Goal: Task Accomplishment & Management: Manage account settings

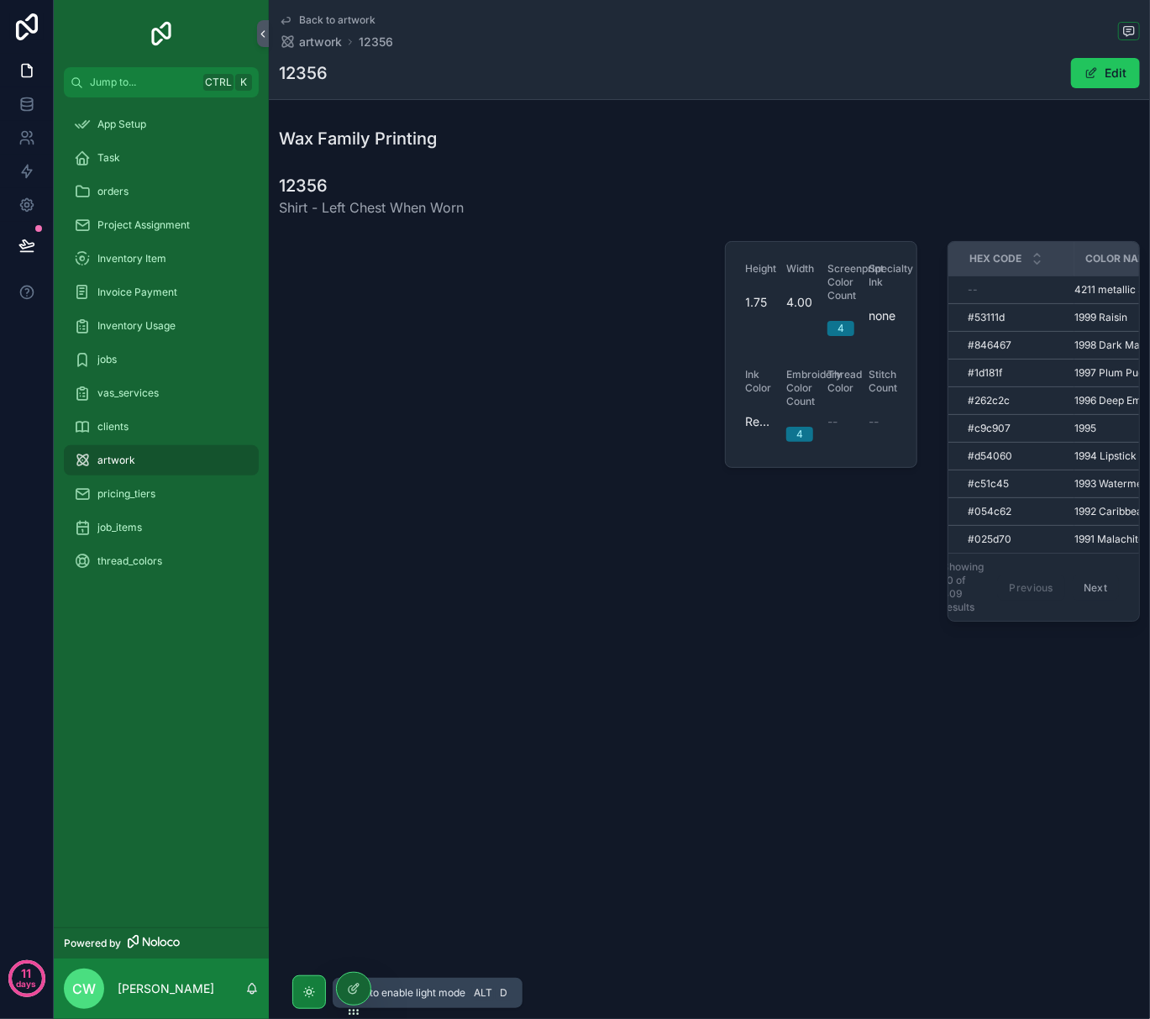
click at [310, 986] on icon "scrollable content" at bounding box center [308, 992] width 13 height 13
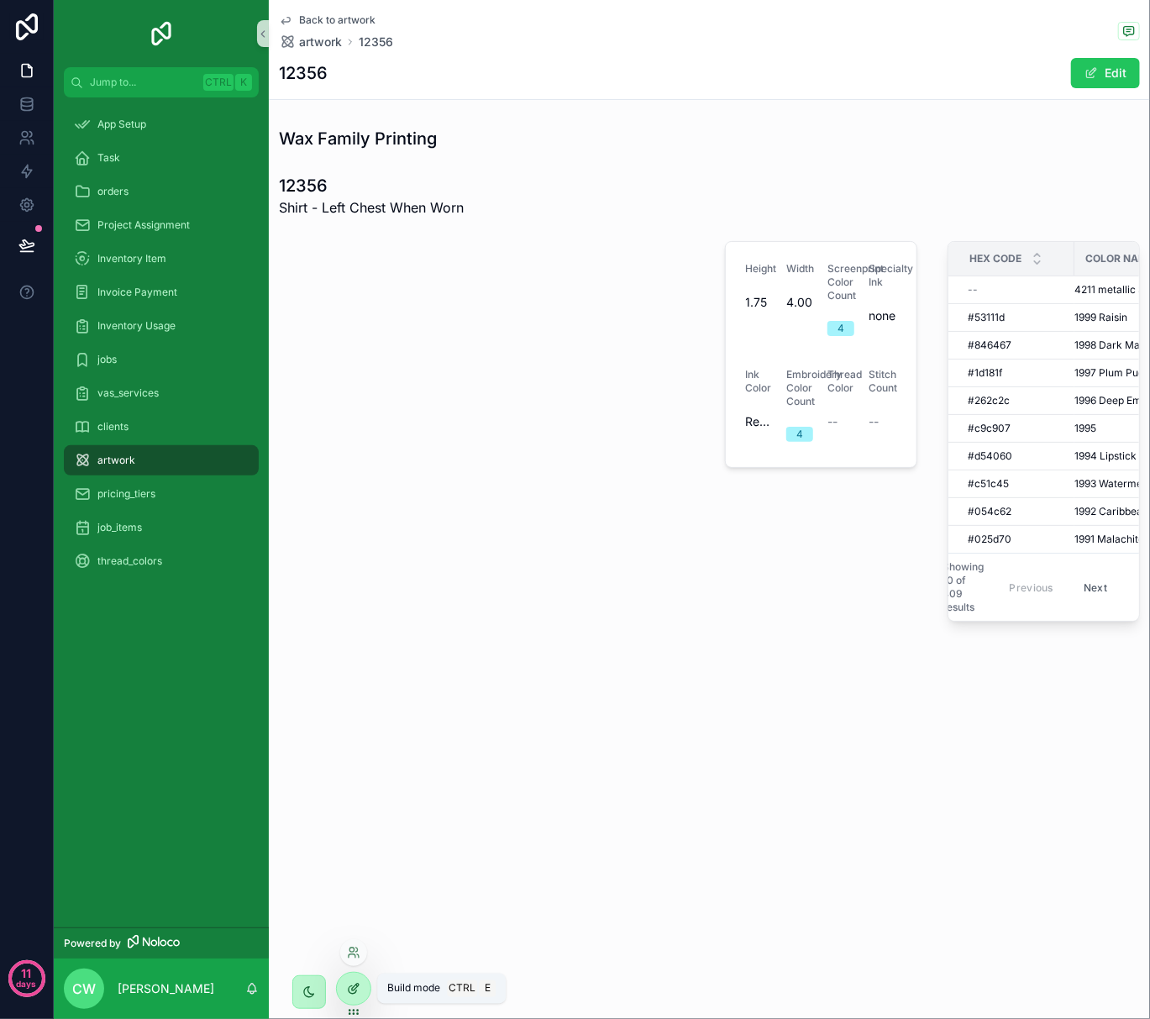
click at [351, 989] on icon at bounding box center [353, 988] width 13 height 13
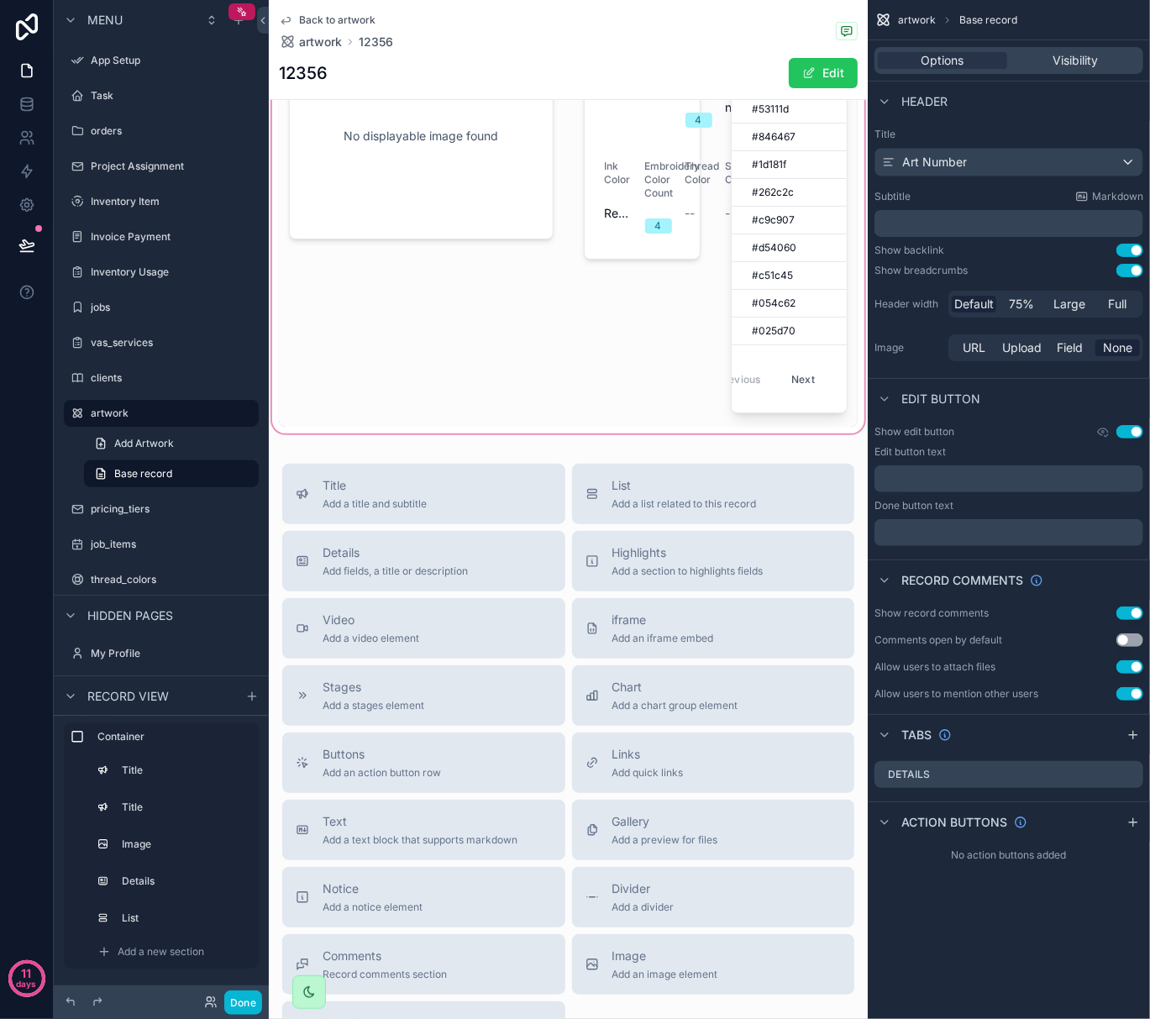
scroll to position [112, 0]
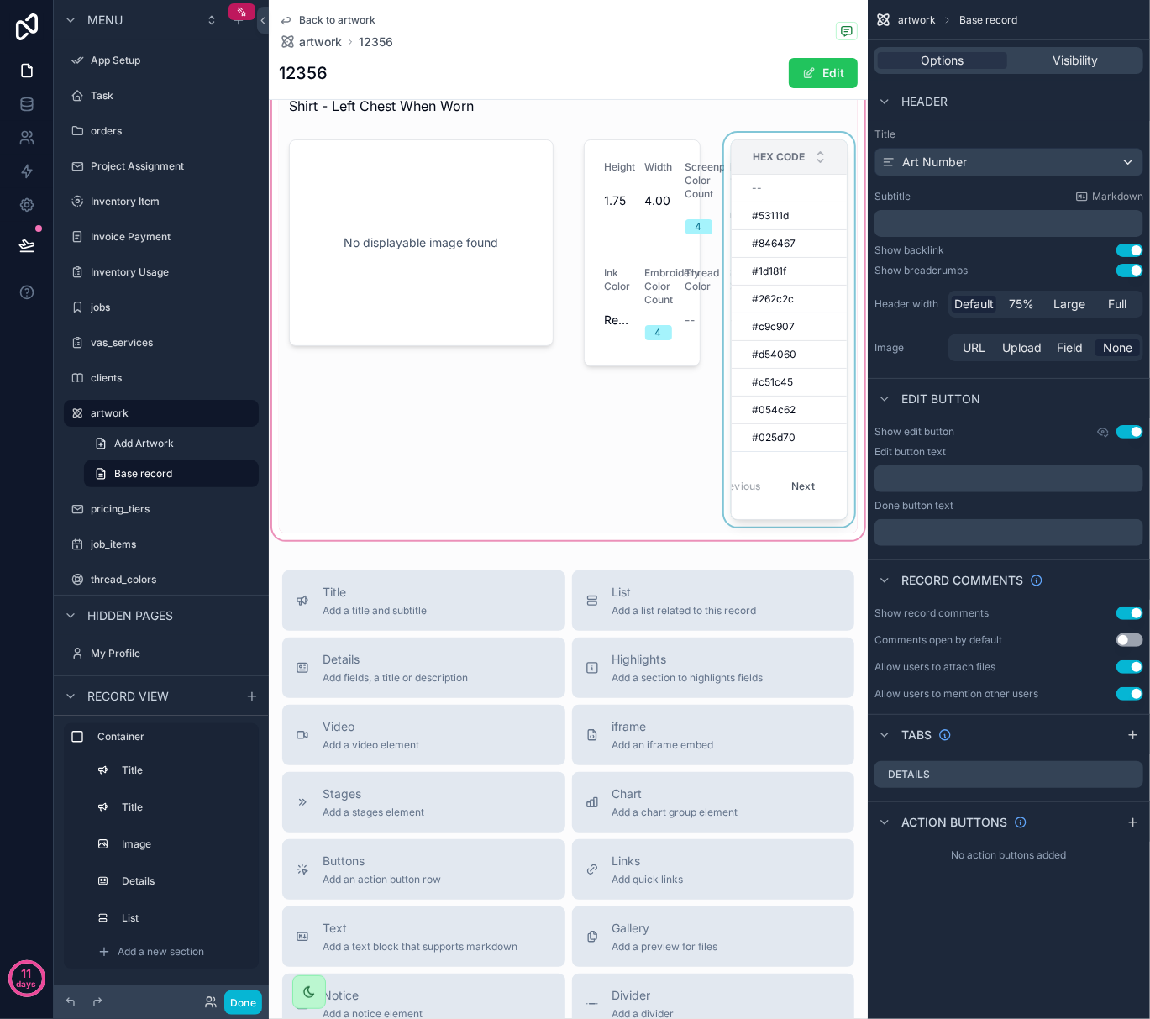
click at [776, 148] on div "Hex Code" at bounding box center [795, 157] width 124 height 32
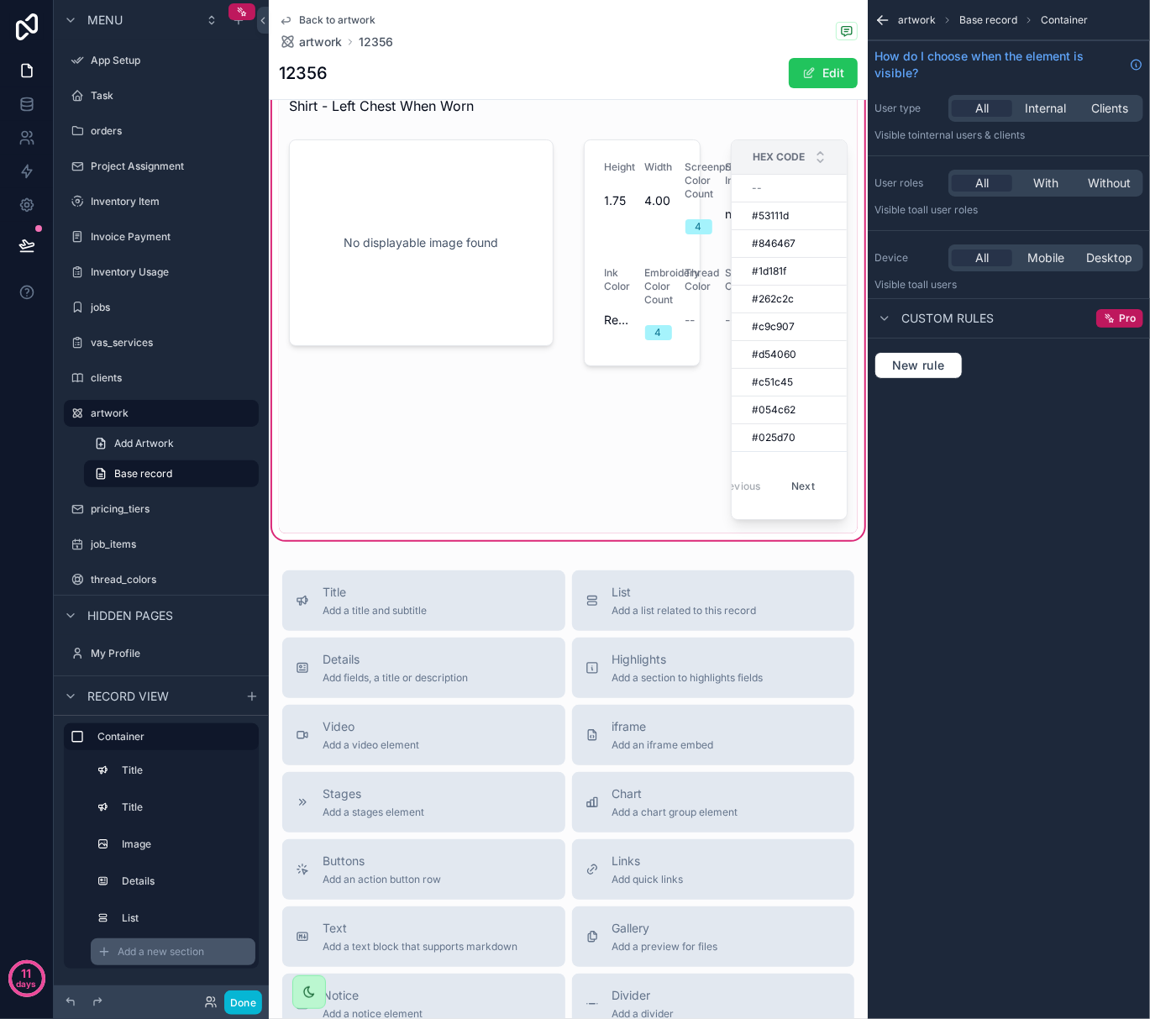
click at [169, 956] on span "Add a new section" at bounding box center [161, 951] width 87 height 13
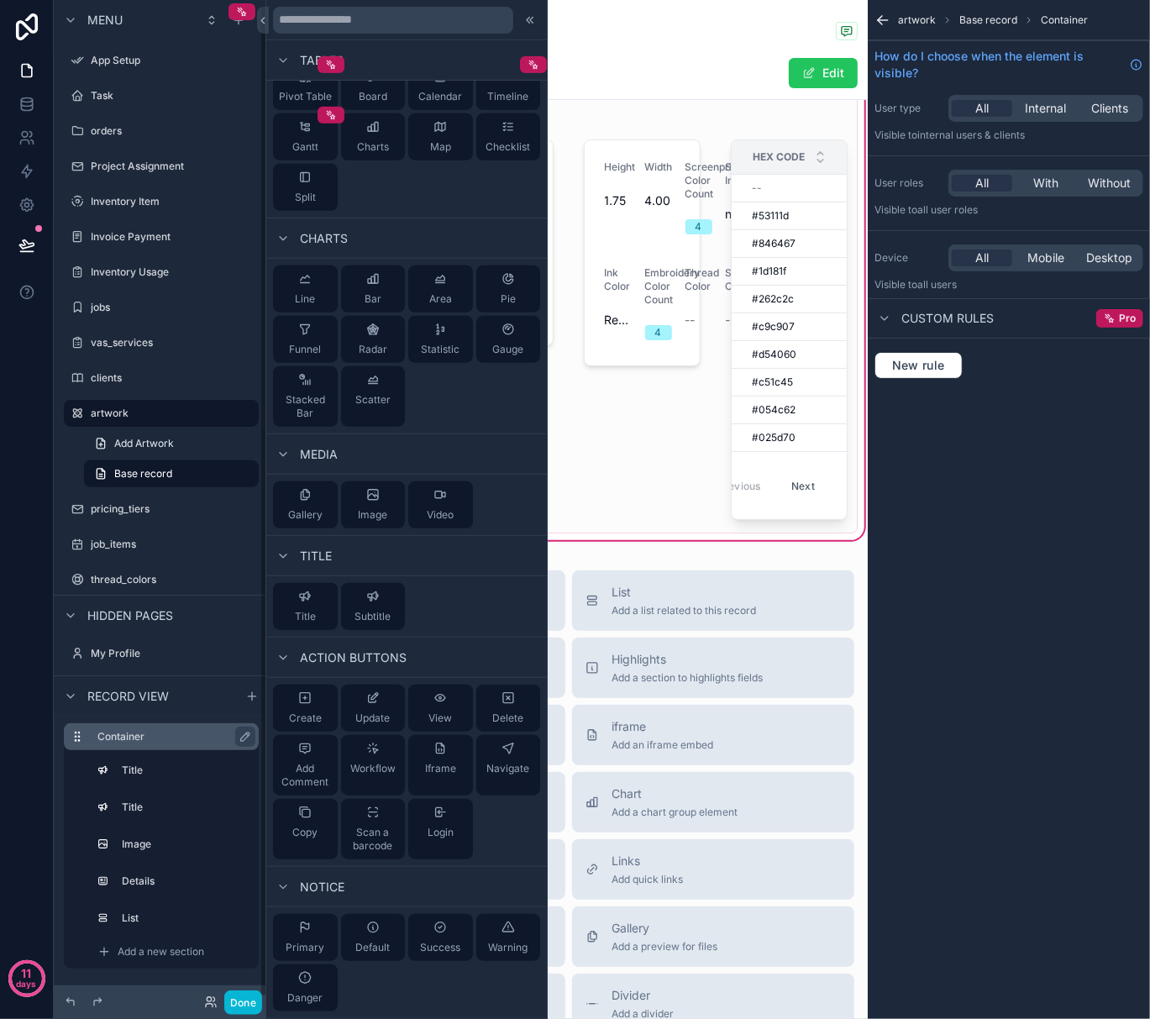
scroll to position [7, 0]
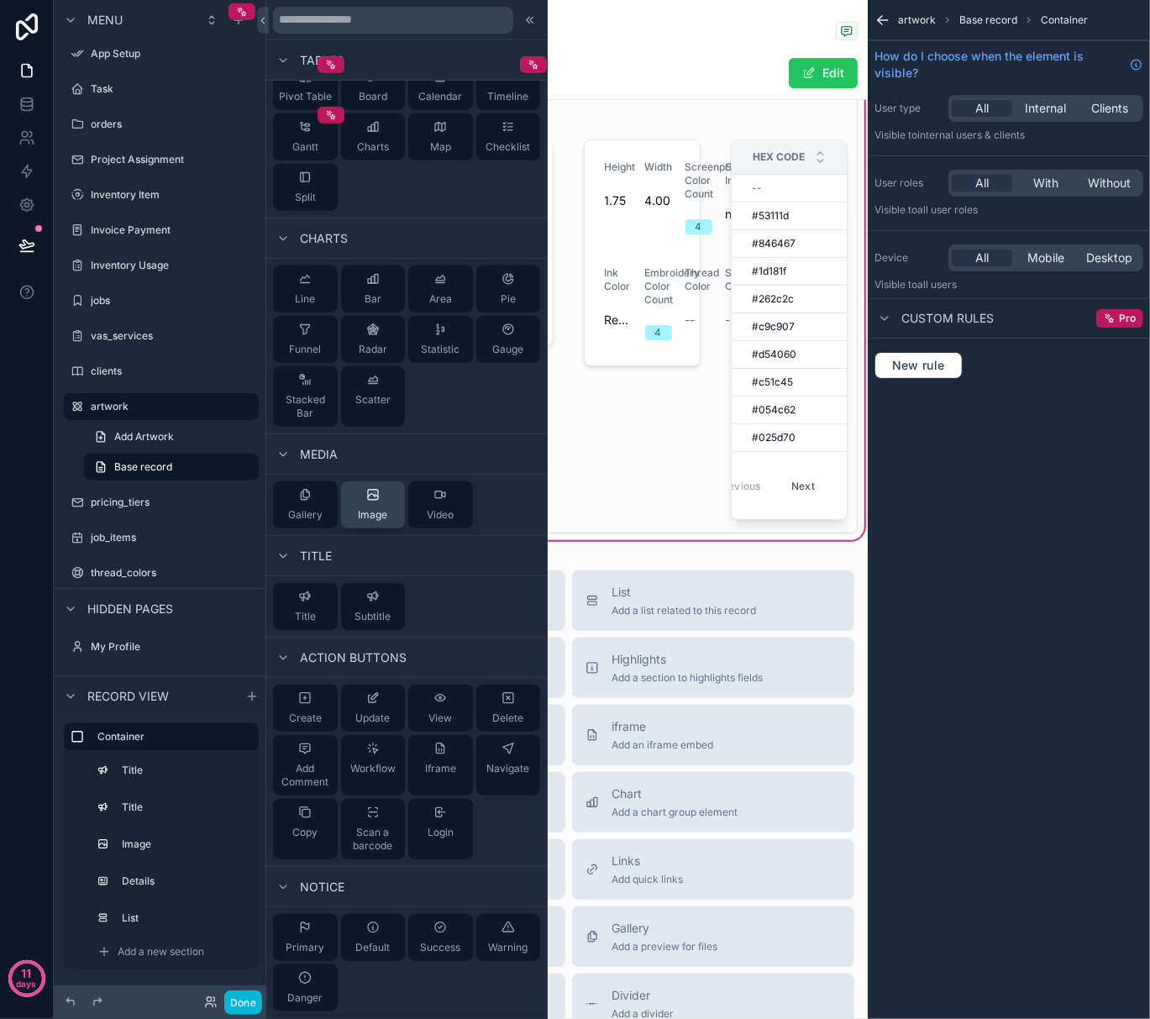
click at [371, 519] on span "Image" at bounding box center [372, 514] width 29 height 13
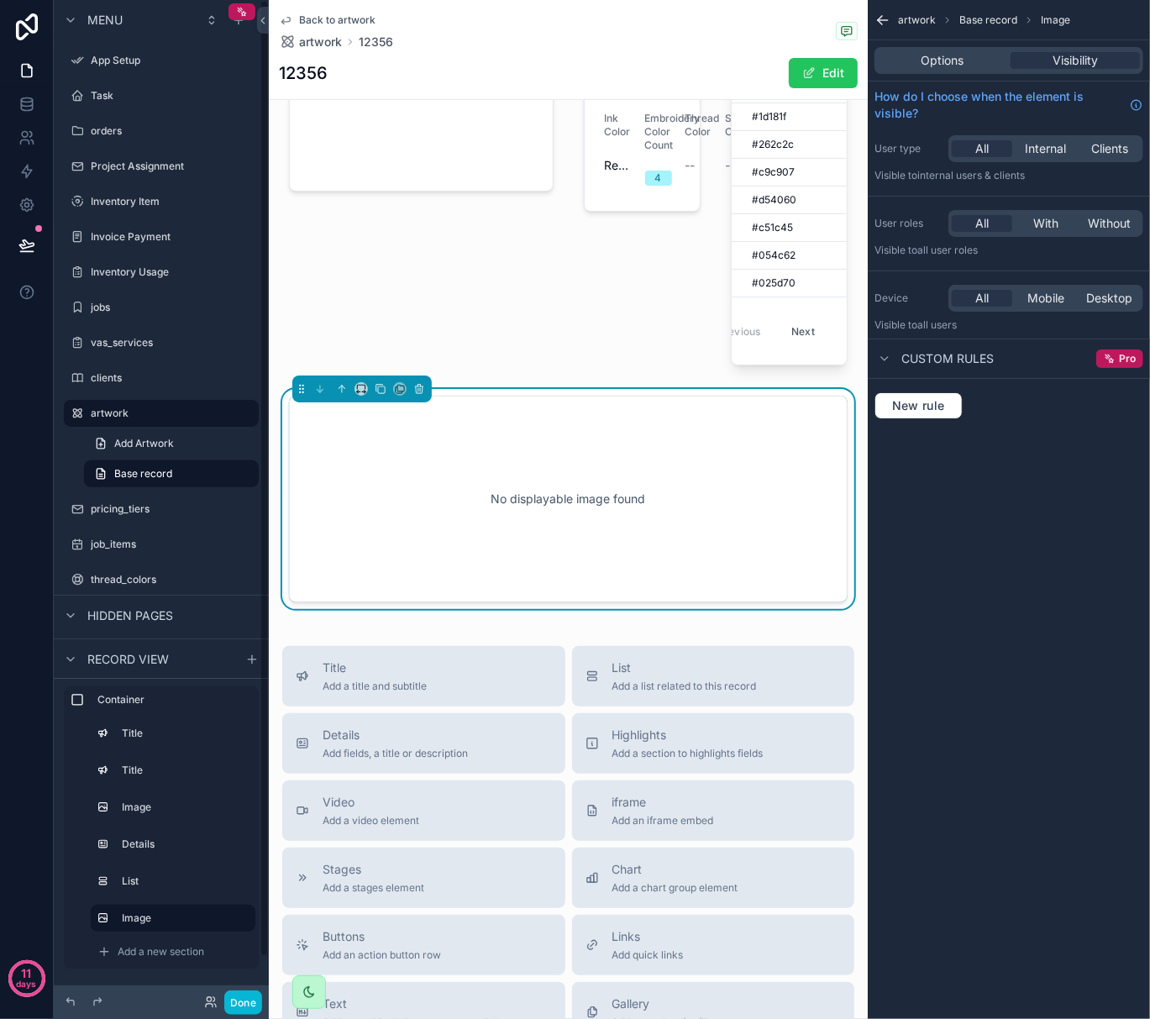
scroll to position [276, 0]
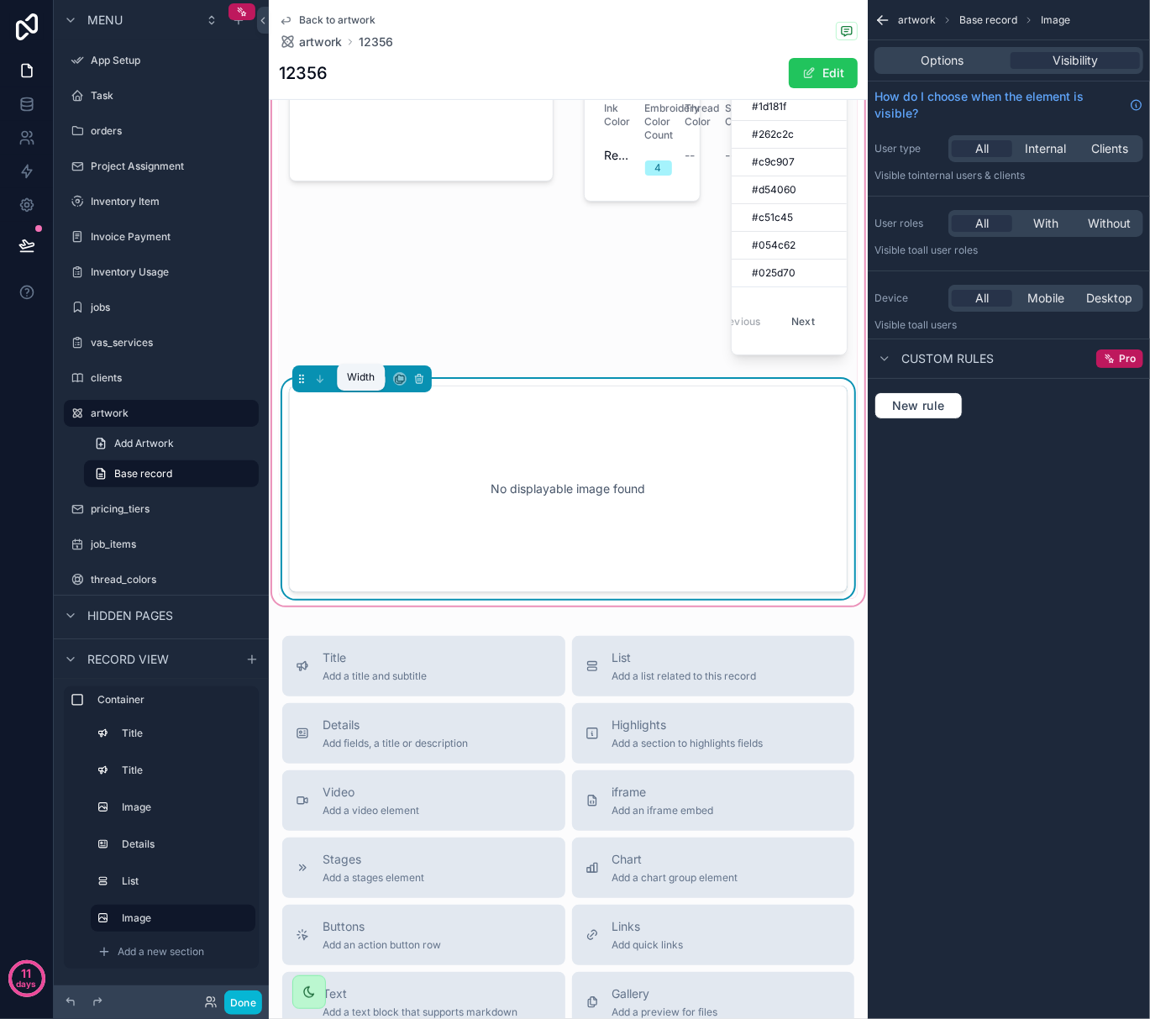
click at [356, 385] on icon "scrollable content" at bounding box center [361, 379] width 12 height 12
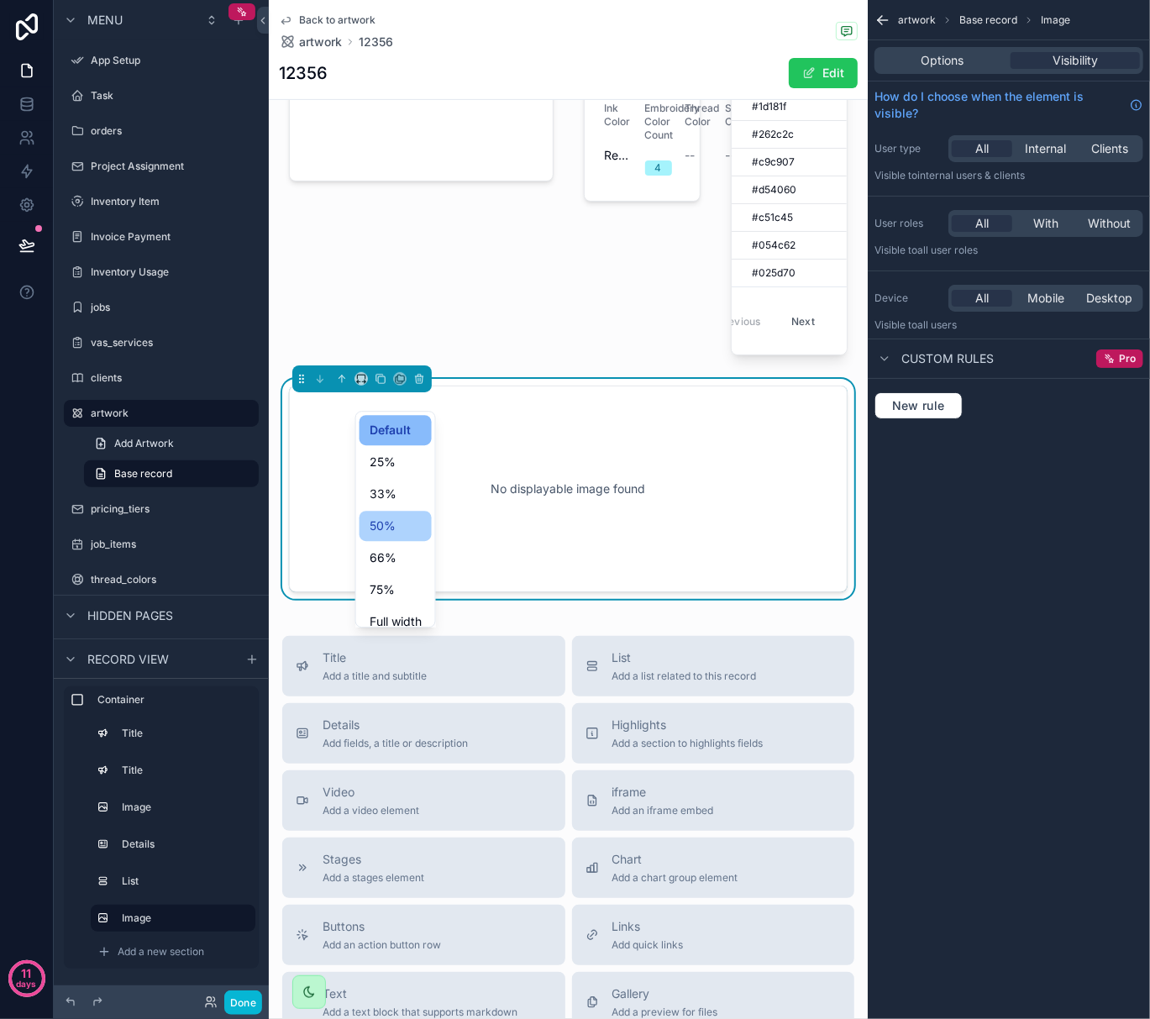
click at [384, 532] on span "50%" at bounding box center [383, 526] width 26 height 20
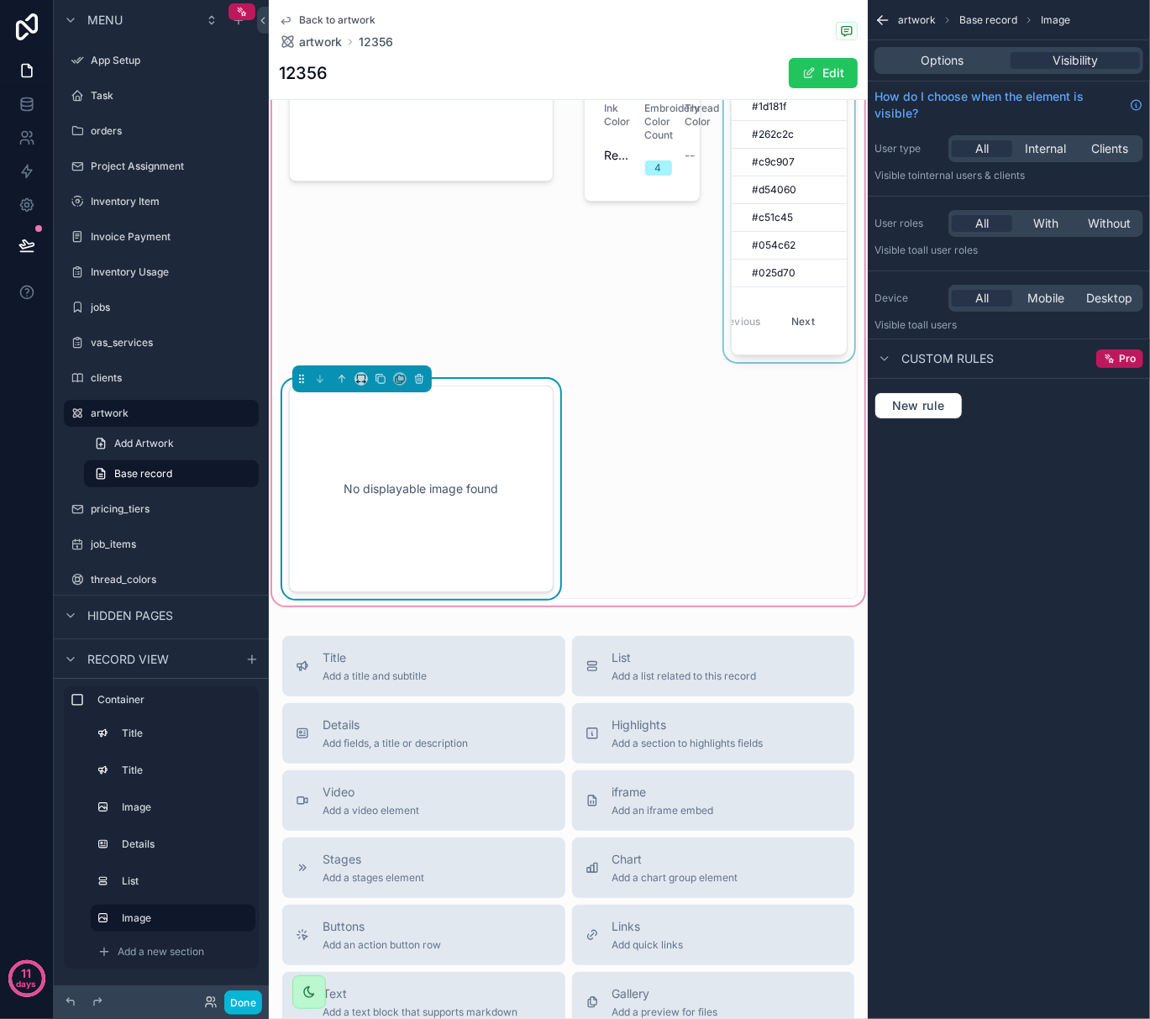
click at [797, 226] on div "scrollable content" at bounding box center [789, 168] width 137 height 401
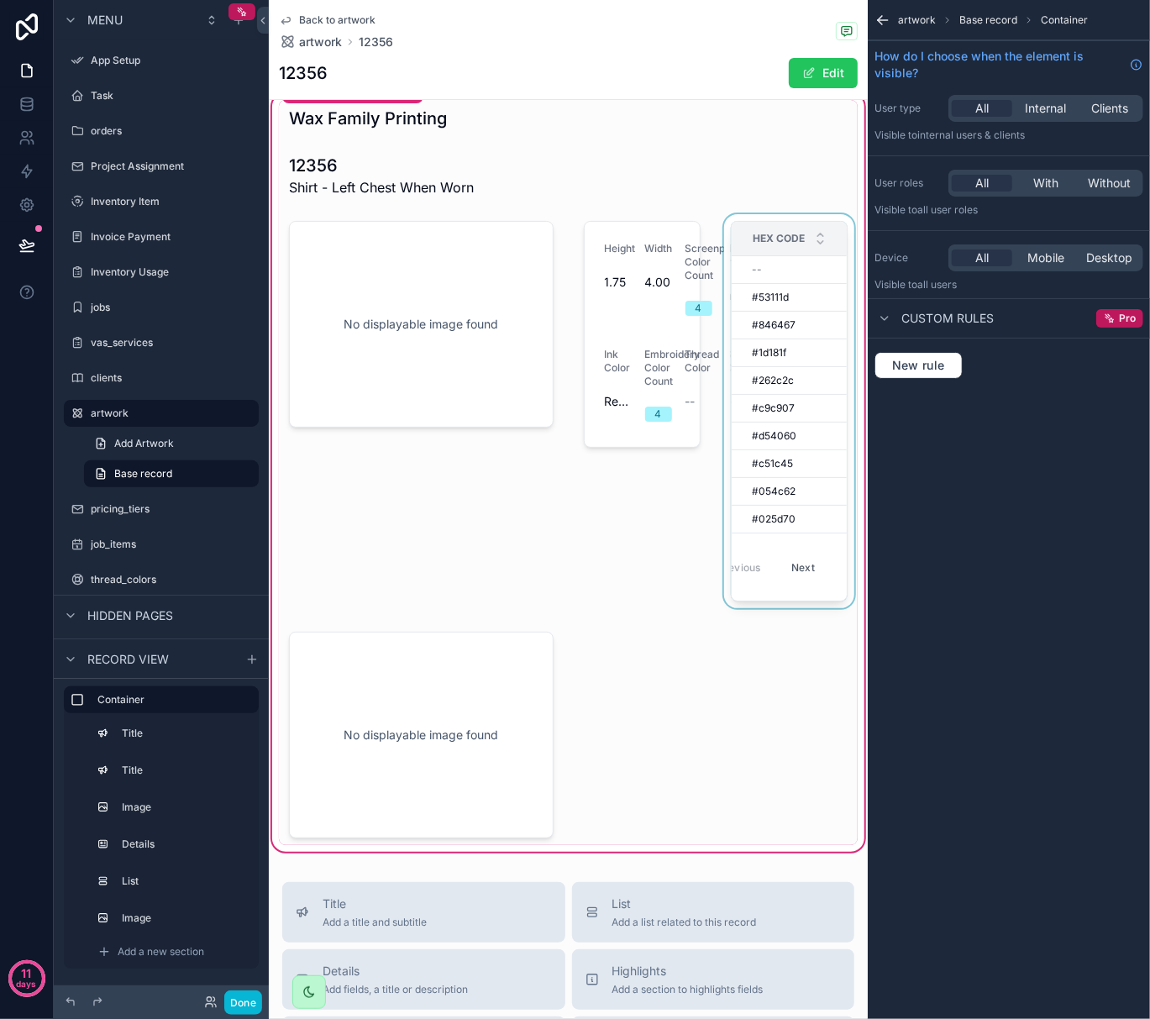
scroll to position [0, 0]
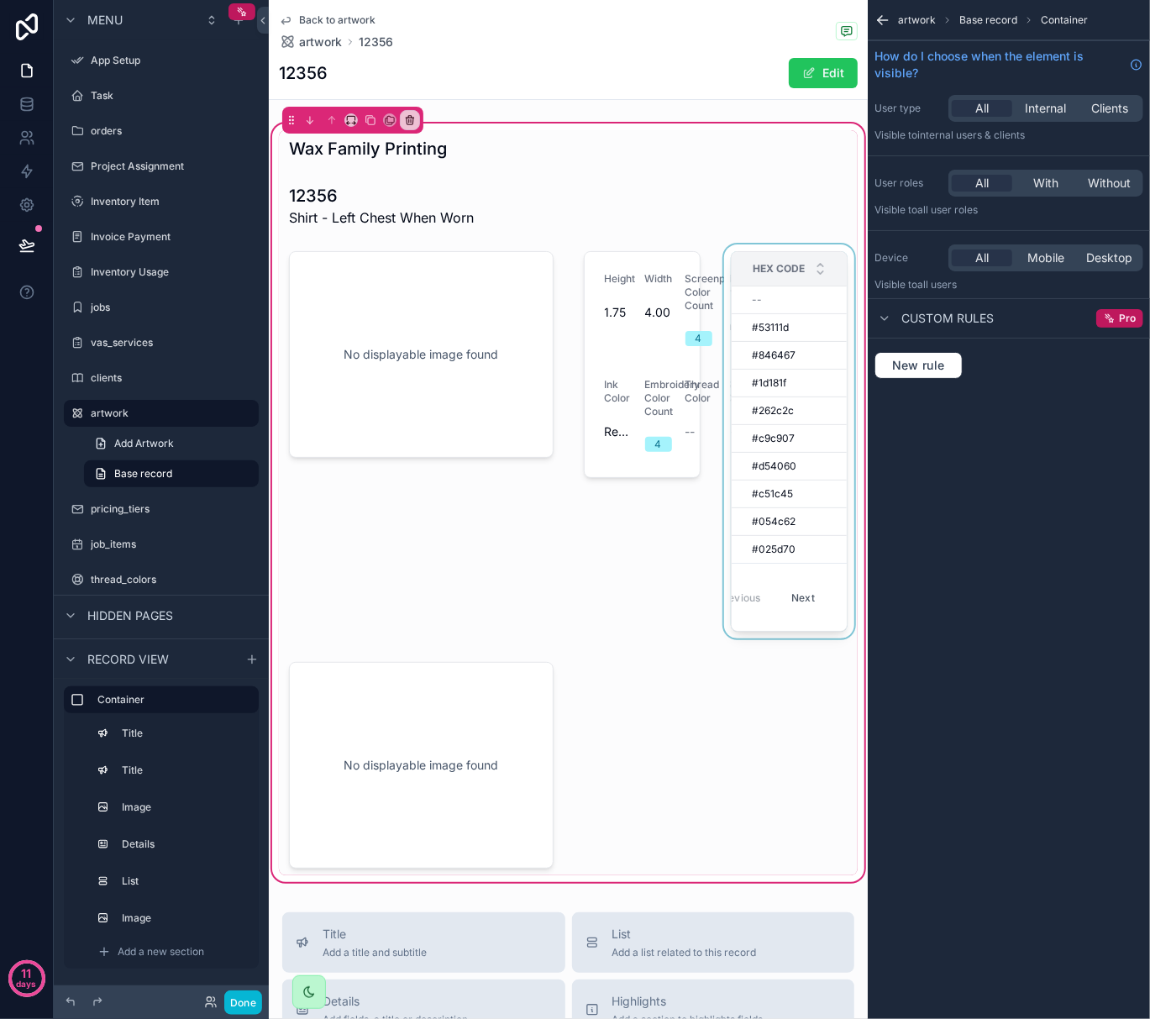
click at [770, 269] on span "Hex Code" at bounding box center [779, 268] width 52 height 13
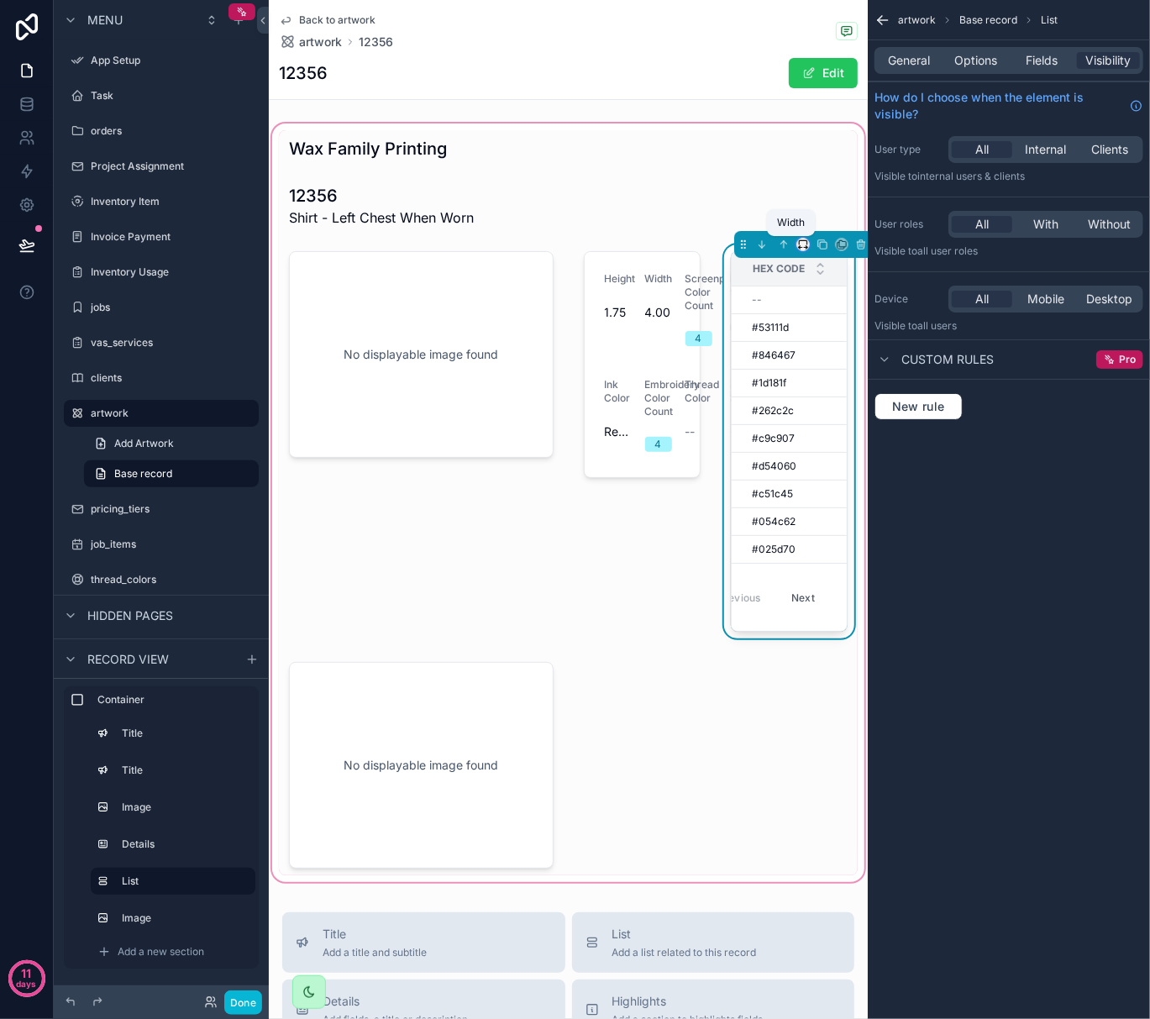
click at [804, 248] on icon "scrollable content" at bounding box center [805, 248] width 3 height 0
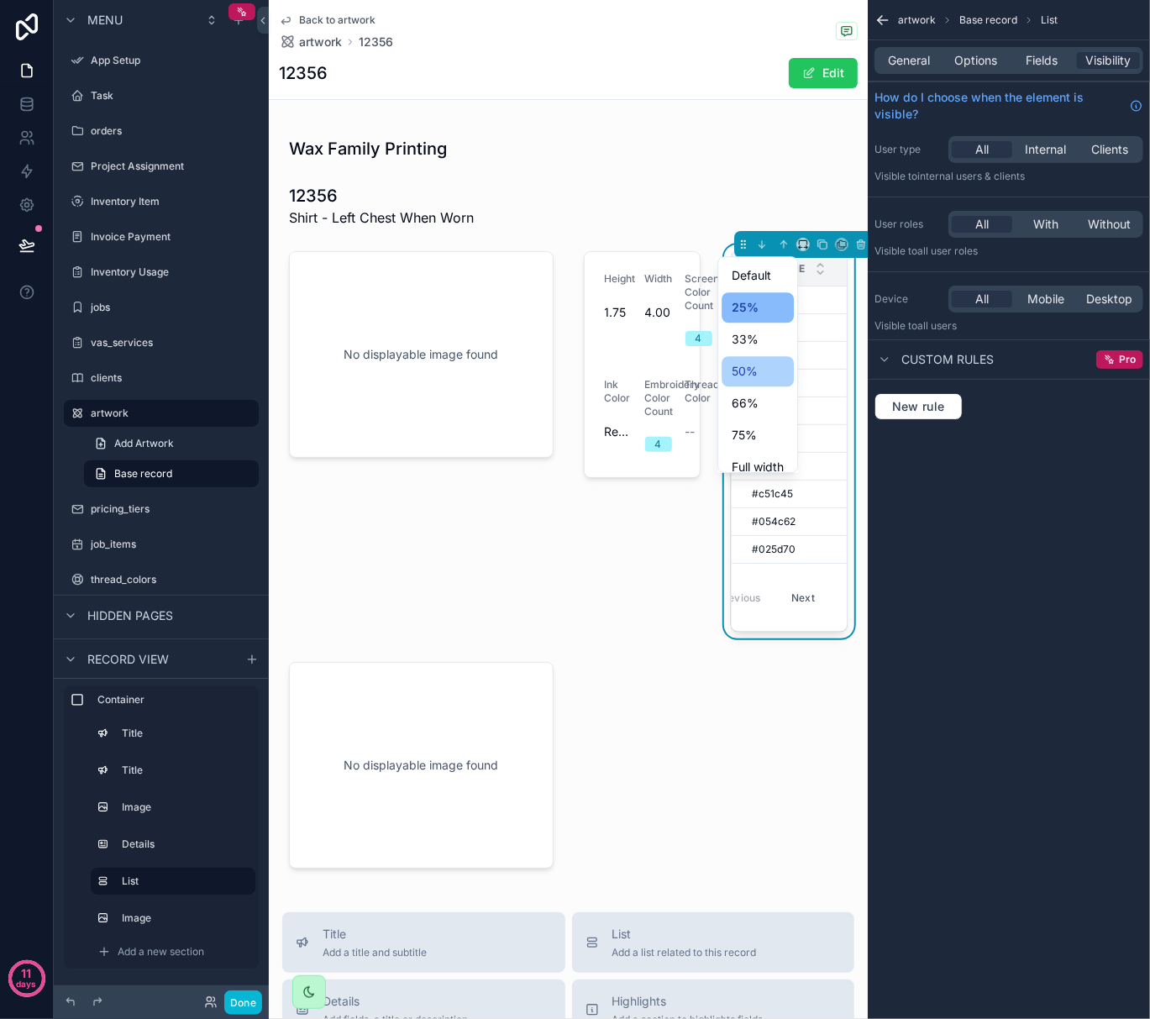
click at [732, 363] on span "50%" at bounding box center [745, 371] width 26 height 20
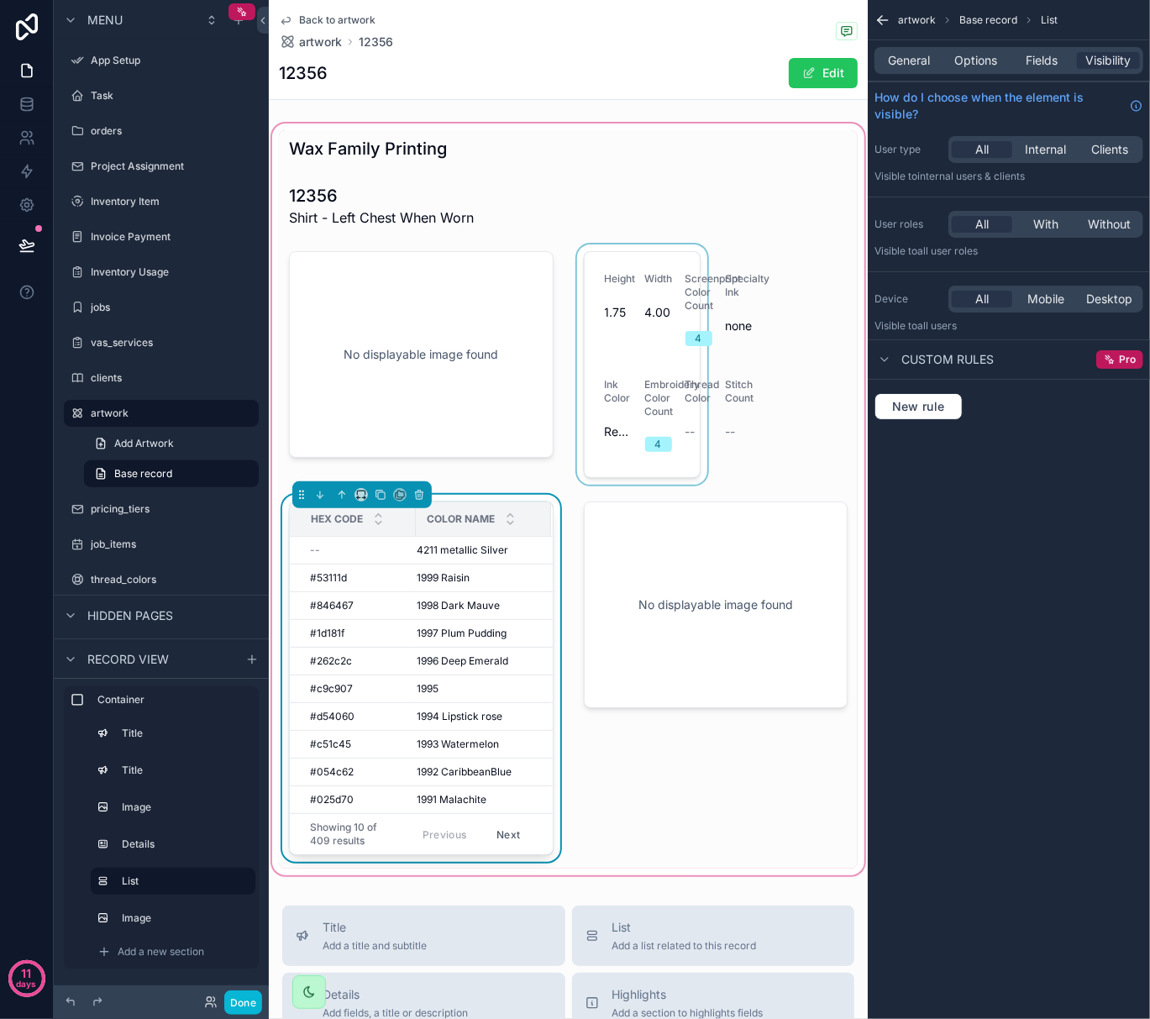
click at [644, 368] on div "scrollable content" at bounding box center [642, 365] width 137 height 240
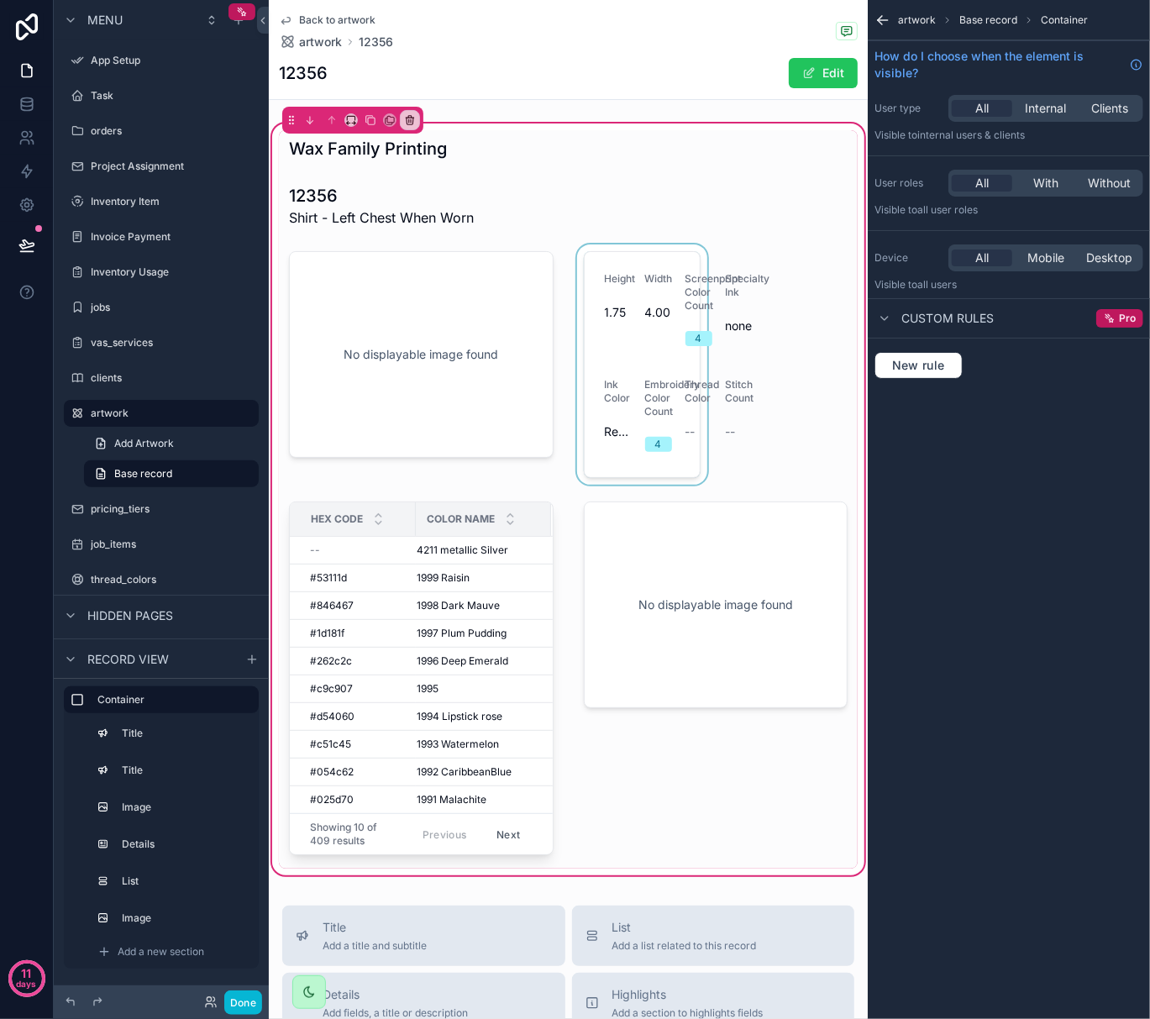
click at [646, 343] on div "scrollable content" at bounding box center [642, 365] width 137 height 240
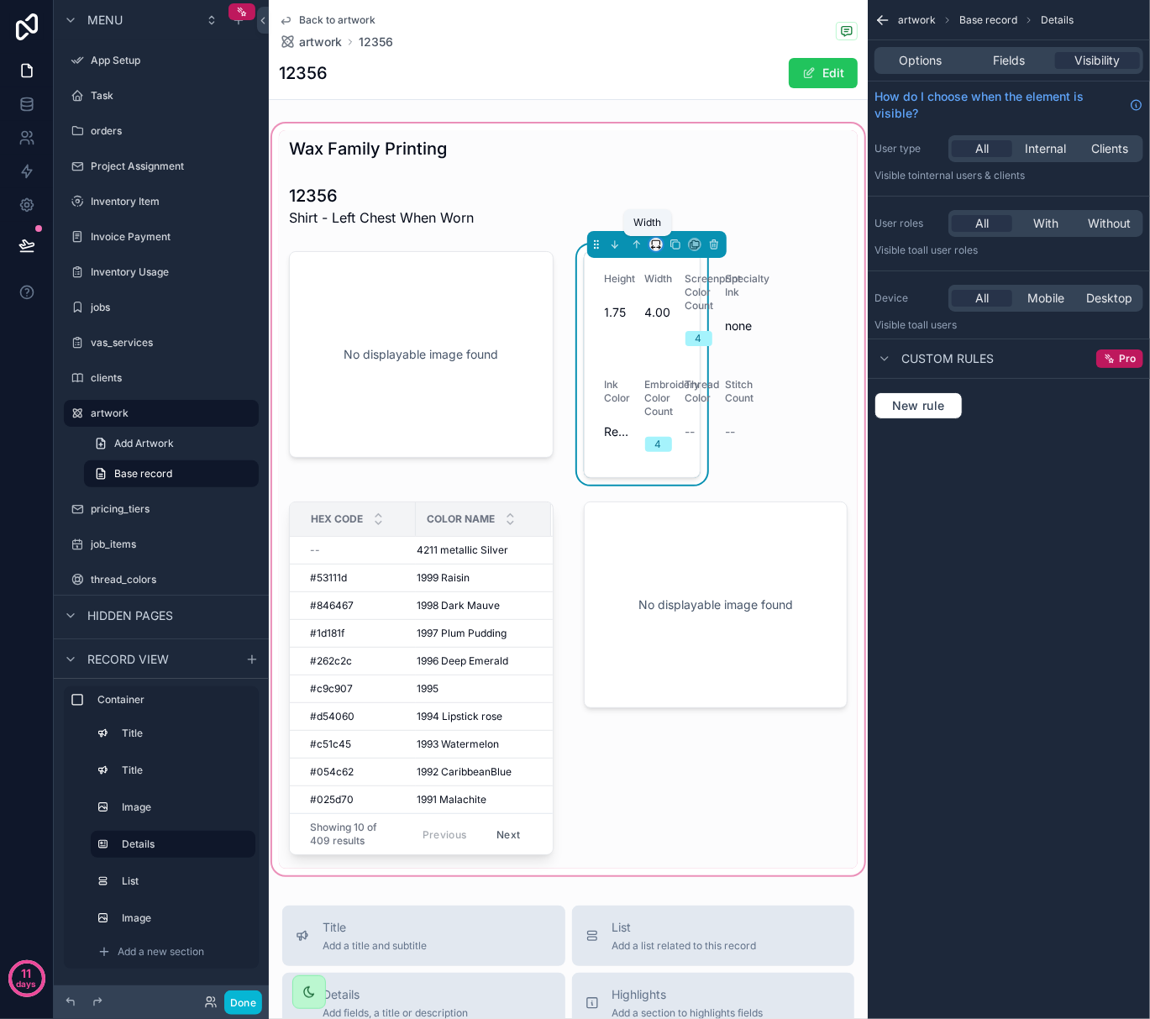
click at [650, 244] on icon "scrollable content" at bounding box center [656, 245] width 12 height 12
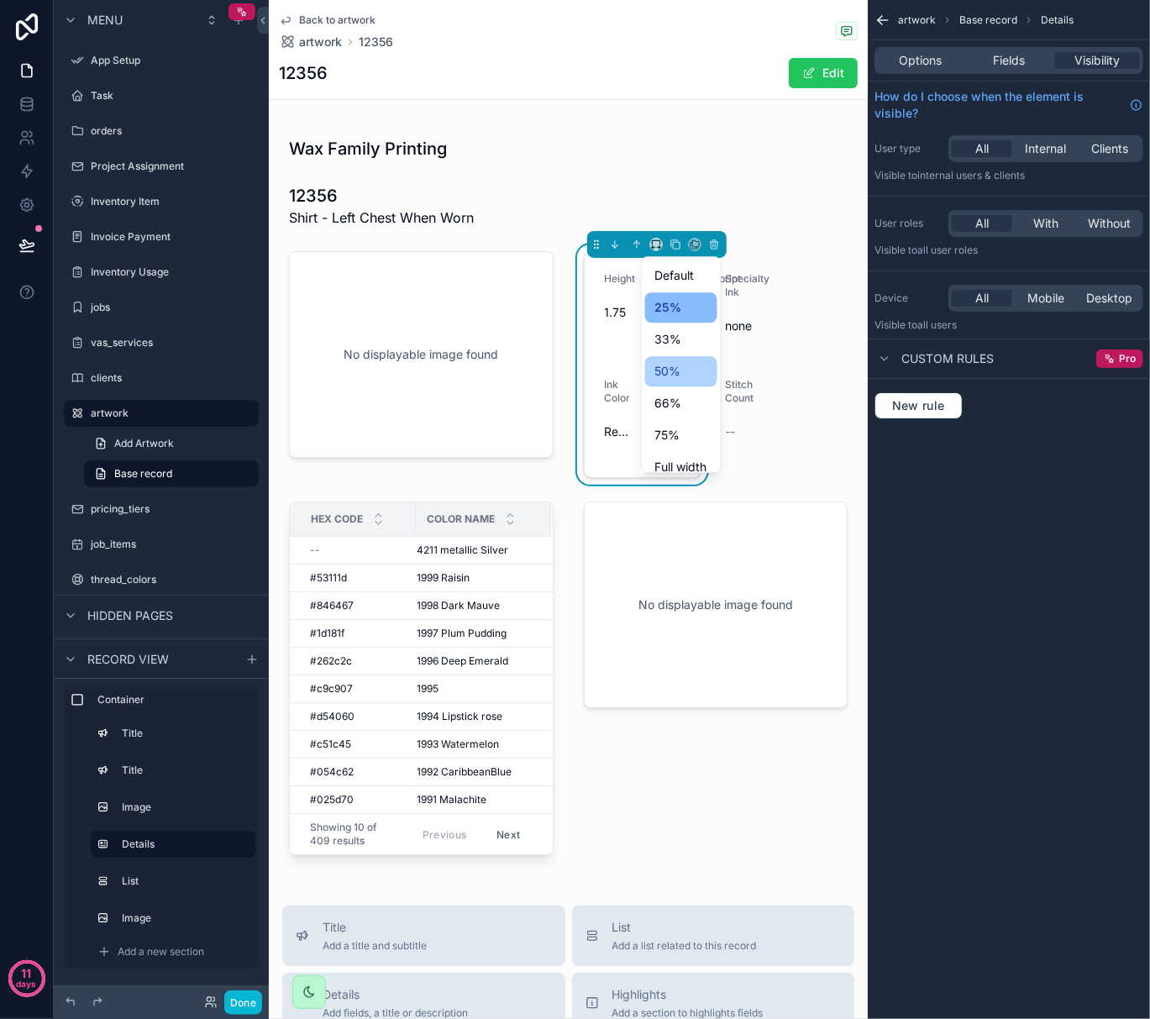
click at [674, 364] on span "50%" at bounding box center [668, 371] width 26 height 20
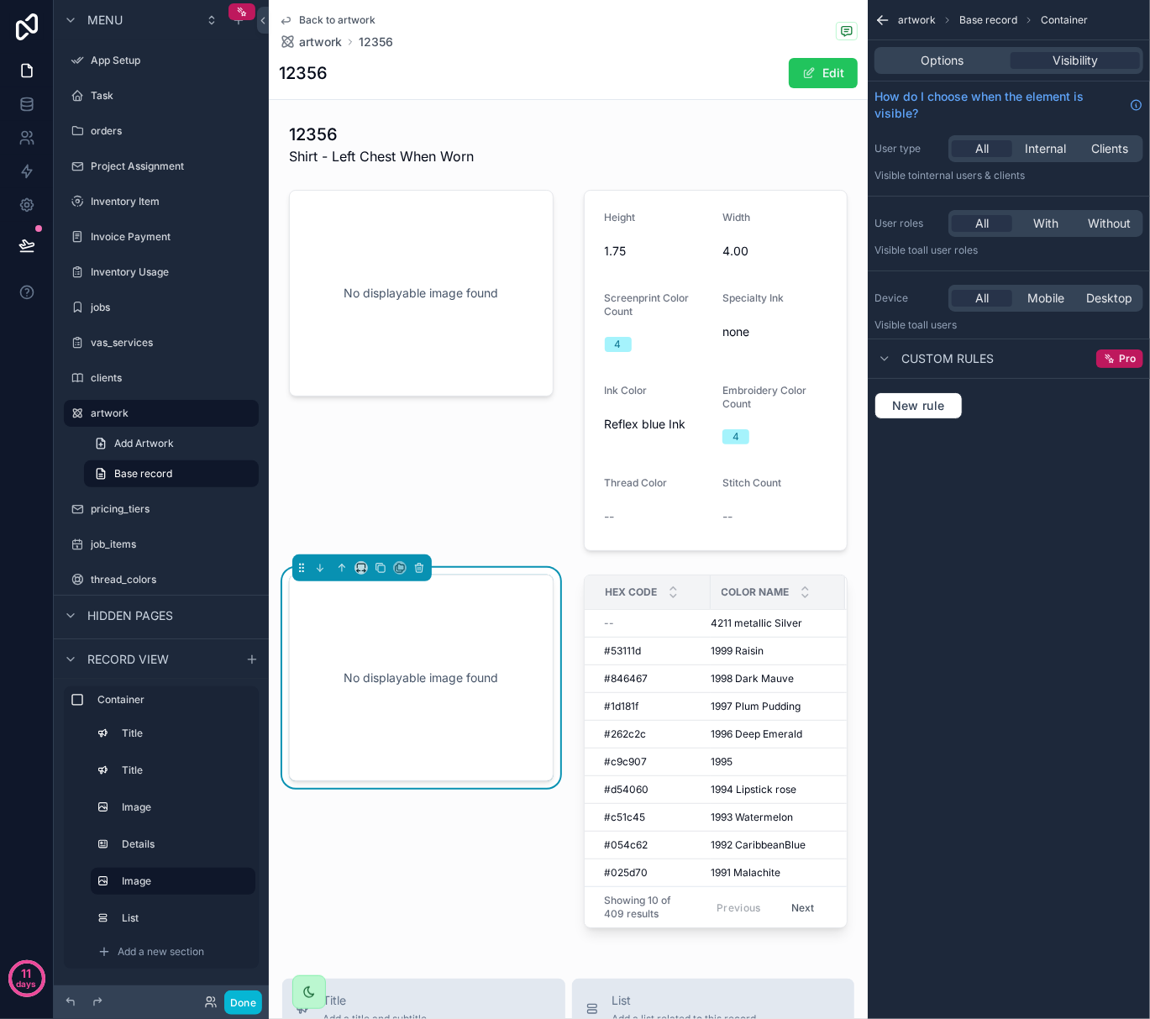
scroll to position [102, 0]
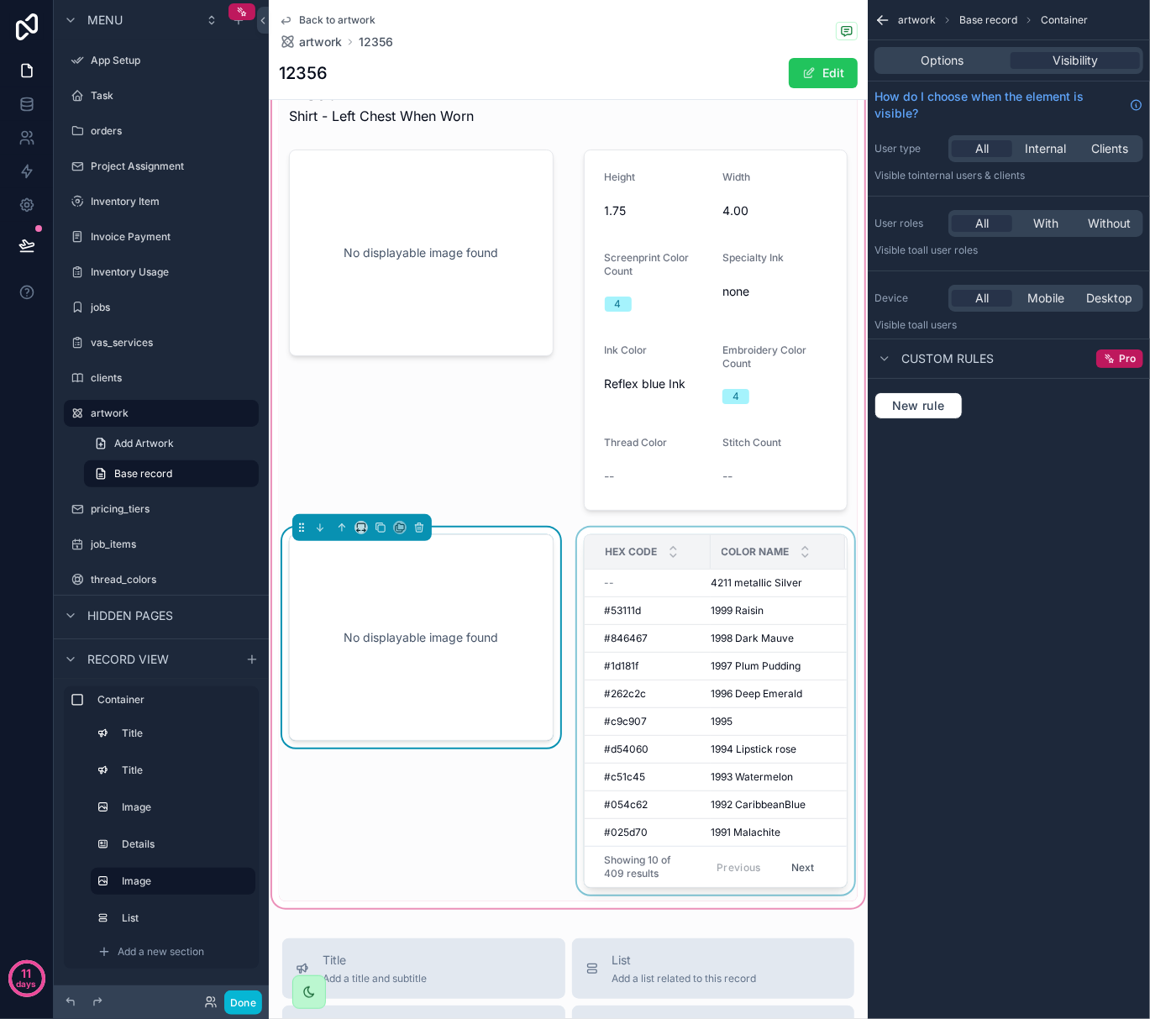
click at [723, 629] on div "scrollable content" at bounding box center [716, 715] width 285 height 374
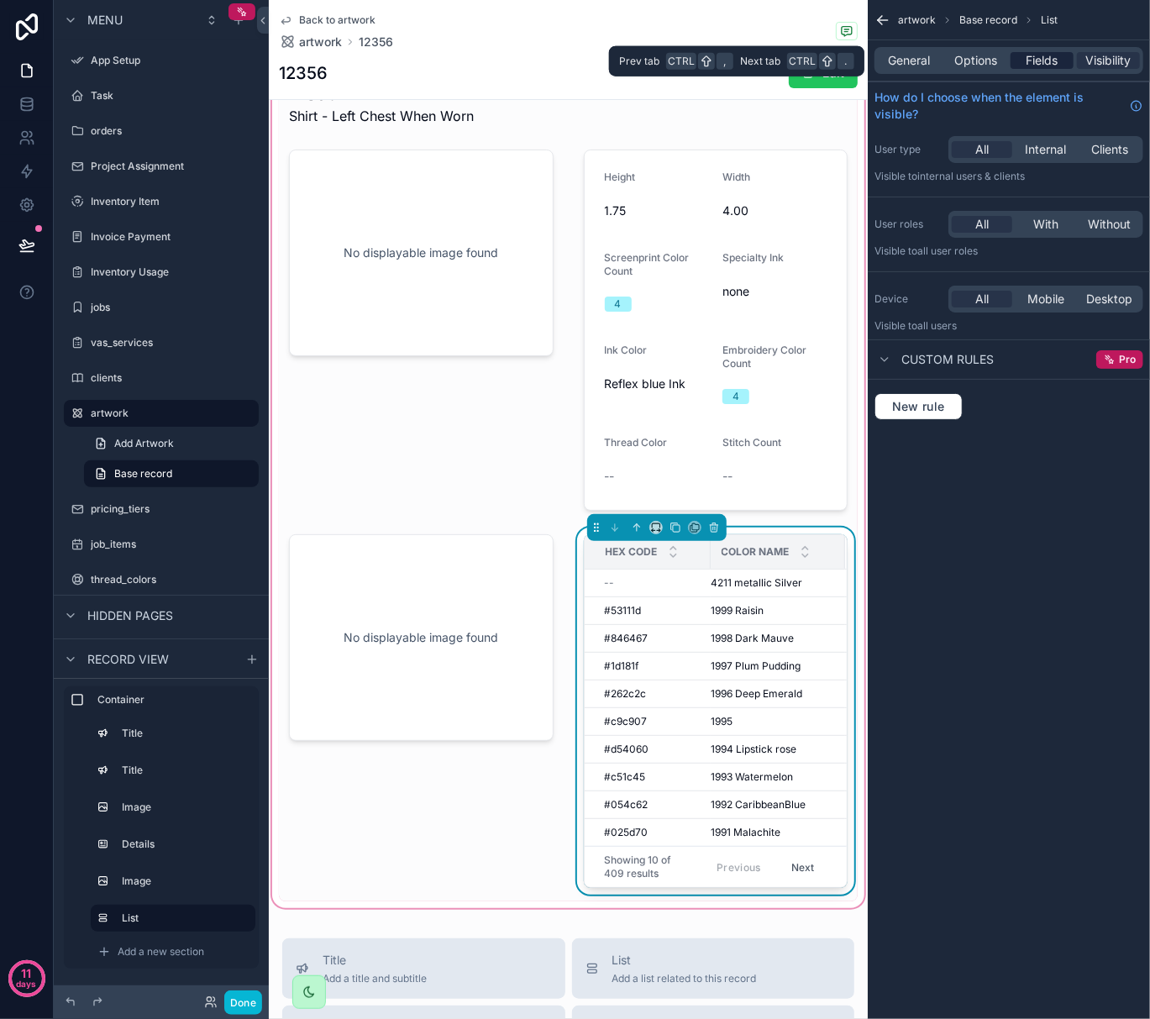
click at [1049, 55] on span "Fields" at bounding box center [1043, 60] width 32 height 17
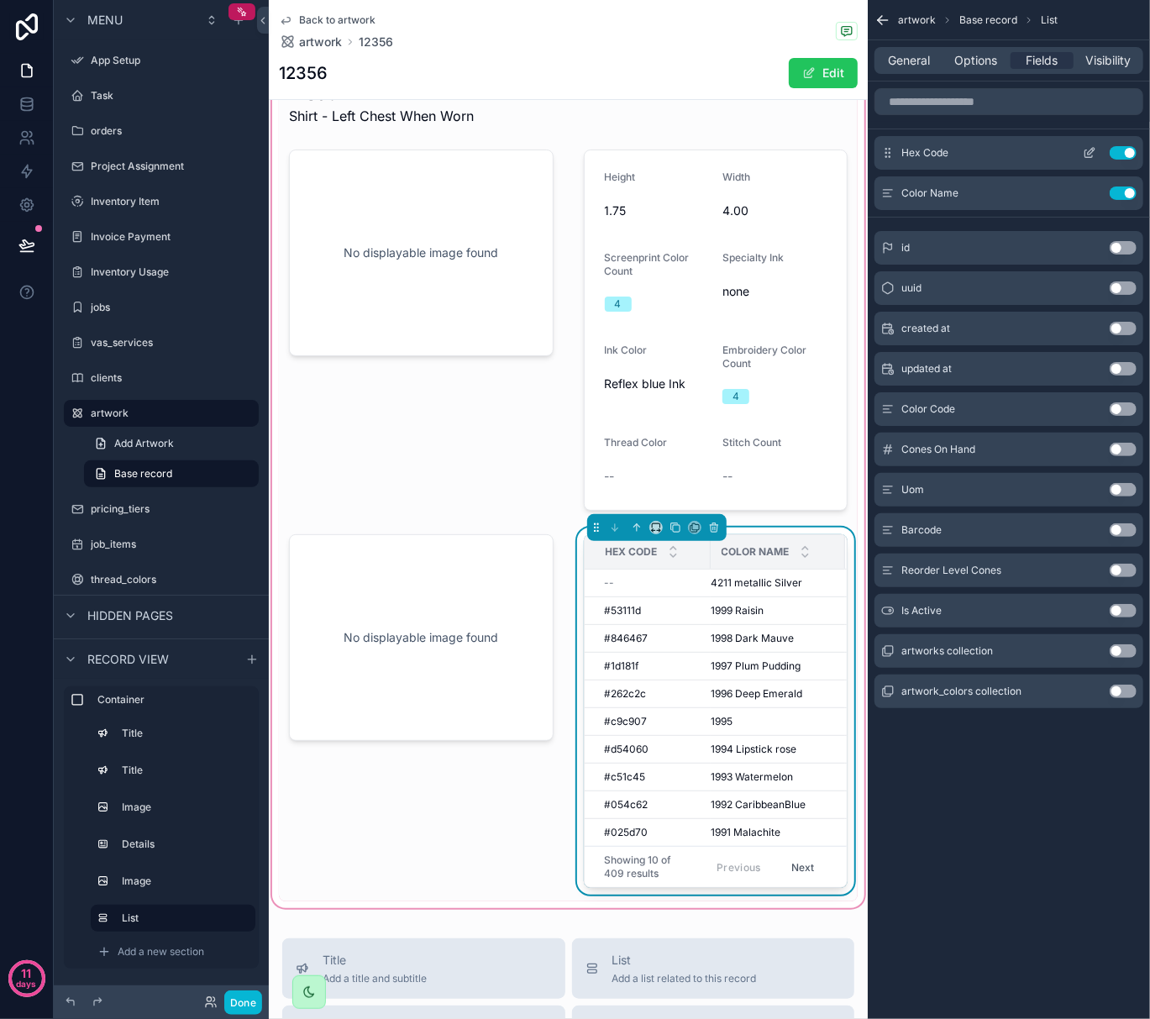
click at [1084, 158] on icon "scrollable content" at bounding box center [1089, 152] width 13 height 13
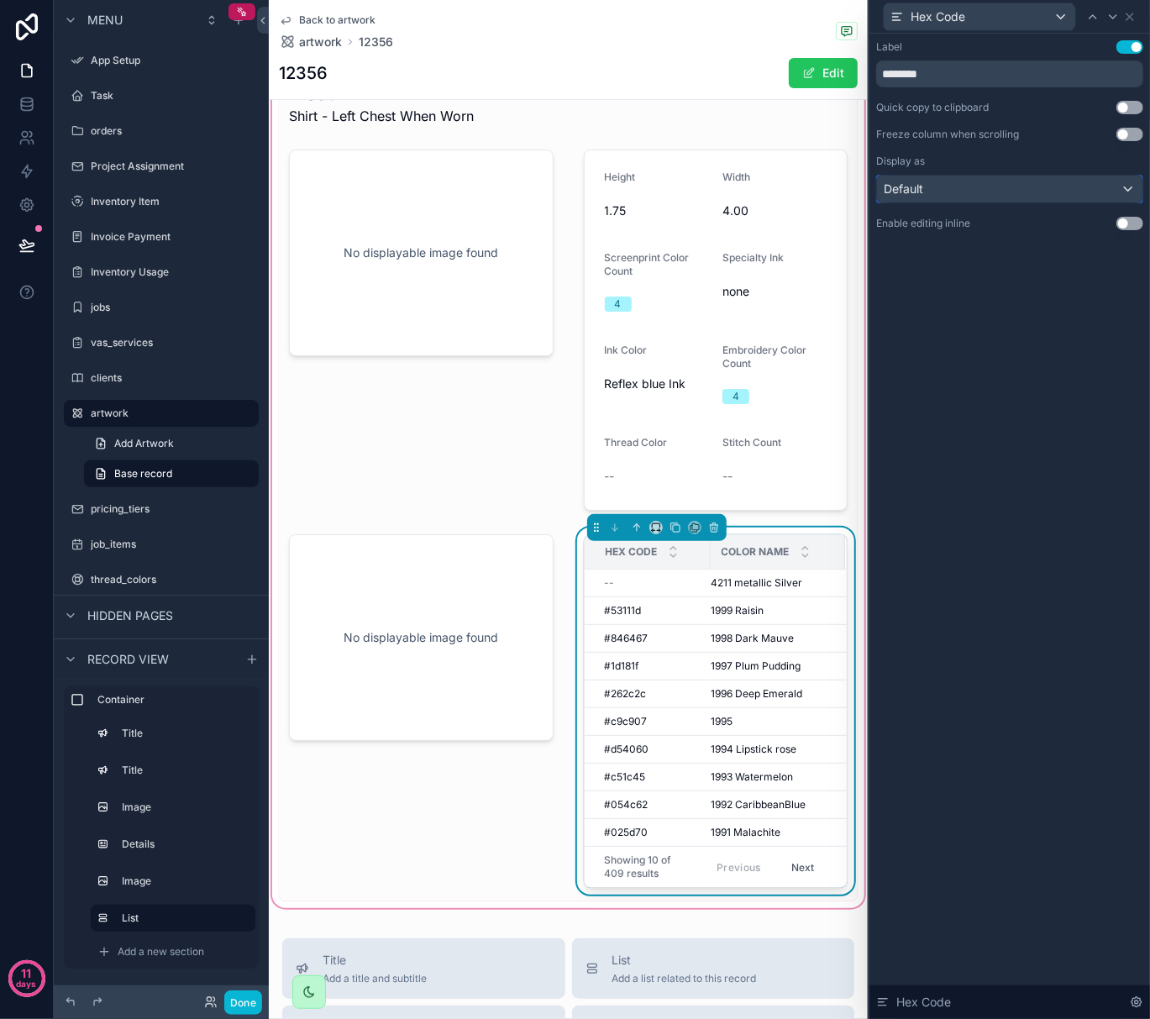
click at [1012, 197] on div "Default" at bounding box center [1010, 189] width 266 height 27
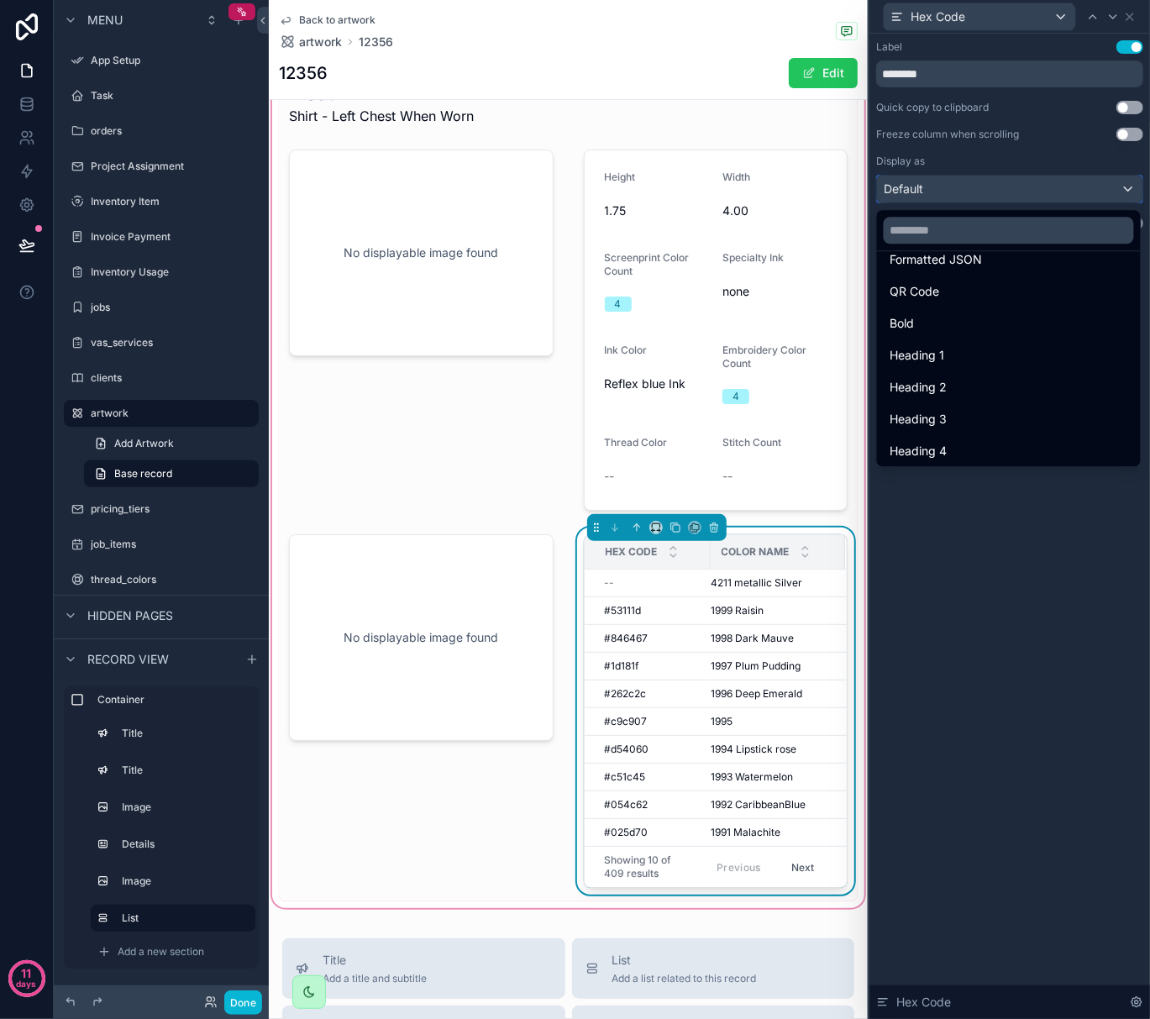
scroll to position [183, 0]
click at [998, 539] on div at bounding box center [1010, 509] width 281 height 1019
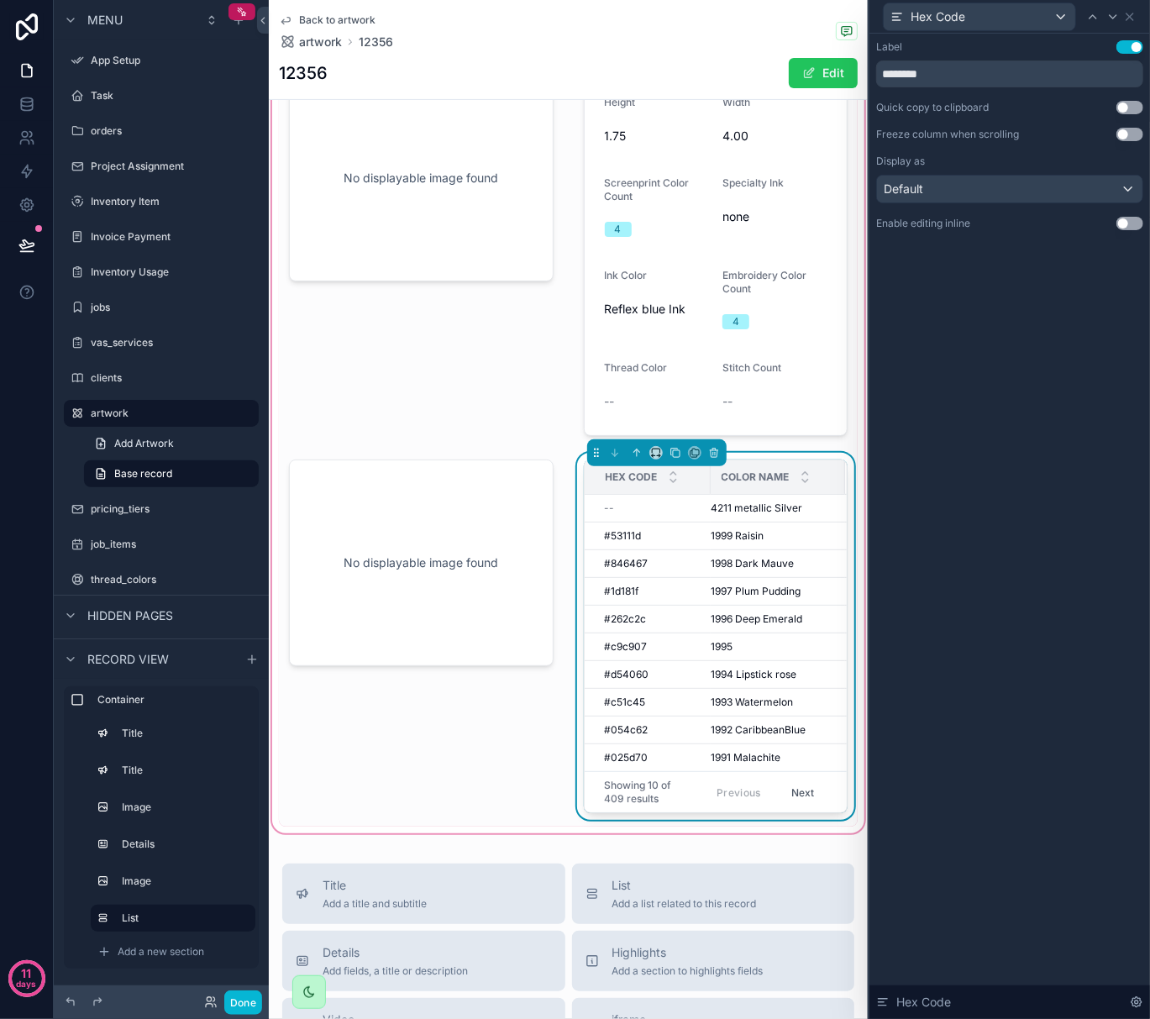
scroll to position [330, 0]
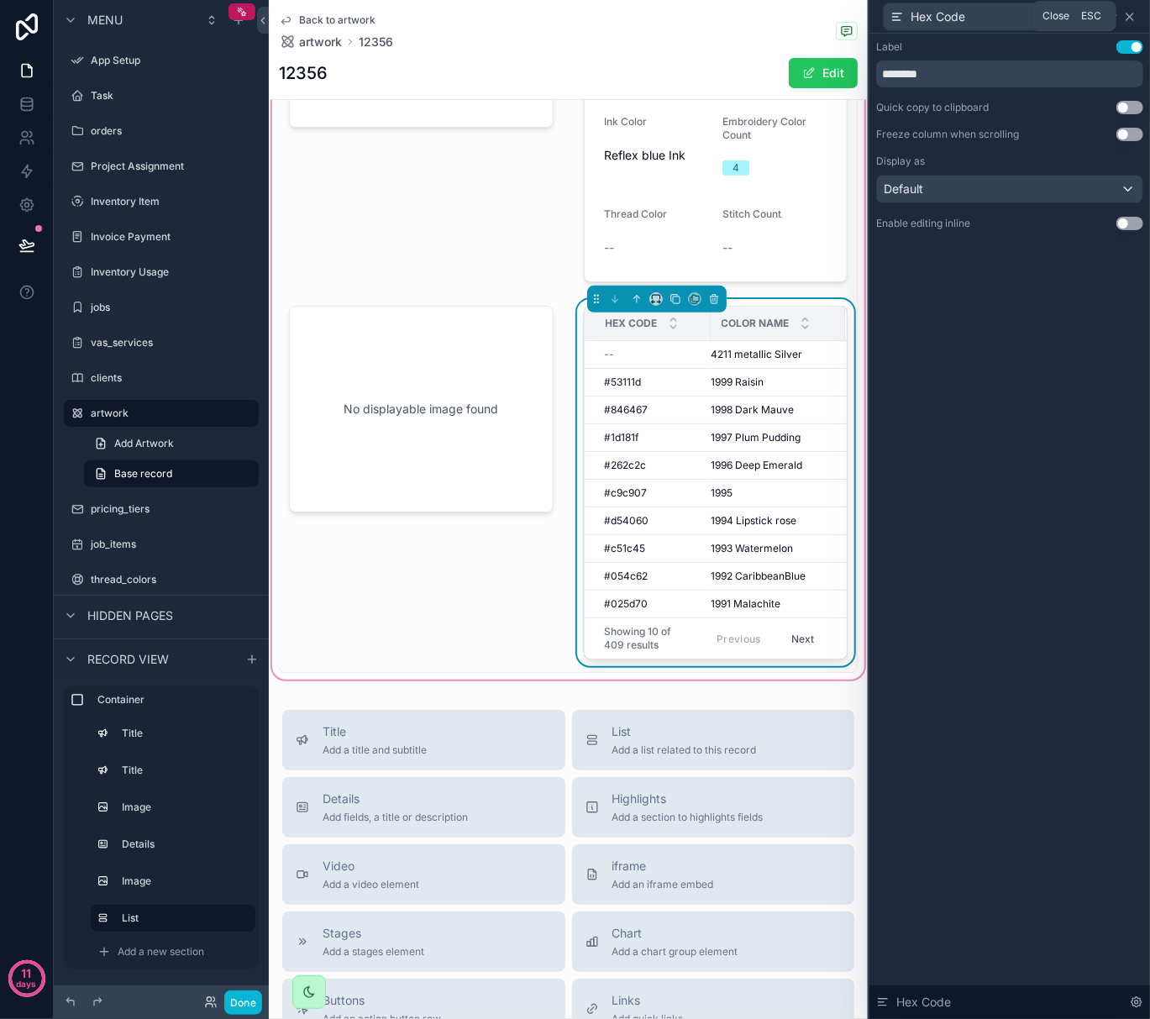
click at [1129, 10] on icon at bounding box center [1129, 16] width 13 height 13
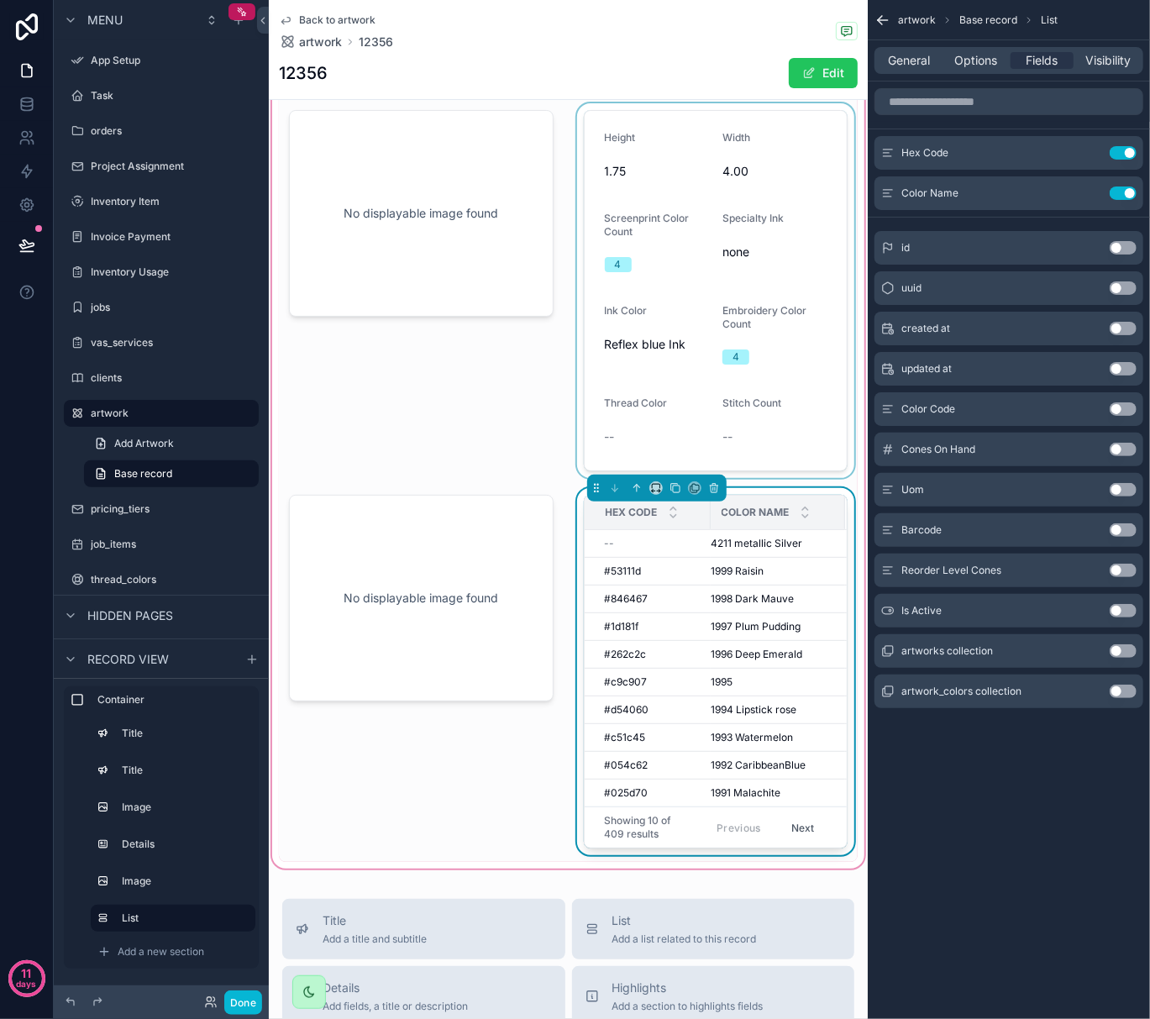
scroll to position [106, 0]
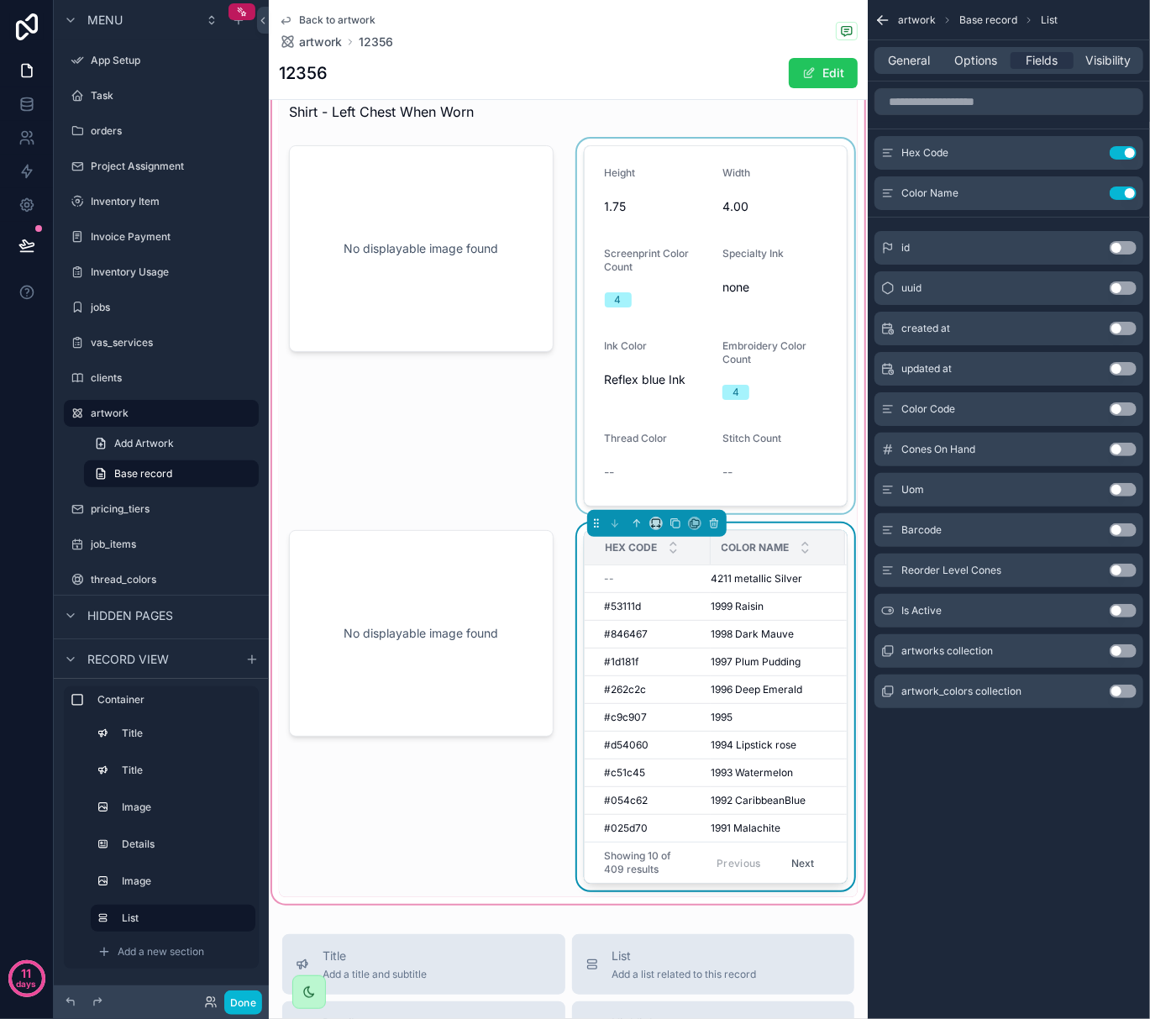
click at [747, 302] on div "scrollable content" at bounding box center [716, 326] width 285 height 375
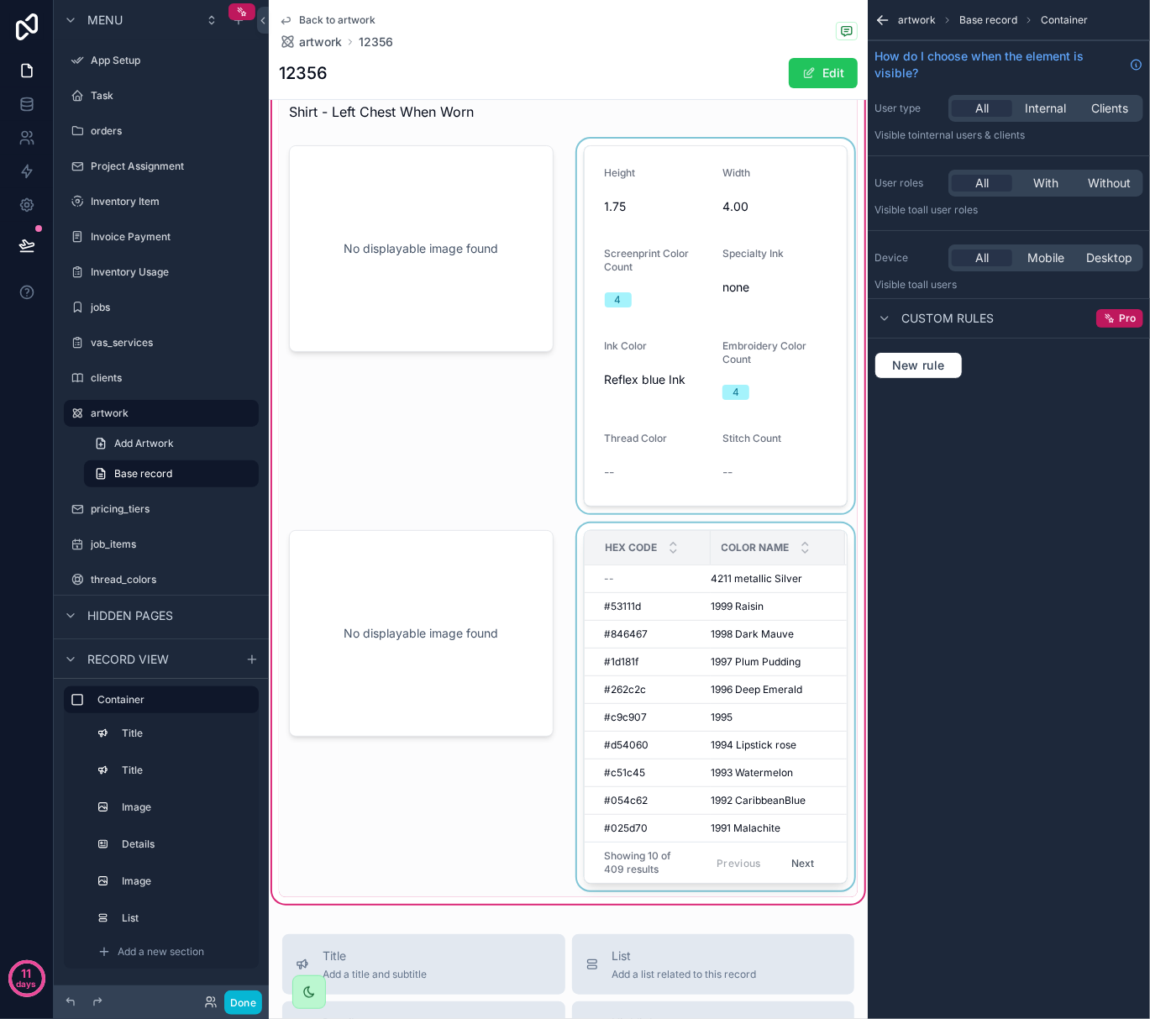
click at [751, 452] on div "scrollable content" at bounding box center [716, 326] width 285 height 375
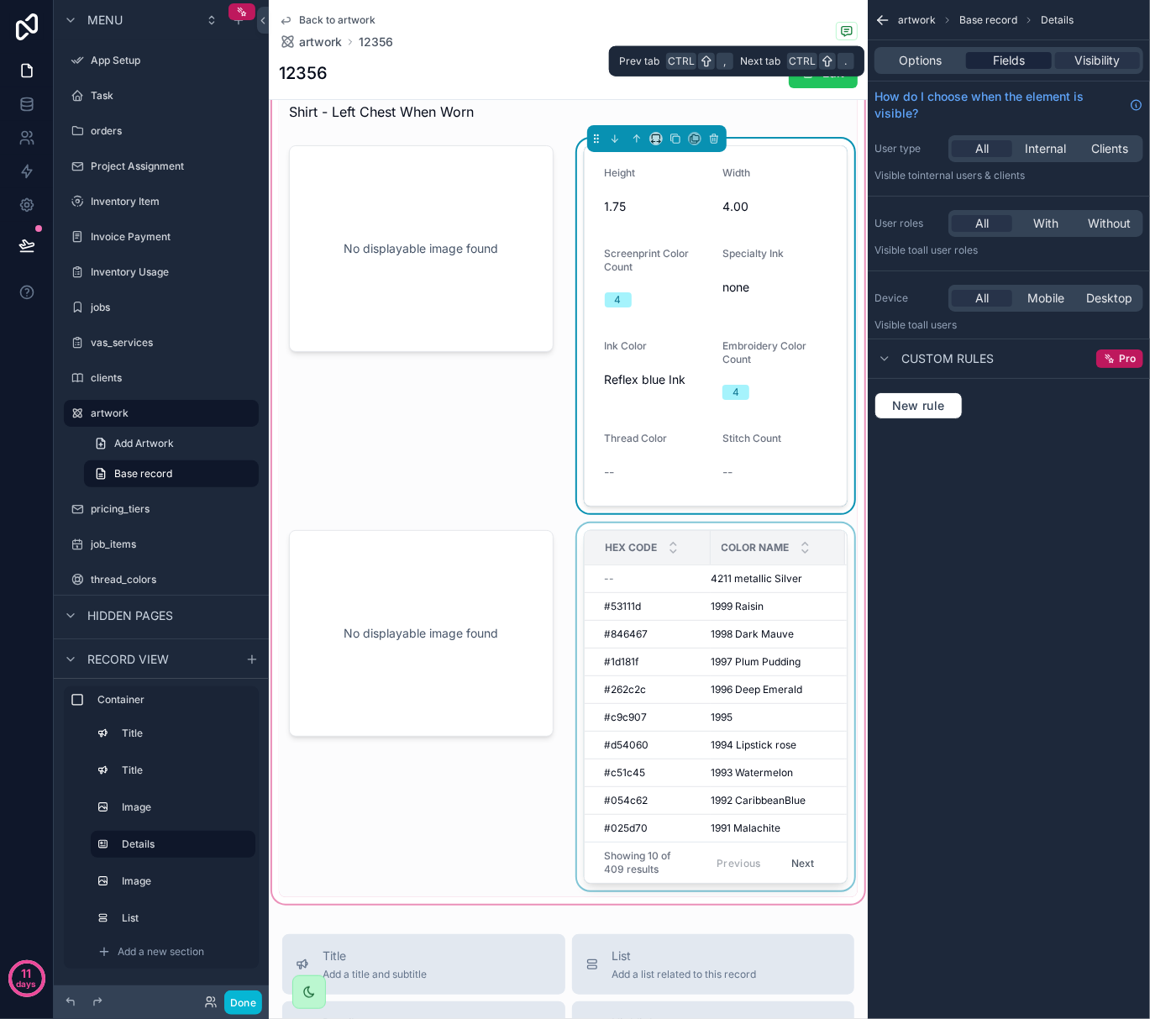
click at [1017, 68] on span "Fields" at bounding box center [1009, 60] width 32 height 17
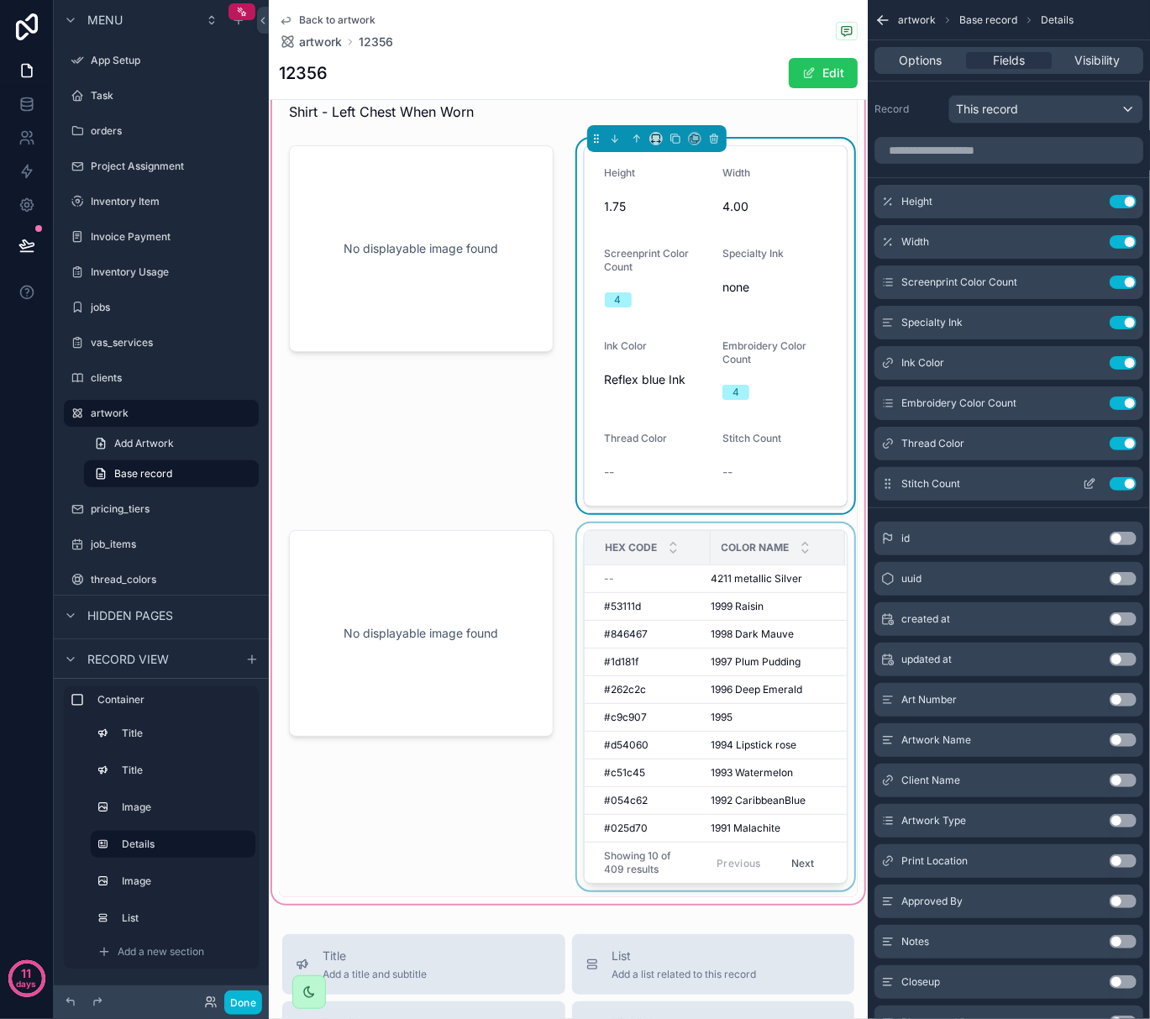
click at [1090, 486] on icon "scrollable content" at bounding box center [1091, 482] width 7 height 7
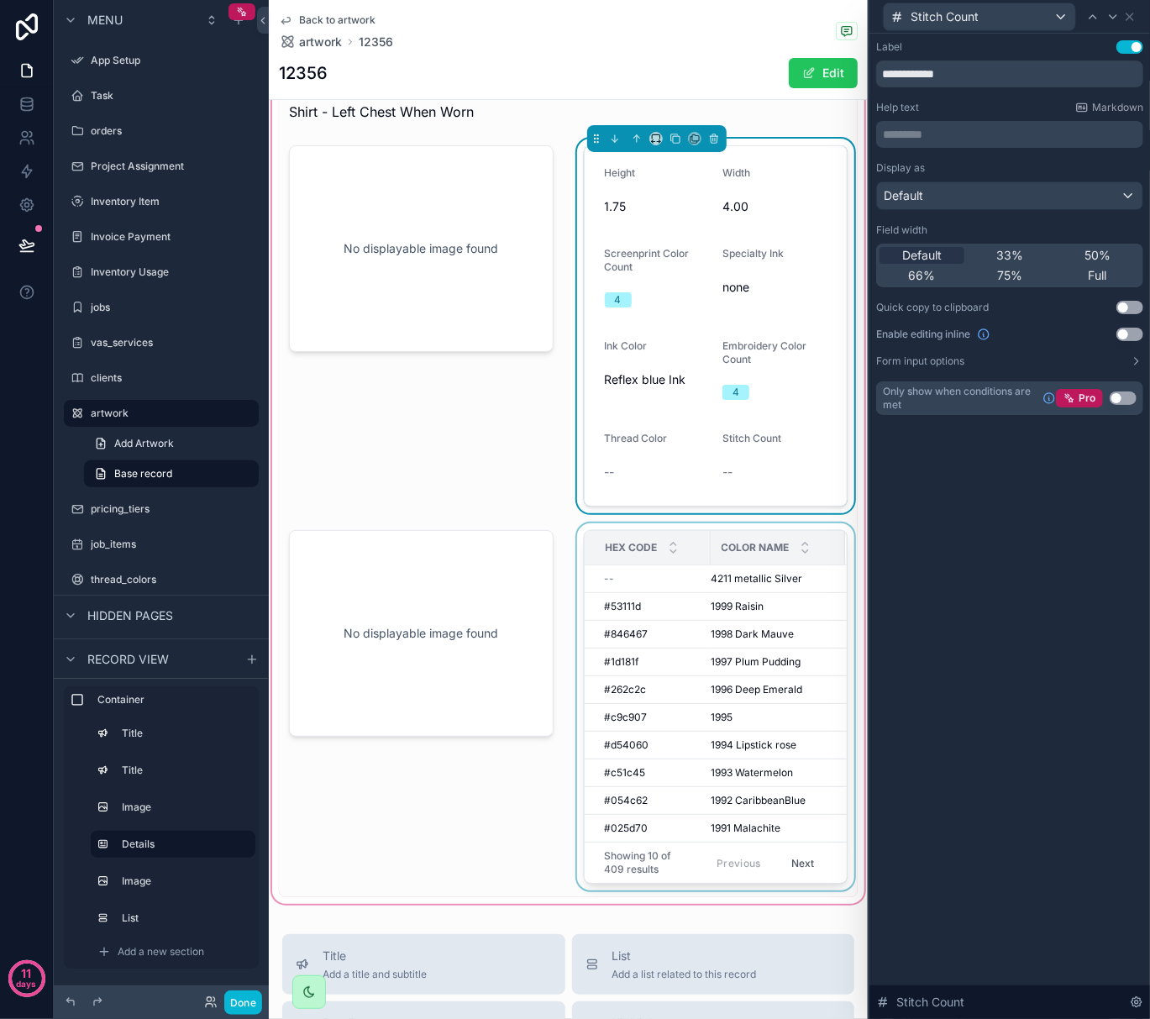
click at [1120, 398] on button "Use setting" at bounding box center [1123, 398] width 27 height 13
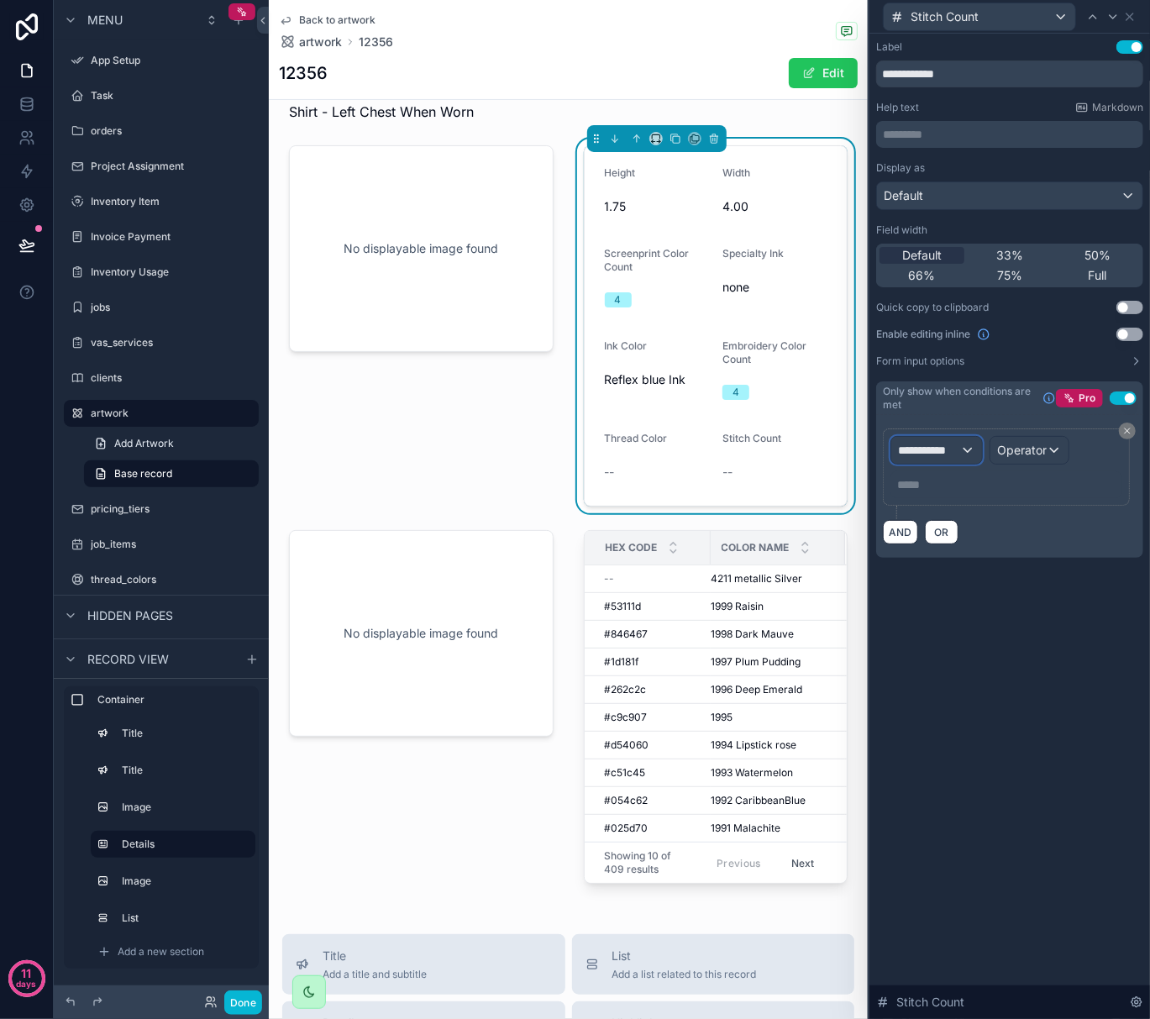
click at [966, 452] on div "**********" at bounding box center [937, 450] width 91 height 27
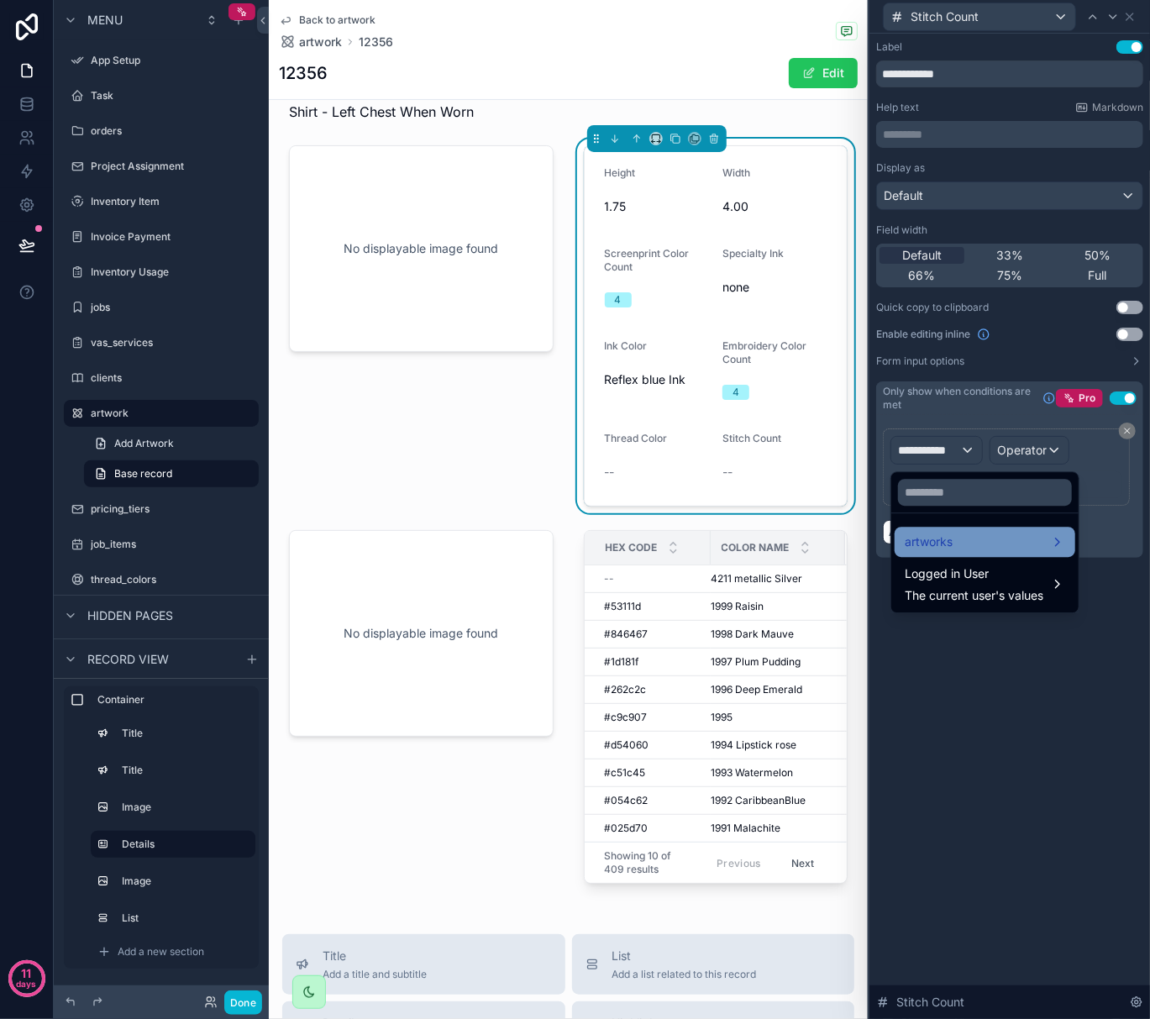
click at [960, 545] on div "artworks" at bounding box center [985, 542] width 160 height 20
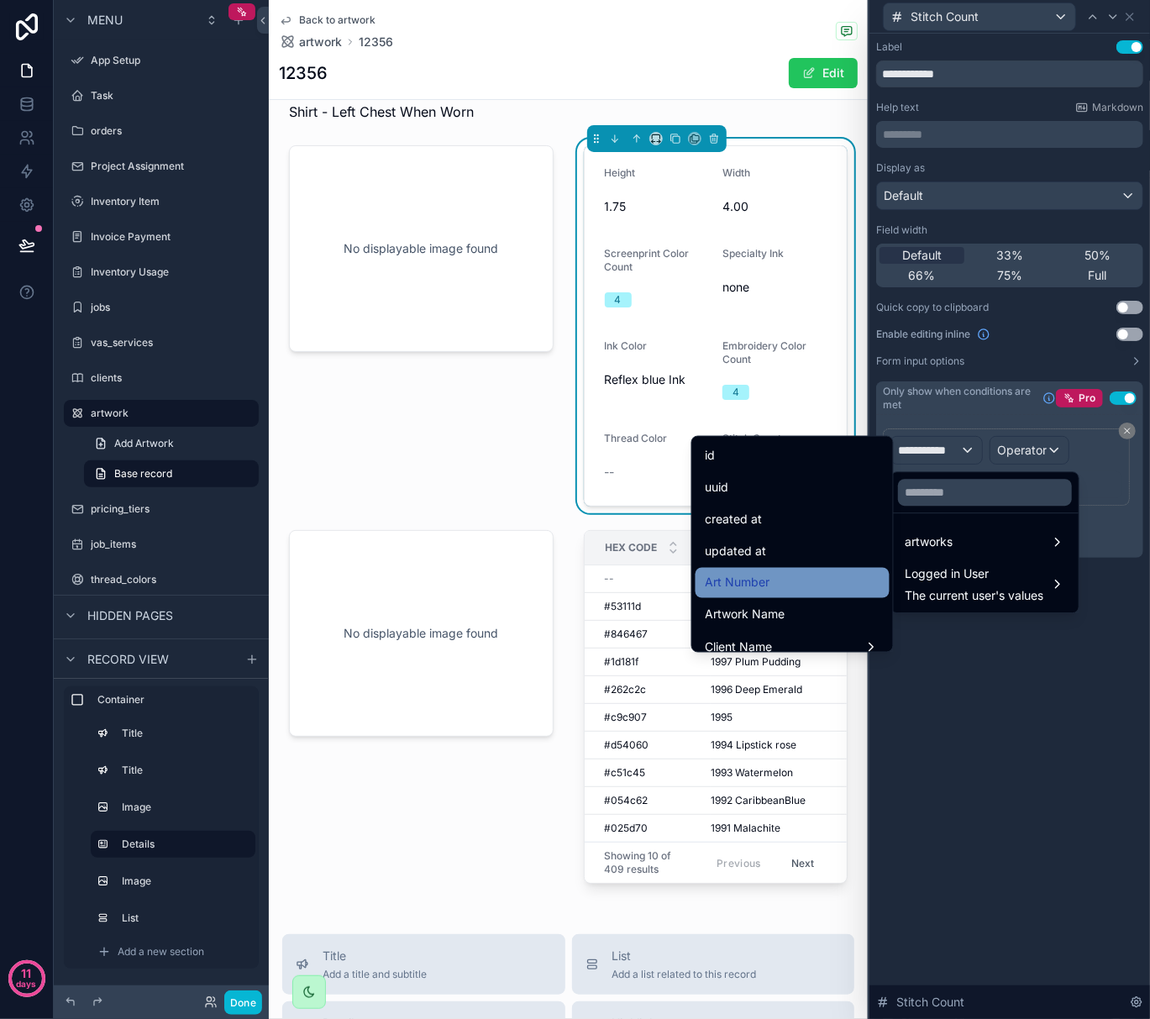
scroll to position [112, 0]
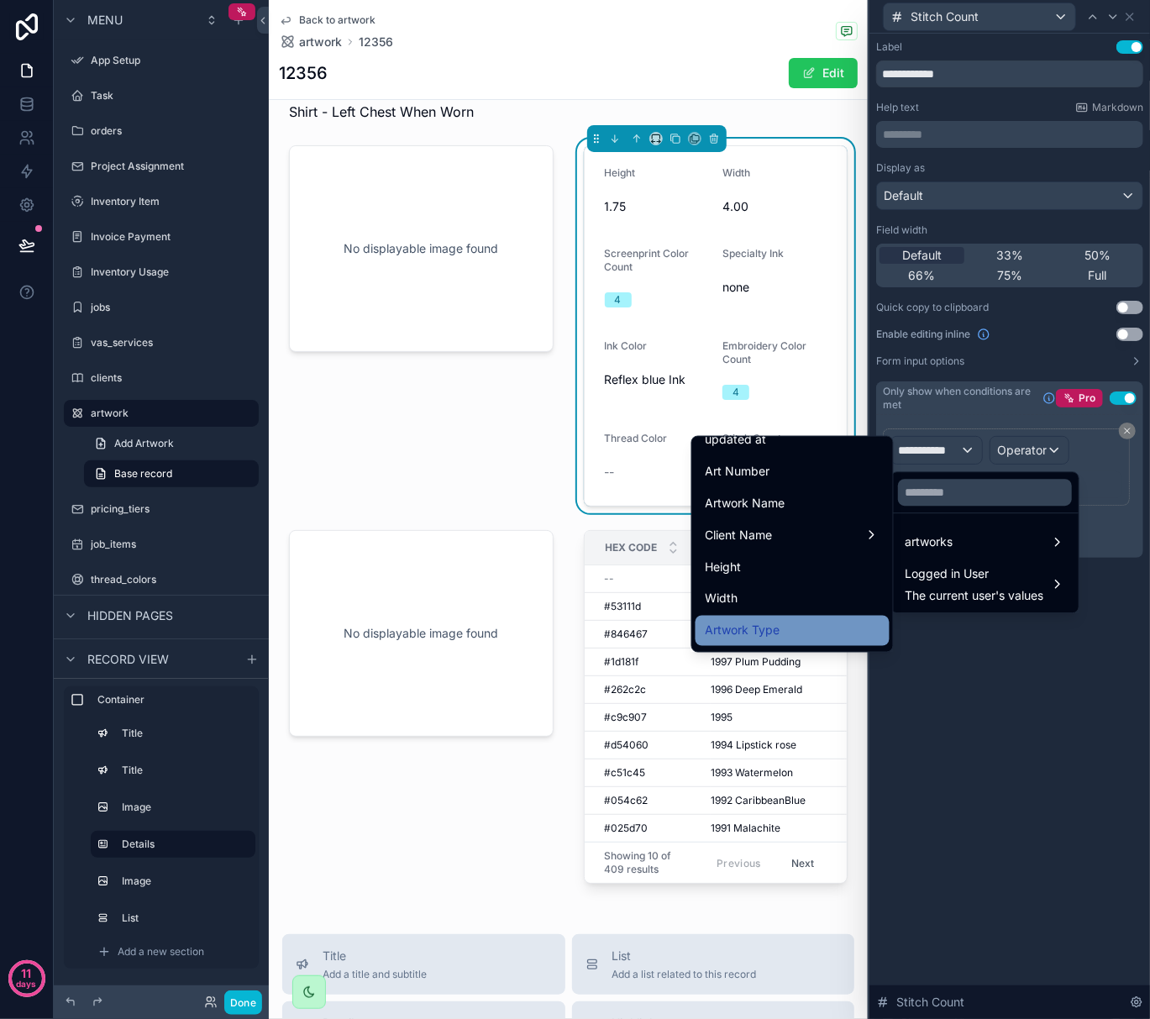
click at [804, 619] on div "Artwork Type" at bounding box center [793, 631] width 194 height 30
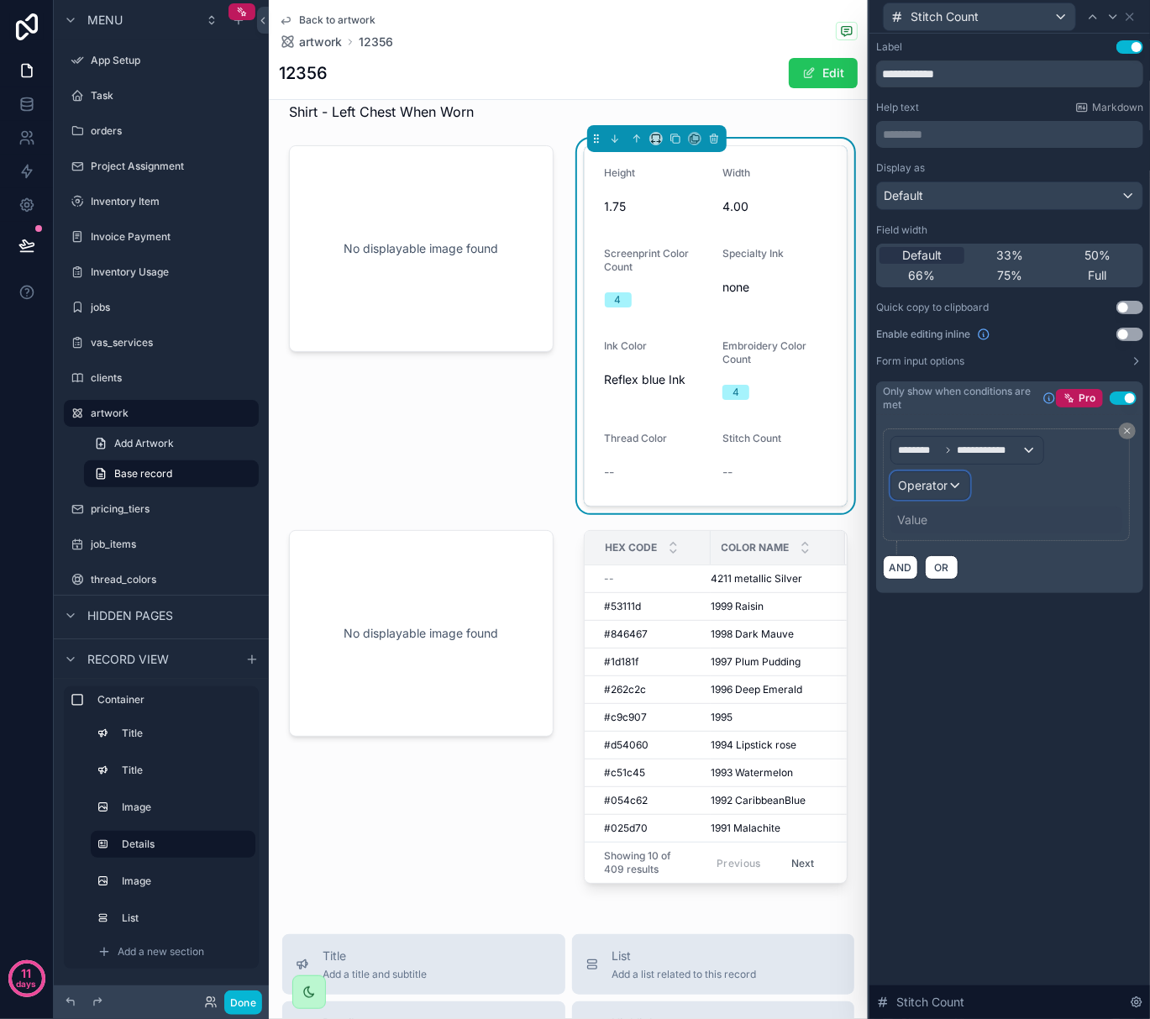
click at [951, 489] on div "Operator" at bounding box center [931, 485] width 78 height 27
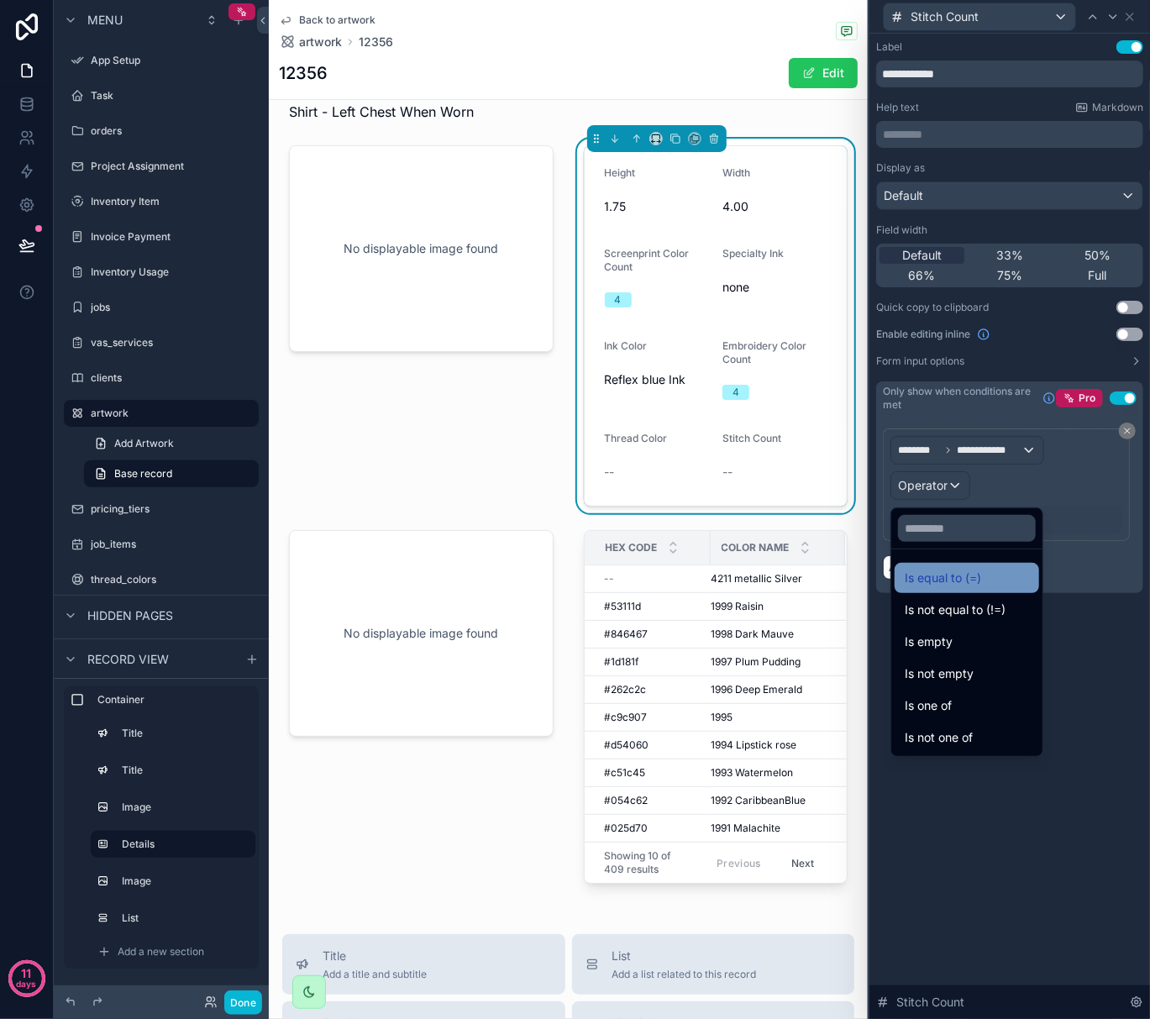
click at [958, 580] on span "Is equal to (=)" at bounding box center [943, 578] width 76 height 20
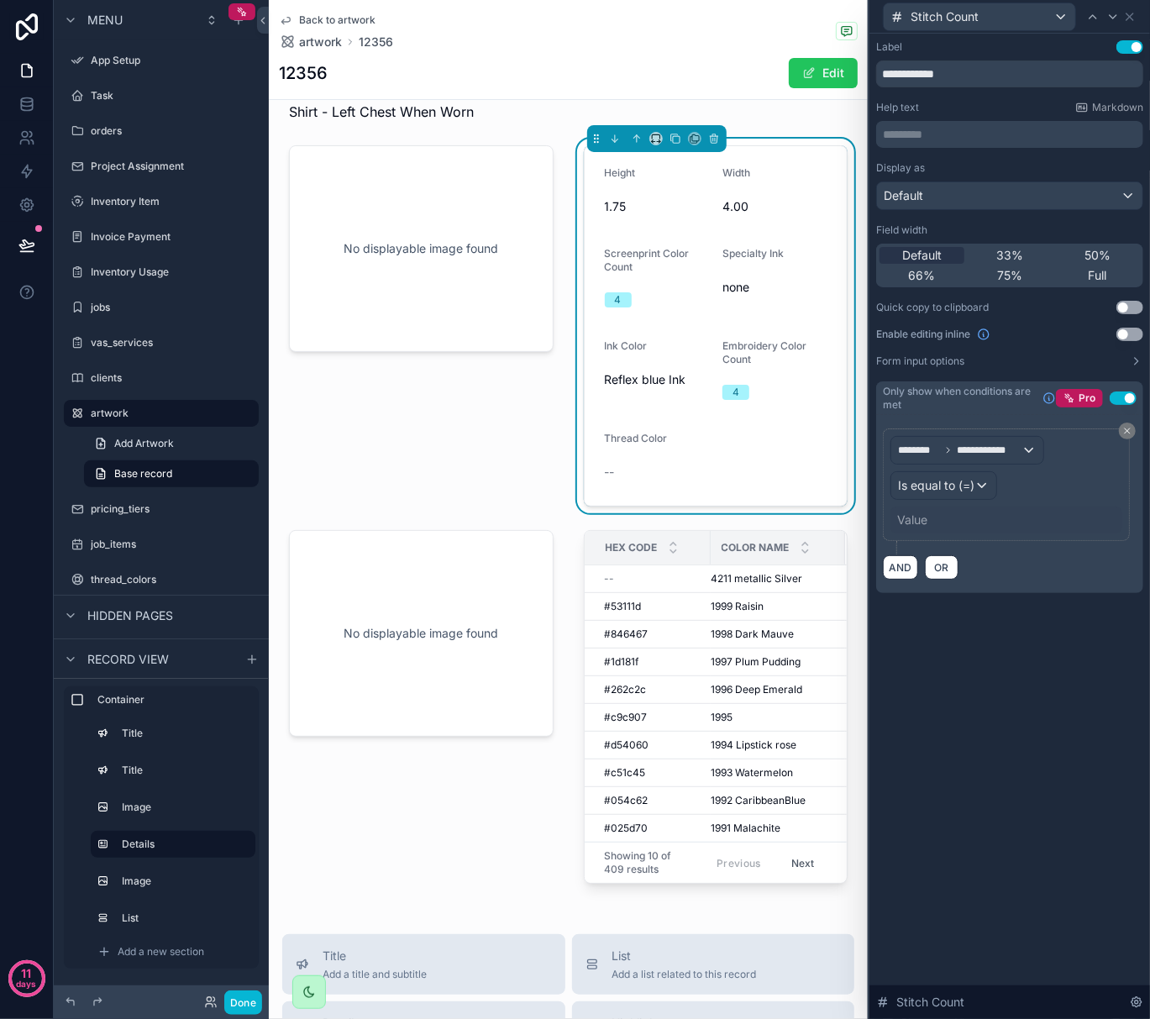
click at [919, 523] on div "Value" at bounding box center [912, 520] width 30 height 17
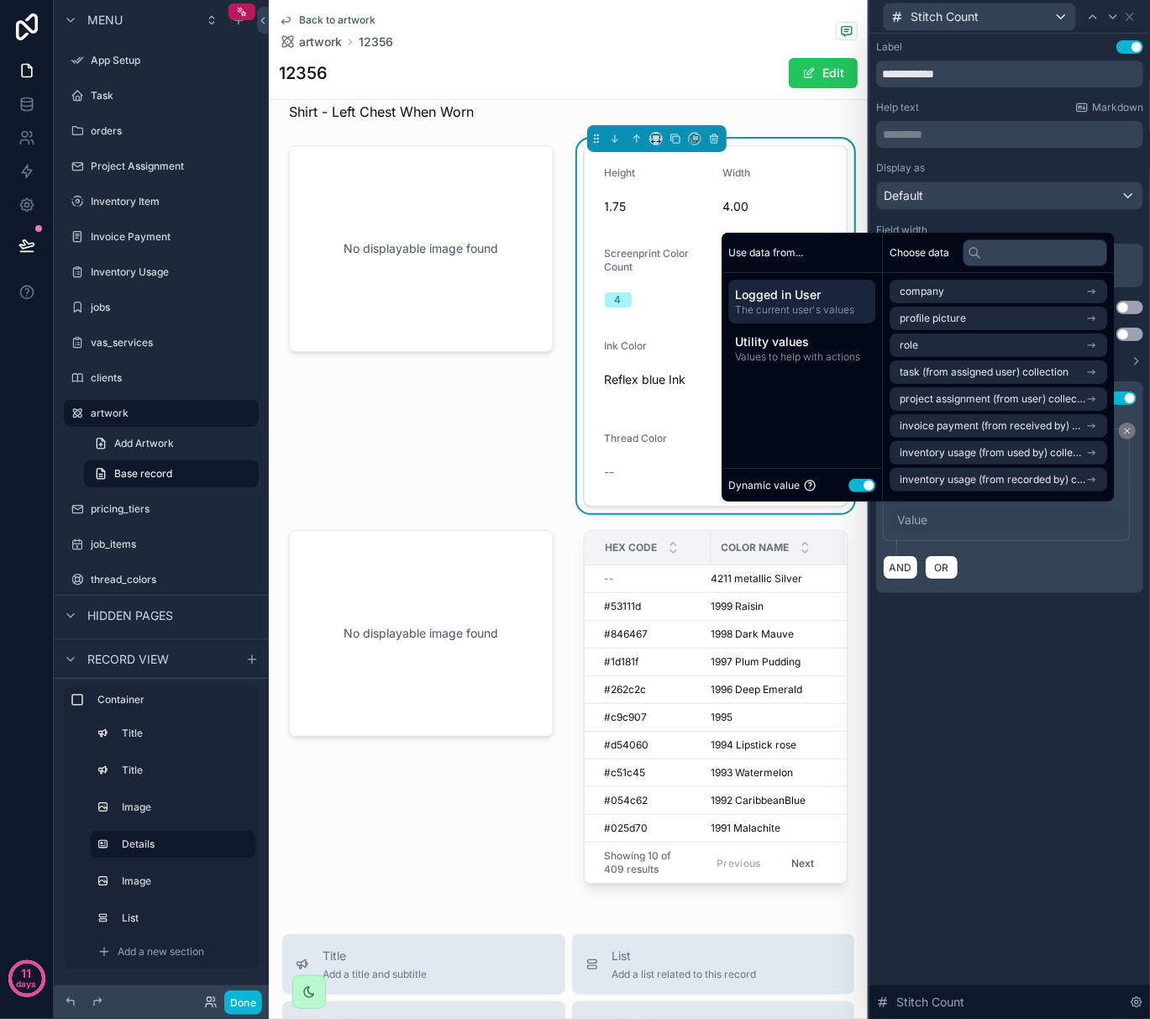
click at [849, 488] on button "Use setting" at bounding box center [862, 485] width 27 height 13
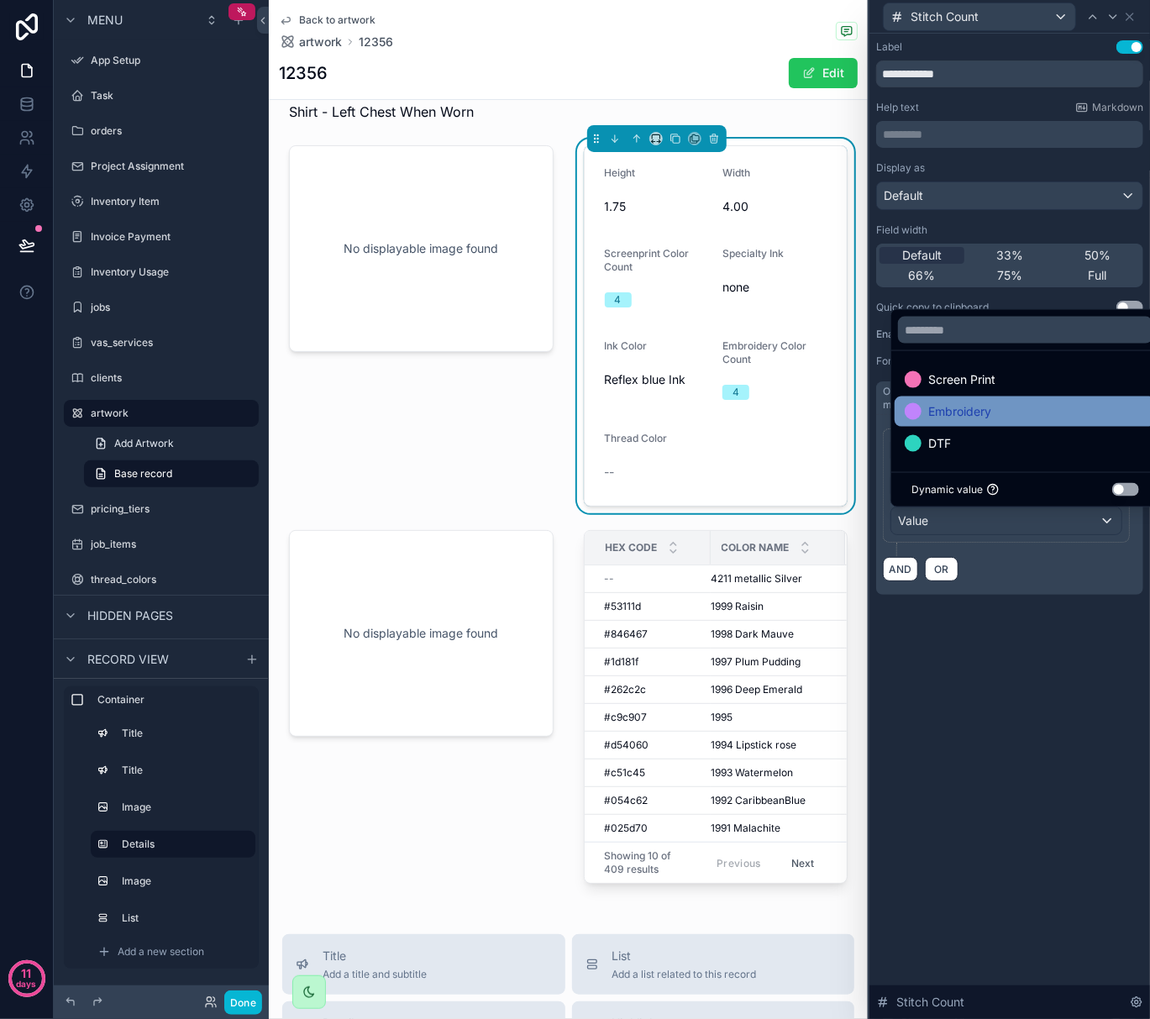
click at [925, 410] on div "Embroidery" at bounding box center [948, 412] width 87 height 20
click at [951, 654] on div "**********" at bounding box center [1010, 527] width 281 height 986
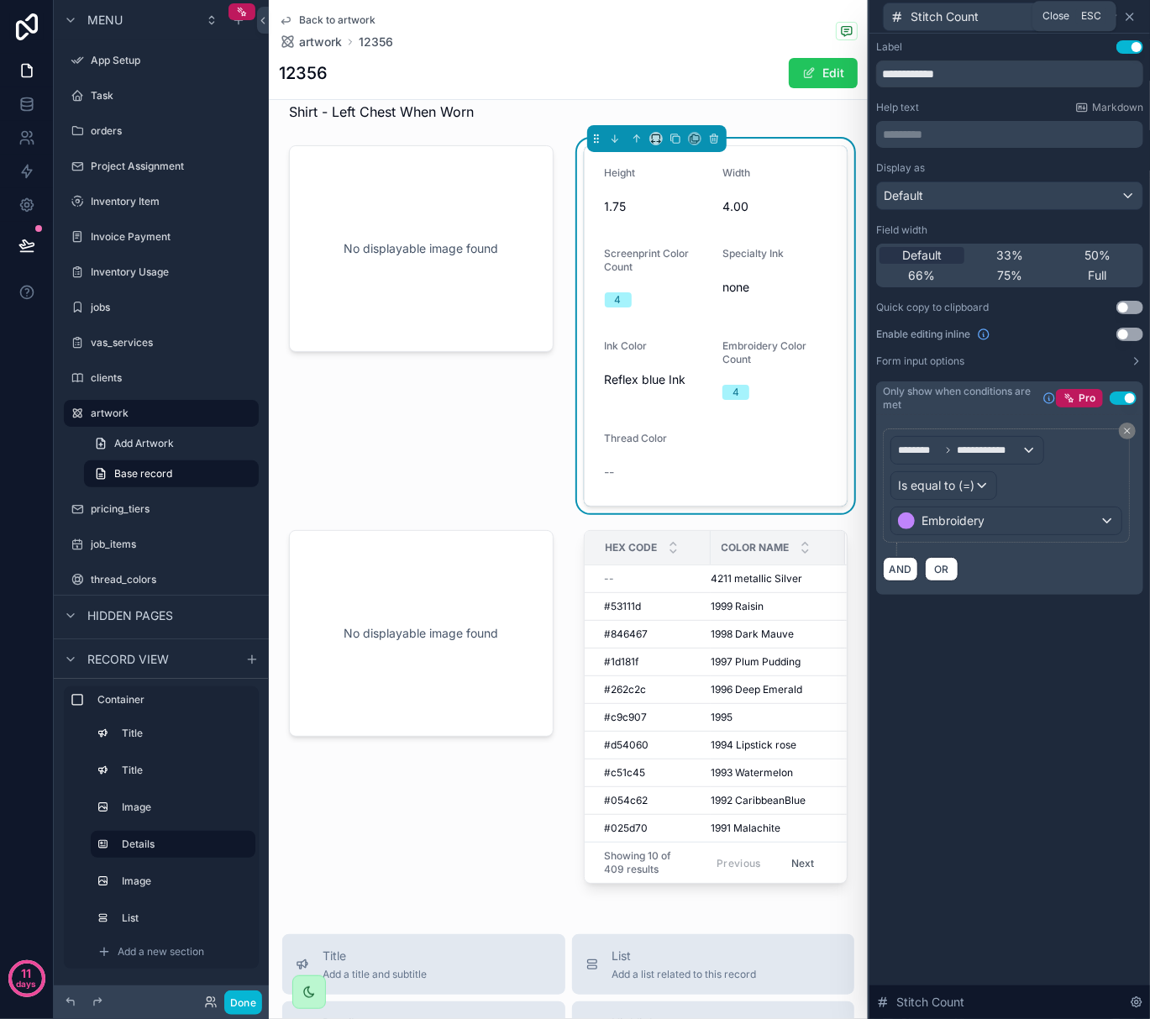
click at [1129, 18] on icon at bounding box center [1129, 16] width 13 height 13
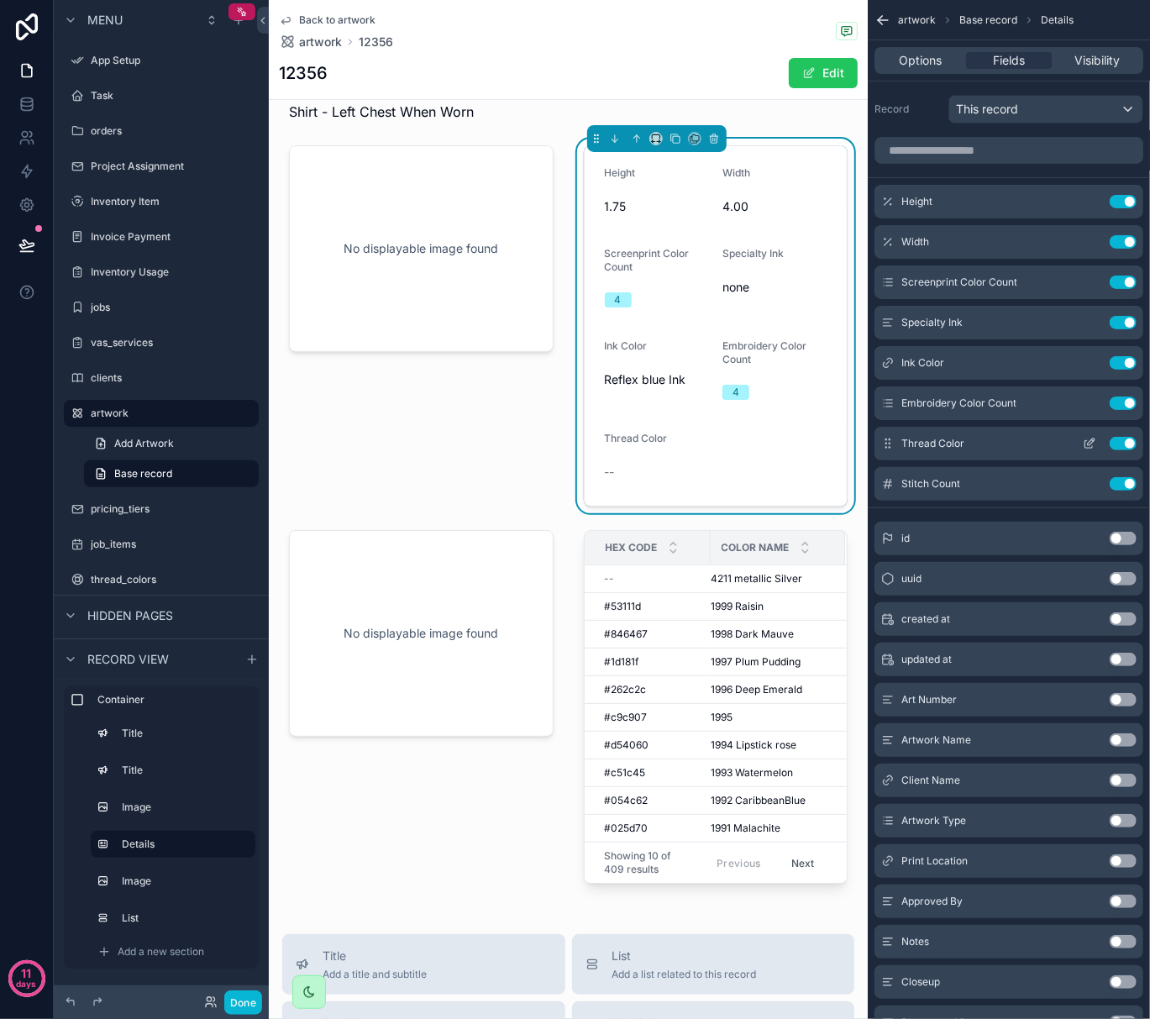
click at [1086, 447] on icon "scrollable content" at bounding box center [1089, 443] width 13 height 13
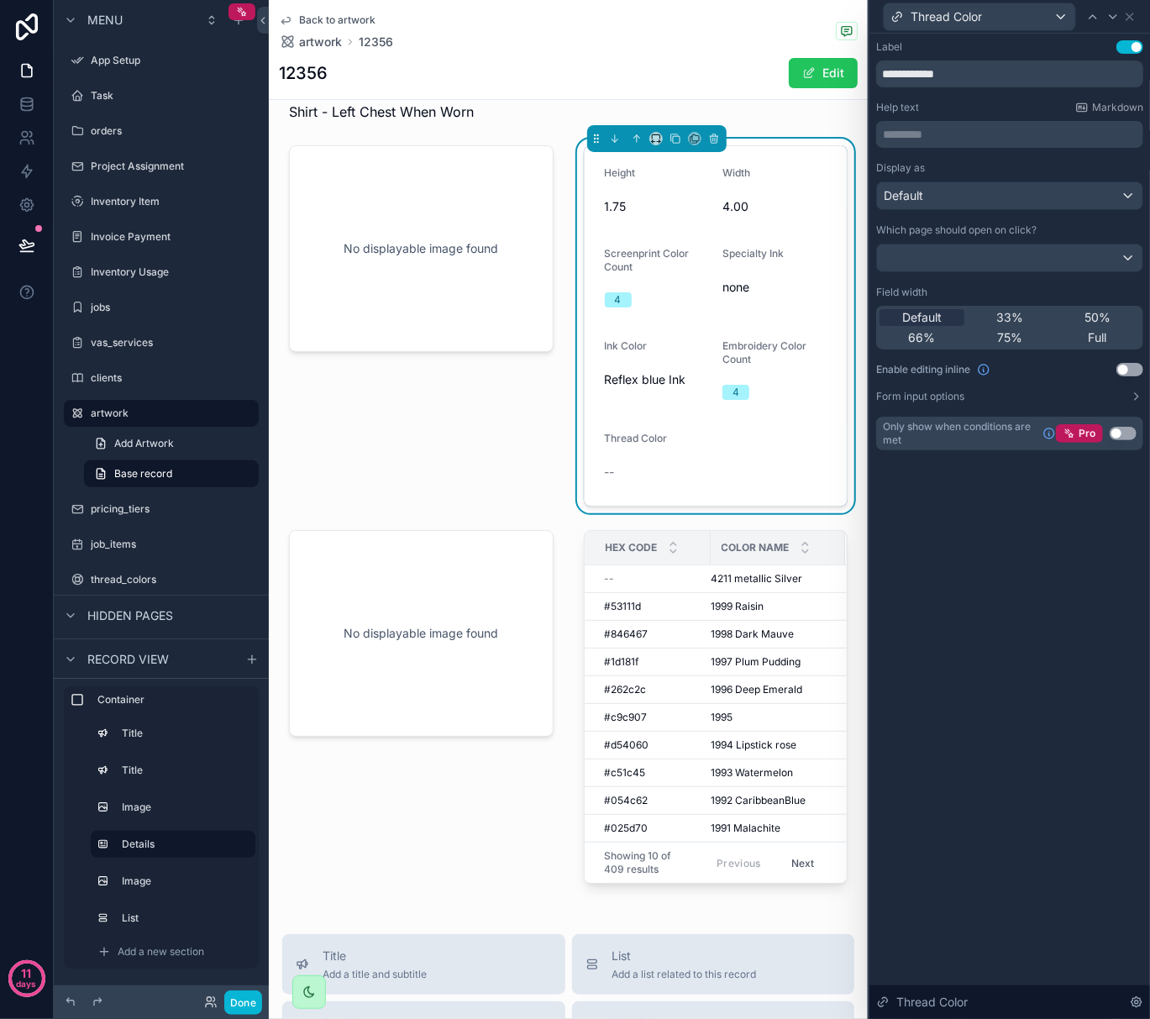
click at [1116, 435] on button "Use setting" at bounding box center [1123, 433] width 27 height 13
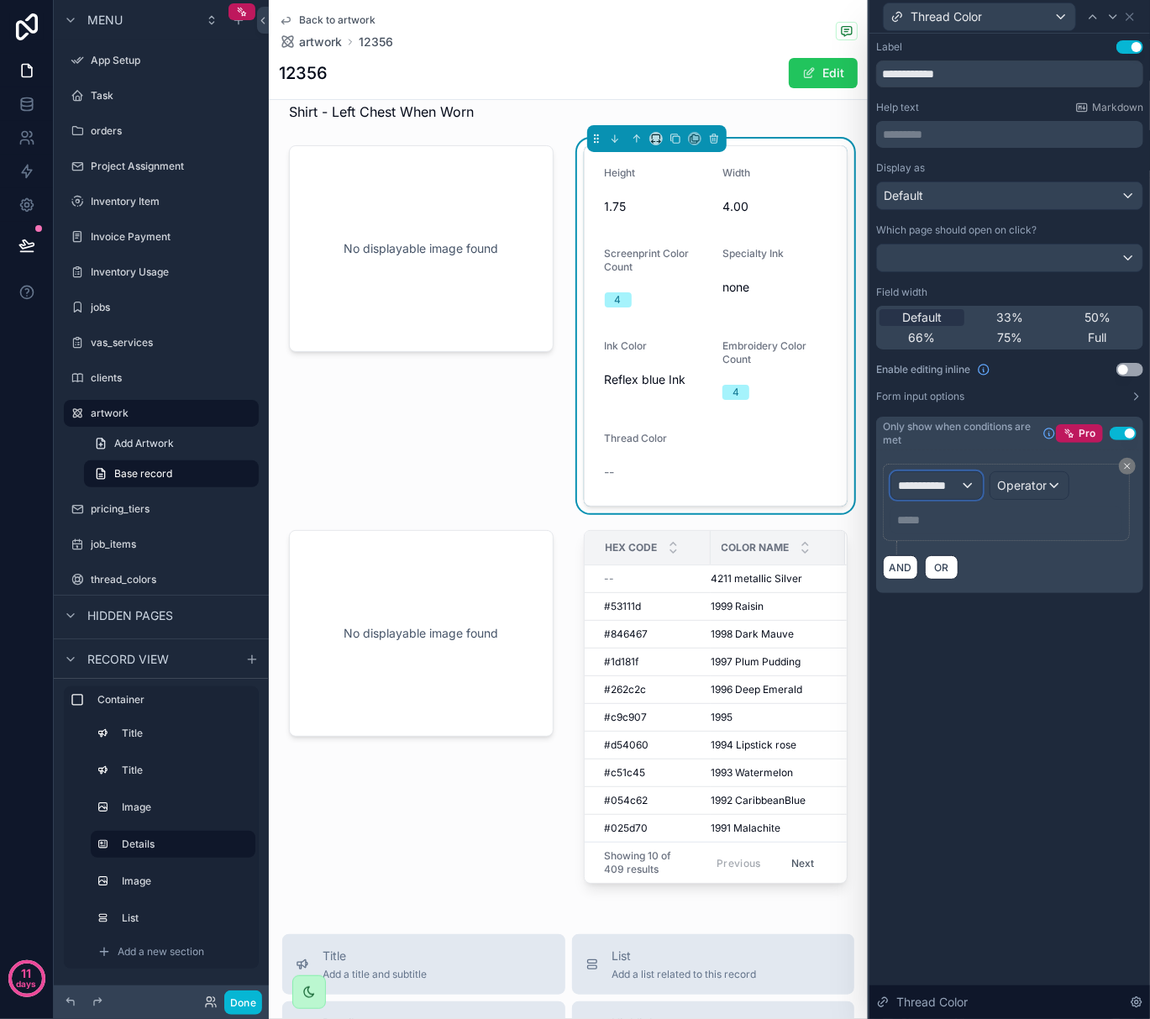
click at [952, 492] on span "**********" at bounding box center [929, 485] width 62 height 17
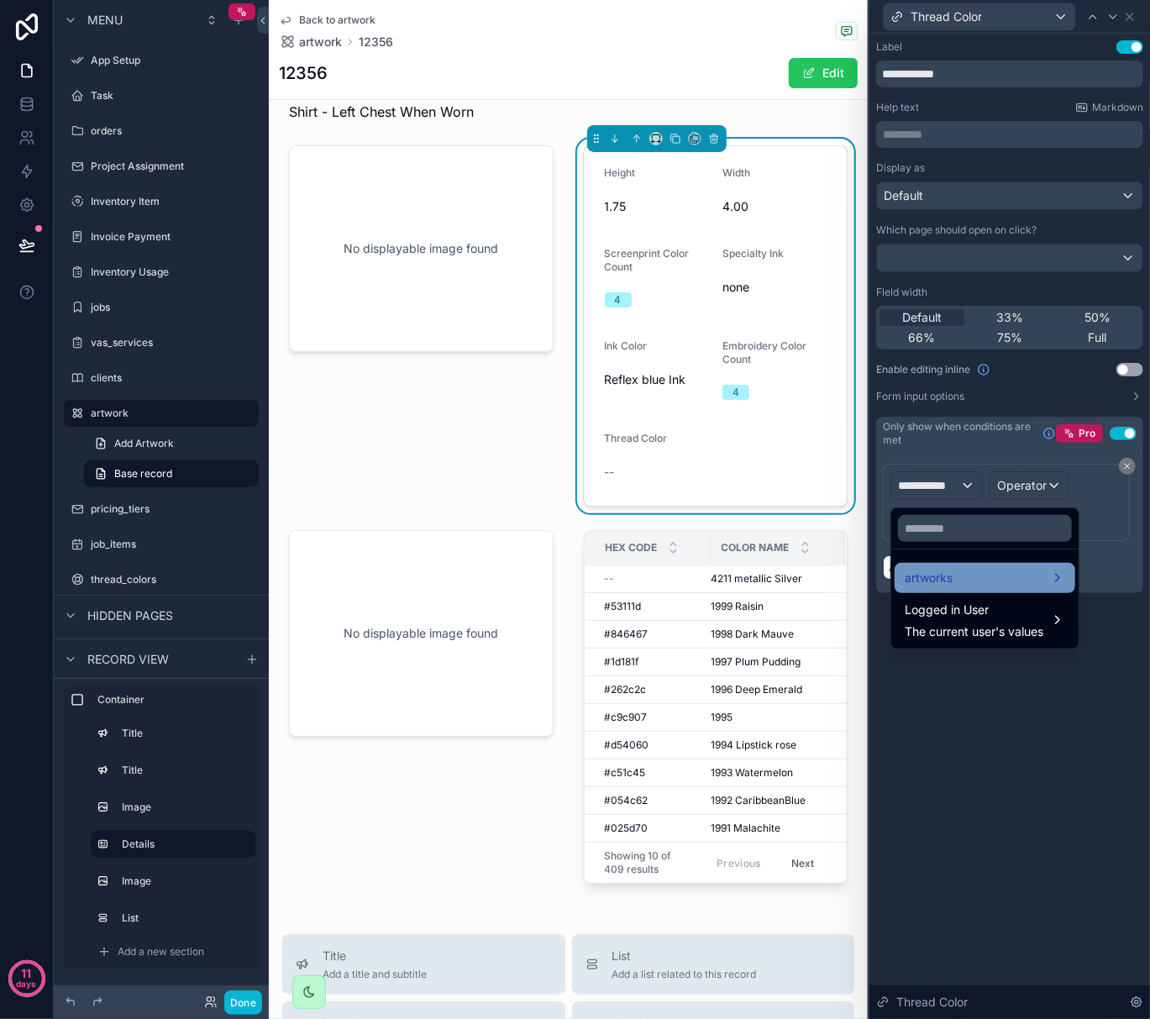
click at [948, 568] on span "artworks" at bounding box center [929, 578] width 48 height 20
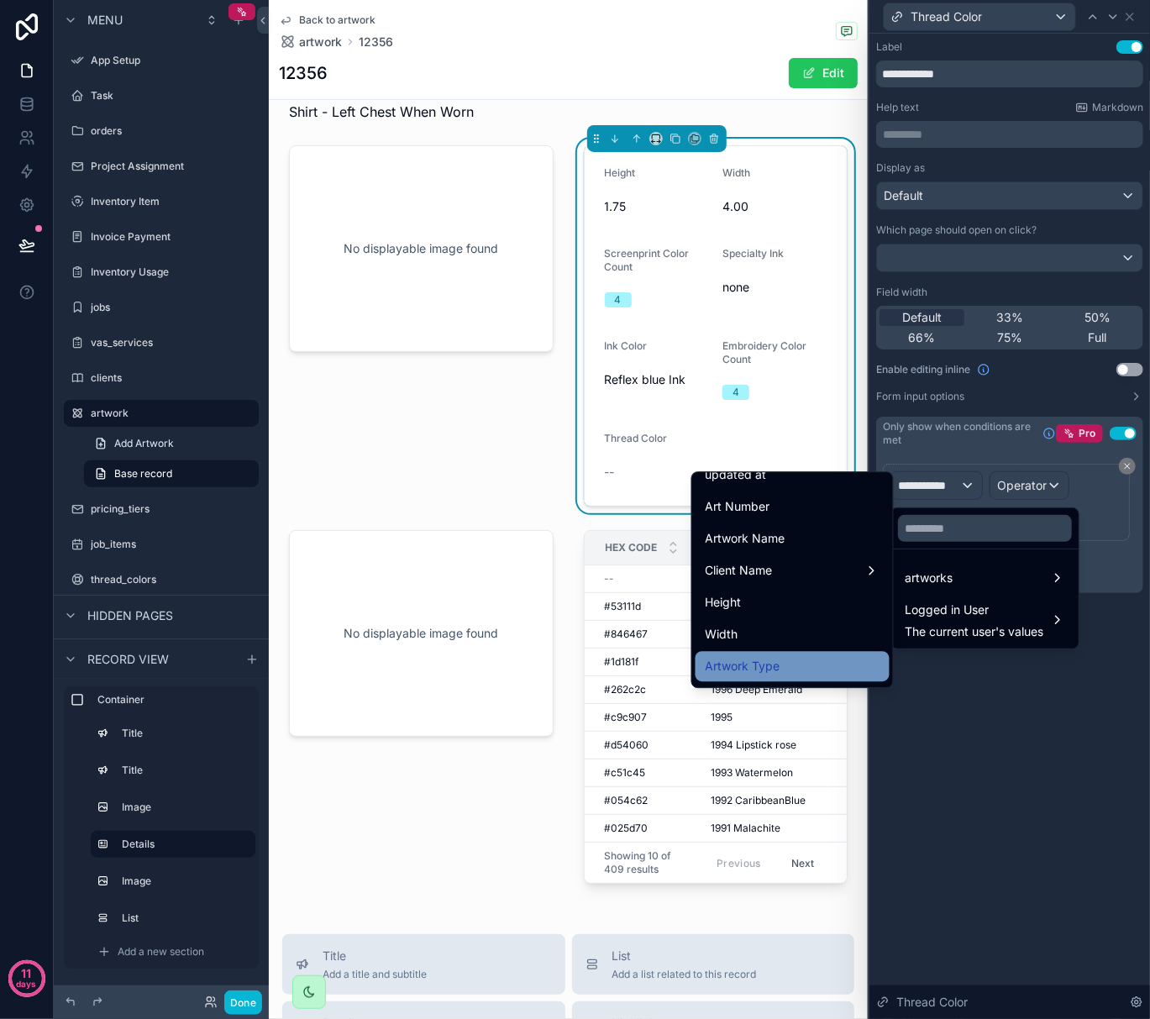
click at [758, 653] on div "Artwork Type" at bounding box center [793, 666] width 194 height 30
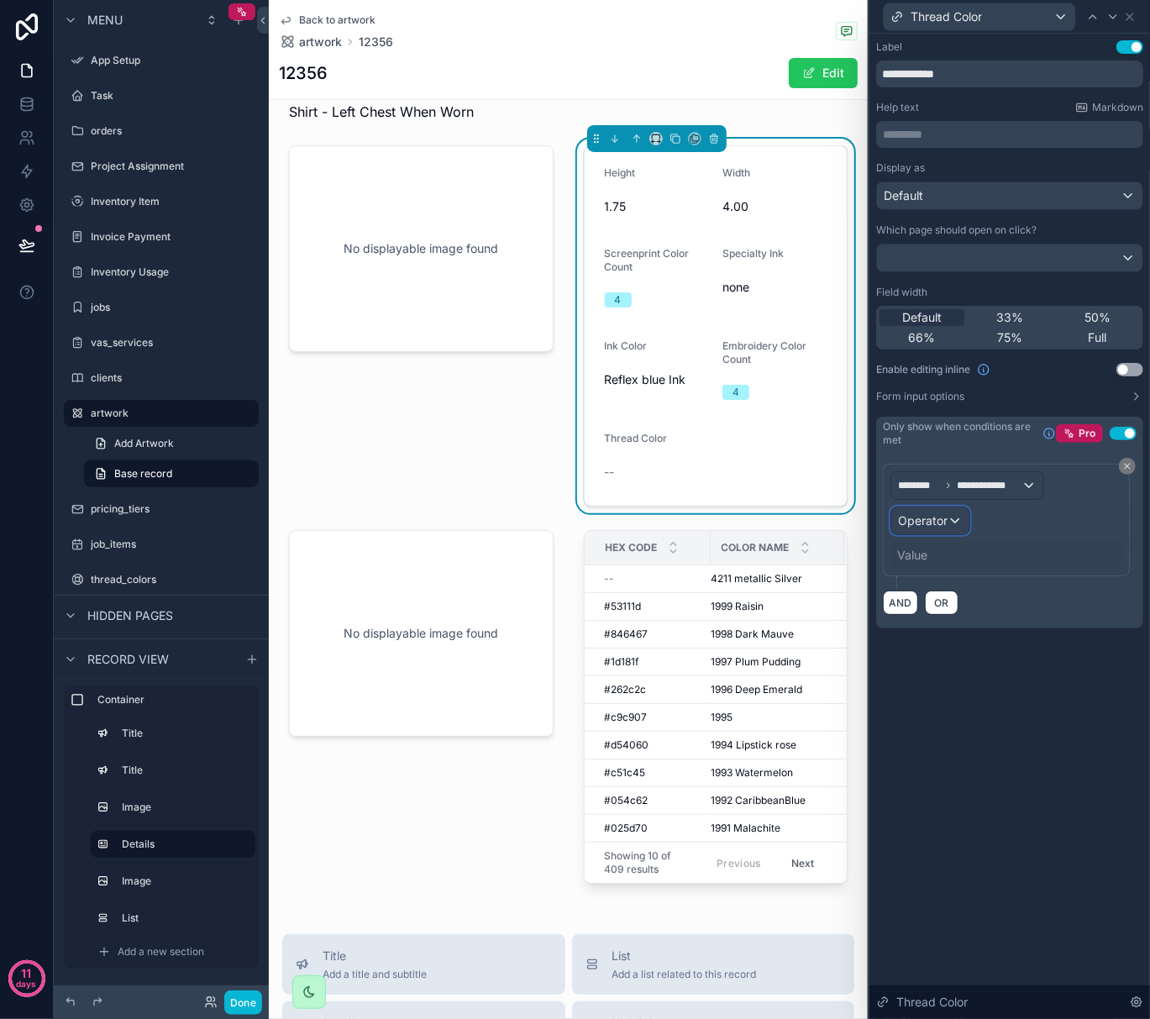
click at [907, 523] on span "Operator" at bounding box center [923, 520] width 50 height 14
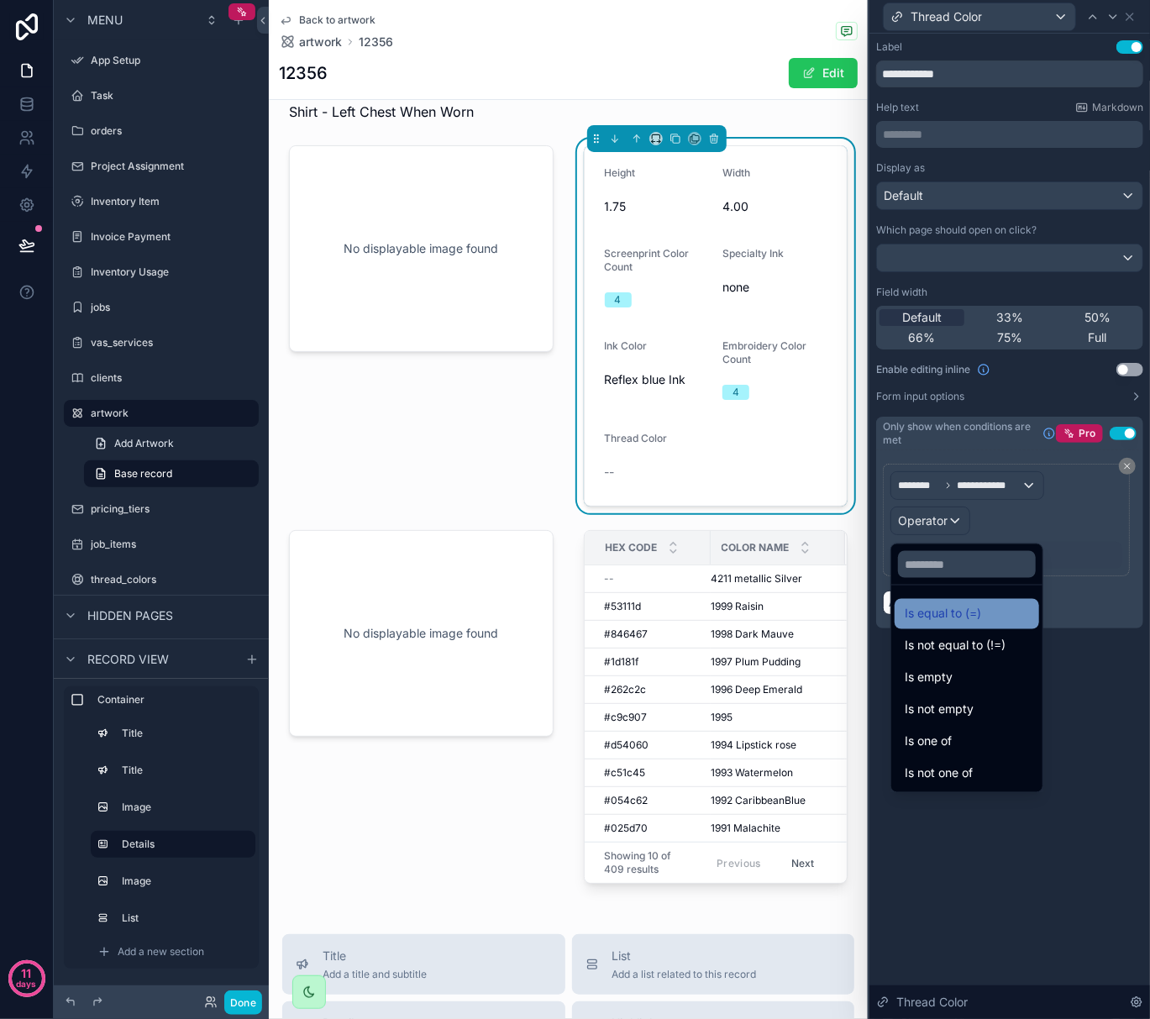
click at [949, 625] on div "Is equal to (=)" at bounding box center [967, 614] width 145 height 30
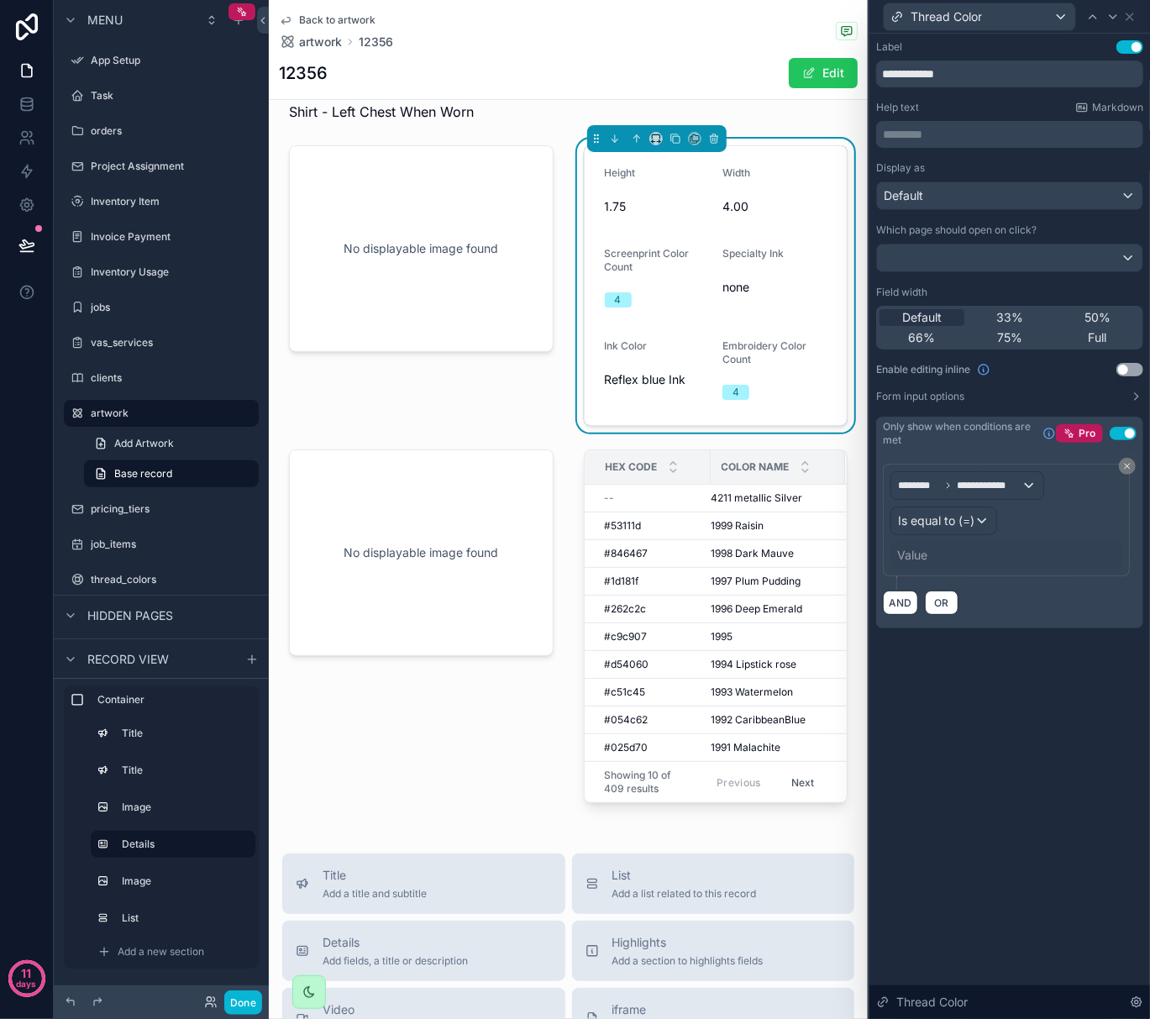
click at [928, 562] on div "Value" at bounding box center [912, 555] width 30 height 17
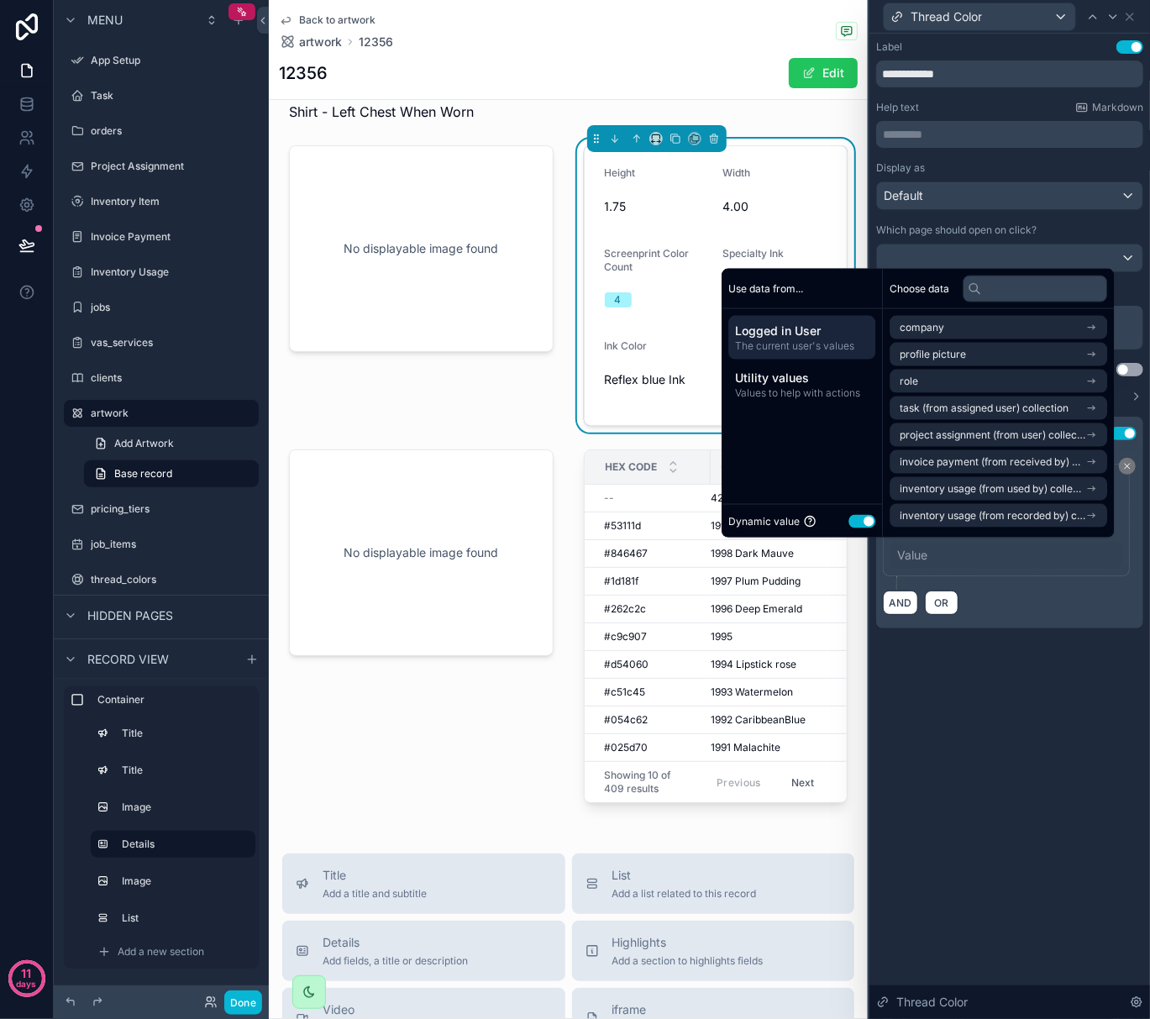
click at [850, 522] on button "Use setting" at bounding box center [862, 520] width 27 height 13
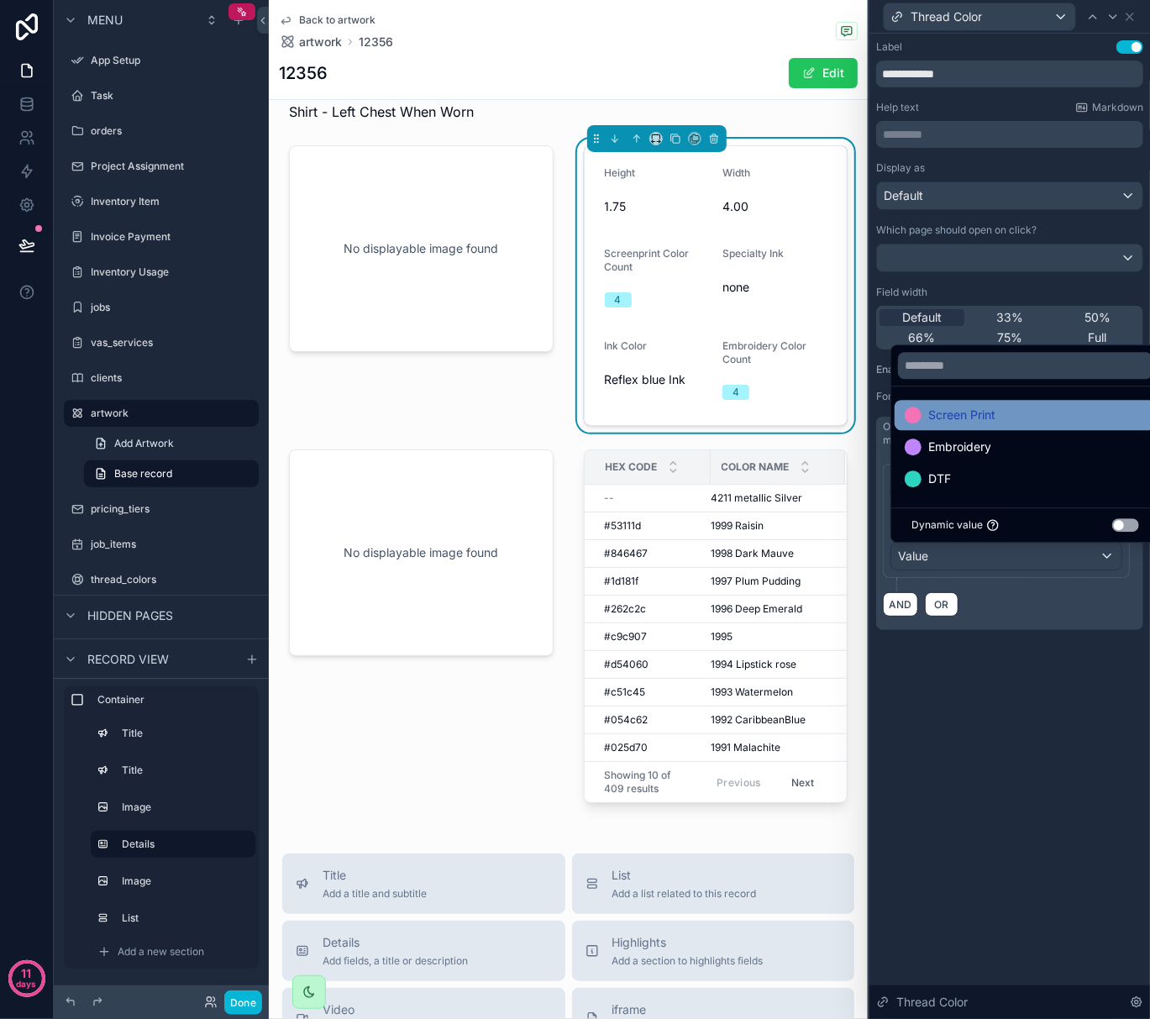
click at [958, 412] on span "Screen Print" at bounding box center [961, 415] width 67 height 20
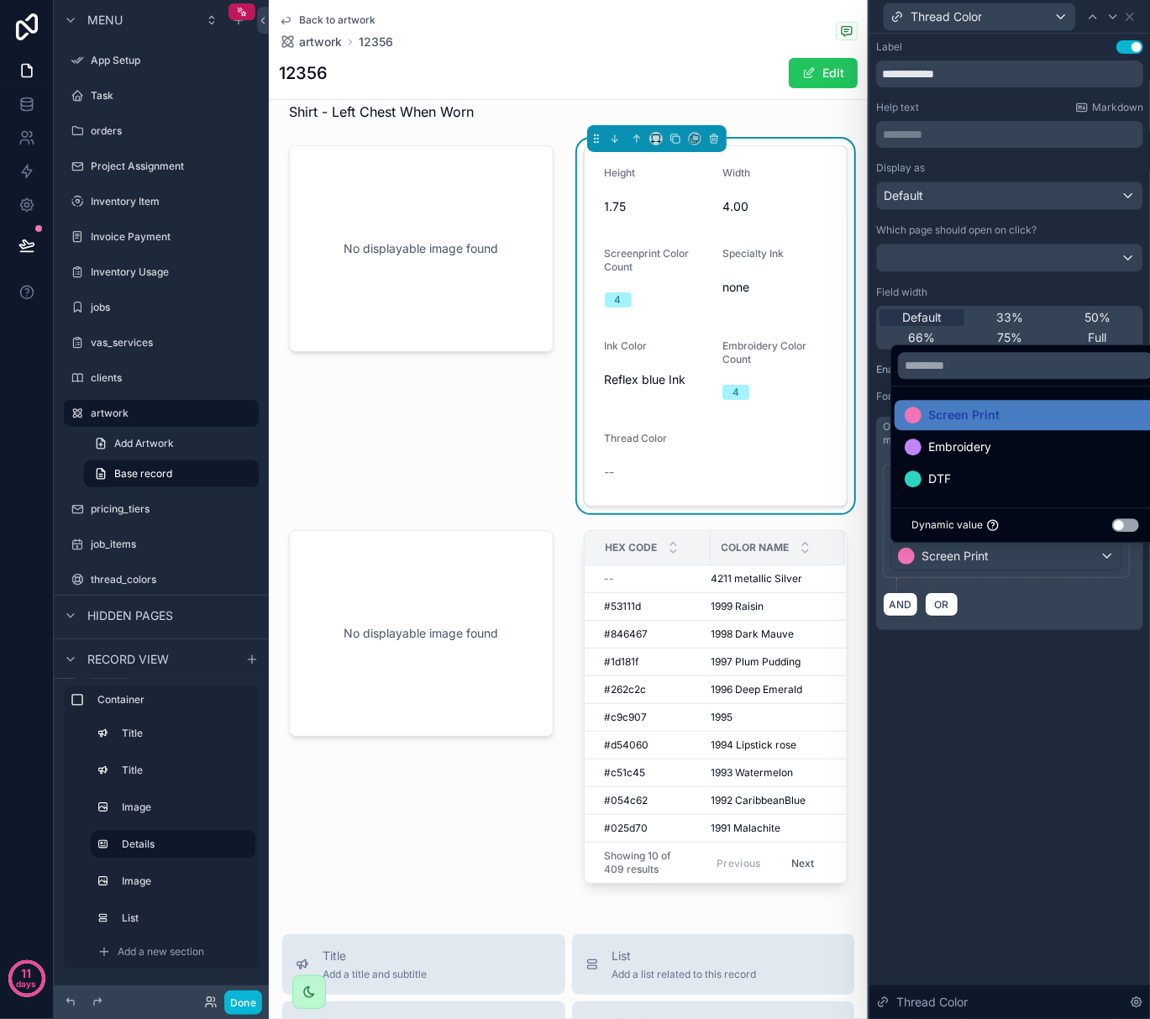
click at [992, 626] on div "**********" at bounding box center [1009, 540] width 267 height 180
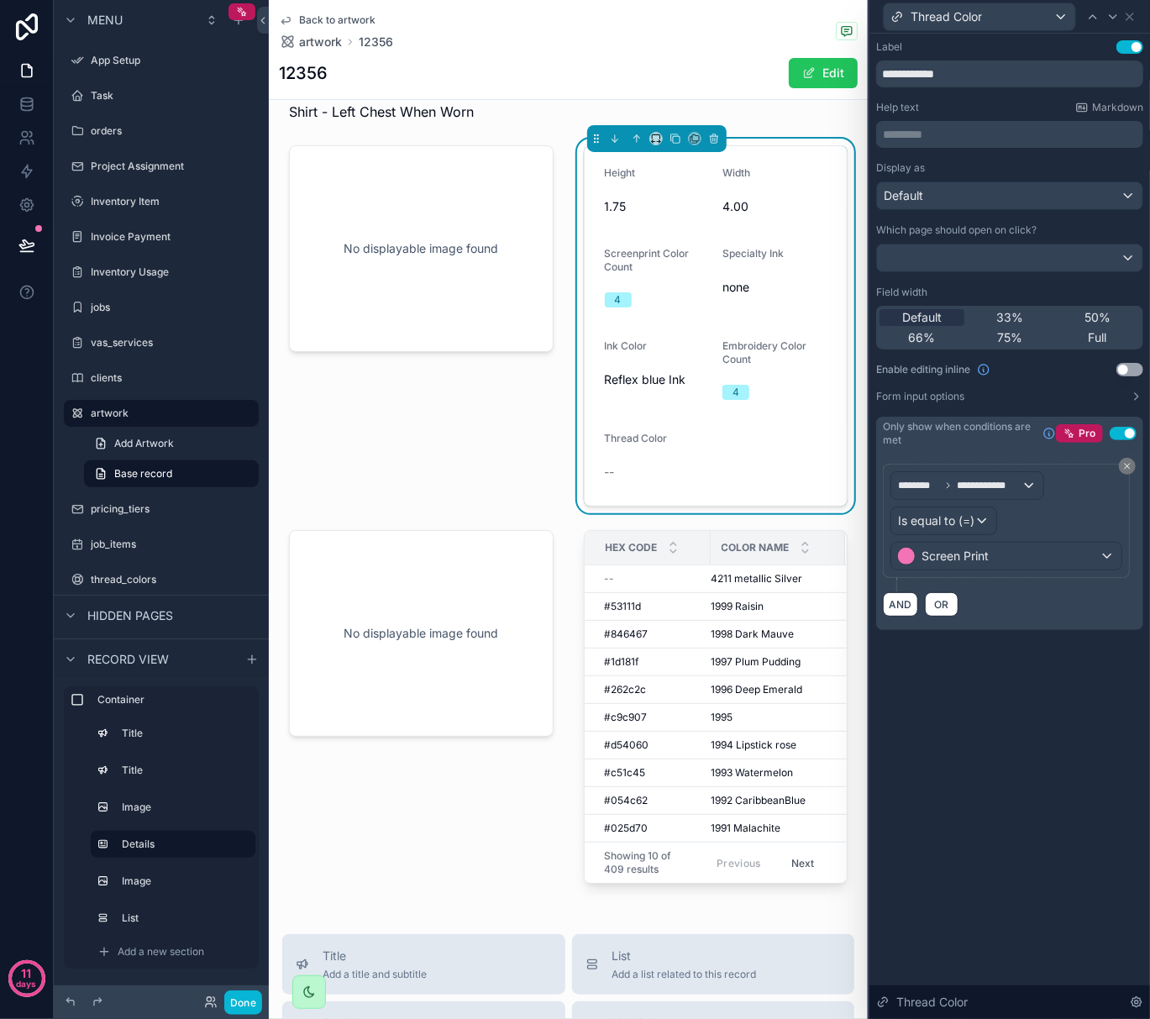
click at [1015, 691] on div "**********" at bounding box center [1010, 527] width 281 height 986
click at [1131, 20] on icon at bounding box center [1129, 16] width 13 height 13
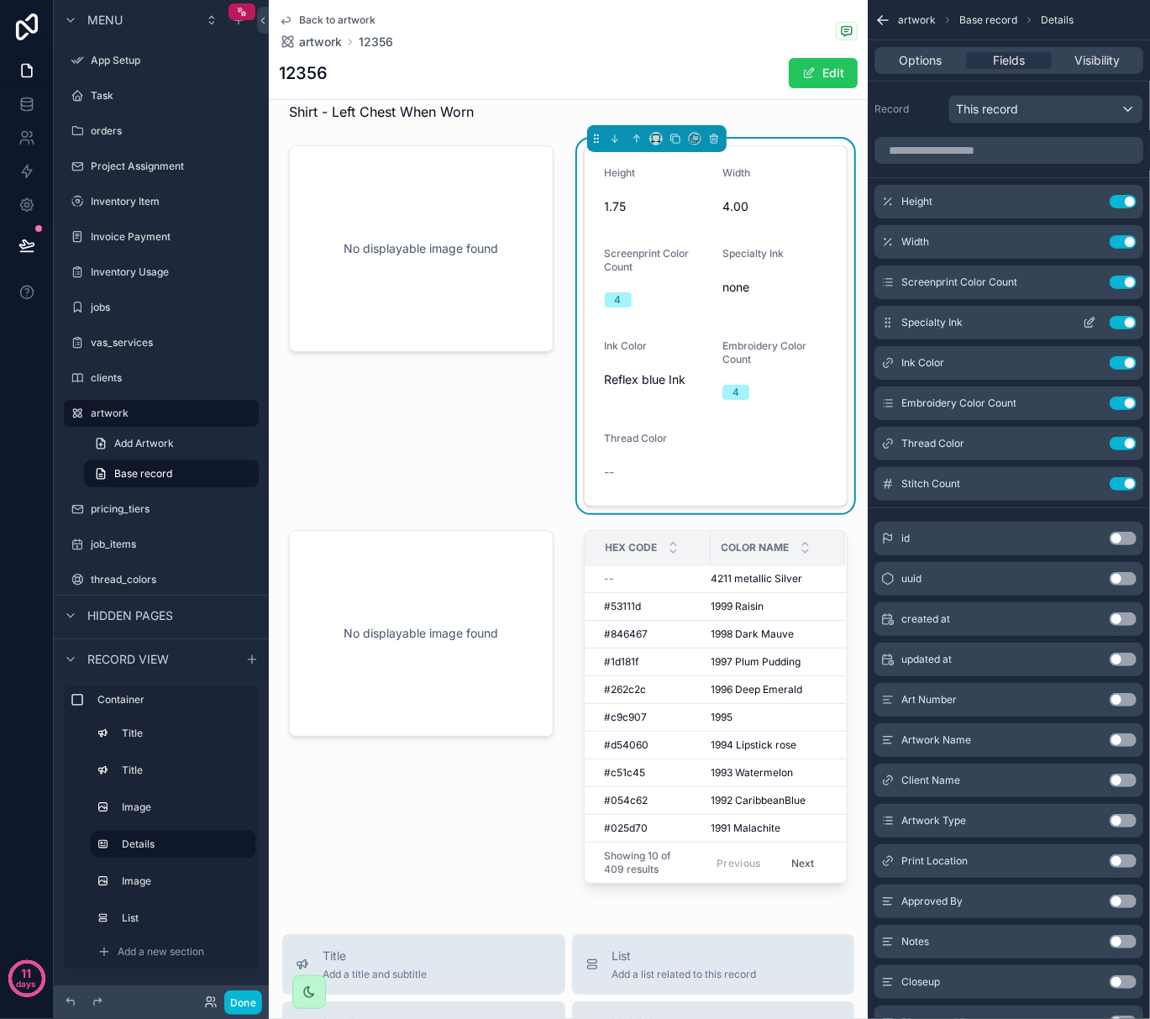
click at [1090, 323] on icon "scrollable content" at bounding box center [1089, 322] width 13 height 13
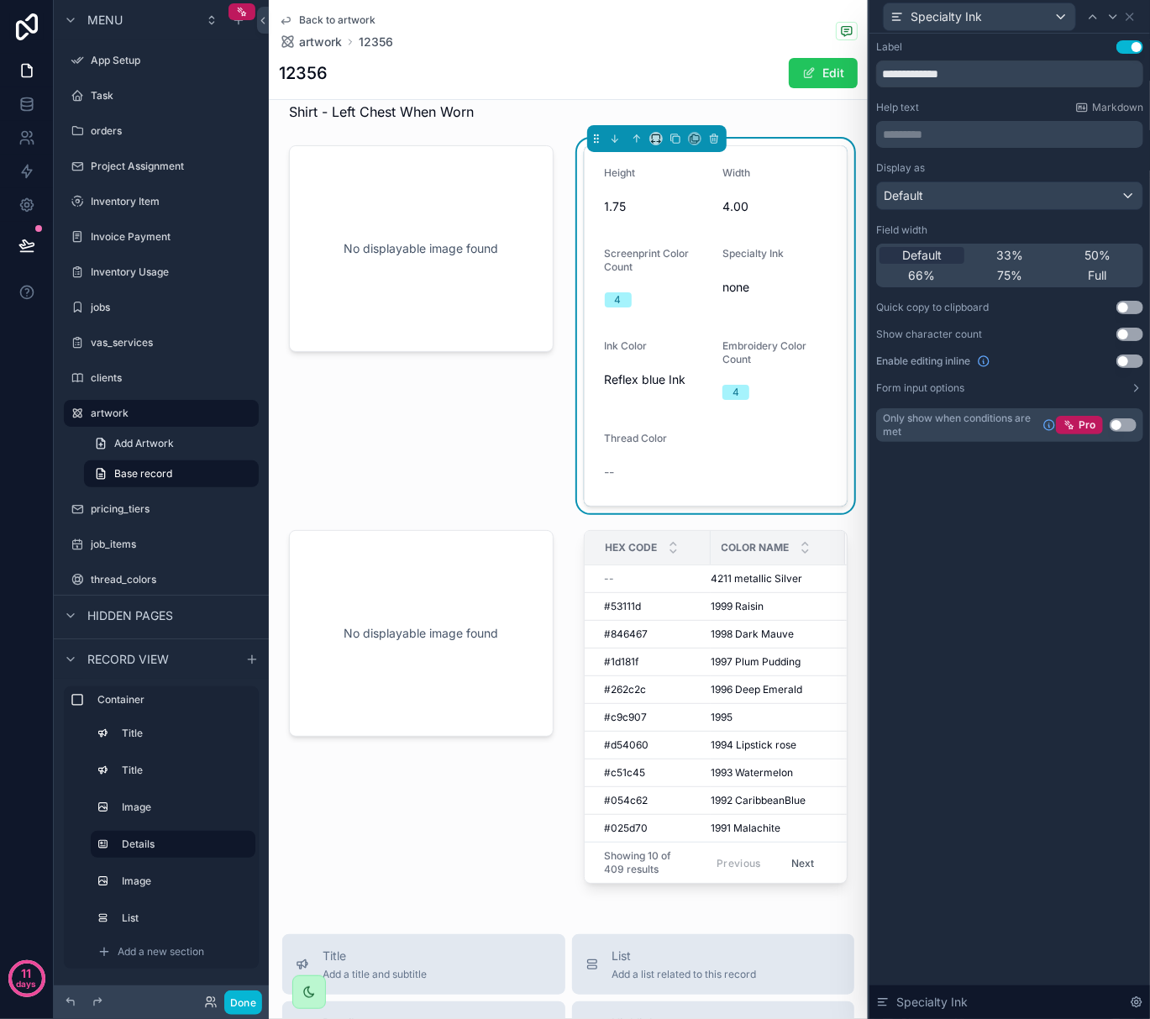
click at [1114, 424] on button "Use setting" at bounding box center [1123, 424] width 27 height 13
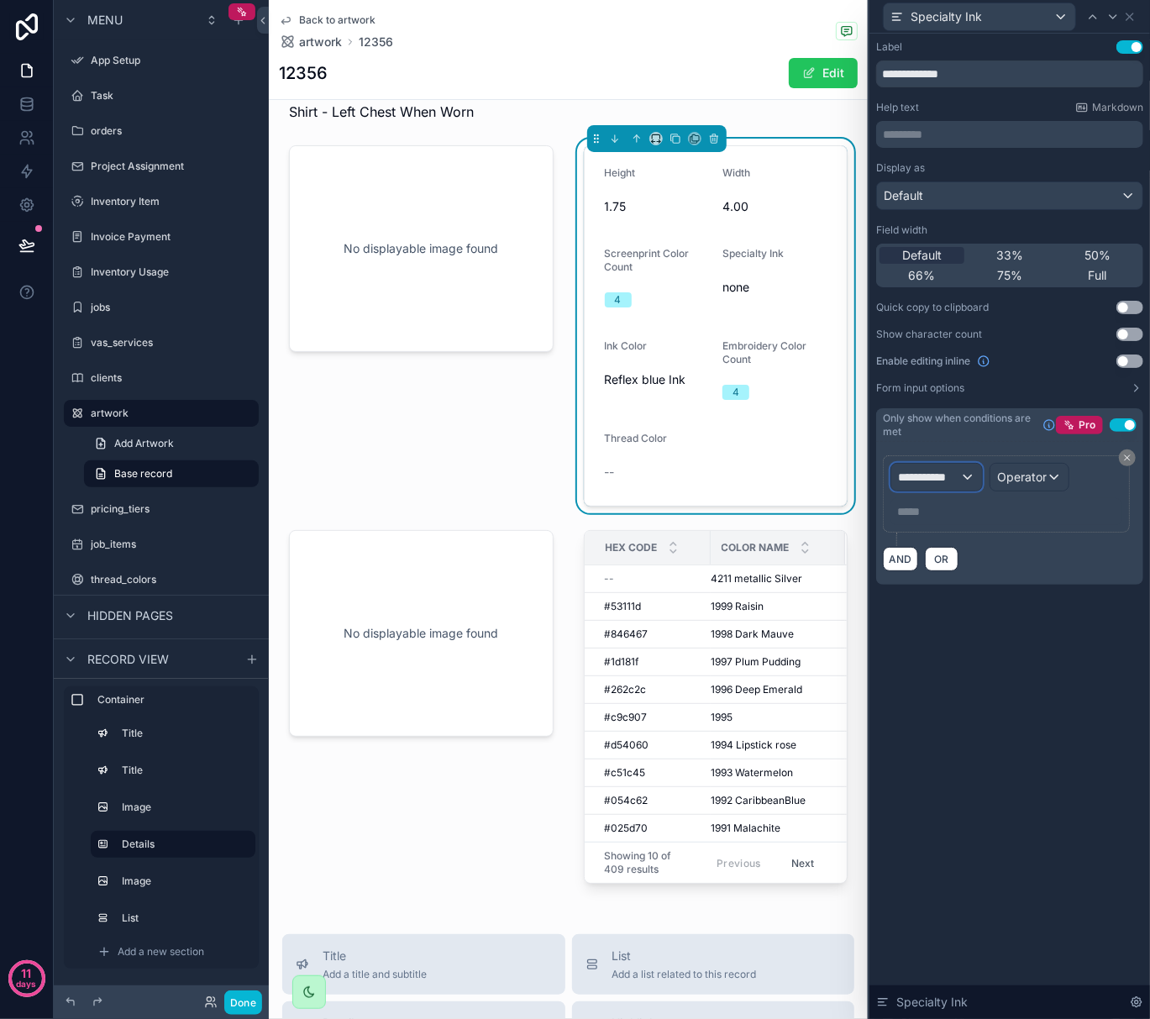
click at [933, 484] on span "**********" at bounding box center [929, 477] width 62 height 17
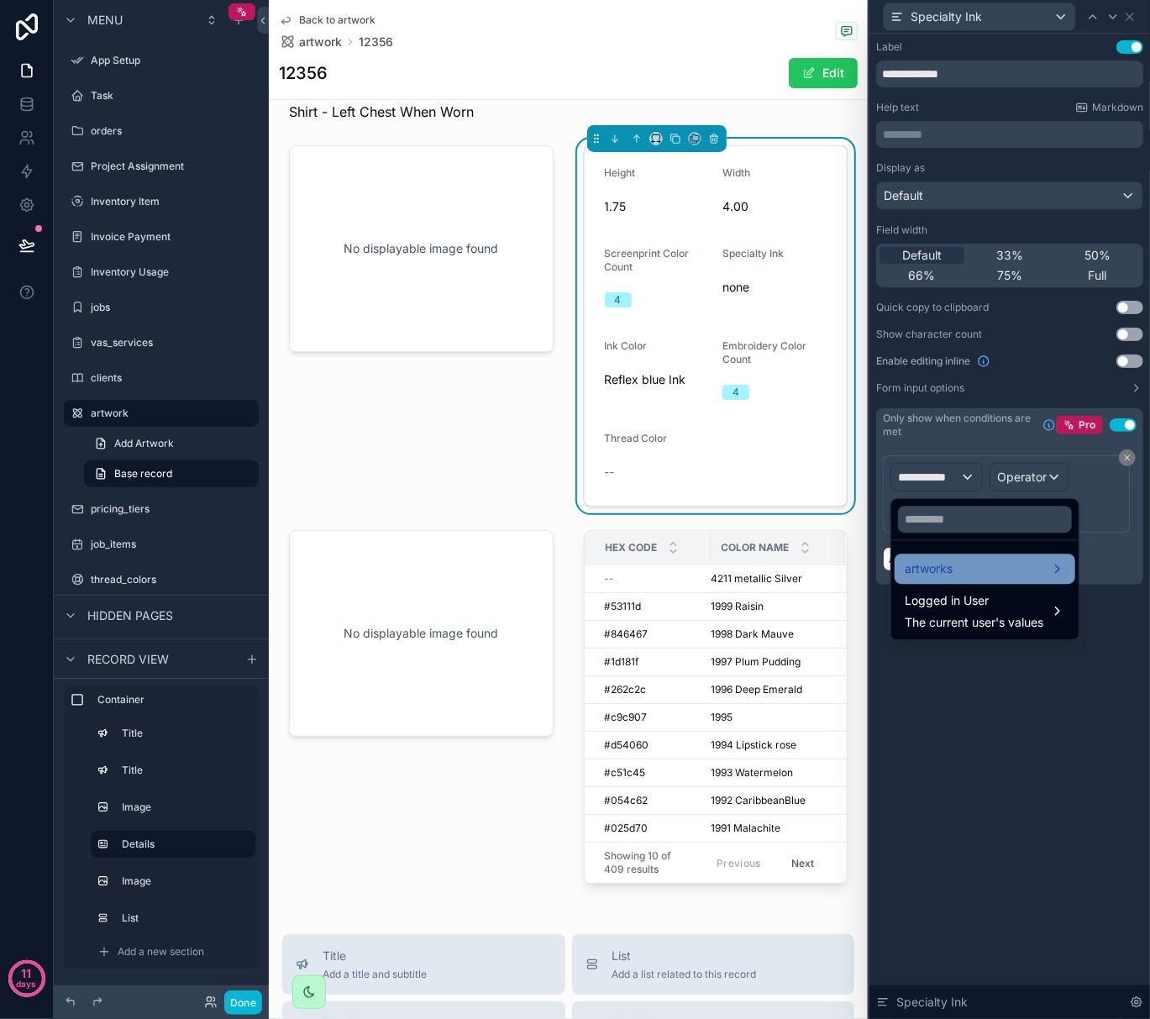
click at [952, 563] on span "artworks" at bounding box center [929, 569] width 48 height 20
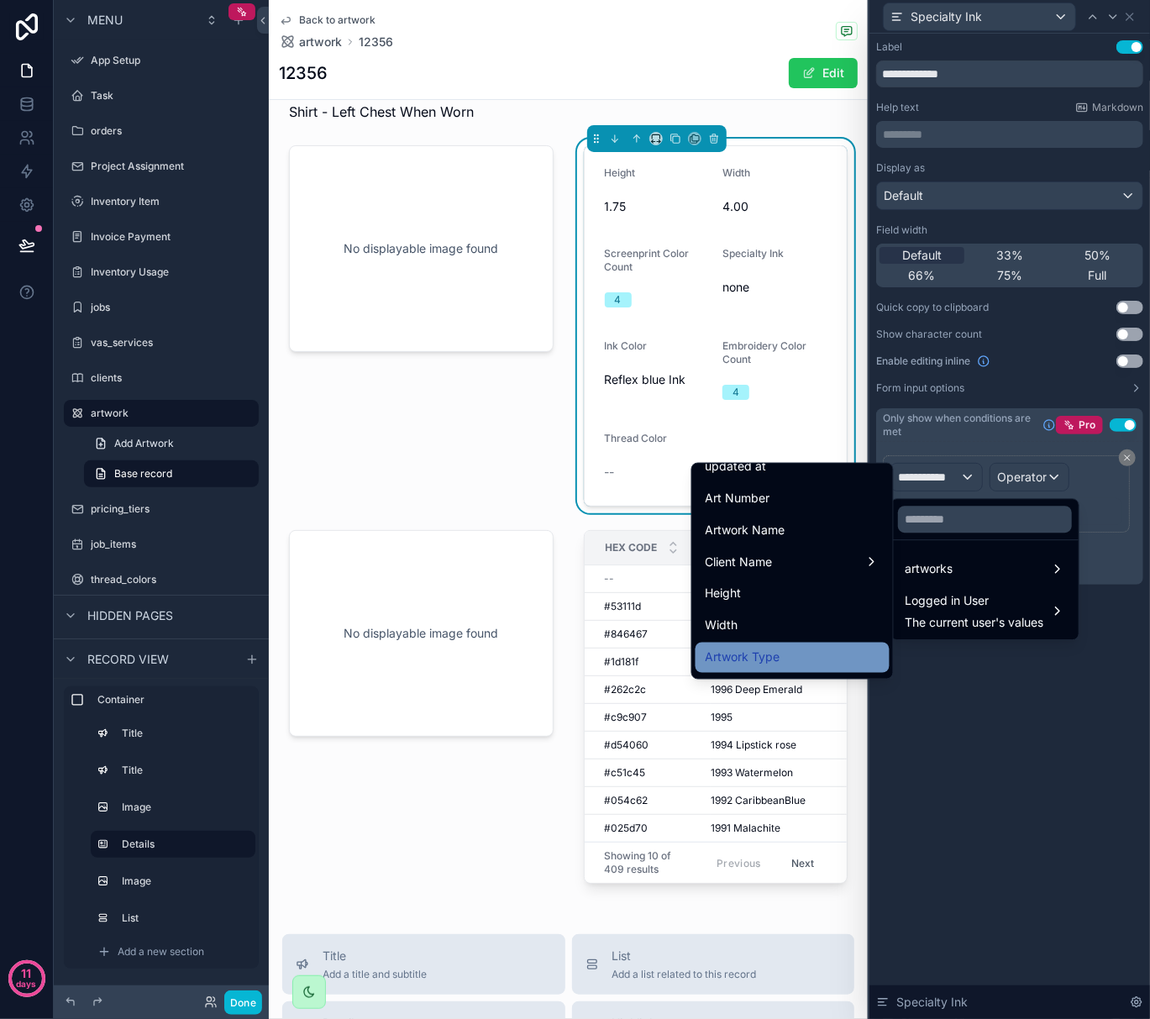
click at [808, 646] on div "Artwork Type" at bounding box center [793, 658] width 194 height 30
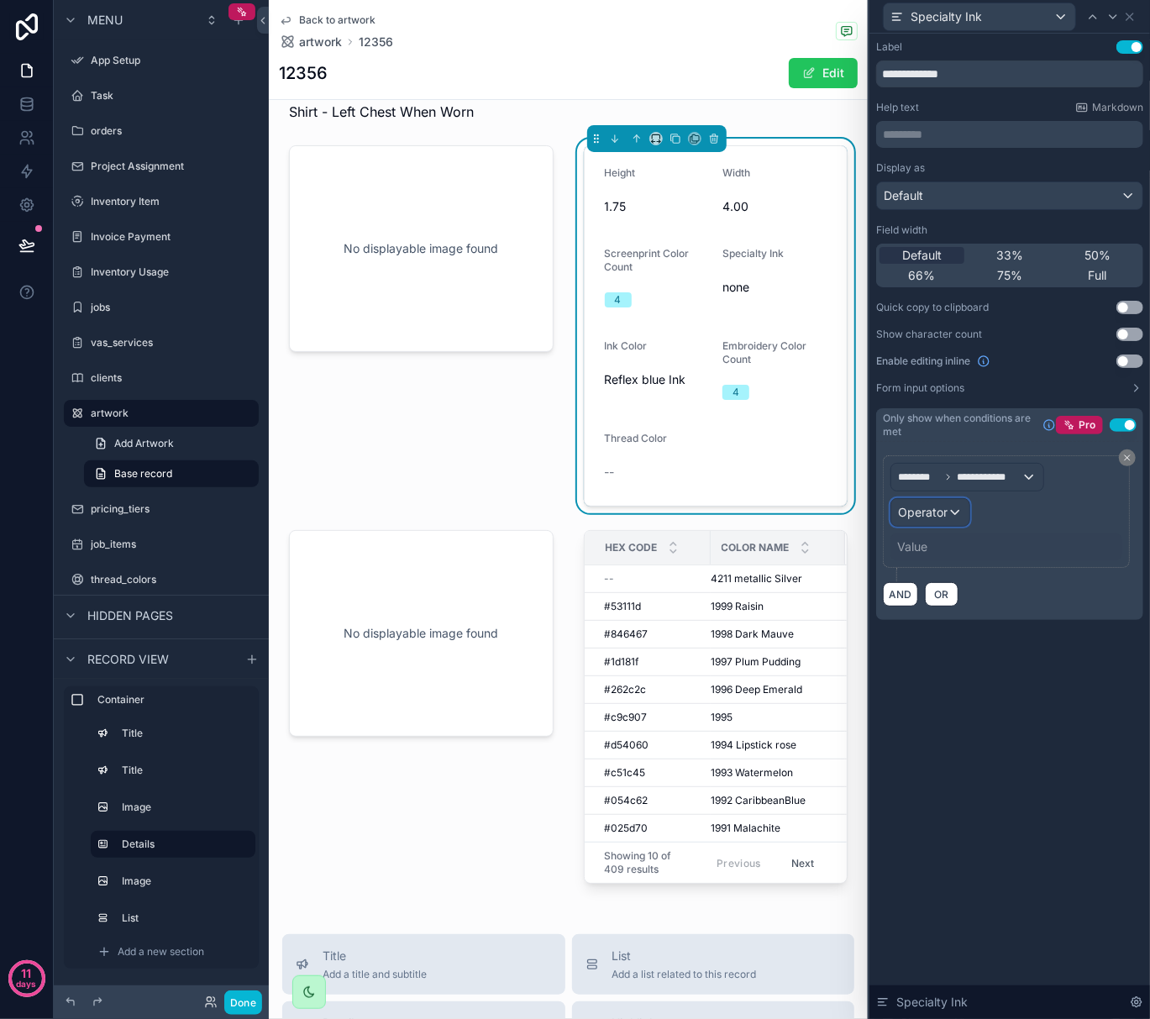
click at [939, 519] on span "Operator" at bounding box center [923, 512] width 50 height 14
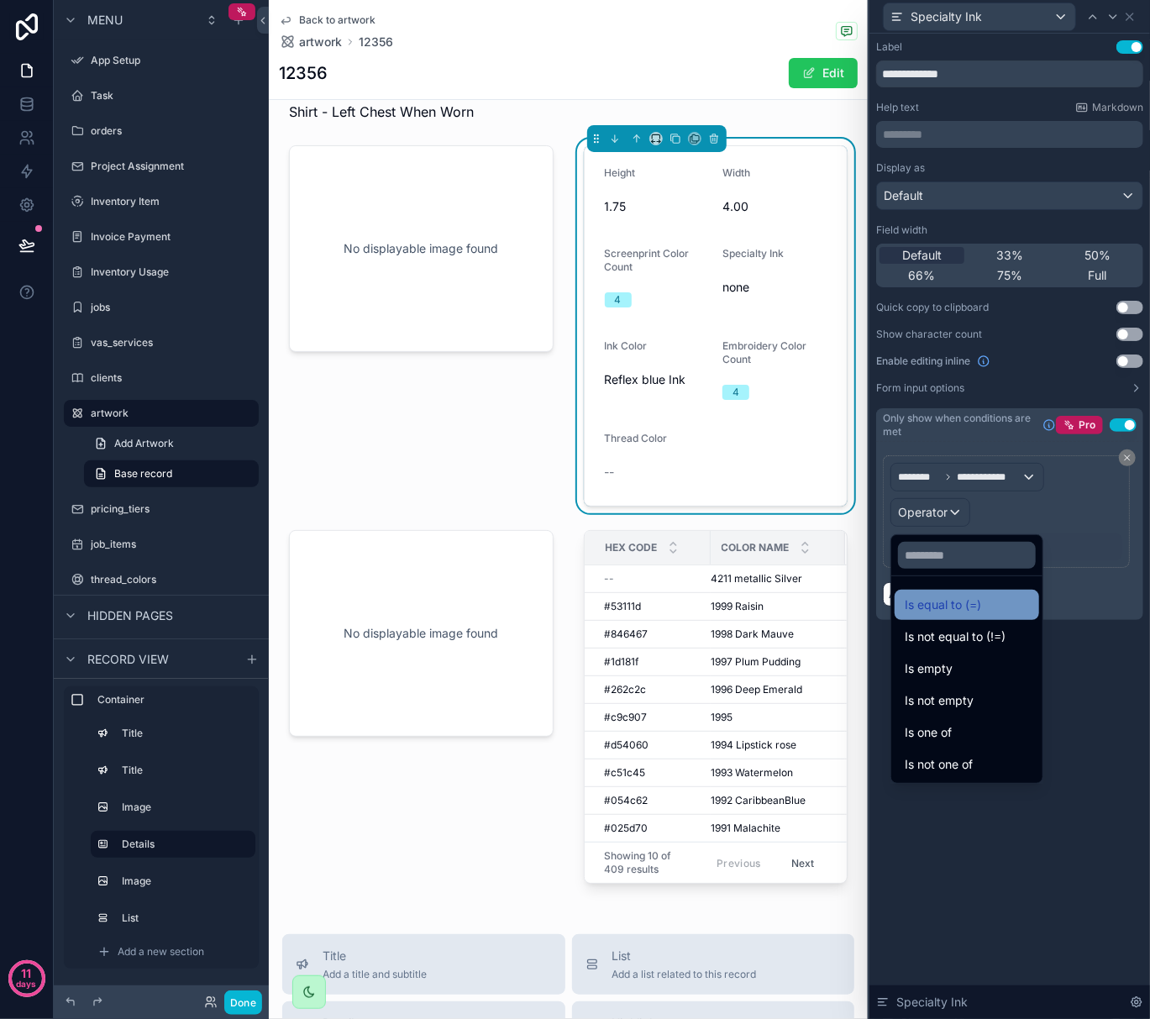
click at [952, 610] on span "Is equal to (=)" at bounding box center [943, 605] width 76 height 20
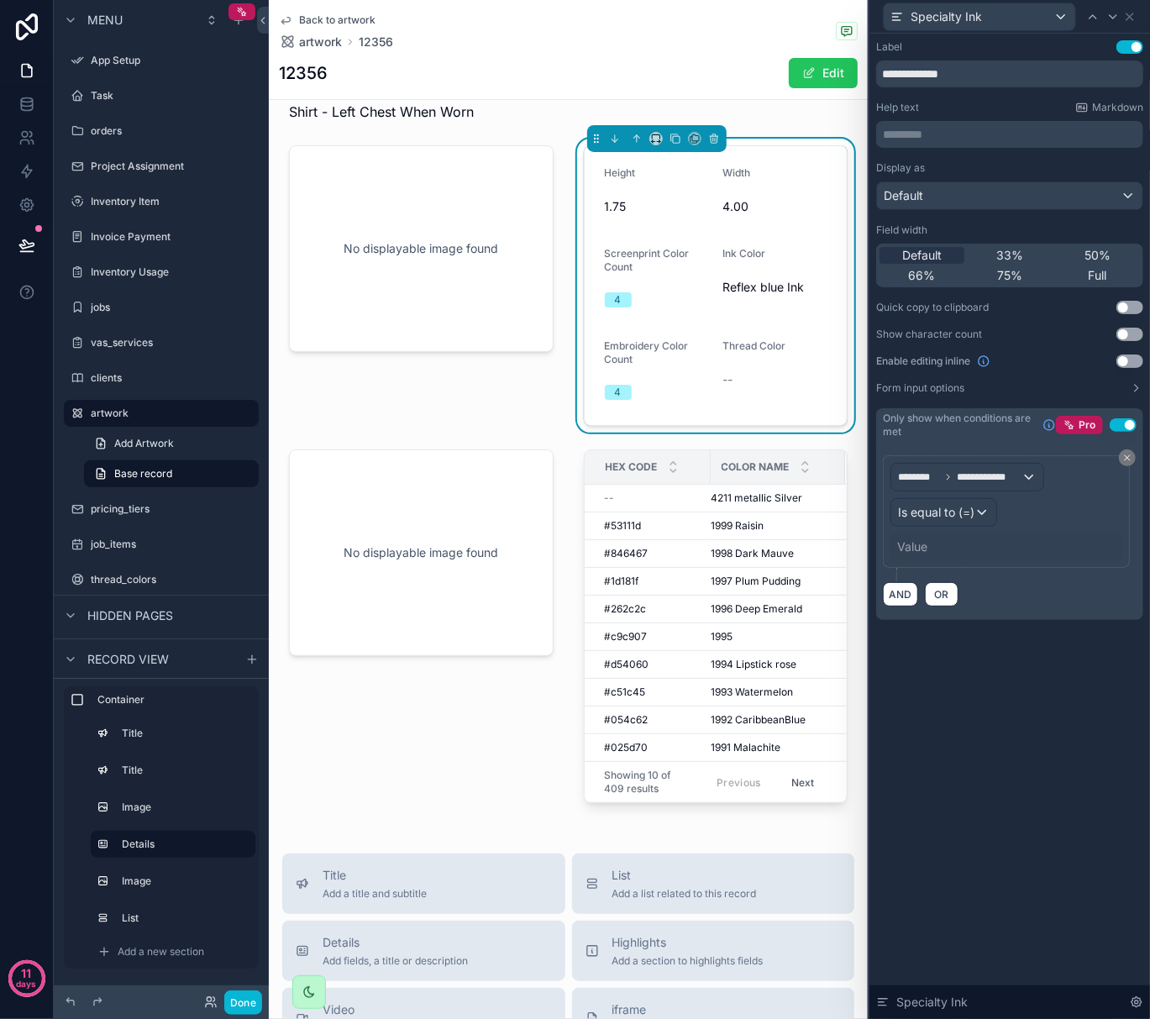
click at [923, 545] on div "Value" at bounding box center [912, 547] width 30 height 17
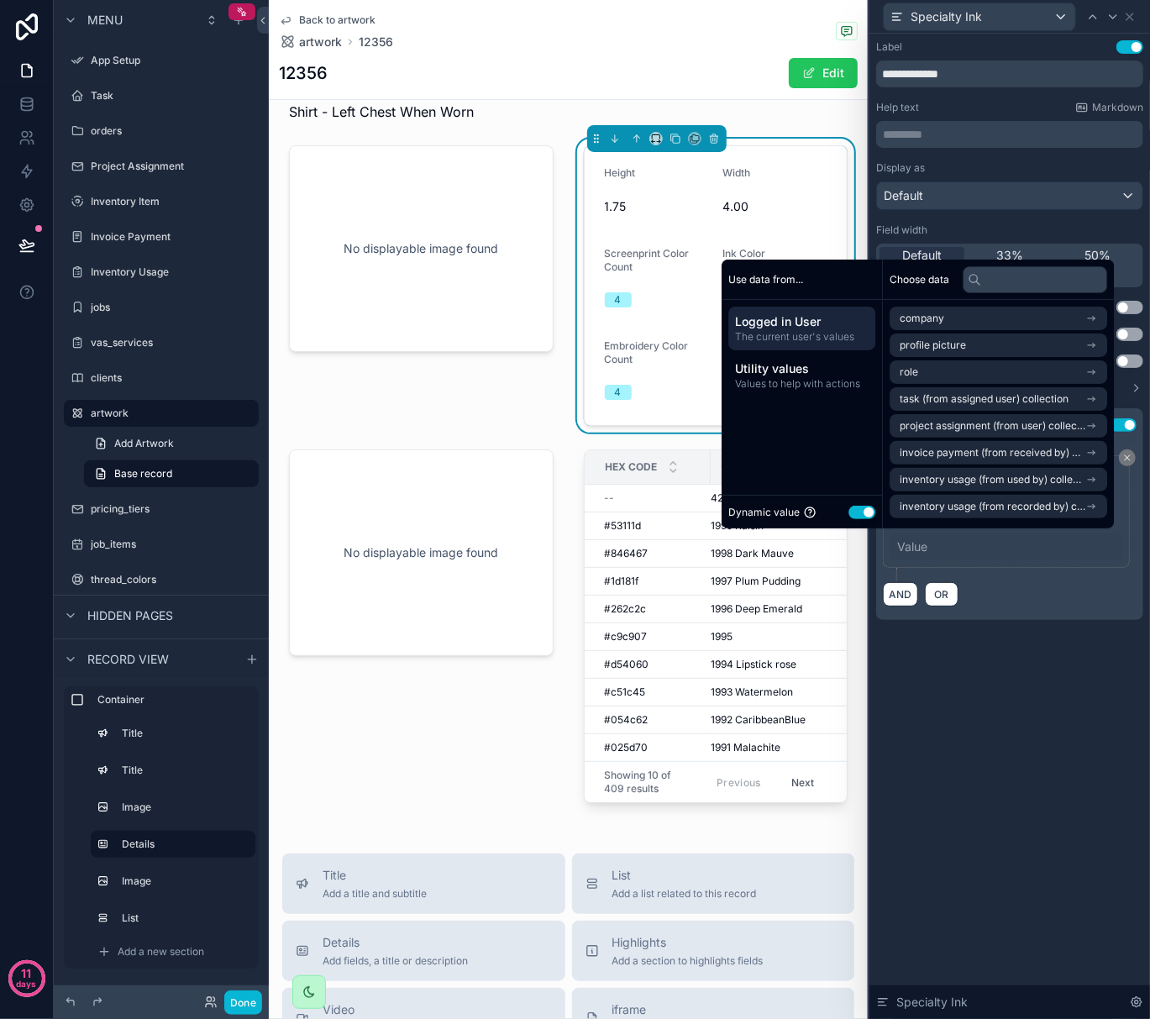
click at [849, 512] on button "Use setting" at bounding box center [862, 512] width 27 height 13
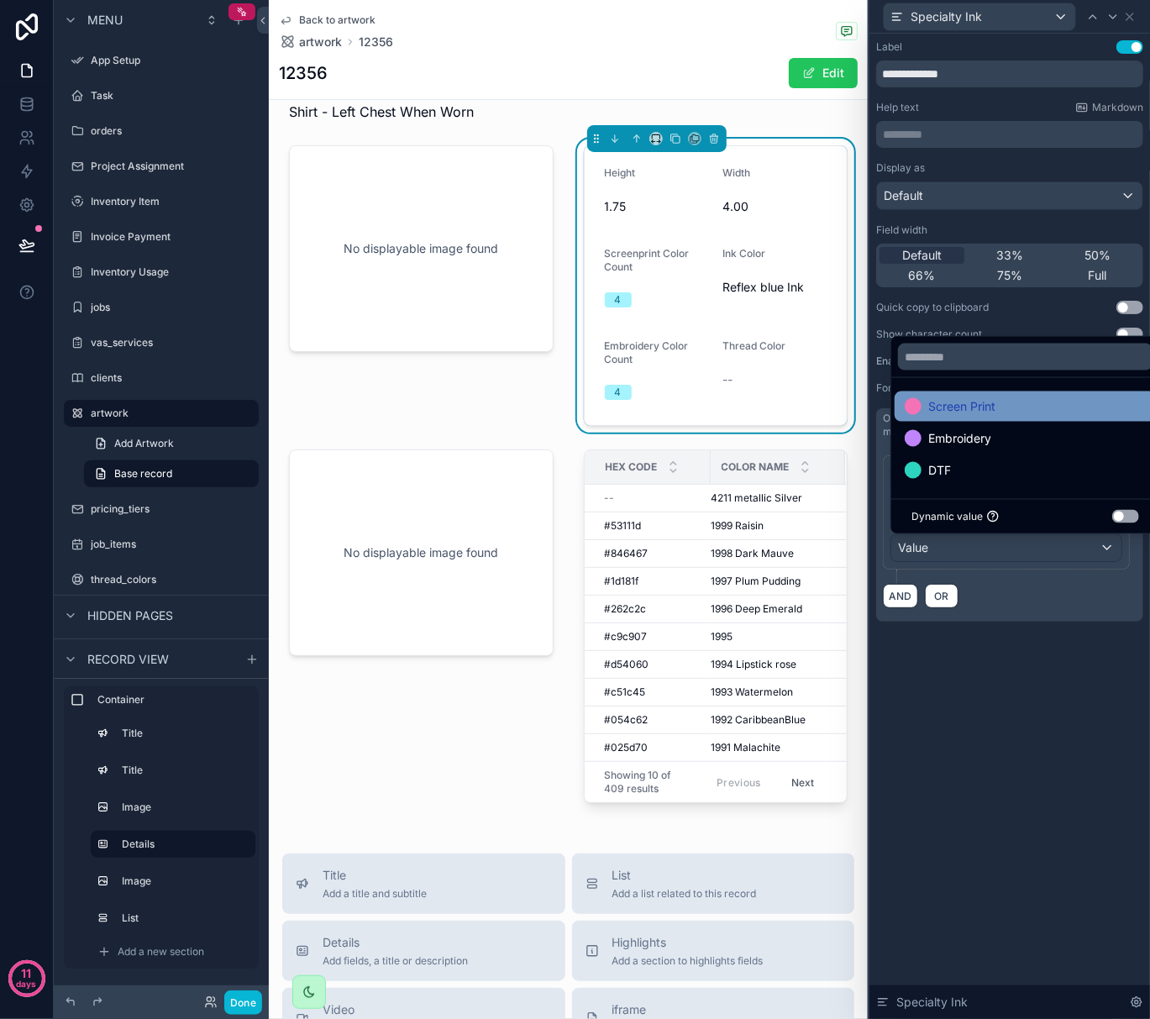
click at [951, 417] on div "Screen Print" at bounding box center [1025, 407] width 261 height 30
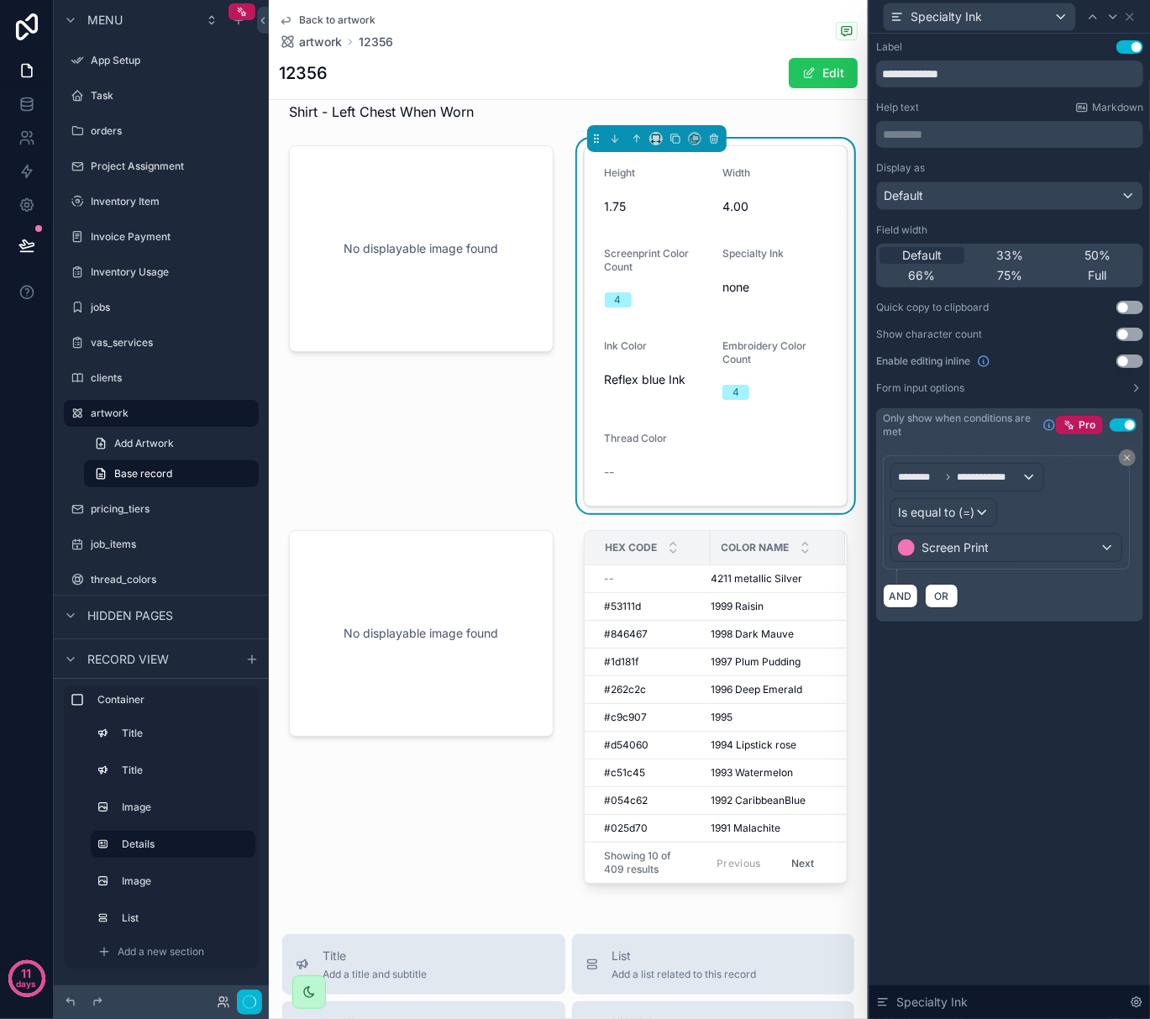
click at [1010, 686] on div "**********" at bounding box center [1010, 527] width 281 height 986
click at [1134, 18] on icon at bounding box center [1129, 16] width 13 height 13
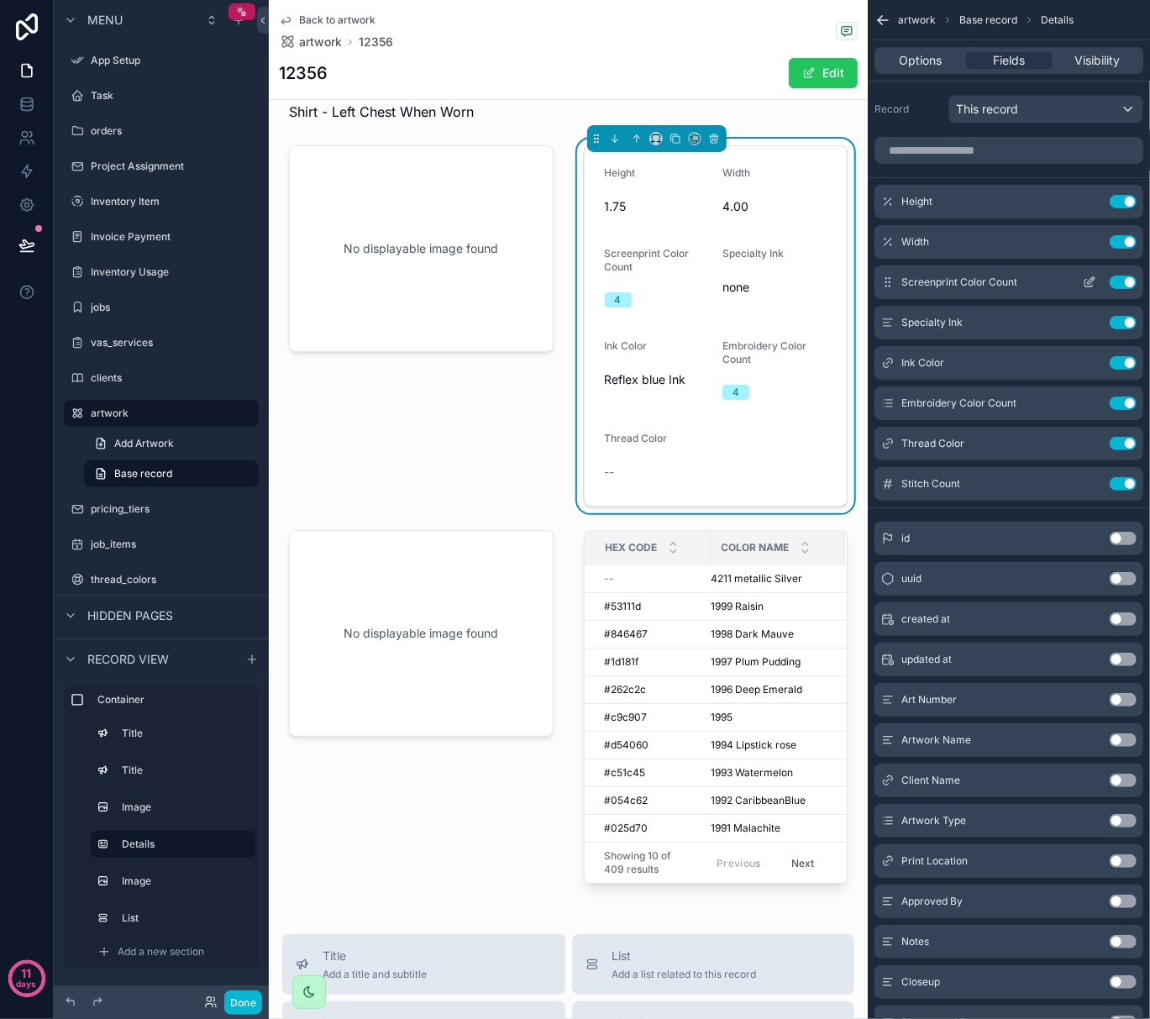
click at [1092, 282] on icon "scrollable content" at bounding box center [1091, 280] width 7 height 7
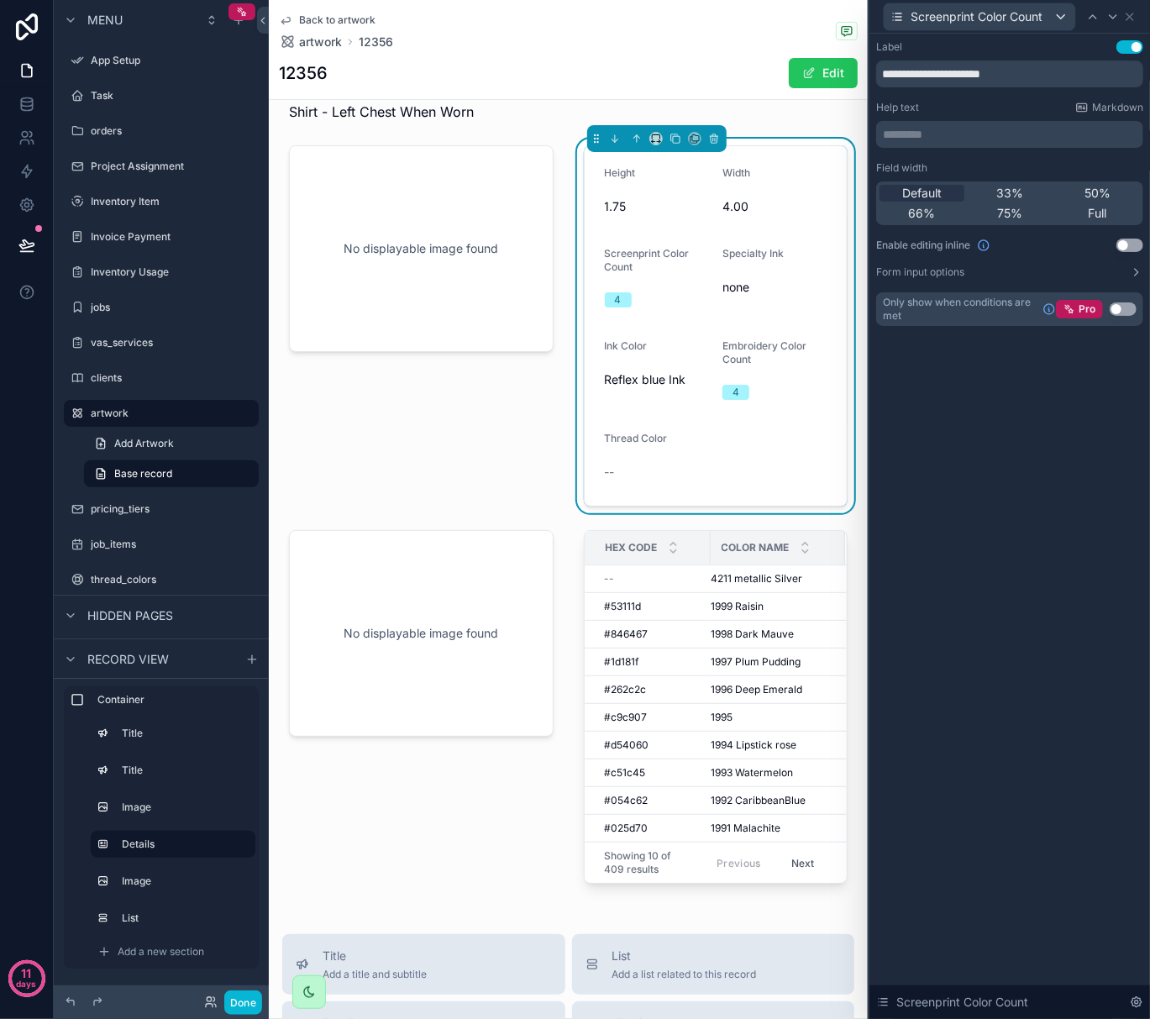
click at [1113, 306] on button "Use setting" at bounding box center [1123, 308] width 27 height 13
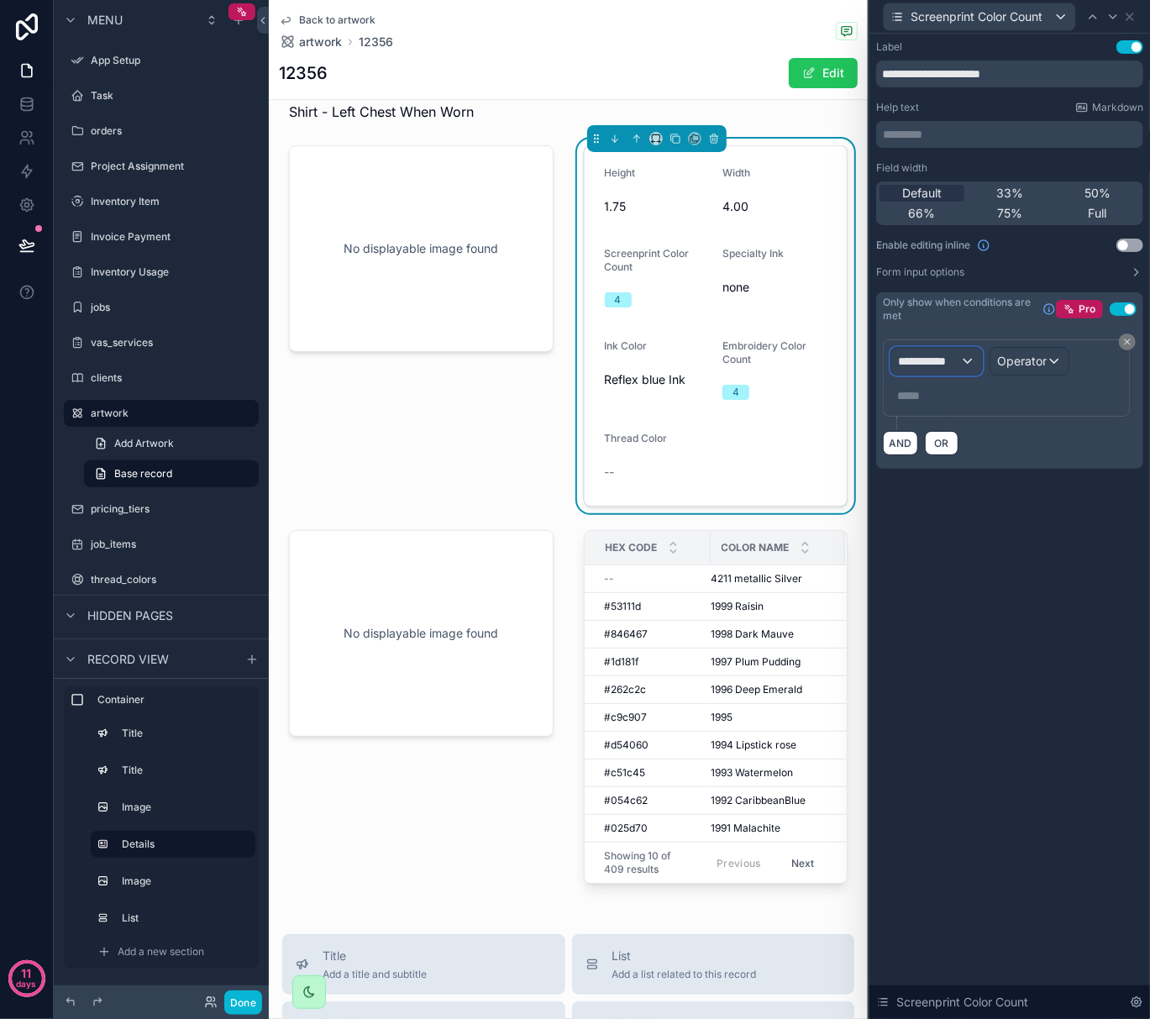
click at [962, 360] on div "**********" at bounding box center [937, 361] width 91 height 27
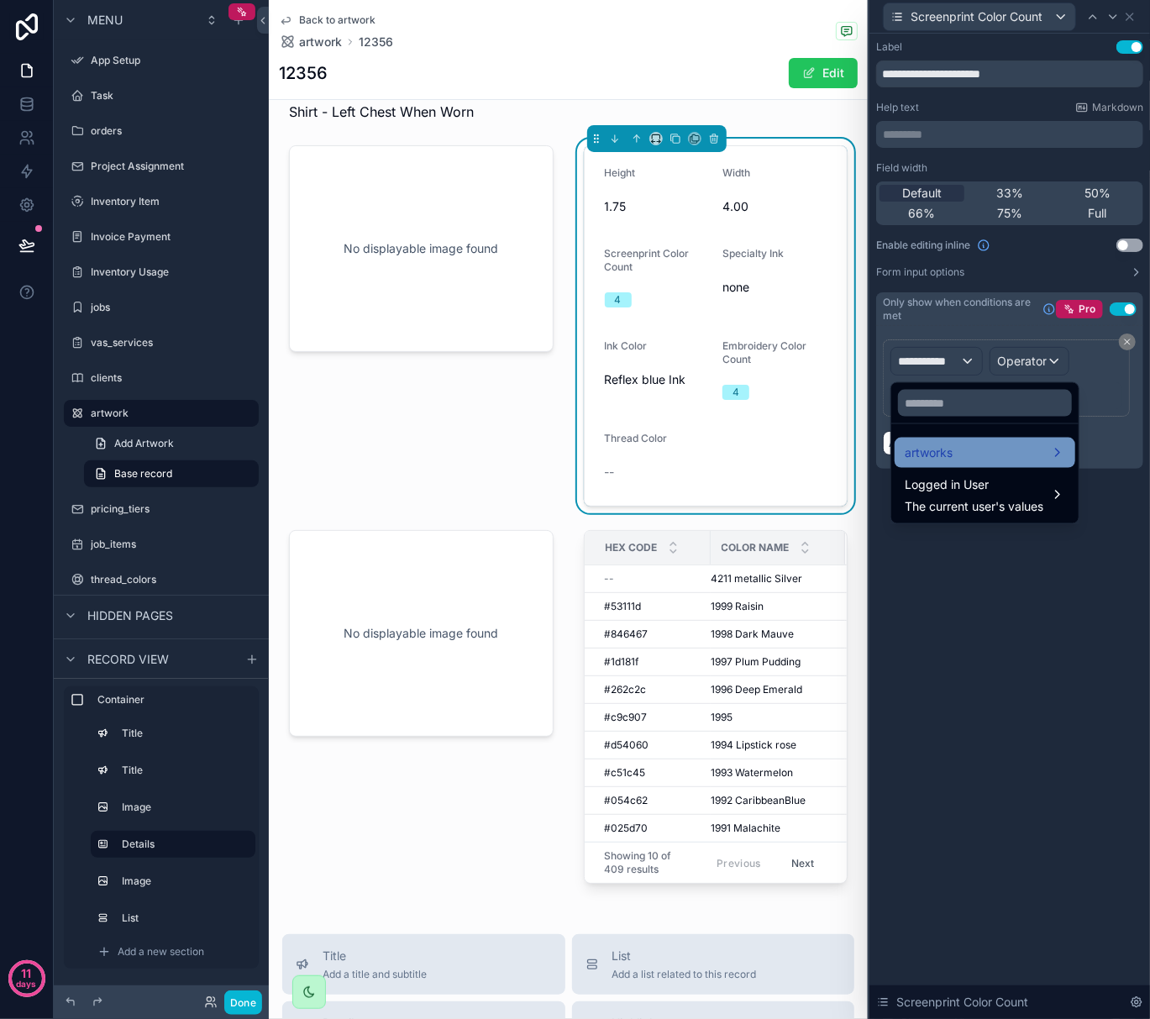
click at [969, 450] on div "artworks" at bounding box center [985, 453] width 160 height 20
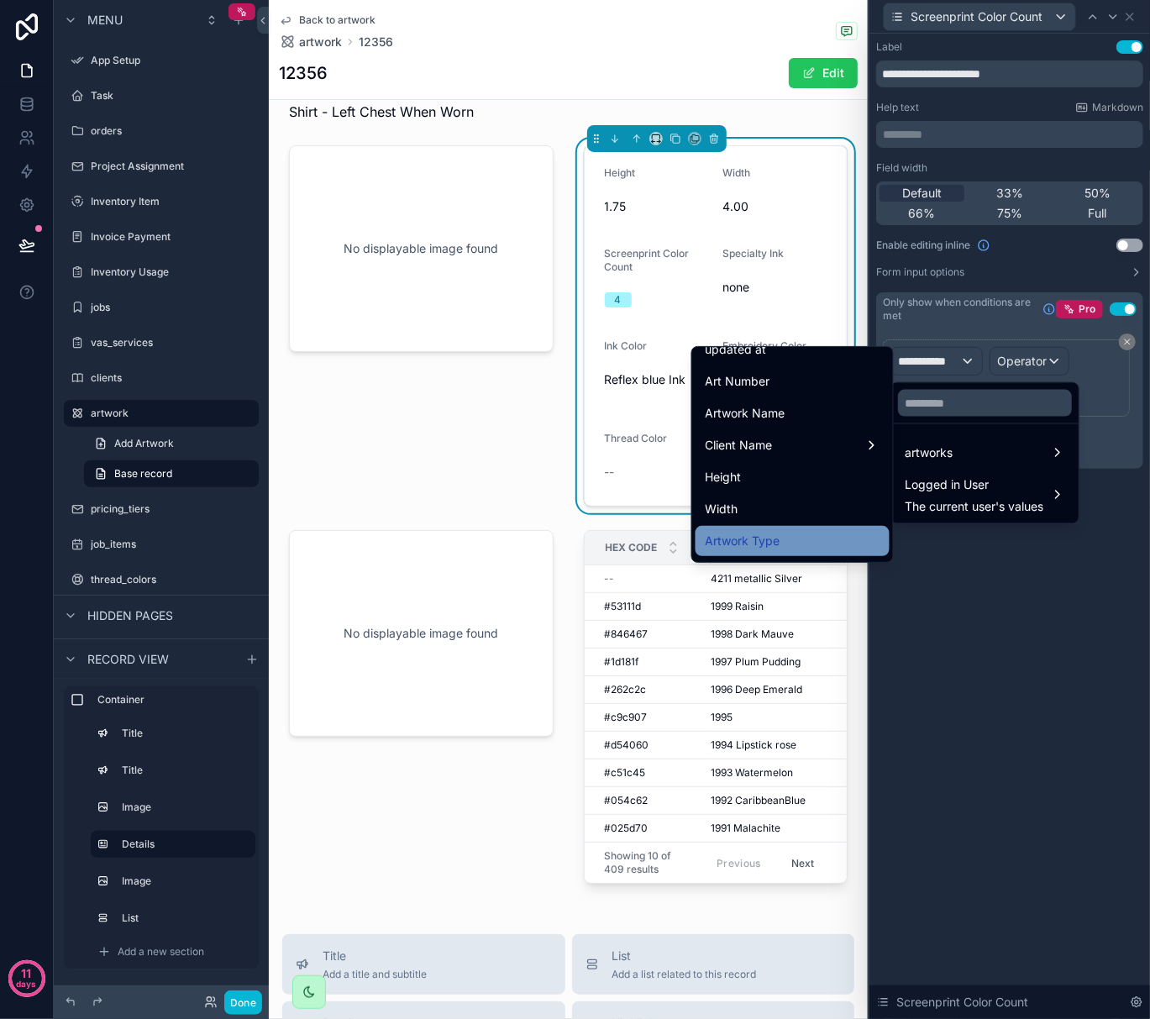
click at [775, 539] on div "Artwork Type" at bounding box center [793, 541] width 174 height 20
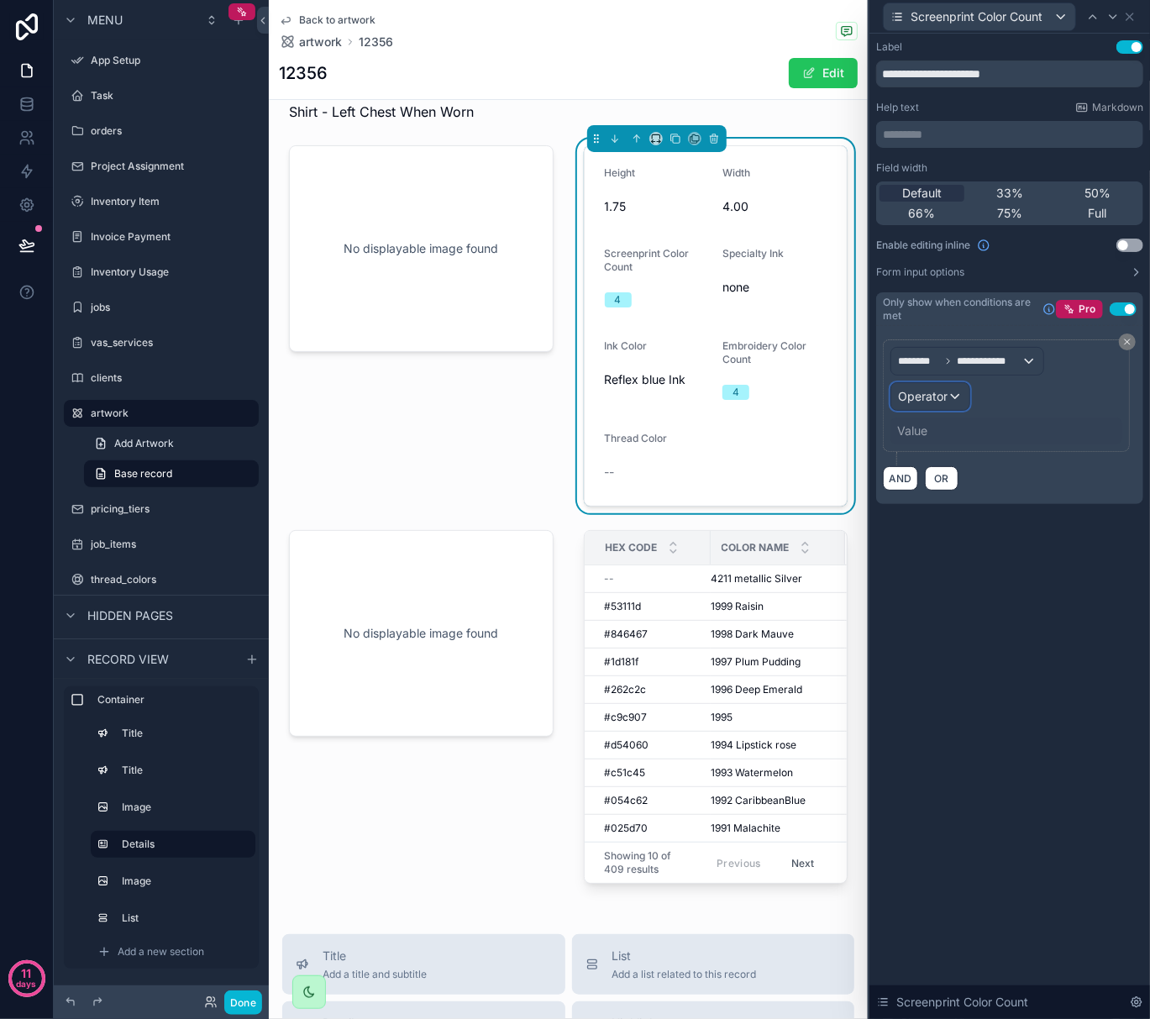
click at [955, 397] on div "Operator" at bounding box center [931, 396] width 78 height 27
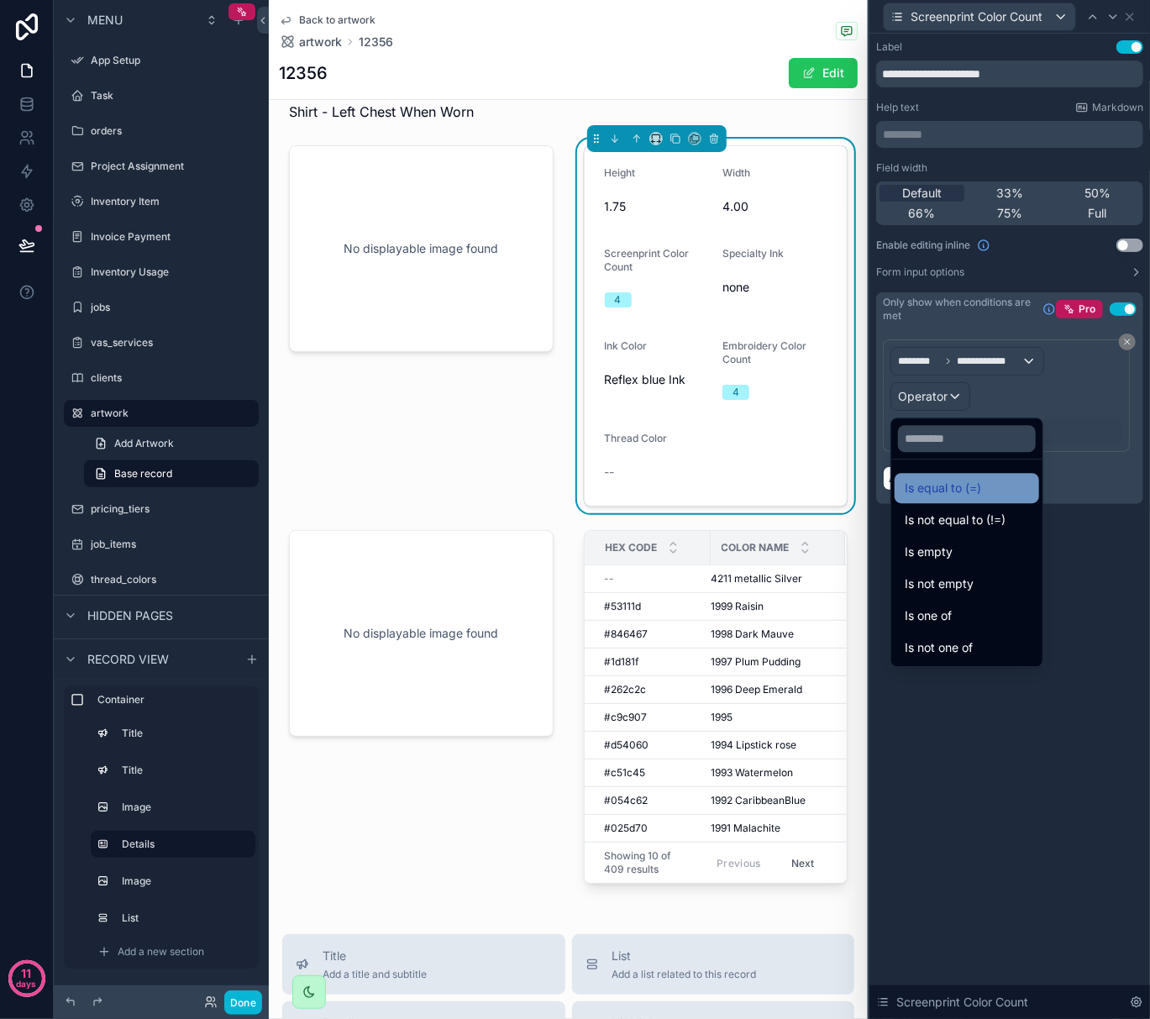
click at [958, 477] on div "Is equal to (=)" at bounding box center [967, 488] width 145 height 30
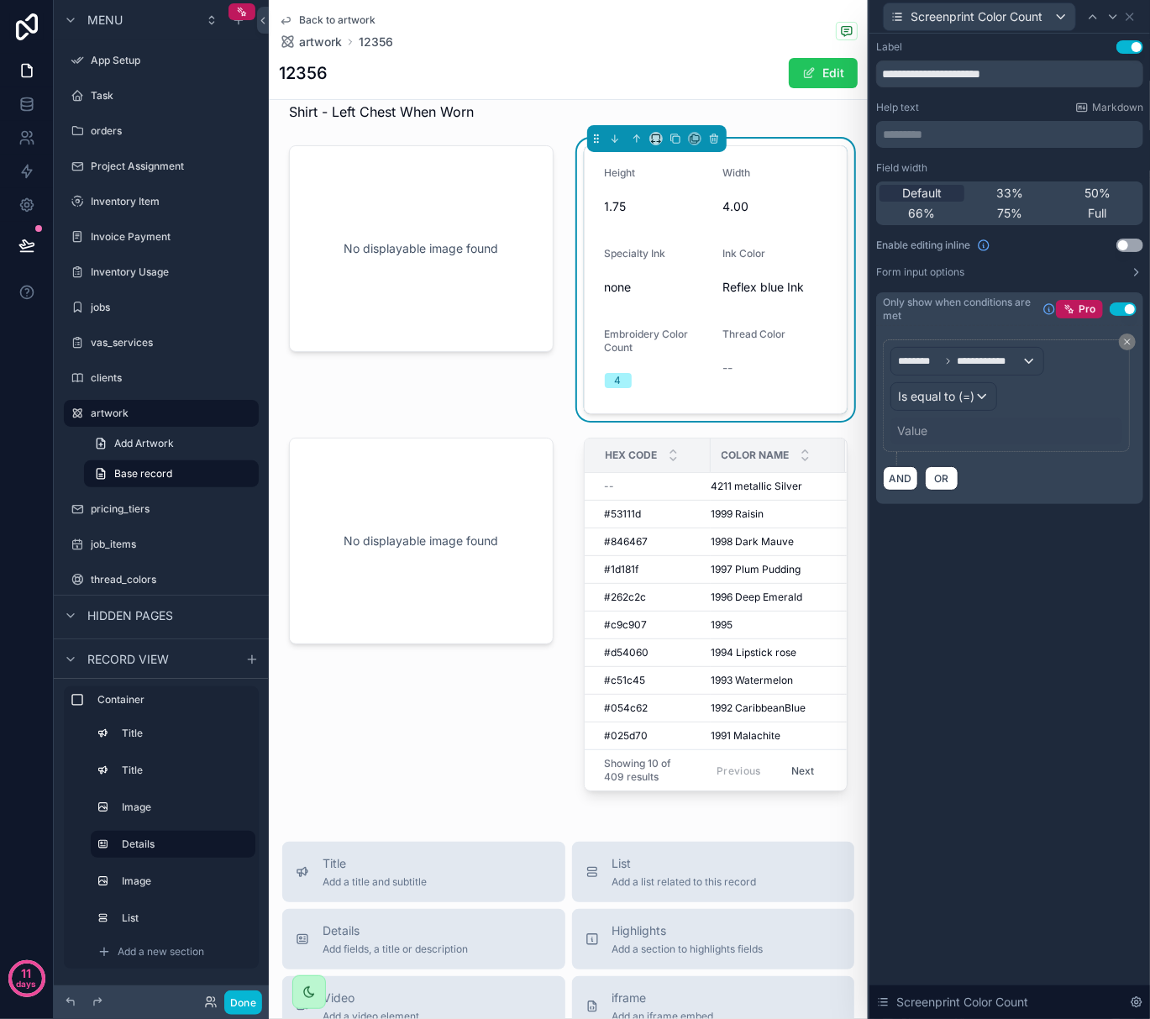
click at [928, 429] on div "Value" at bounding box center [912, 431] width 30 height 17
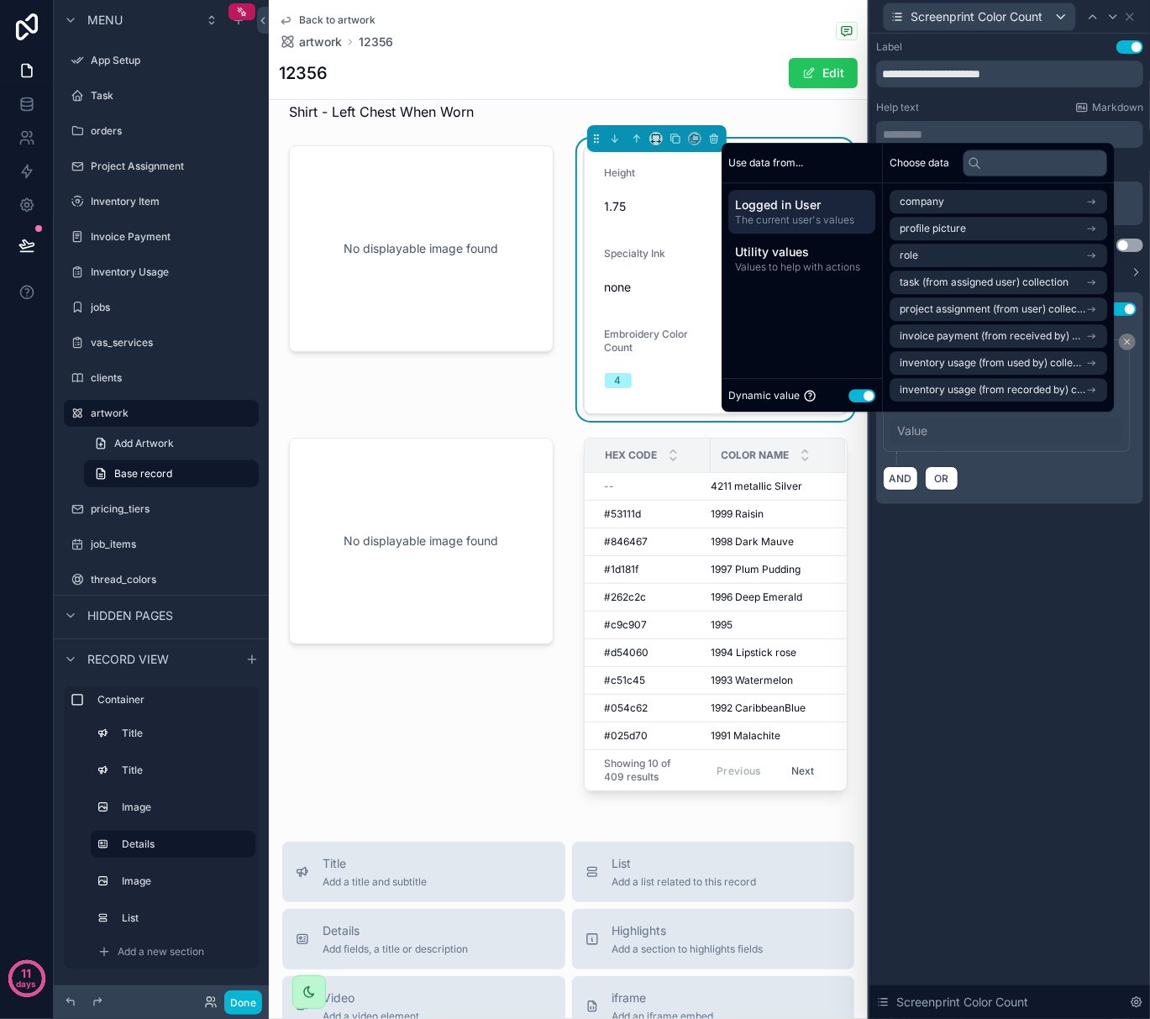
click at [855, 395] on button "Use setting" at bounding box center [862, 395] width 27 height 13
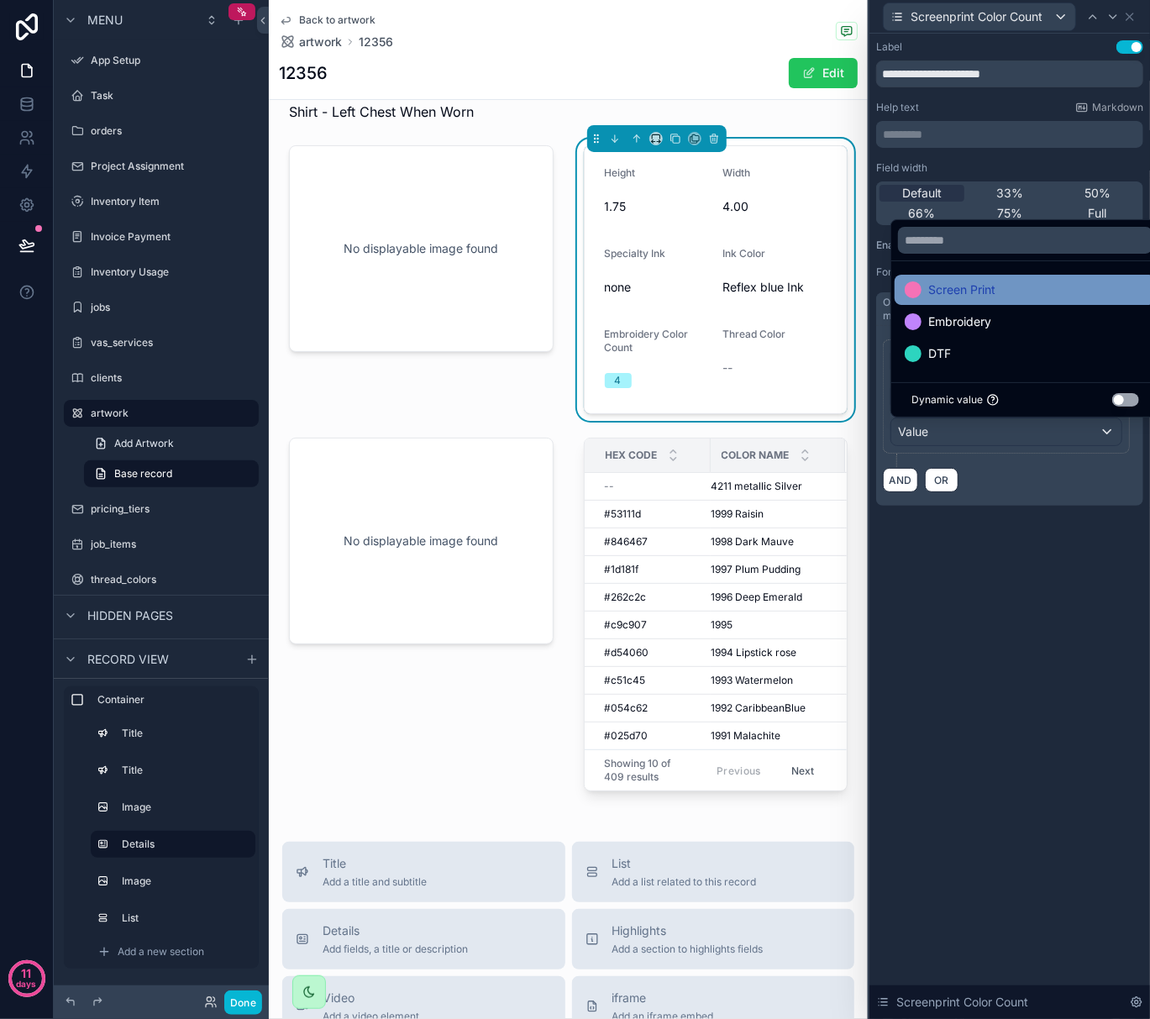
click at [939, 297] on span "Screen Print" at bounding box center [961, 290] width 67 height 20
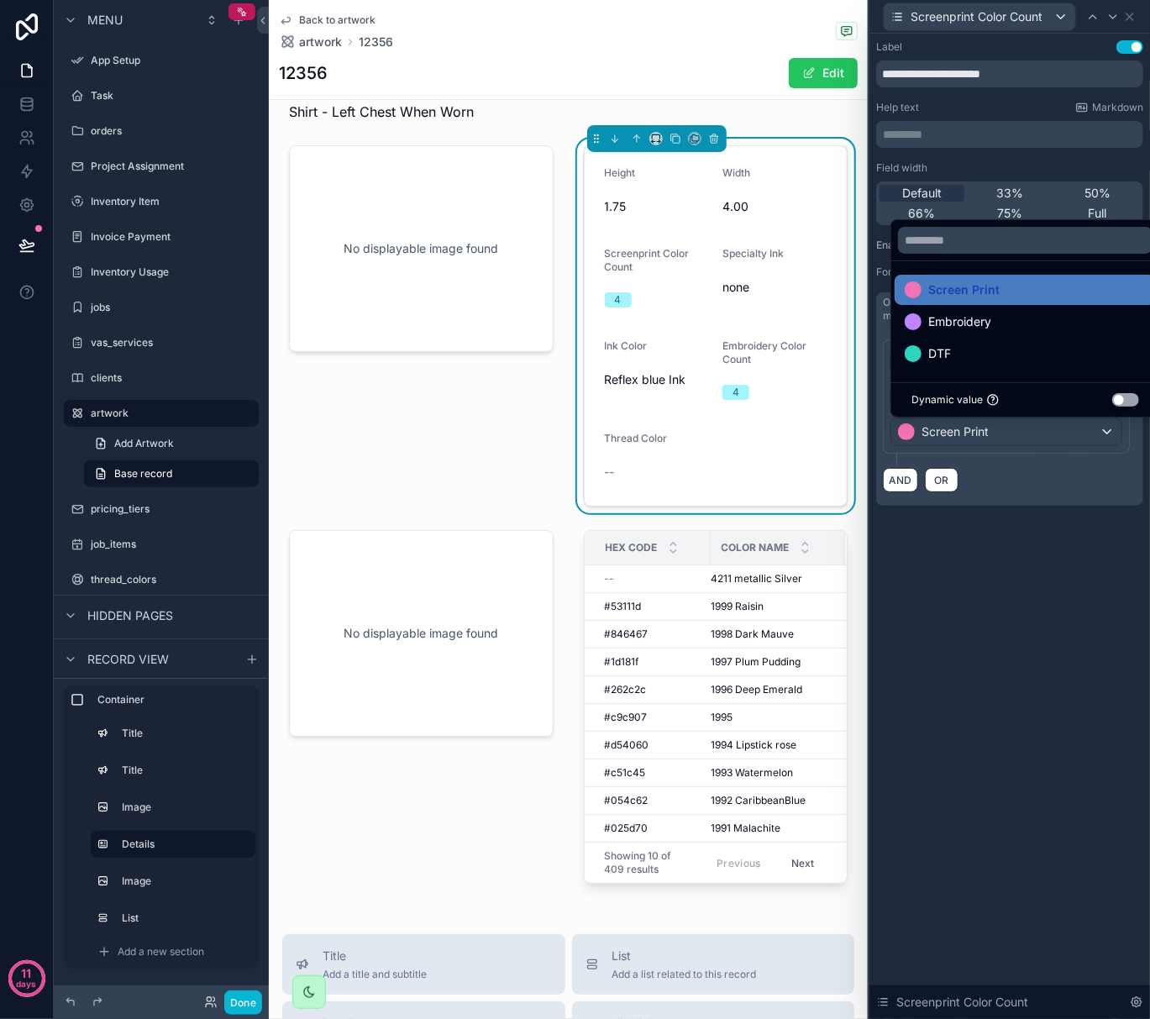
click at [986, 542] on div "**********" at bounding box center [1010, 290] width 281 height 513
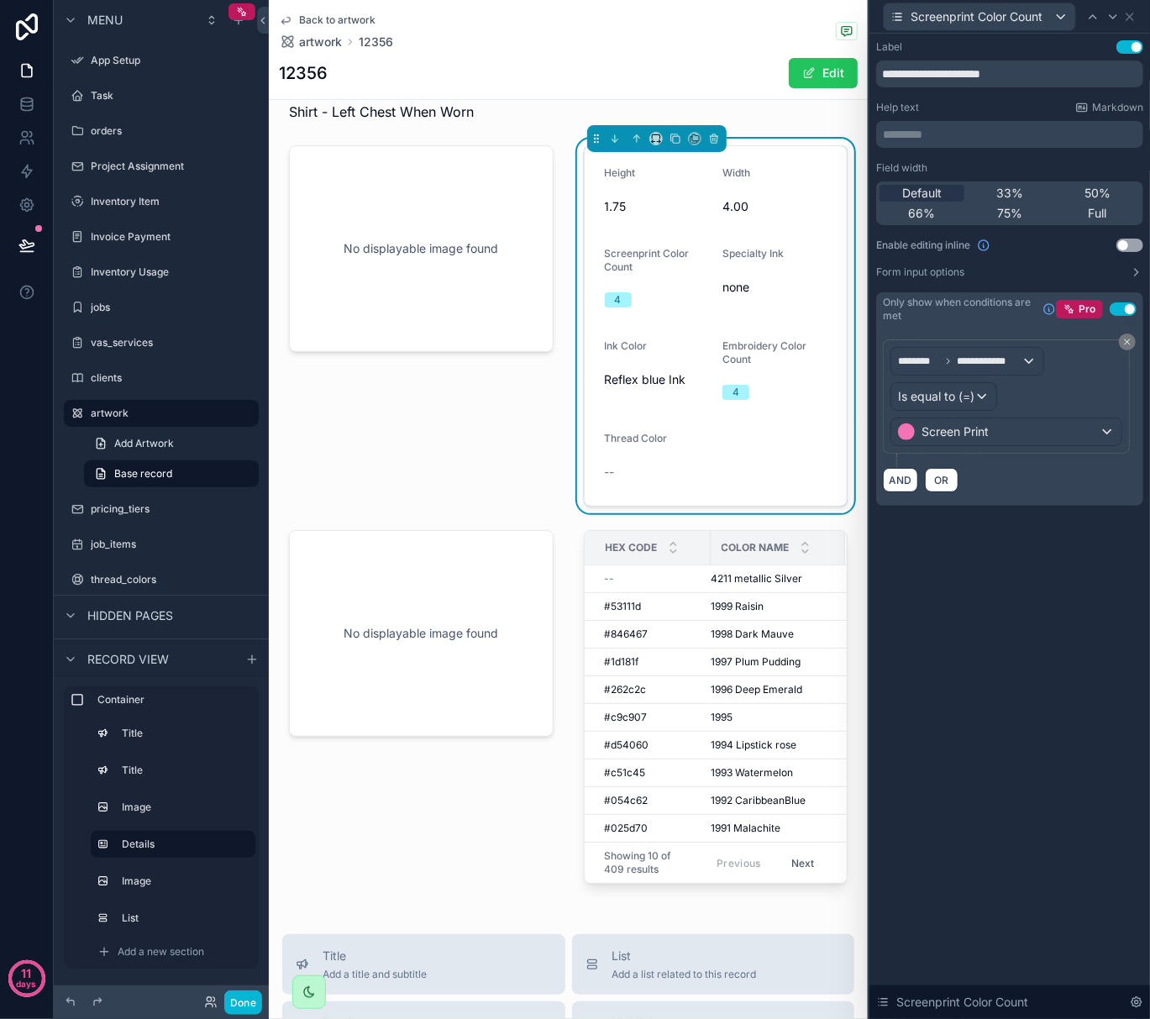
click at [1069, 660] on div "**********" at bounding box center [1010, 527] width 281 height 986
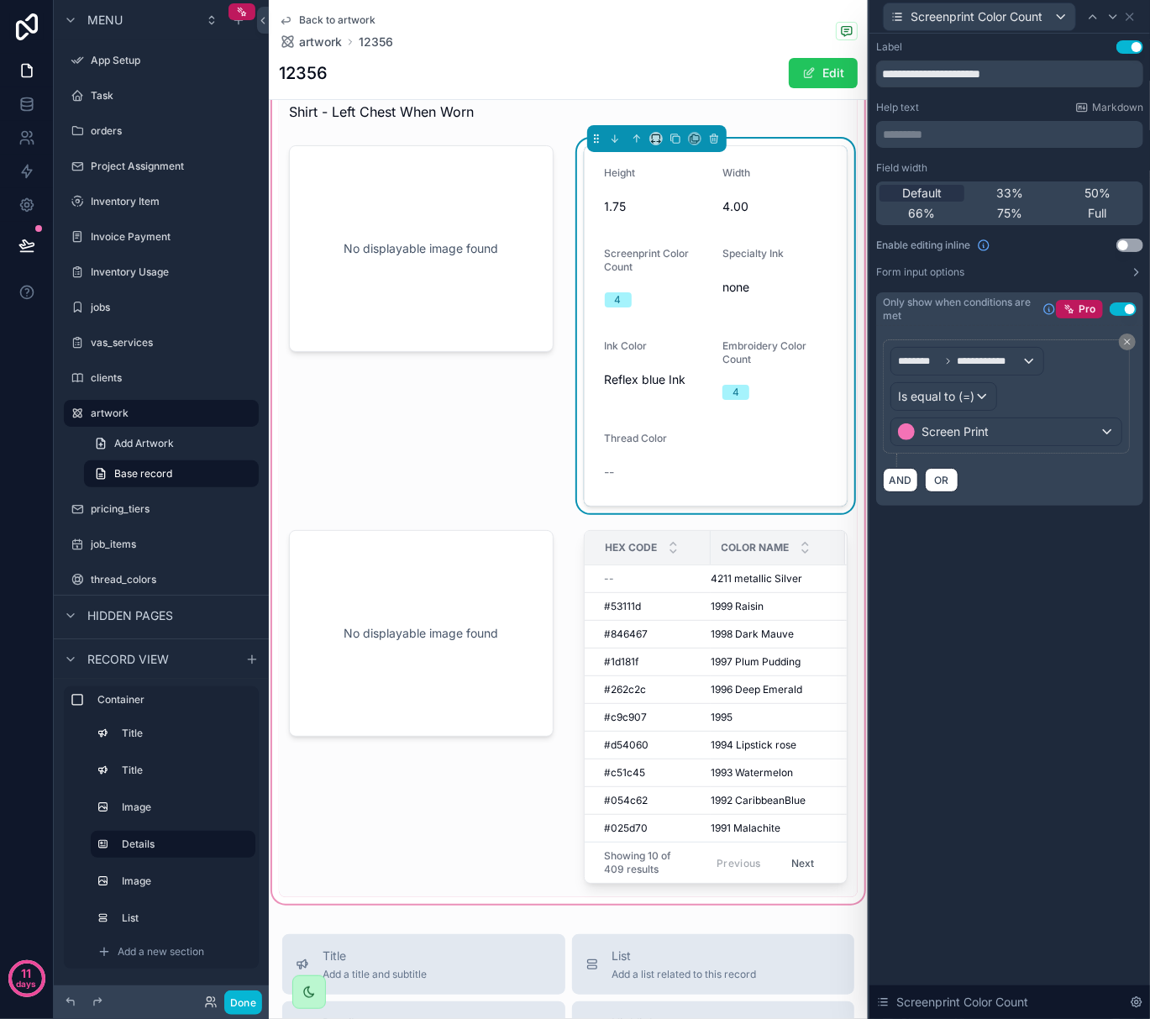
click at [623, 195] on div "1.75" at bounding box center [657, 206] width 104 height 27
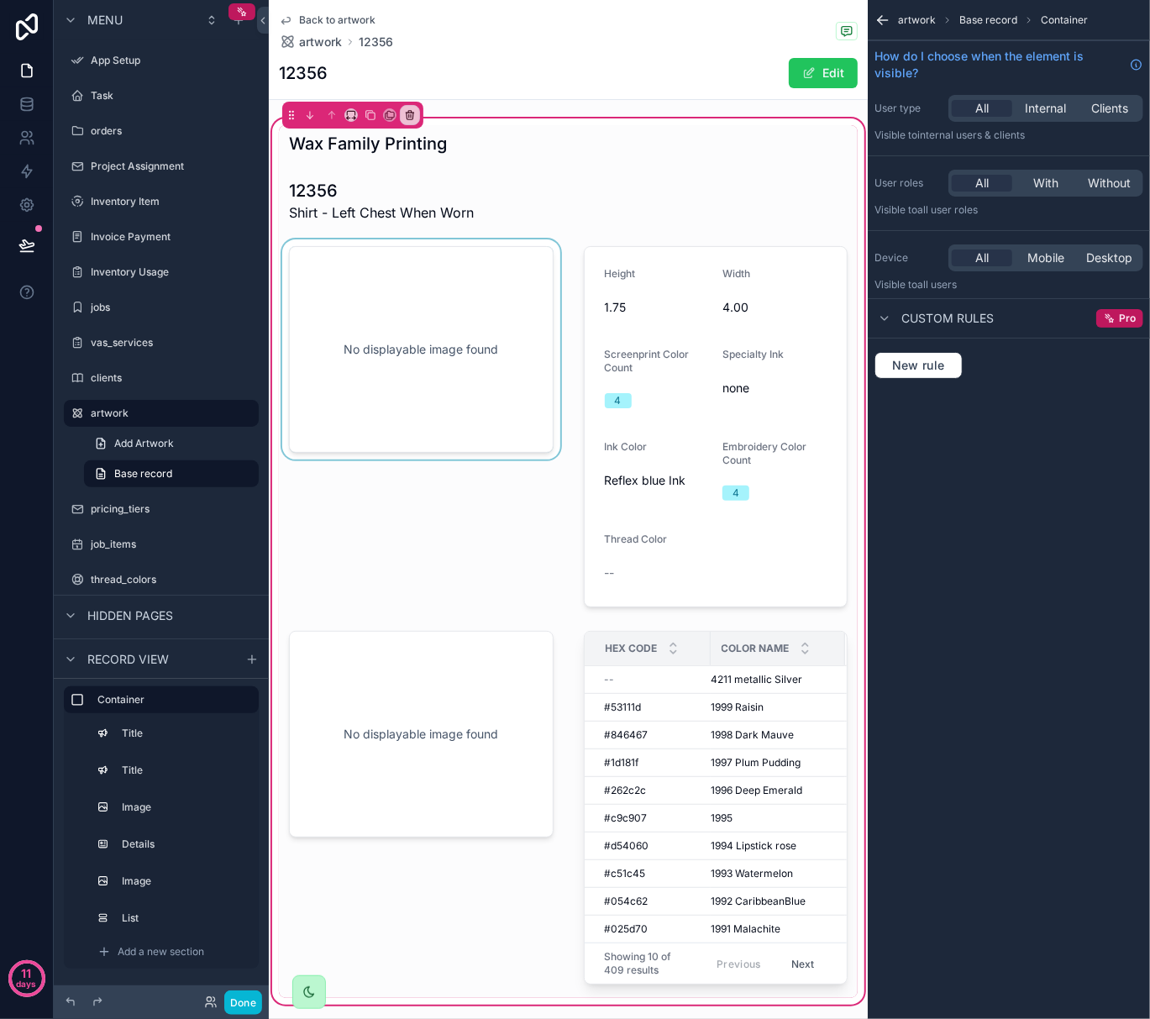
scroll to position [0, 0]
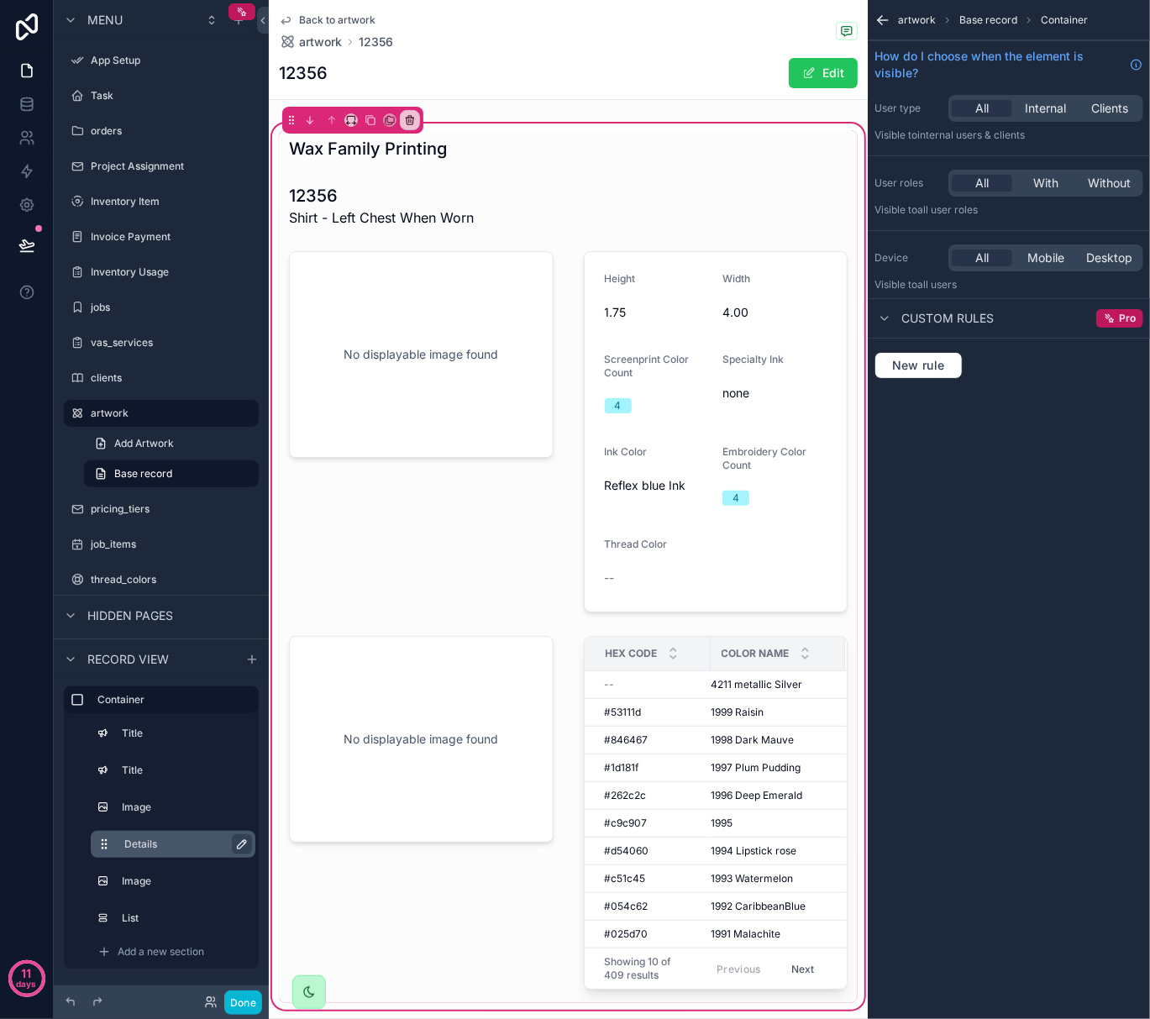
click at [239, 840] on icon "scrollable content" at bounding box center [241, 844] width 13 height 13
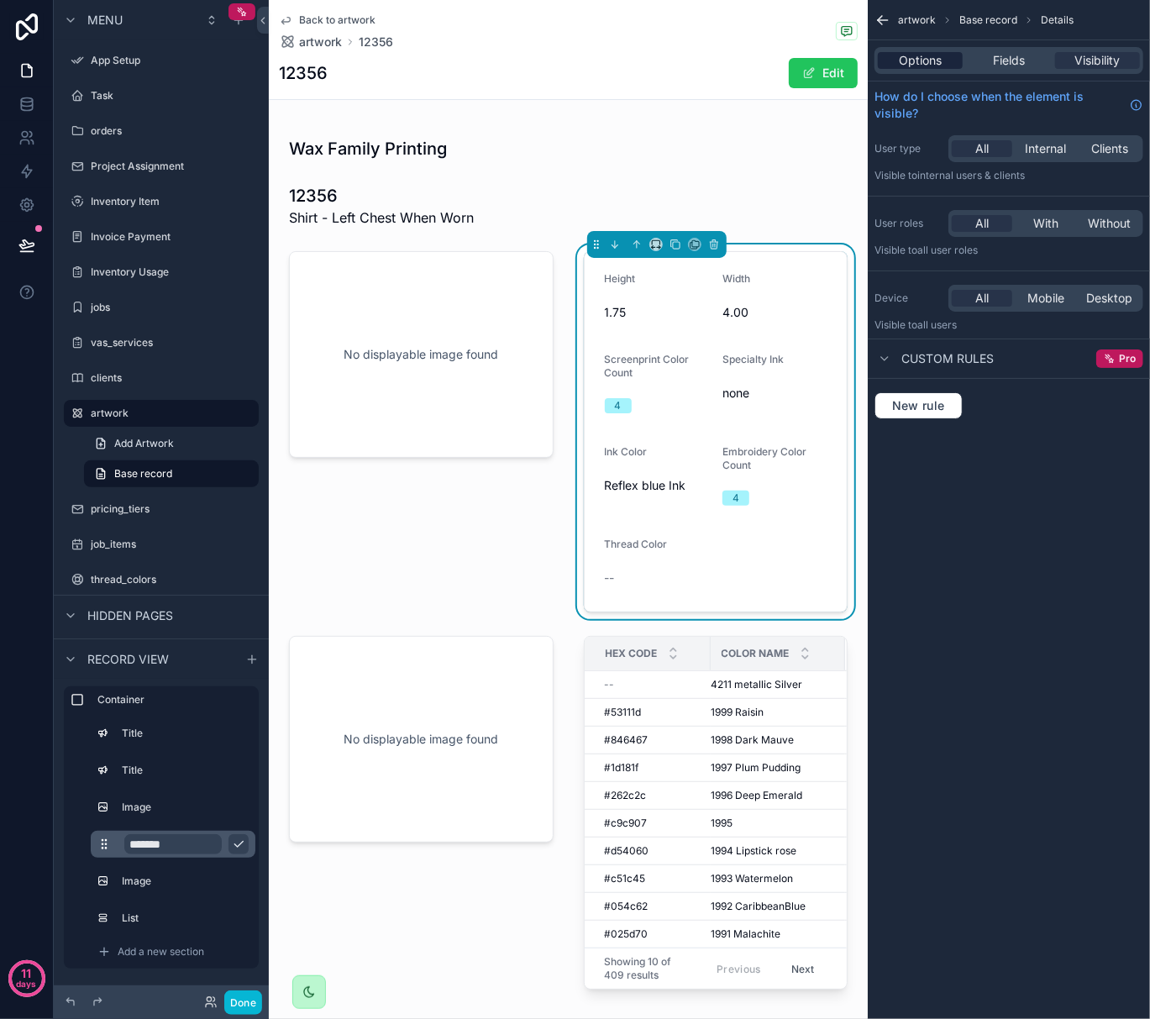
click at [919, 57] on span "Options" at bounding box center [920, 60] width 43 height 17
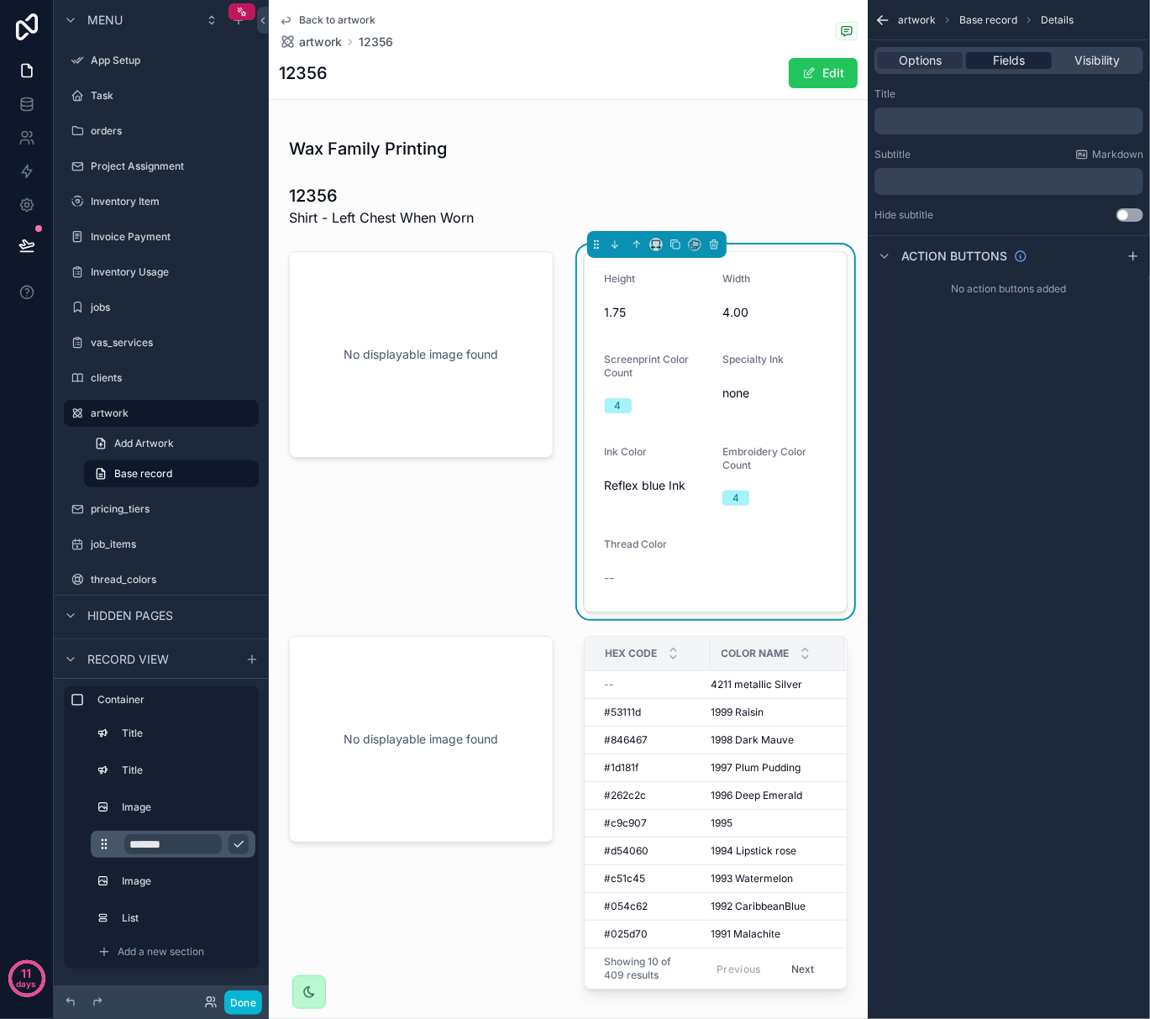
click at [992, 57] on div "Fields" at bounding box center [1008, 60] width 85 height 17
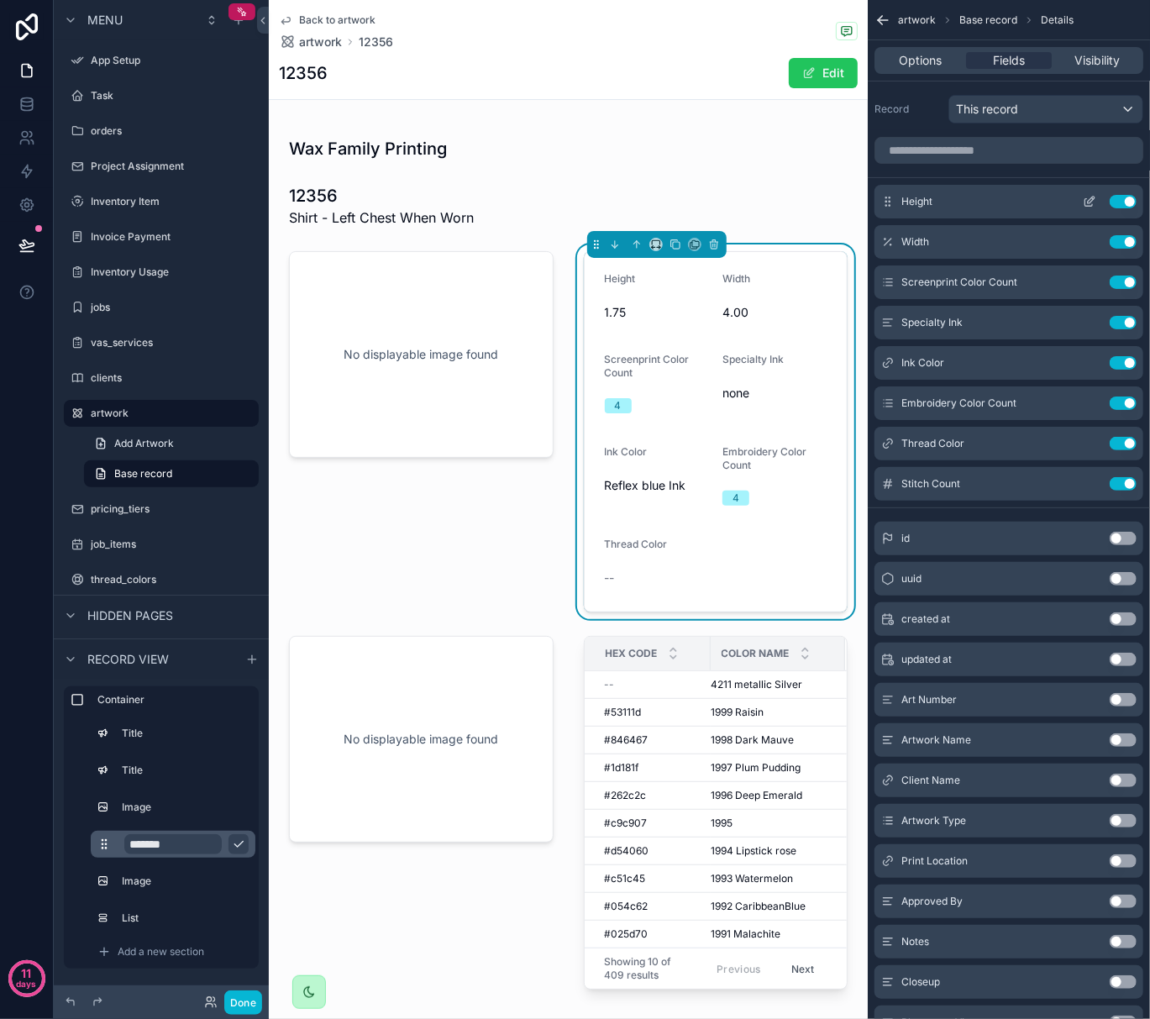
click at [1087, 200] on icon "scrollable content" at bounding box center [1089, 201] width 13 height 13
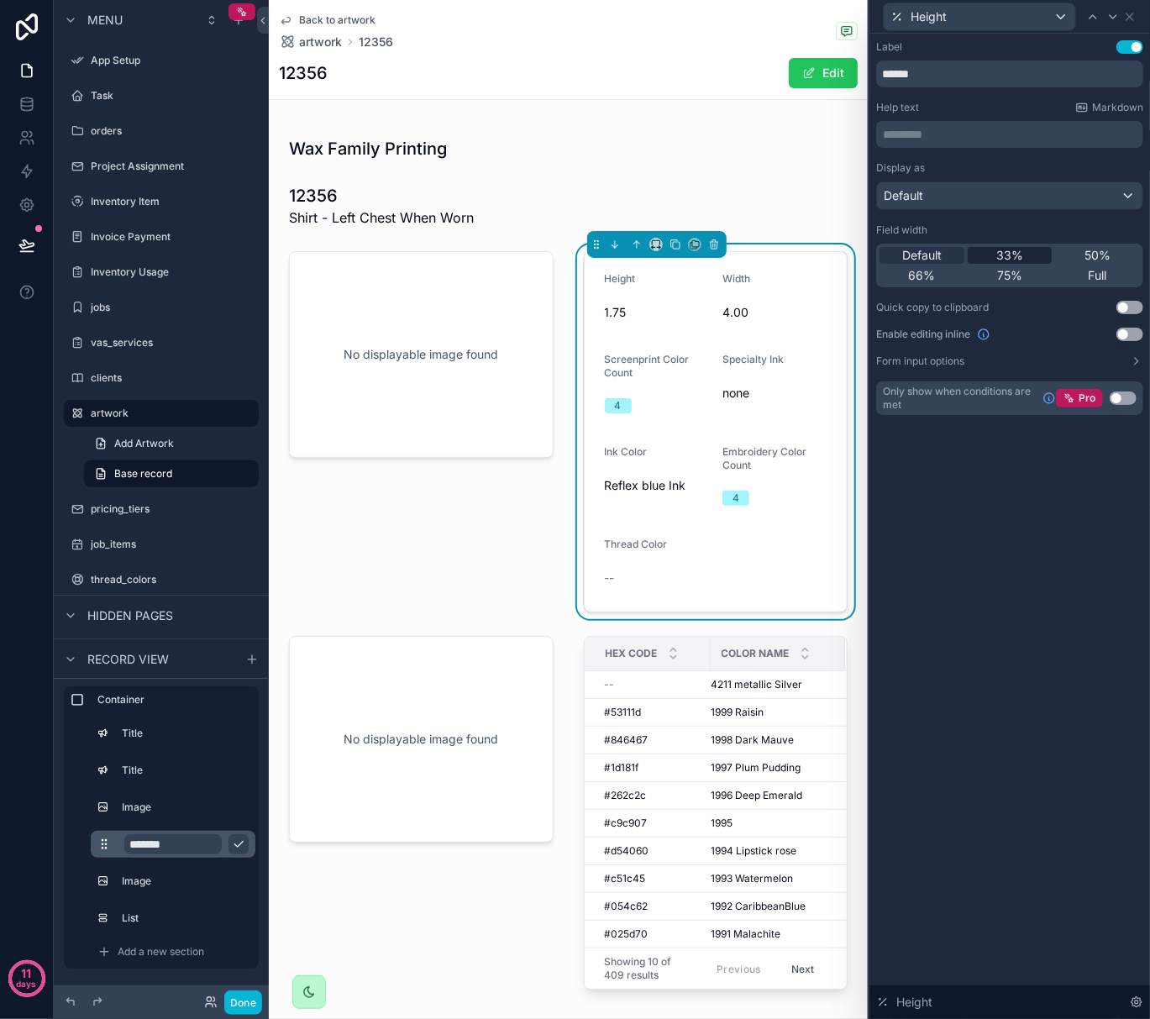
click at [1015, 250] on span "33%" at bounding box center [1010, 255] width 27 height 17
click at [1133, 18] on icon at bounding box center [1130, 16] width 7 height 7
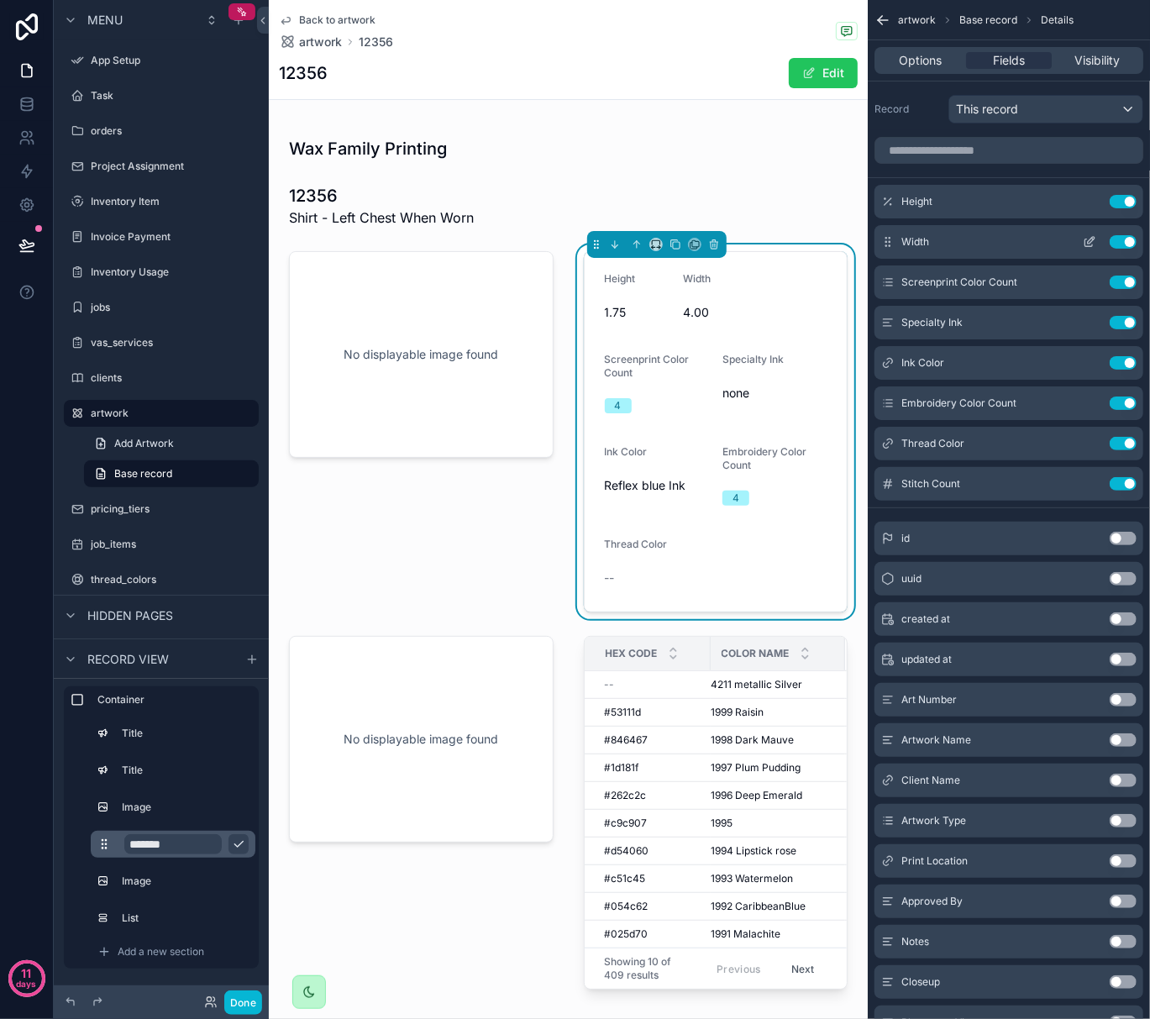
click at [1089, 242] on icon "scrollable content" at bounding box center [1091, 240] width 7 height 7
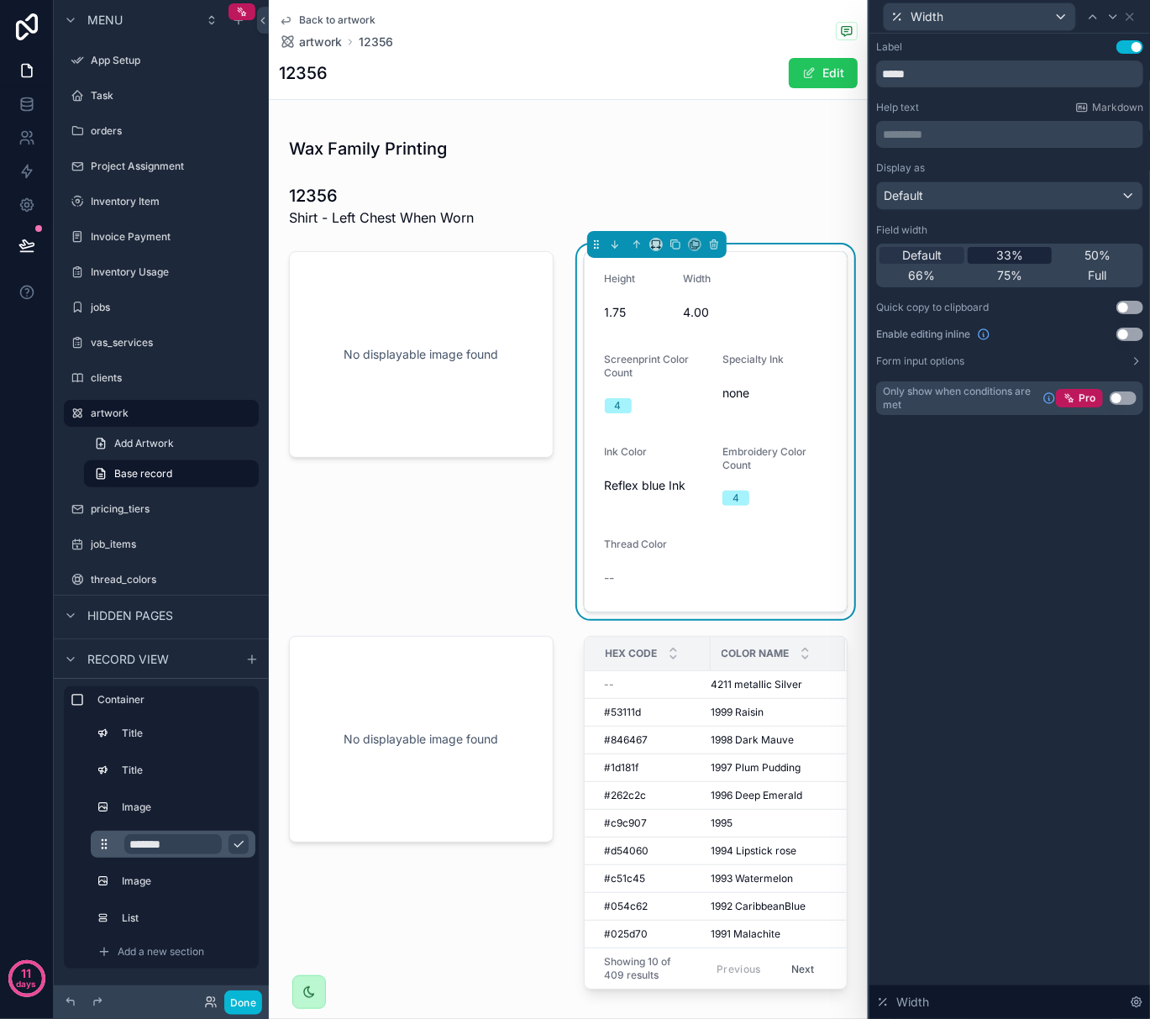
click at [1016, 254] on span "33%" at bounding box center [1010, 255] width 27 height 17
click at [1127, 21] on icon at bounding box center [1129, 16] width 13 height 13
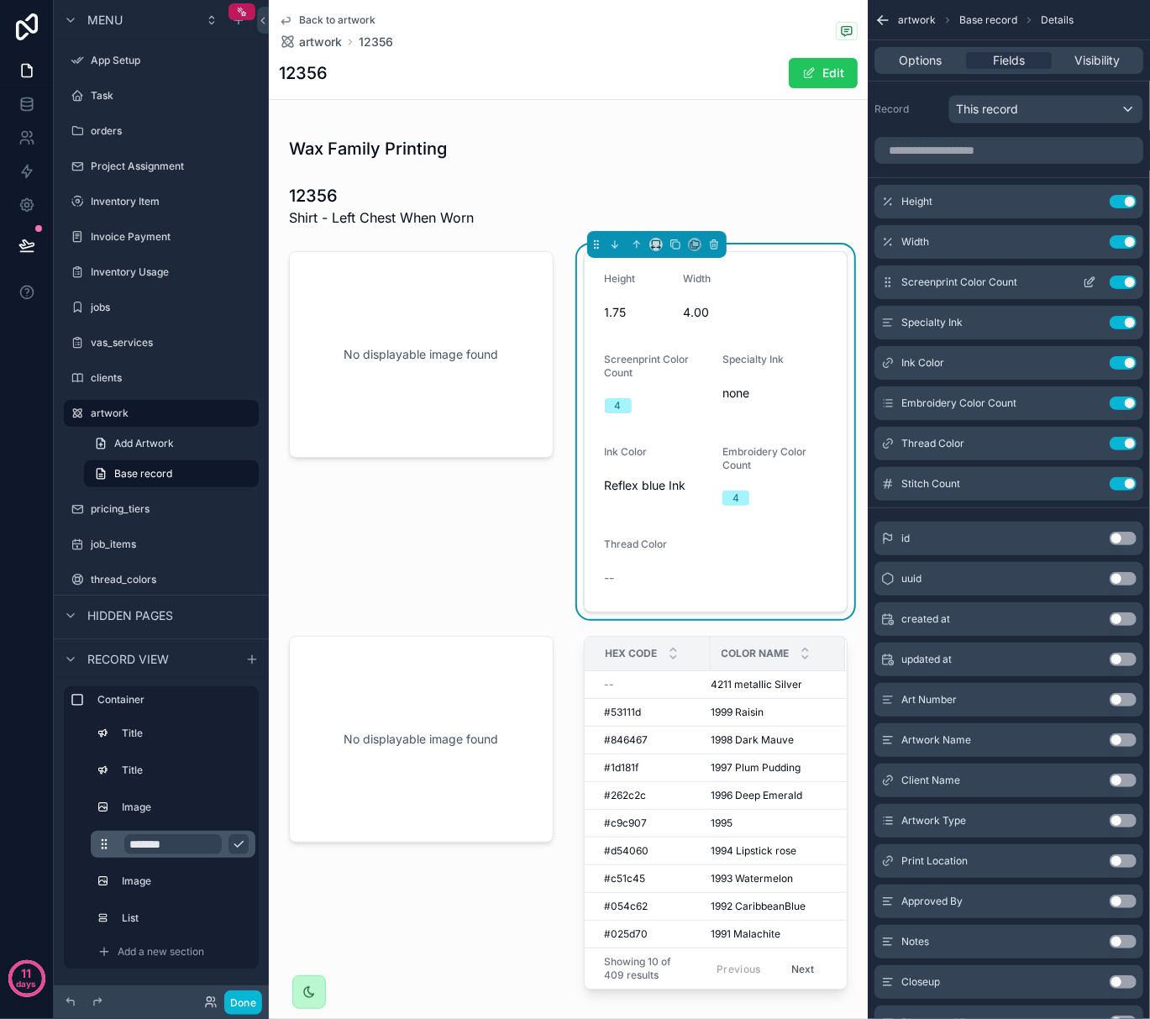
click at [1090, 282] on icon "scrollable content" at bounding box center [1091, 280] width 7 height 7
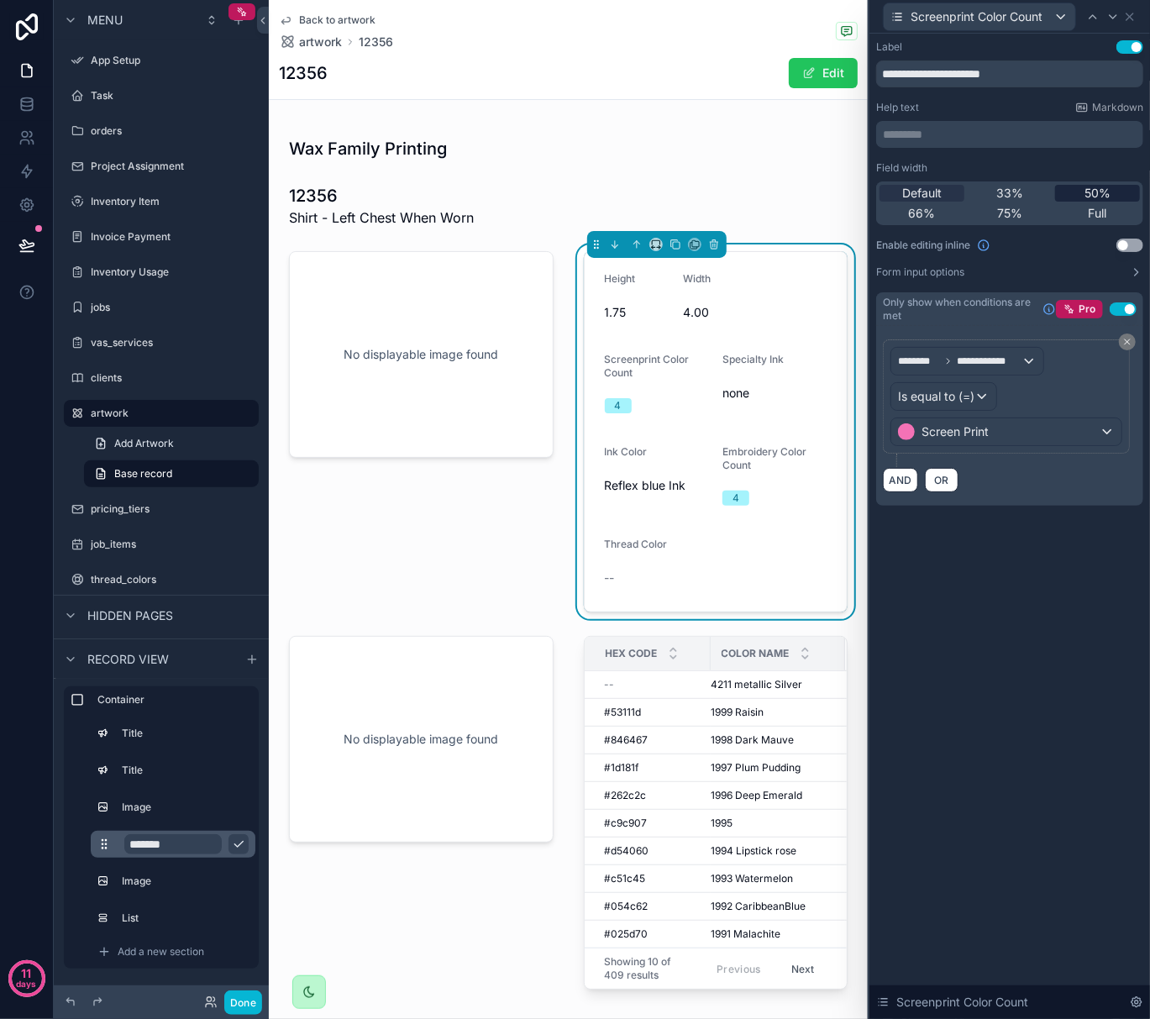
click at [1092, 195] on span "50%" at bounding box center [1098, 193] width 26 height 17
click at [1130, 17] on icon at bounding box center [1130, 16] width 7 height 7
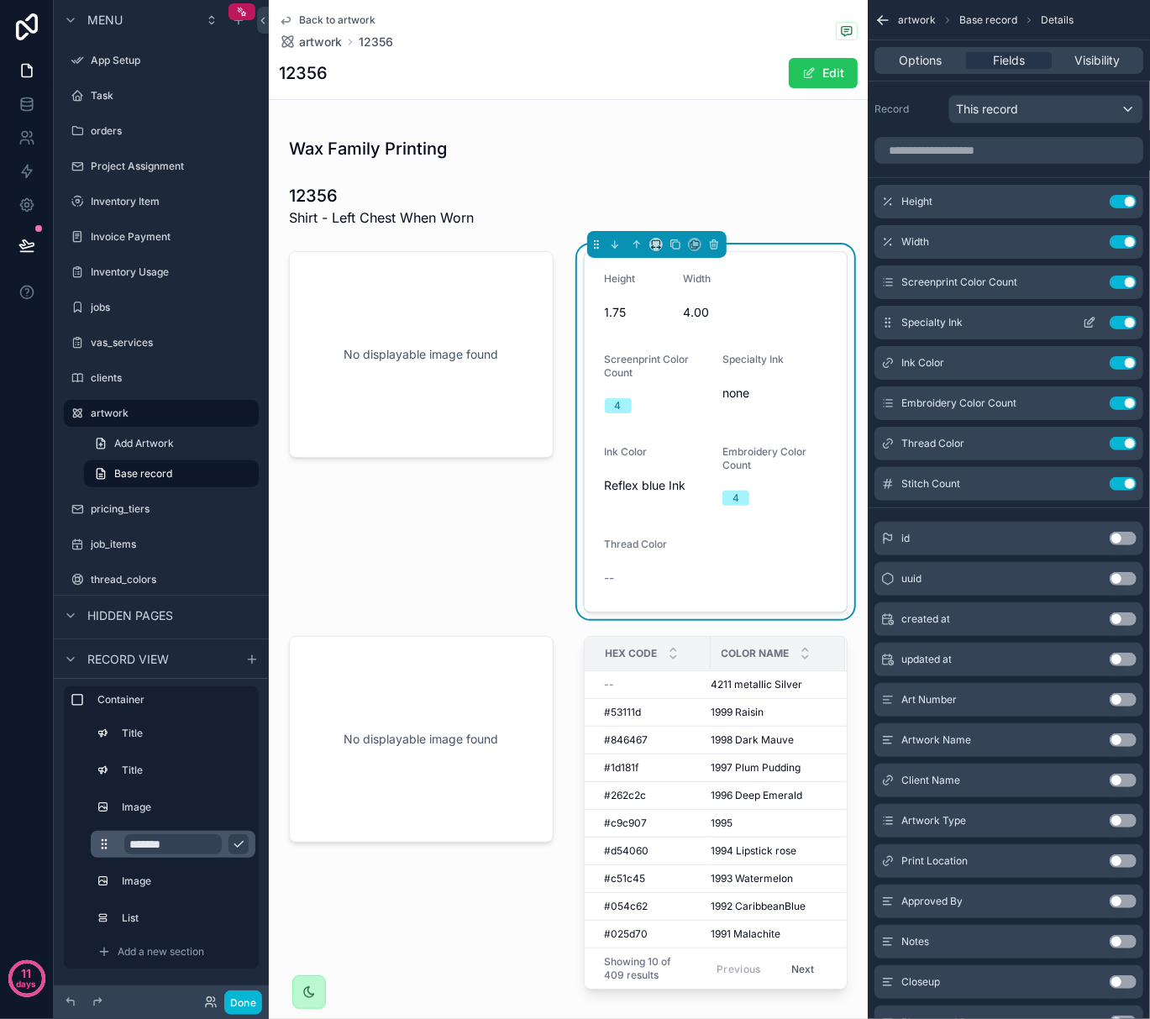
click at [1091, 323] on icon "scrollable content" at bounding box center [1091, 321] width 7 height 7
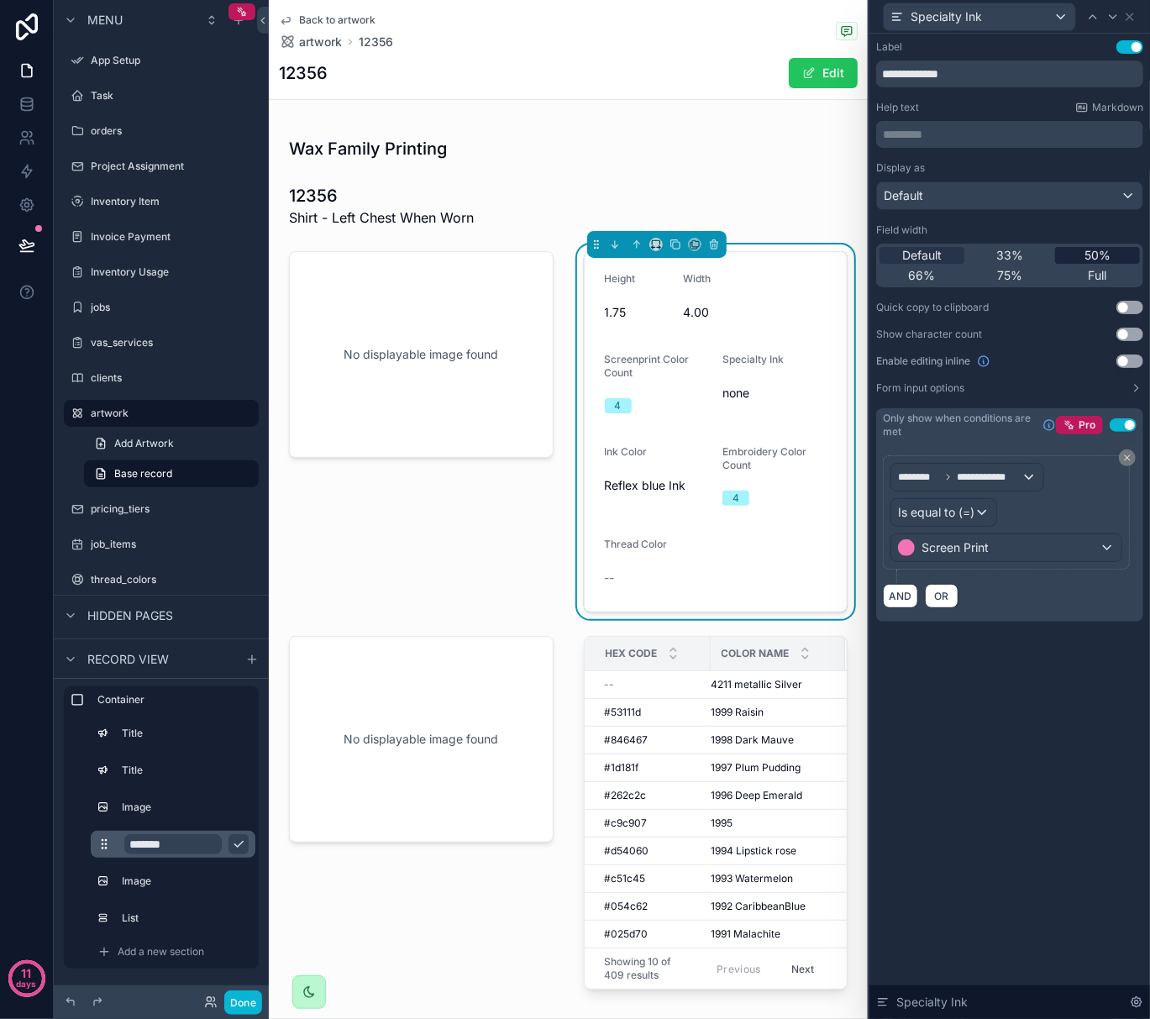
click at [1087, 257] on span "50%" at bounding box center [1098, 255] width 26 height 17
click at [1127, 18] on icon at bounding box center [1129, 16] width 13 height 13
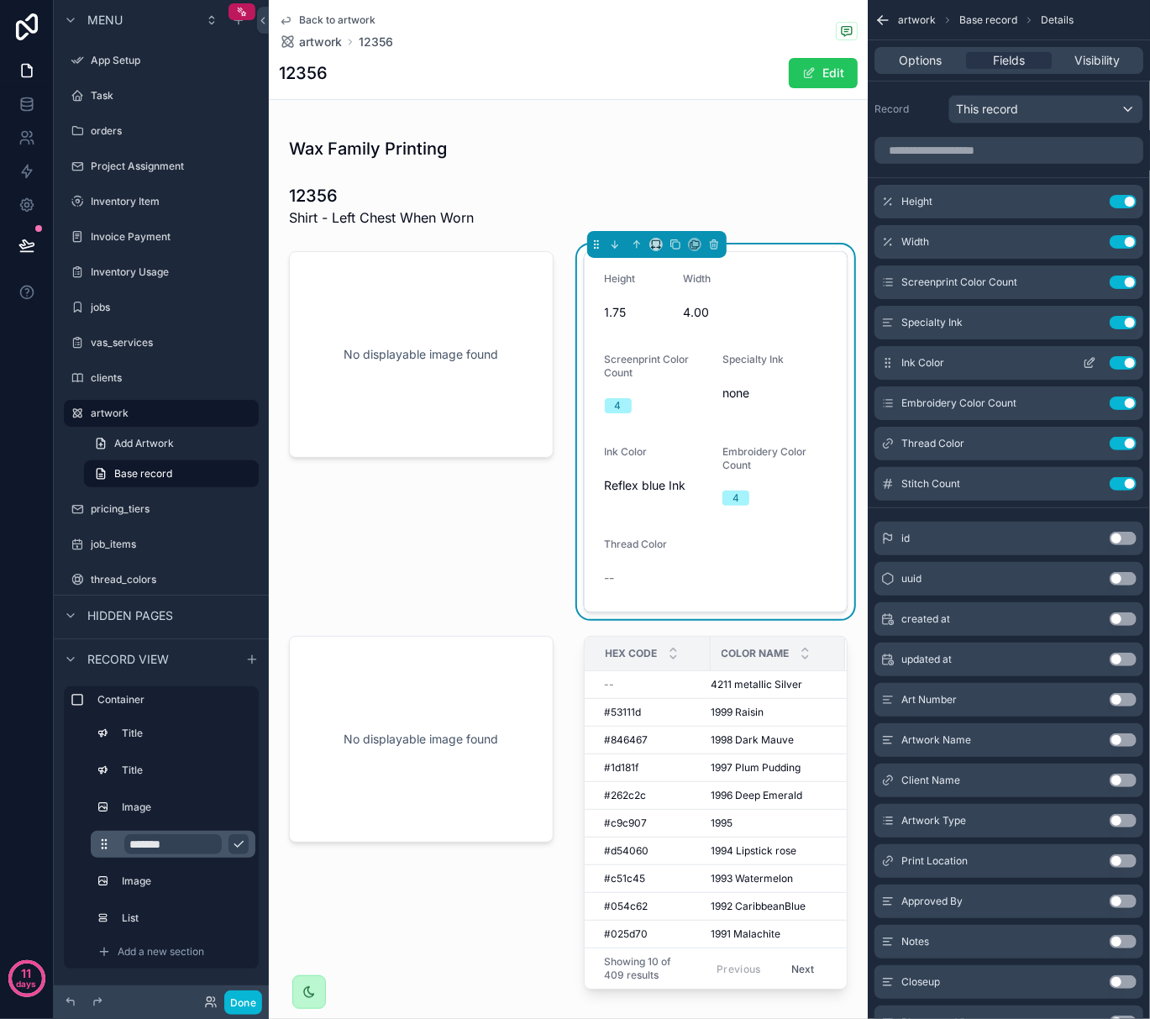
click at [1089, 365] on icon "scrollable content" at bounding box center [1091, 361] width 7 height 7
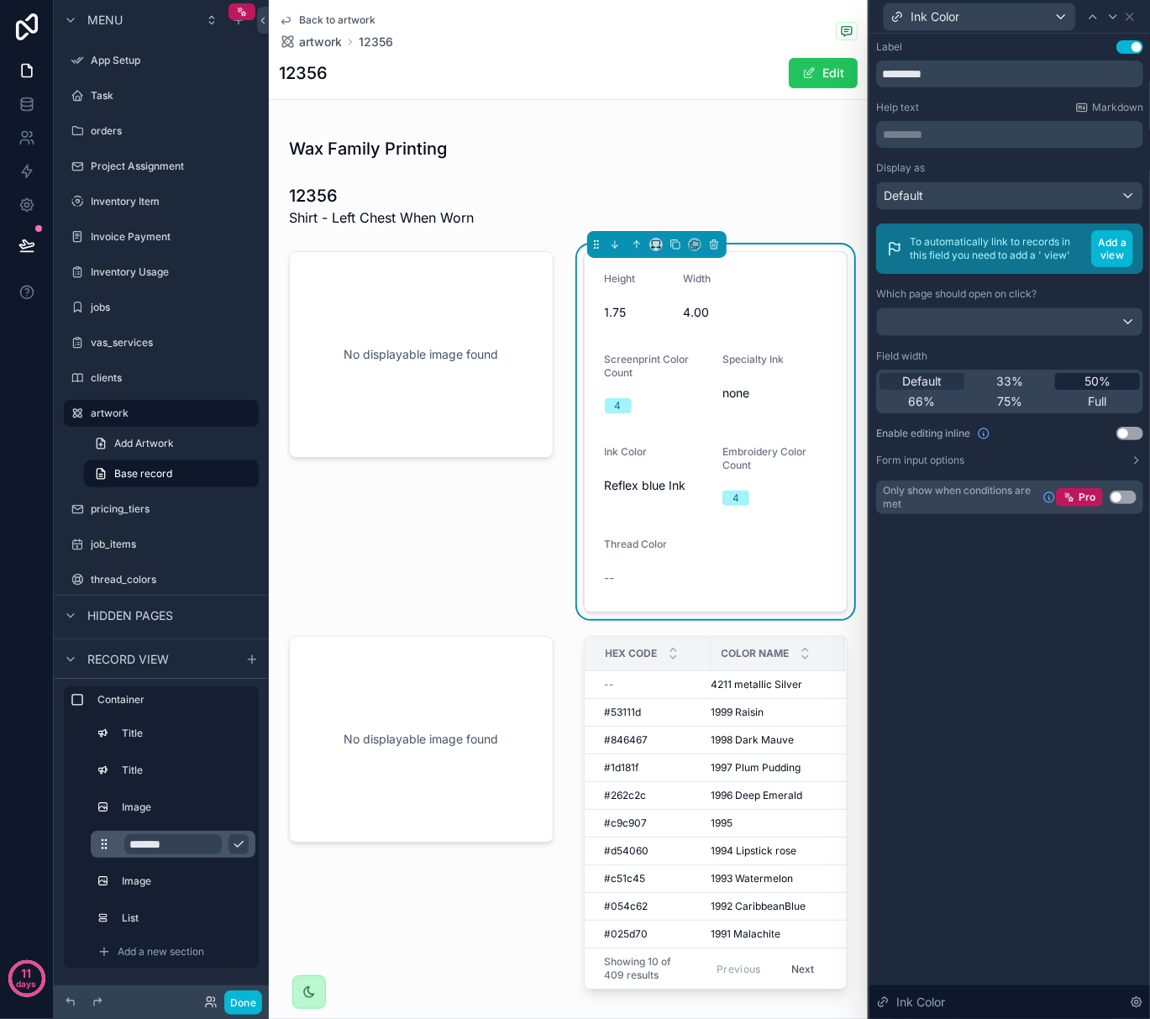
click at [1107, 388] on span "50%" at bounding box center [1098, 381] width 26 height 17
click at [1092, 401] on span "Full" at bounding box center [1098, 401] width 18 height 17
click at [1134, 18] on icon at bounding box center [1129, 16] width 13 height 13
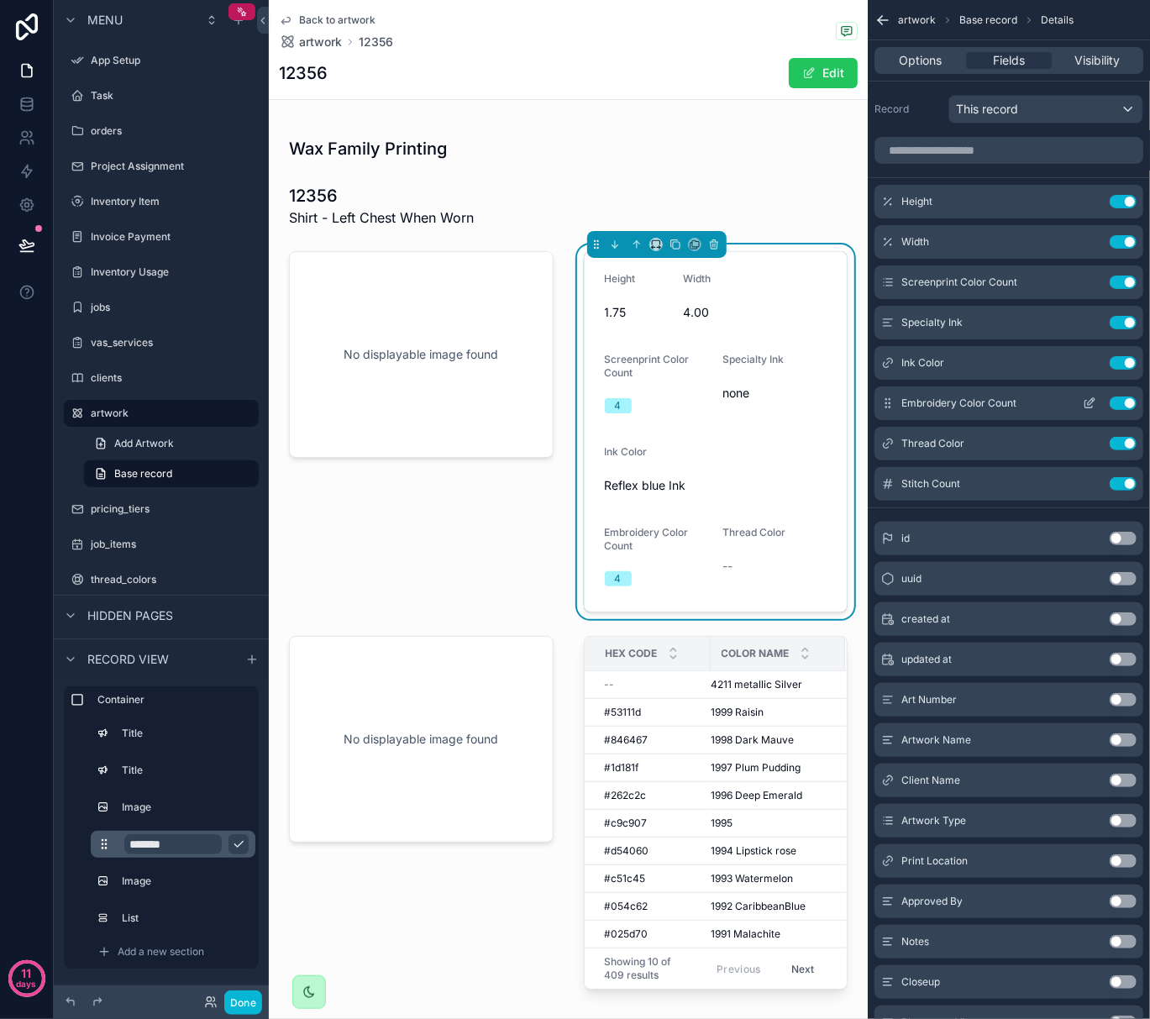
click at [1093, 403] on icon "scrollable content" at bounding box center [1091, 401] width 7 height 7
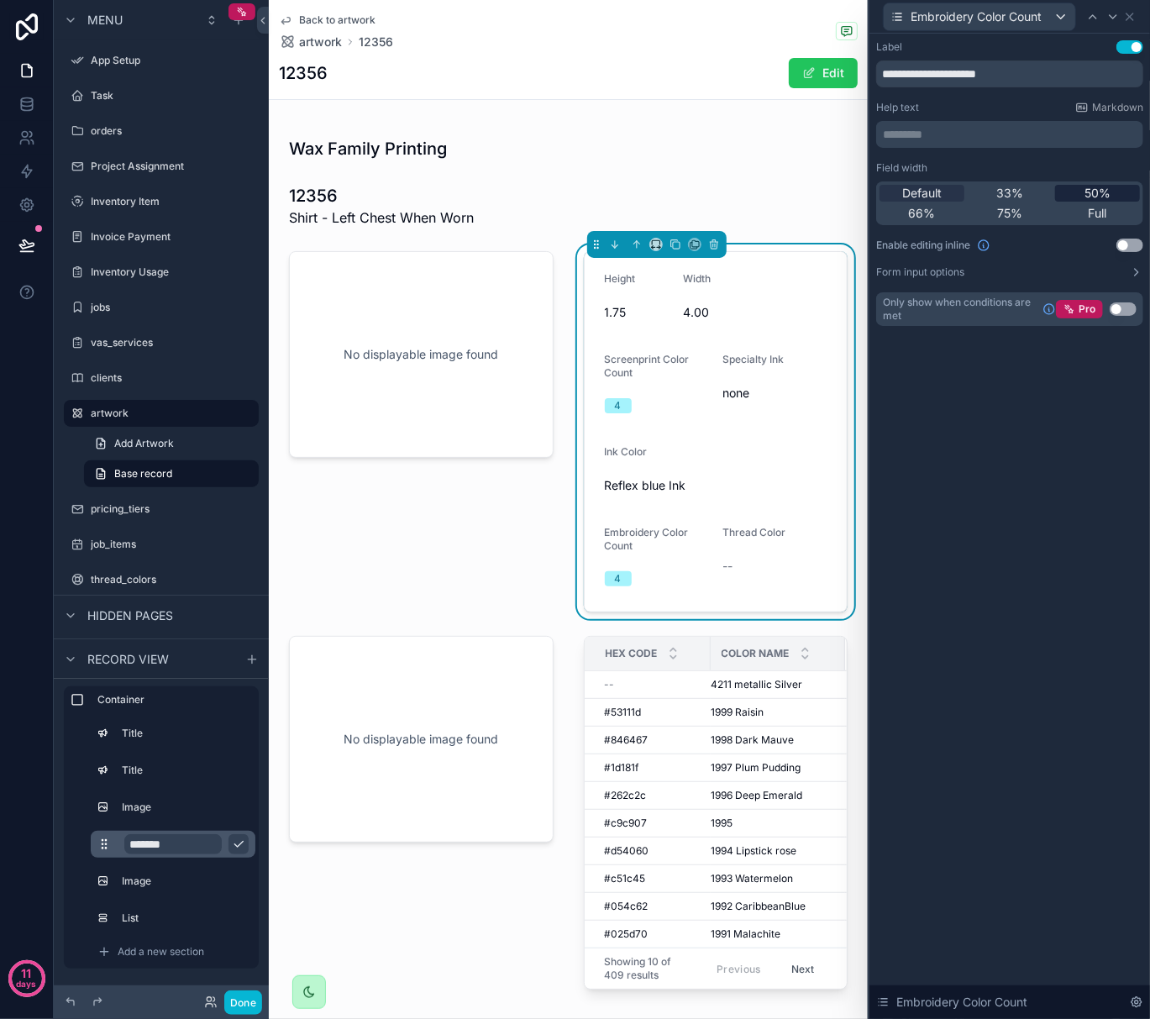
click at [1074, 190] on div "50%" at bounding box center [1097, 193] width 85 height 17
click at [1130, 15] on icon at bounding box center [1130, 16] width 7 height 7
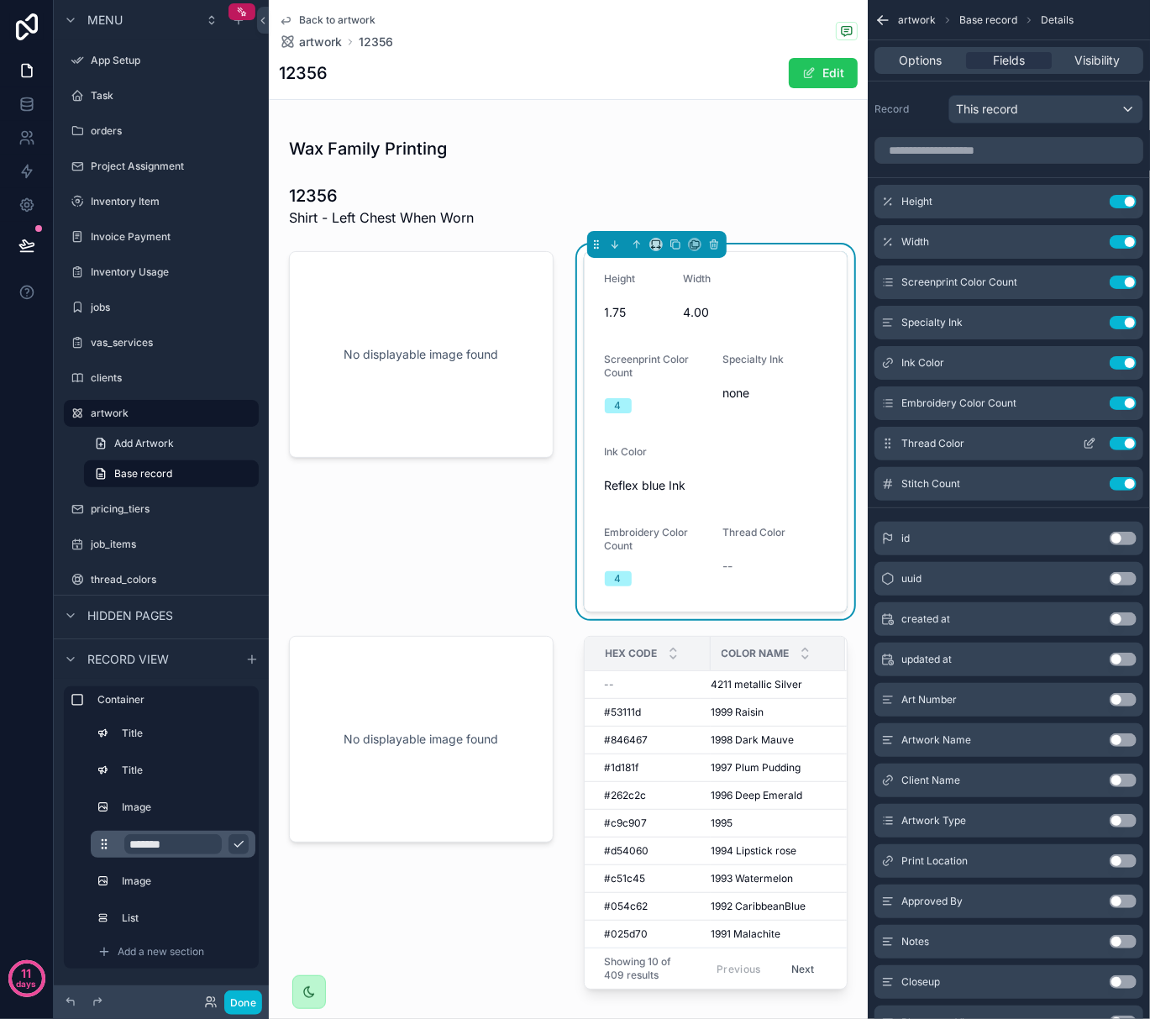
click at [1087, 447] on icon "scrollable content" at bounding box center [1089, 443] width 13 height 13
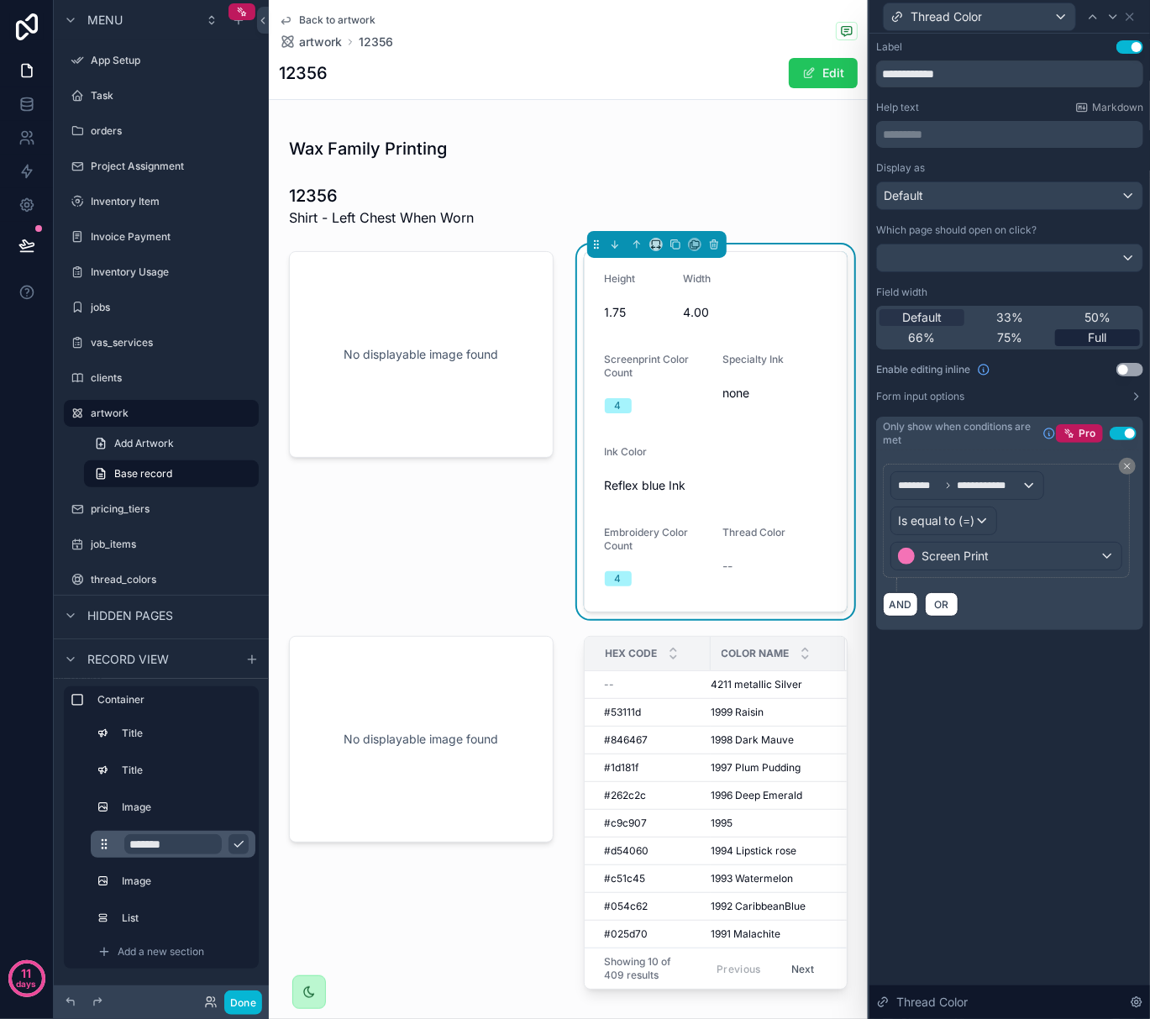
click at [1090, 330] on span "Full" at bounding box center [1098, 337] width 18 height 17
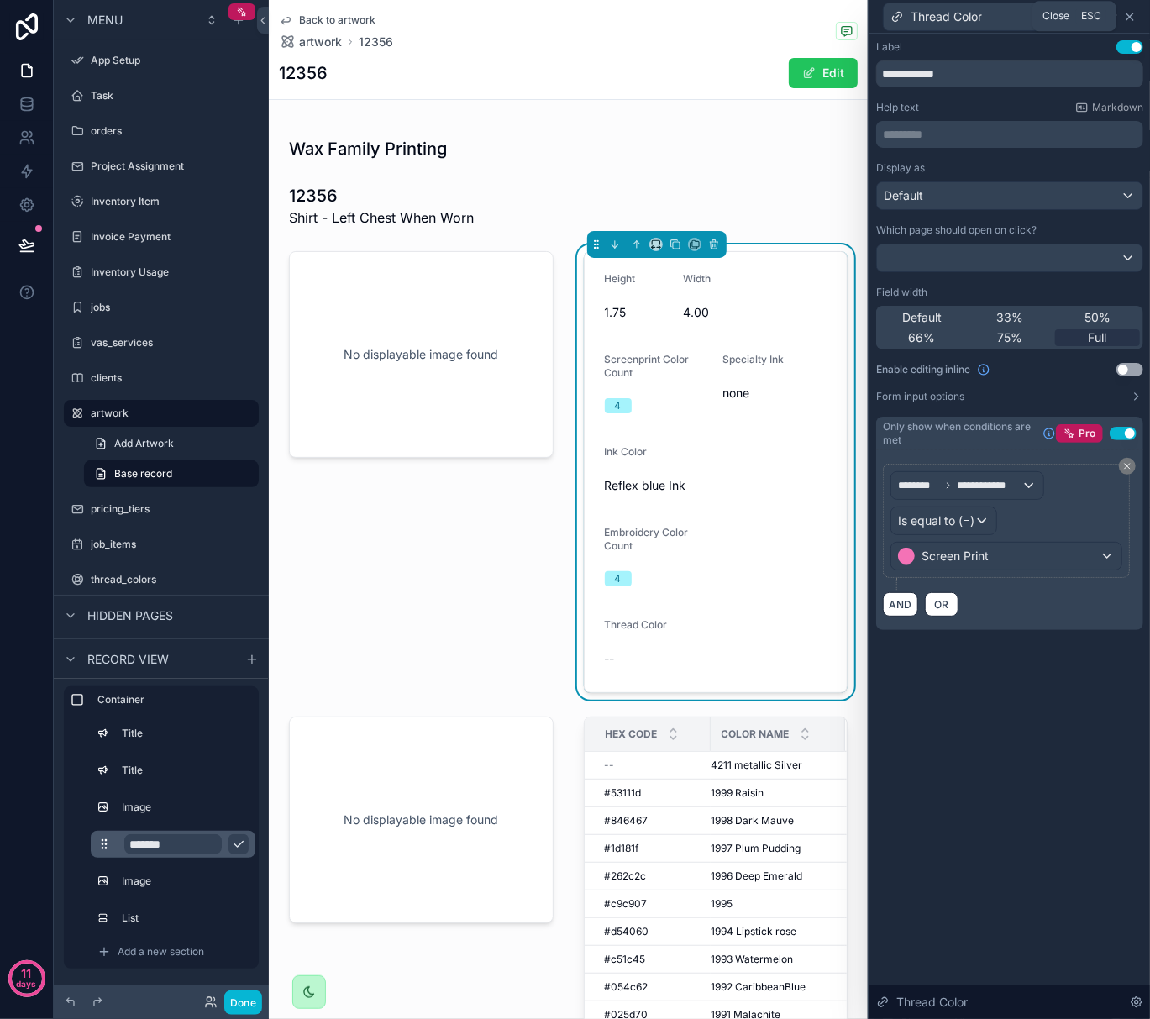
click at [1130, 17] on icon at bounding box center [1130, 16] width 7 height 7
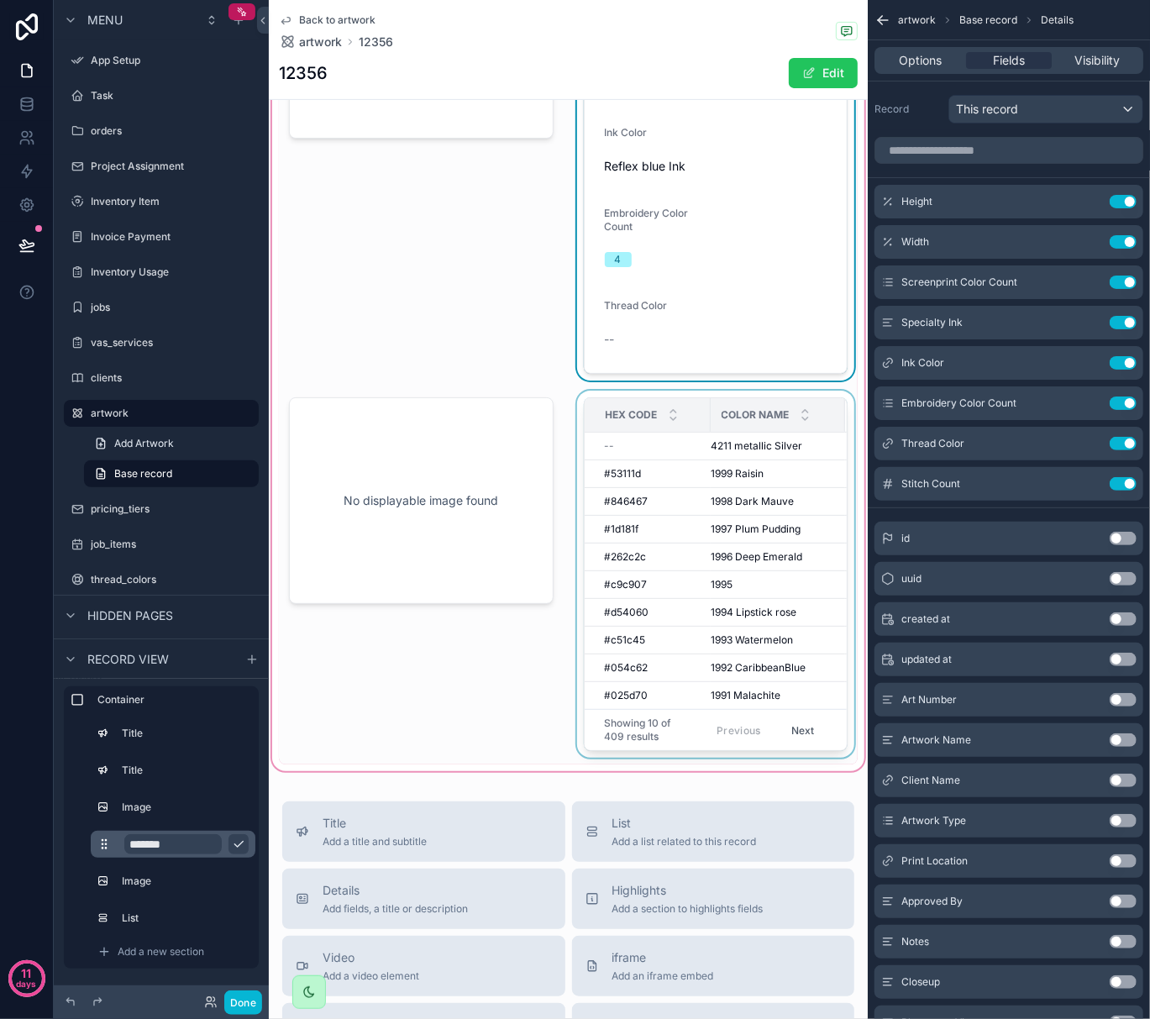
scroll to position [336, 0]
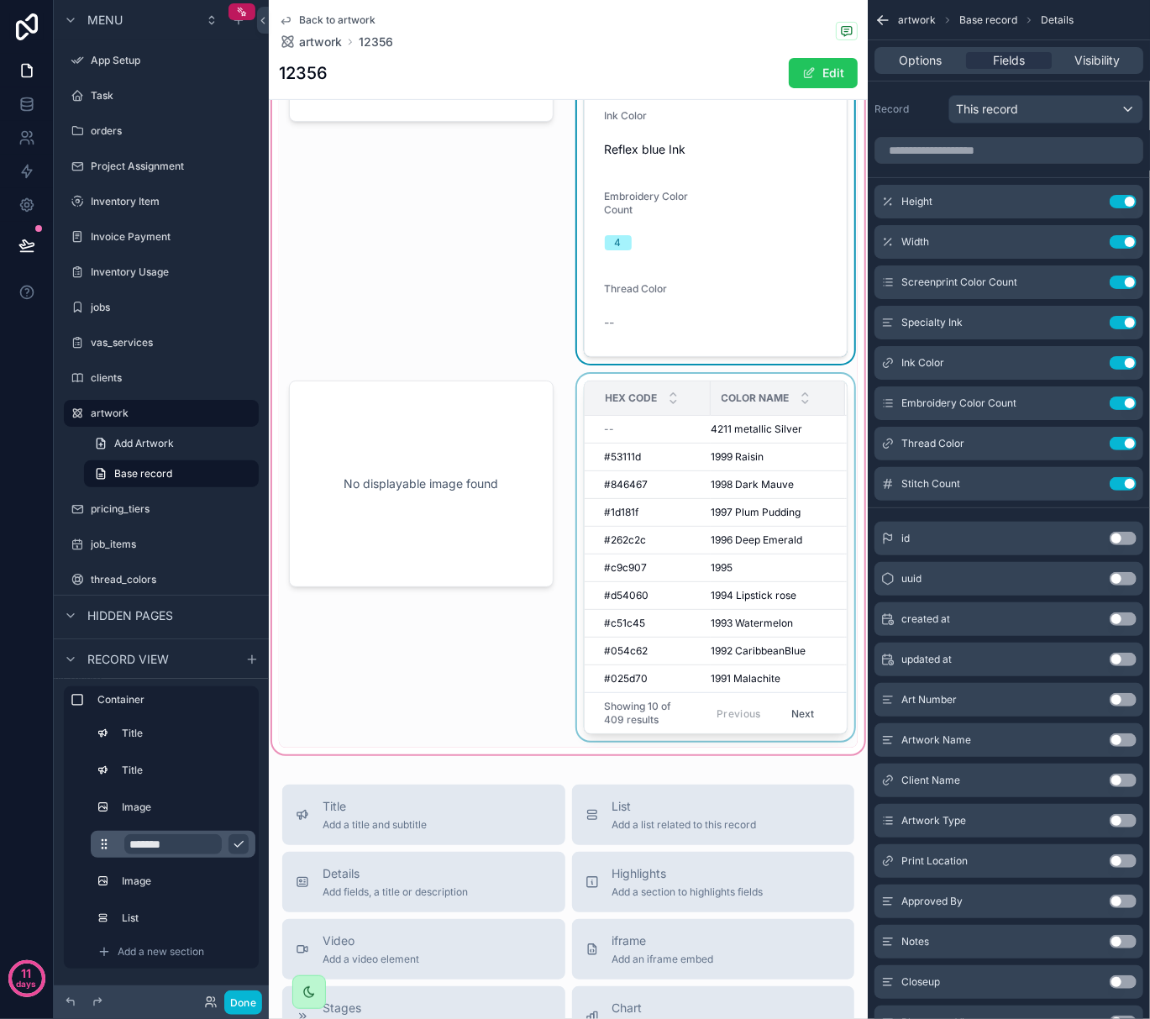
click at [671, 588] on div "scrollable content" at bounding box center [716, 561] width 285 height 374
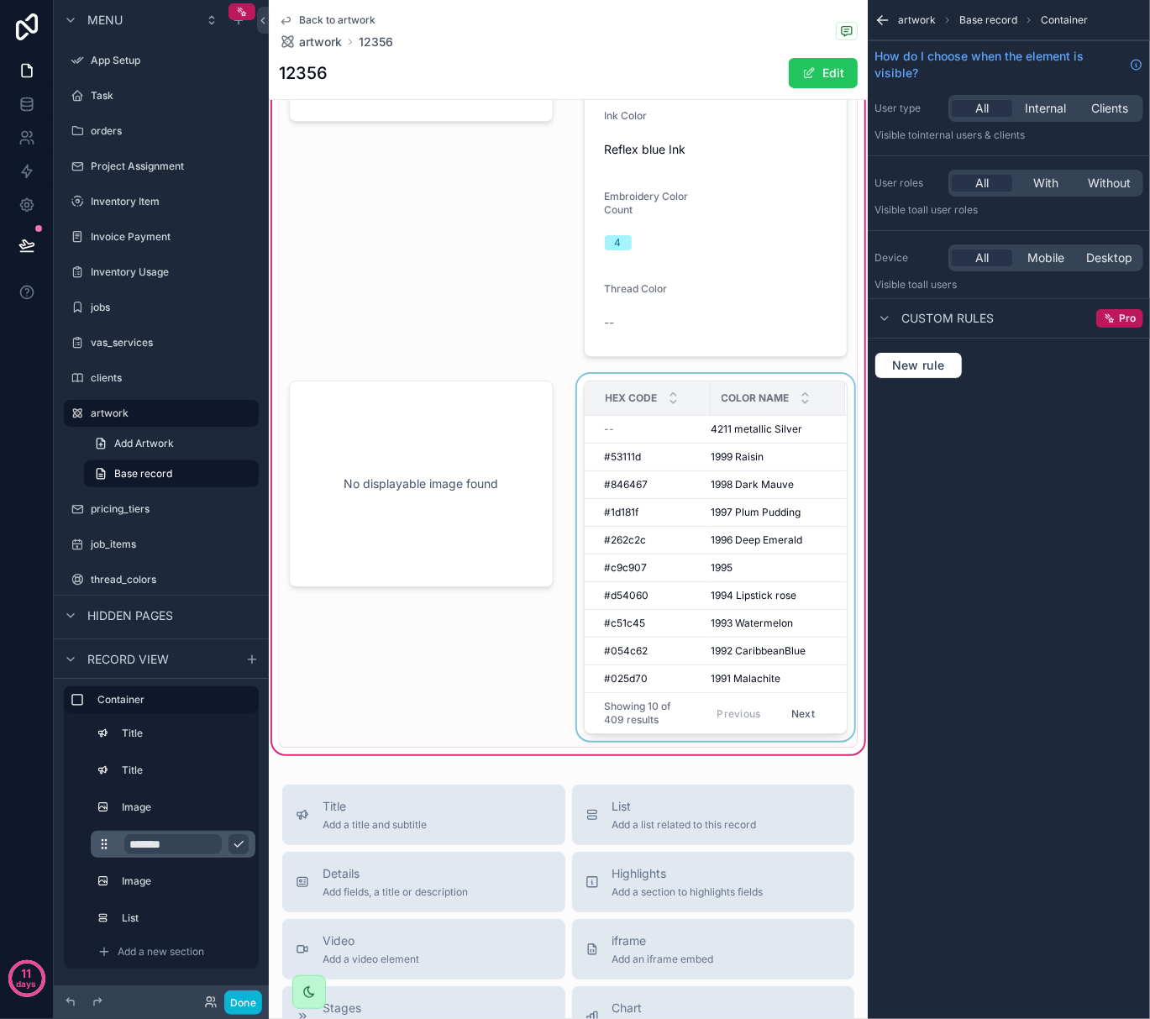
click at [780, 401] on span "Color Name" at bounding box center [756, 398] width 68 height 13
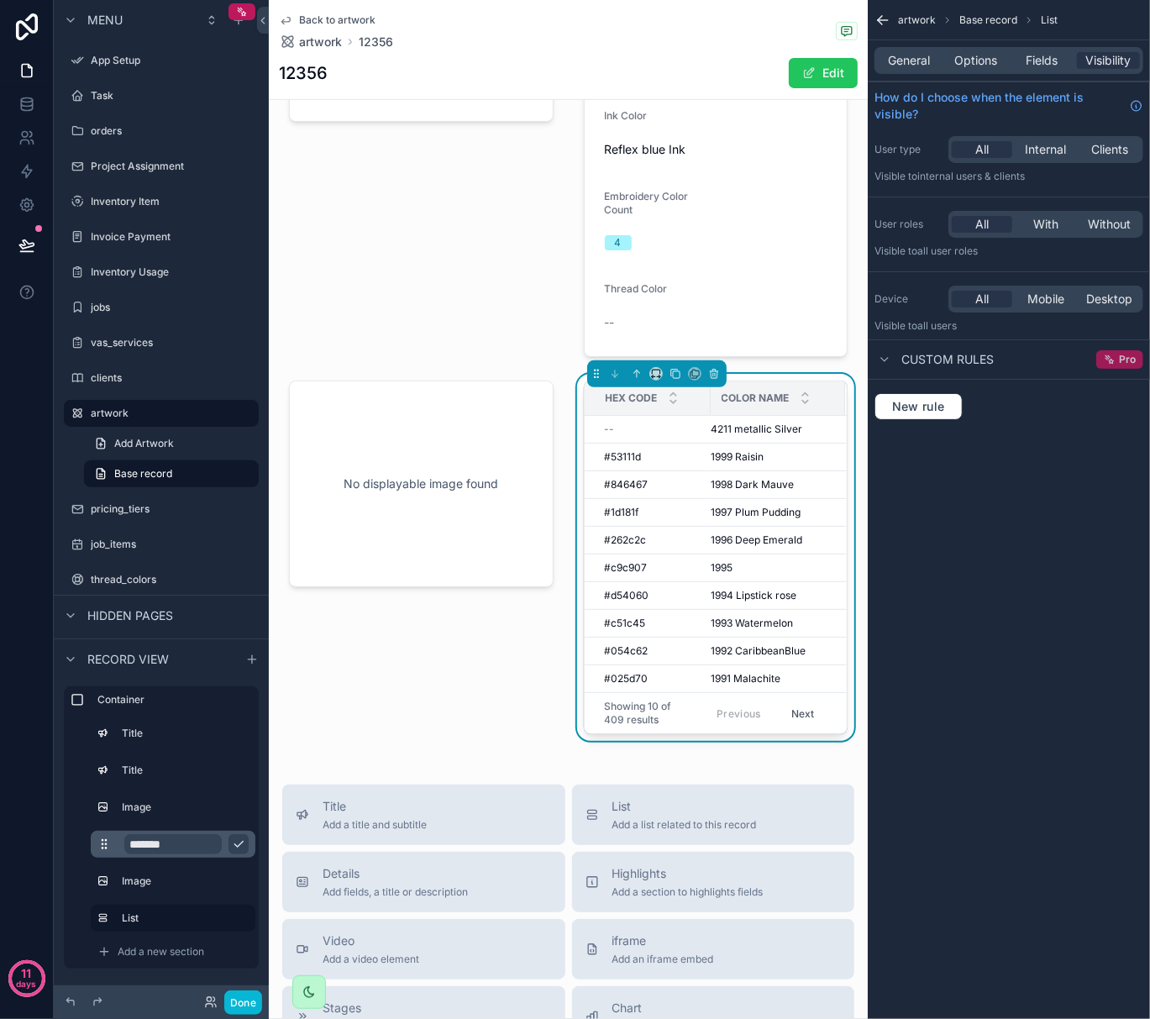
click at [1107, 356] on icon "scrollable content" at bounding box center [1110, 360] width 12 height 12
click at [918, 400] on span "New rule" at bounding box center [919, 406] width 66 height 15
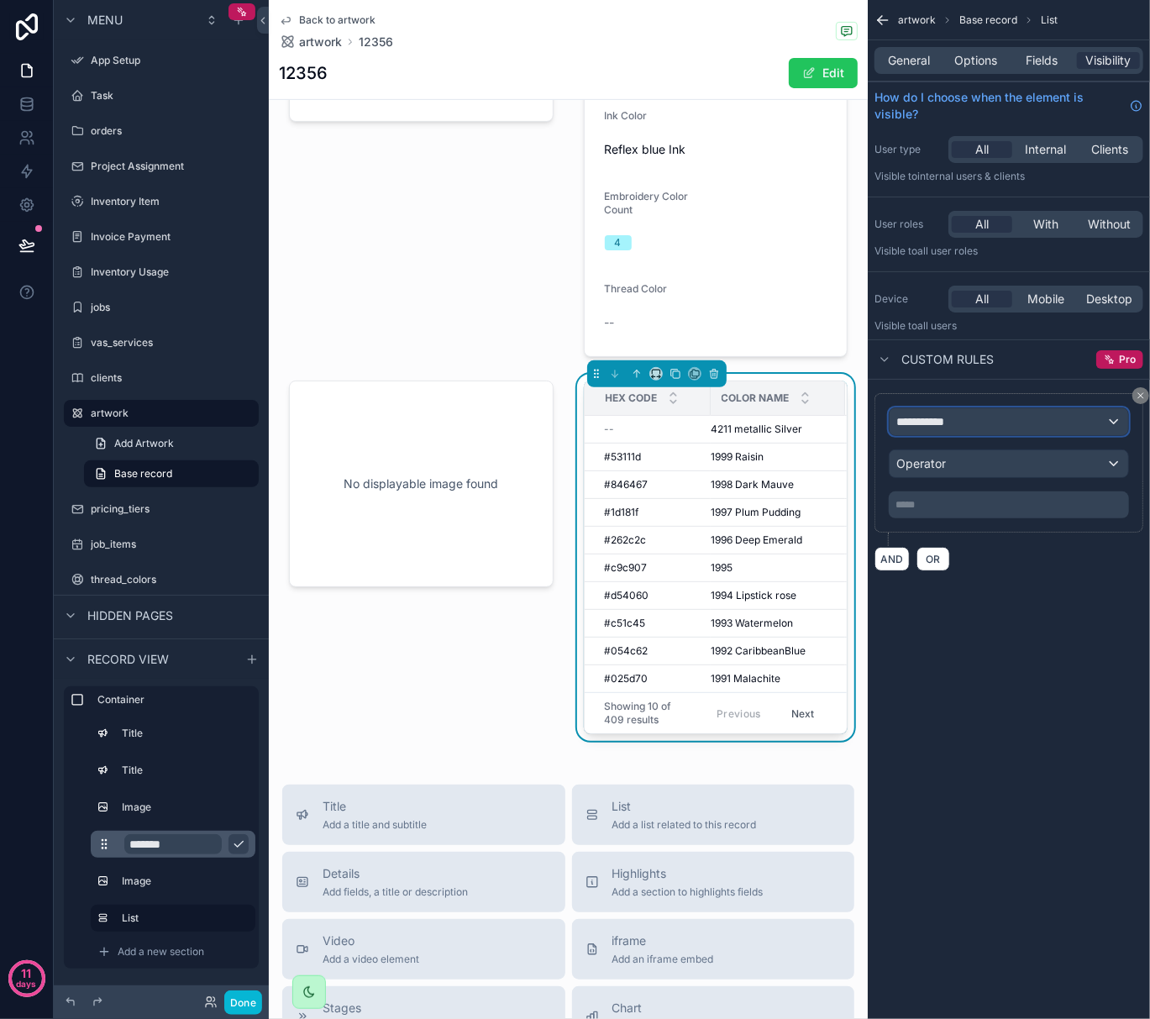
click at [973, 423] on div "**********" at bounding box center [1009, 421] width 239 height 27
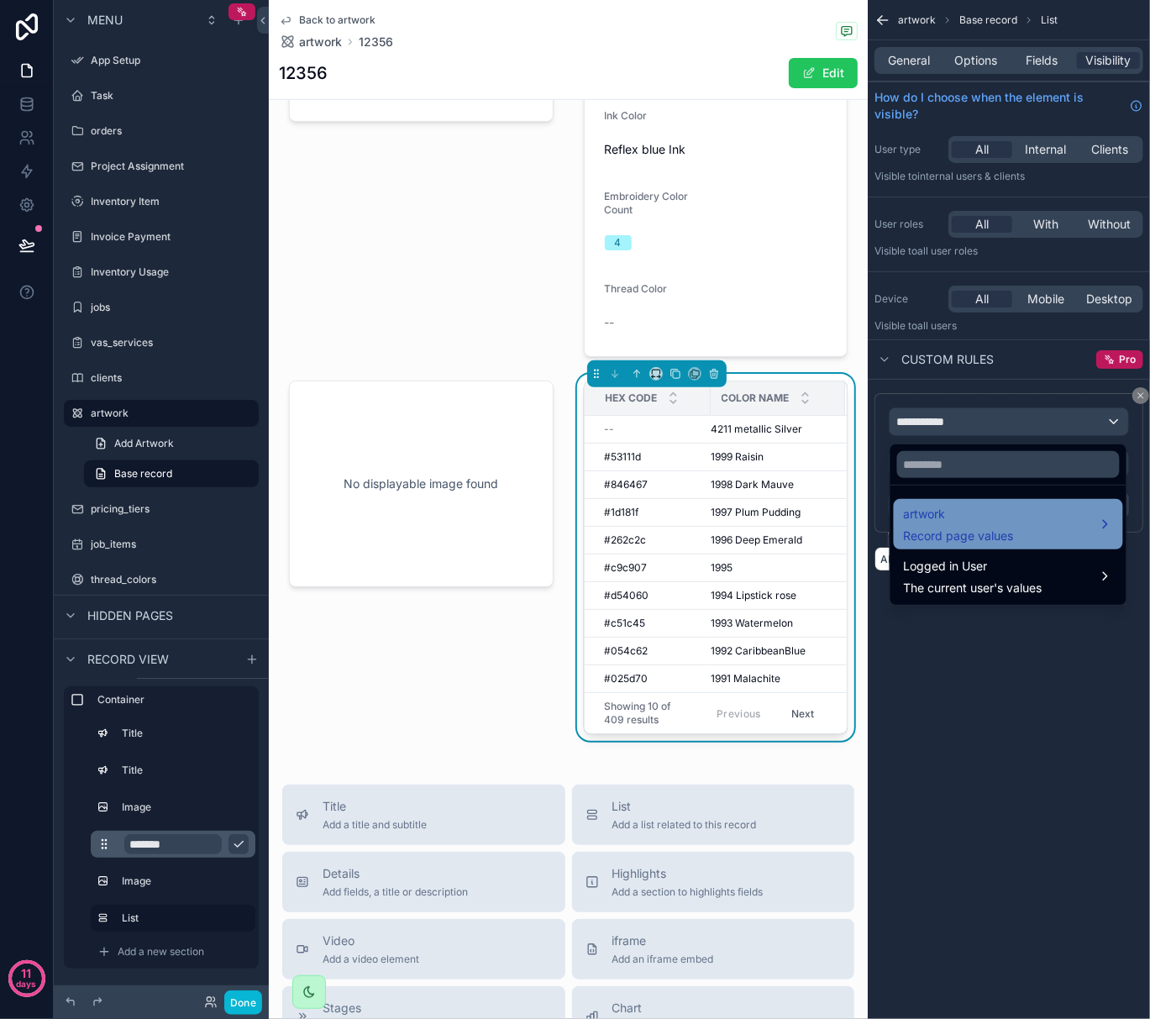
click at [1019, 513] on div "artwork Record page values" at bounding box center [1008, 524] width 209 height 40
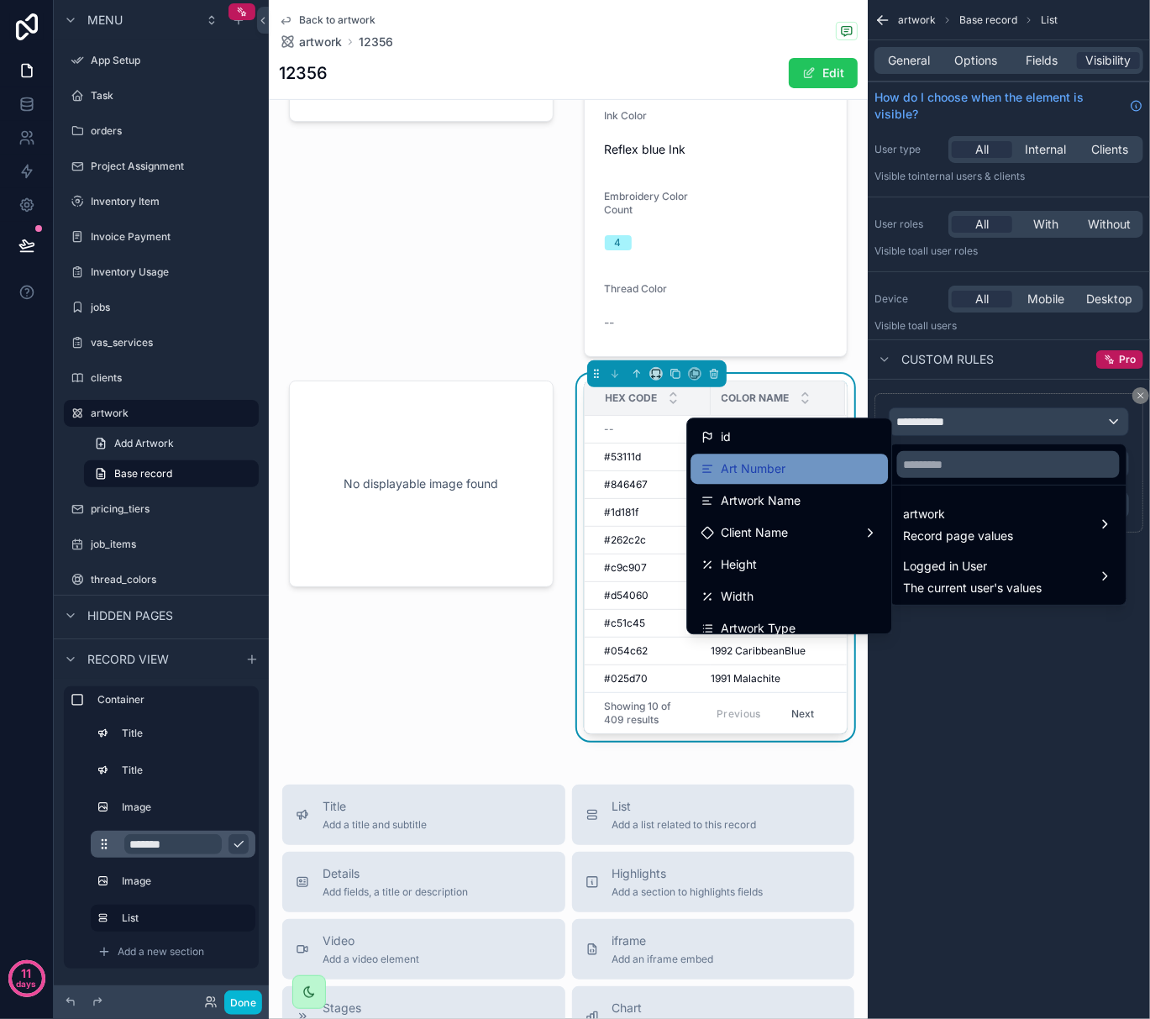
click at [701, 471] on div "Art Number" at bounding box center [743, 469] width 85 height 20
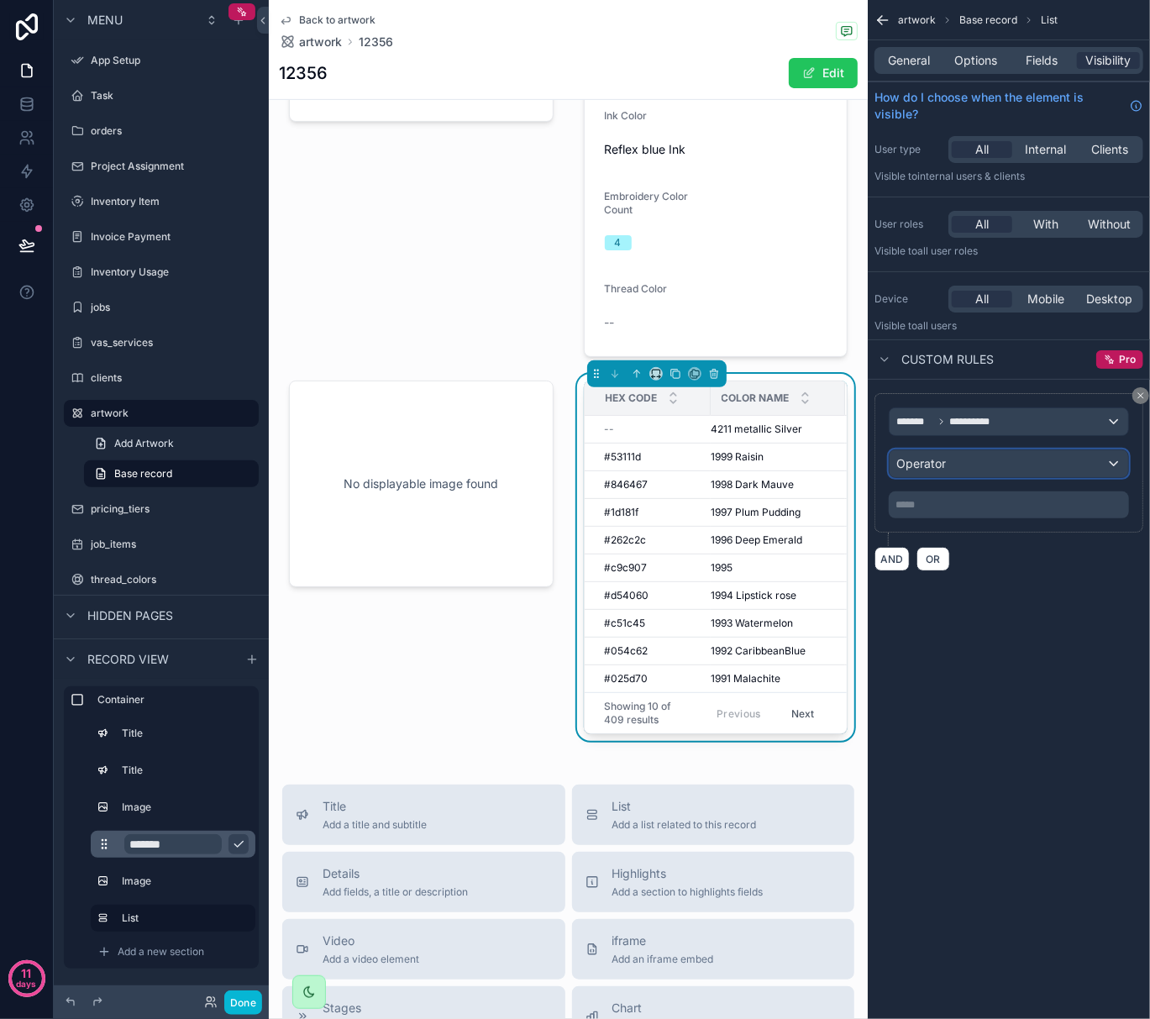
click at [955, 472] on div "Operator" at bounding box center [1009, 463] width 239 height 27
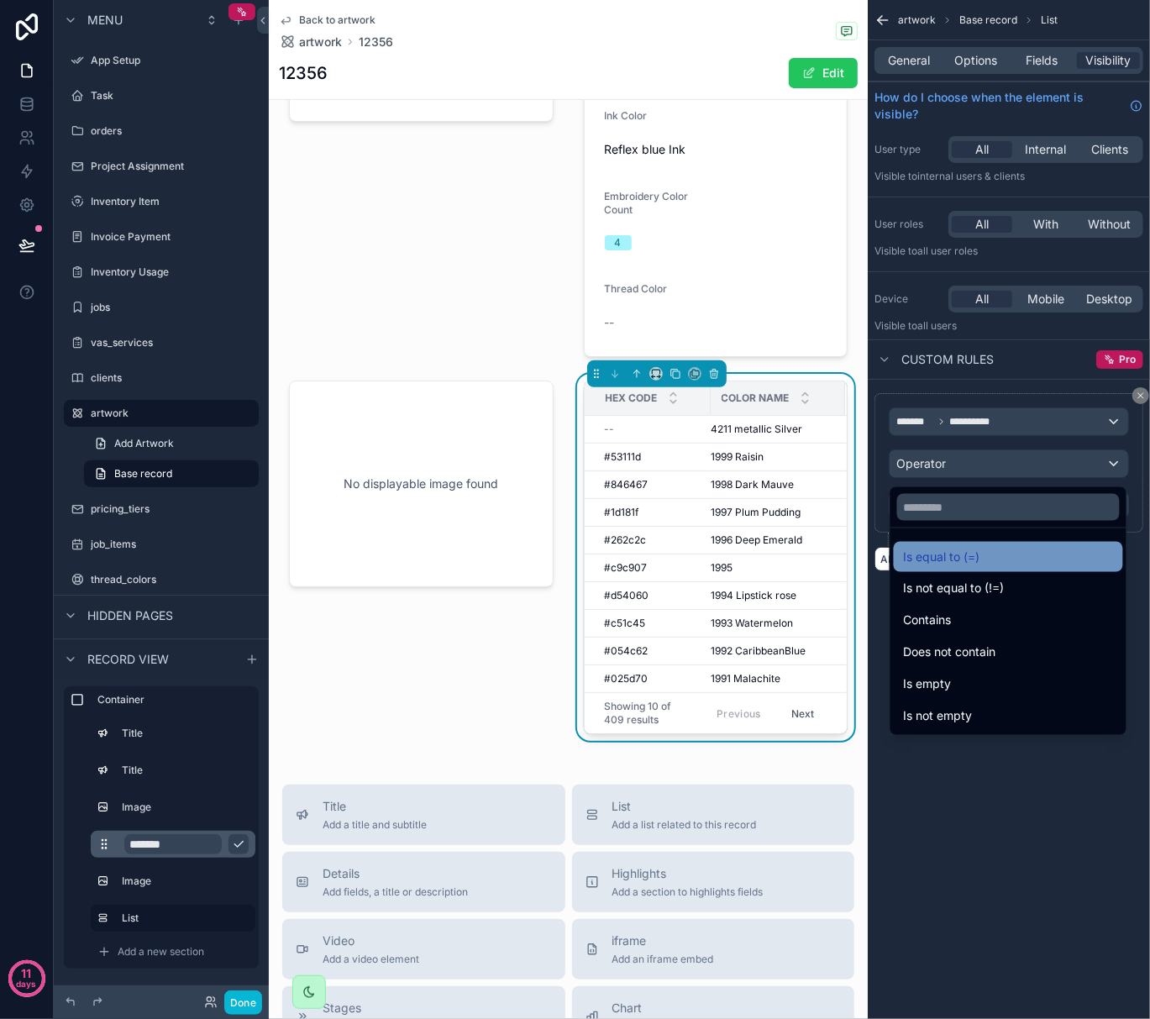
click at [955, 548] on span "Is equal to (=)" at bounding box center [942, 557] width 76 height 20
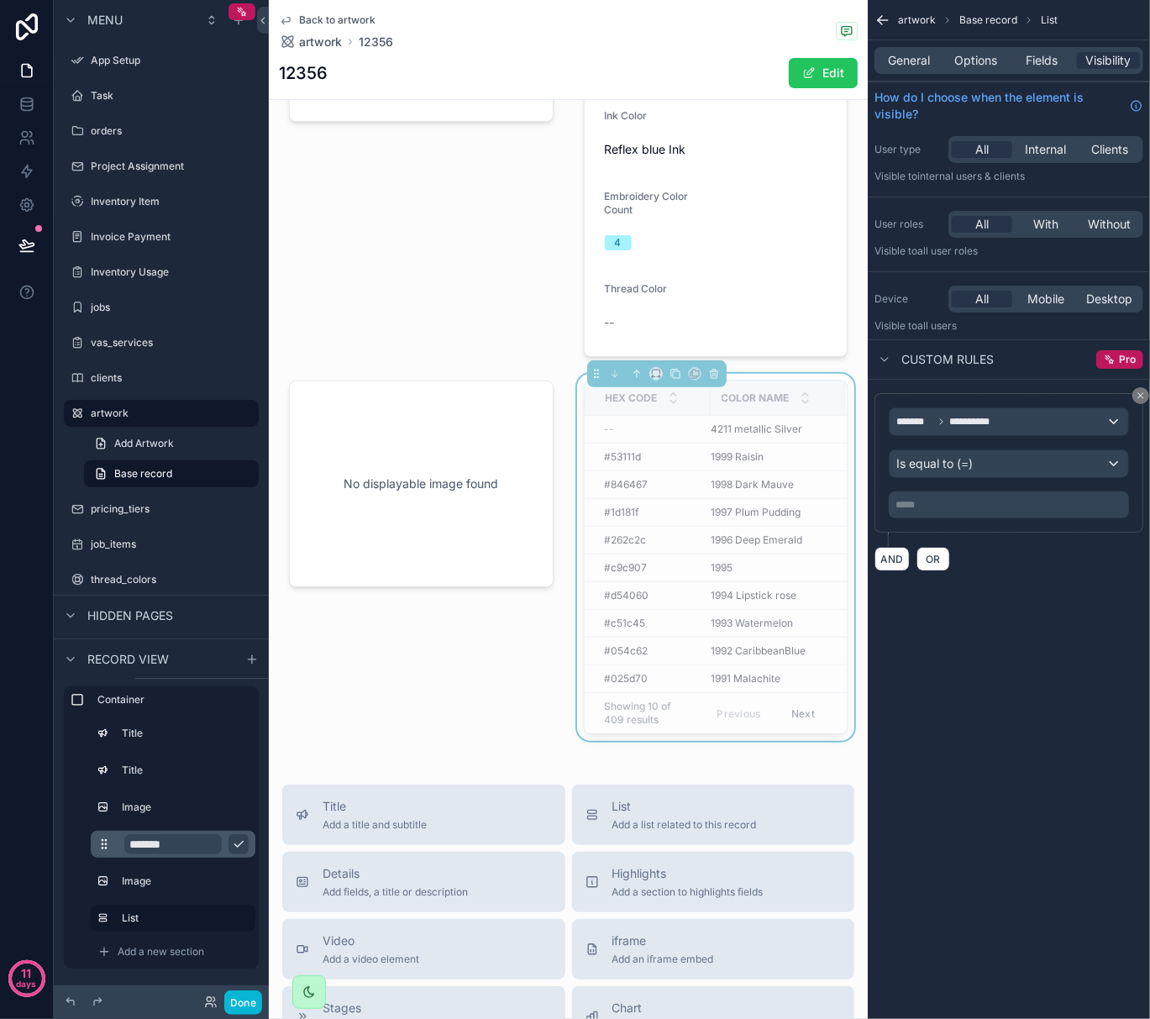
click at [958, 508] on p "***** ﻿" at bounding box center [1011, 504] width 230 height 13
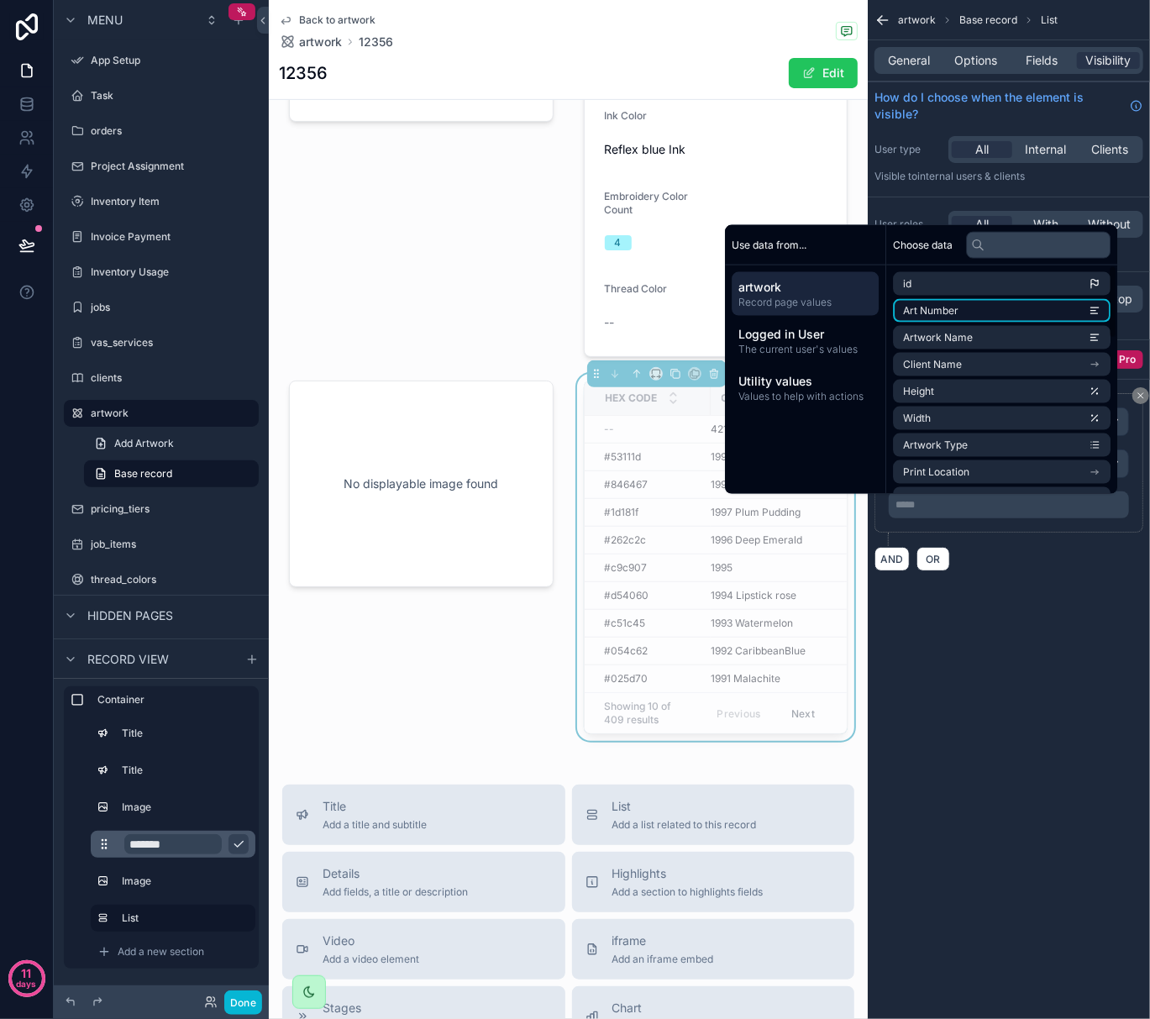
click at [980, 311] on li "Art Number" at bounding box center [1002, 311] width 218 height 24
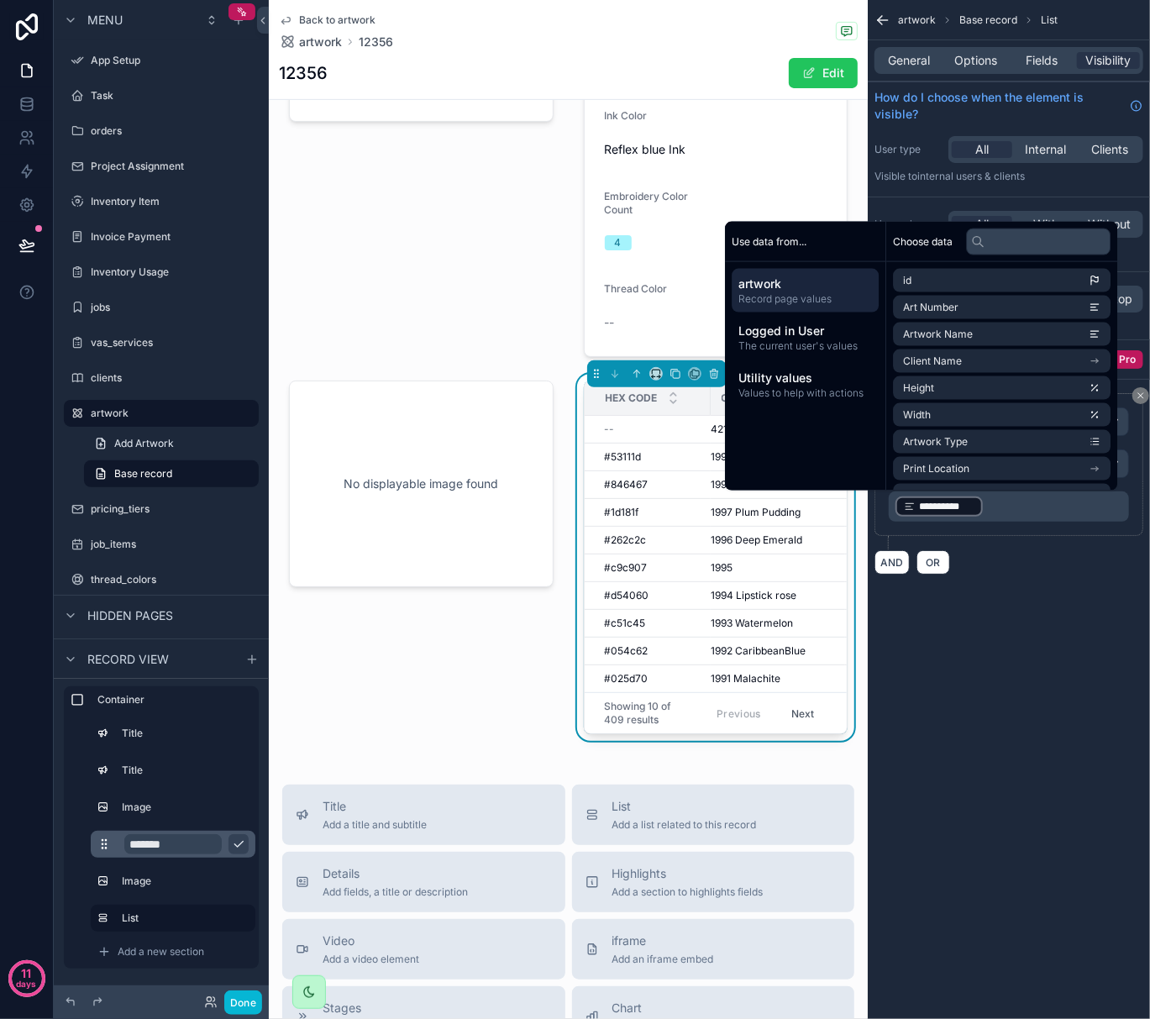
click at [1034, 649] on div "**********" at bounding box center [1009, 509] width 282 height 1019
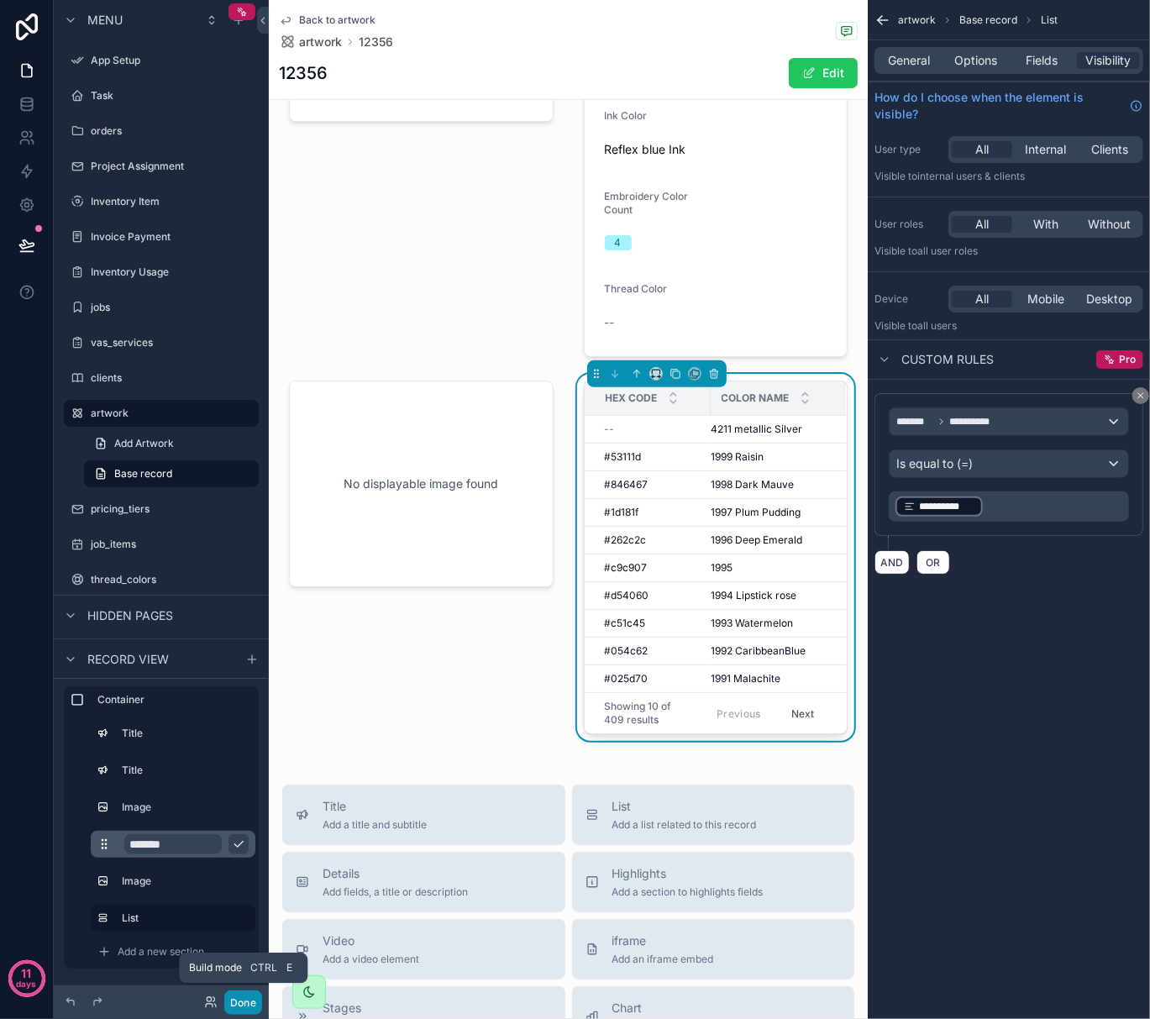
click at [239, 999] on button "Done" at bounding box center [243, 1003] width 38 height 24
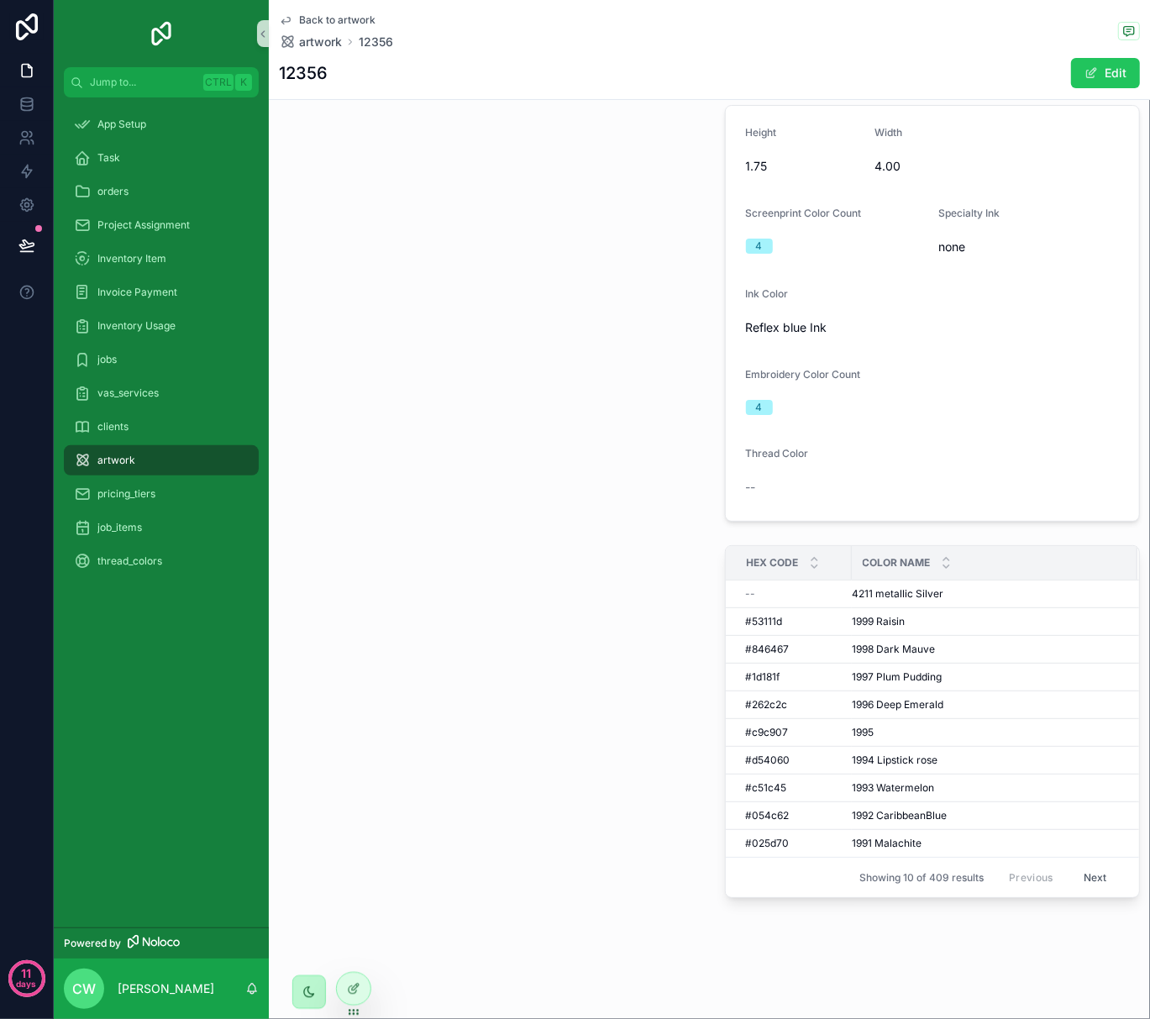
scroll to position [139, 0]
click at [348, 980] on div at bounding box center [354, 989] width 34 height 32
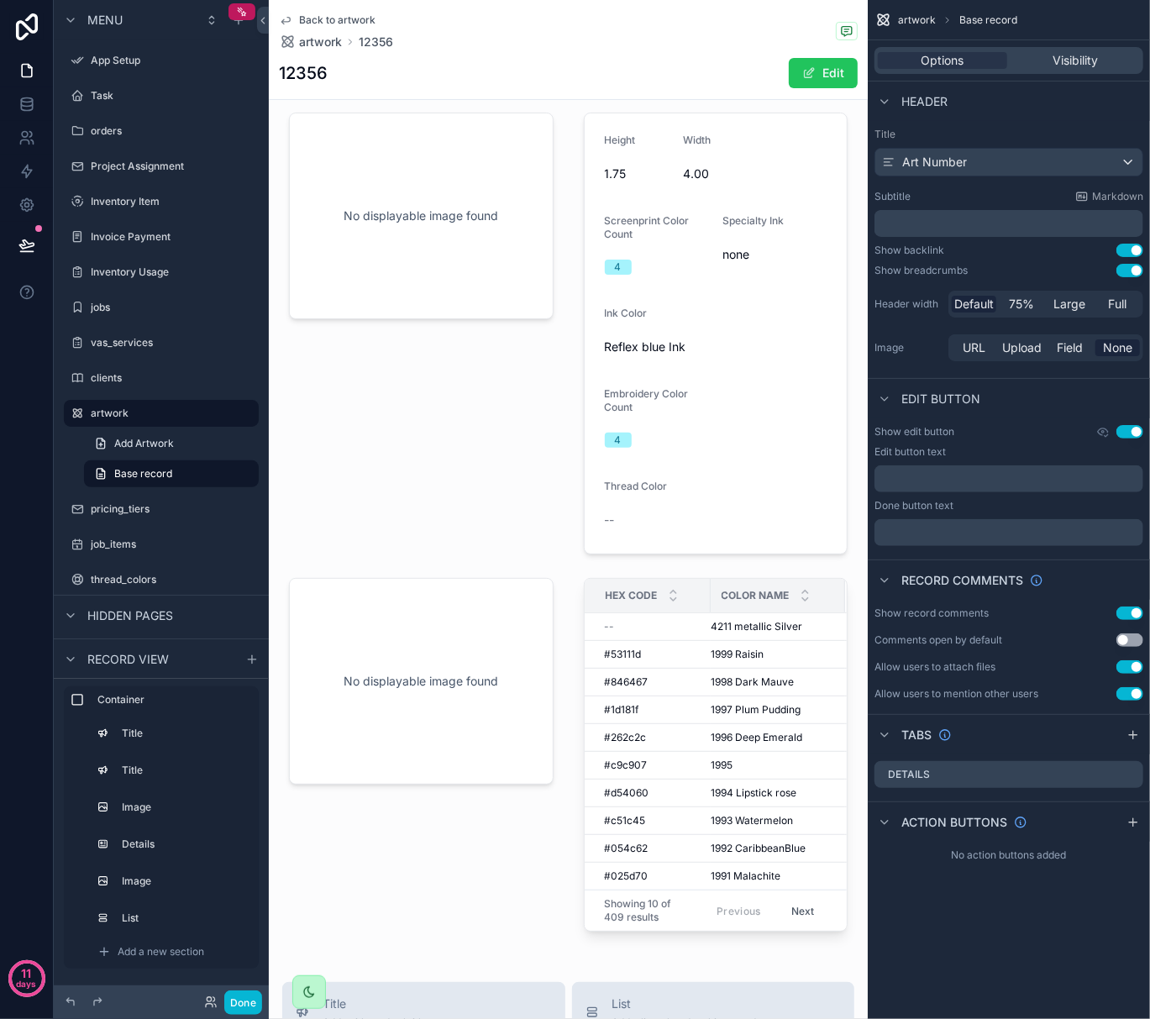
scroll to position [336, 0]
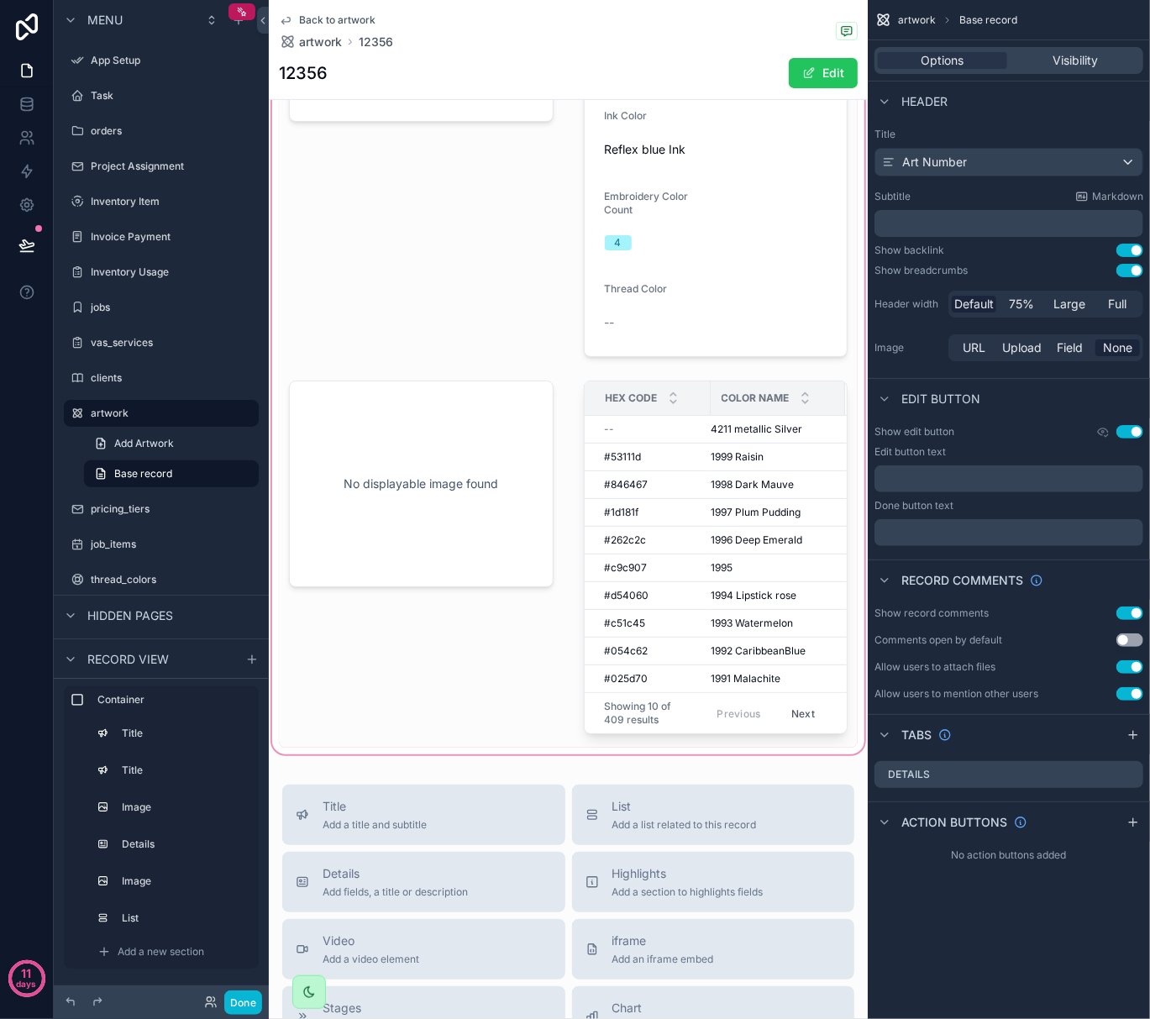
click at [707, 596] on div "scrollable content" at bounding box center [568, 271] width 599 height 974
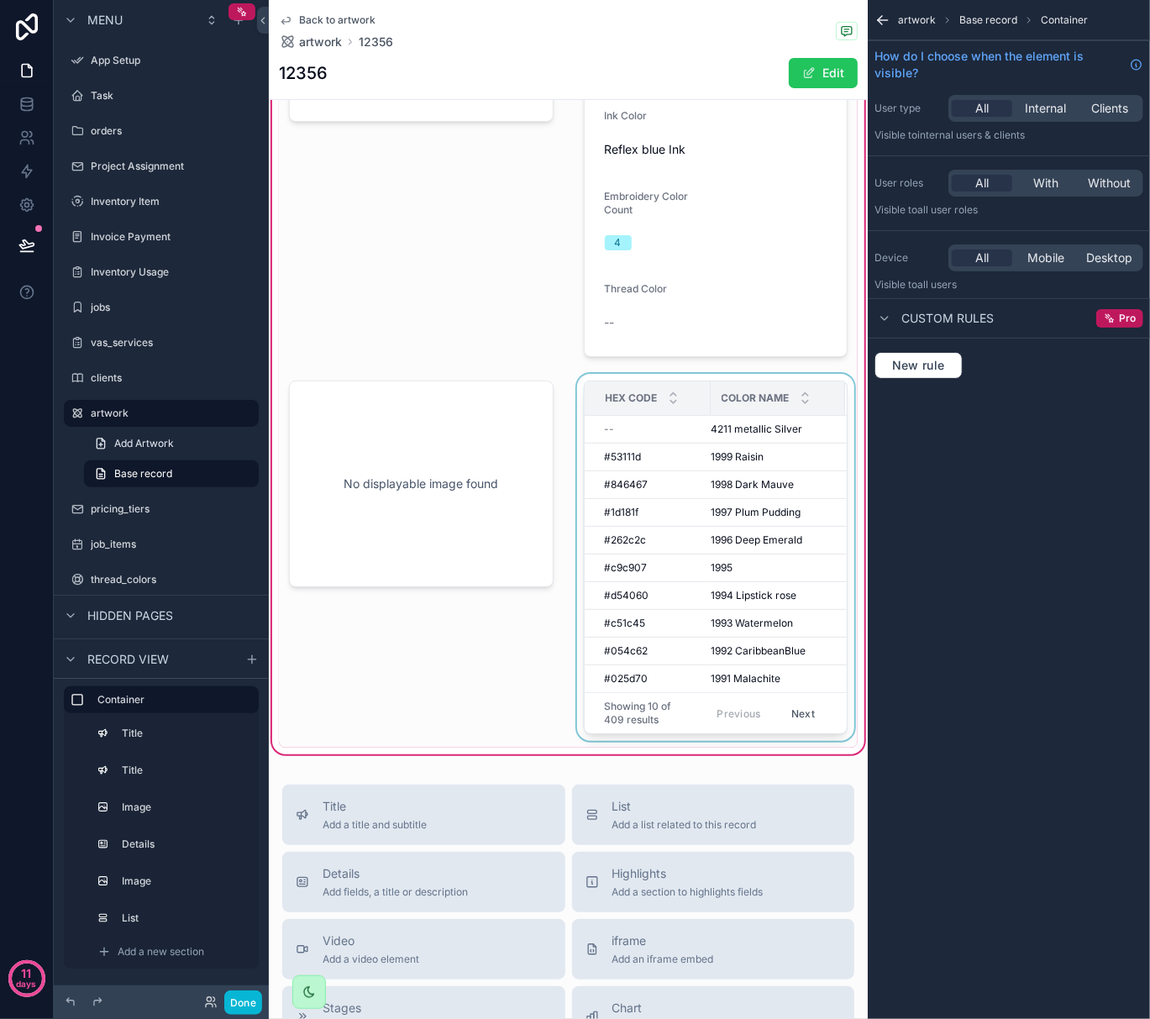
click at [736, 445] on div "scrollable content" at bounding box center [716, 561] width 285 height 374
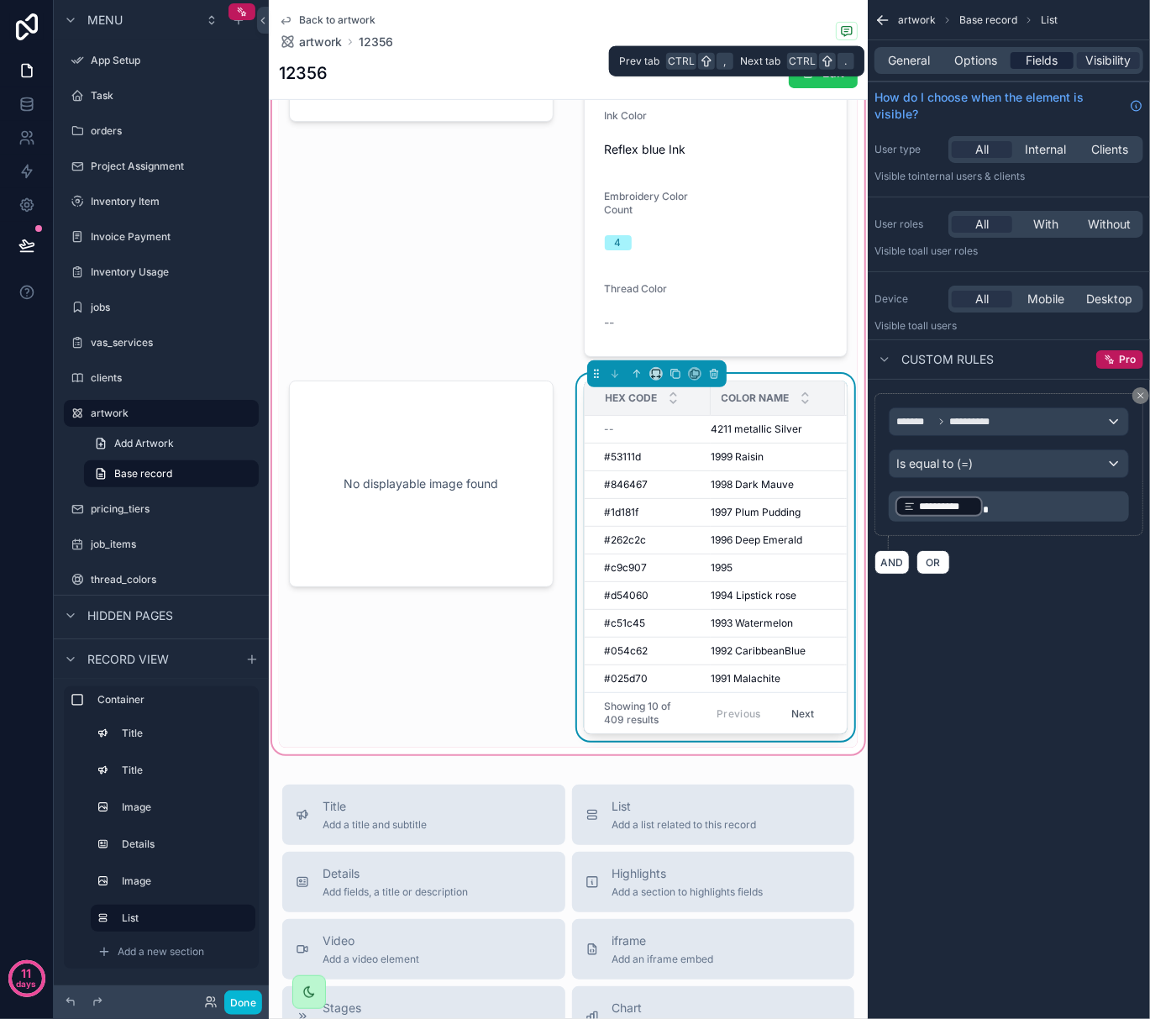
click at [1033, 62] on span "Fields" at bounding box center [1043, 60] width 32 height 17
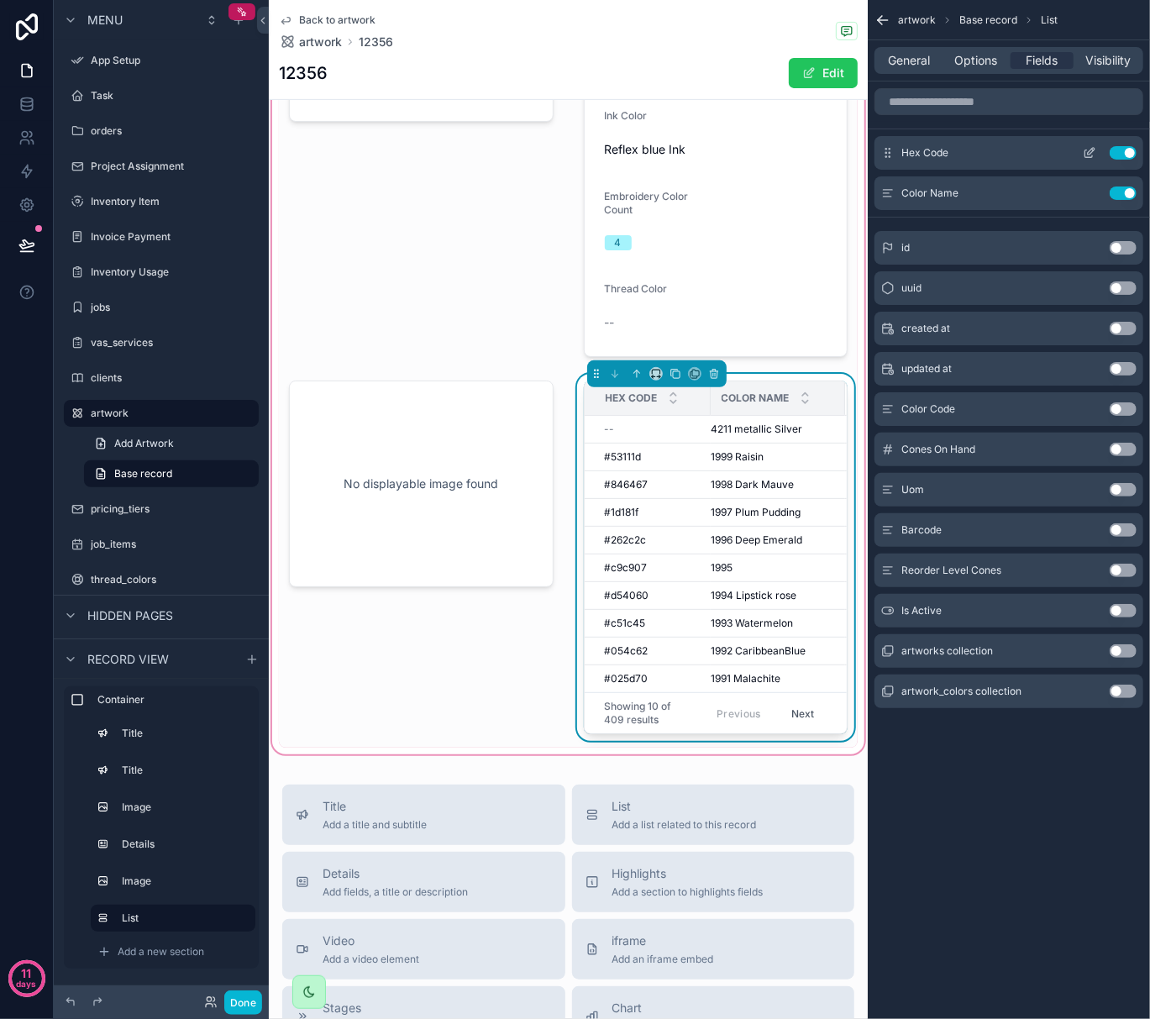
click at [1083, 155] on icon "scrollable content" at bounding box center [1089, 152] width 13 height 13
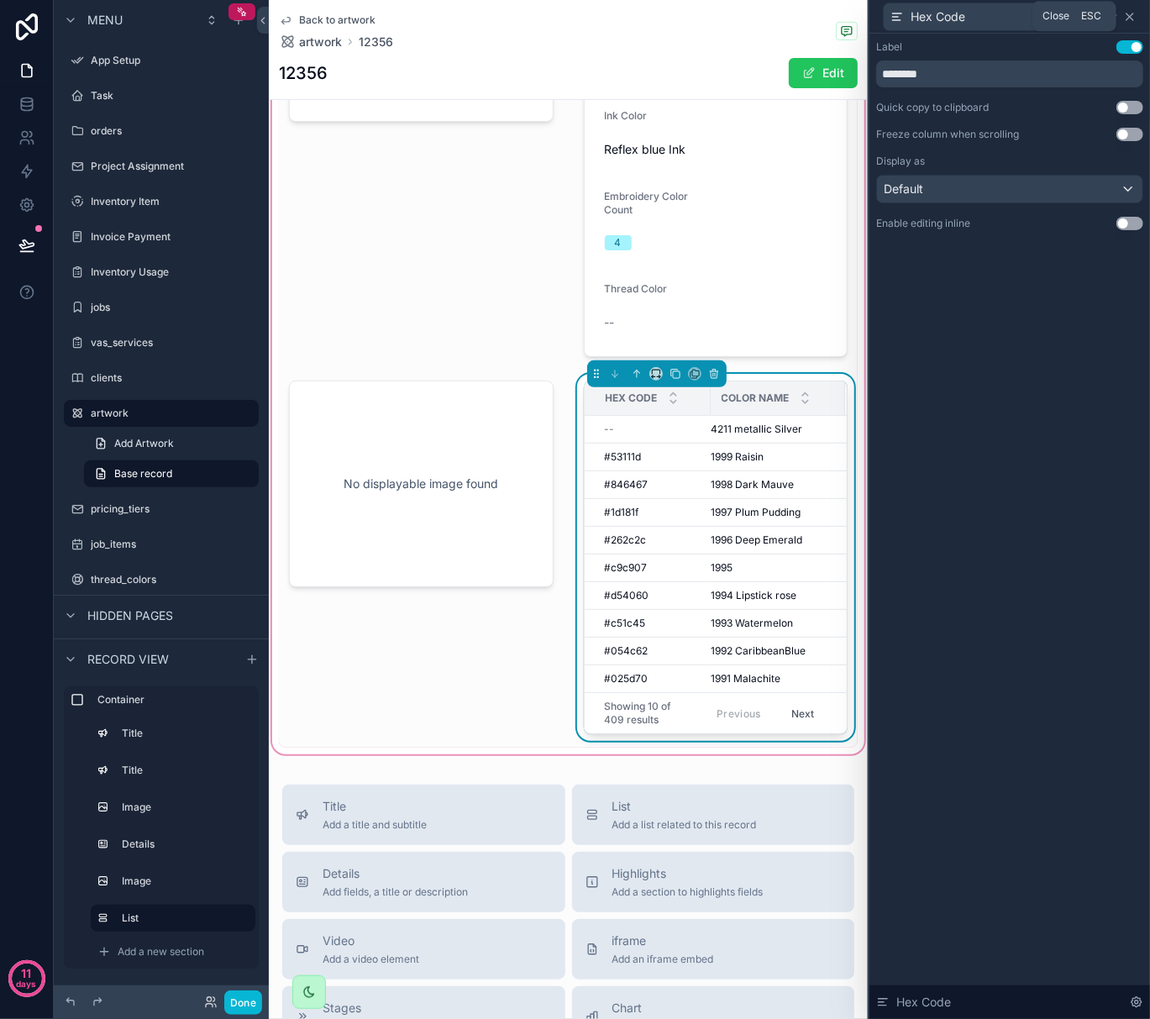
click at [1129, 20] on icon at bounding box center [1129, 16] width 13 height 13
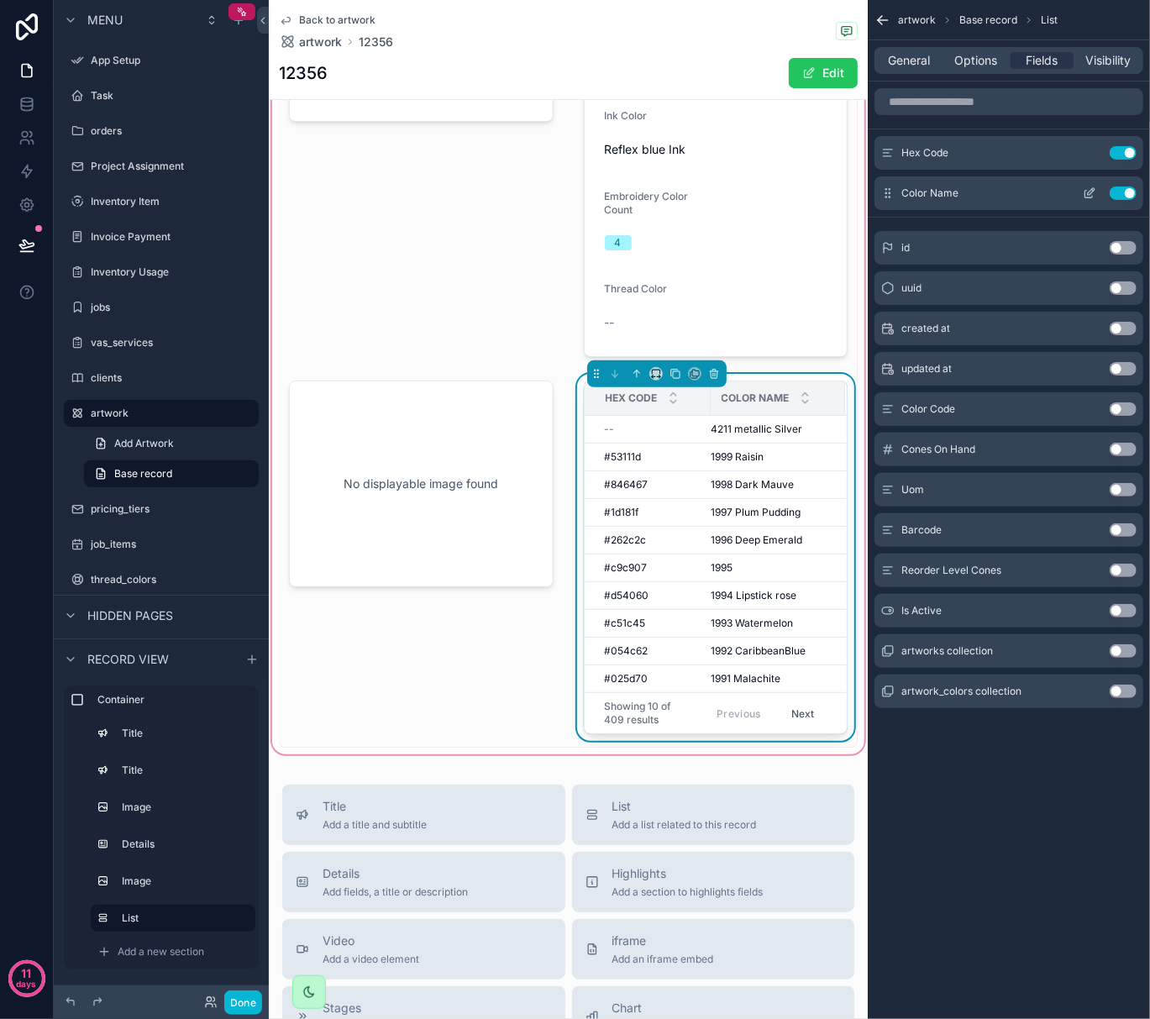
click at [1093, 192] on icon "scrollable content" at bounding box center [1091, 191] width 7 height 7
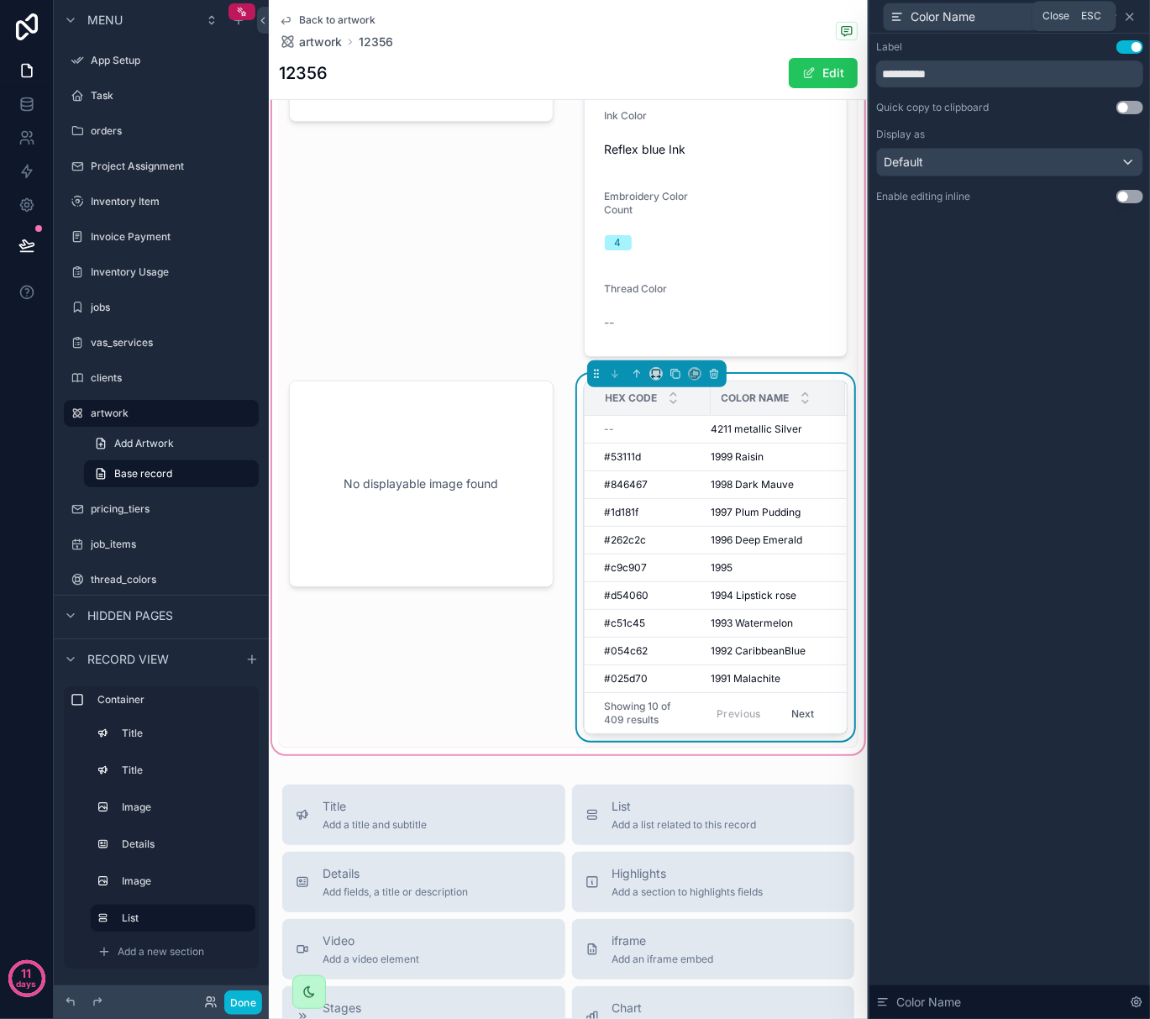
click at [1134, 15] on icon at bounding box center [1129, 16] width 13 height 13
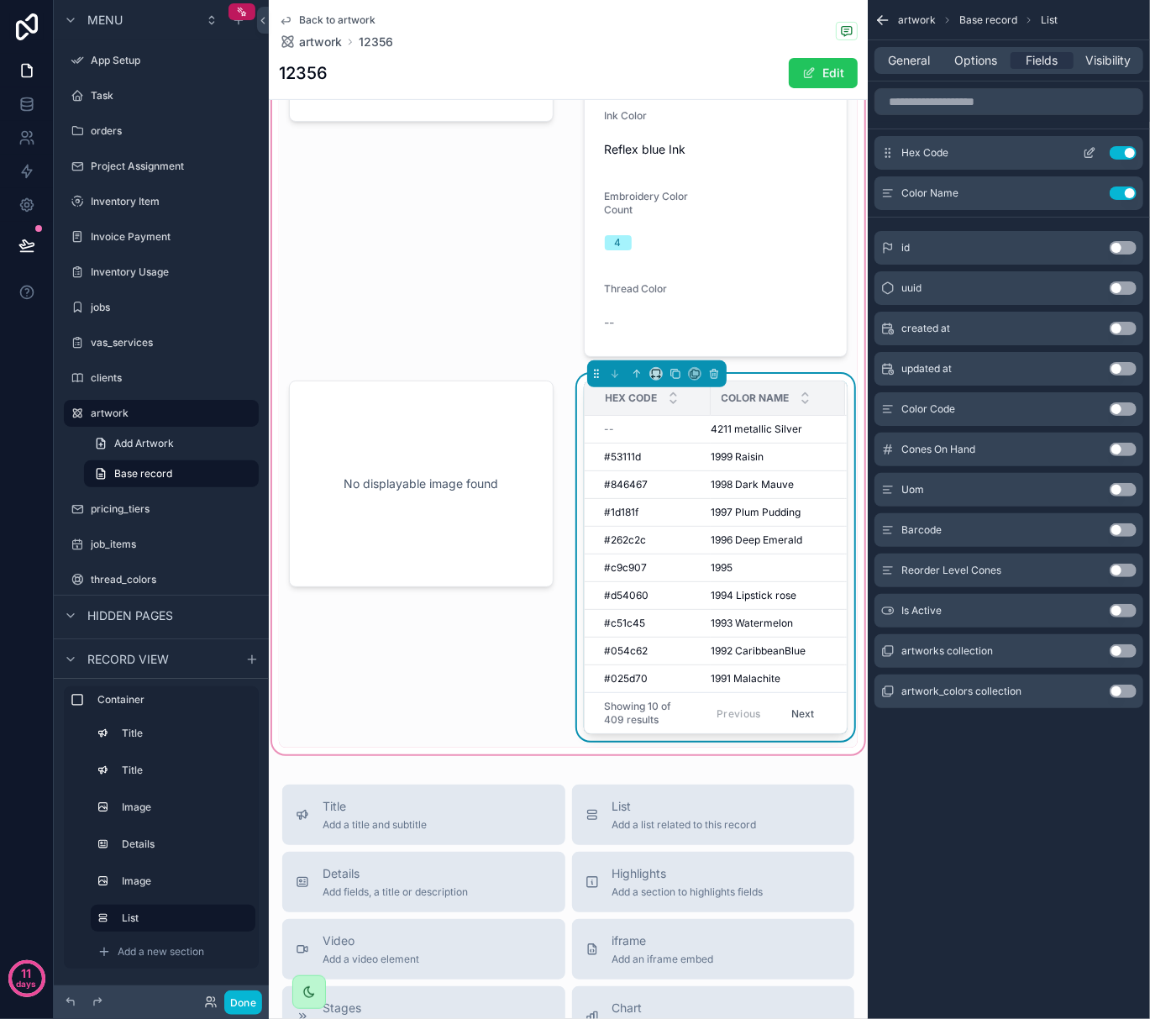
click at [1084, 155] on icon "scrollable content" at bounding box center [1089, 152] width 13 height 13
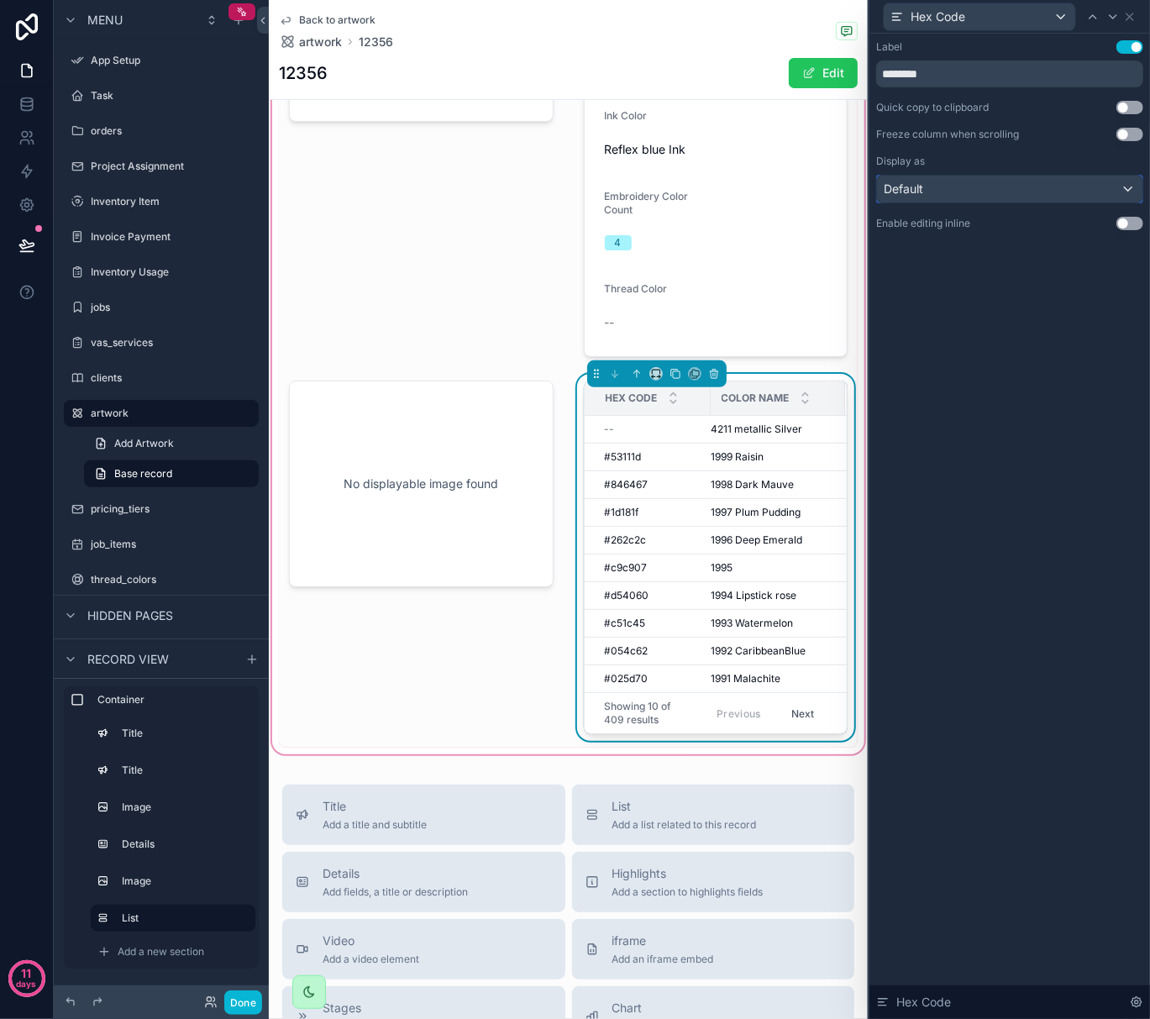
click at [1065, 196] on div "Default" at bounding box center [1010, 189] width 266 height 27
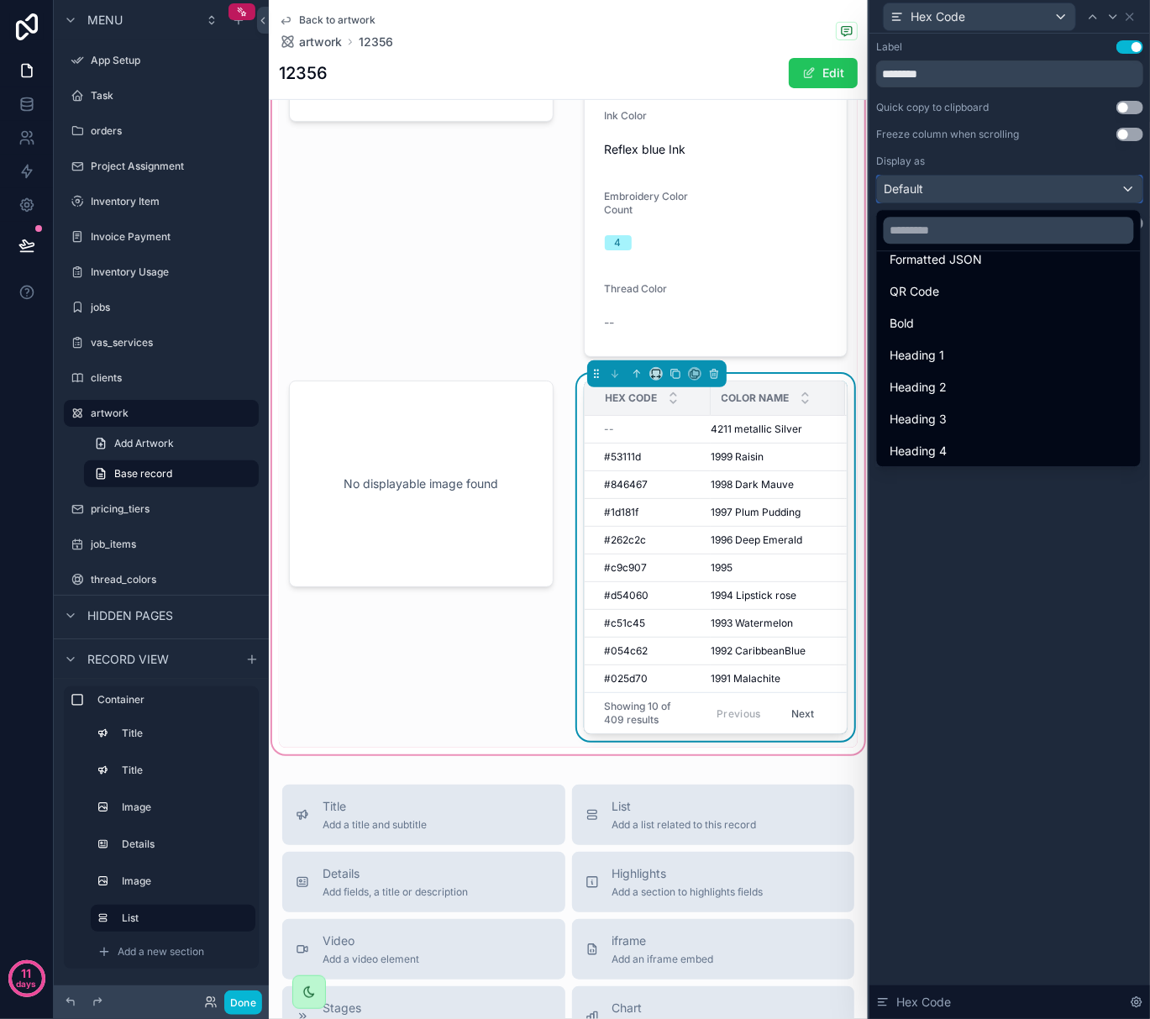
scroll to position [183, 0]
click at [1040, 593] on div at bounding box center [1010, 509] width 281 height 1019
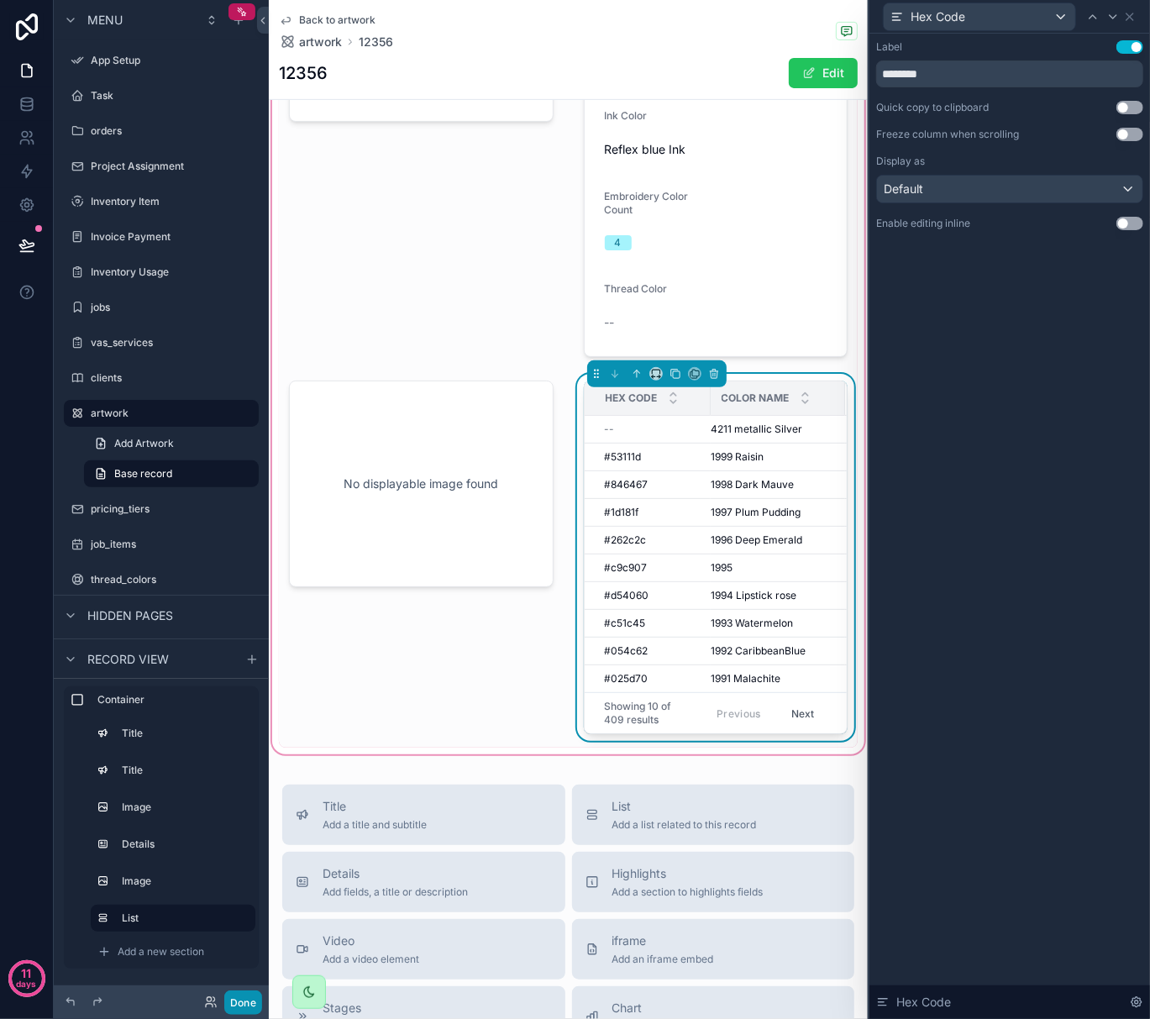
click at [246, 1006] on button "Done" at bounding box center [243, 1003] width 38 height 24
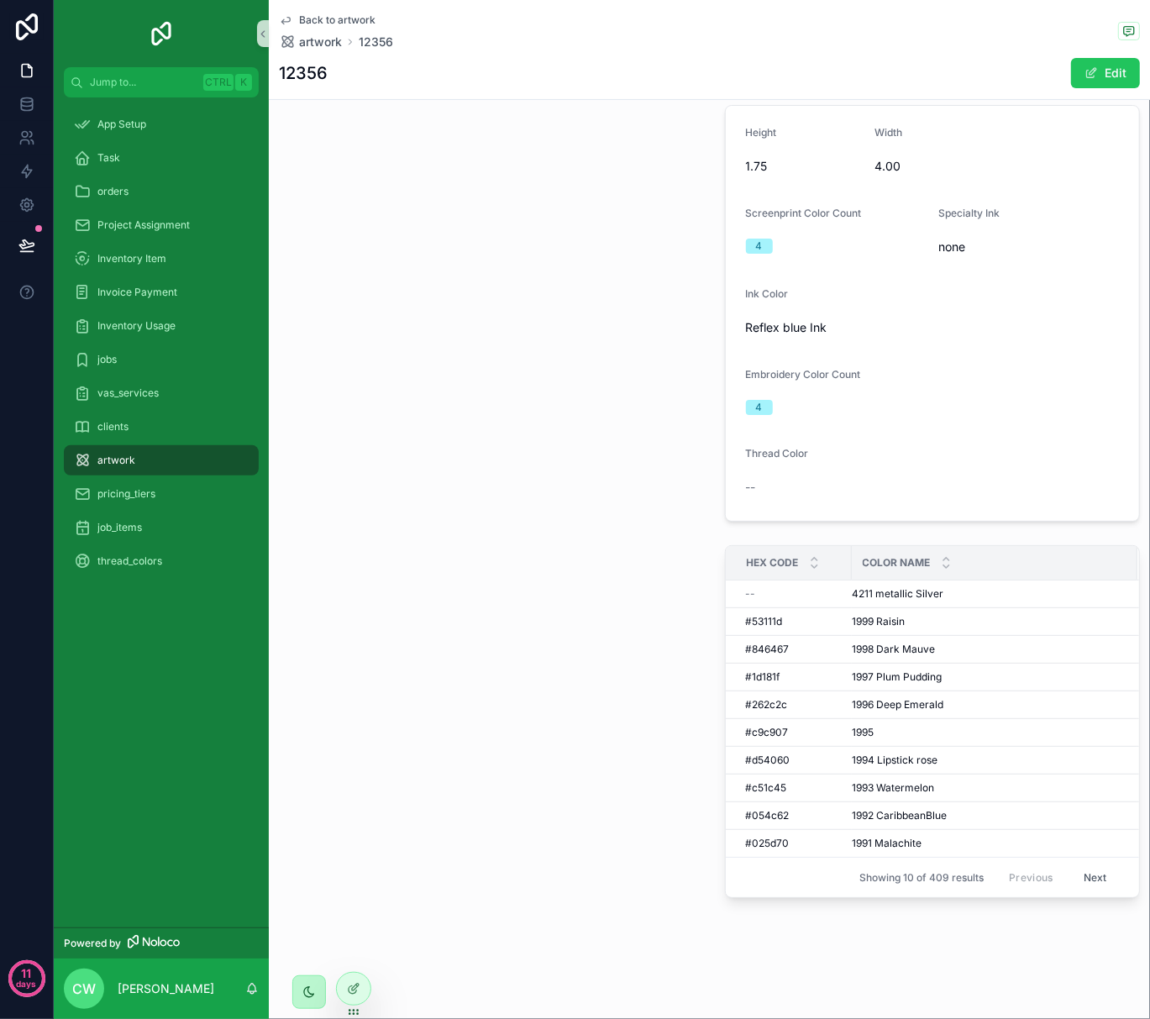
scroll to position [139, 0]
click at [353, 989] on icon at bounding box center [355, 987] width 7 height 7
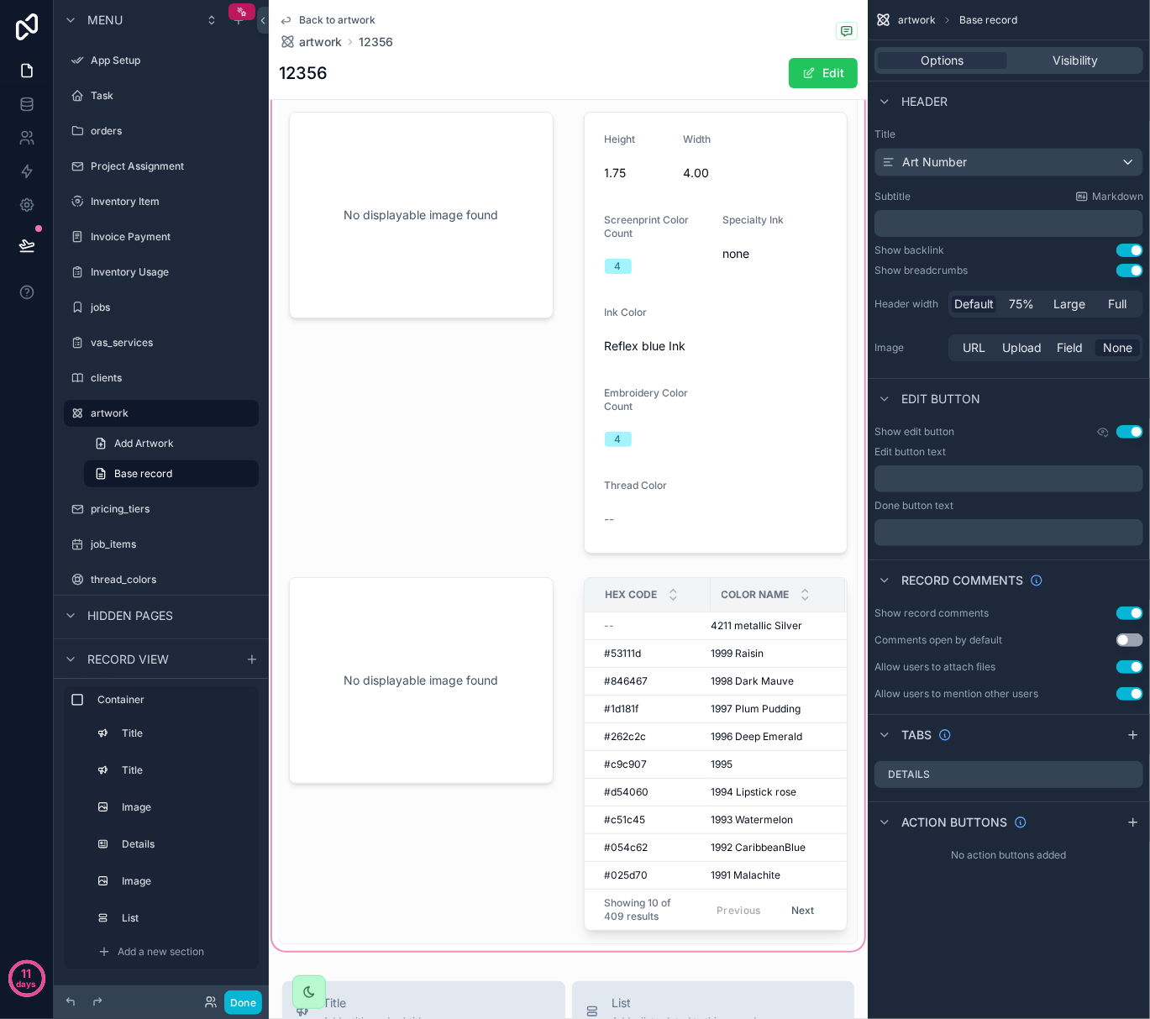
scroll to position [112, 0]
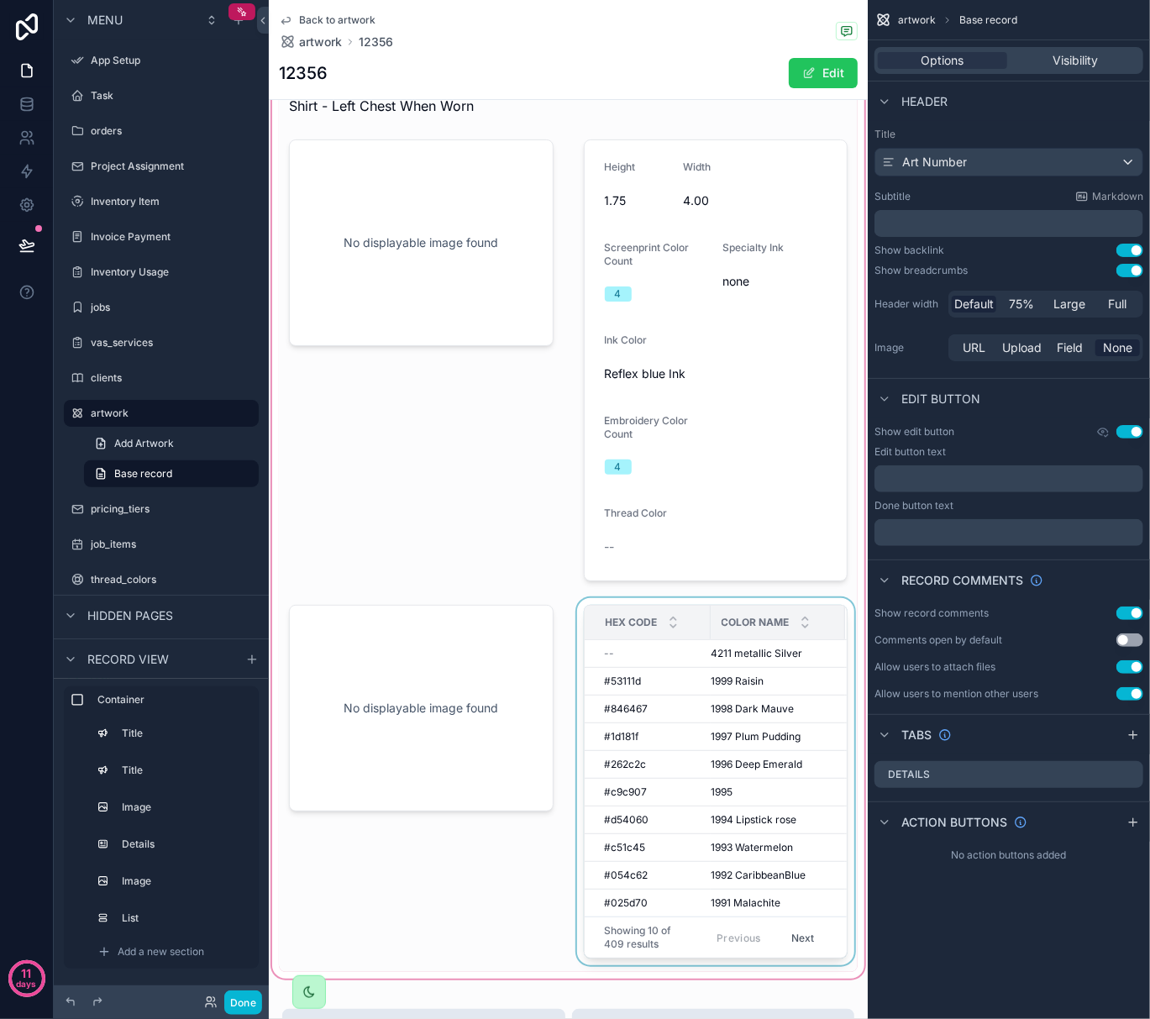
click at [720, 615] on div "Color Name" at bounding box center [779, 623] width 134 height 32
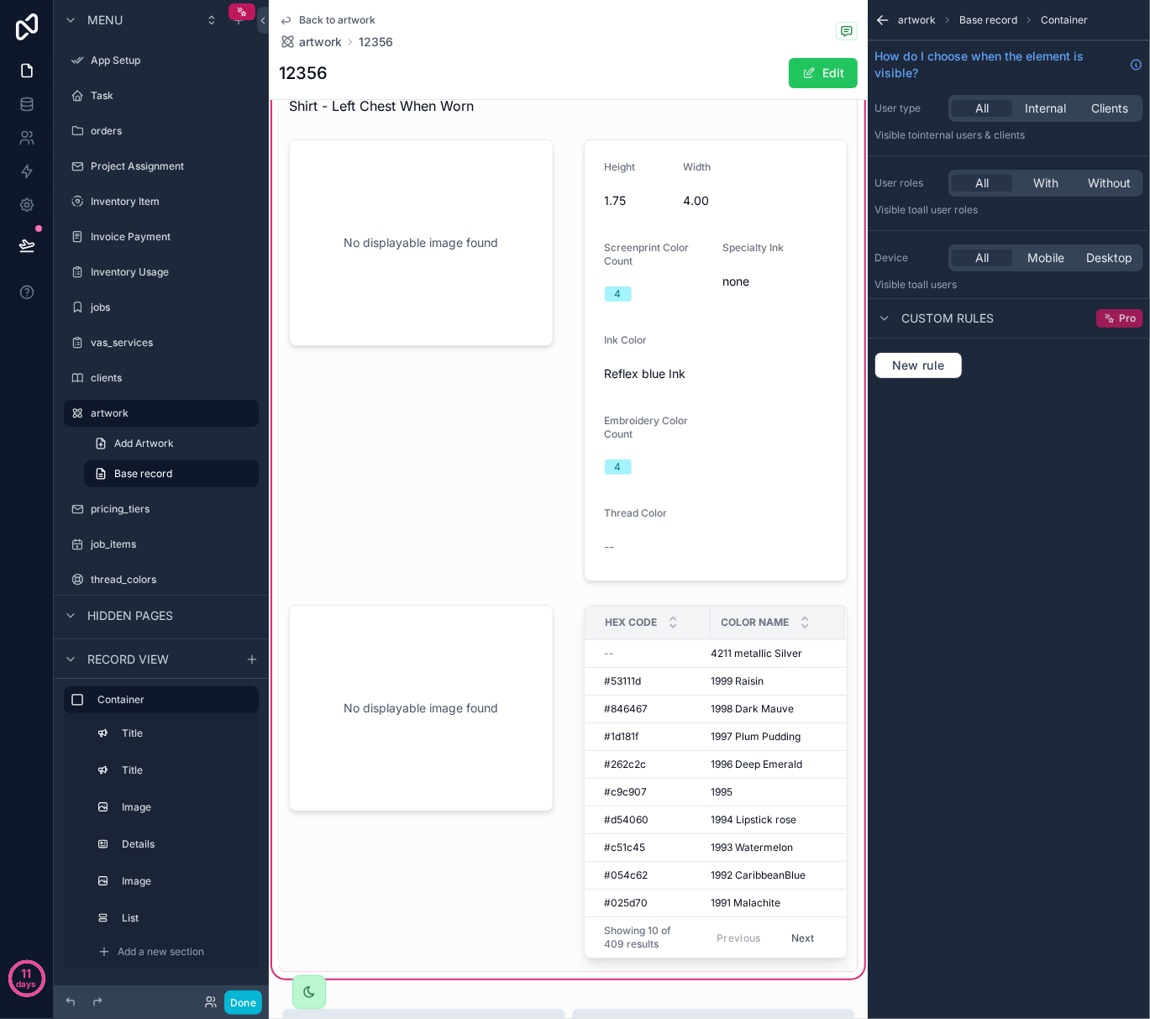
click at [1129, 317] on span "Pro" at bounding box center [1127, 318] width 17 height 13
click at [921, 360] on span "New rule" at bounding box center [919, 365] width 66 height 15
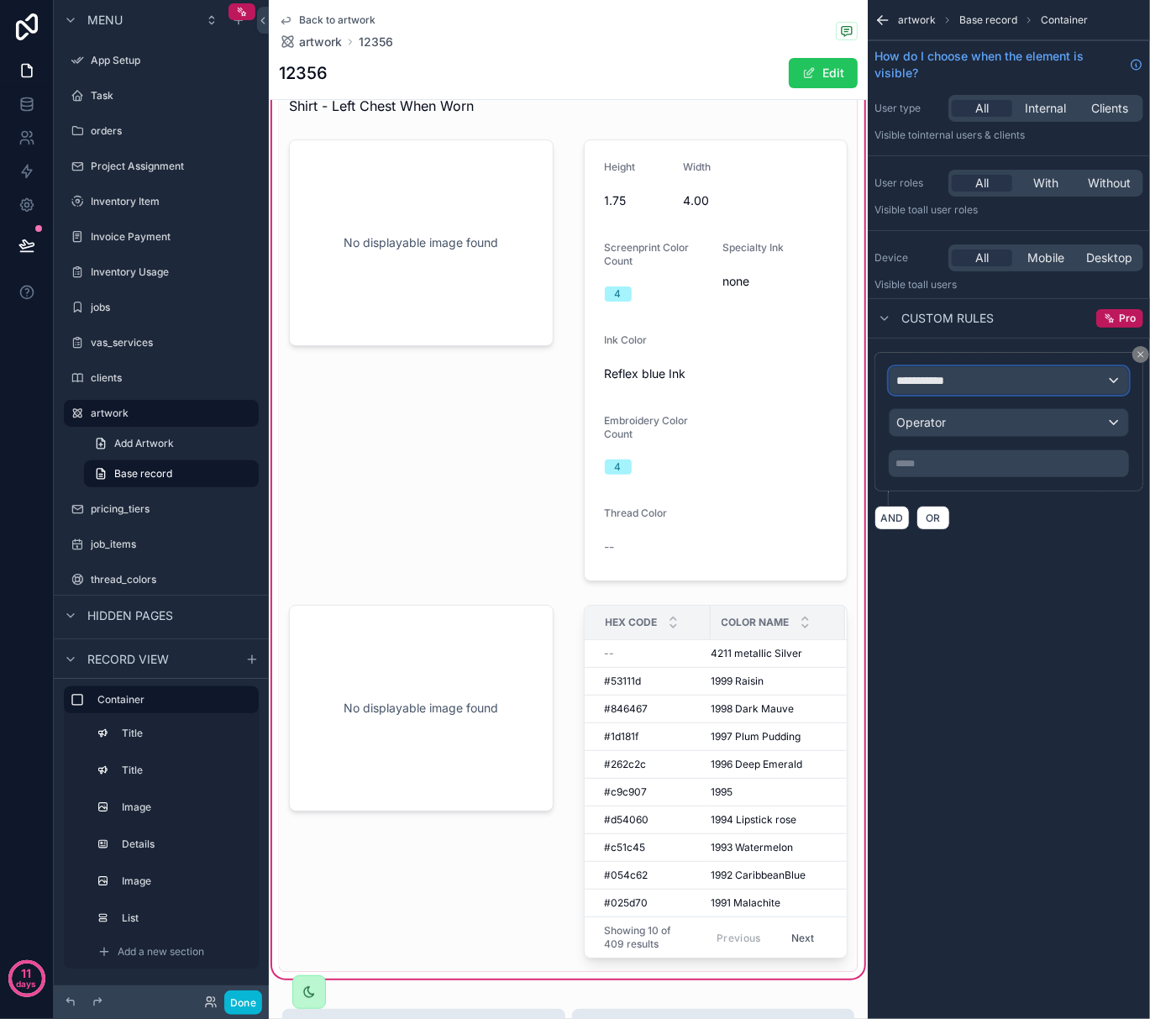
click at [928, 375] on span "**********" at bounding box center [928, 380] width 62 height 17
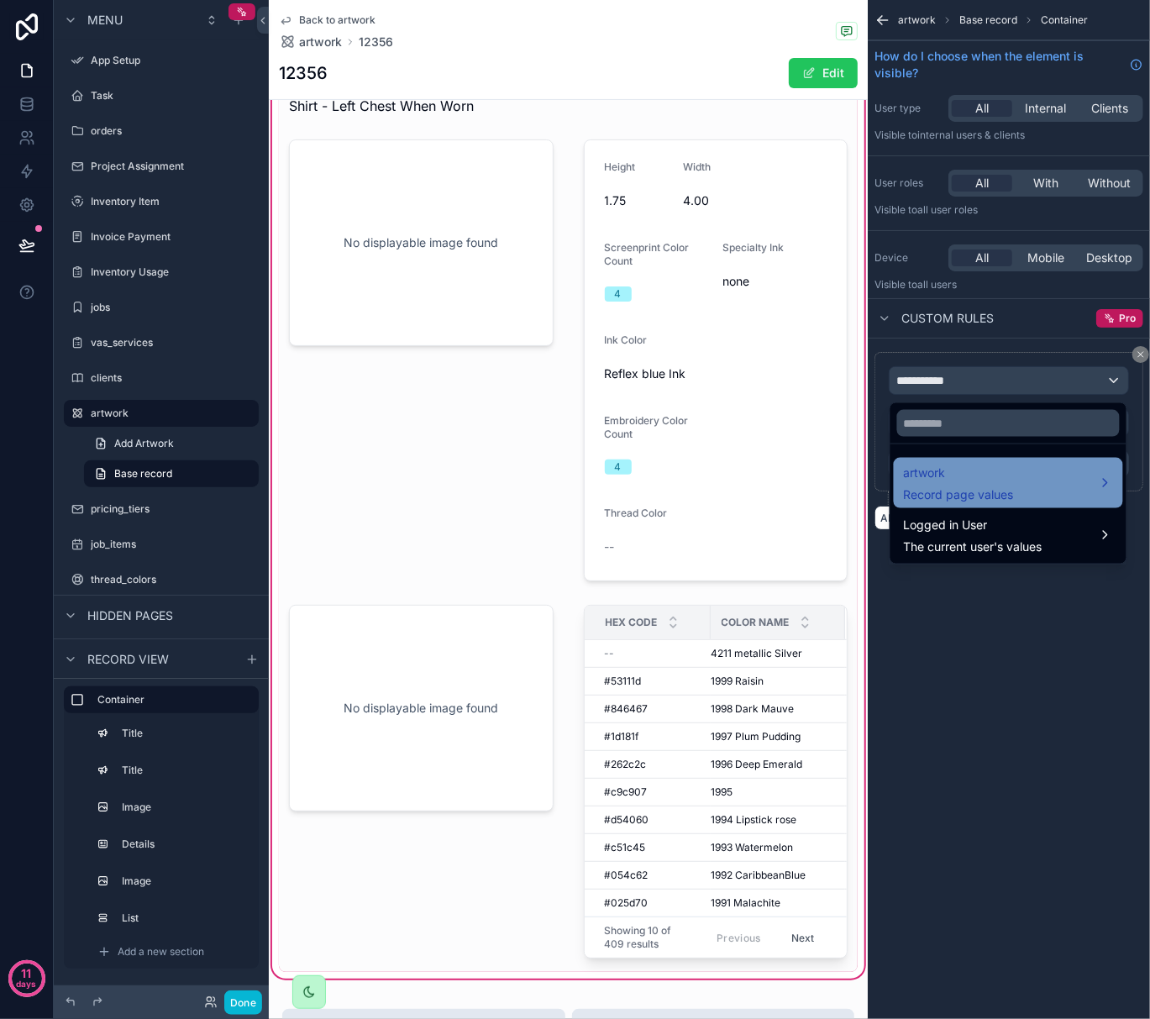
click at [951, 491] on span "Record page values" at bounding box center [959, 495] width 110 height 17
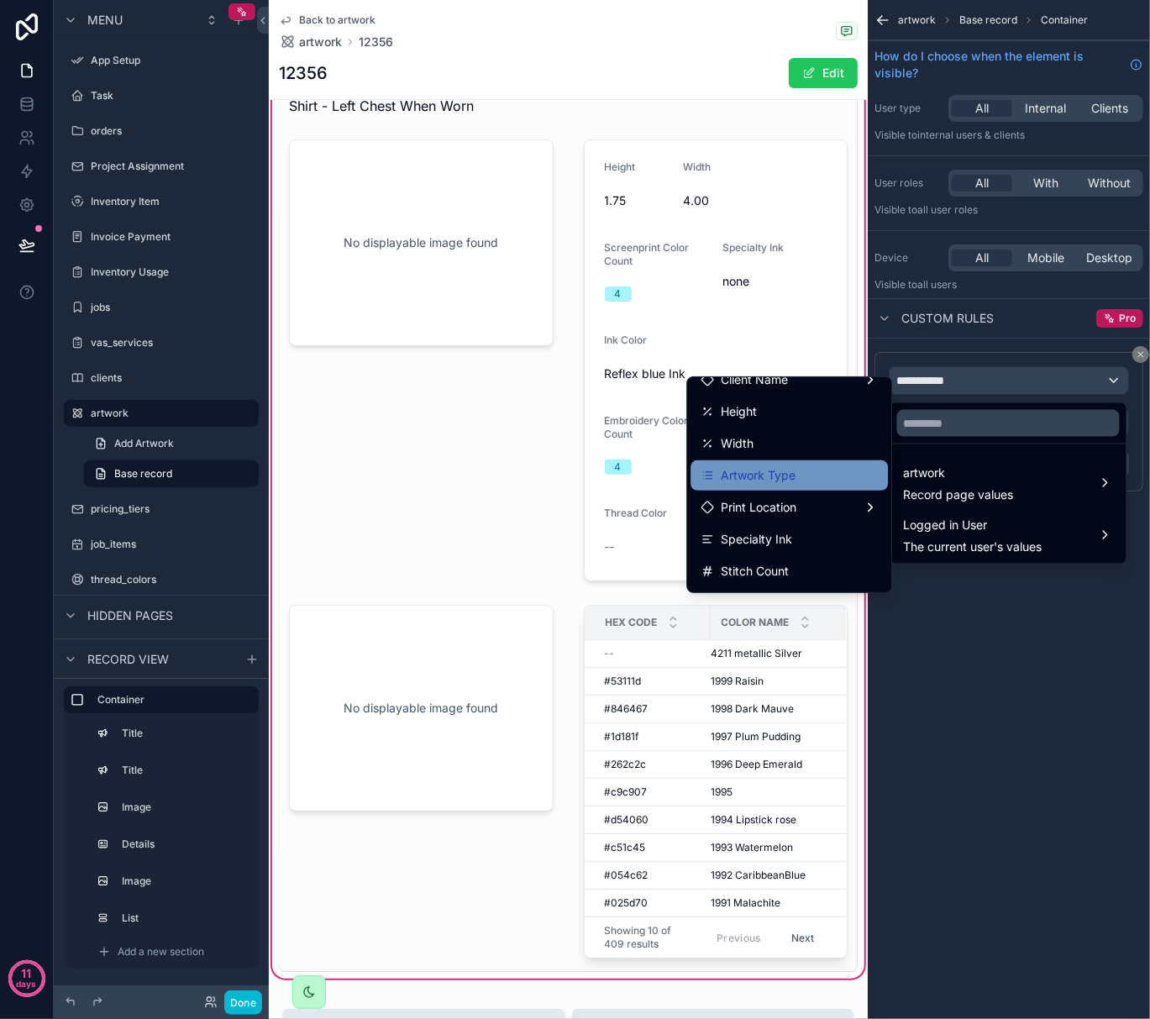
click at [781, 471] on div "Artwork Type" at bounding box center [789, 476] width 177 height 20
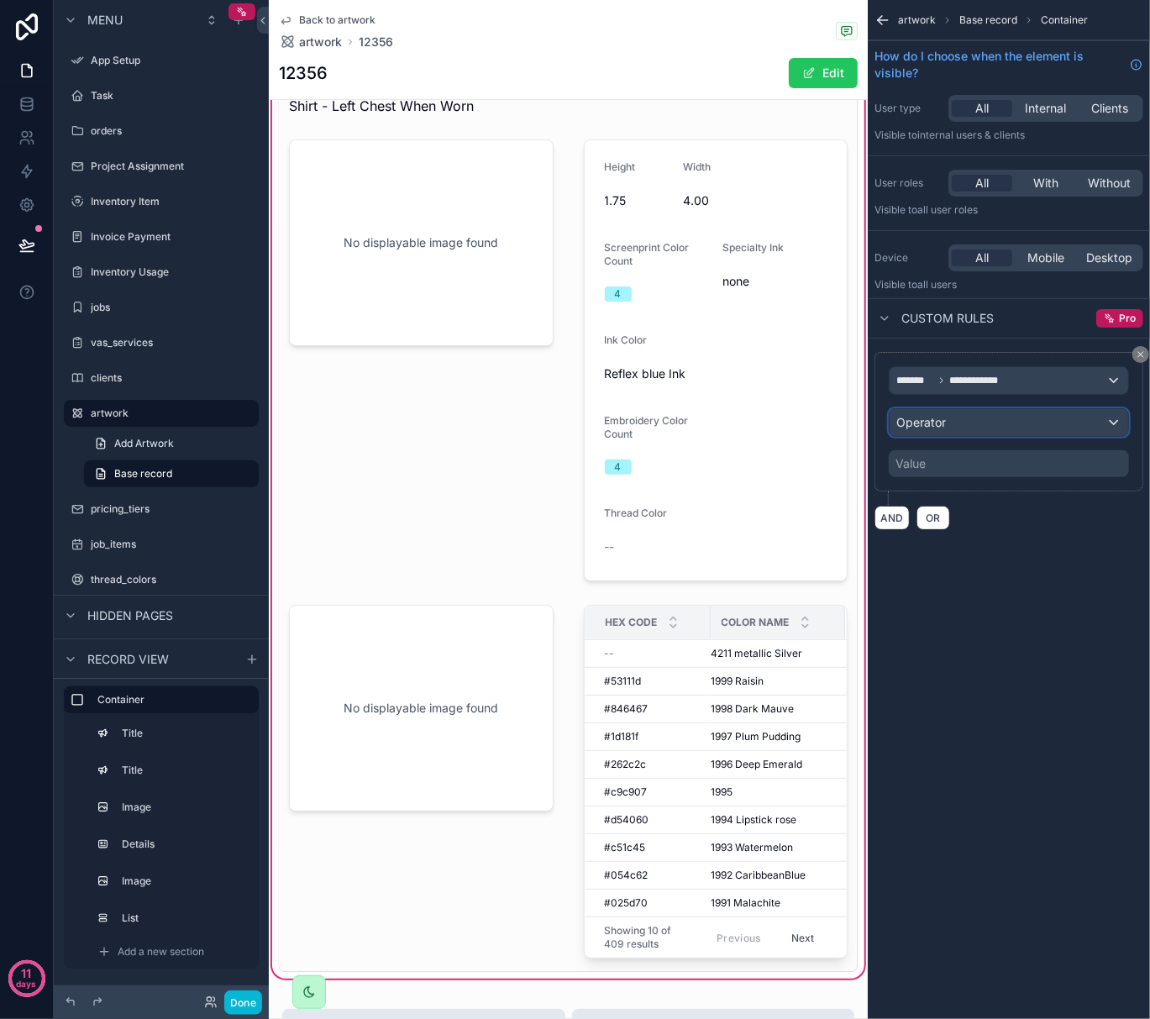
click at [949, 424] on div "Operator" at bounding box center [1009, 422] width 239 height 27
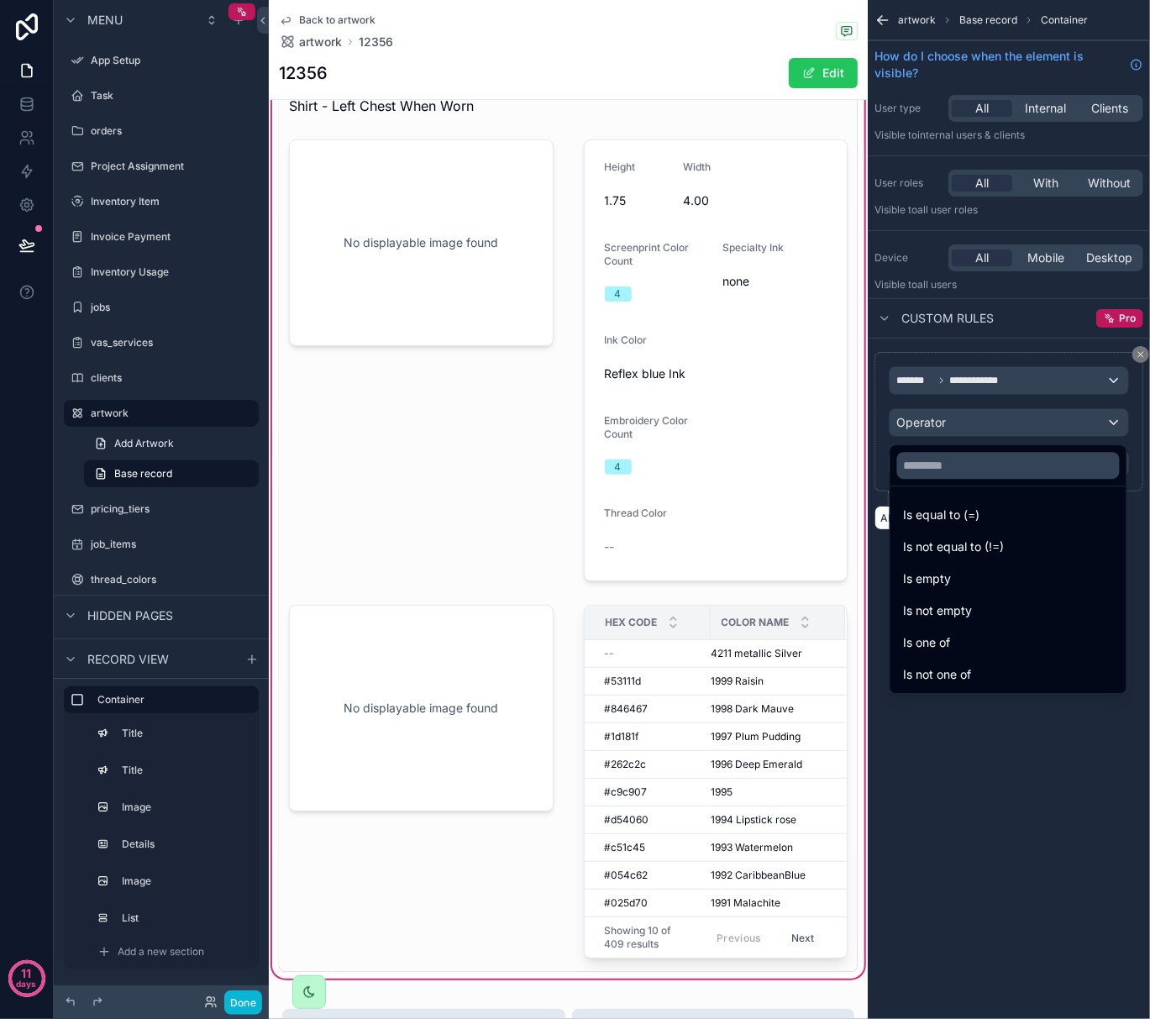
click at [1008, 804] on div "scrollable content" at bounding box center [575, 509] width 1150 height 1019
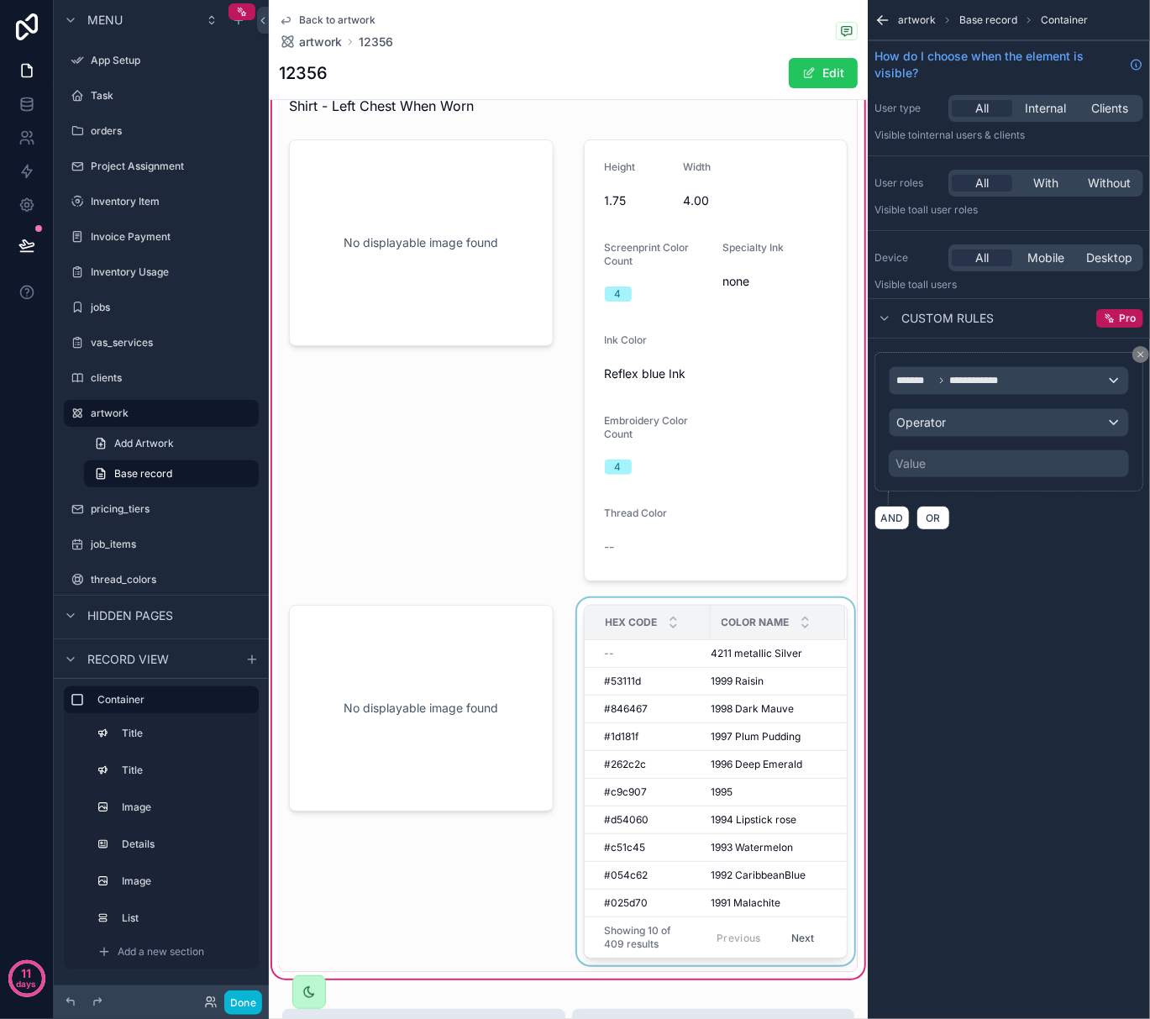
click at [640, 834] on div "scrollable content" at bounding box center [716, 785] width 285 height 374
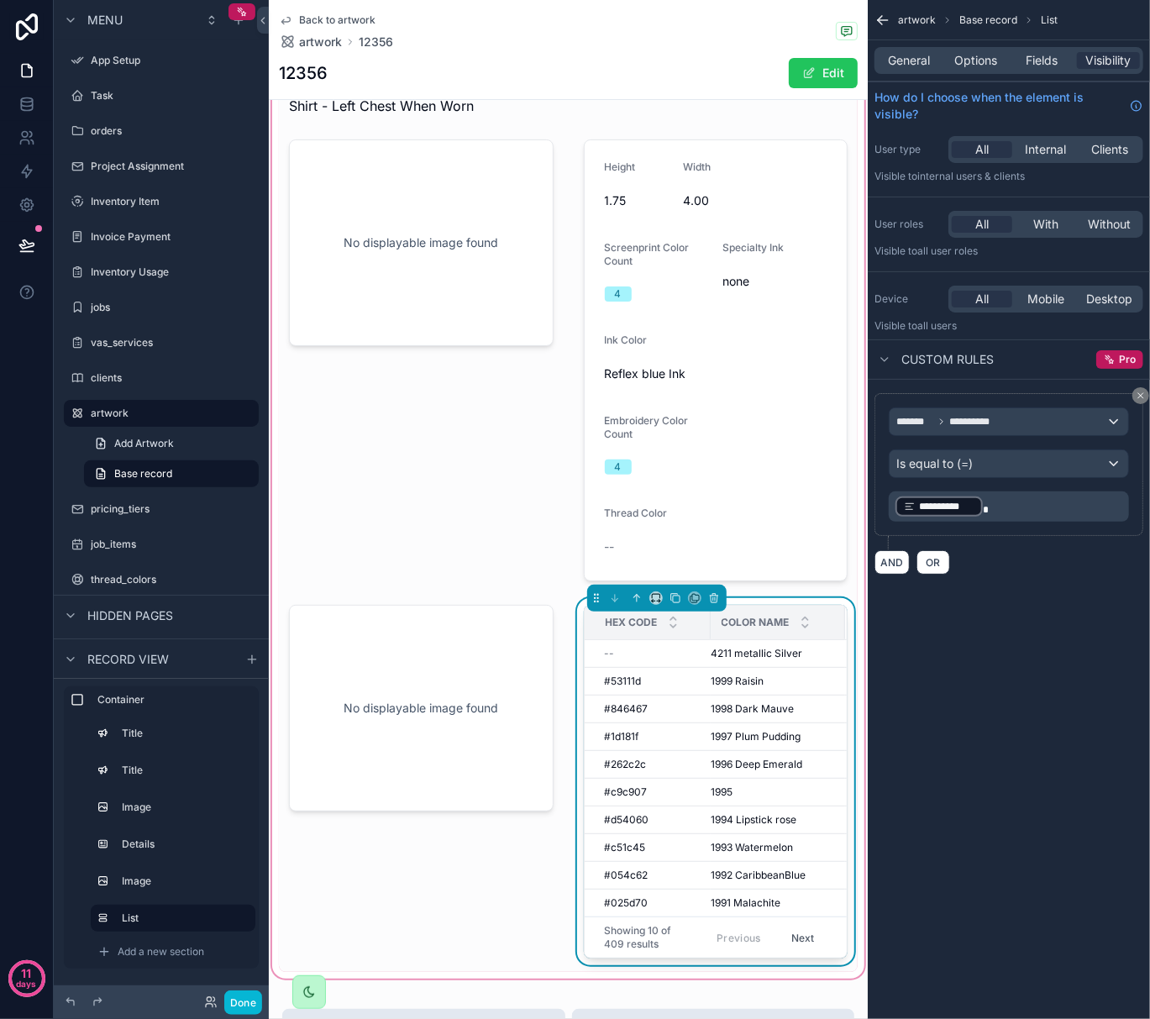
click at [1027, 652] on div "**********" at bounding box center [1009, 509] width 282 height 1019
click at [236, 923] on icon "scrollable content" at bounding box center [241, 918] width 13 height 13
click at [1036, 67] on span "Fields" at bounding box center [1043, 60] width 32 height 17
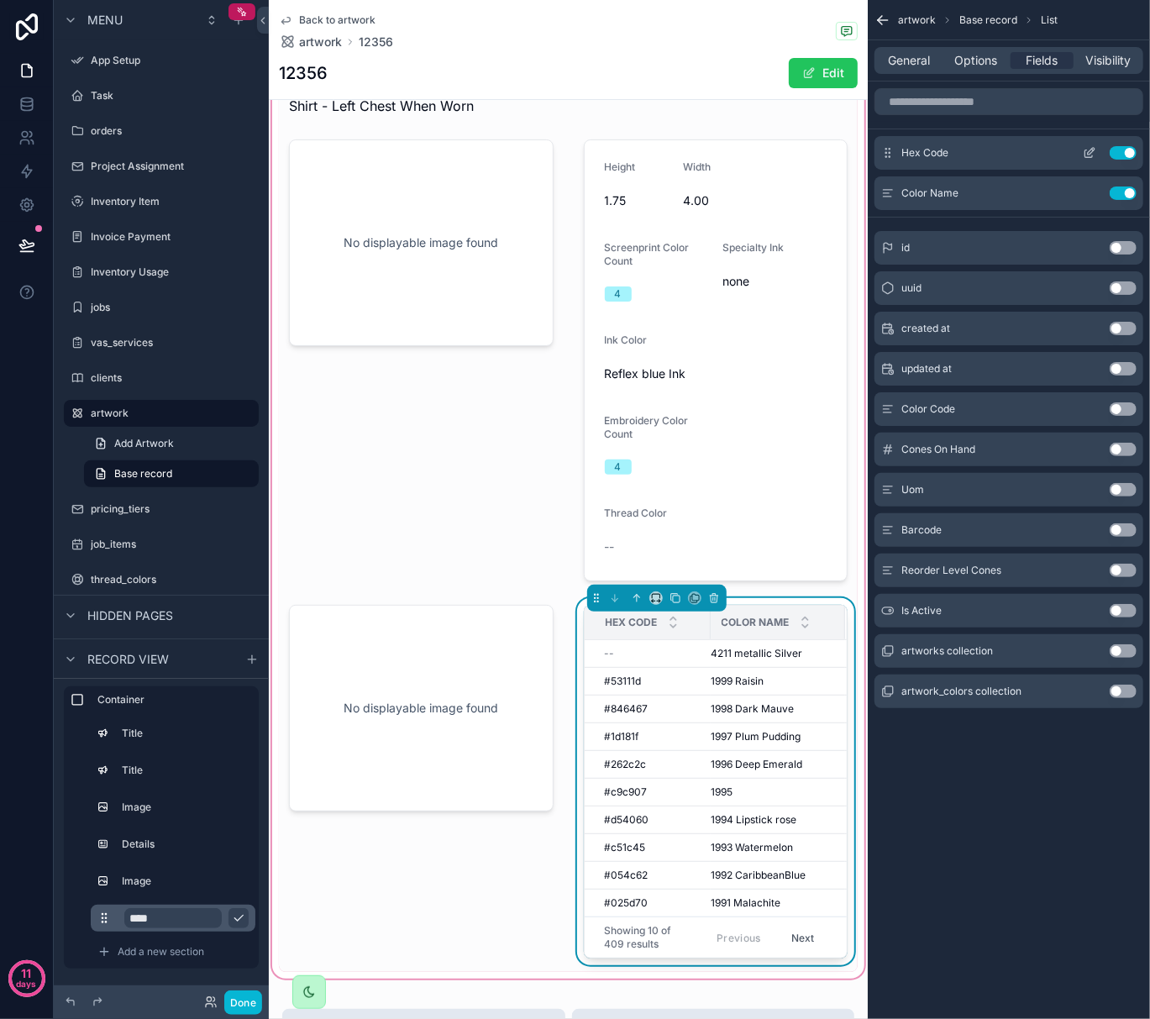
click at [1089, 155] on icon "scrollable content" at bounding box center [1091, 151] width 7 height 7
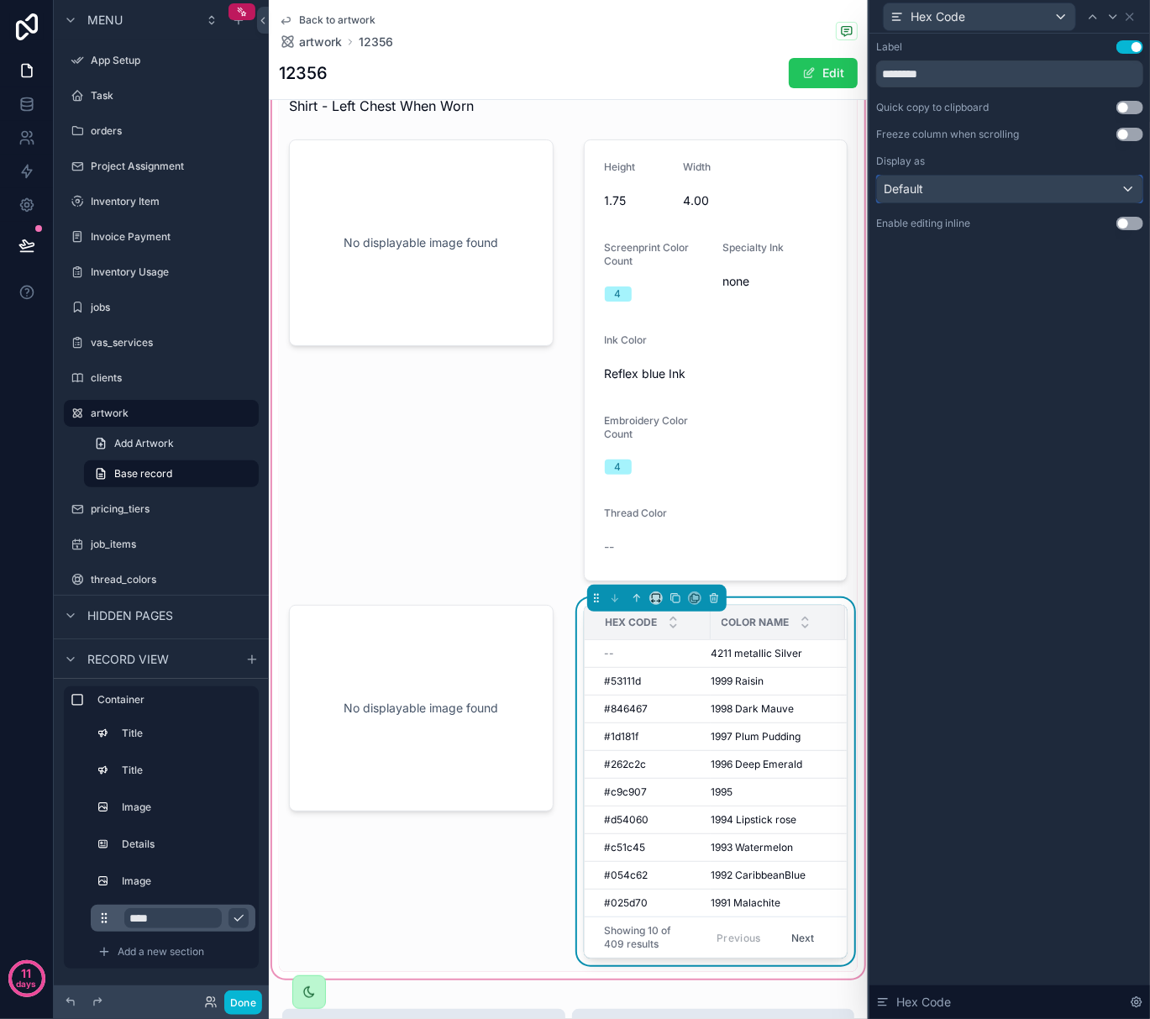
click at [1076, 182] on div "Default" at bounding box center [1010, 189] width 266 height 27
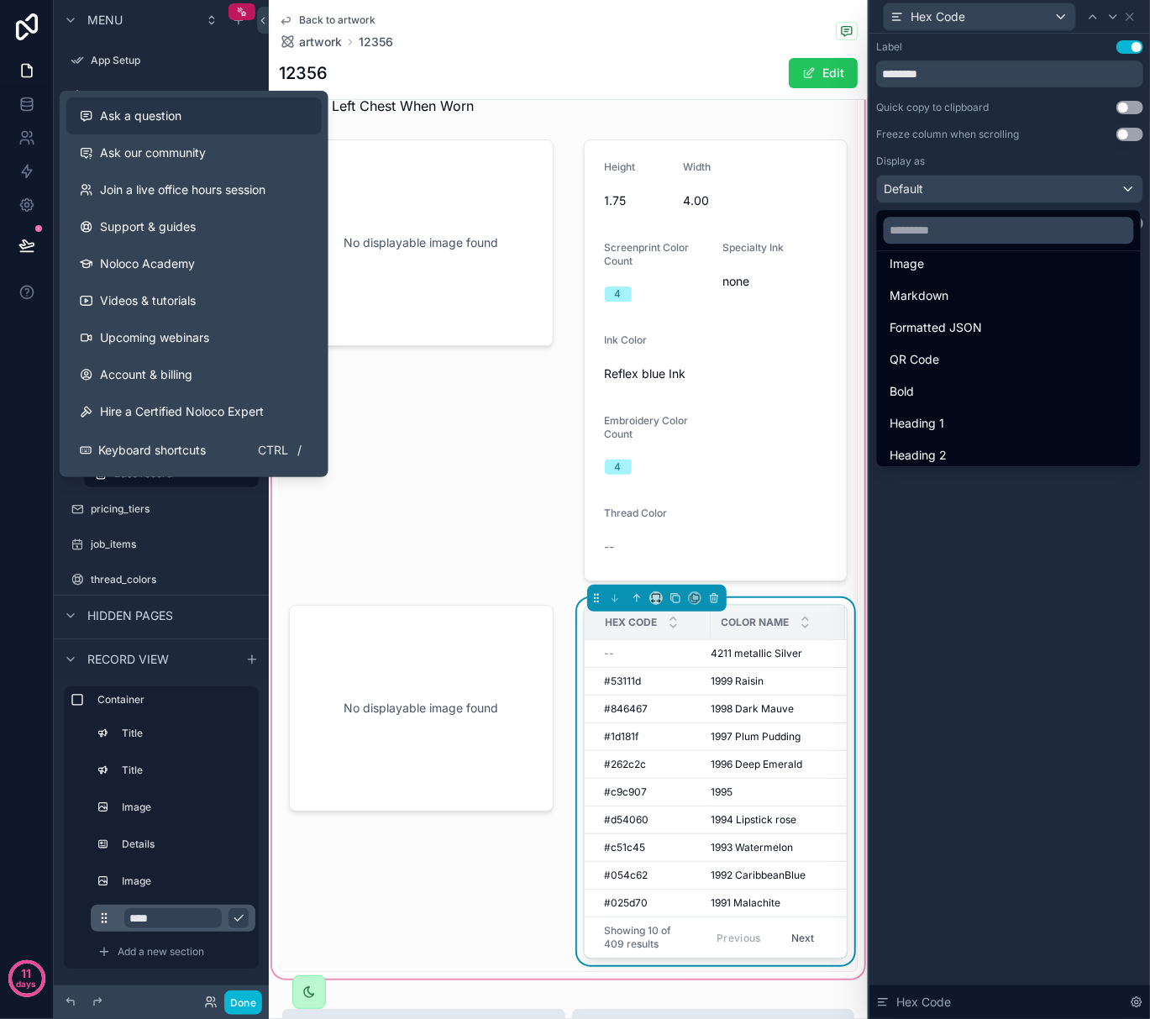
click at [155, 119] on span "Ask a question" at bounding box center [141, 116] width 82 height 17
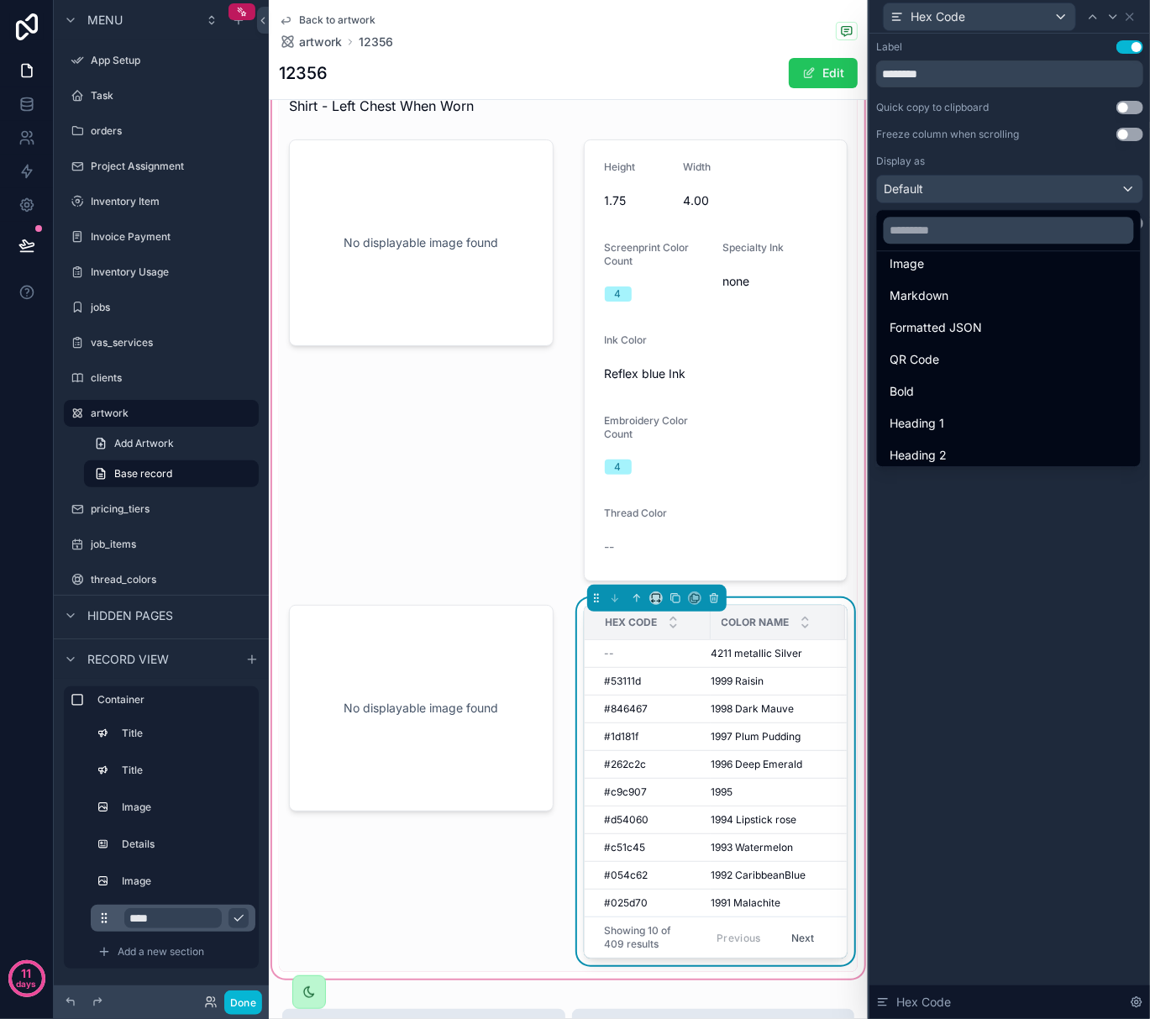
click at [1023, 578] on div at bounding box center [1010, 509] width 281 height 1019
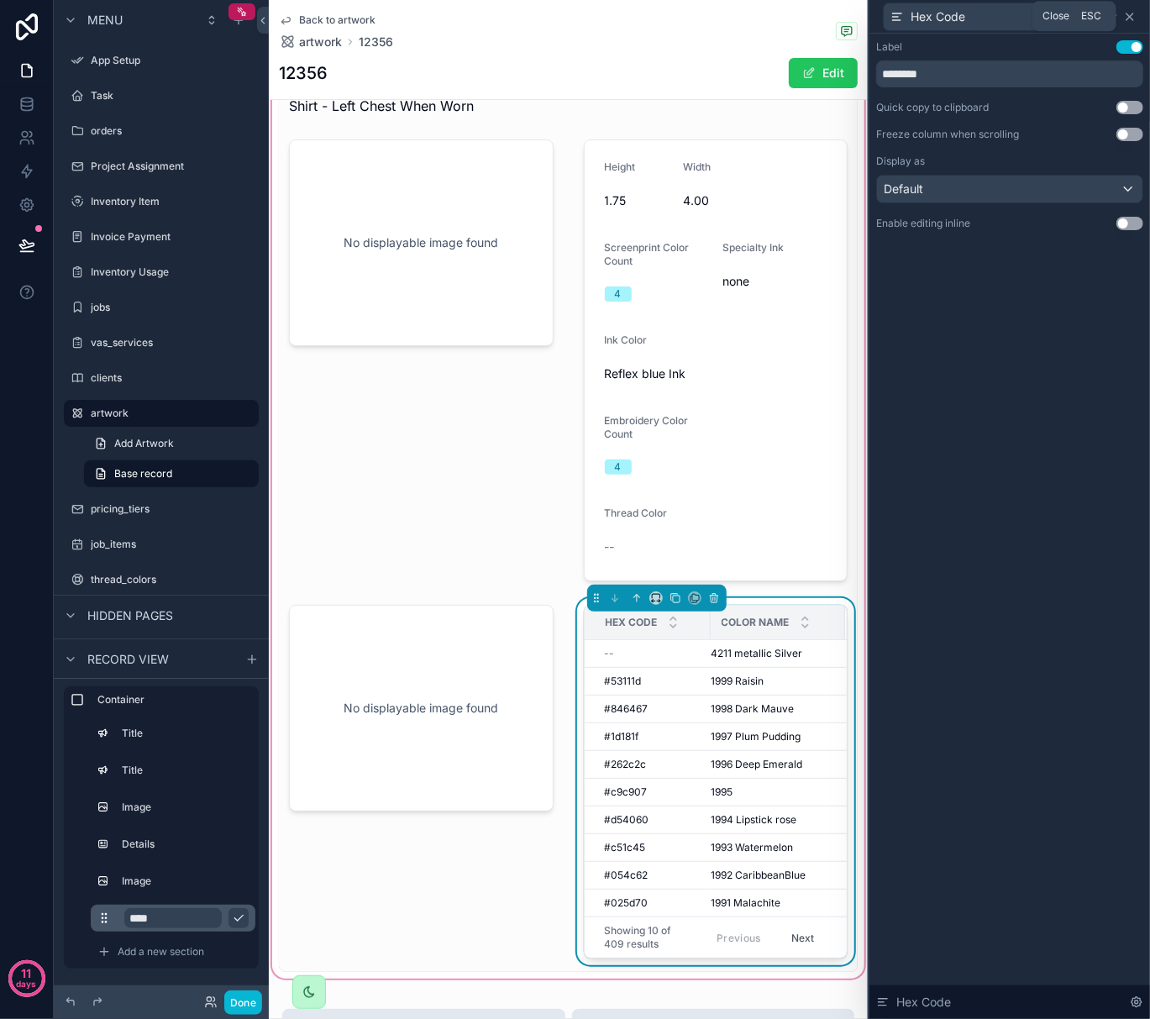
click at [1130, 18] on icon at bounding box center [1129, 16] width 13 height 13
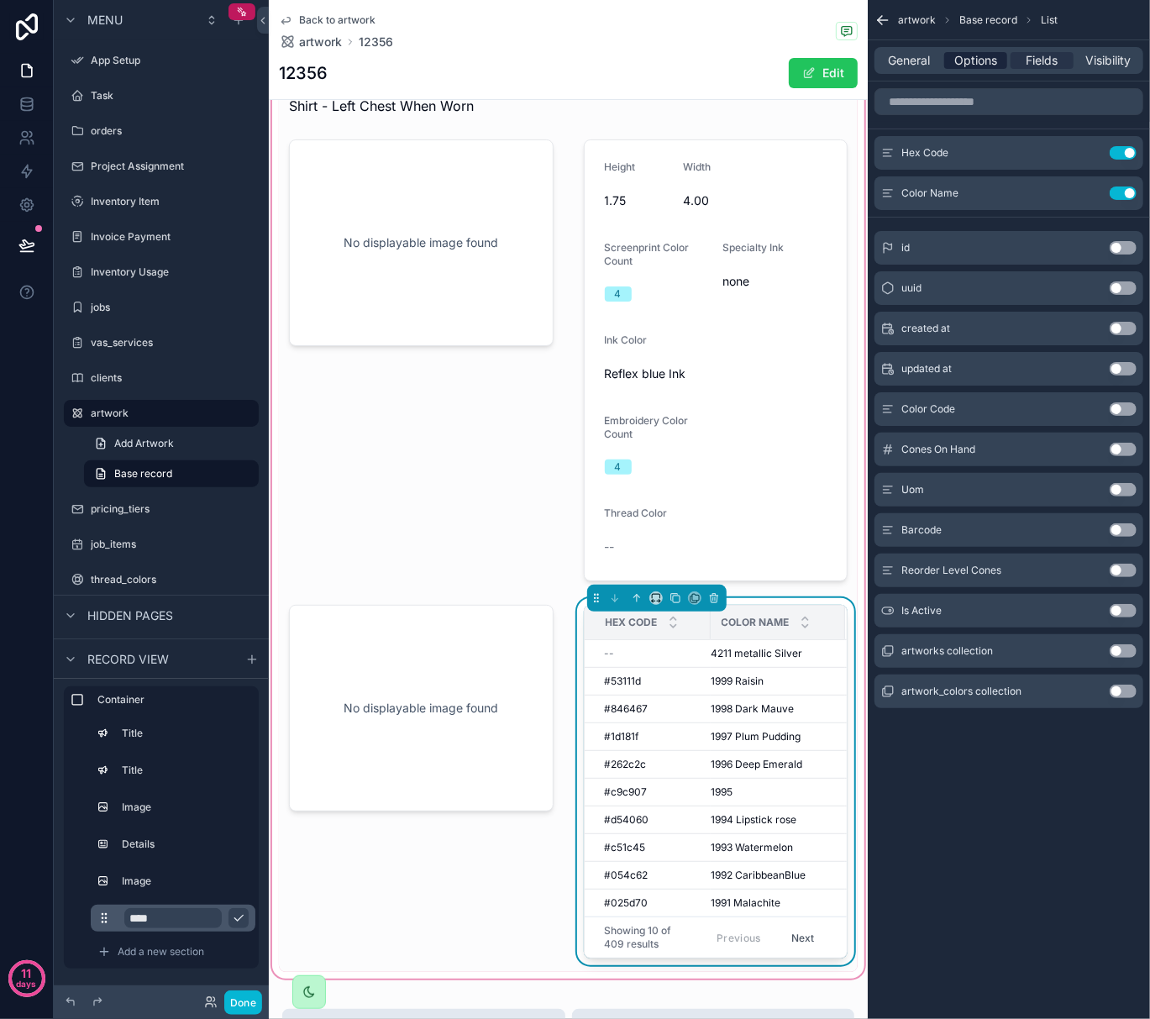
click at [982, 67] on span "Options" at bounding box center [976, 60] width 43 height 17
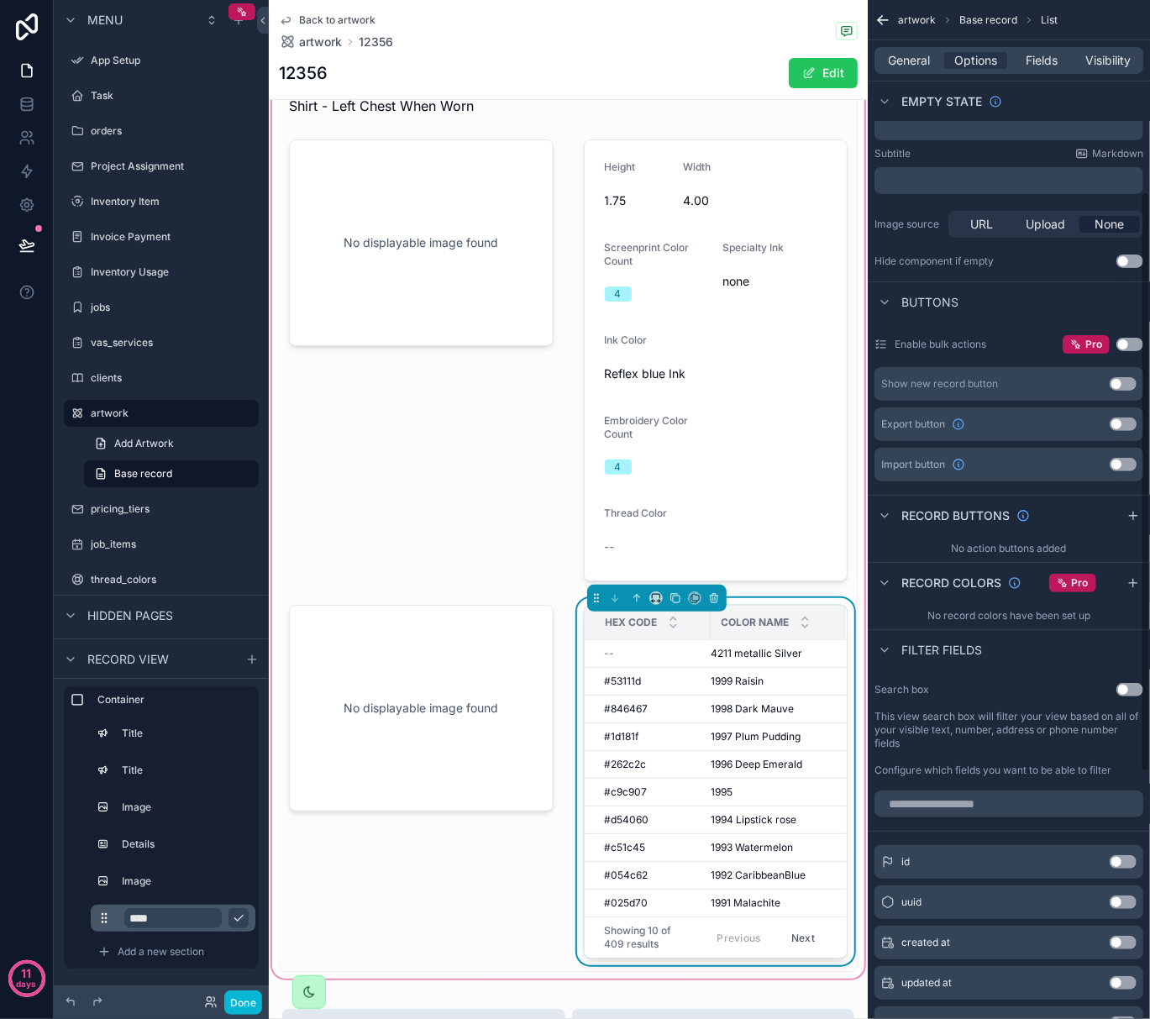
scroll to position [336, 0]
click at [1136, 581] on icon "scrollable content" at bounding box center [1133, 581] width 8 height 0
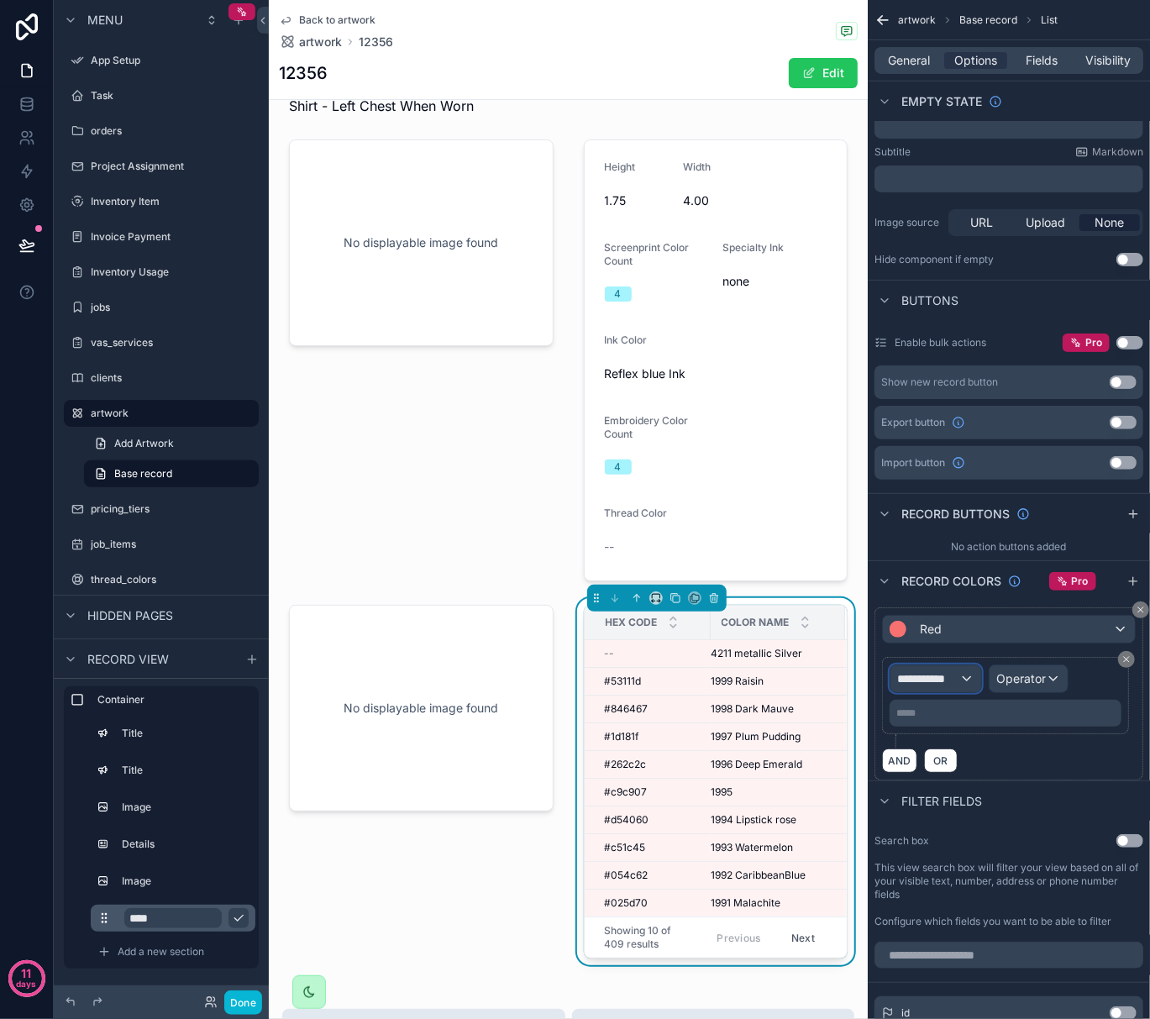
click at [968, 683] on div "**********" at bounding box center [936, 678] width 91 height 27
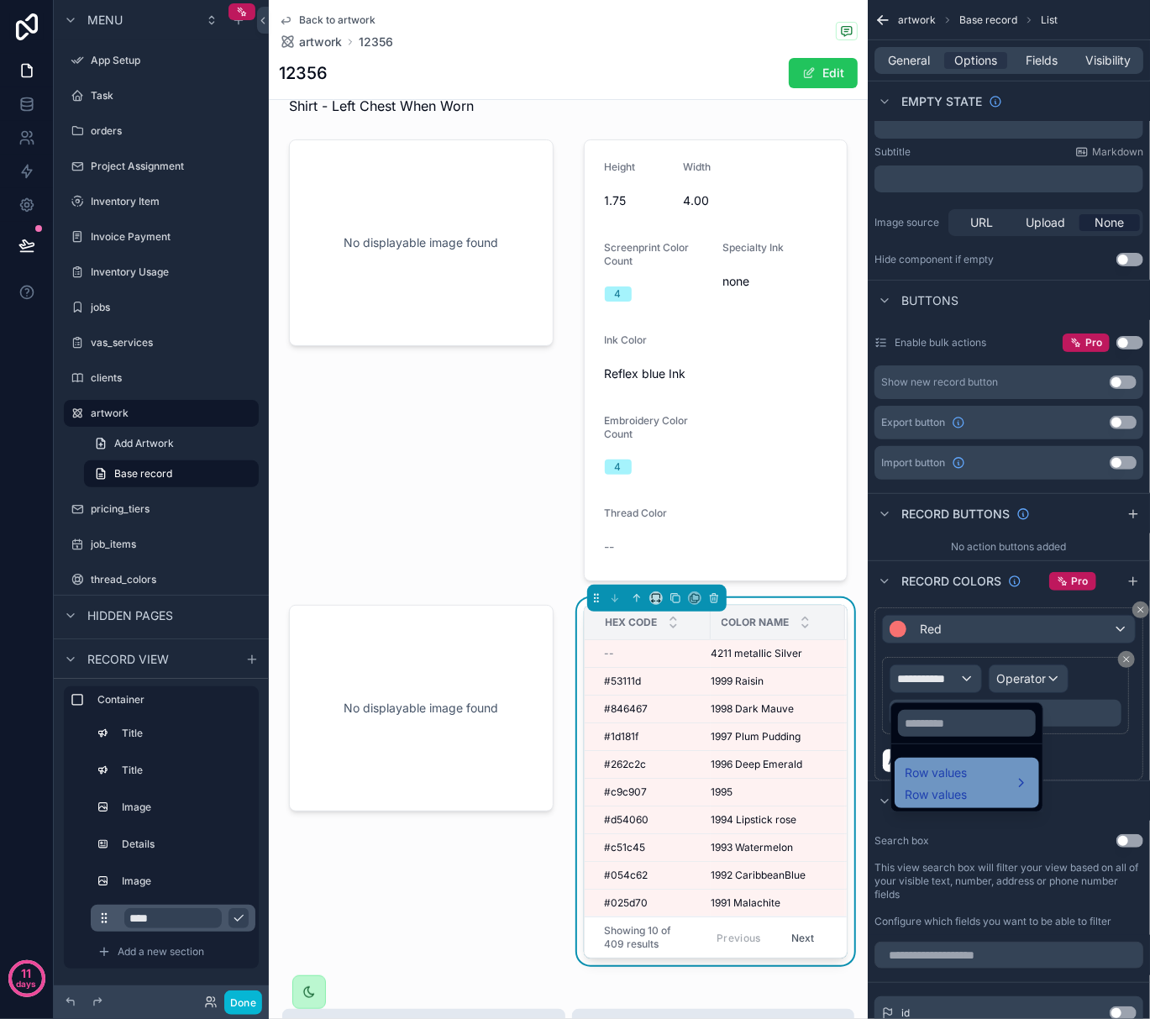
click at [961, 777] on span "Row values" at bounding box center [936, 773] width 62 height 20
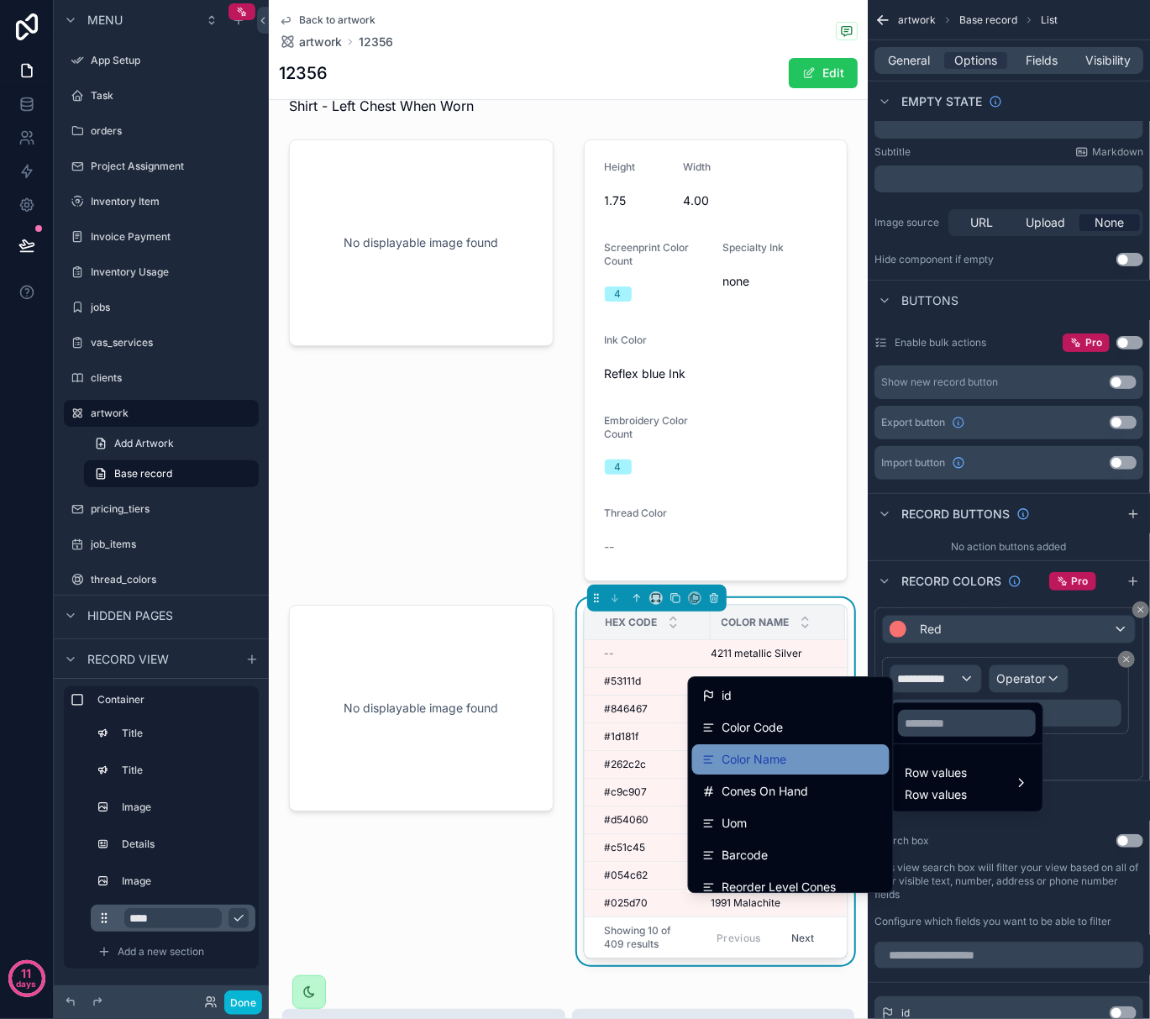
click at [802, 755] on div "Color Name" at bounding box center [790, 760] width 177 height 20
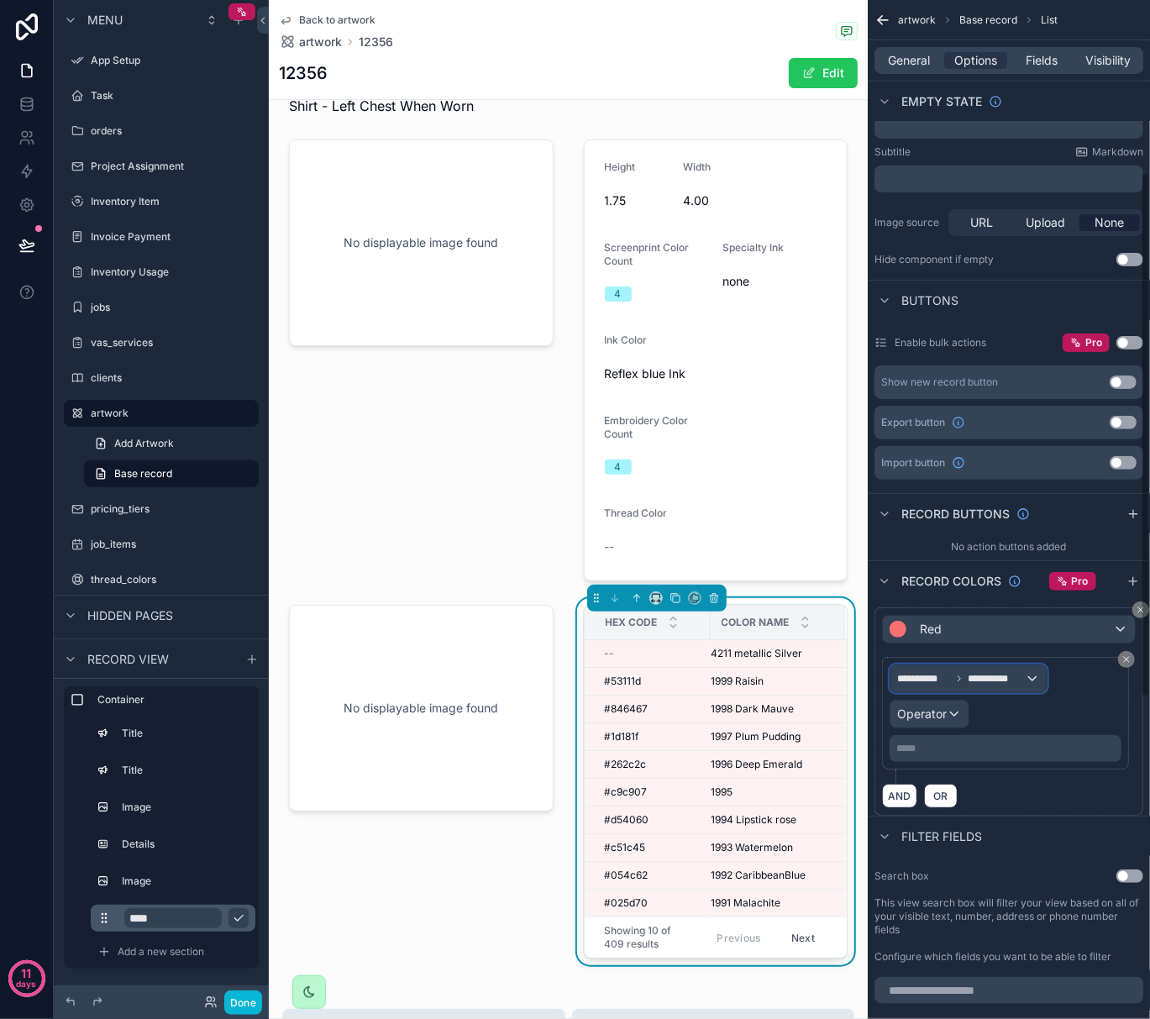
click at [969, 689] on div "**********" at bounding box center [969, 678] width 156 height 27
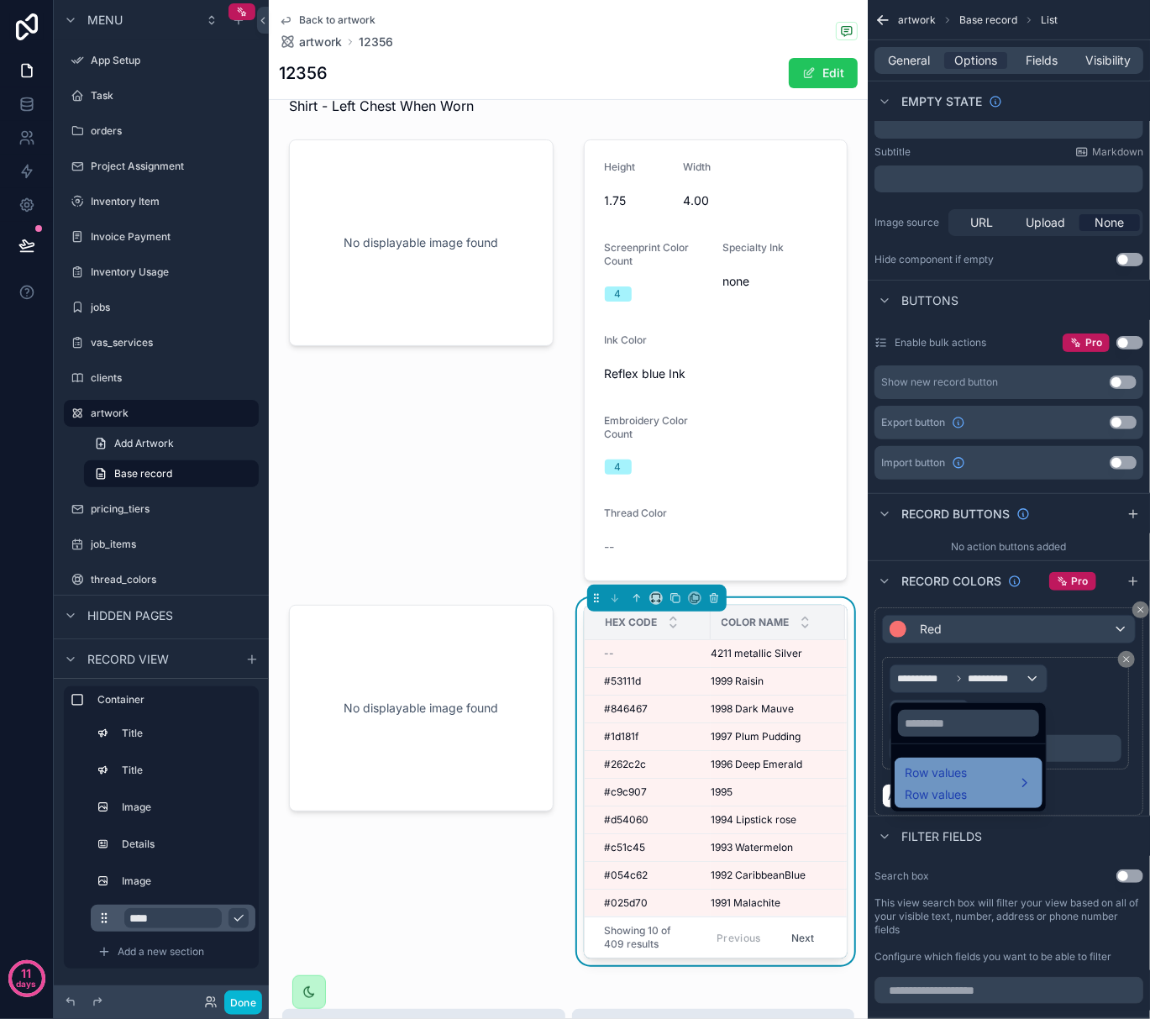
click at [989, 784] on div "Row values Row values" at bounding box center [969, 783] width 128 height 40
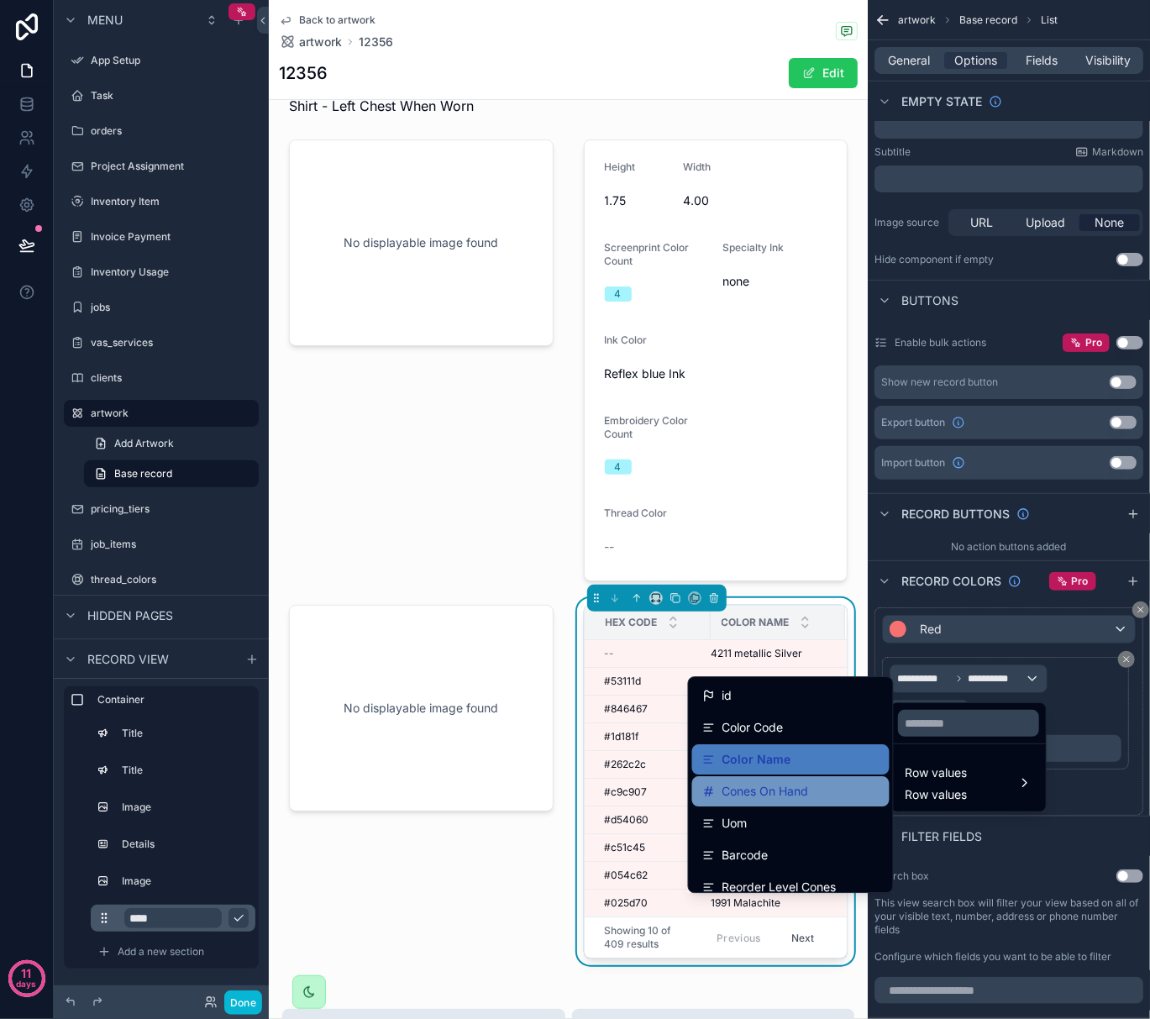
scroll to position [112, 0]
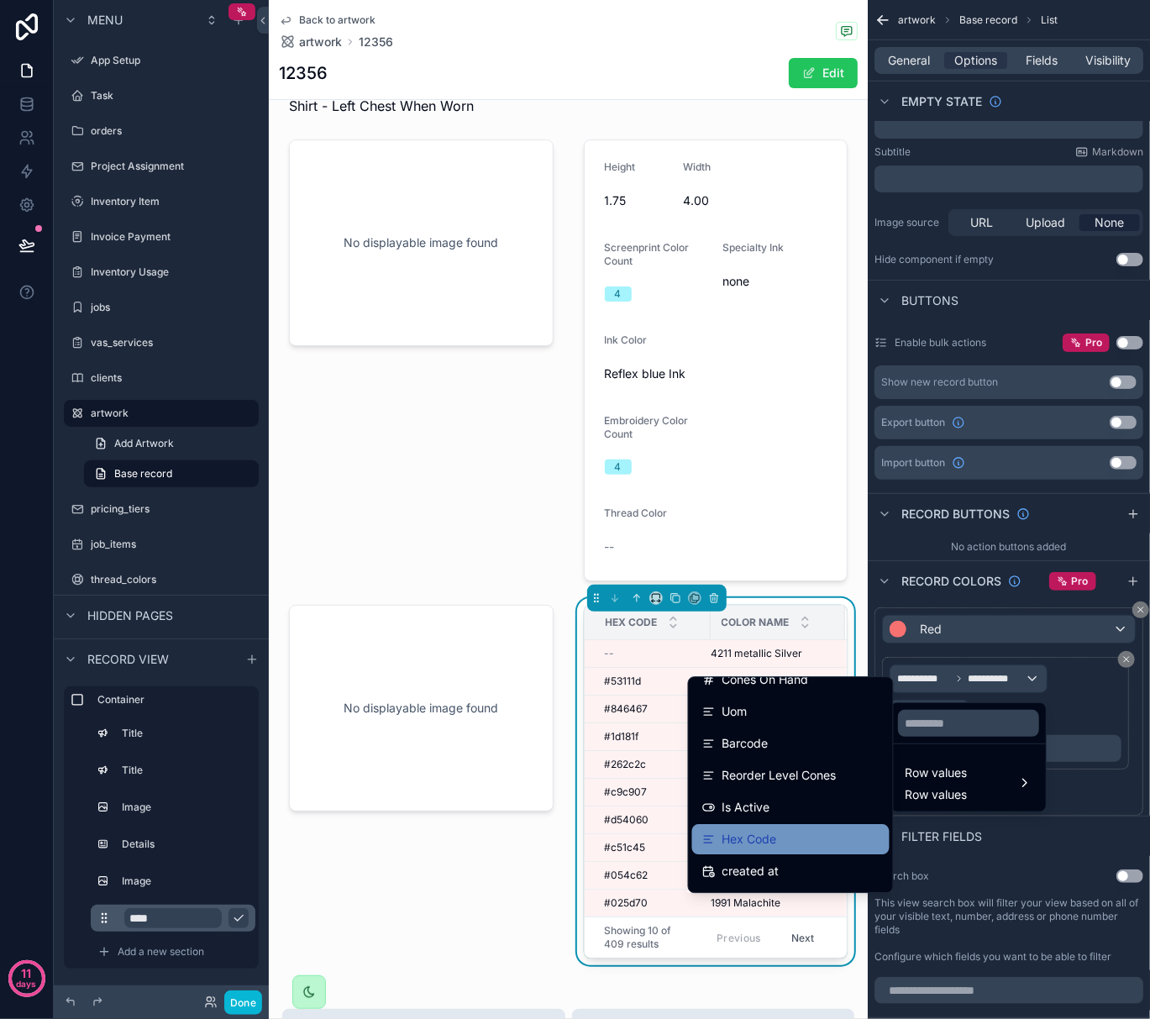
click at [780, 839] on div "Hex Code" at bounding box center [790, 839] width 177 height 20
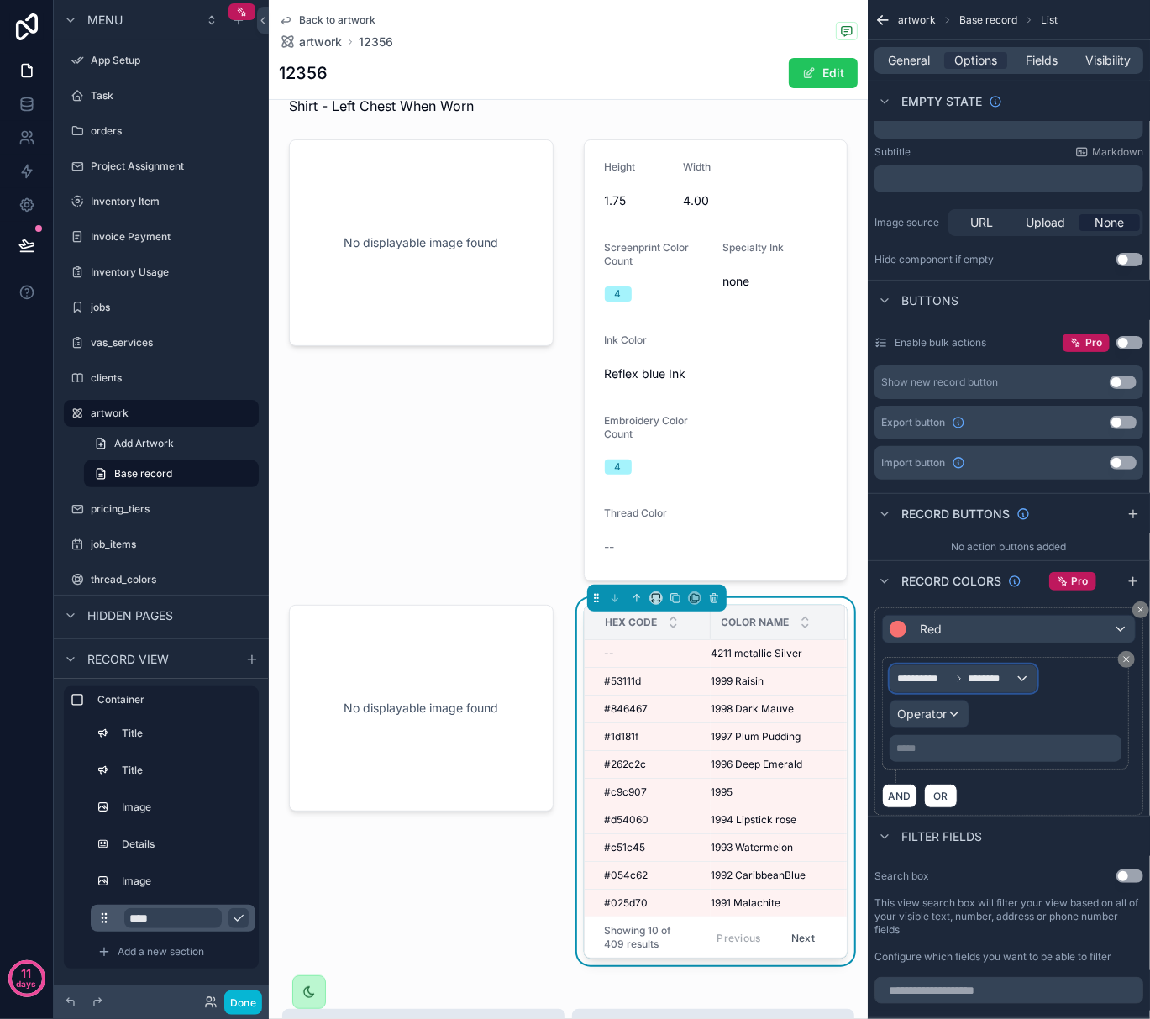
click at [980, 683] on span "********" at bounding box center [991, 678] width 47 height 13
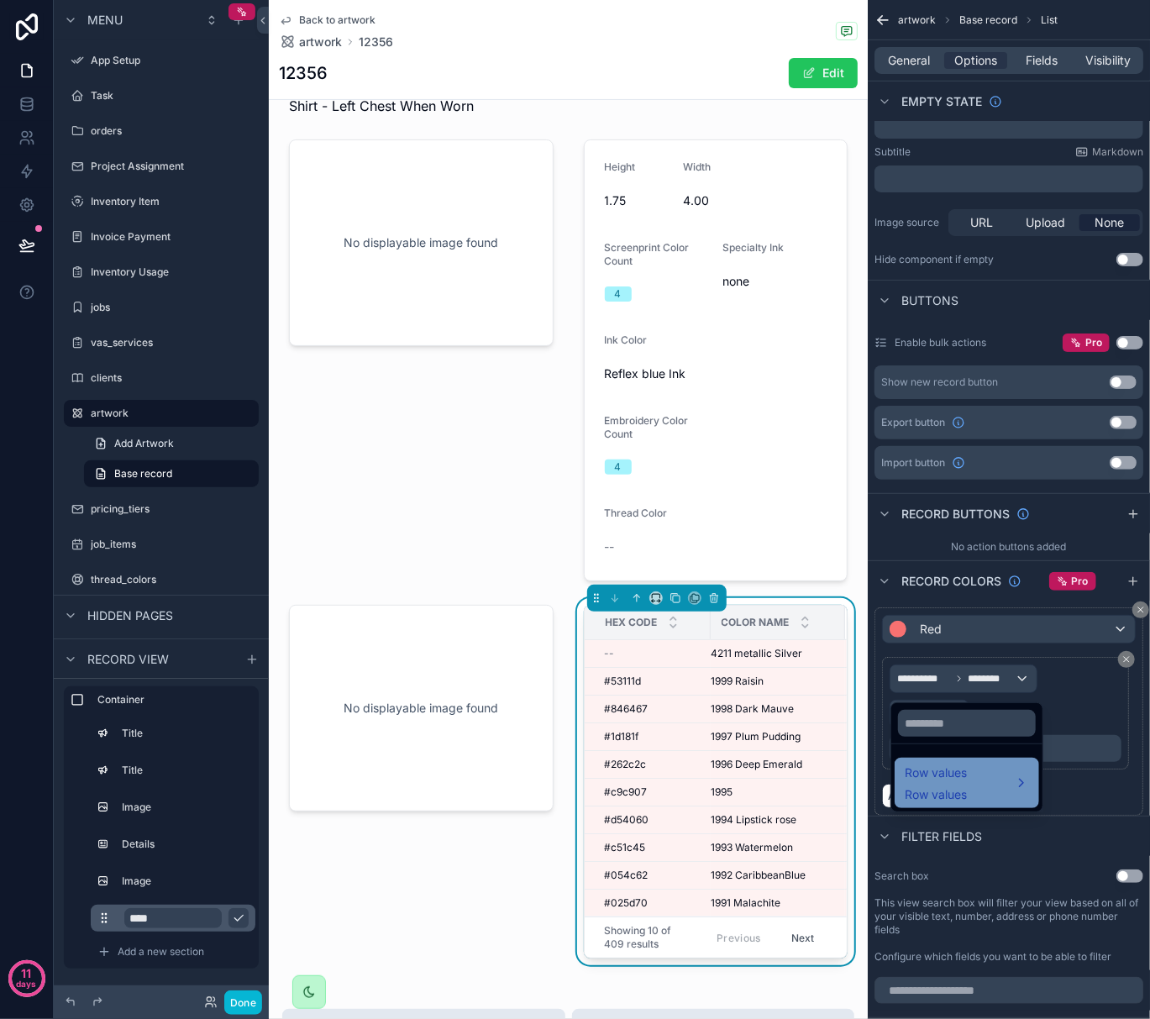
click at [969, 776] on div "Row values Row values" at bounding box center [967, 783] width 124 height 40
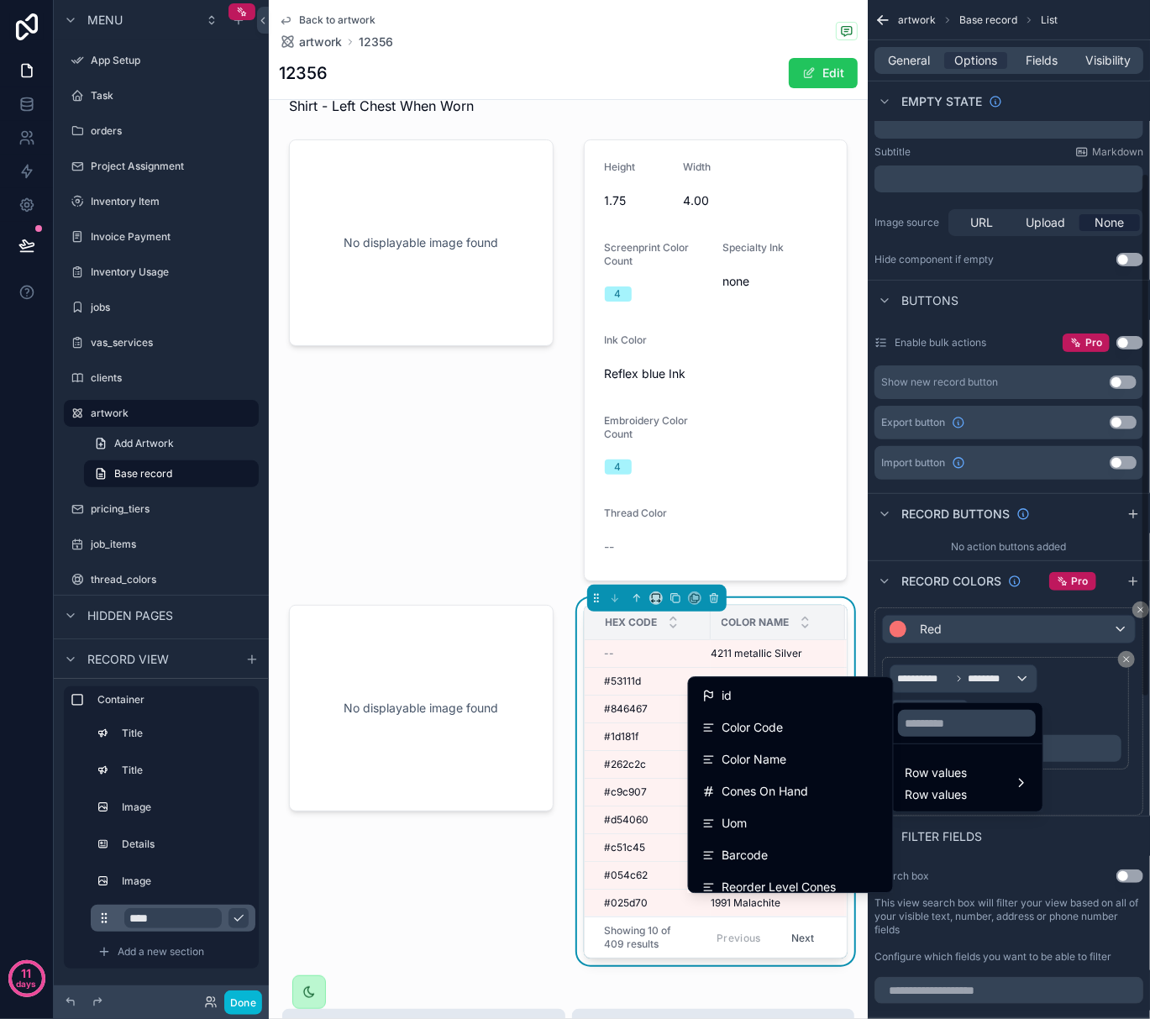
click at [1109, 718] on div "scrollable content" at bounding box center [575, 509] width 1150 height 1019
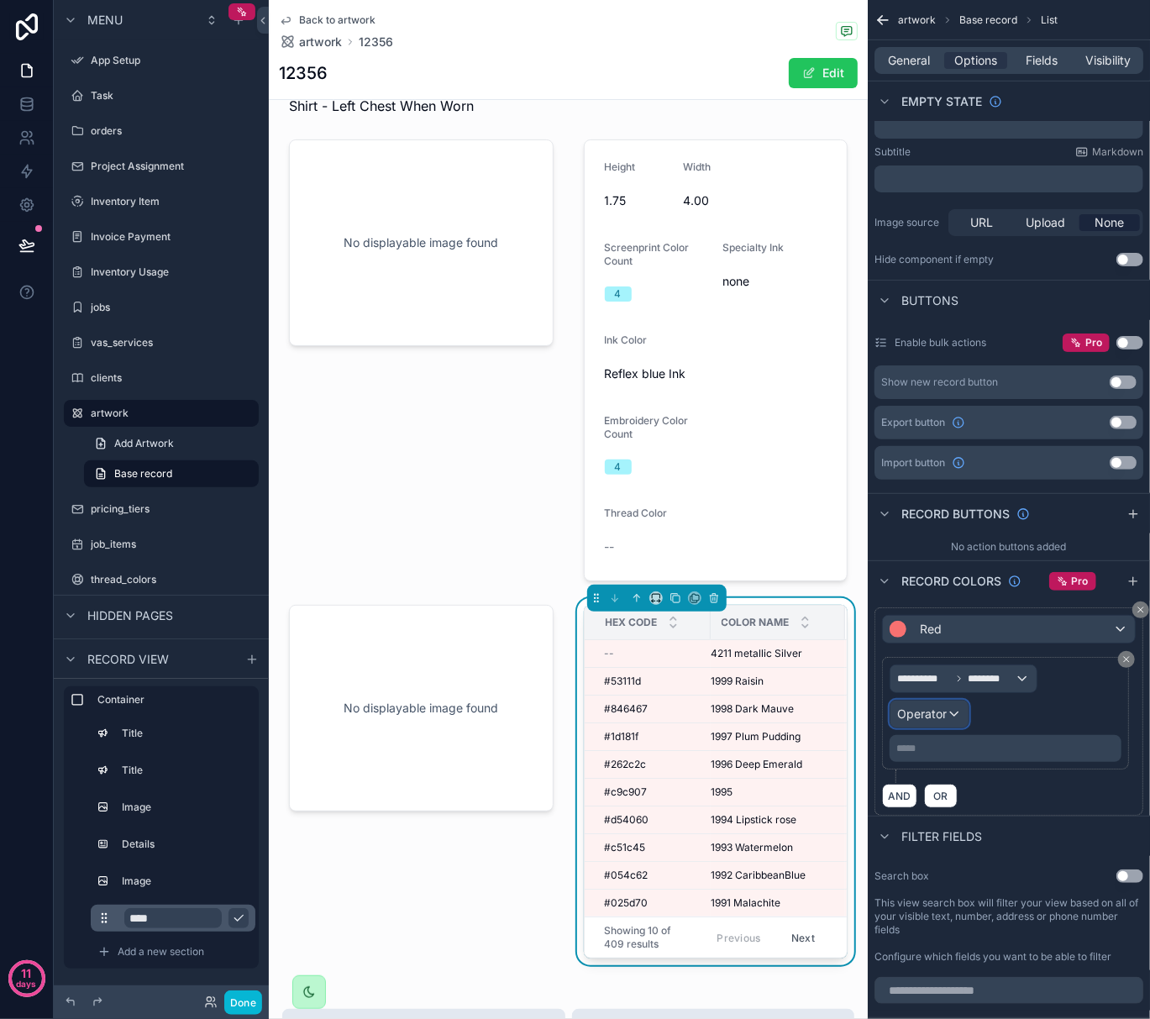
click at [951, 723] on div "Operator" at bounding box center [930, 714] width 78 height 27
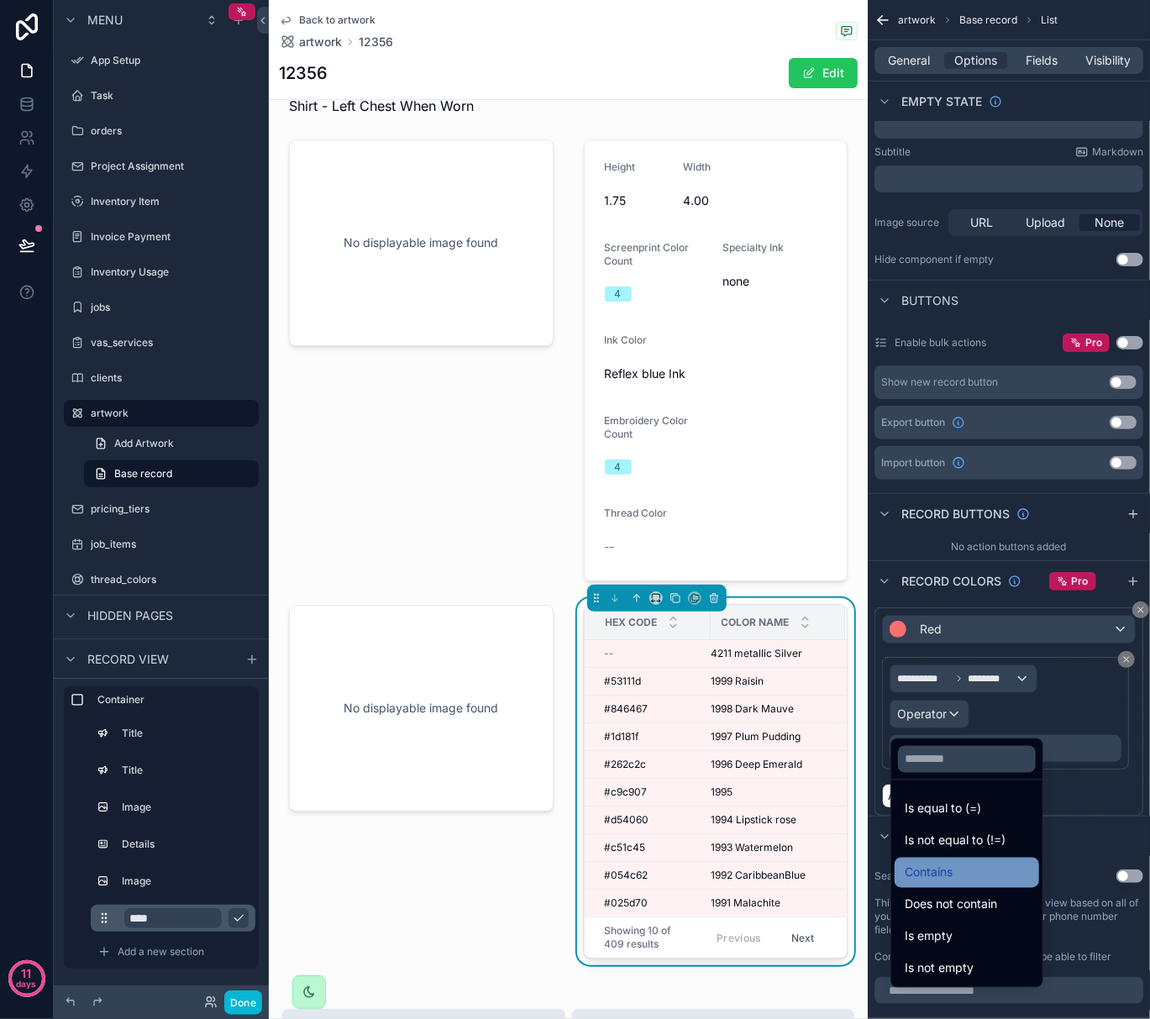
click at [960, 865] on div "Contains" at bounding box center [967, 873] width 124 height 20
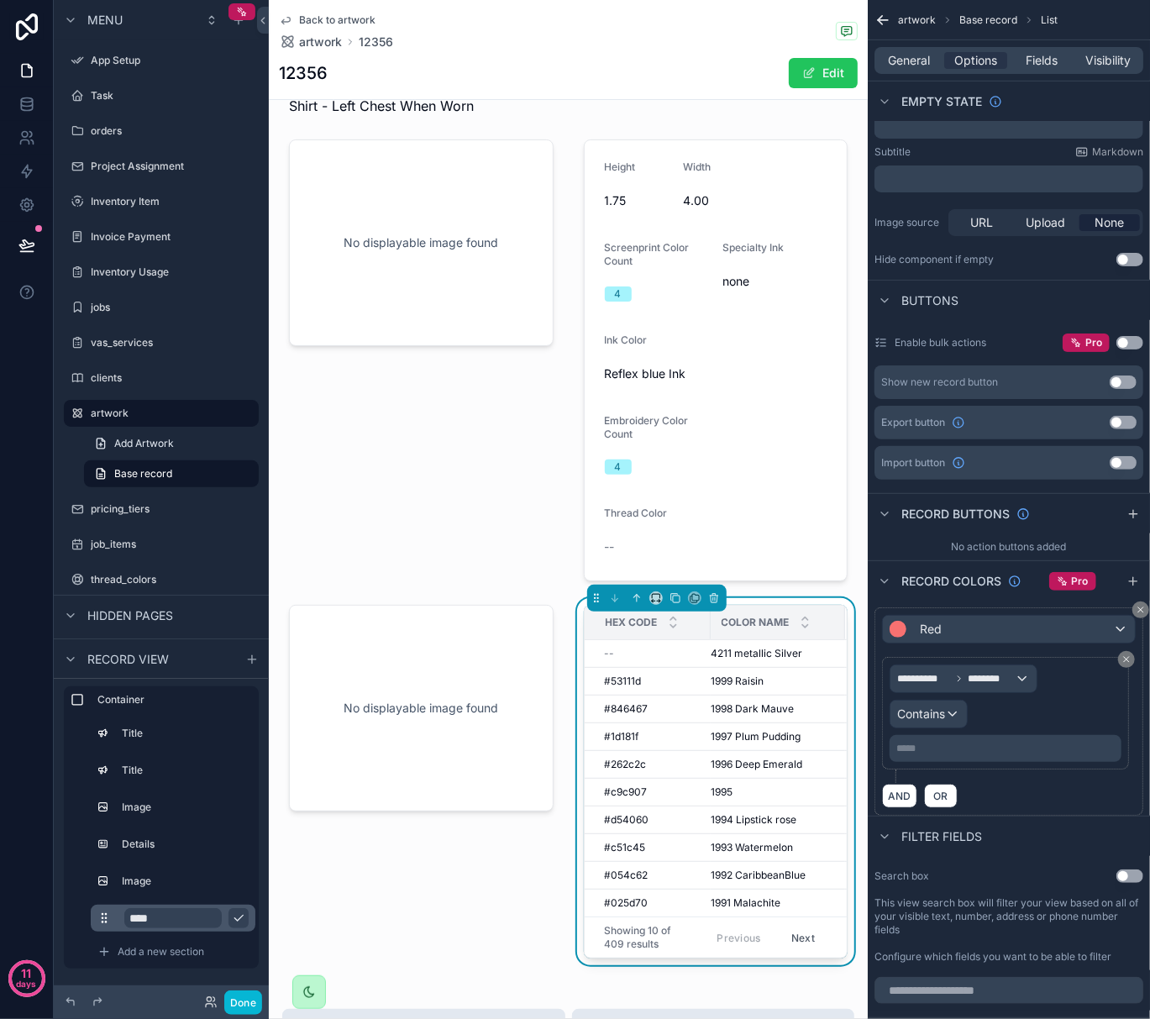
click at [949, 755] on p "***** ﻿" at bounding box center [1008, 748] width 222 height 13
click at [1018, 837] on div "Filter fields" at bounding box center [1009, 836] width 282 height 40
click at [955, 746] on p "***** ﻿" at bounding box center [1008, 748] width 222 height 13
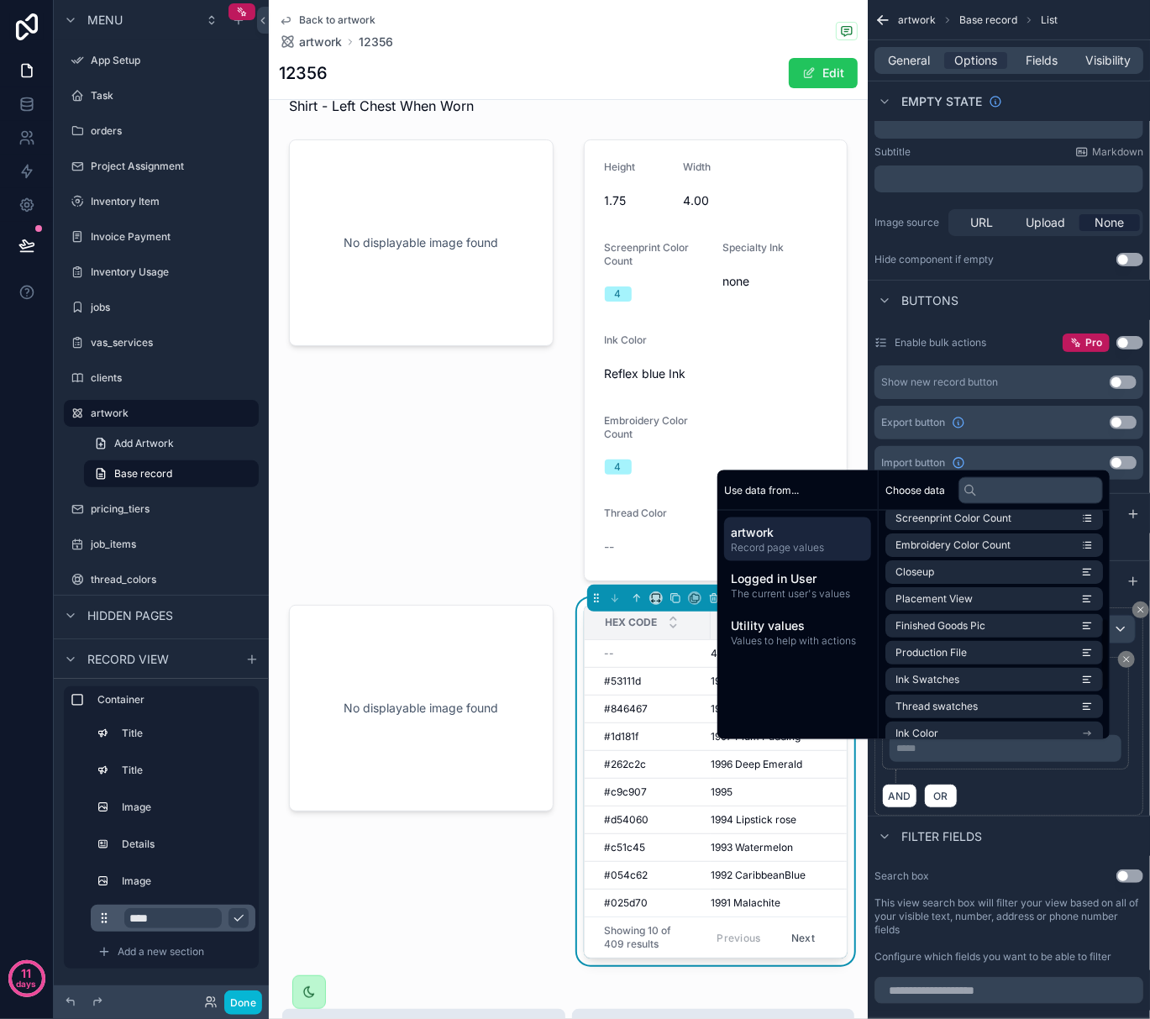
scroll to position [336, 0]
click at [1087, 703] on icon "scrollable content" at bounding box center [1087, 704] width 12 height 12
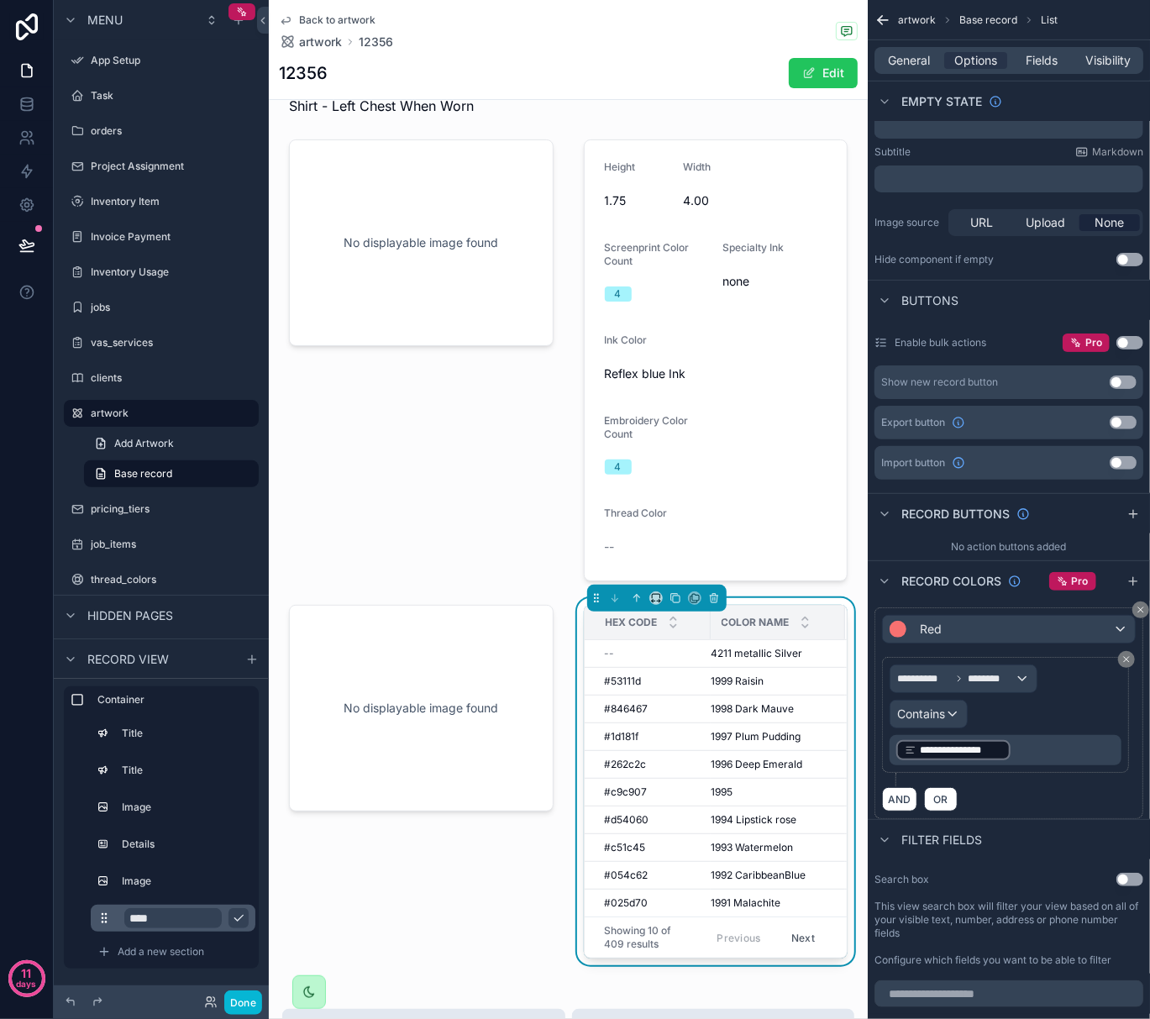
click at [1065, 810] on div "AND OR" at bounding box center [1009, 798] width 254 height 25
click at [1123, 630] on div "Red" at bounding box center [1009, 629] width 252 height 27
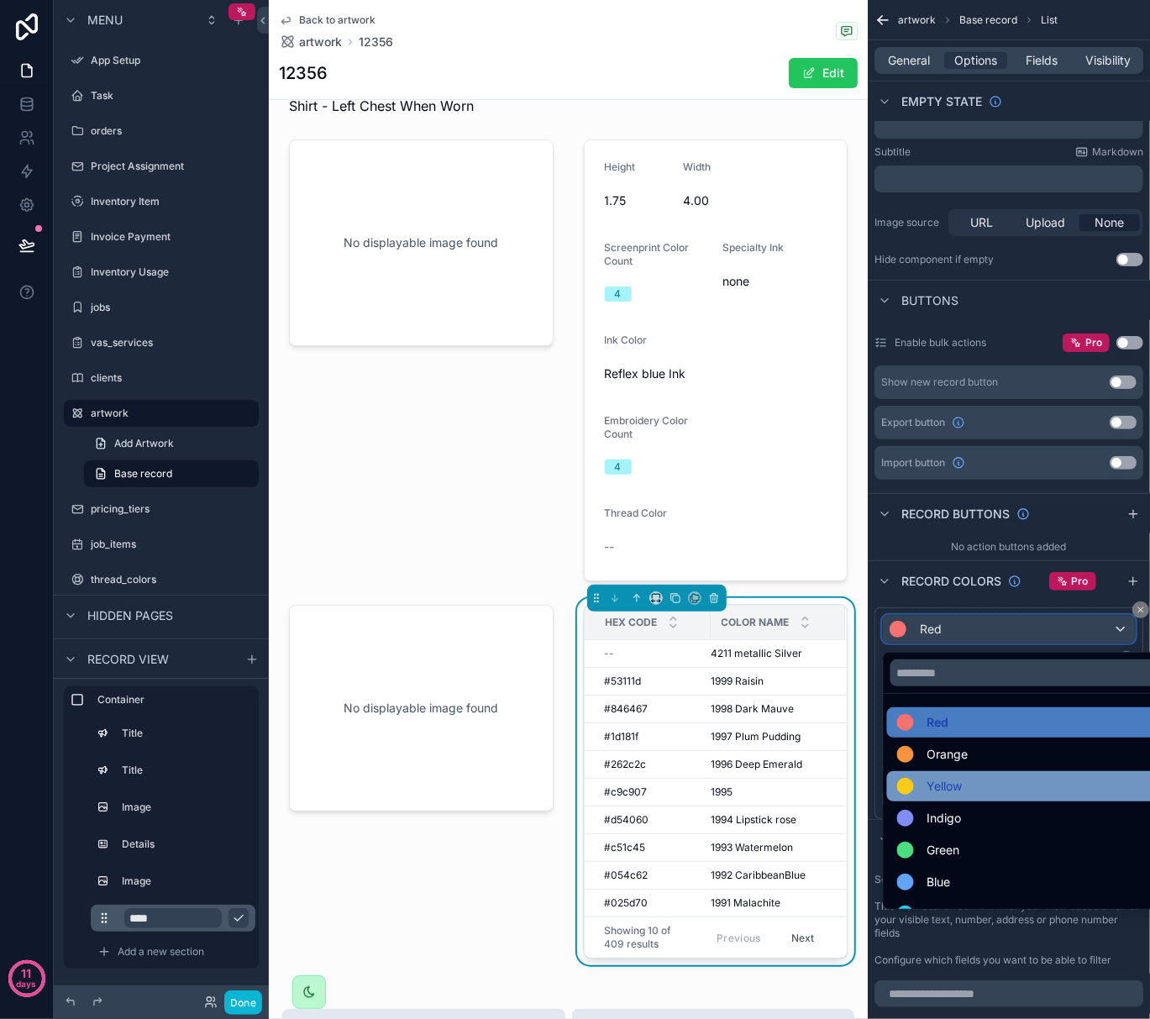
scroll to position [119, 0]
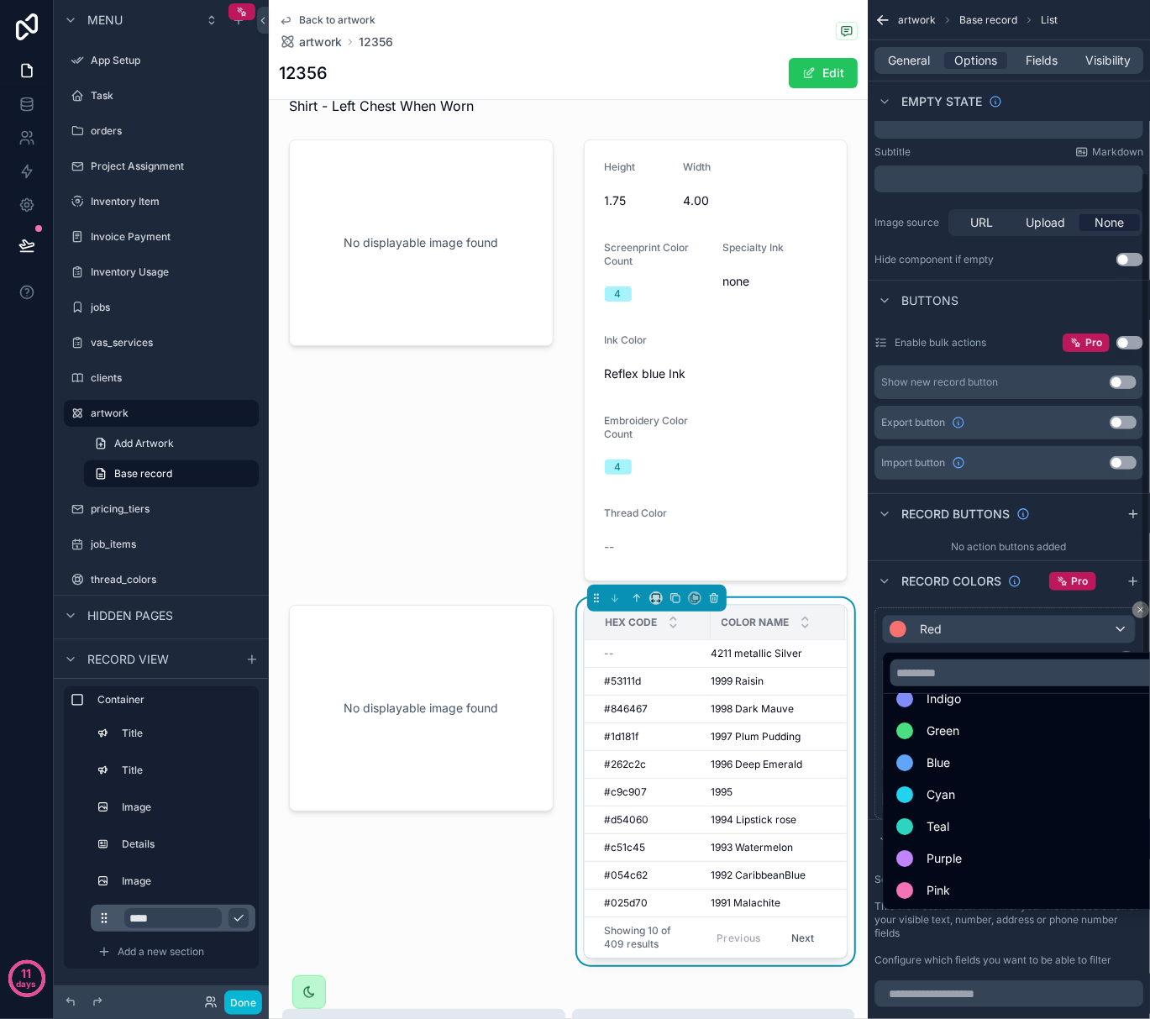
click at [965, 583] on div "scrollable content" at bounding box center [575, 509] width 1150 height 1019
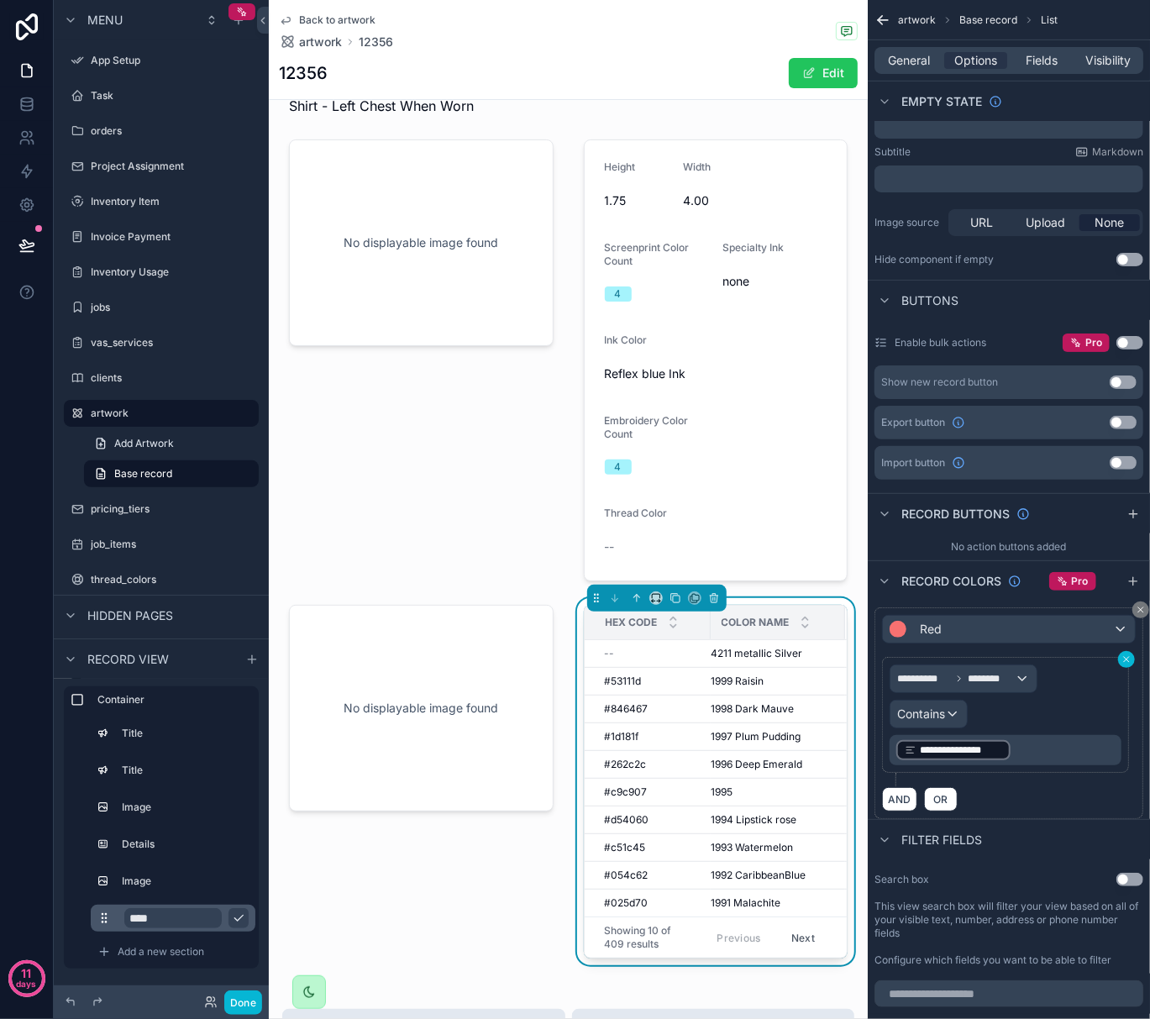
click at [1128, 659] on icon "scrollable content" at bounding box center [1127, 660] width 10 height 10
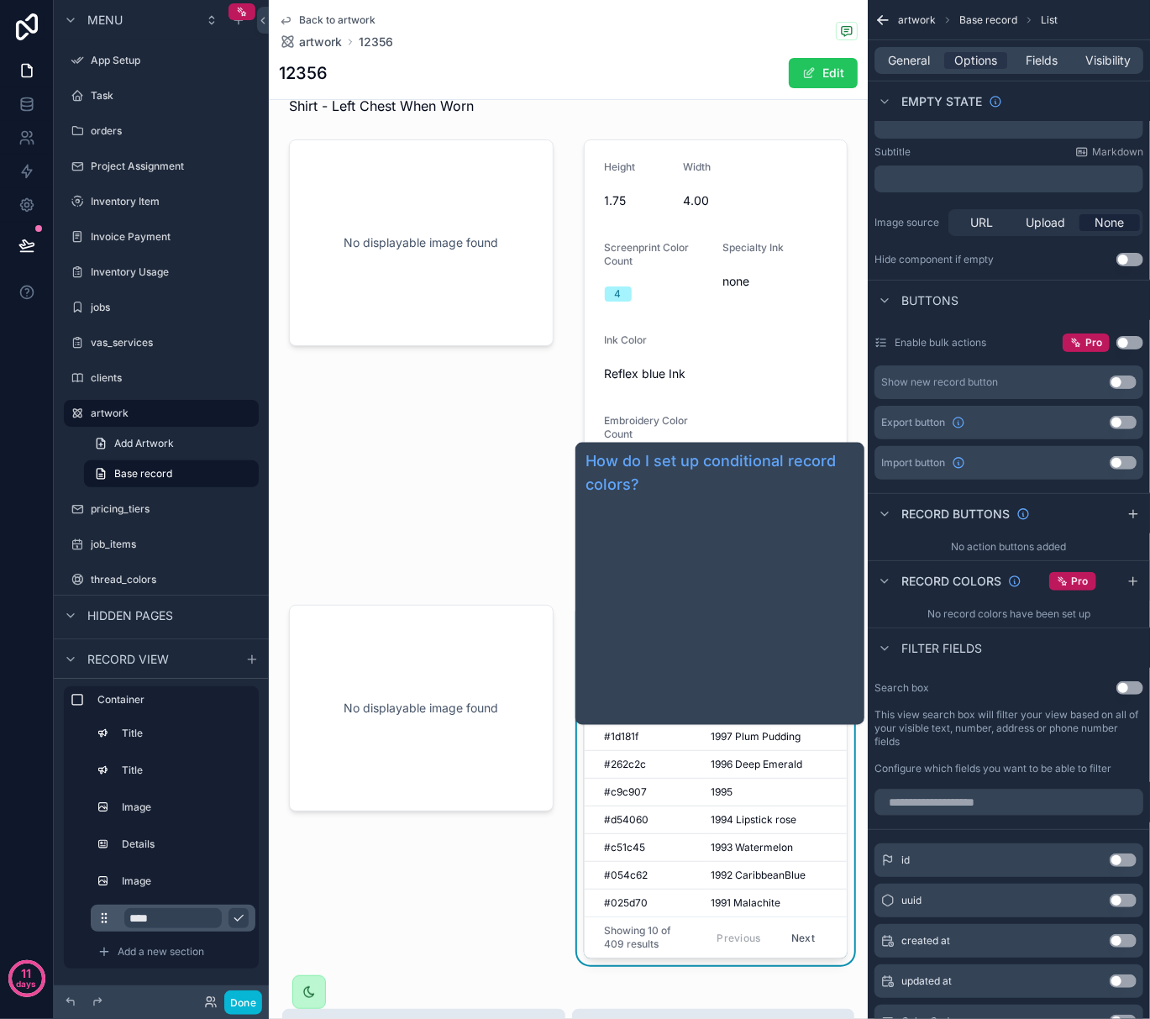
click at [943, 580] on span "Record colors" at bounding box center [952, 581] width 100 height 17
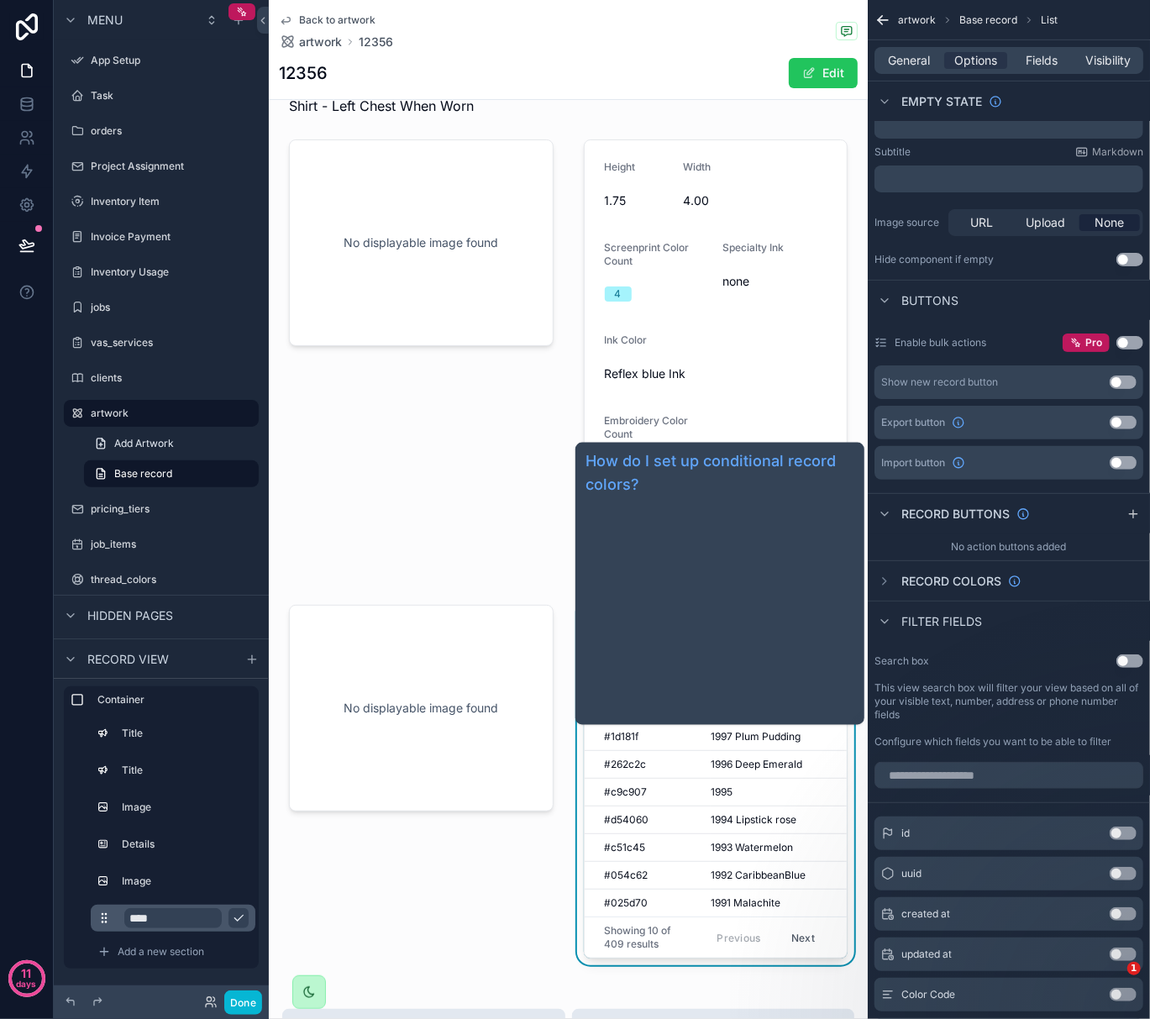
click at [943, 580] on span "Record colors" at bounding box center [952, 581] width 100 height 17
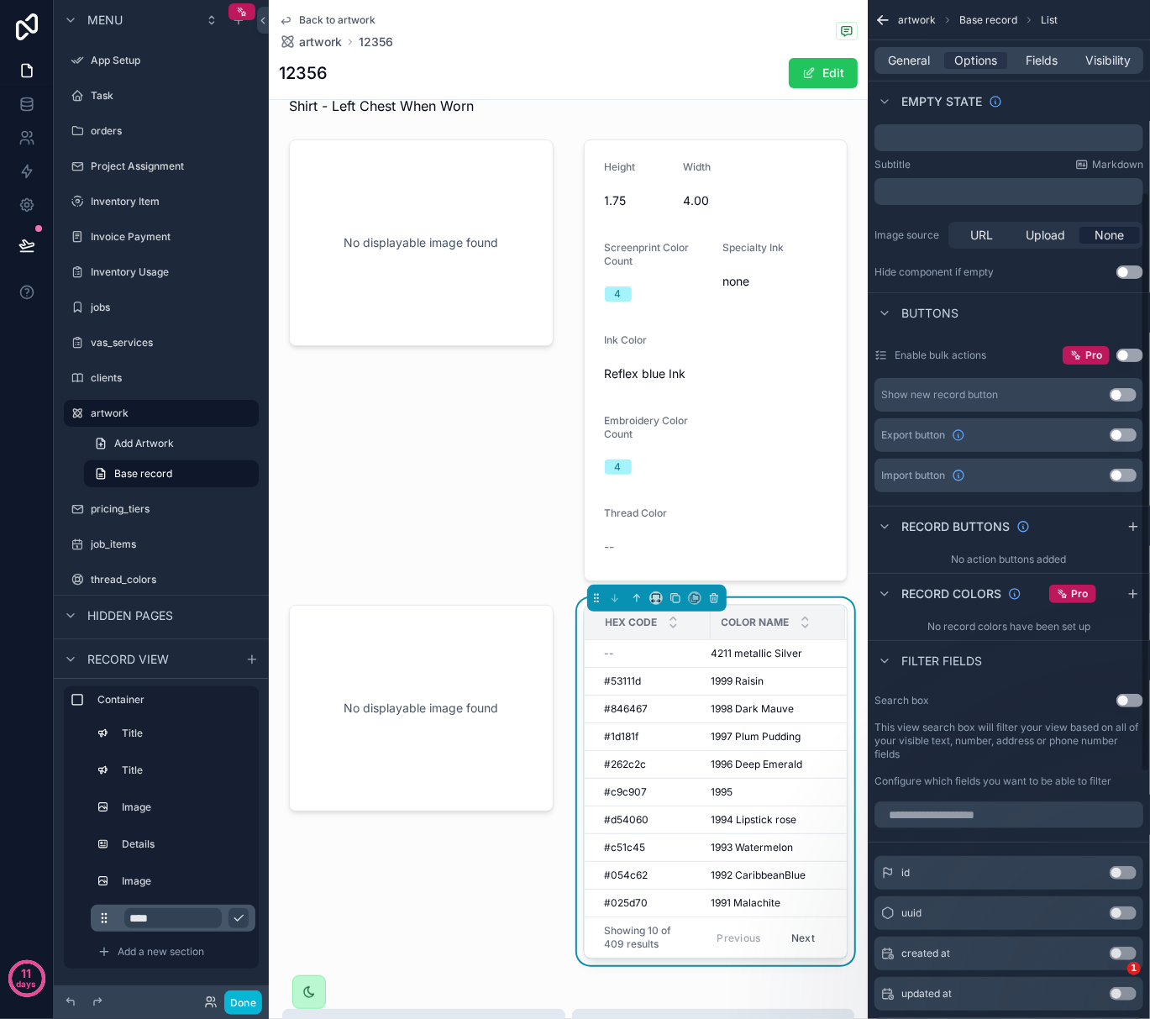
scroll to position [336, 0]
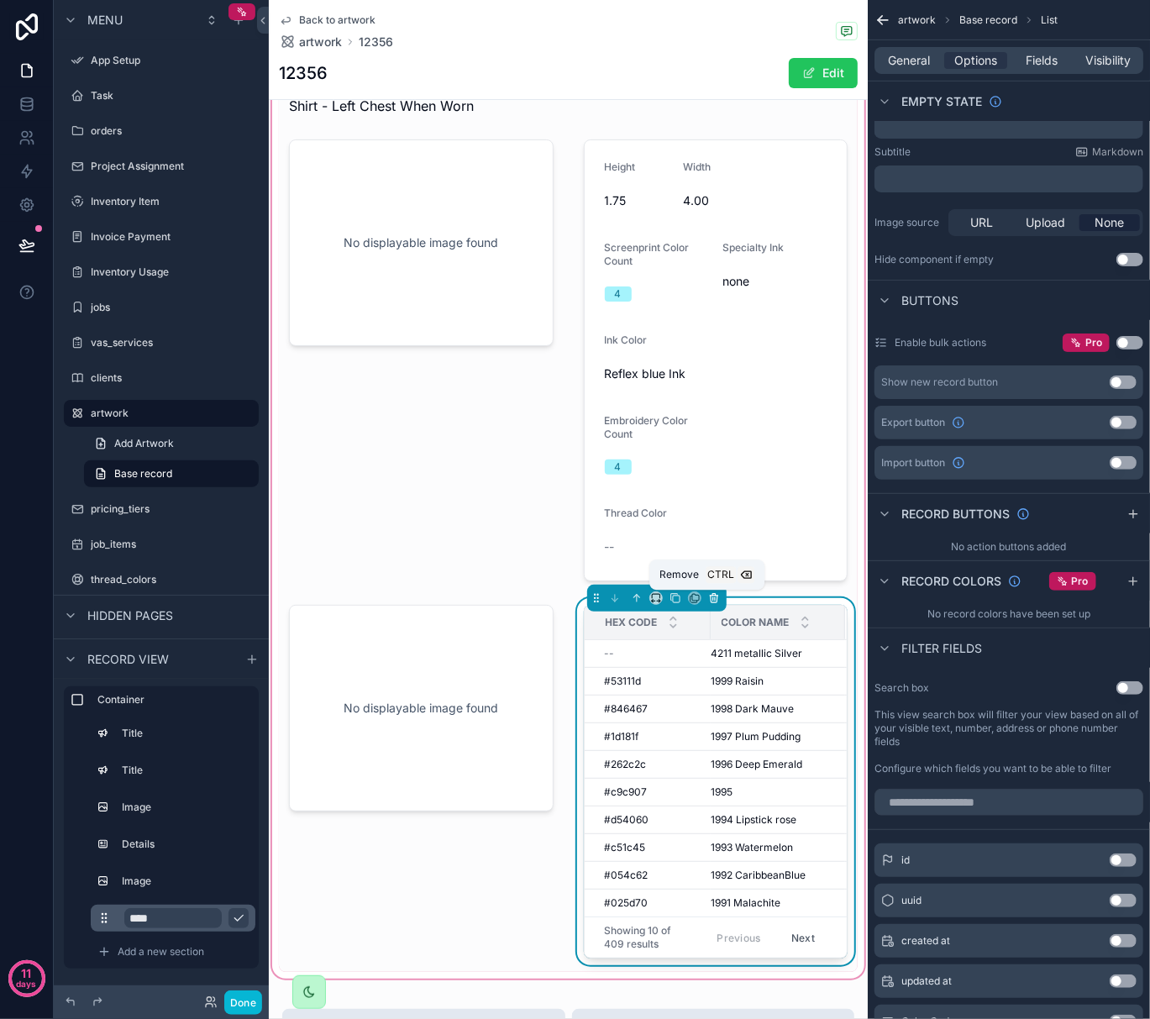
click at [710, 596] on icon "scrollable content" at bounding box center [714, 596] width 8 height 0
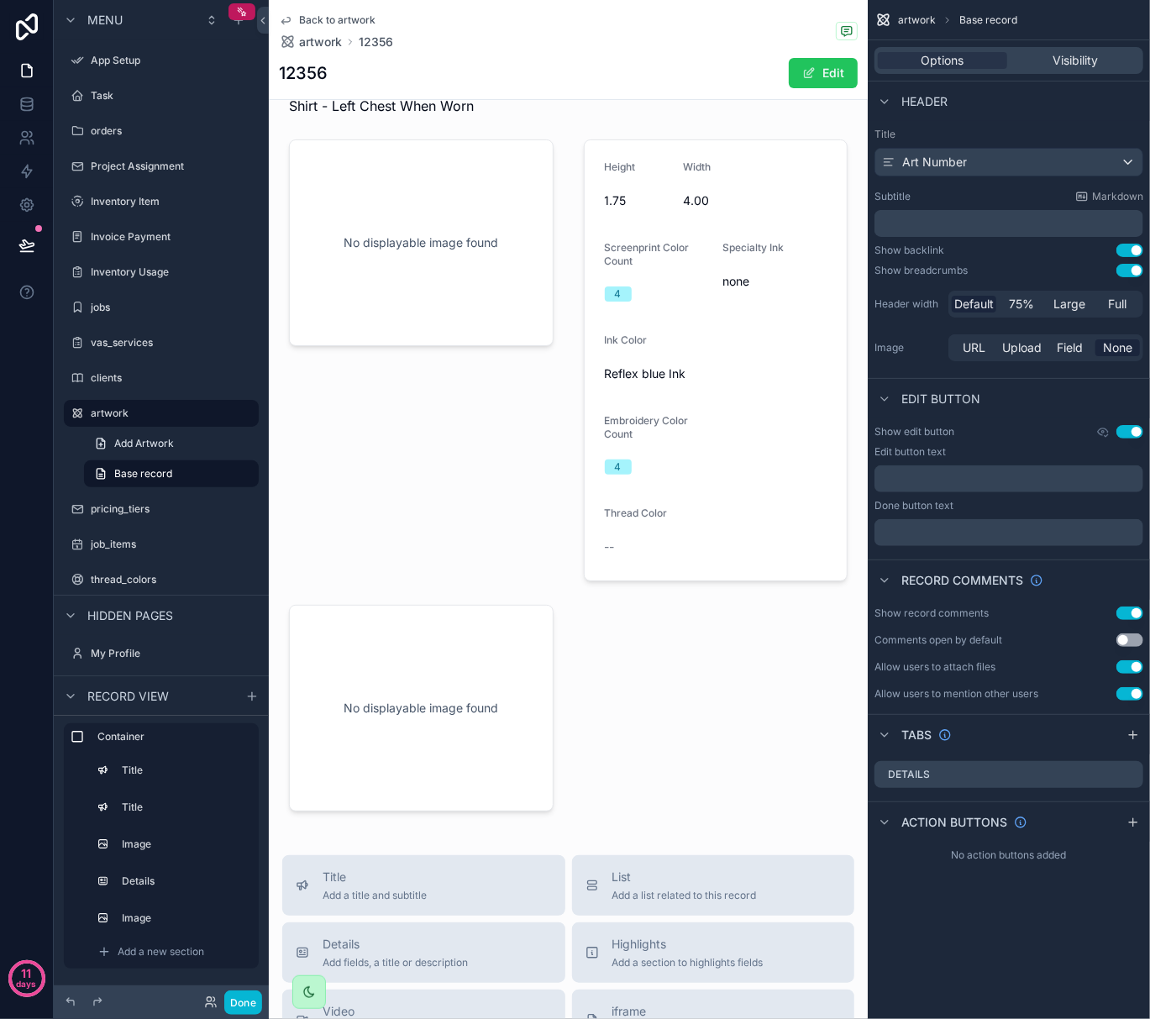
scroll to position [0, 0]
click at [160, 871] on div "Details" at bounding box center [173, 881] width 165 height 27
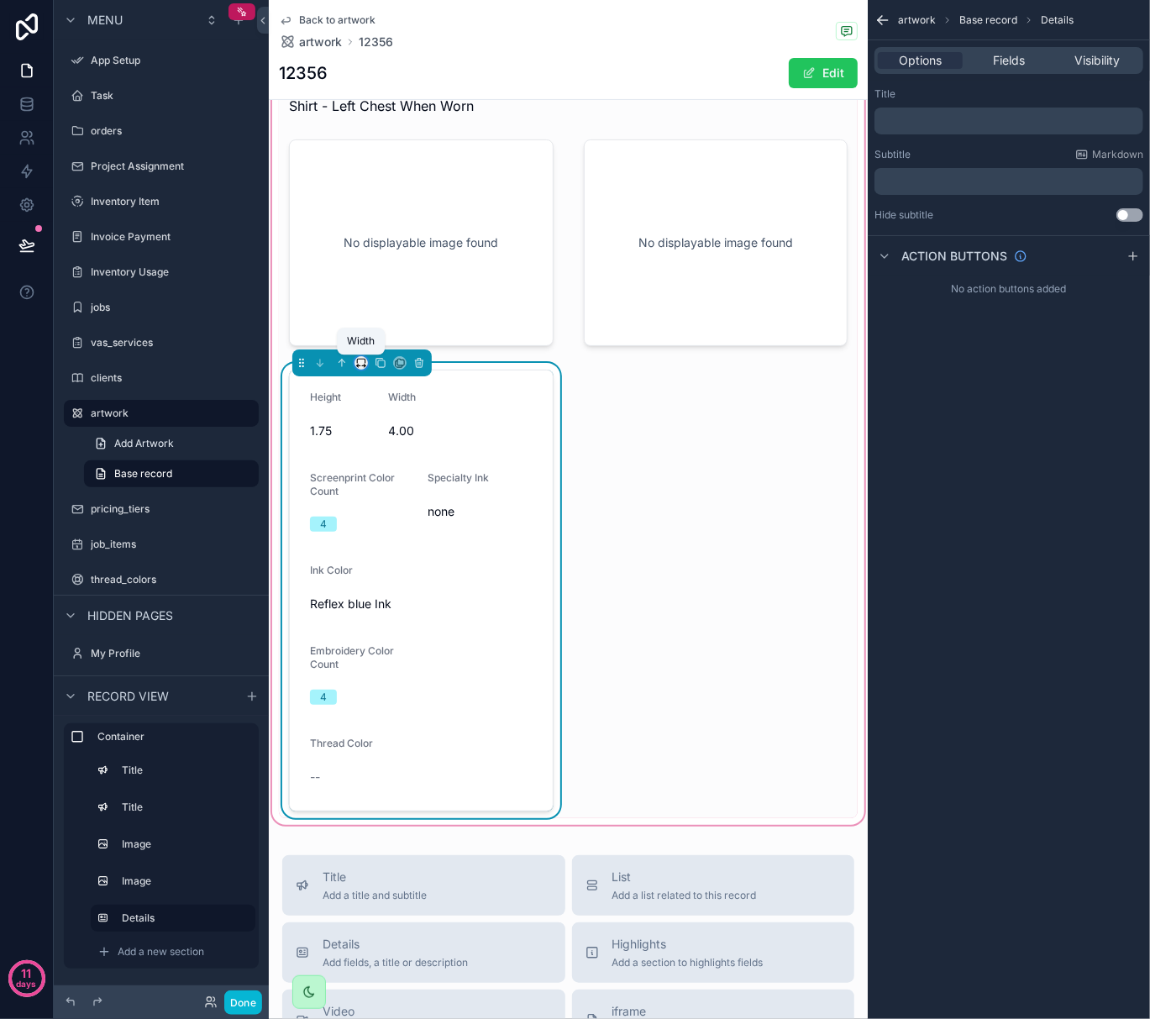
click at [360, 364] on icon "scrollable content" at bounding box center [361, 363] width 12 height 12
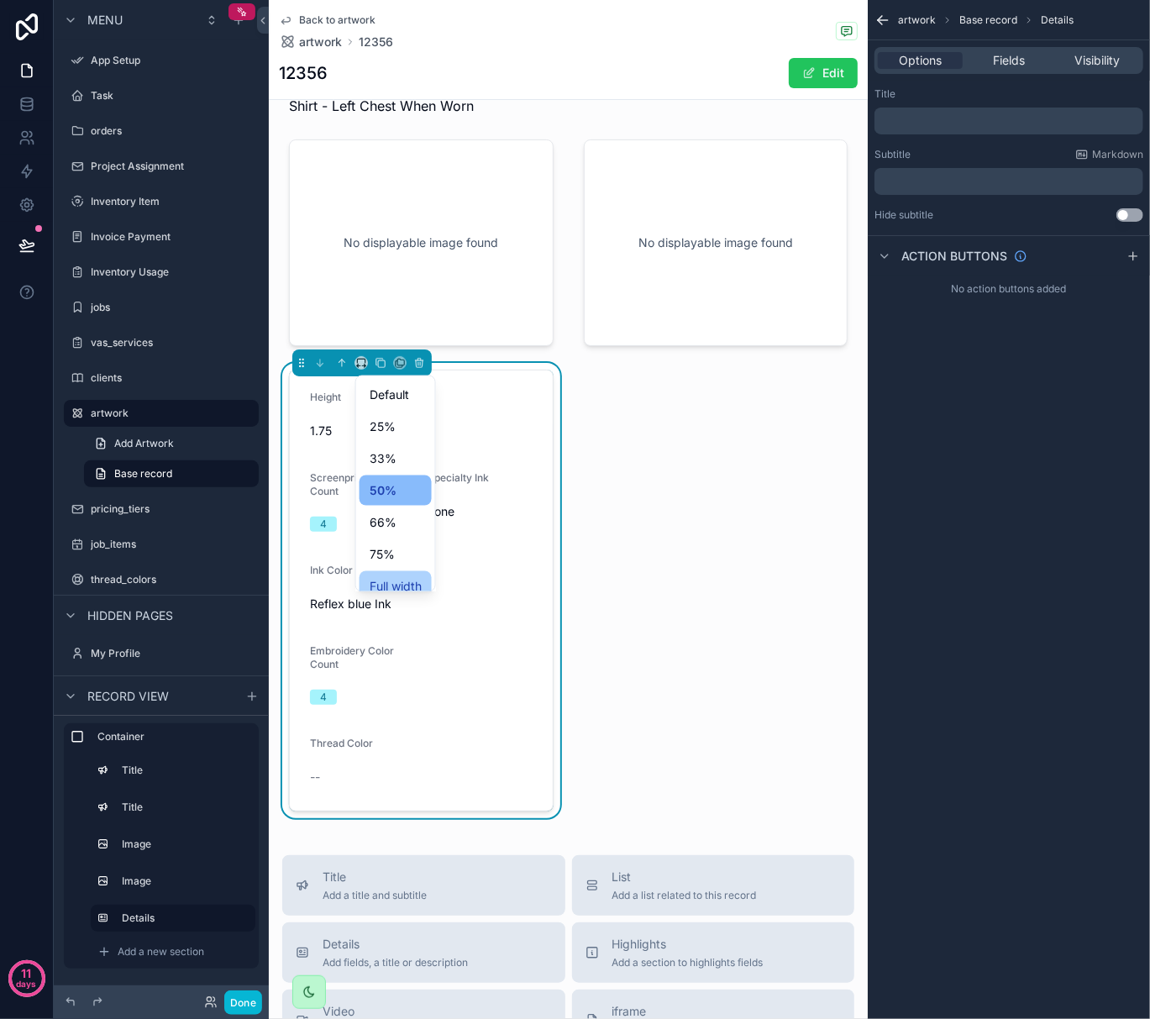
click at [395, 576] on span "Full width" at bounding box center [396, 586] width 52 height 20
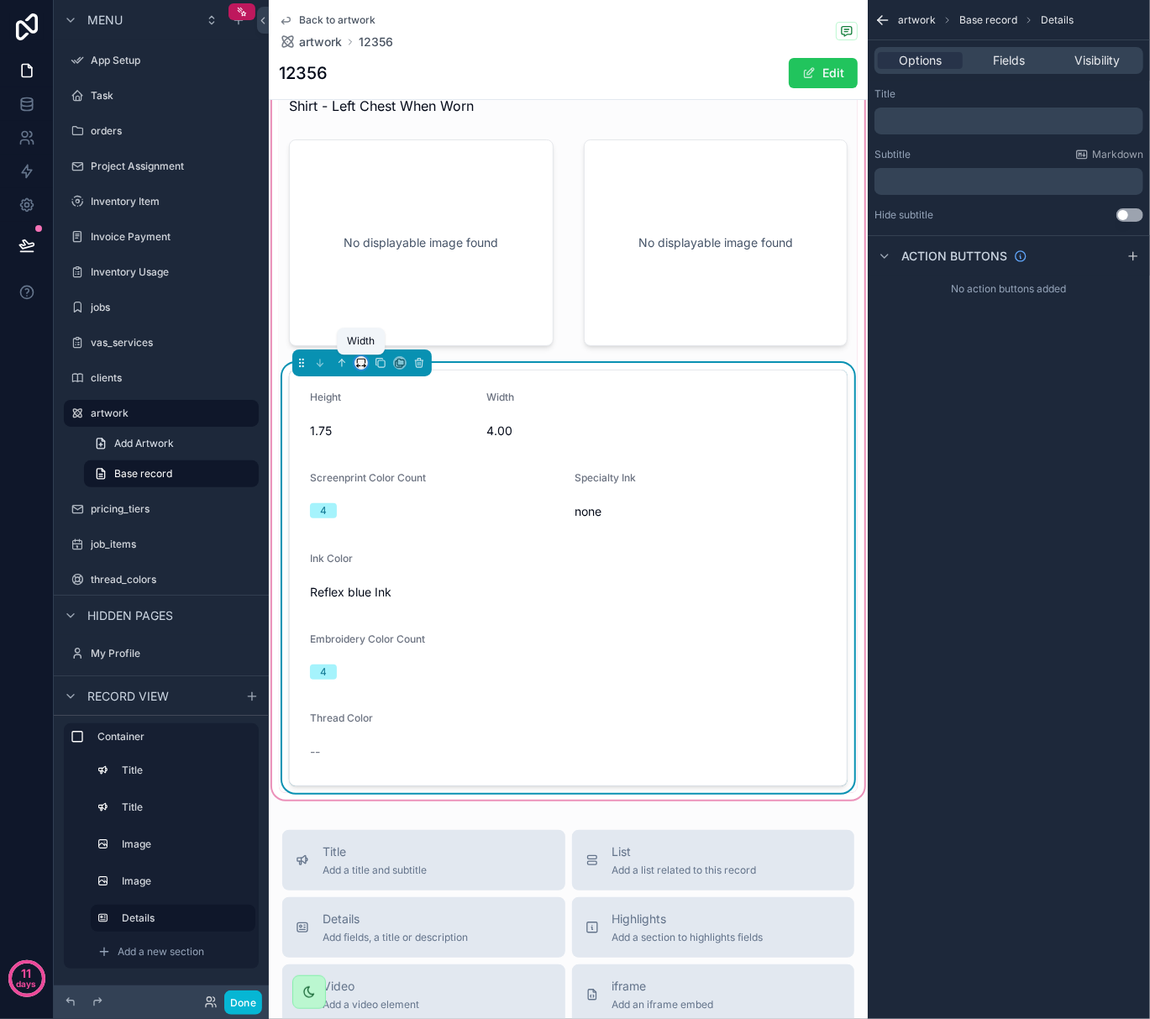
click at [356, 367] on icon "scrollable content" at bounding box center [361, 363] width 12 height 12
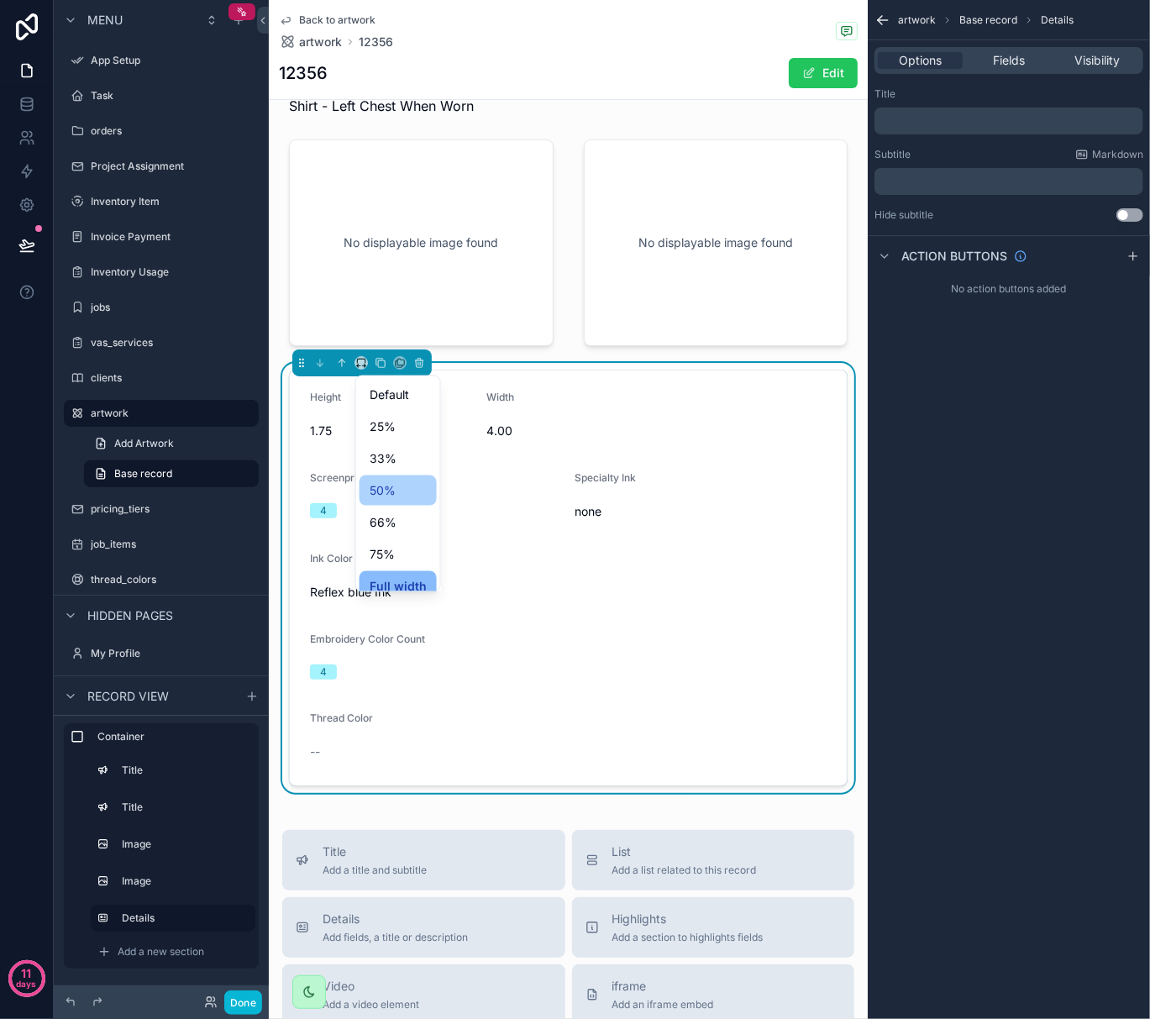
click at [371, 494] on span "50%" at bounding box center [383, 491] width 26 height 20
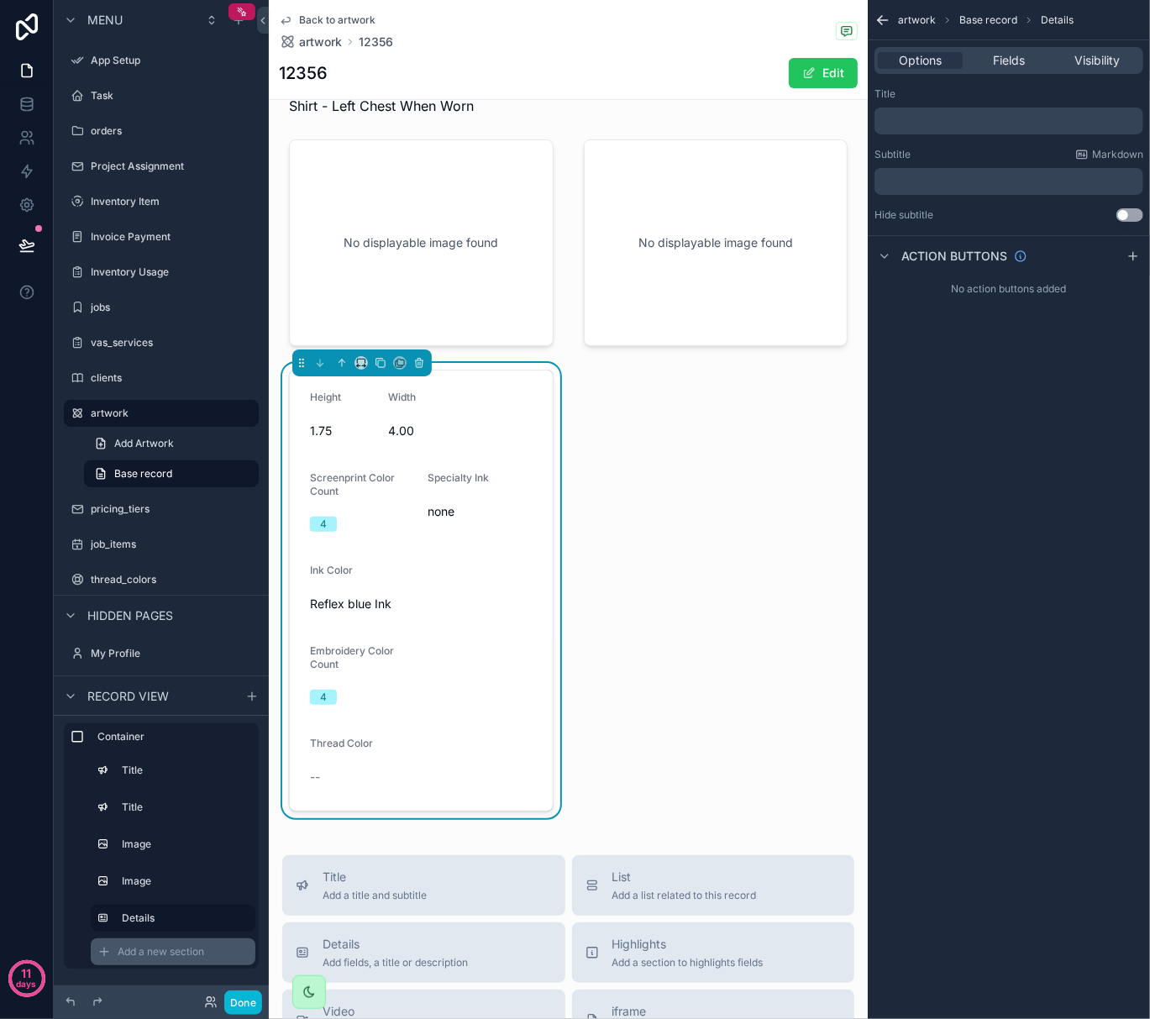
click at [135, 949] on span "Add a new section" at bounding box center [161, 951] width 87 height 13
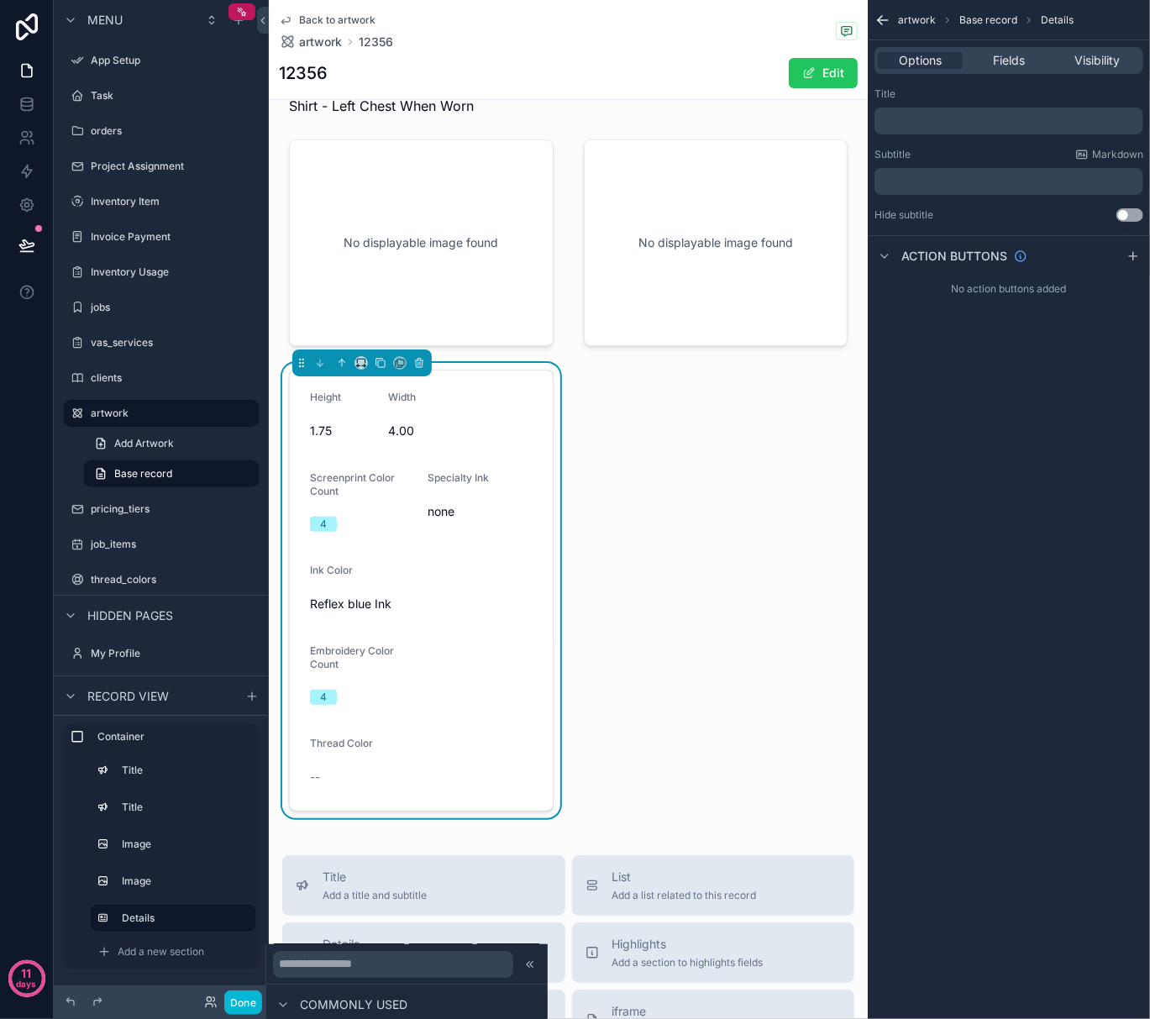
scroll to position [329, 0]
click at [417, 969] on input "text" at bounding box center [393, 964] width 240 height 27
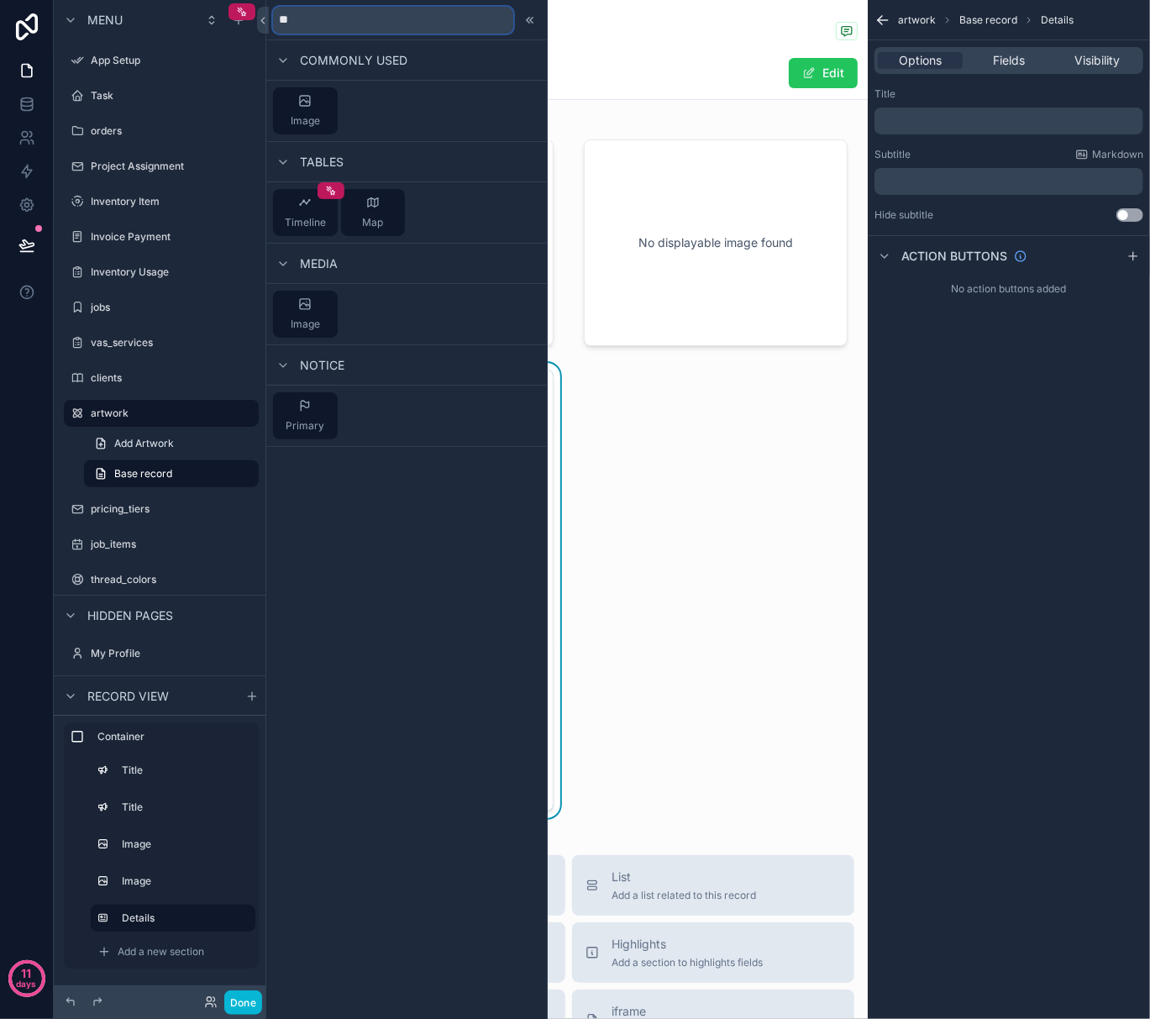
scroll to position [0, 0]
type input "*****"
click at [381, 108] on div "Image" at bounding box center [372, 111] width 29 height 34
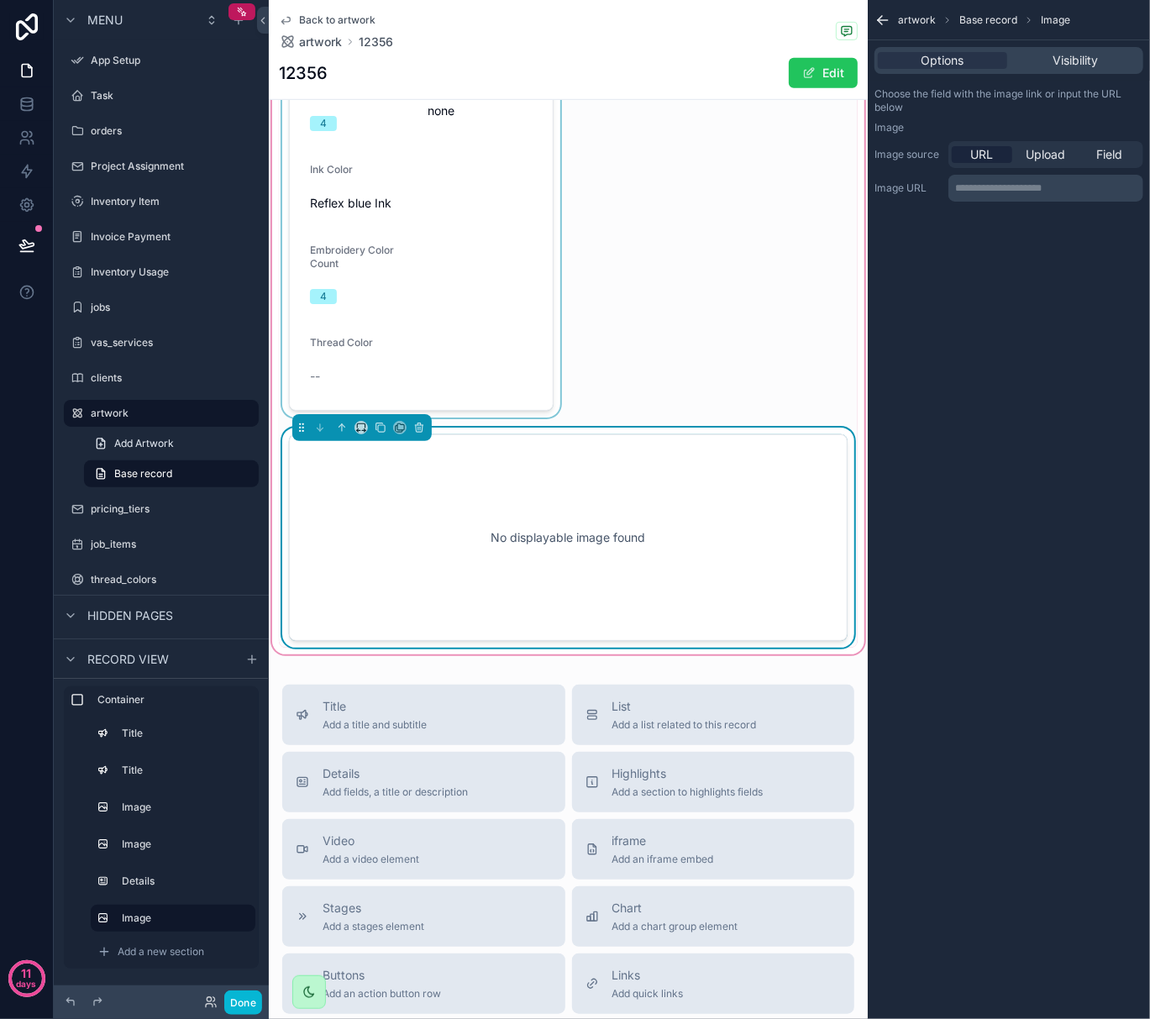
scroll to position [542, 0]
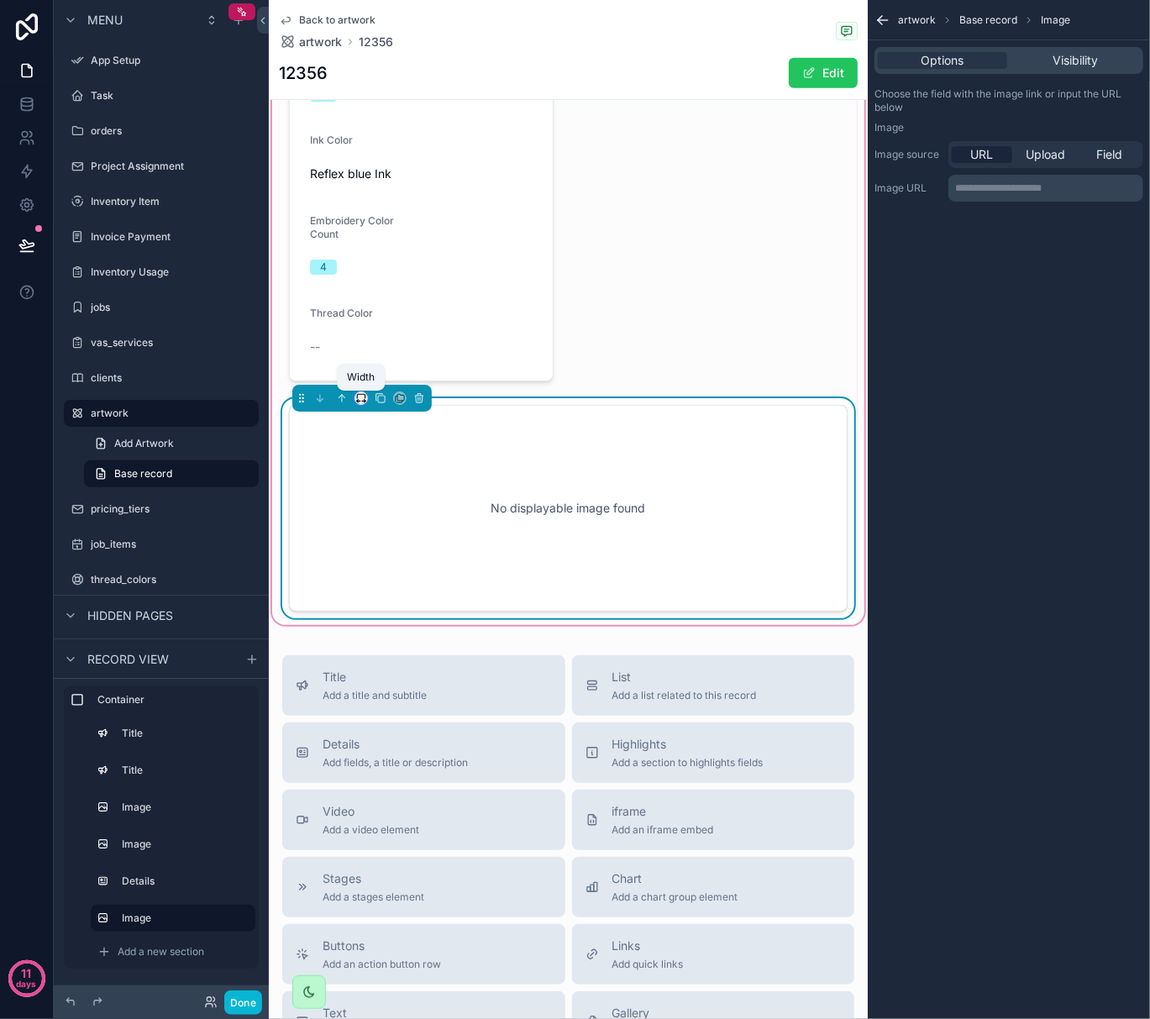
click at [361, 398] on icon "scrollable content" at bounding box center [361, 398] width 12 height 12
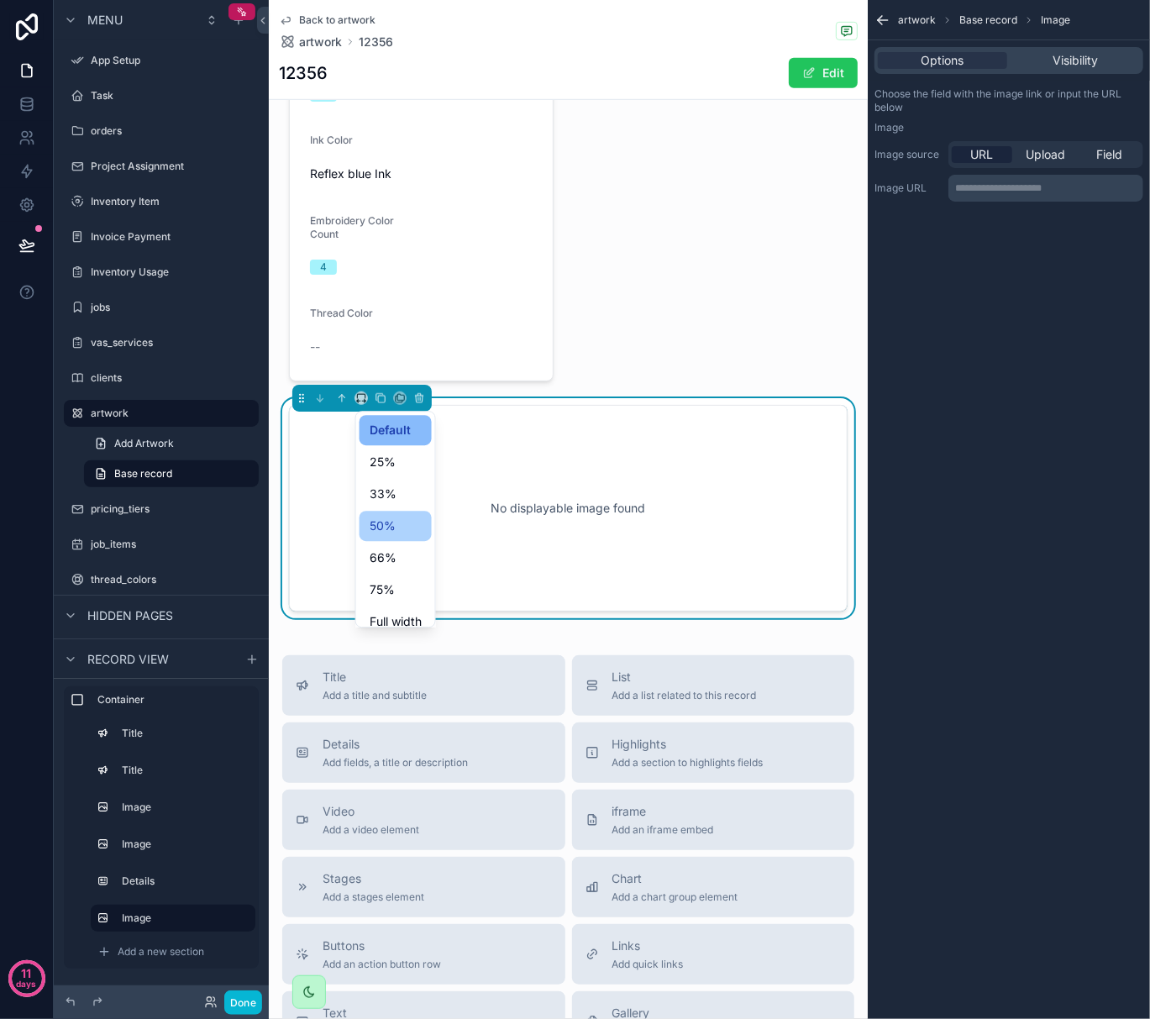
click at [385, 521] on span "50%" at bounding box center [383, 526] width 26 height 20
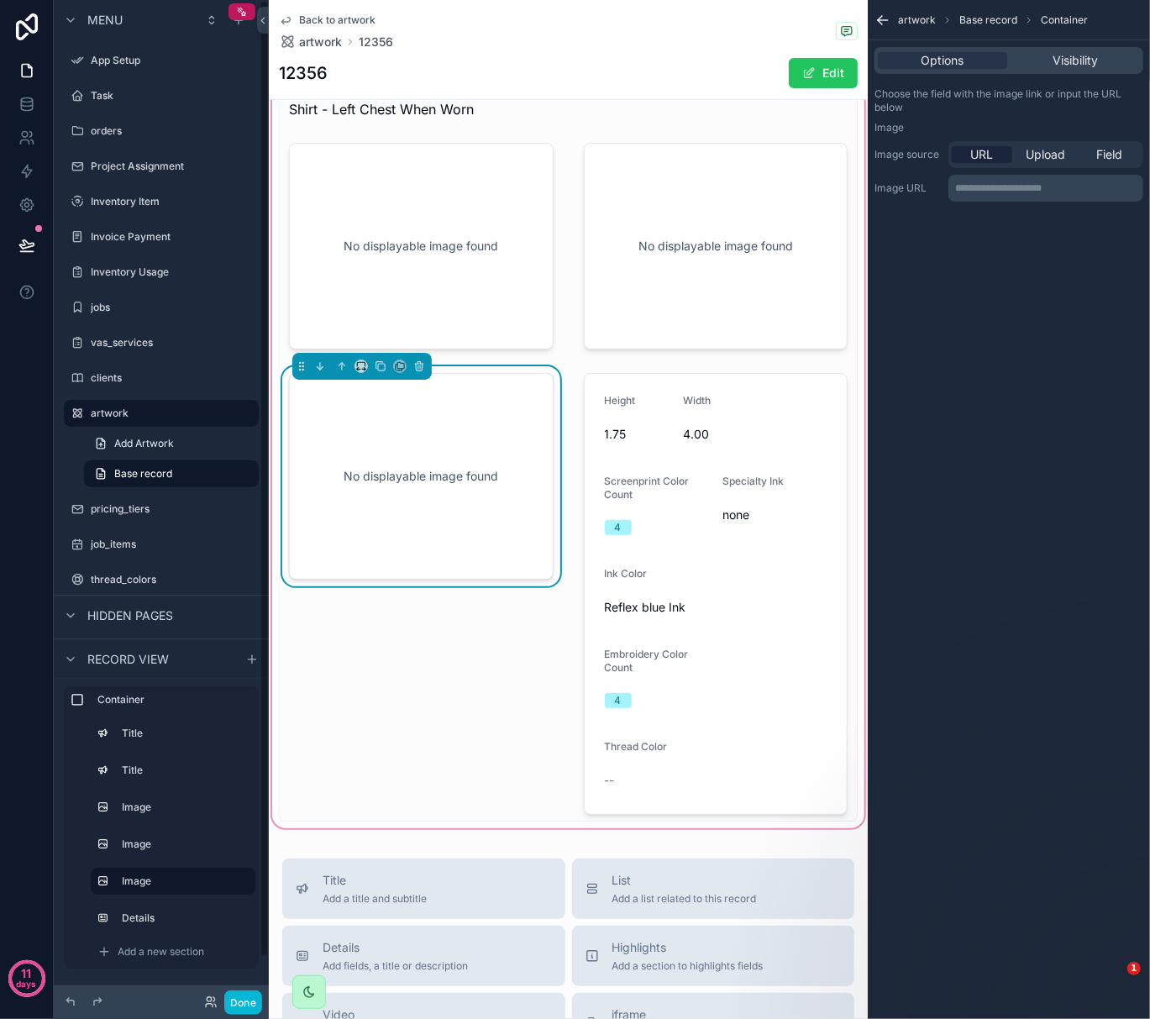
scroll to position [112, 0]
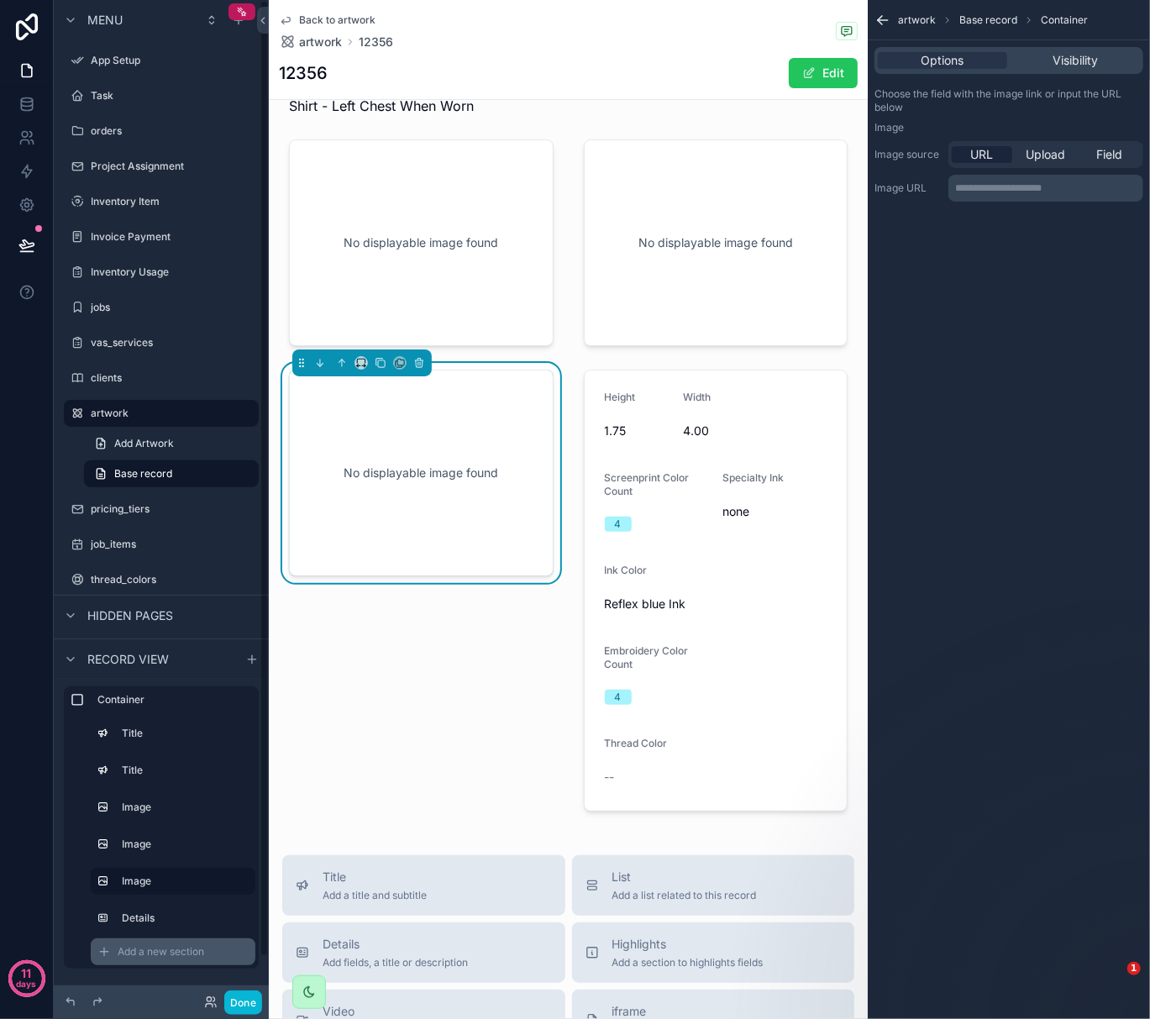
click at [197, 953] on span "Add a new section" at bounding box center [161, 951] width 87 height 13
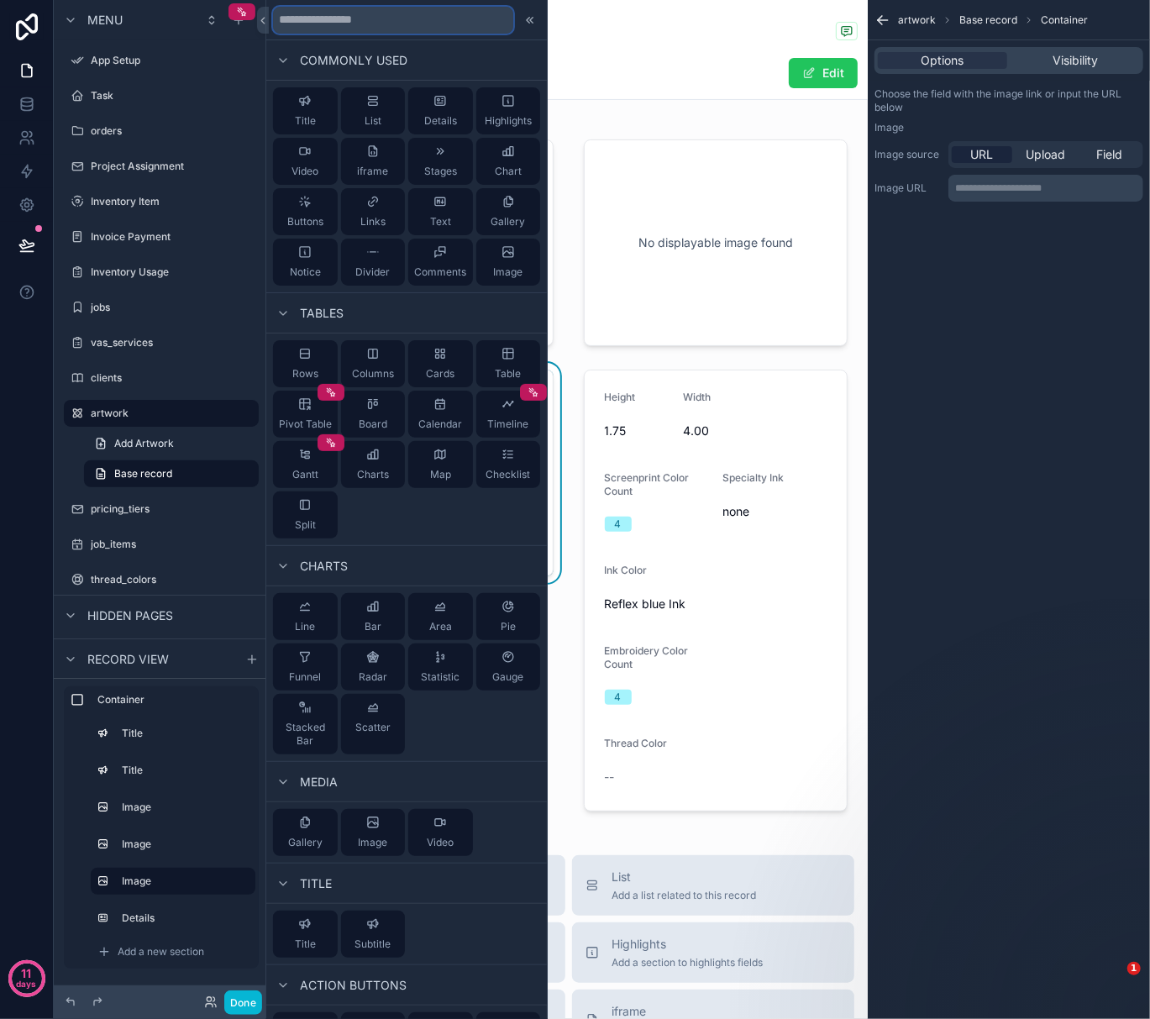
click at [380, 28] on input "text" at bounding box center [393, 20] width 240 height 27
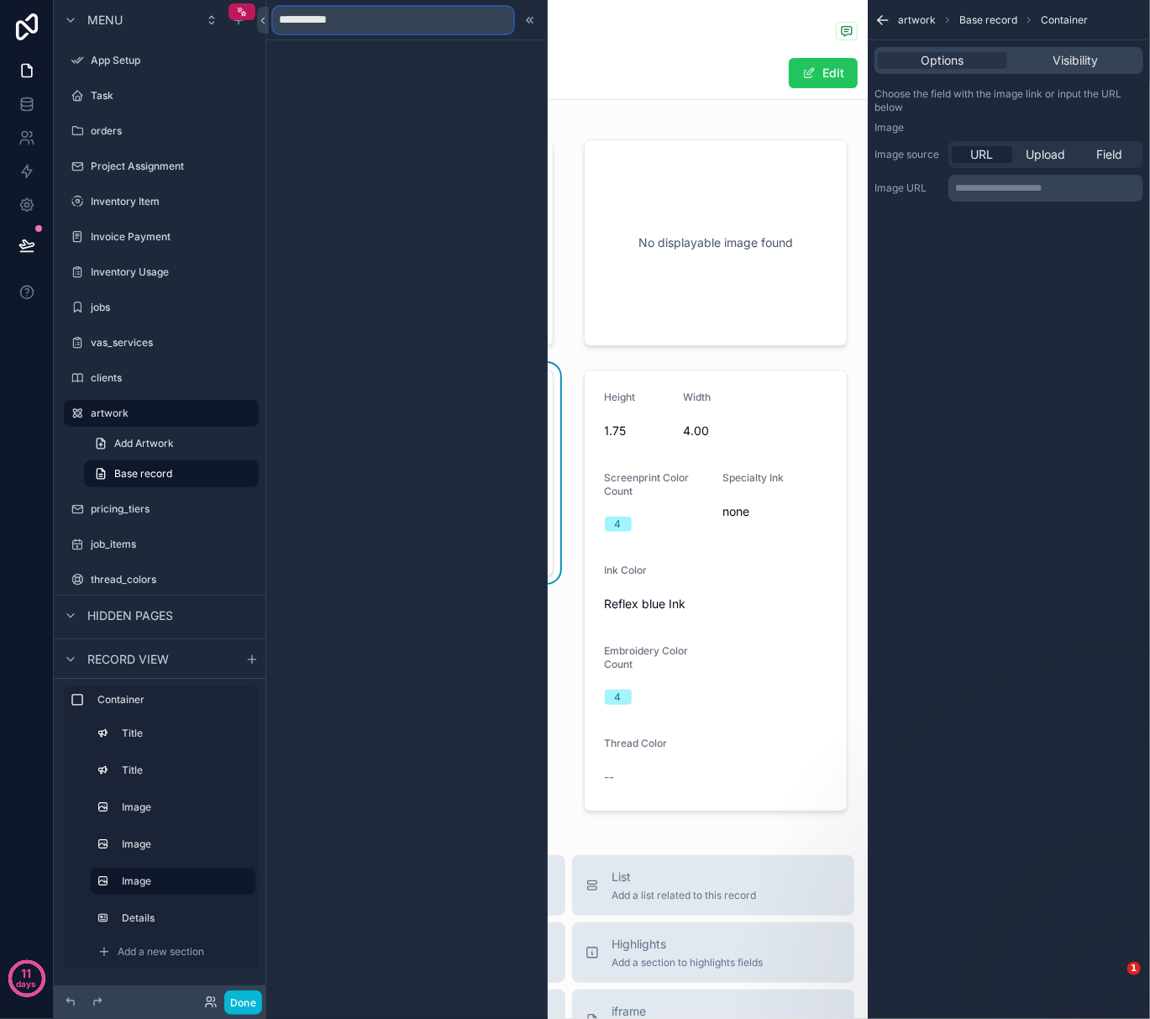
type input "**********"
click at [934, 391] on div "**********" at bounding box center [1009, 509] width 282 height 1019
click at [1092, 149] on div "Field" at bounding box center [1110, 154] width 60 height 17
click at [1124, 192] on div "scrollable content" at bounding box center [1045, 189] width 193 height 27
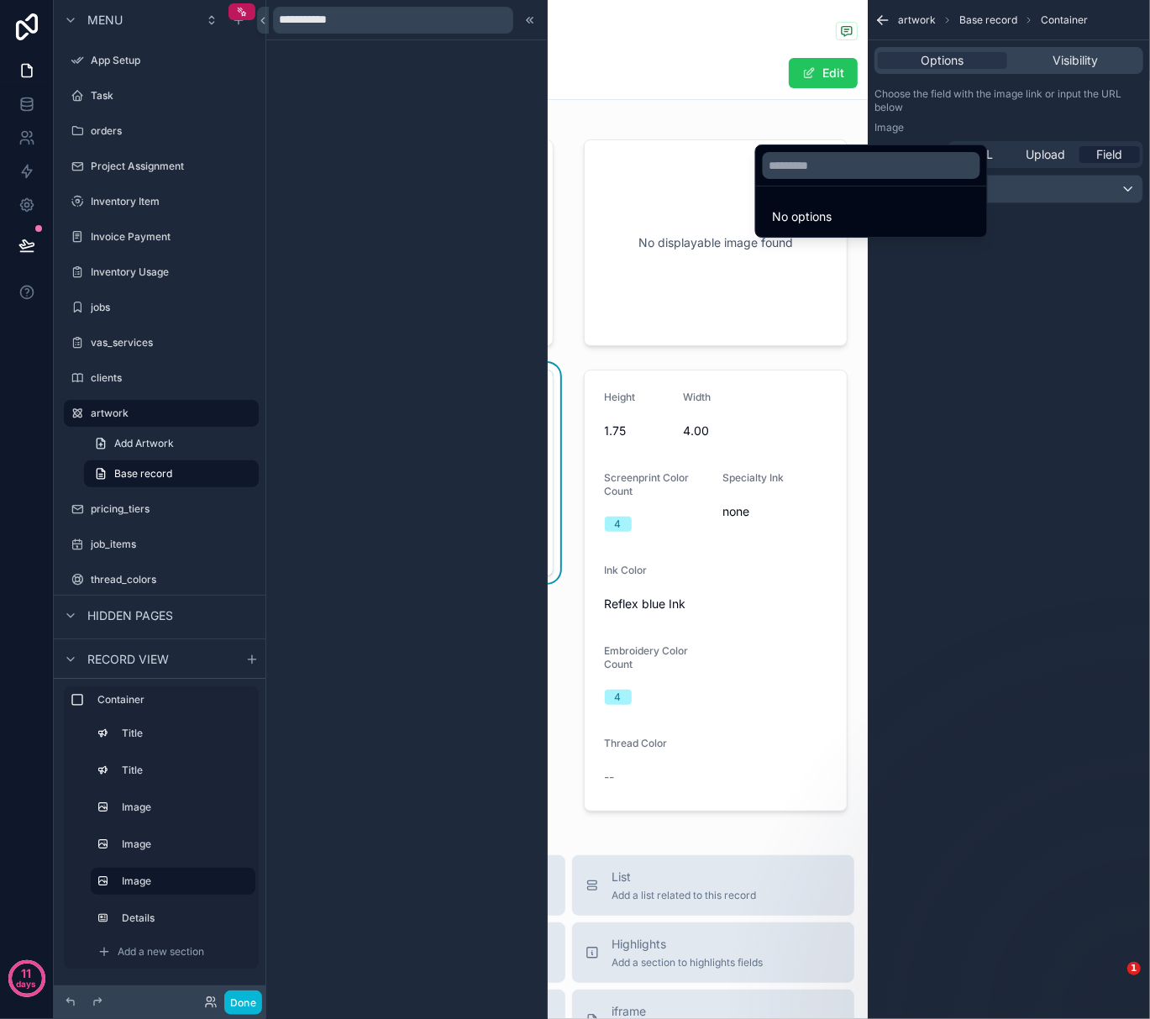
click at [791, 213] on span "No options" at bounding box center [803, 216] width 60 height 14
click at [1009, 333] on div "scrollable content" at bounding box center [575, 509] width 1150 height 1019
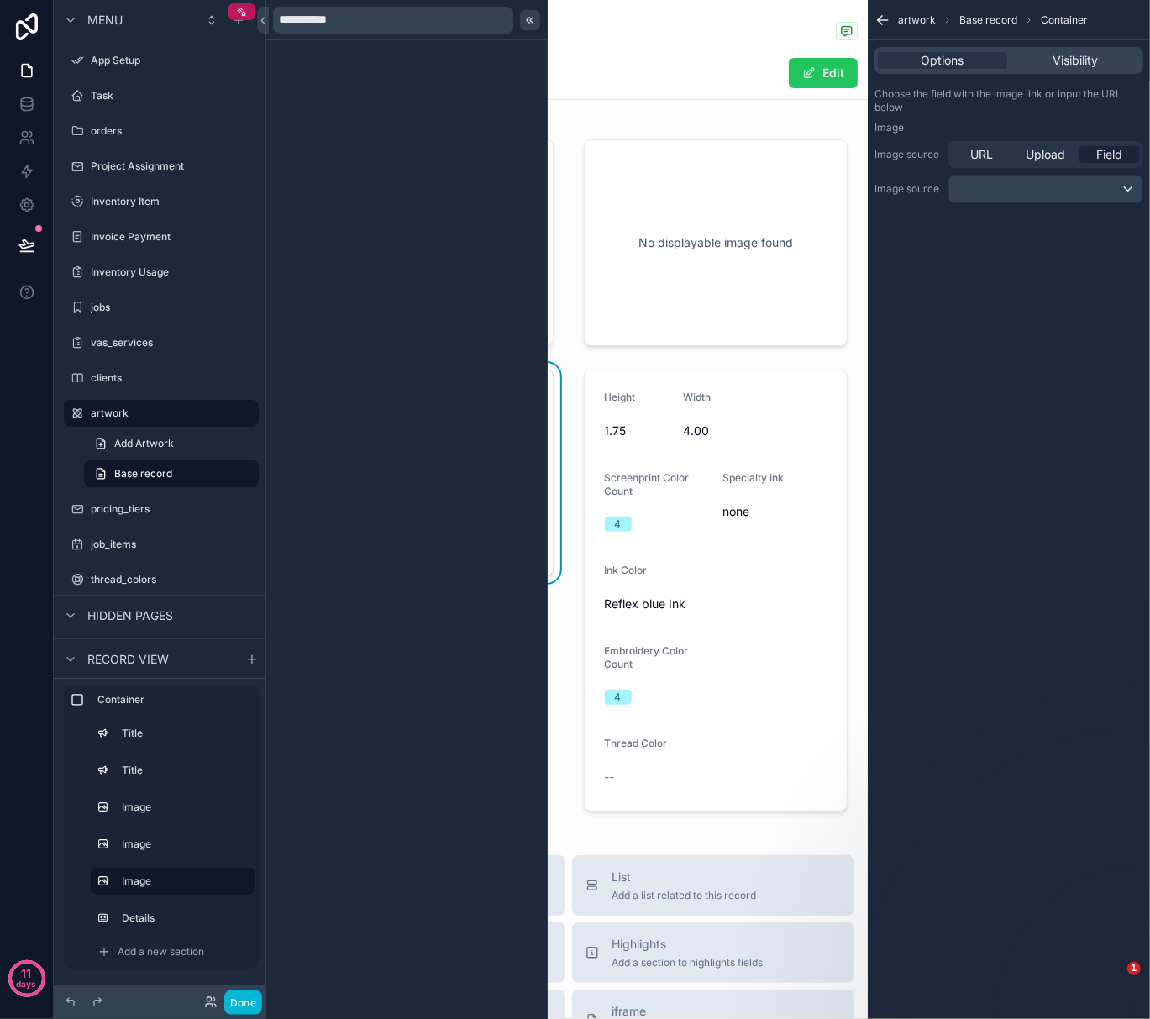
click at [536, 22] on div at bounding box center [530, 20] width 20 height 20
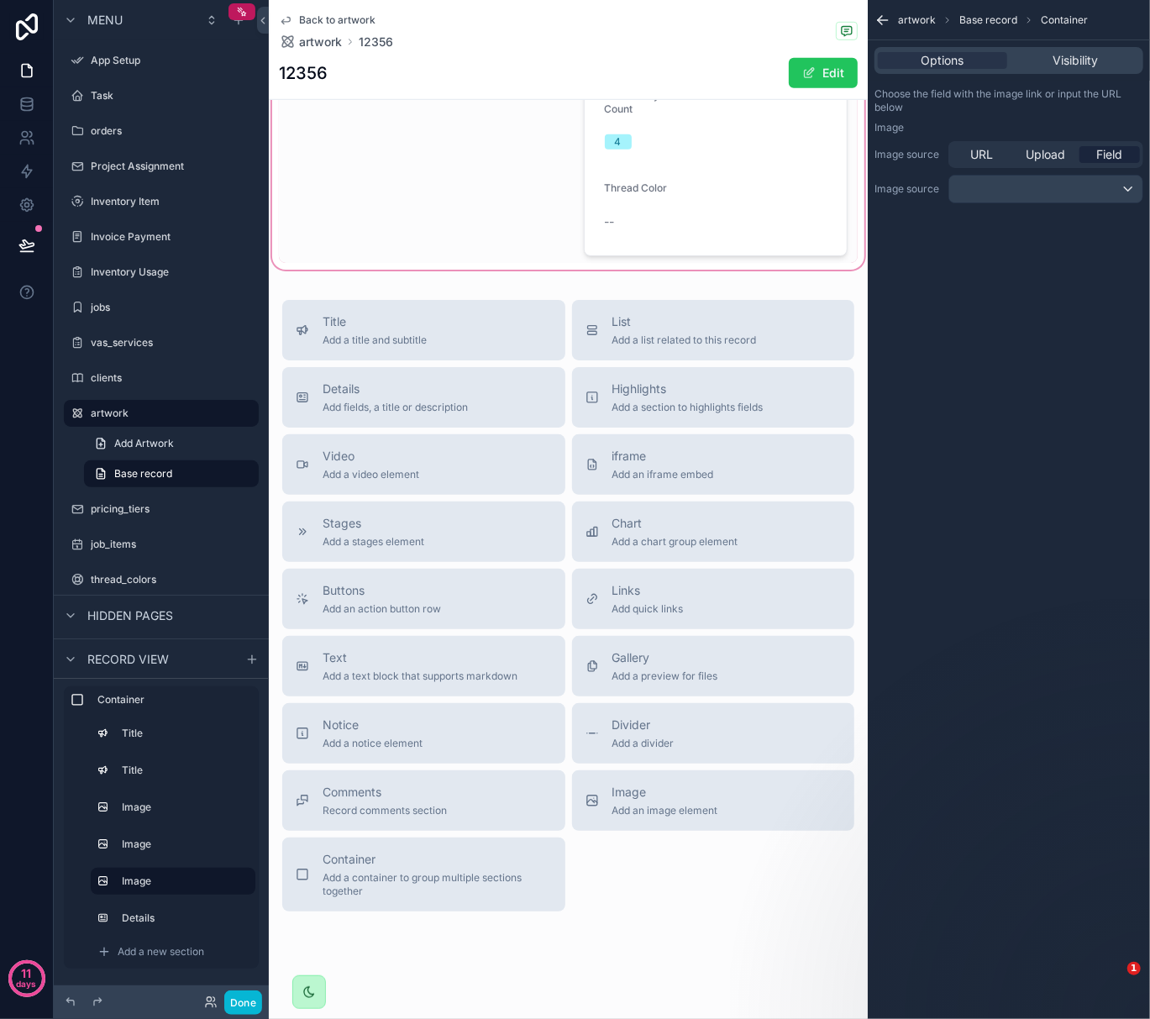
scroll to position [672, 0]
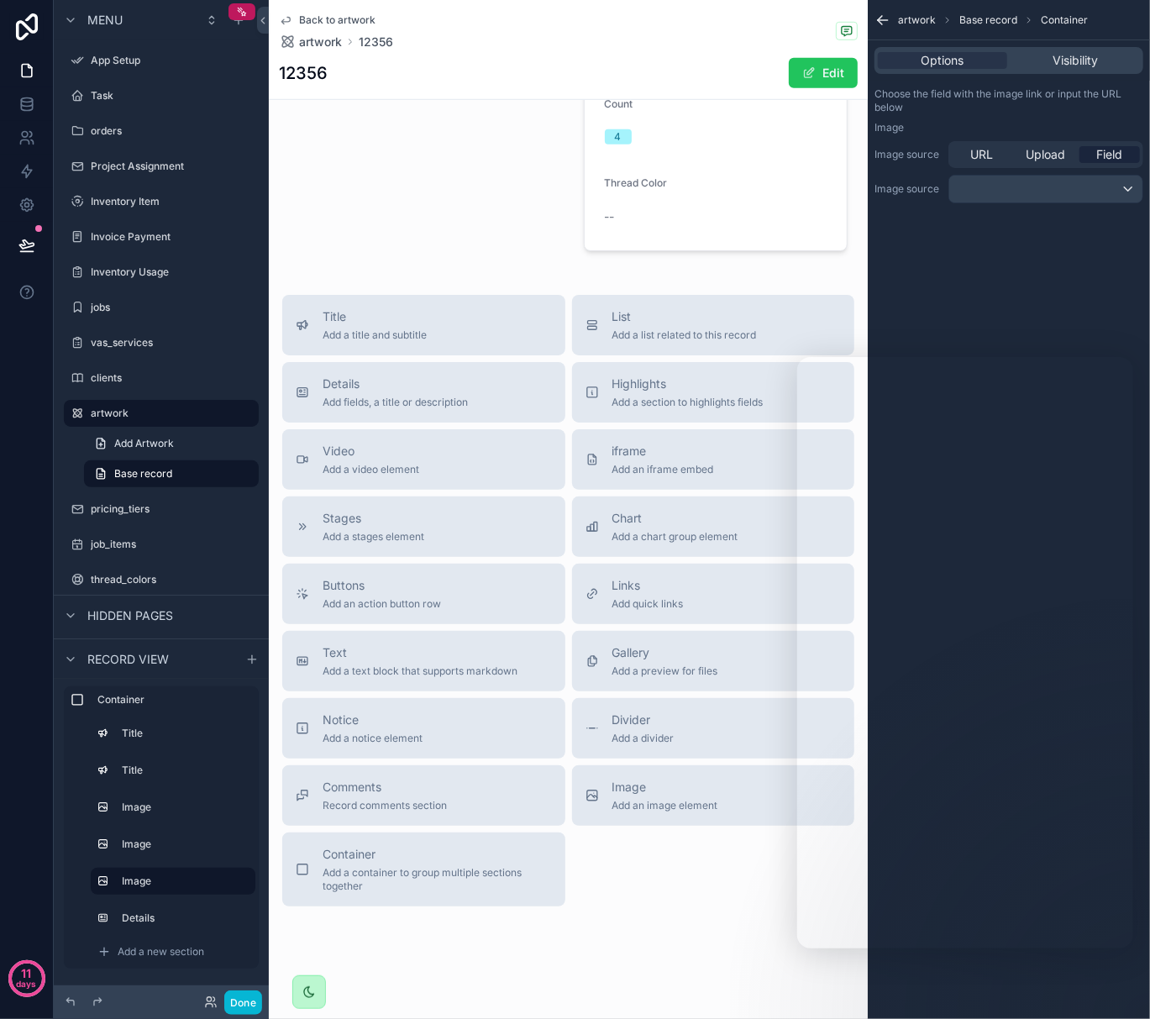
click at [975, 320] on div "artwork Base record Container Options Visibility Choose the field with the imag…" at bounding box center [1009, 509] width 282 height 1019
click at [25, 99] on icon at bounding box center [26, 104] width 17 height 17
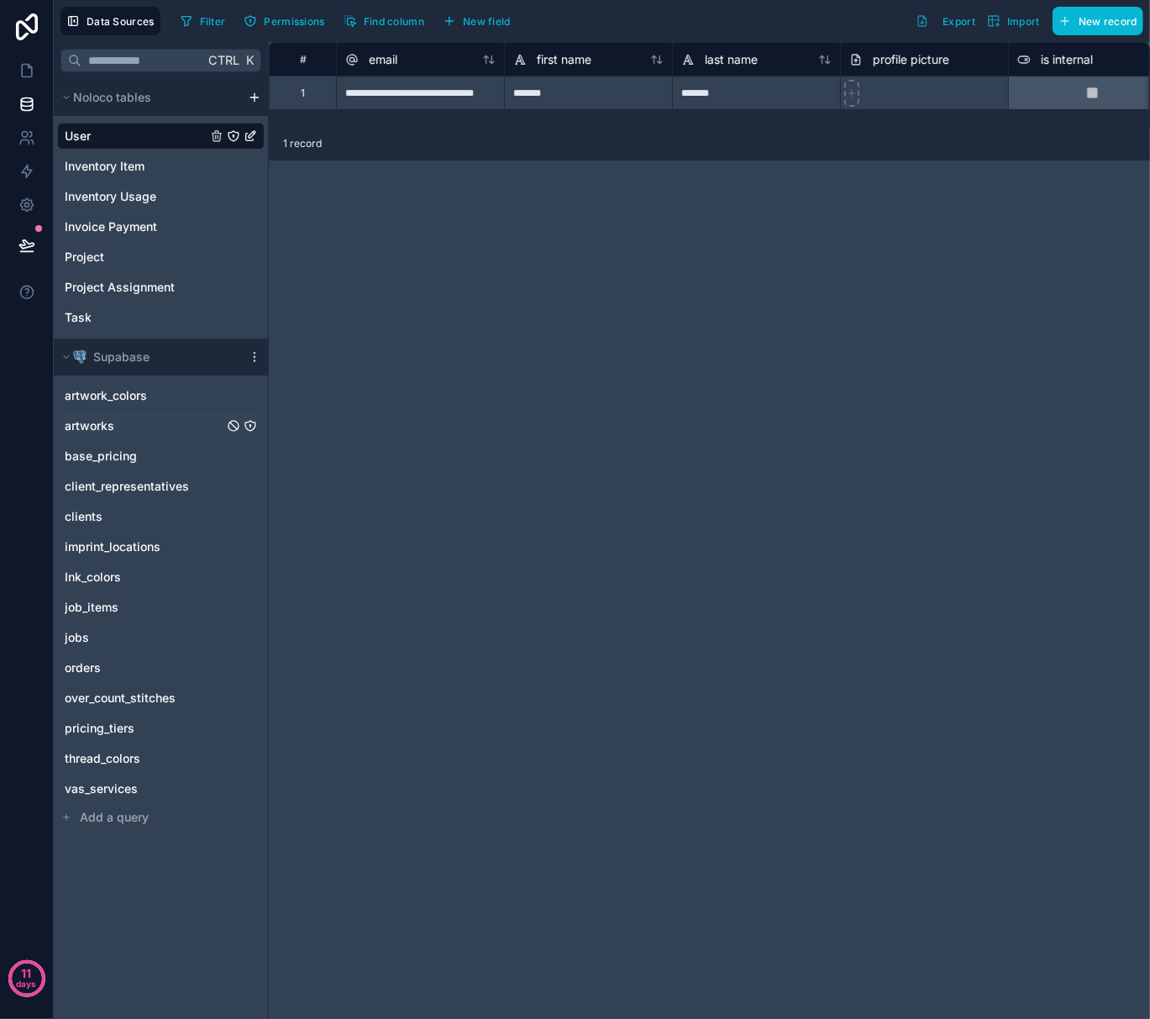
click at [173, 429] on div "artworks" at bounding box center [161, 426] width 208 height 27
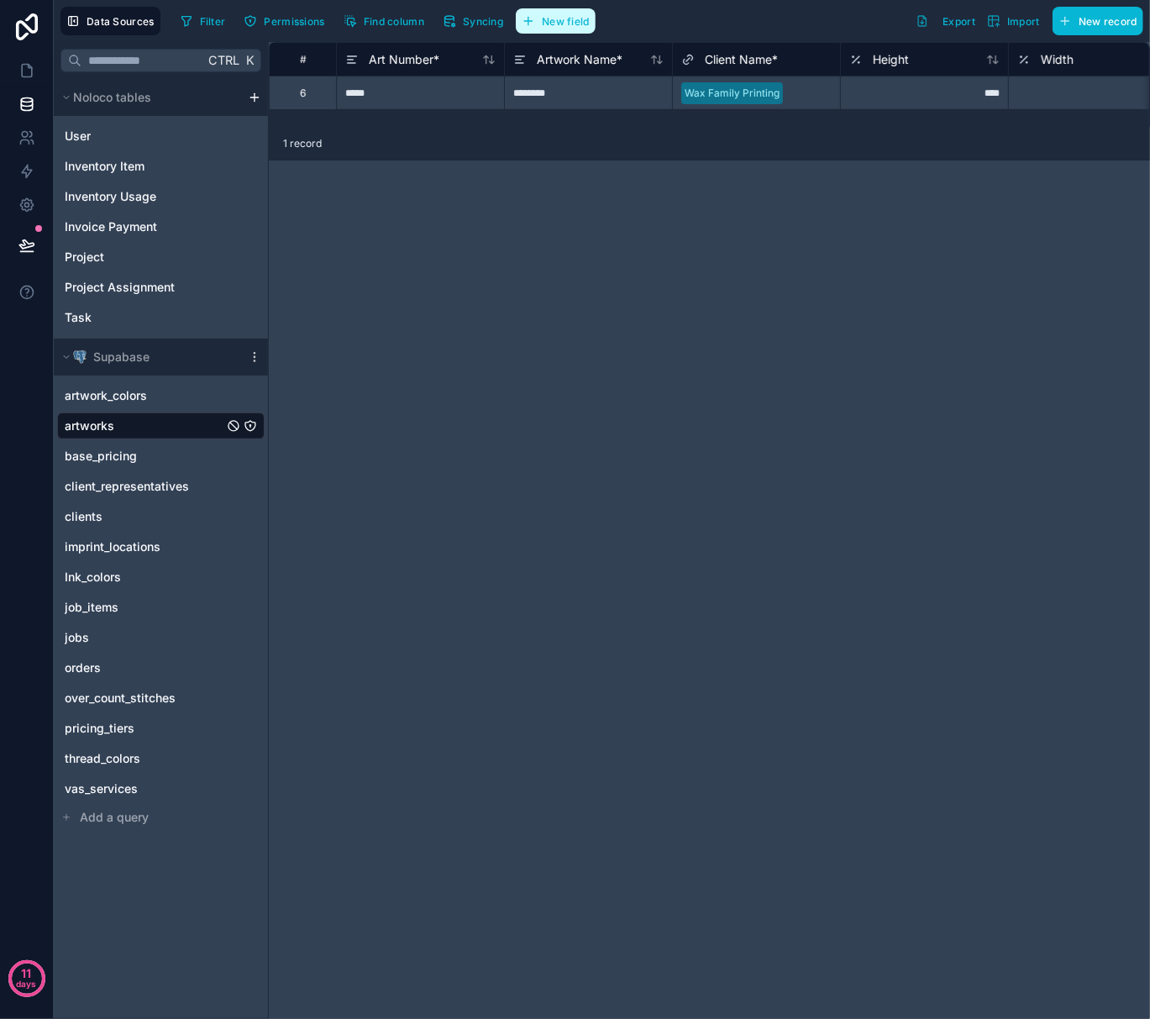
click at [539, 30] on button "New field" at bounding box center [556, 20] width 80 height 25
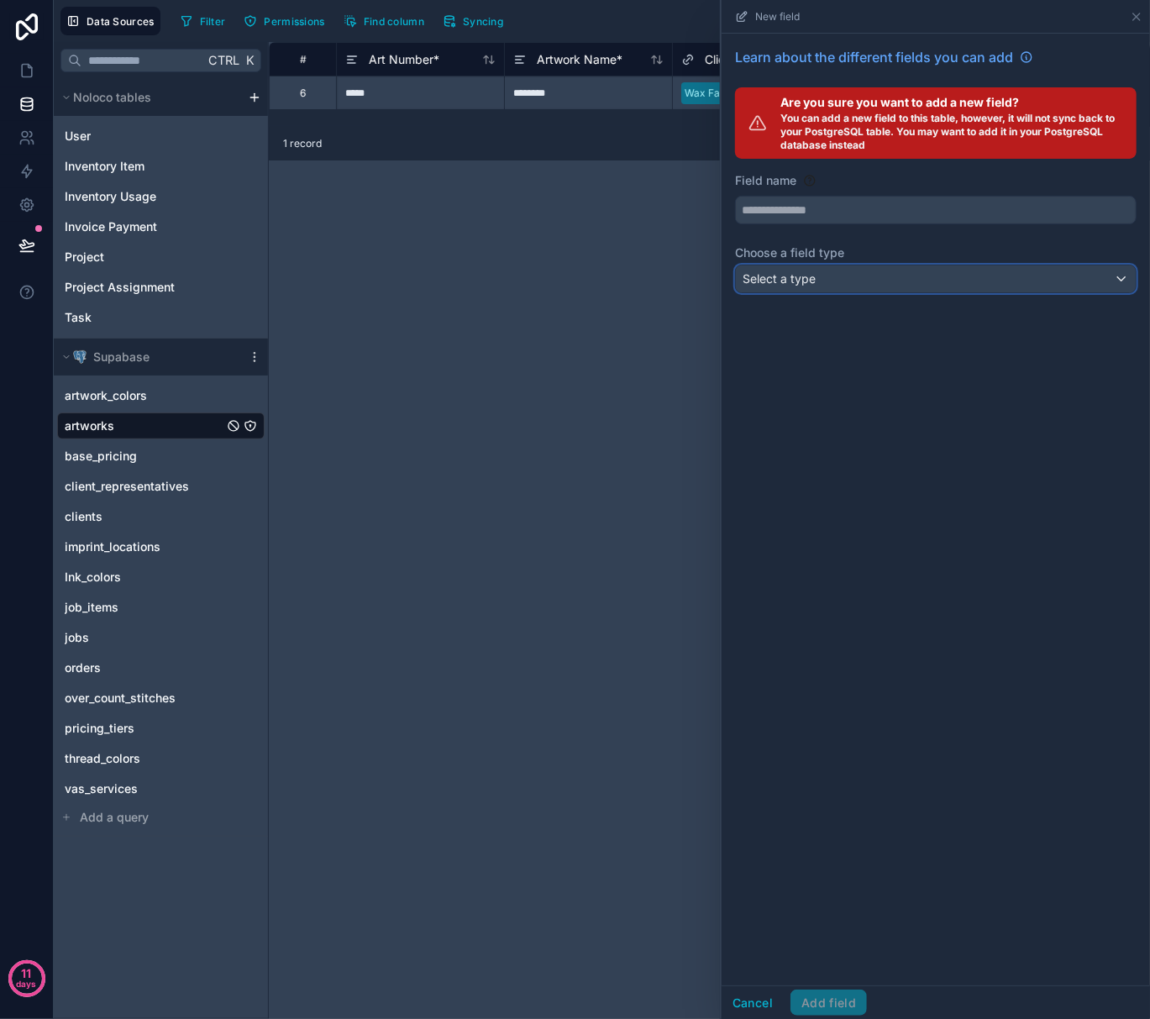
click at [844, 282] on div "Select a type" at bounding box center [936, 279] width 400 height 27
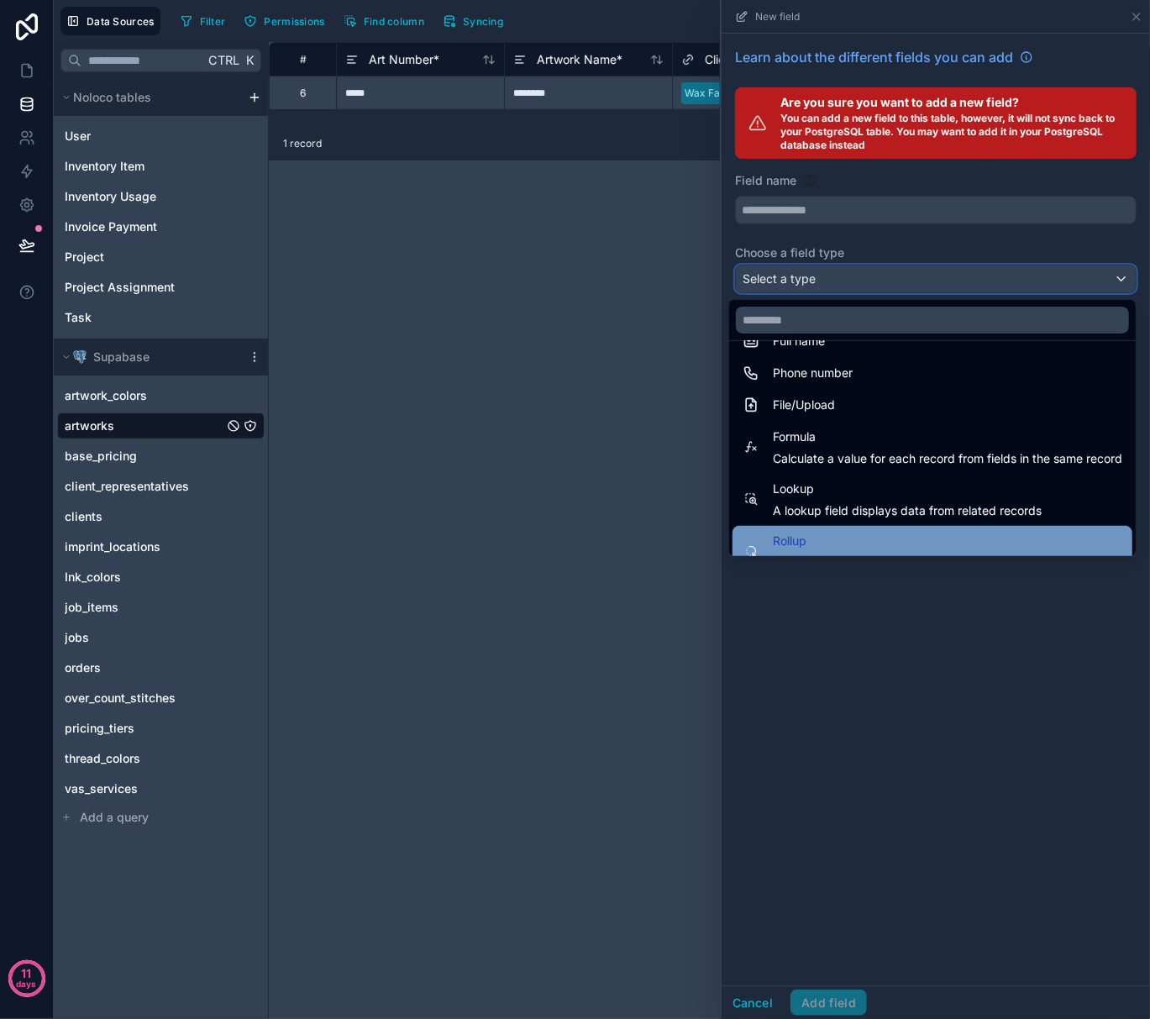
scroll to position [323, 0]
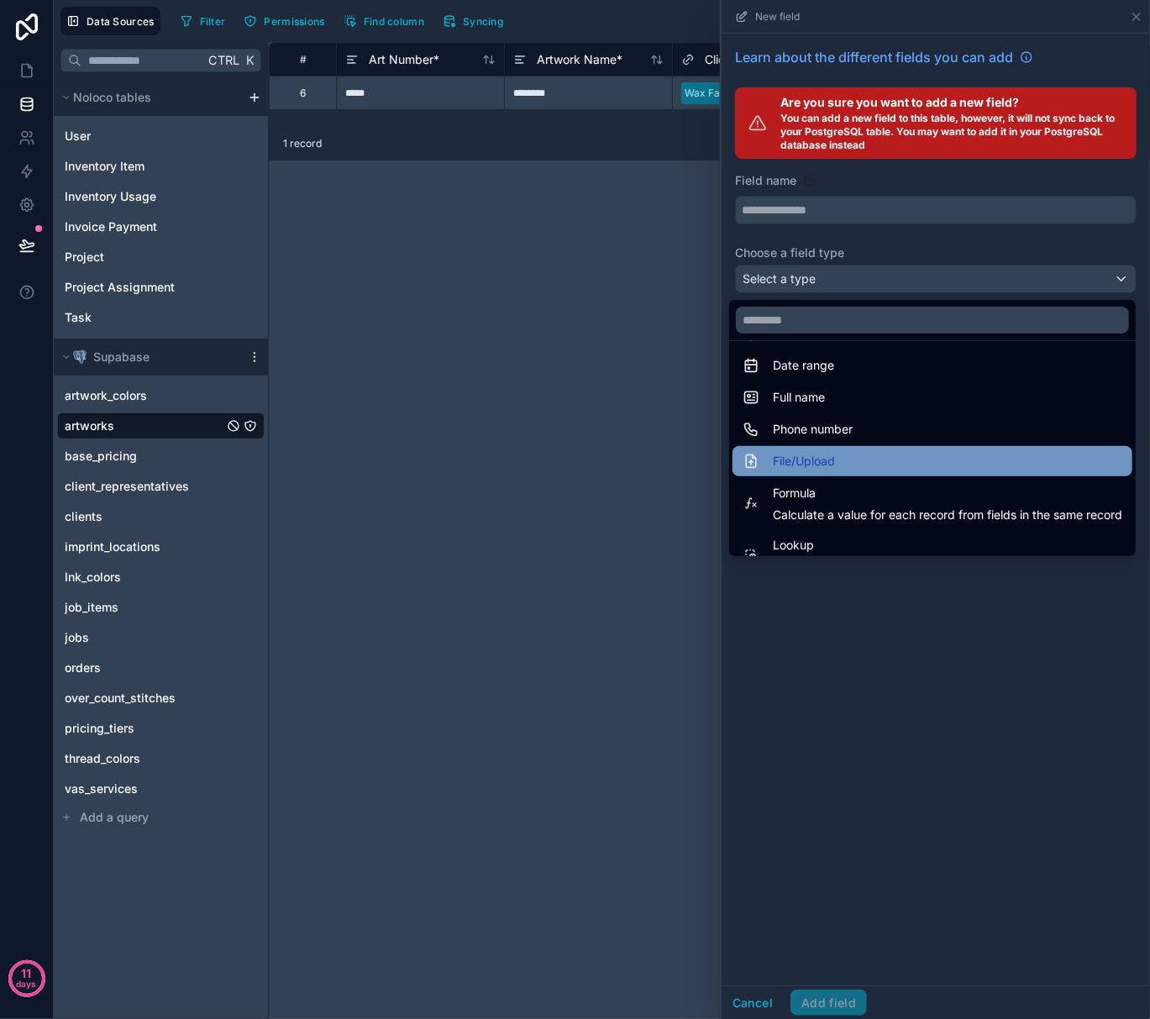
click at [818, 466] on div "File/Upload" at bounding box center [933, 461] width 380 height 20
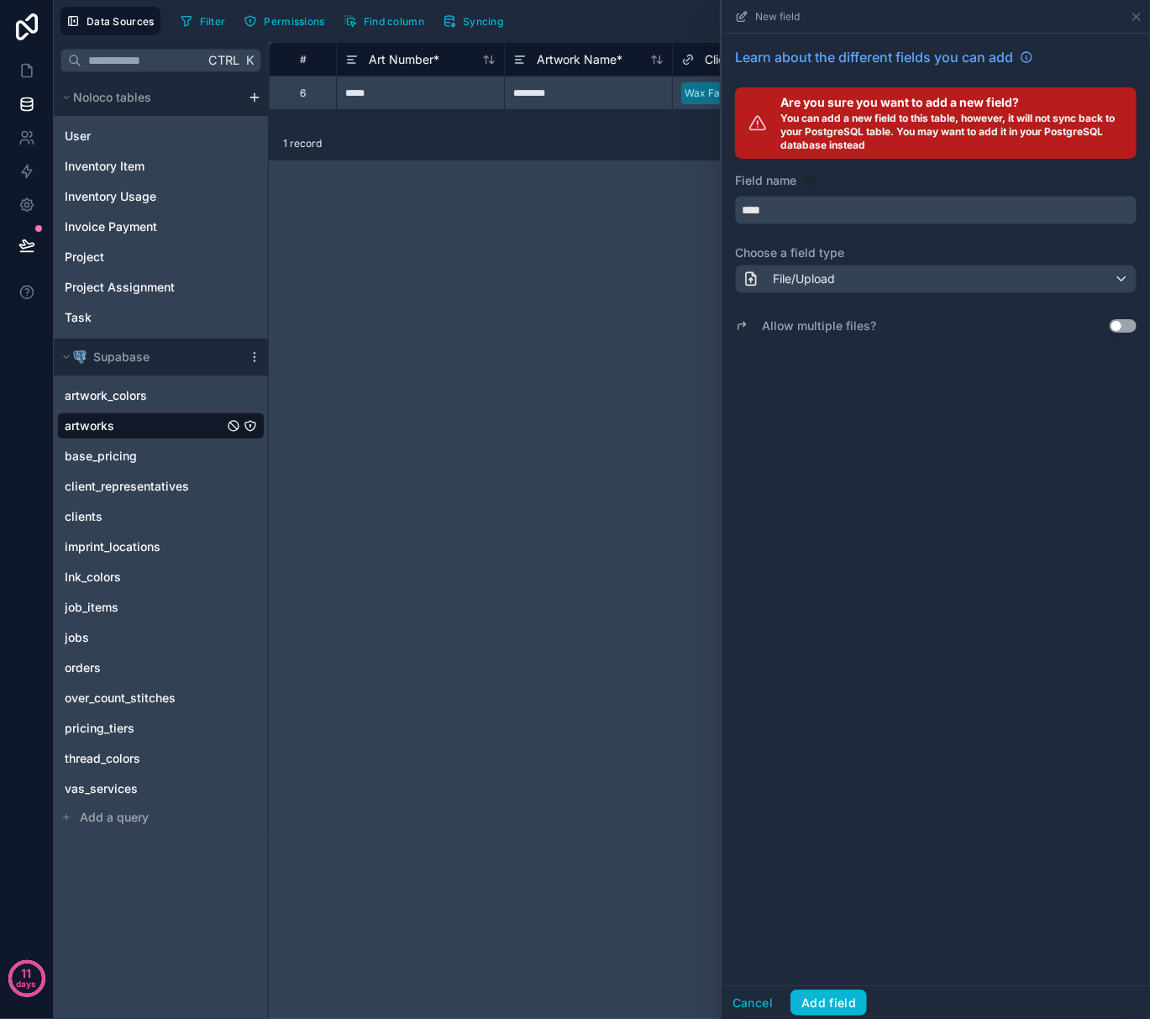
drag, startPoint x: 781, startPoint y: 206, endPoint x: 706, endPoint y: 206, distance: 75.6
click at [706, 206] on div "Data Sources Filter Permissions Find column Syncing New field Learn about the d…" at bounding box center [602, 509] width 1097 height 1019
type input "*"
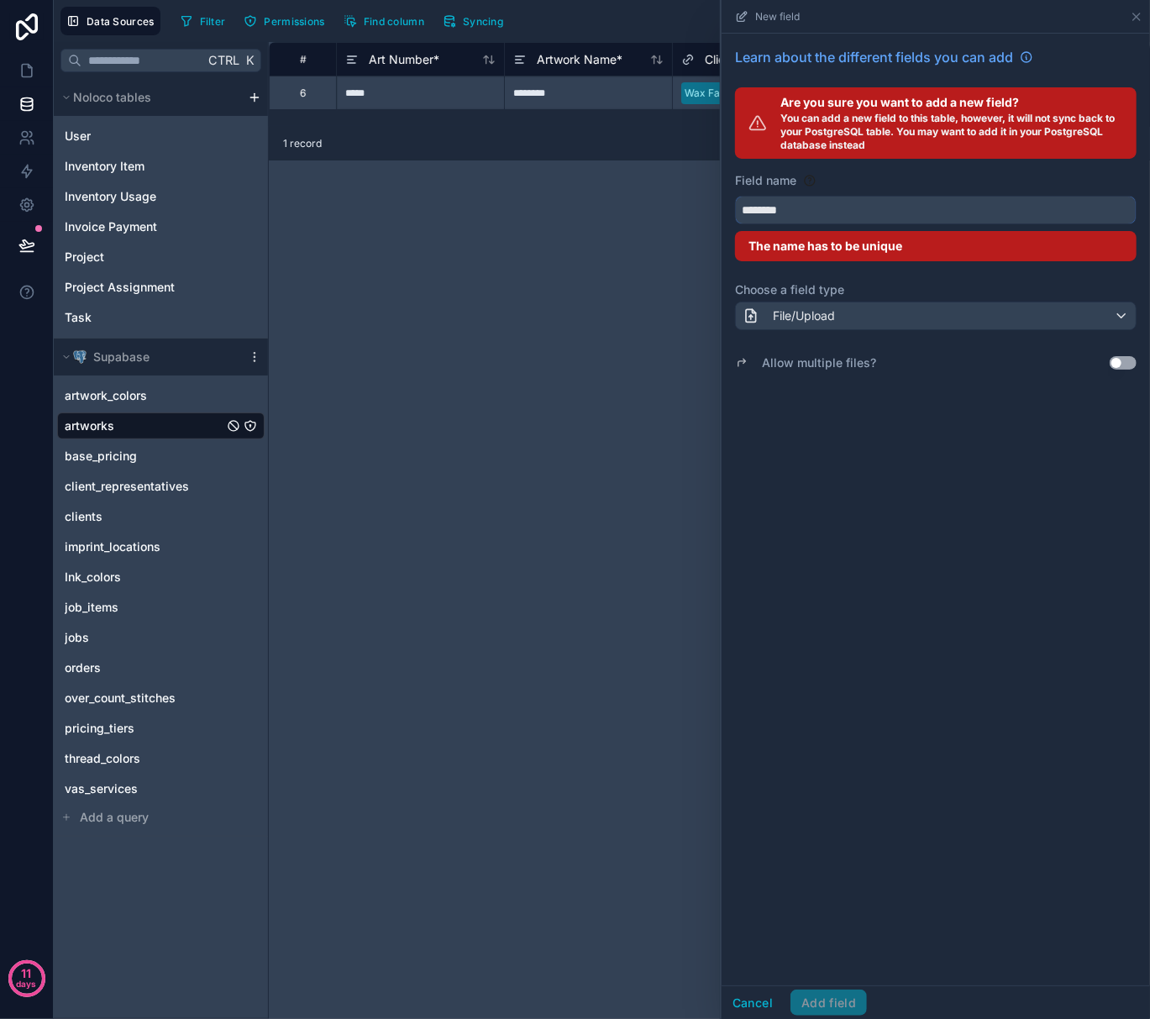
click at [735, 196] on button "*******" at bounding box center [936, 210] width 402 height 29
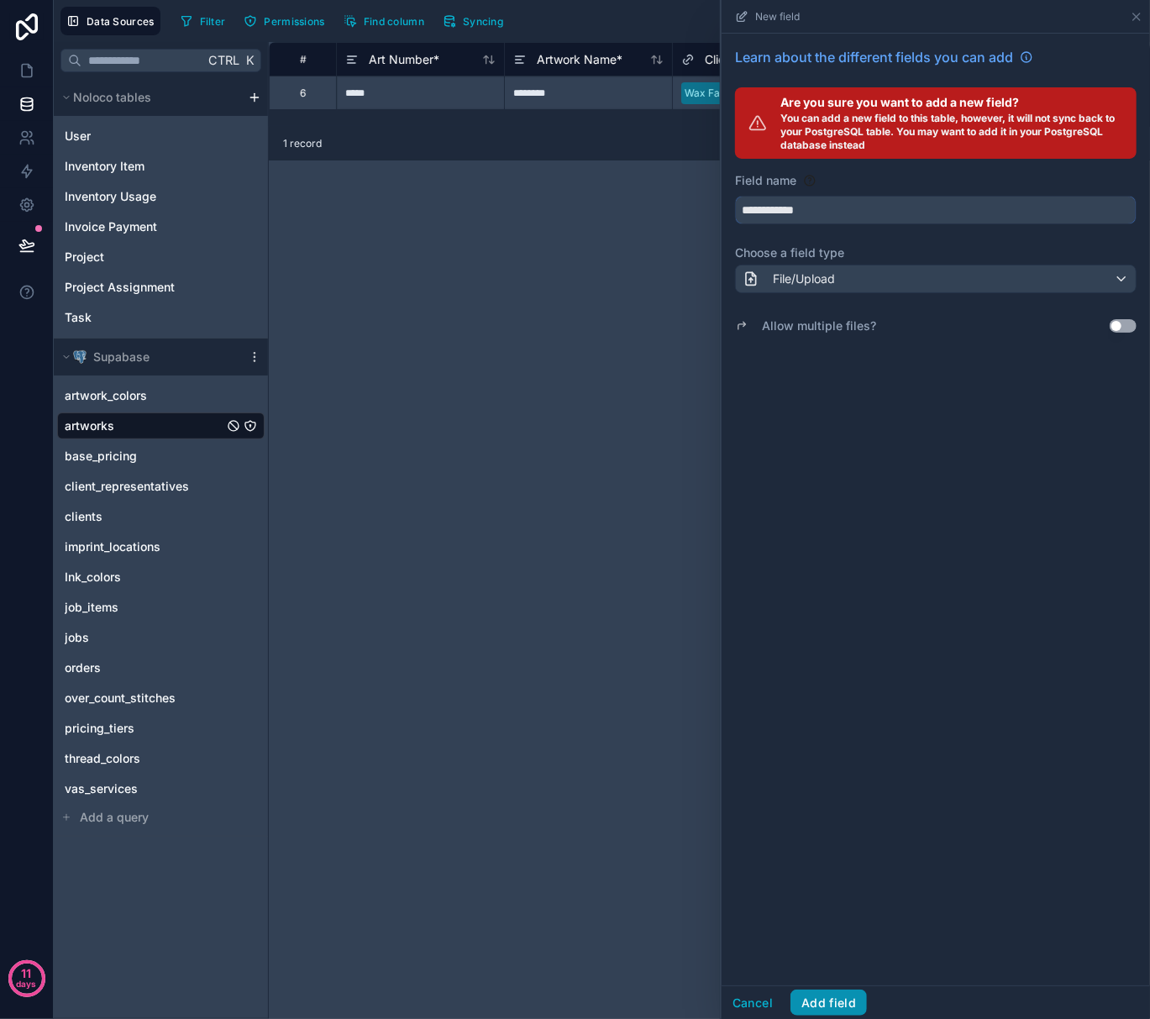
type input "**********"
click at [841, 1002] on button "Add field" at bounding box center [829, 1003] width 76 height 27
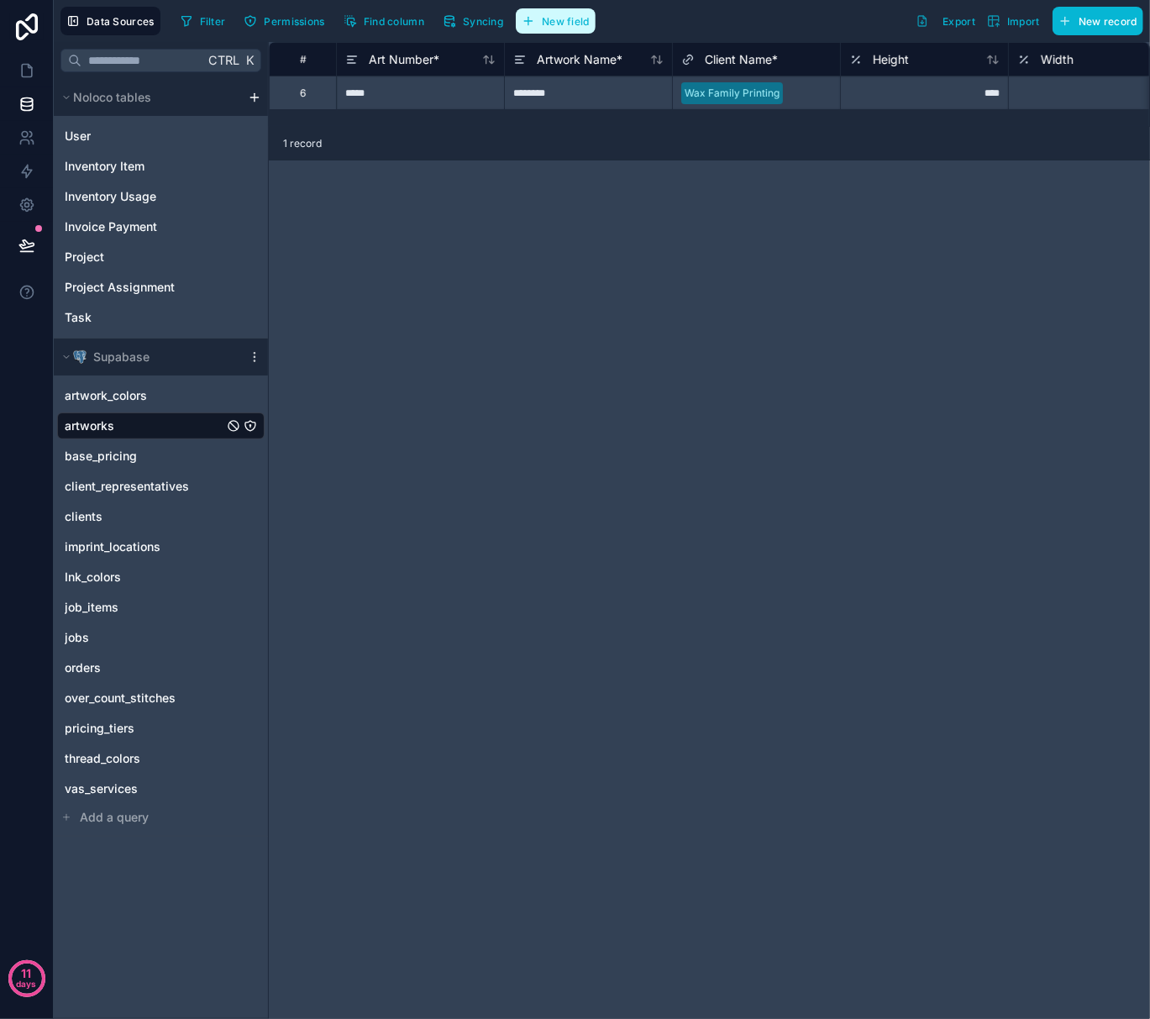
click at [546, 18] on span "New field" at bounding box center [566, 21] width 48 height 13
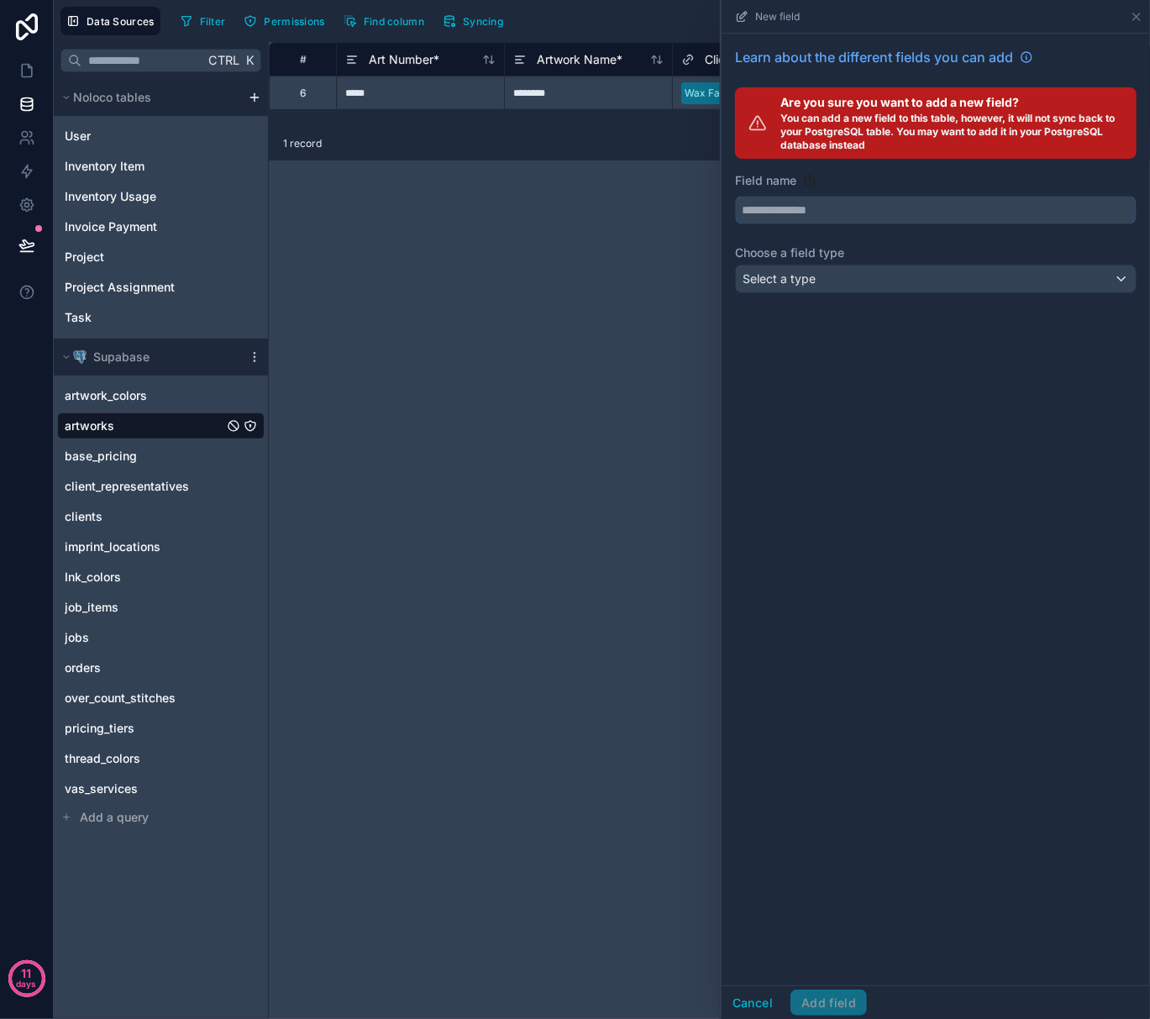
click at [803, 203] on input "text" at bounding box center [936, 210] width 400 height 27
click at [735, 196] on button "*********" at bounding box center [936, 210] width 402 height 29
type input "*********"
click at [818, 282] on div "Select a type" at bounding box center [936, 279] width 400 height 27
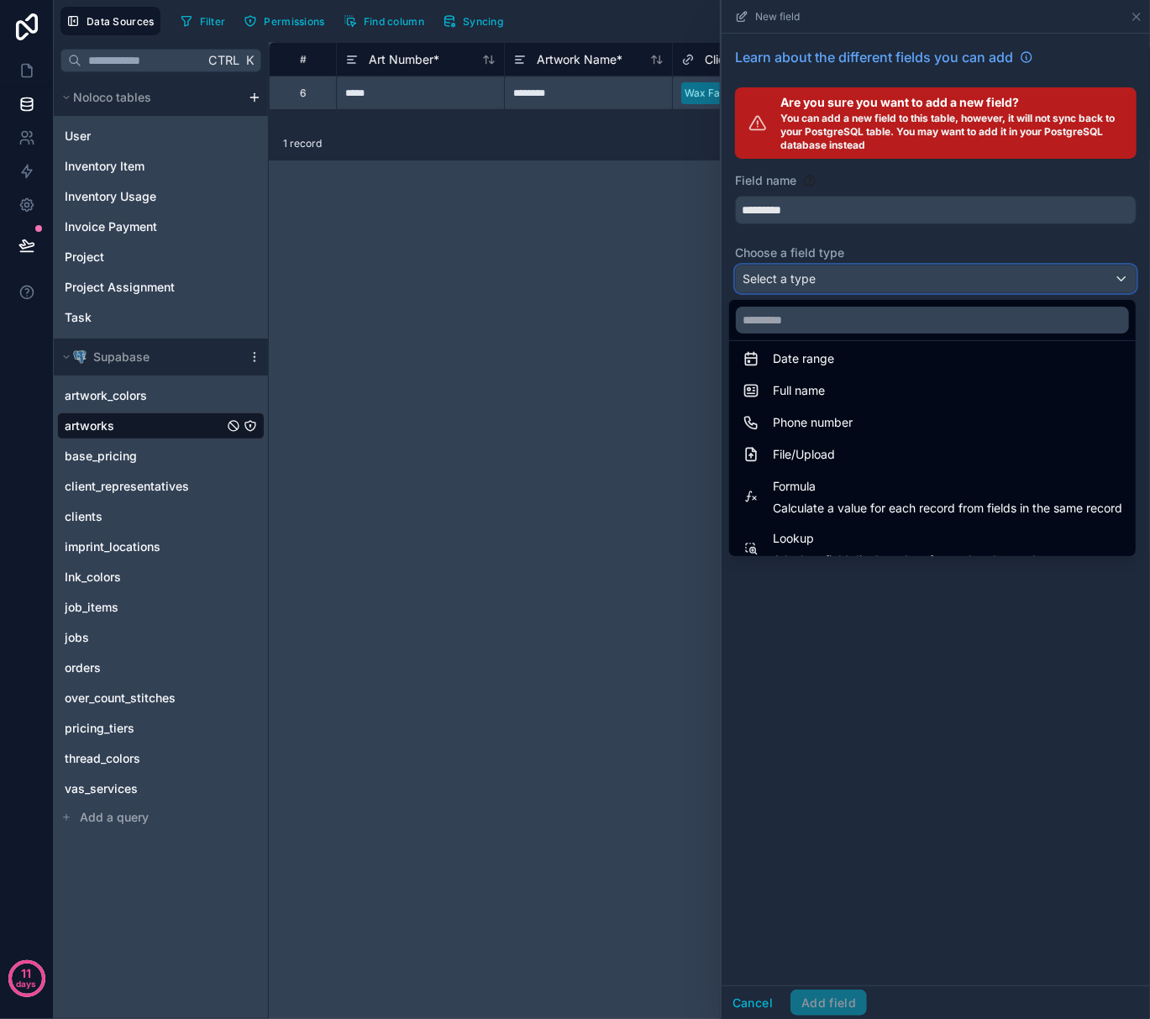
scroll to position [336, 0]
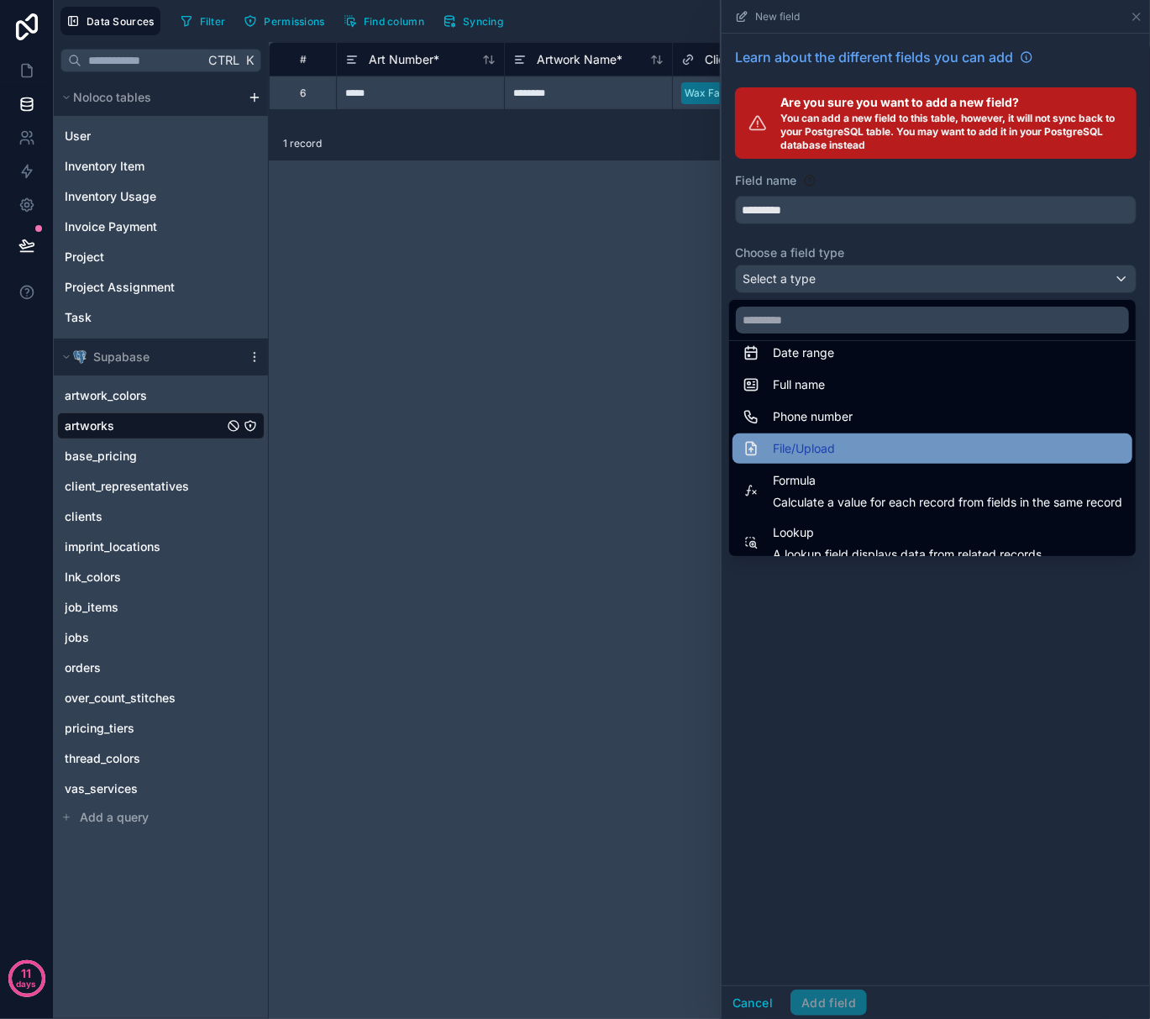
click at [812, 459] on div "File/Upload" at bounding box center [933, 449] width 400 height 30
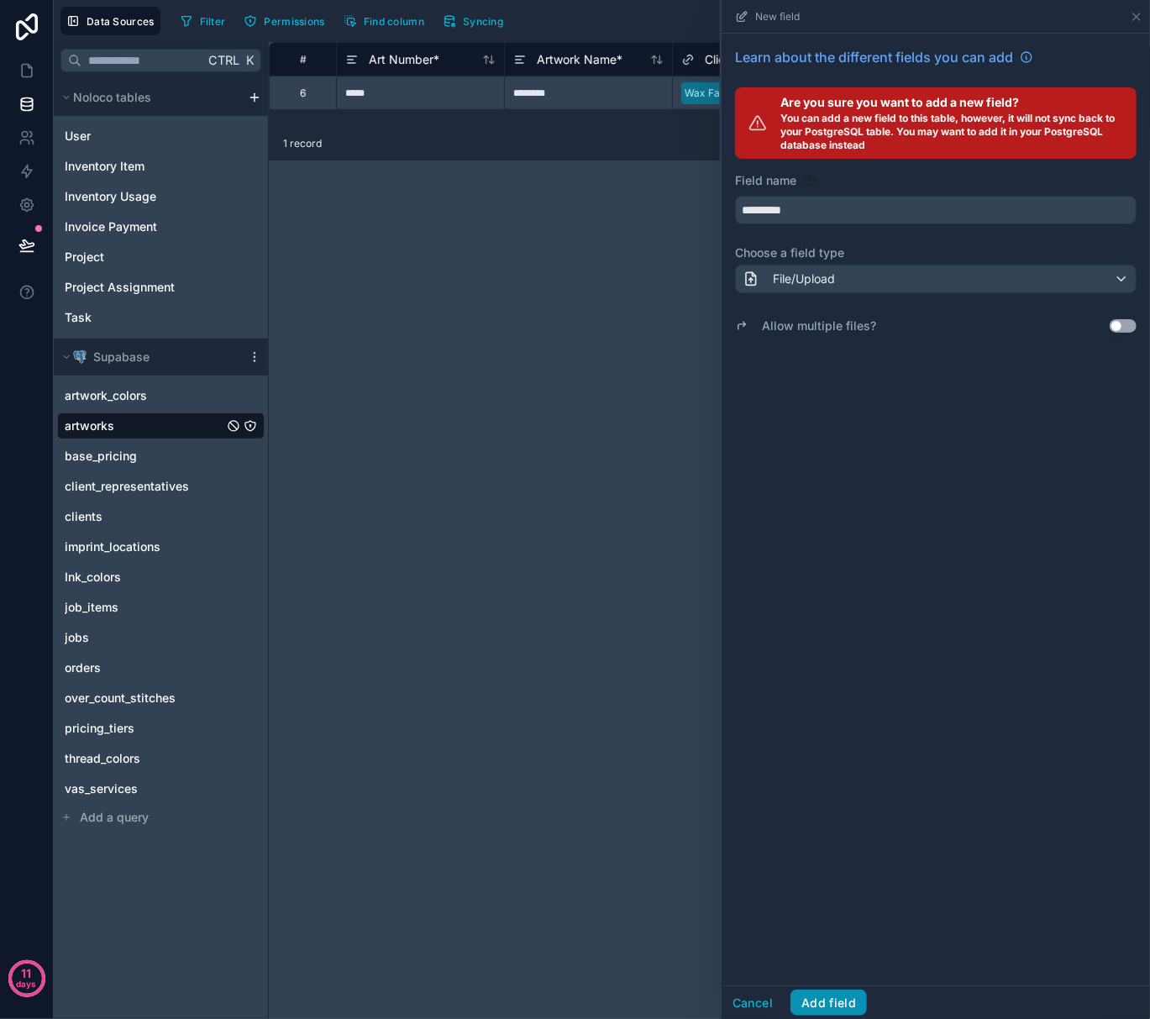
click at [834, 993] on button "Add field" at bounding box center [829, 1003] width 76 height 27
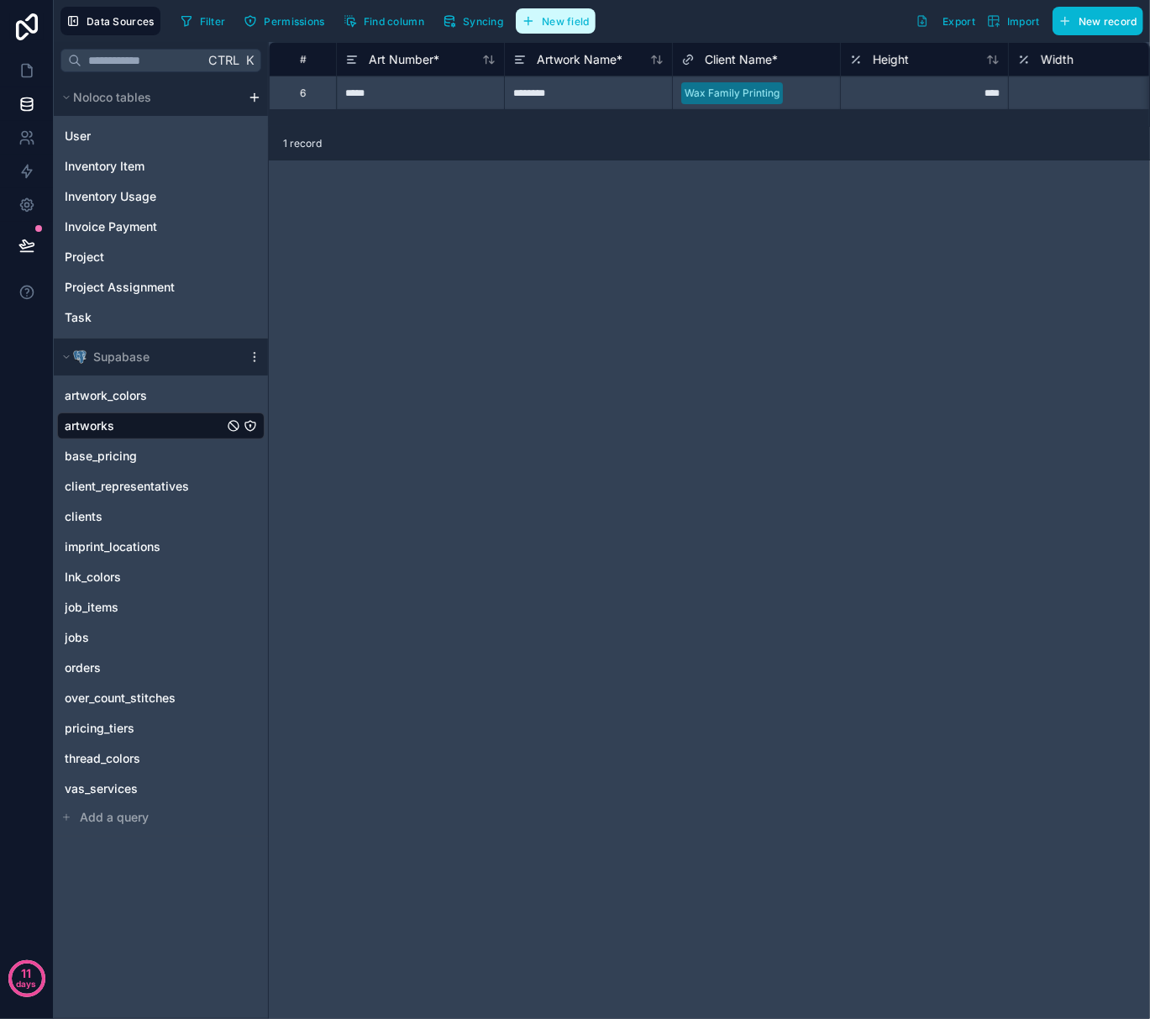
click at [568, 18] on span "New field" at bounding box center [566, 21] width 48 height 13
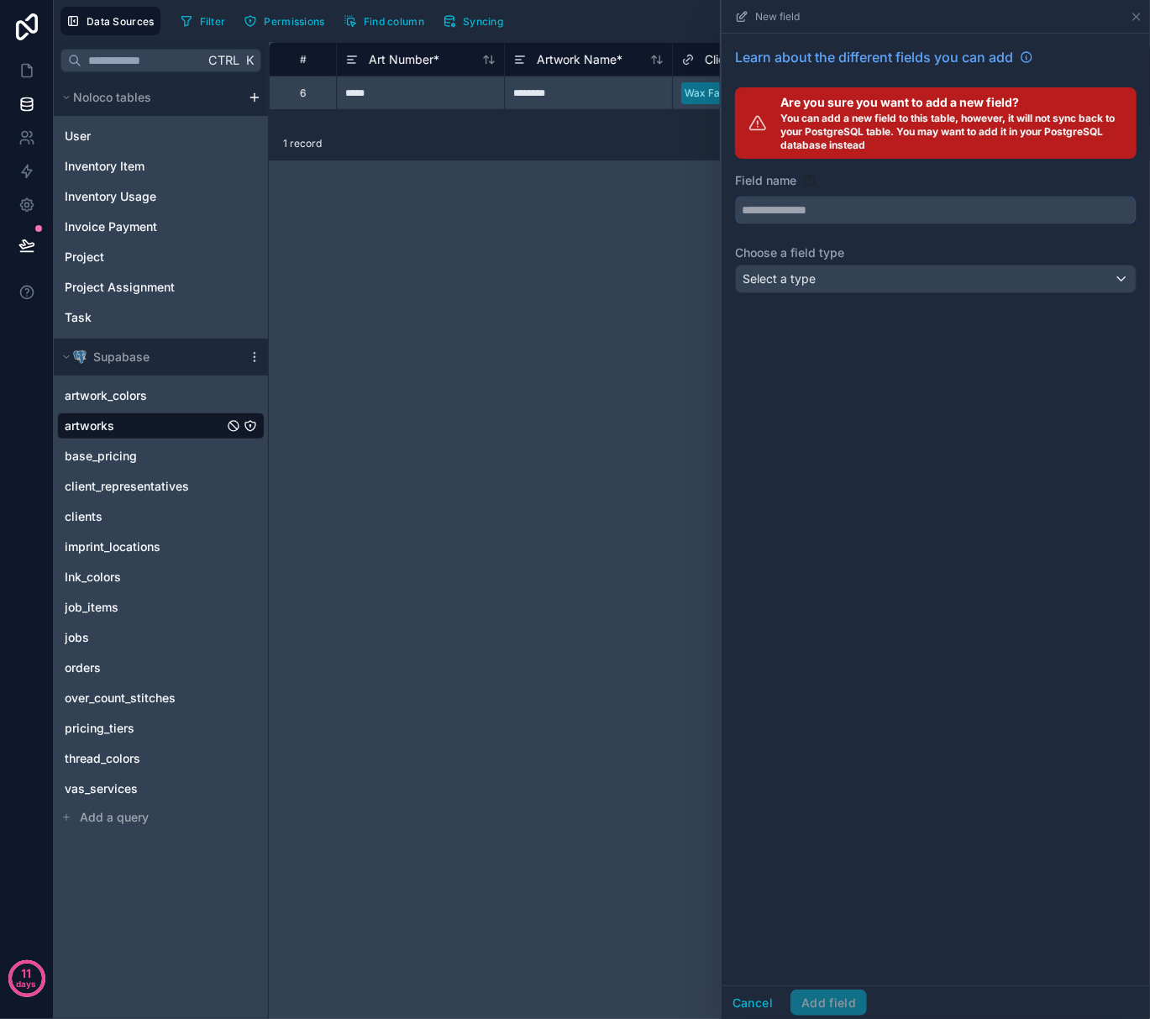
click at [825, 210] on input "text" at bounding box center [936, 210] width 400 height 27
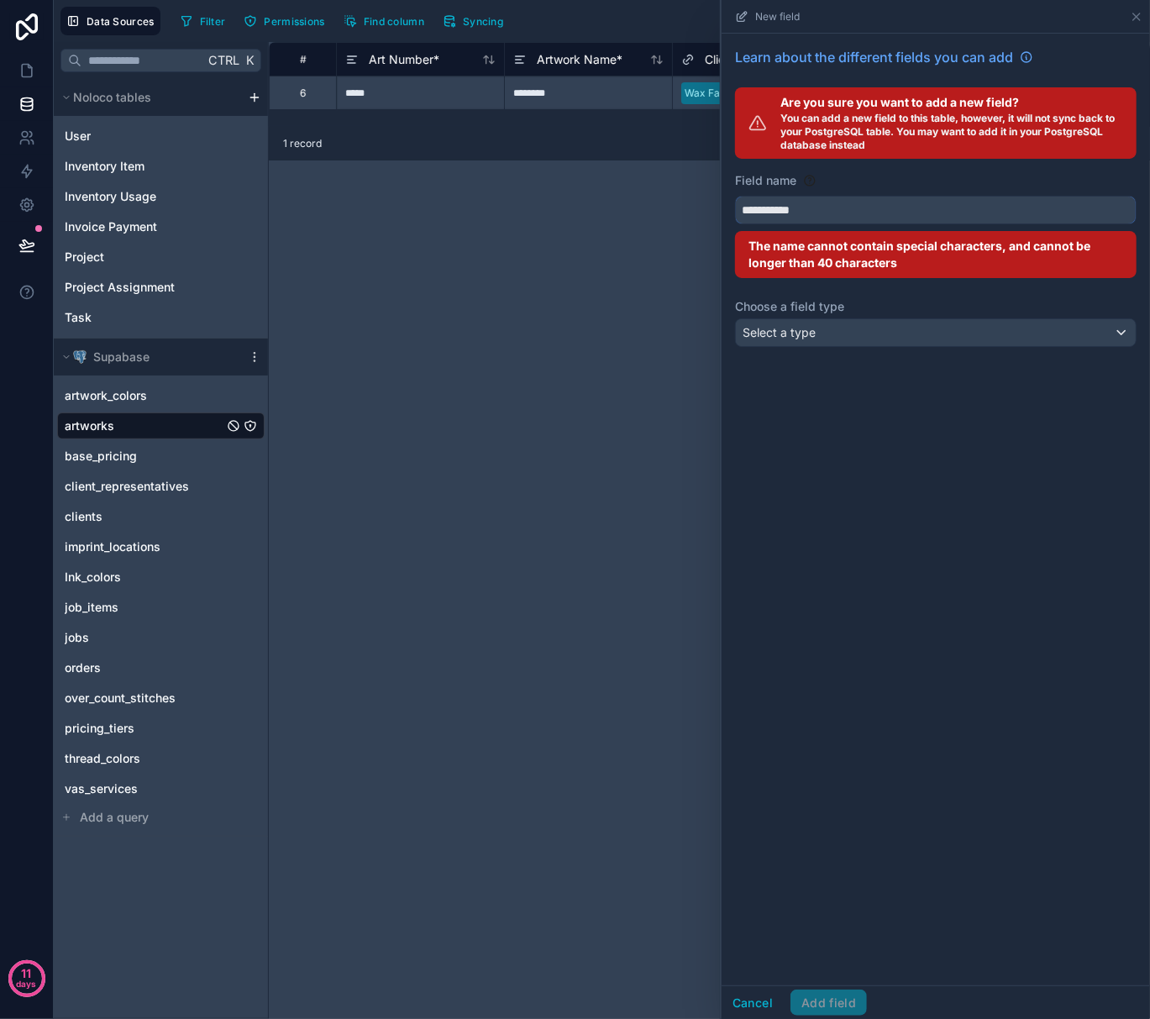
click at [735, 196] on button "**********" at bounding box center [936, 210] width 402 height 29
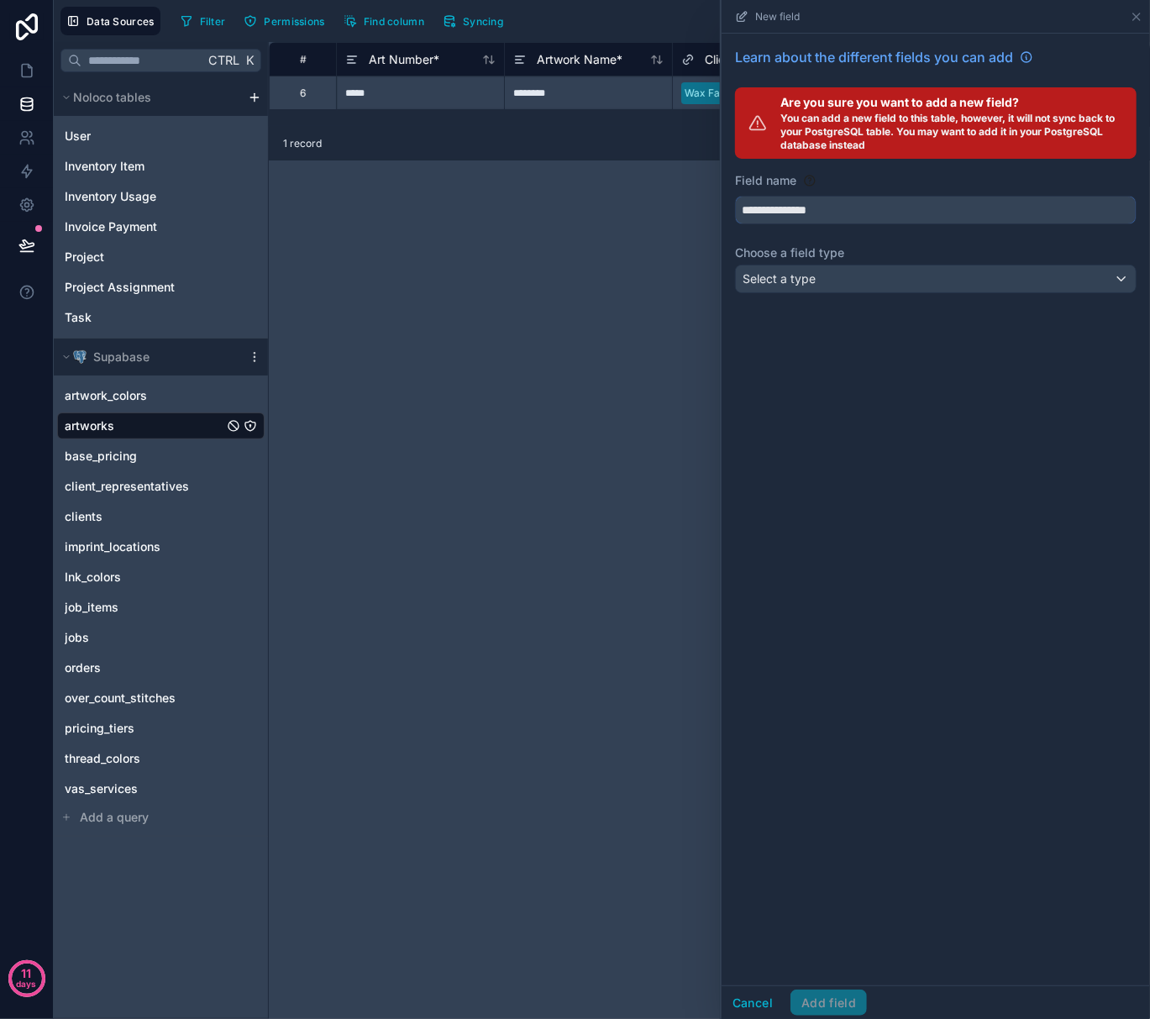
type input "**********"
click at [827, 276] on div "Select a type" at bounding box center [936, 279] width 400 height 27
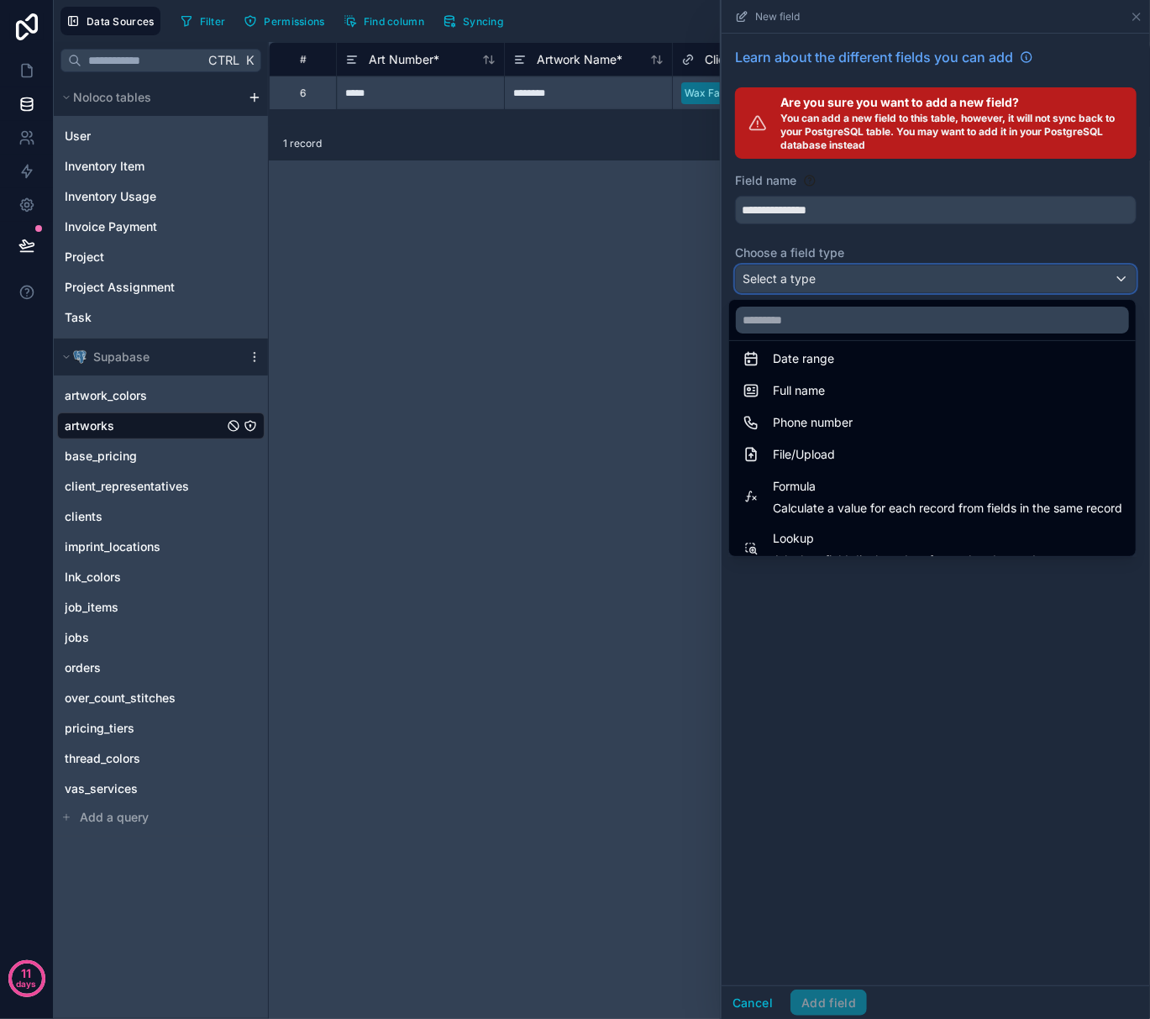
scroll to position [336, 0]
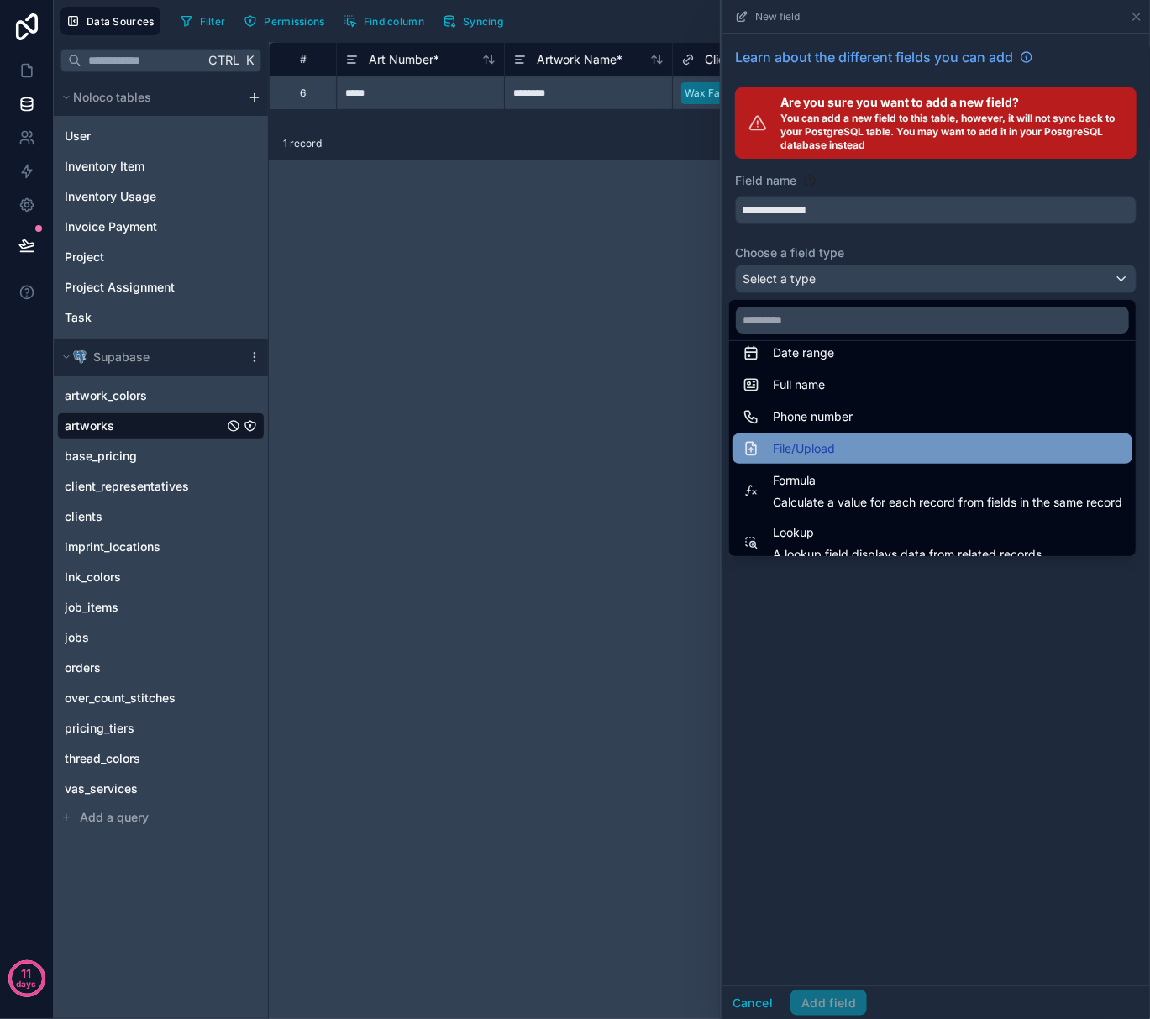
click at [820, 441] on div "File/Upload" at bounding box center [933, 449] width 380 height 20
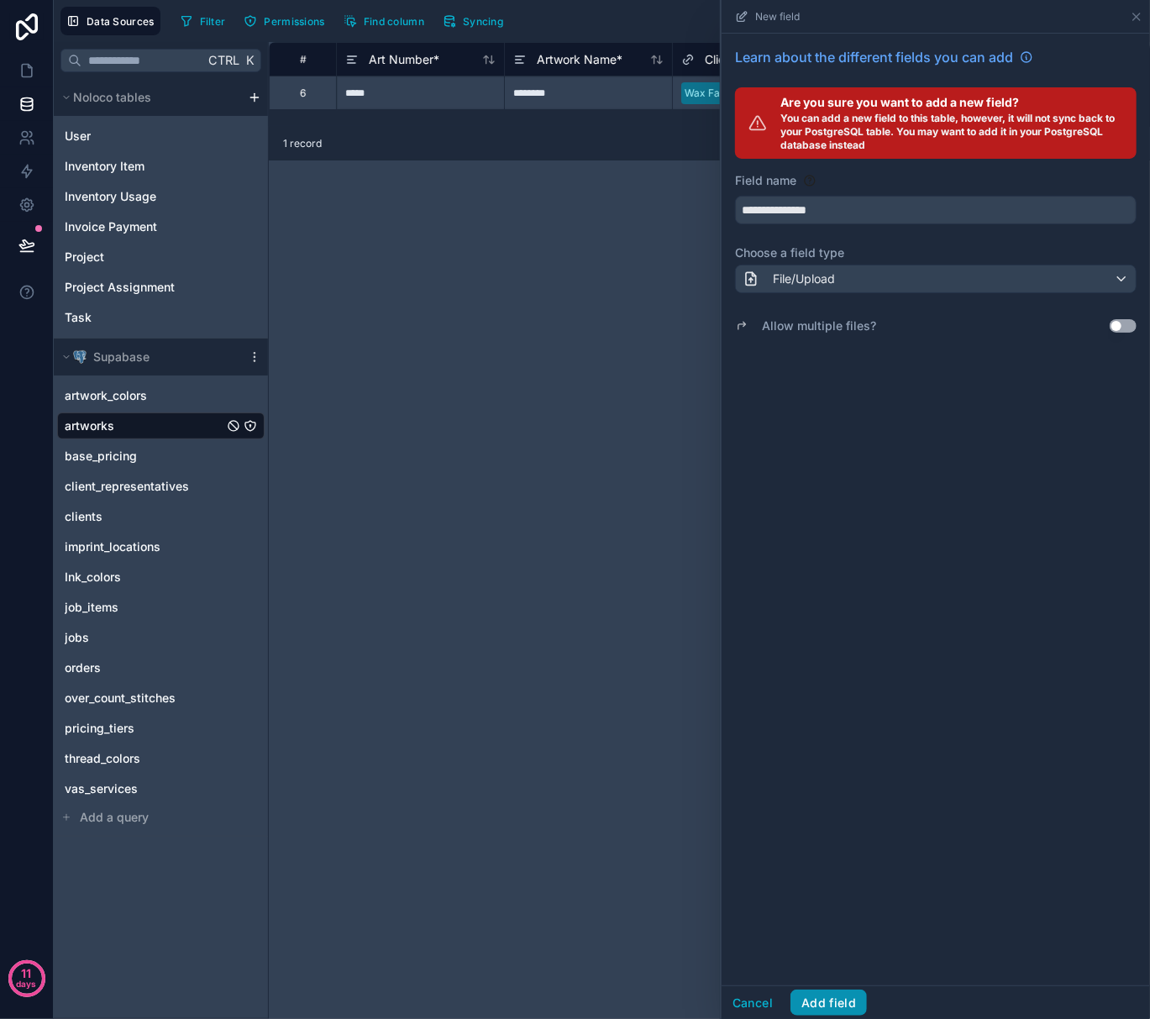
click at [858, 993] on button "Add field" at bounding box center [829, 1003] width 76 height 27
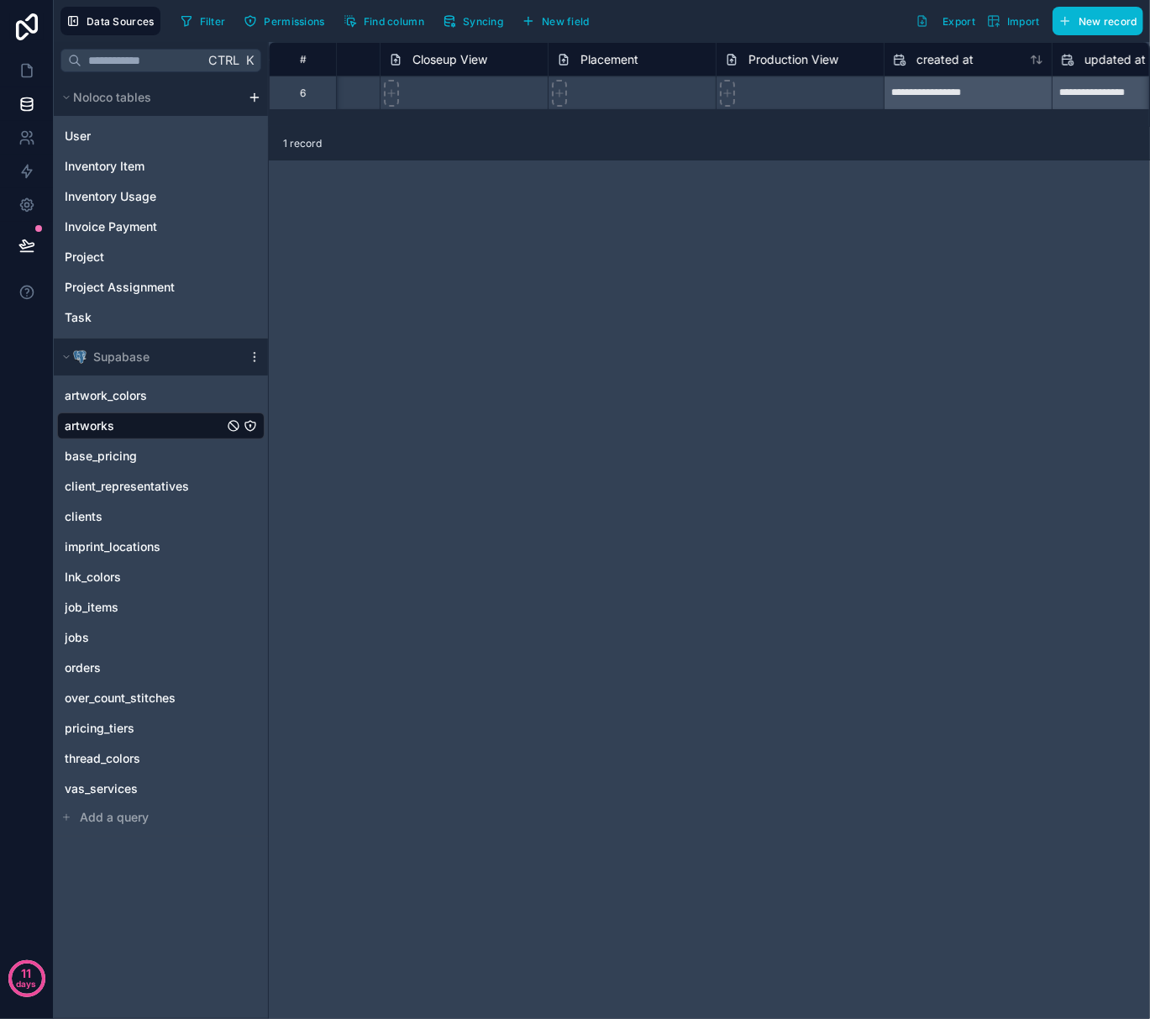
scroll to position [0, 3527]
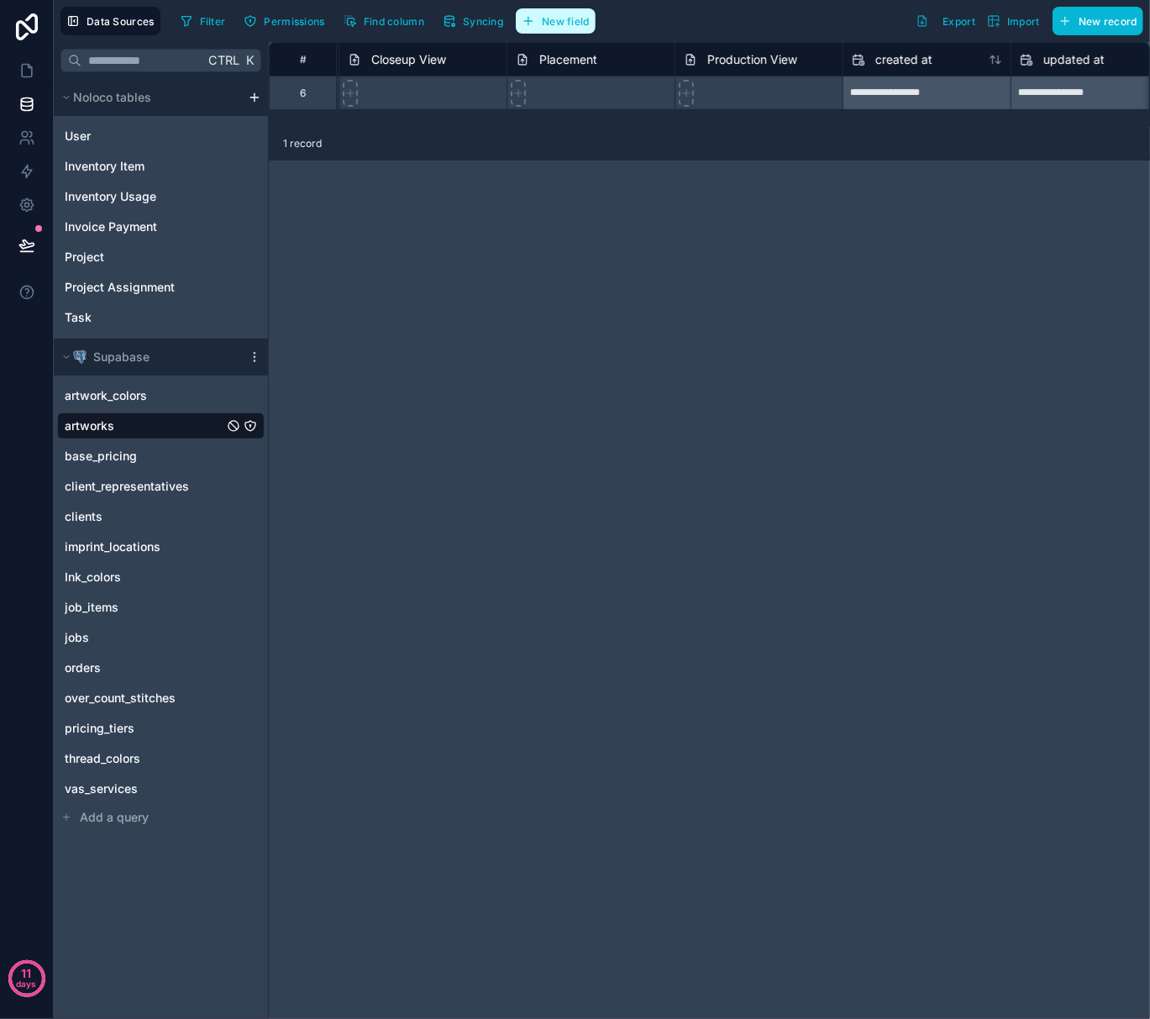
click at [571, 30] on button "New field" at bounding box center [556, 20] width 80 height 25
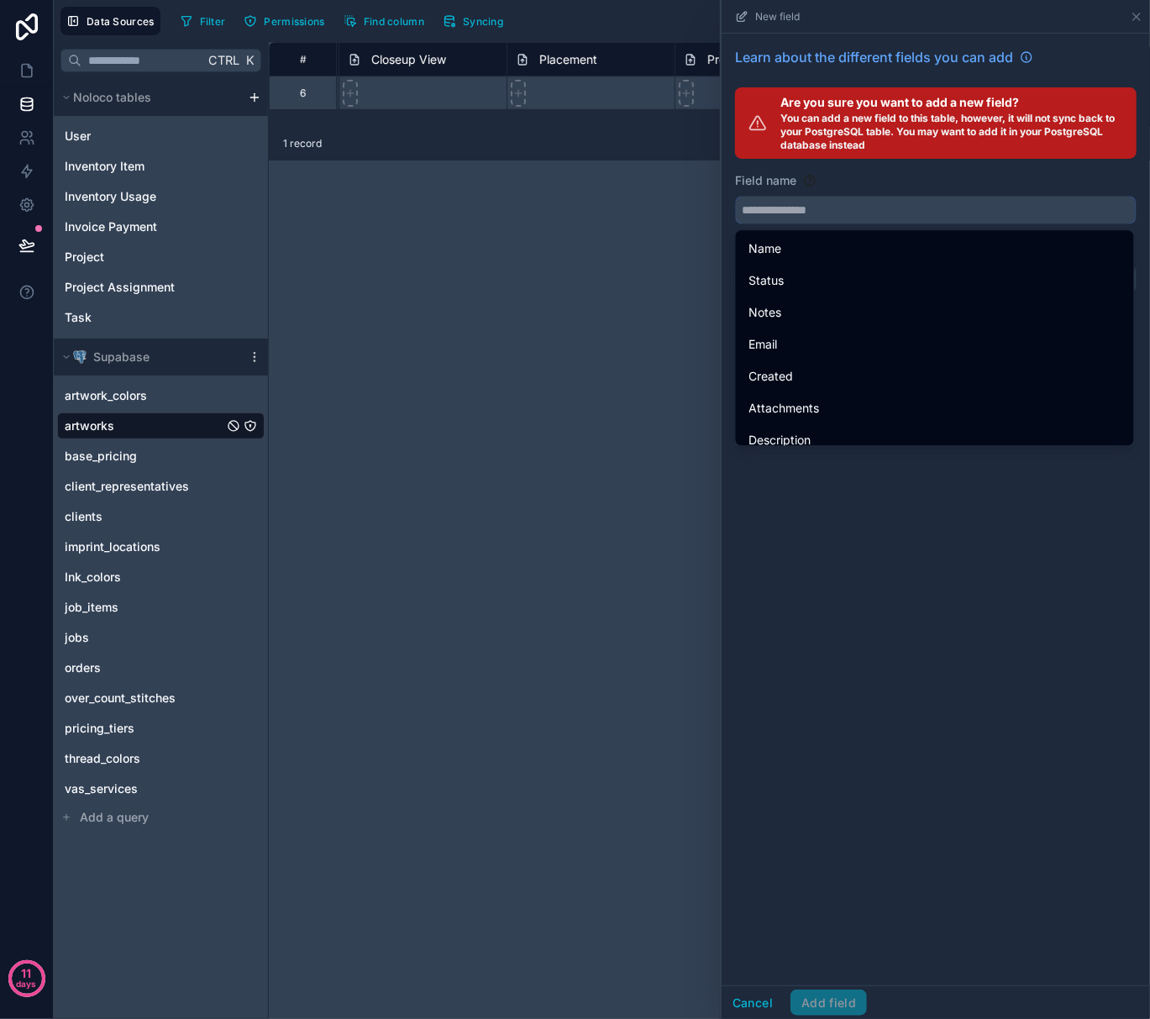
click at [865, 212] on input "text" at bounding box center [936, 210] width 400 height 27
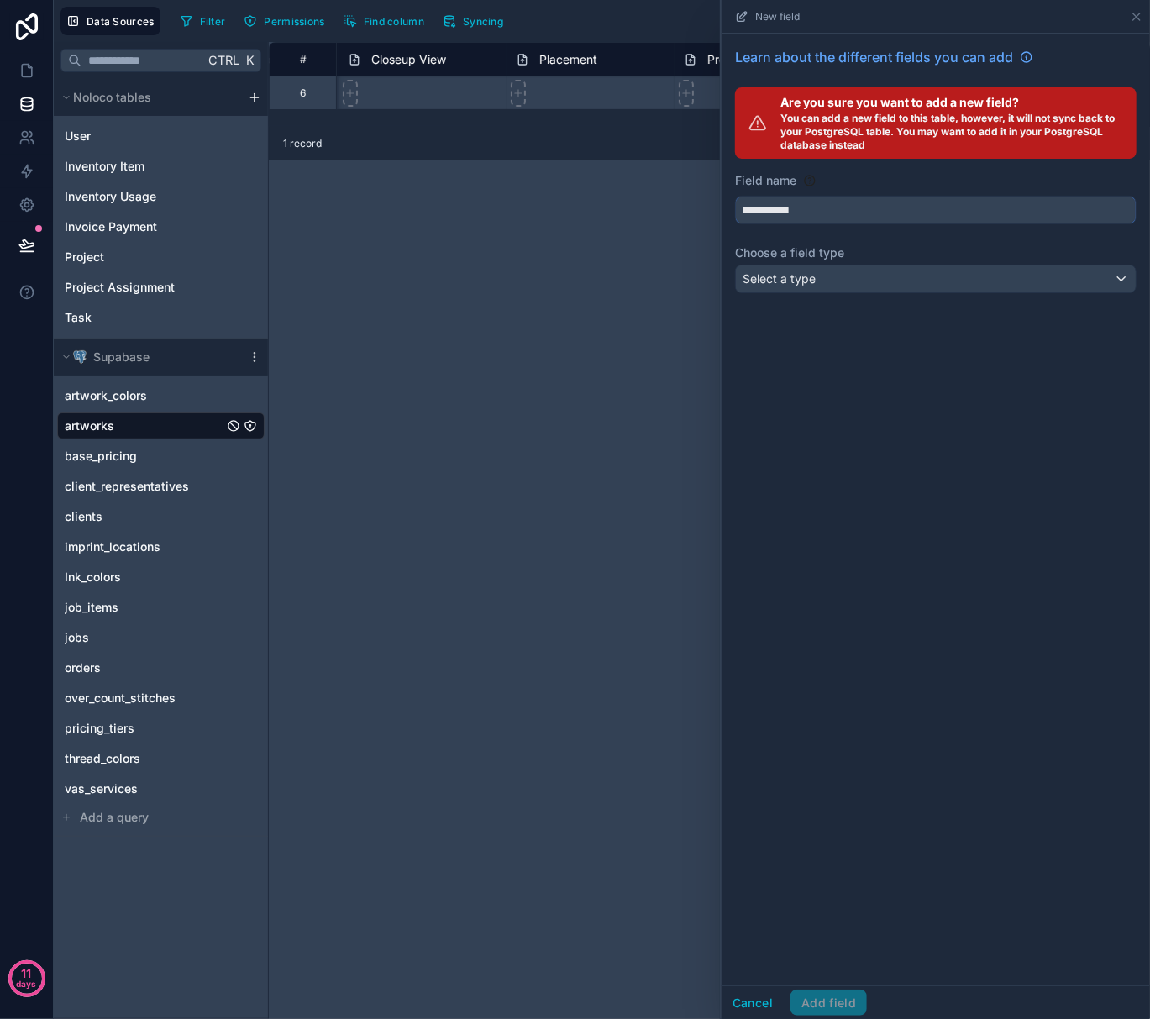
click at [735, 196] on button "**********" at bounding box center [936, 210] width 402 height 29
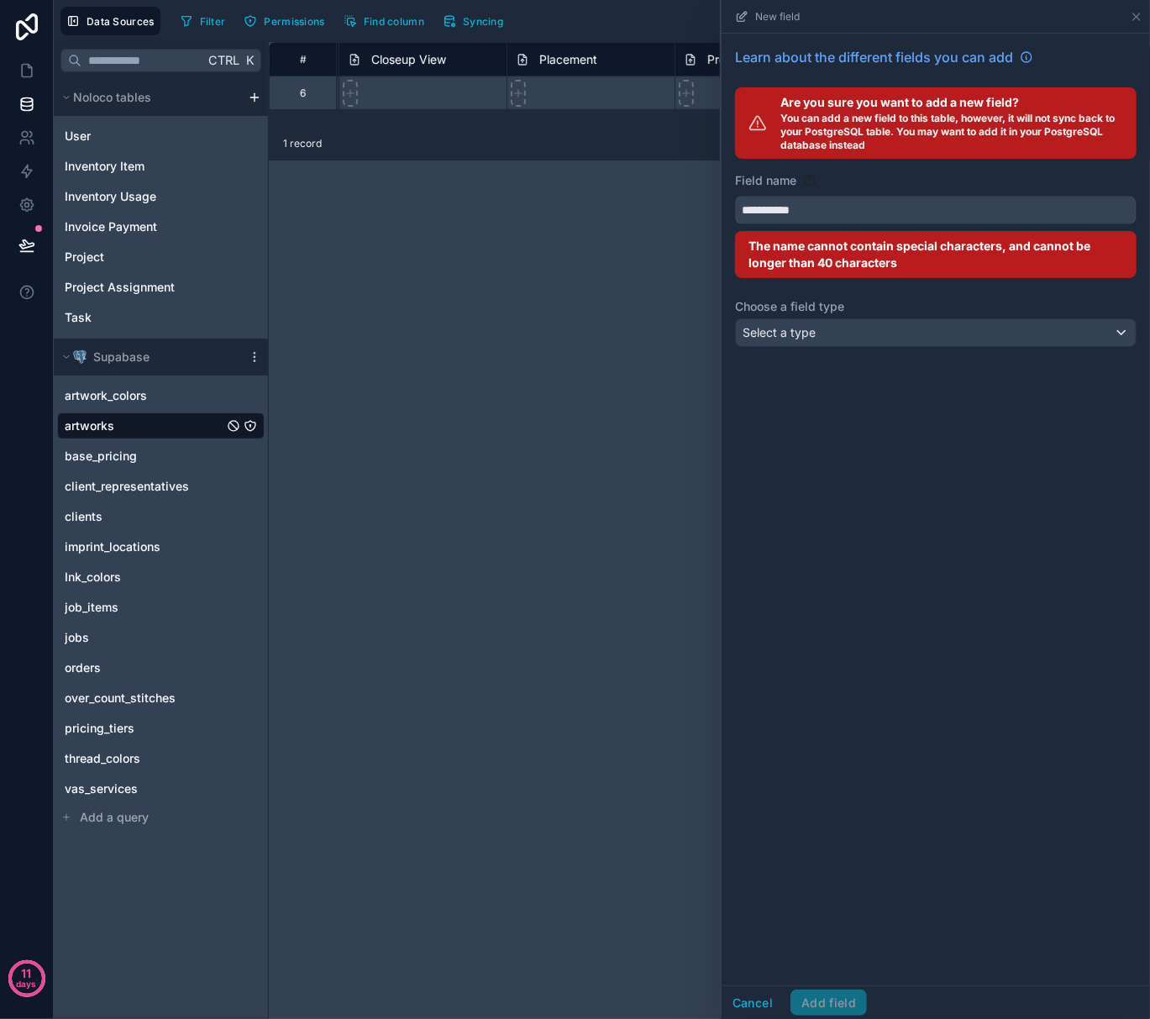
click at [735, 196] on button "**********" at bounding box center [936, 210] width 402 height 29
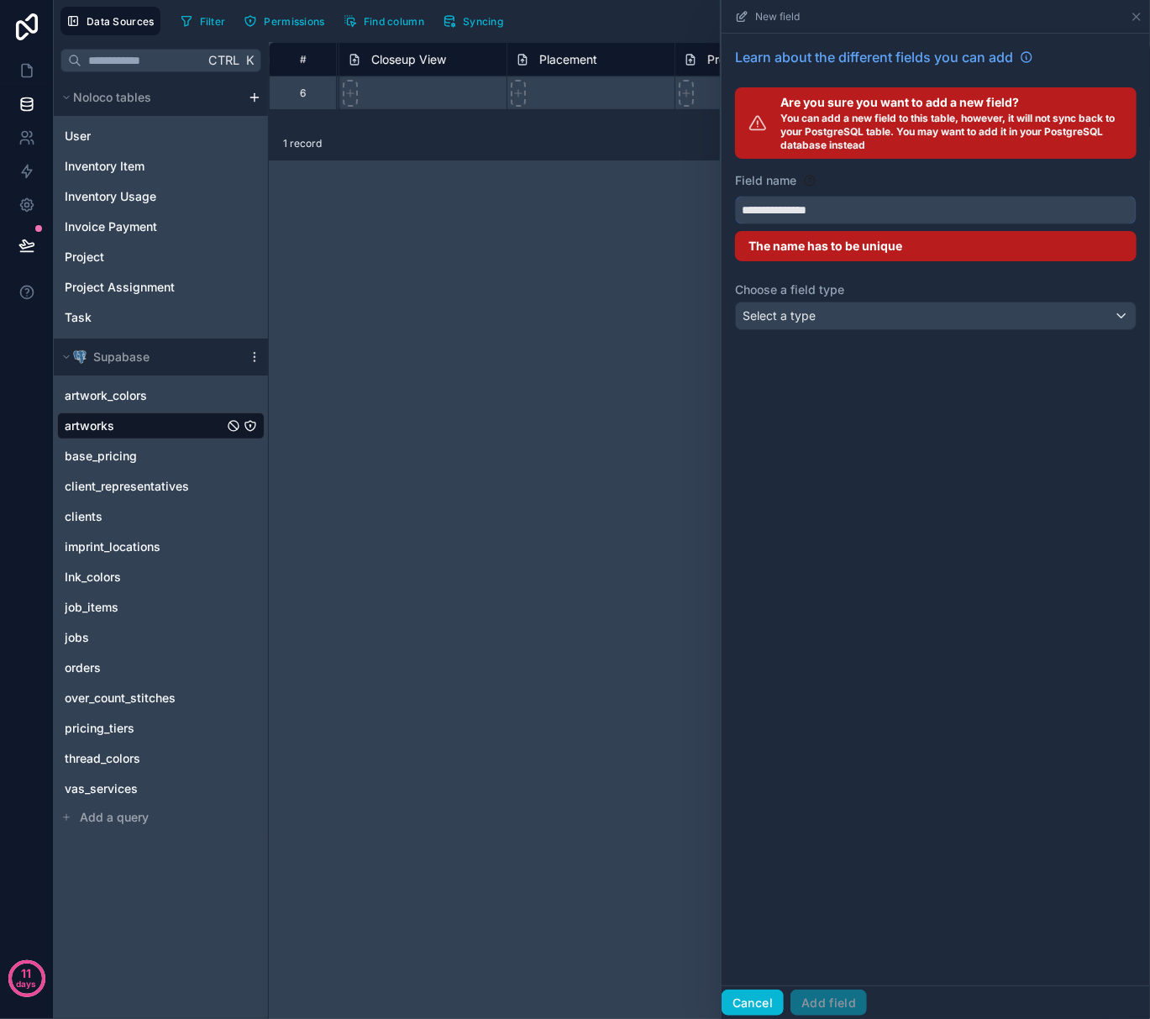
type input "**********"
click at [766, 993] on button "Cancel" at bounding box center [753, 1003] width 62 height 27
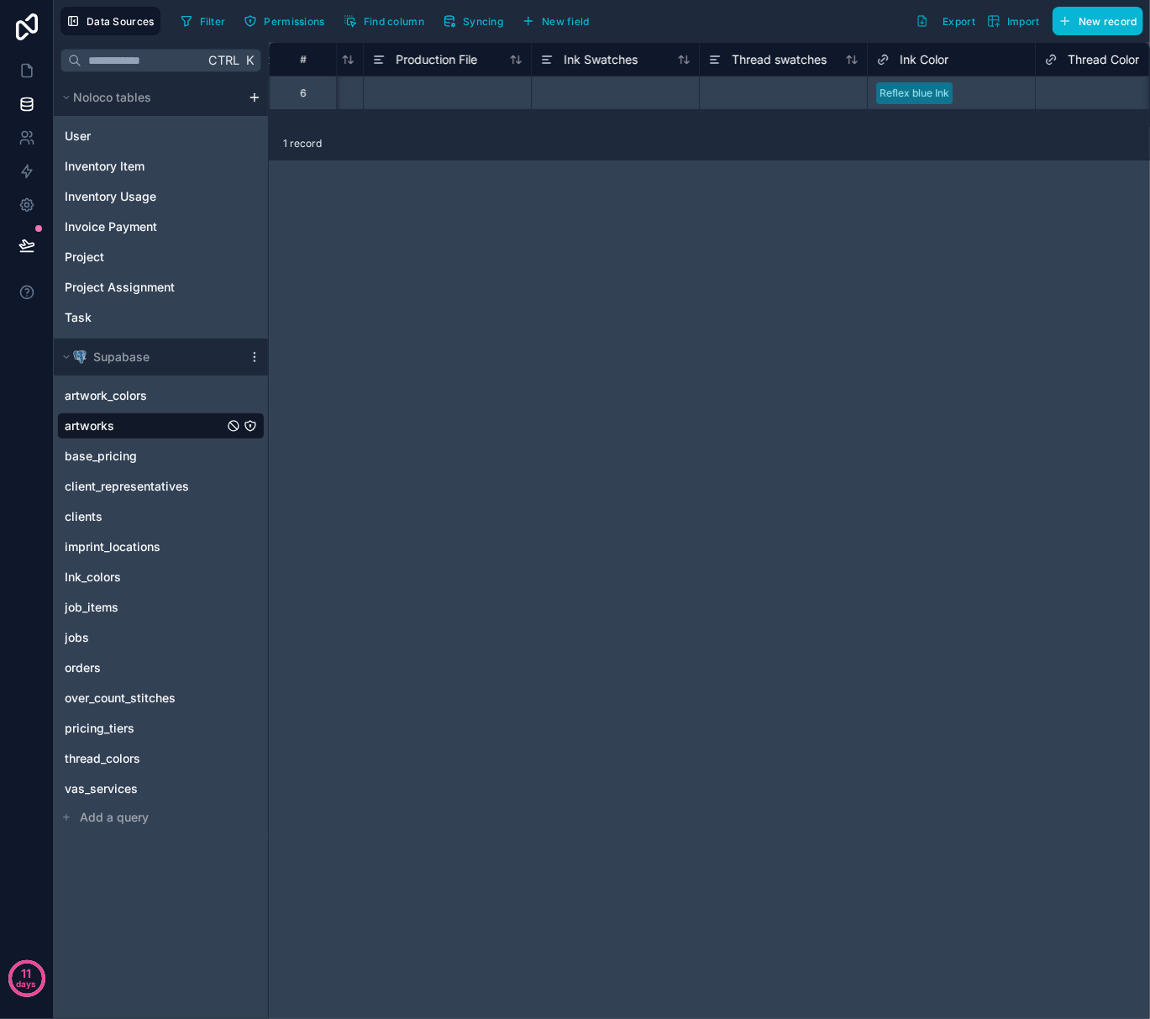
scroll to position [0, 2573]
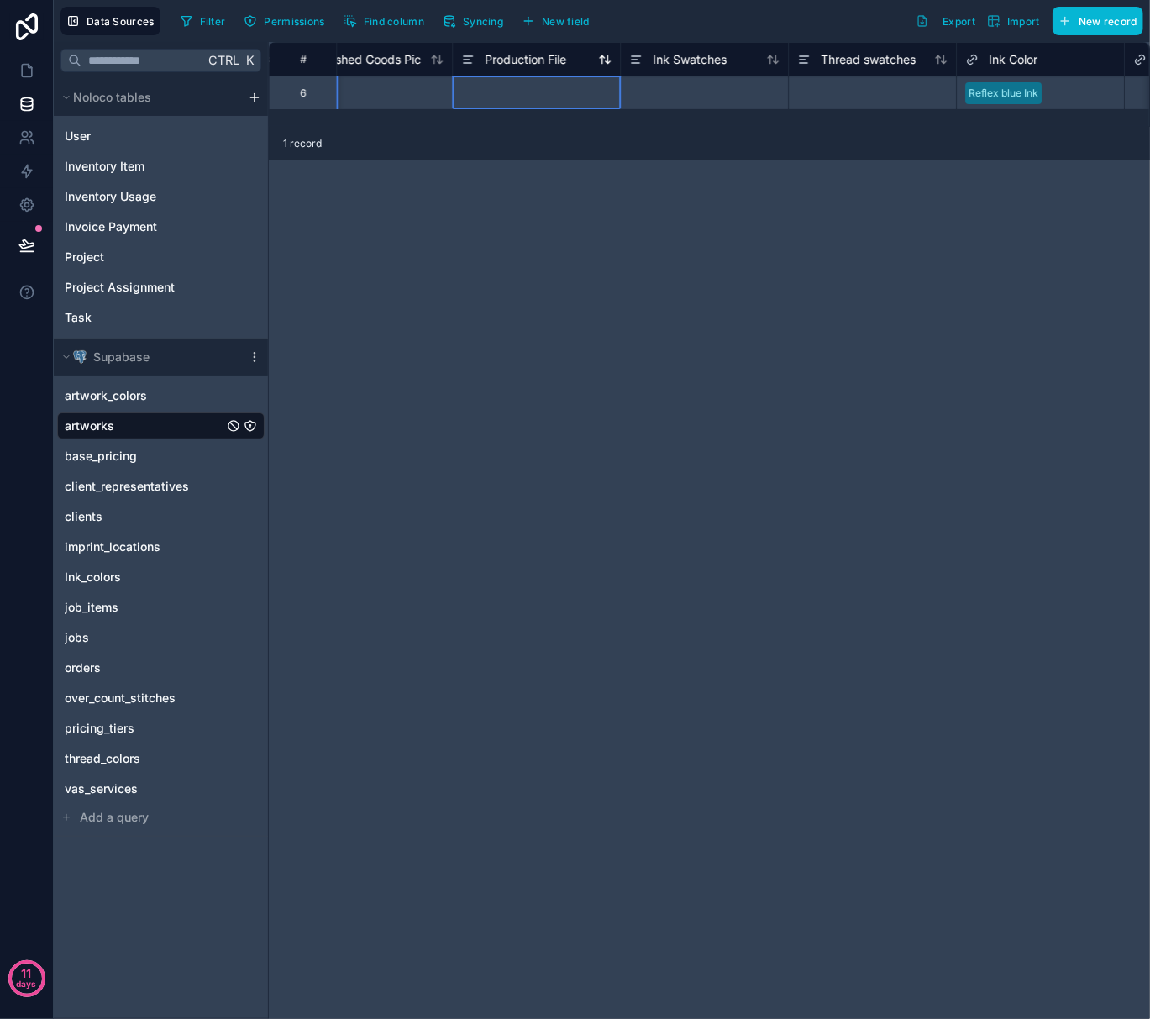
click at [534, 60] on span "Production File" at bounding box center [526, 59] width 82 height 17
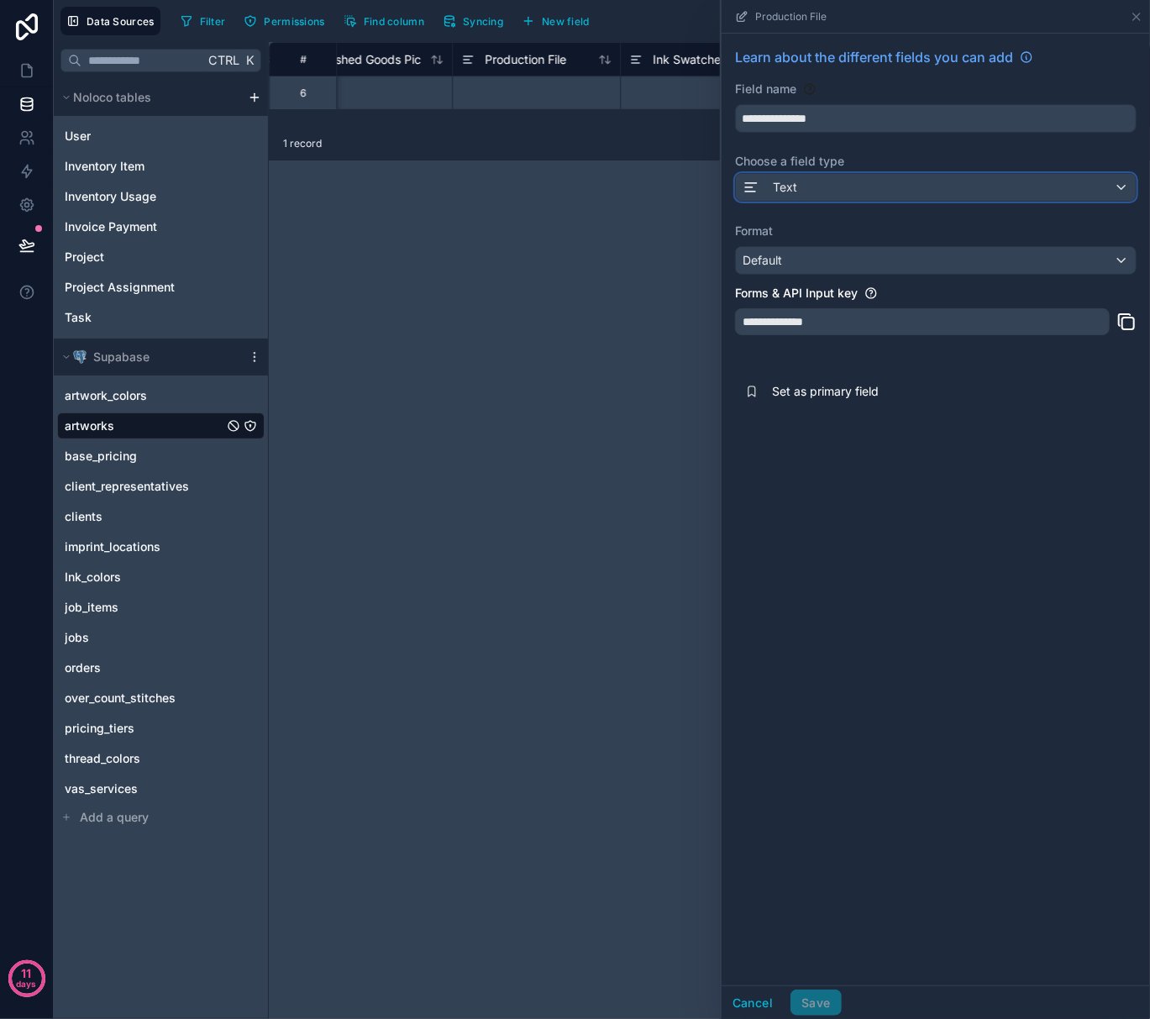
click at [798, 185] on div "Text" at bounding box center [936, 187] width 400 height 27
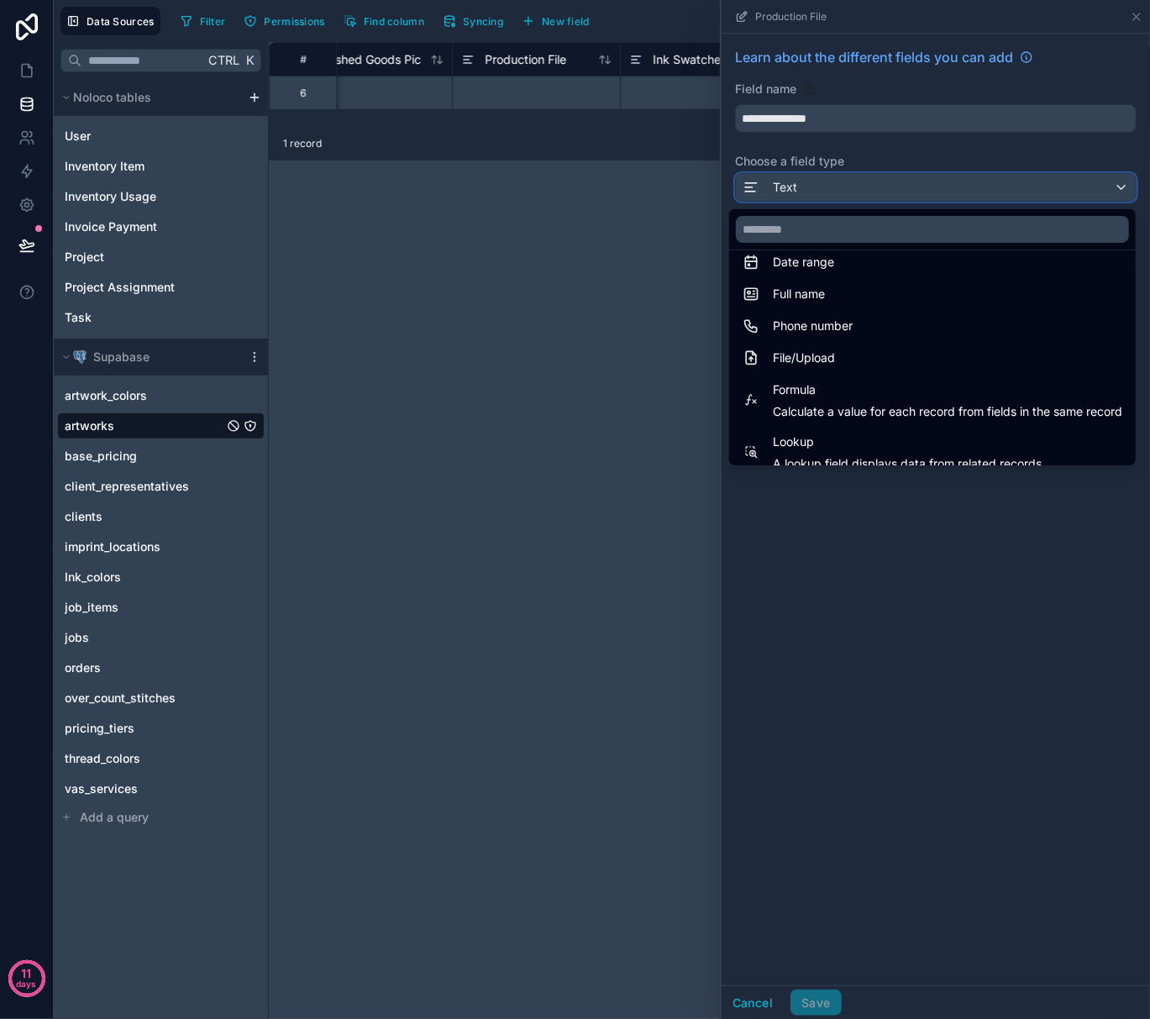
scroll to position [435, 0]
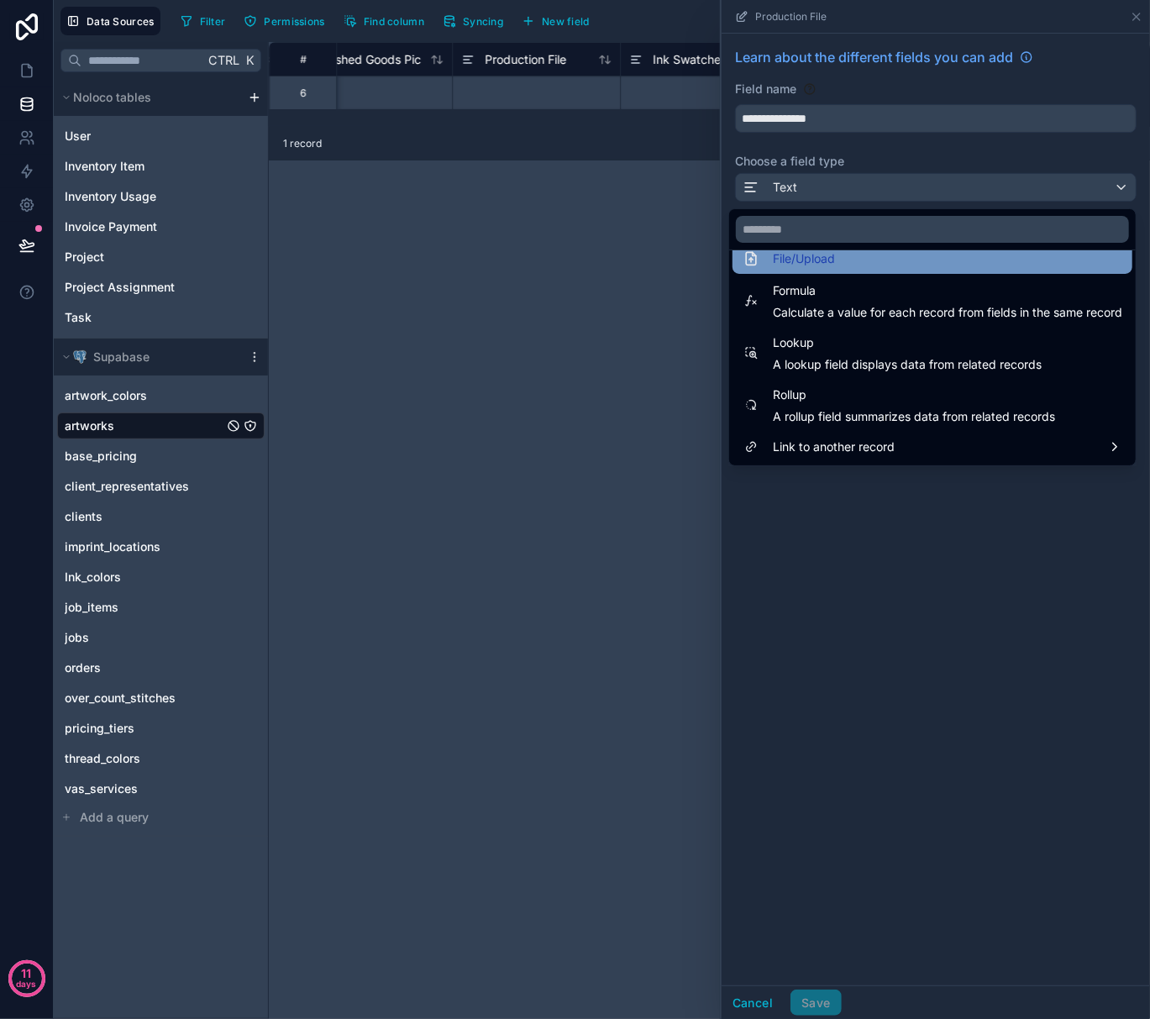
click at [783, 263] on span "File/Upload" at bounding box center [804, 259] width 62 height 20
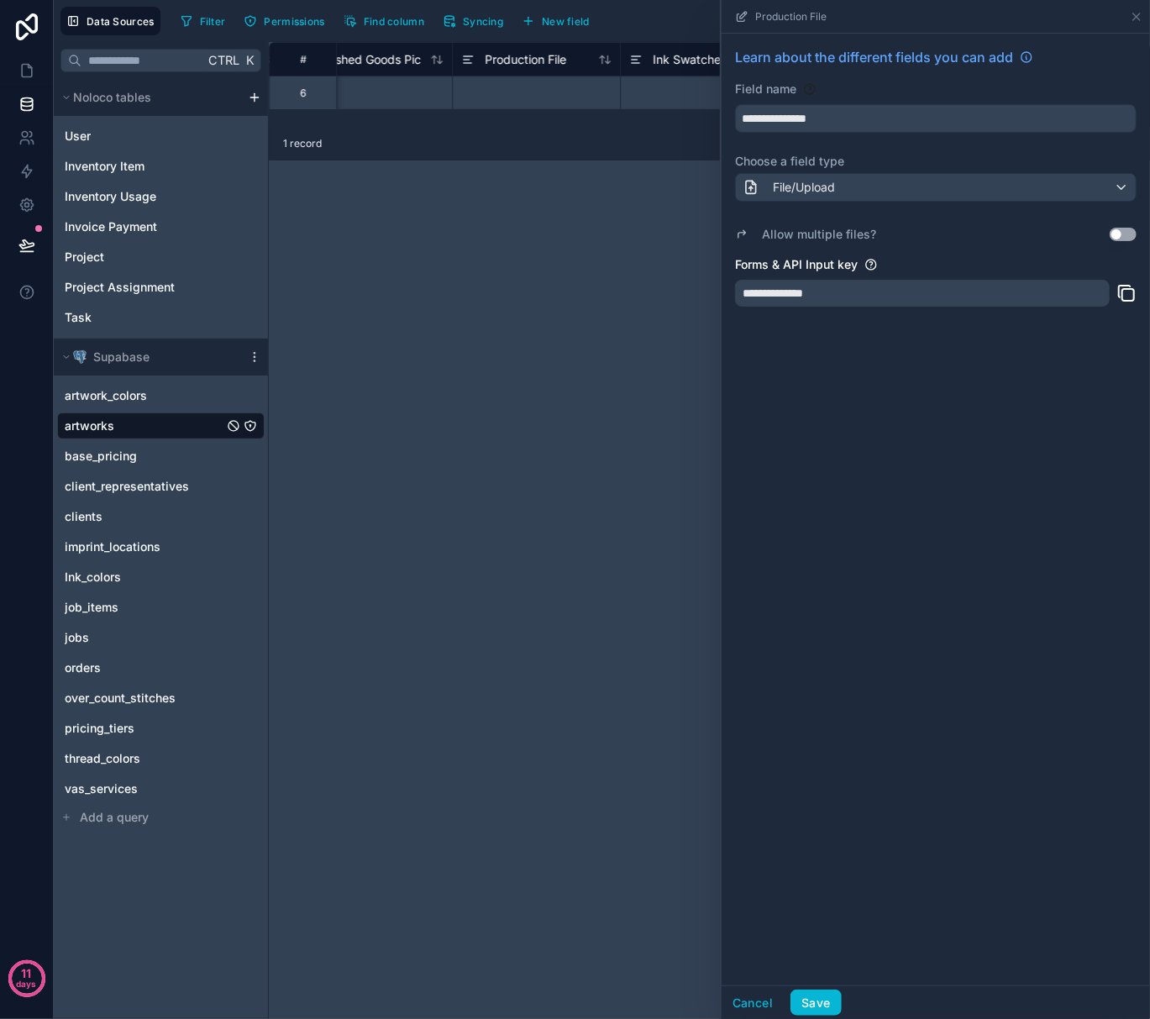
click at [1124, 235] on button "Use setting" at bounding box center [1123, 234] width 27 height 13
click at [822, 1003] on button "Save" at bounding box center [816, 1003] width 50 height 27
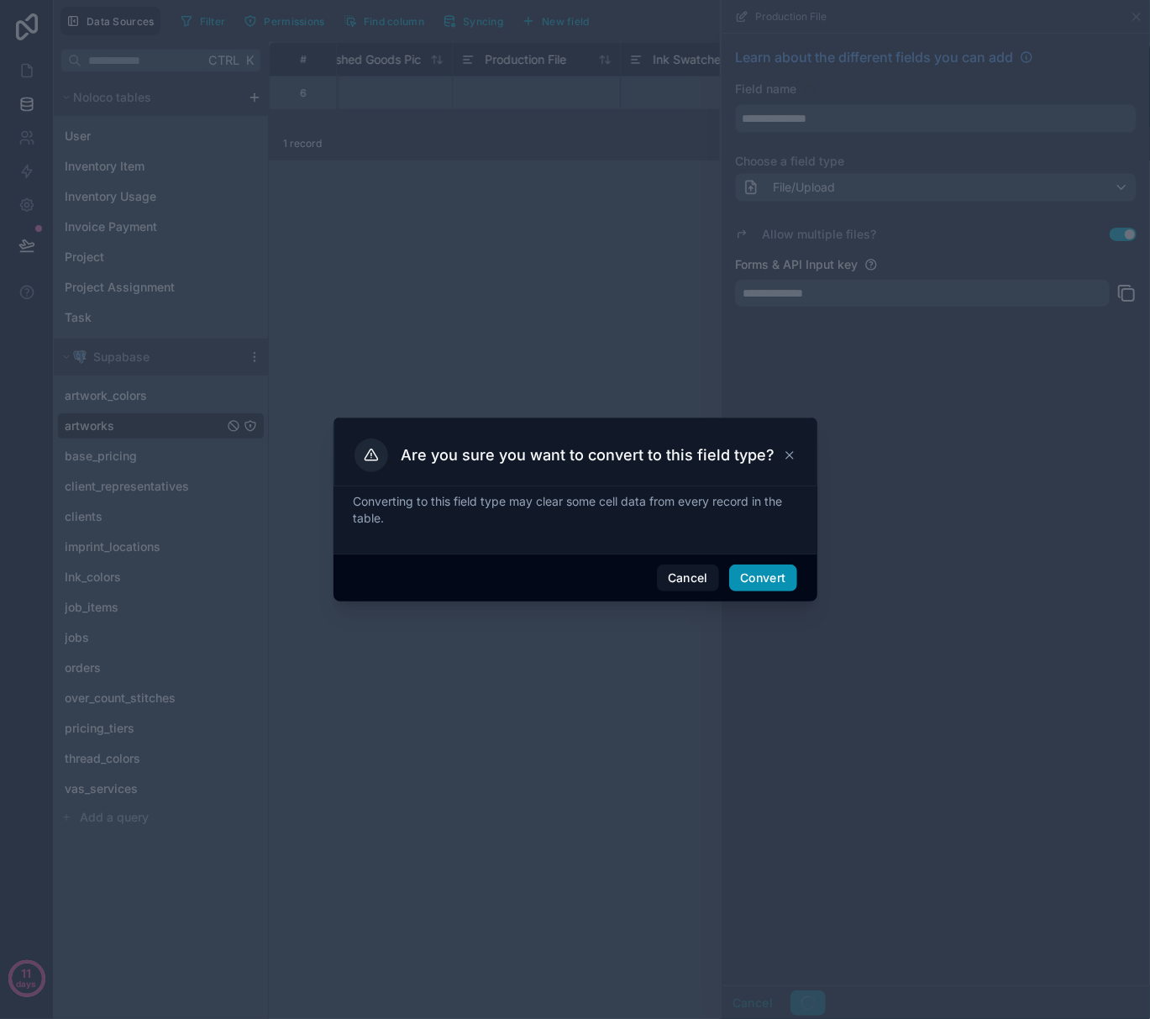
click at [754, 568] on button "Convert" at bounding box center [762, 578] width 67 height 27
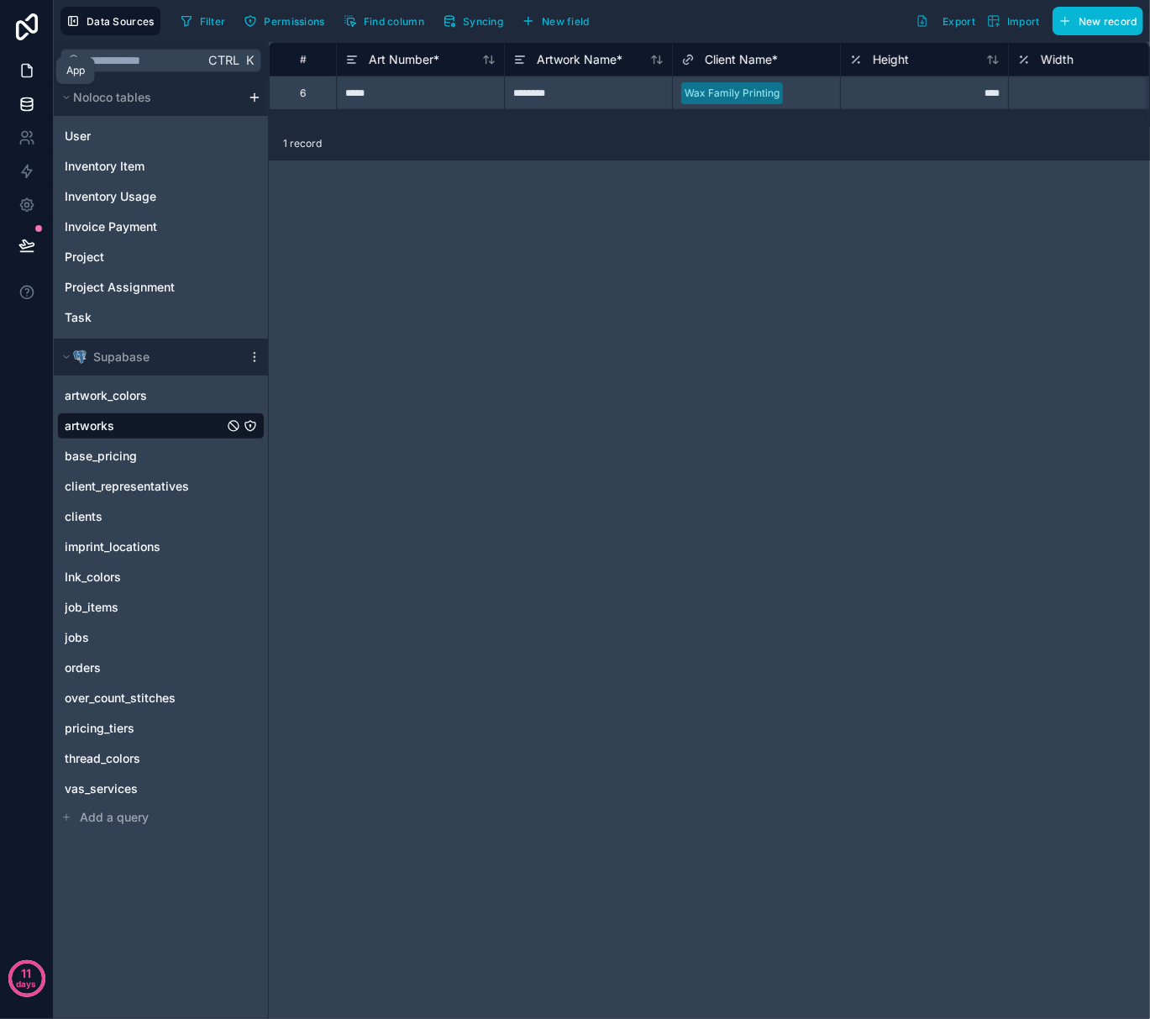
click at [20, 69] on icon at bounding box center [26, 70] width 17 height 17
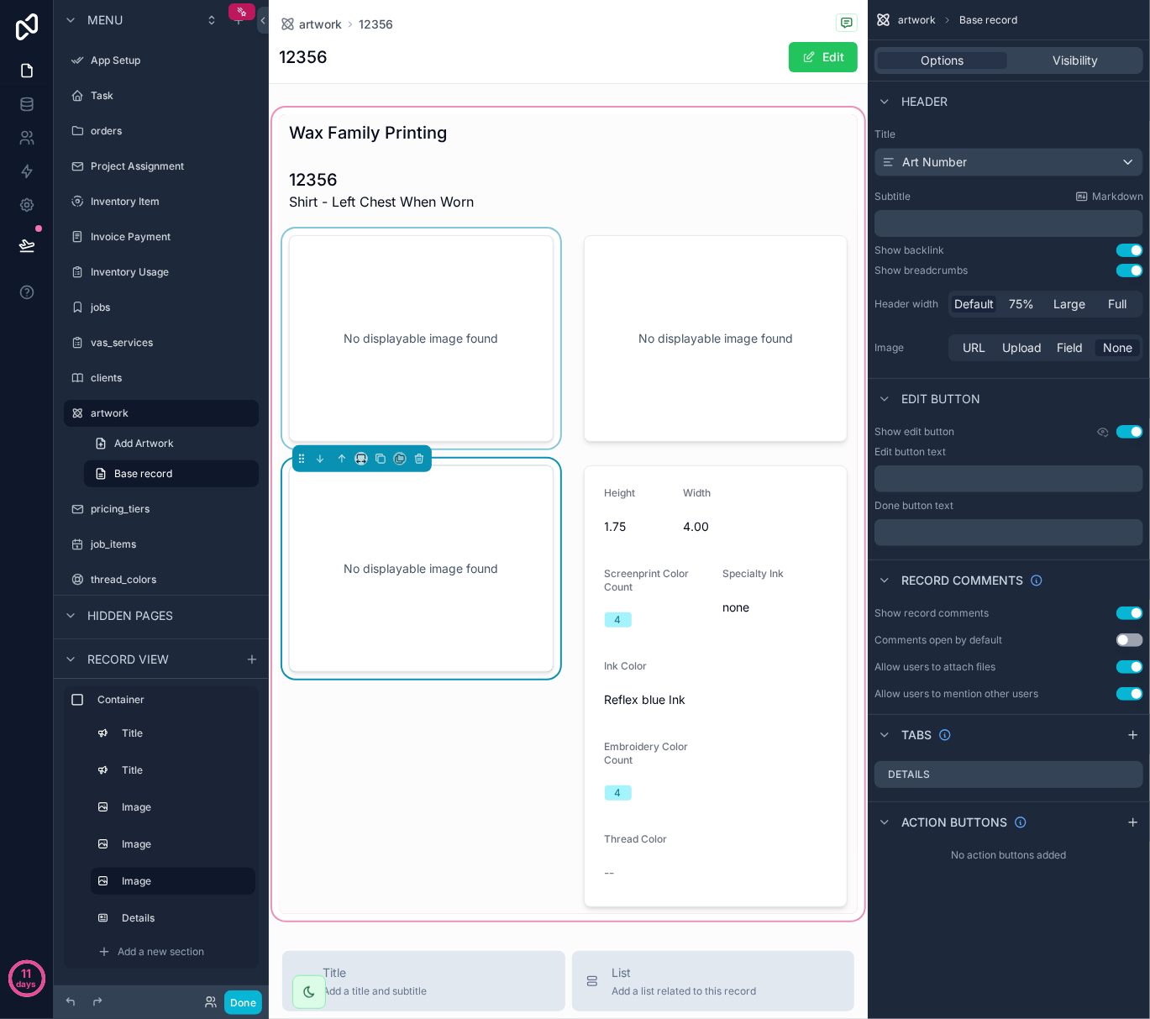
click at [459, 381] on div "scrollable content" at bounding box center [421, 339] width 285 height 220
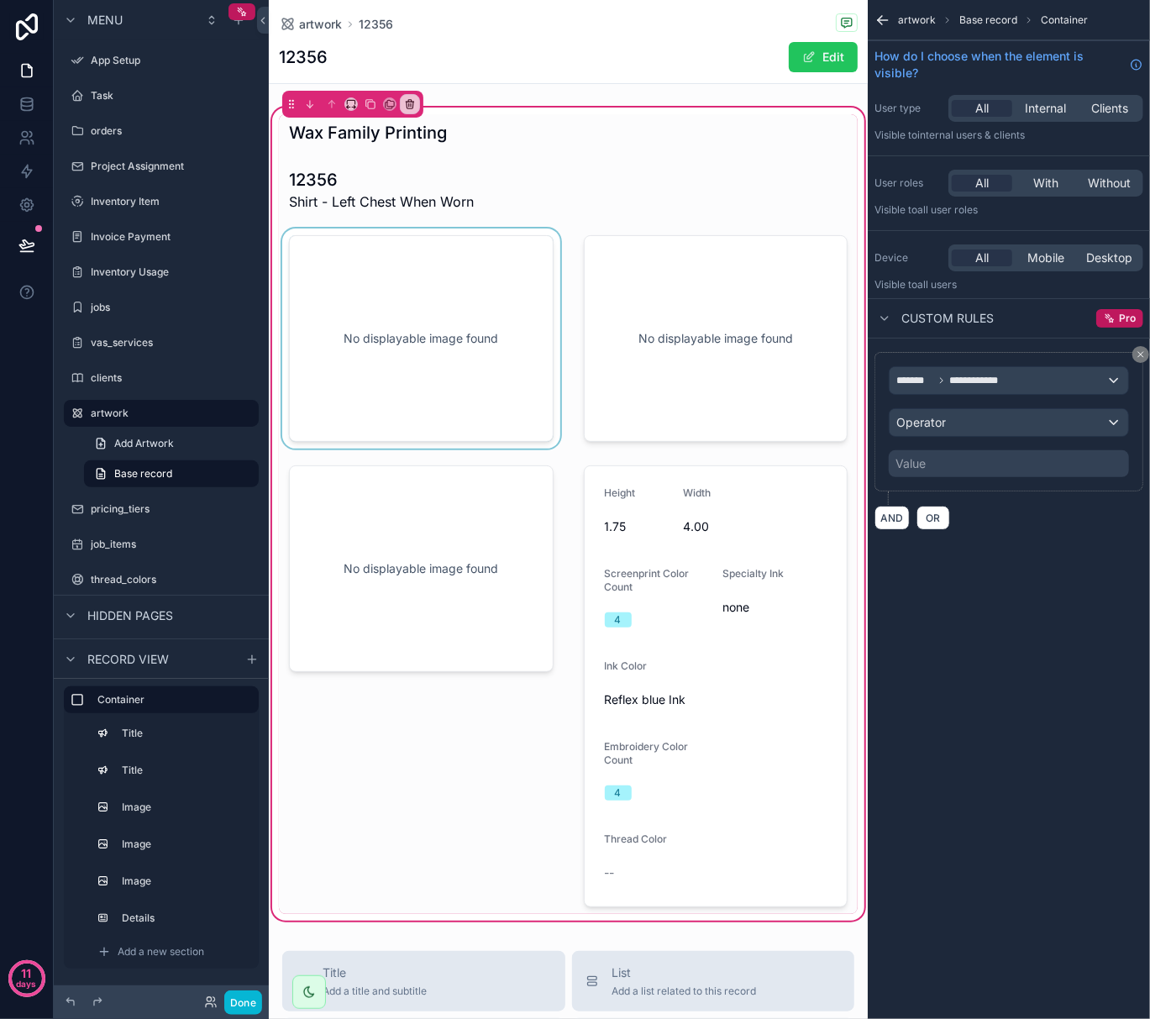
click at [330, 344] on div "scrollable content" at bounding box center [421, 339] width 285 height 220
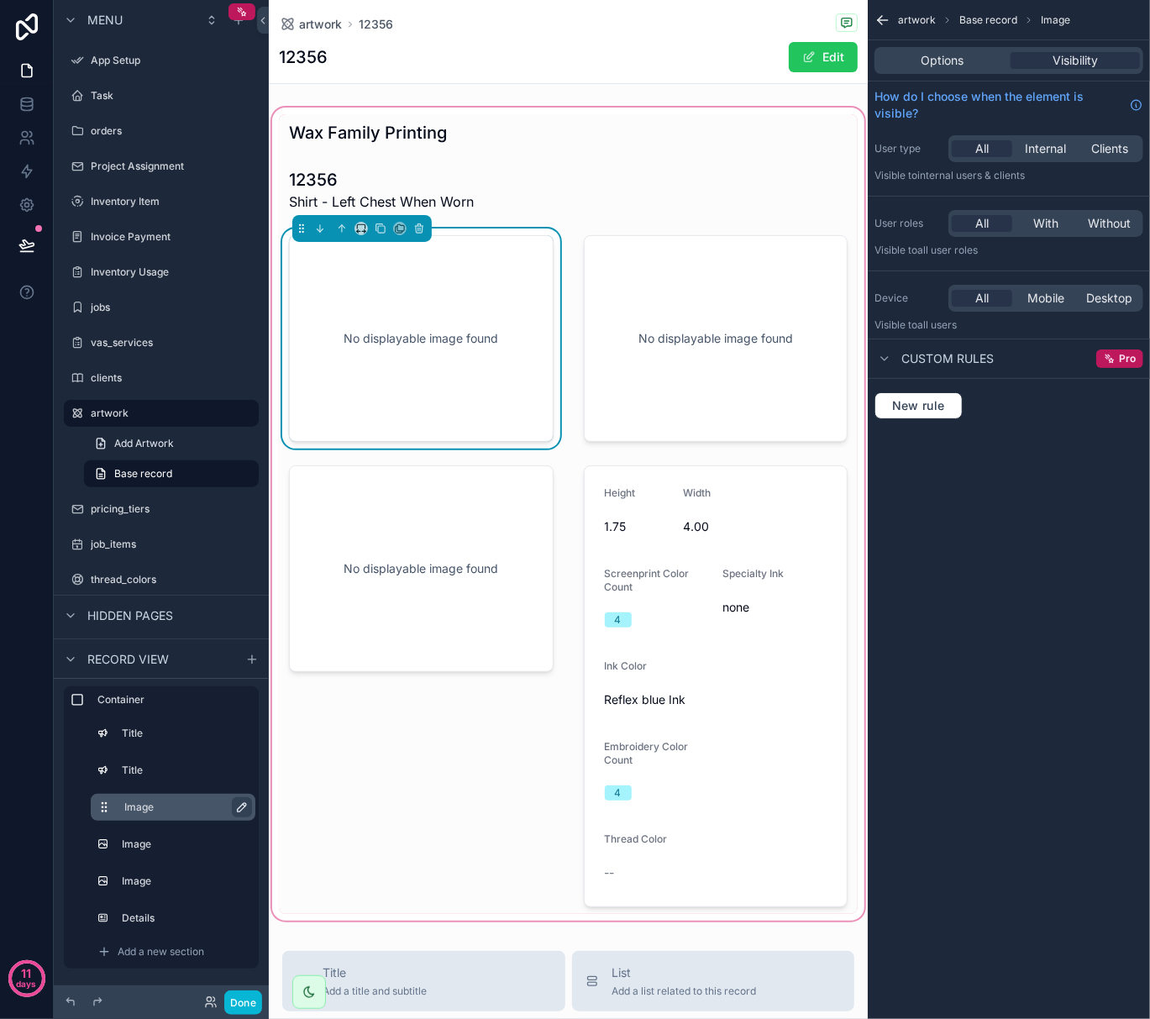
click at [239, 807] on icon "scrollable content" at bounding box center [241, 807] width 13 height 13
click at [421, 330] on div "No displayable image found" at bounding box center [421, 338] width 209 height 151
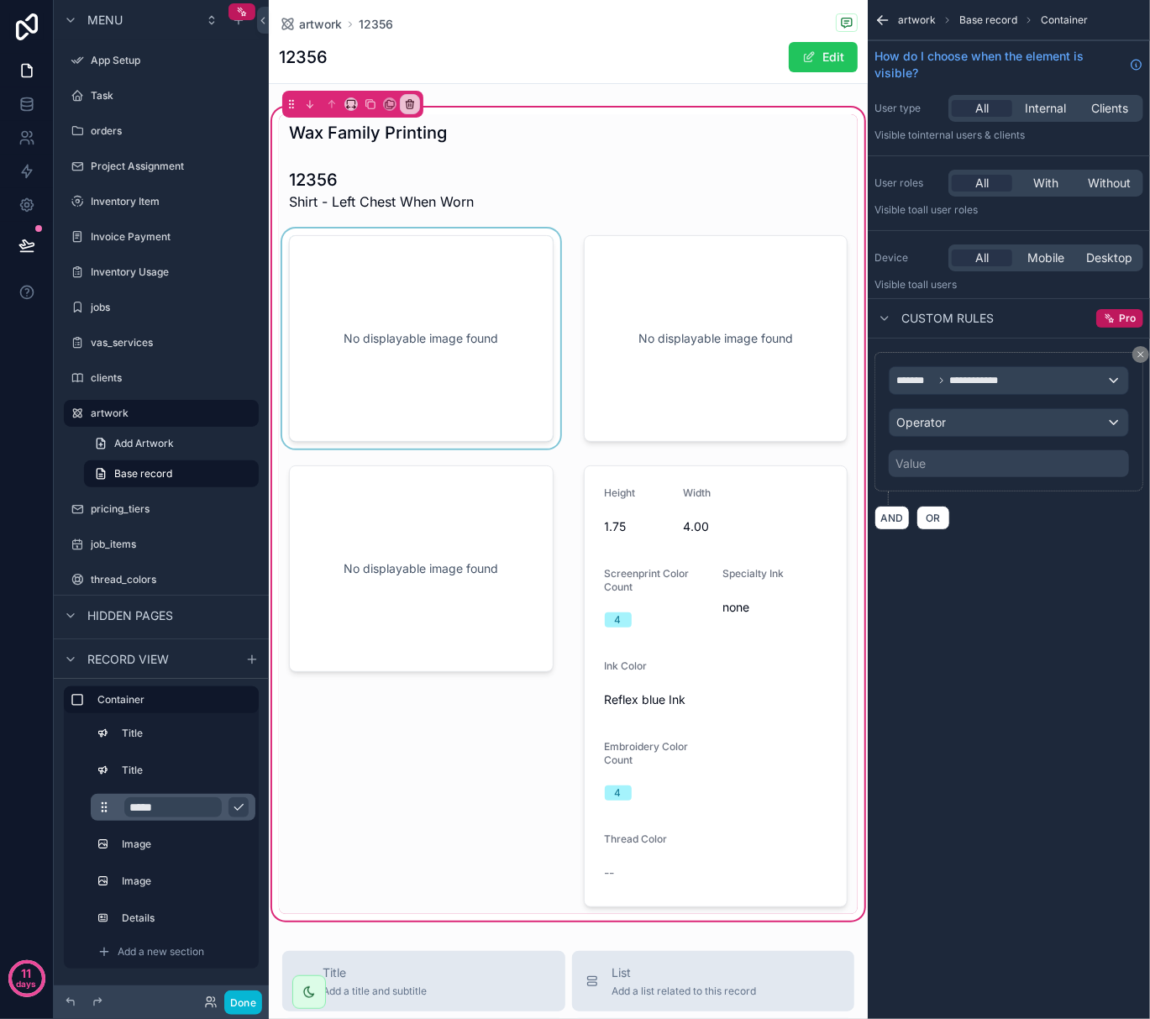
click at [421, 330] on div "scrollable content" at bounding box center [421, 339] width 285 height 220
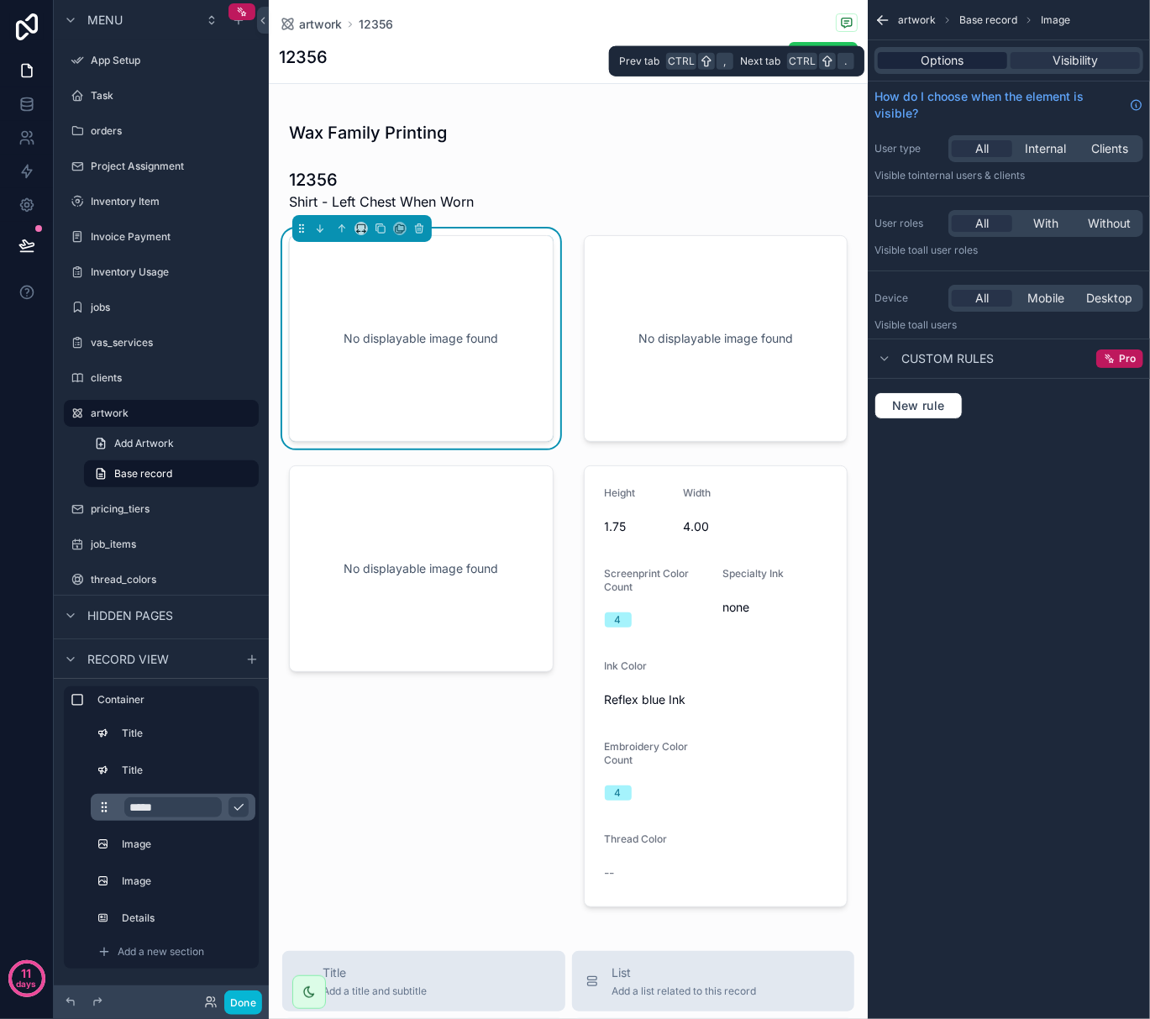
click at [963, 54] on span "Options" at bounding box center [943, 60] width 43 height 17
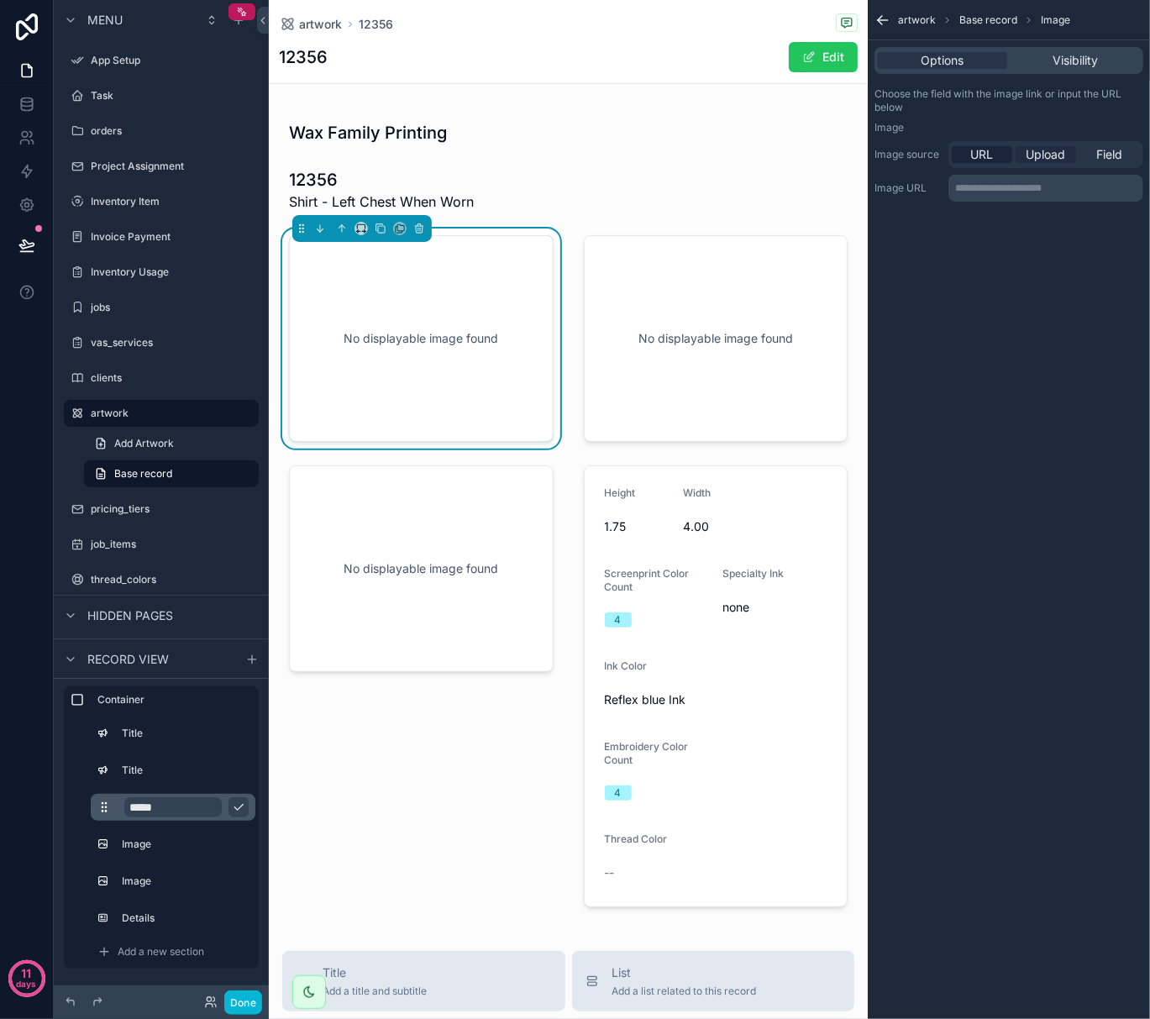
click at [1043, 160] on span "Upload" at bounding box center [1046, 154] width 39 height 17
click at [904, 226] on div "scrollable content" at bounding box center [908, 214] width 67 height 67
click at [1096, 156] on div "Field" at bounding box center [1110, 154] width 60 height 17
click at [1127, 188] on div "scrollable content" at bounding box center [1045, 189] width 193 height 27
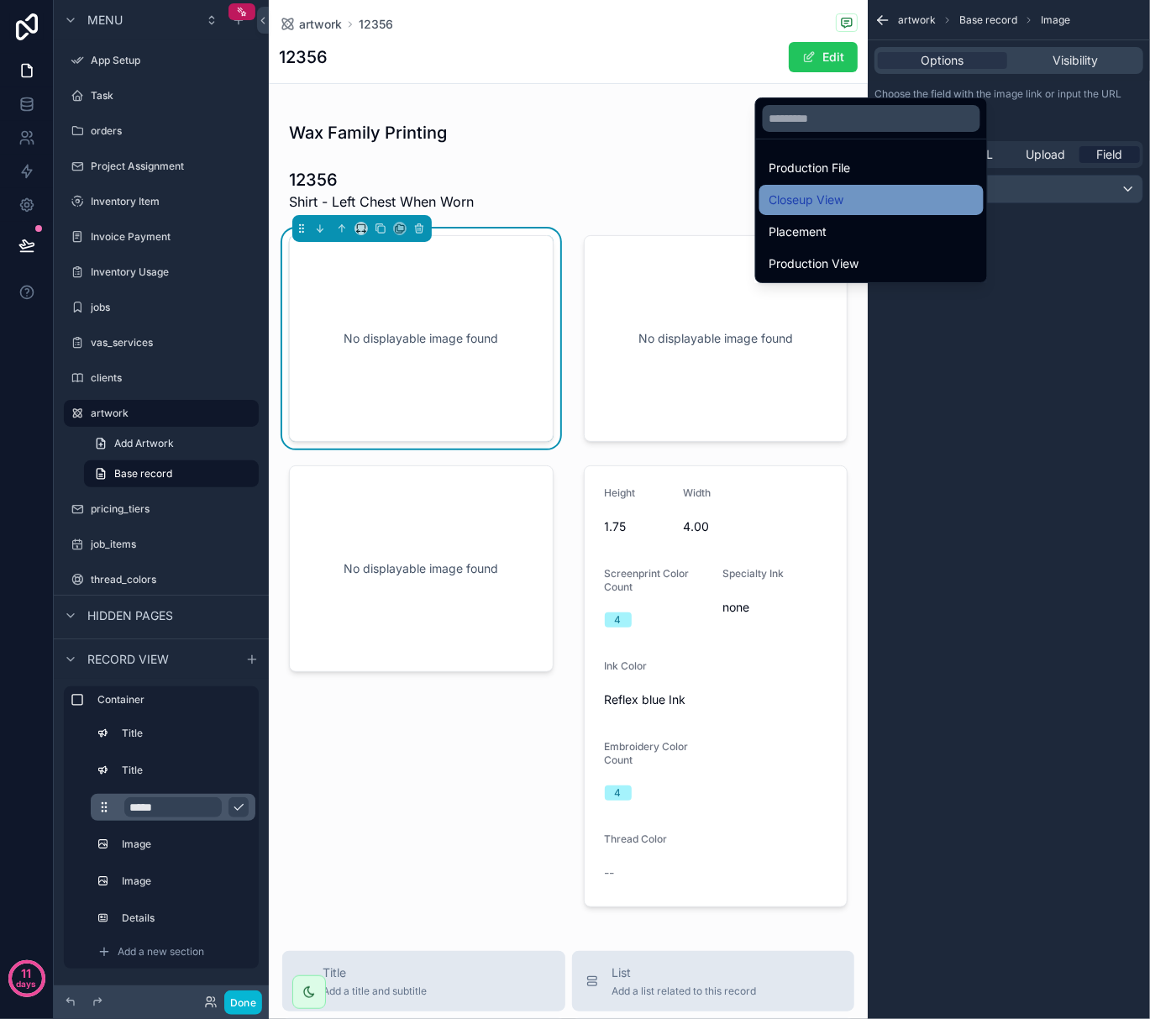
click at [848, 200] on div "Closeup View" at bounding box center [872, 200] width 204 height 20
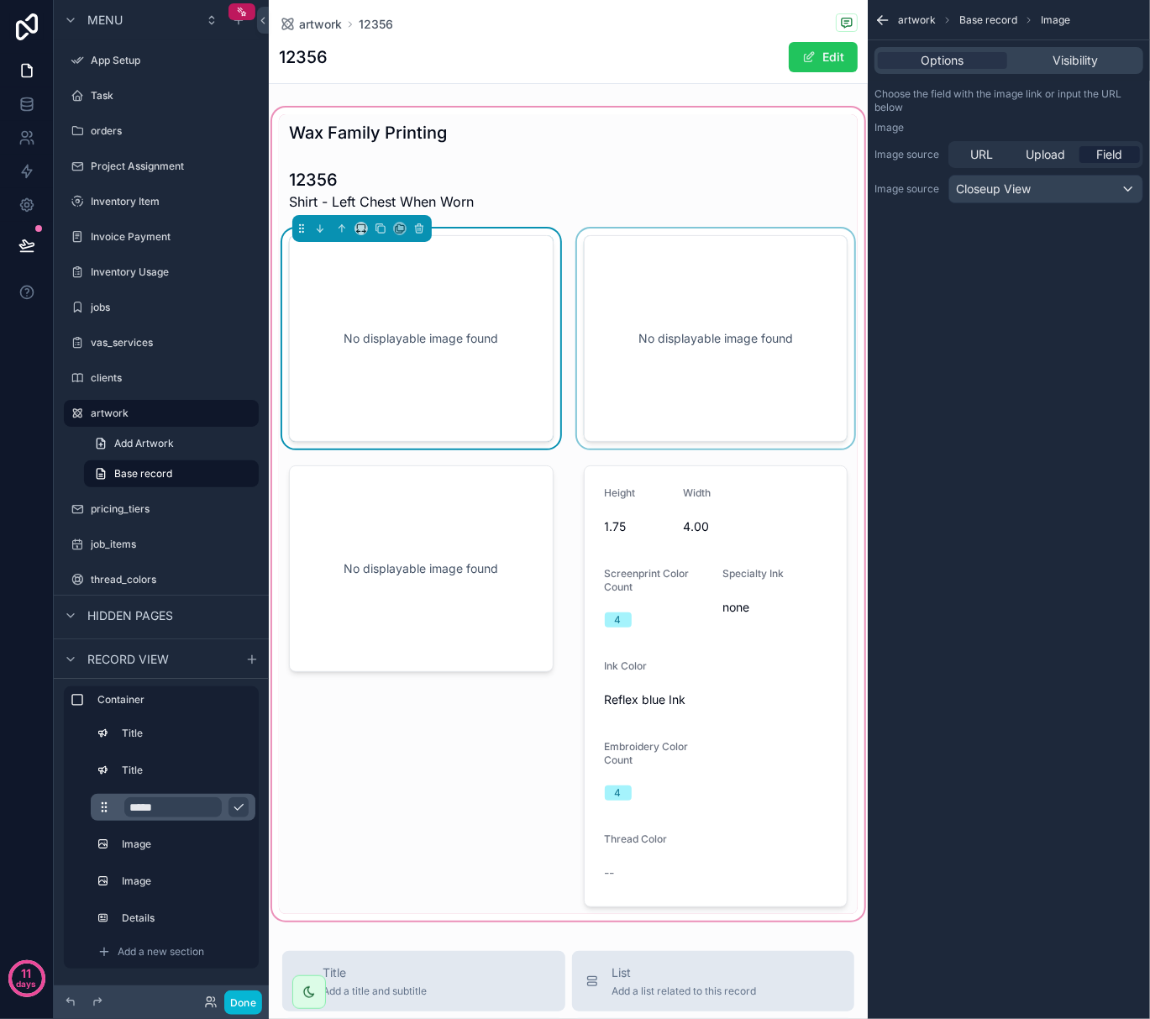
click at [790, 249] on div "scrollable content" at bounding box center [716, 339] width 285 height 220
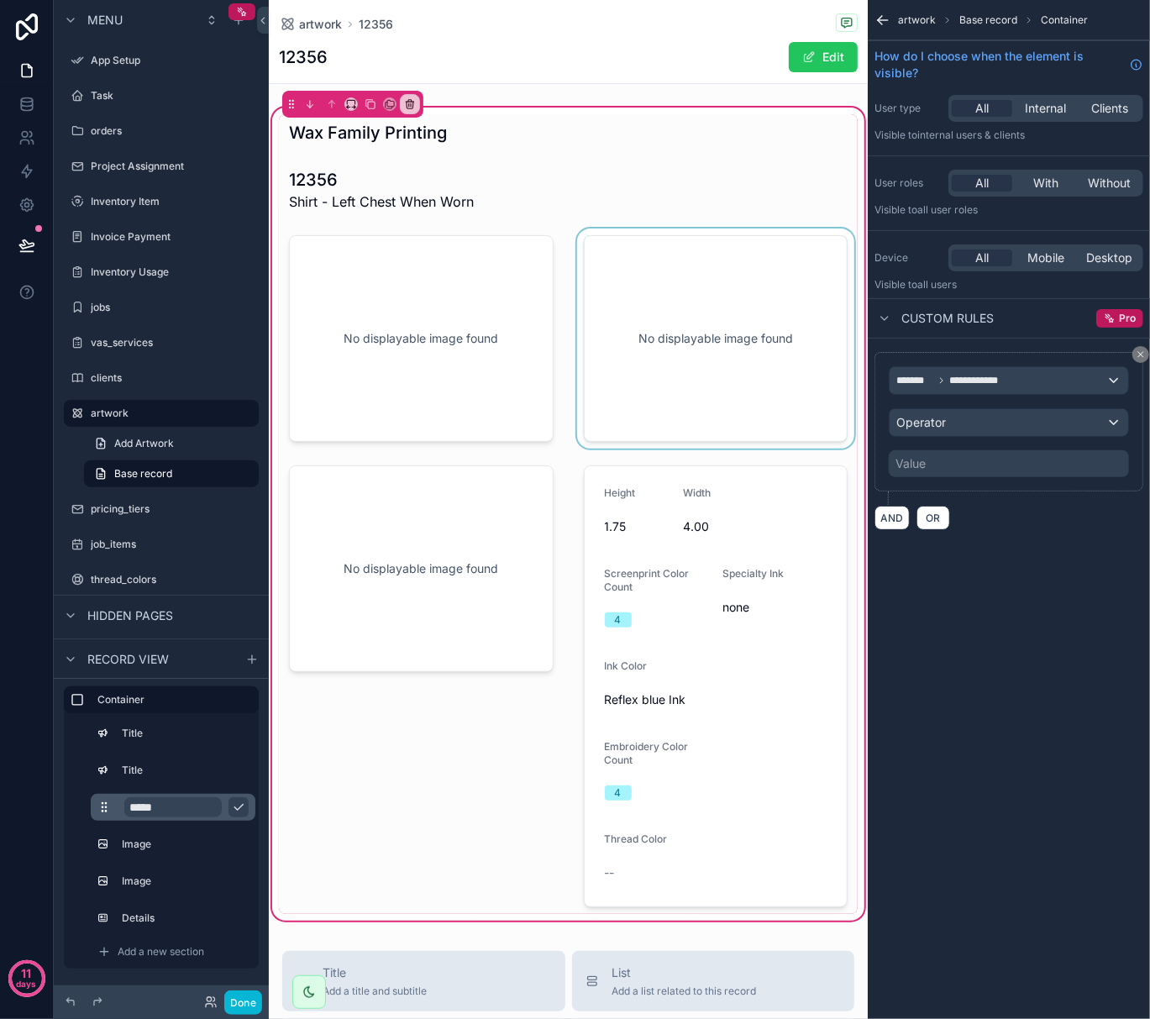
click at [773, 264] on div "scrollable content" at bounding box center [716, 339] width 285 height 220
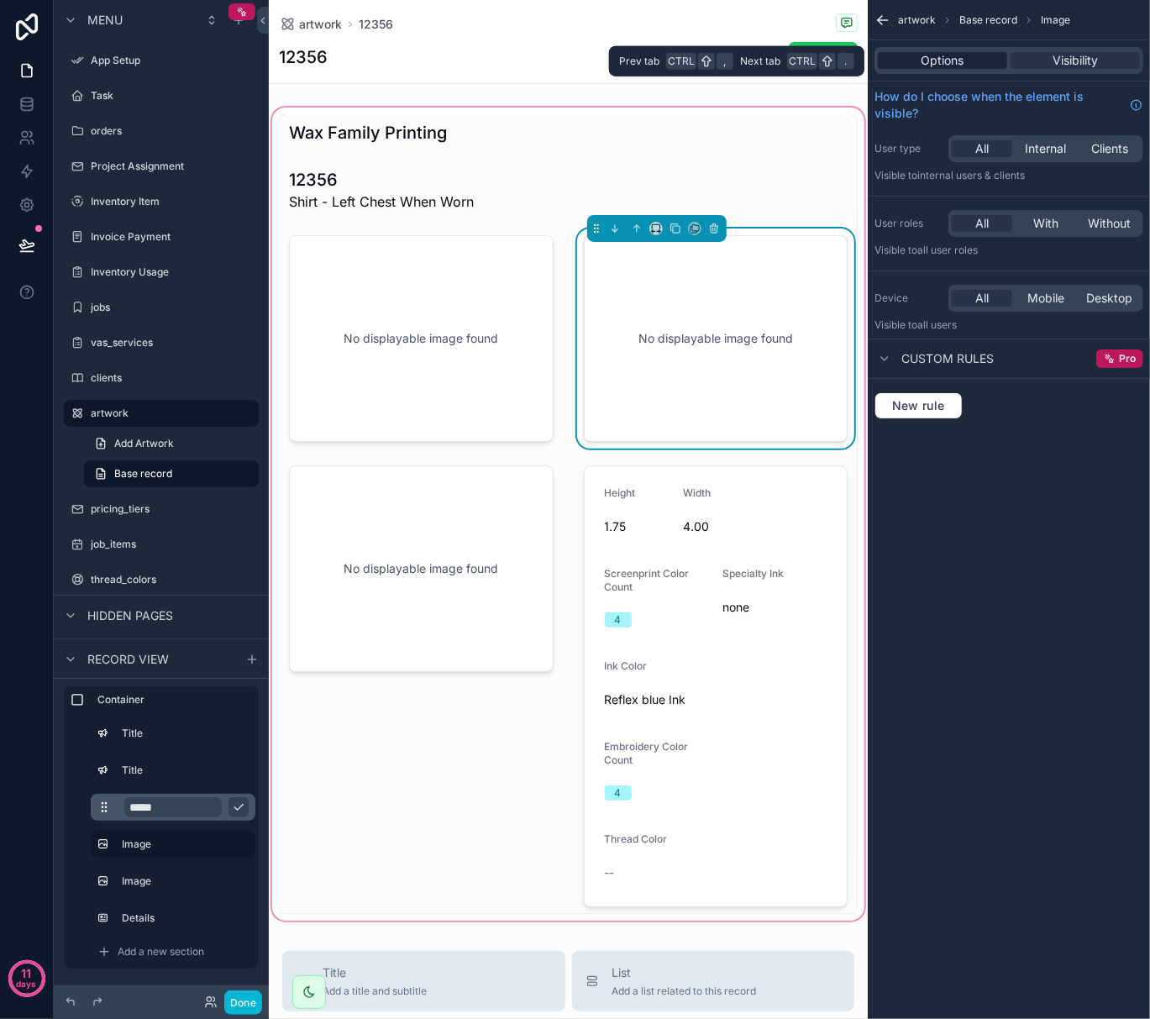
click at [939, 61] on span "Options" at bounding box center [943, 60] width 43 height 17
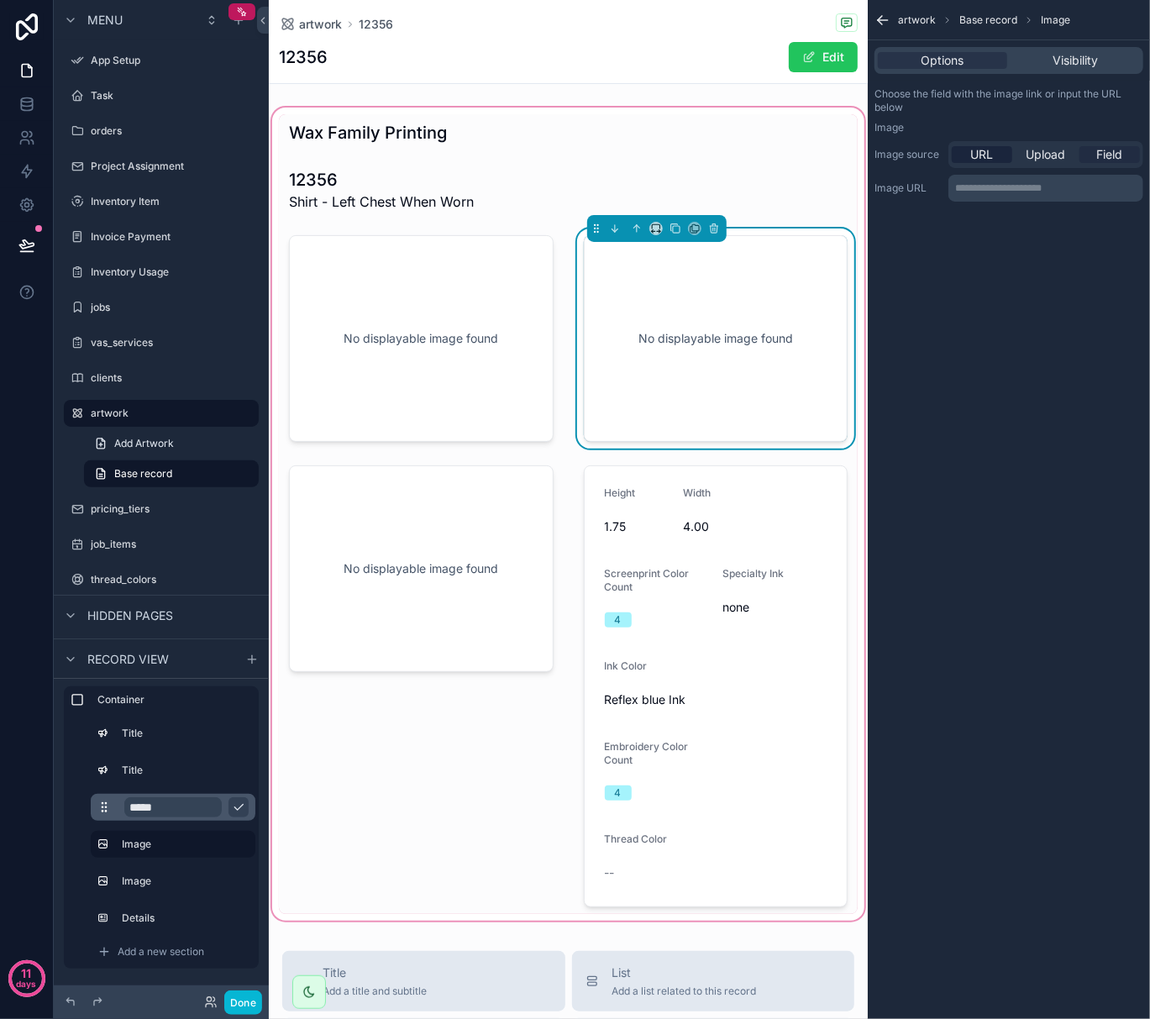
click at [1107, 155] on span "Field" at bounding box center [1110, 154] width 26 height 17
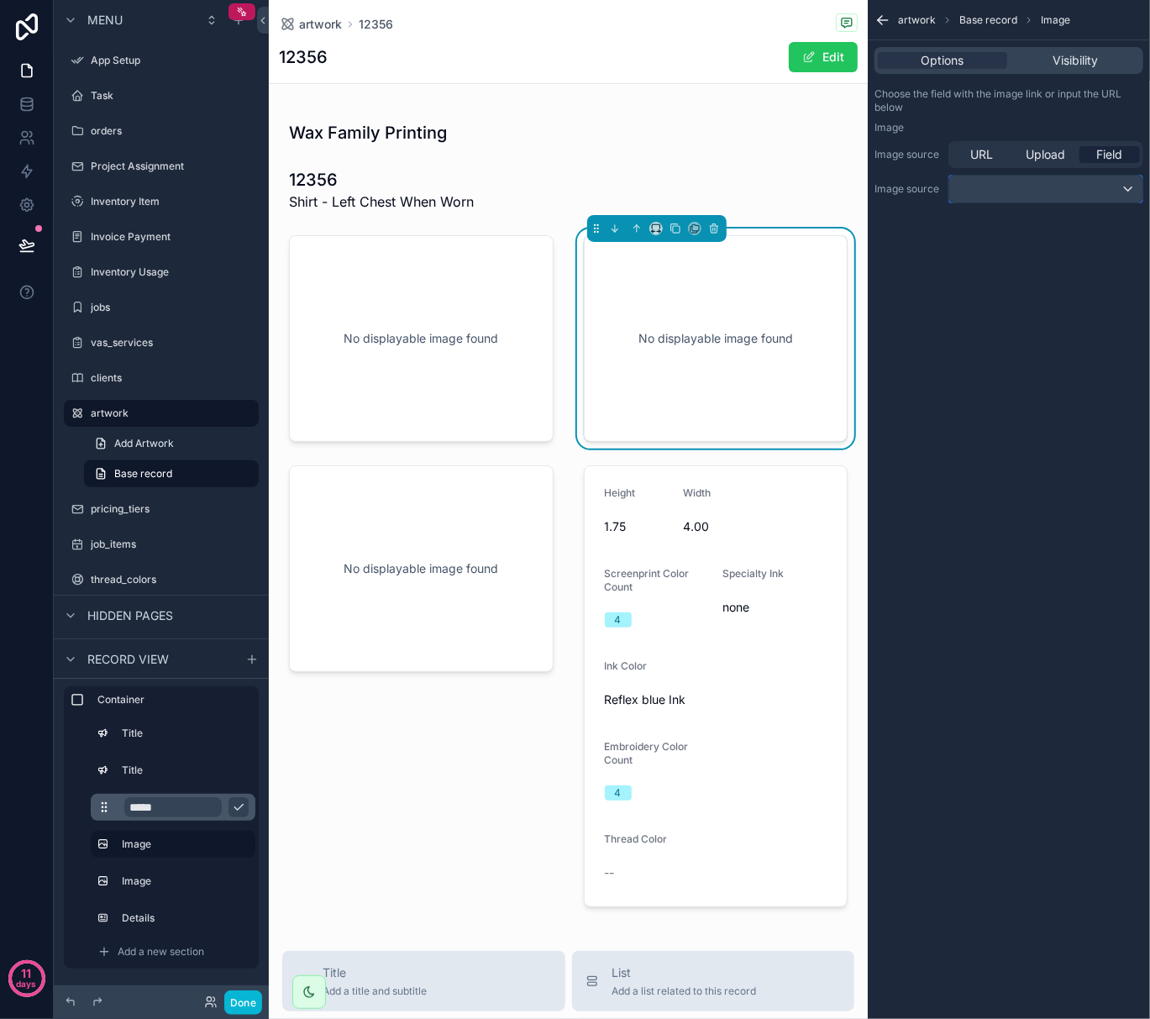
click at [1057, 188] on div "scrollable content" at bounding box center [1045, 189] width 193 height 27
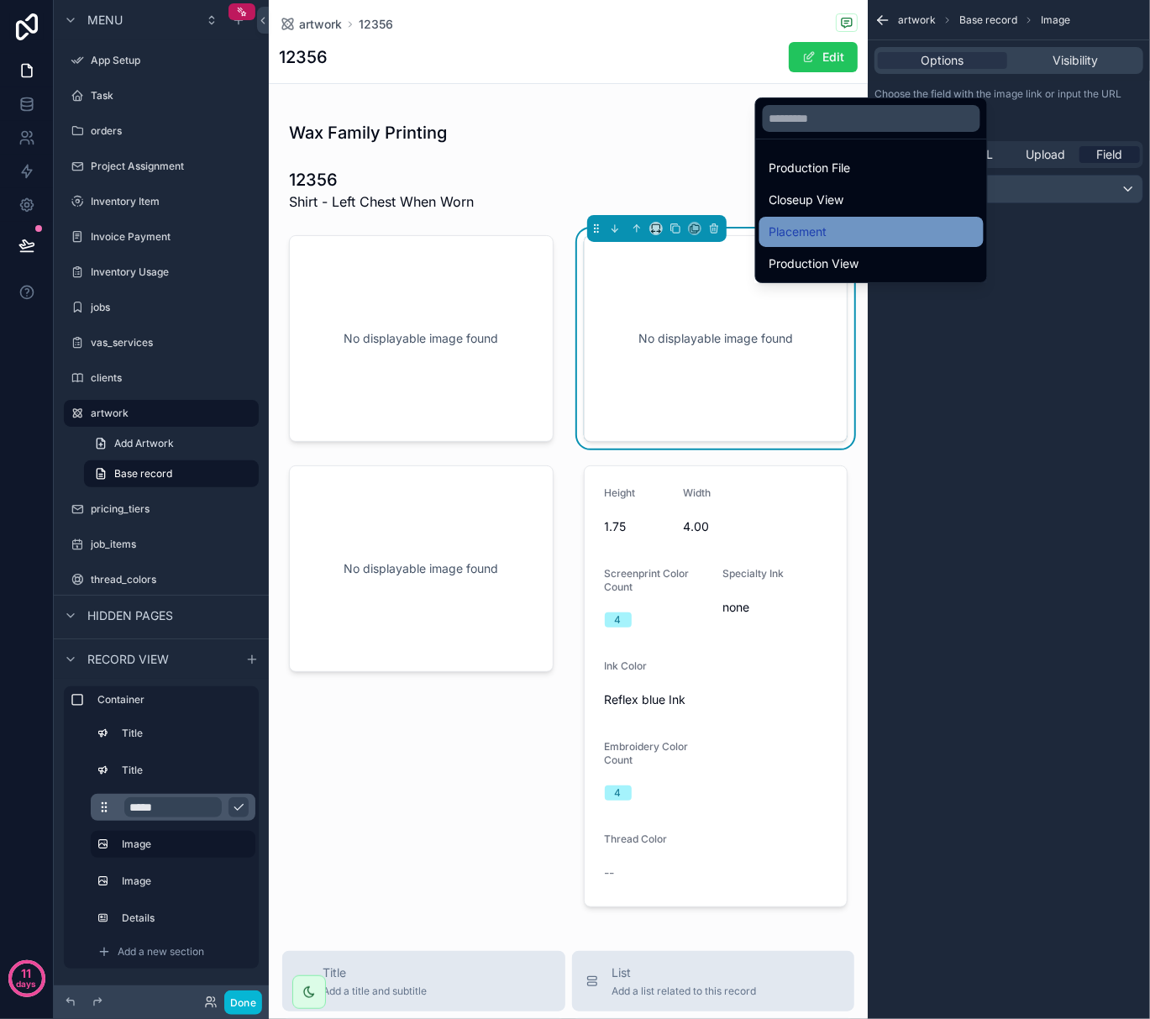
click at [825, 219] on div "Placement" at bounding box center [872, 232] width 224 height 30
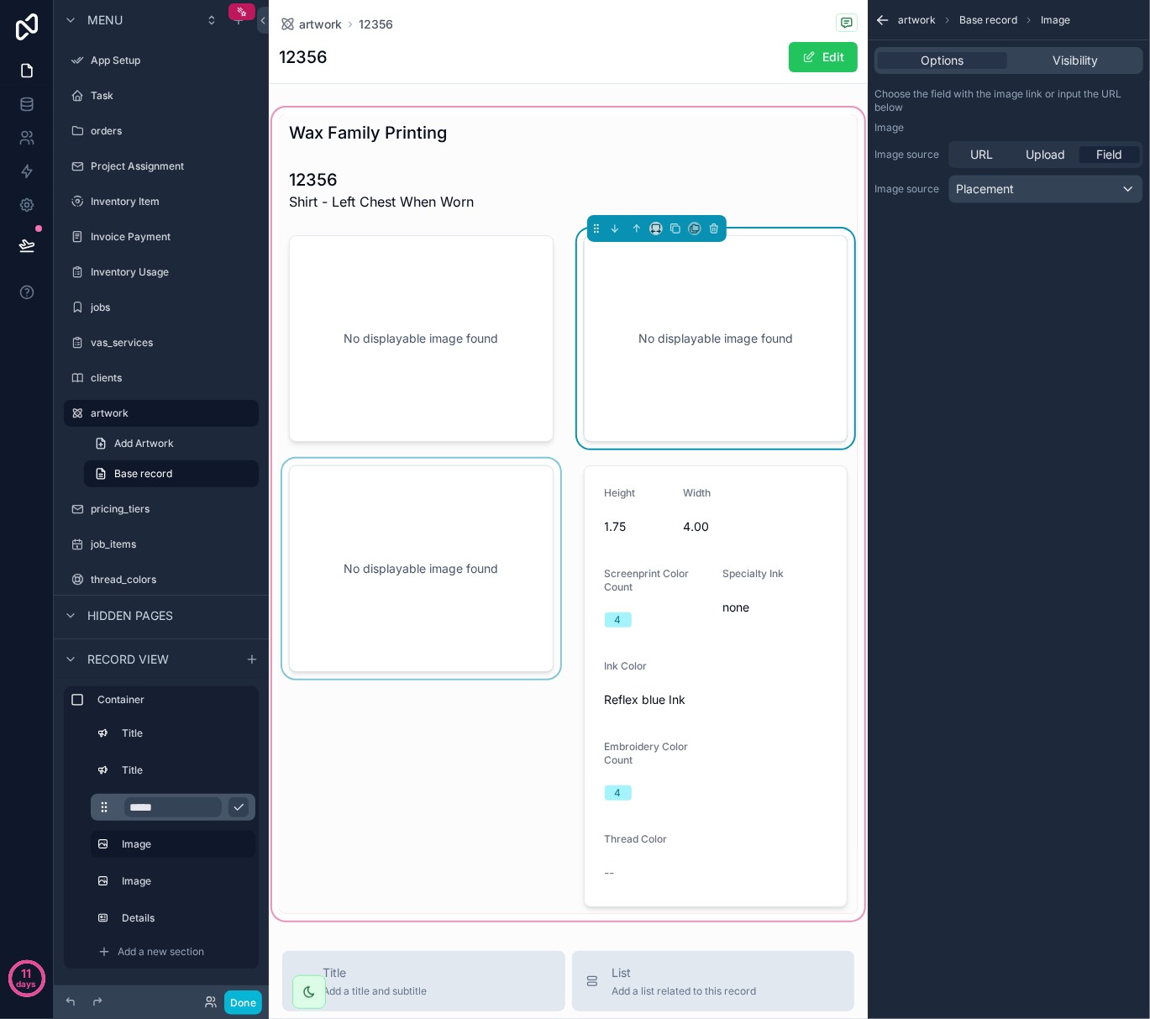
click at [476, 563] on div "scrollable content" at bounding box center [421, 686] width 285 height 455
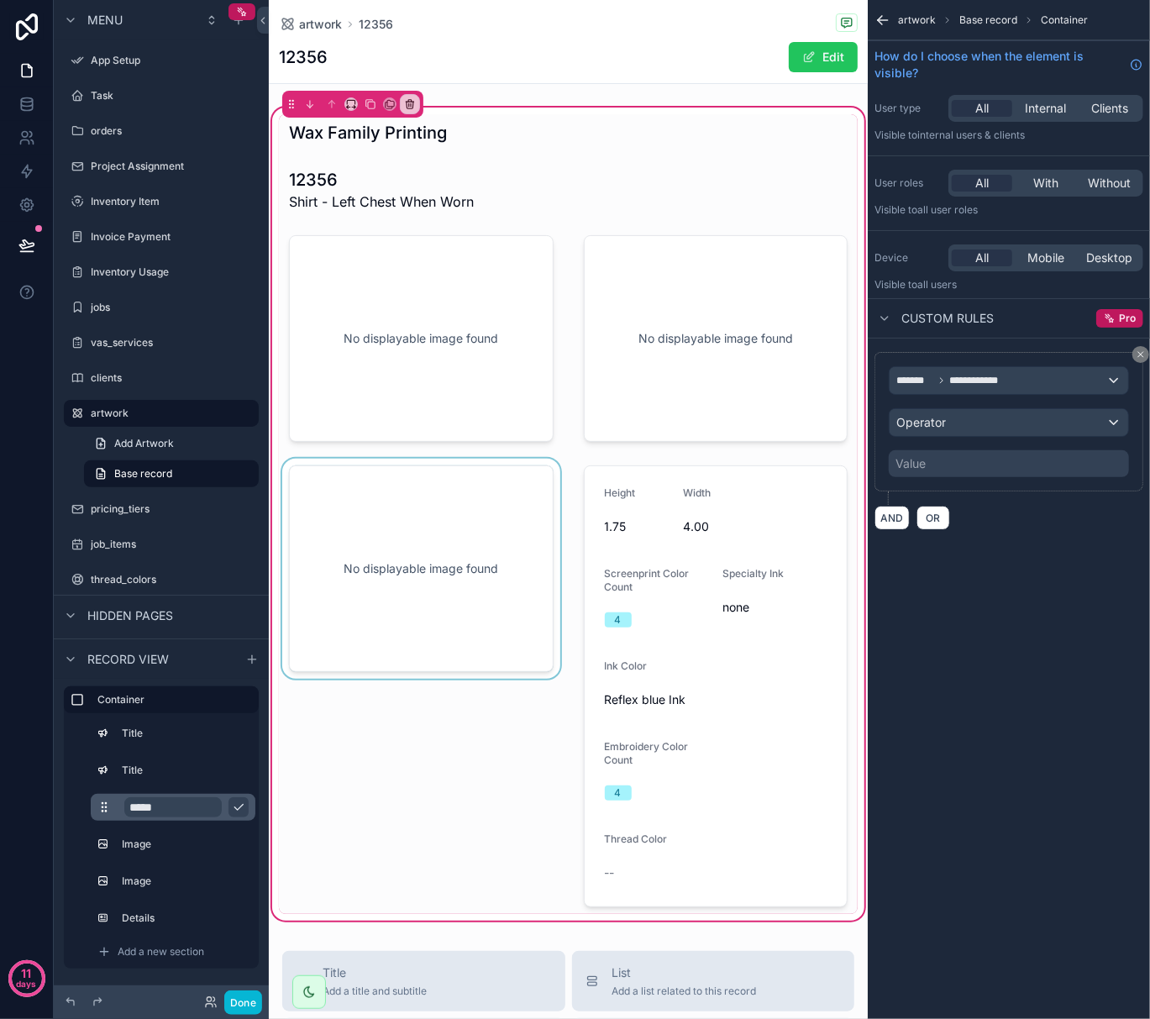
click at [476, 563] on div "scrollable content" at bounding box center [421, 686] width 285 height 455
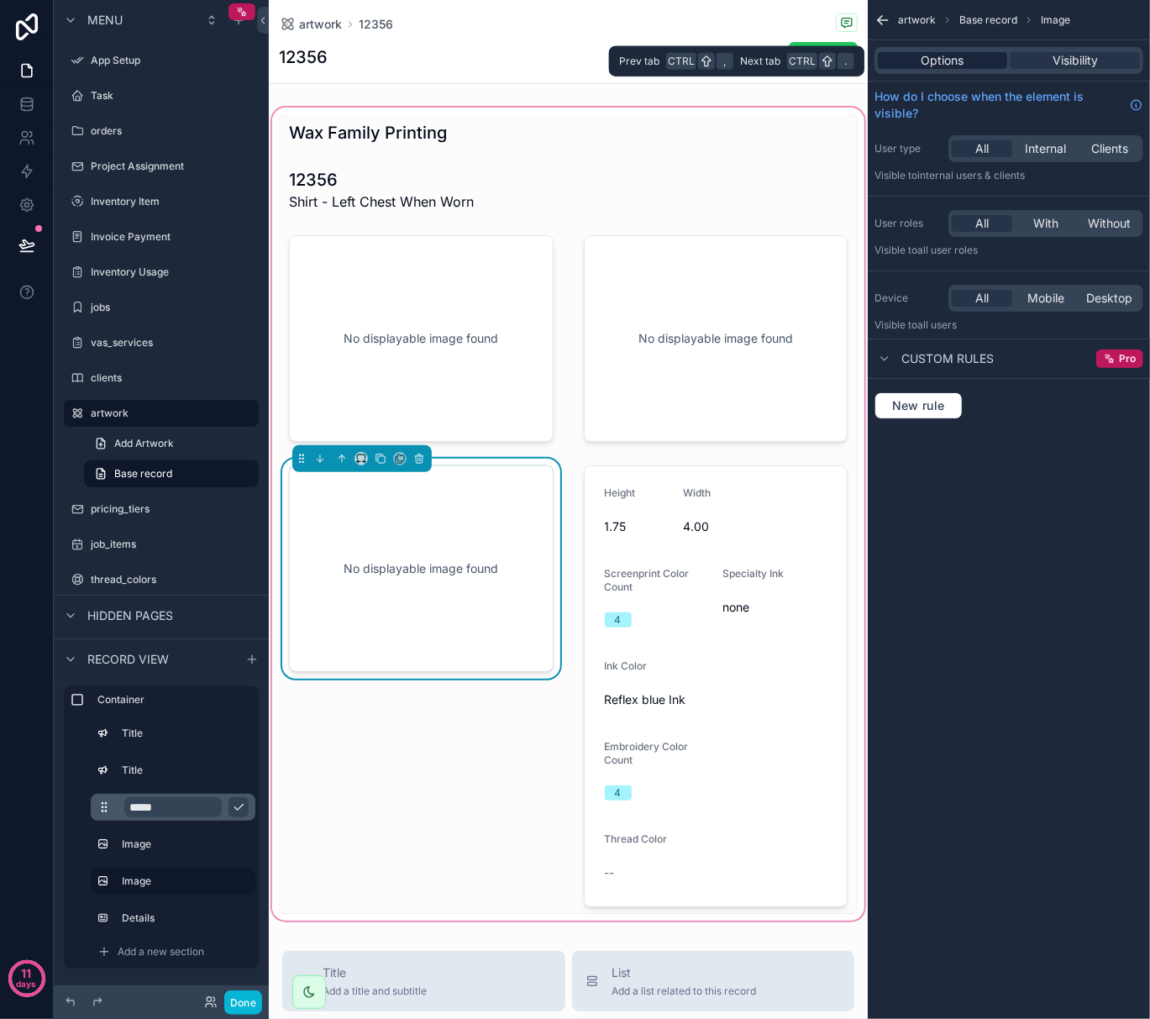
click at [961, 55] on span "Options" at bounding box center [943, 60] width 43 height 17
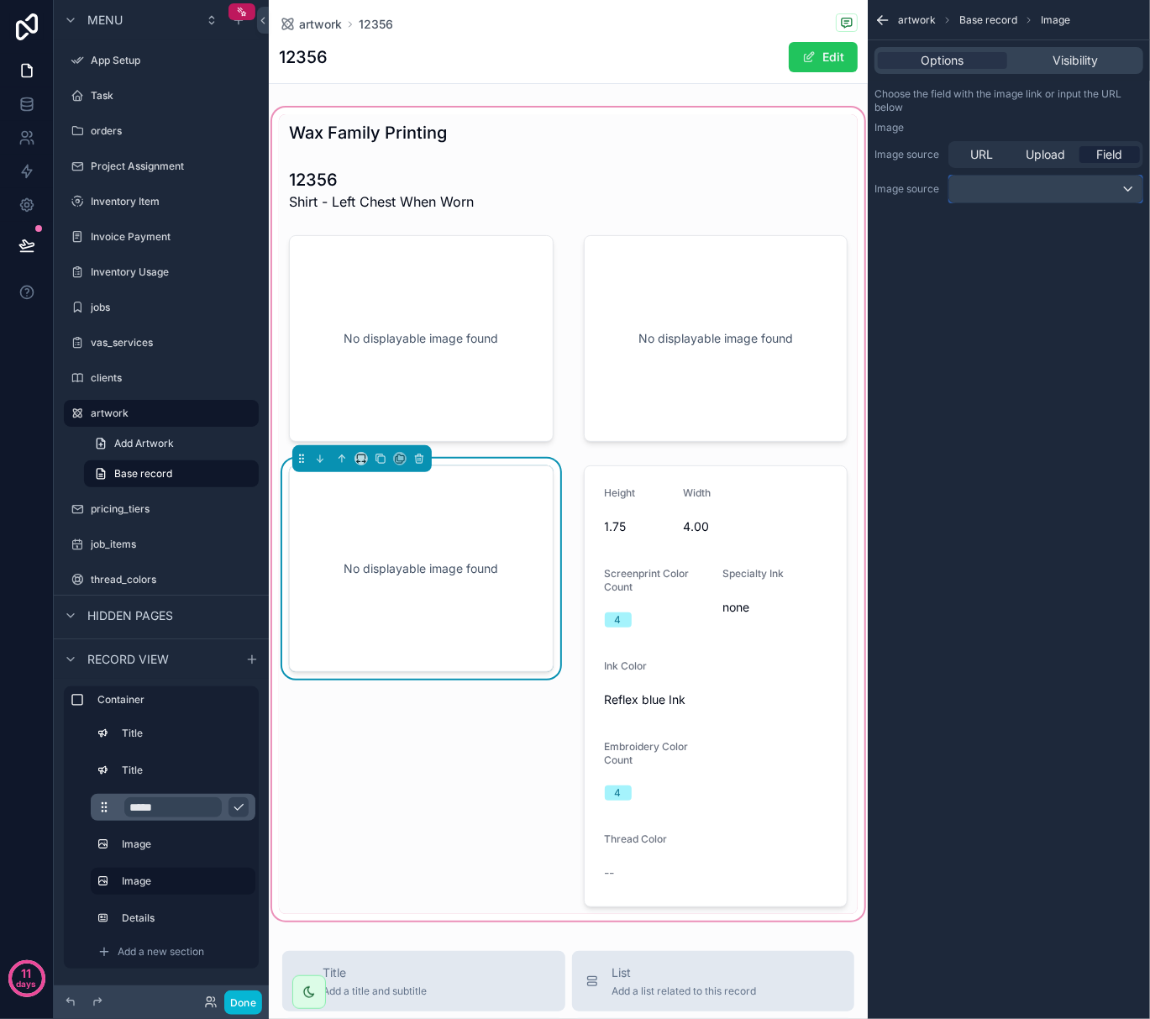
click at [1103, 185] on div "scrollable content" at bounding box center [1045, 189] width 193 height 27
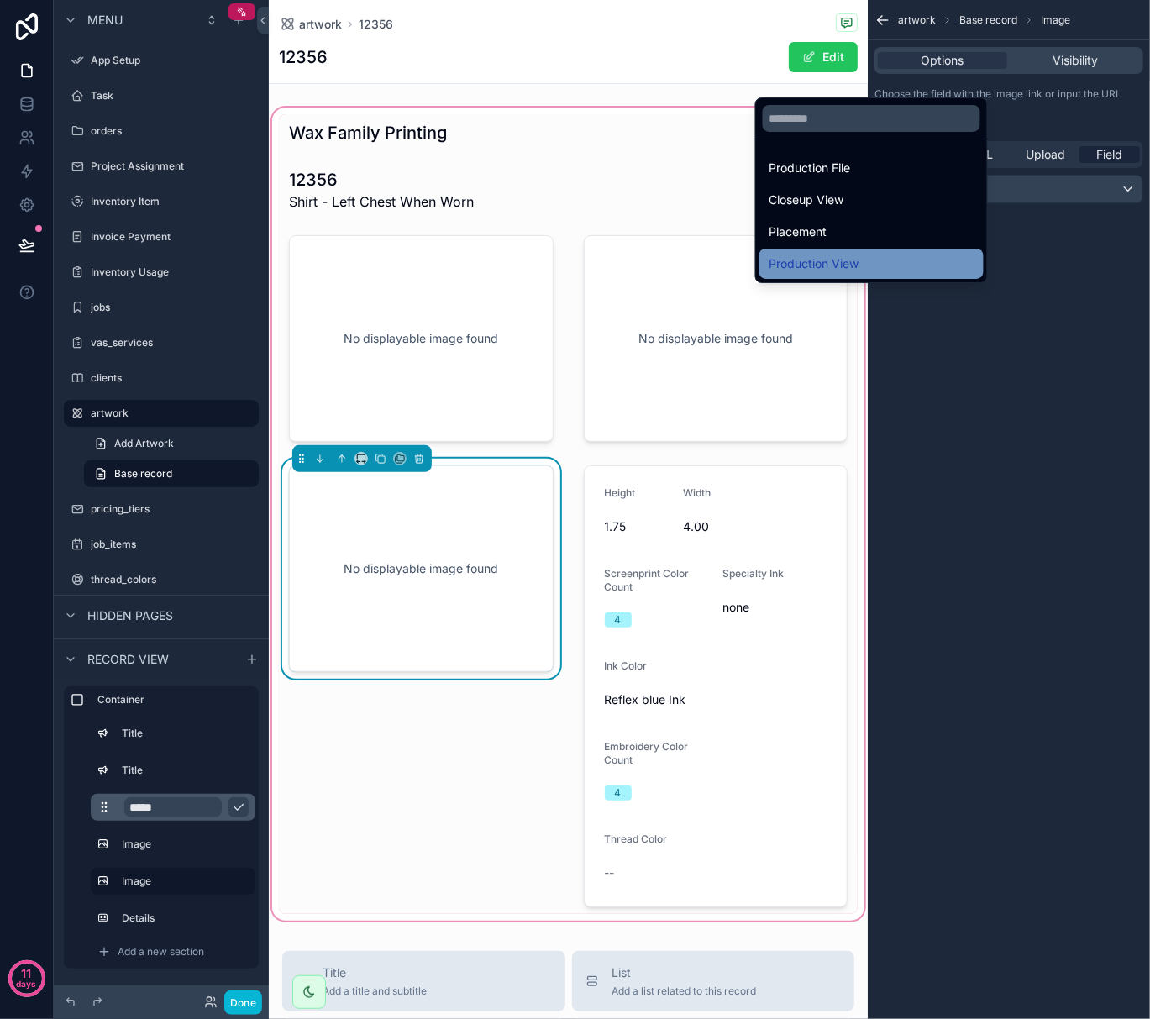
click at [867, 256] on div "Production View" at bounding box center [872, 264] width 204 height 20
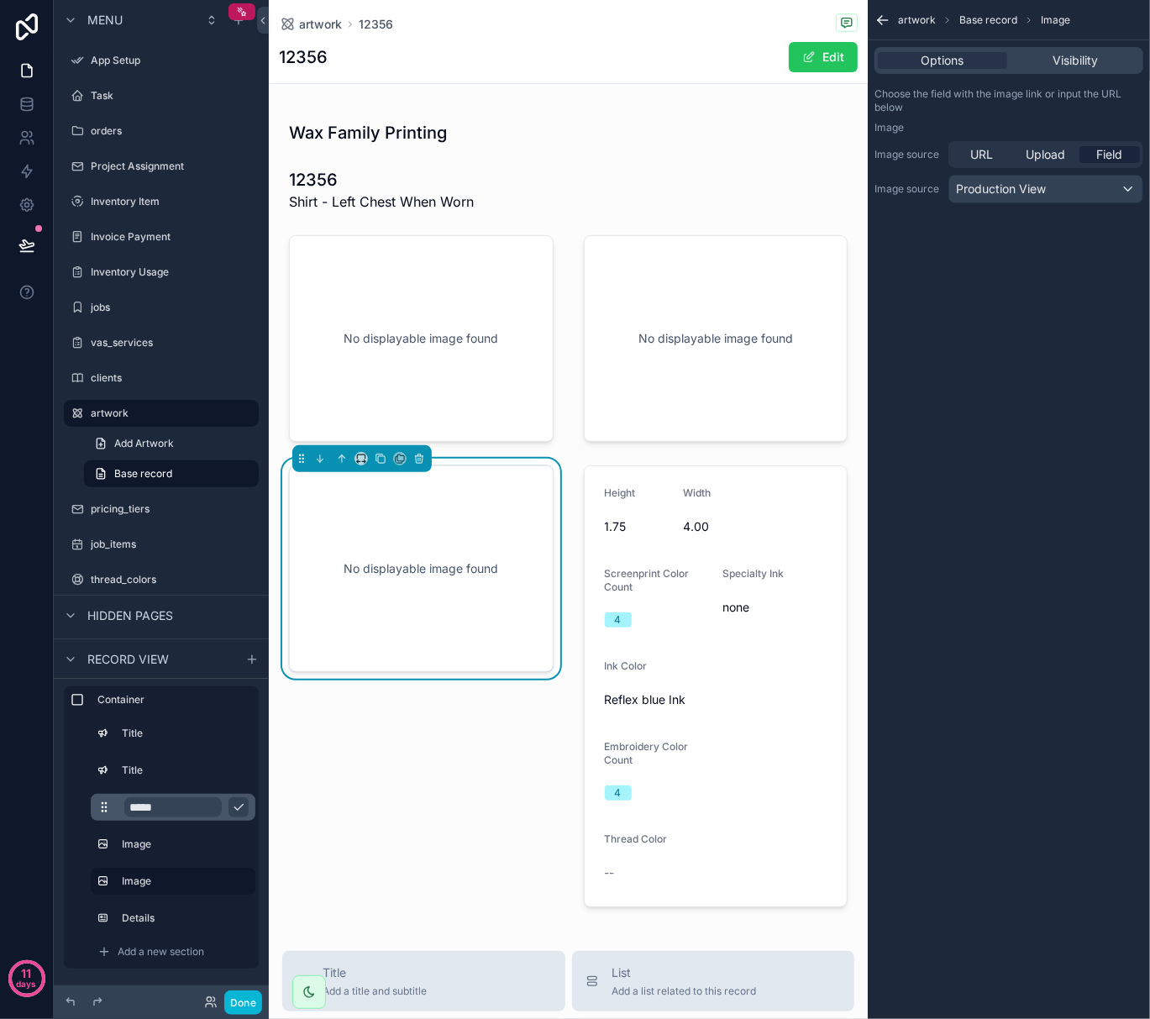
click at [973, 340] on div "artwork Base record Image Options Visibility Choose the field with the image li…" at bounding box center [1009, 509] width 282 height 1019
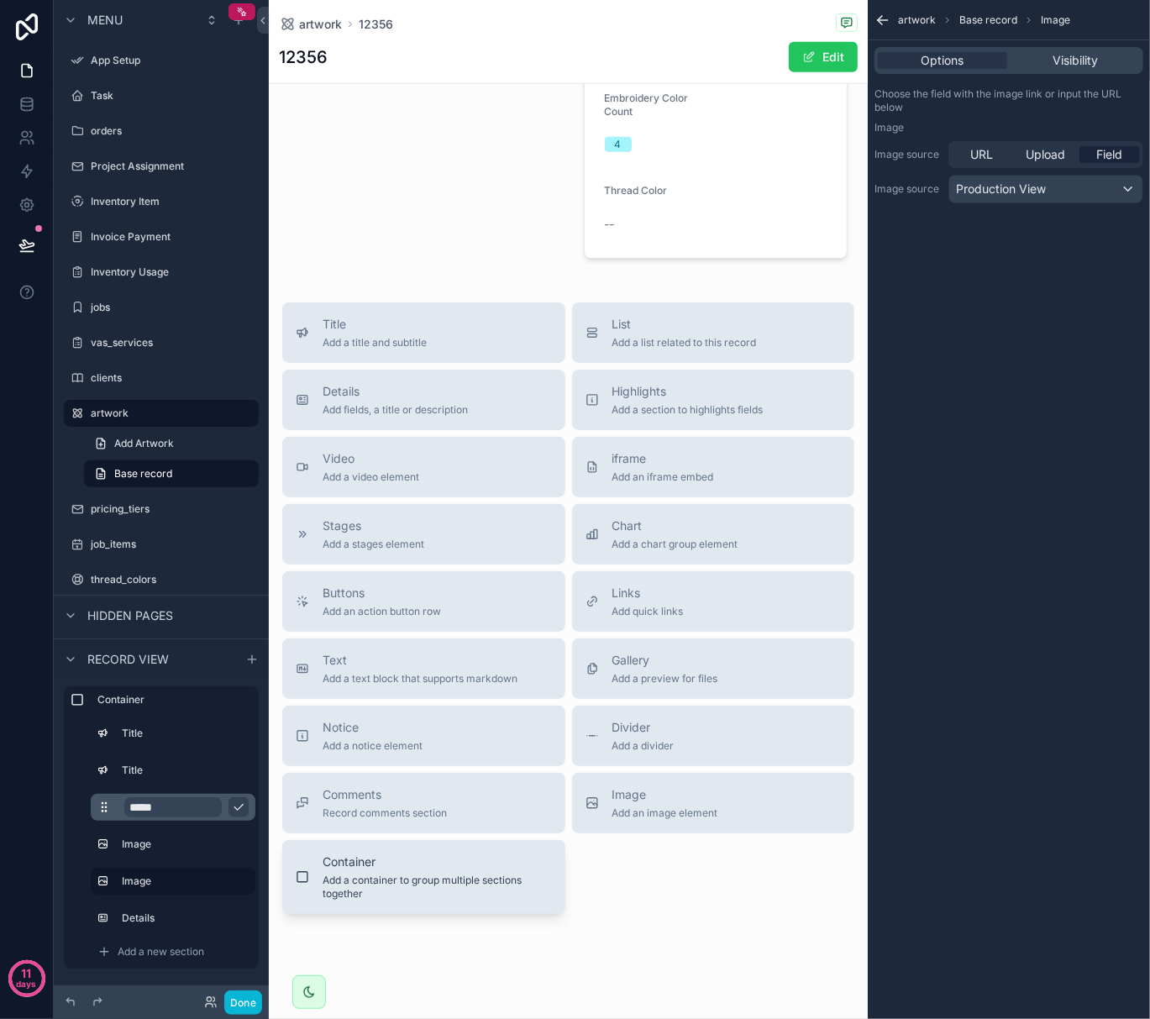
scroll to position [672, 0]
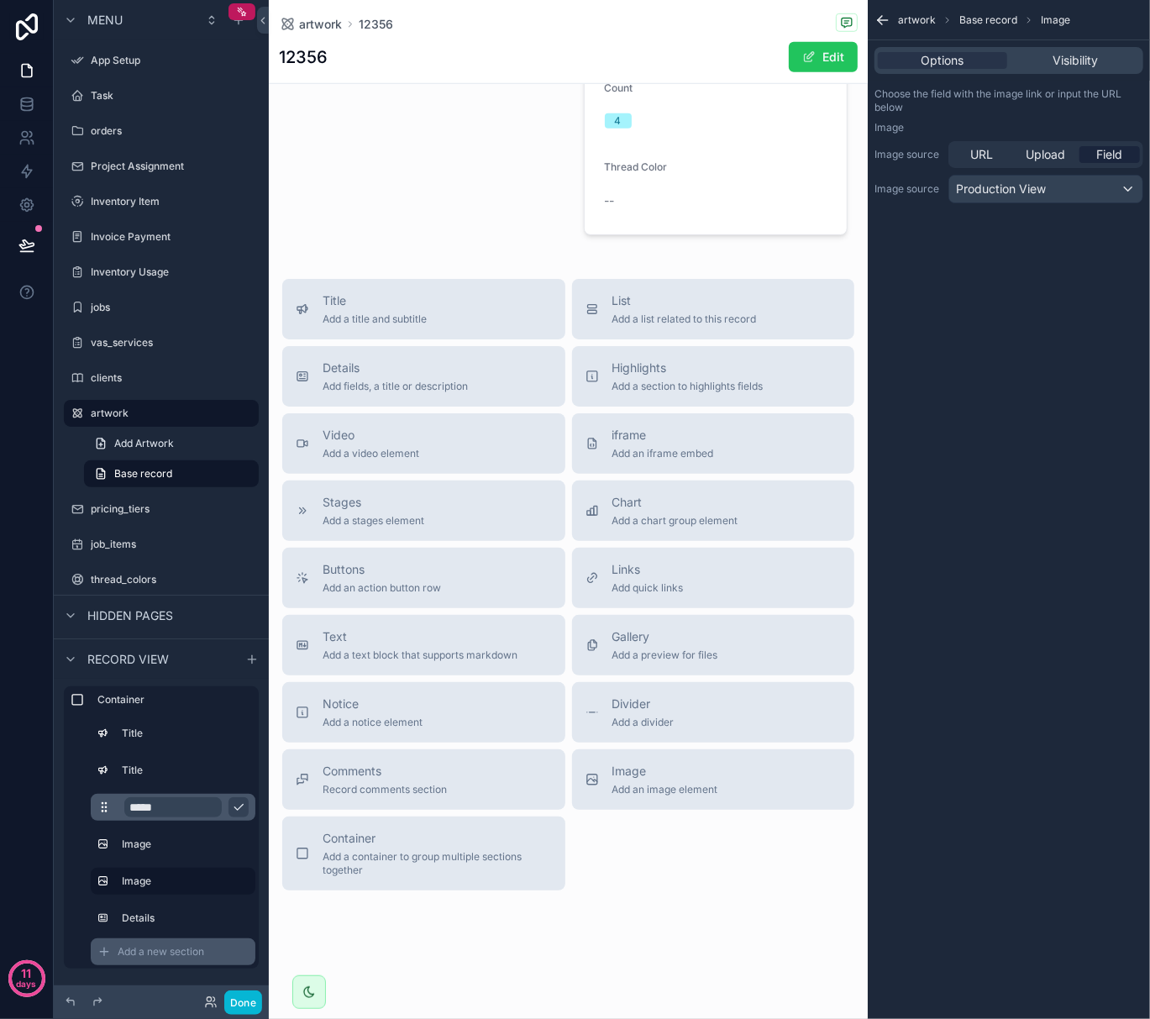
click at [176, 960] on div "Add a new section" at bounding box center [173, 952] width 165 height 27
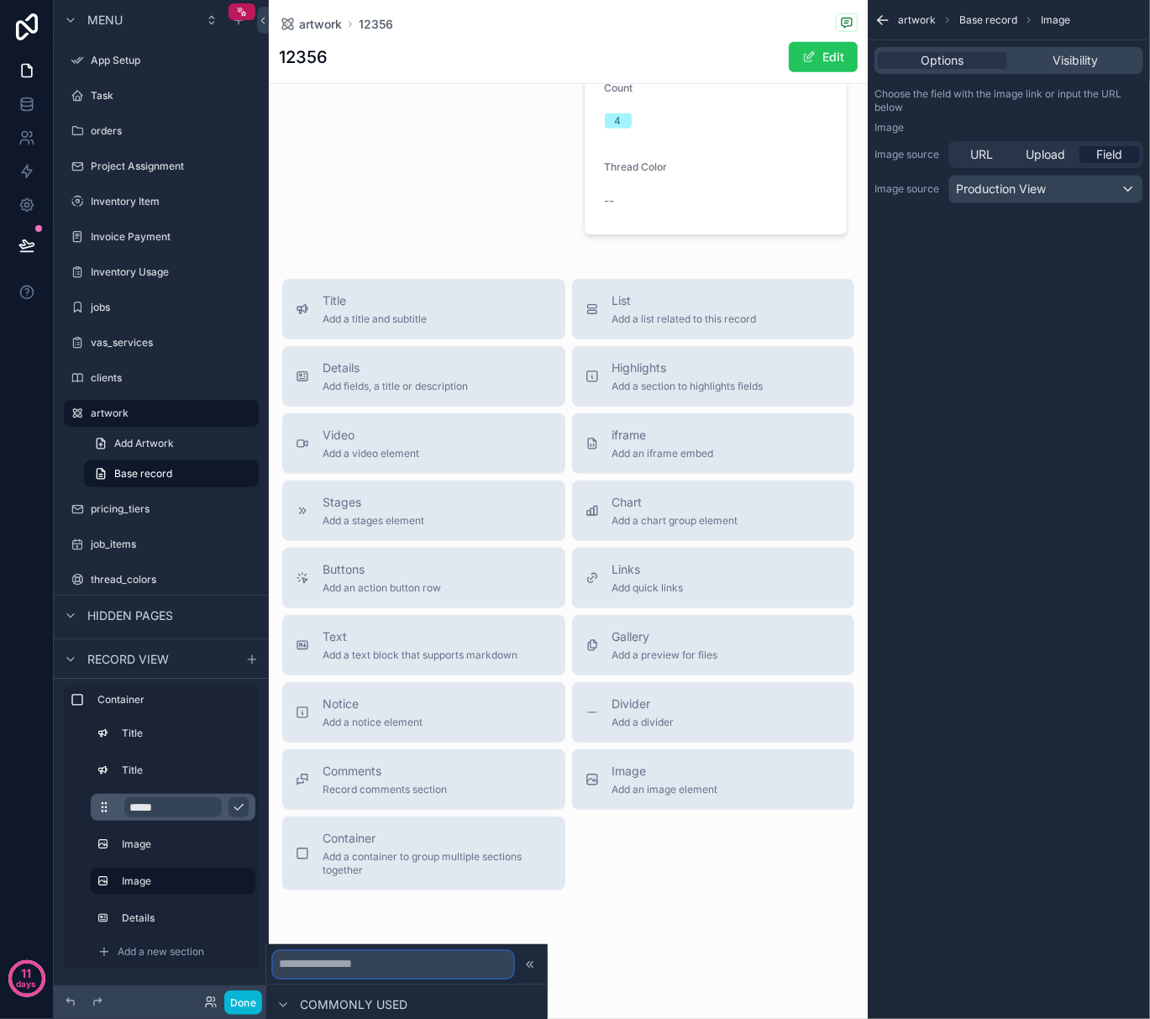
click at [316, 961] on input "text" at bounding box center [393, 964] width 240 height 27
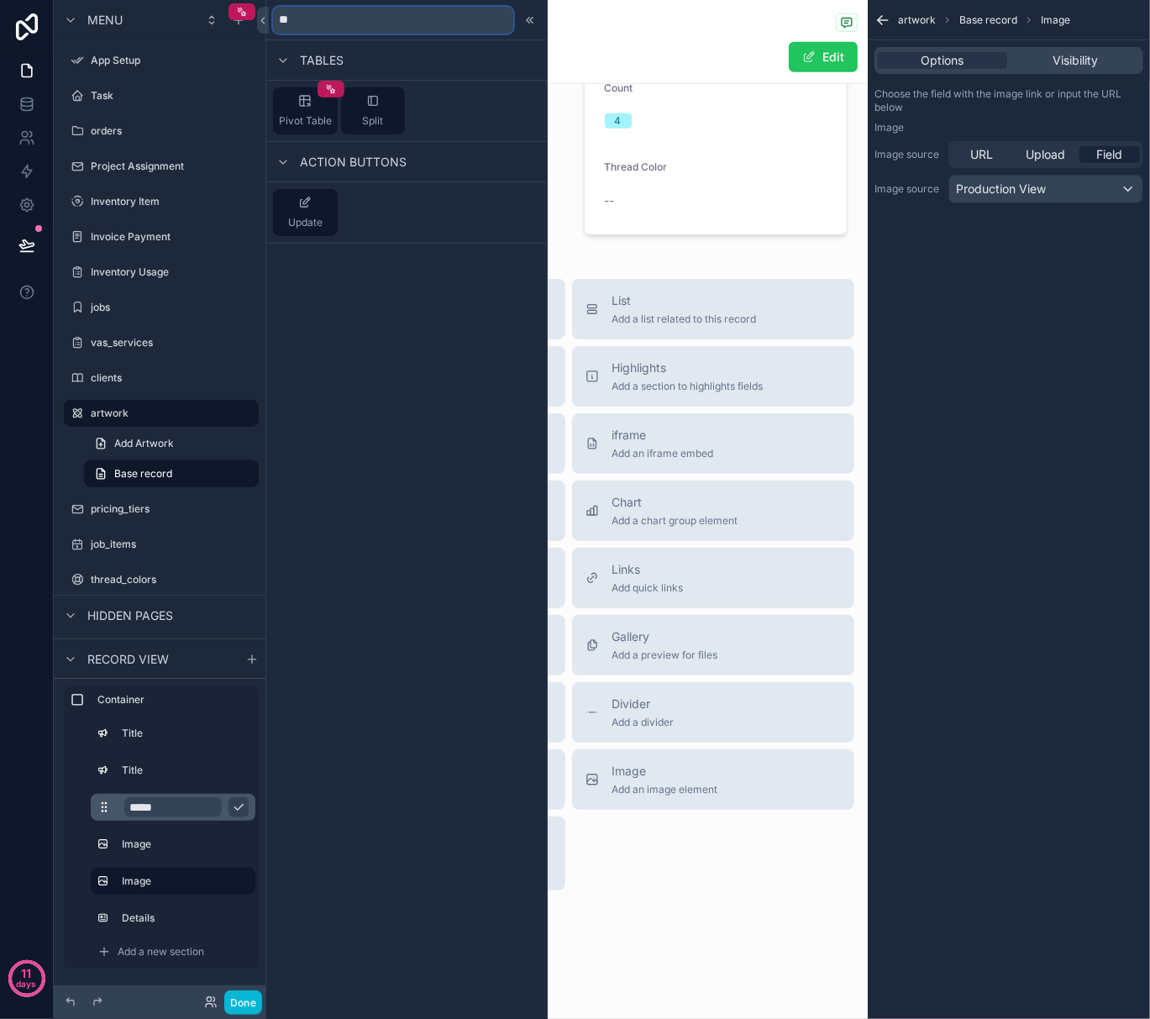
type input "*"
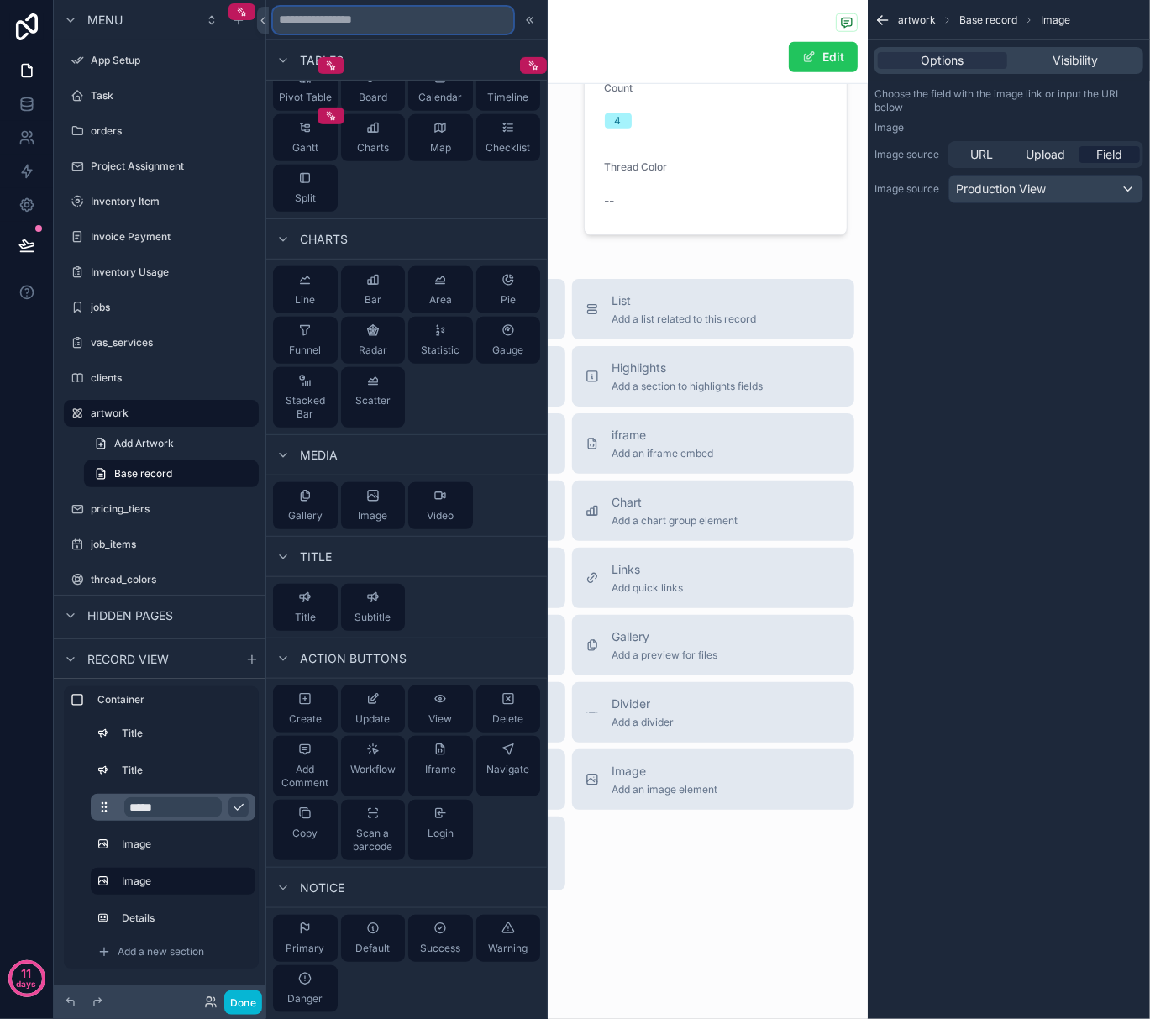
scroll to position [329, 0]
click at [686, 963] on div "artwork 12356 12356 Edit Wax Family Printing 12356 Shirt - Left Chest When Worn…" at bounding box center [568, 176] width 599 height 1697
click at [521, 21] on div at bounding box center [530, 20] width 20 height 20
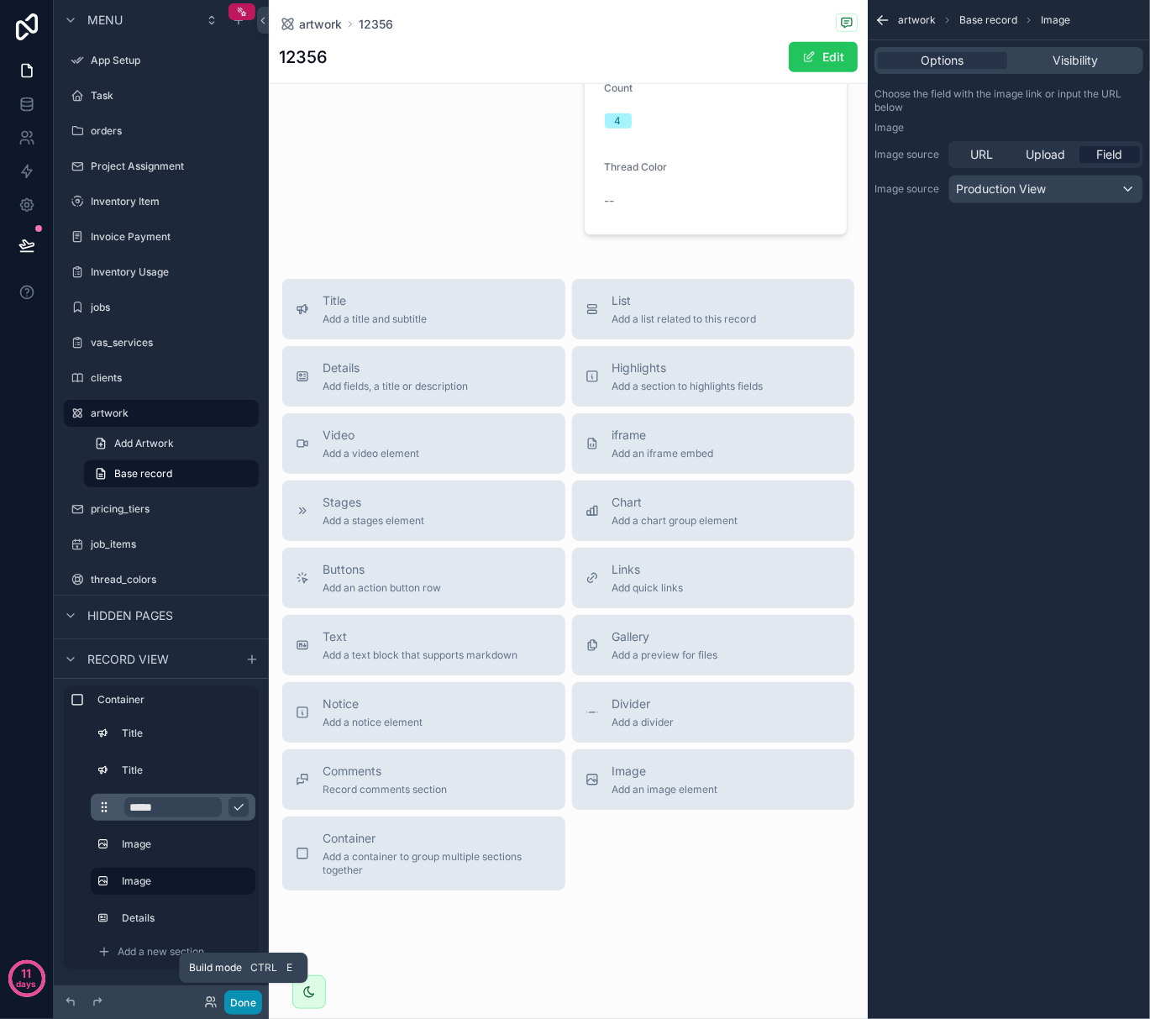
click at [246, 999] on button "Done" at bounding box center [243, 1003] width 38 height 24
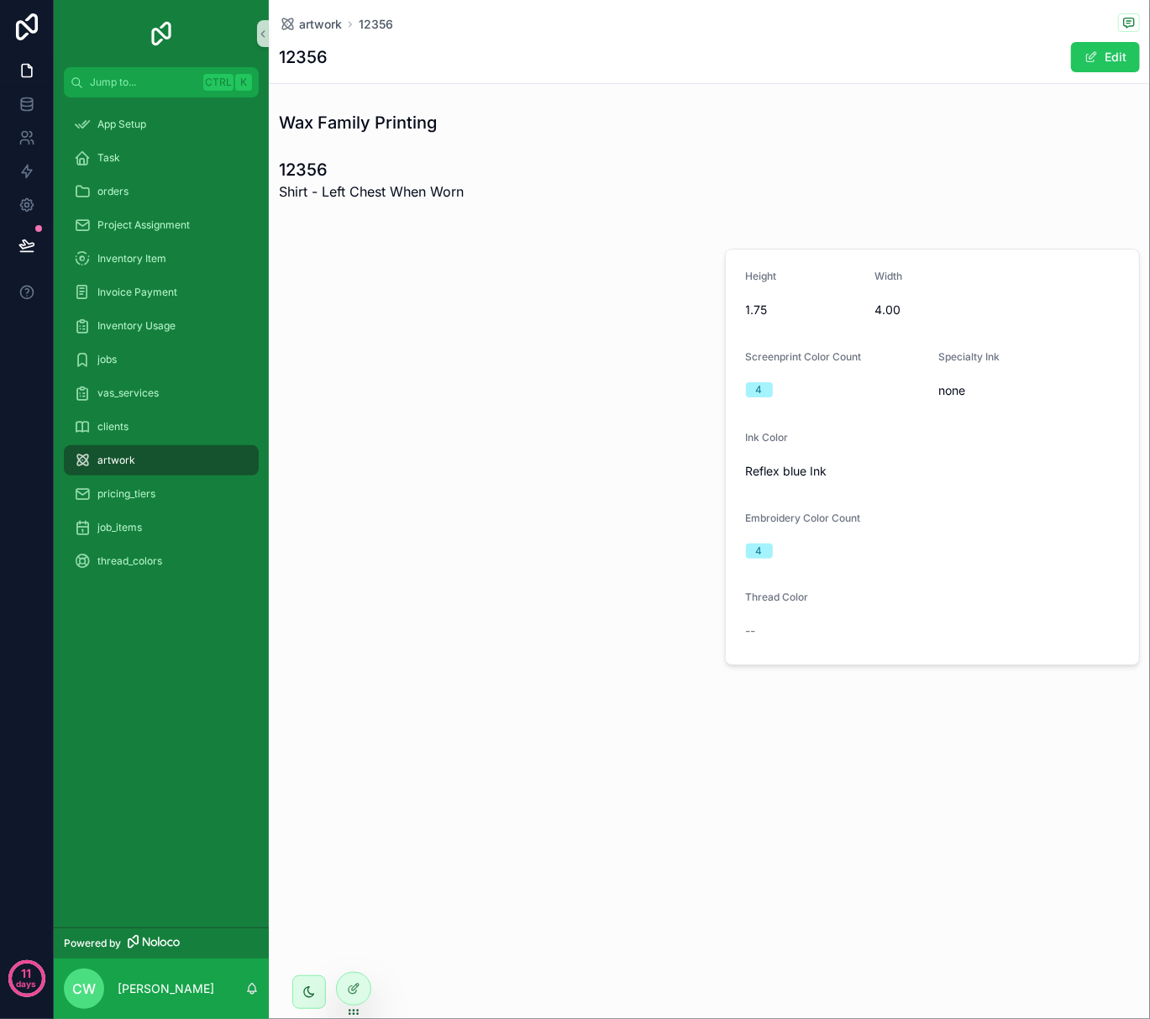
scroll to position [0, 0]
click at [384, 297] on div "scrollable content" at bounding box center [487, 457] width 436 height 430
click at [633, 316] on div "scrollable content" at bounding box center [487, 457] width 436 height 430
click at [469, 358] on div "scrollable content" at bounding box center [487, 457] width 436 height 430
click at [513, 515] on div "scrollable content" at bounding box center [487, 457] width 436 height 430
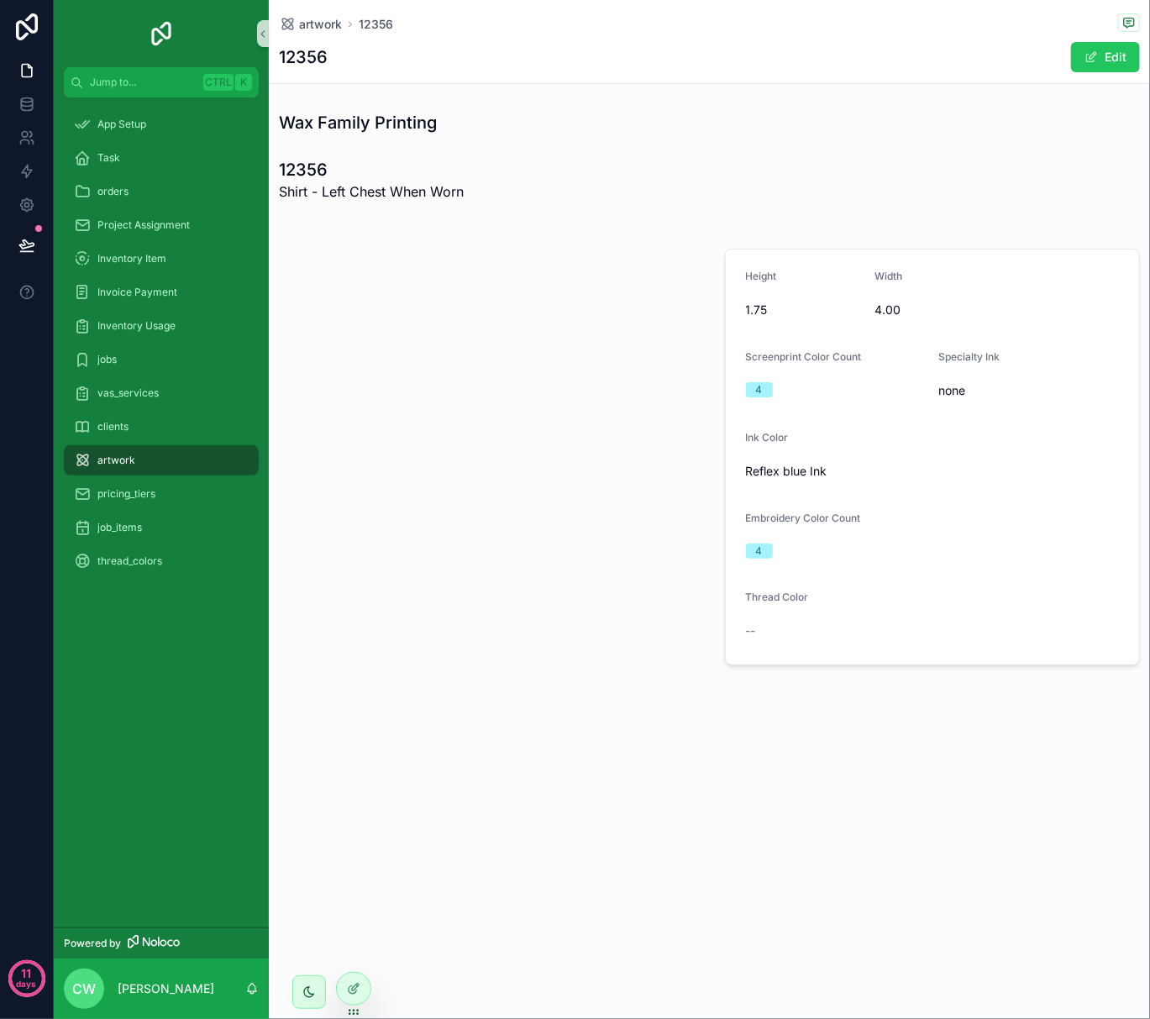
click at [452, 597] on div "scrollable content" at bounding box center [487, 457] width 436 height 430
drag, startPoint x: 518, startPoint y: 613, endPoint x: 581, endPoint y: 615, distance: 63.9
click at [522, 615] on div "scrollable content" at bounding box center [487, 457] width 436 height 430
click at [581, 615] on div "scrollable content" at bounding box center [487, 457] width 436 height 430
click at [639, 494] on div "scrollable content" at bounding box center [487, 457] width 436 height 430
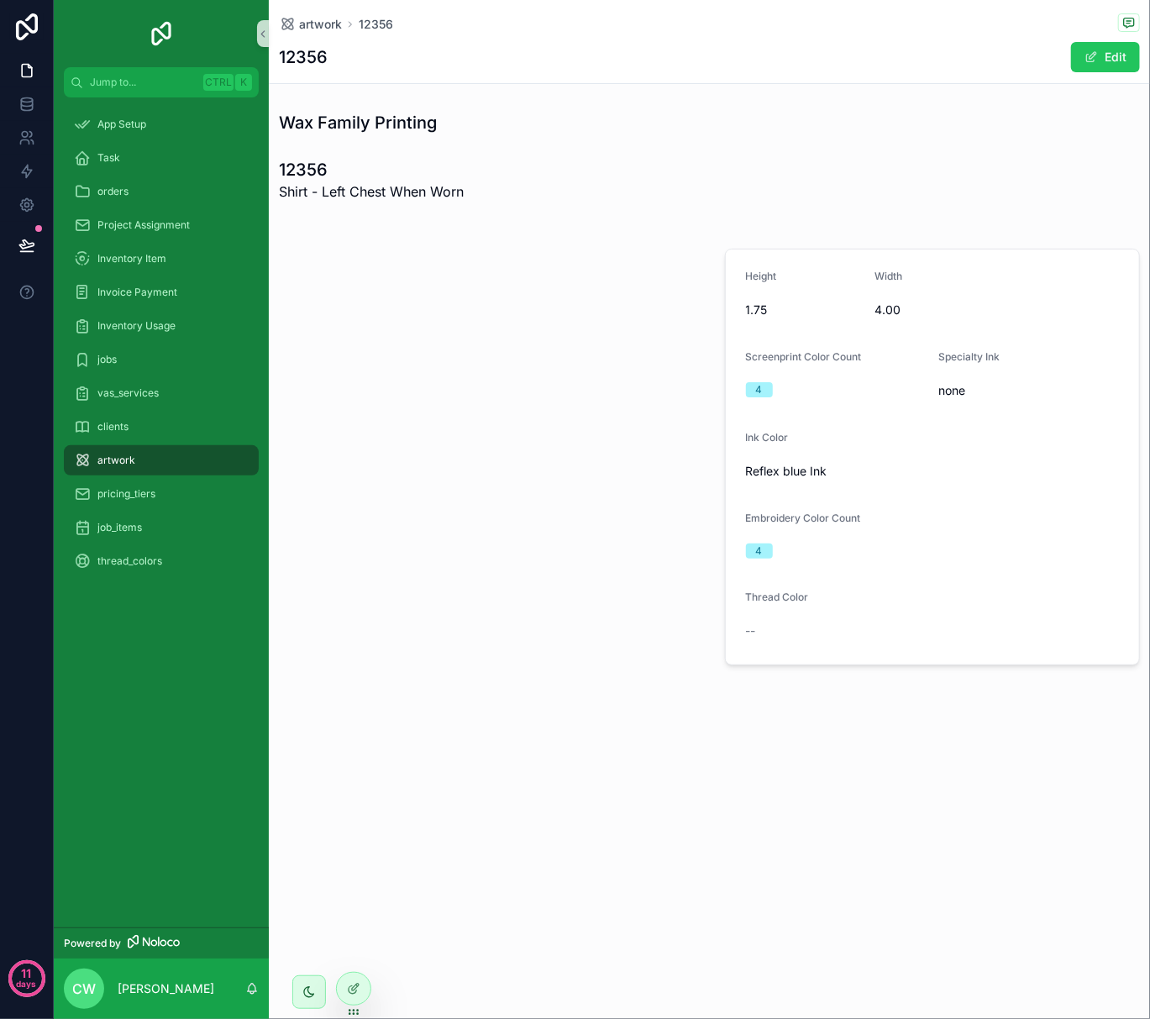
click at [599, 387] on div "scrollable content" at bounding box center [487, 457] width 436 height 430
click at [451, 387] on div "scrollable content" at bounding box center [487, 457] width 436 height 430
drag, startPoint x: 489, startPoint y: 600, endPoint x: 620, endPoint y: 572, distance: 134.0
click at [491, 600] on div "scrollable content" at bounding box center [487, 457] width 436 height 430
click at [629, 555] on div "scrollable content" at bounding box center [487, 457] width 436 height 430
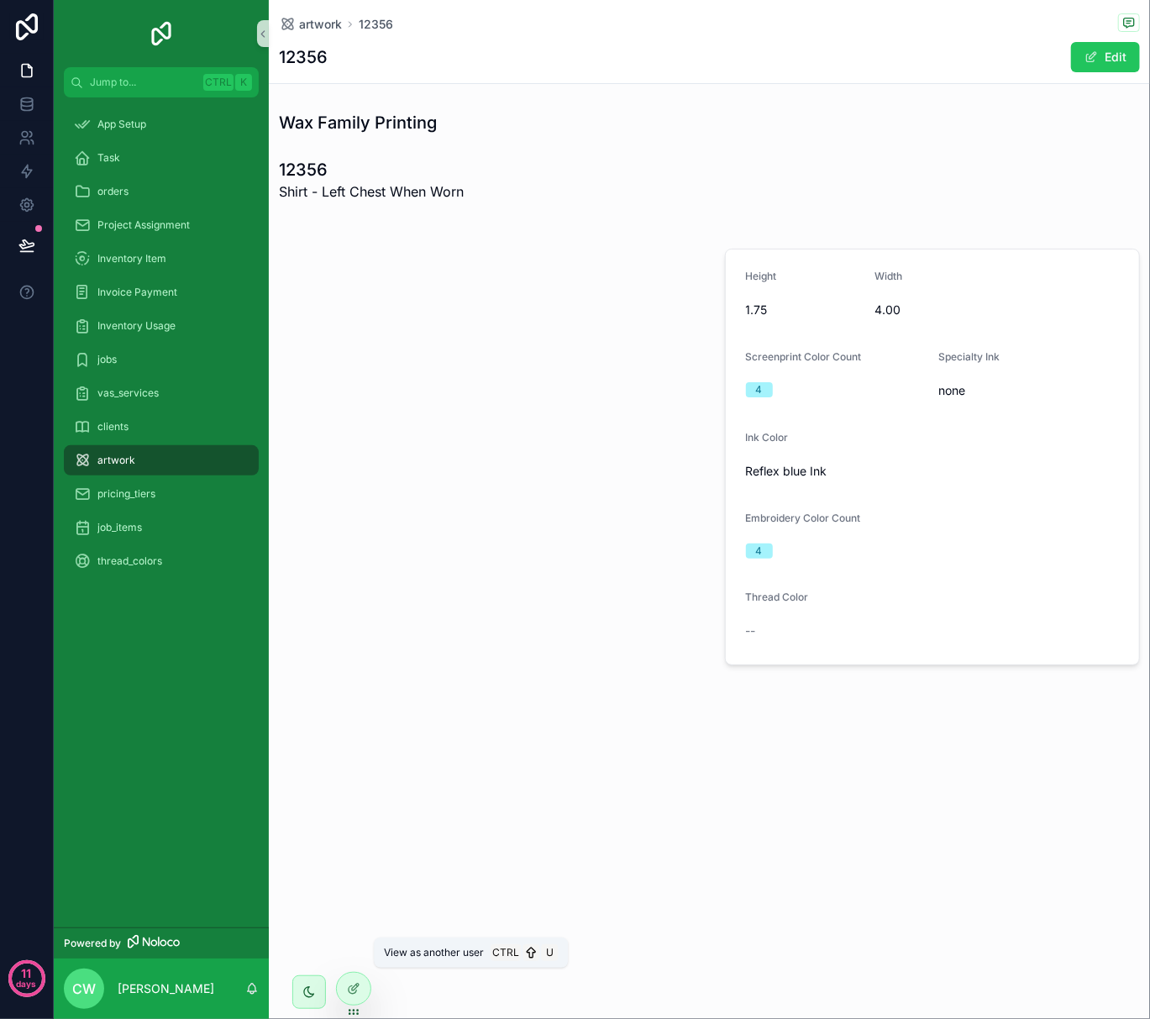
drag, startPoint x: 355, startPoint y: 955, endPoint x: 397, endPoint y: 962, distance: 43.4
click at [397, 962] on div "View as another user Ctrl U" at bounding box center [471, 953] width 194 height 30
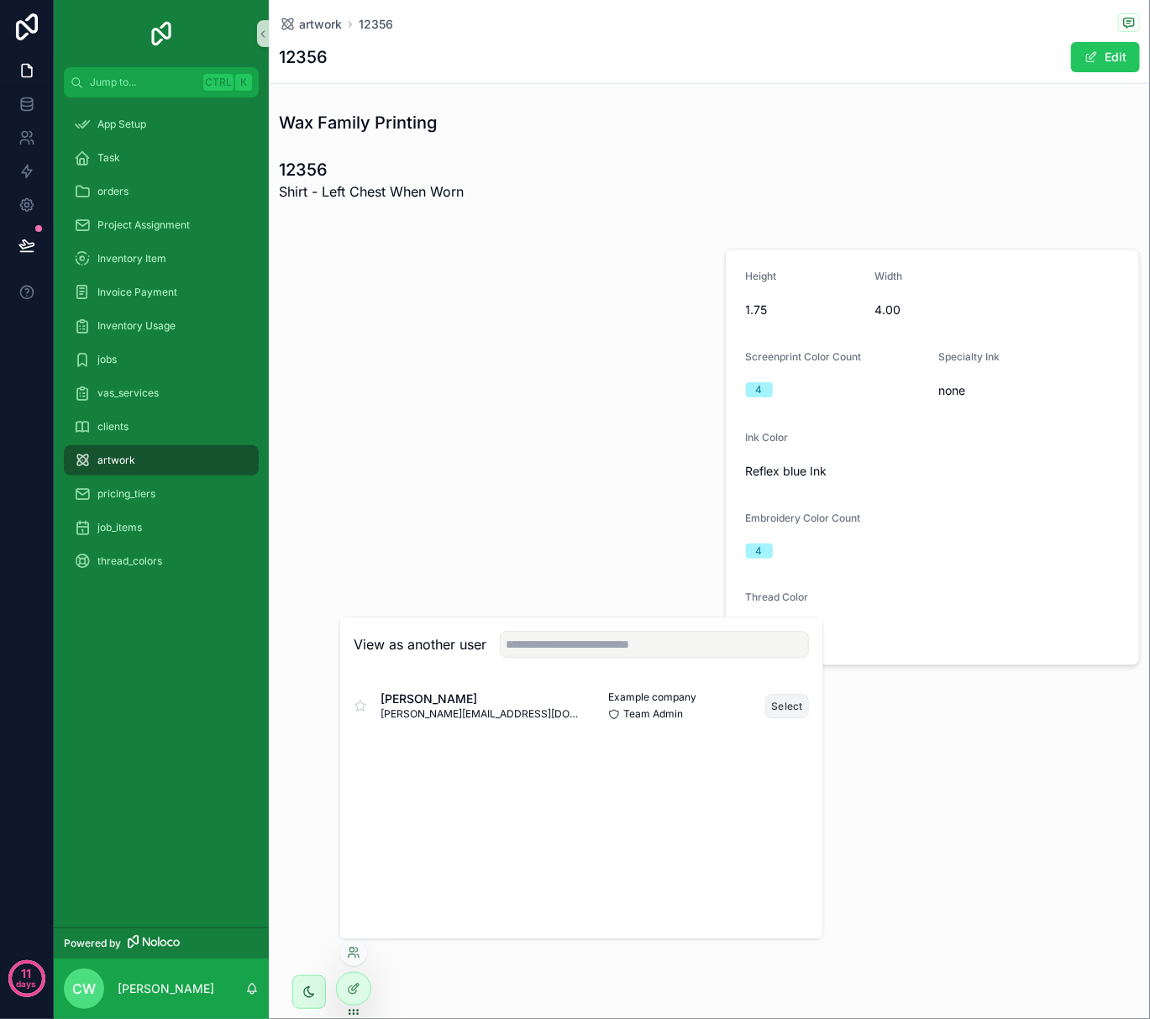
click at [765, 703] on button "Select" at bounding box center [787, 706] width 44 height 24
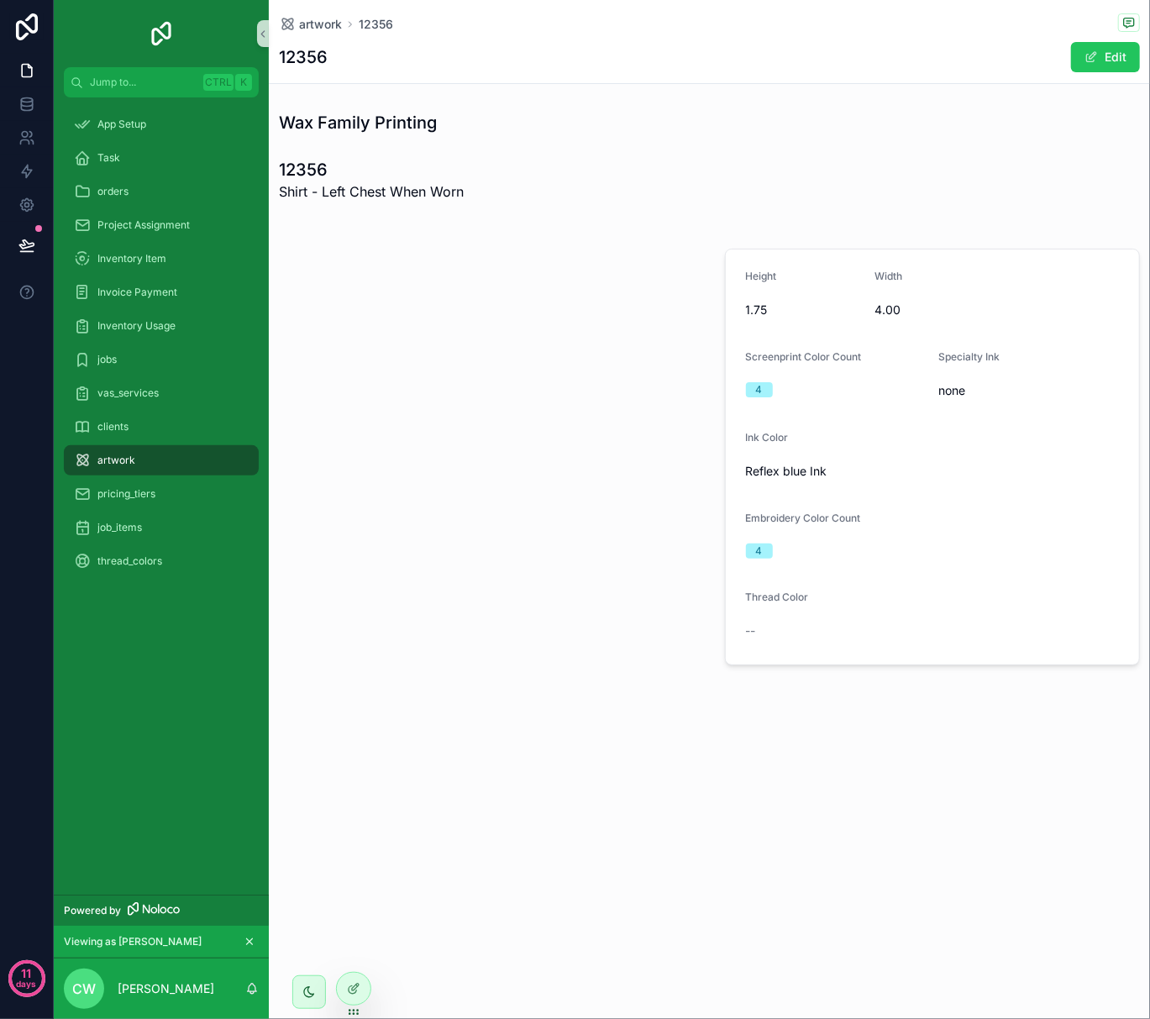
click at [565, 541] on div "scrollable content" at bounding box center [487, 457] width 436 height 430
drag, startPoint x: 512, startPoint y: 363, endPoint x: 501, endPoint y: 327, distance: 37.7
click at [512, 357] on div "scrollable content" at bounding box center [487, 457] width 436 height 430
click at [451, 291] on div "scrollable content" at bounding box center [487, 457] width 436 height 430
click at [363, 986] on div at bounding box center [354, 989] width 34 height 32
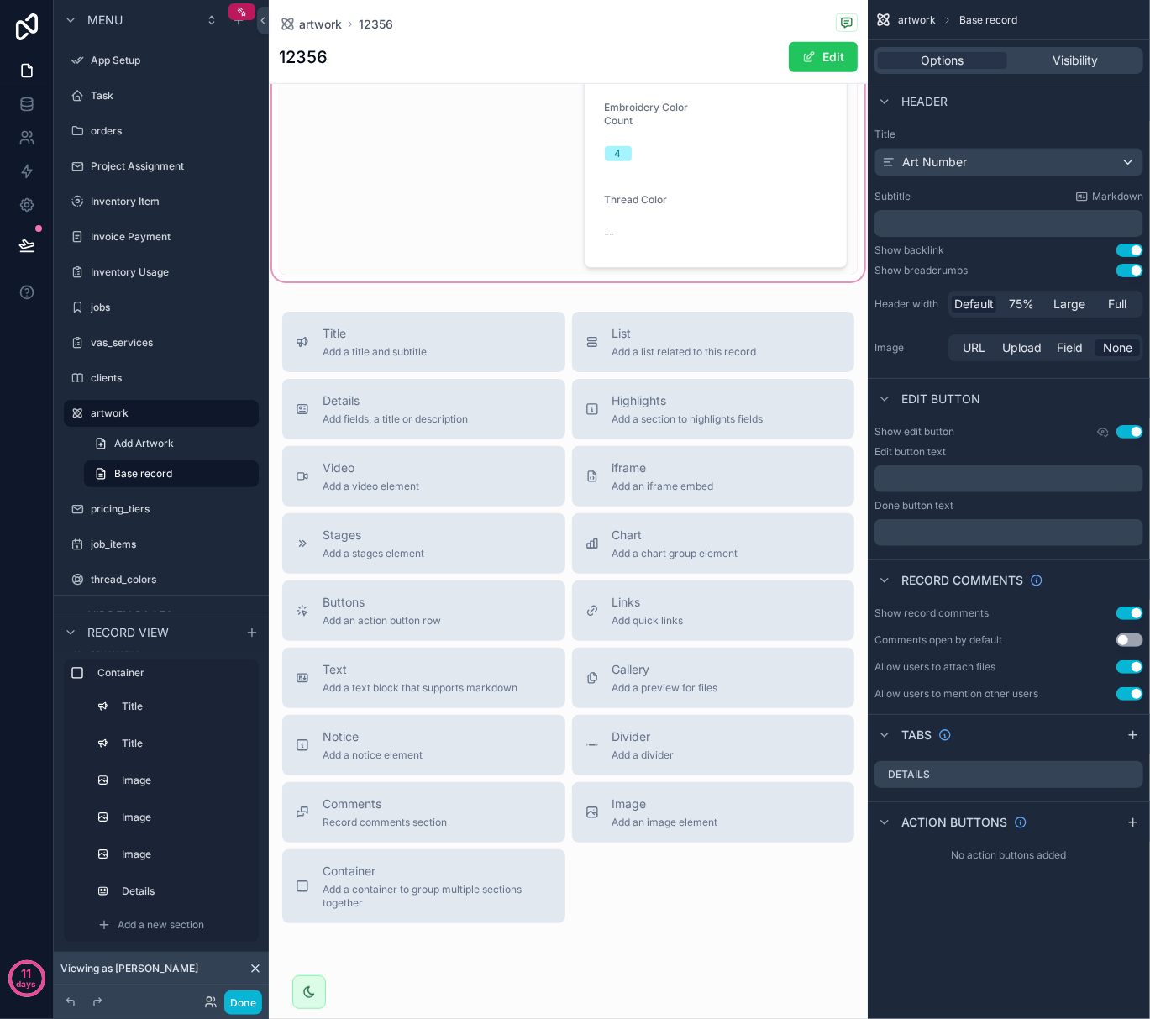
scroll to position [672, 0]
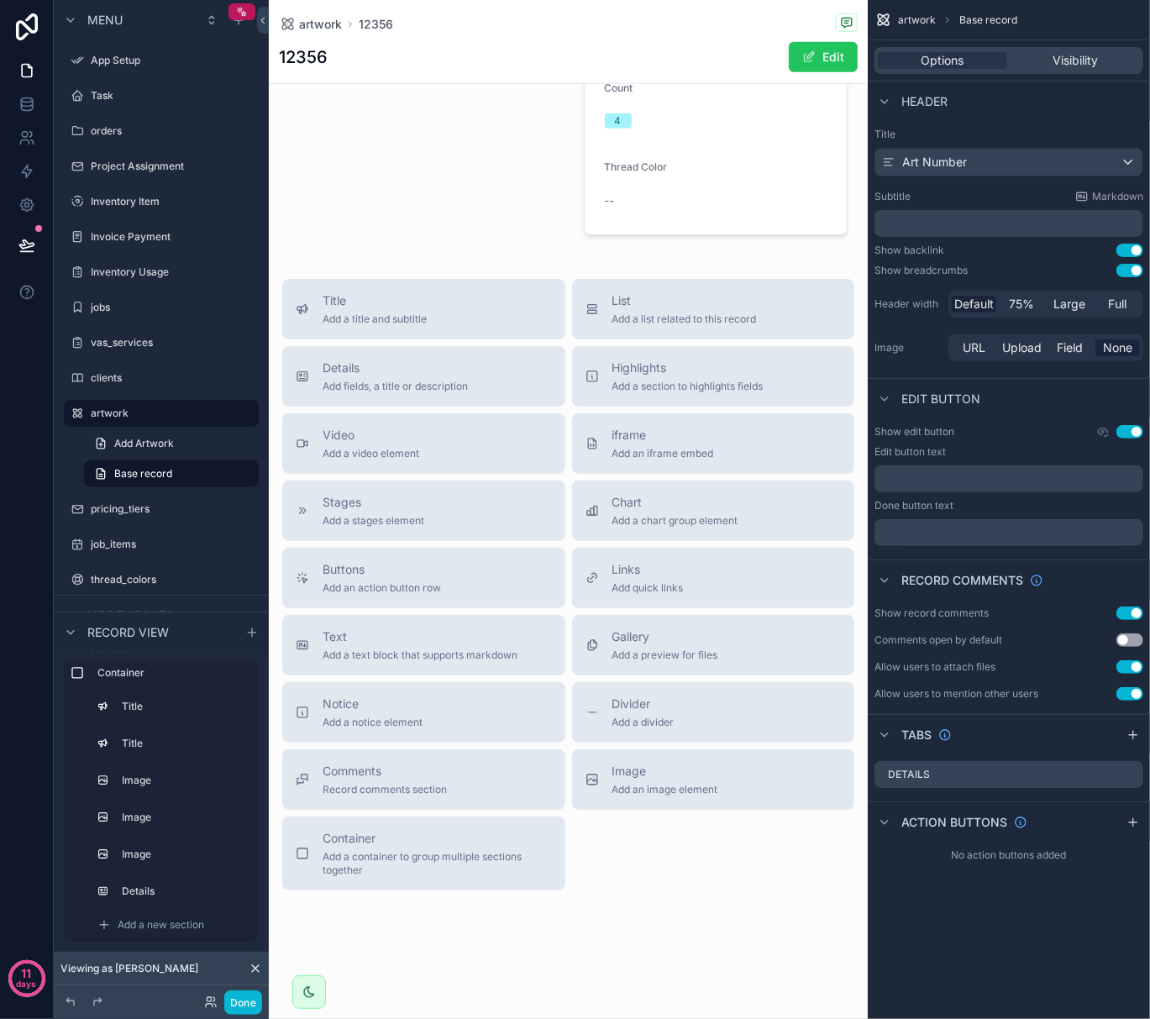
click at [575, 949] on div "artwork 12356 12356 Edit Wax Family Printing 12356 Shirt - Left Chest When Worn…" at bounding box center [568, 176] width 599 height 1697
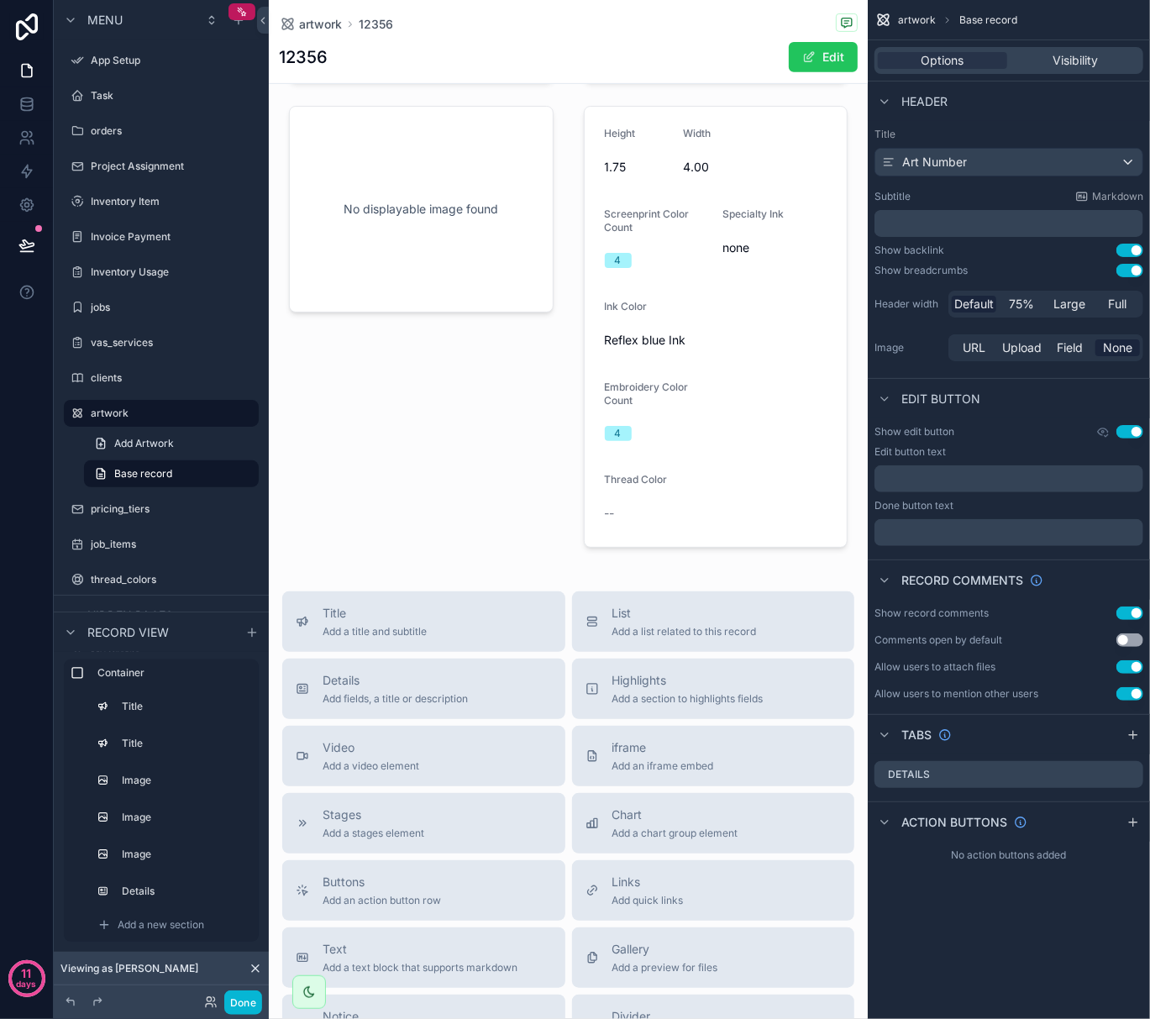
scroll to position [344, 0]
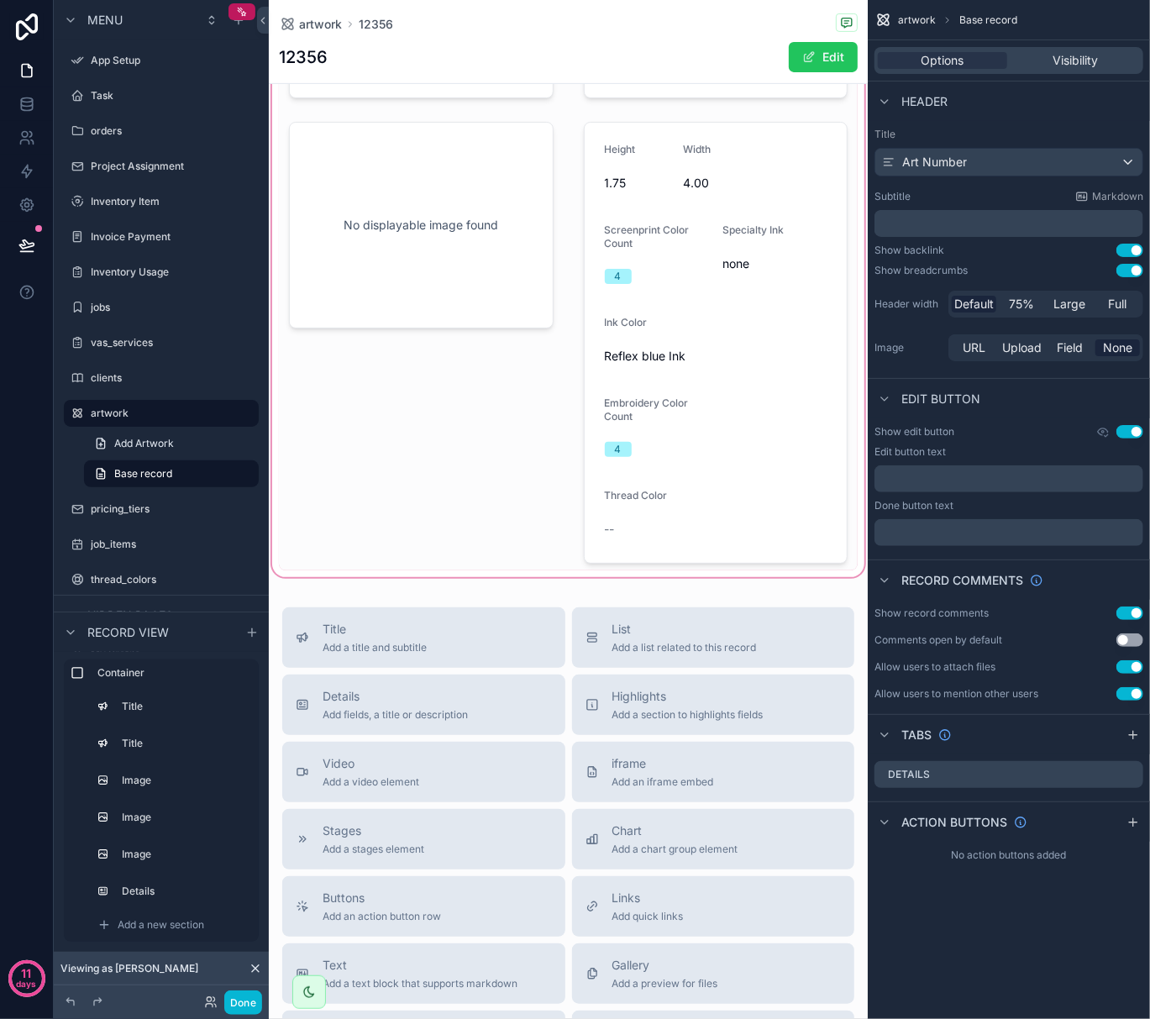
click at [441, 250] on div "scrollable content" at bounding box center [568, 171] width 599 height 820
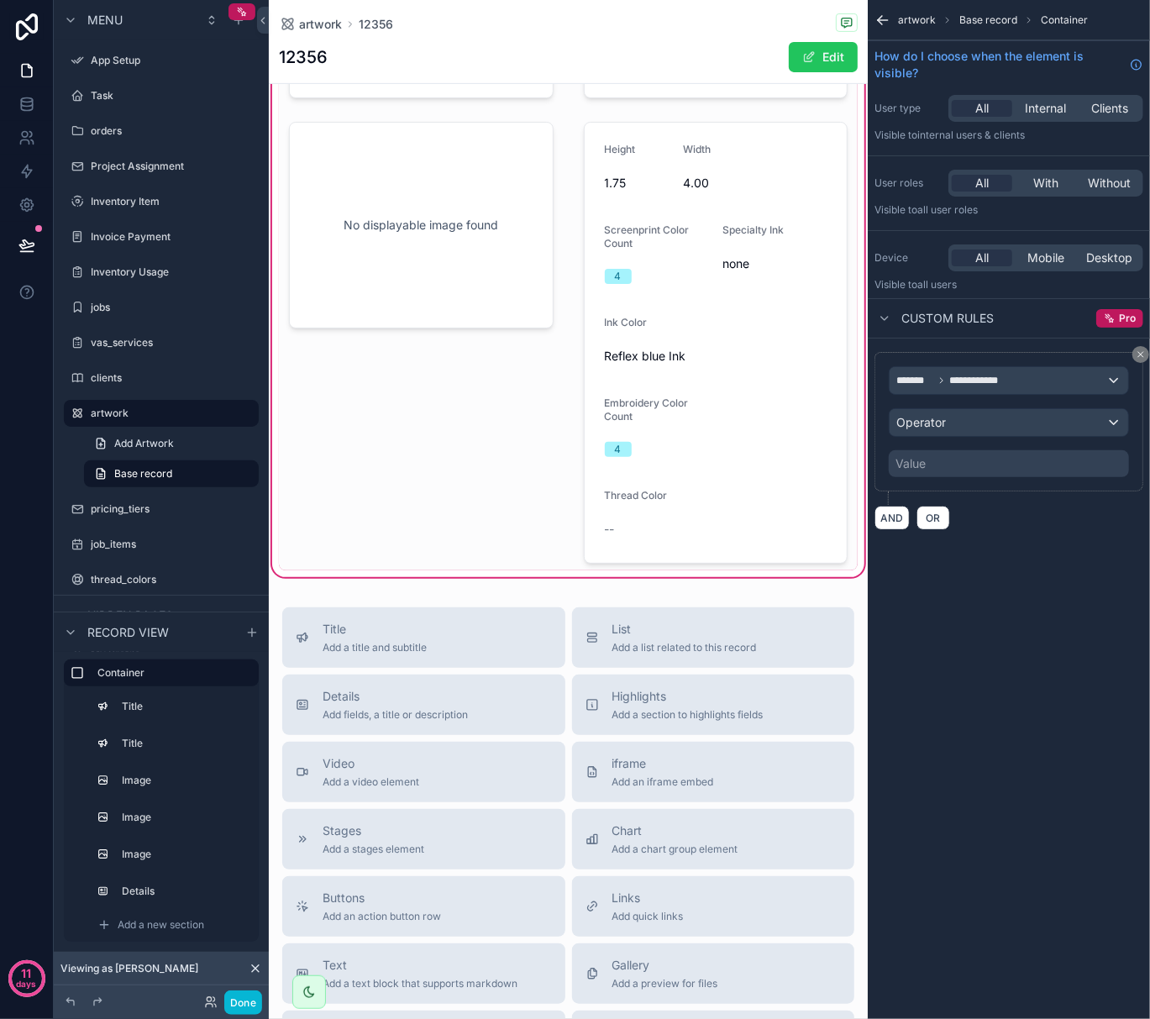
click at [441, 250] on div "scrollable content" at bounding box center [421, 342] width 285 height 455
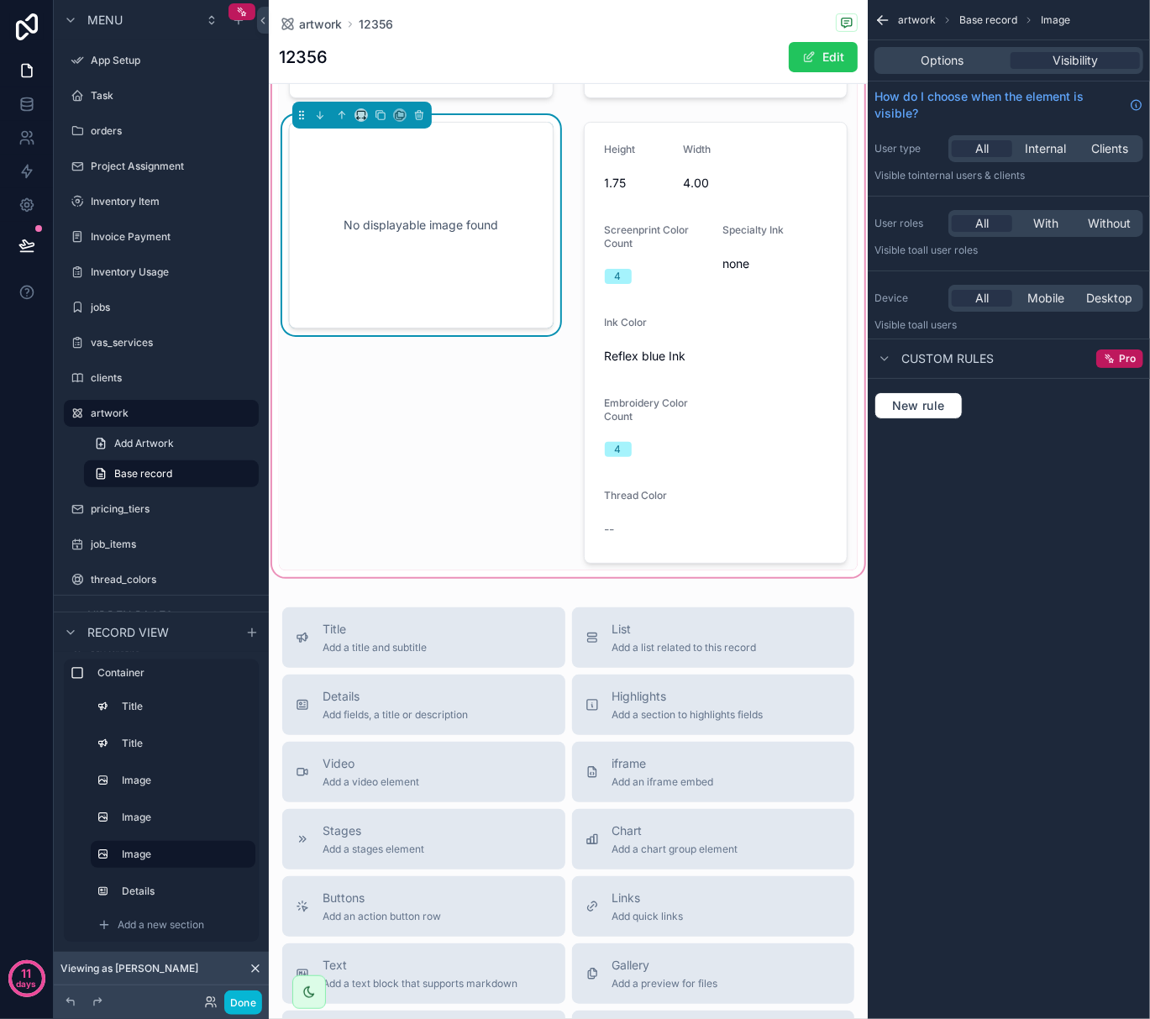
click at [441, 250] on div "No displayable image found" at bounding box center [421, 225] width 209 height 151
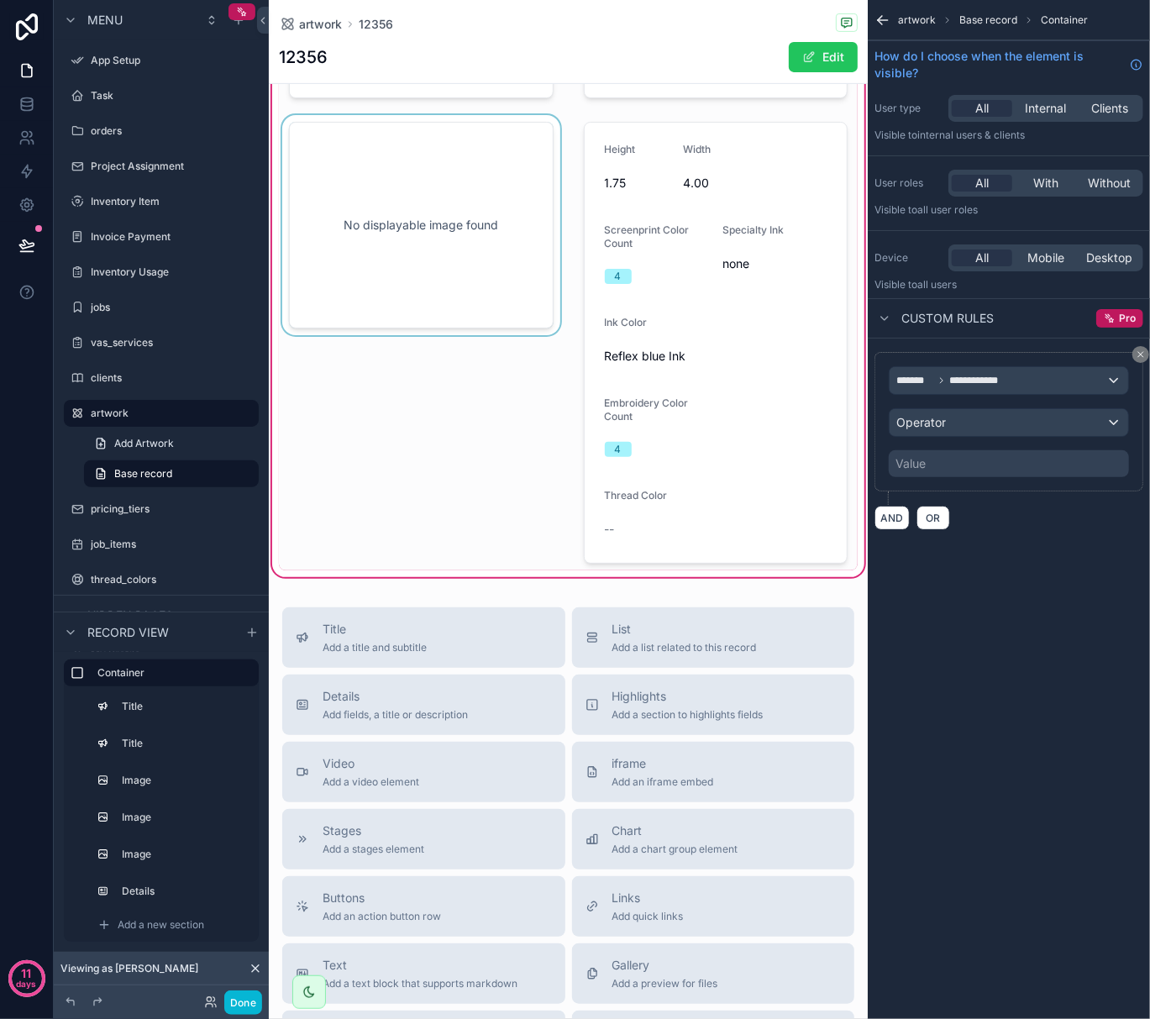
click at [516, 203] on div "scrollable content" at bounding box center [421, 342] width 285 height 455
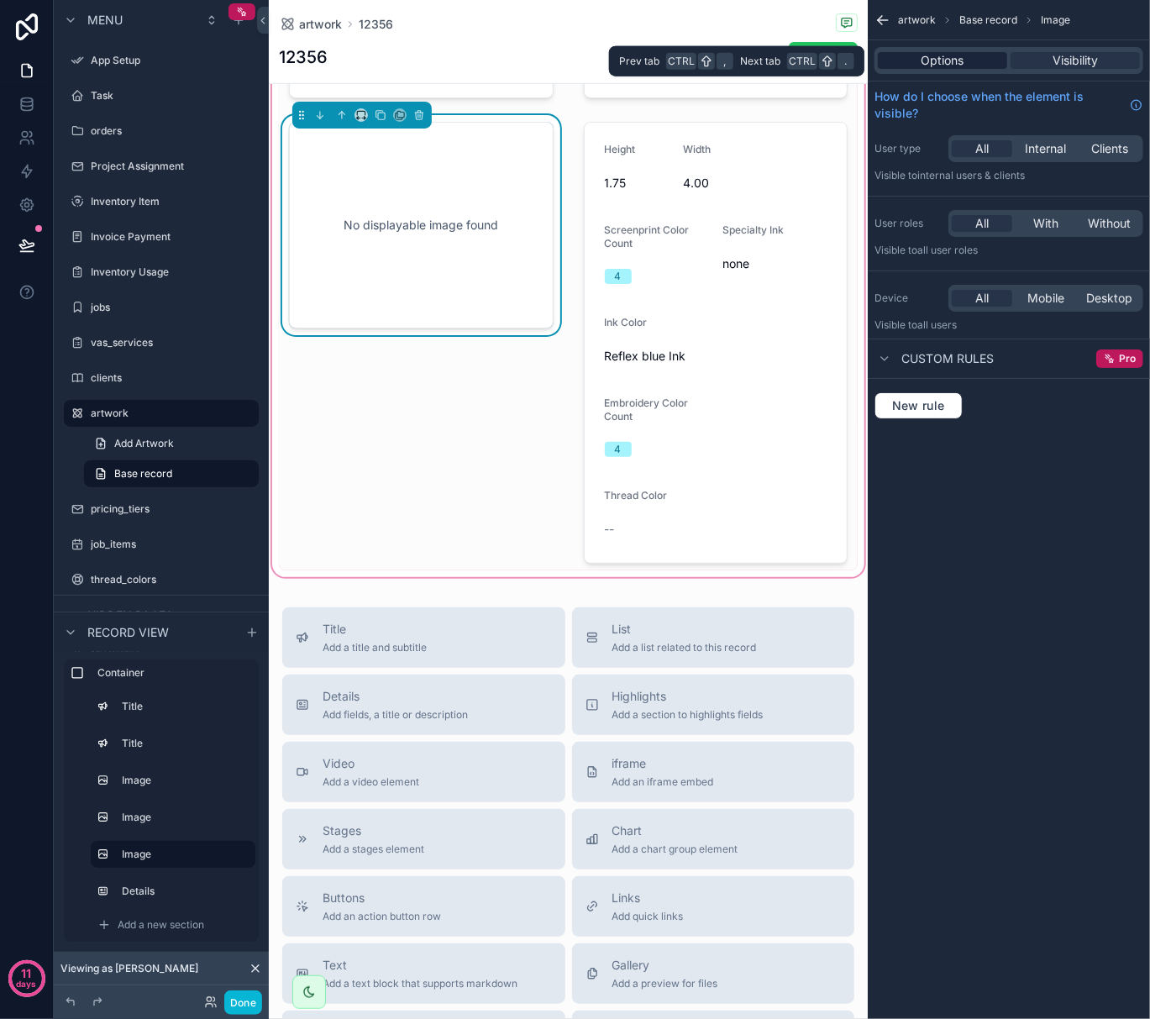
click at [968, 61] on div "Options" at bounding box center [942, 60] width 129 height 17
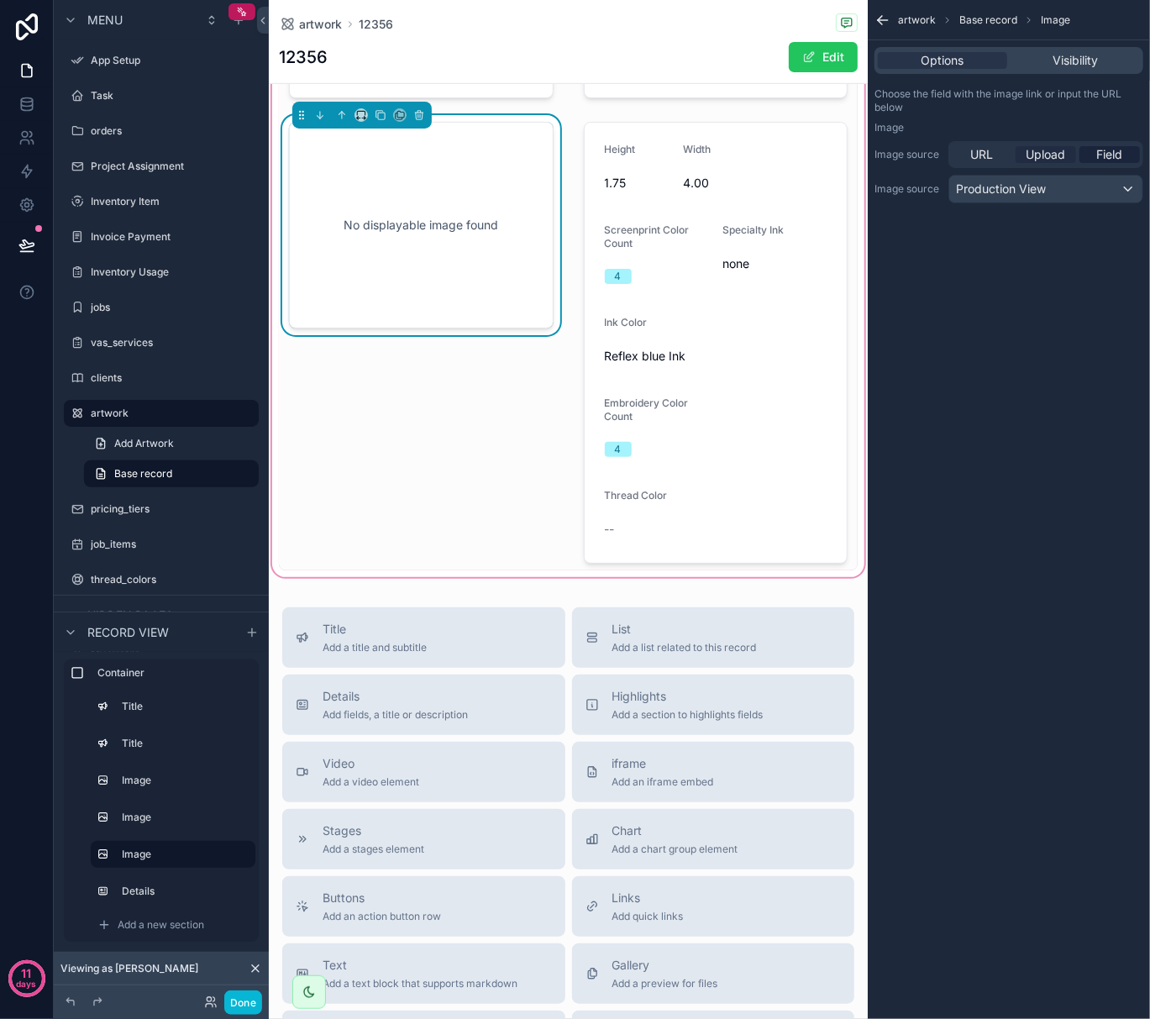
click at [1043, 159] on span "Upload" at bounding box center [1046, 154] width 39 height 17
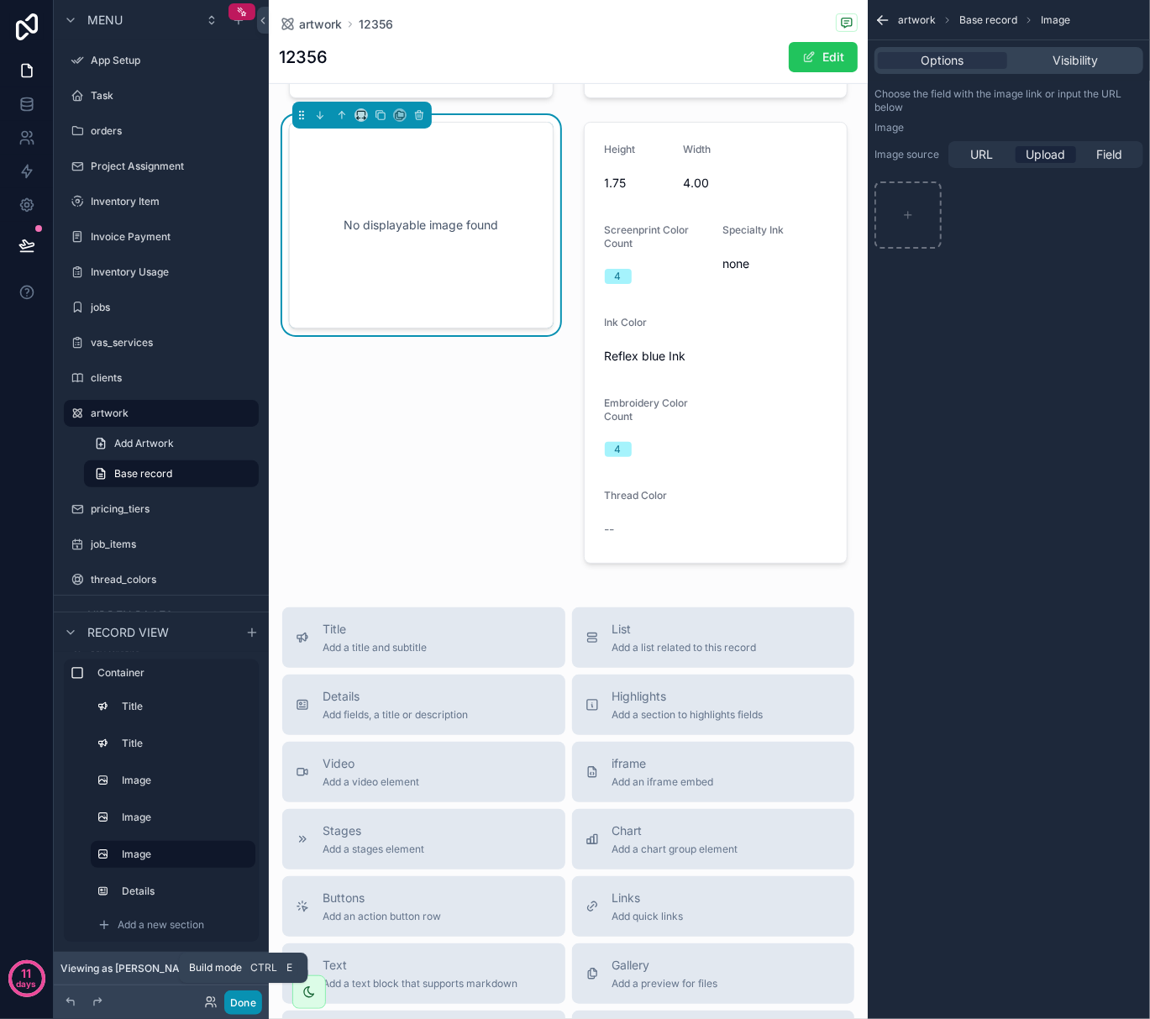
click at [239, 1002] on button "Done" at bounding box center [243, 1003] width 38 height 24
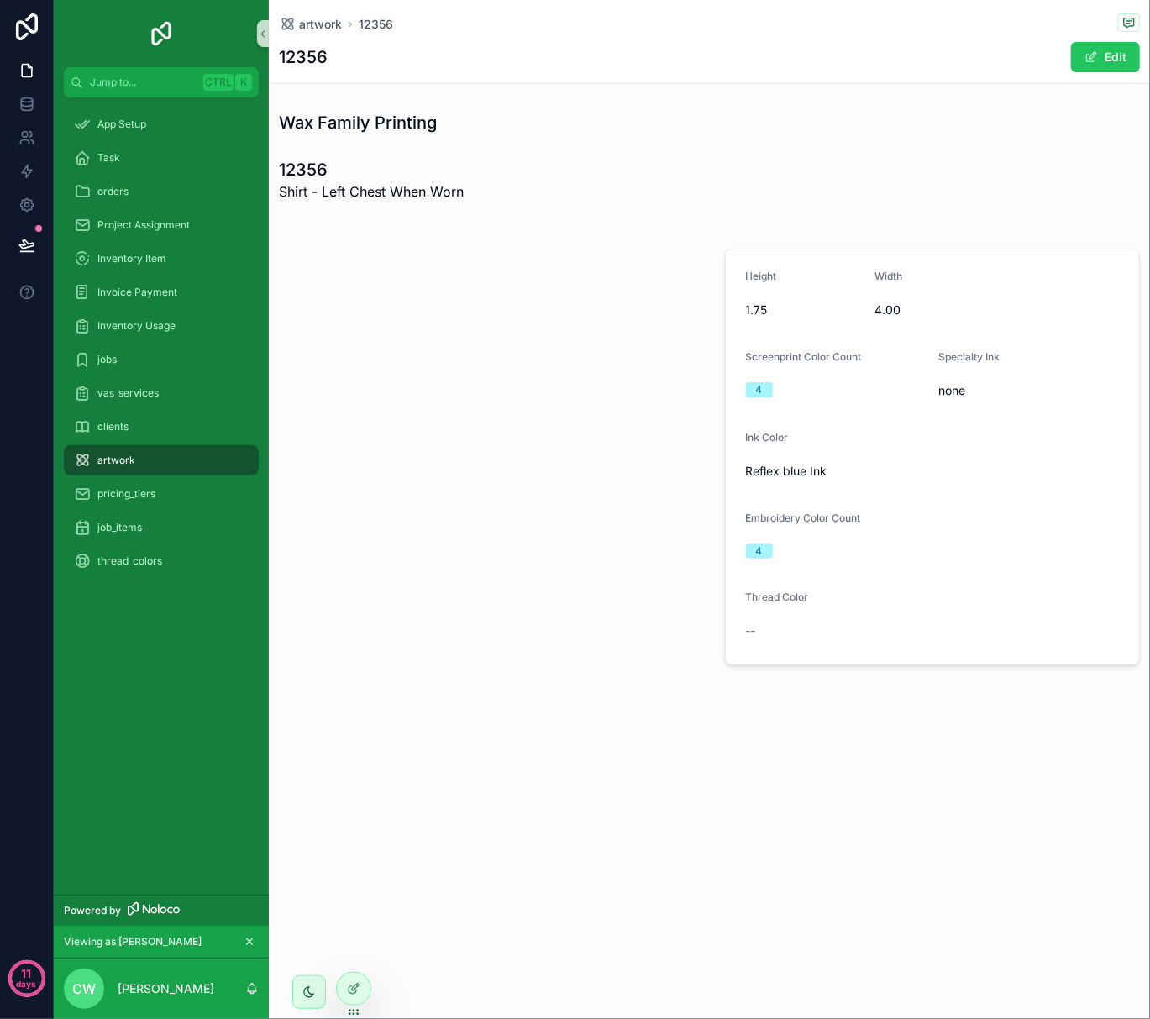
scroll to position [0, 0]
click at [481, 304] on div "scrollable content" at bounding box center [487, 457] width 436 height 430
click at [508, 501] on div "scrollable content" at bounding box center [487, 457] width 436 height 430
click at [350, 982] on icon at bounding box center [353, 988] width 13 height 13
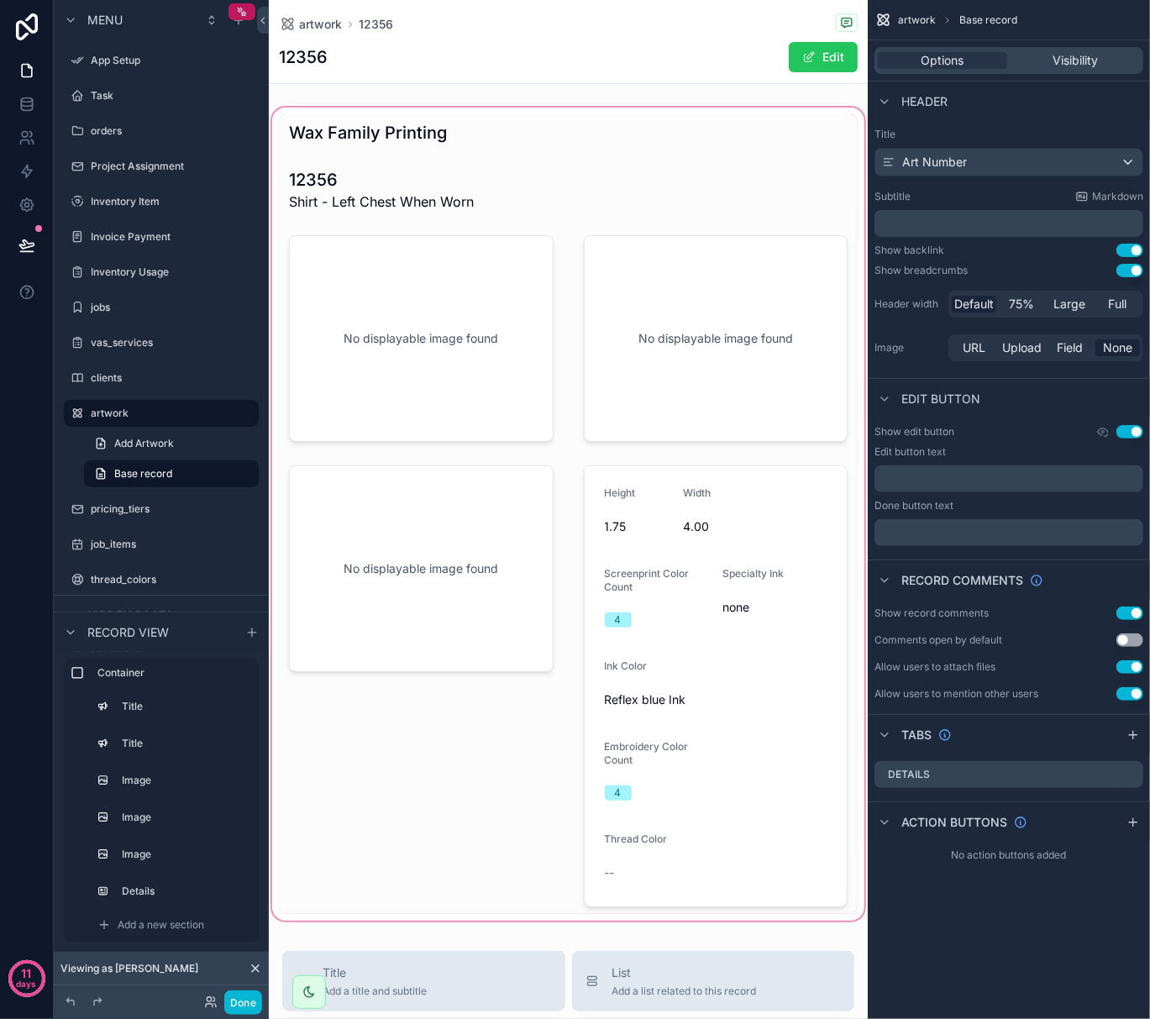
click at [462, 636] on div "scrollable content" at bounding box center [568, 514] width 599 height 820
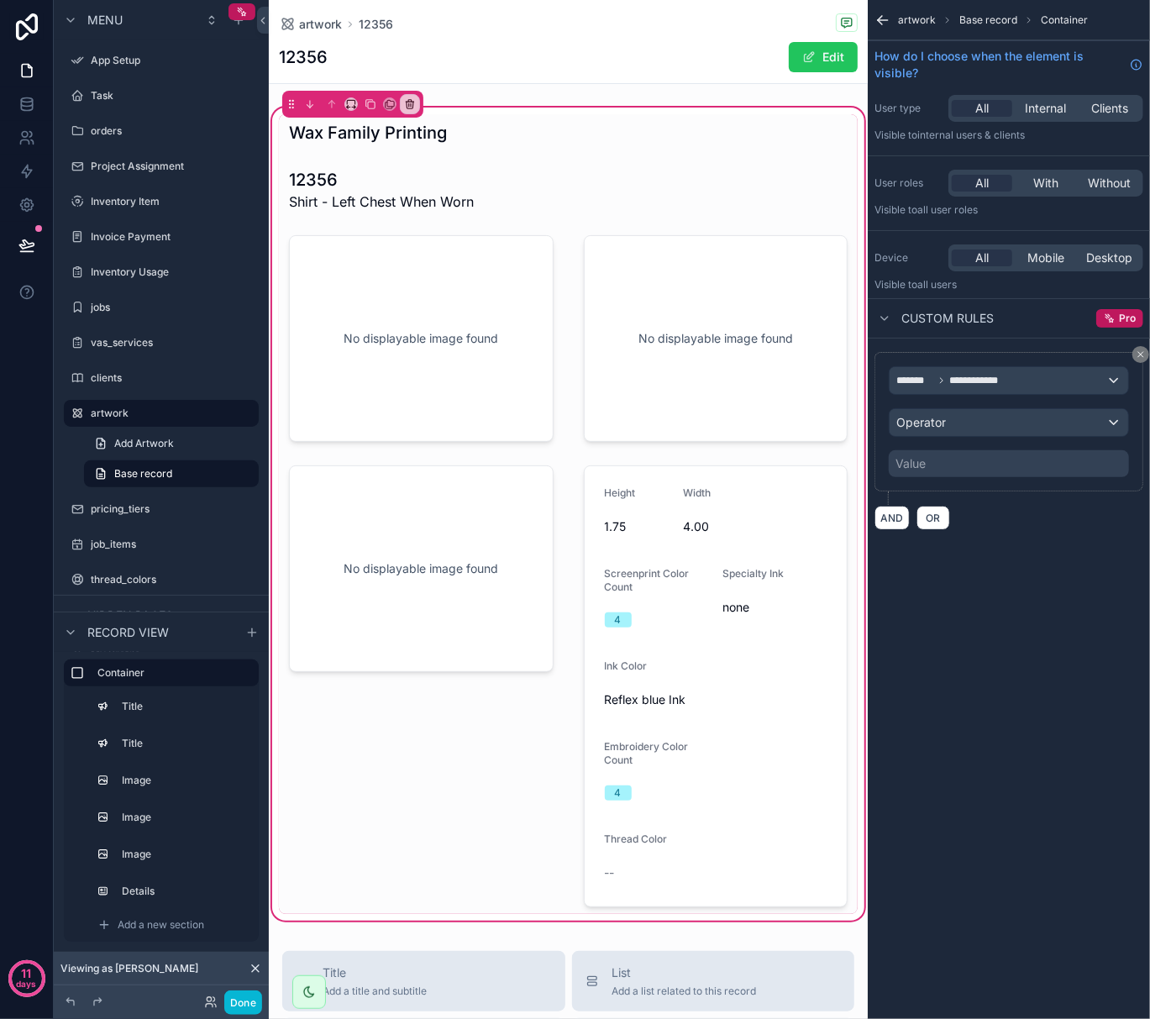
click at [462, 636] on div "scrollable content" at bounding box center [421, 686] width 285 height 455
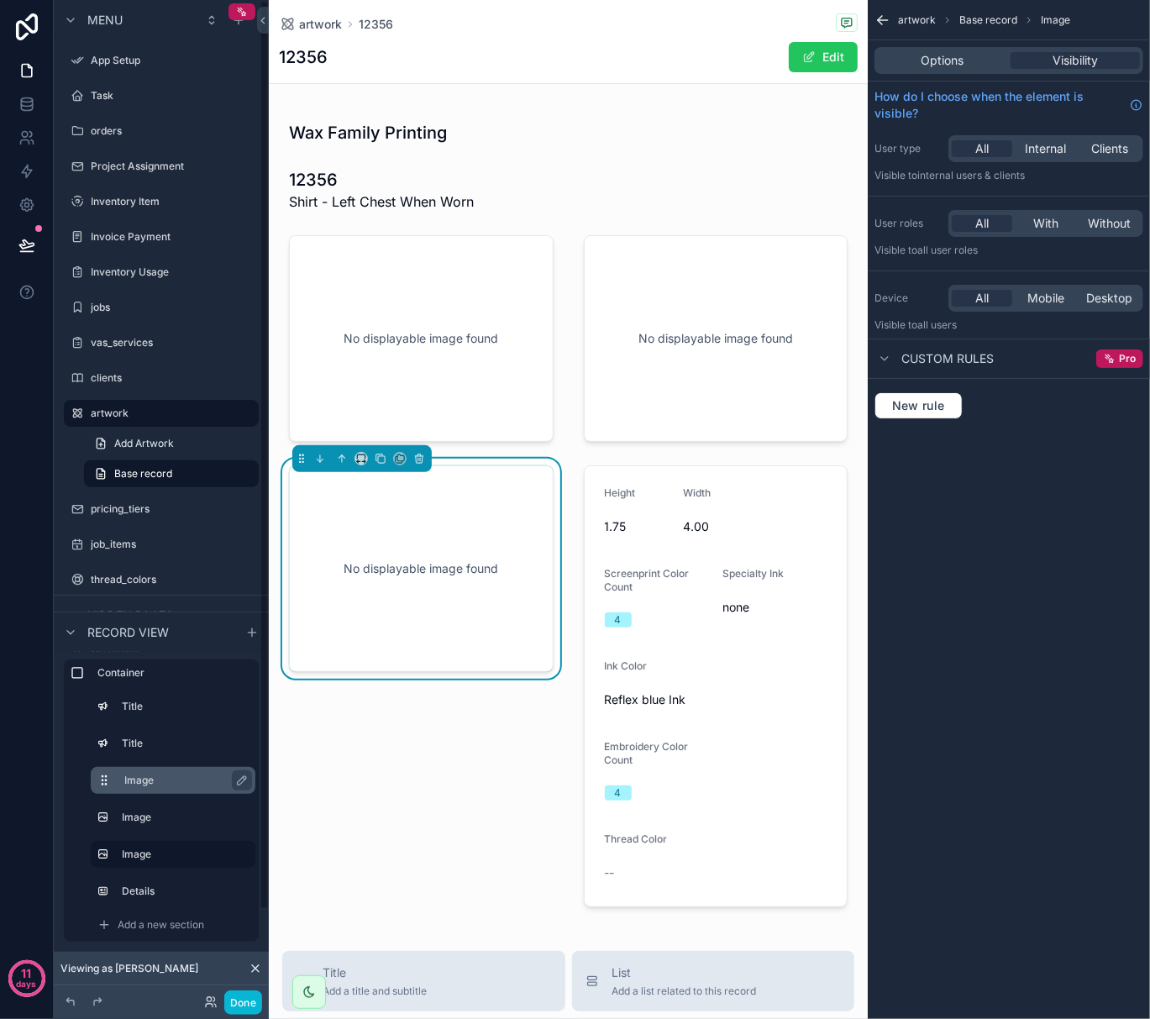
click at [122, 786] on button "scrollable content" at bounding box center [110, 780] width 27 height 13
click at [239, 778] on icon "scrollable content" at bounding box center [241, 780] width 13 height 13
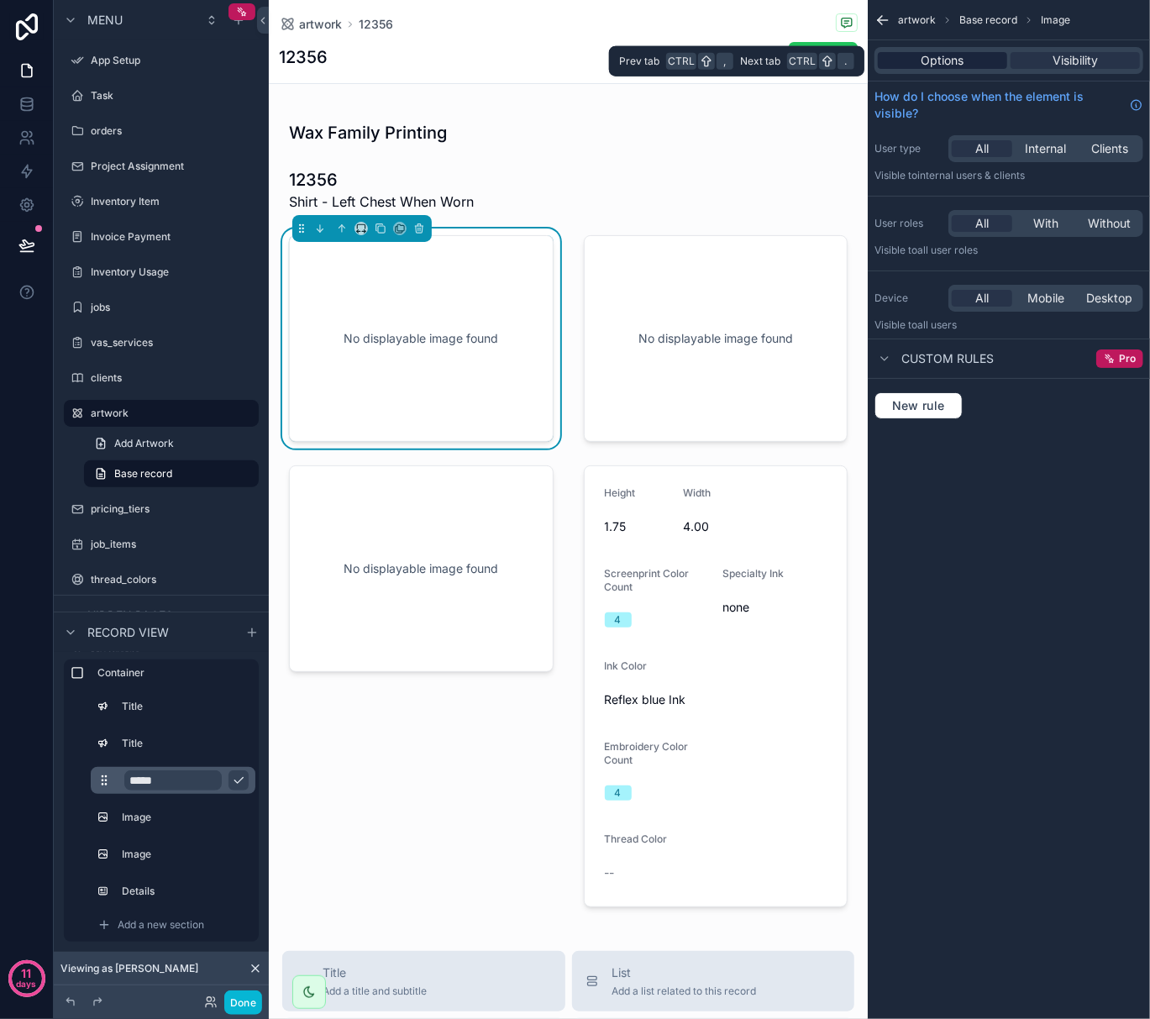
click at [943, 59] on span "Options" at bounding box center [943, 60] width 43 height 17
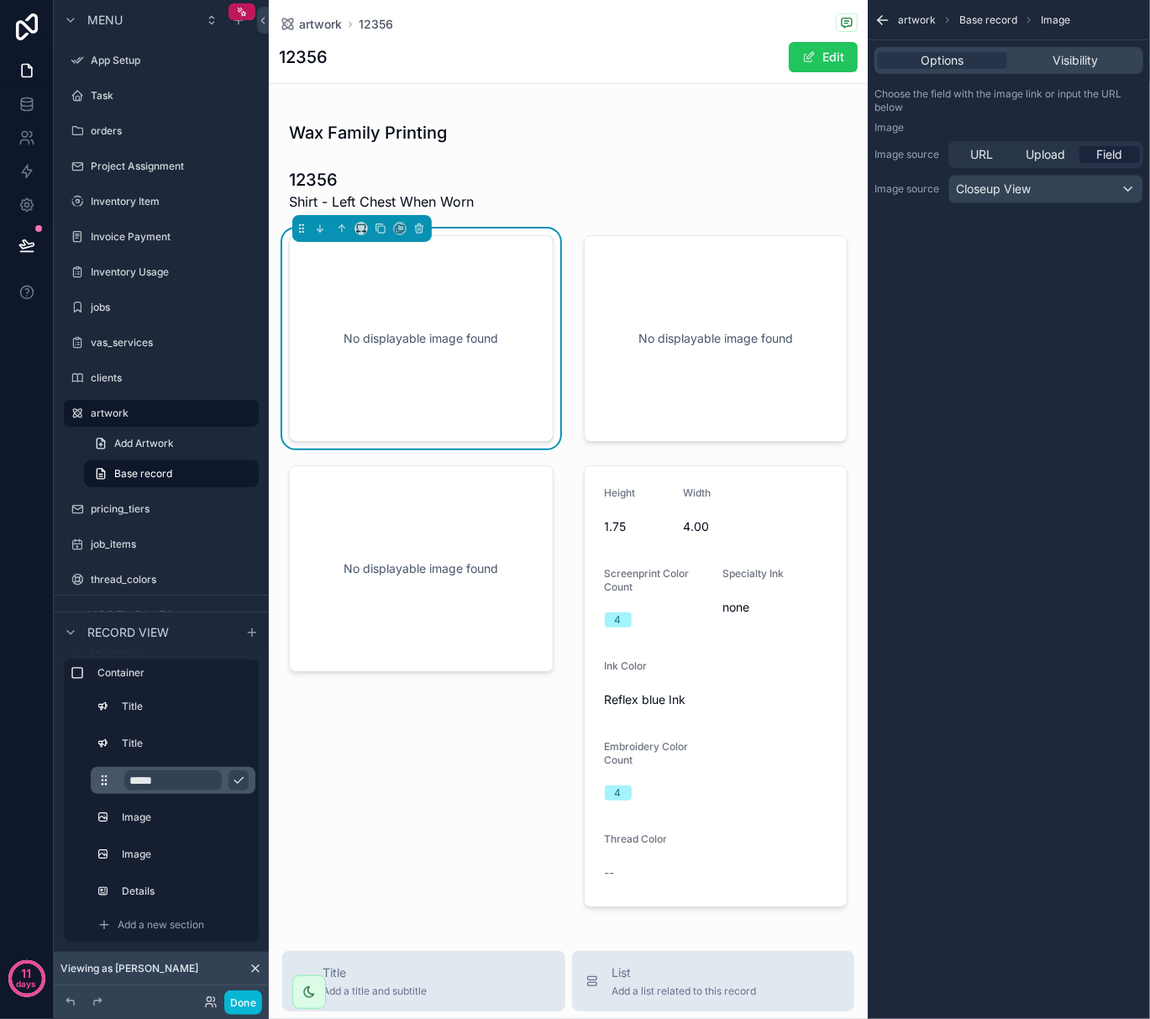
click at [909, 831] on div "artwork Base record Image Options Visibility Choose the field with the image li…" at bounding box center [1009, 509] width 282 height 1019
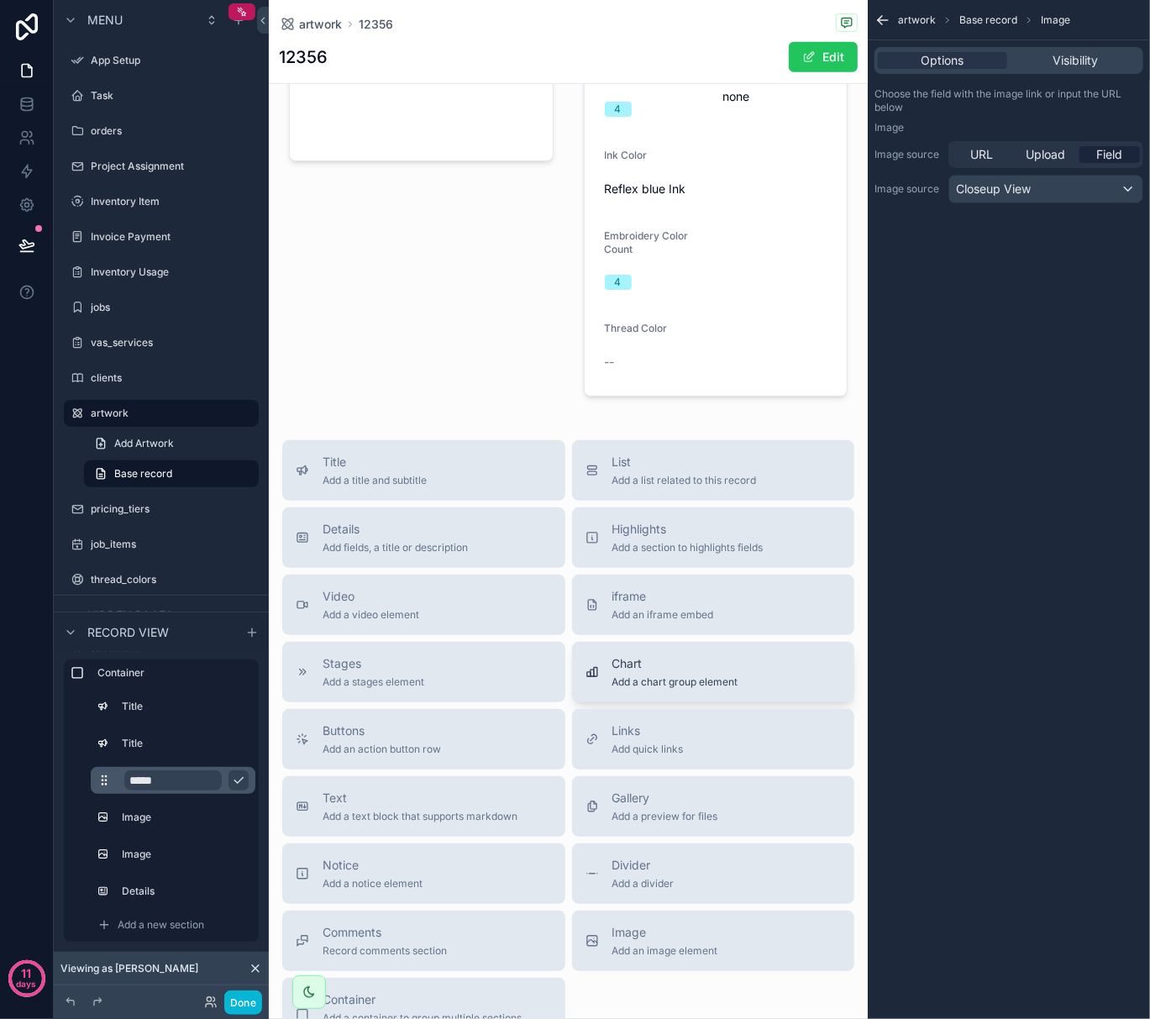
scroll to position [672, 0]
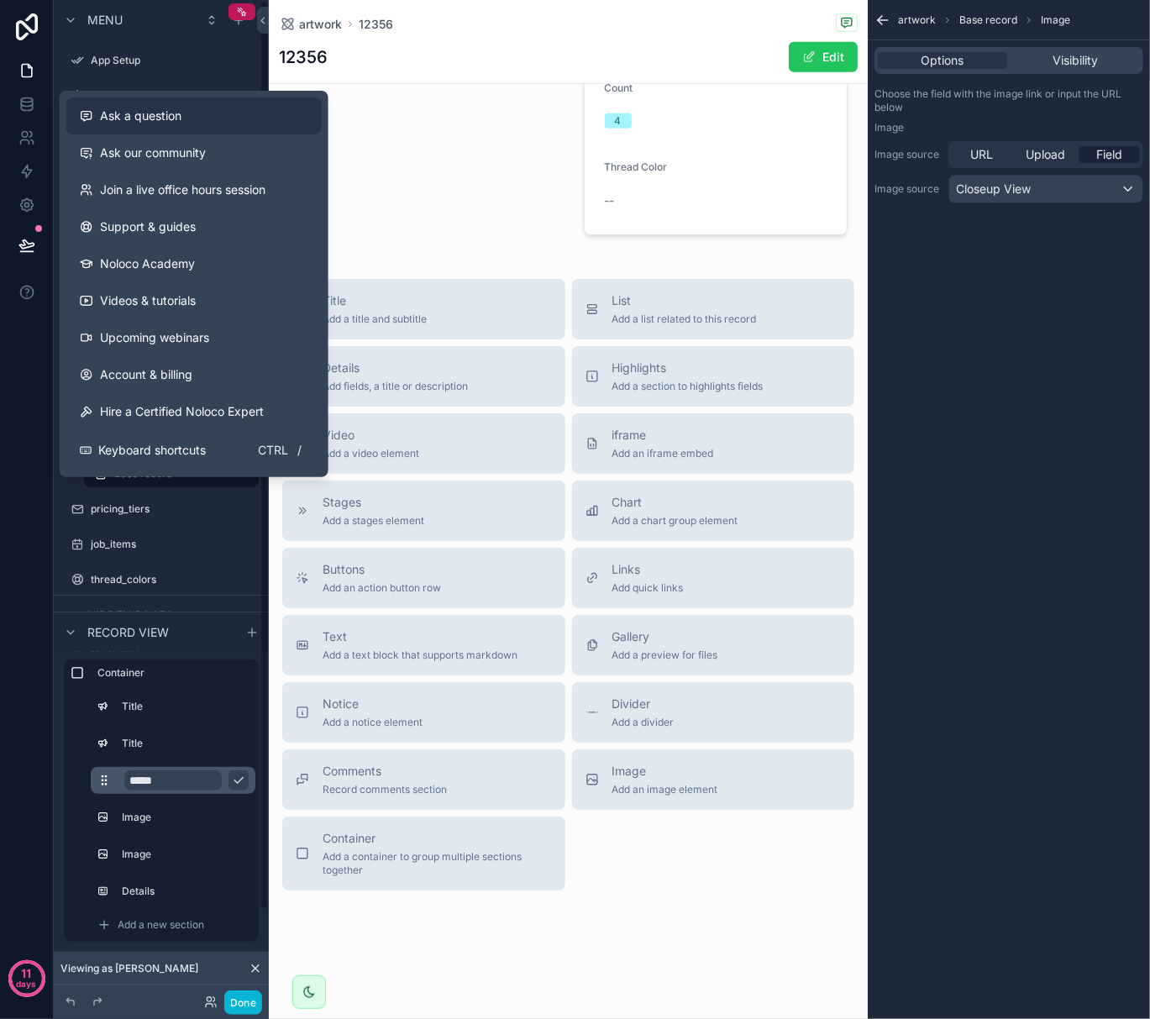
click at [111, 116] on span "Ask a question" at bounding box center [141, 116] width 82 height 17
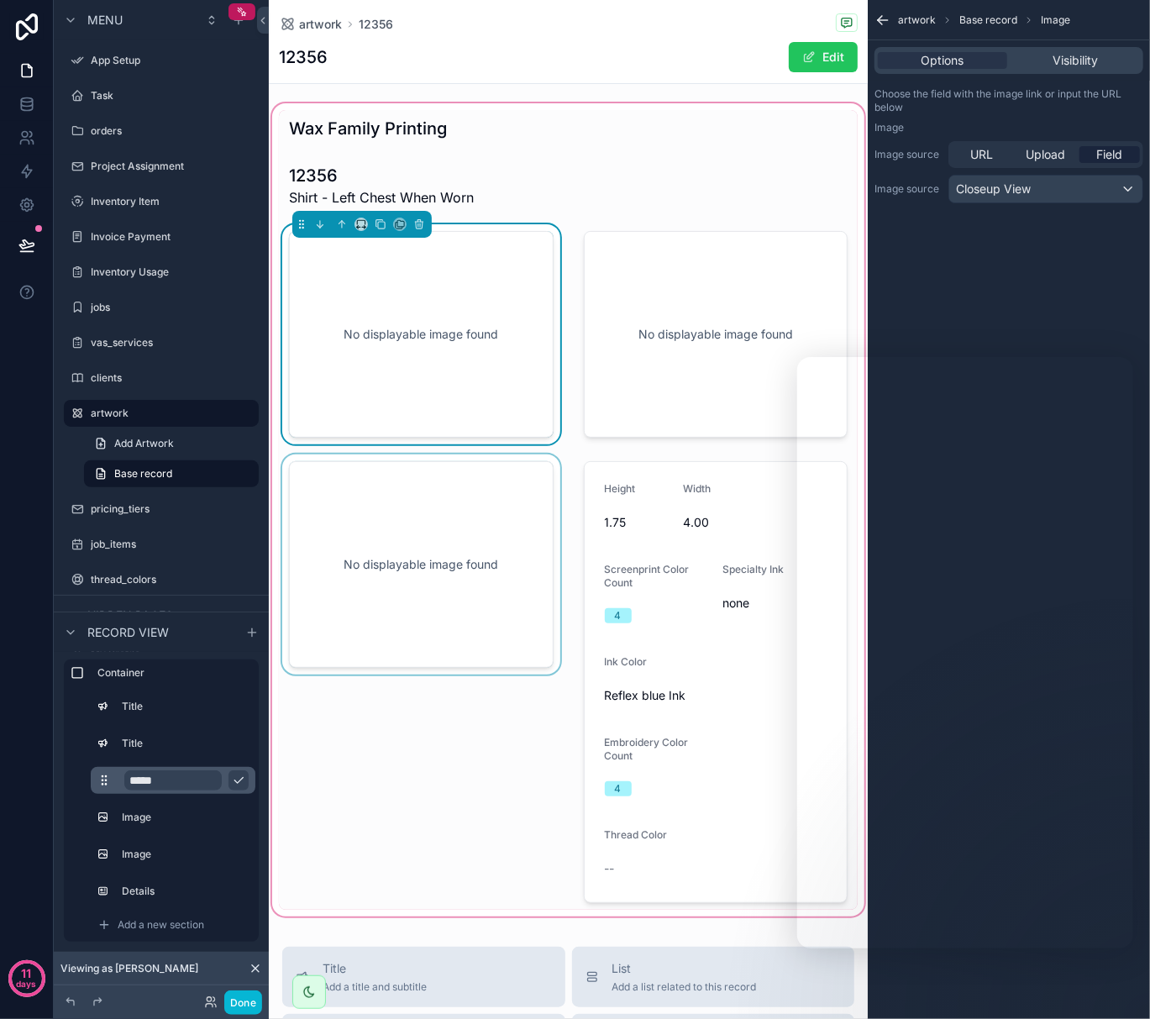
scroll to position [0, 0]
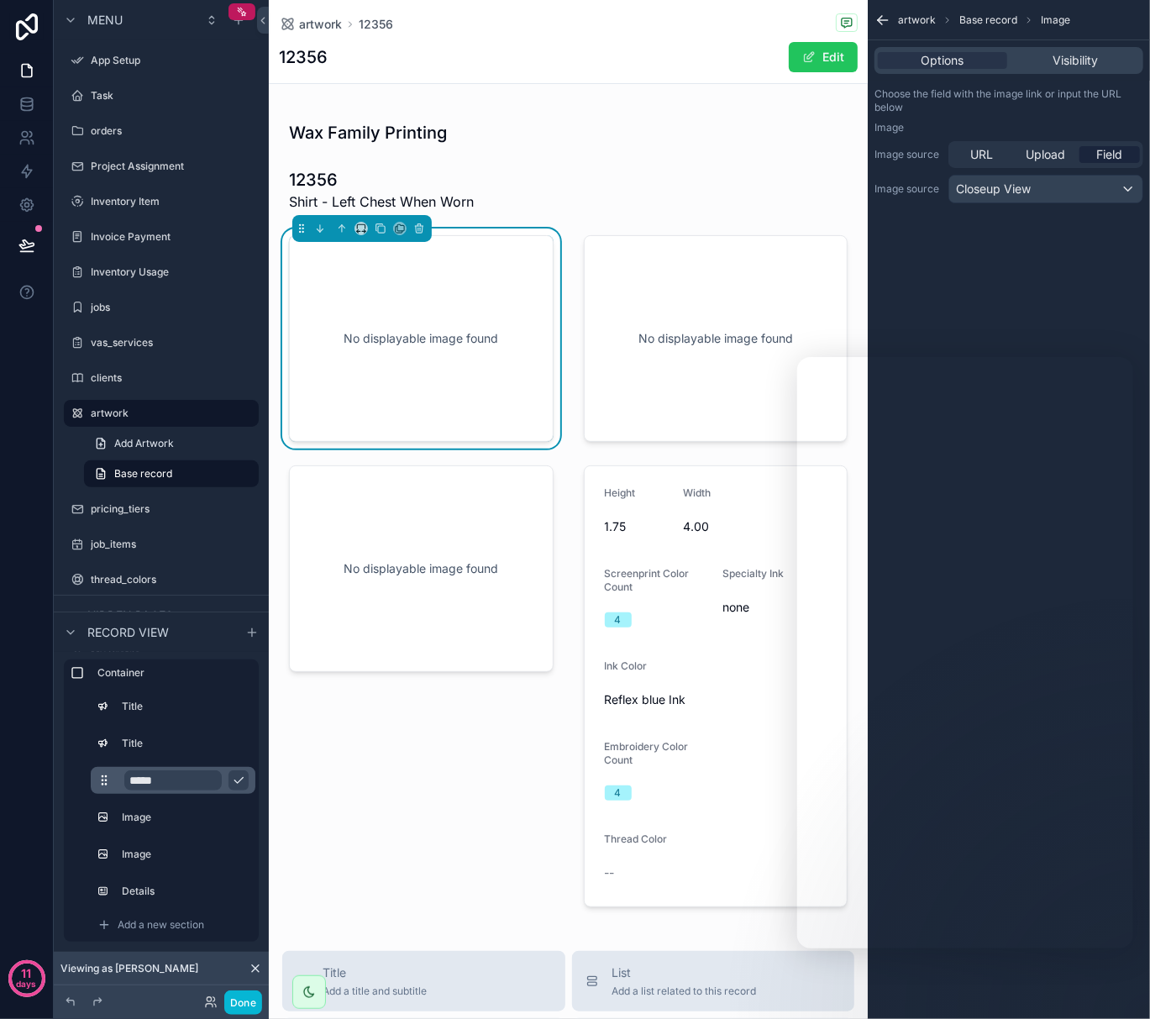
click at [1053, 115] on div "Choose the field with the image link or input the URL below Image Image source …" at bounding box center [1009, 145] width 282 height 129
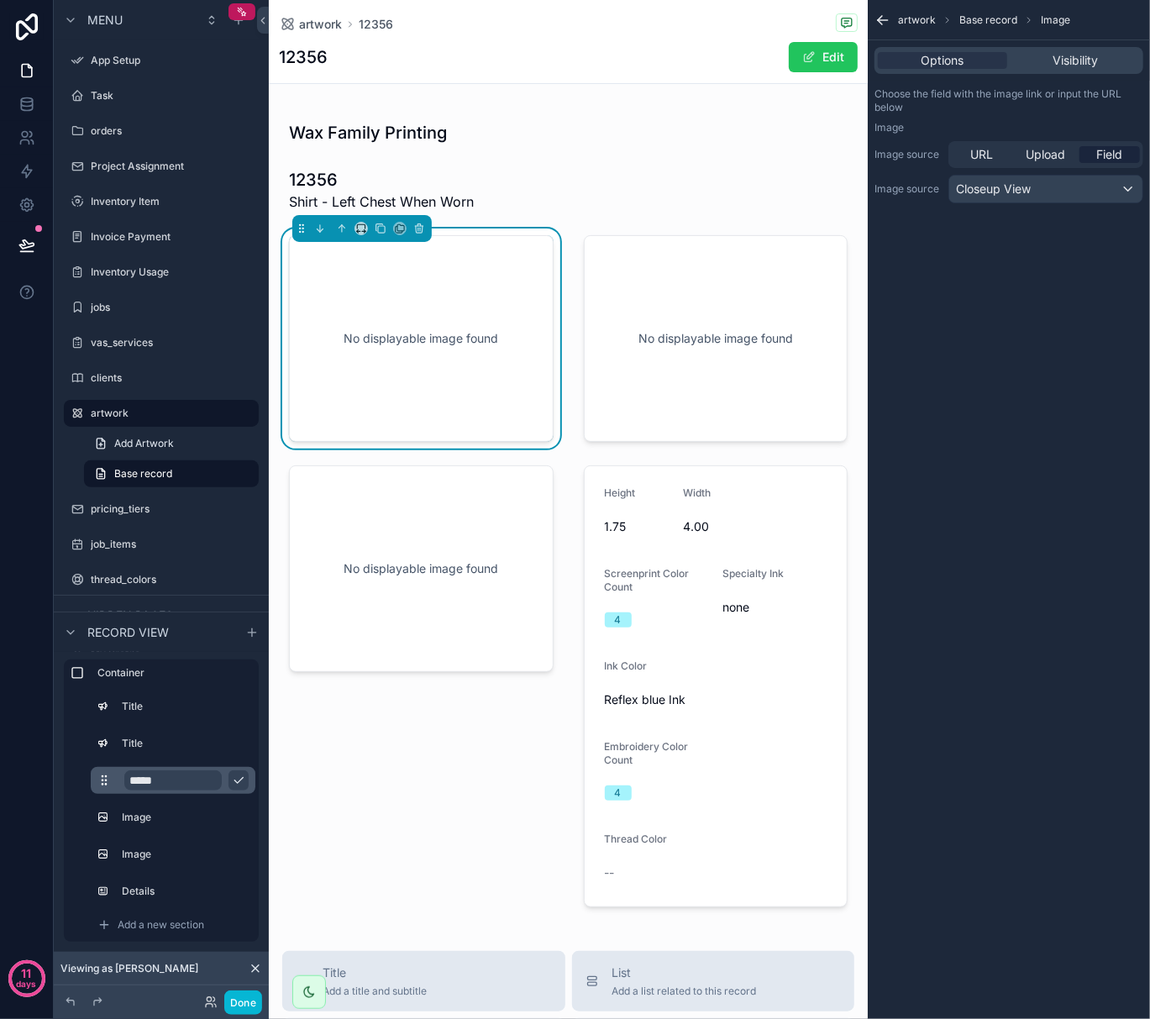
click at [1013, 266] on div "artwork Base record Image Options Visibility Choose the field with the image li…" at bounding box center [1009, 509] width 282 height 1019
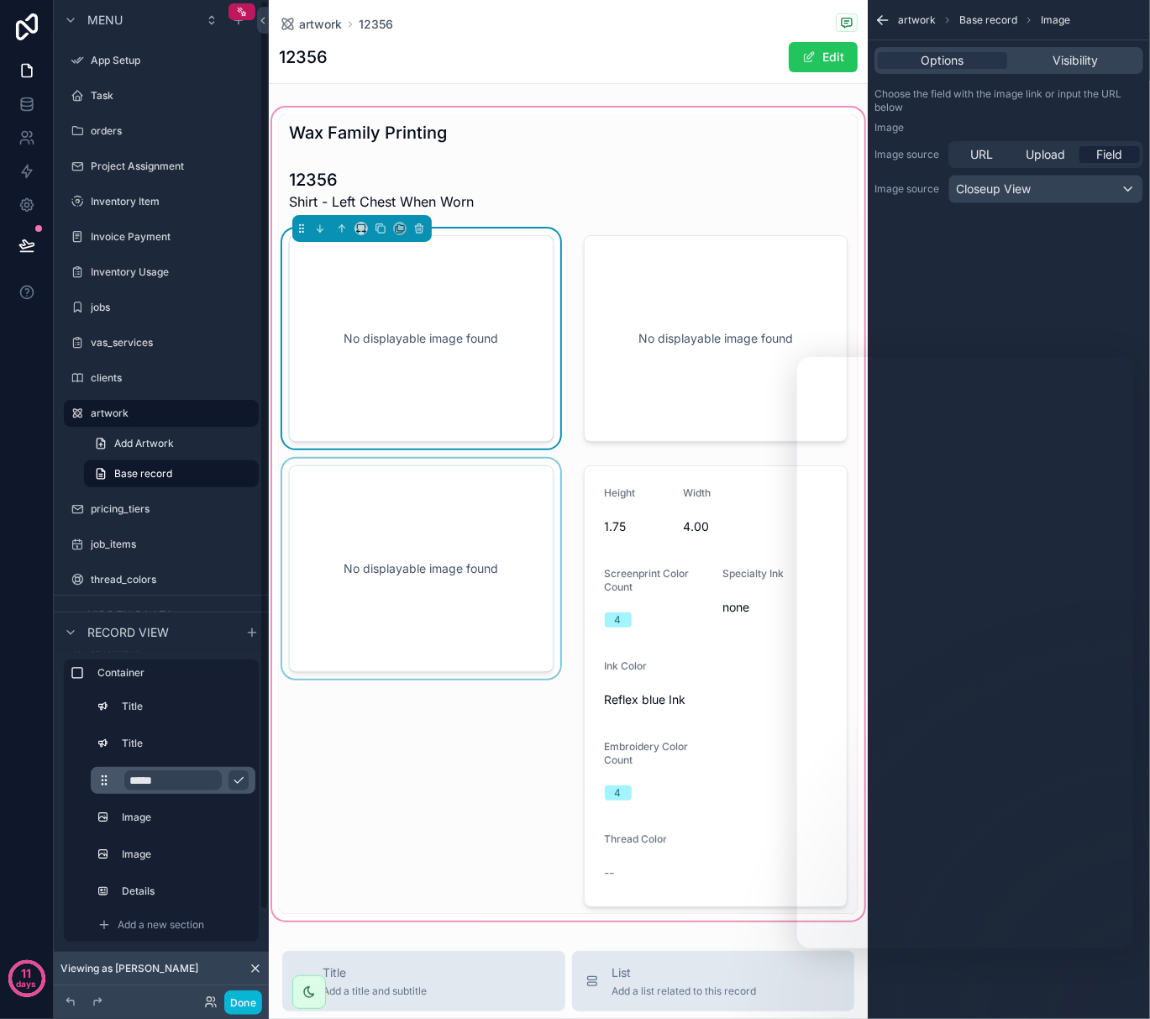
click at [434, 815] on div "scrollable content" at bounding box center [421, 686] width 285 height 455
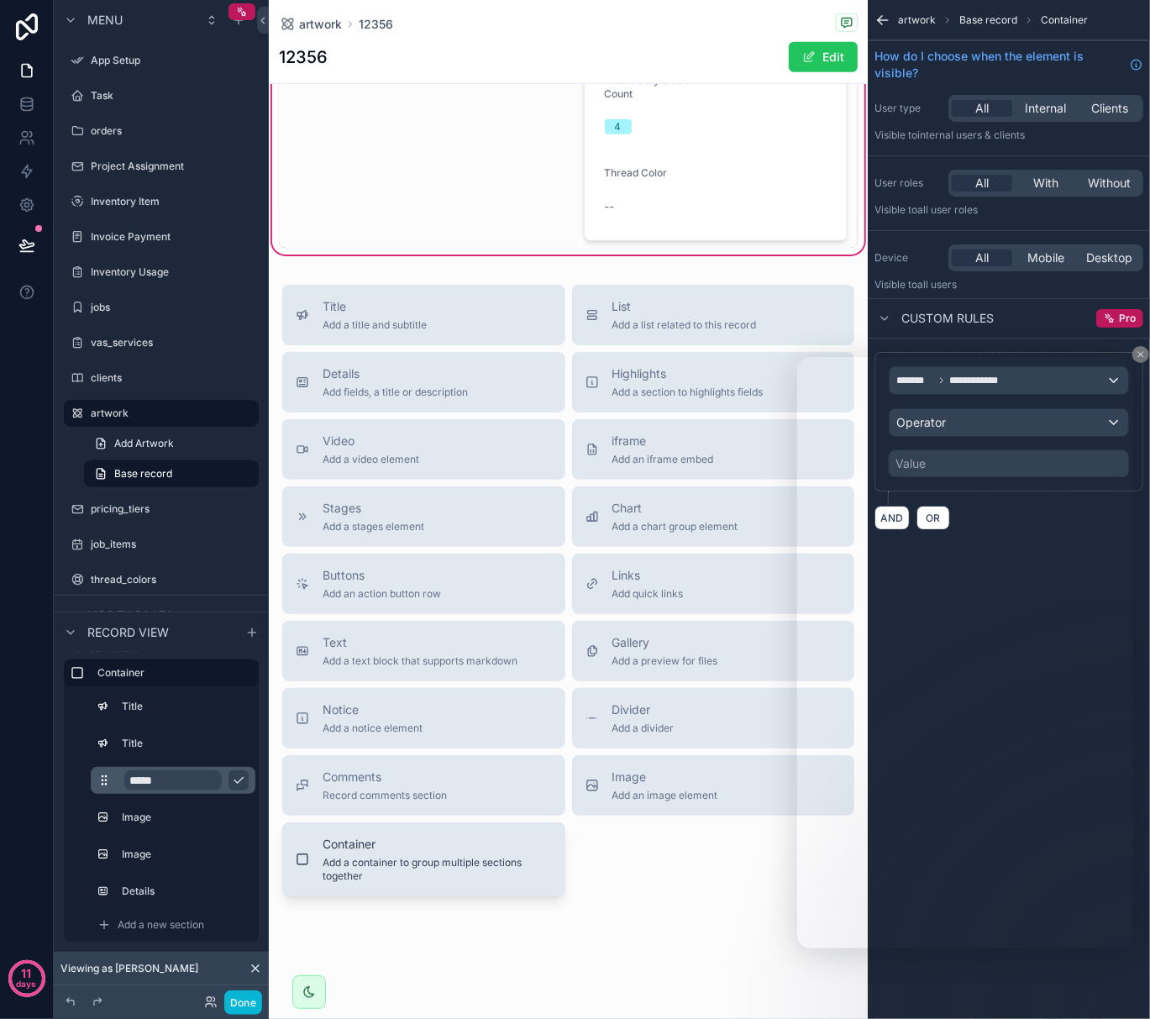
scroll to position [680, 0]
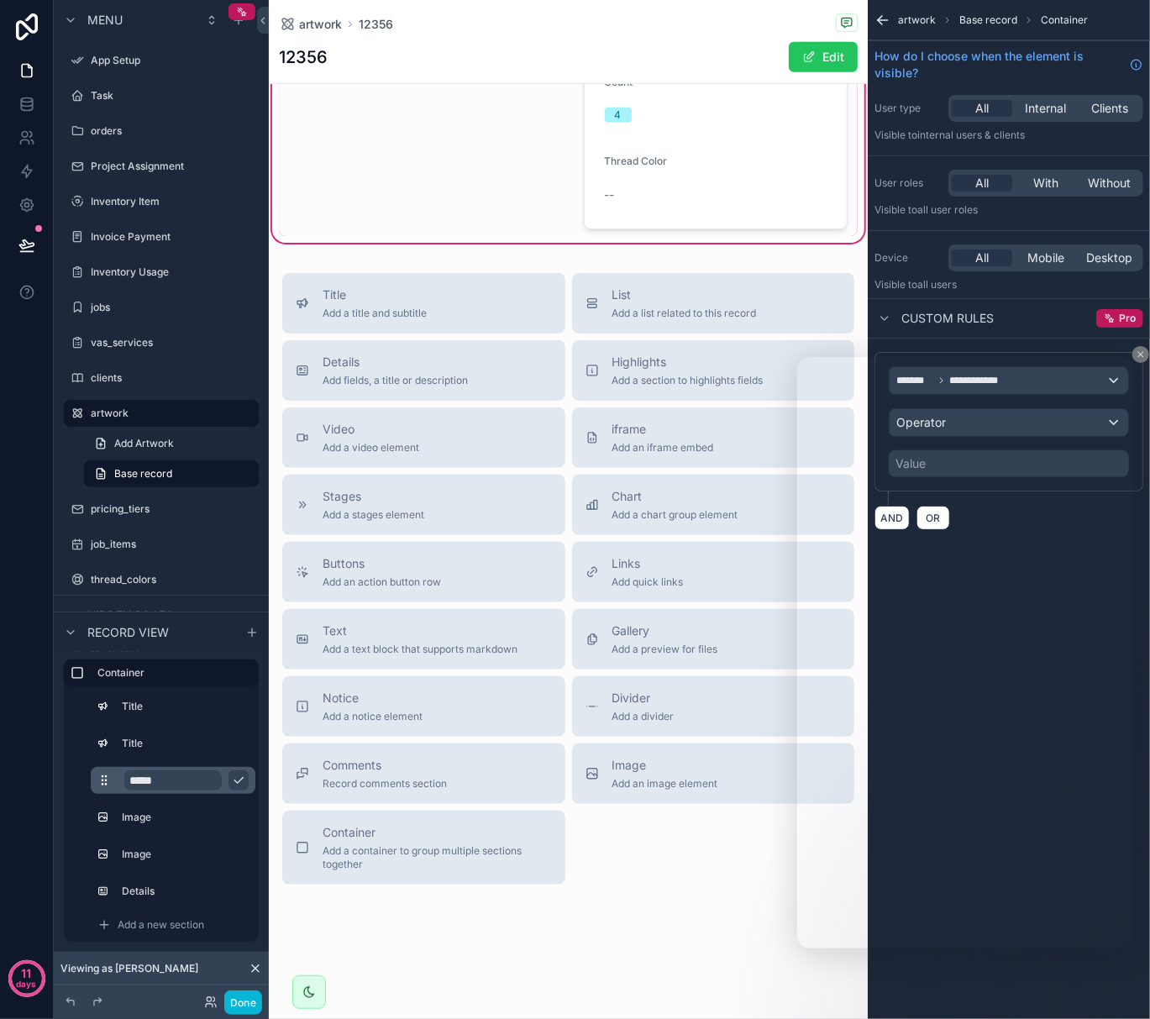
click at [639, 904] on div "artwork 12356 12356 Edit Wax Family Printing 12356 Shirt - Left Chest When Worn…" at bounding box center [568, 170] width 599 height 1697
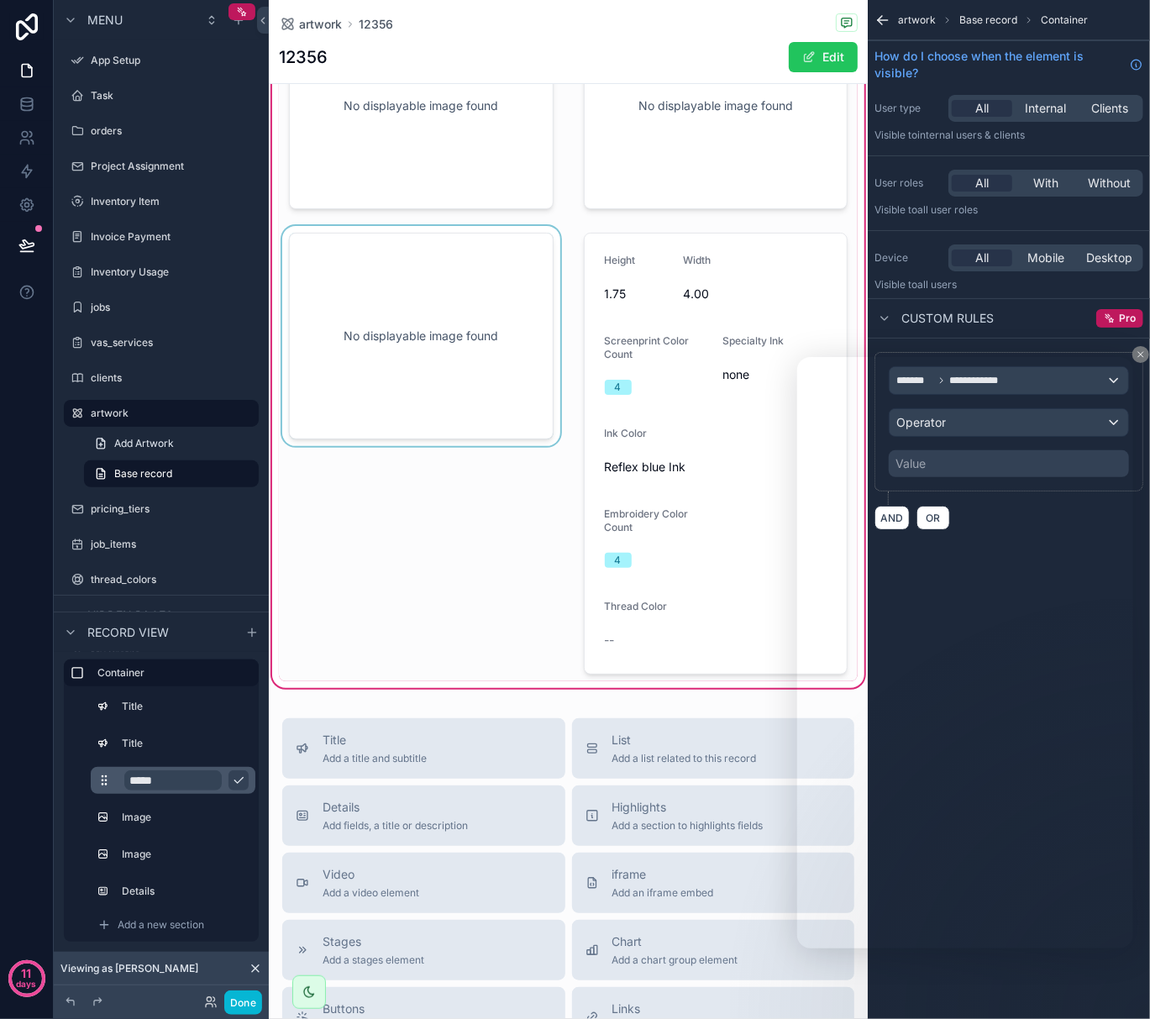
scroll to position [232, 0]
click at [381, 346] on div "scrollable content" at bounding box center [421, 454] width 285 height 455
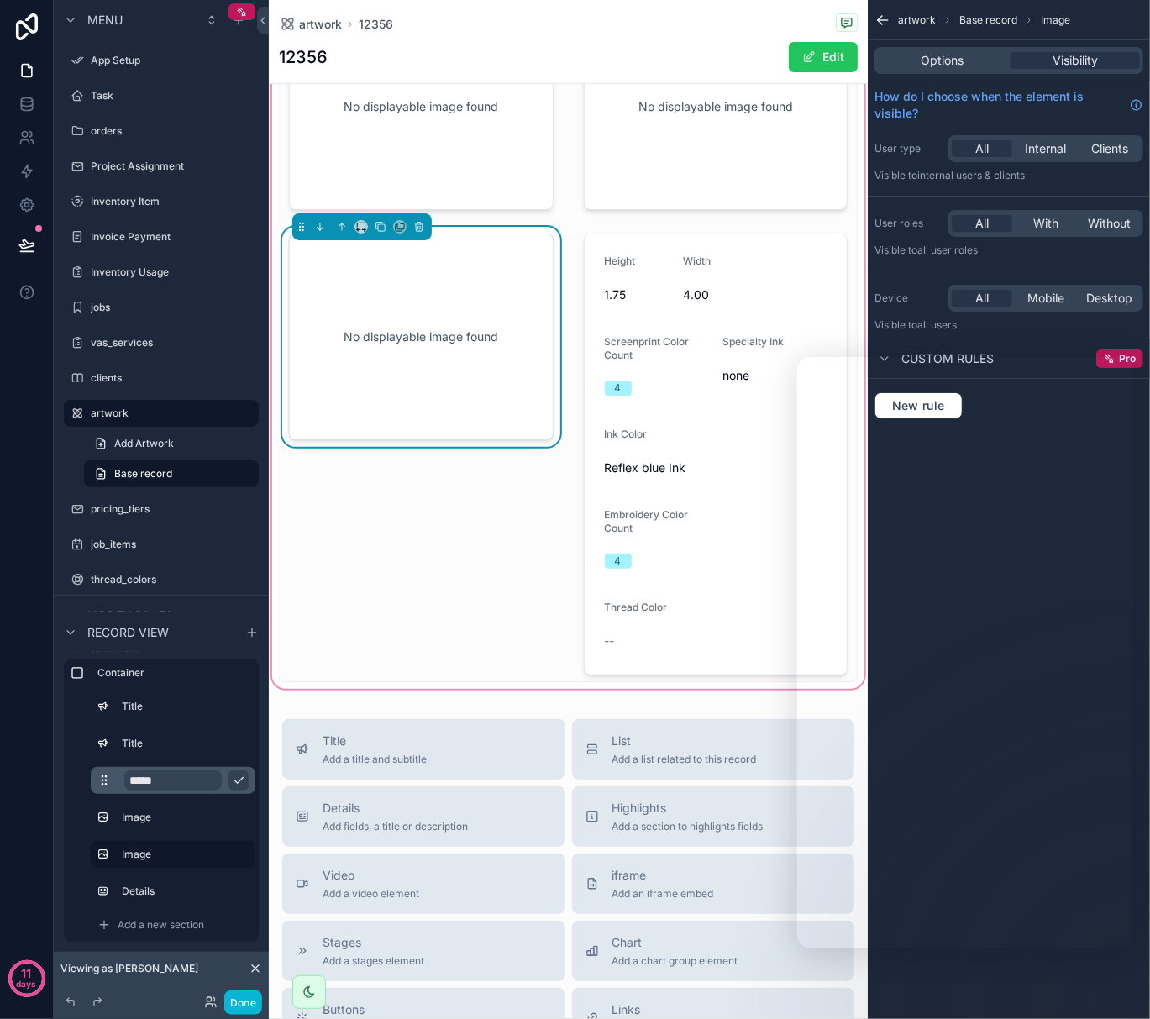
click at [394, 310] on div "No displayable image found" at bounding box center [421, 336] width 209 height 151
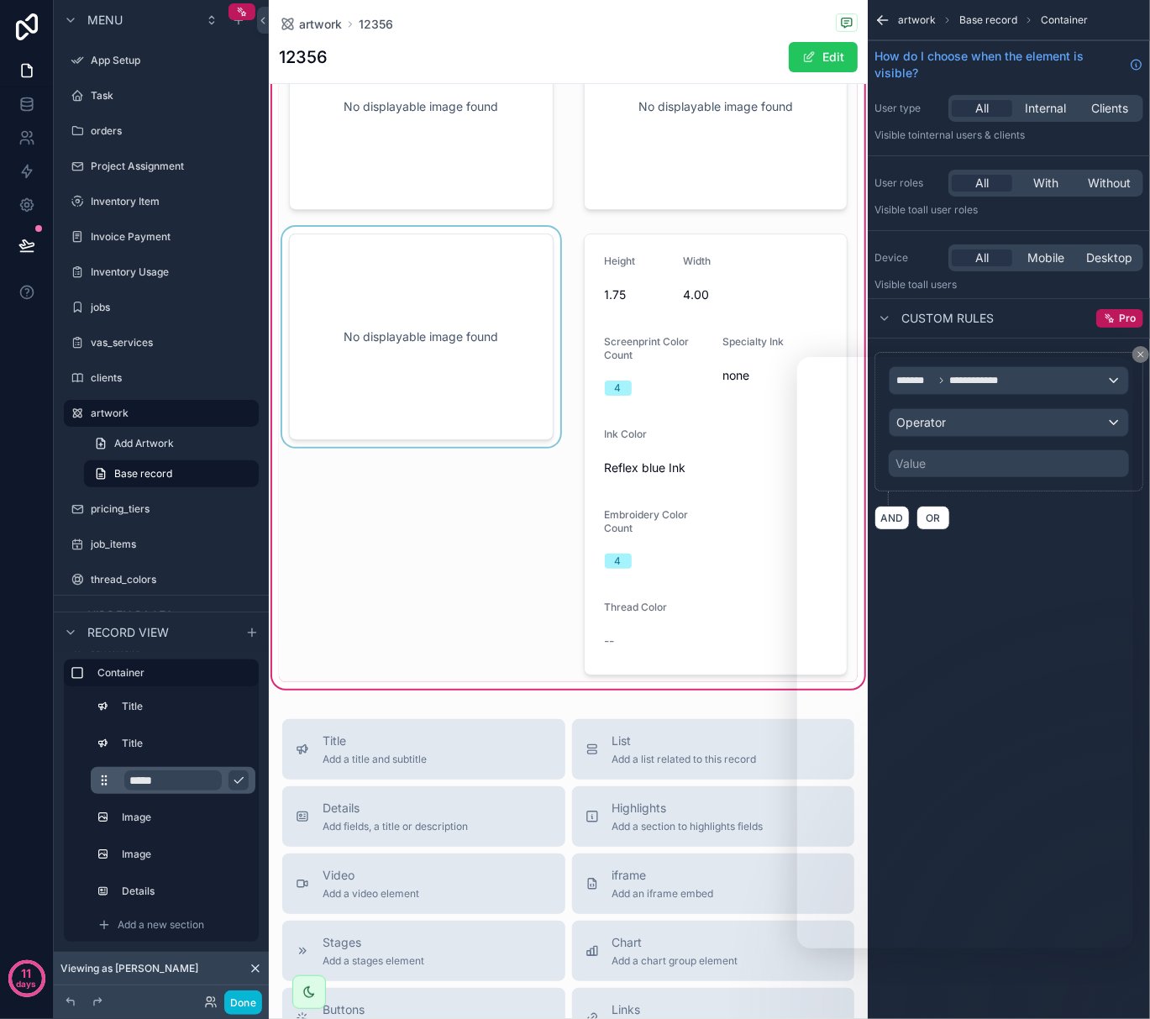
click at [395, 304] on div "scrollable content" at bounding box center [421, 454] width 285 height 455
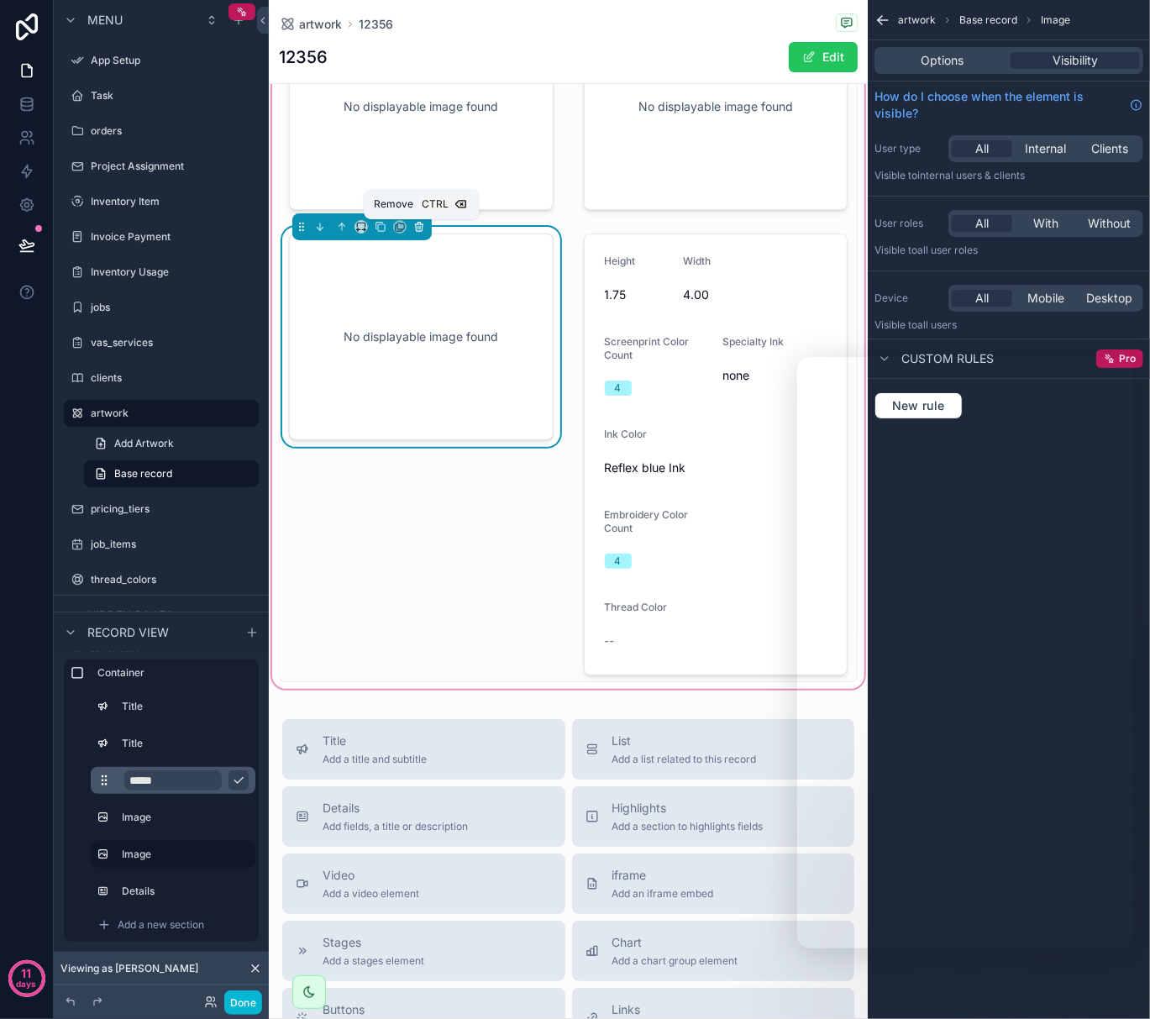
click at [420, 224] on icon "scrollable content" at bounding box center [419, 224] width 8 height 0
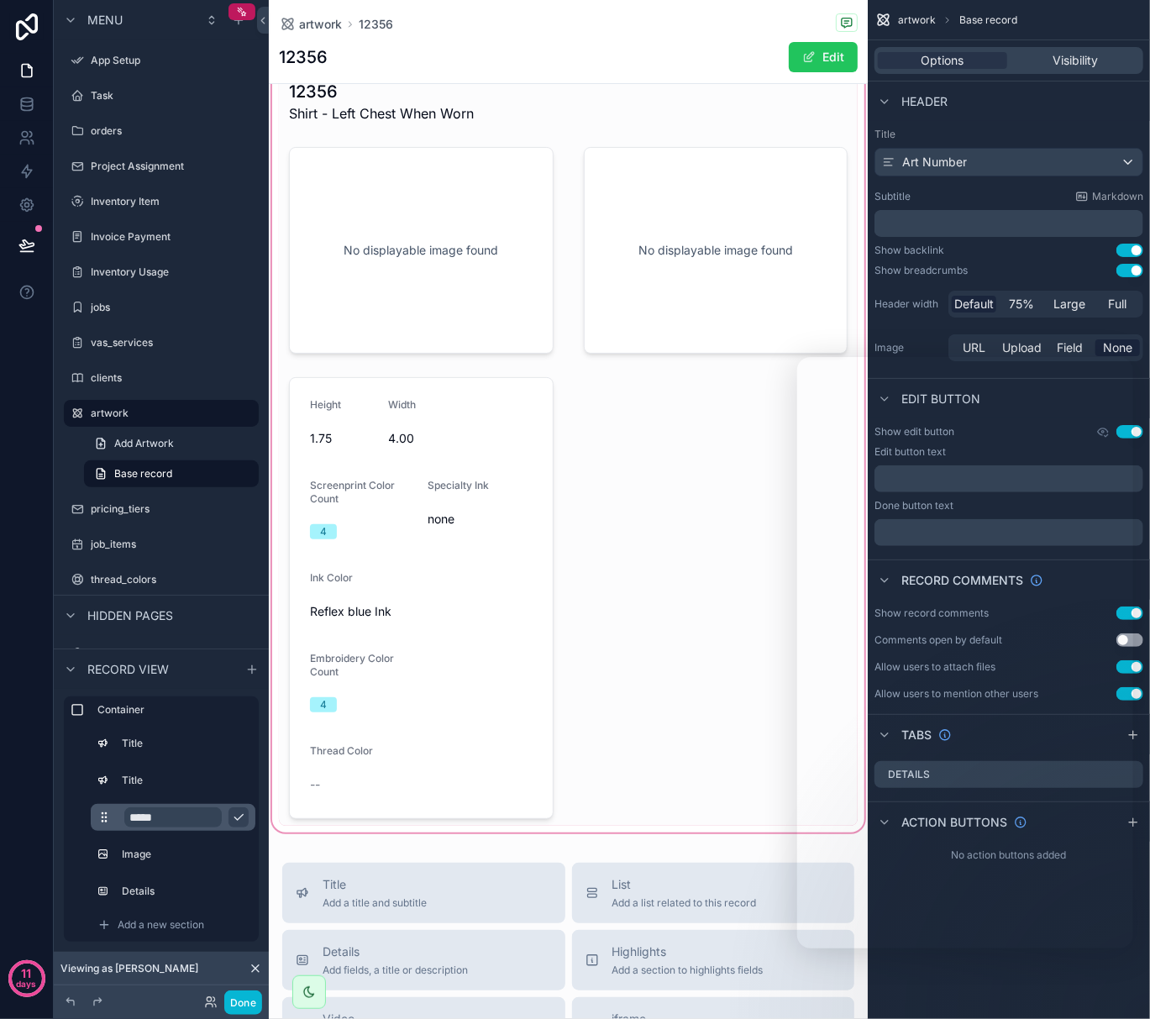
scroll to position [0, 0]
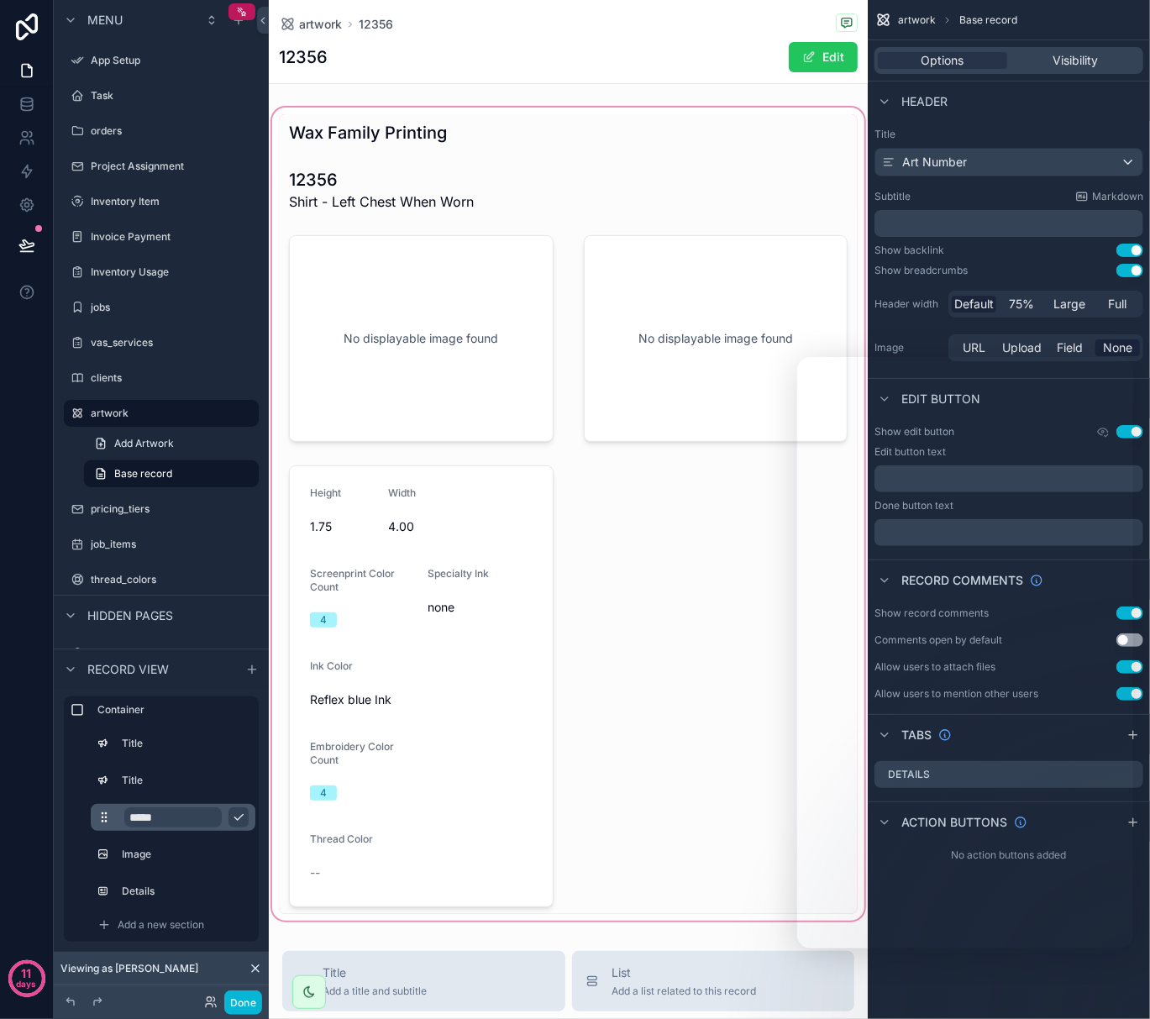
click at [534, 250] on div "scrollable content" at bounding box center [568, 514] width 599 height 820
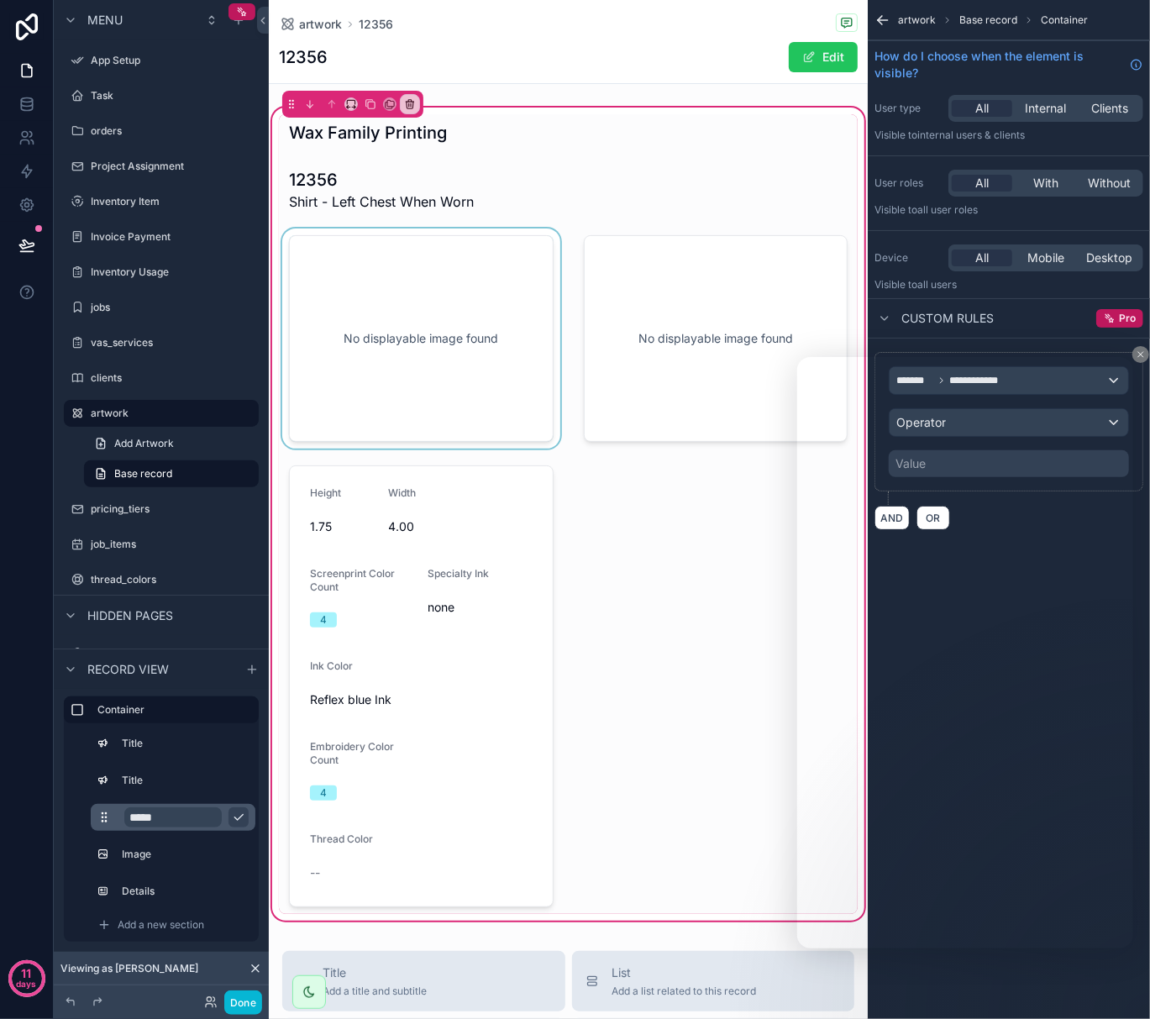
click at [516, 259] on div "scrollable content" at bounding box center [421, 339] width 285 height 220
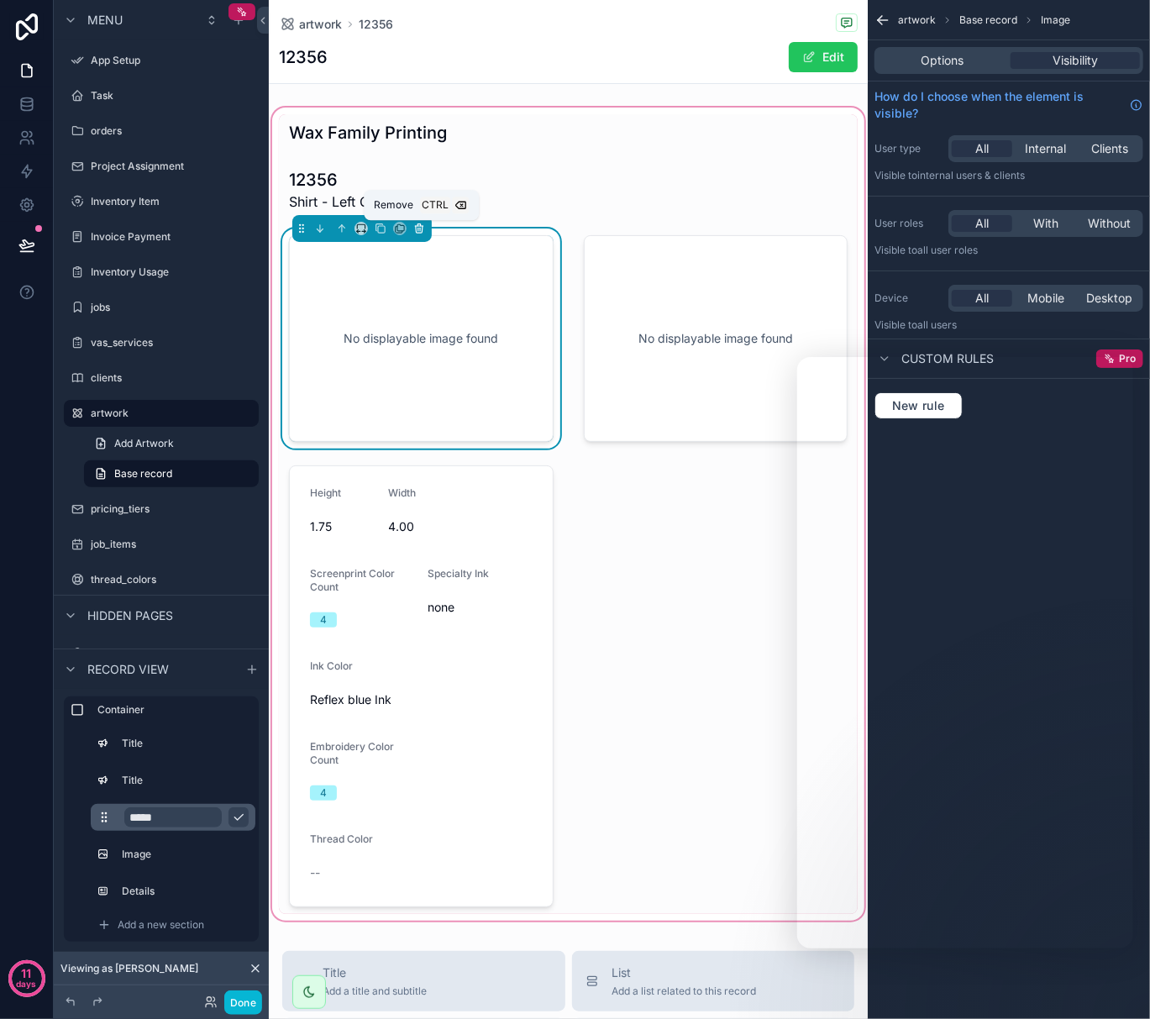
click at [421, 236] on button "scrollable content" at bounding box center [419, 228] width 18 height 18
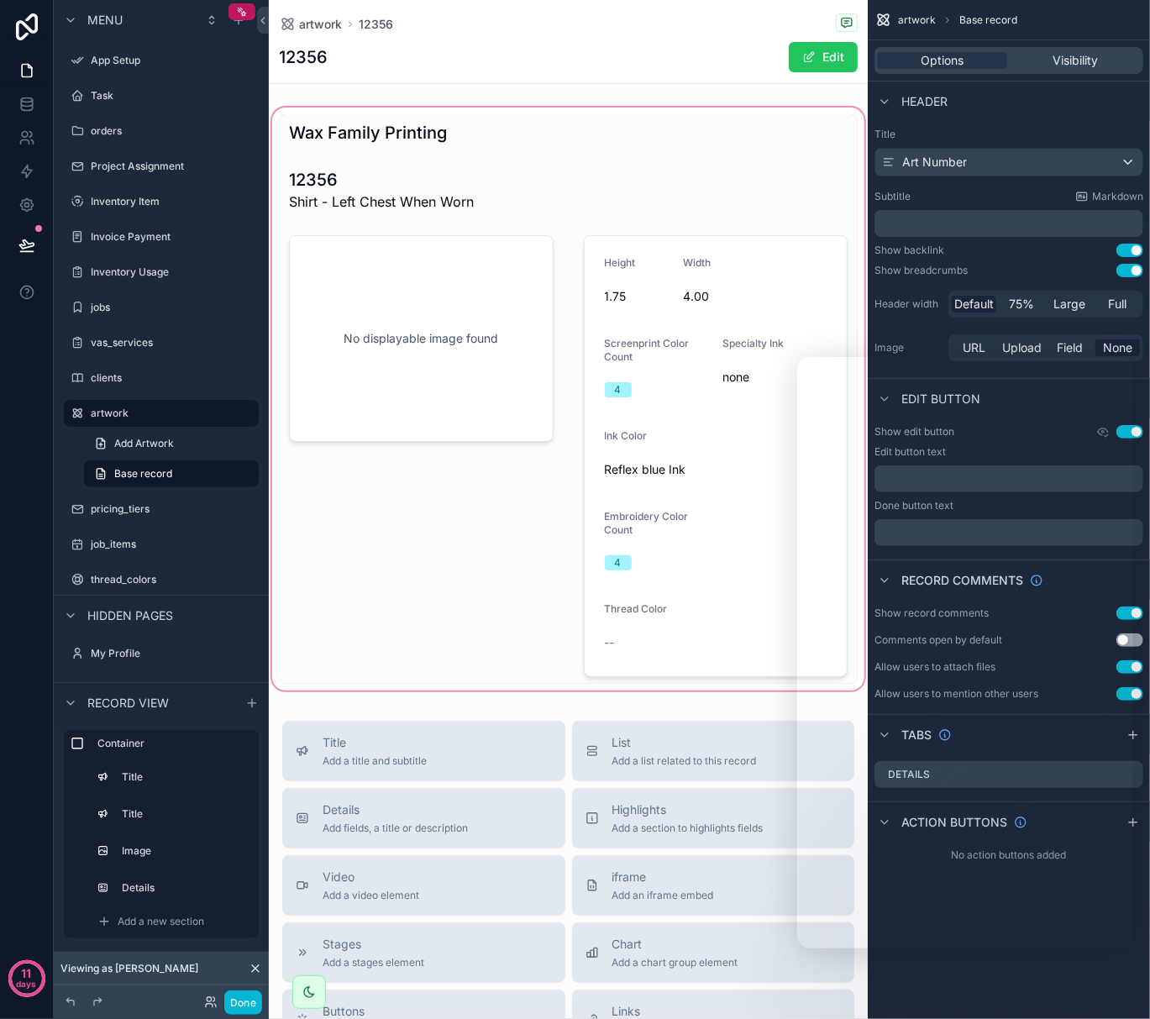
click at [435, 292] on div "scrollable content" at bounding box center [568, 399] width 599 height 590
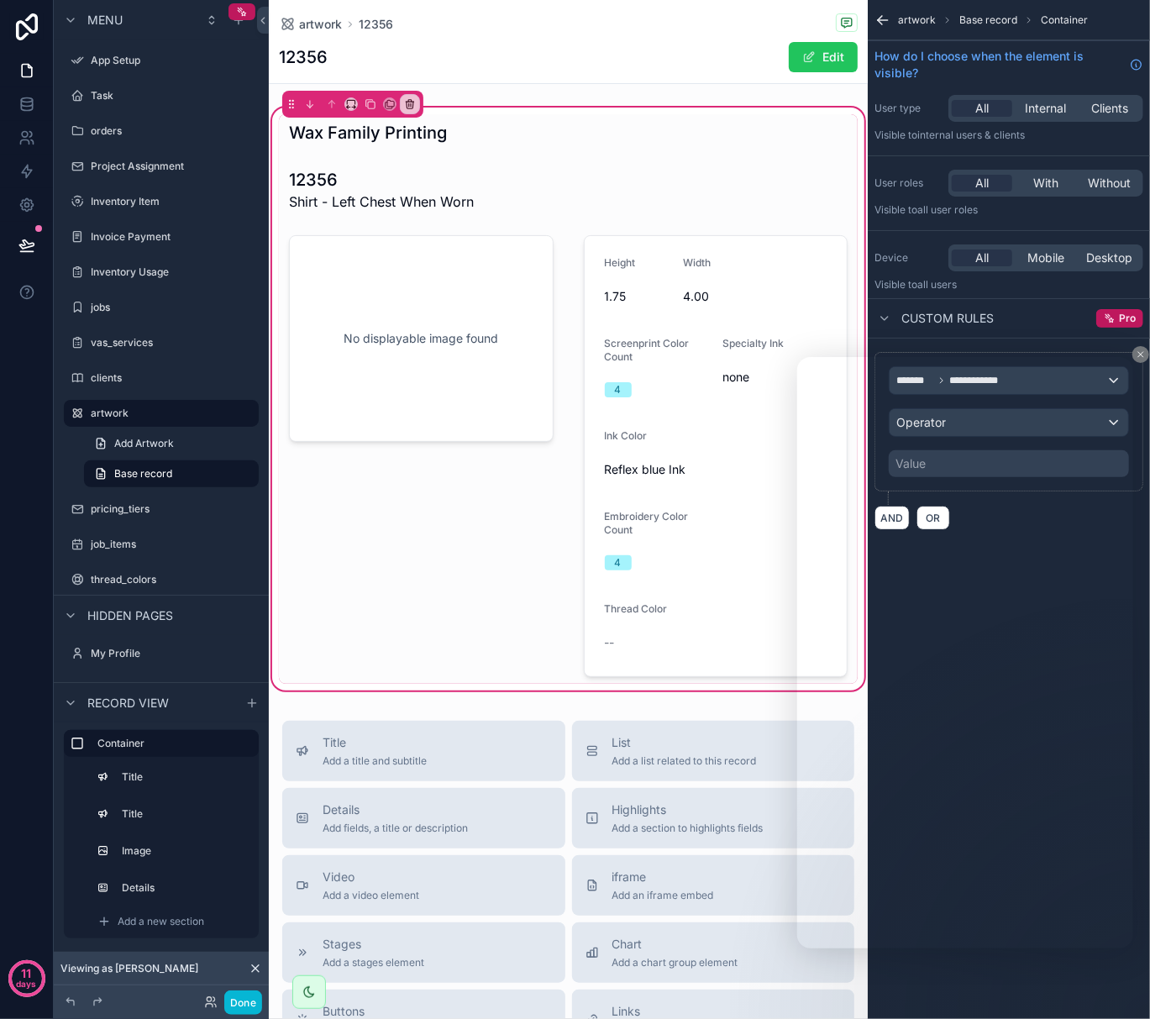
click at [435, 292] on div "scrollable content" at bounding box center [421, 456] width 285 height 455
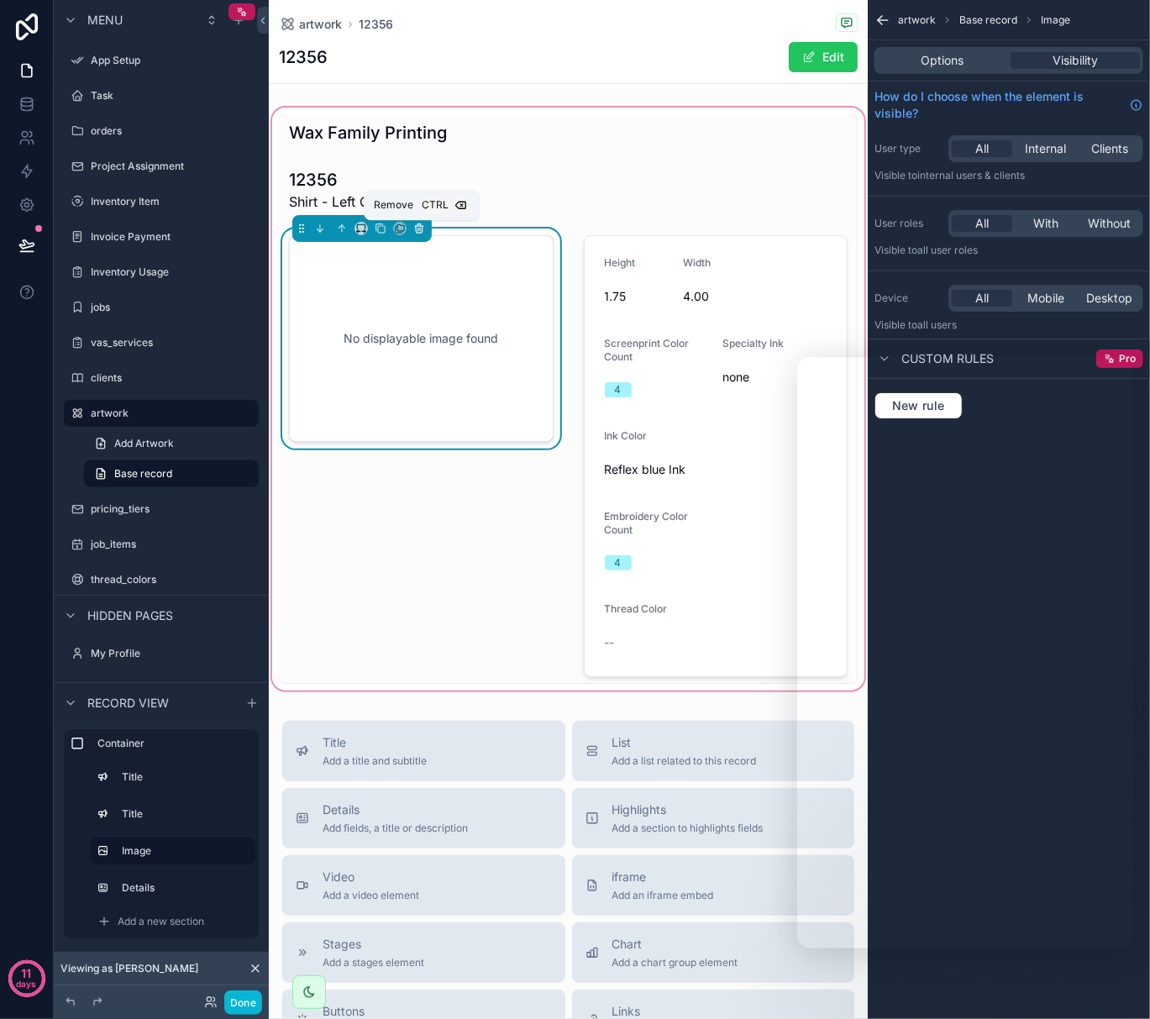
click at [424, 233] on icon "scrollable content" at bounding box center [419, 229] width 12 height 12
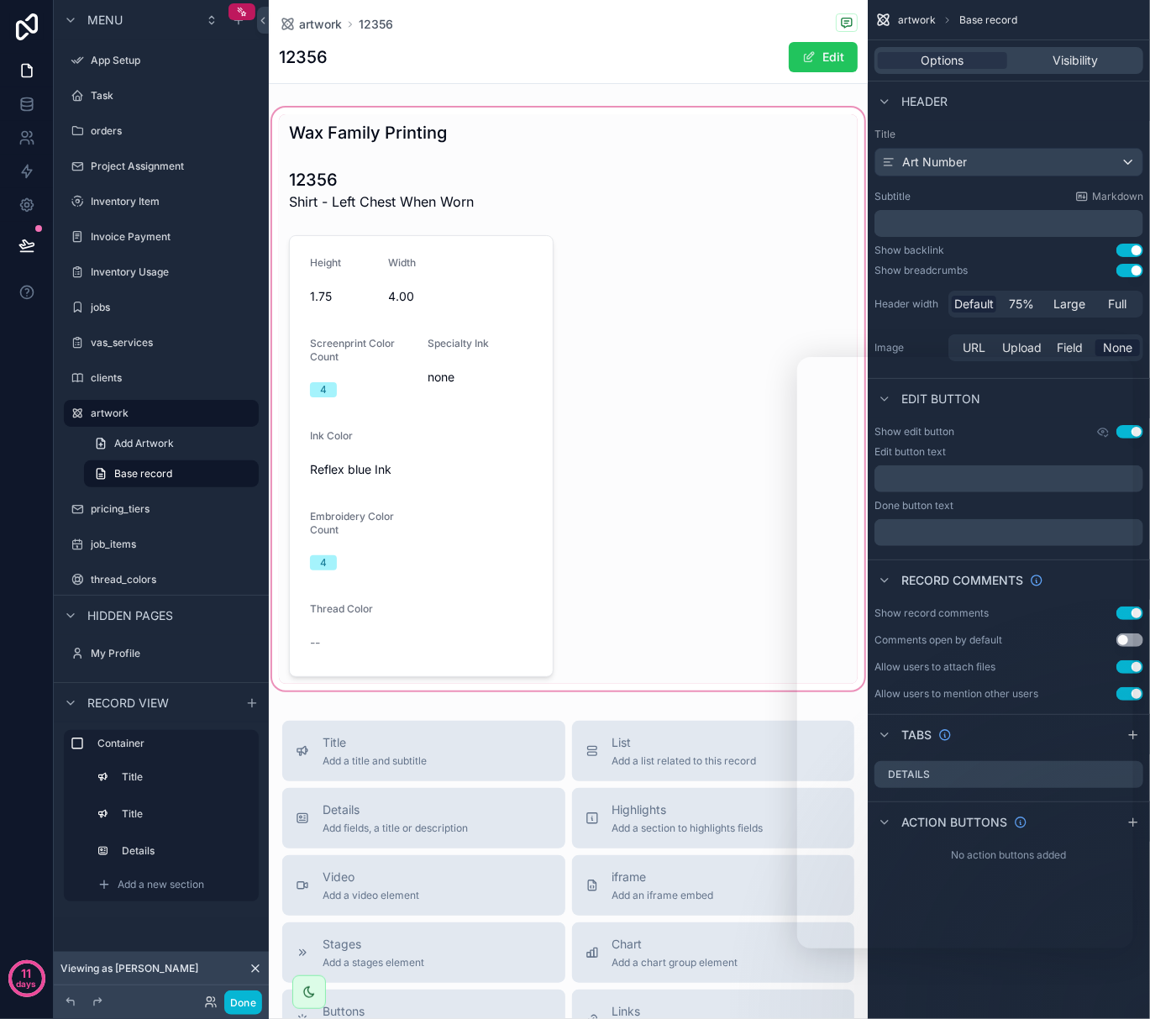
click at [469, 533] on div "scrollable content" at bounding box center [568, 399] width 599 height 590
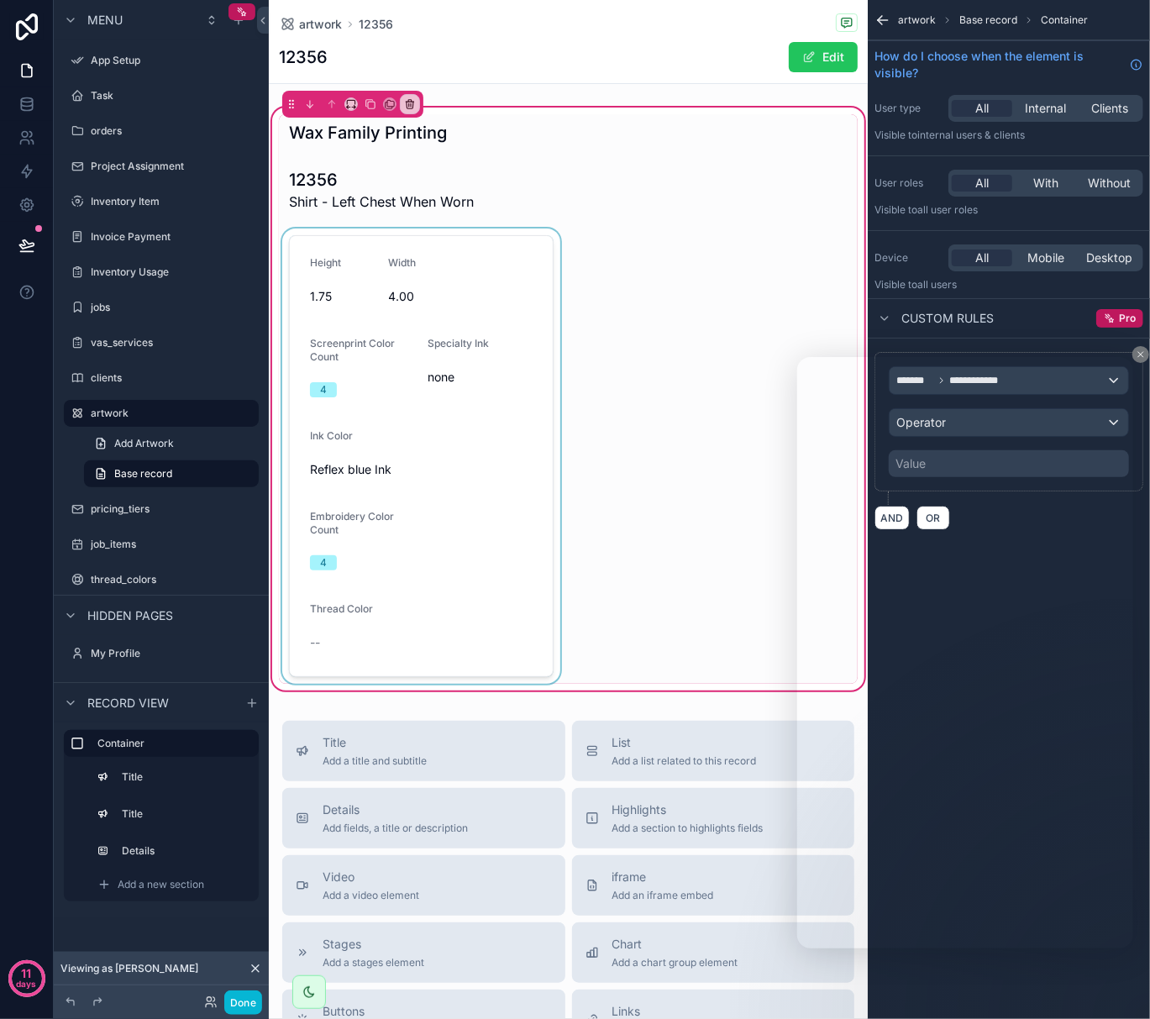
click at [475, 533] on div "scrollable content" at bounding box center [421, 456] width 285 height 455
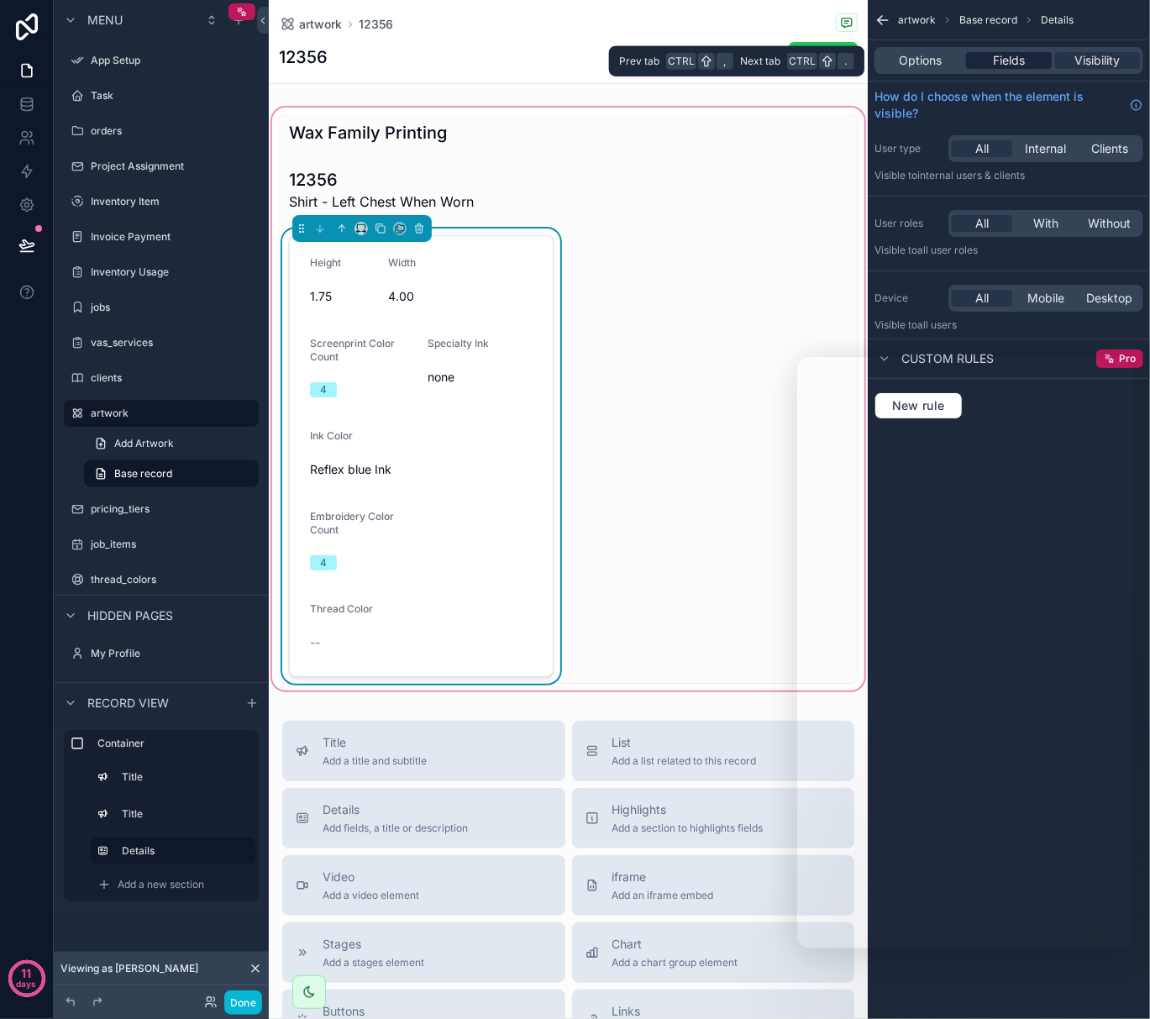
click at [1006, 62] on span "Fields" at bounding box center [1009, 60] width 32 height 17
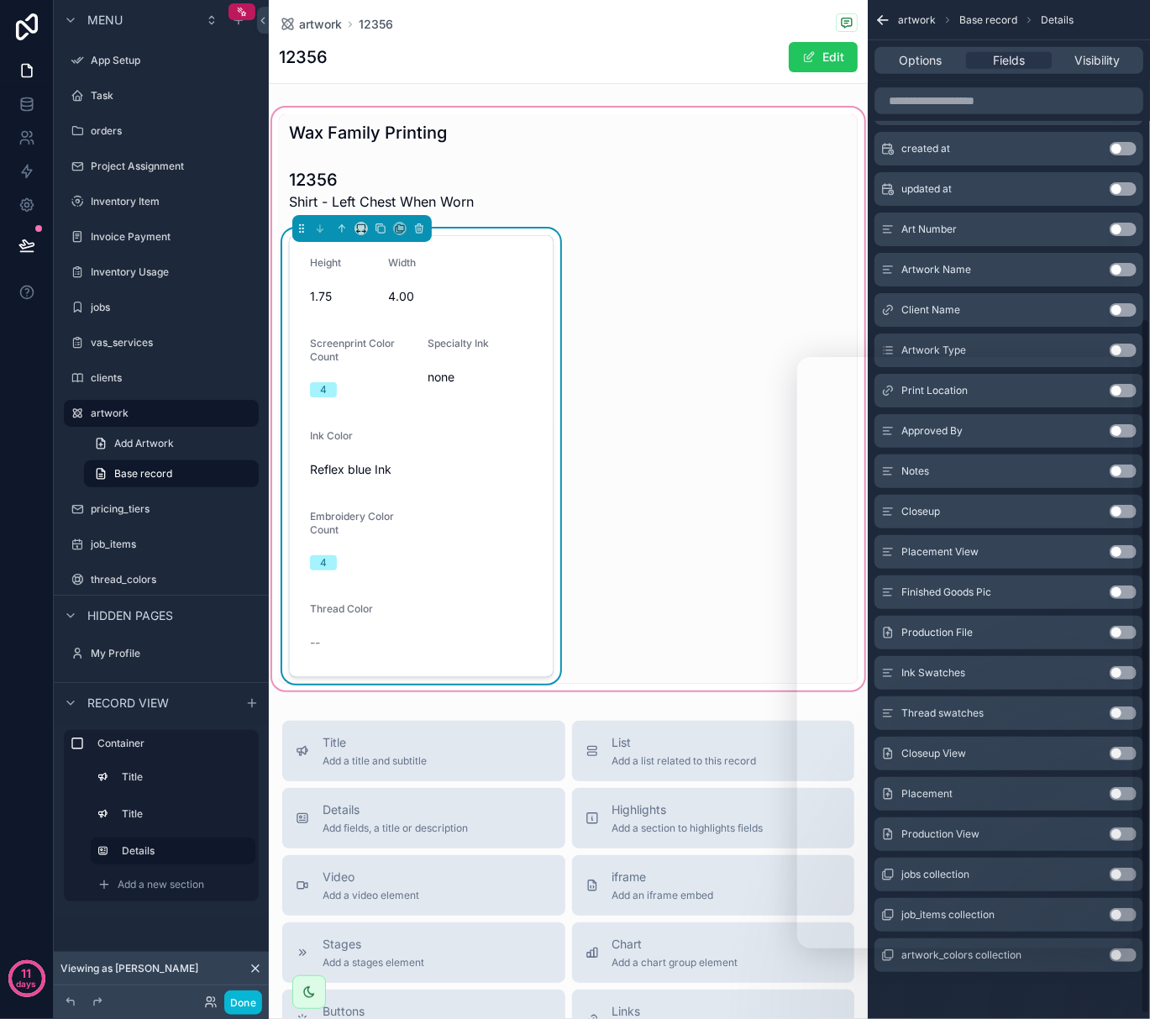
scroll to position [471, 0]
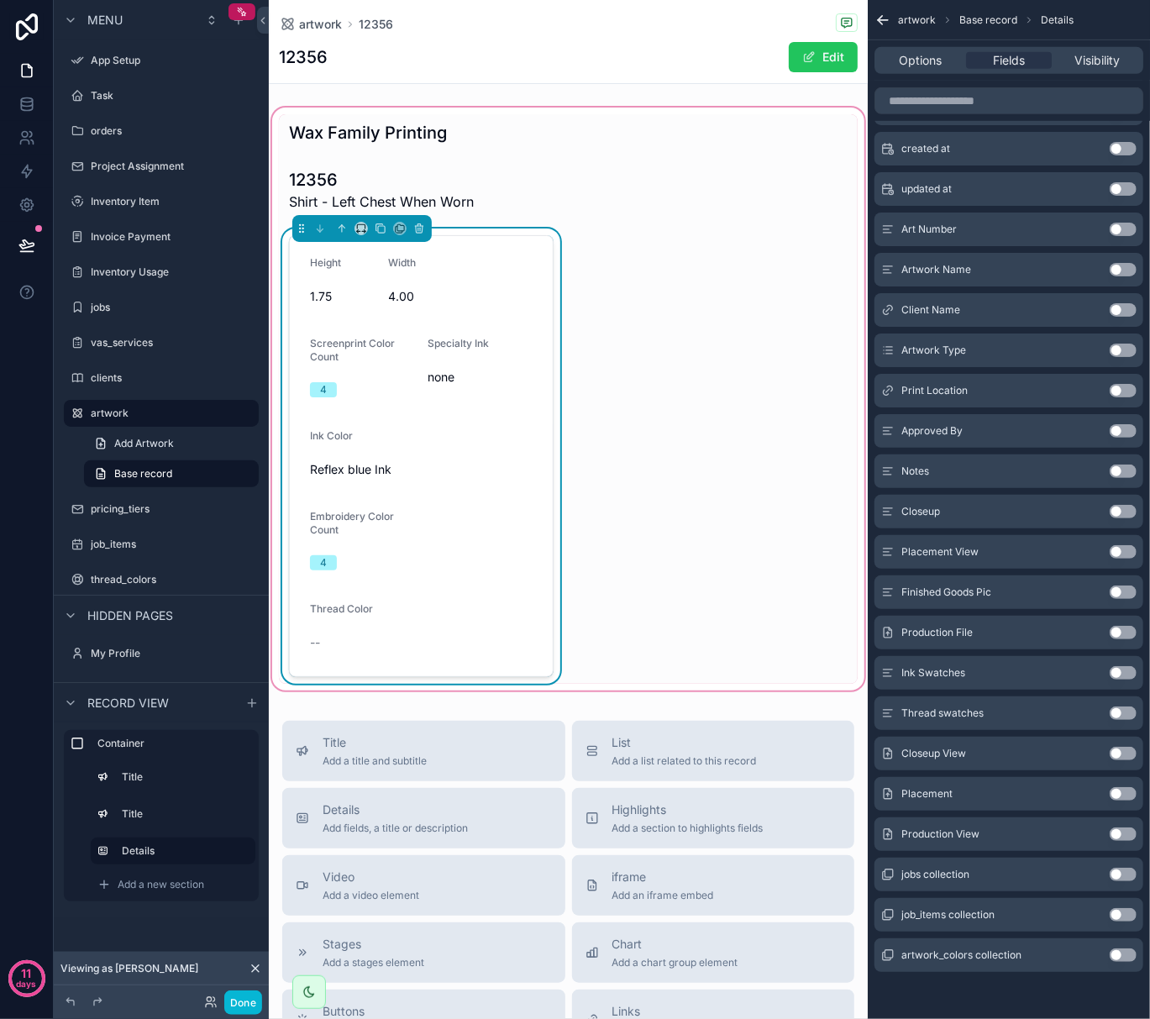
click at [1128, 748] on button "Use setting" at bounding box center [1123, 753] width 27 height 13
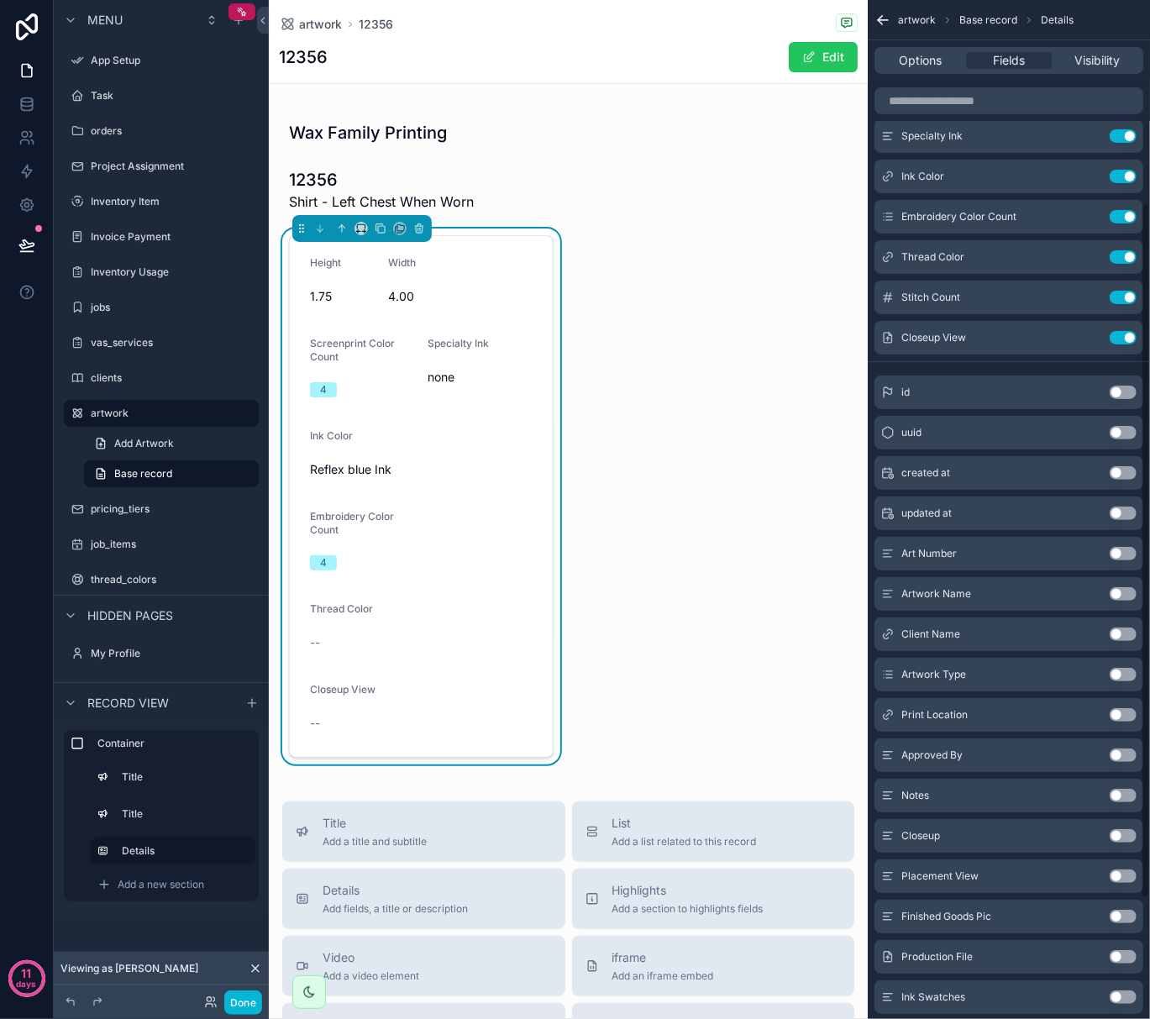
scroll to position [0, 0]
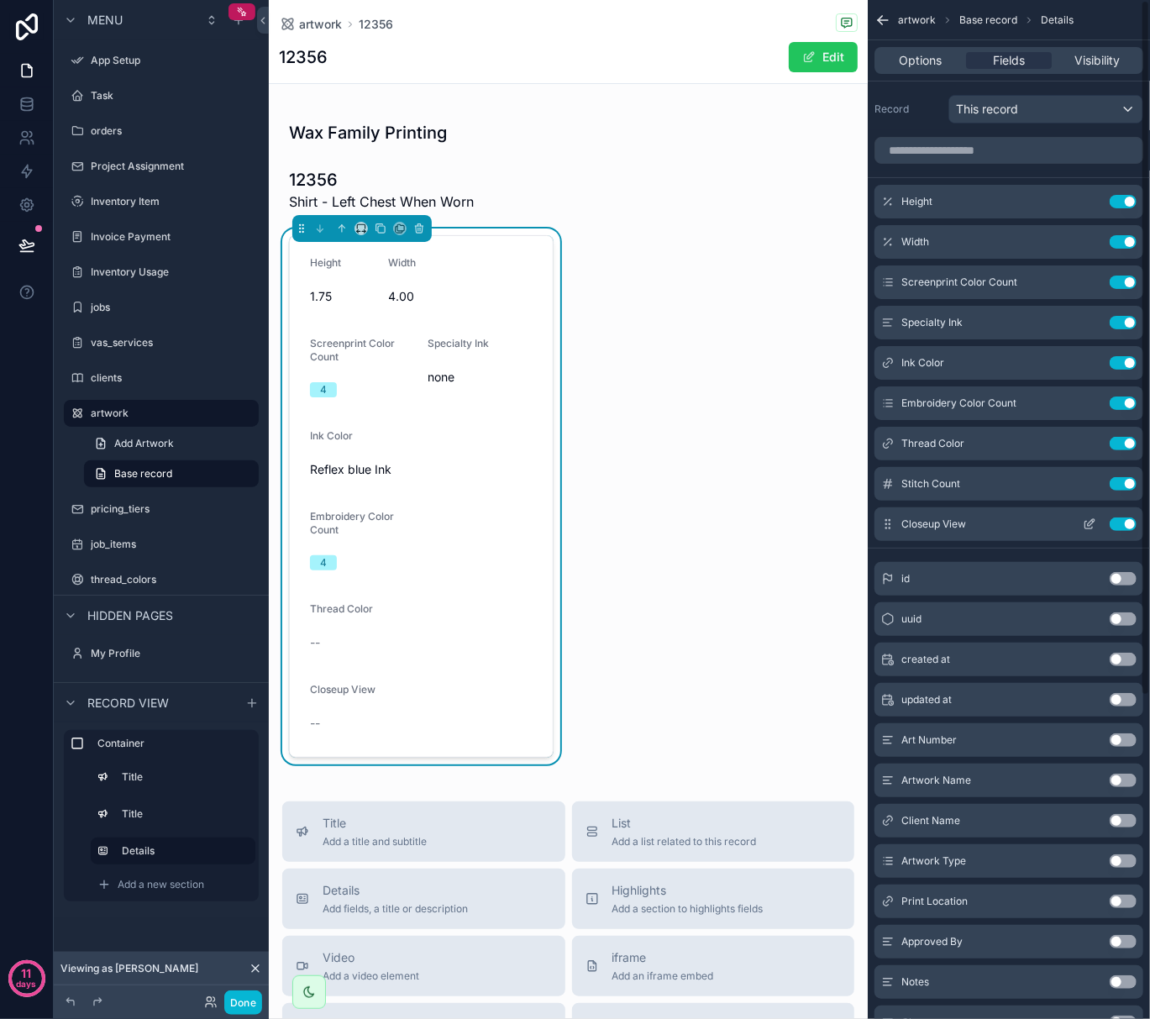
click at [1123, 525] on button "Use setting" at bounding box center [1123, 524] width 27 height 13
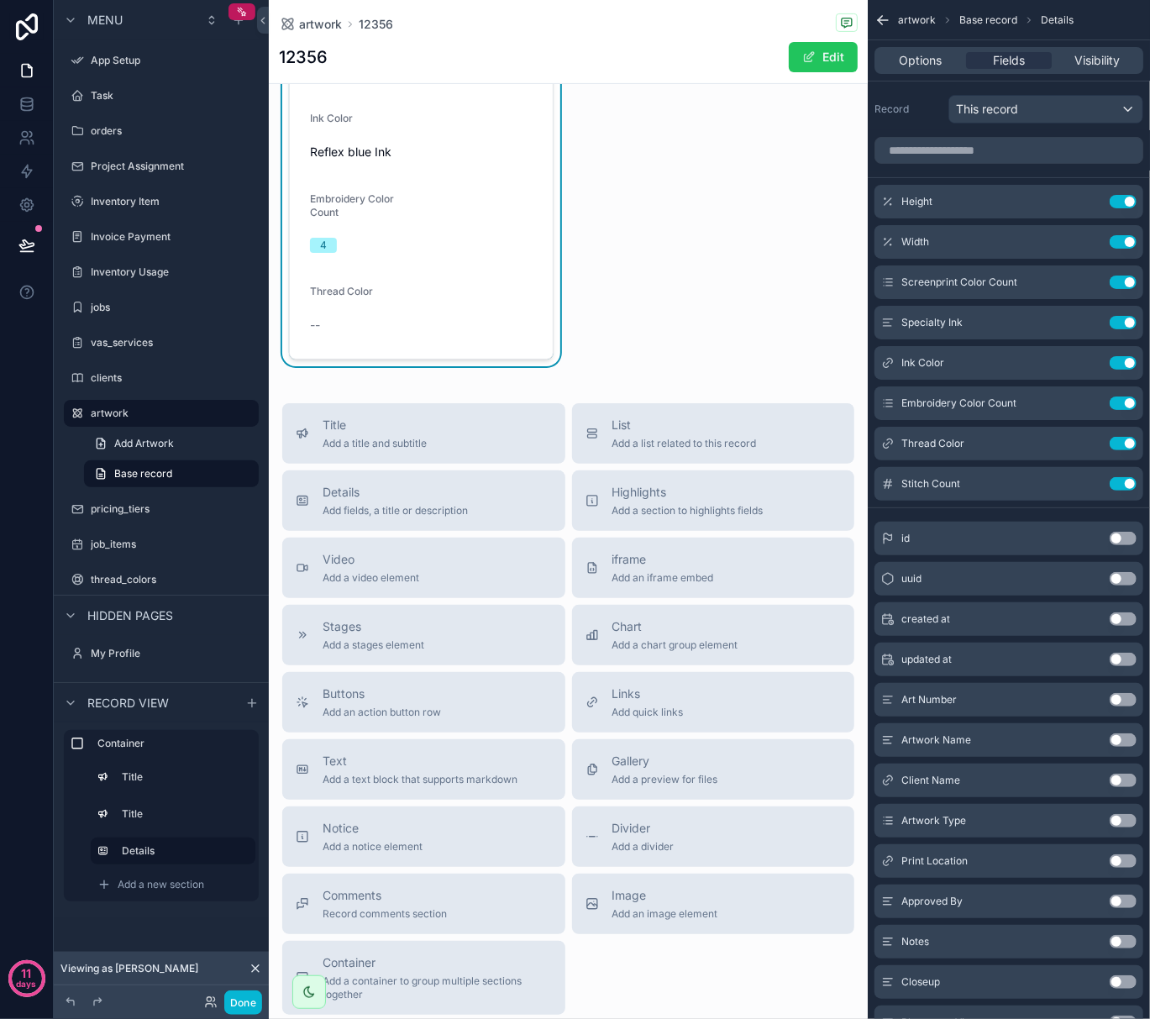
scroll to position [336, 0]
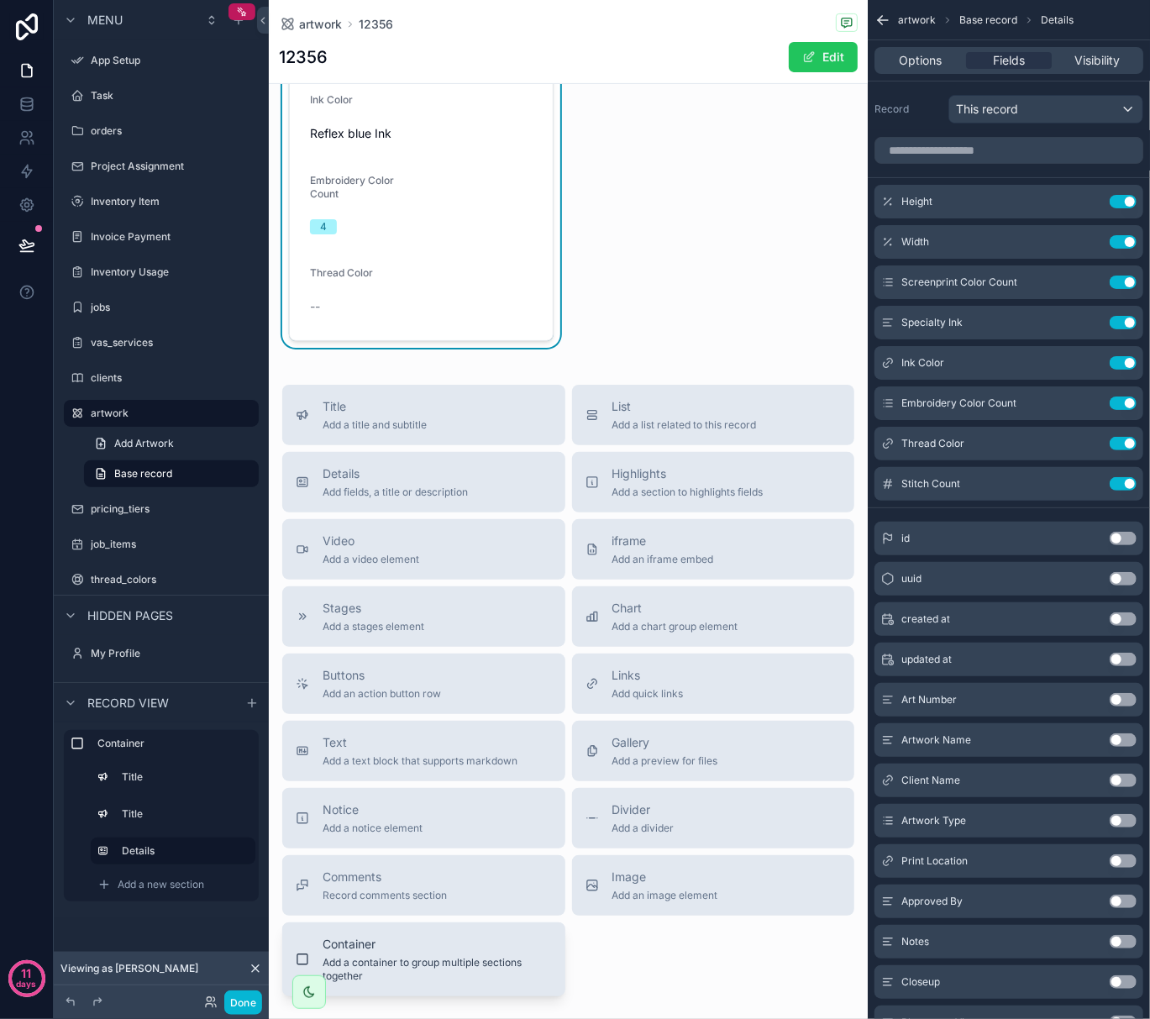
click at [434, 946] on span "Container" at bounding box center [437, 944] width 229 height 17
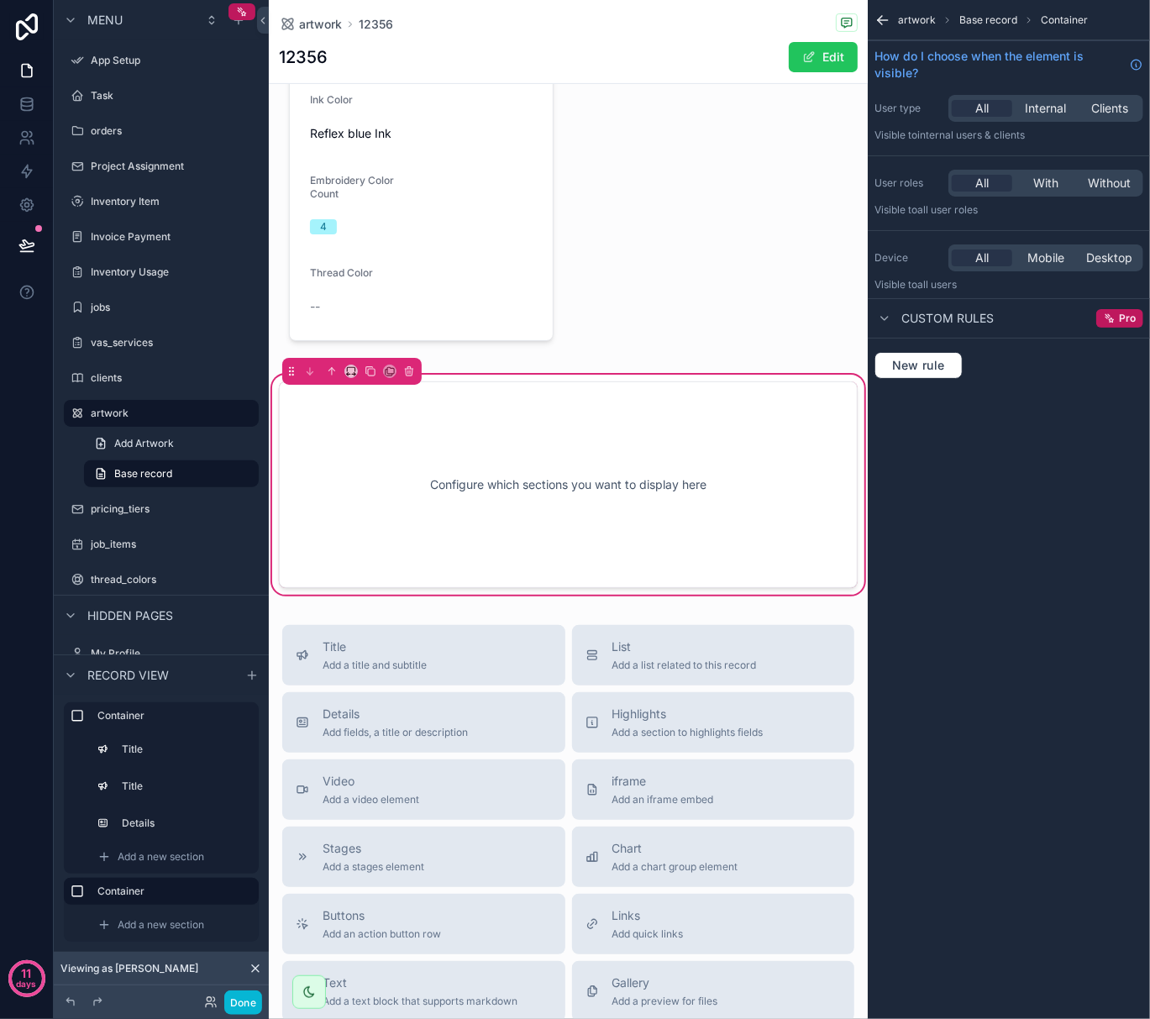
scroll to position [313, 0]
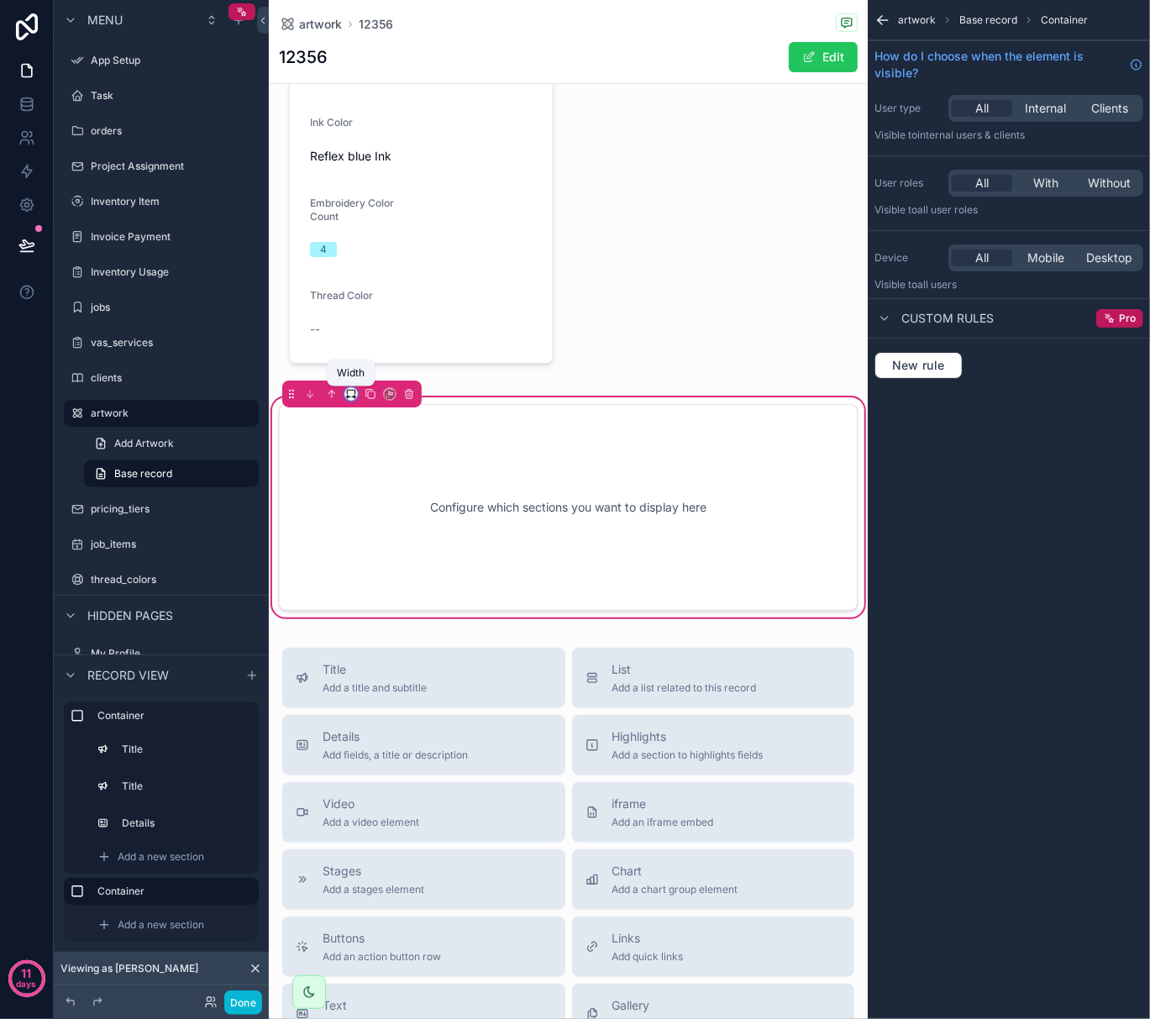
click at [353, 397] on icon "scrollable content" at bounding box center [351, 394] width 12 height 12
click at [357, 515] on div "50%" at bounding box center [386, 523] width 72 height 30
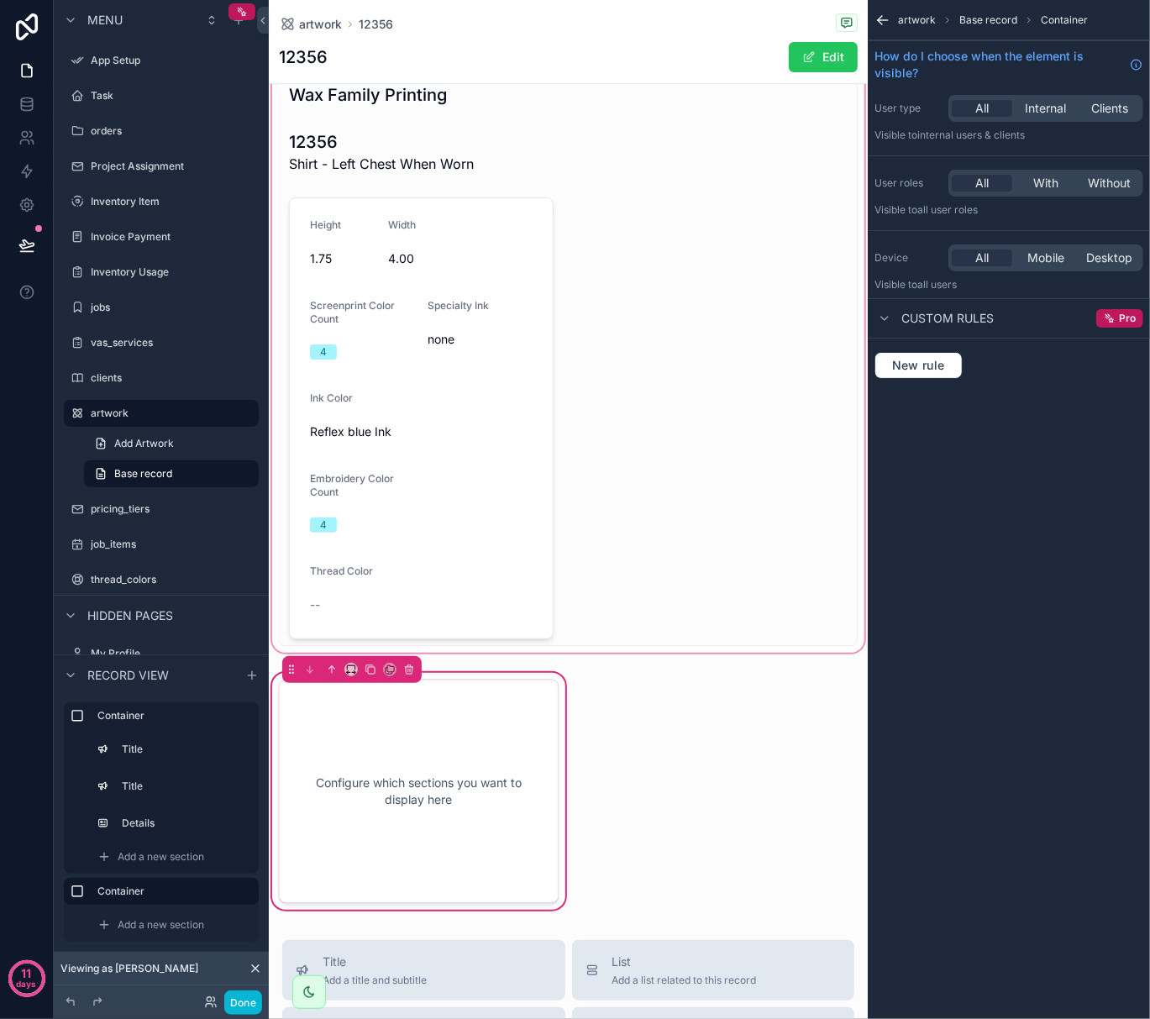
scroll to position [0, 0]
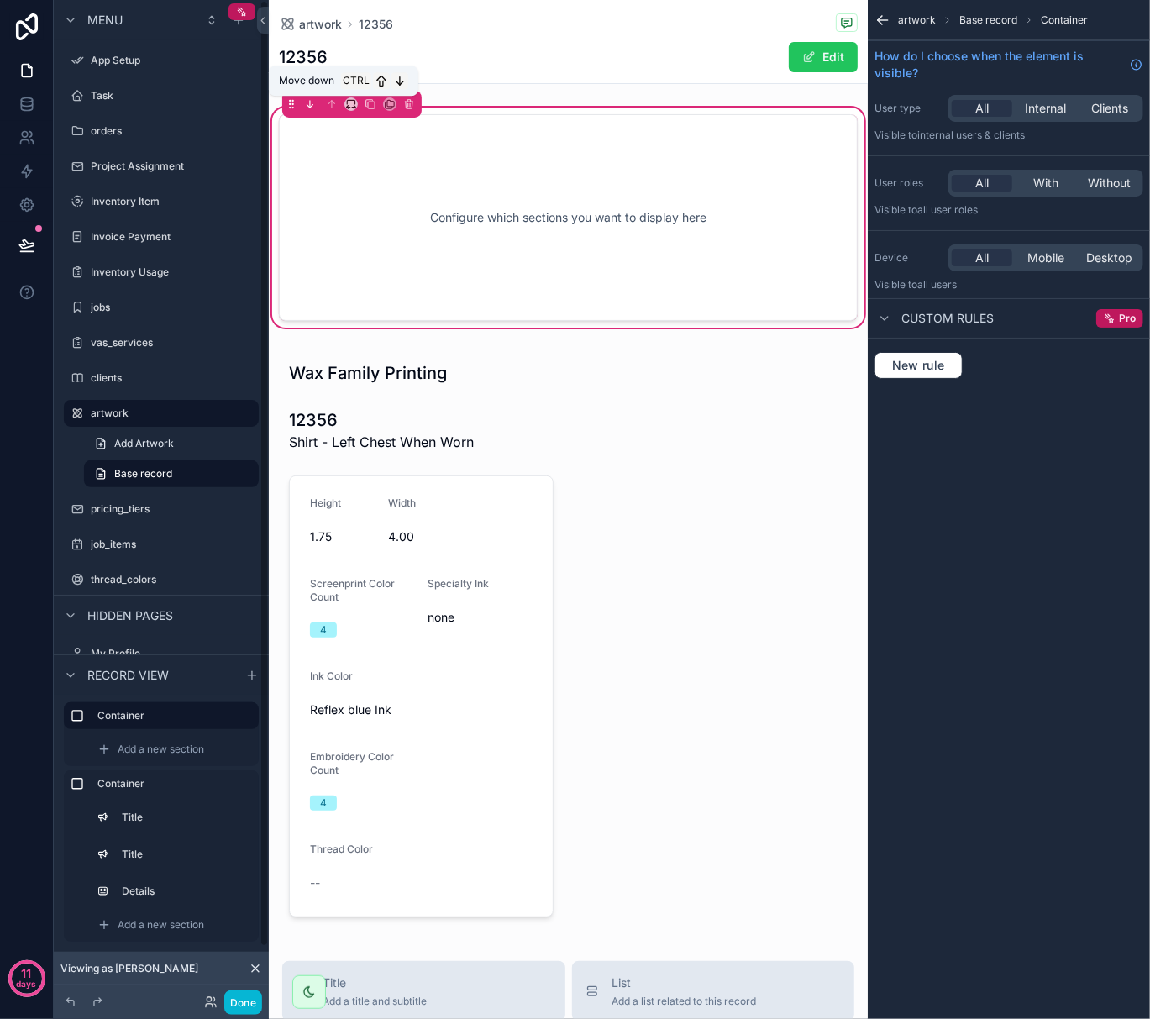
click at [313, 108] on icon "scrollable content" at bounding box center [310, 104] width 12 height 12
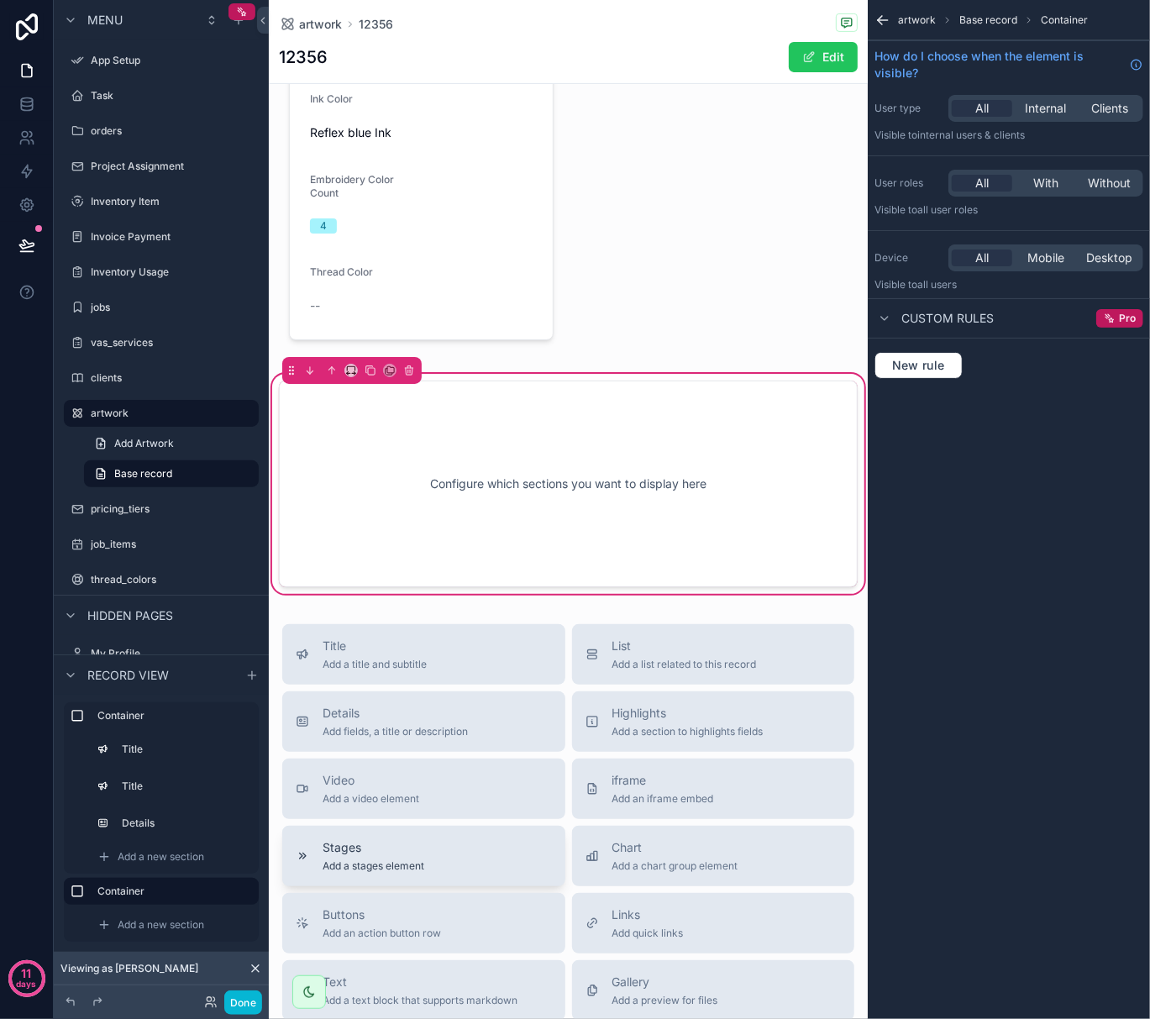
scroll to position [336, 0]
click at [405, 374] on icon "scrollable content" at bounding box center [409, 372] width 12 height 12
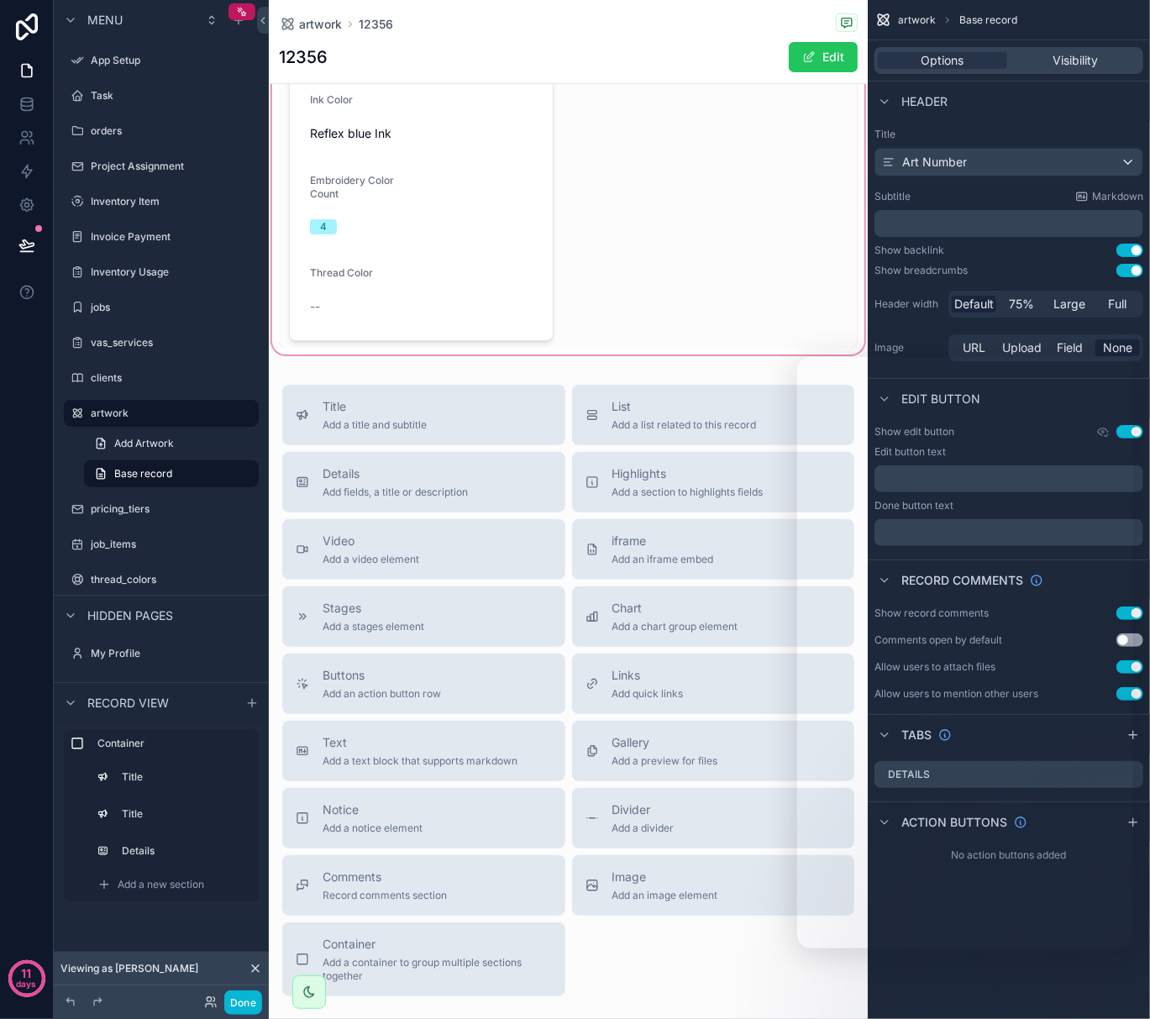
click at [654, 236] on div "scrollable content" at bounding box center [568, 63] width 599 height 590
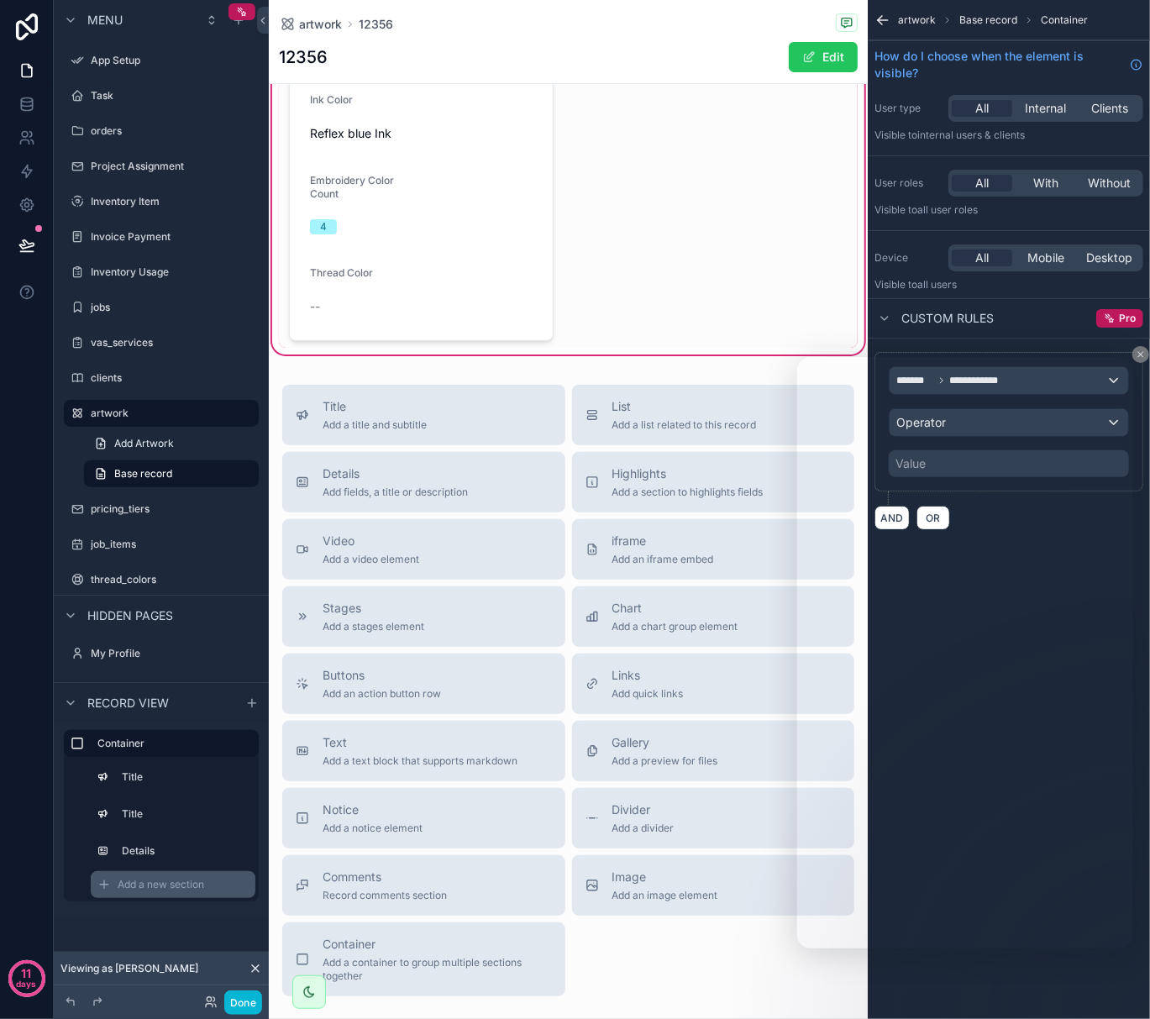
click at [143, 887] on span "Add a new section" at bounding box center [161, 884] width 87 height 13
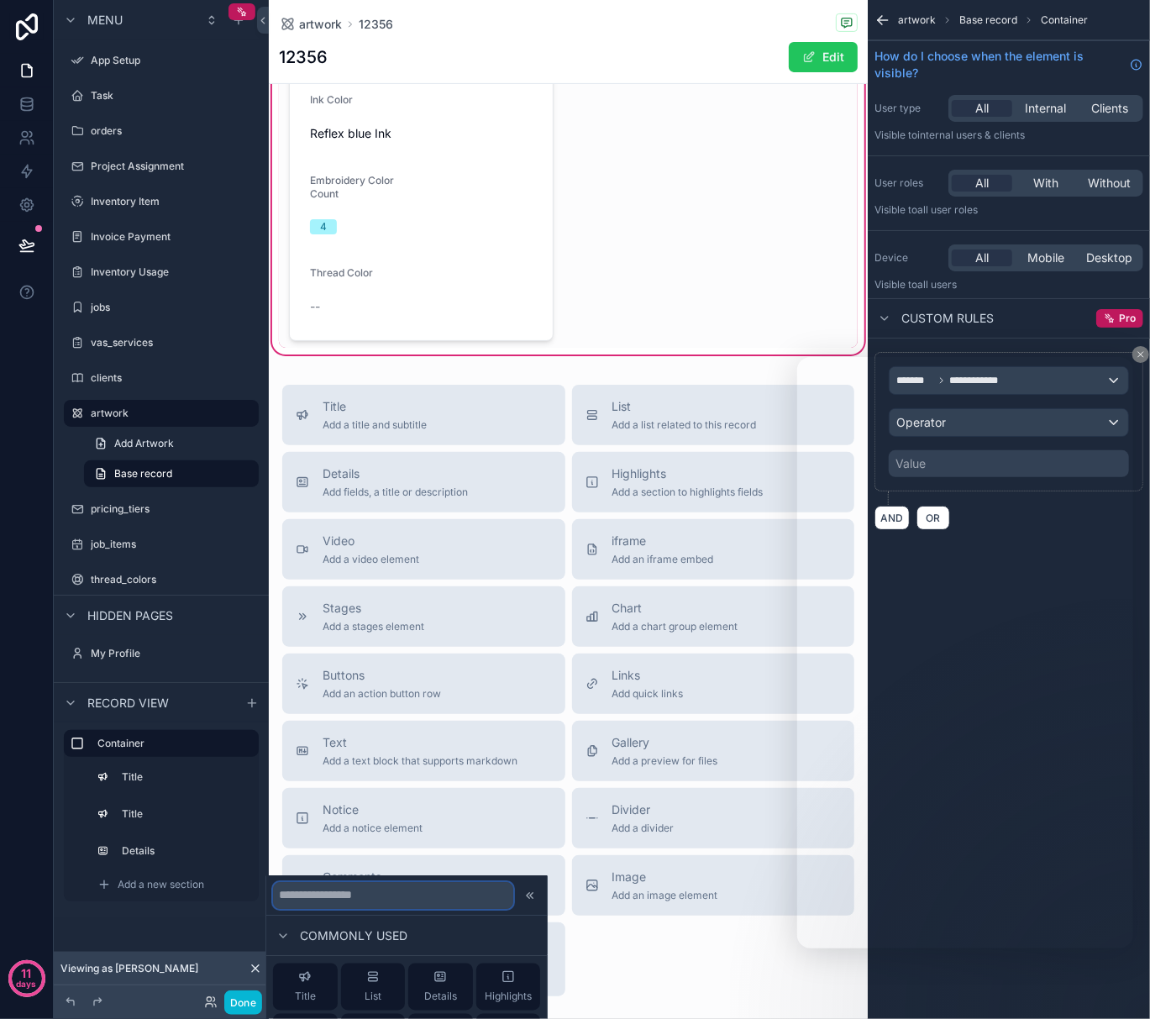
click at [320, 892] on input "text" at bounding box center [393, 895] width 240 height 27
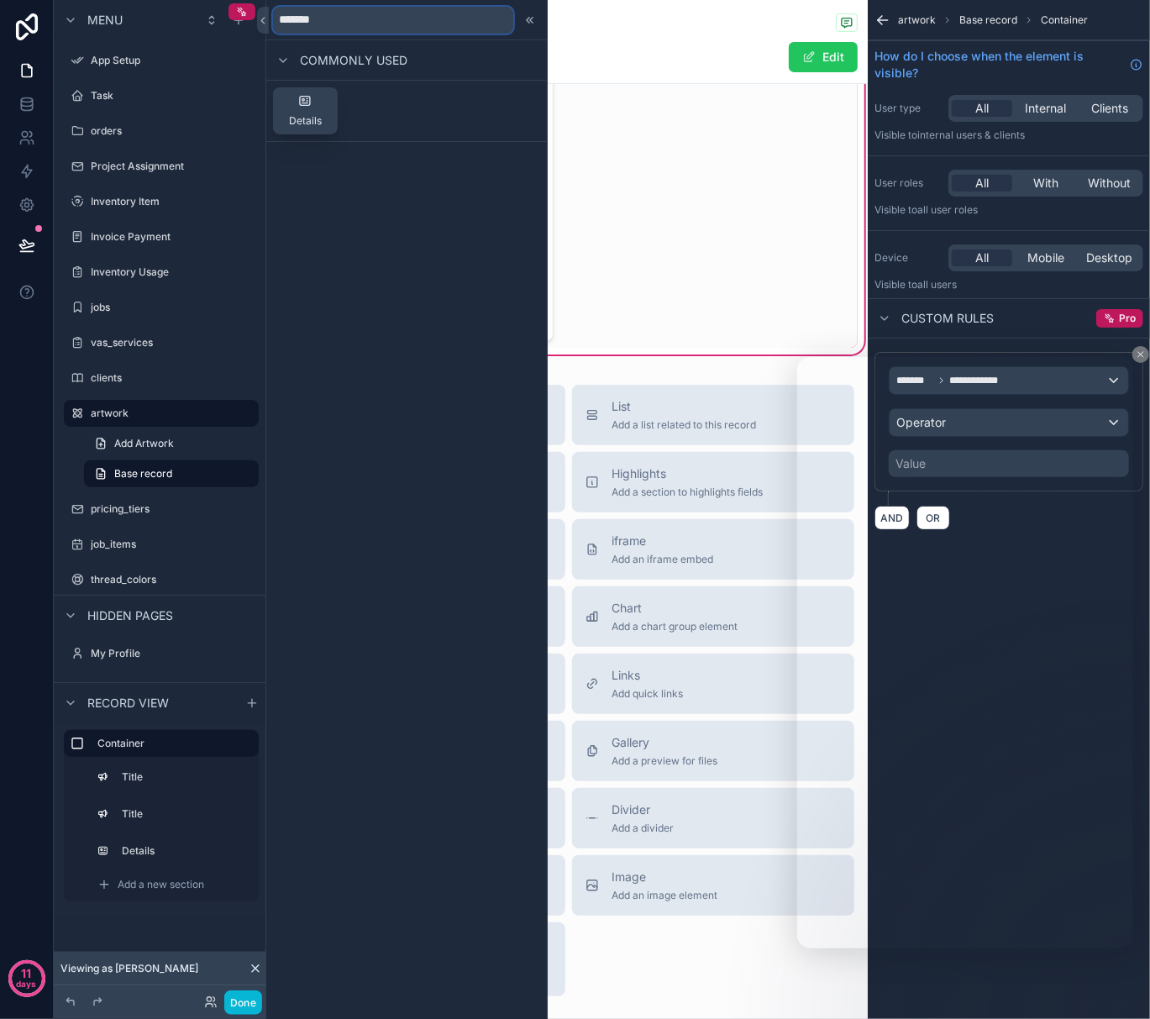
type input "*******"
click at [297, 106] on div "Details" at bounding box center [305, 111] width 33 height 34
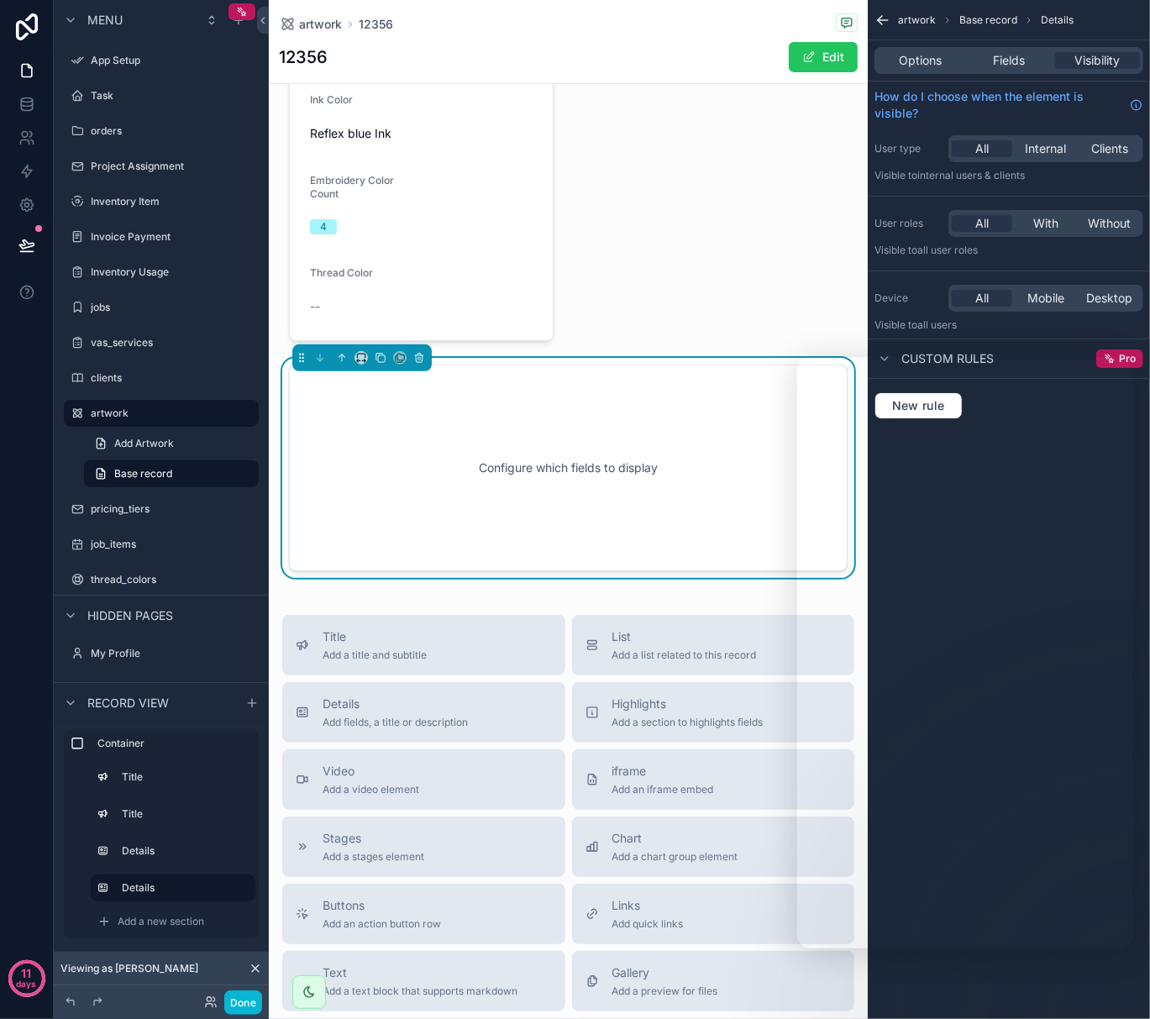
scroll to position [297, 0]
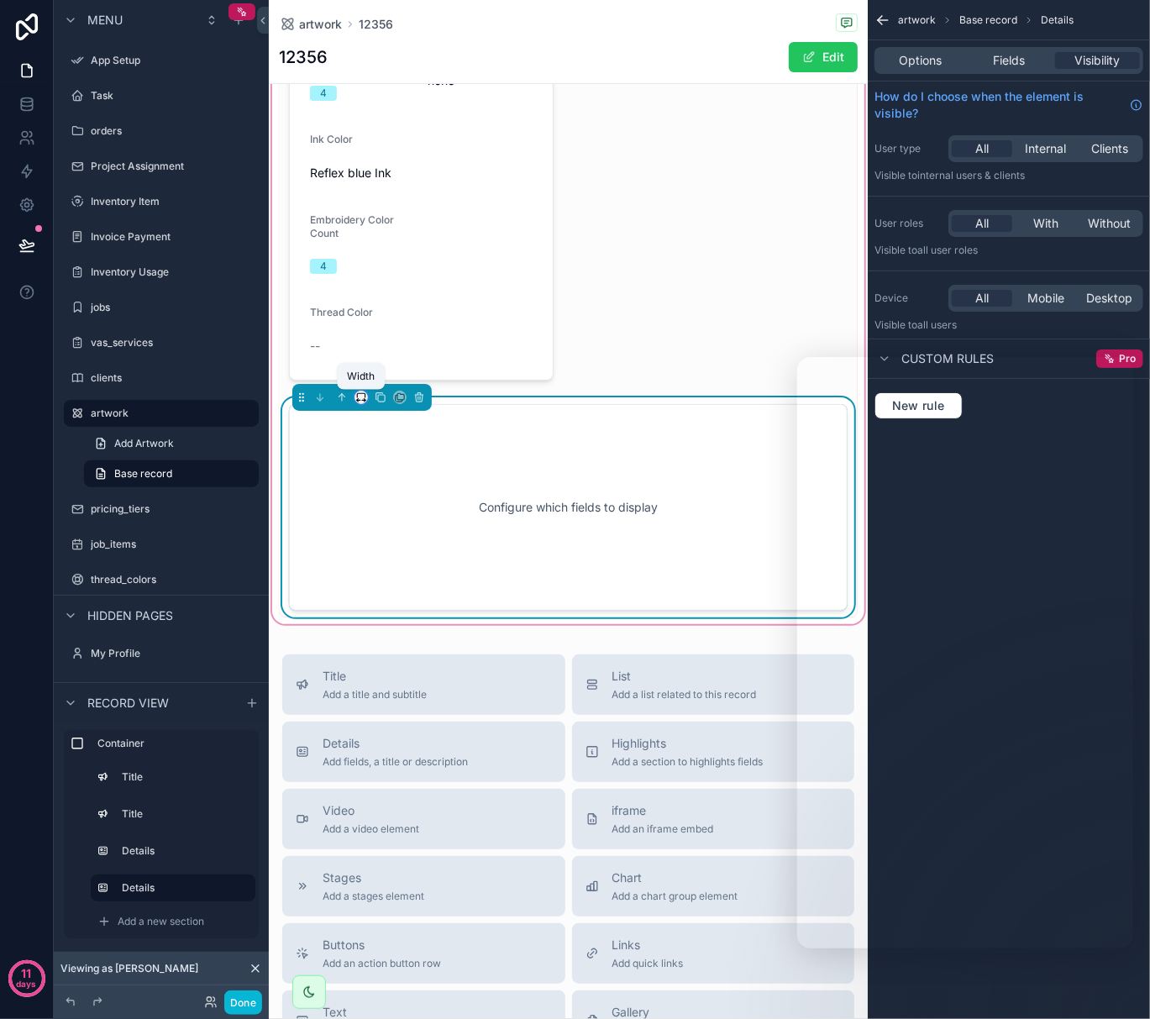
click at [361, 397] on icon "scrollable content" at bounding box center [361, 398] width 12 height 12
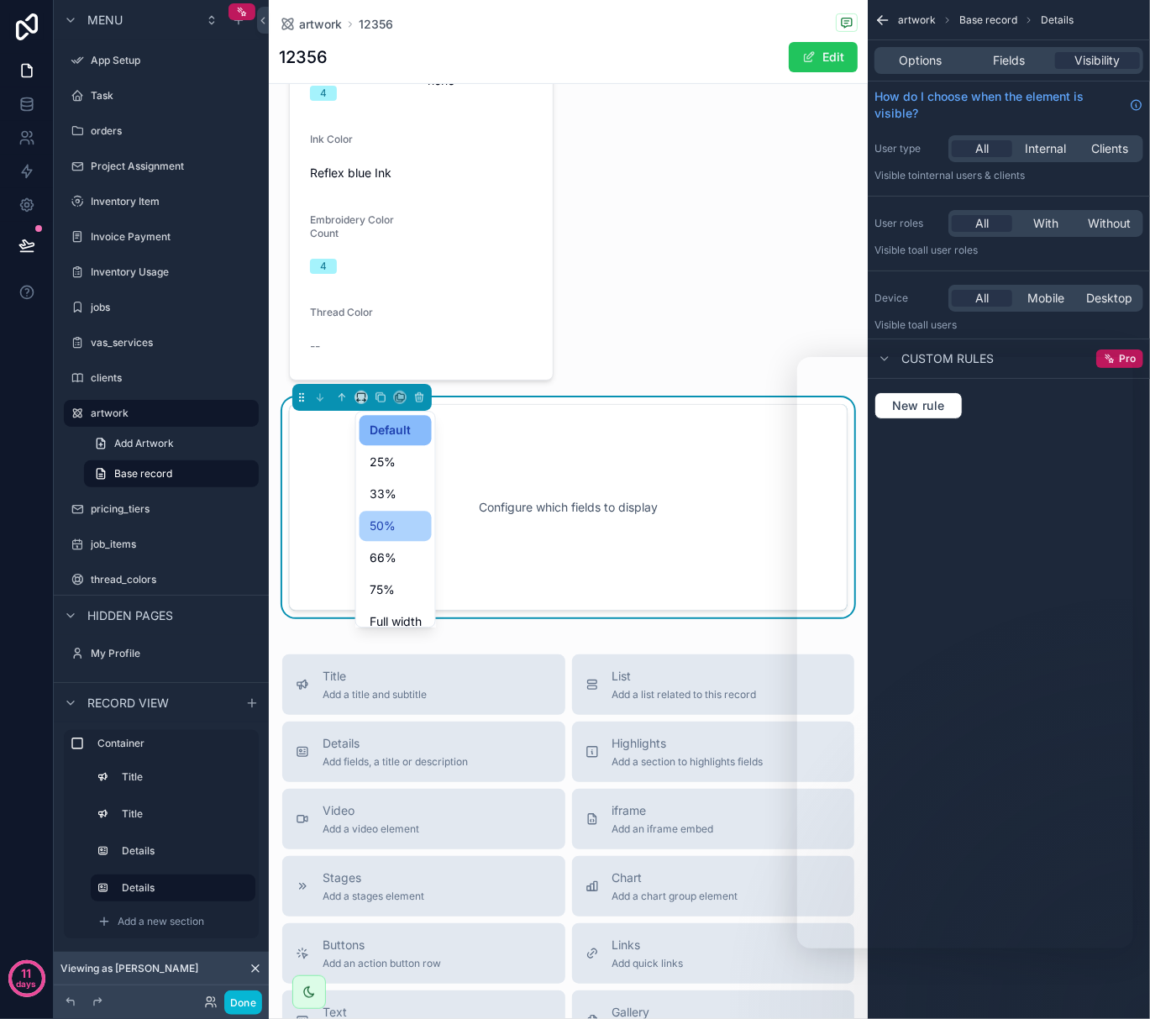
click at [392, 529] on span "50%" at bounding box center [383, 526] width 26 height 20
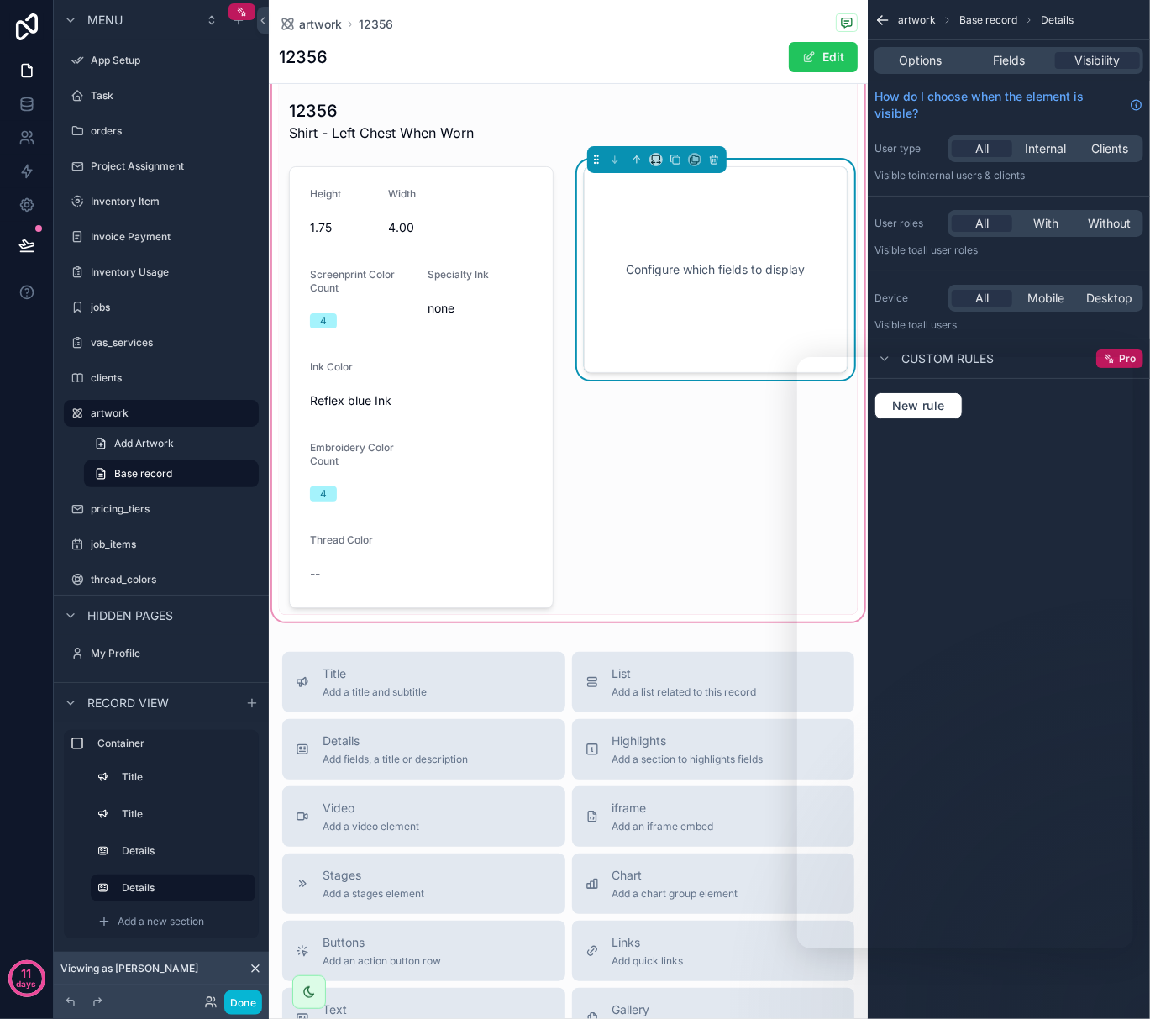
scroll to position [0, 0]
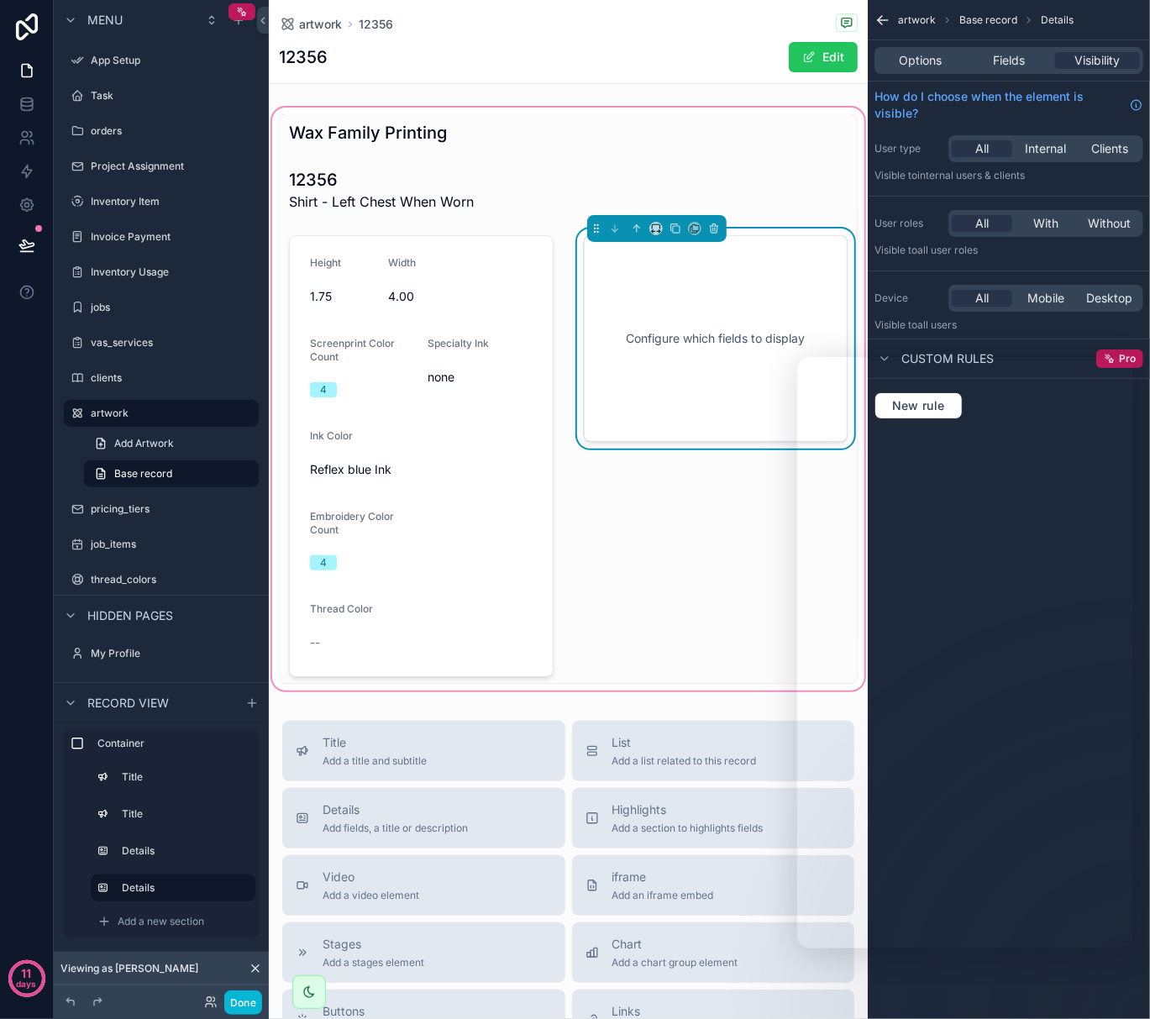
click at [677, 297] on div "Configure which fields to display" at bounding box center [716, 338] width 209 height 151
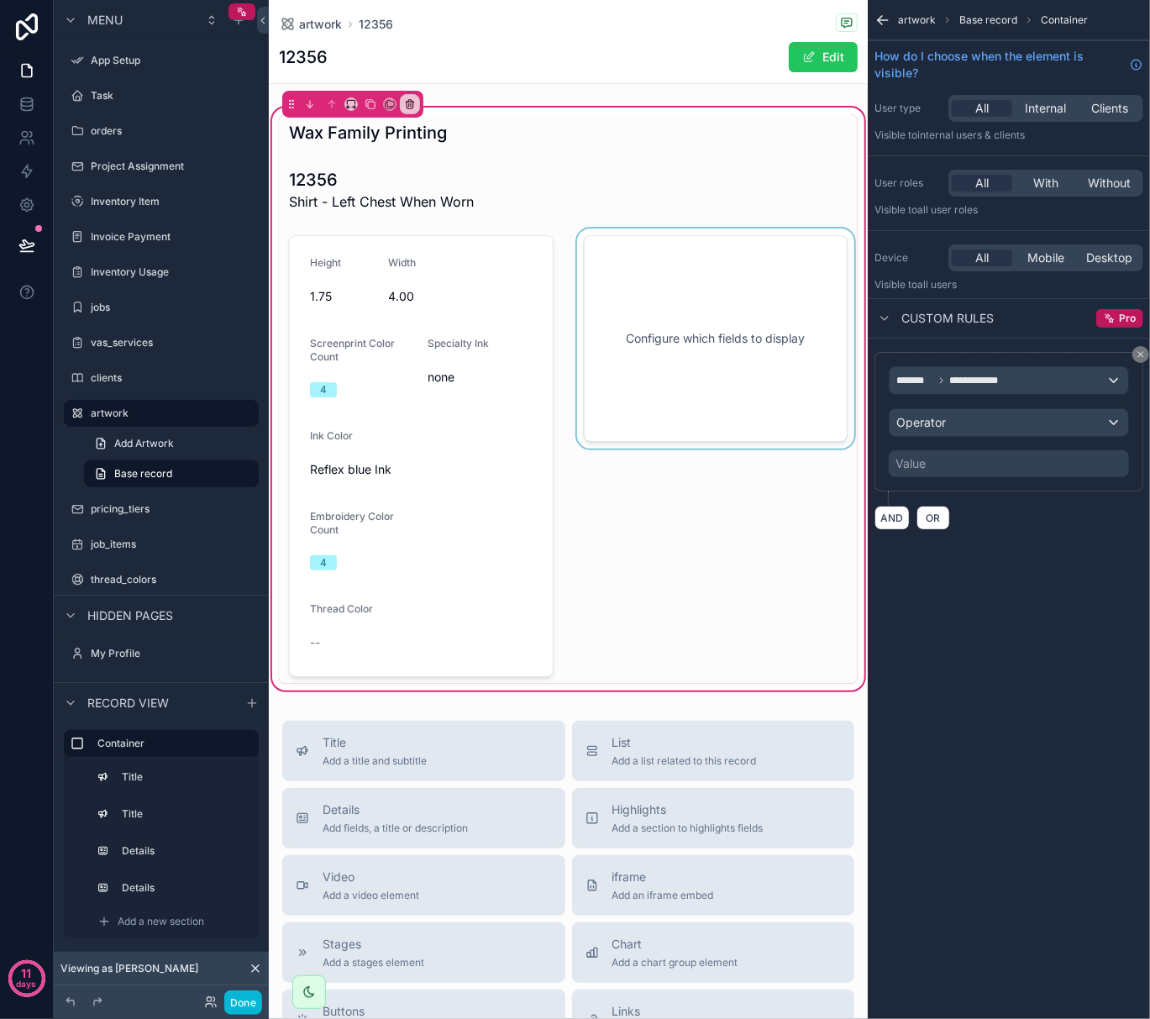
click at [734, 381] on div "scrollable content" at bounding box center [716, 456] width 285 height 455
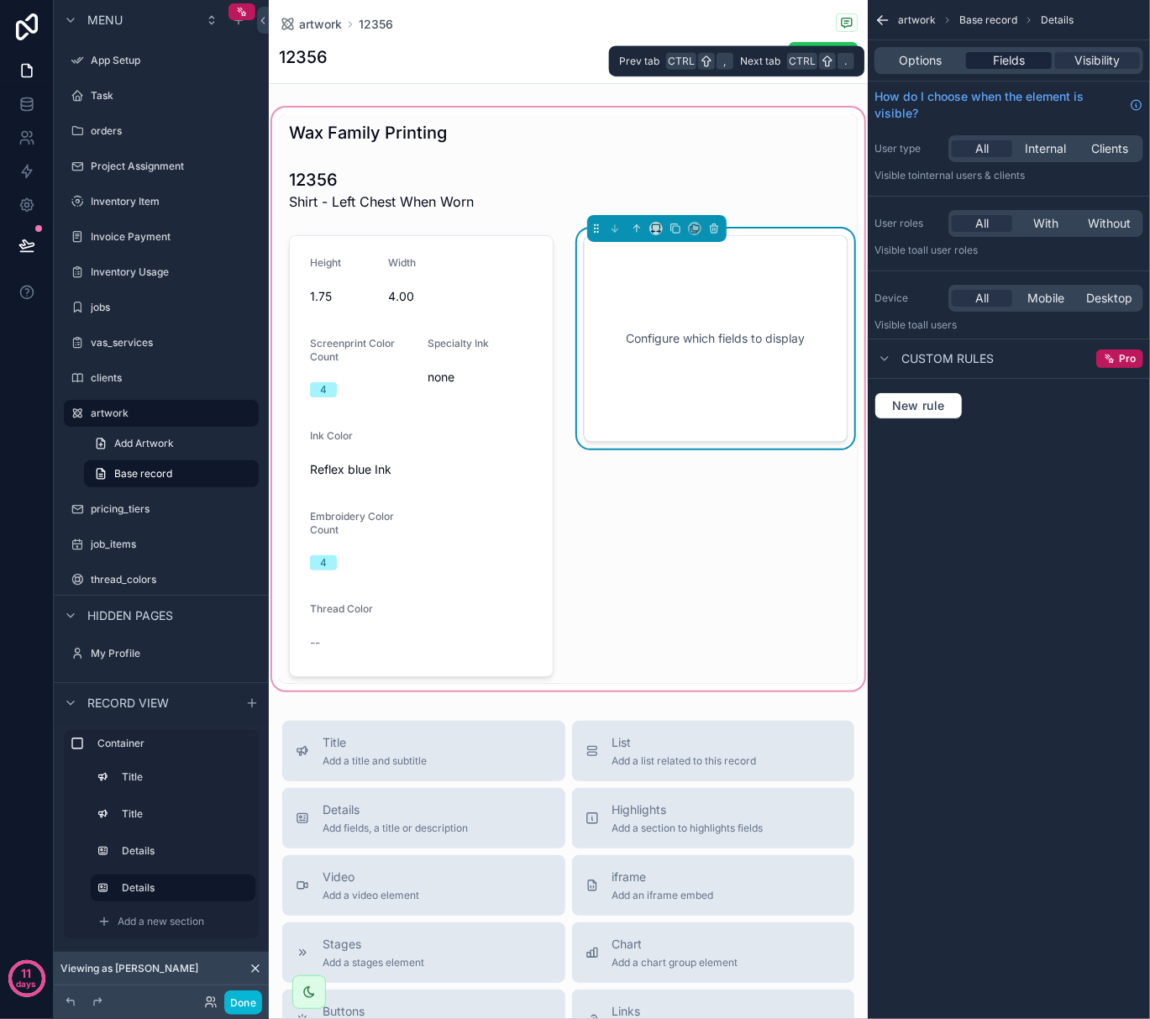
click at [999, 58] on span "Fields" at bounding box center [1009, 60] width 32 height 17
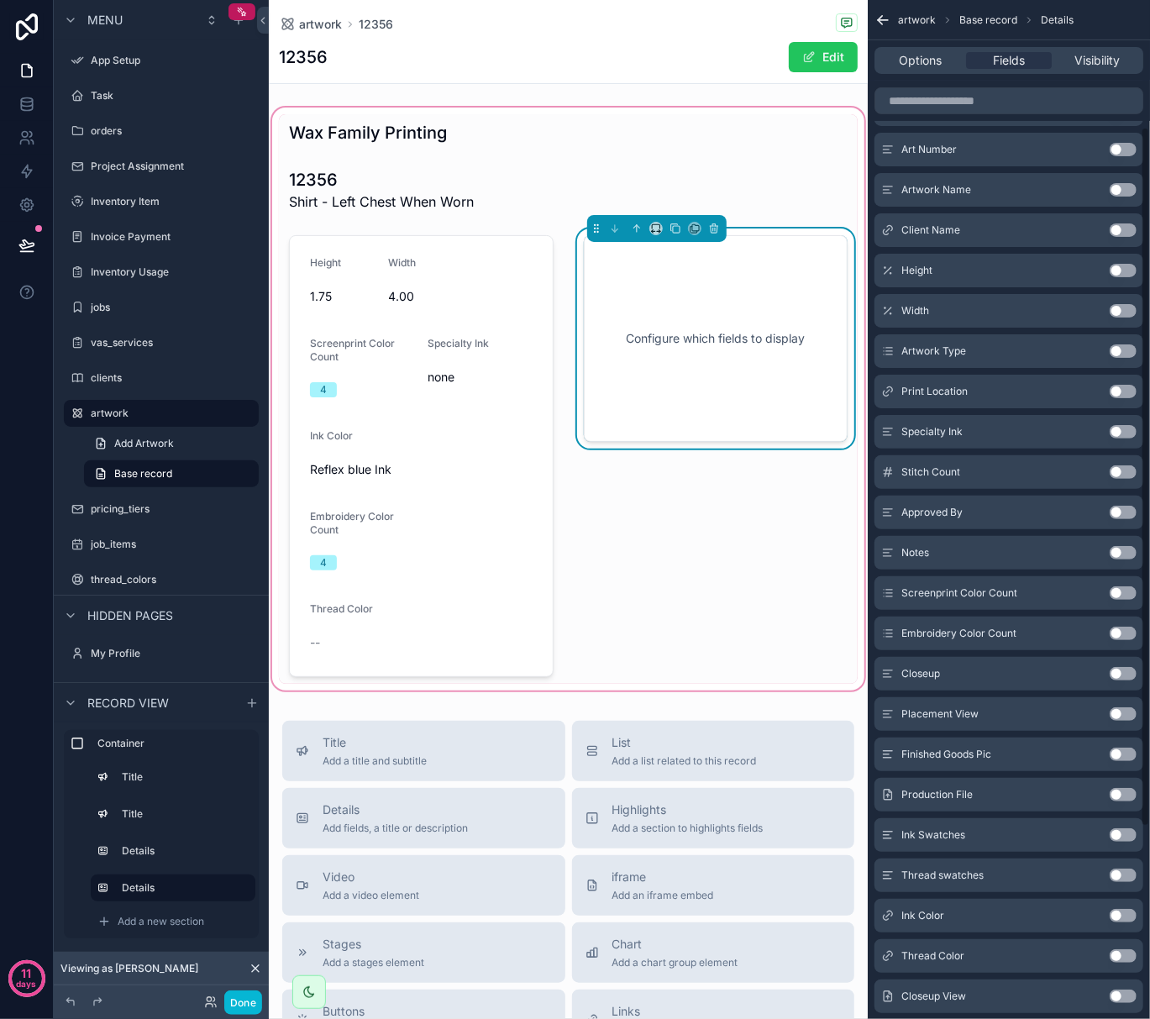
scroll to position [336, 0]
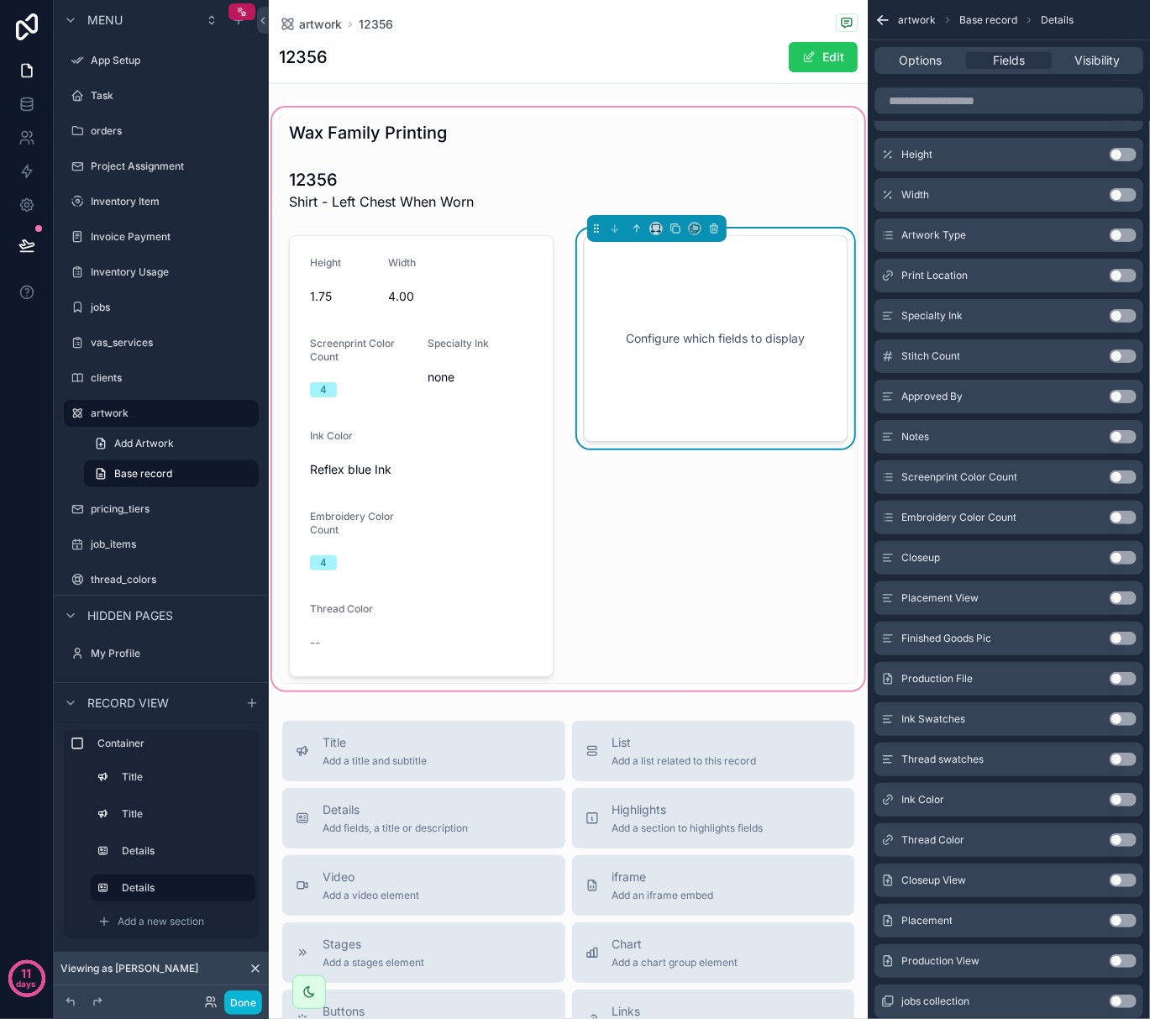
click at [1128, 555] on button "Use setting" at bounding box center [1123, 557] width 27 height 13
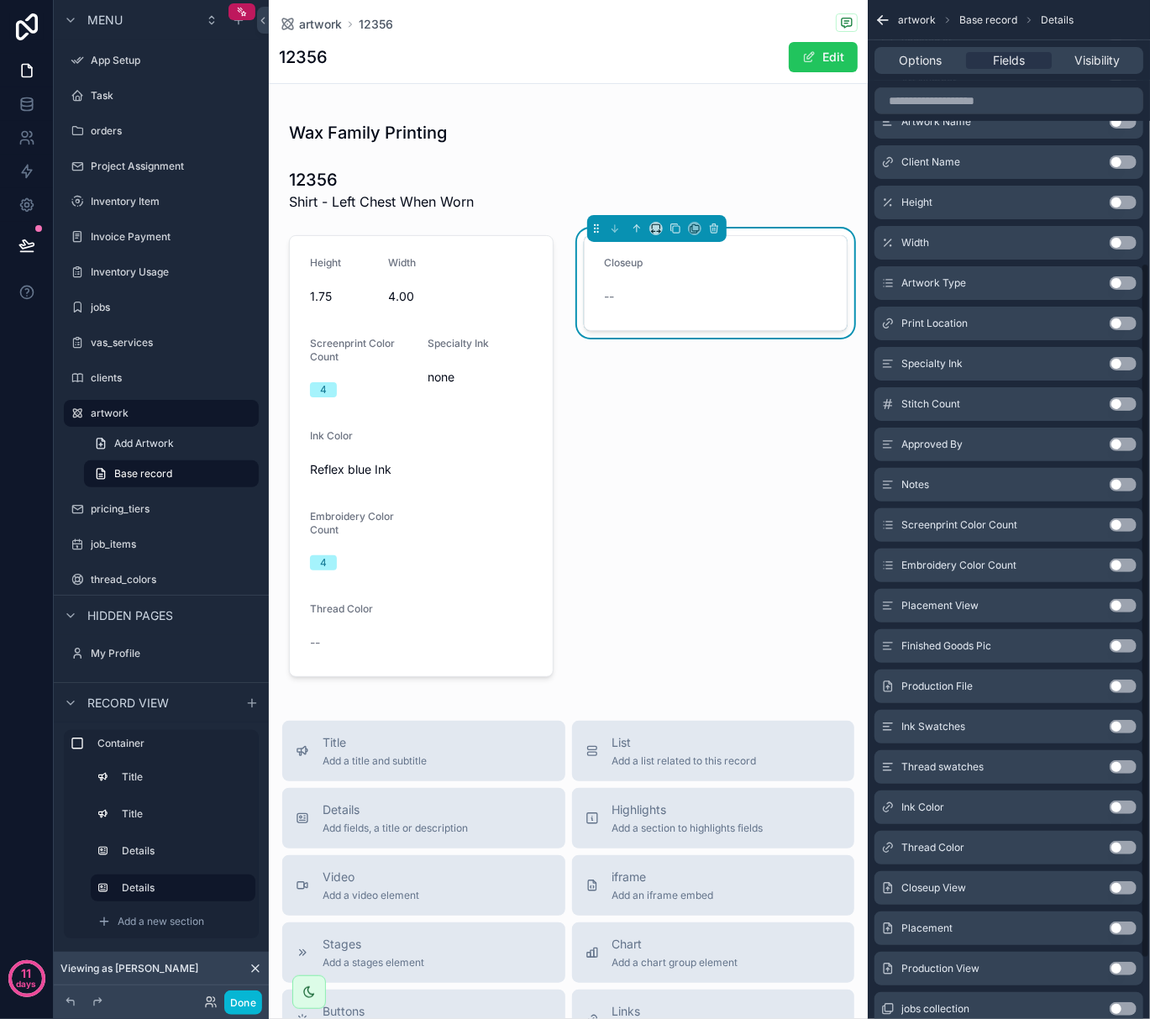
scroll to position [384, 0]
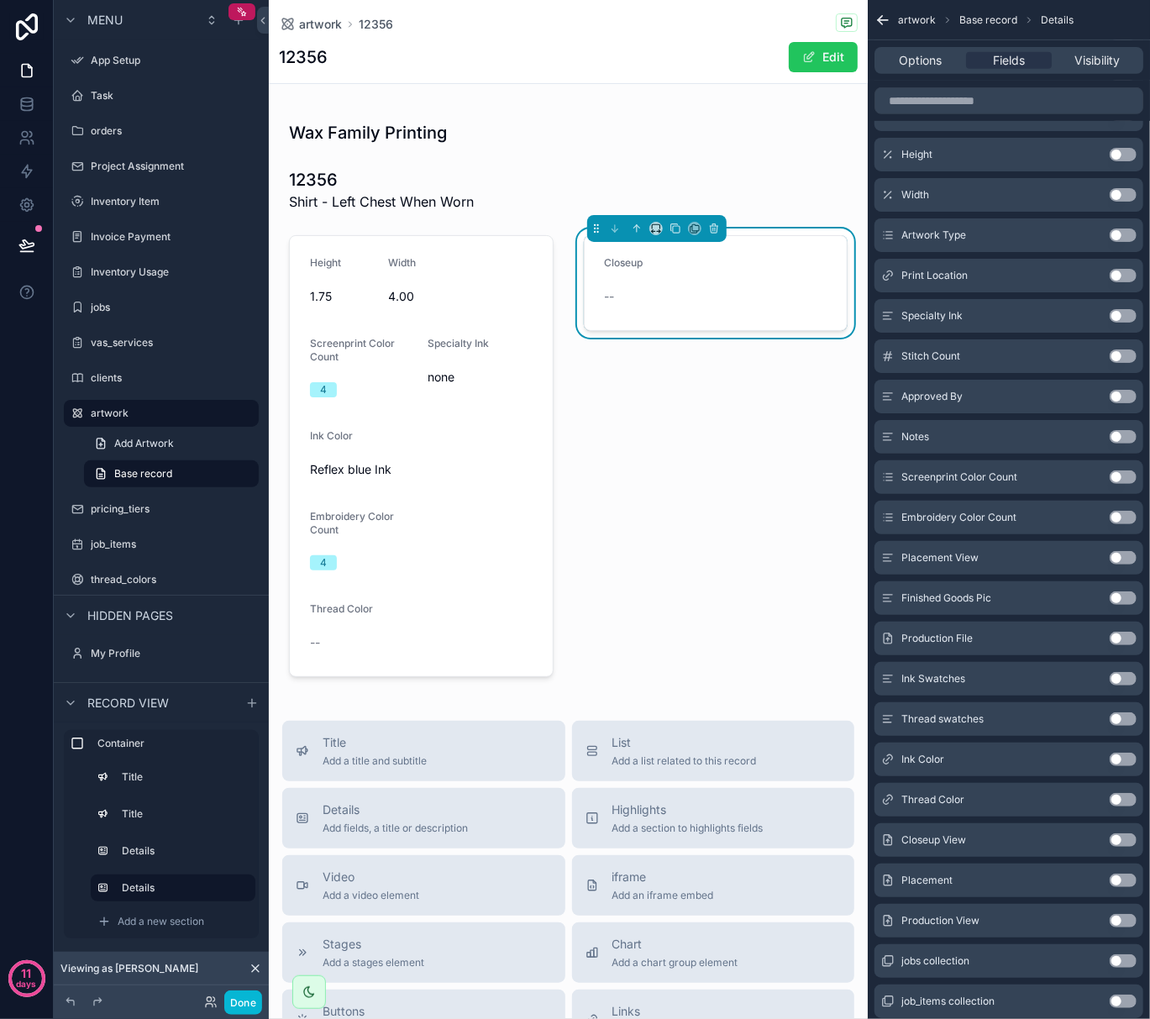
click at [1126, 562] on button "Use setting" at bounding box center [1123, 557] width 27 height 13
click at [1120, 879] on button "Use setting" at bounding box center [1123, 880] width 27 height 13
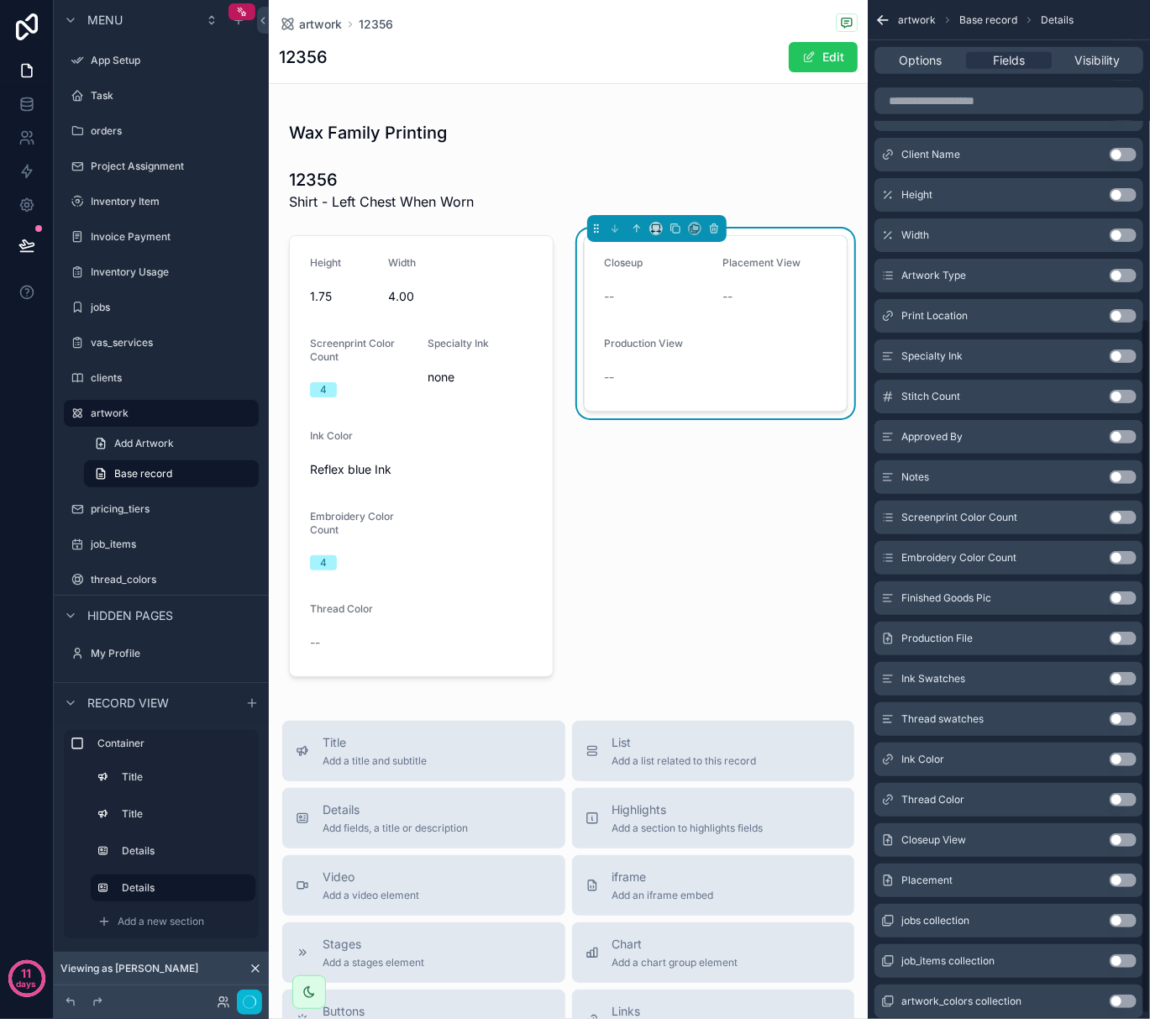
scroll to position [465, 0]
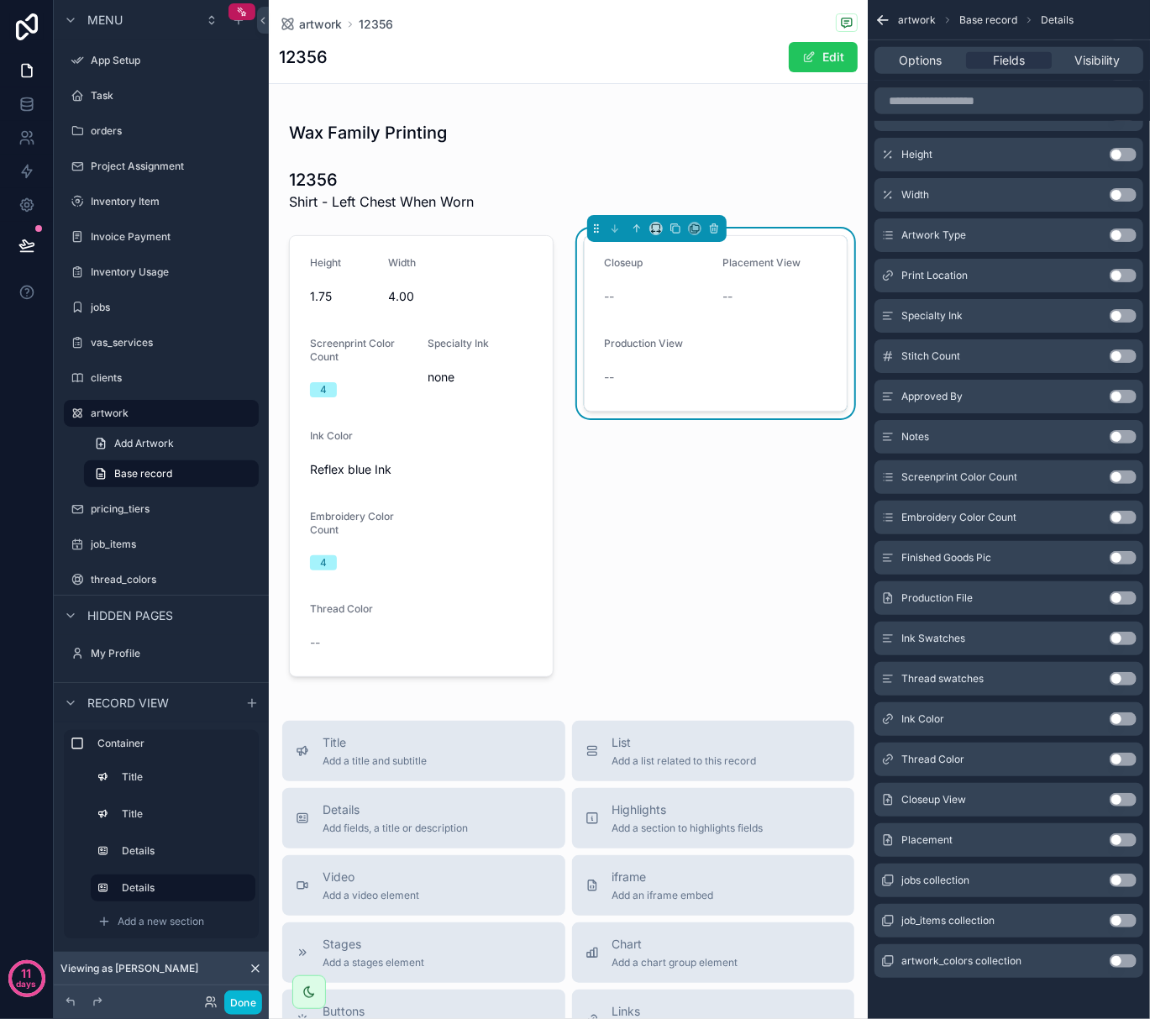
click at [1113, 600] on button "Use setting" at bounding box center [1123, 598] width 27 height 13
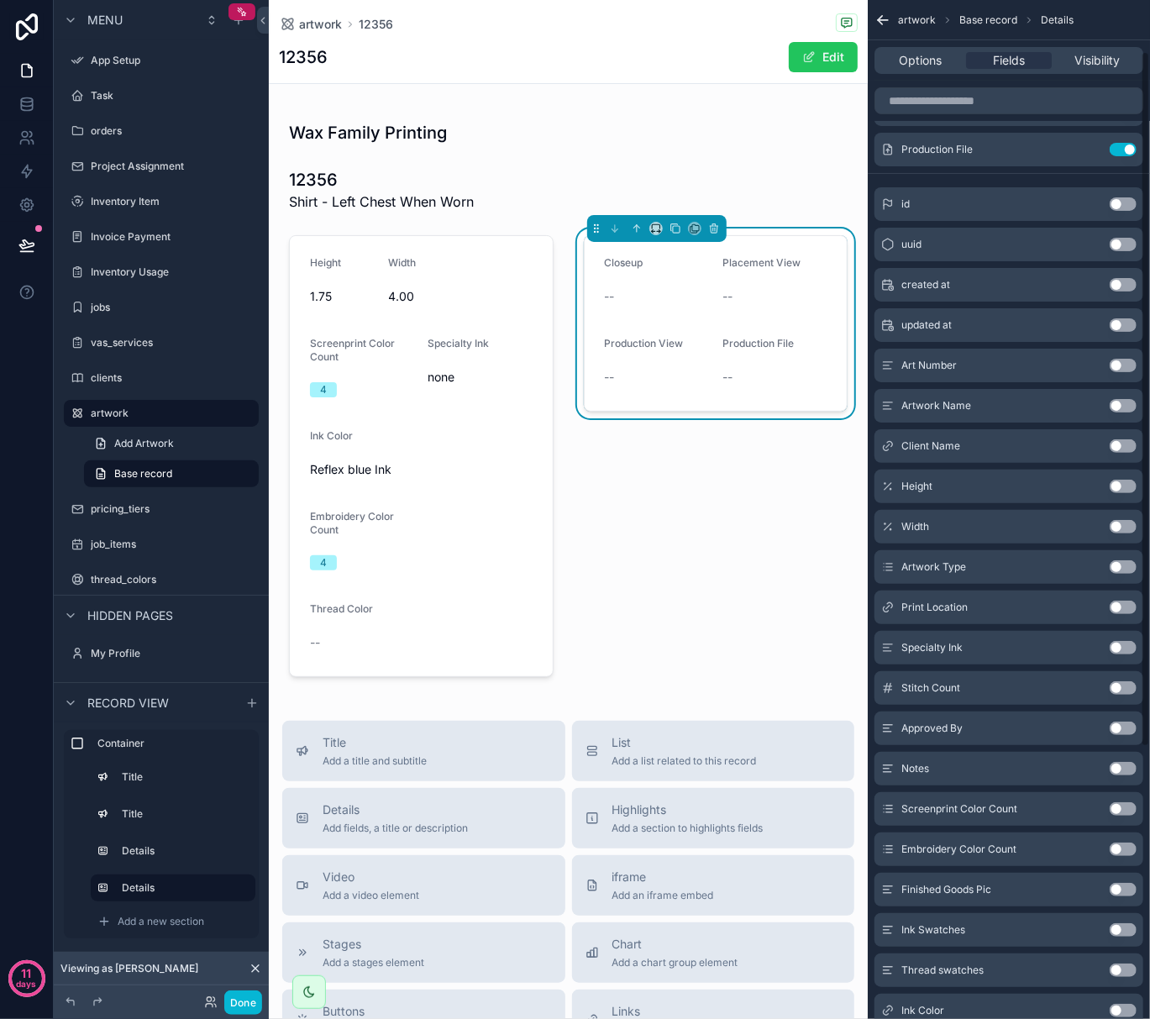
scroll to position [0, 0]
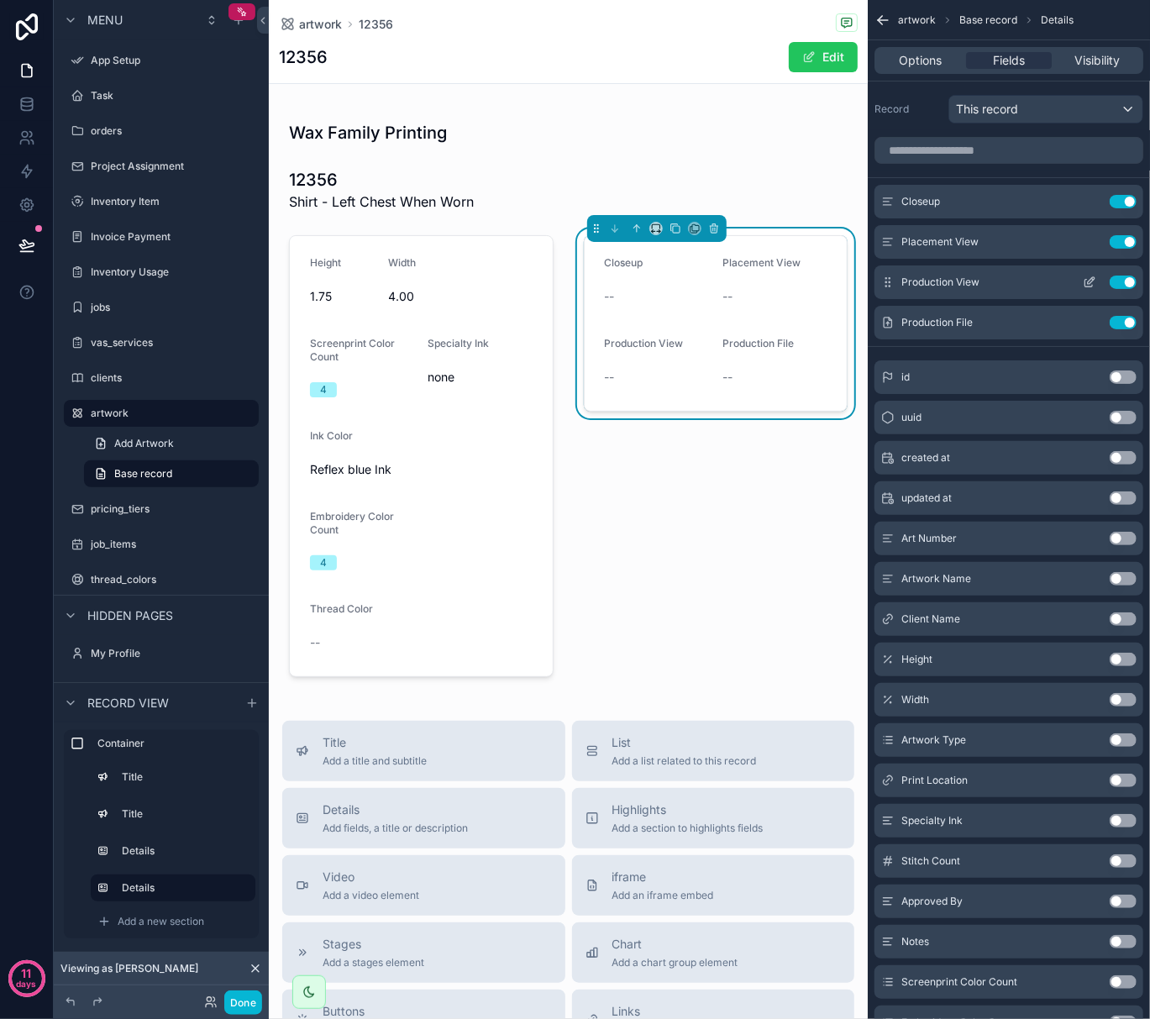
click at [1092, 286] on icon "scrollable content" at bounding box center [1089, 282] width 13 height 13
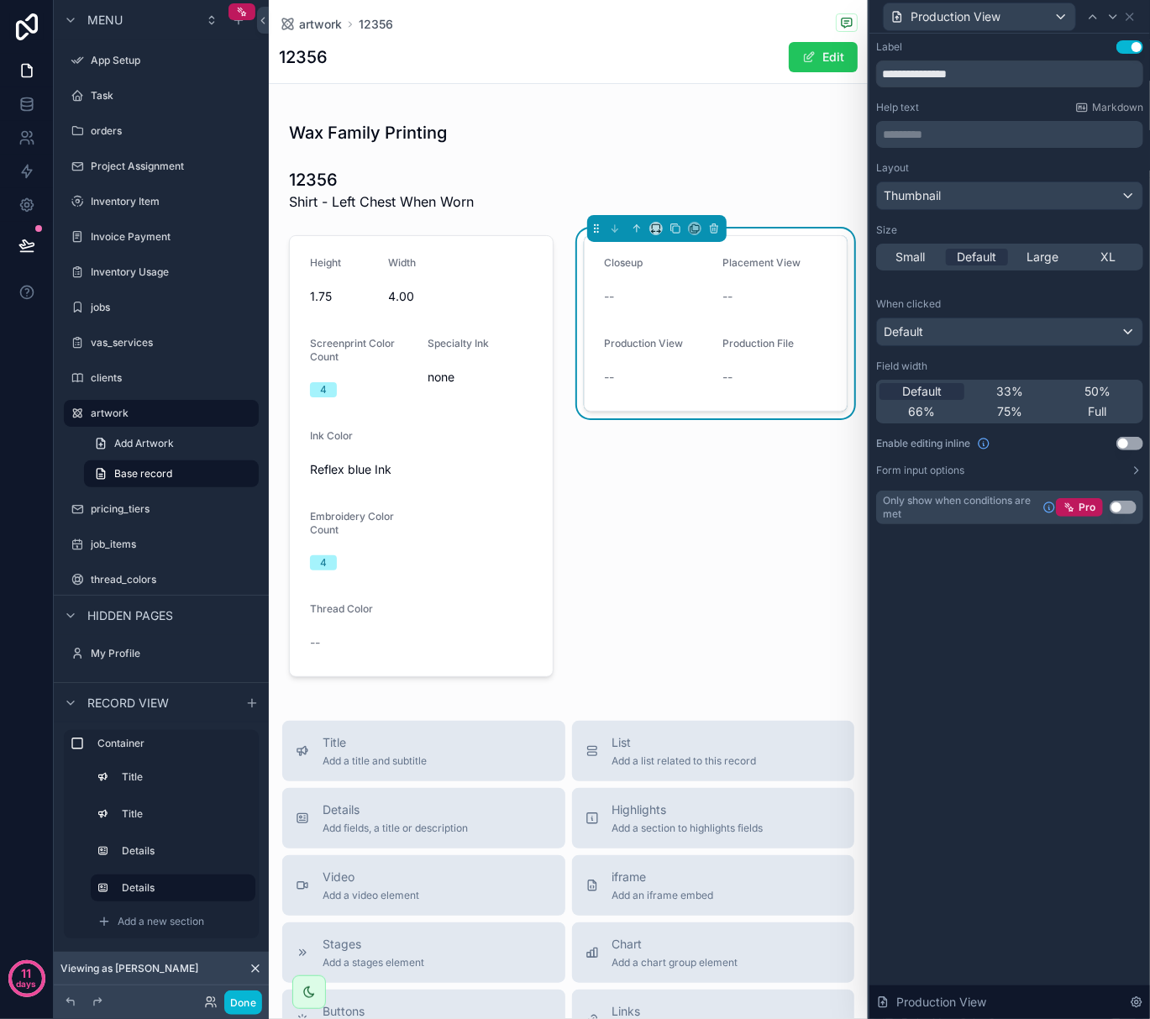
click at [1134, 449] on button "Use setting" at bounding box center [1130, 443] width 27 height 13
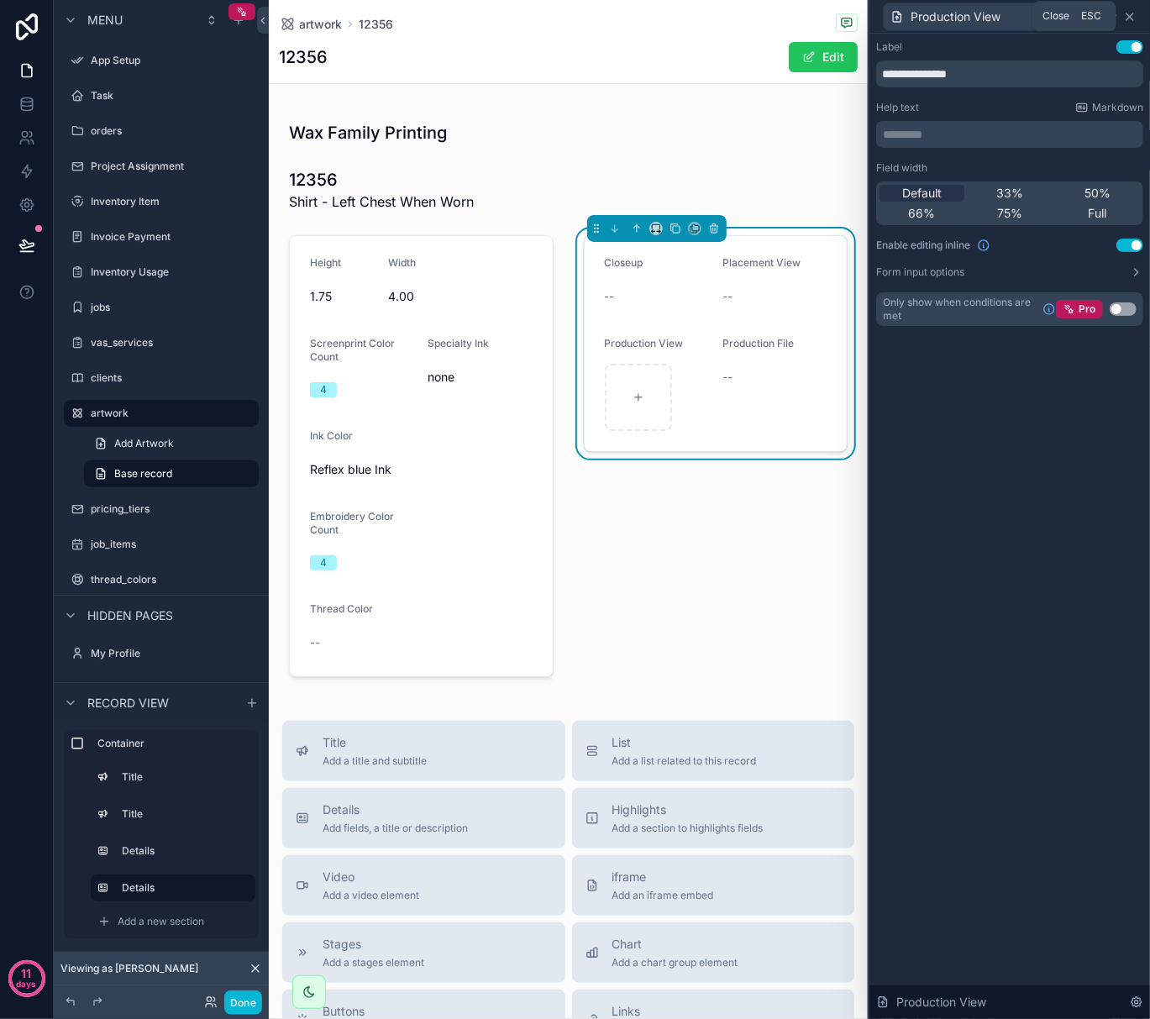
click at [1136, 20] on icon at bounding box center [1129, 16] width 13 height 13
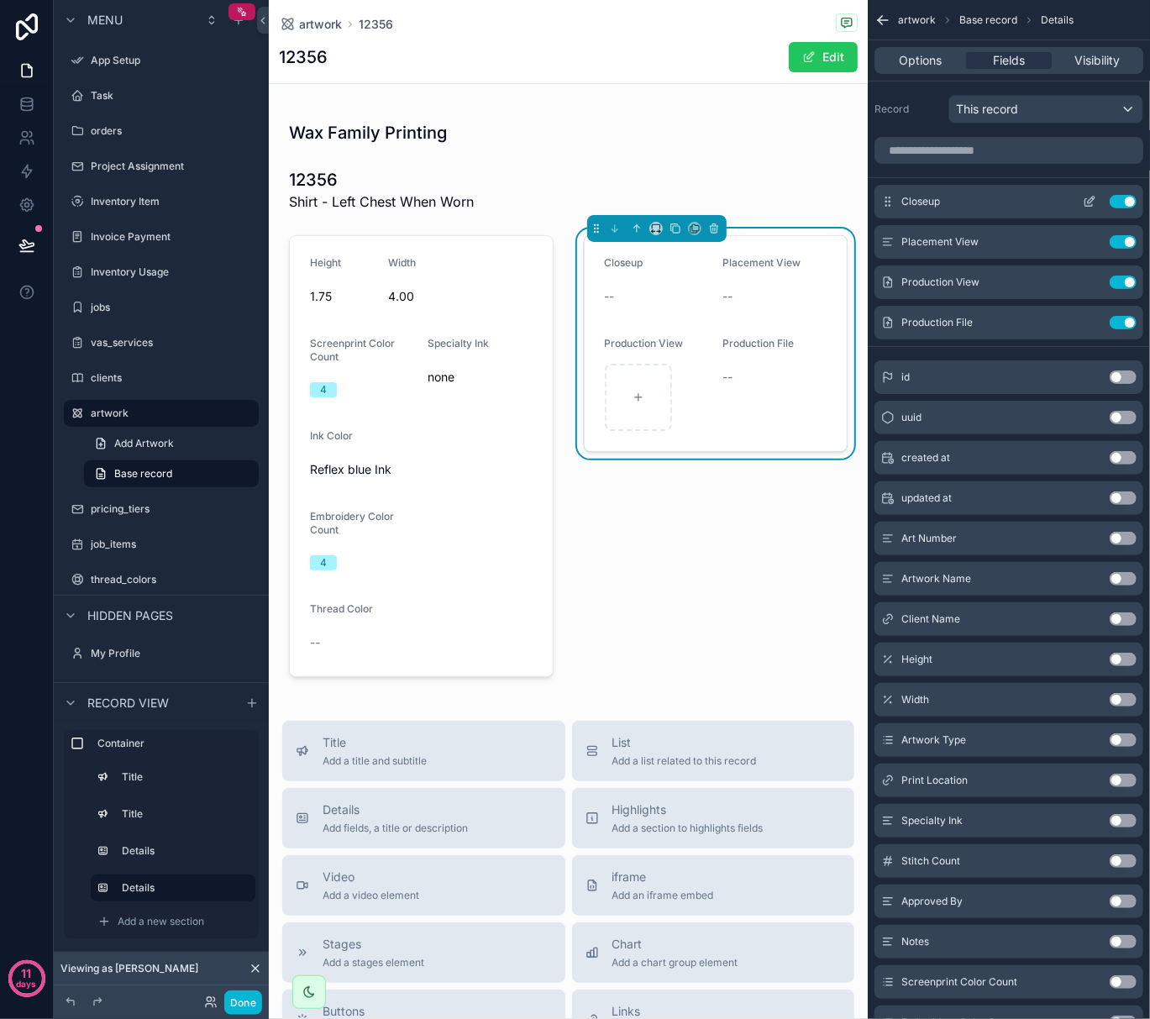
click at [1087, 208] on icon "scrollable content" at bounding box center [1089, 201] width 13 height 13
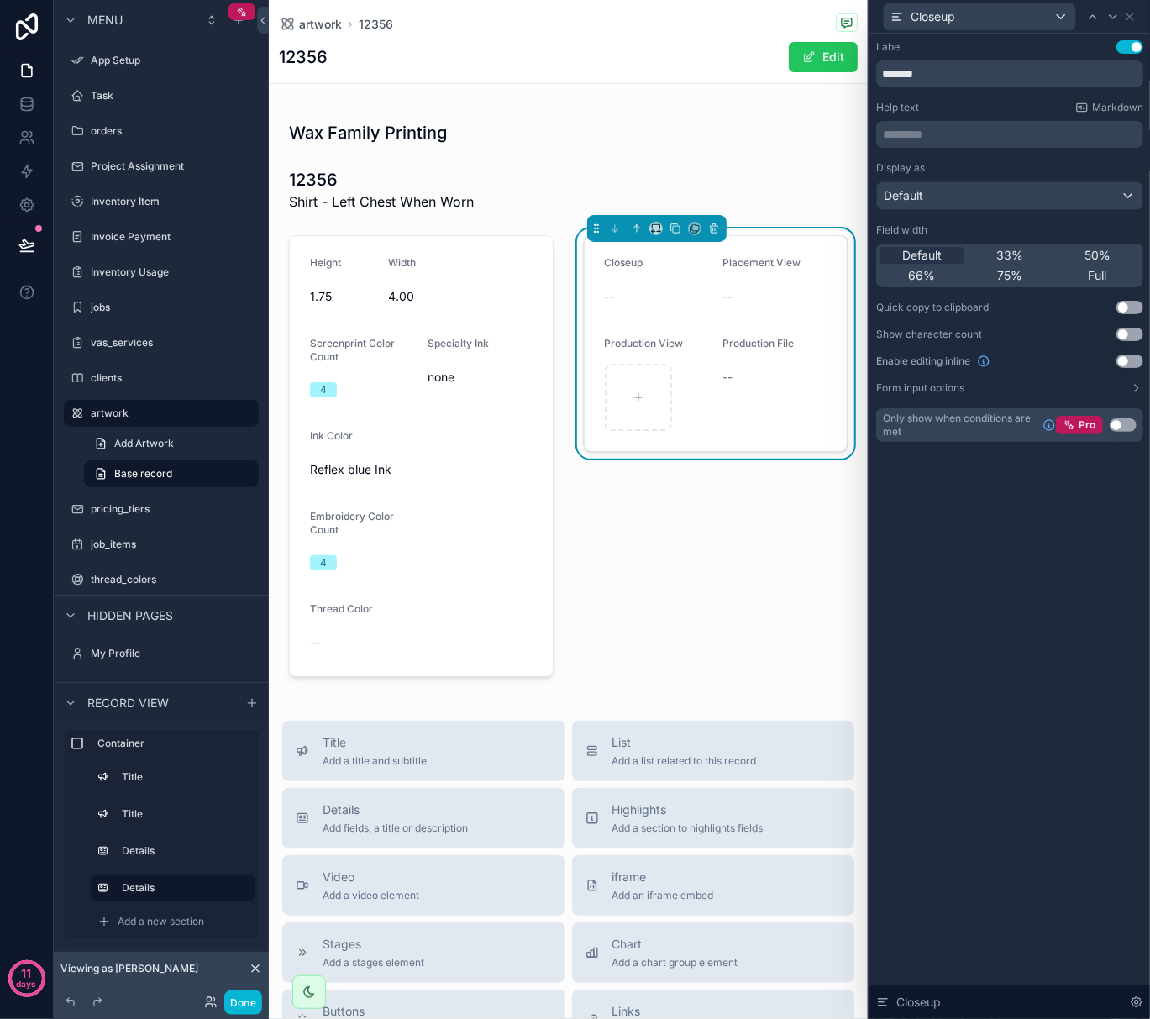
click at [1124, 357] on button "Use setting" at bounding box center [1130, 361] width 27 height 13
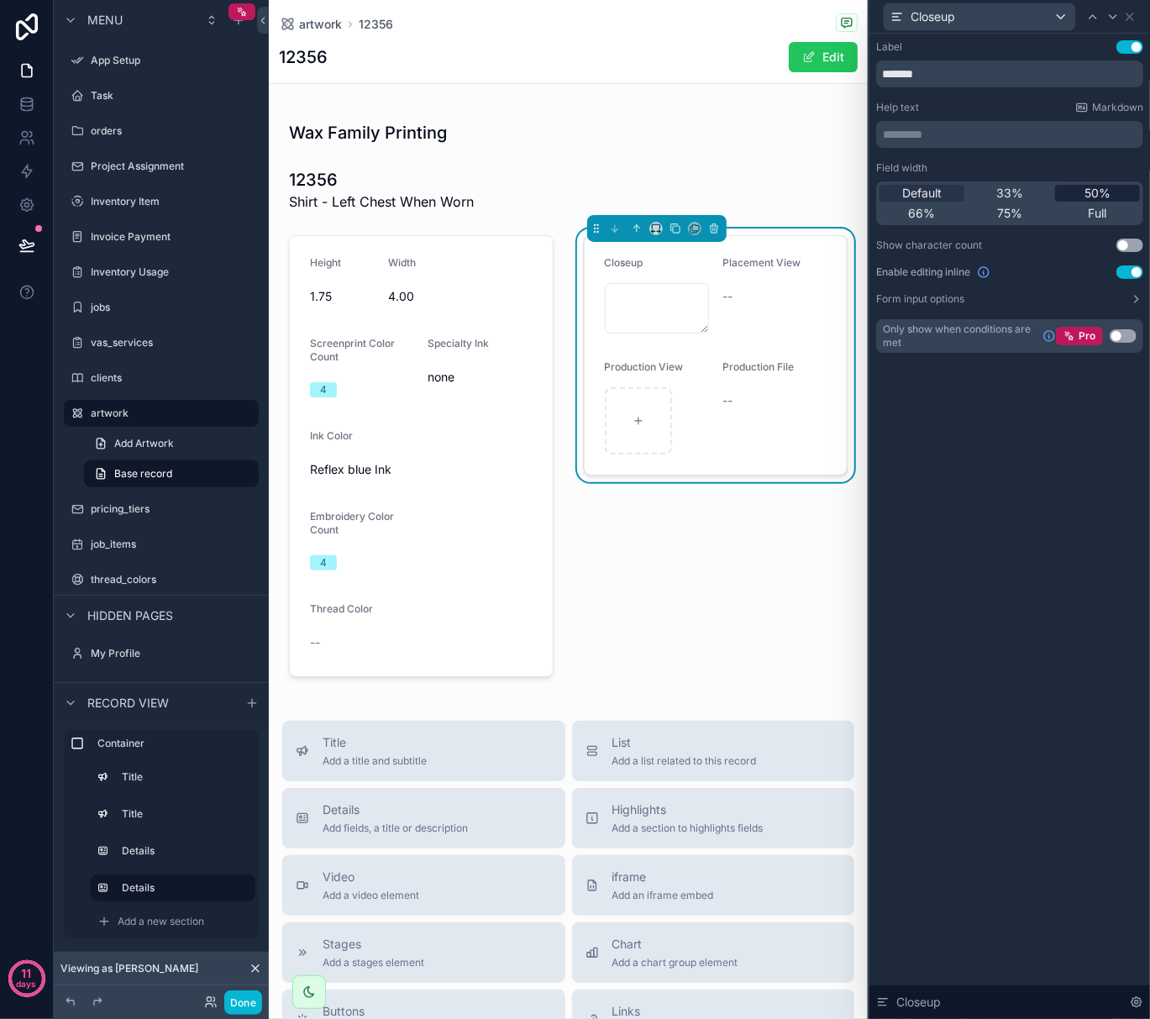
click at [1081, 193] on div "50%" at bounding box center [1097, 193] width 85 height 17
click at [1002, 195] on span "33%" at bounding box center [1010, 193] width 27 height 17
click at [1086, 195] on span "50%" at bounding box center [1098, 193] width 26 height 17
click at [1134, 18] on icon at bounding box center [1129, 16] width 13 height 13
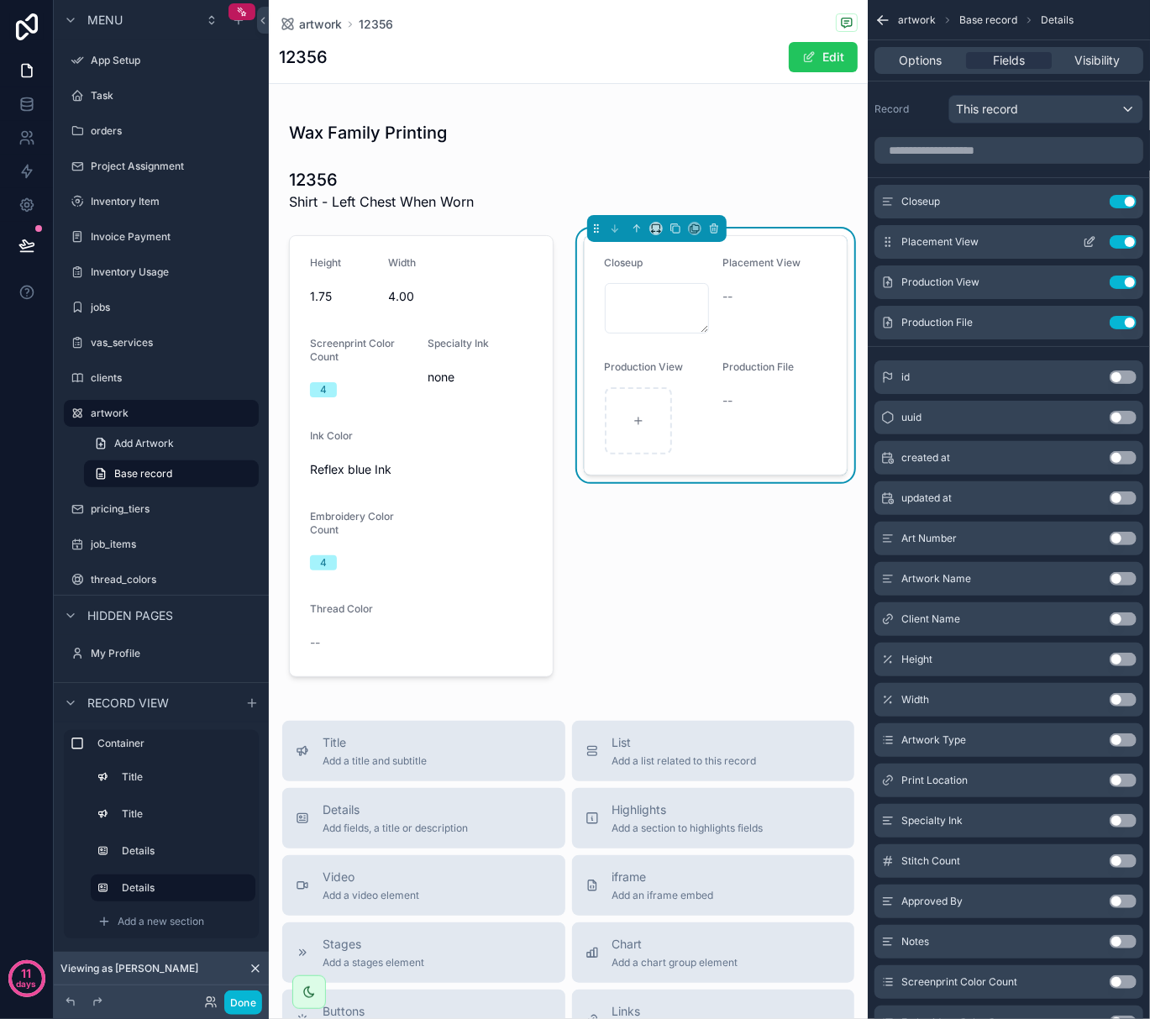
click at [1096, 240] on icon "scrollable content" at bounding box center [1089, 241] width 13 height 13
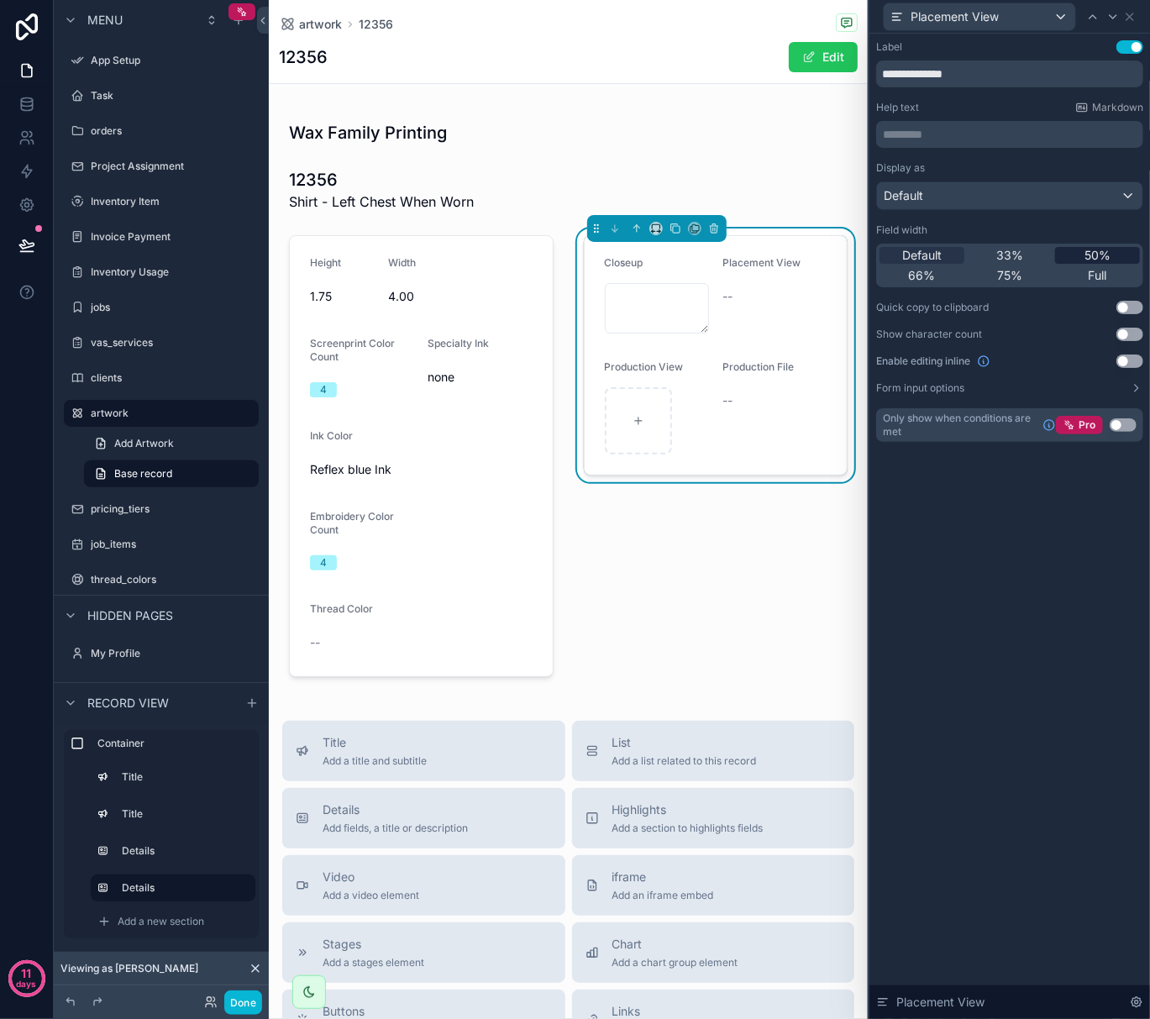
click at [1097, 252] on span "50%" at bounding box center [1098, 255] width 26 height 17
click at [1129, 20] on icon at bounding box center [1129, 16] width 13 height 13
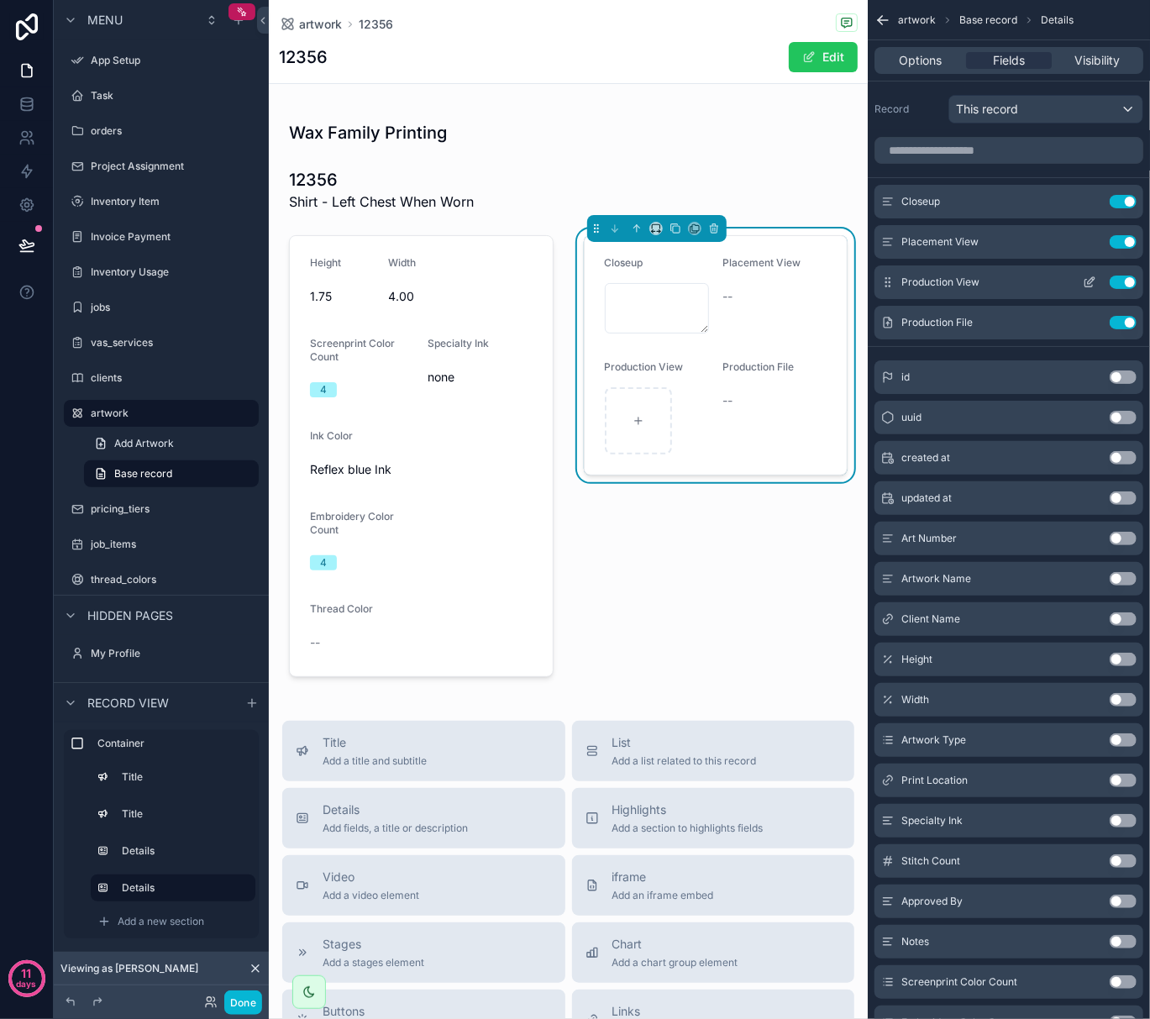
click at [1092, 283] on icon "scrollable content" at bounding box center [1091, 280] width 7 height 7
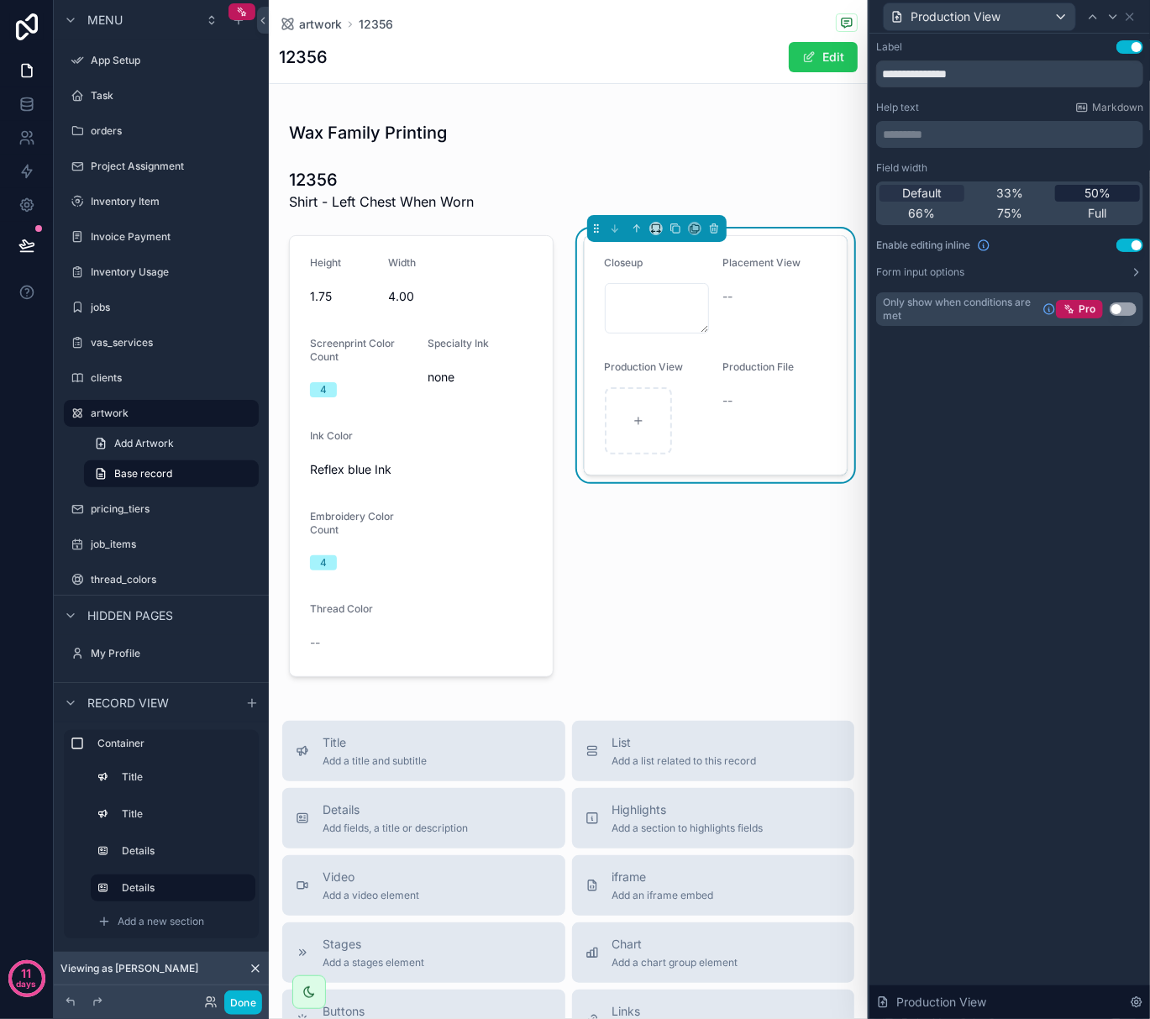
click at [1079, 196] on div "50%" at bounding box center [1097, 193] width 85 height 17
click at [1130, 18] on icon at bounding box center [1129, 16] width 13 height 13
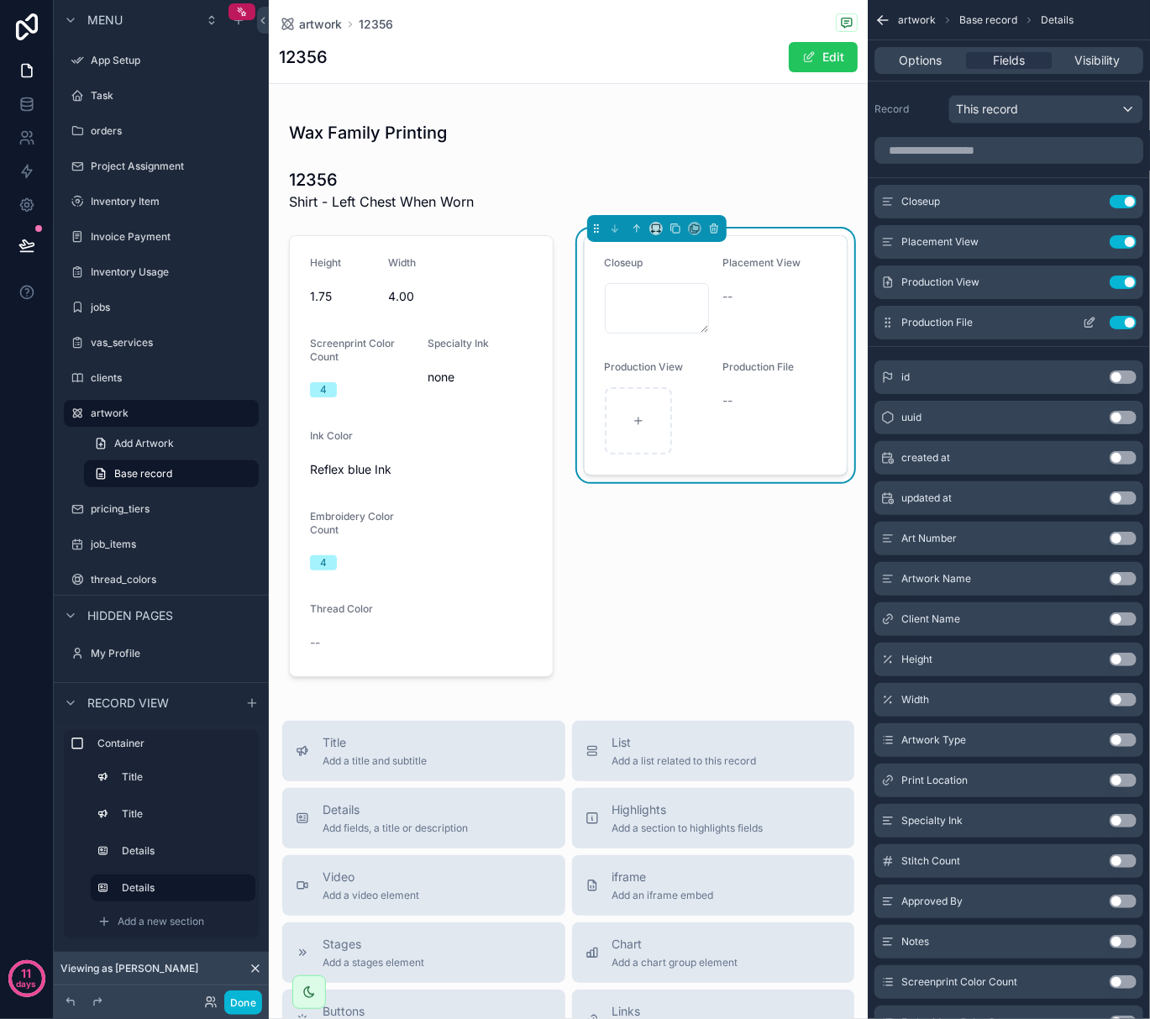
click at [1091, 323] on icon "scrollable content" at bounding box center [1089, 322] width 13 height 13
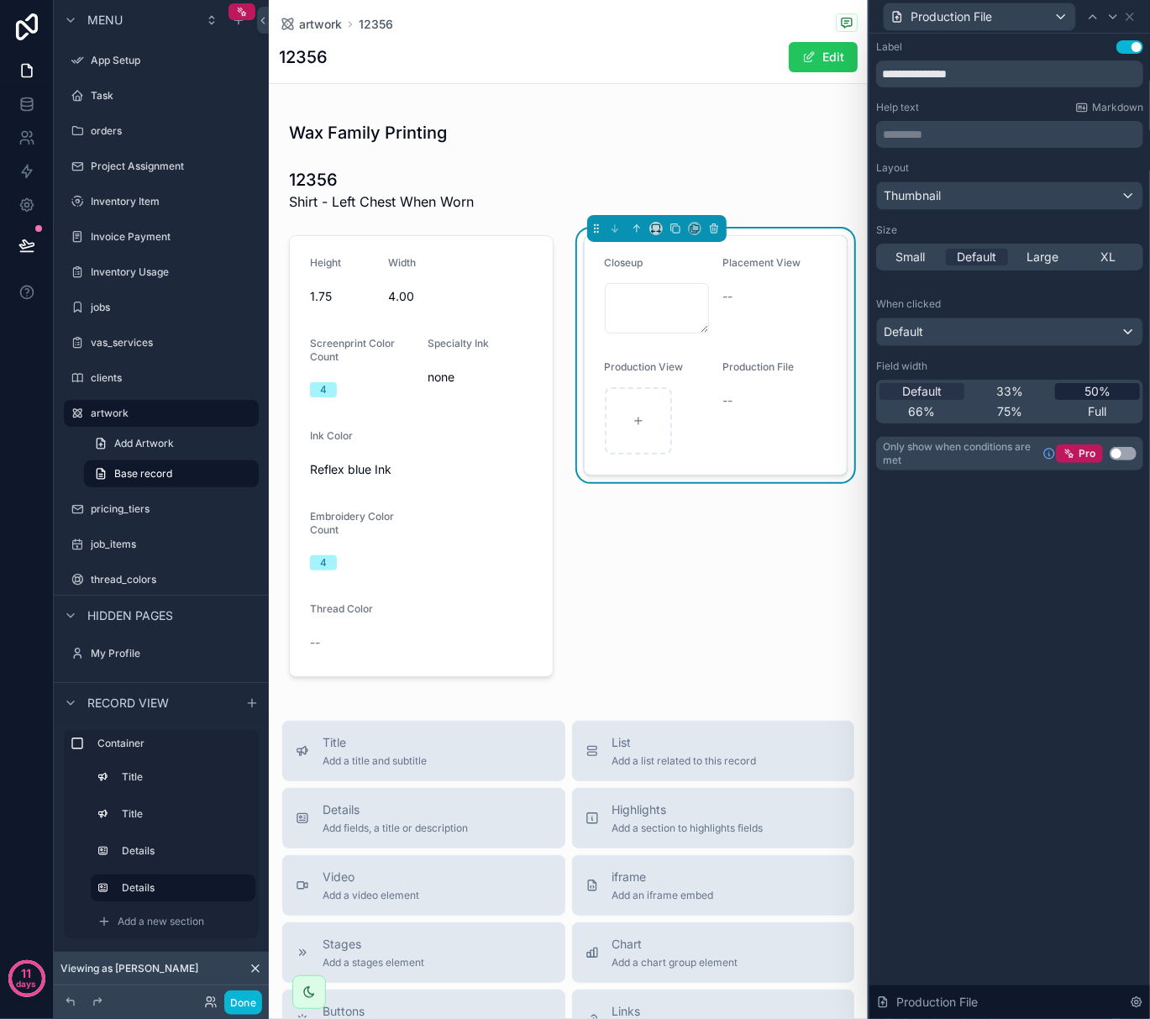
click at [1097, 385] on span "50%" at bounding box center [1098, 391] width 26 height 17
click at [1130, 21] on icon at bounding box center [1129, 16] width 13 height 13
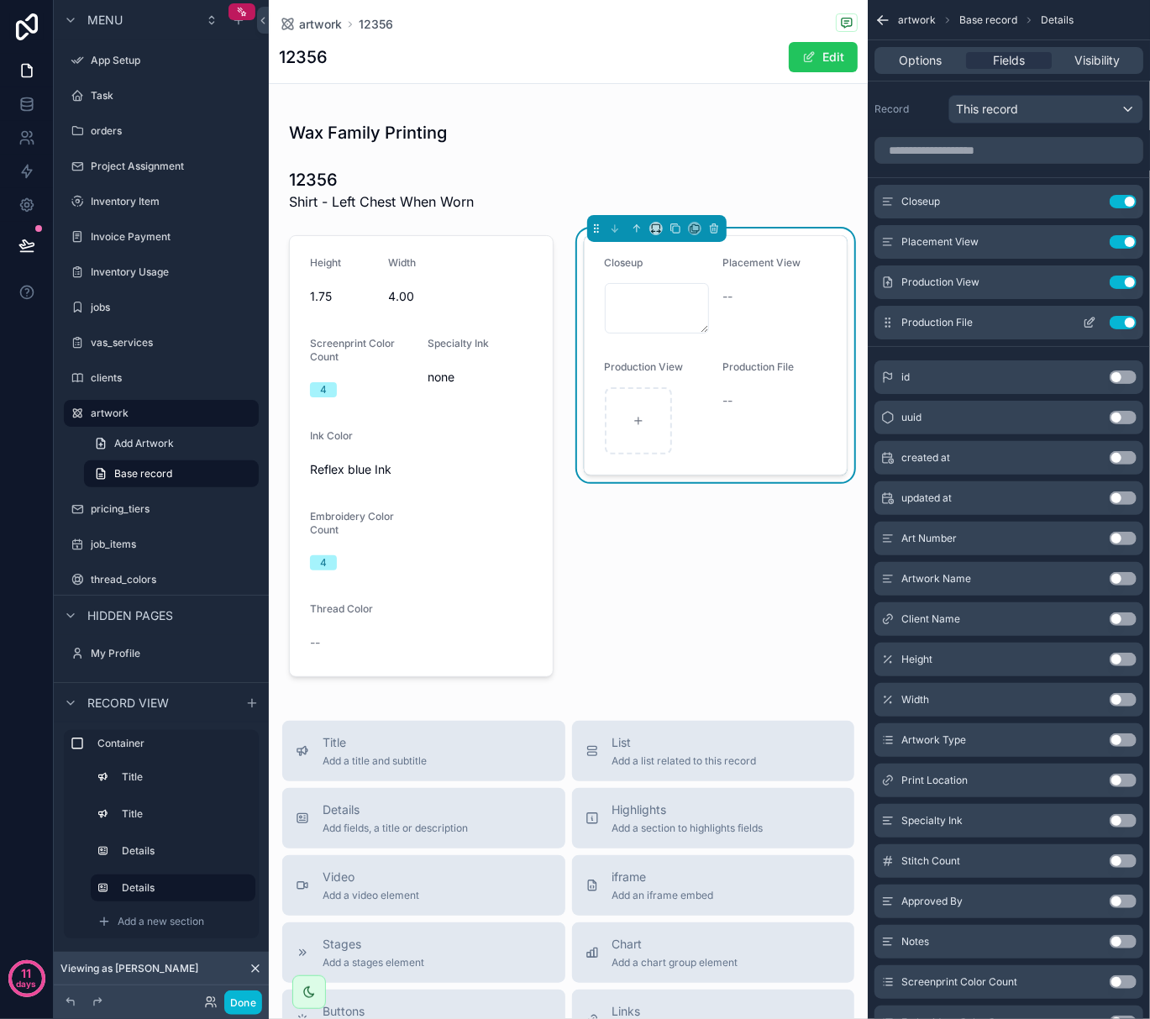
click at [1090, 324] on icon "scrollable content" at bounding box center [1091, 321] width 7 height 7
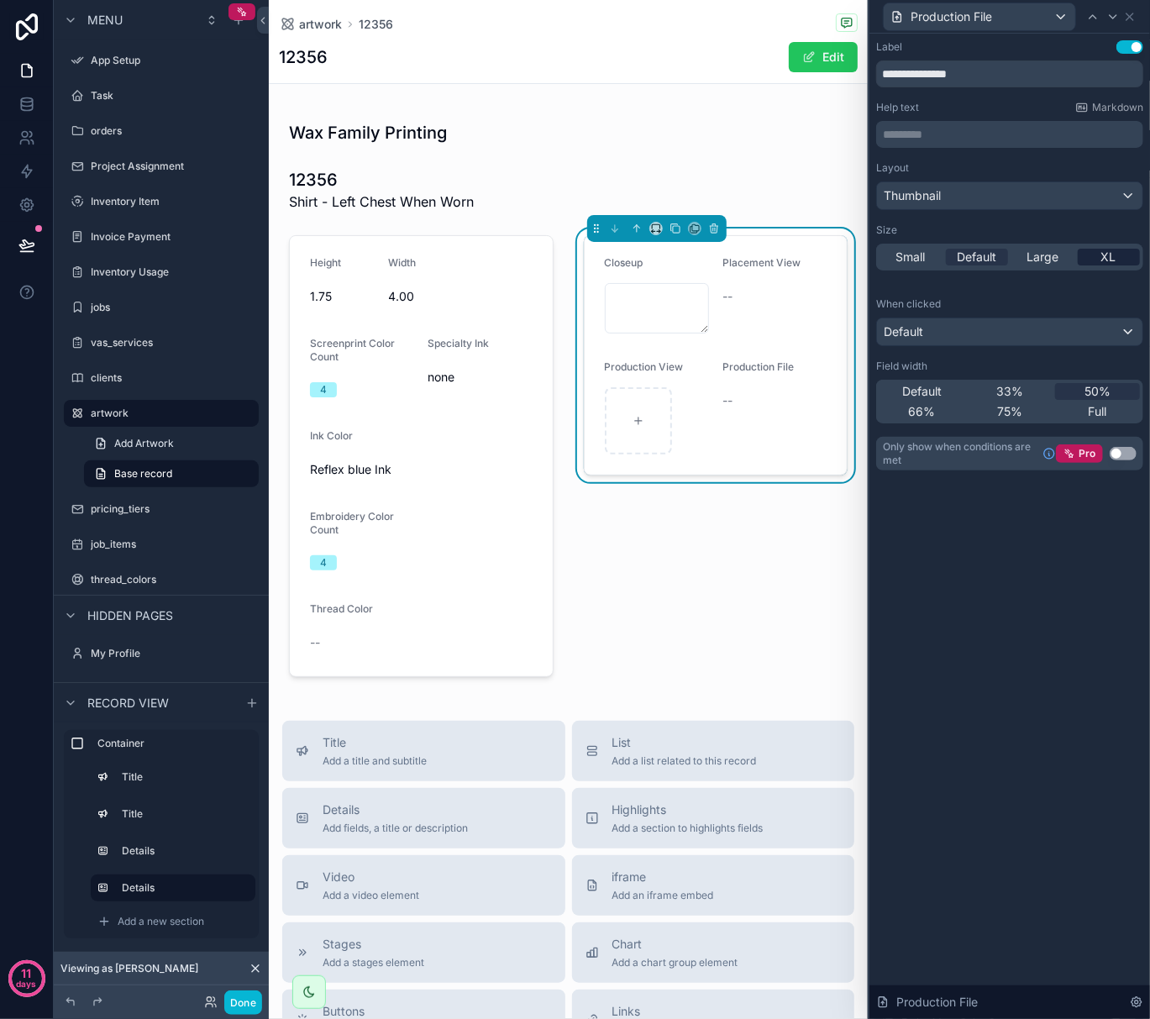
click at [1096, 259] on div "XL" at bounding box center [1109, 257] width 63 height 17
click at [1134, 13] on icon at bounding box center [1130, 16] width 7 height 7
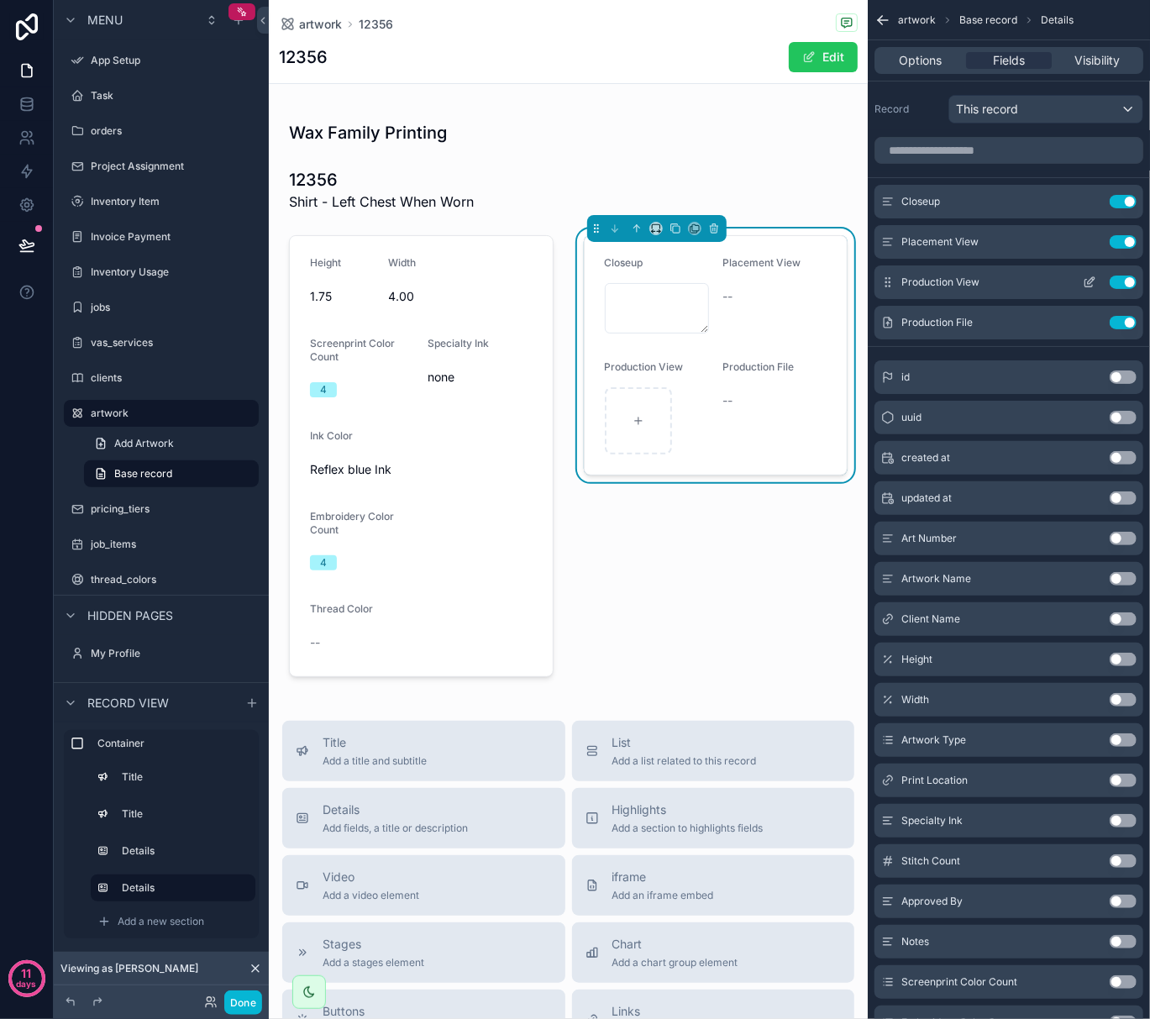
click at [1092, 284] on icon "scrollable content" at bounding box center [1089, 282] width 13 height 13
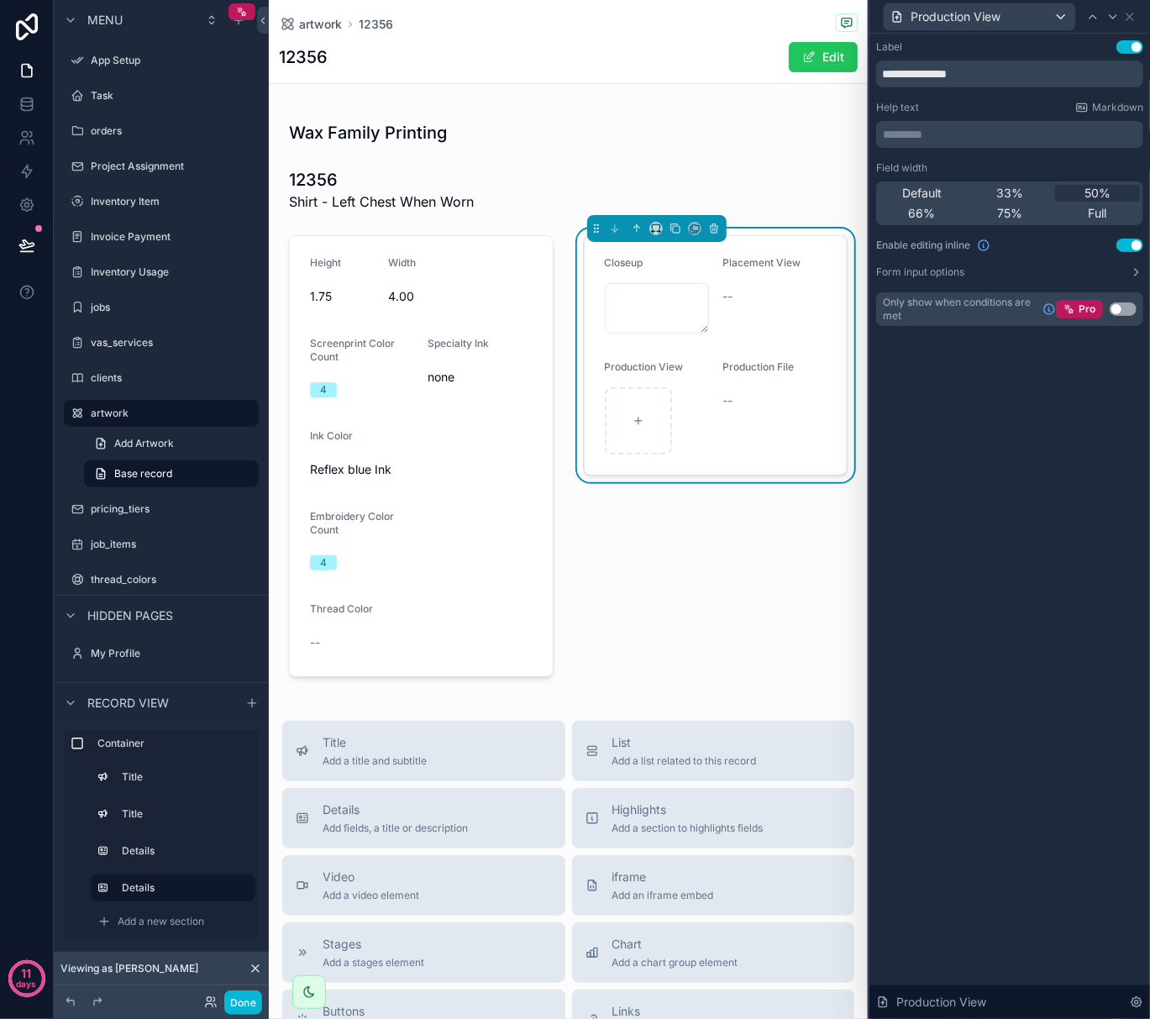
click at [939, 529] on div "**********" at bounding box center [1010, 527] width 281 height 986
click at [1129, 15] on icon at bounding box center [1130, 16] width 7 height 7
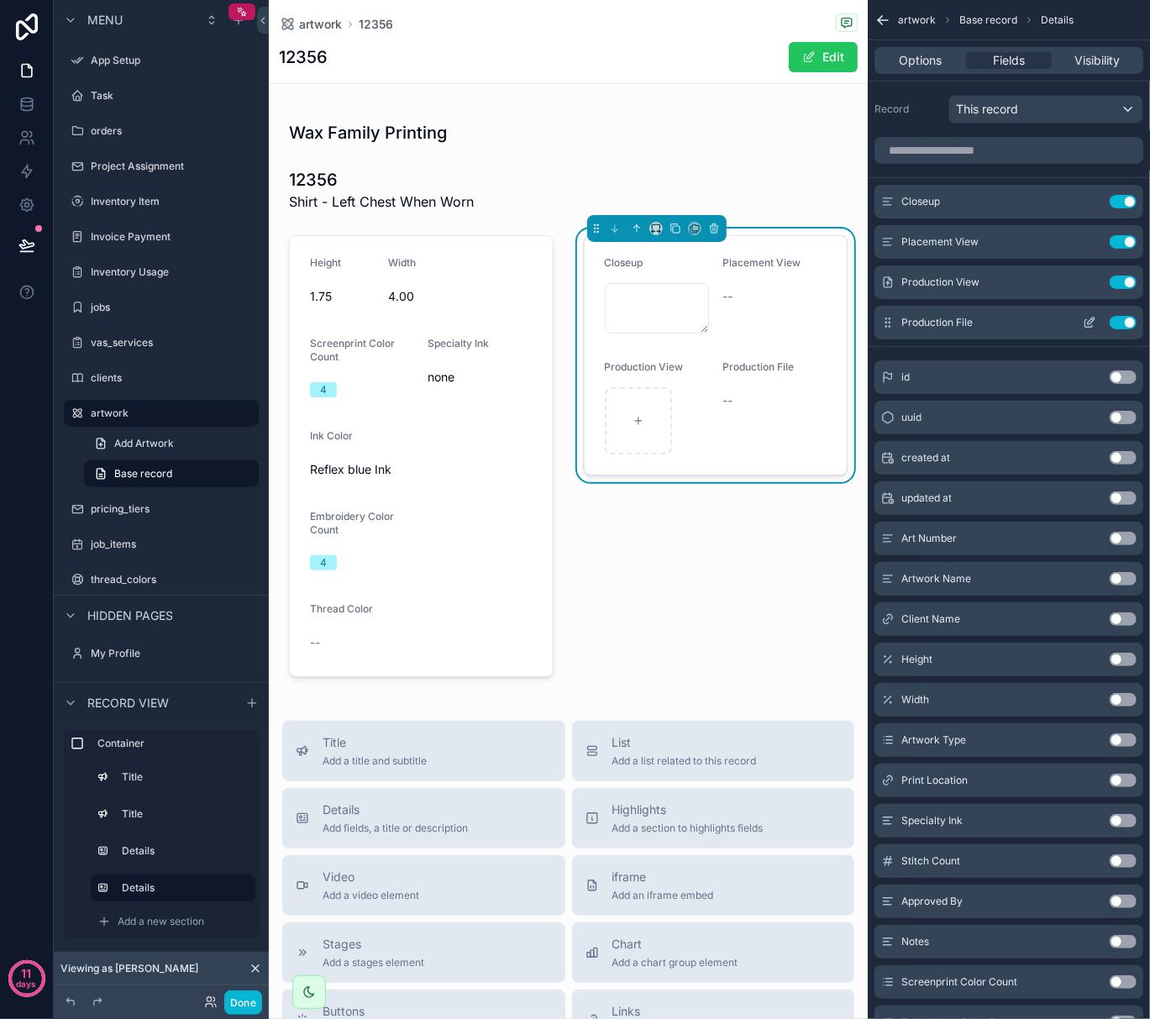
click at [1090, 323] on icon "scrollable content" at bounding box center [1091, 321] width 7 height 7
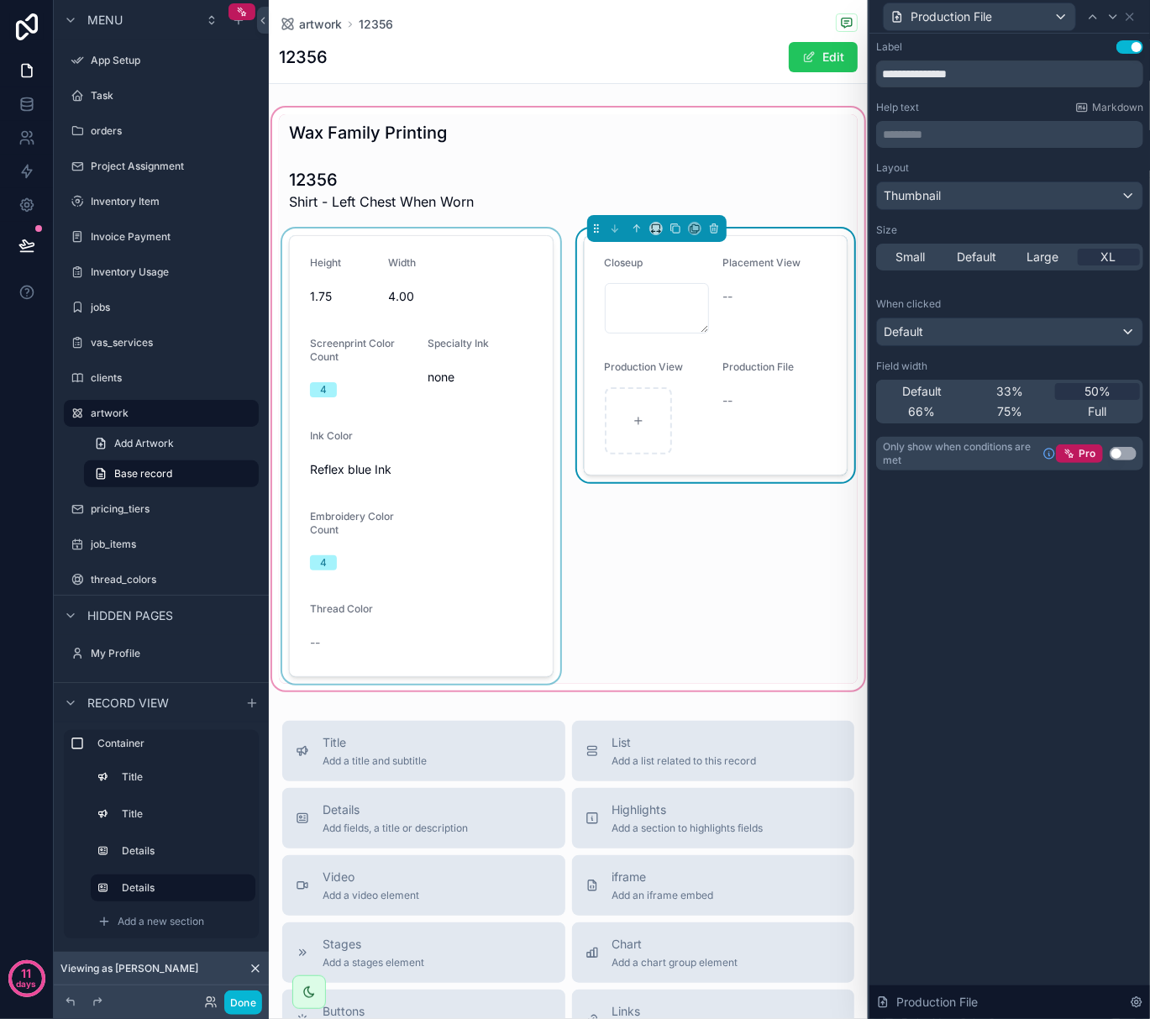
click at [334, 504] on div "scrollable content" at bounding box center [421, 456] width 285 height 455
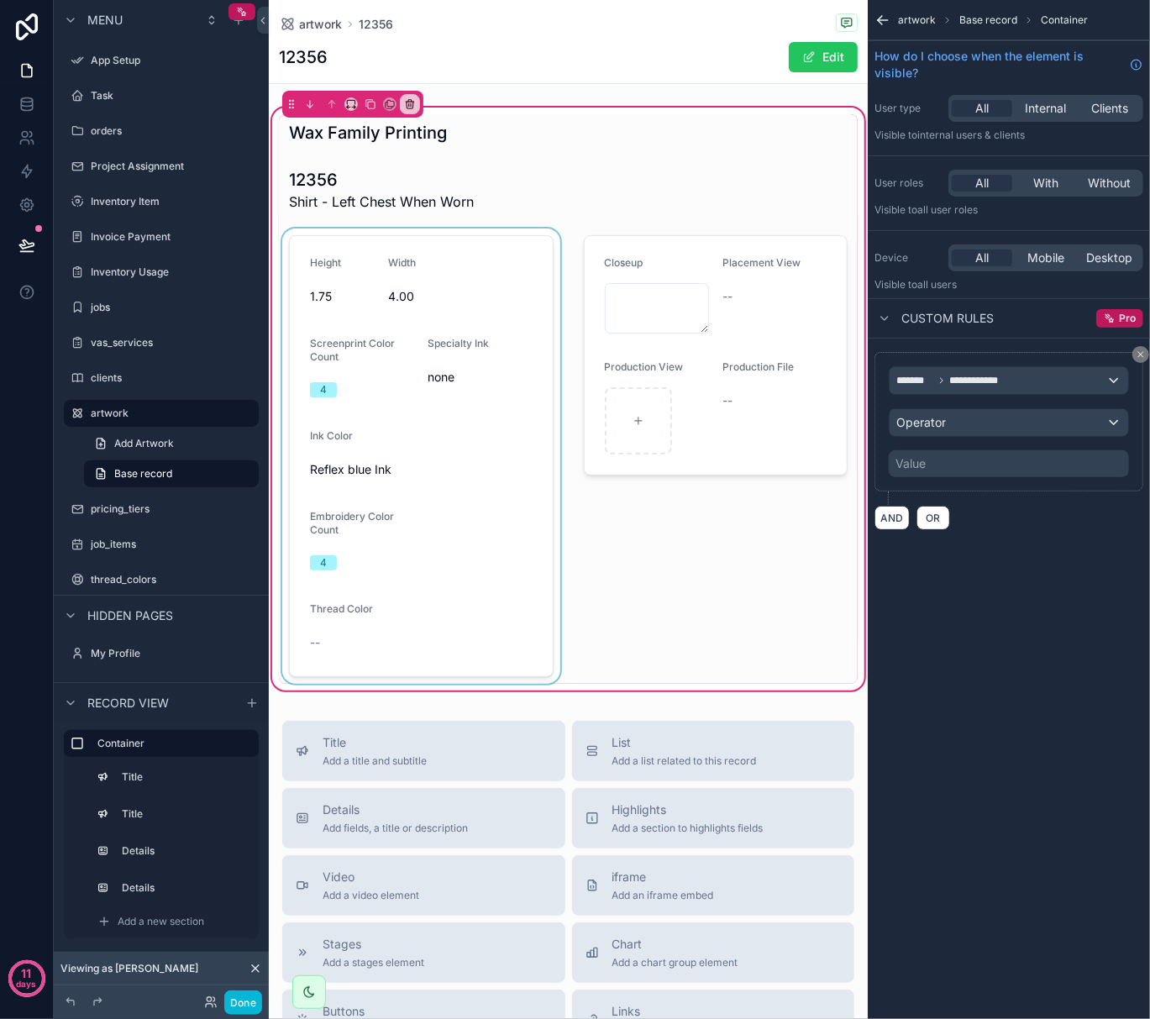
click at [336, 504] on div "scrollable content" at bounding box center [421, 456] width 285 height 455
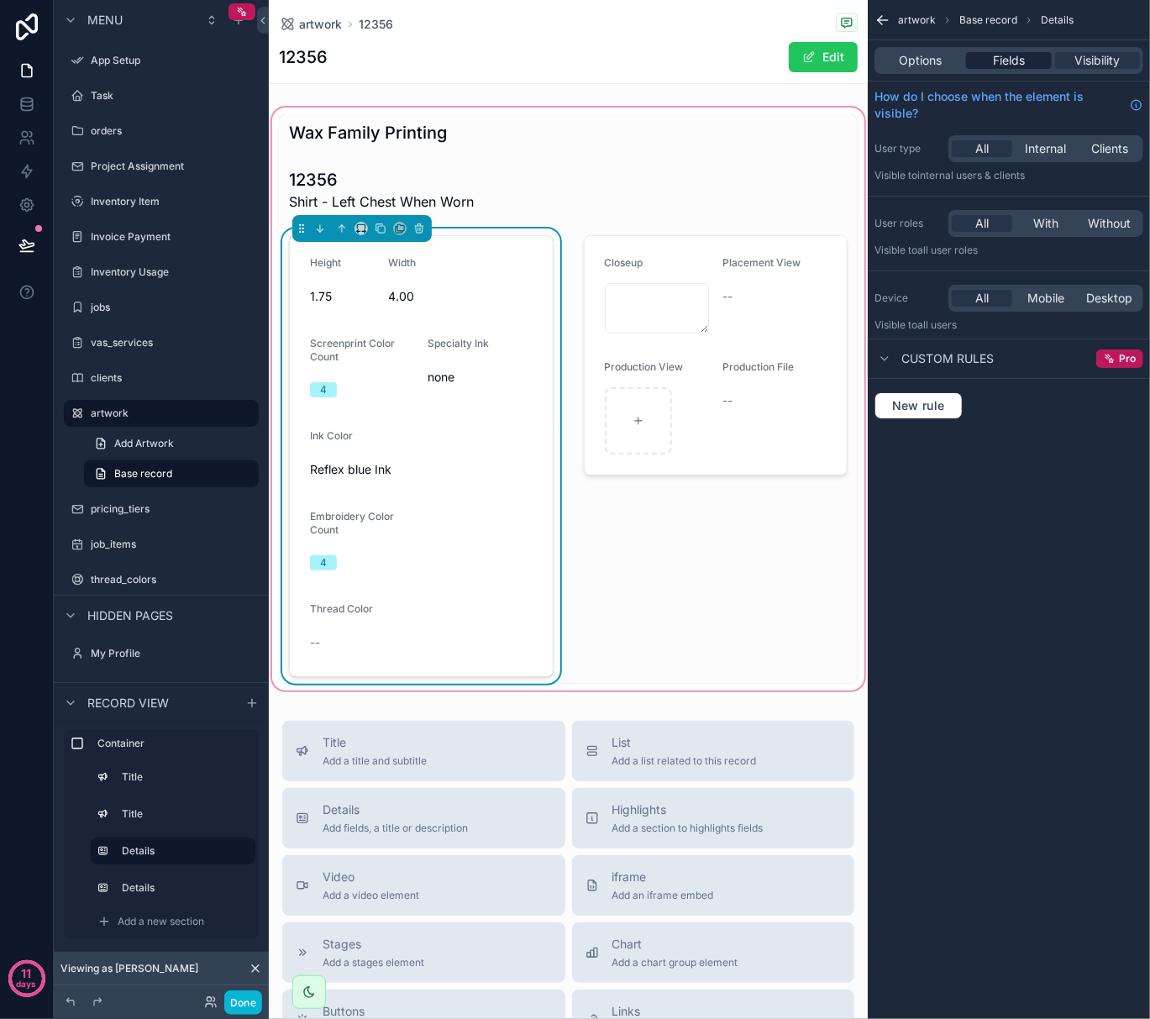
click at [1035, 57] on div "Fields" at bounding box center [1008, 60] width 85 height 17
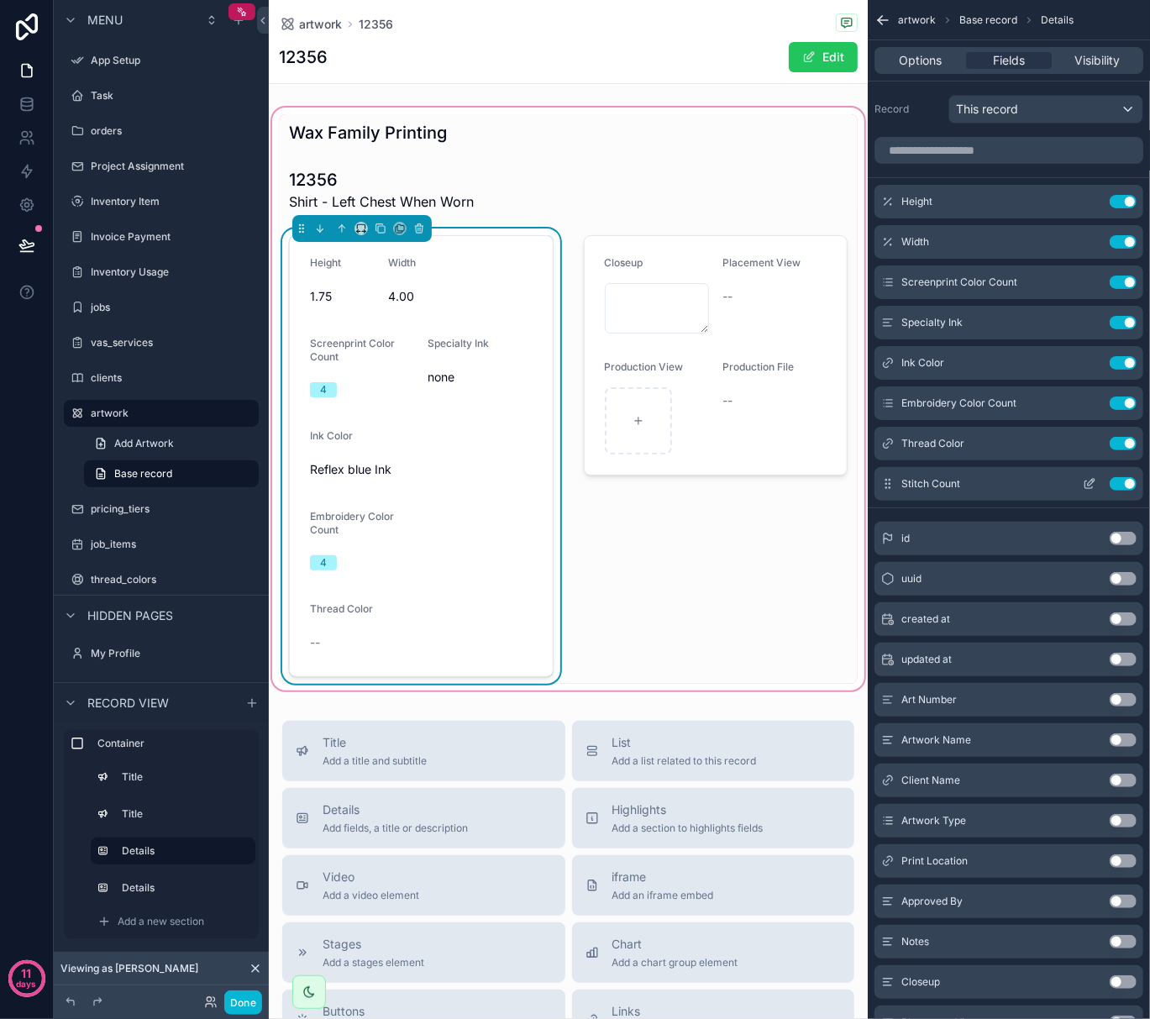
click at [1096, 479] on icon "scrollable content" at bounding box center [1089, 483] width 13 height 13
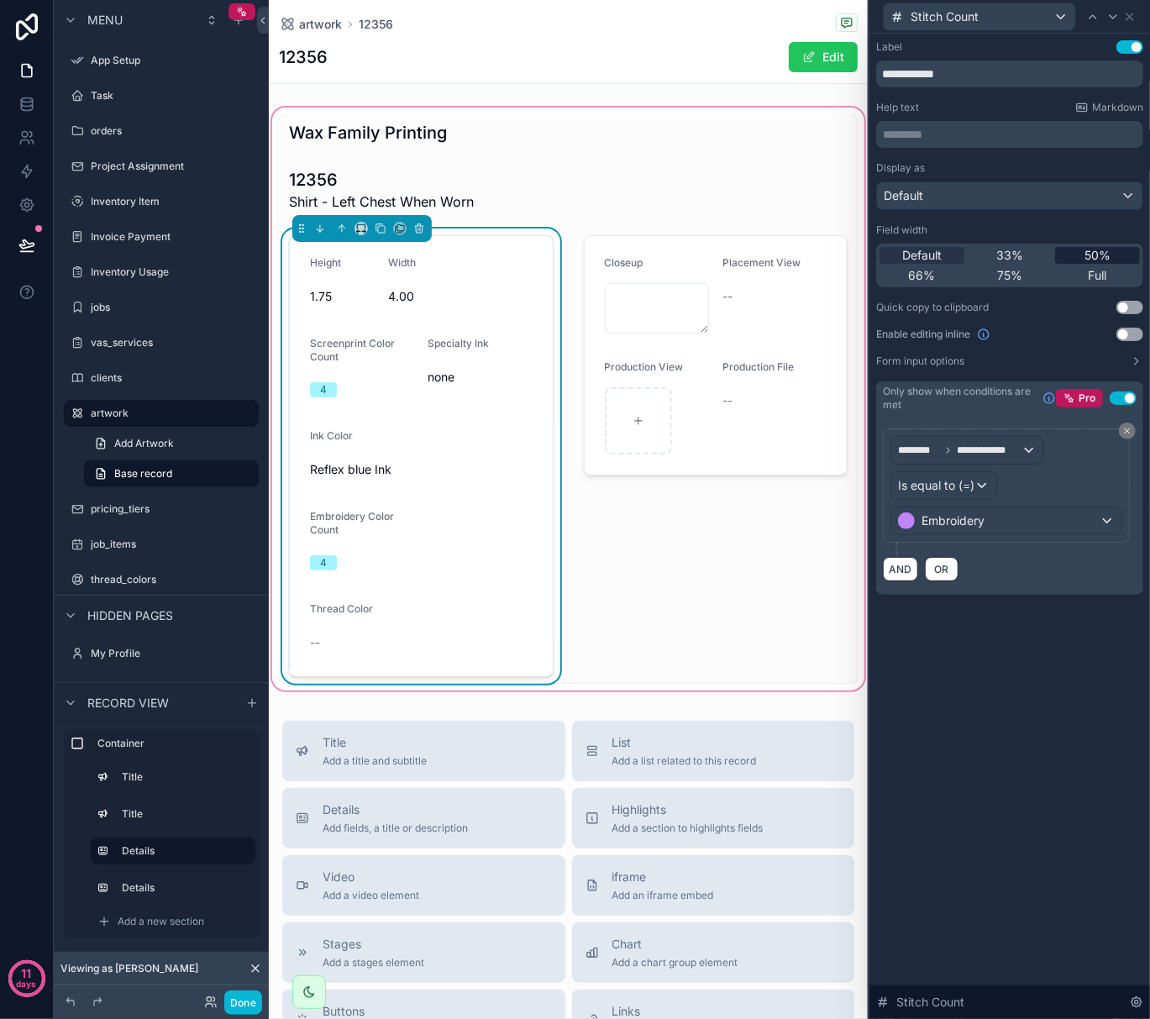
click at [1102, 253] on span "50%" at bounding box center [1098, 255] width 26 height 17
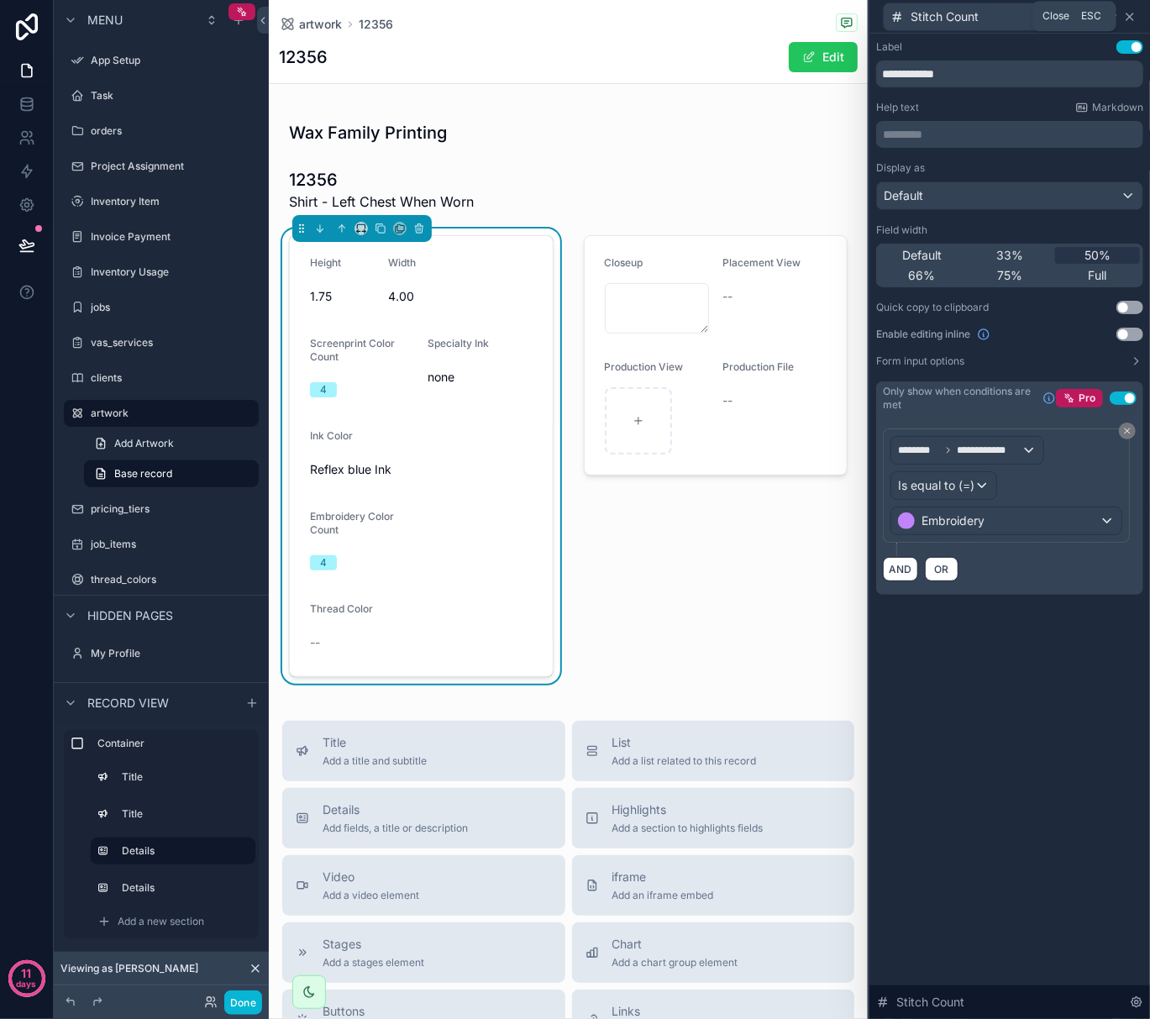
click at [1131, 12] on icon at bounding box center [1129, 16] width 13 height 13
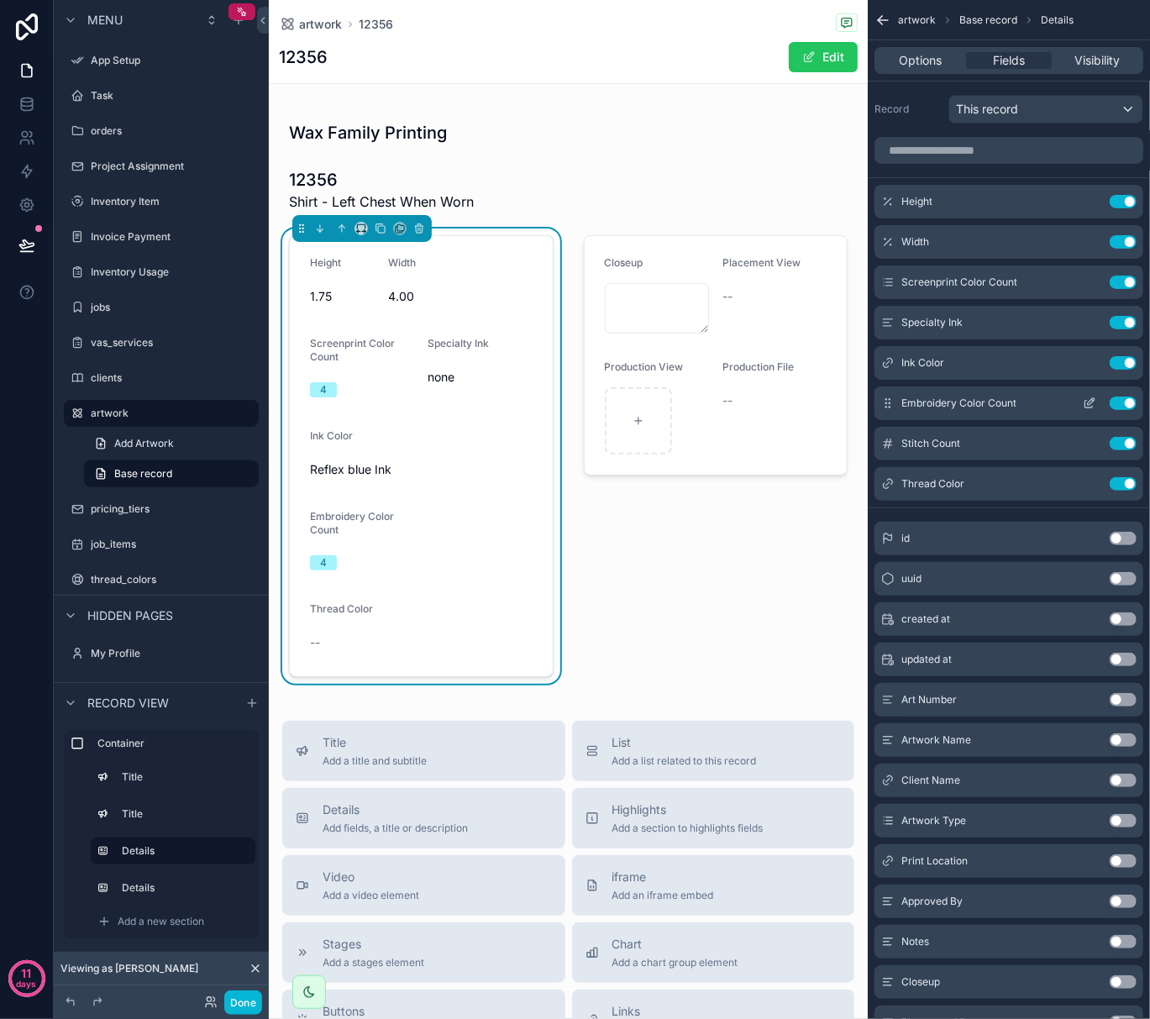
click at [1090, 398] on icon "scrollable content" at bounding box center [1089, 403] width 13 height 13
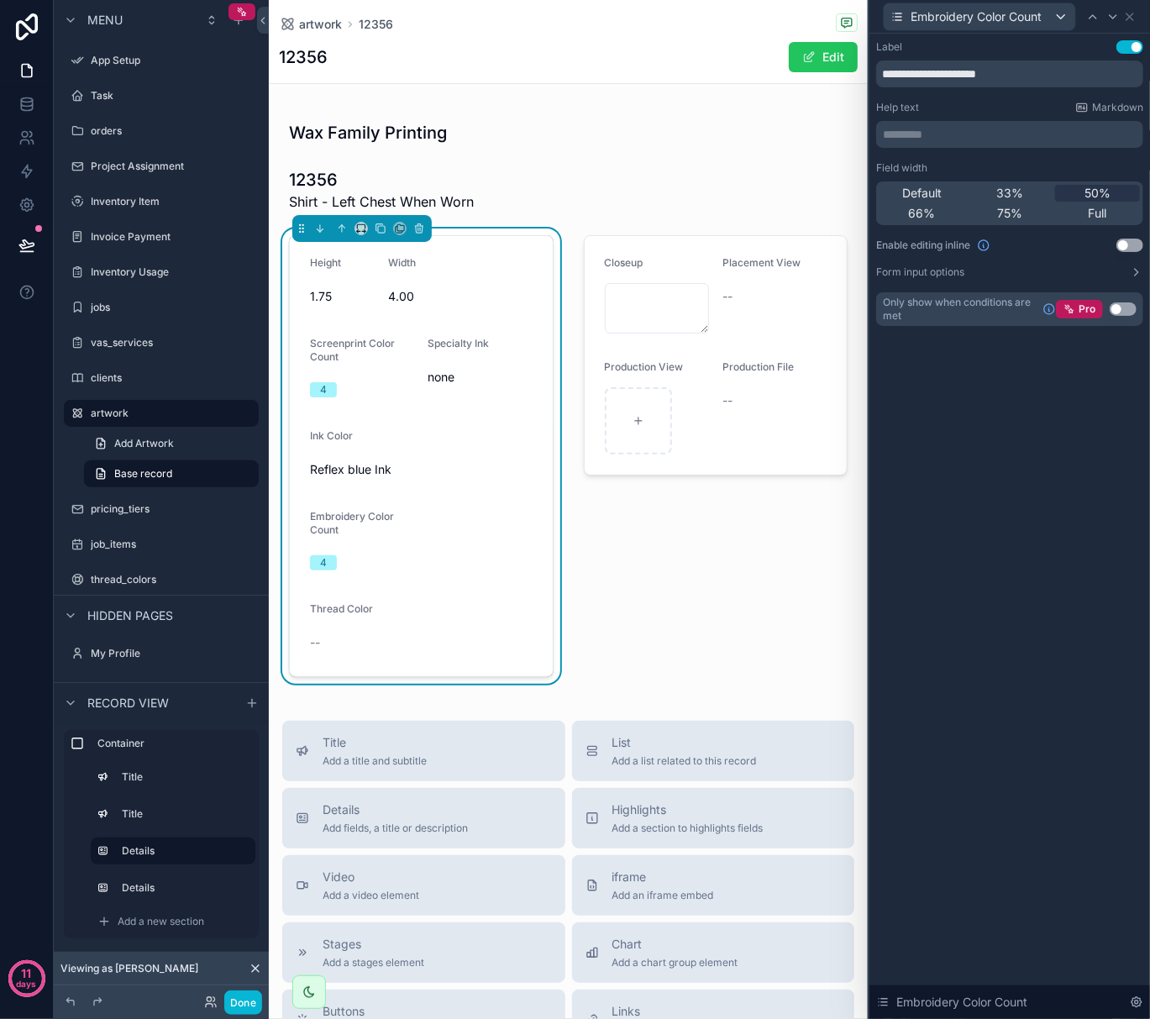
click at [1118, 311] on button "Use setting" at bounding box center [1123, 308] width 27 height 13
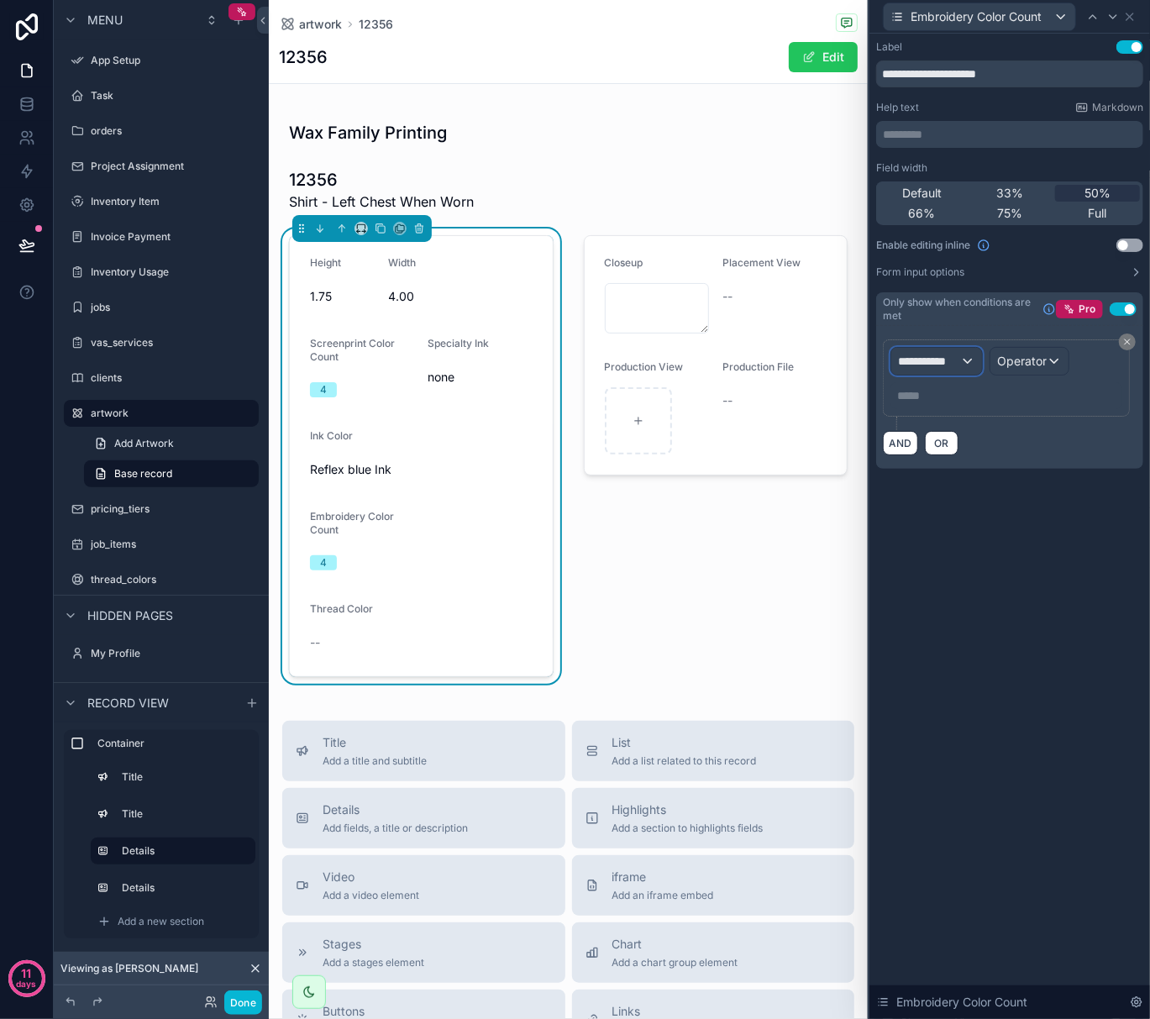
click at [965, 367] on div "**********" at bounding box center [937, 361] width 91 height 27
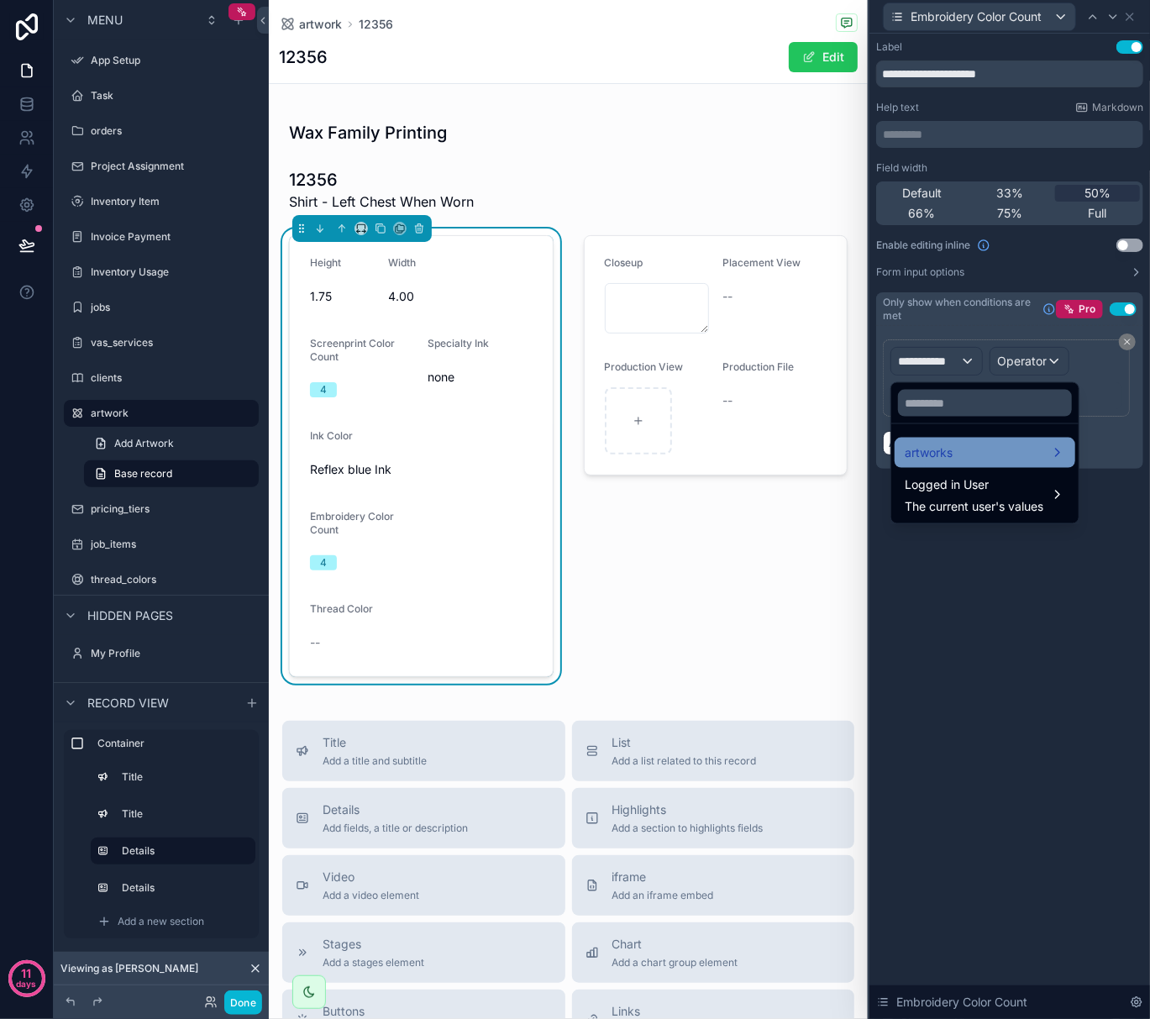
click at [962, 451] on div "artworks" at bounding box center [985, 453] width 160 height 20
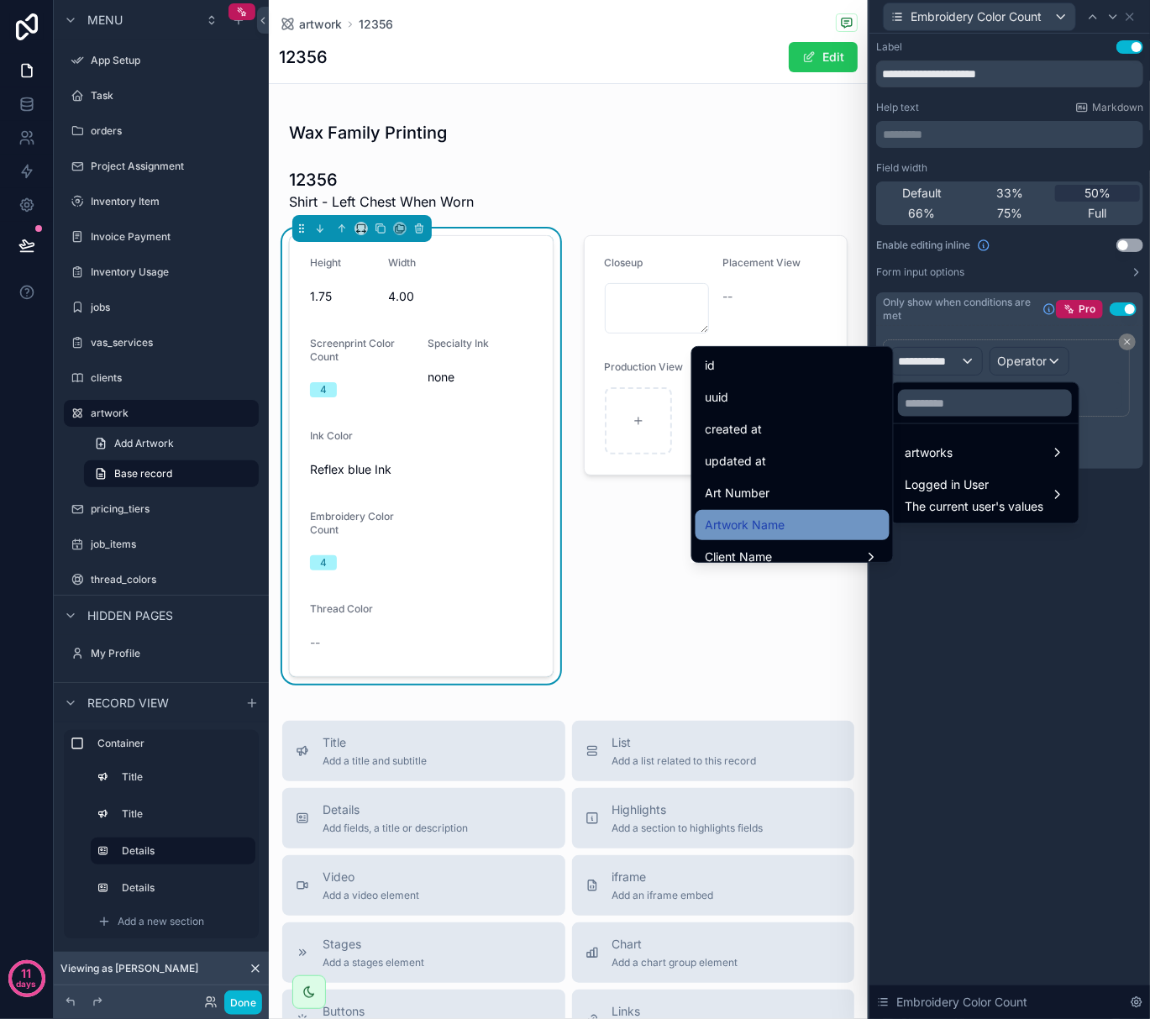
scroll to position [112, 0]
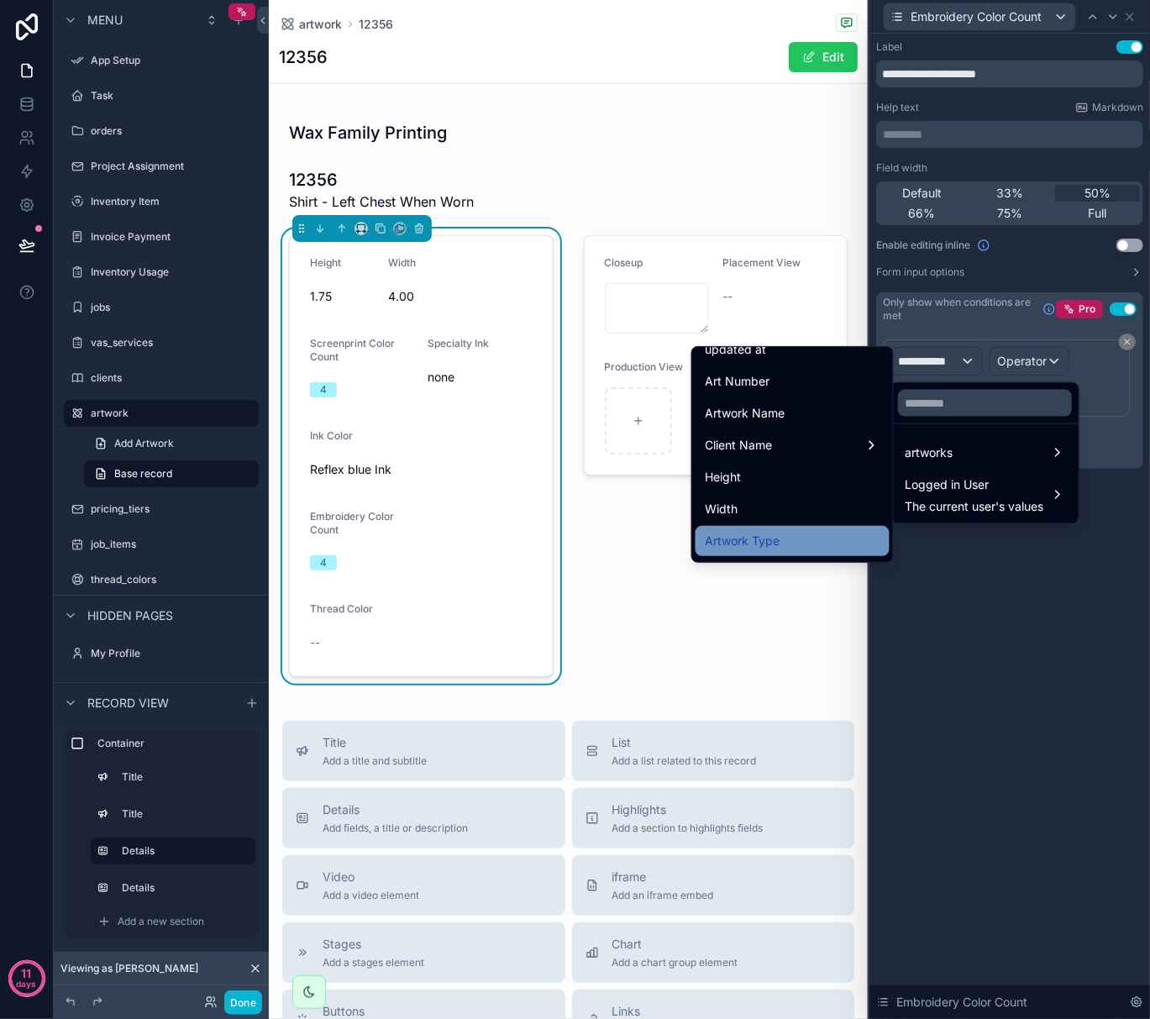
click at [787, 532] on div "Artwork Type" at bounding box center [793, 541] width 174 height 20
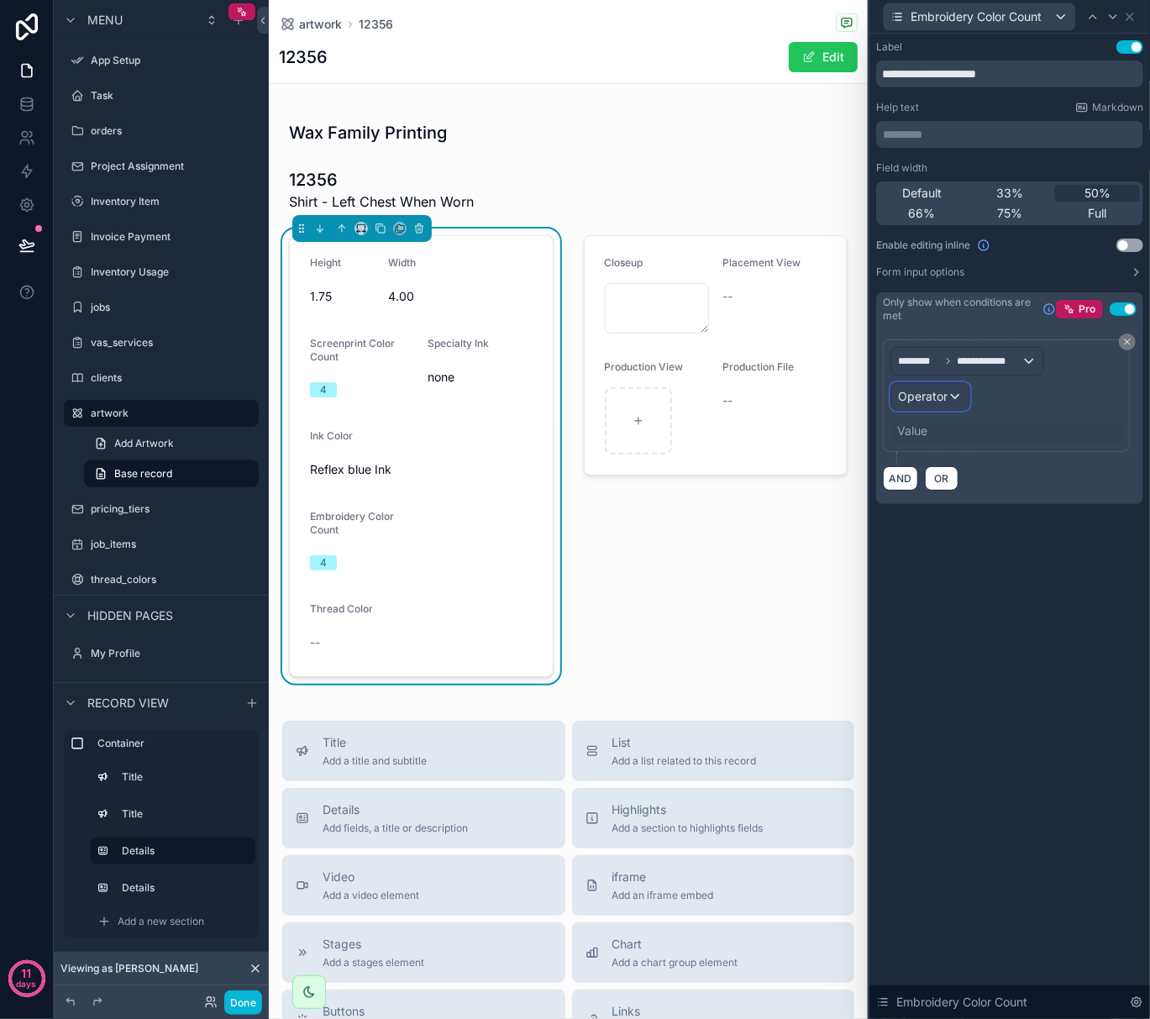
click at [958, 394] on div "Operator" at bounding box center [931, 396] width 78 height 27
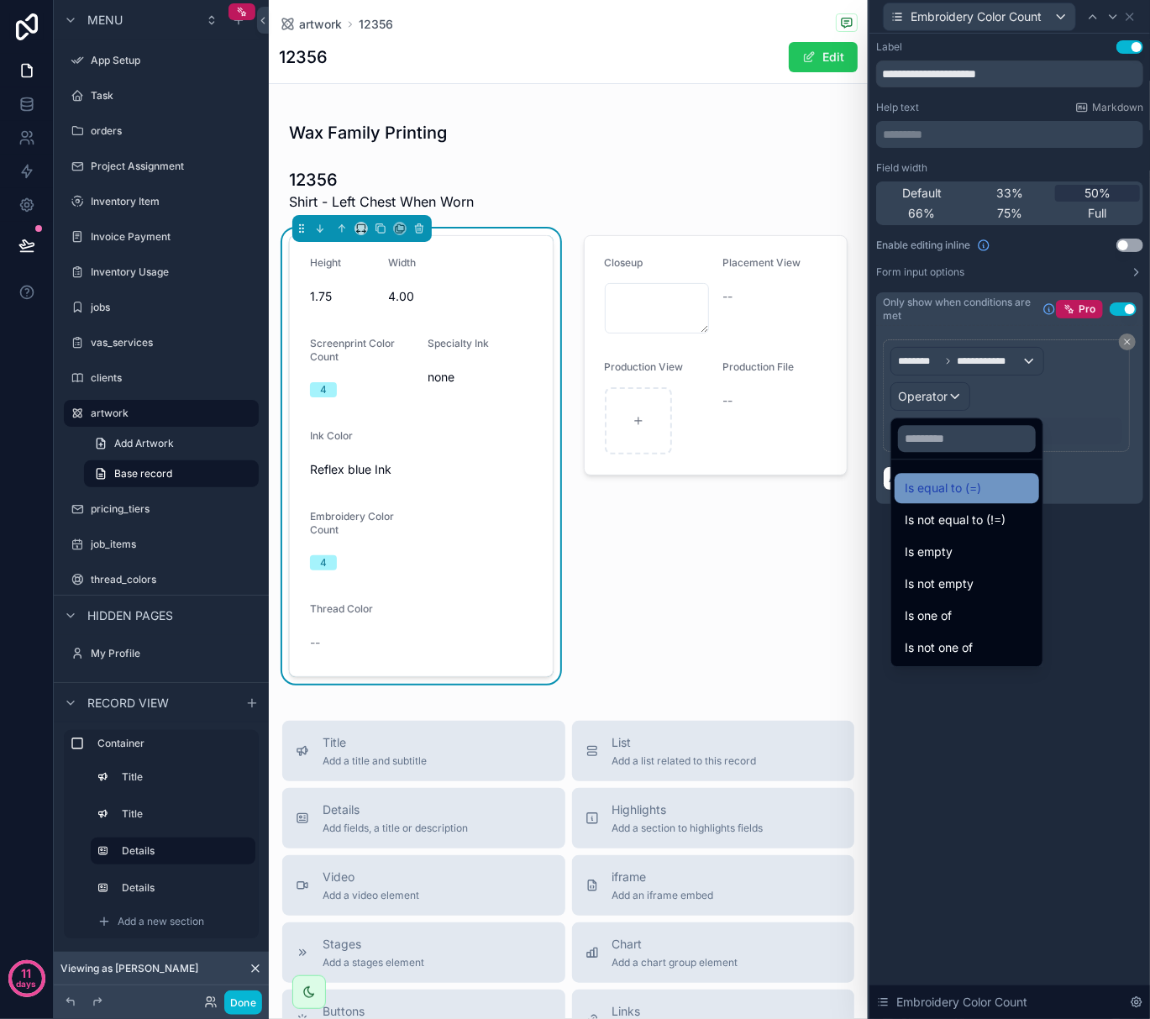
click at [955, 488] on span "Is equal to (=)" at bounding box center [943, 488] width 76 height 20
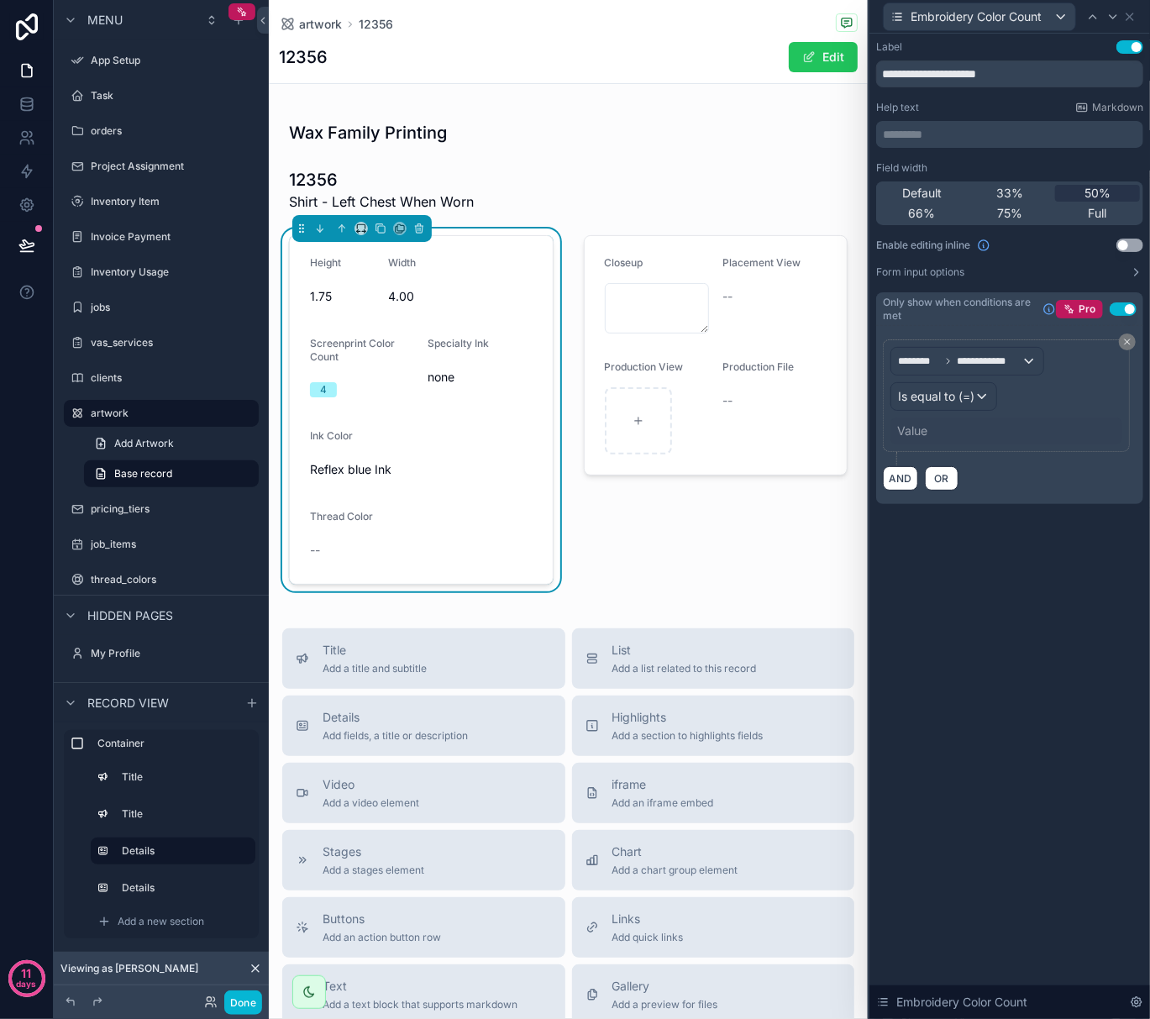
click at [918, 434] on div "Value" at bounding box center [912, 431] width 30 height 17
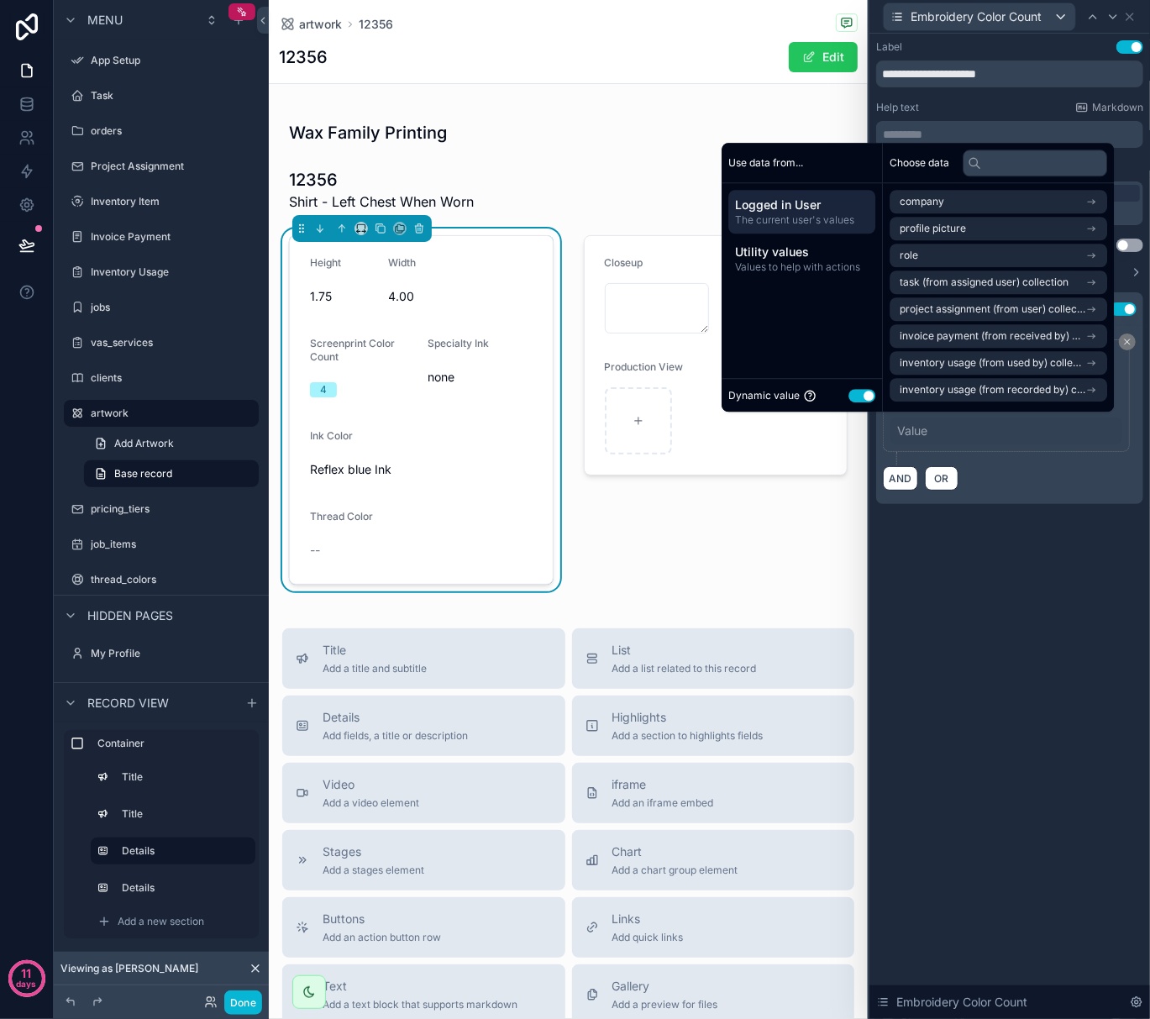
click at [859, 390] on button "Use setting" at bounding box center [862, 395] width 27 height 13
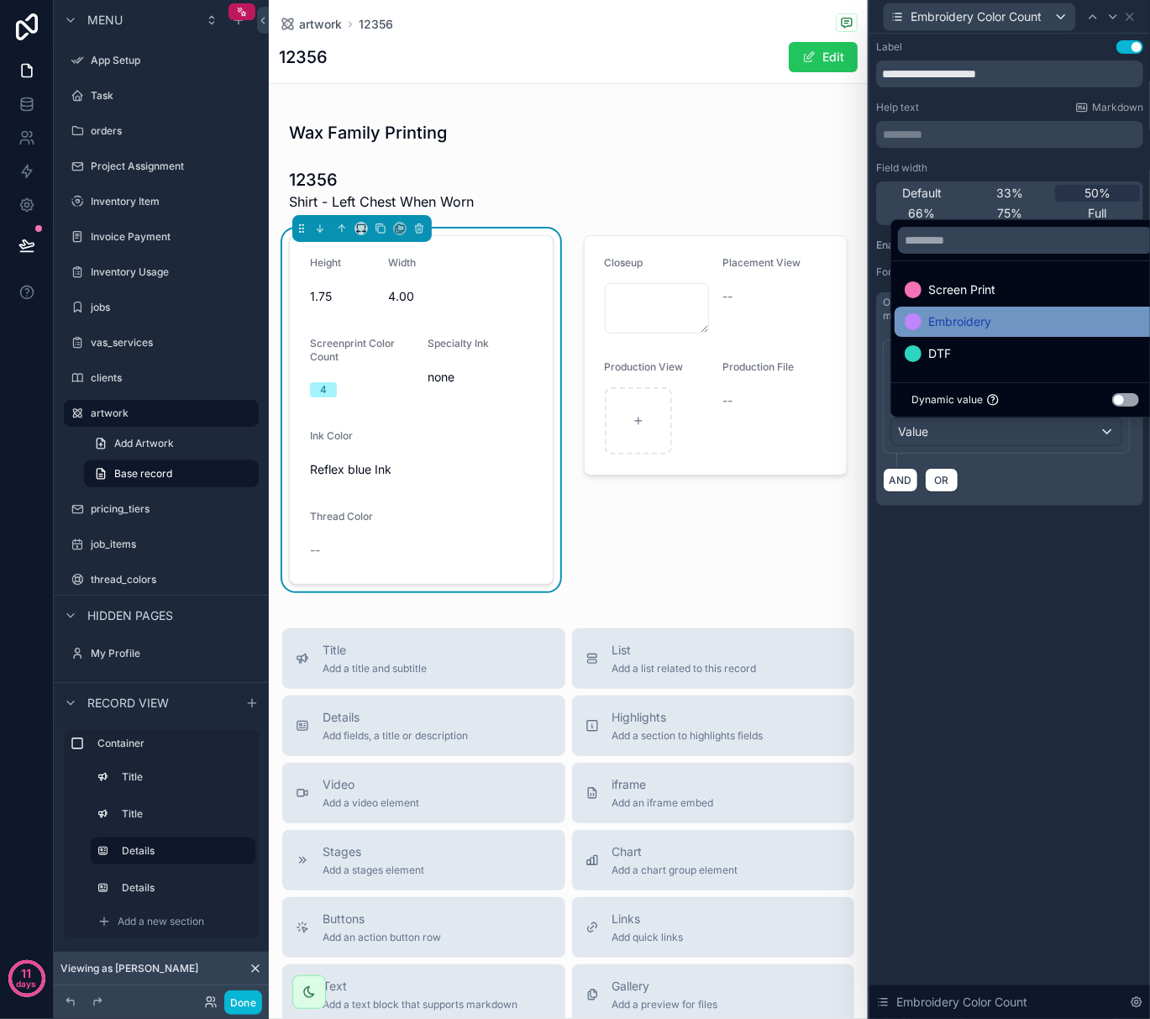
click at [958, 316] on span "Embroidery" at bounding box center [959, 322] width 63 height 20
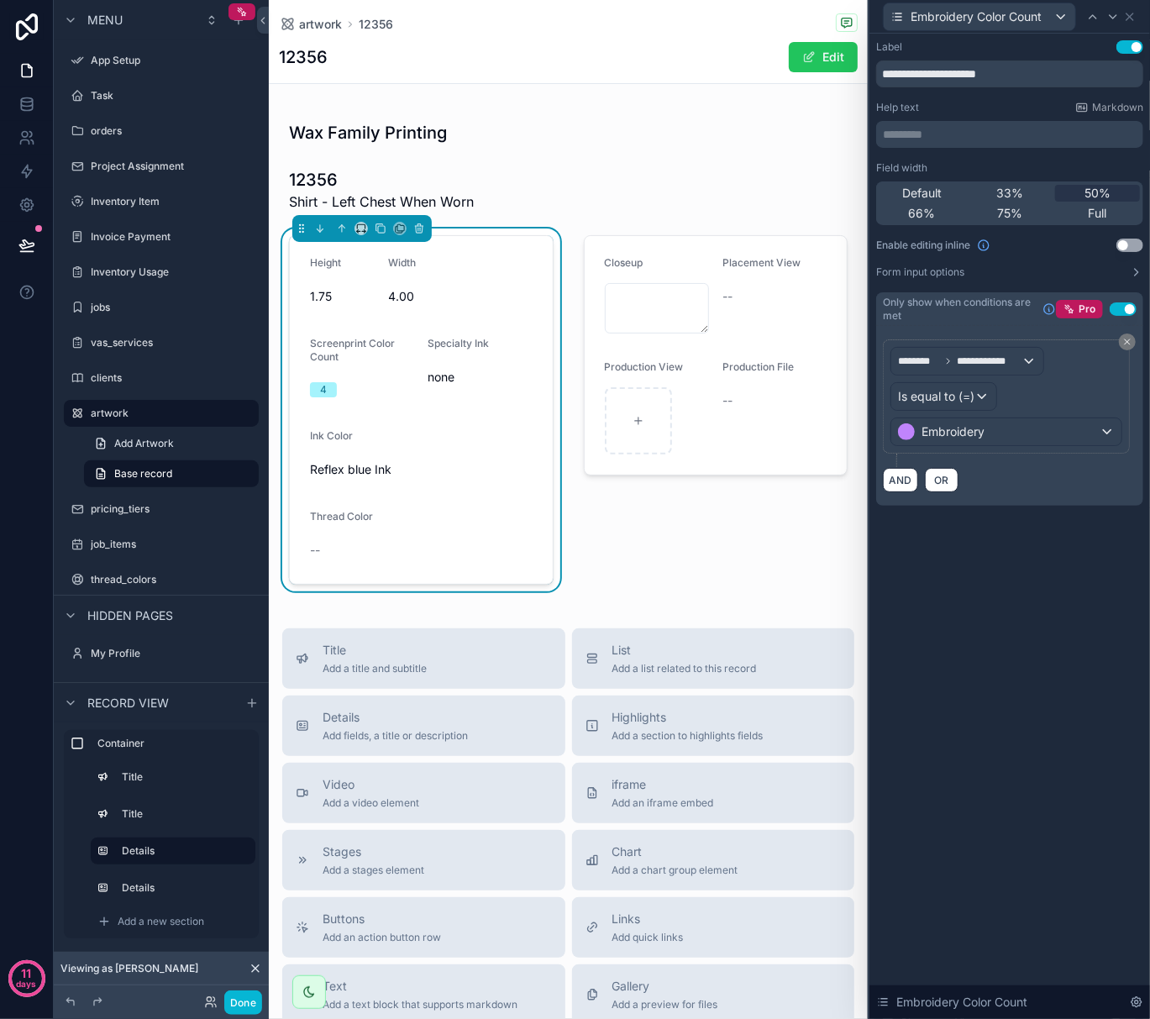
click at [986, 563] on div "**********" at bounding box center [1010, 527] width 281 height 986
click at [1128, 15] on icon at bounding box center [1129, 16] width 13 height 13
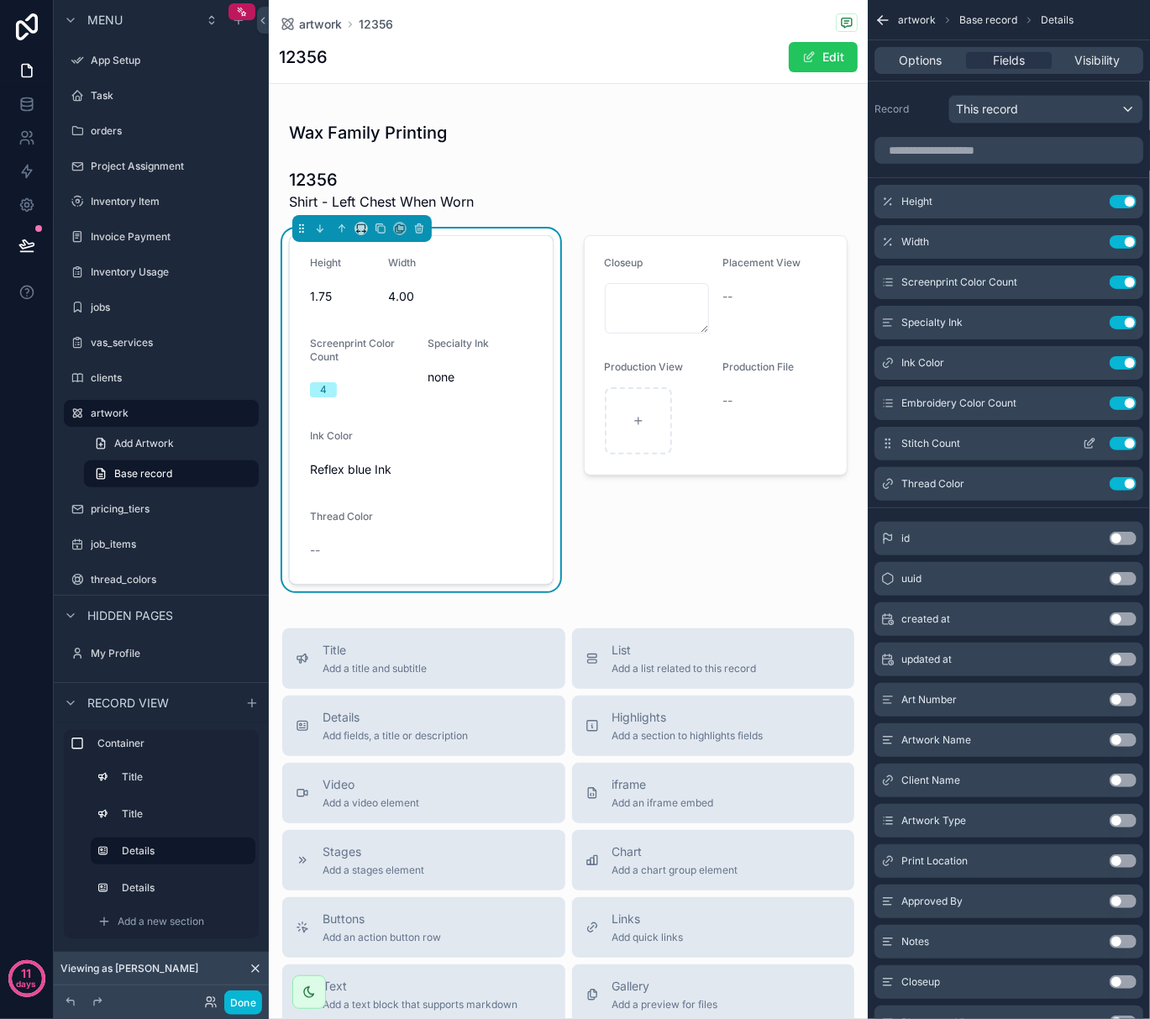
click at [1089, 440] on icon "scrollable content" at bounding box center [1089, 443] width 13 height 13
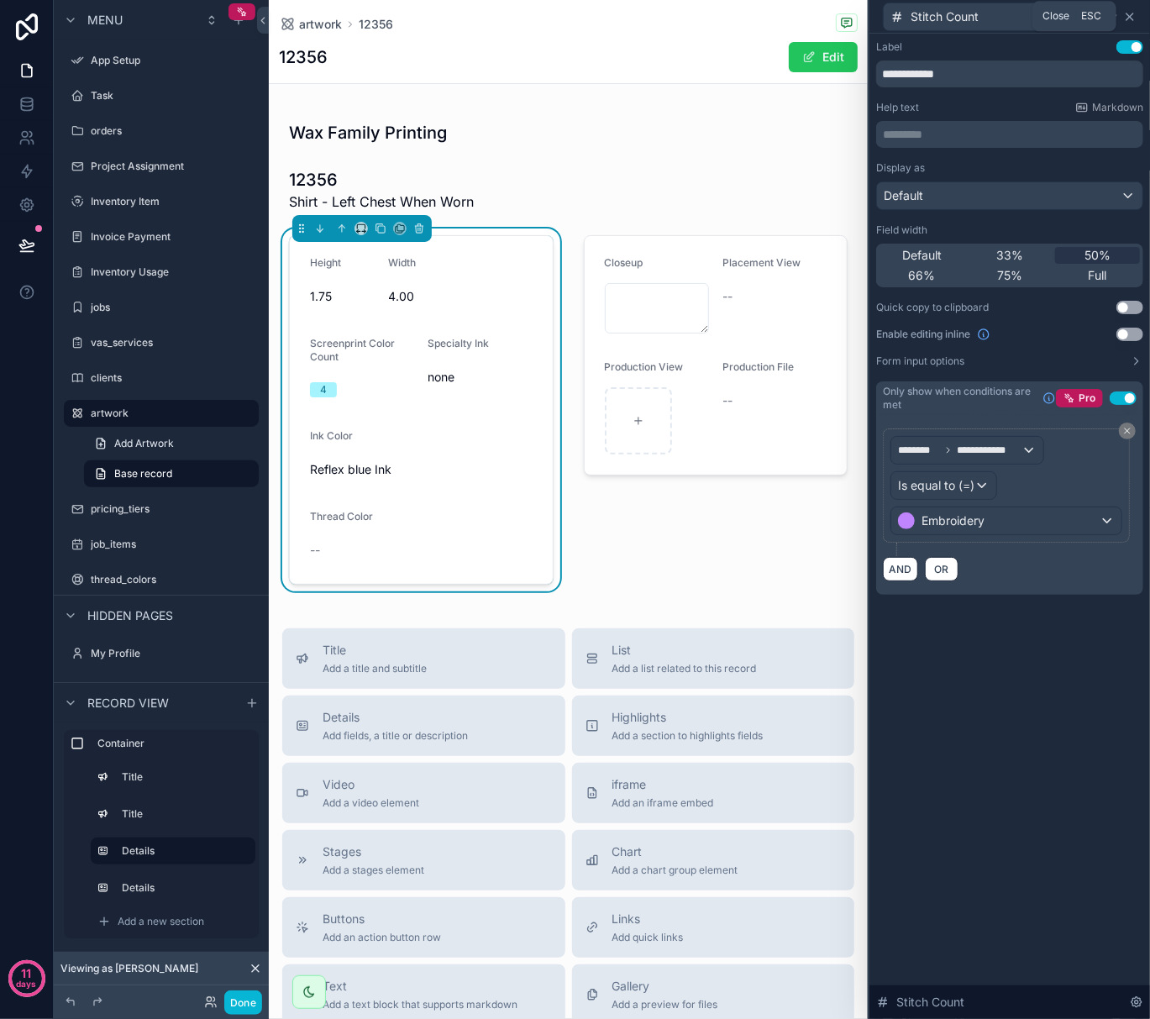
click at [1133, 15] on icon at bounding box center [1129, 16] width 13 height 13
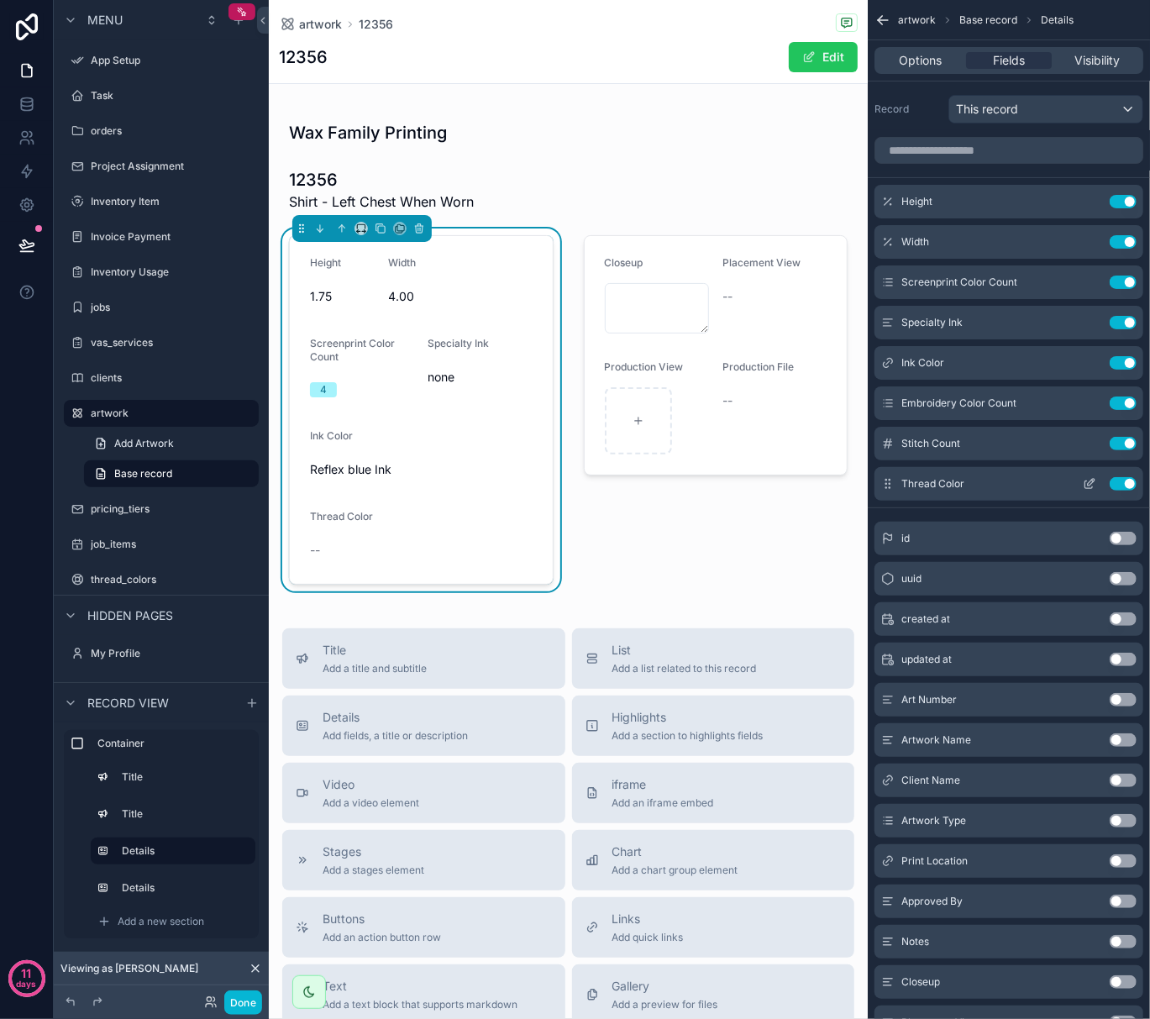
click at [1097, 487] on button "scrollable content" at bounding box center [1089, 483] width 27 height 13
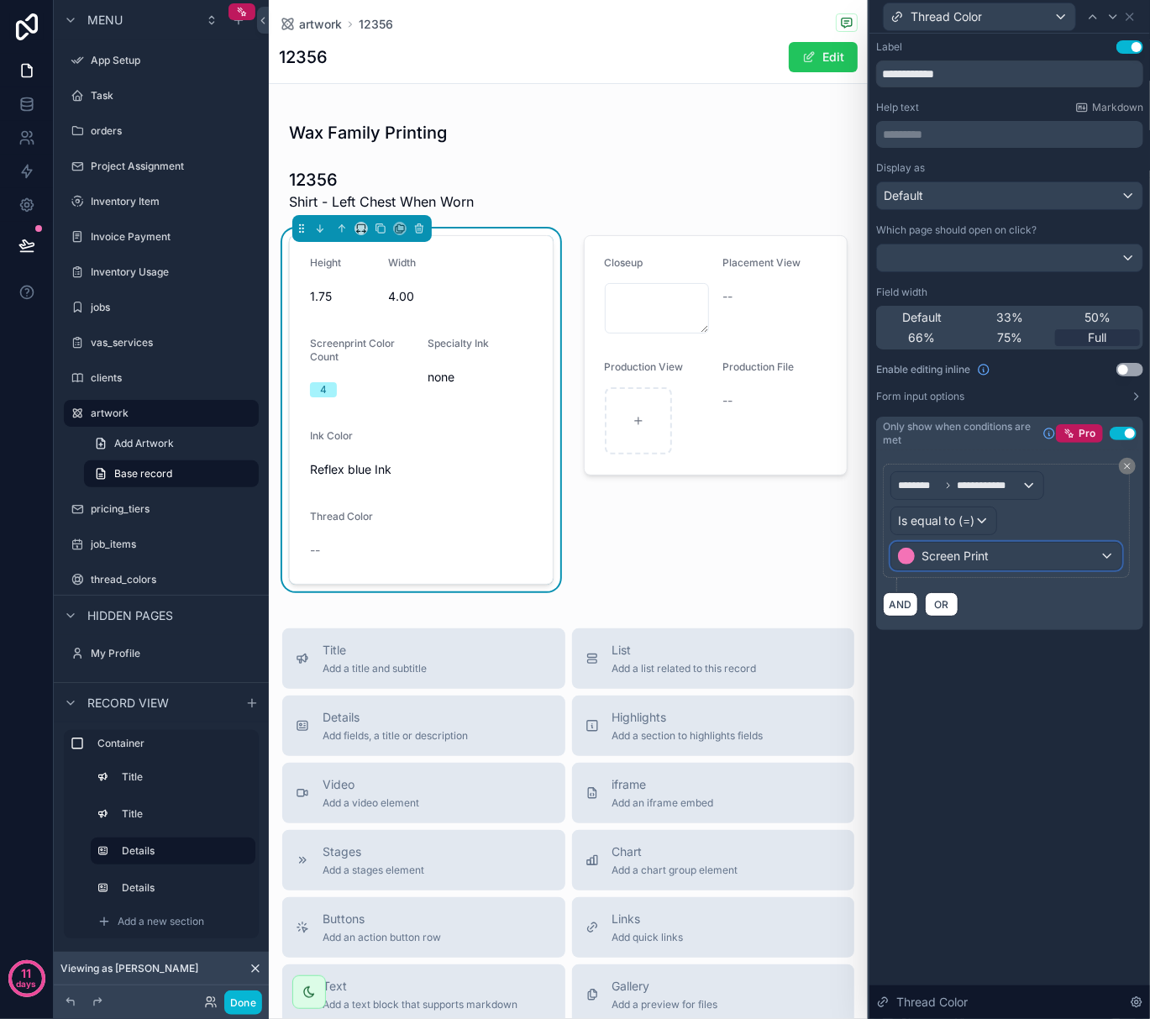
click at [1042, 559] on div "Screen Print" at bounding box center [1007, 556] width 230 height 27
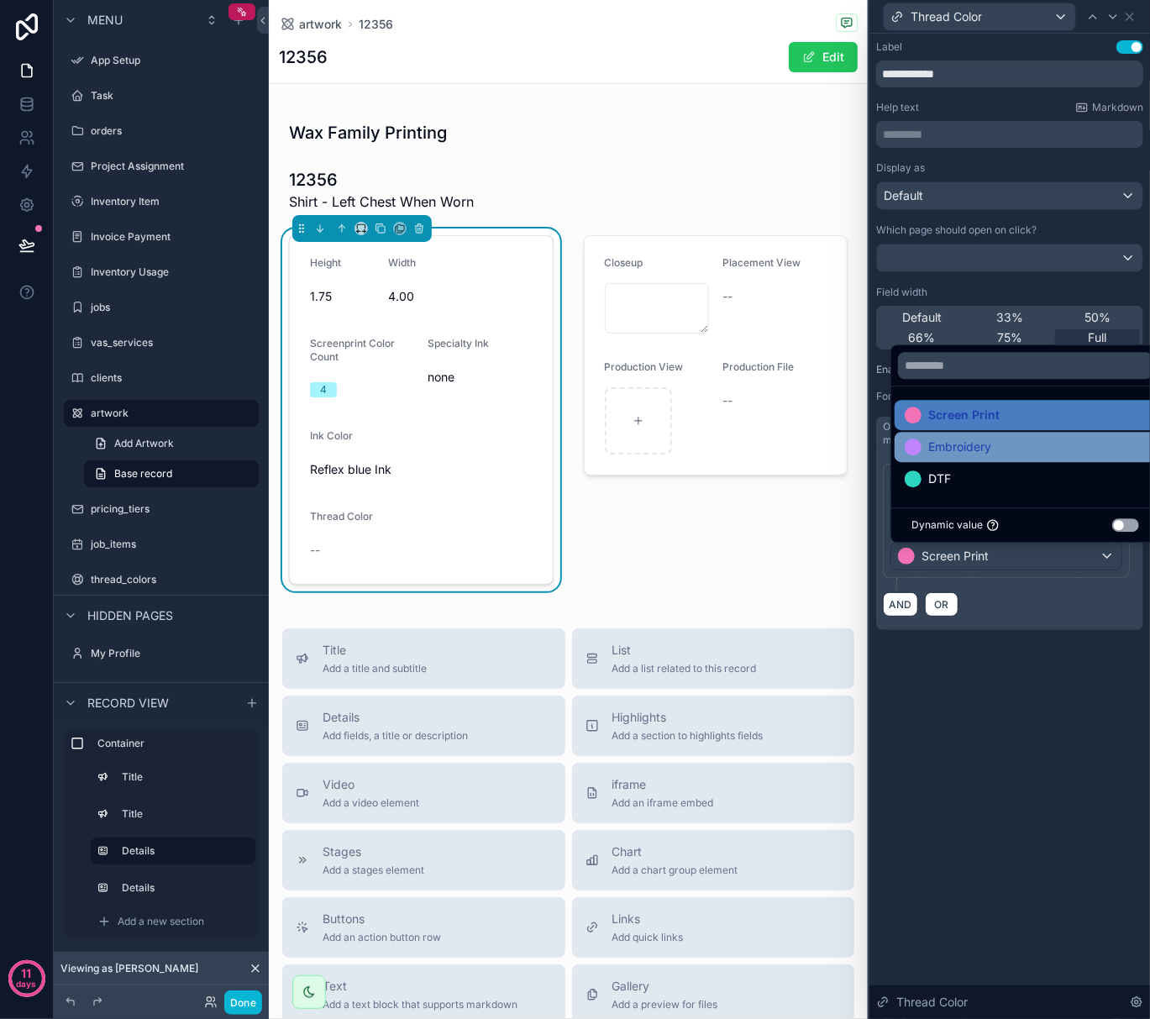
click at [970, 435] on div "Embroidery" at bounding box center [1025, 447] width 261 height 30
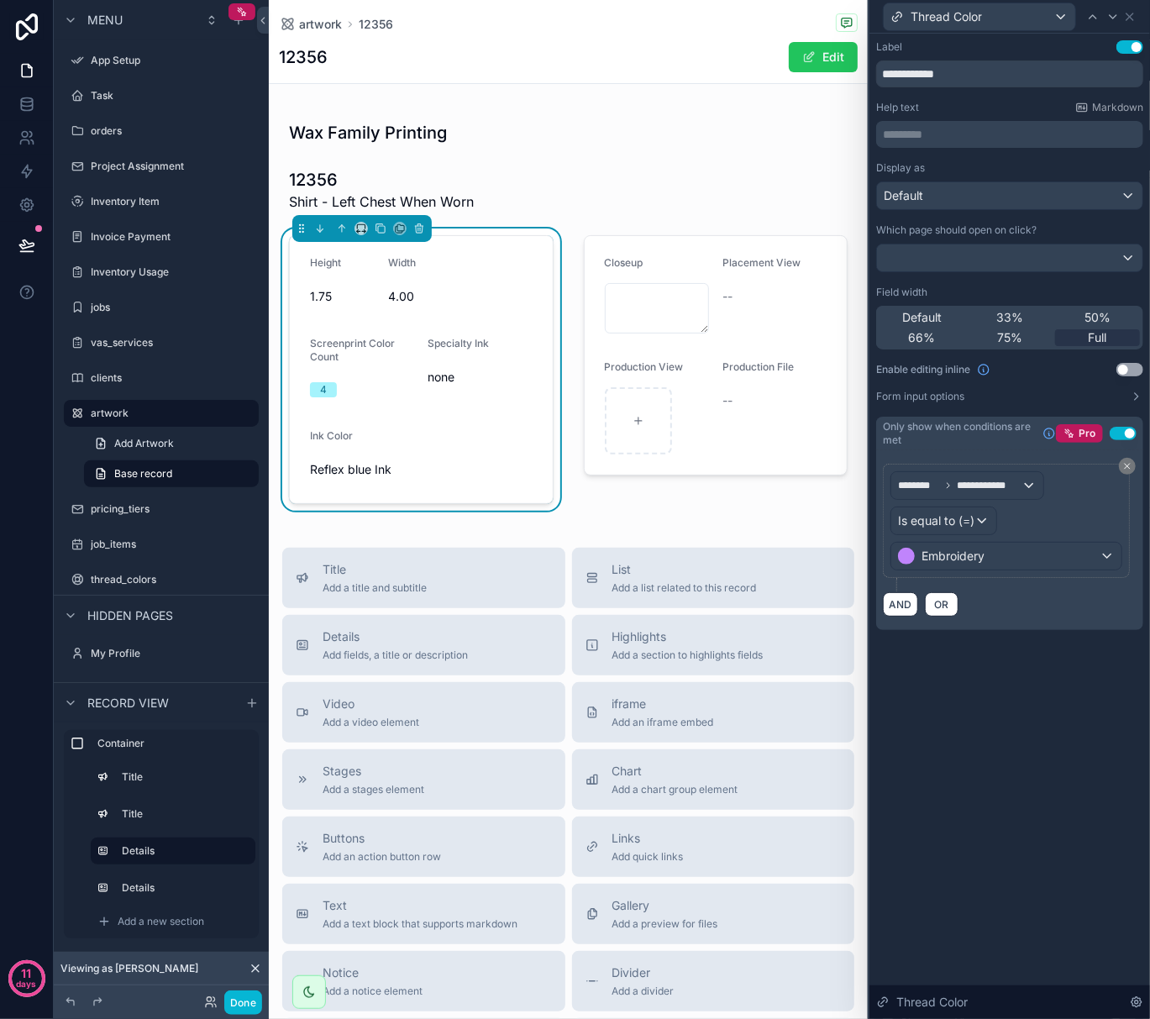
click at [943, 691] on div "**********" at bounding box center [1010, 527] width 281 height 986
click at [1129, 18] on icon at bounding box center [1130, 16] width 7 height 7
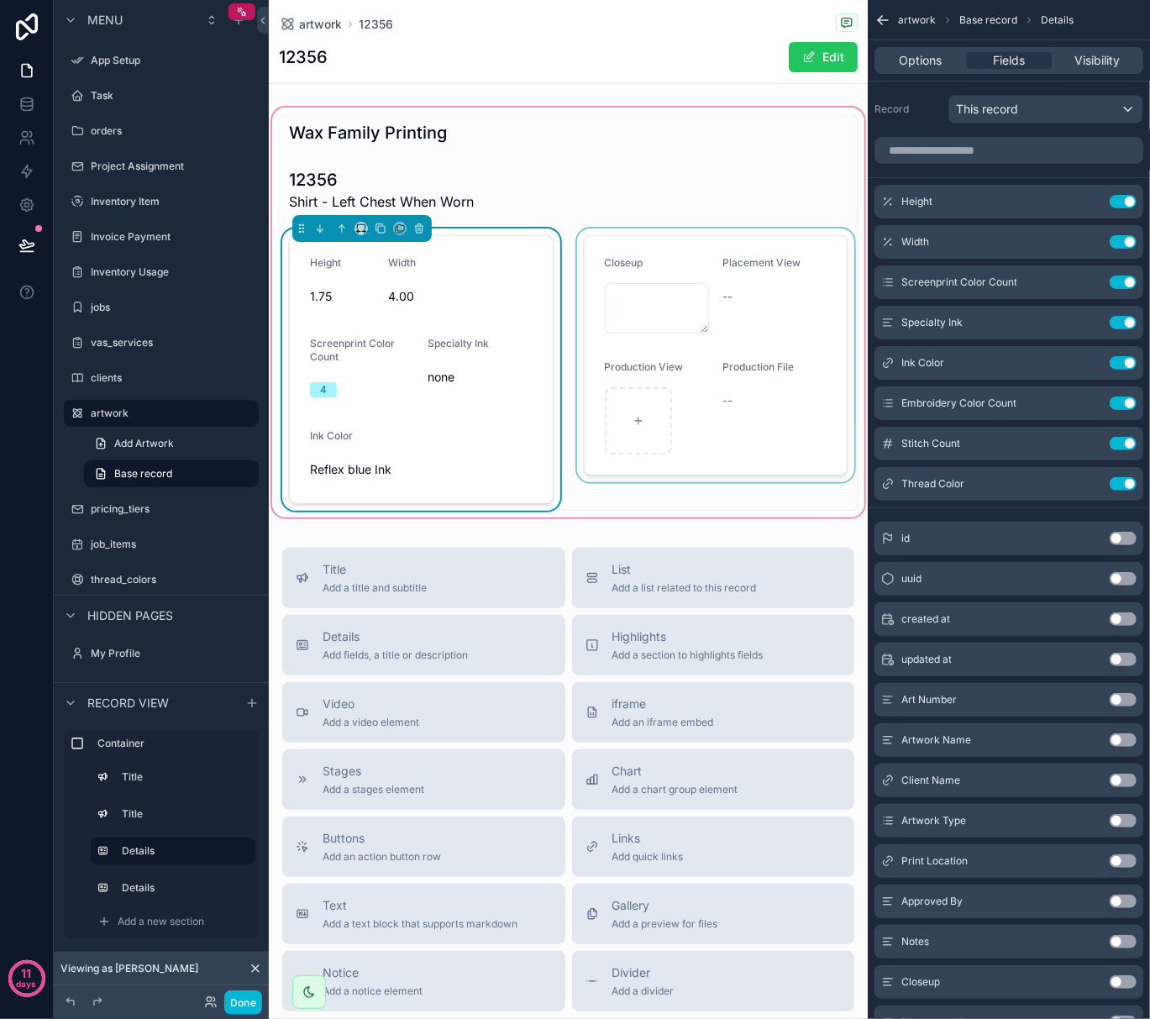
click at [679, 279] on div "scrollable content" at bounding box center [716, 370] width 285 height 282
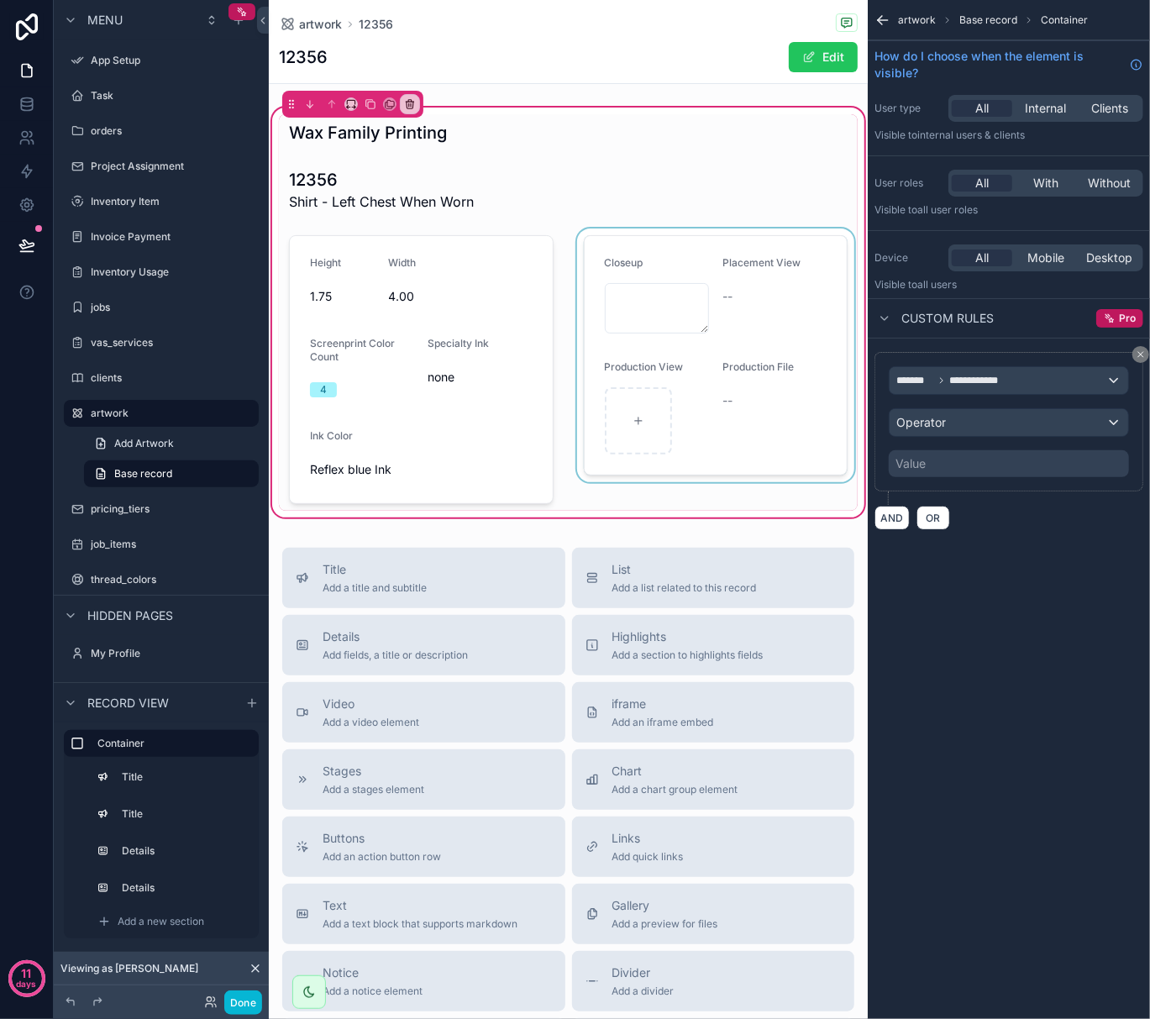
click at [667, 306] on div "scrollable content" at bounding box center [716, 370] width 285 height 282
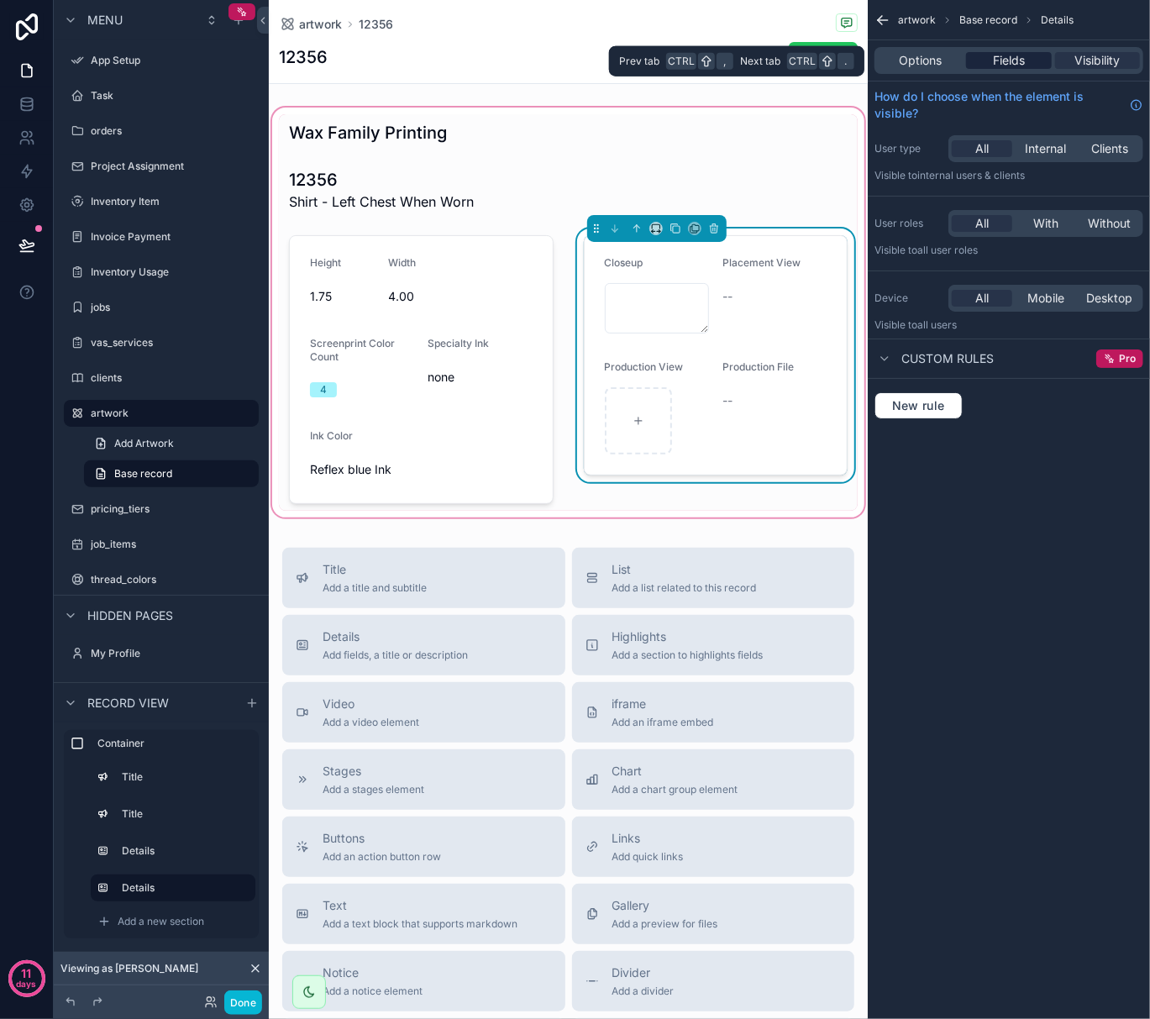
click at [1012, 68] on span "Fields" at bounding box center [1009, 60] width 32 height 17
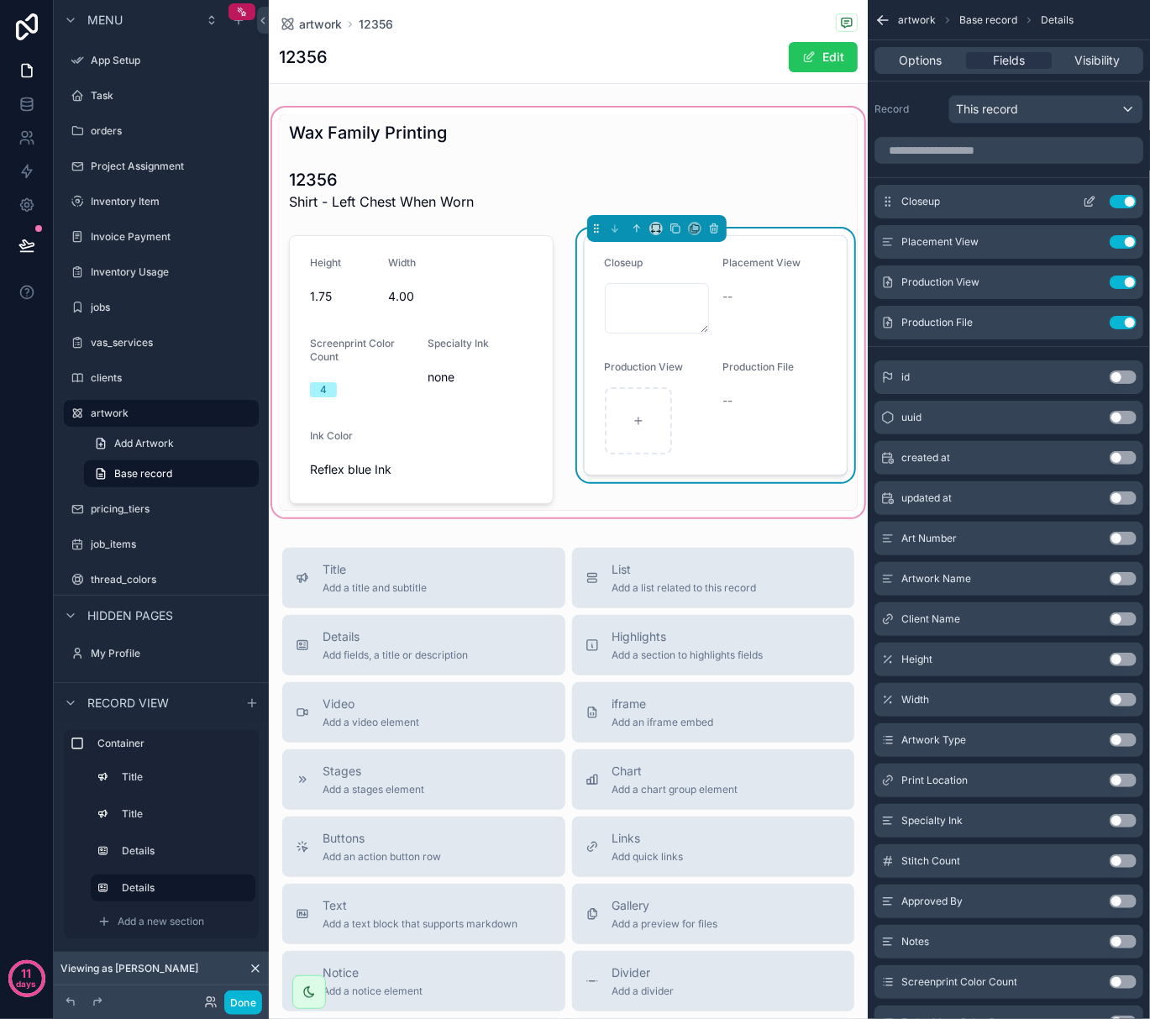
click at [1089, 199] on icon "scrollable content" at bounding box center [1089, 201] width 13 height 13
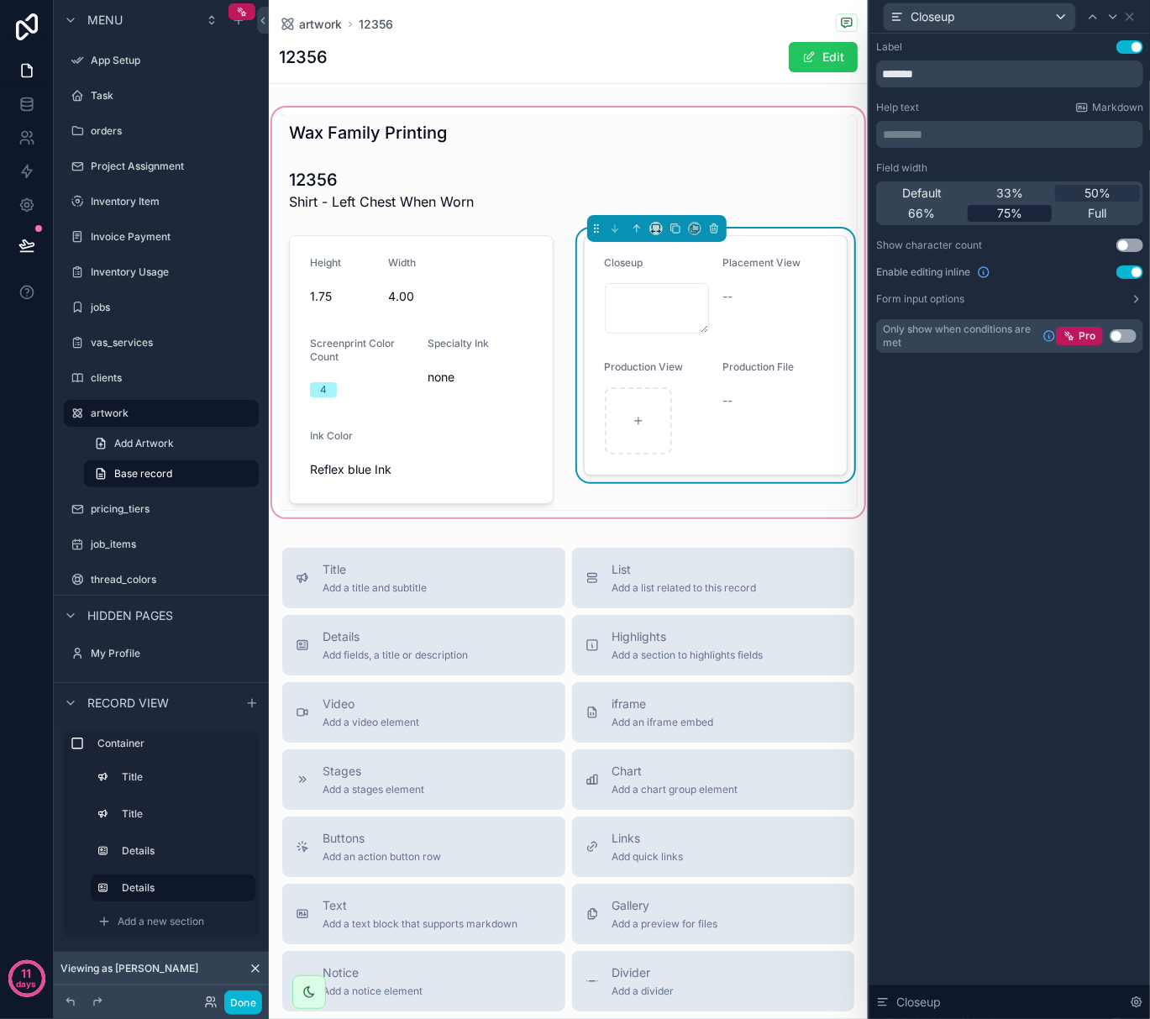
click at [1030, 212] on div "75%" at bounding box center [1010, 213] width 85 height 17
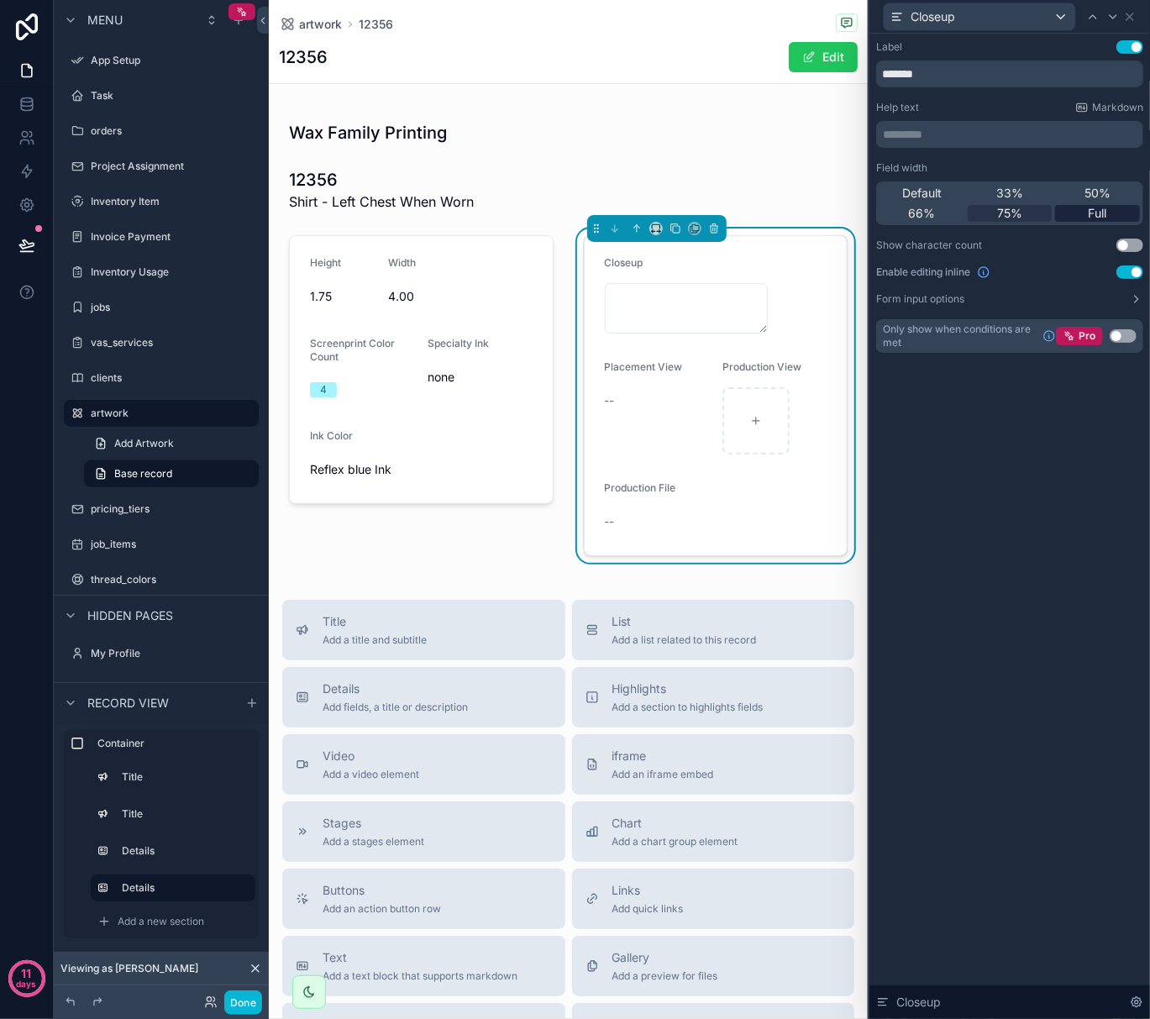
click at [1102, 207] on span "Full" at bounding box center [1098, 213] width 18 height 17
click at [1129, 18] on icon at bounding box center [1129, 16] width 13 height 13
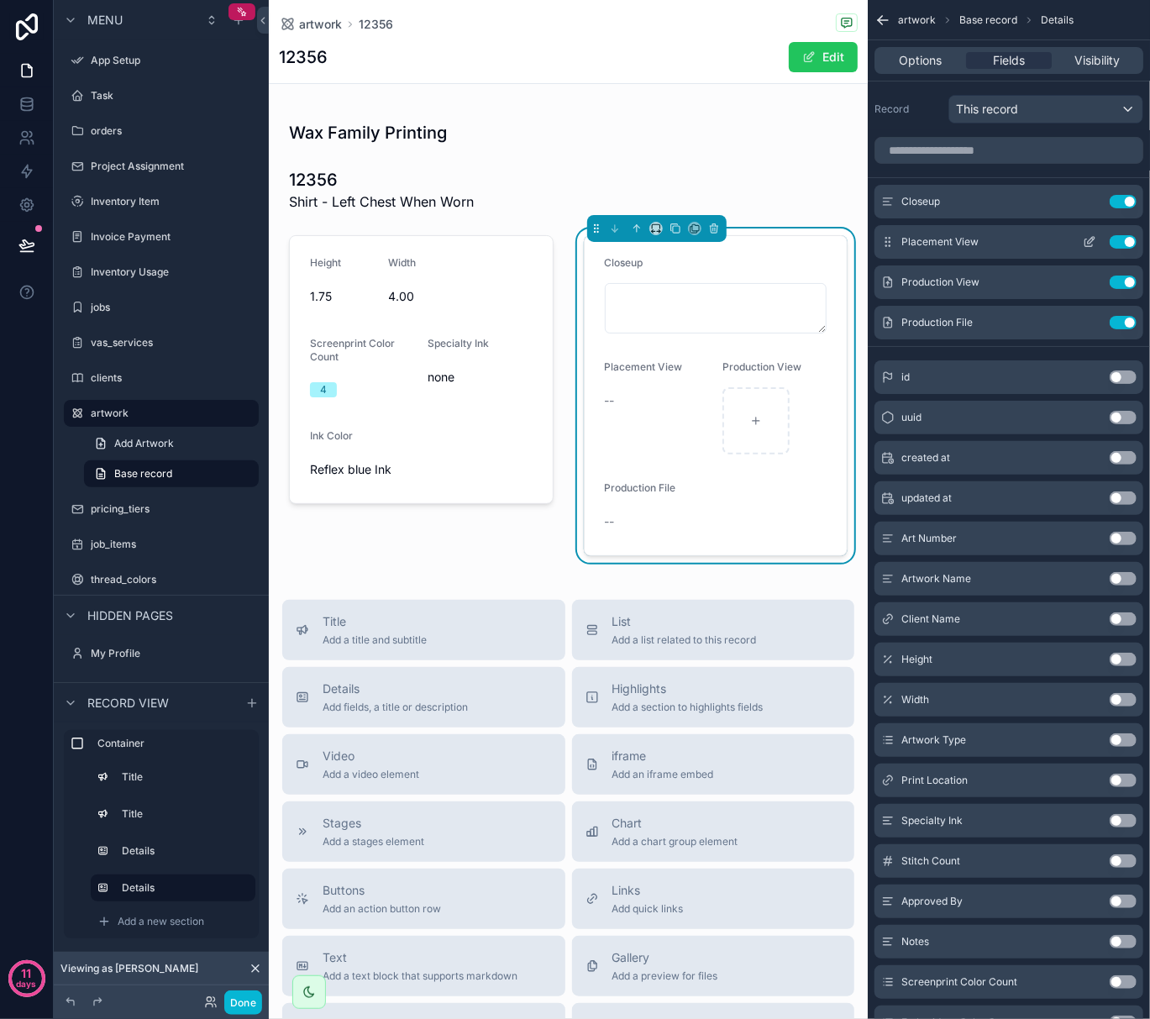
click at [1096, 245] on icon "scrollable content" at bounding box center [1089, 241] width 13 height 13
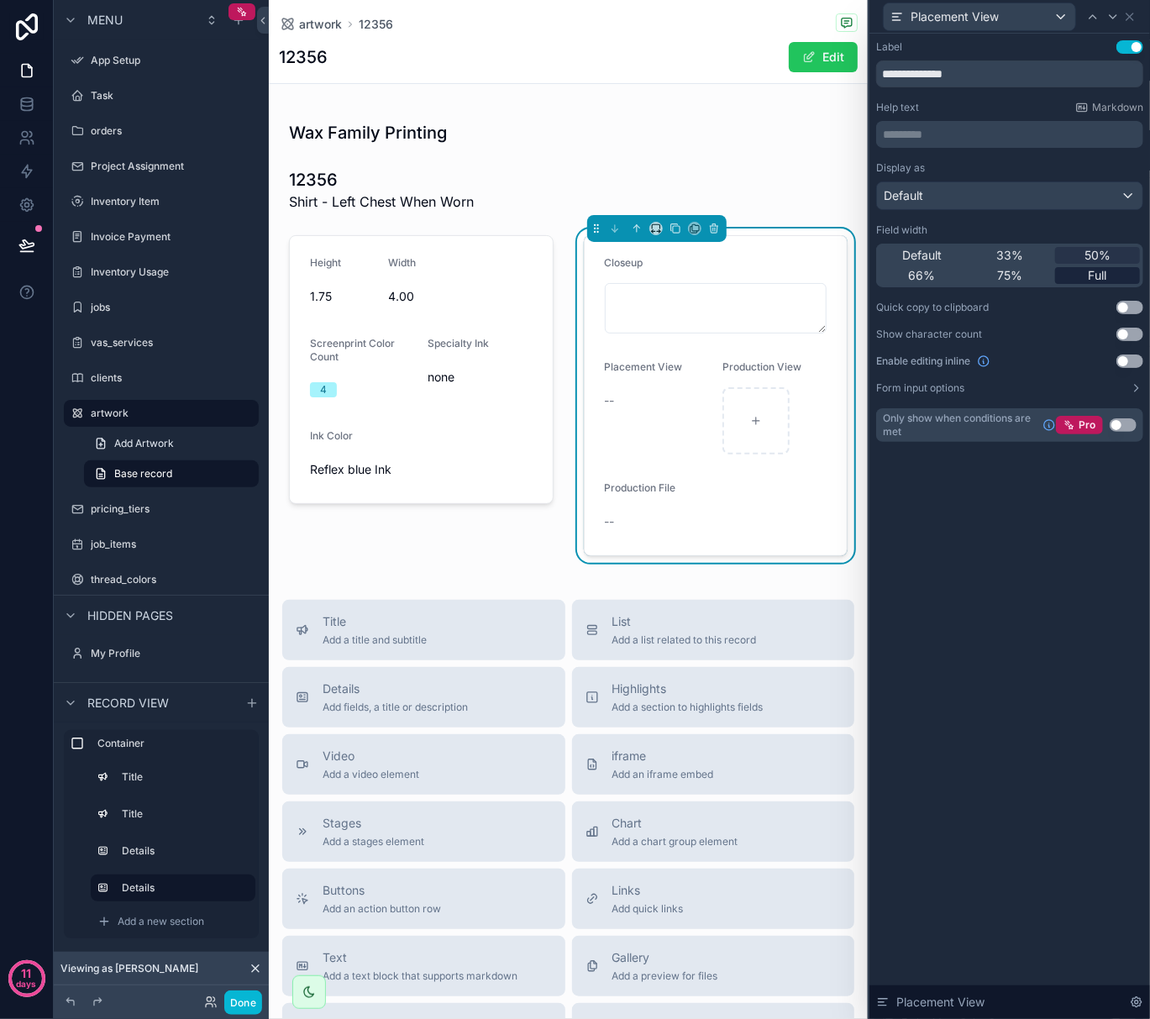
click at [1086, 273] on div "Full" at bounding box center [1097, 275] width 85 height 17
click at [1133, 358] on button "Use setting" at bounding box center [1130, 361] width 27 height 13
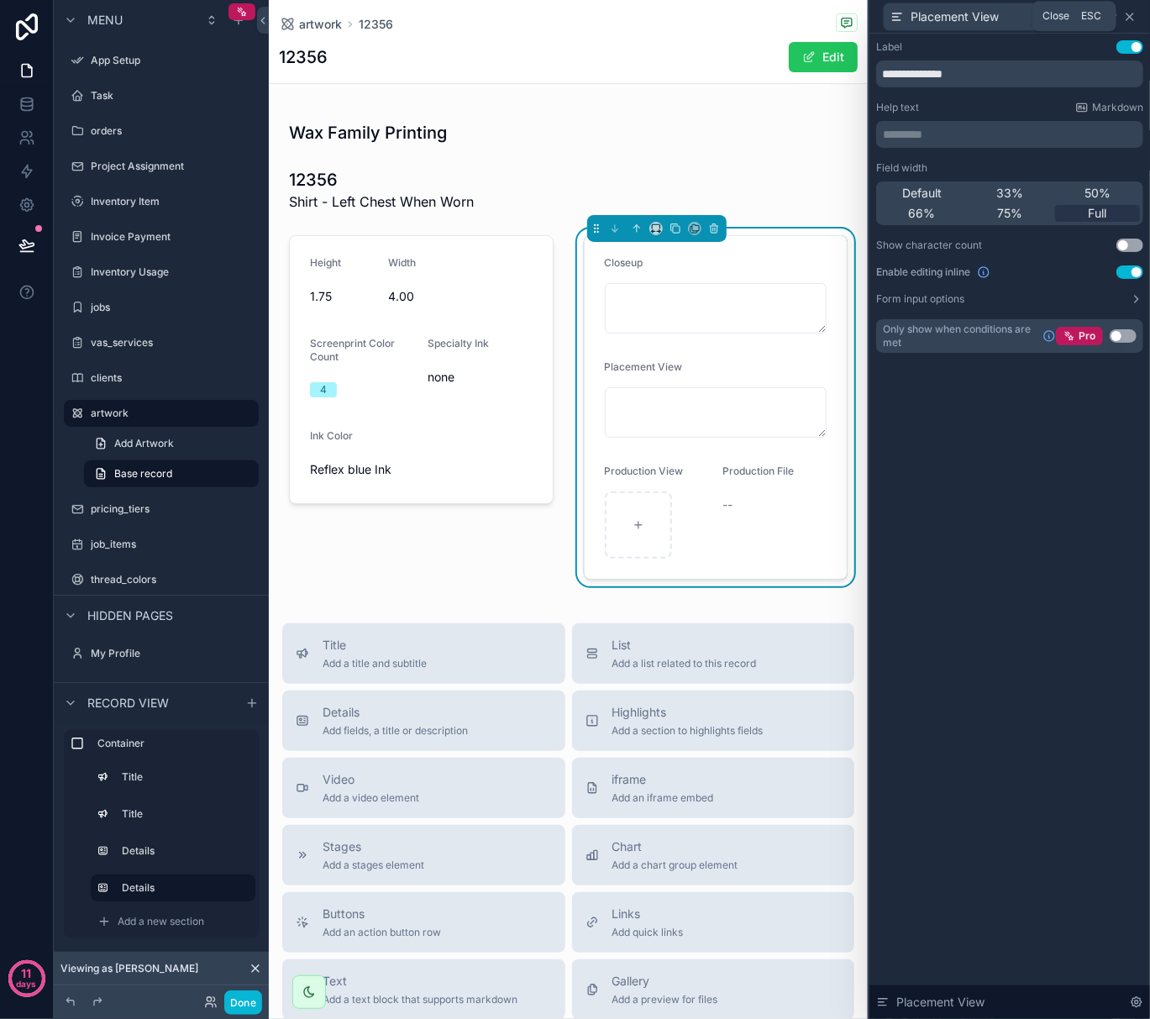
click at [1130, 12] on icon at bounding box center [1129, 16] width 13 height 13
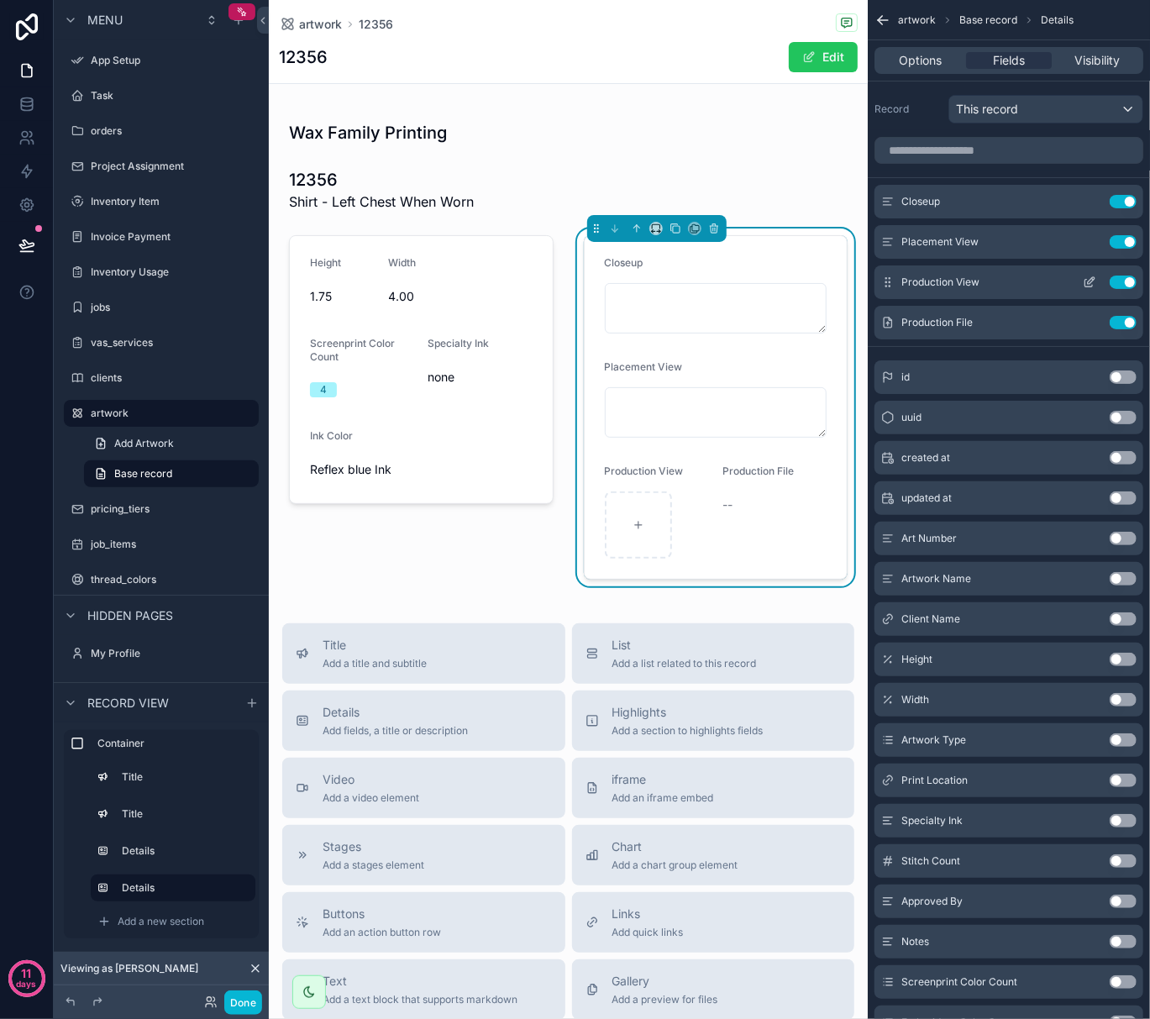
click at [1090, 283] on icon "scrollable content" at bounding box center [1089, 282] width 13 height 13
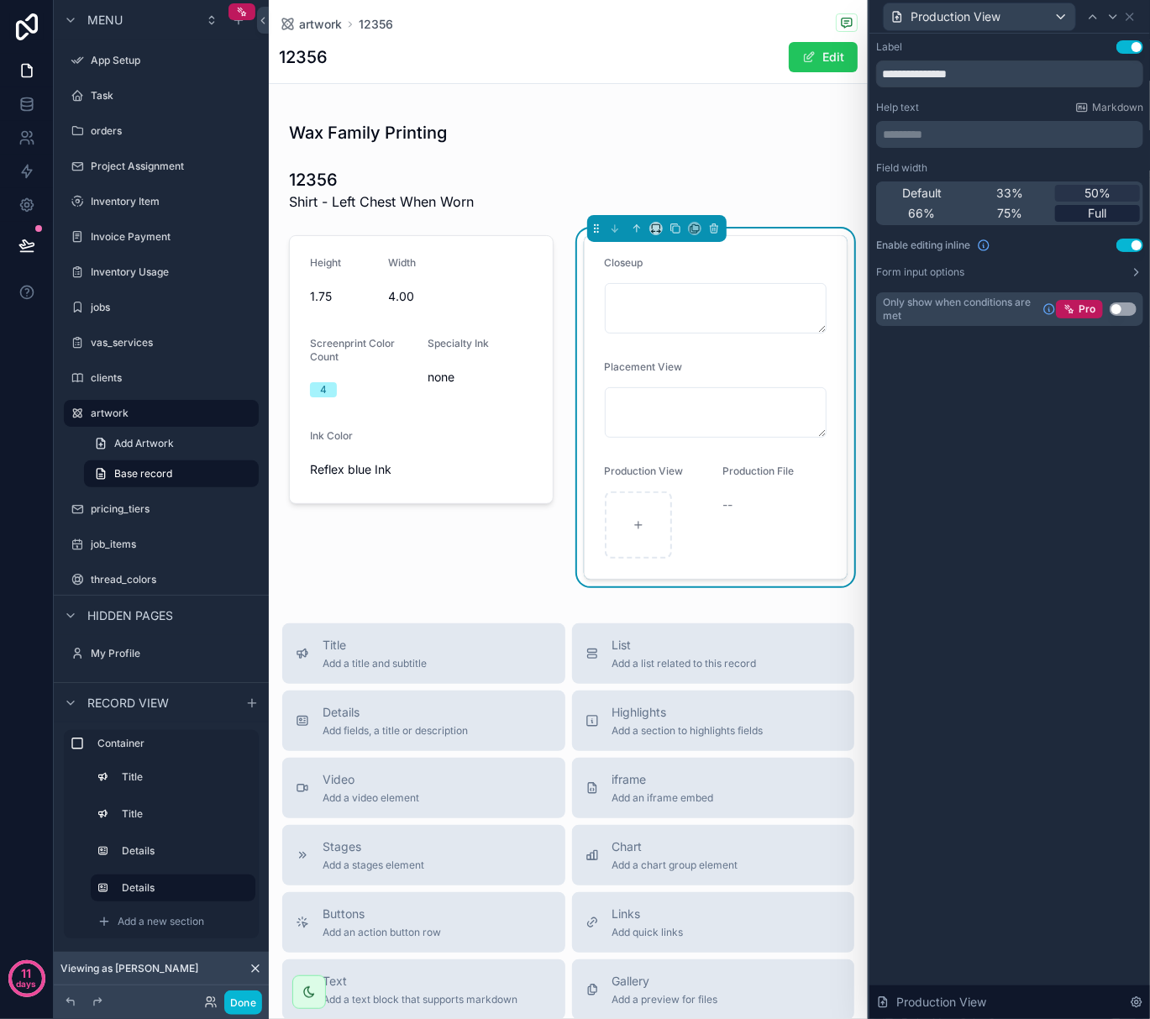
click at [1101, 216] on span "Full" at bounding box center [1098, 213] width 18 height 17
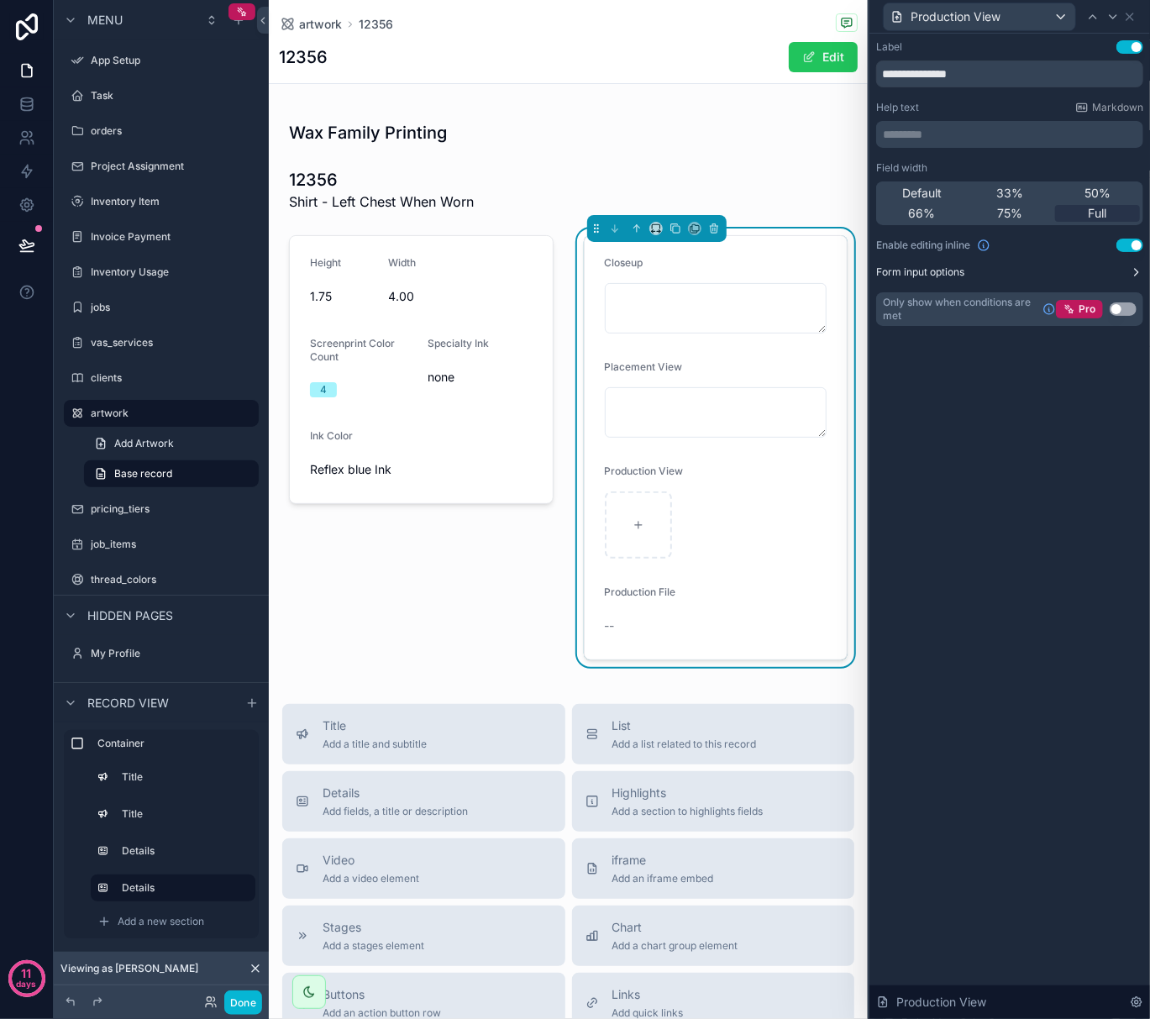
click at [1133, 271] on icon at bounding box center [1136, 272] width 13 height 13
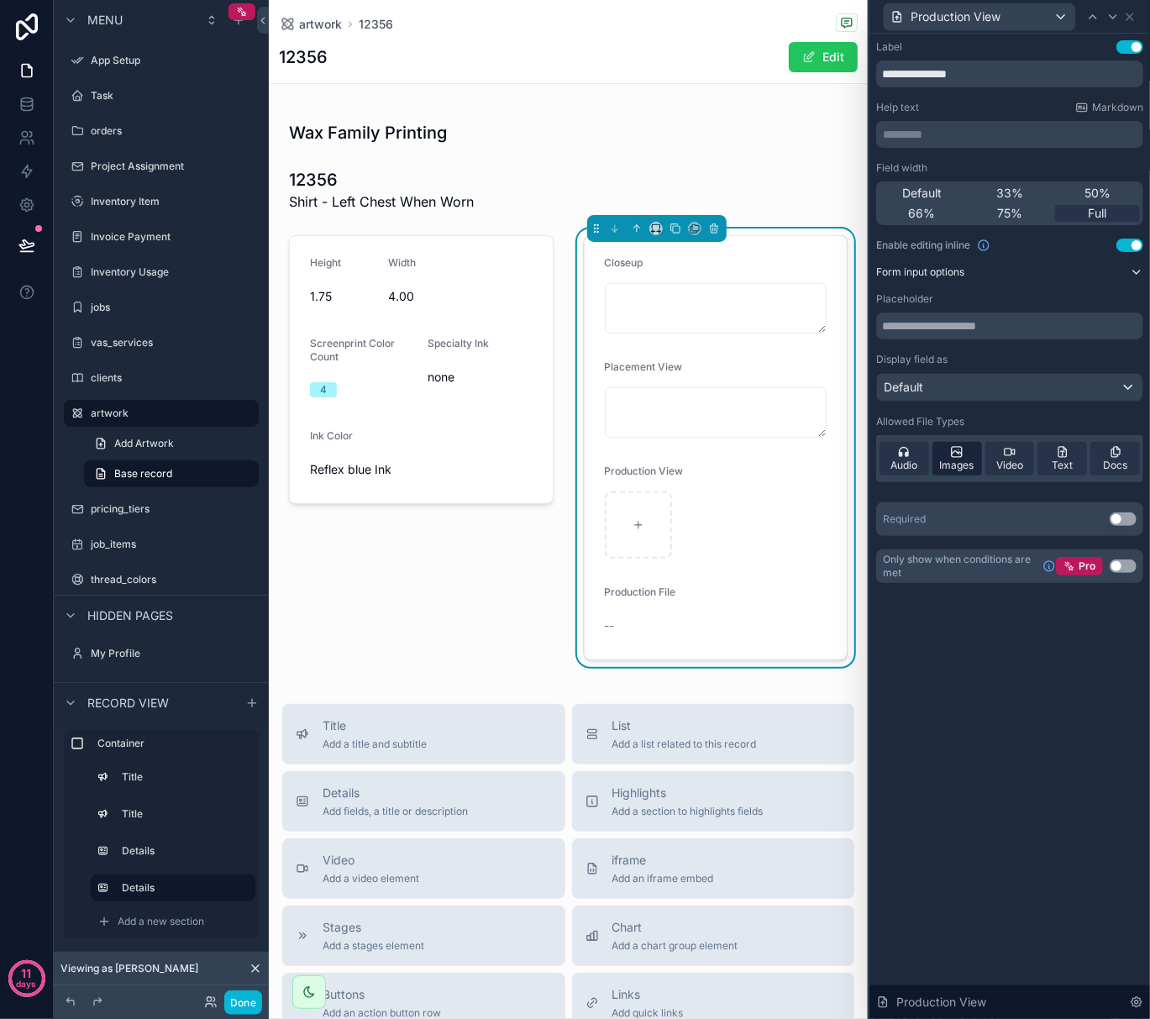
click at [959, 457] on icon at bounding box center [957, 452] width 10 height 10
click at [995, 281] on div "Field width Default 33% 50% 66% 75% Full Enable editing inline Use setting Form…" at bounding box center [1009, 348] width 267 height 375
click at [1136, 17] on icon at bounding box center [1129, 16] width 13 height 13
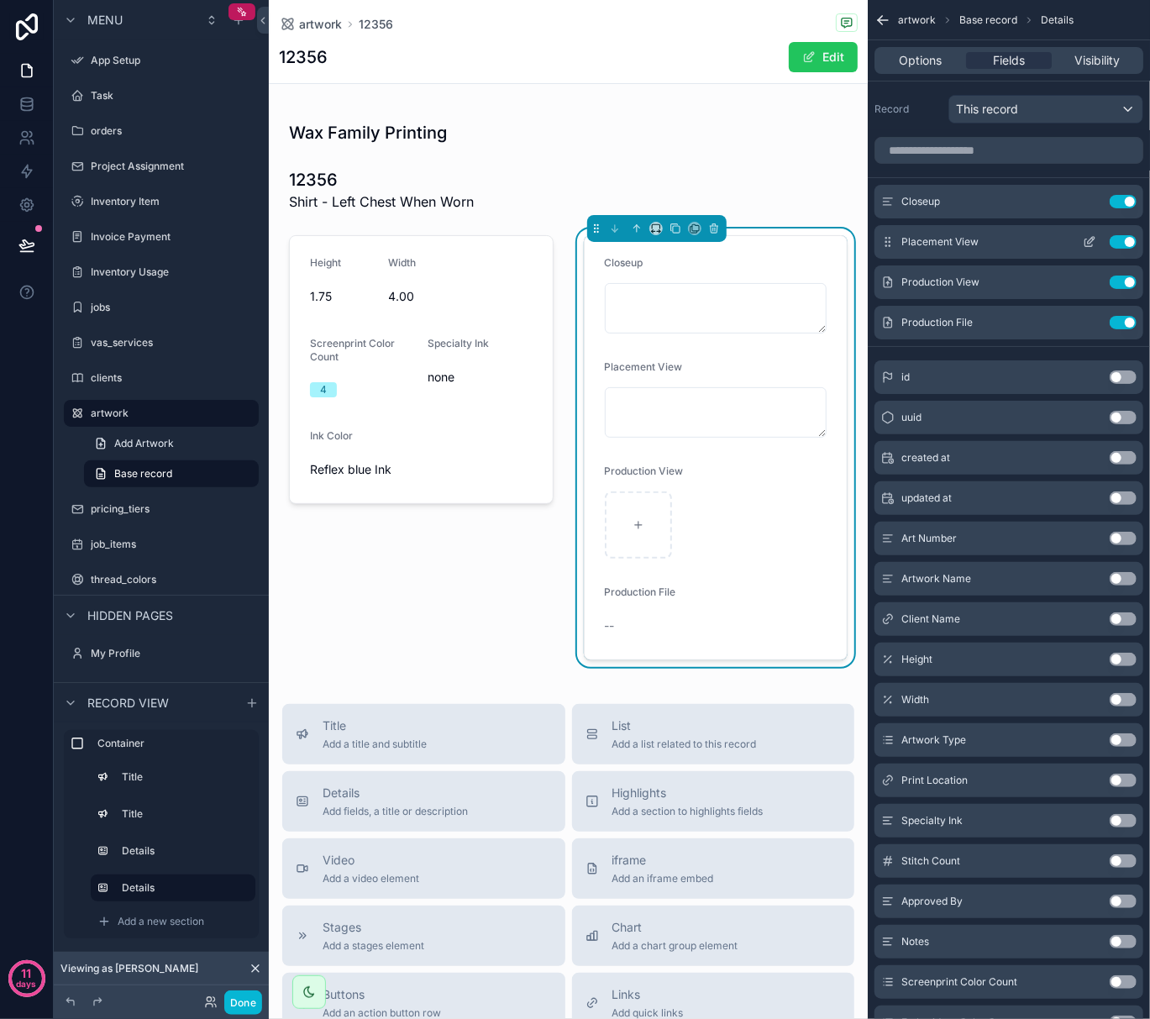
click at [1086, 244] on icon "scrollable content" at bounding box center [1089, 241] width 13 height 13
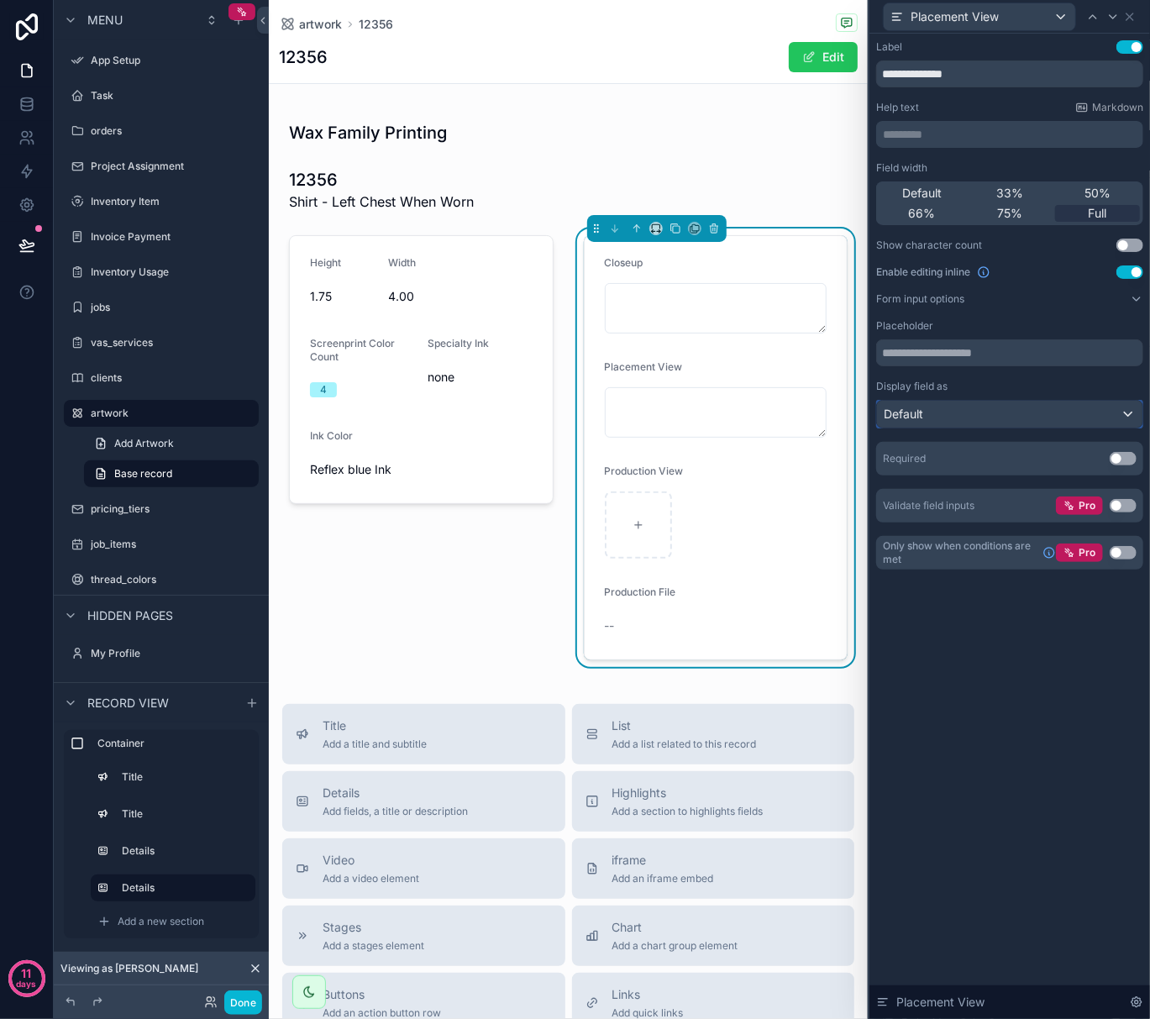
click at [1080, 412] on div "Default" at bounding box center [1010, 414] width 266 height 27
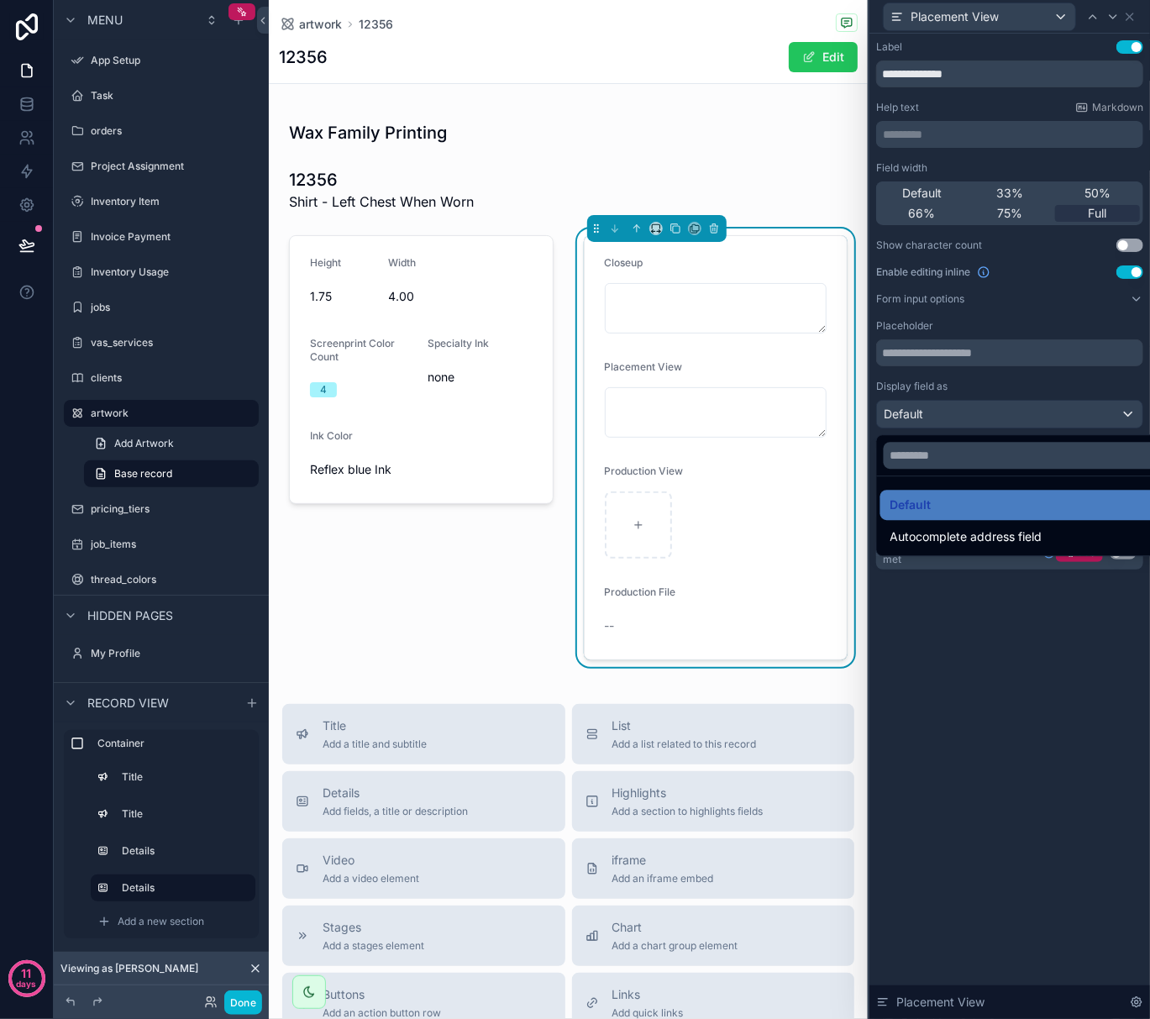
click at [1080, 412] on div at bounding box center [1010, 509] width 281 height 1019
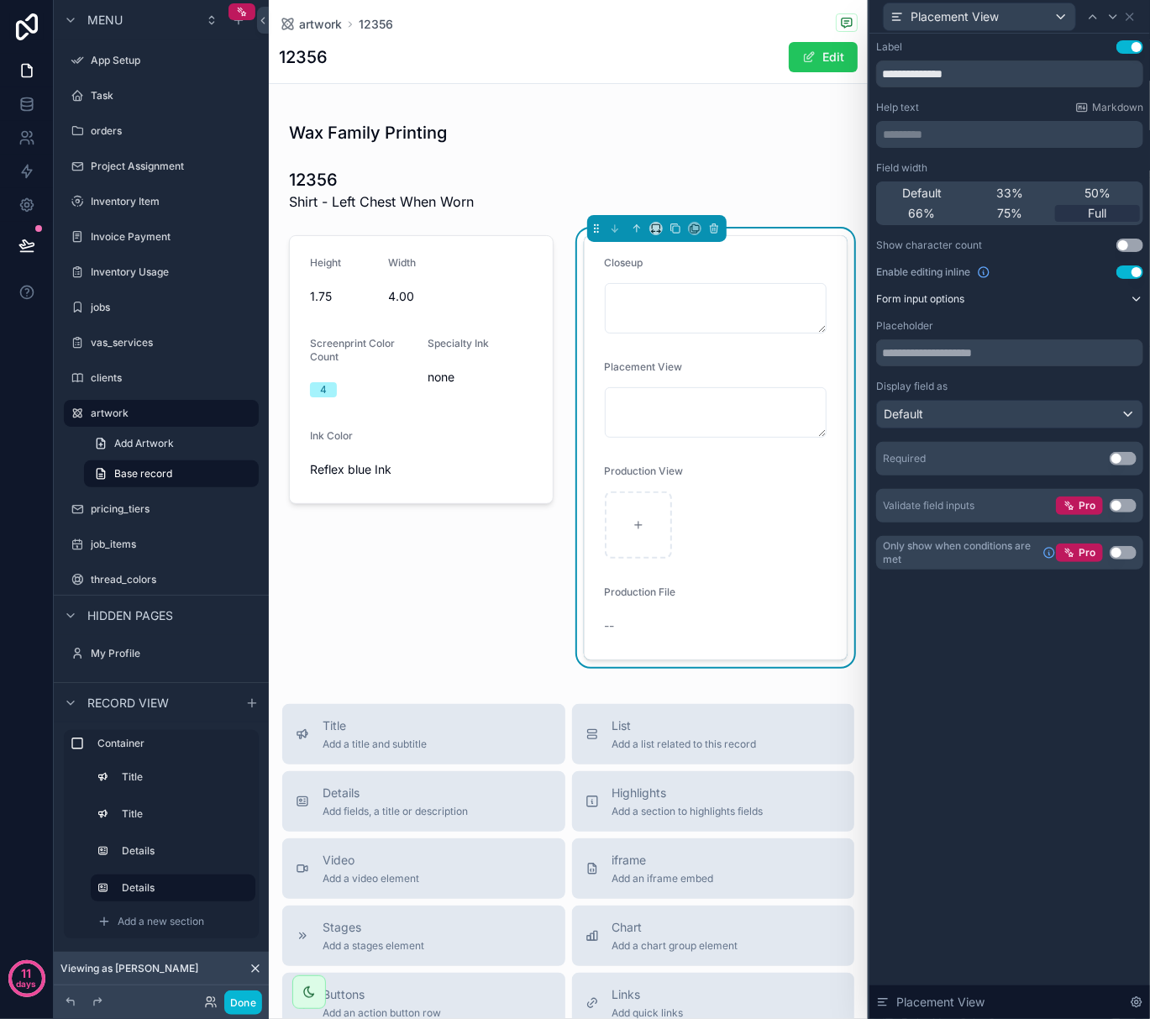
click at [1131, 297] on icon at bounding box center [1136, 298] width 13 height 13
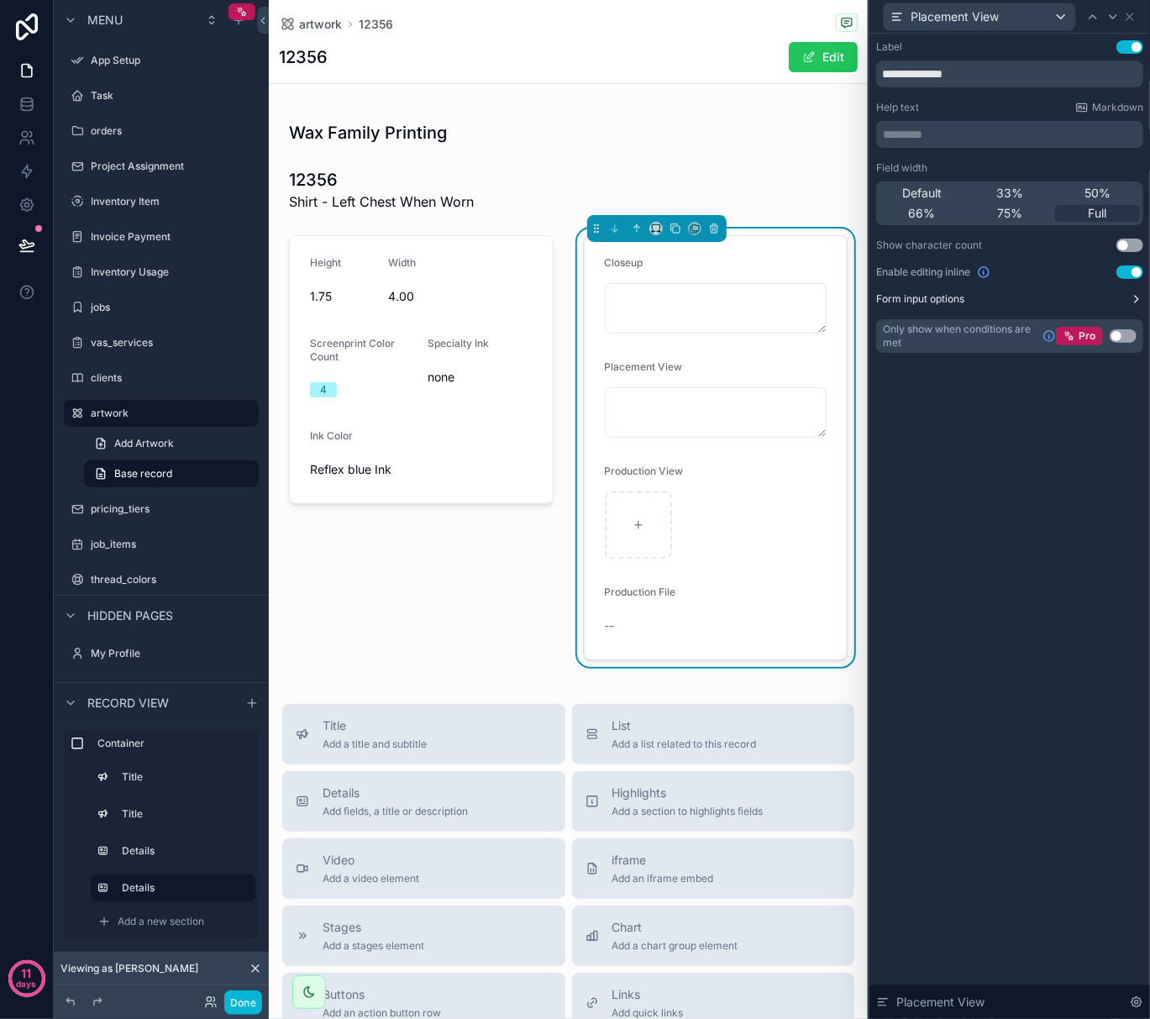
click at [1131, 297] on icon at bounding box center [1136, 298] width 13 height 13
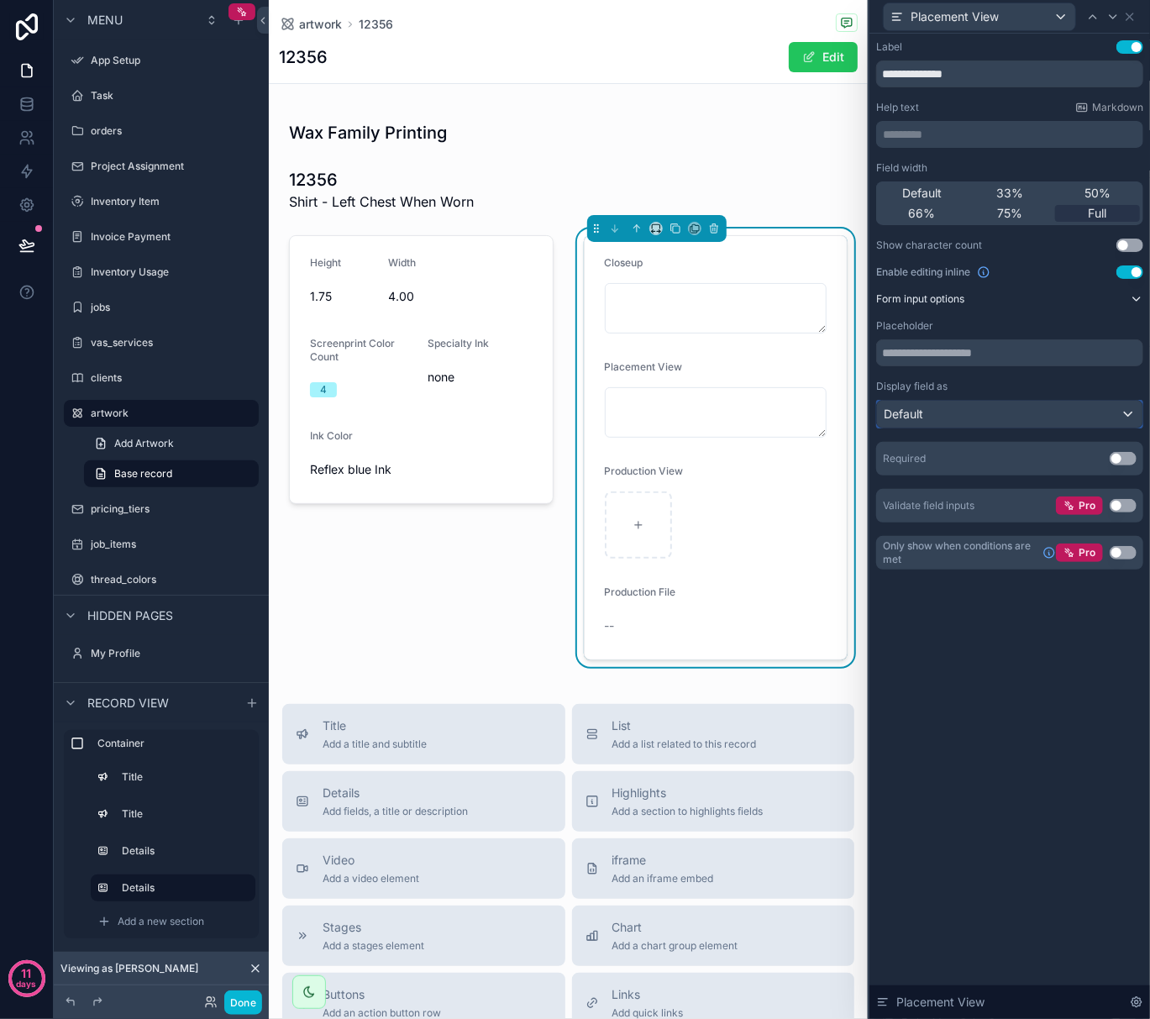
click at [1097, 417] on div "Default" at bounding box center [1010, 414] width 266 height 27
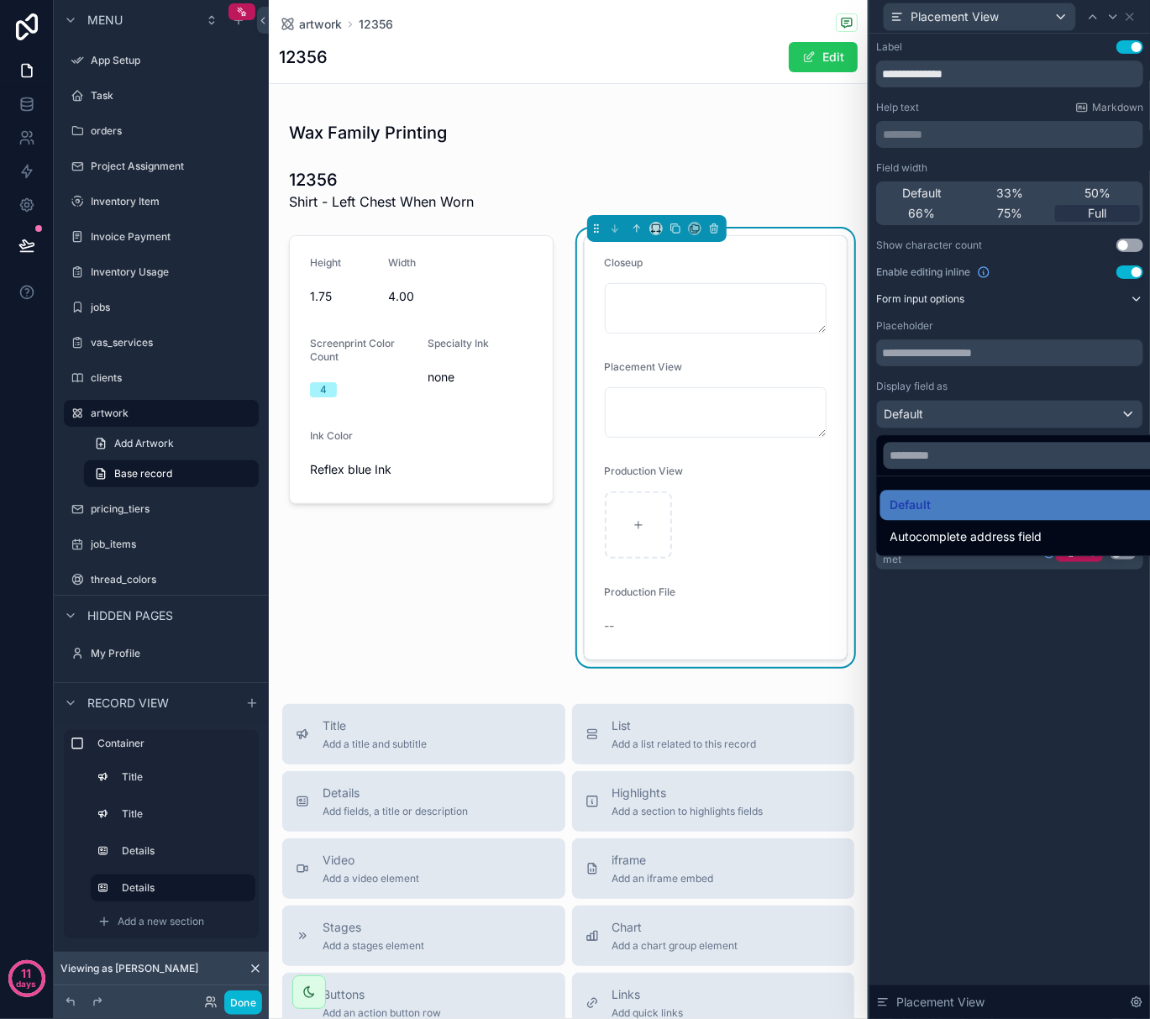
click at [1097, 417] on div at bounding box center [1010, 509] width 281 height 1019
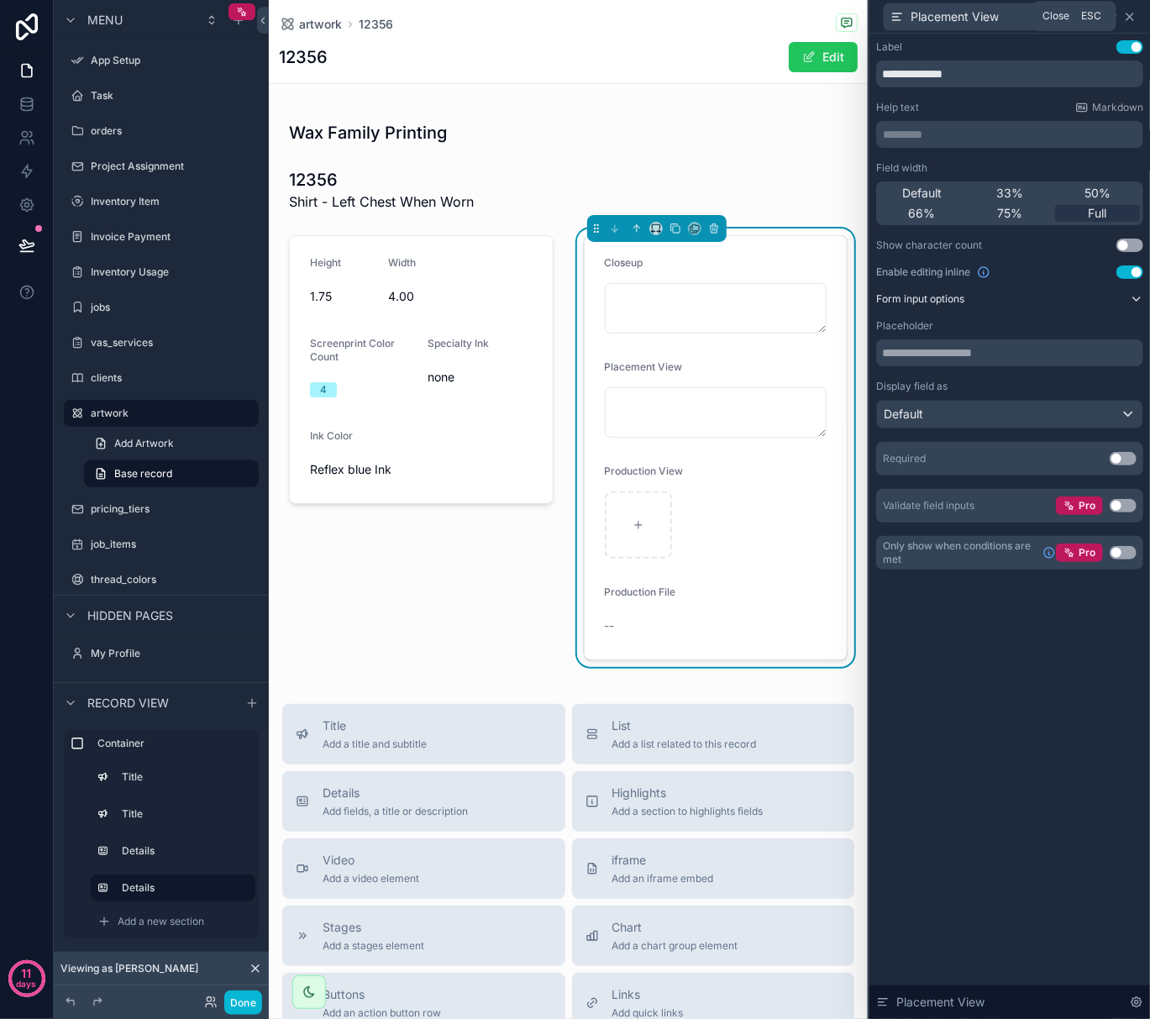
click at [1130, 17] on icon at bounding box center [1130, 16] width 7 height 7
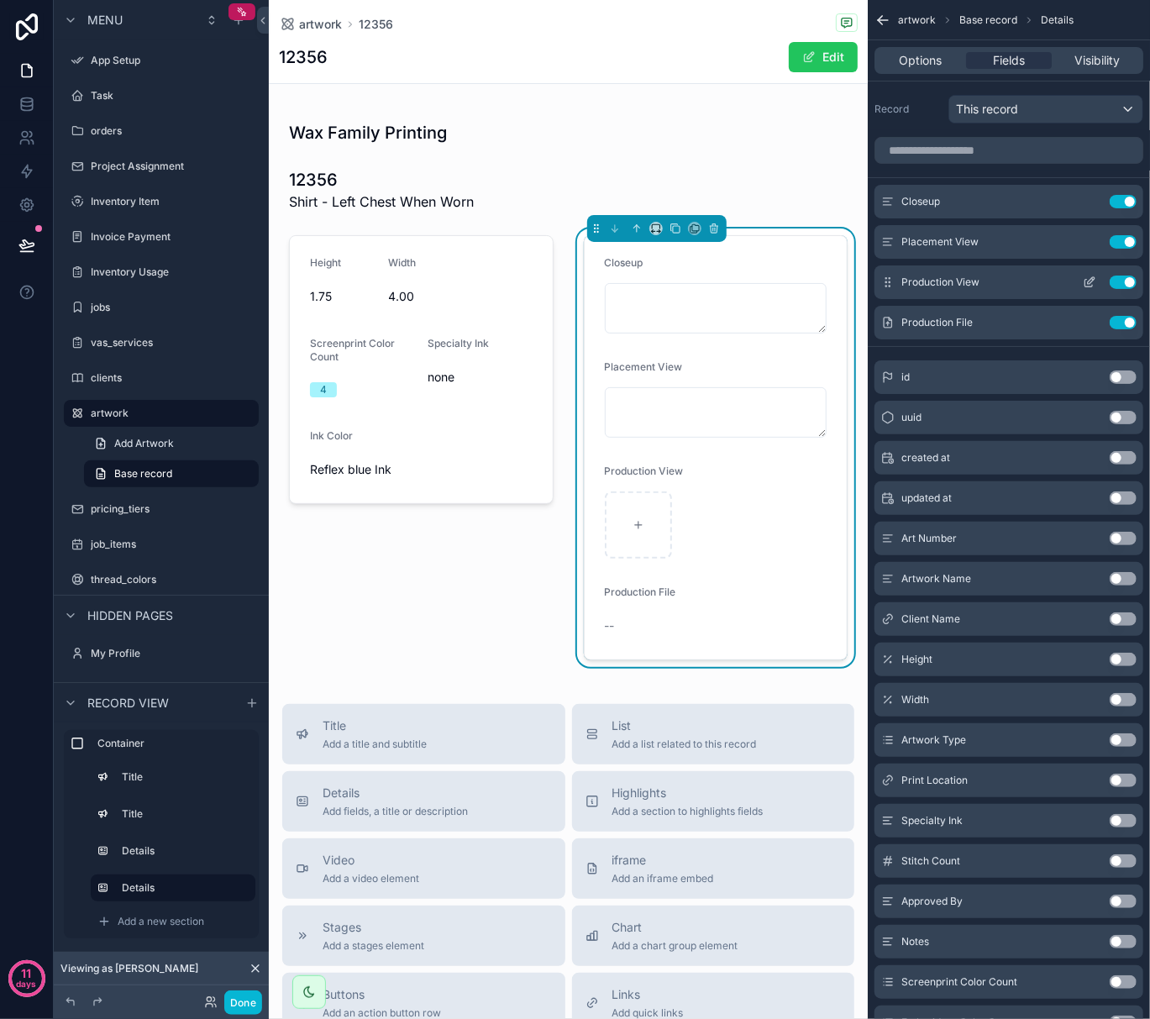
click at [1083, 281] on icon "scrollable content" at bounding box center [1089, 282] width 13 height 13
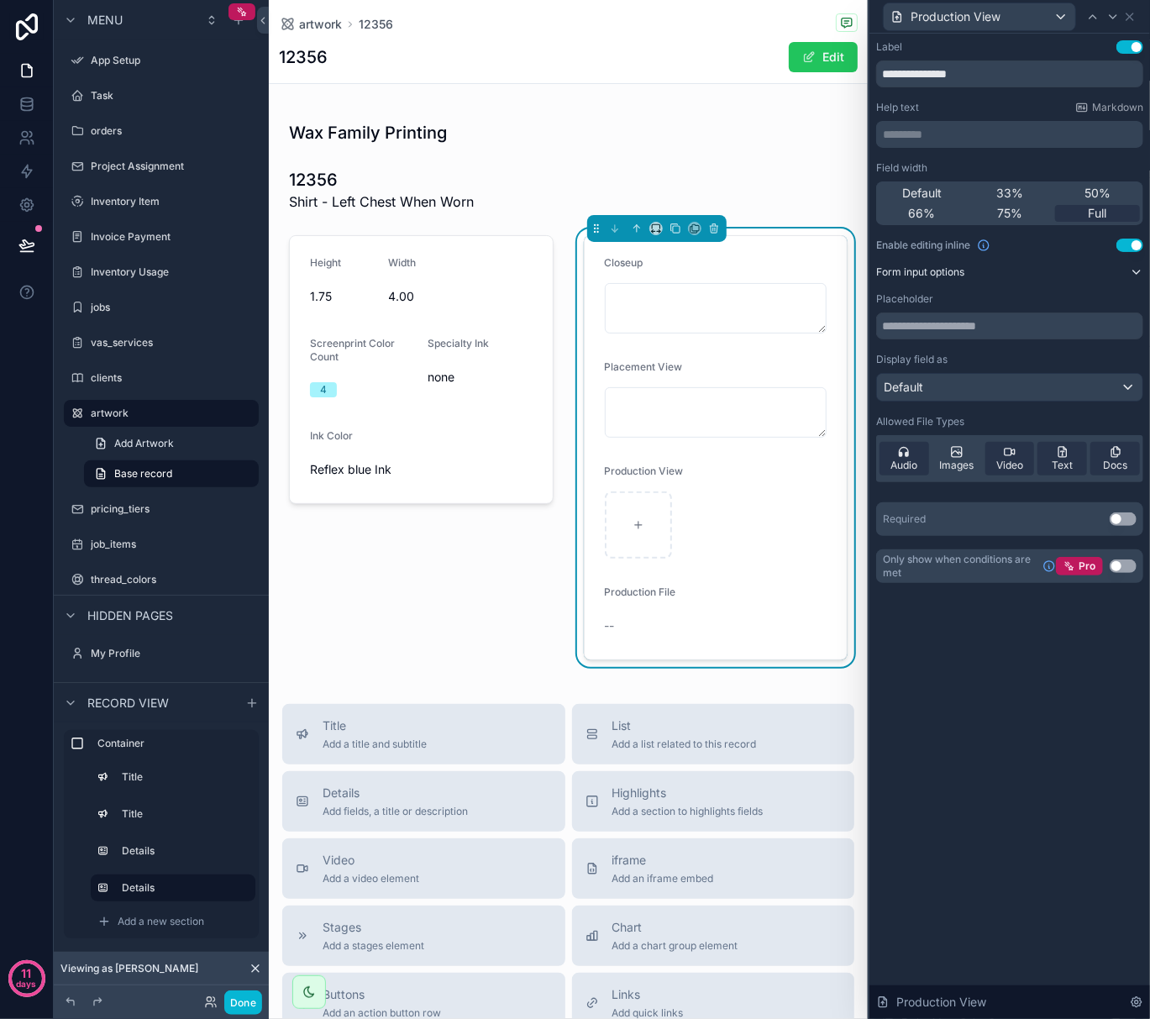
click at [1134, 271] on icon at bounding box center [1137, 272] width 7 height 3
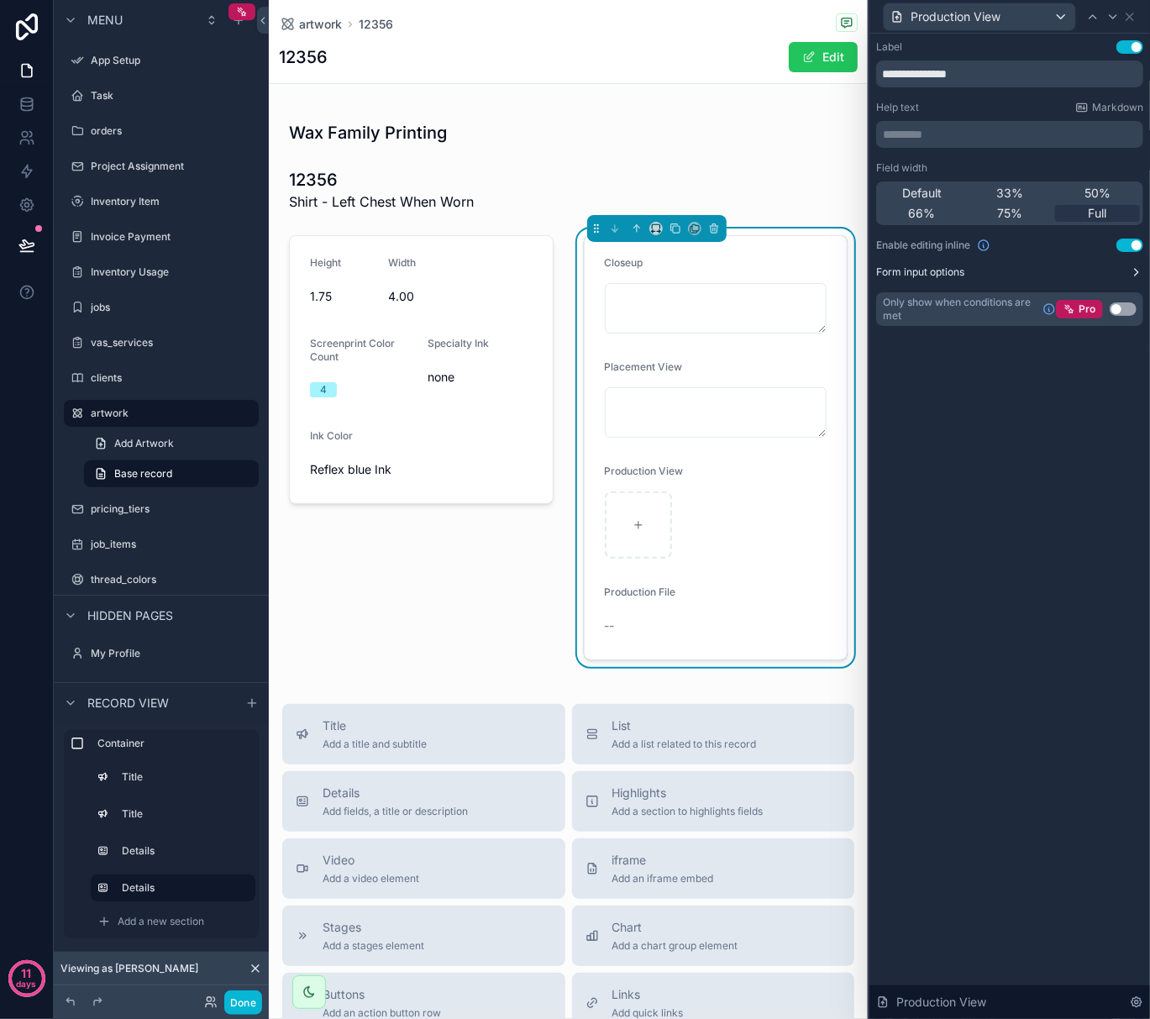
click at [1134, 271] on icon at bounding box center [1136, 272] width 13 height 13
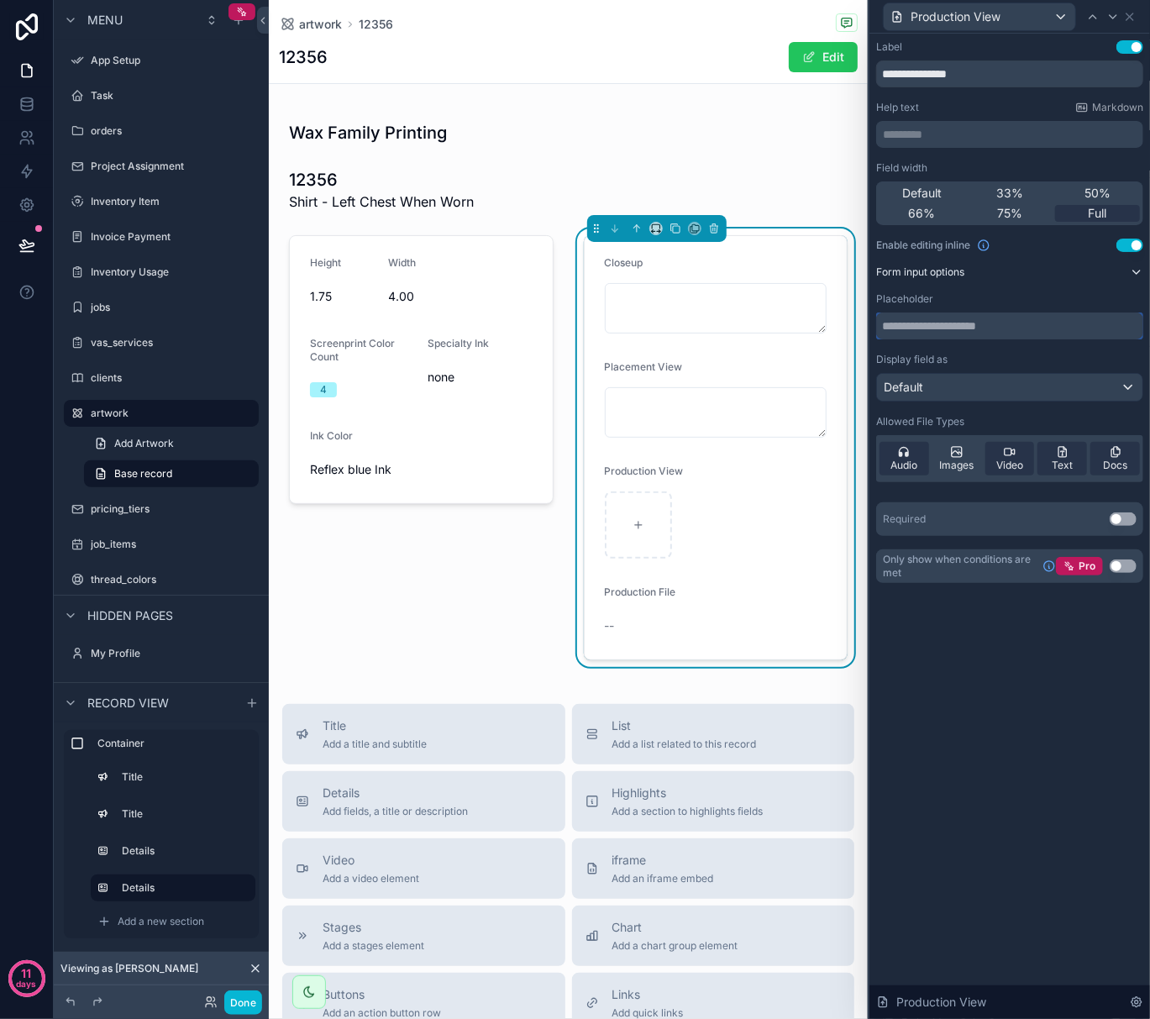
click at [1100, 329] on input "text" at bounding box center [1009, 326] width 267 height 27
click at [1091, 323] on input "text" at bounding box center [1009, 326] width 267 height 27
drag, startPoint x: 1091, startPoint y: 323, endPoint x: 855, endPoint y: 321, distance: 235.3
click at [855, 321] on div "**********" at bounding box center [575, 509] width 1150 height 1019
click at [961, 392] on div "Default" at bounding box center [1010, 387] width 266 height 27
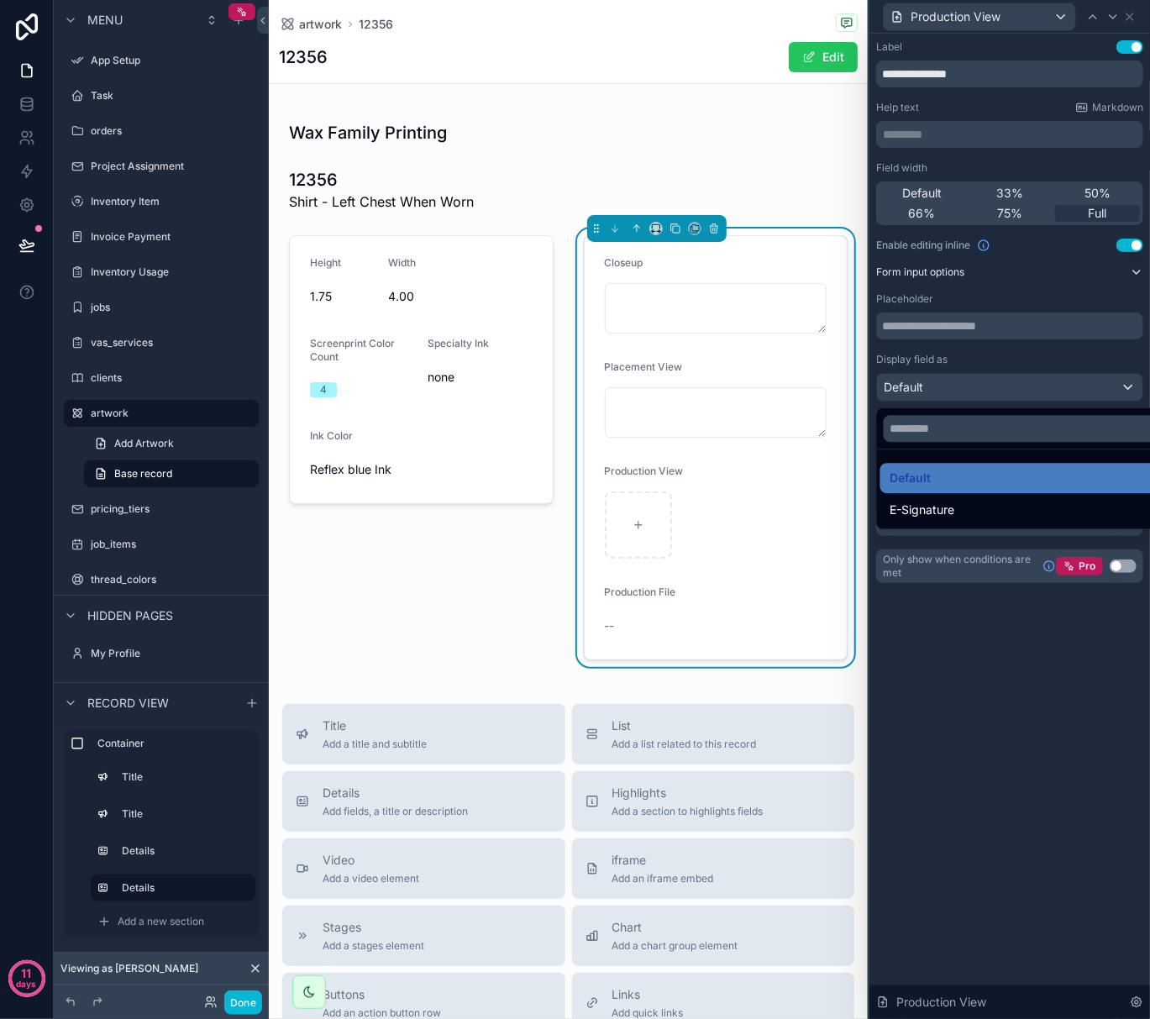
click at [961, 392] on div at bounding box center [1010, 509] width 281 height 1019
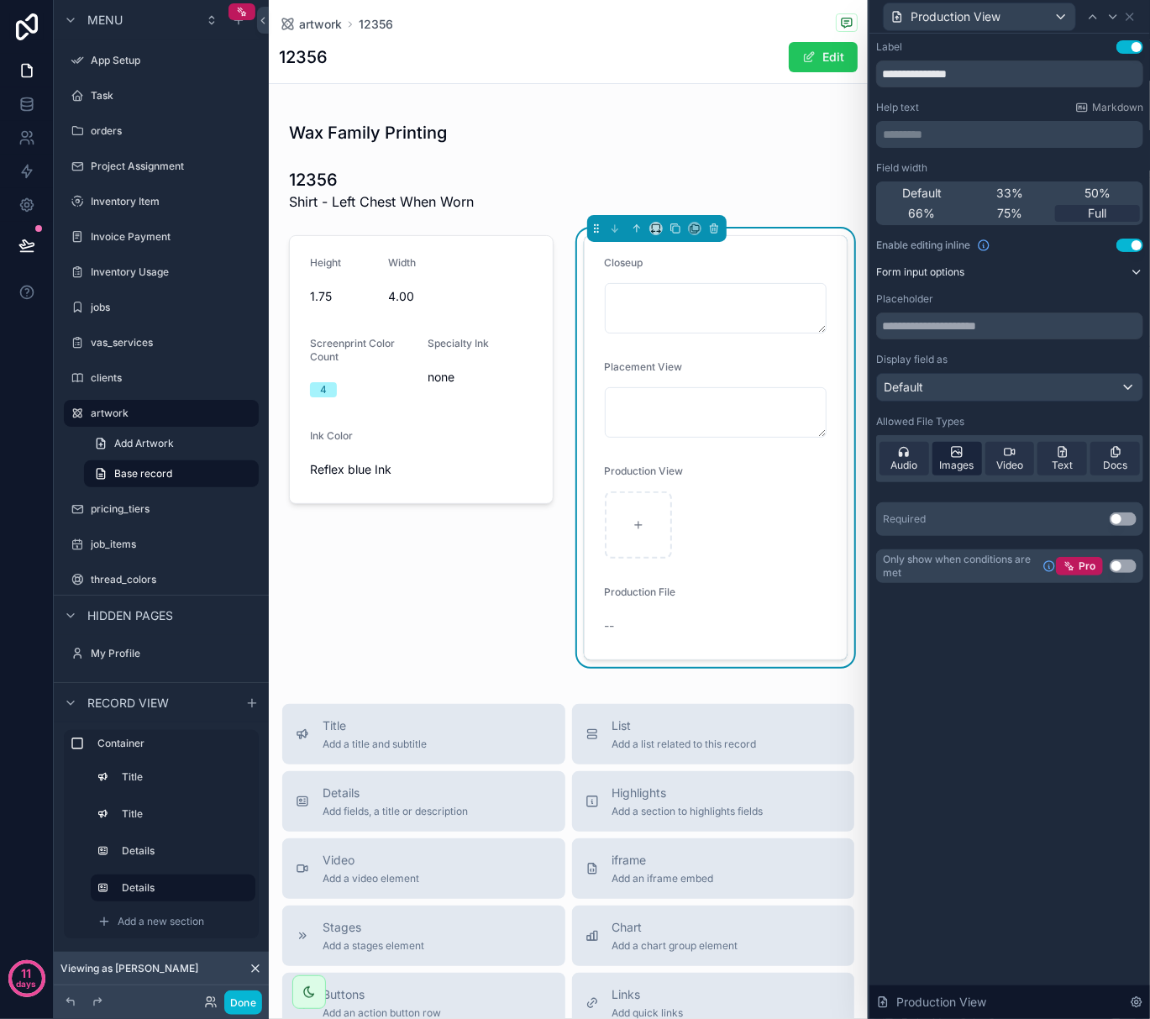
click at [963, 457] on icon at bounding box center [956, 451] width 13 height 13
click at [902, 458] on icon at bounding box center [903, 451] width 13 height 13
click at [1013, 459] on span "Video" at bounding box center [1010, 465] width 27 height 13
click at [1070, 458] on div "Text" at bounding box center [1063, 459] width 50 height 34
click at [1123, 459] on span "Docs" at bounding box center [1115, 465] width 24 height 13
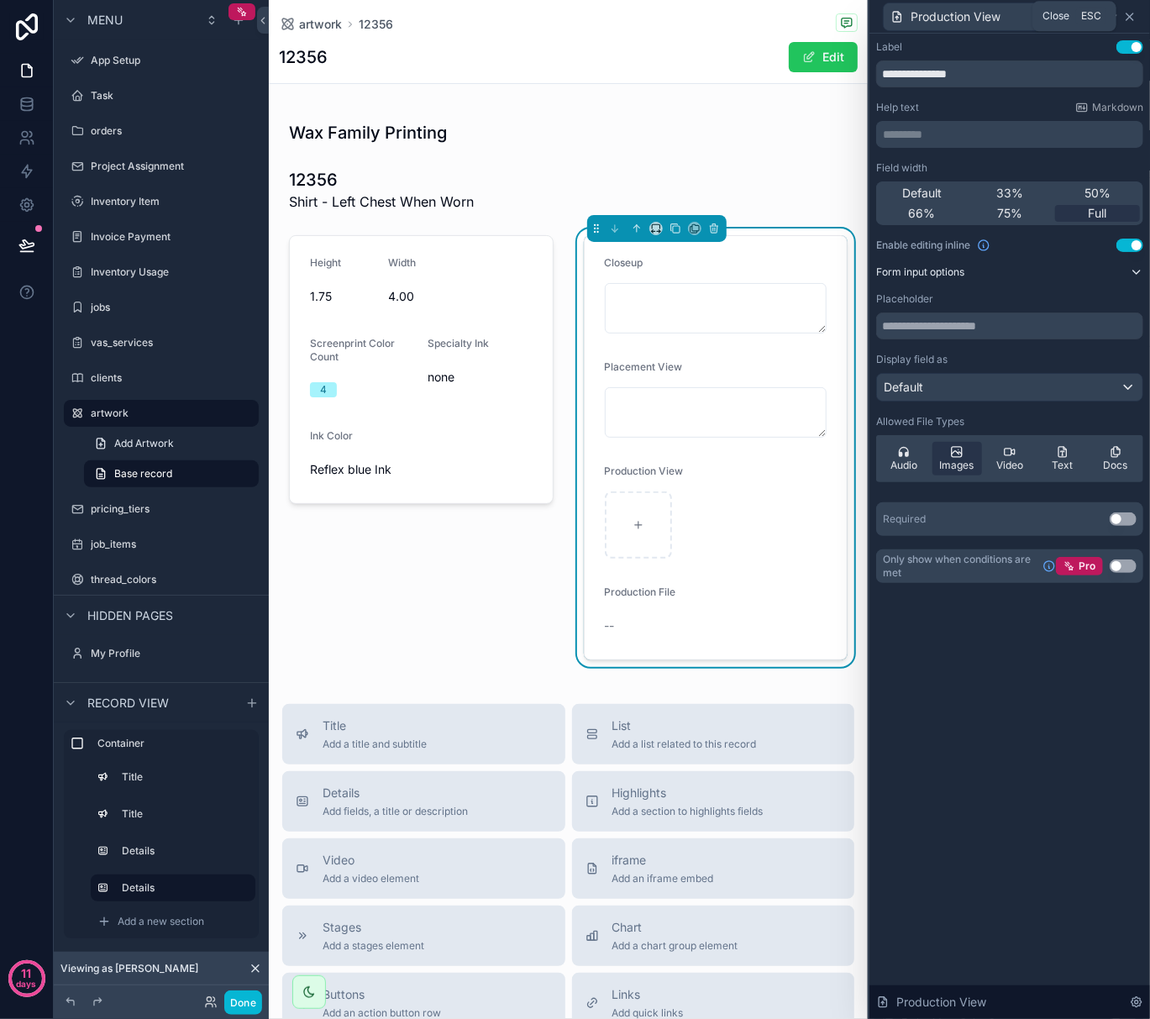
click at [1131, 15] on icon at bounding box center [1130, 16] width 7 height 7
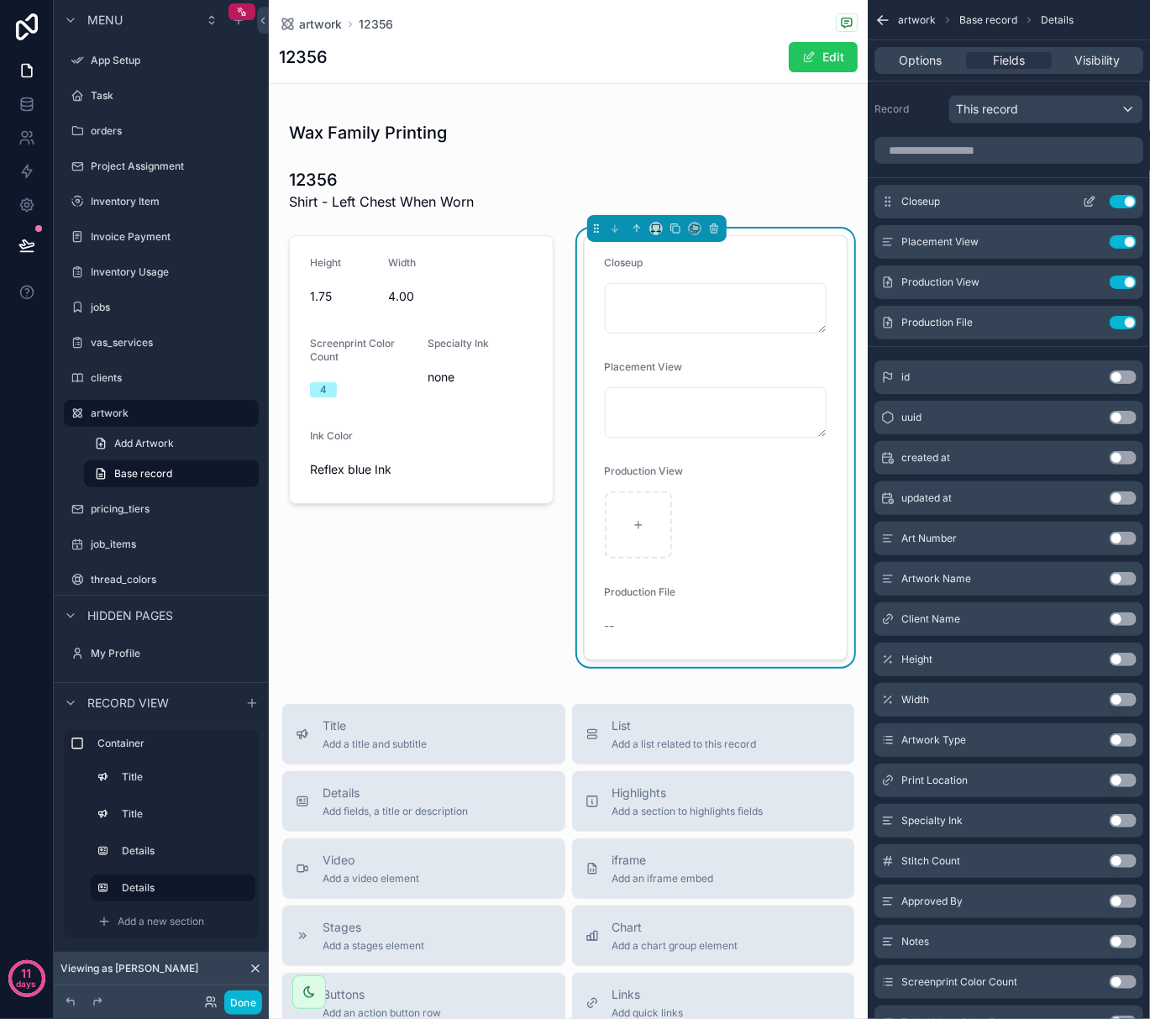
click at [1086, 199] on icon "scrollable content" at bounding box center [1090, 203] width 8 height 8
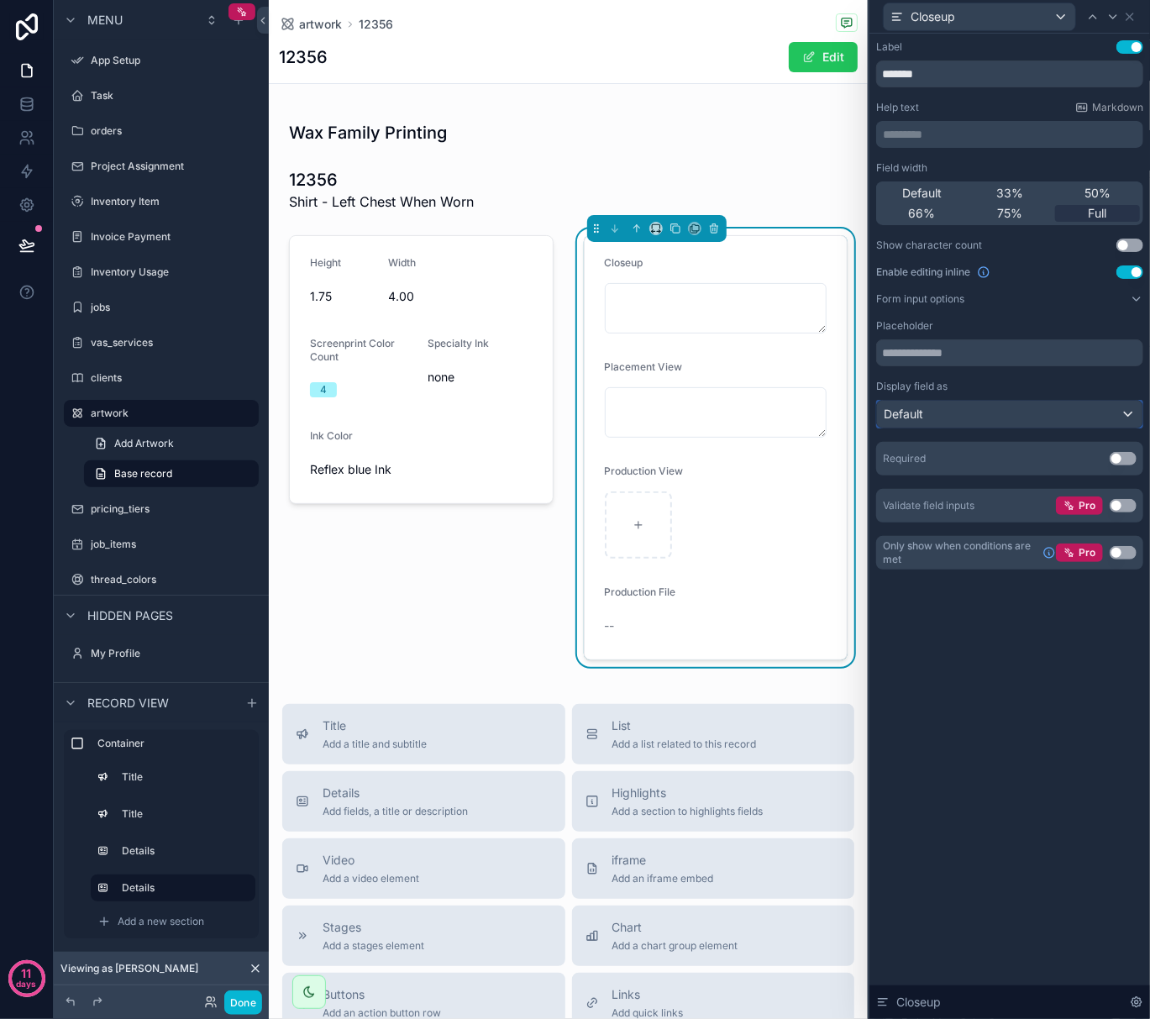
click at [1003, 422] on div "Default" at bounding box center [1010, 414] width 266 height 27
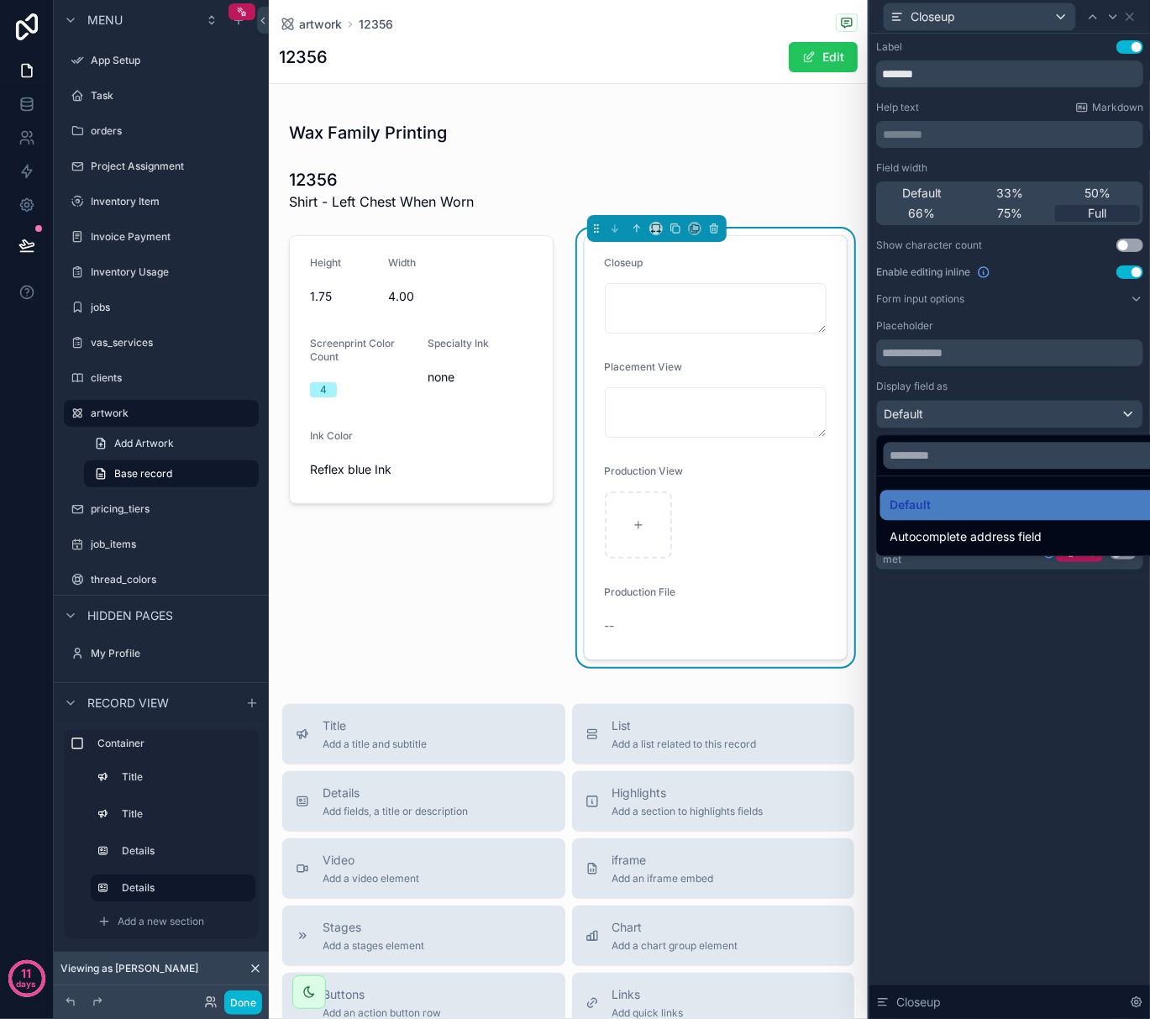
click at [1003, 422] on div at bounding box center [1010, 509] width 281 height 1019
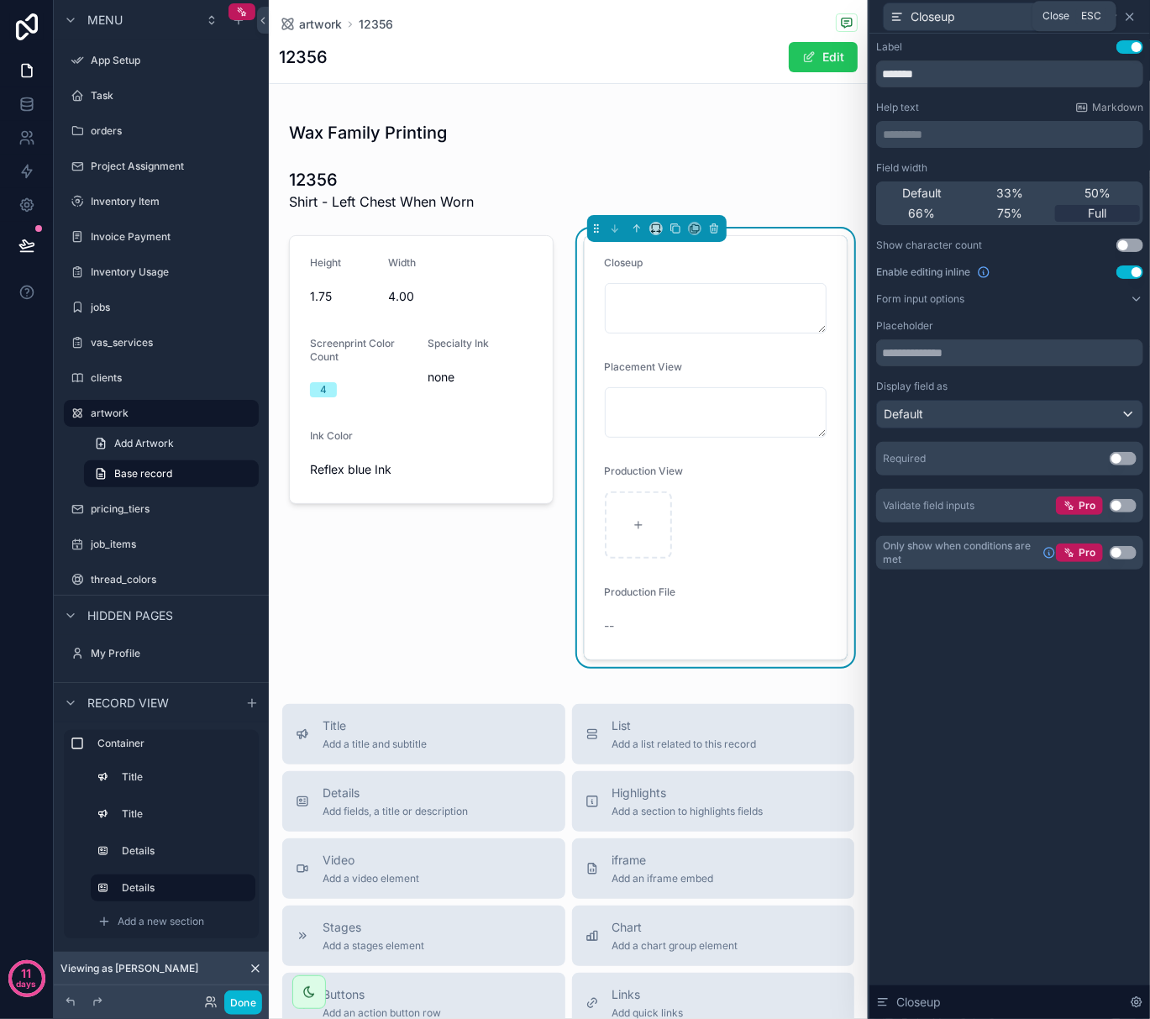
click at [1127, 20] on icon at bounding box center [1129, 16] width 13 height 13
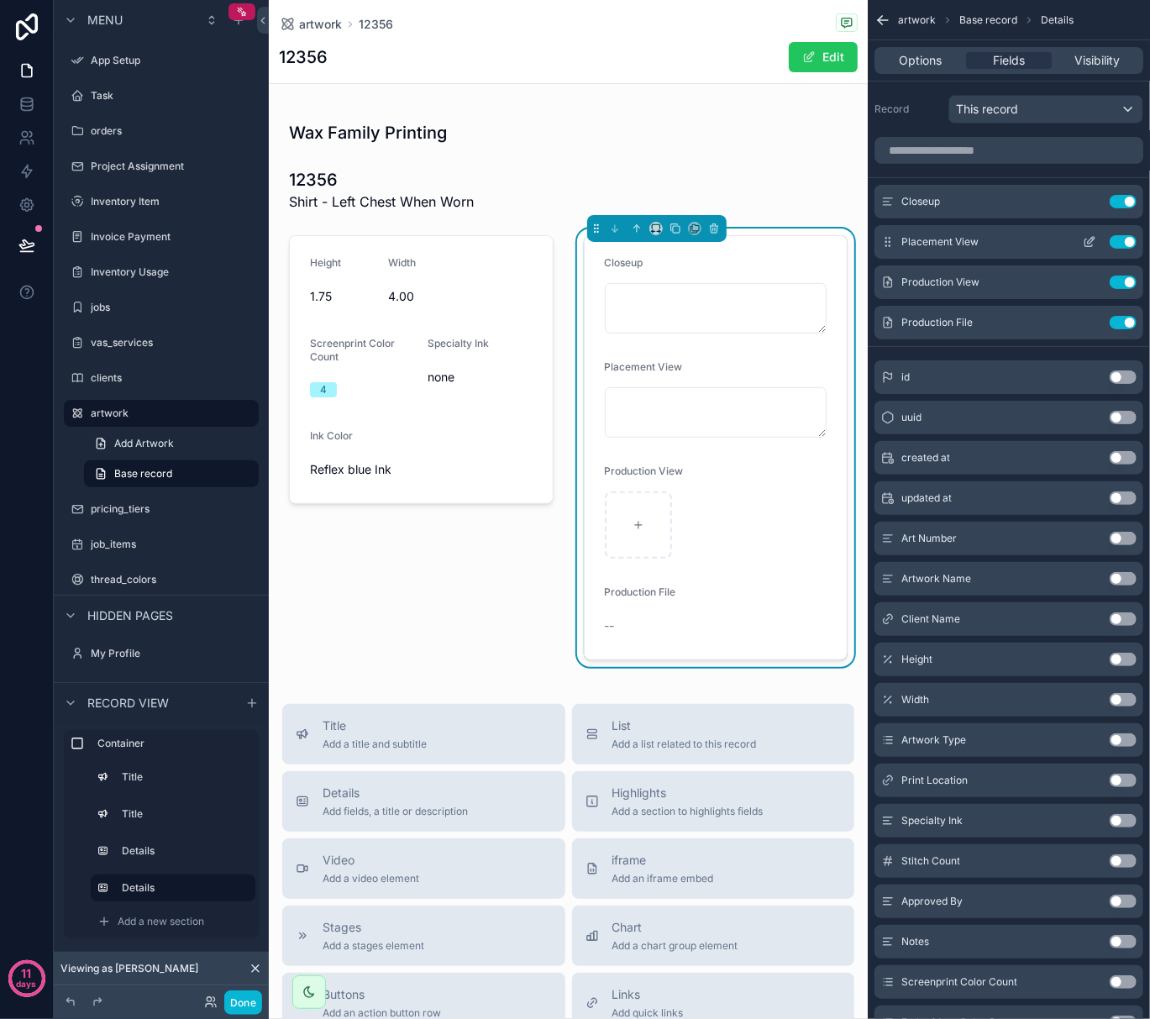
click at [1130, 240] on button "Use setting" at bounding box center [1123, 241] width 27 height 13
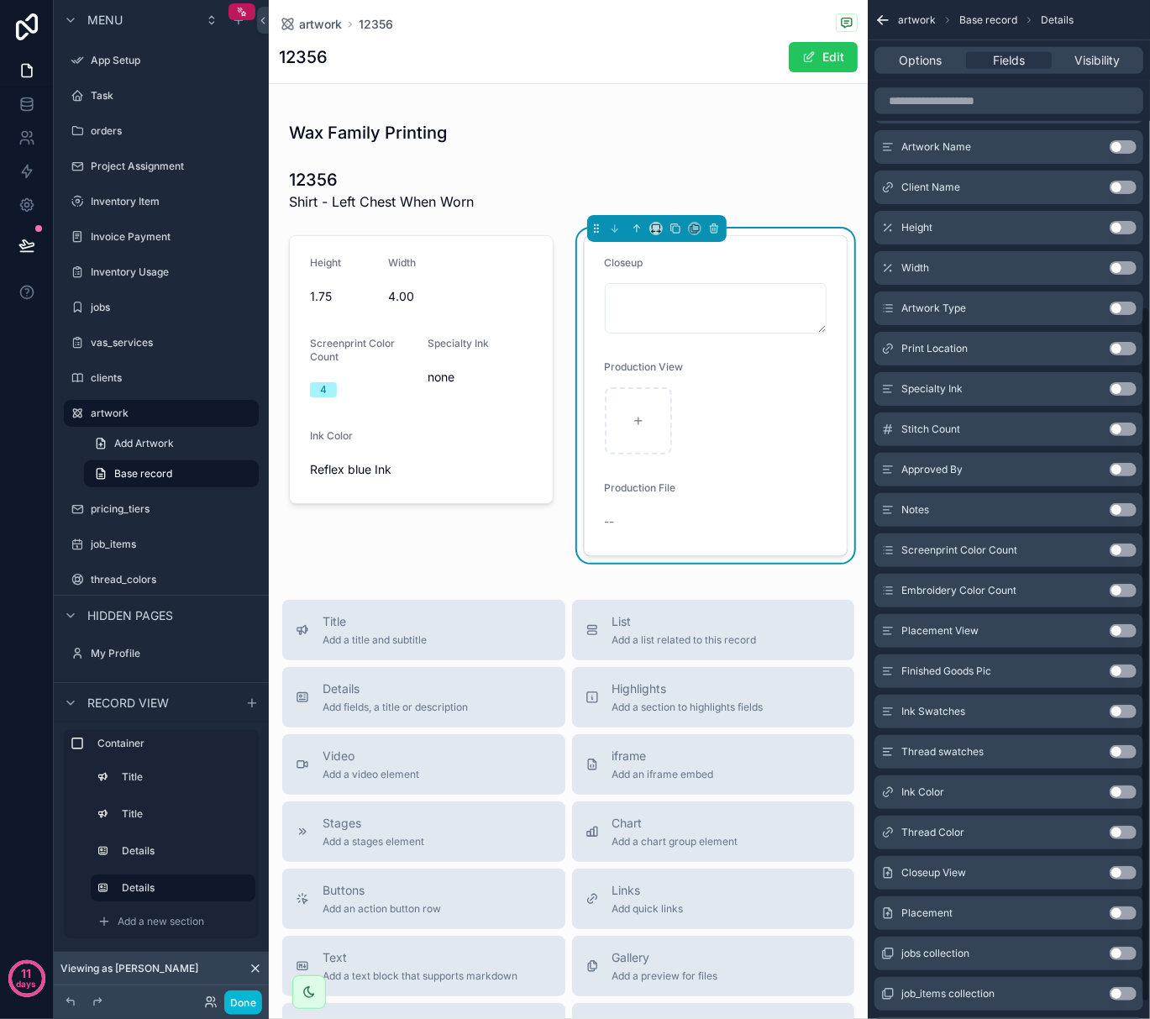
scroll to position [448, 0]
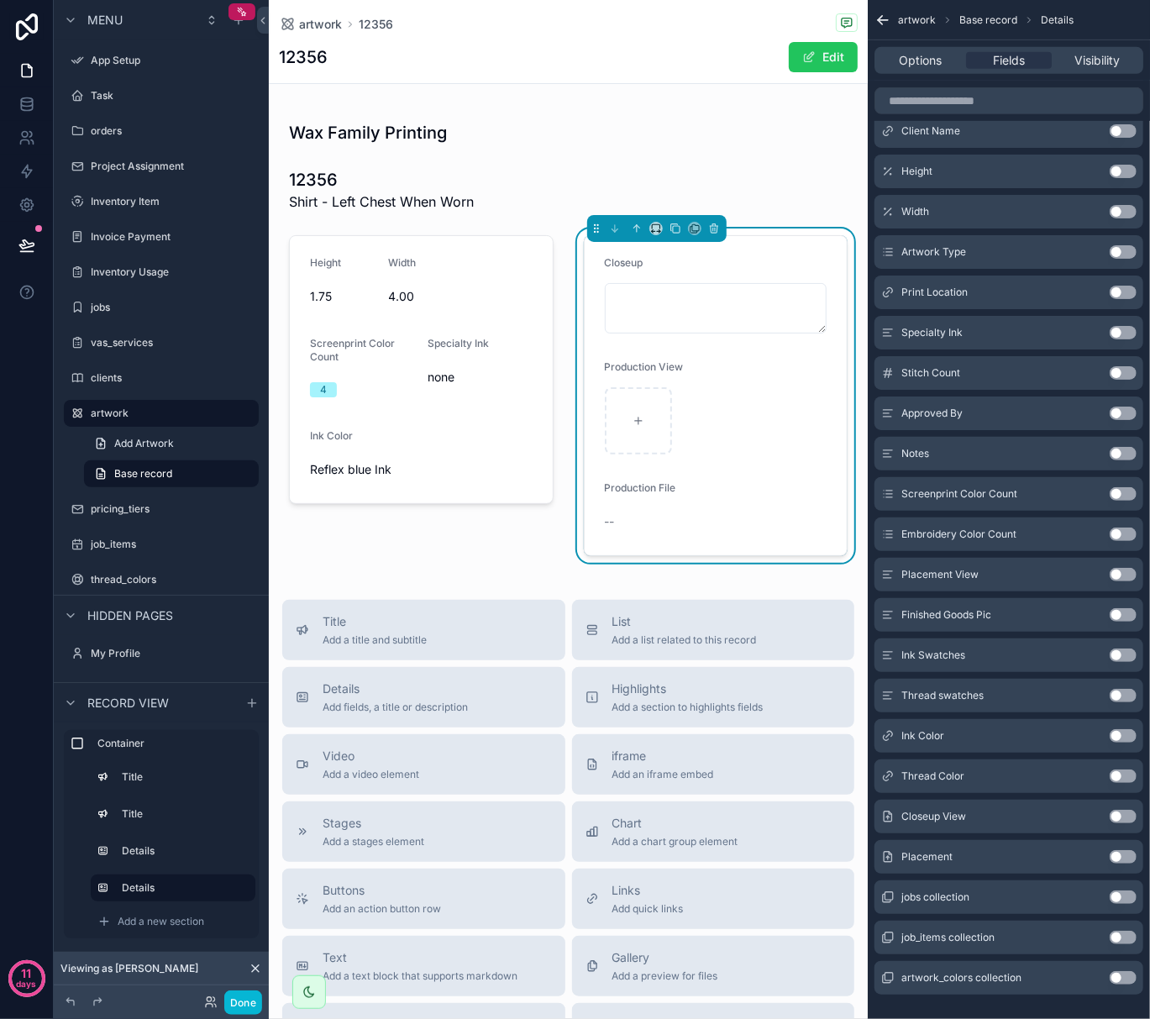
click at [1126, 814] on button "Use setting" at bounding box center [1123, 816] width 27 height 13
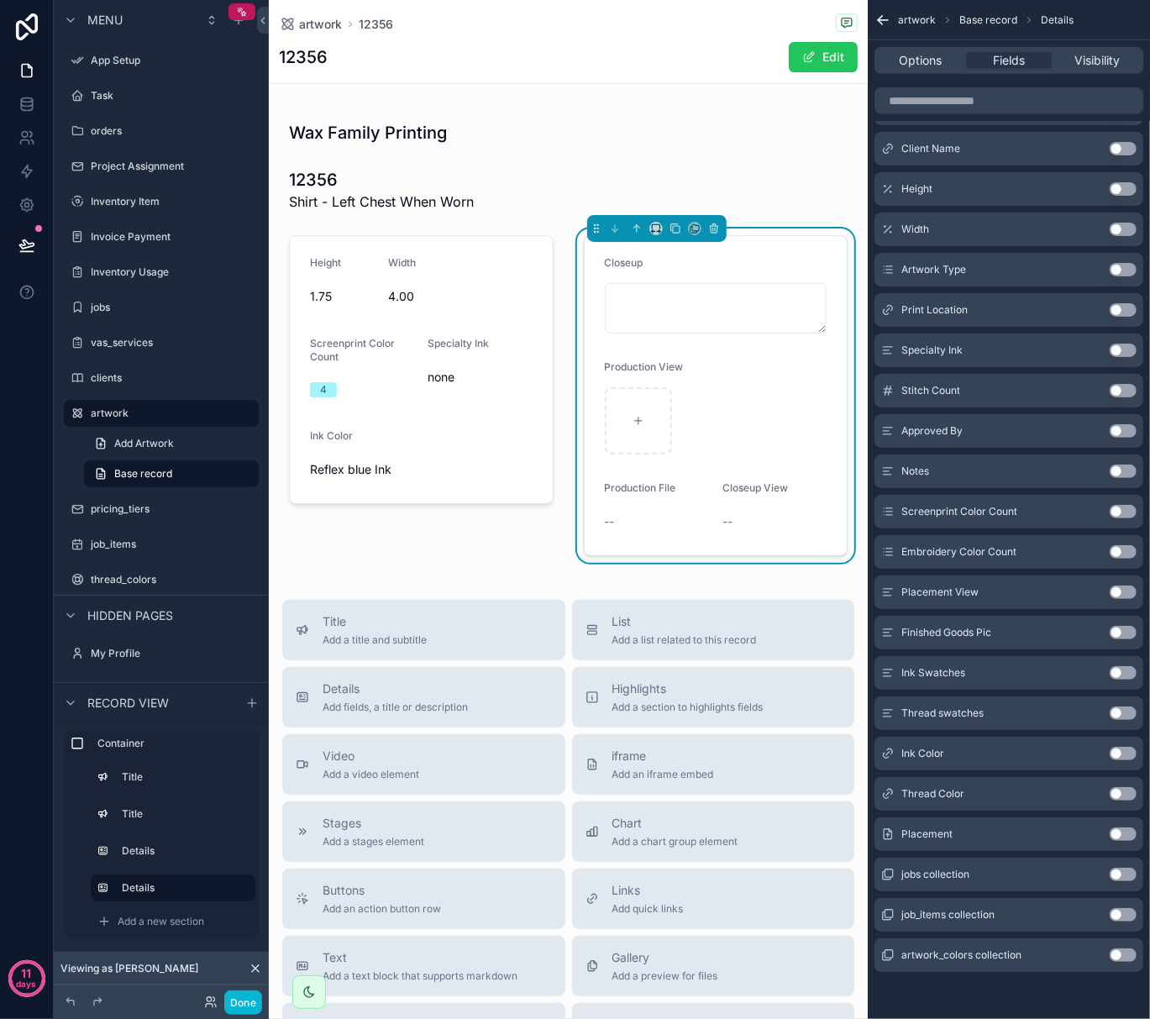
click at [1123, 832] on button "Use setting" at bounding box center [1123, 834] width 27 height 13
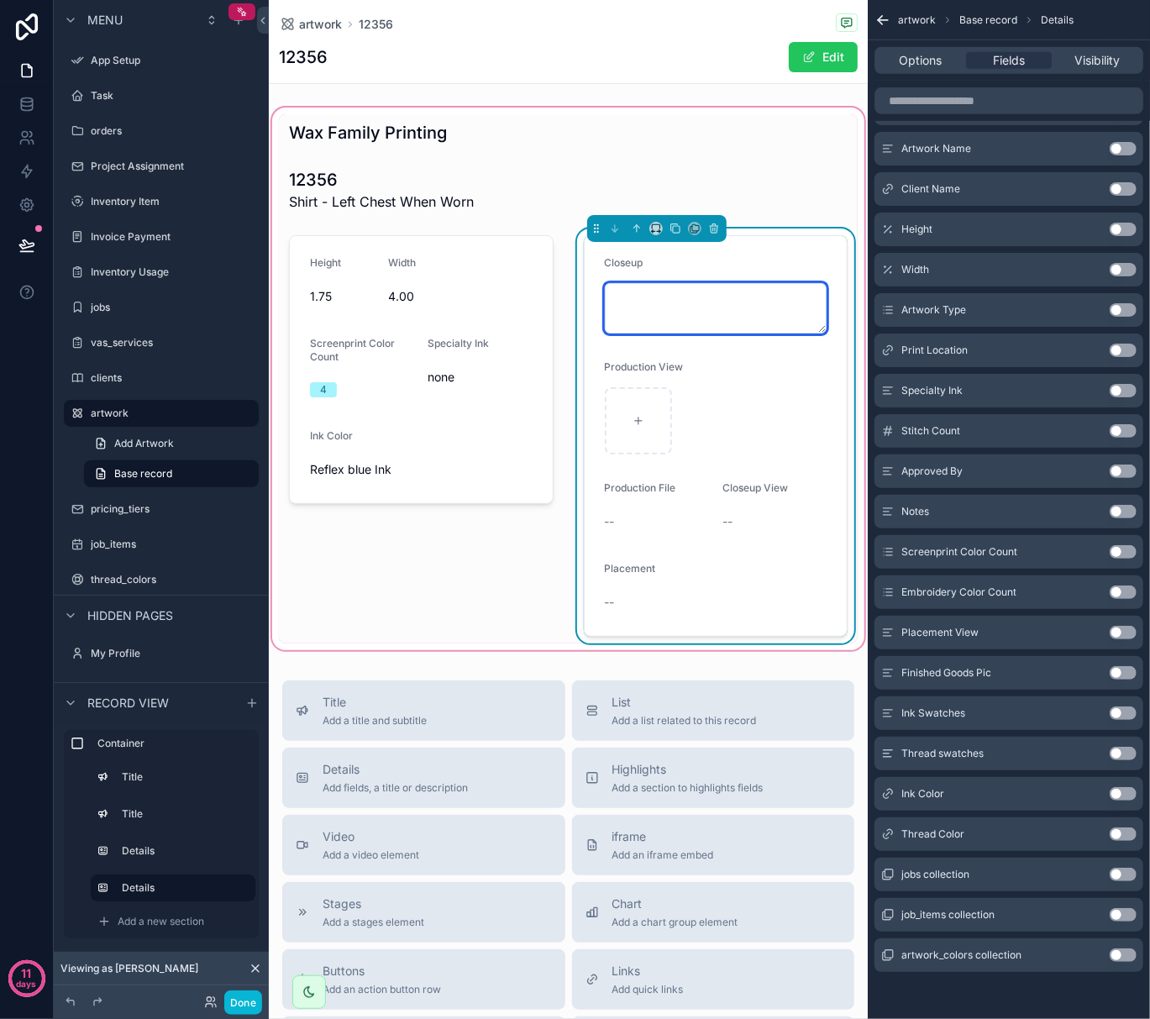
click at [780, 319] on textarea "scrollable content" at bounding box center [716, 308] width 223 height 50
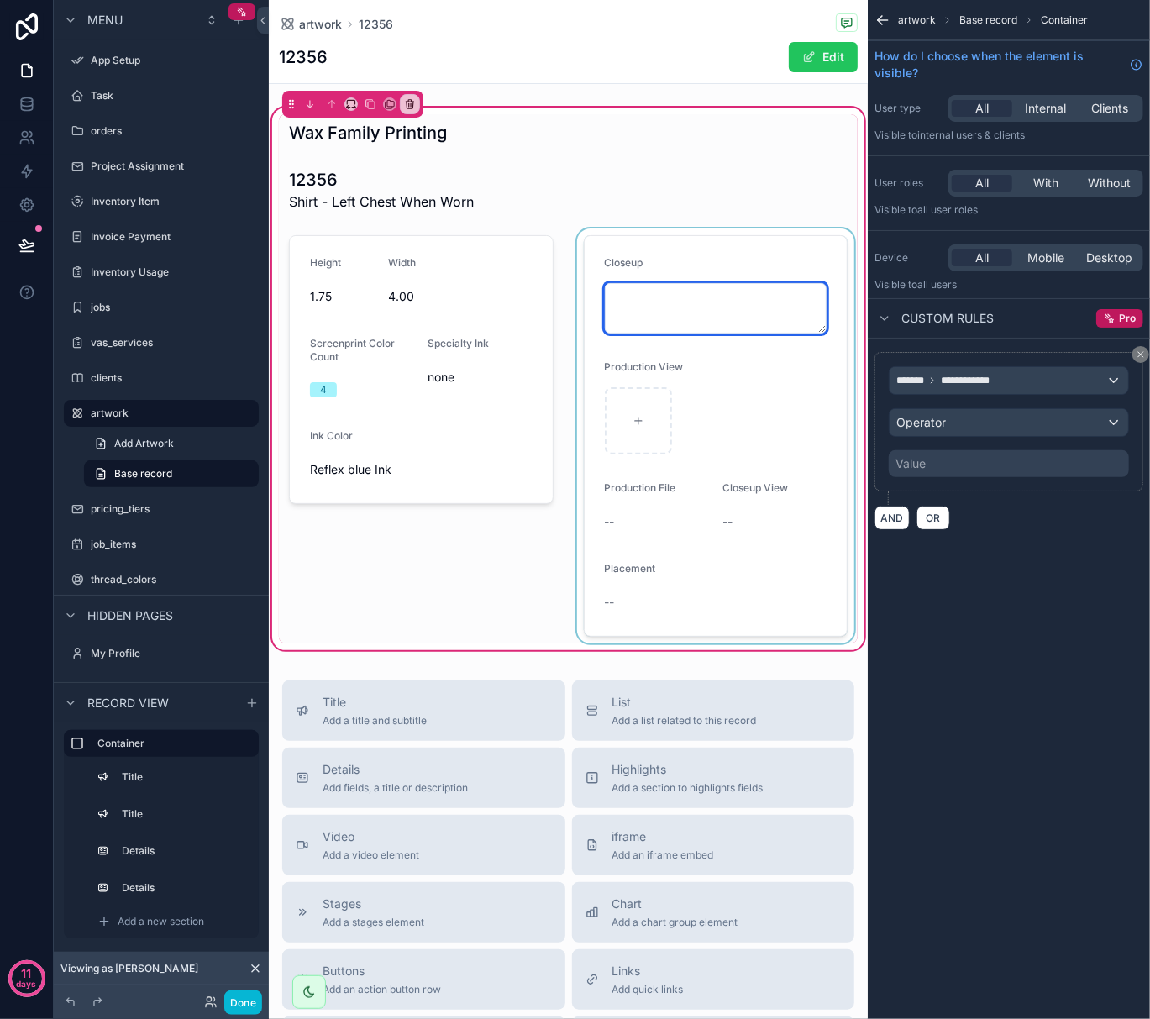
scroll to position [0, 0]
click at [731, 477] on div "scrollable content" at bounding box center [716, 436] width 285 height 415
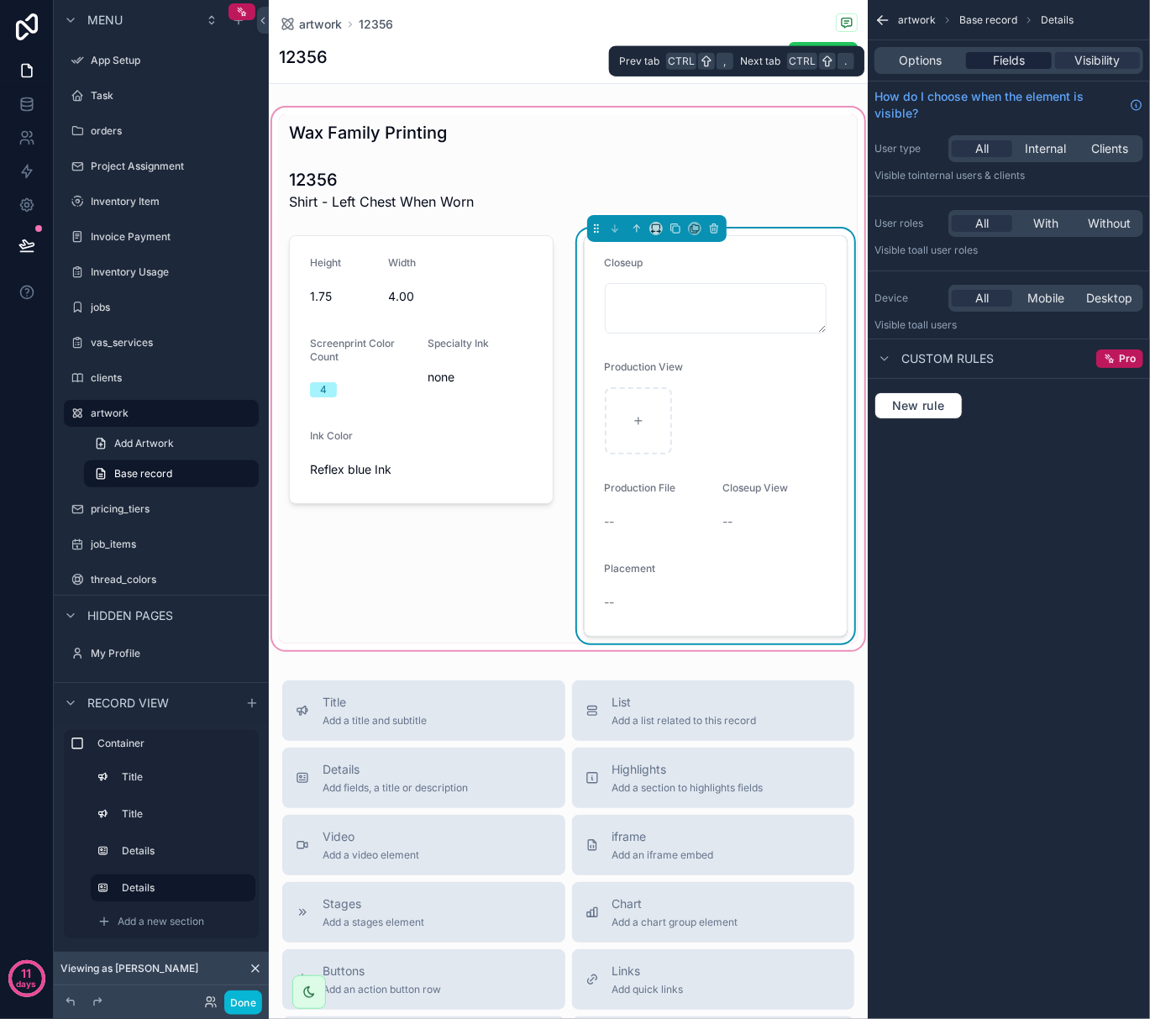
click at [1029, 59] on div "Fields" at bounding box center [1008, 60] width 85 height 17
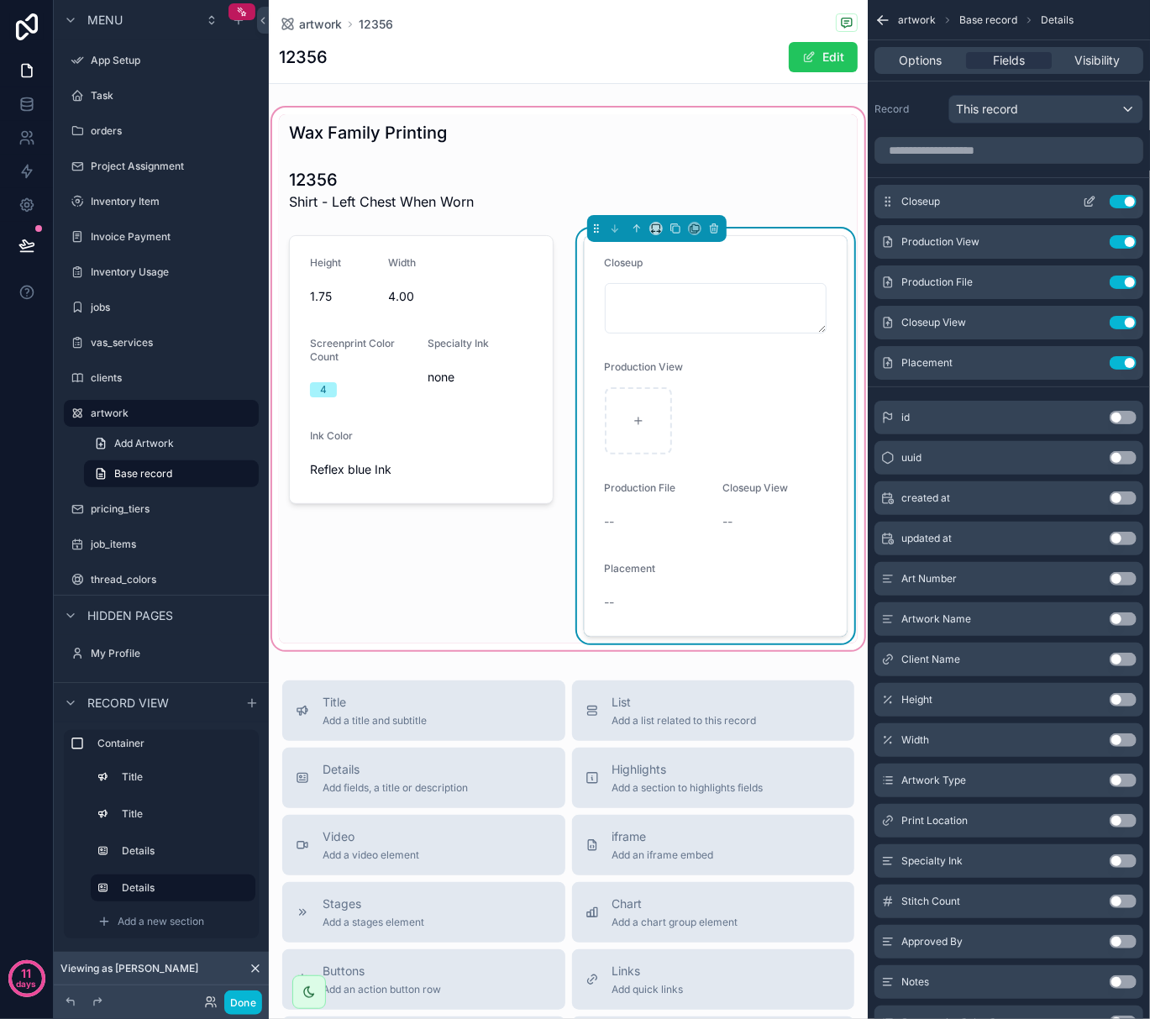
click at [1119, 203] on button "Use setting" at bounding box center [1123, 201] width 27 height 13
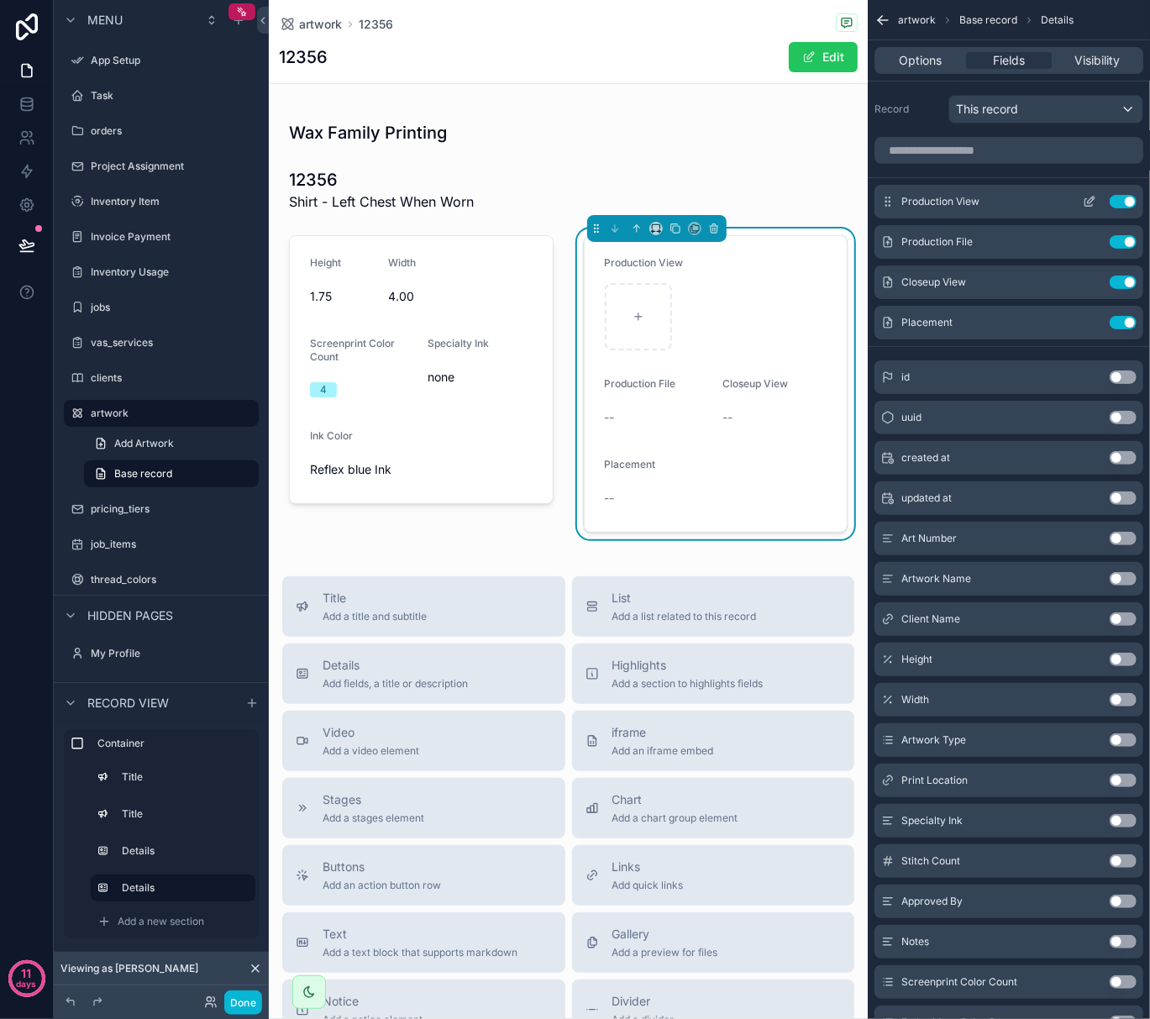
click at [1091, 203] on icon "scrollable content" at bounding box center [1091, 200] width 7 height 7
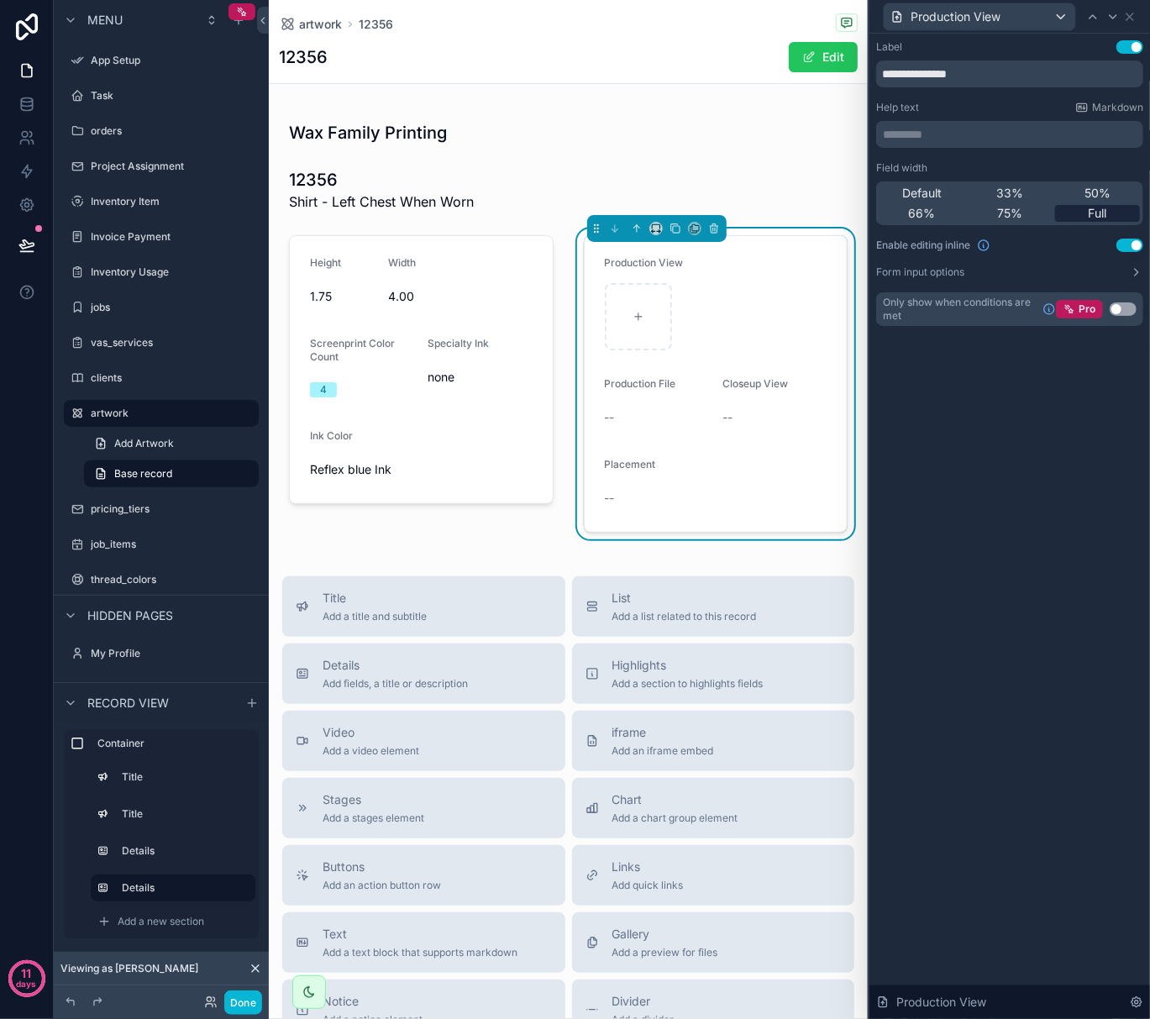
click at [1089, 216] on span "Full" at bounding box center [1098, 213] width 18 height 17
click at [1127, 274] on button "Form input options" at bounding box center [1009, 272] width 267 height 13
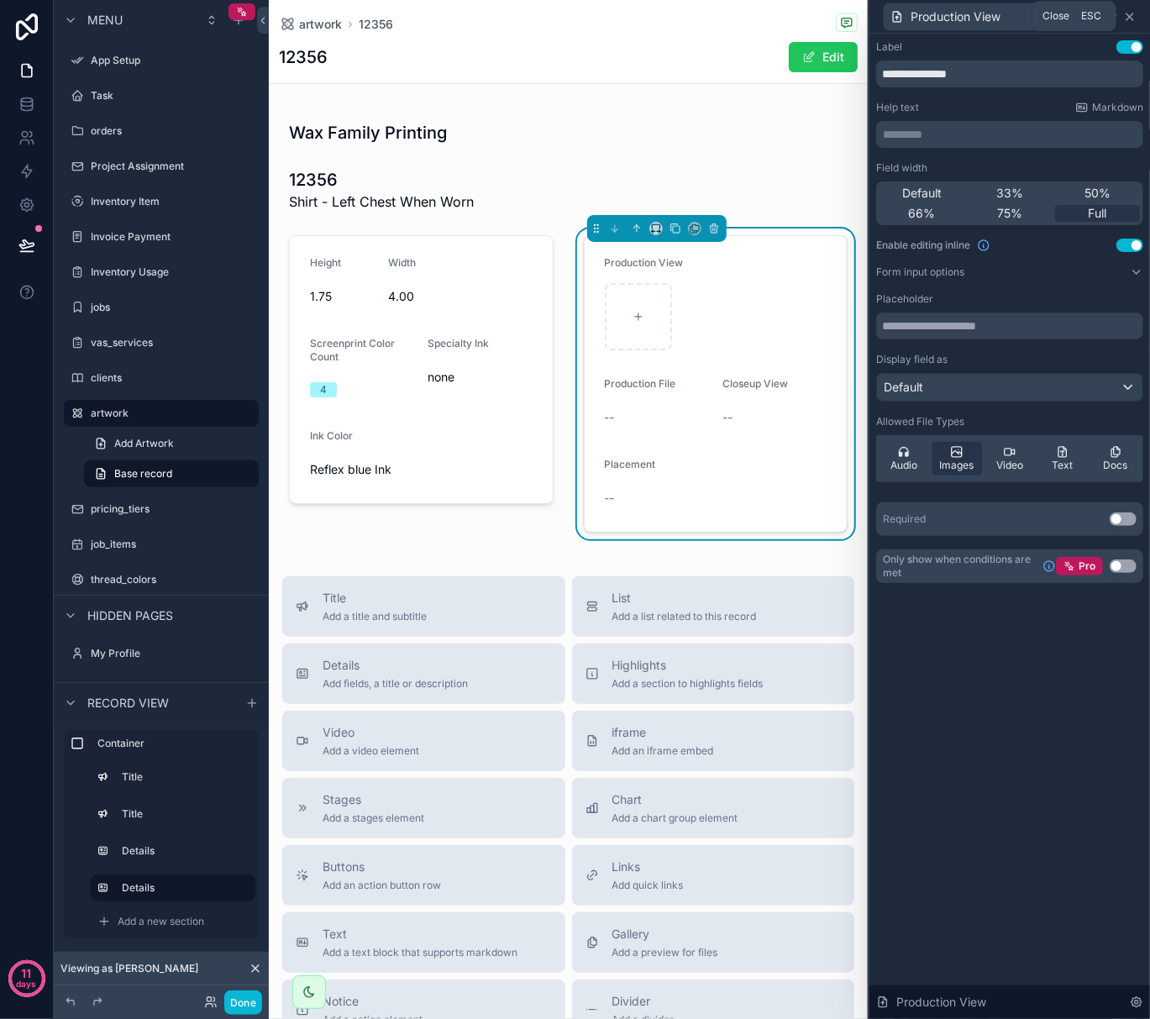
click at [1130, 12] on icon at bounding box center [1129, 16] width 13 height 13
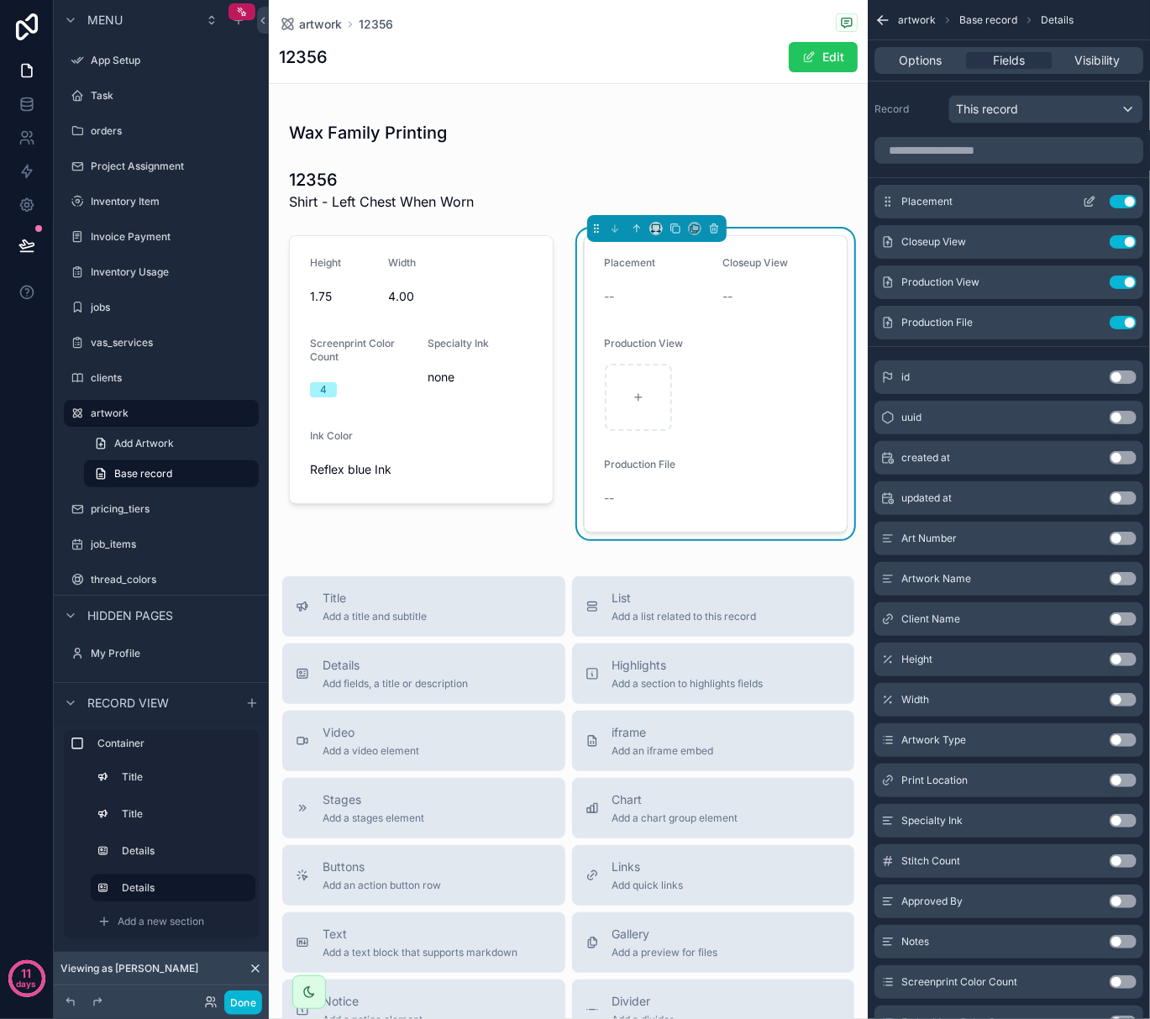
click at [1086, 199] on icon "scrollable content" at bounding box center [1090, 203] width 8 height 8
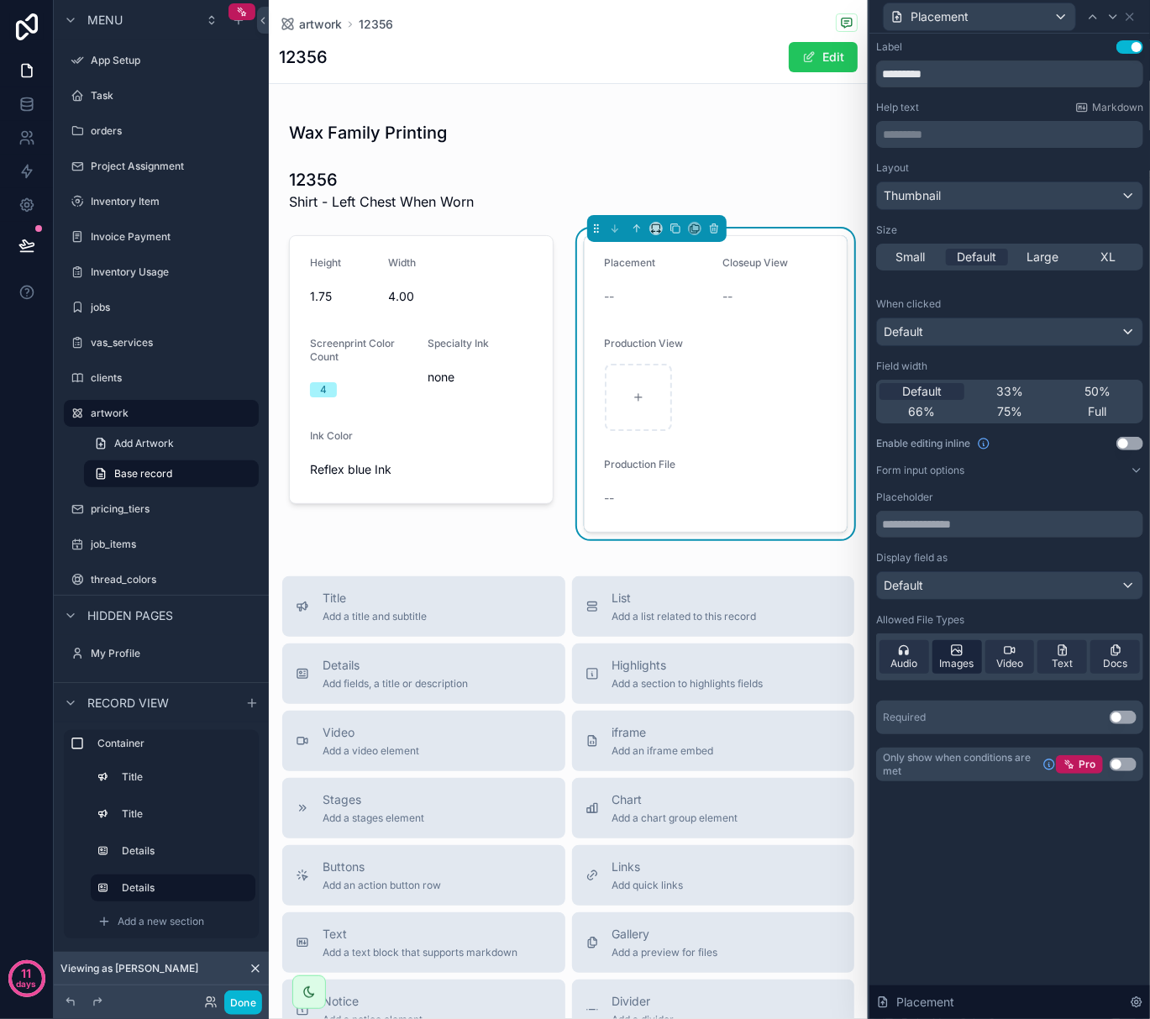
click at [966, 672] on div "Images" at bounding box center [958, 657] width 50 height 34
click at [968, 669] on span "Images" at bounding box center [957, 663] width 34 height 13
click at [904, 660] on span "Audio" at bounding box center [904, 663] width 27 height 13
click at [1007, 659] on span "Video" at bounding box center [1010, 663] width 27 height 13
click at [1070, 656] on div "Text" at bounding box center [1063, 657] width 50 height 34
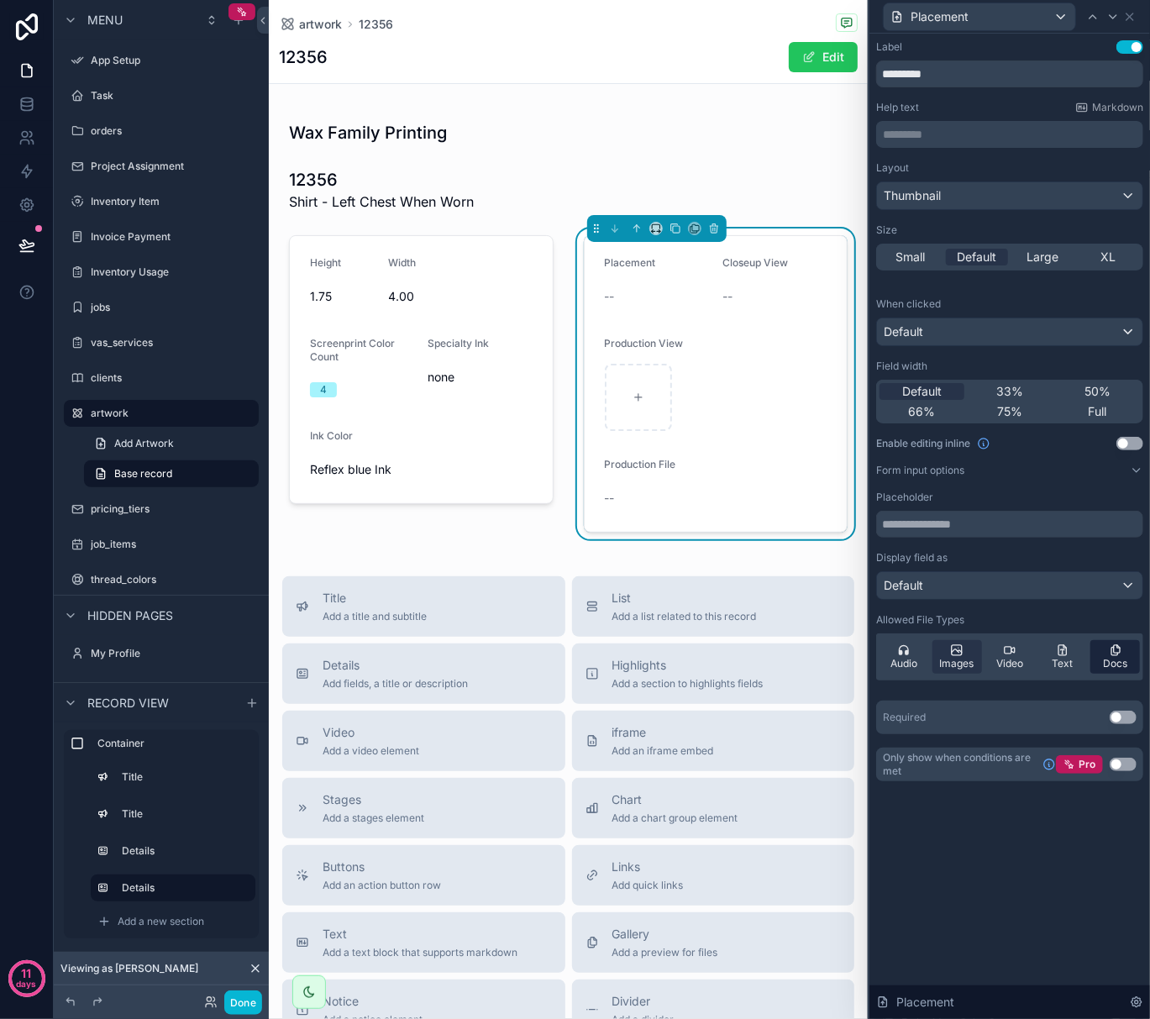
click at [1106, 662] on span "Docs" at bounding box center [1115, 663] width 24 height 13
click at [1130, 18] on icon at bounding box center [1129, 16] width 13 height 13
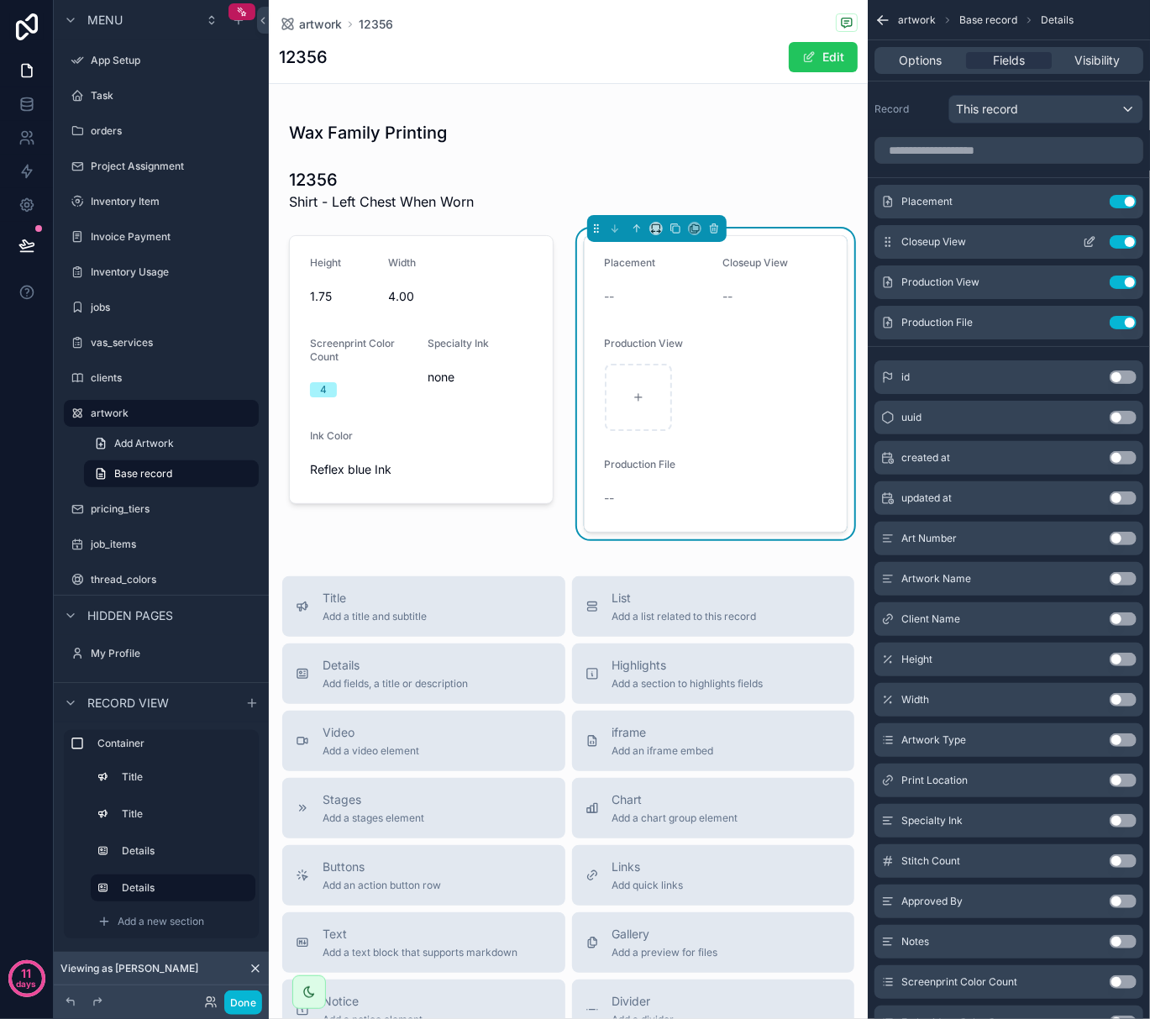
click at [1092, 242] on icon "scrollable content" at bounding box center [1091, 240] width 7 height 7
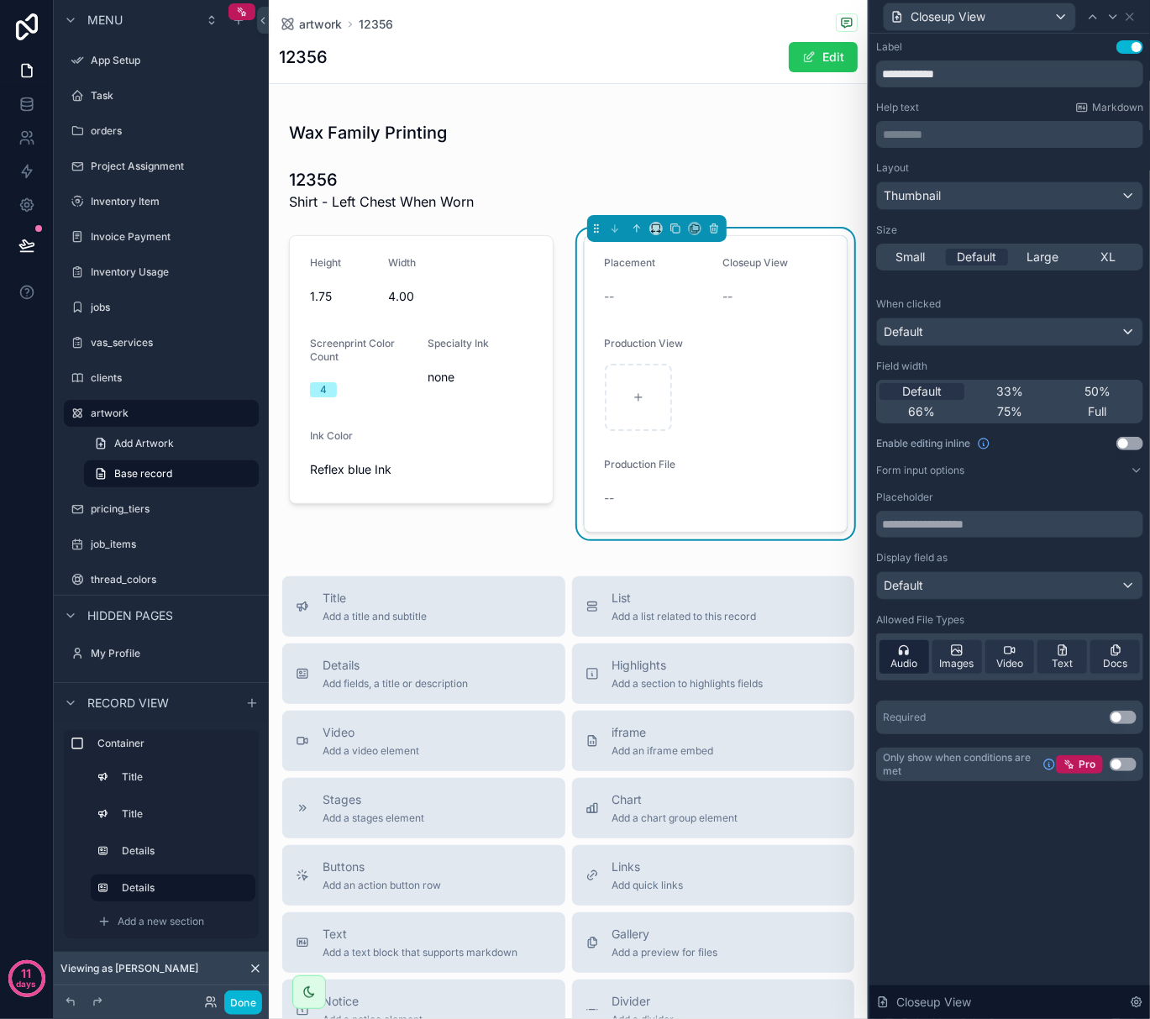
click at [915, 664] on span "Audio" at bounding box center [904, 663] width 27 height 13
click at [1012, 654] on icon at bounding box center [1008, 650] width 7 height 7
click at [1056, 654] on icon at bounding box center [1062, 650] width 13 height 13
click at [1109, 656] on icon at bounding box center [1115, 650] width 13 height 13
click at [1129, 21] on icon at bounding box center [1129, 16] width 13 height 13
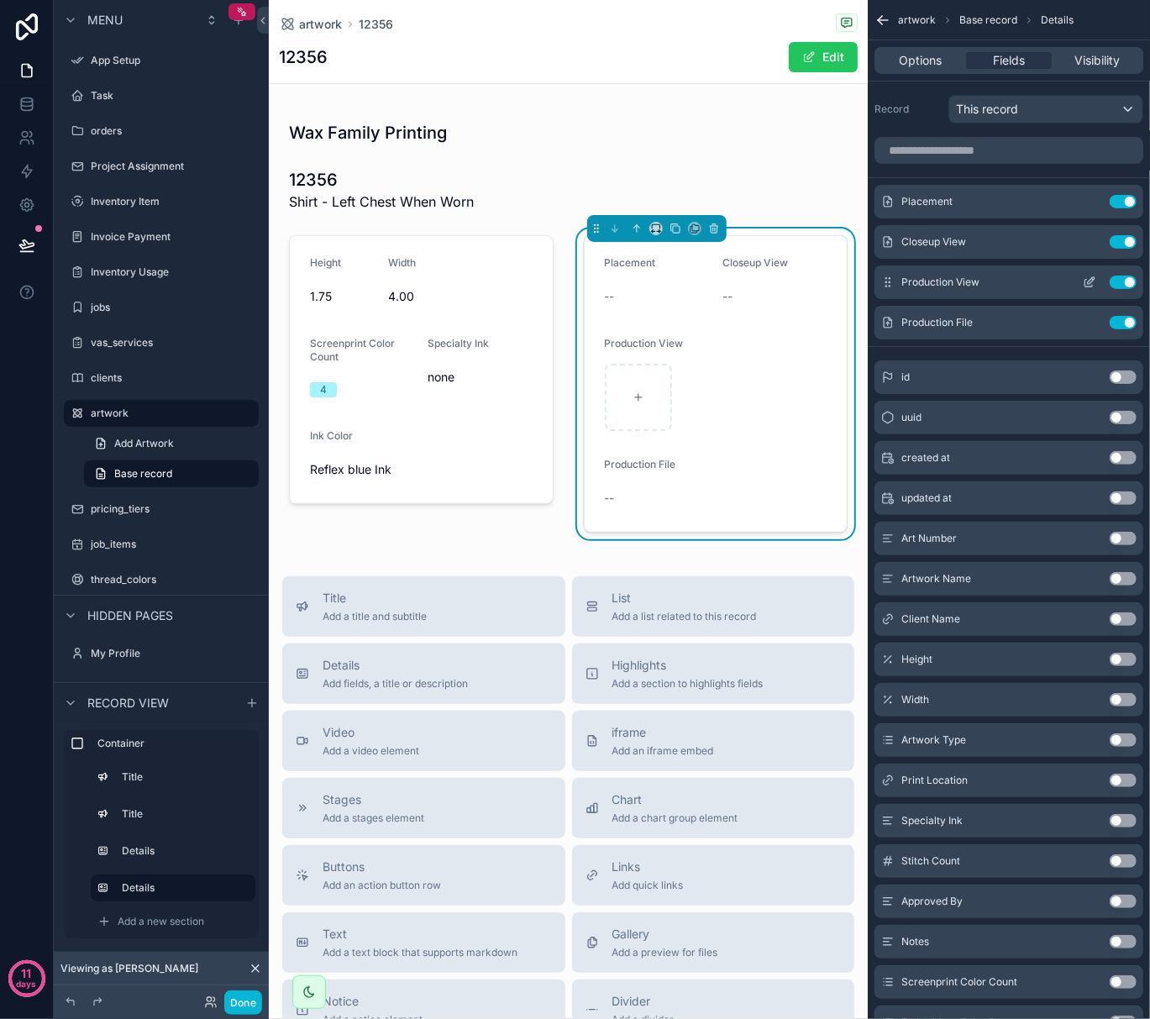
click at [1089, 283] on icon "scrollable content" at bounding box center [1091, 280] width 7 height 7
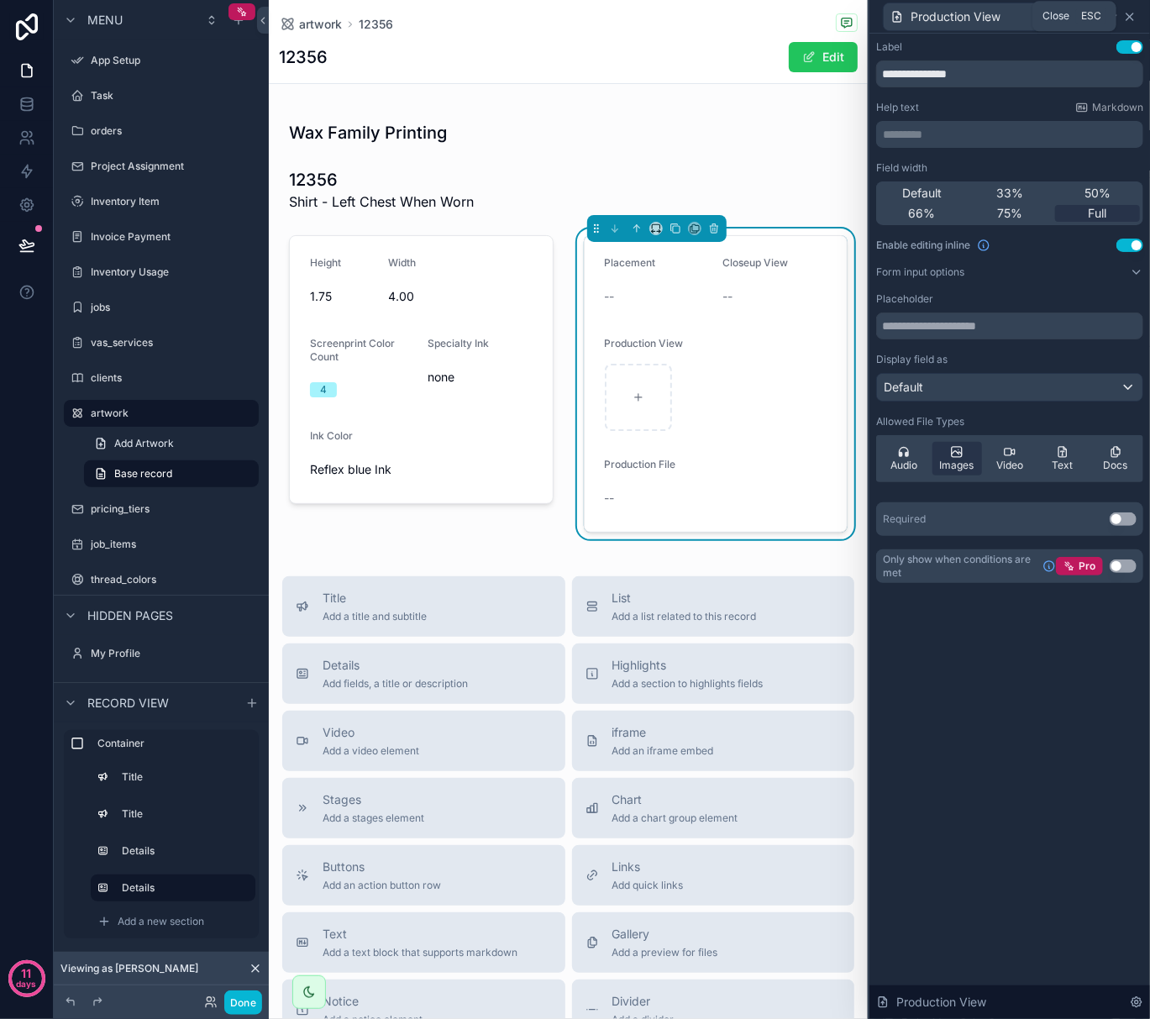
click at [1134, 18] on icon at bounding box center [1130, 16] width 7 height 7
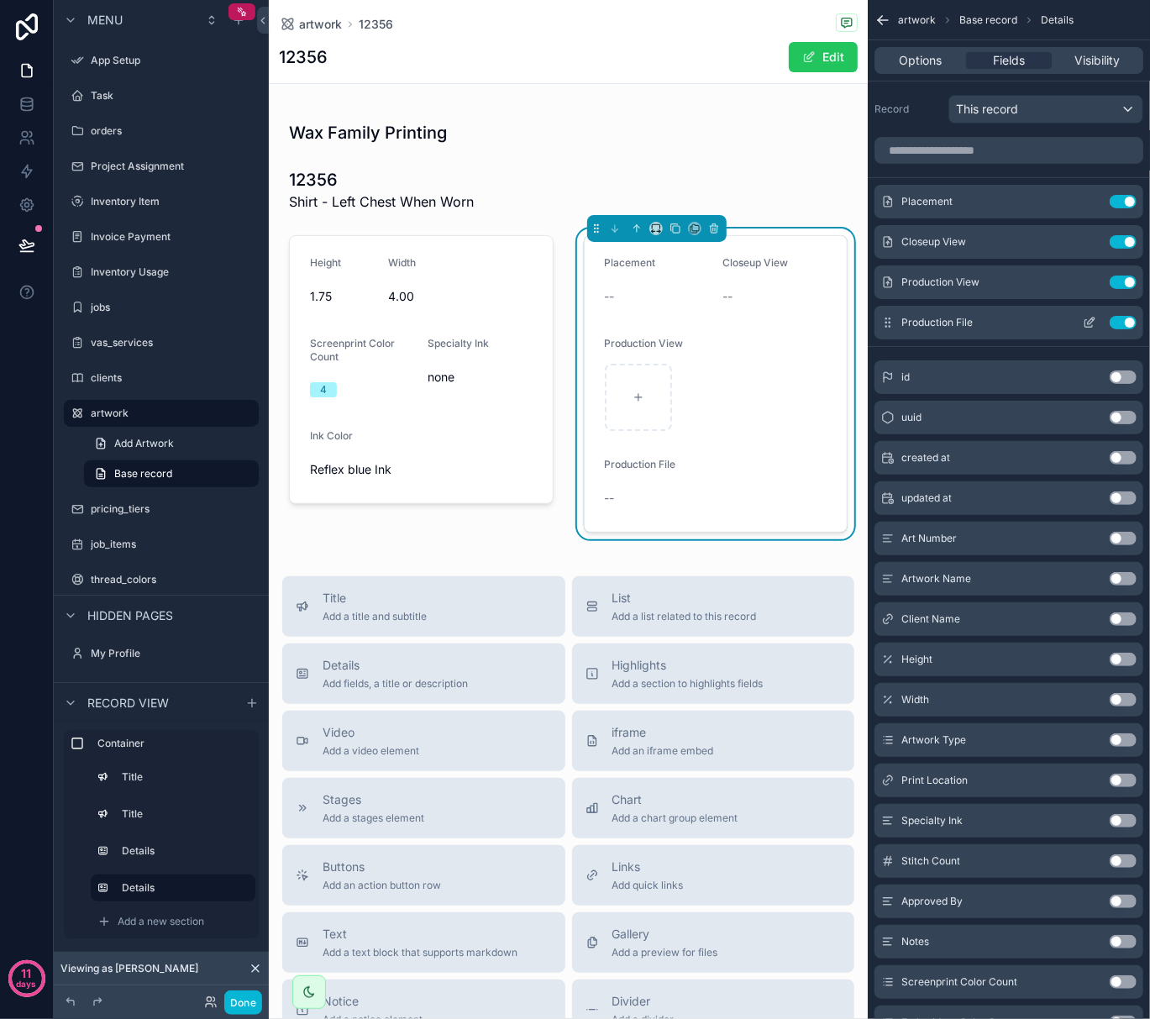
click at [1087, 324] on icon "scrollable content" at bounding box center [1089, 322] width 13 height 13
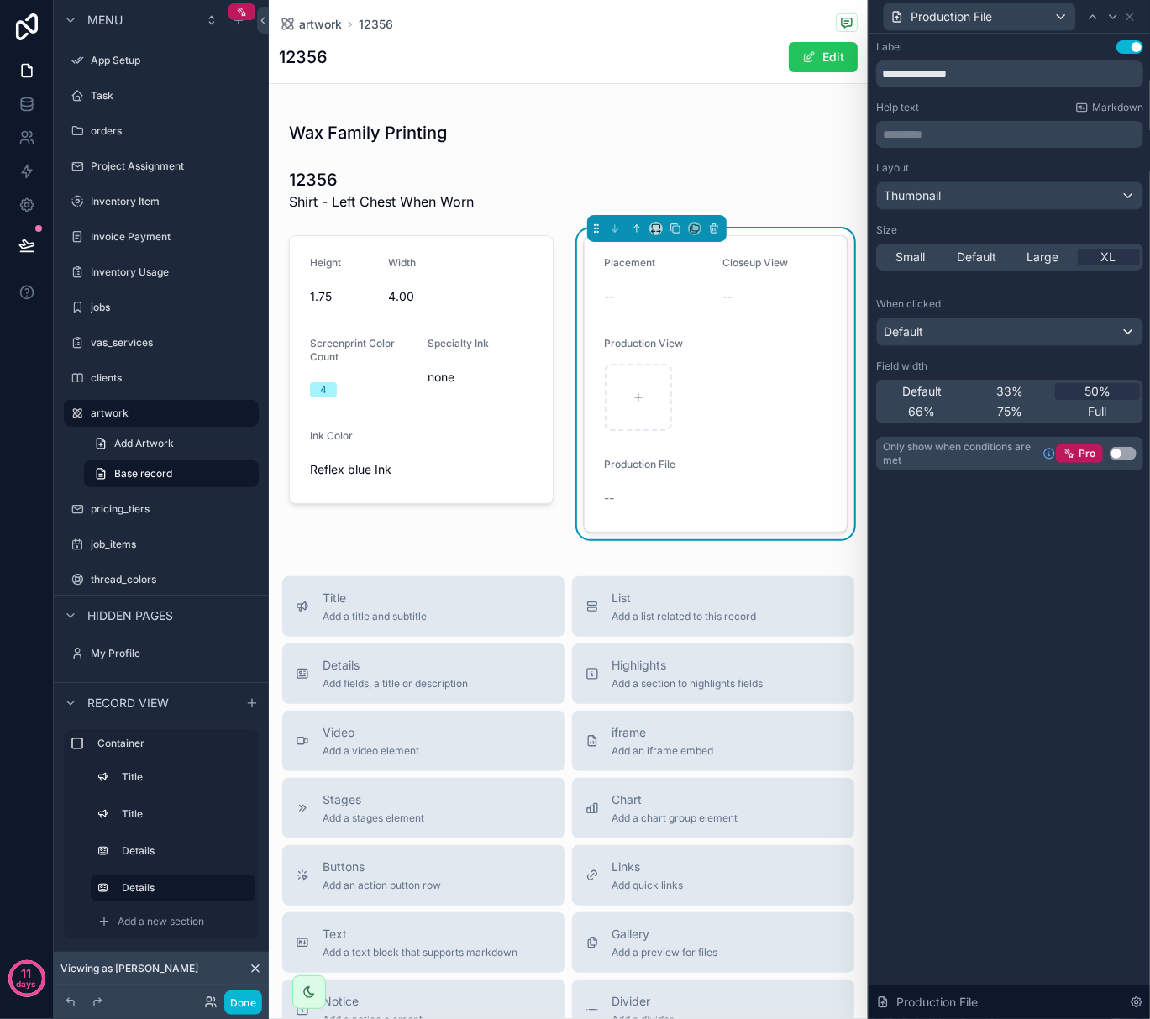
click at [962, 126] on p "********* ﻿" at bounding box center [1011, 134] width 257 height 17
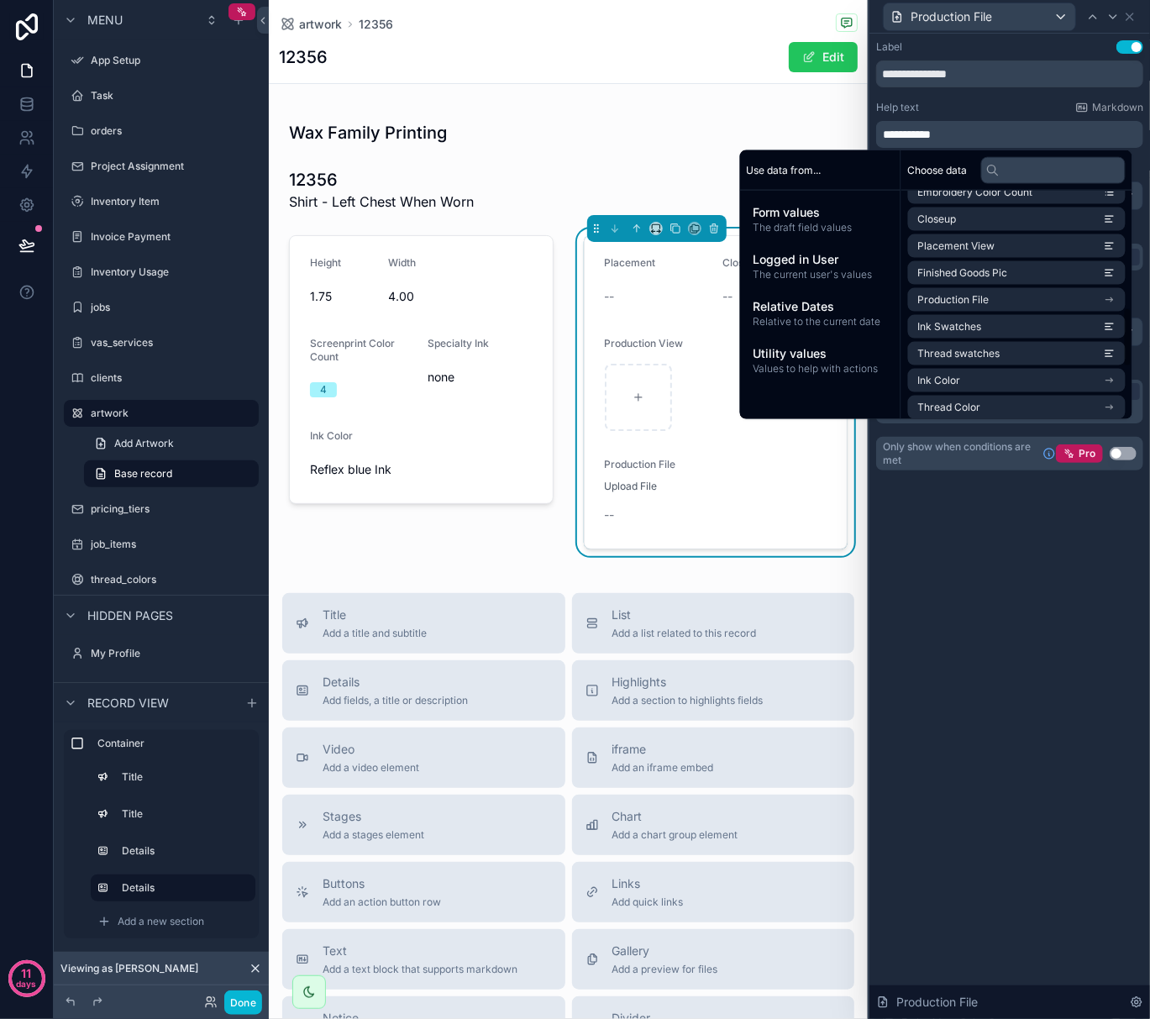
scroll to position [448, 0]
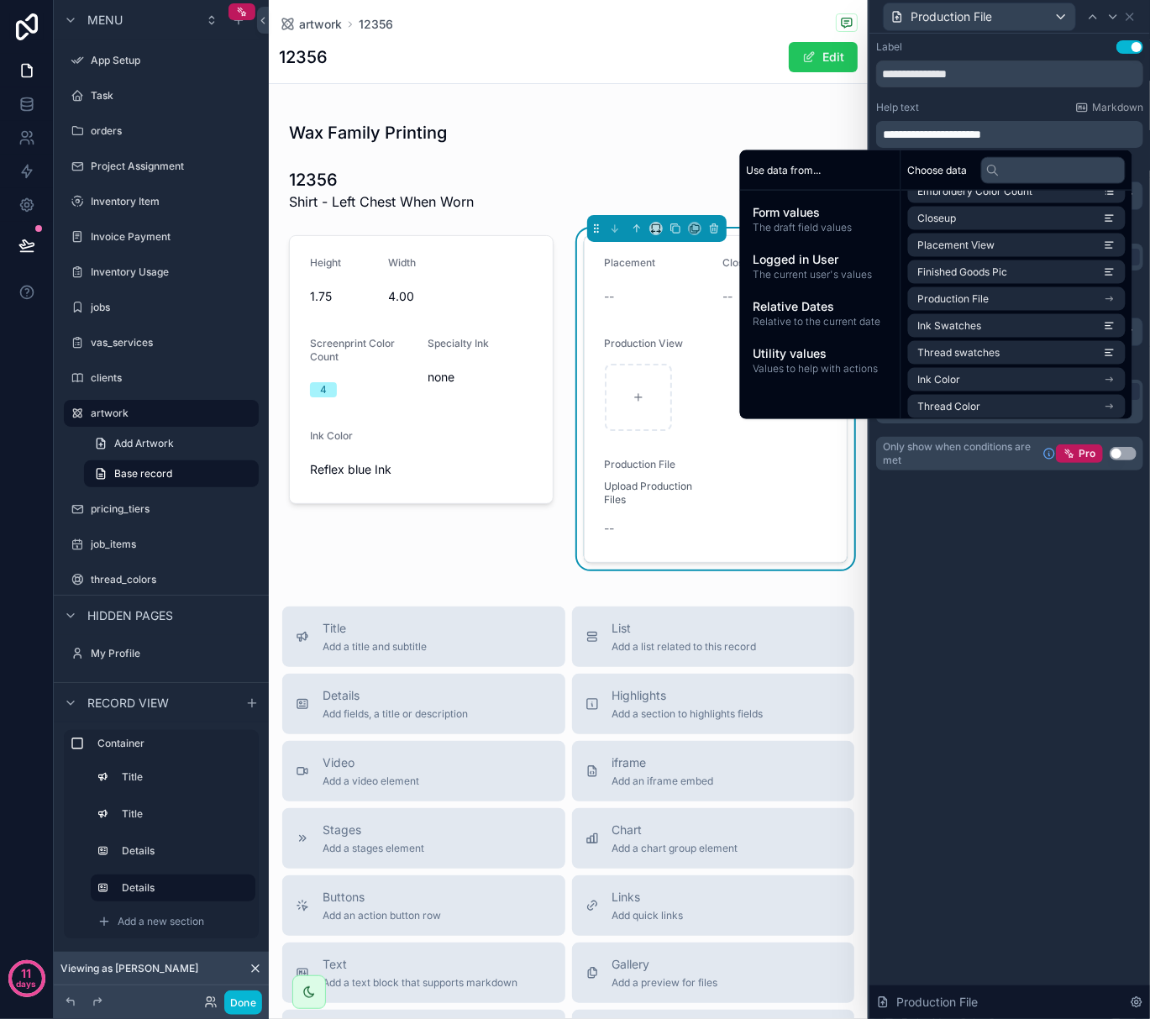
click at [980, 613] on div "**********" at bounding box center [1010, 527] width 281 height 986
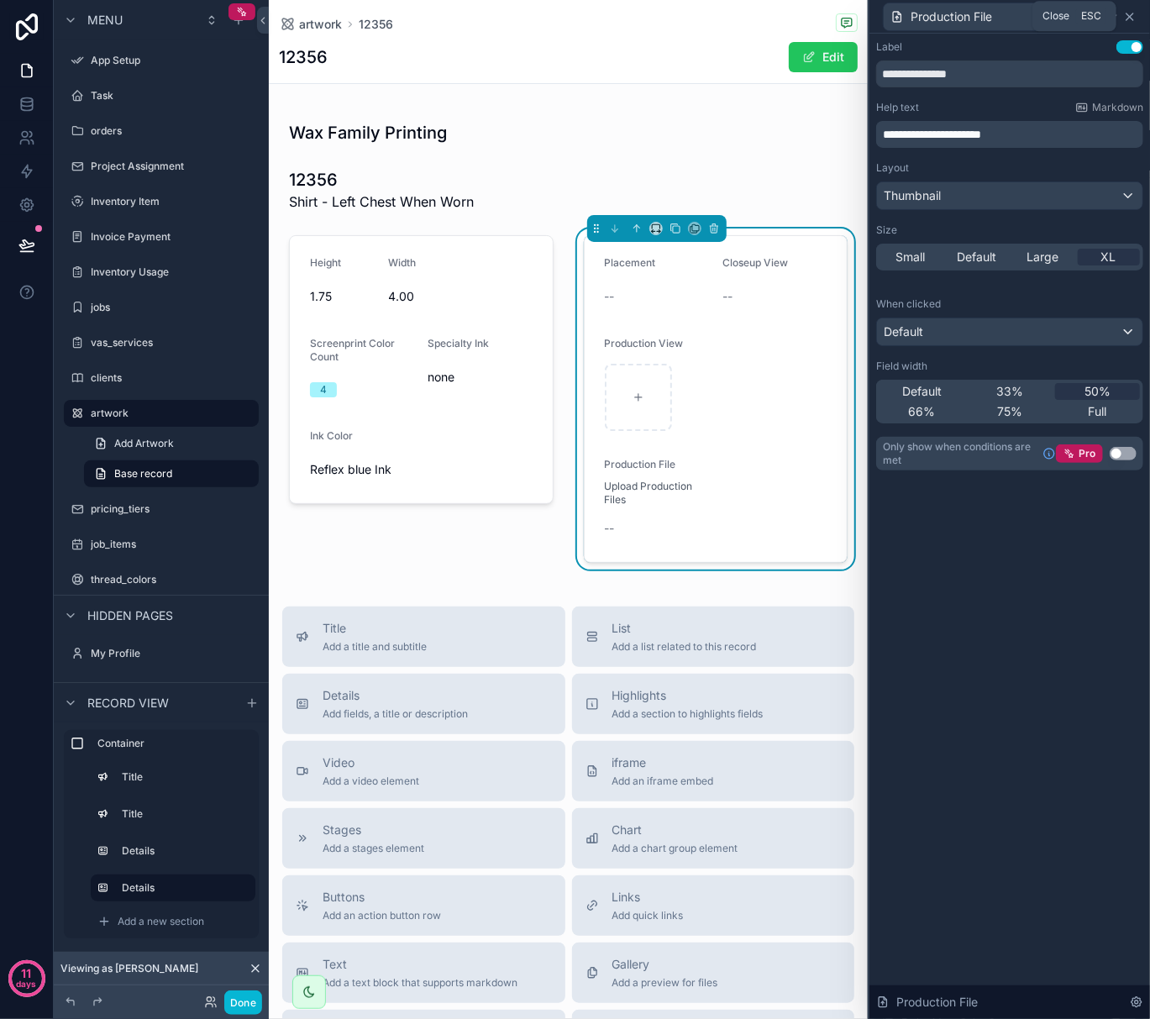
click at [1134, 17] on icon at bounding box center [1129, 16] width 13 height 13
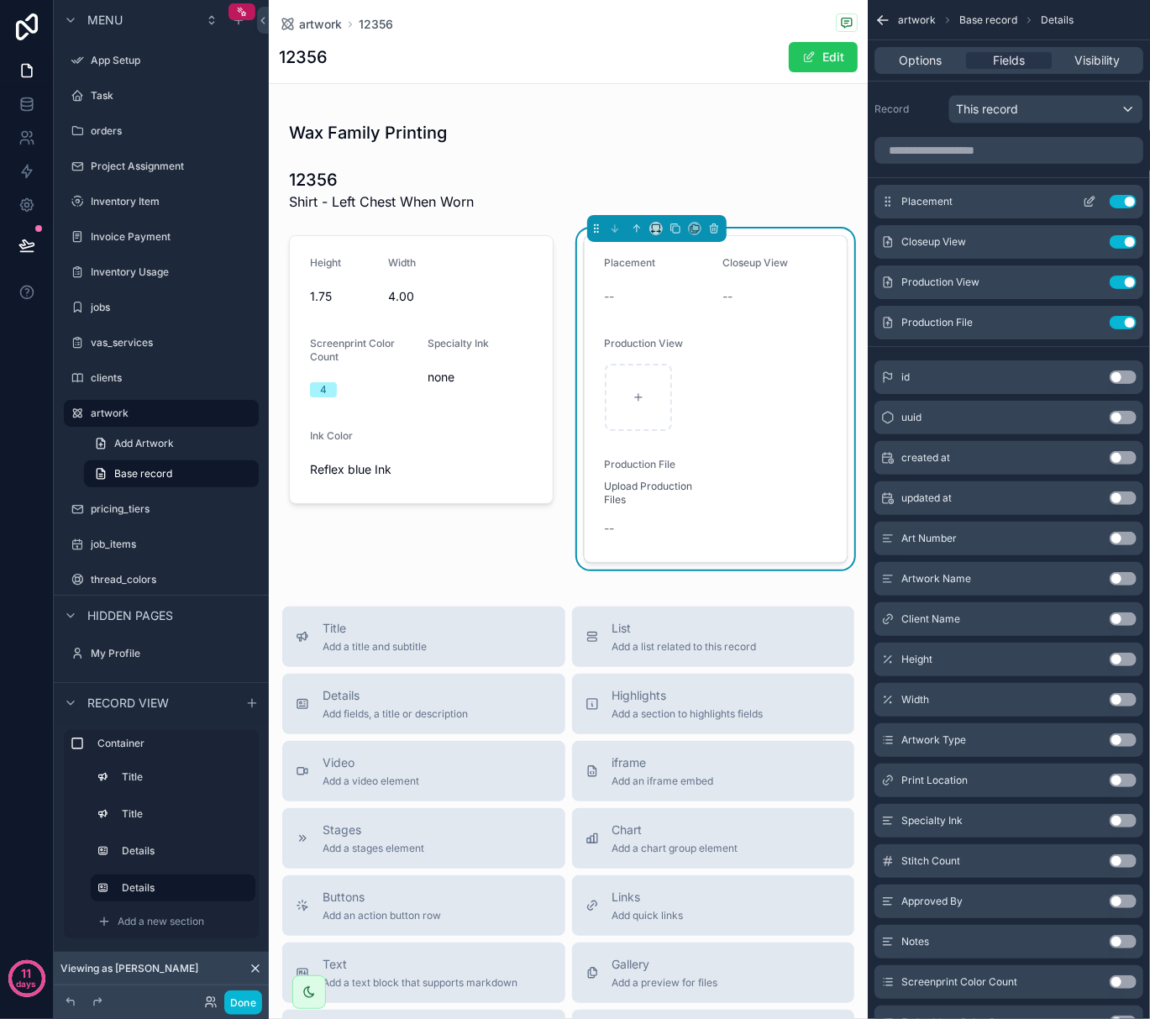
click at [1093, 199] on icon "scrollable content" at bounding box center [1093, 198] width 2 height 2
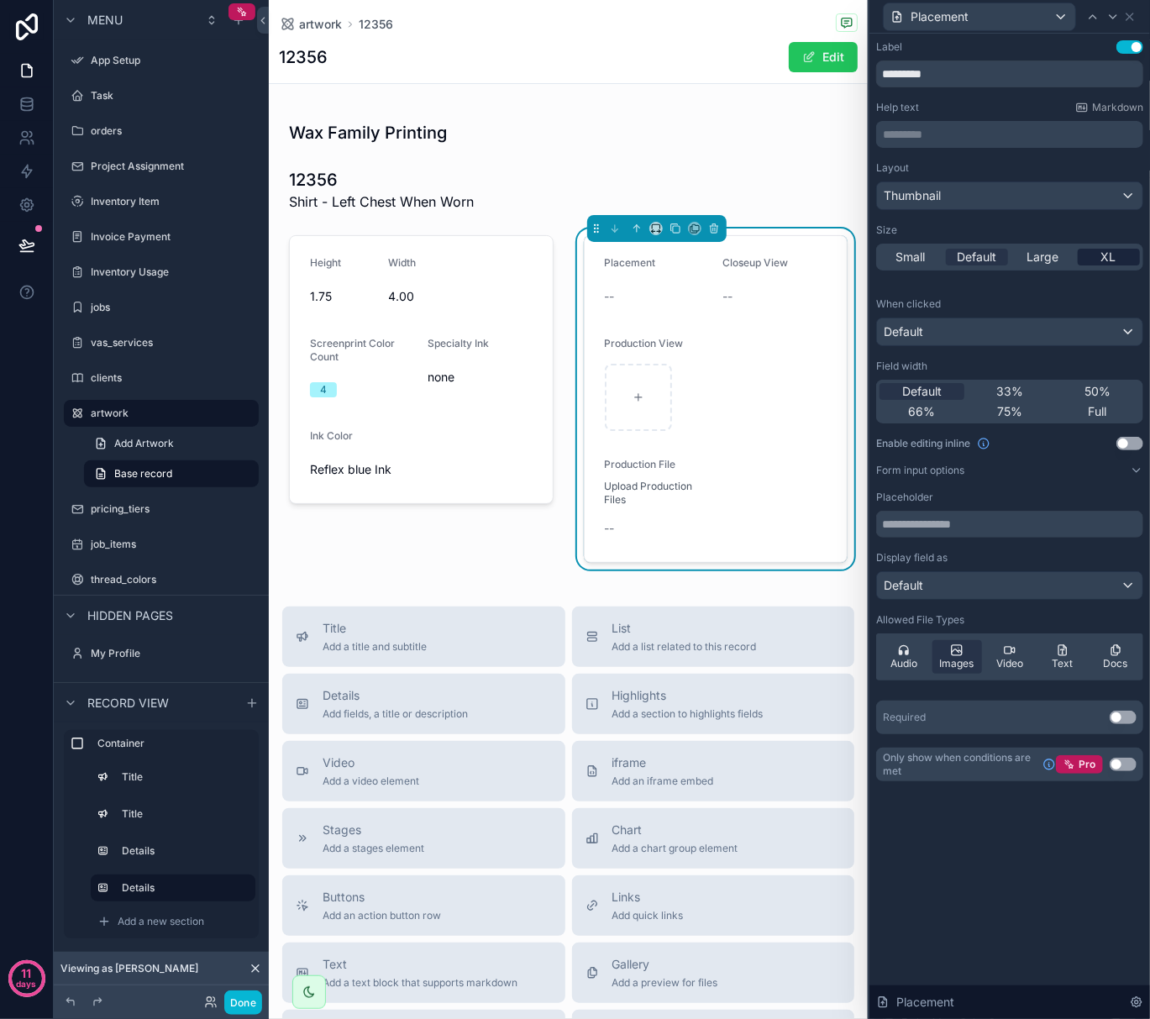
click at [1103, 260] on span "XL" at bounding box center [1109, 257] width 15 height 17
click at [1124, 331] on div "Default" at bounding box center [1010, 331] width 266 height 27
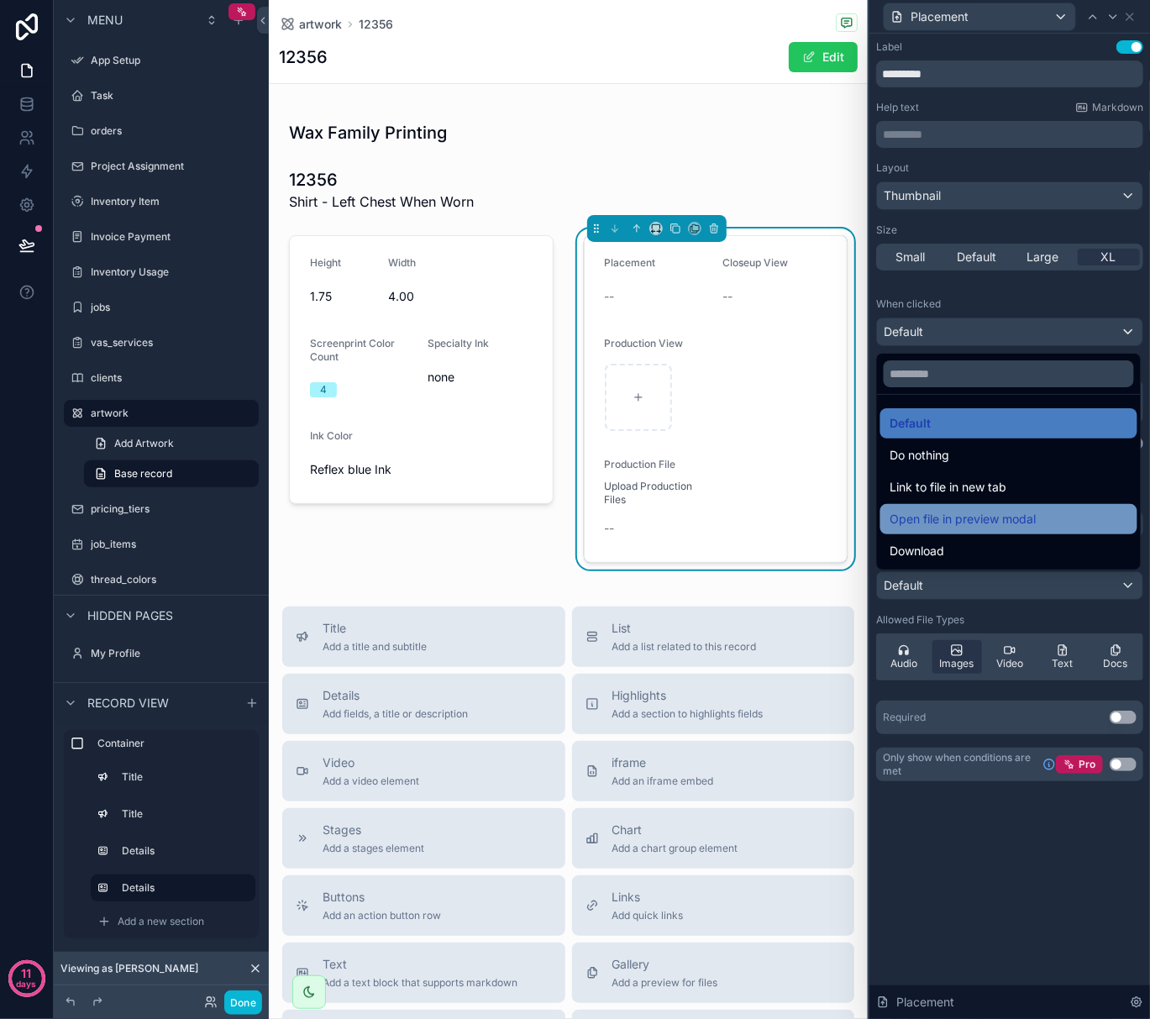
click at [988, 518] on span "Open file in preview modal" at bounding box center [964, 519] width 146 height 20
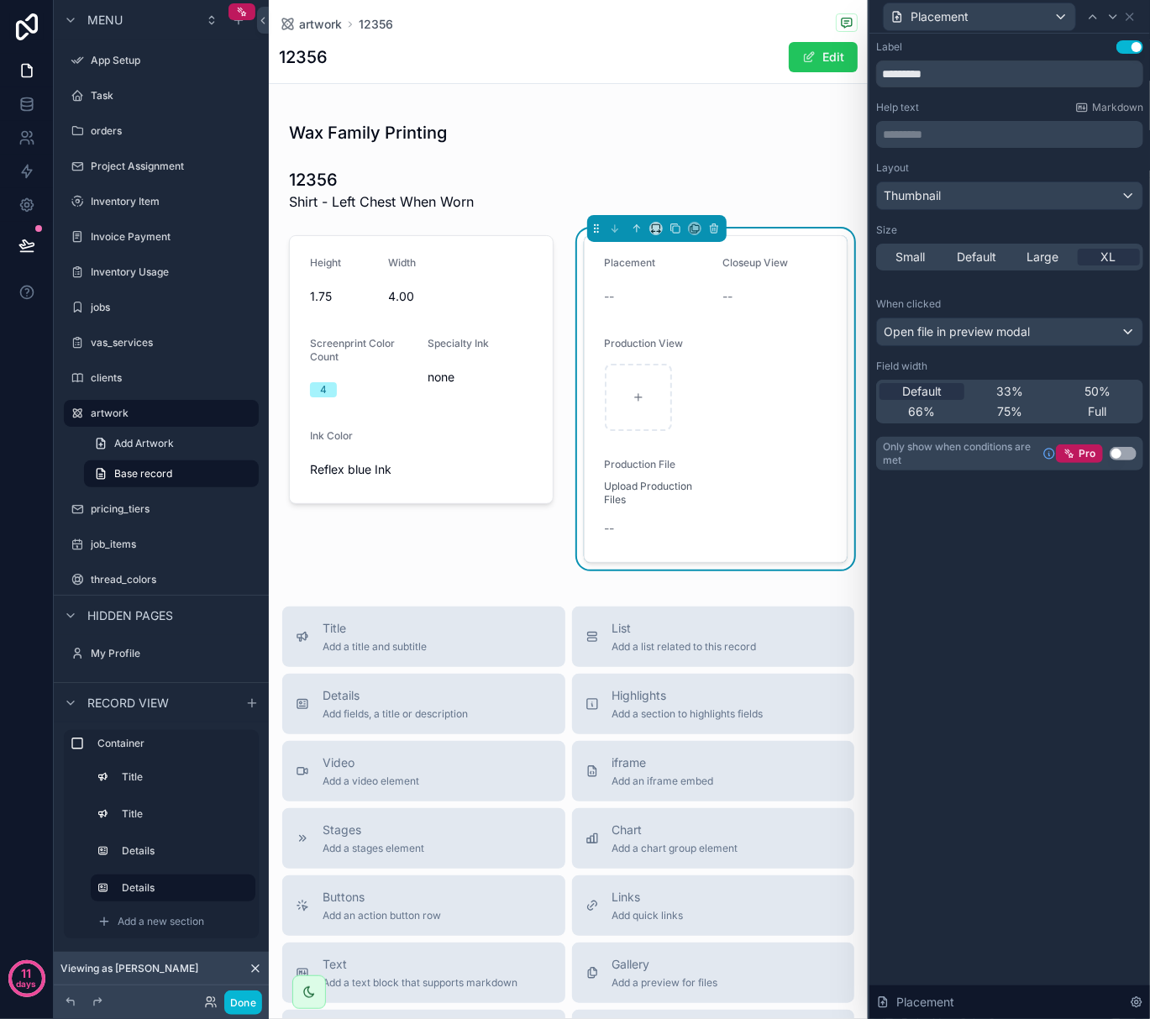
click at [918, 135] on p "********* ﻿" at bounding box center [1011, 134] width 257 height 17
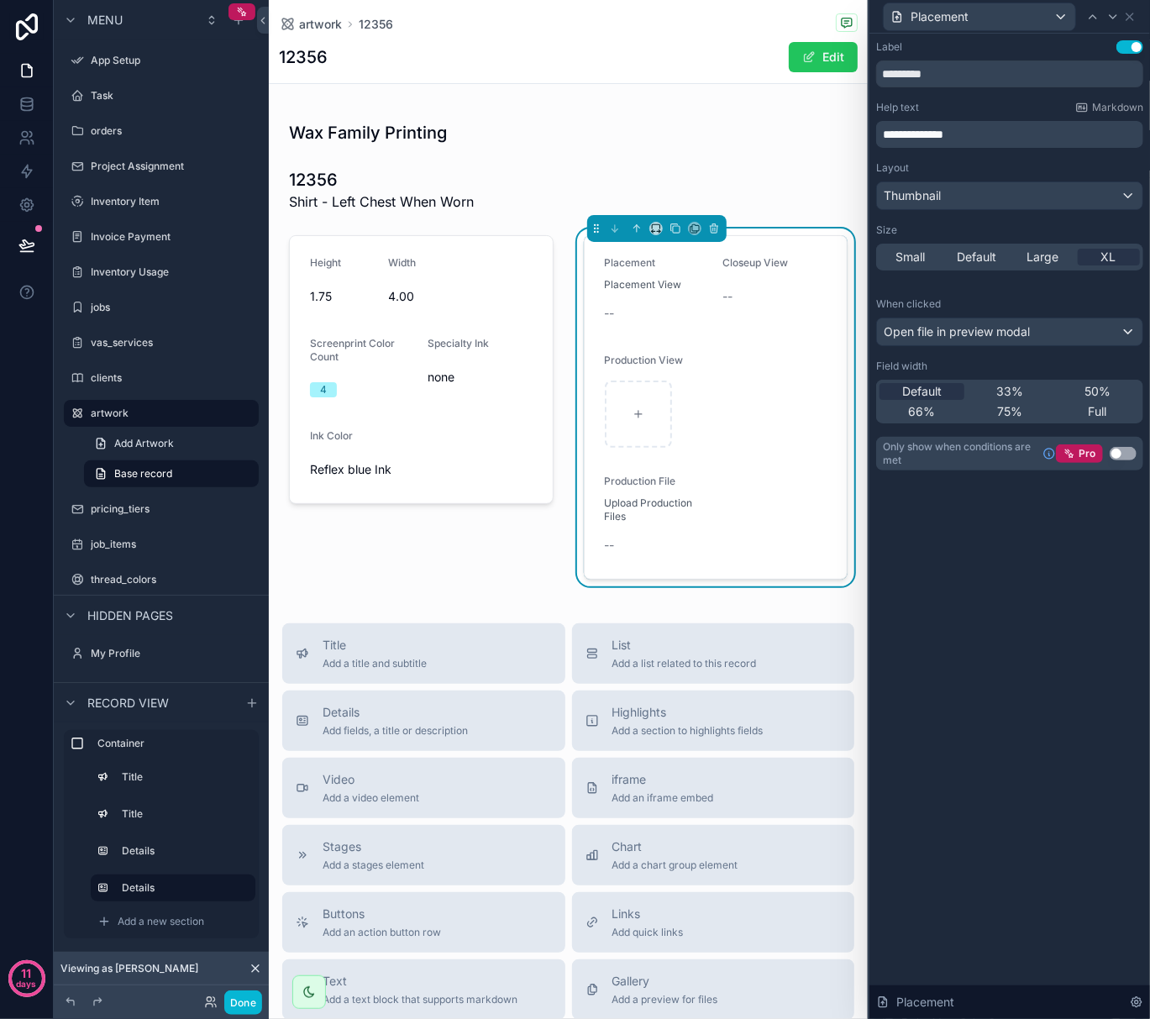
click at [1044, 608] on div "**********" at bounding box center [1010, 527] width 281 height 986
click at [1030, 330] on span "Open file in preview modal" at bounding box center [957, 331] width 146 height 17
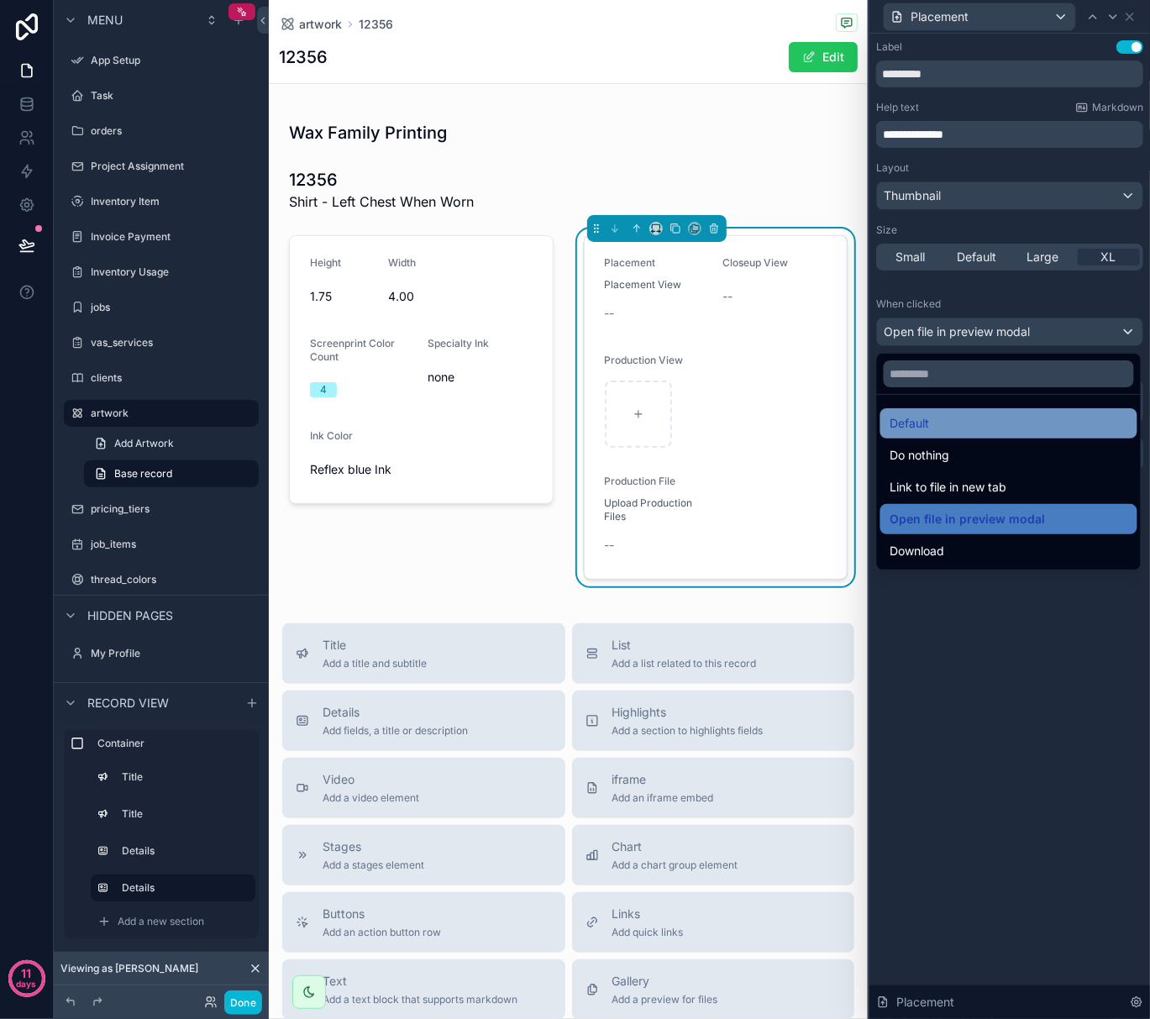
click at [983, 417] on div "Default" at bounding box center [1009, 423] width 237 height 20
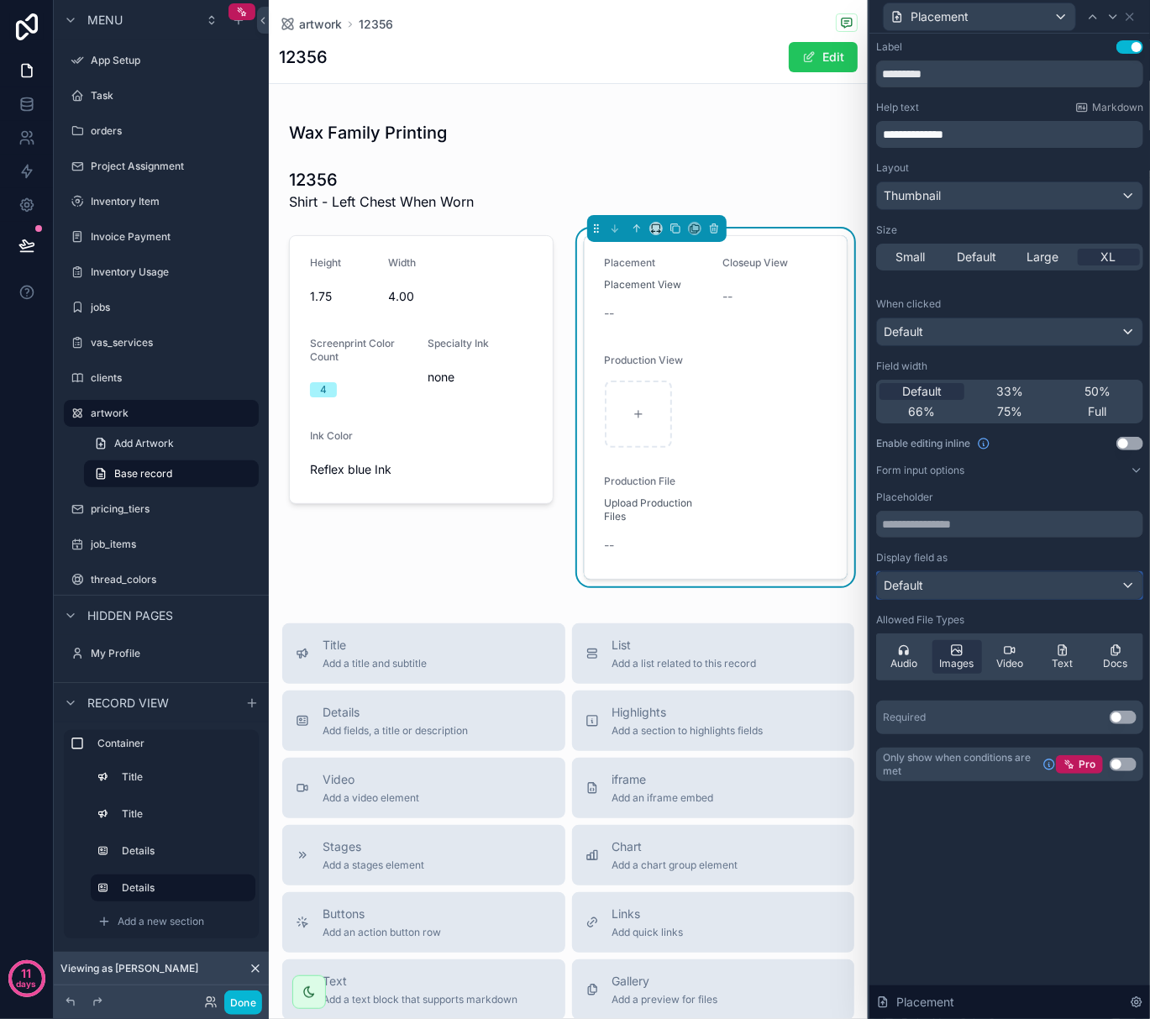
click at [993, 593] on div "Default" at bounding box center [1010, 585] width 266 height 27
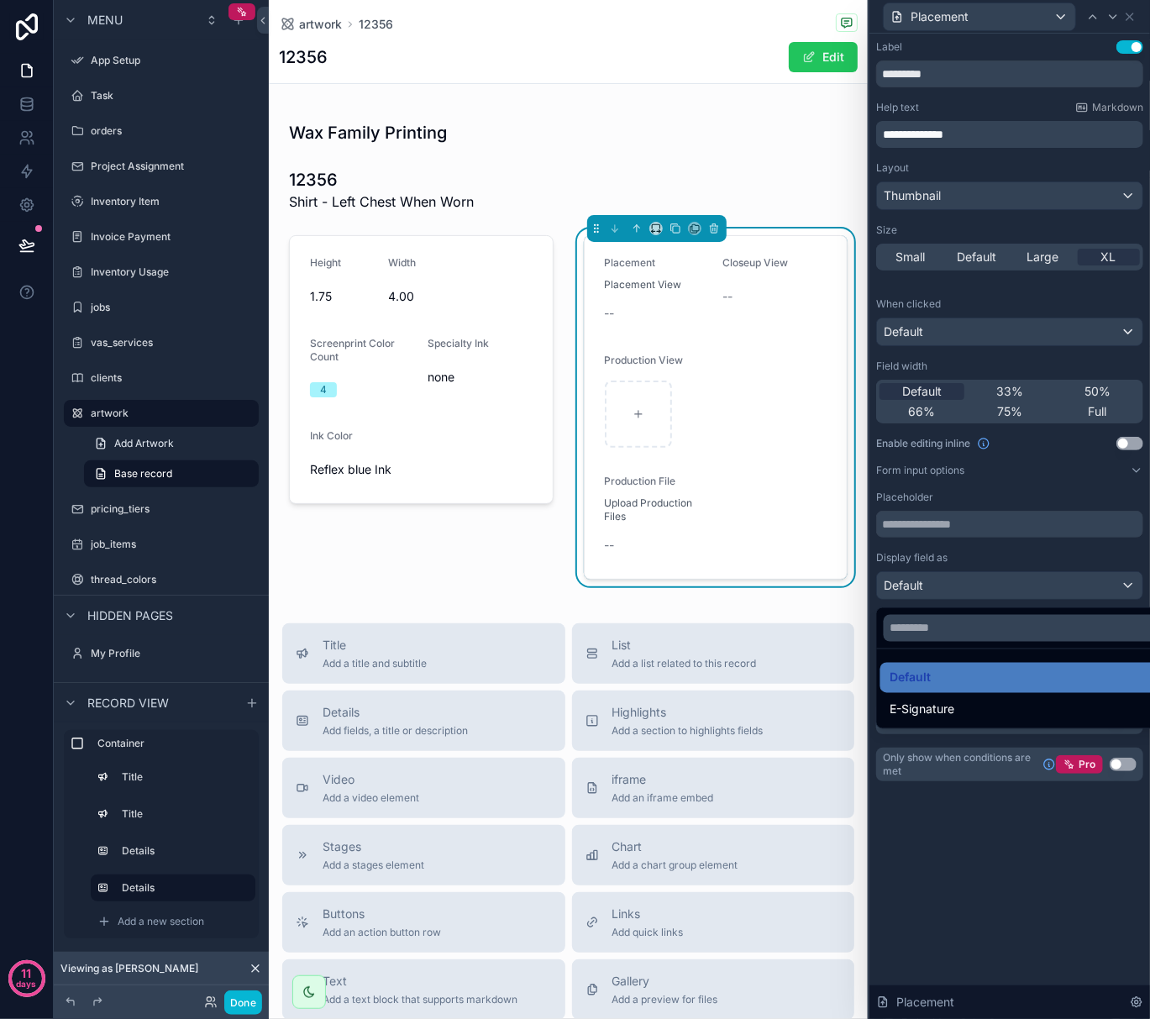
click at [993, 593] on div at bounding box center [1010, 509] width 281 height 1019
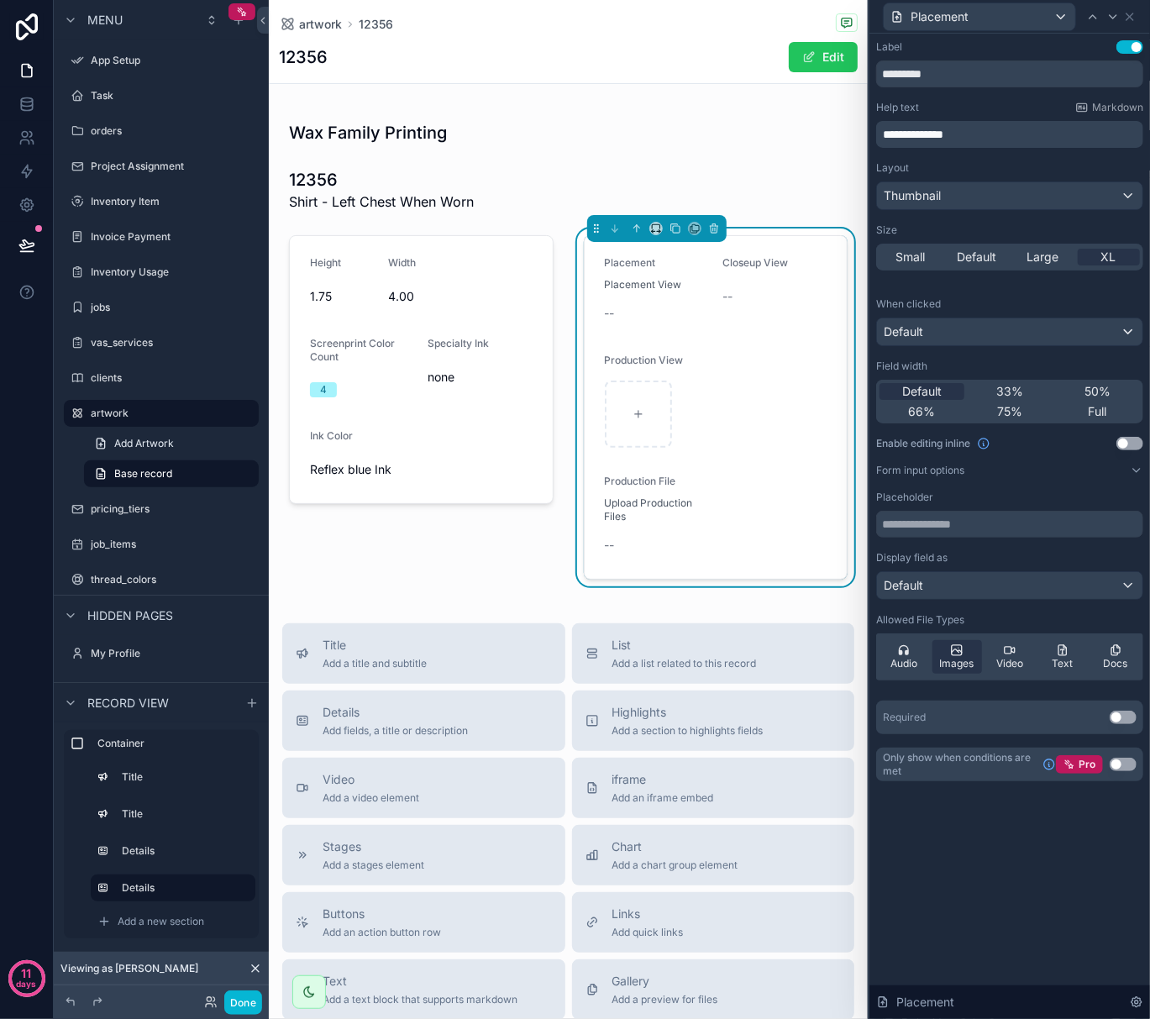
click at [1136, 445] on button "Use setting" at bounding box center [1130, 443] width 27 height 13
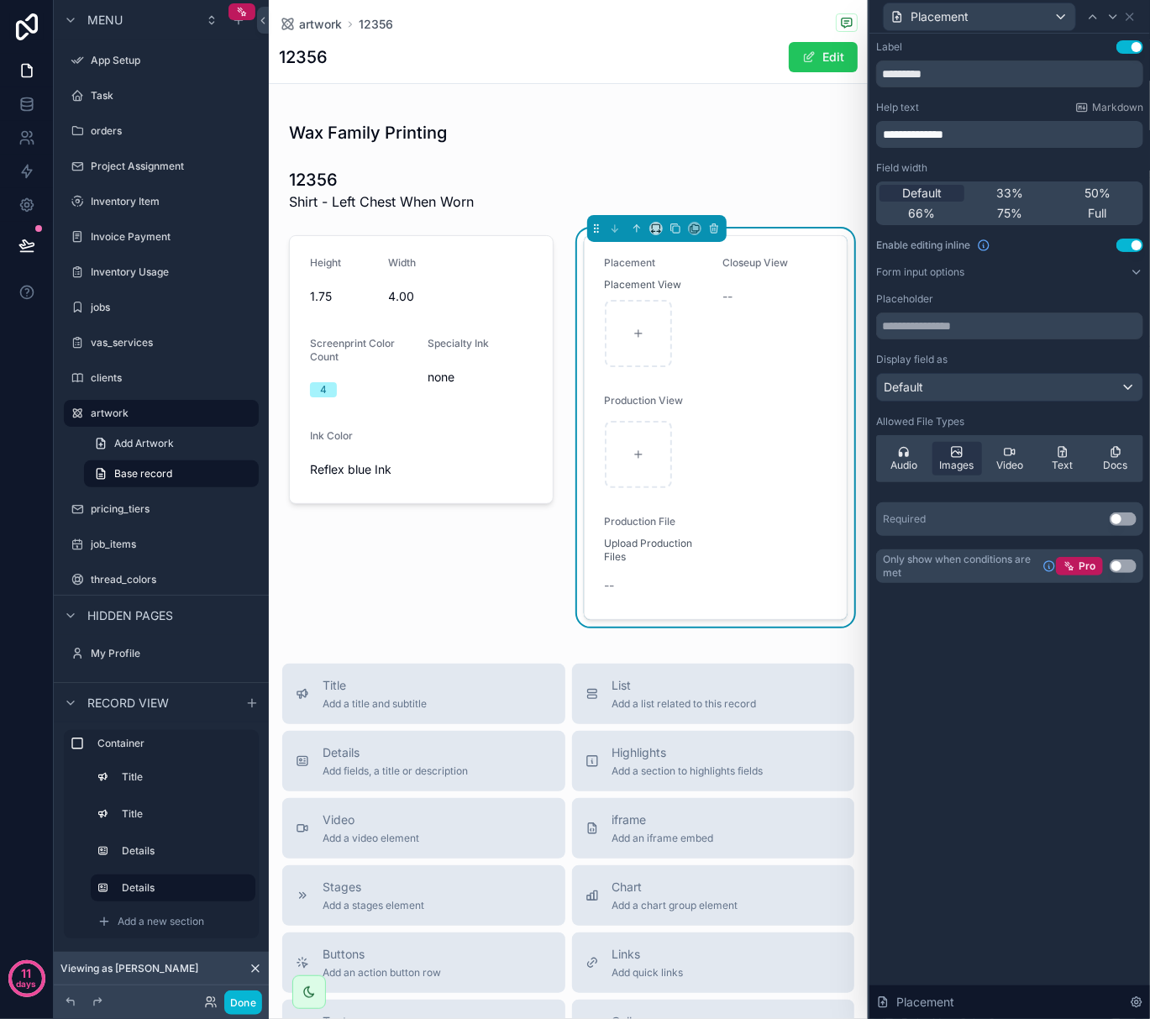
click at [973, 679] on div "**********" at bounding box center [1010, 527] width 281 height 986
click at [1093, 196] on span "50%" at bounding box center [1098, 193] width 26 height 17
click at [1093, 203] on div "Default 33% 50% 66% 75% Full" at bounding box center [1009, 203] width 267 height 44
click at [1093, 209] on span "Full" at bounding box center [1098, 213] width 18 height 17
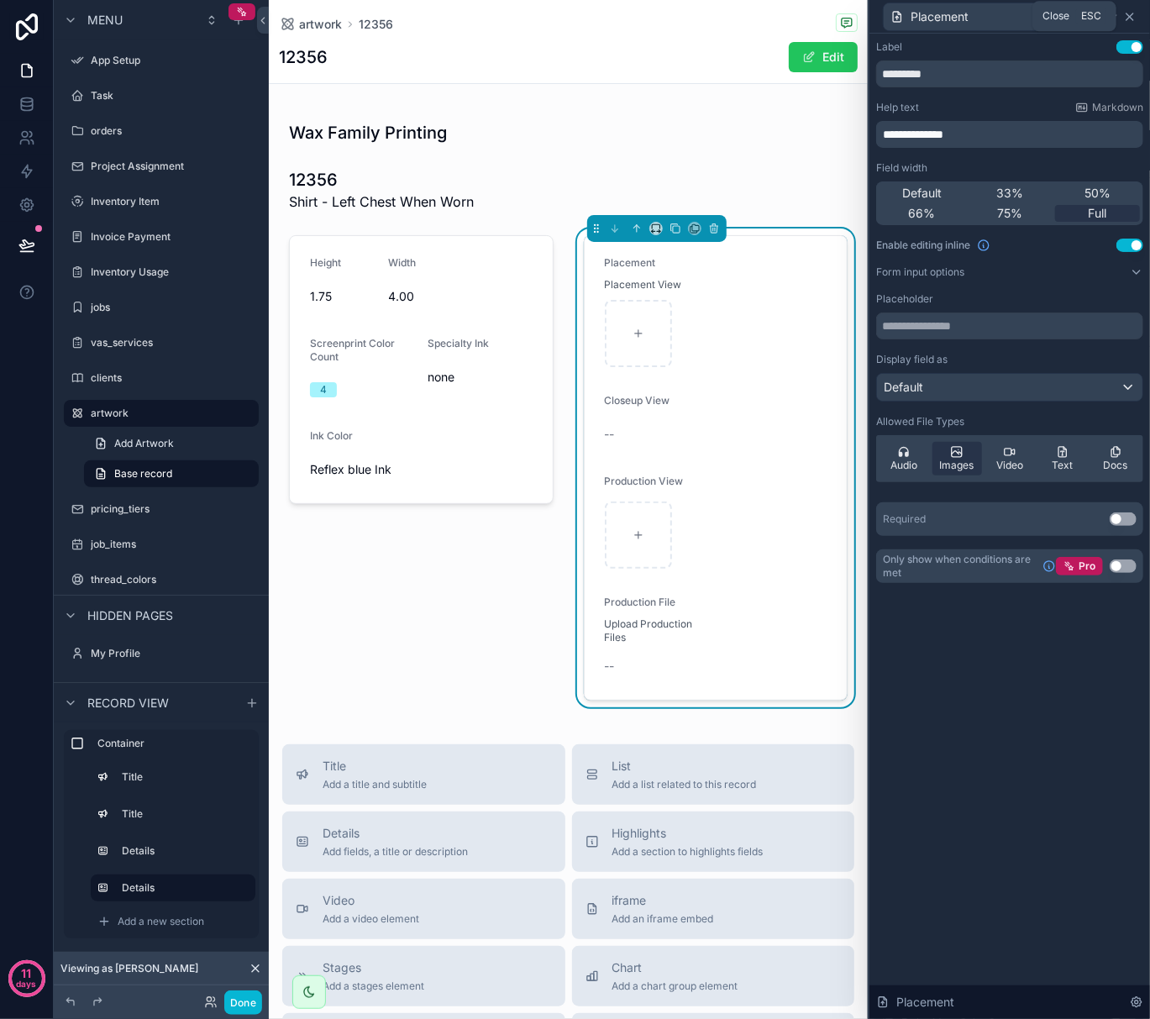
click at [1129, 21] on icon at bounding box center [1129, 16] width 13 height 13
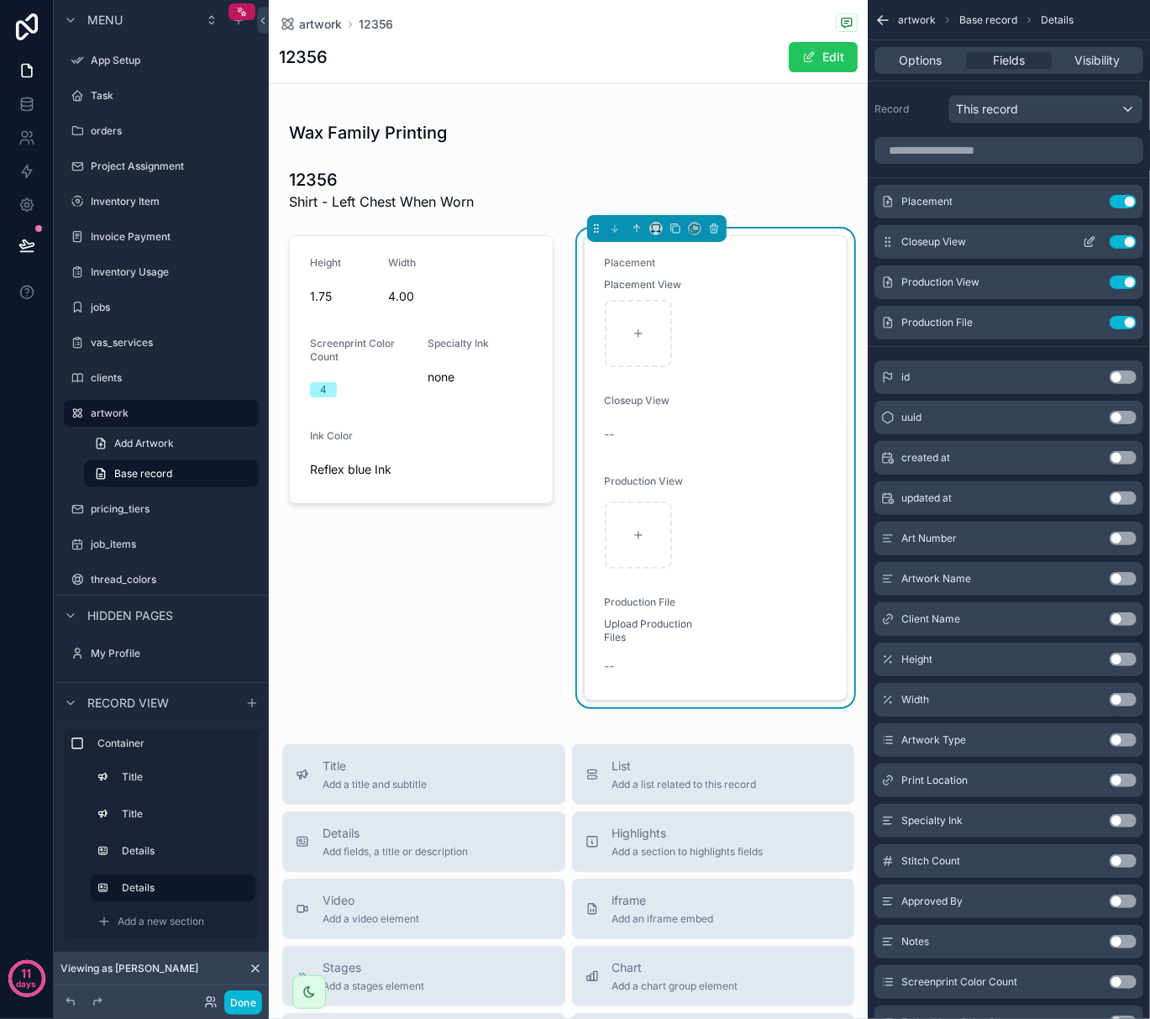
click at [1094, 237] on icon "scrollable content" at bounding box center [1089, 241] width 13 height 13
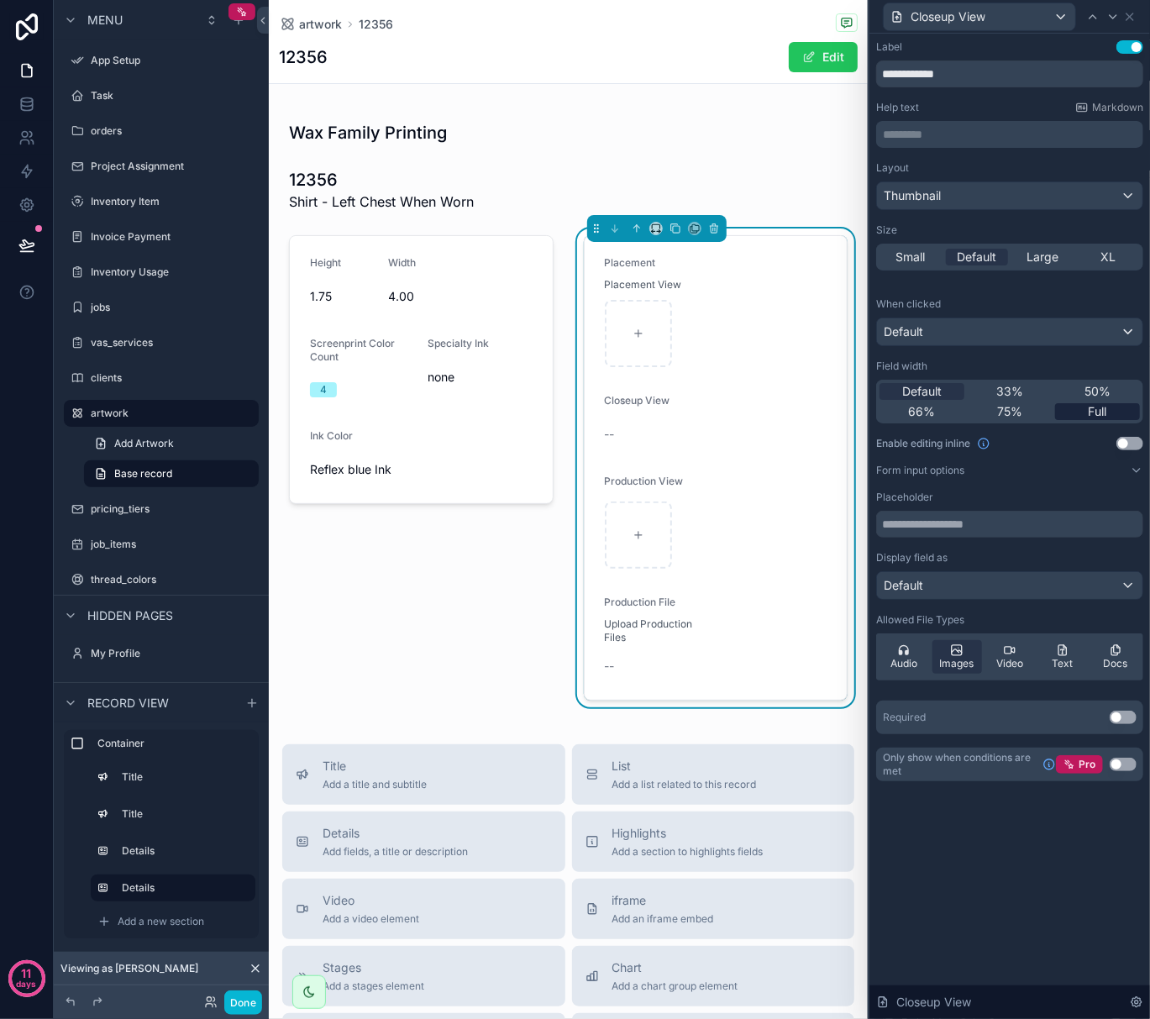
click at [1107, 415] on span "Full" at bounding box center [1098, 411] width 18 height 17
click at [1124, 444] on button "Use setting" at bounding box center [1130, 443] width 27 height 13
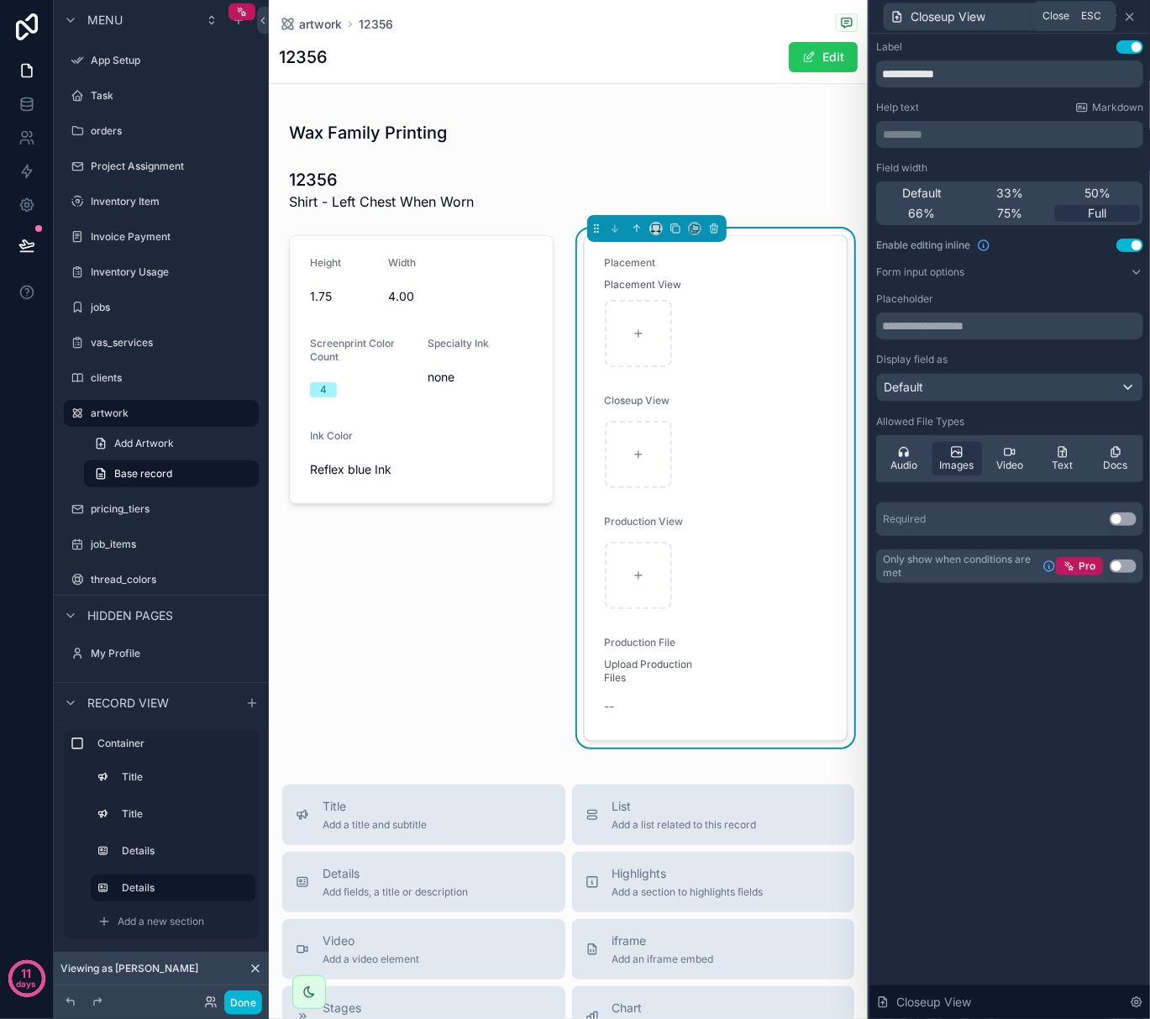
click at [1136, 18] on icon at bounding box center [1129, 16] width 13 height 13
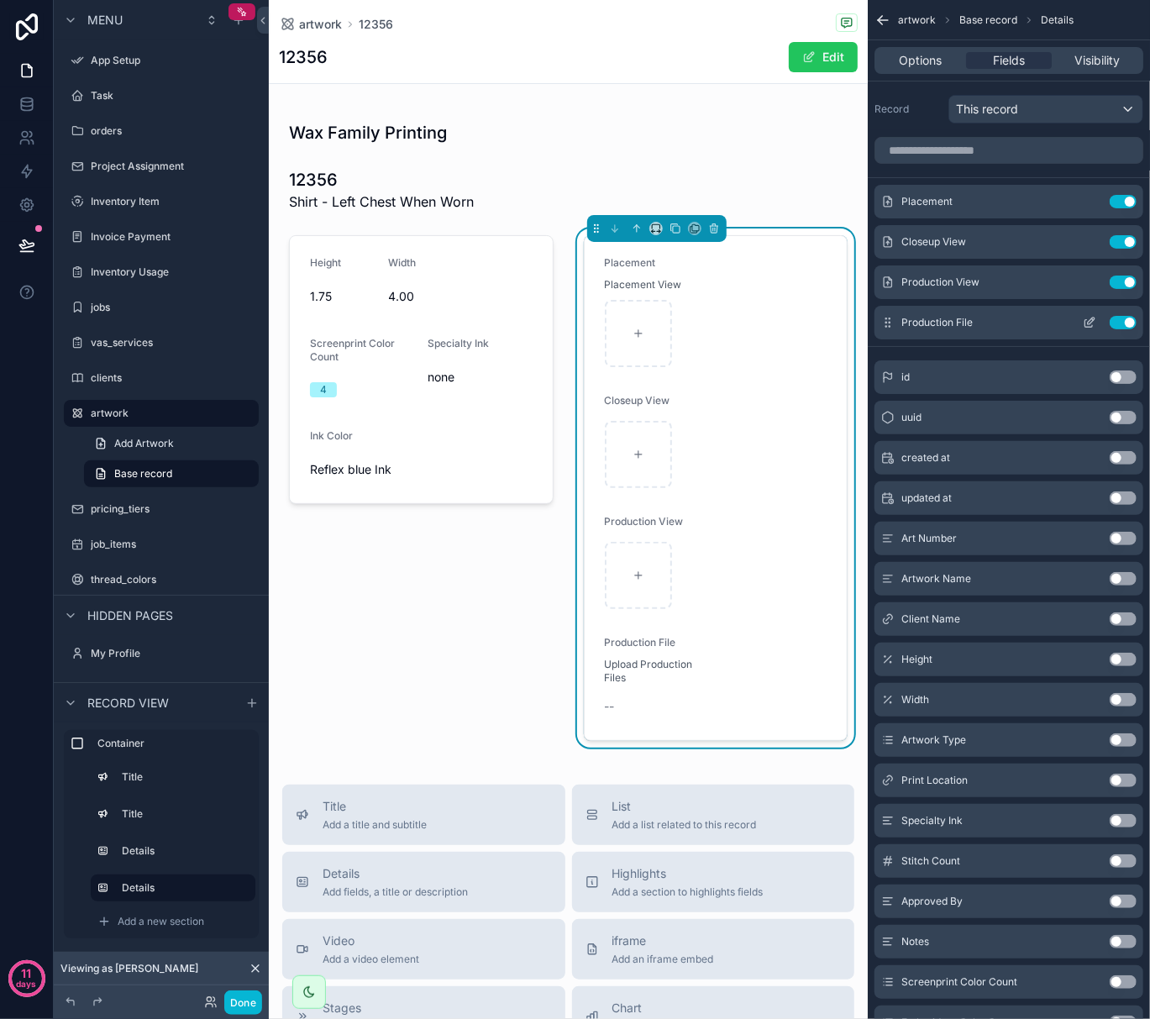
click at [1092, 323] on icon "scrollable content" at bounding box center [1091, 321] width 7 height 7
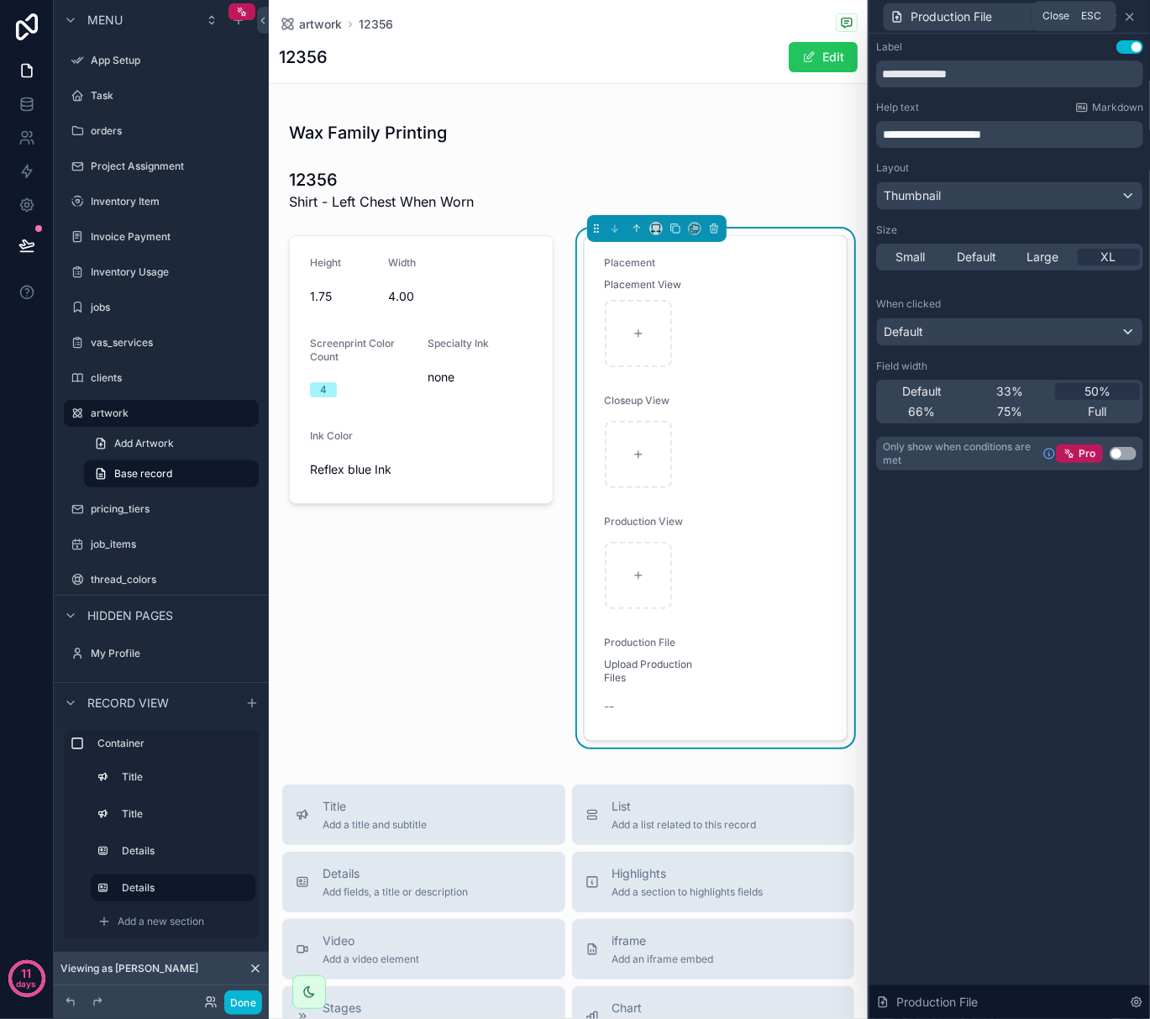
click at [1128, 17] on icon at bounding box center [1129, 16] width 13 height 13
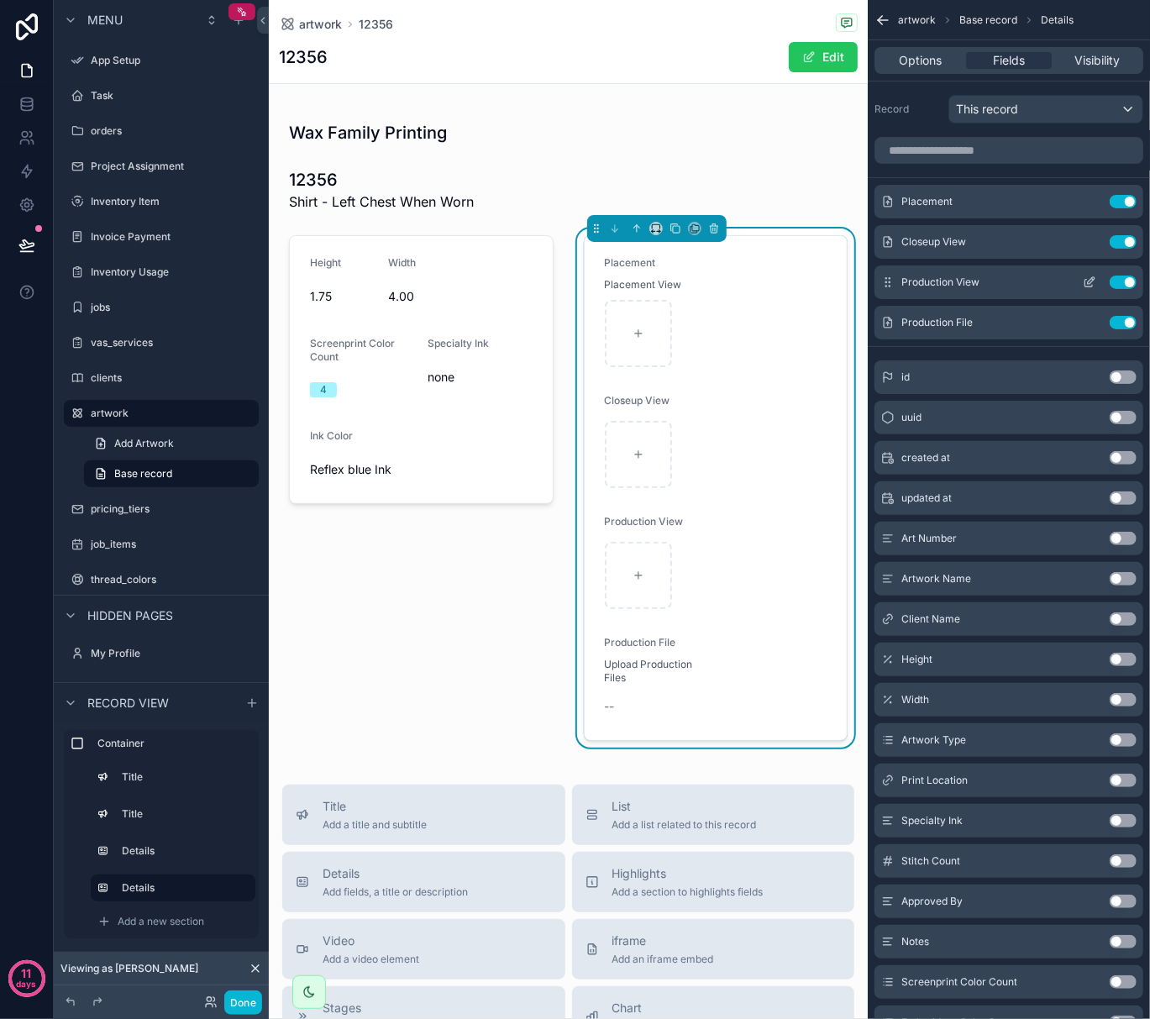
click at [1093, 287] on icon "scrollable content" at bounding box center [1089, 282] width 13 height 13
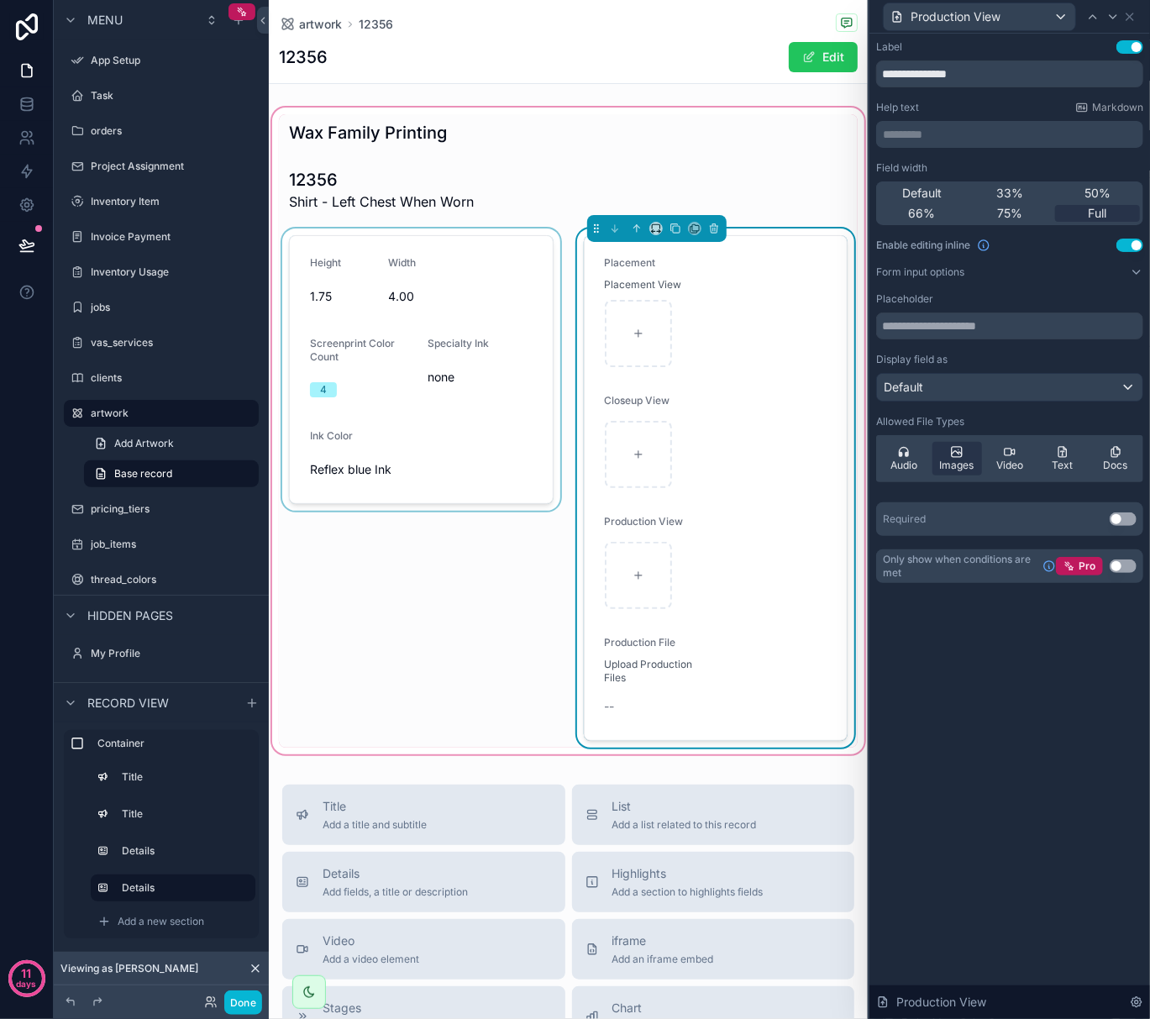
click at [408, 741] on div "scrollable content" at bounding box center [421, 488] width 285 height 519
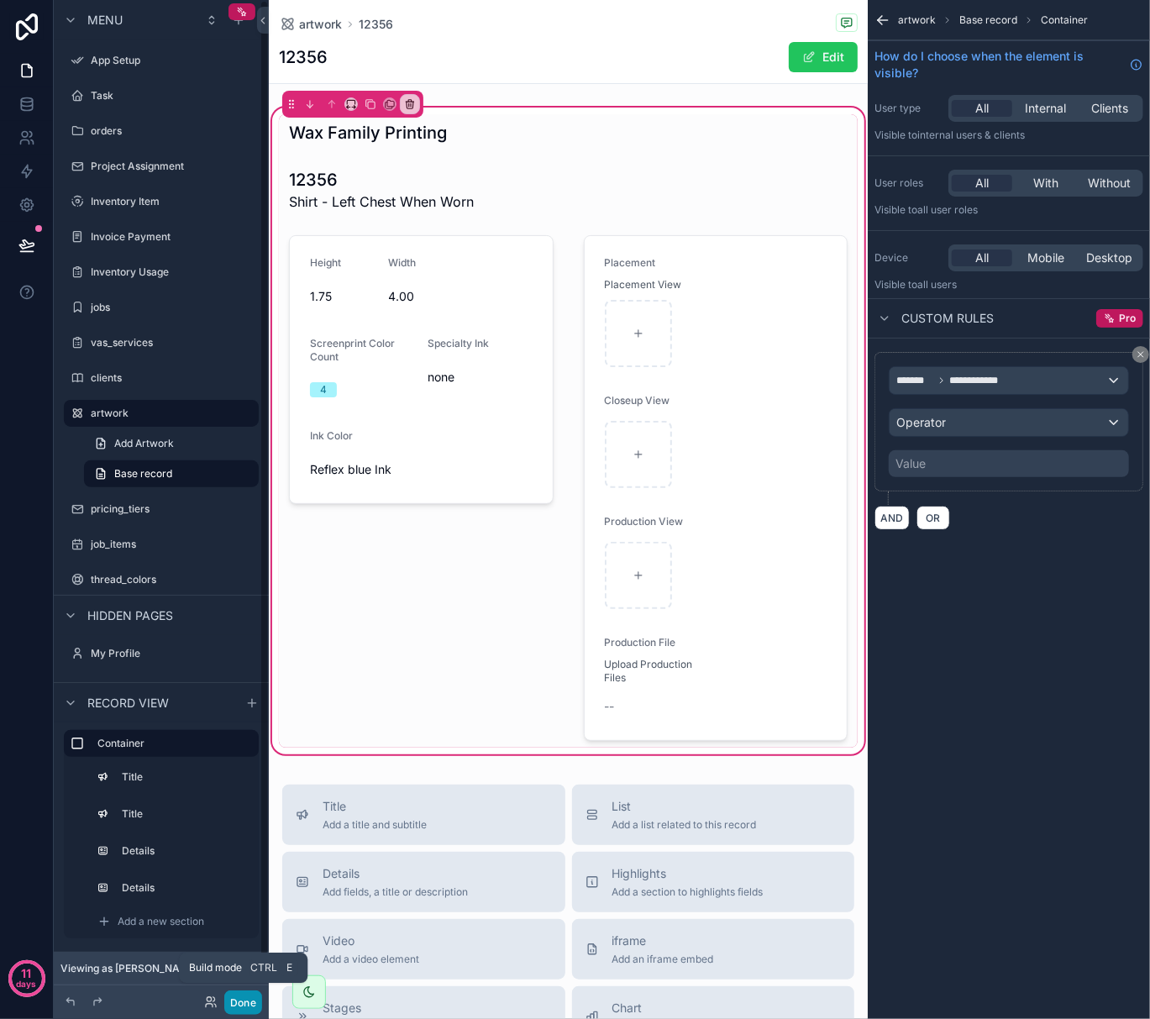
click at [257, 1008] on button "Done" at bounding box center [243, 1003] width 38 height 24
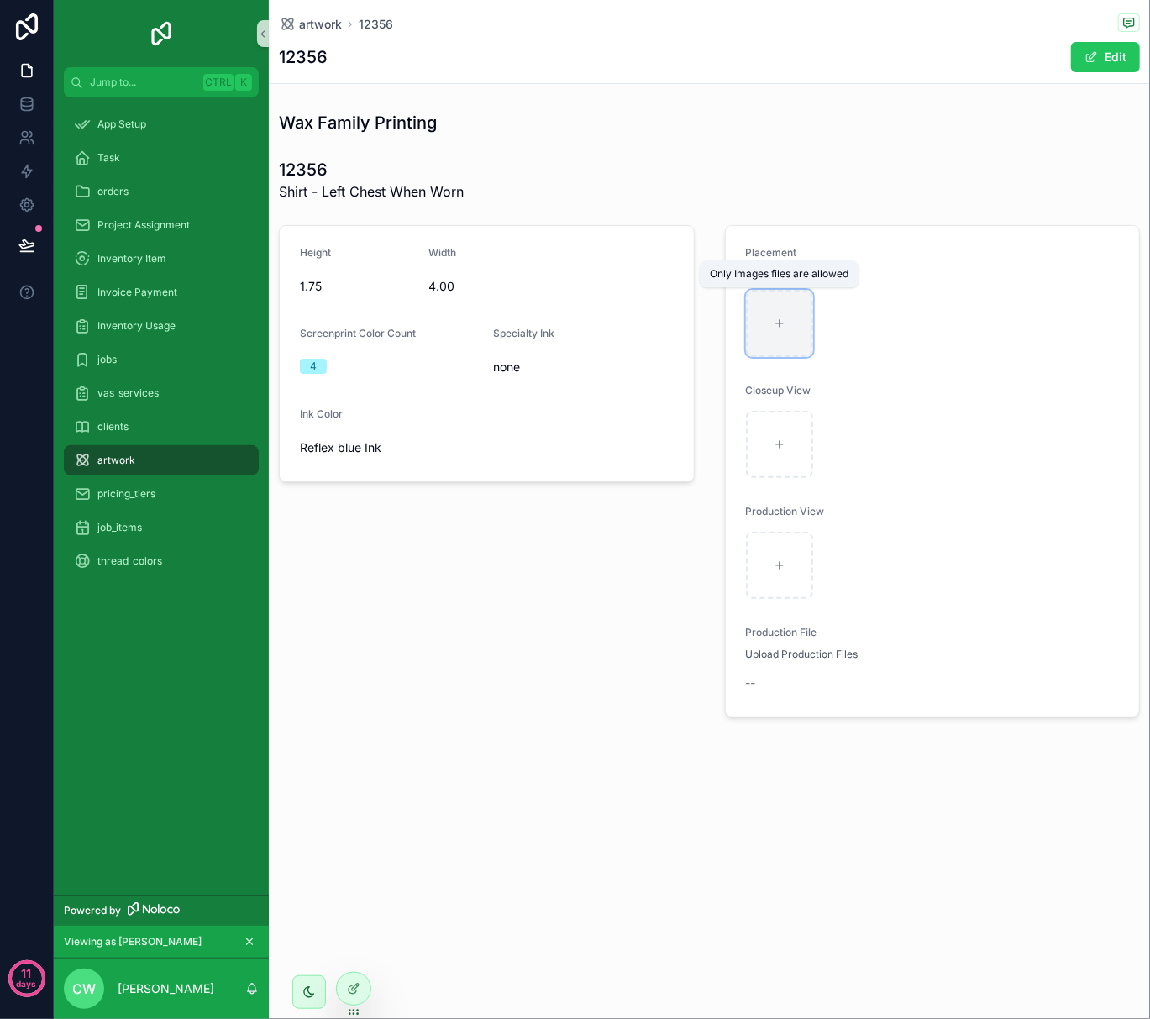
click at [775, 328] on icon "scrollable content" at bounding box center [780, 324] width 12 height 12
click at [754, 686] on span "--" at bounding box center [751, 683] width 10 height 17
drag, startPoint x: 746, startPoint y: 686, endPoint x: 773, endPoint y: 680, distance: 27.7
click at [750, 684] on span "--" at bounding box center [751, 683] width 10 height 17
click at [773, 680] on div "--" at bounding box center [836, 683] width 180 height 17
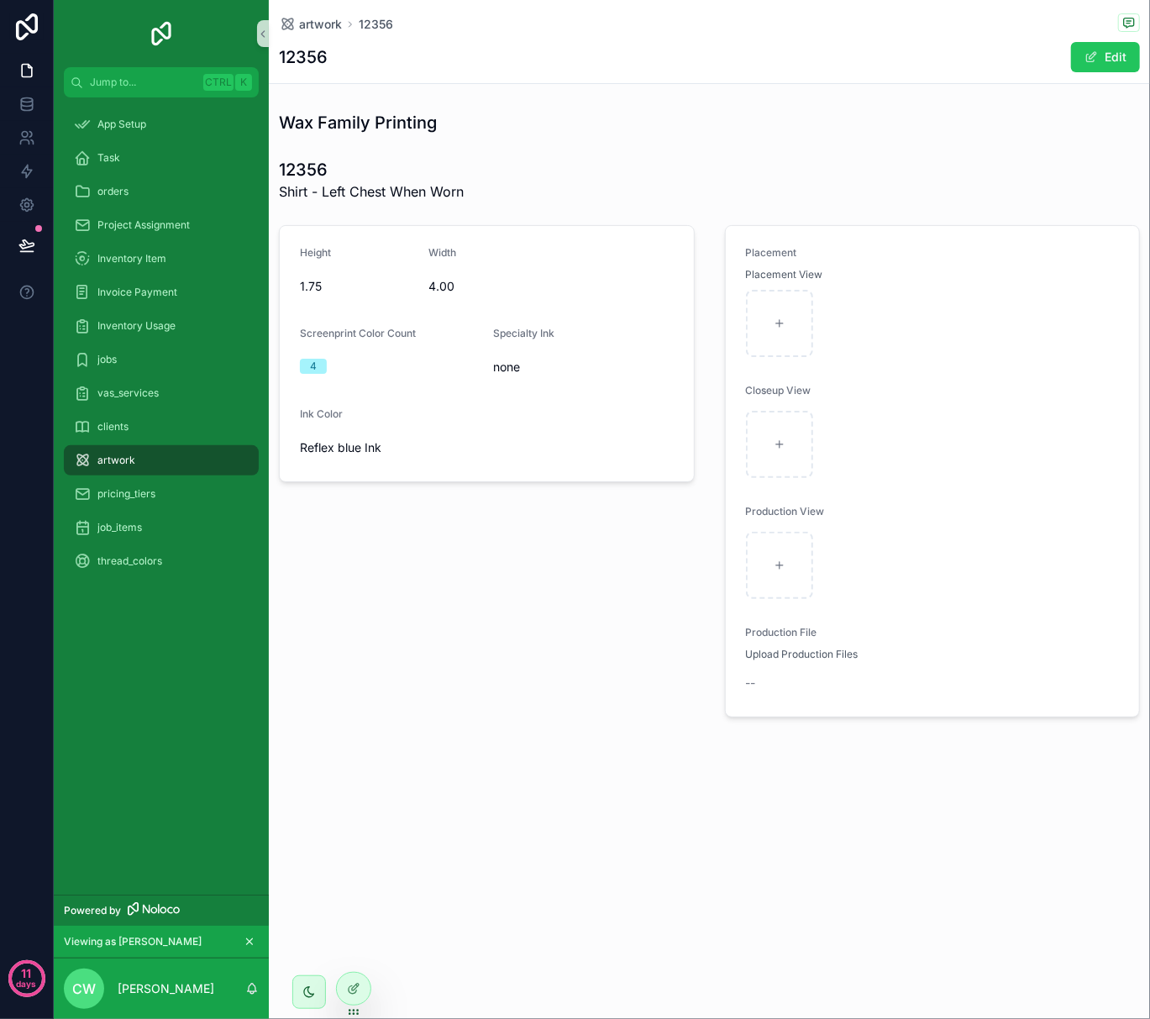
click at [750, 687] on span "--" at bounding box center [751, 683] width 10 height 17
click at [350, 458] on div "Reflex blue Ink" at bounding box center [487, 447] width 374 height 27
click at [350, 452] on span "Reflex blue Ink" at bounding box center [341, 447] width 82 height 17
click at [1104, 60] on button "Edit" at bounding box center [1105, 57] width 69 height 30
click at [427, 485] on button "Reflex blue Ink" at bounding box center [487, 477] width 374 height 32
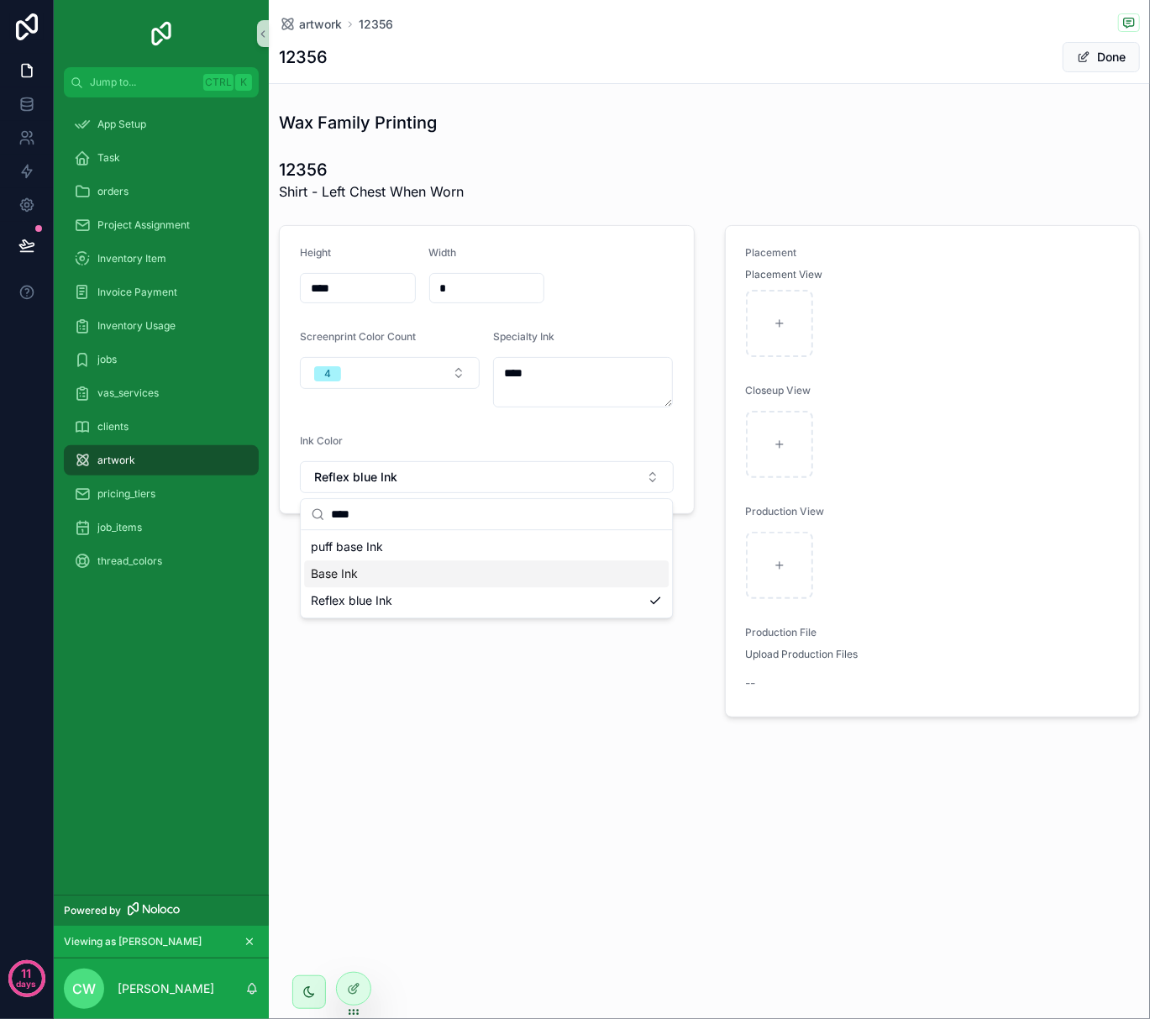
type input "****"
click at [385, 585] on div "Base Ink" at bounding box center [486, 573] width 365 height 27
click at [439, 475] on button "Base Ink" at bounding box center [487, 477] width 374 height 32
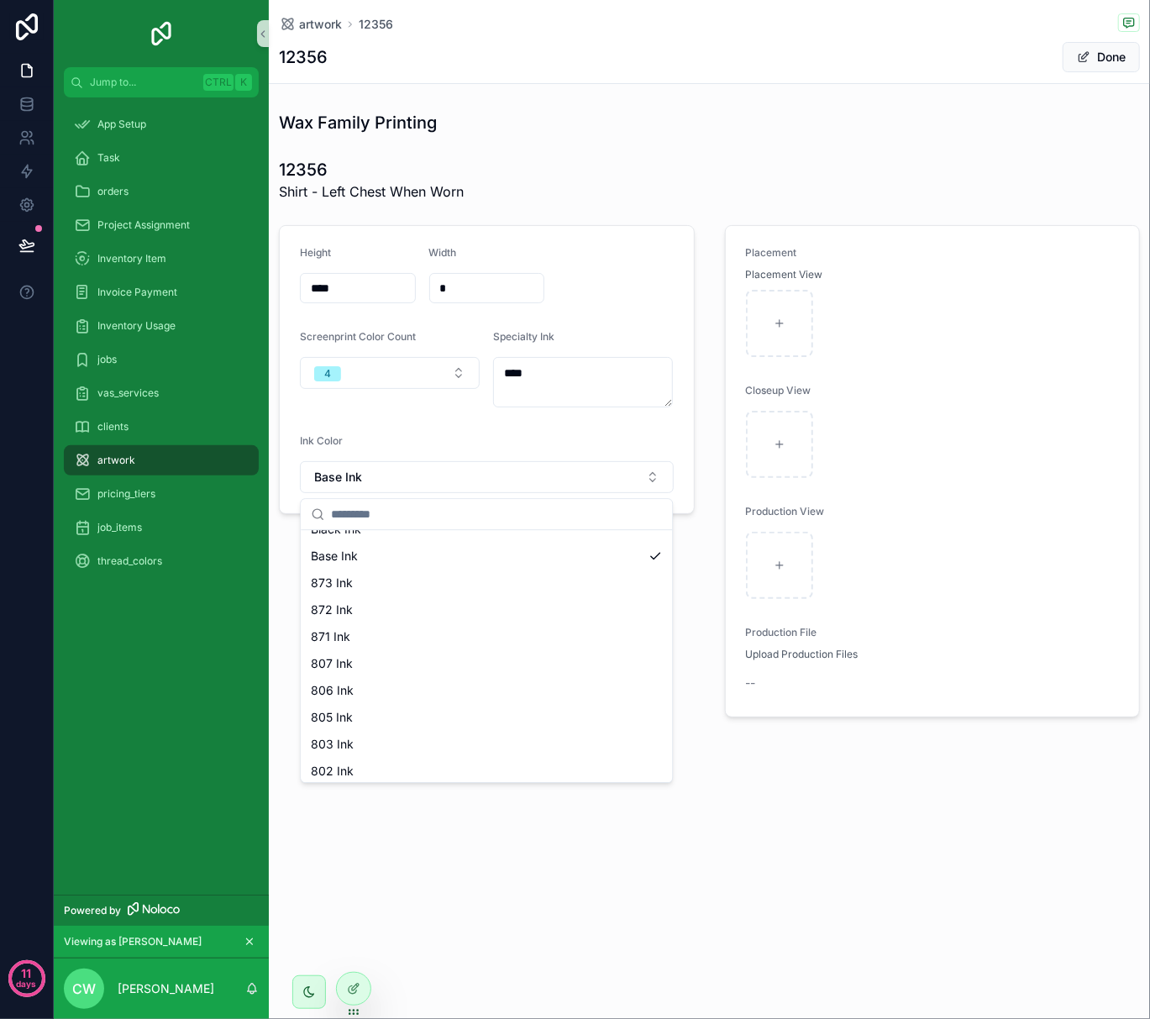
click at [407, 736] on div "803 Ink" at bounding box center [486, 744] width 365 height 27
click at [430, 478] on button "803 Ink" at bounding box center [487, 477] width 374 height 32
type input "****"
click at [405, 565] on div "Base Ink" at bounding box center [486, 573] width 365 height 27
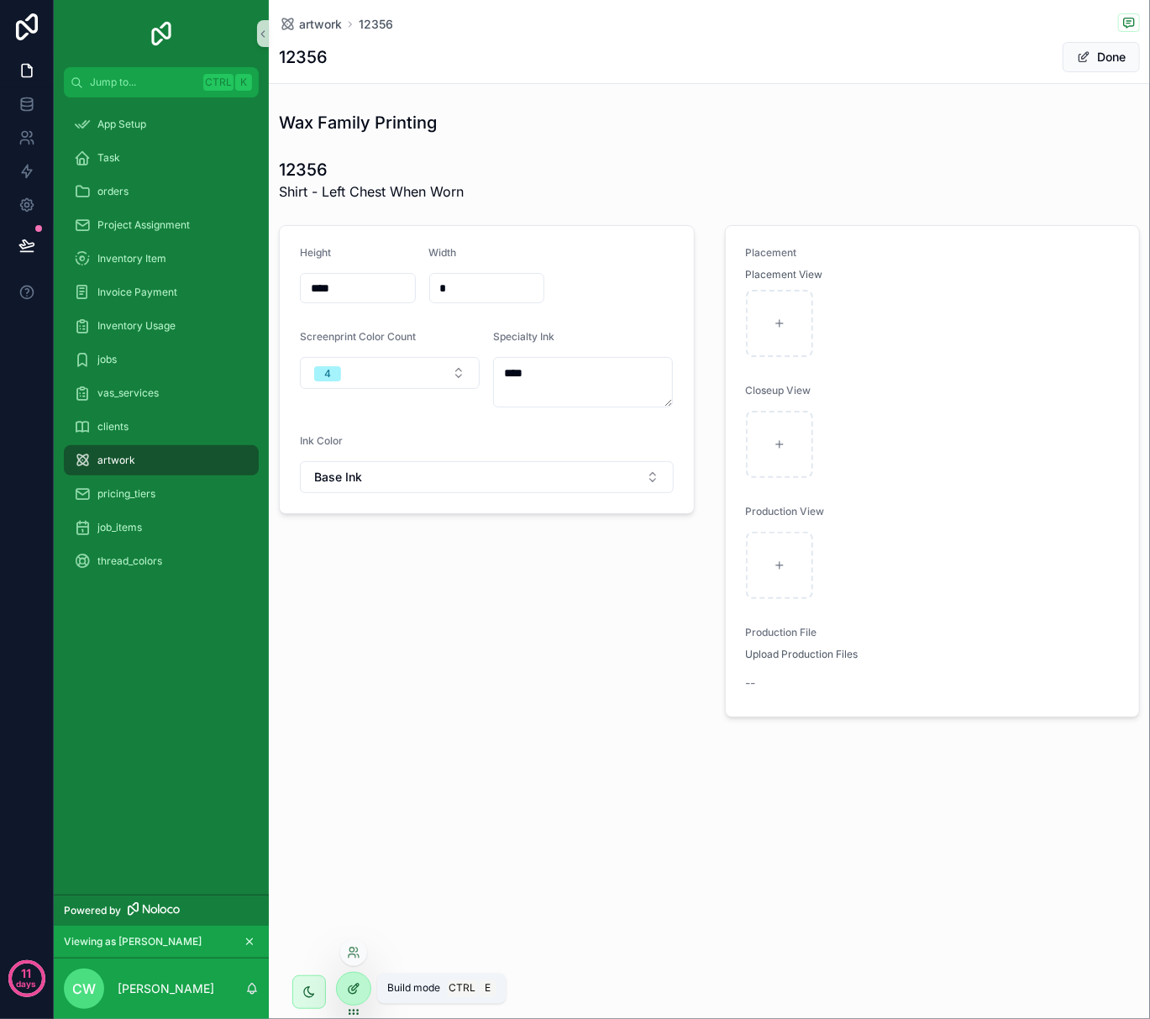
click at [354, 982] on icon at bounding box center [353, 988] width 13 height 13
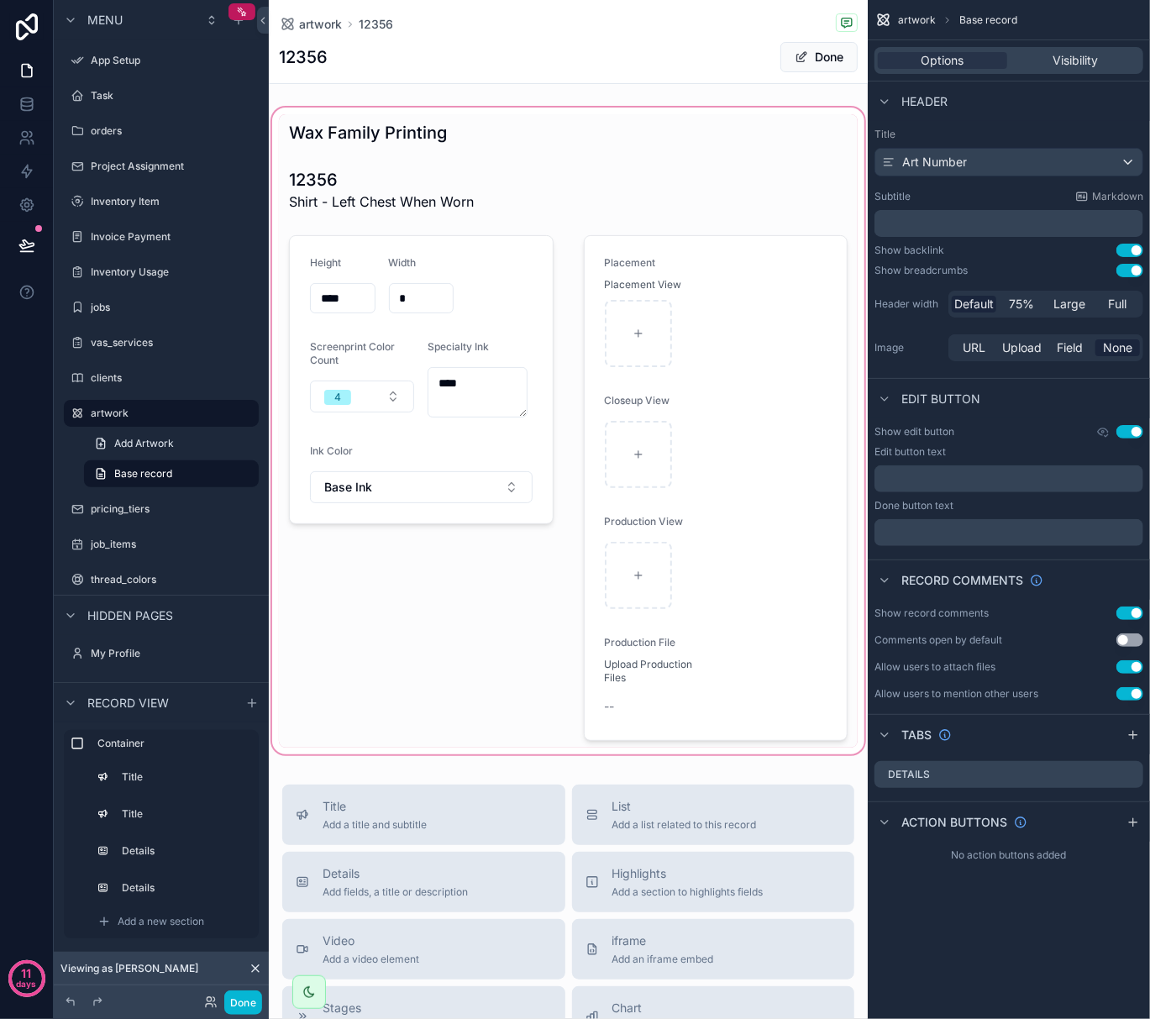
click at [380, 380] on div "scrollable content" at bounding box center [568, 431] width 599 height 654
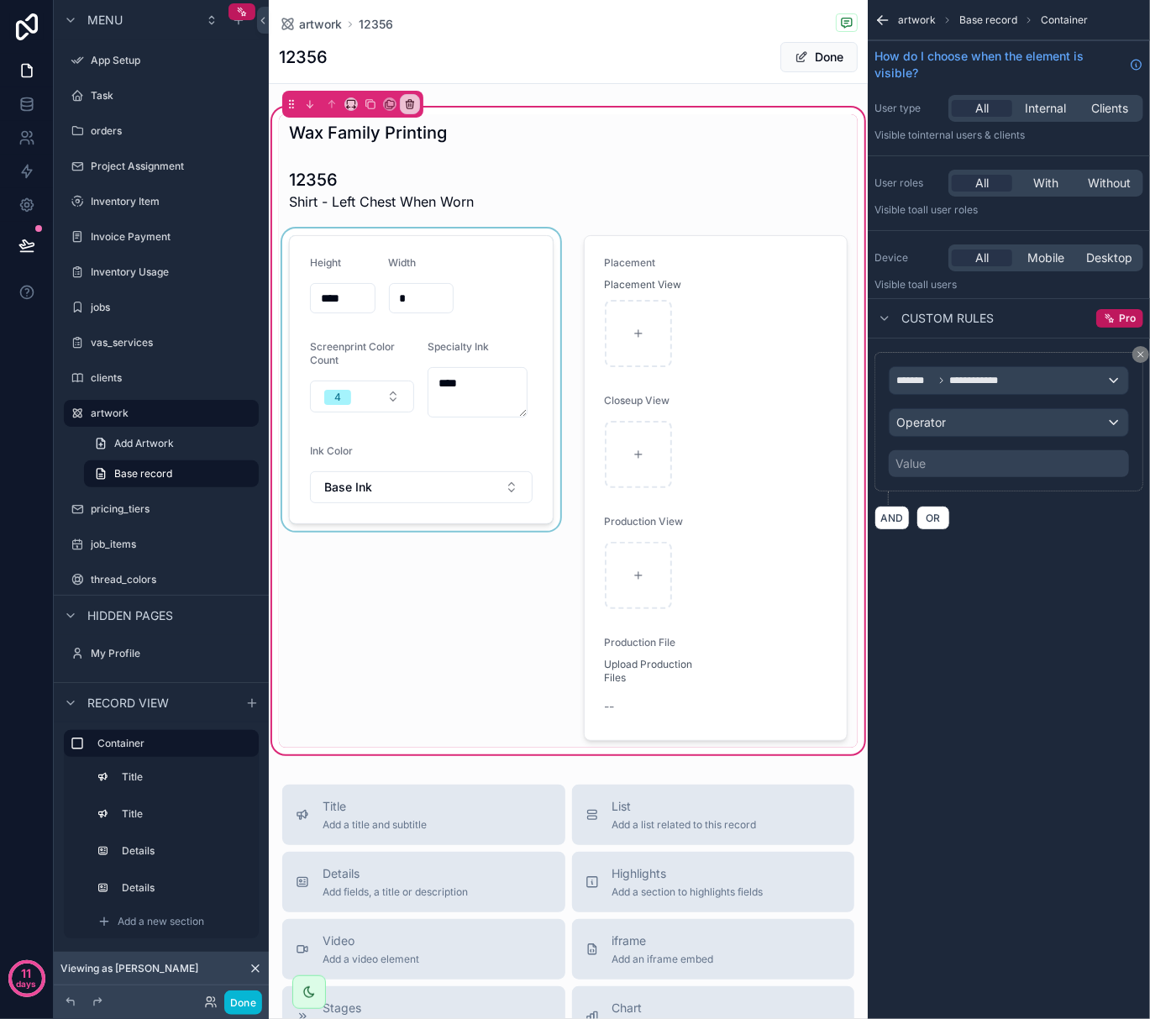
click at [479, 324] on div "scrollable content" at bounding box center [421, 488] width 285 height 519
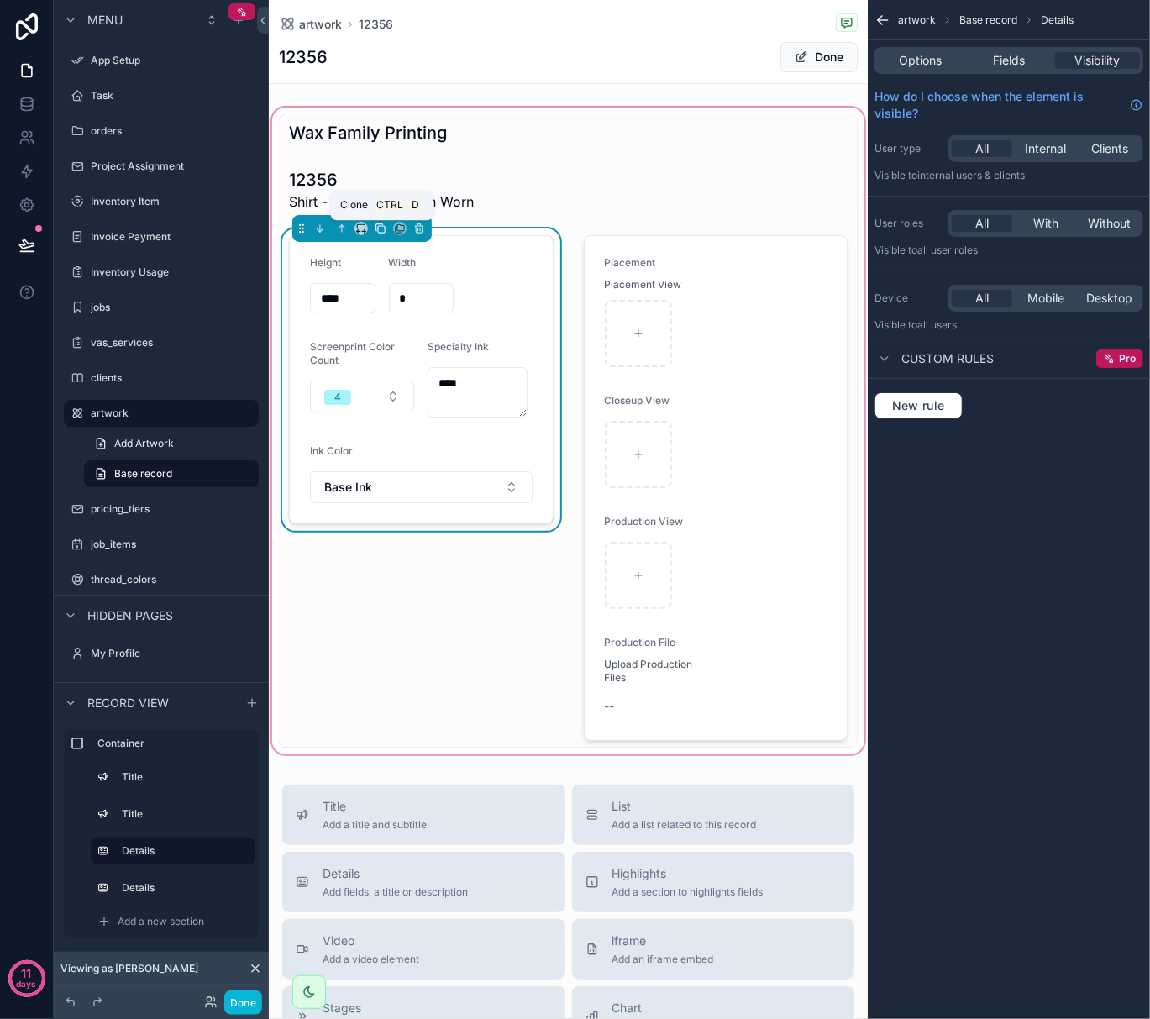
click at [378, 232] on icon "scrollable content" at bounding box center [381, 229] width 7 height 7
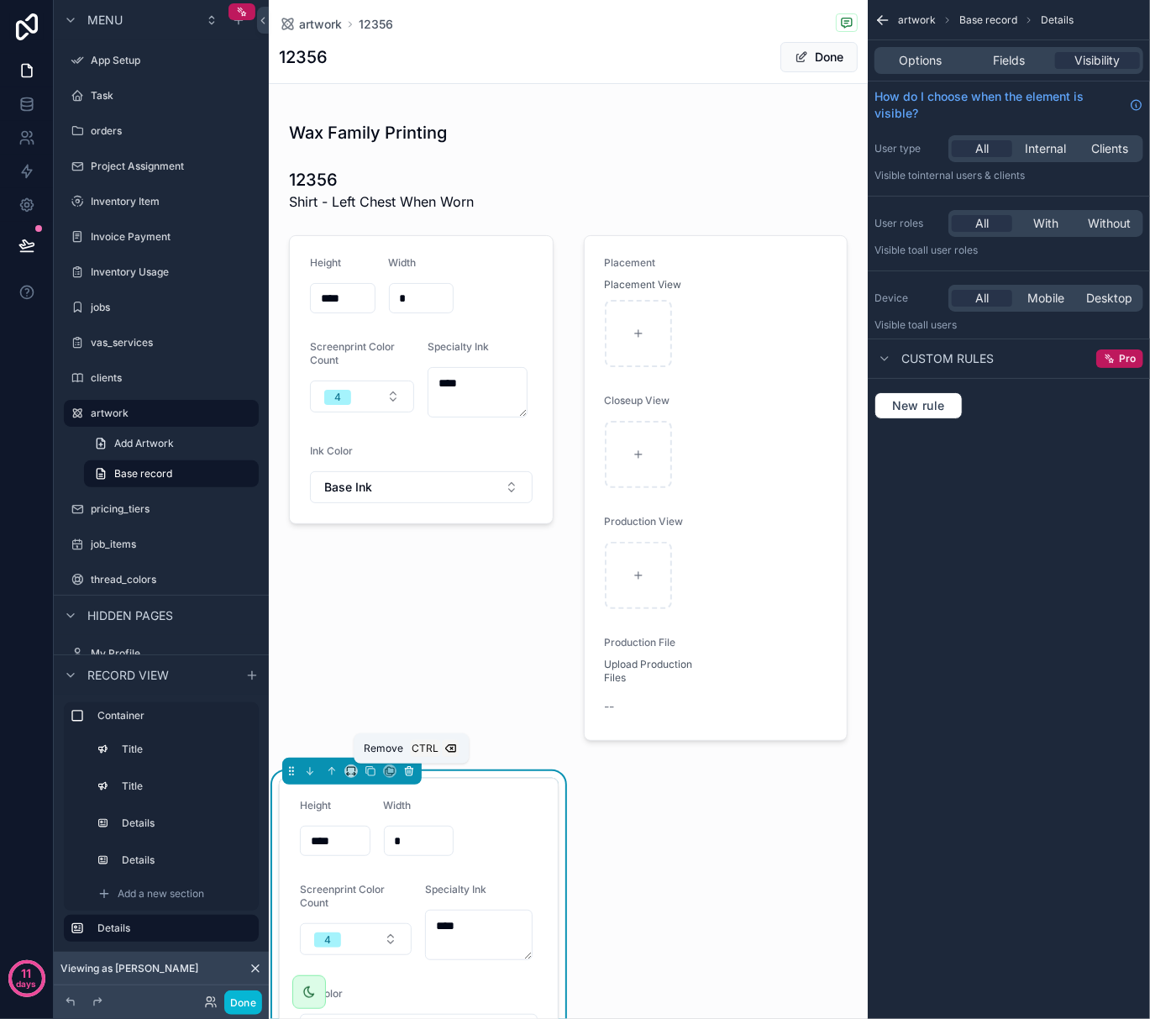
click at [413, 771] on icon "scrollable content" at bounding box center [409, 772] width 7 height 7
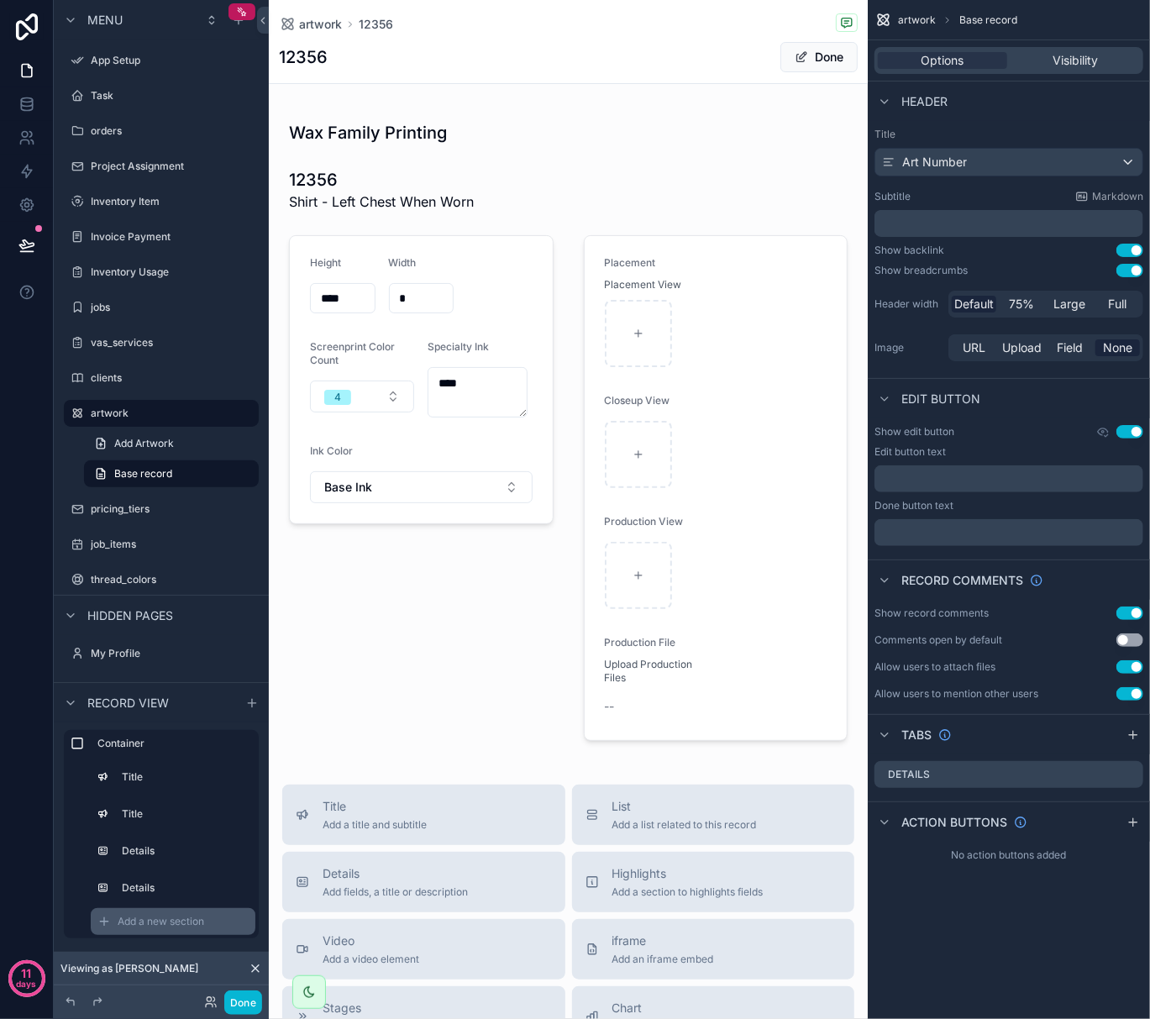
click at [118, 915] on span "Add a new section" at bounding box center [161, 921] width 87 height 13
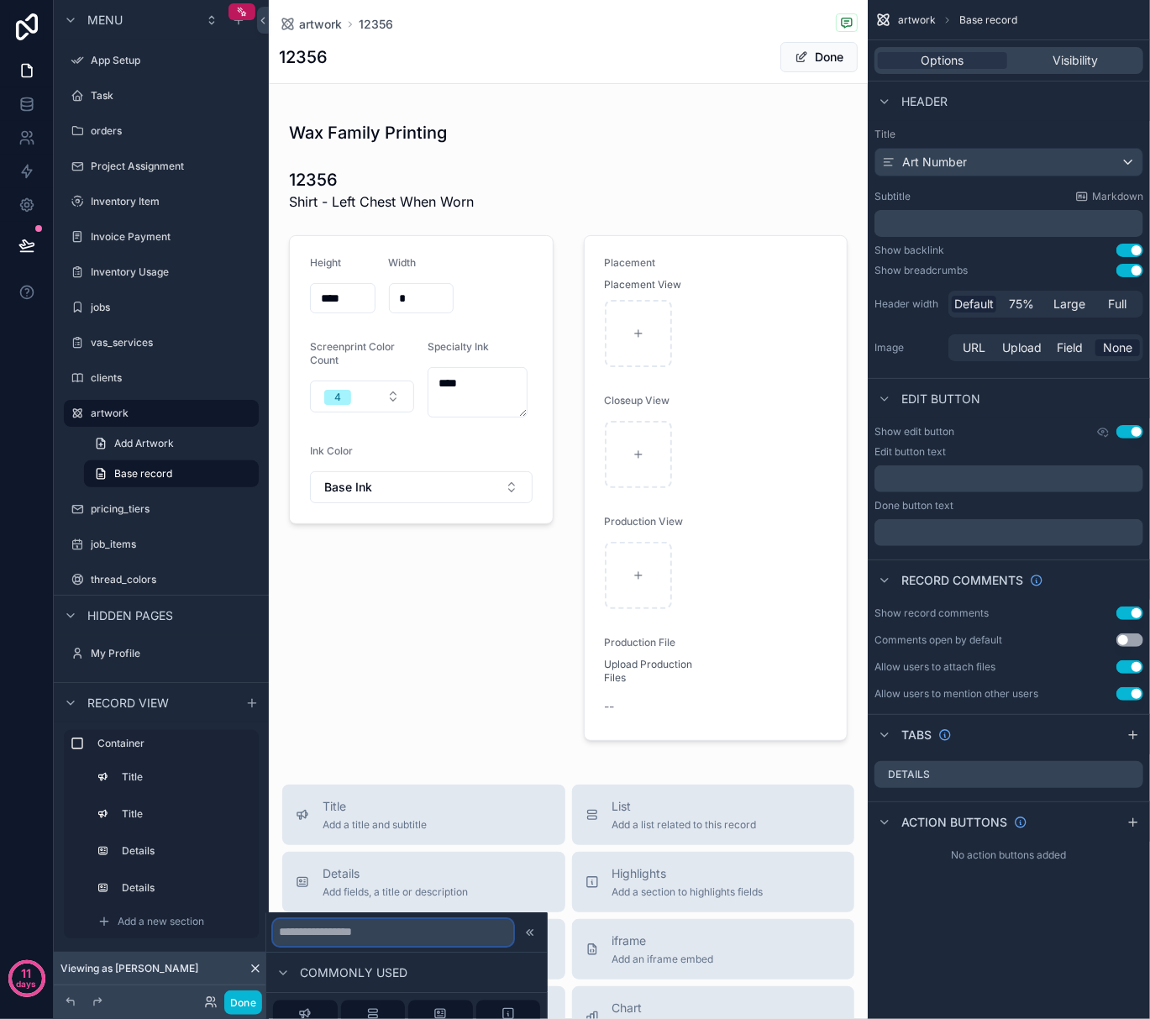
click at [299, 924] on input "text" at bounding box center [393, 932] width 240 height 27
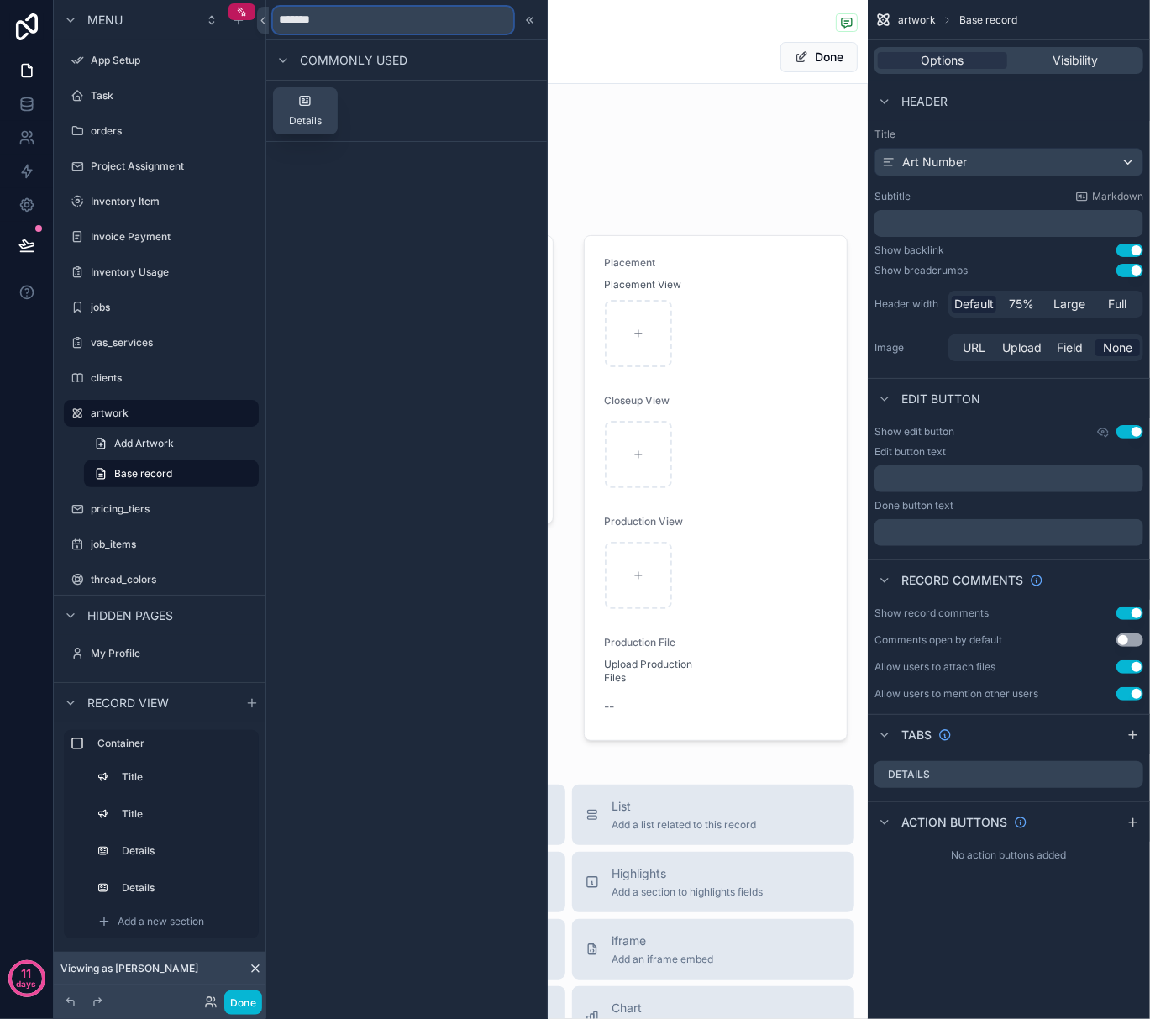
type input "*******"
click at [296, 122] on span "Details" at bounding box center [305, 120] width 33 height 13
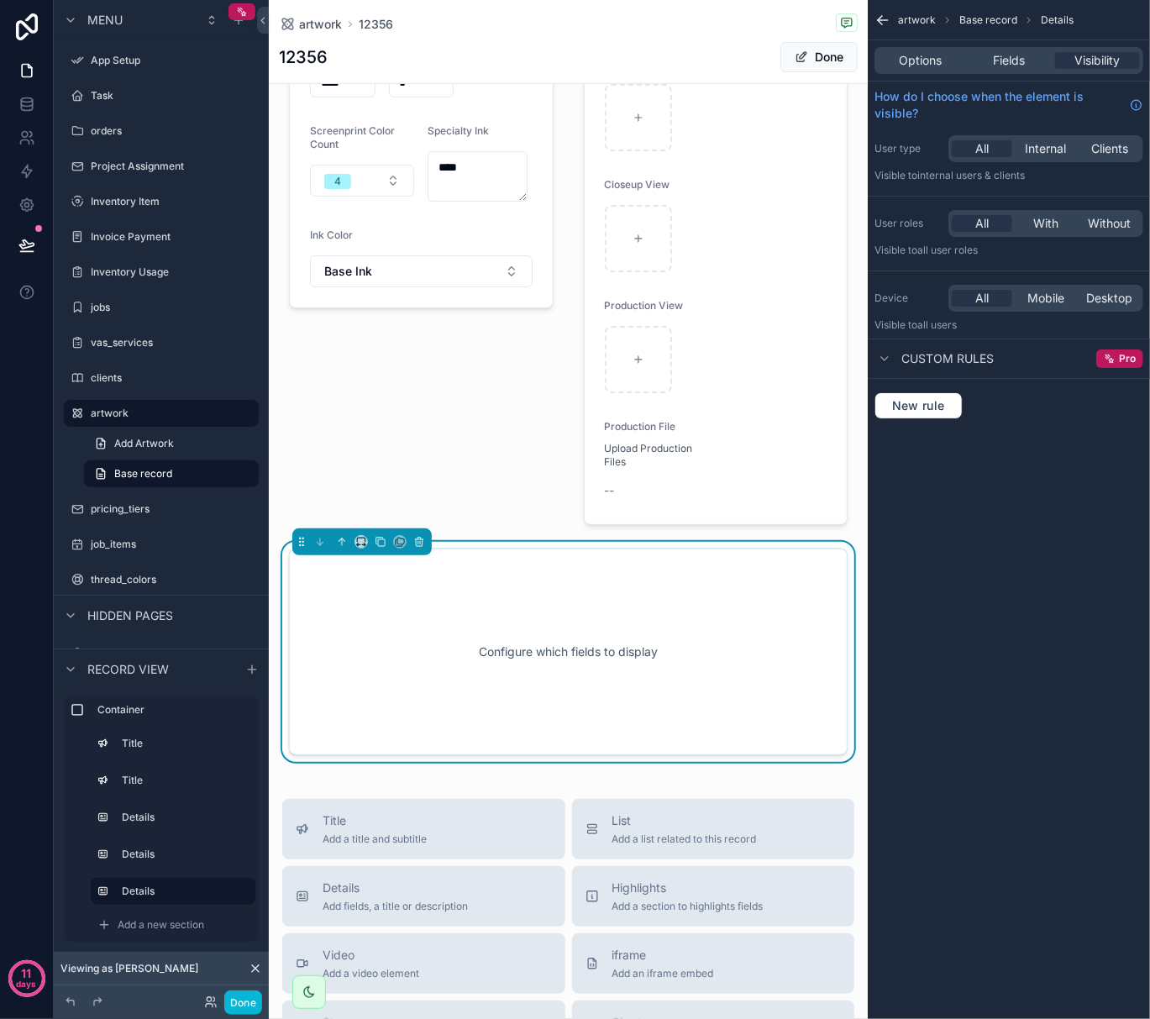
scroll to position [360, 0]
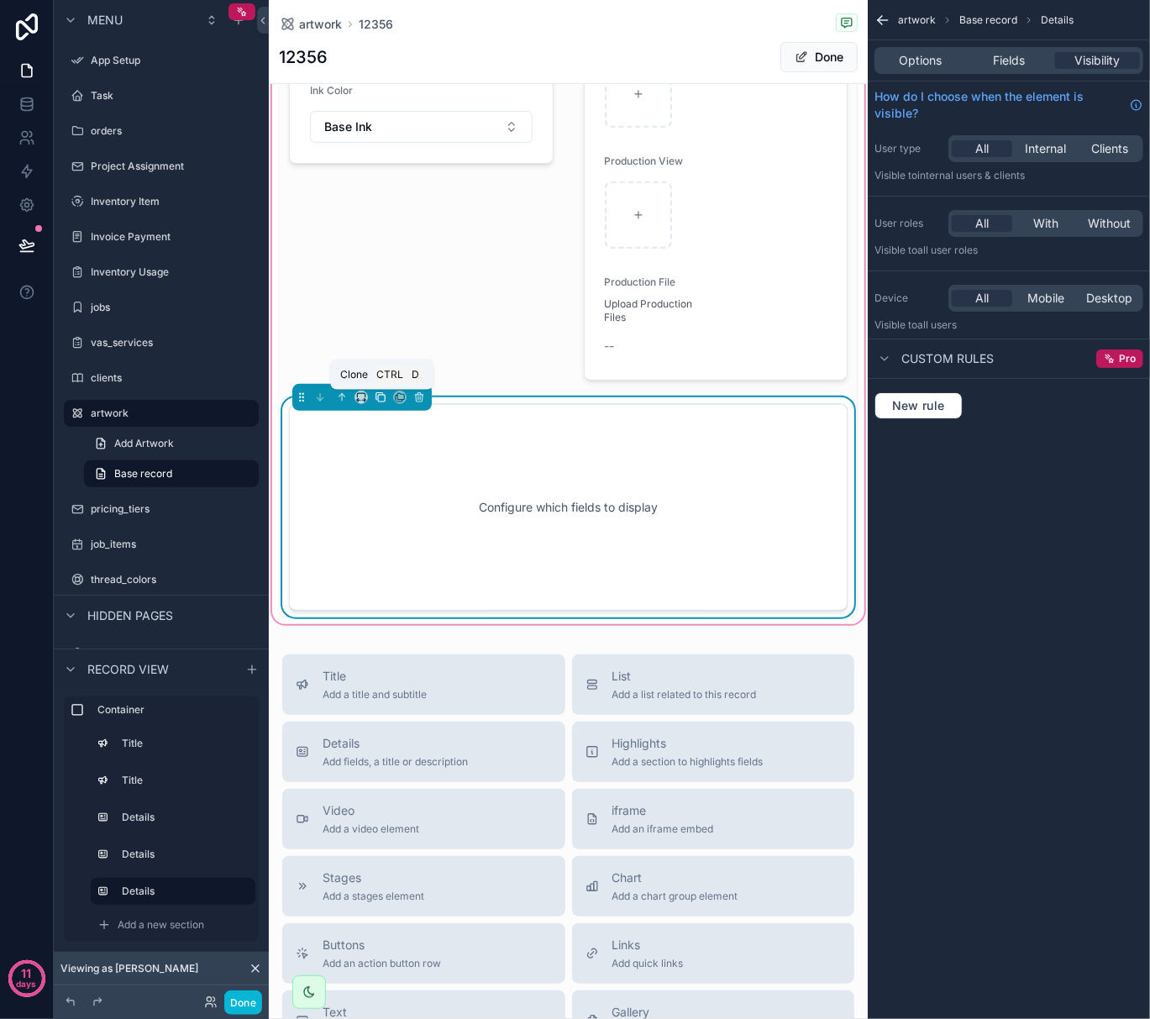
click at [381, 402] on icon "scrollable content" at bounding box center [381, 398] width 12 height 12
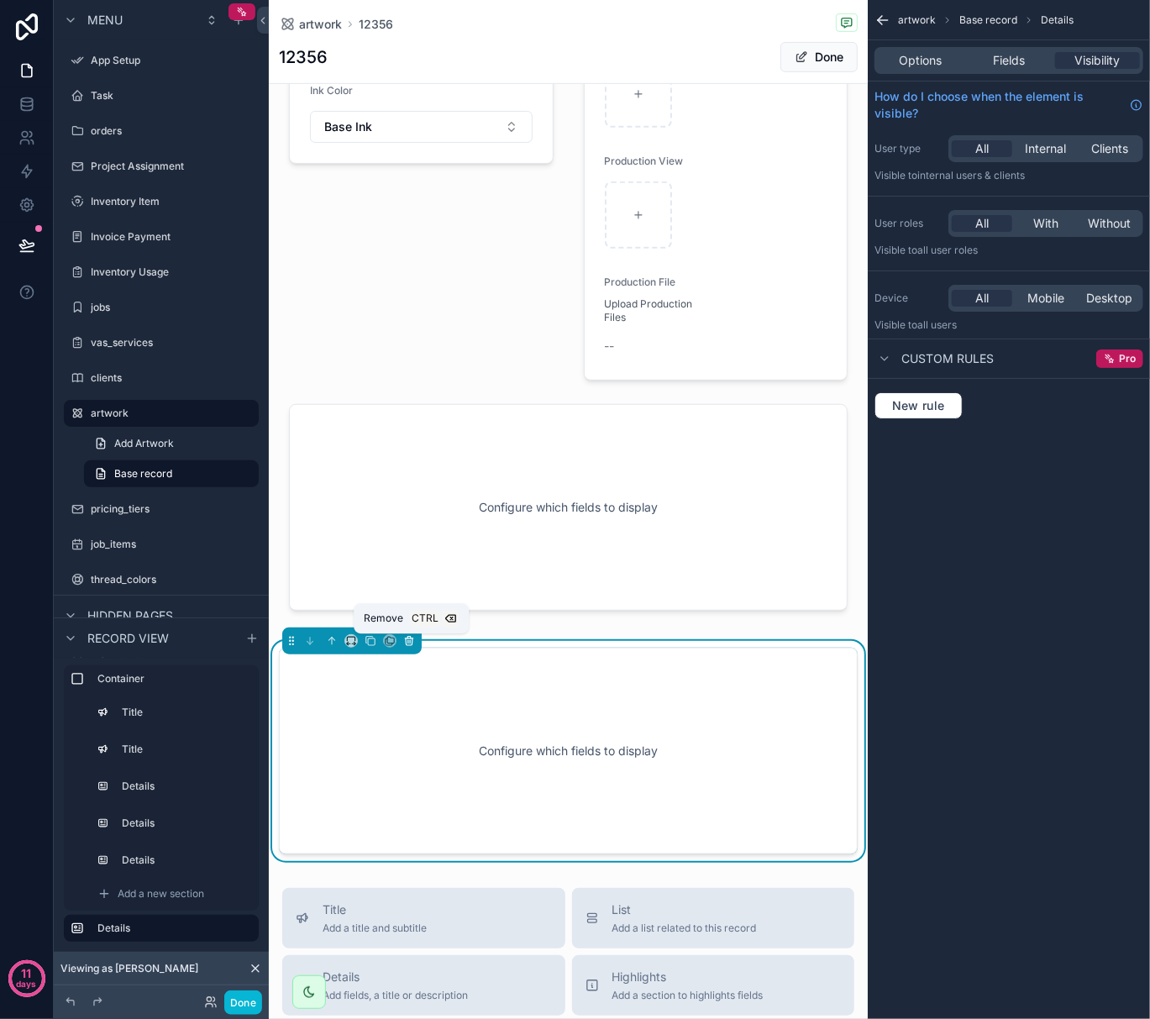
click at [417, 642] on button "scrollable content" at bounding box center [409, 641] width 18 height 18
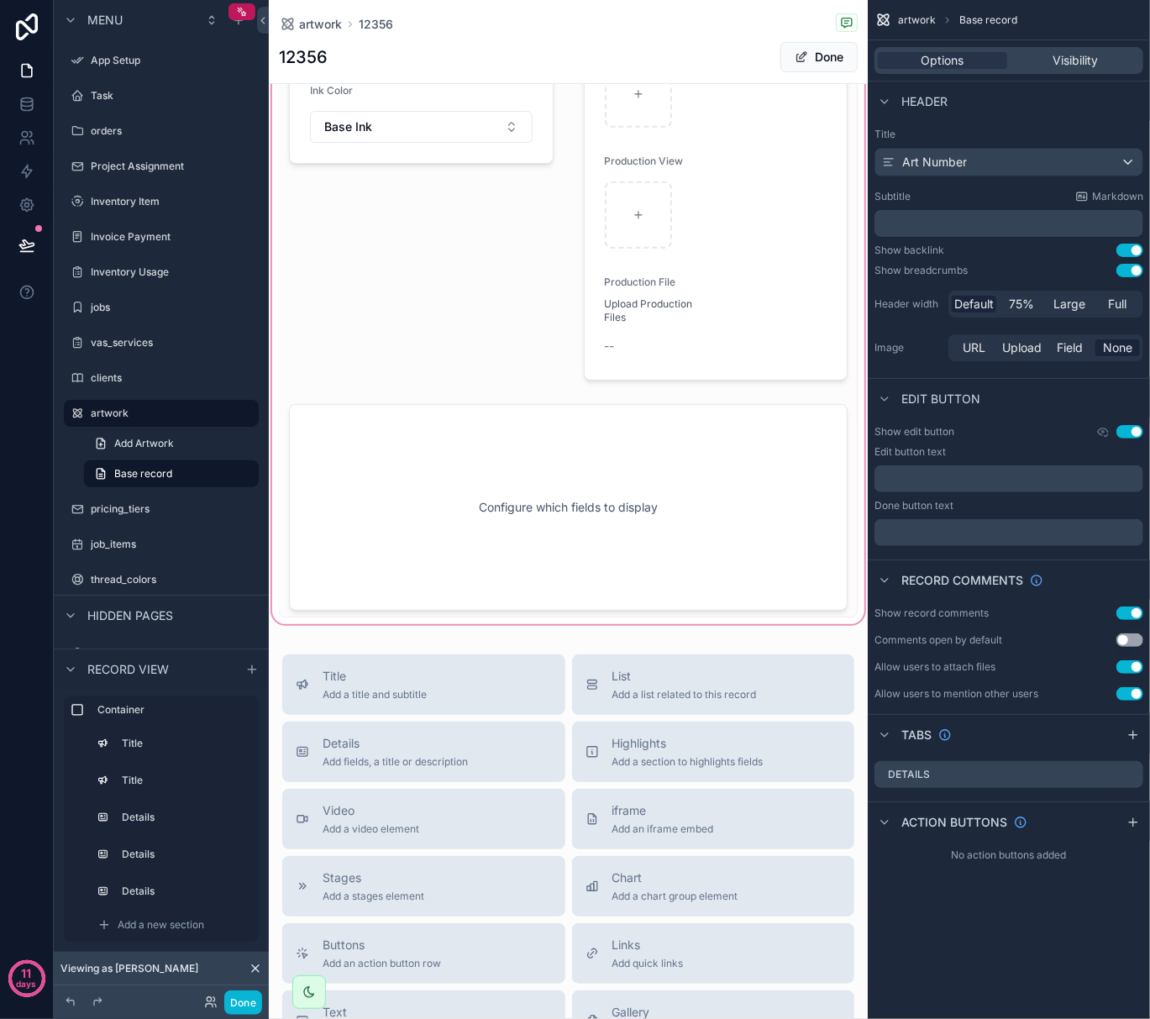
click at [435, 539] on div "scrollable content" at bounding box center [568, 186] width 599 height 884
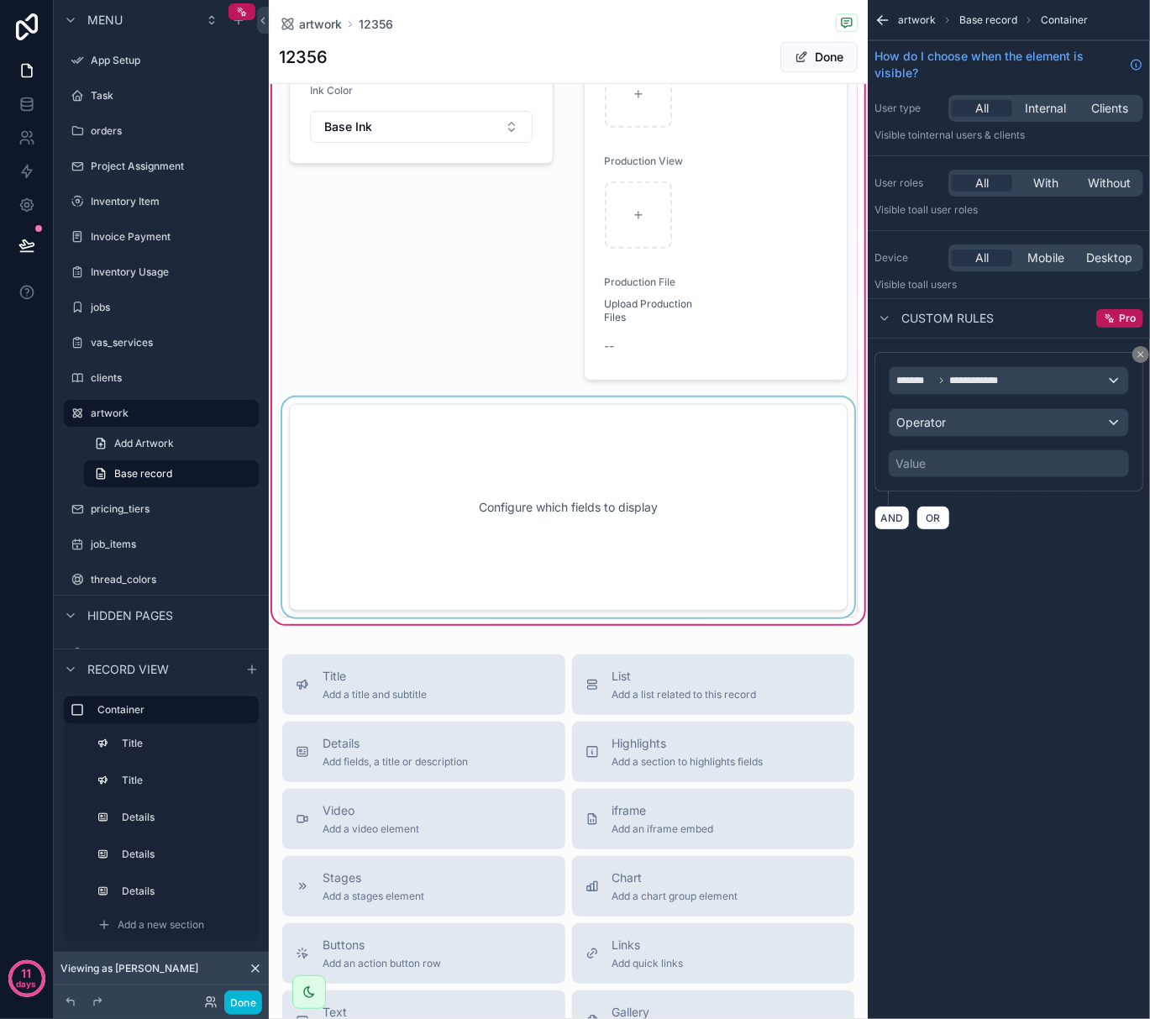
click at [412, 466] on div "scrollable content" at bounding box center [568, 507] width 579 height 220
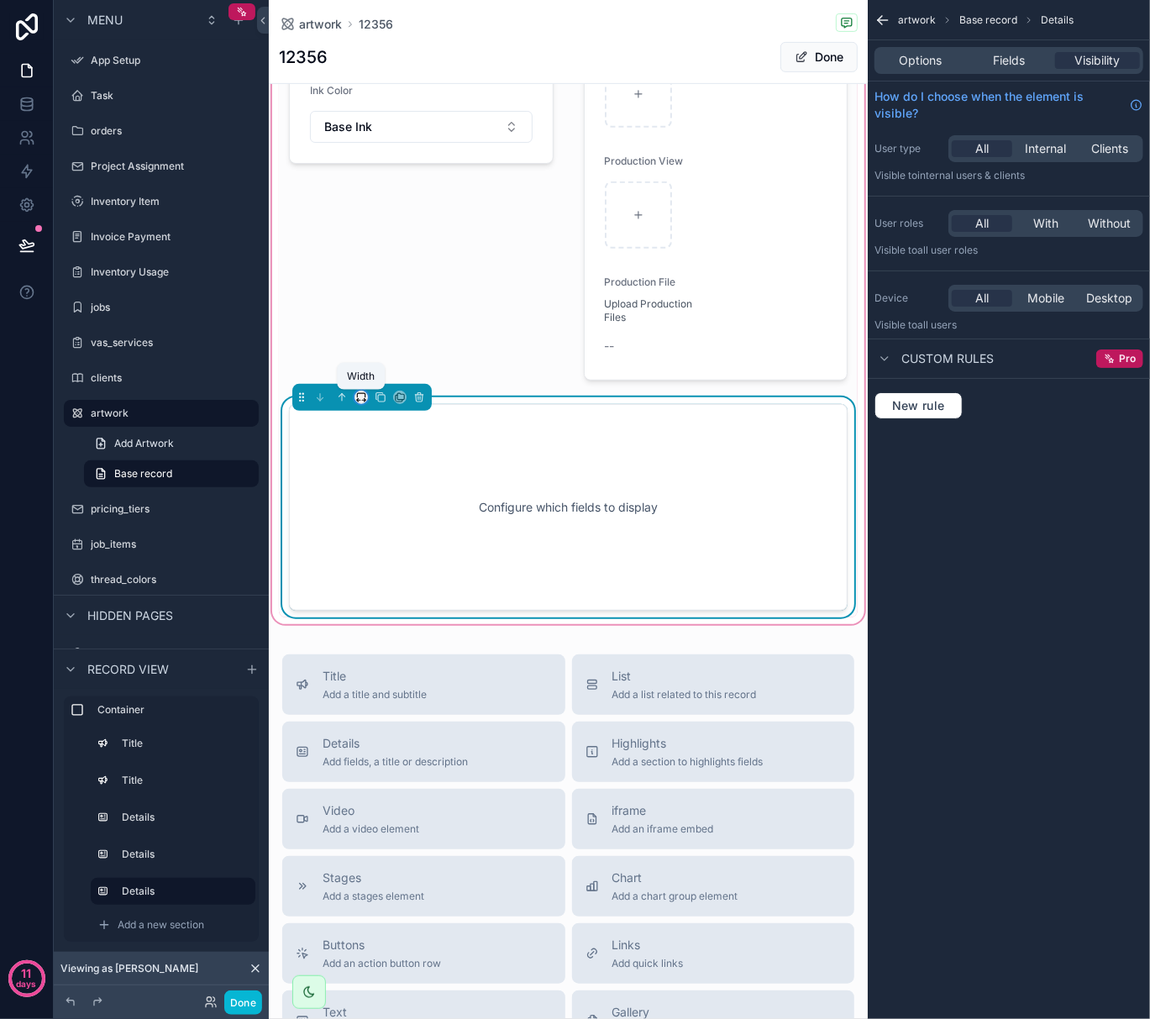
click at [363, 401] on icon "scrollable content" at bounding box center [363, 401] width 3 height 0
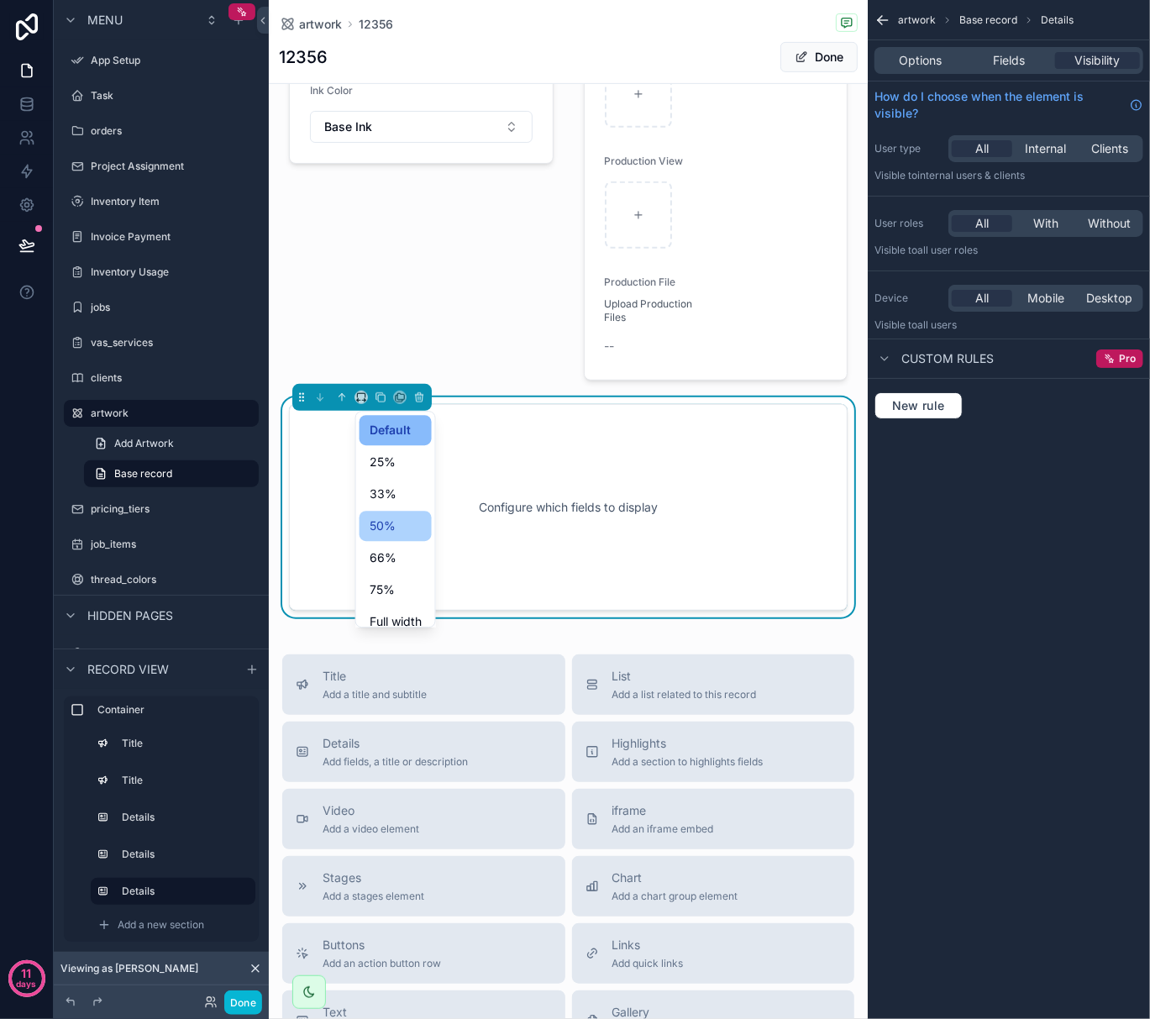
click at [394, 525] on span "50%" at bounding box center [383, 526] width 26 height 20
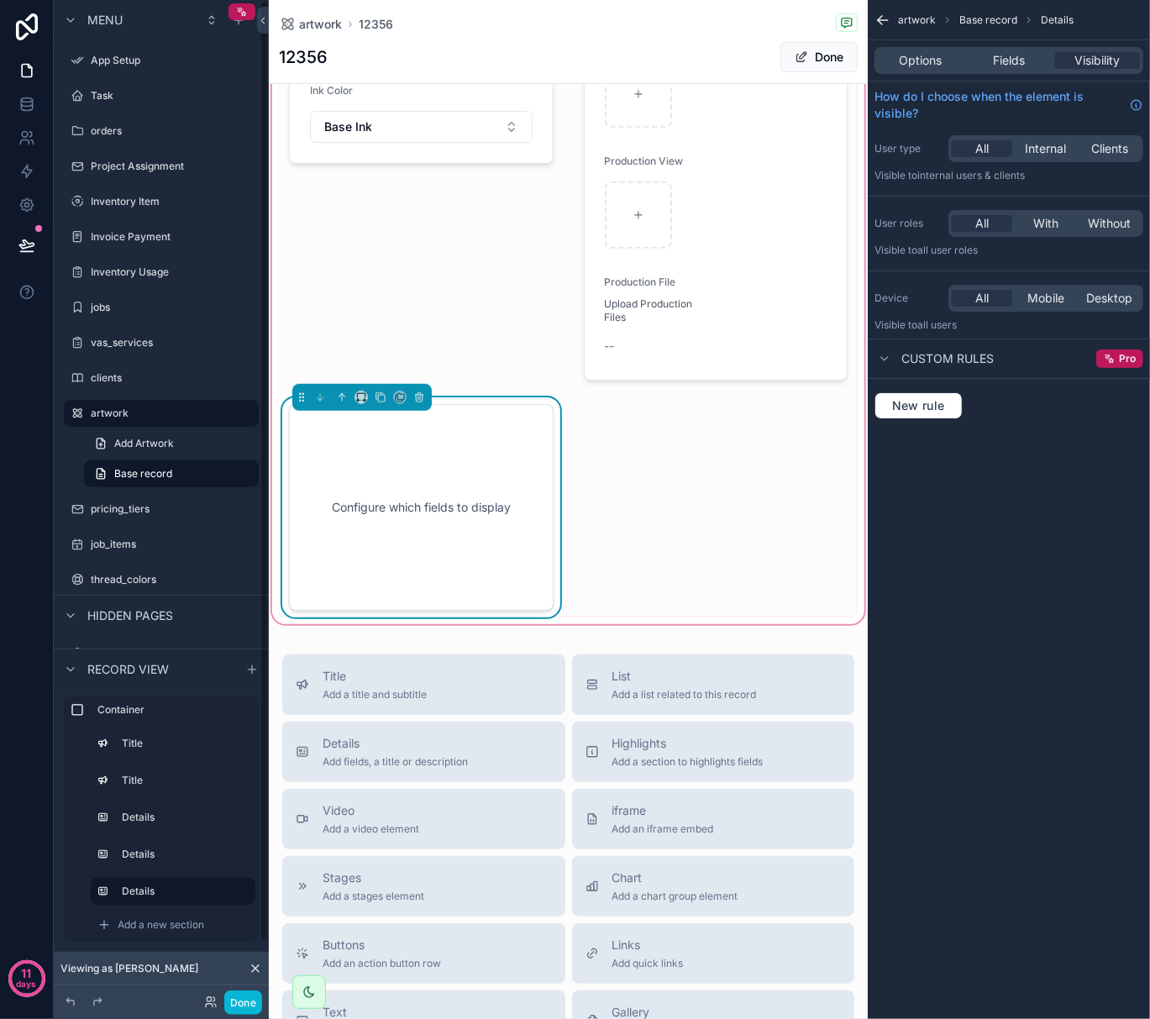
click at [365, 454] on div "Configure which fields to display" at bounding box center [421, 507] width 209 height 151
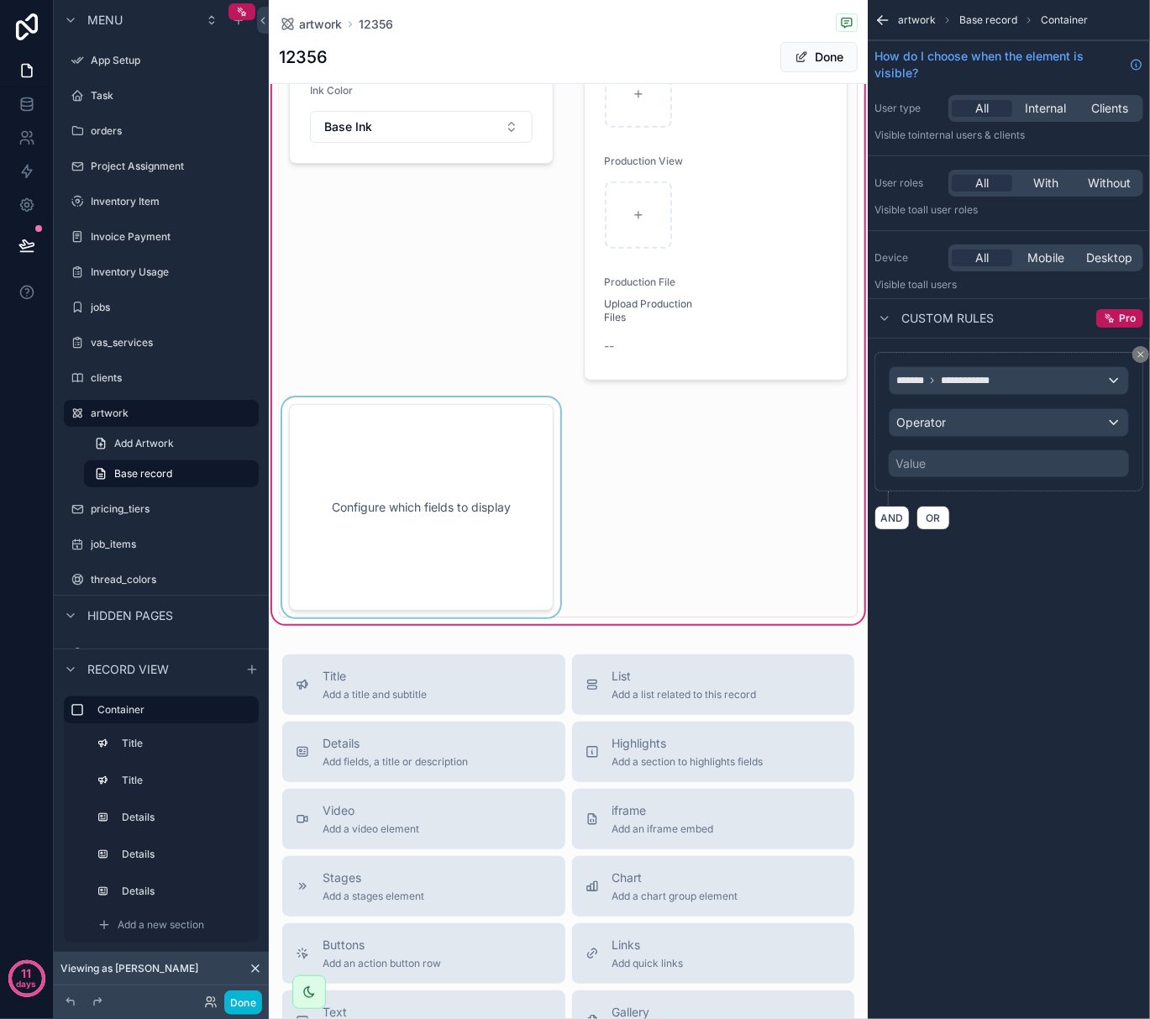
click at [365, 454] on div "scrollable content" at bounding box center [421, 507] width 285 height 220
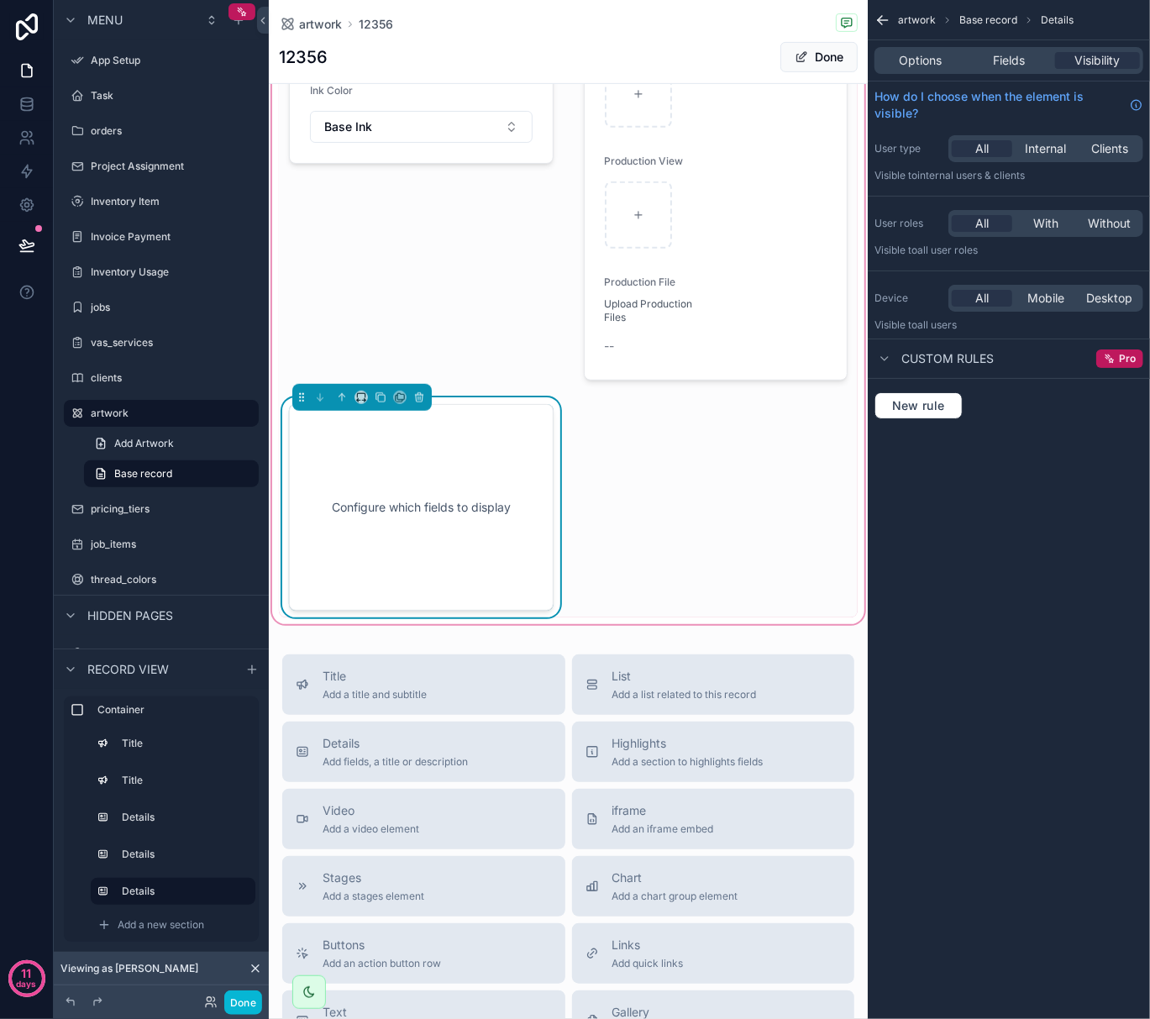
click at [365, 454] on div "Configure which fields to display" at bounding box center [421, 507] width 209 height 151
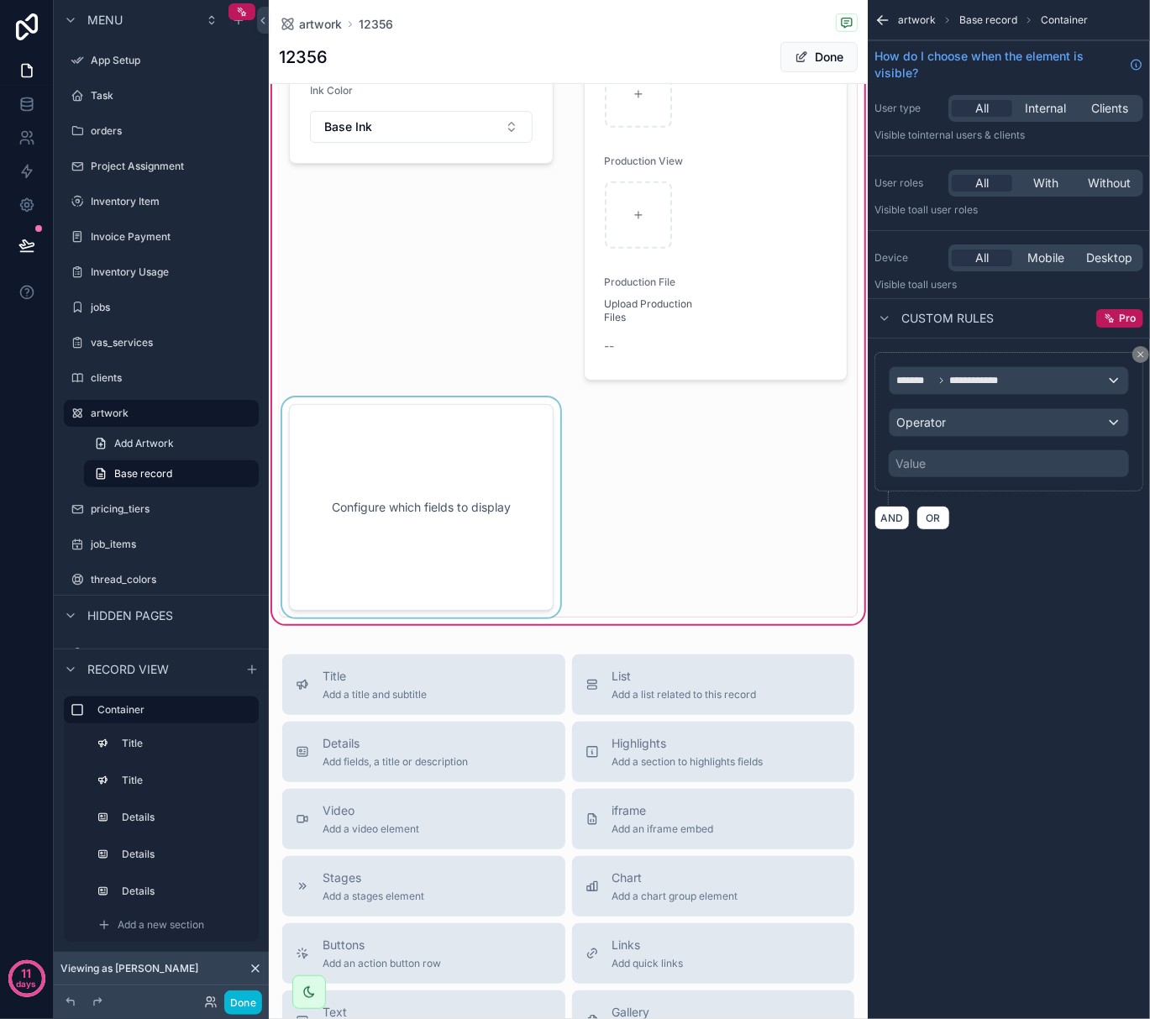
click at [365, 440] on div "scrollable content" at bounding box center [421, 507] width 285 height 220
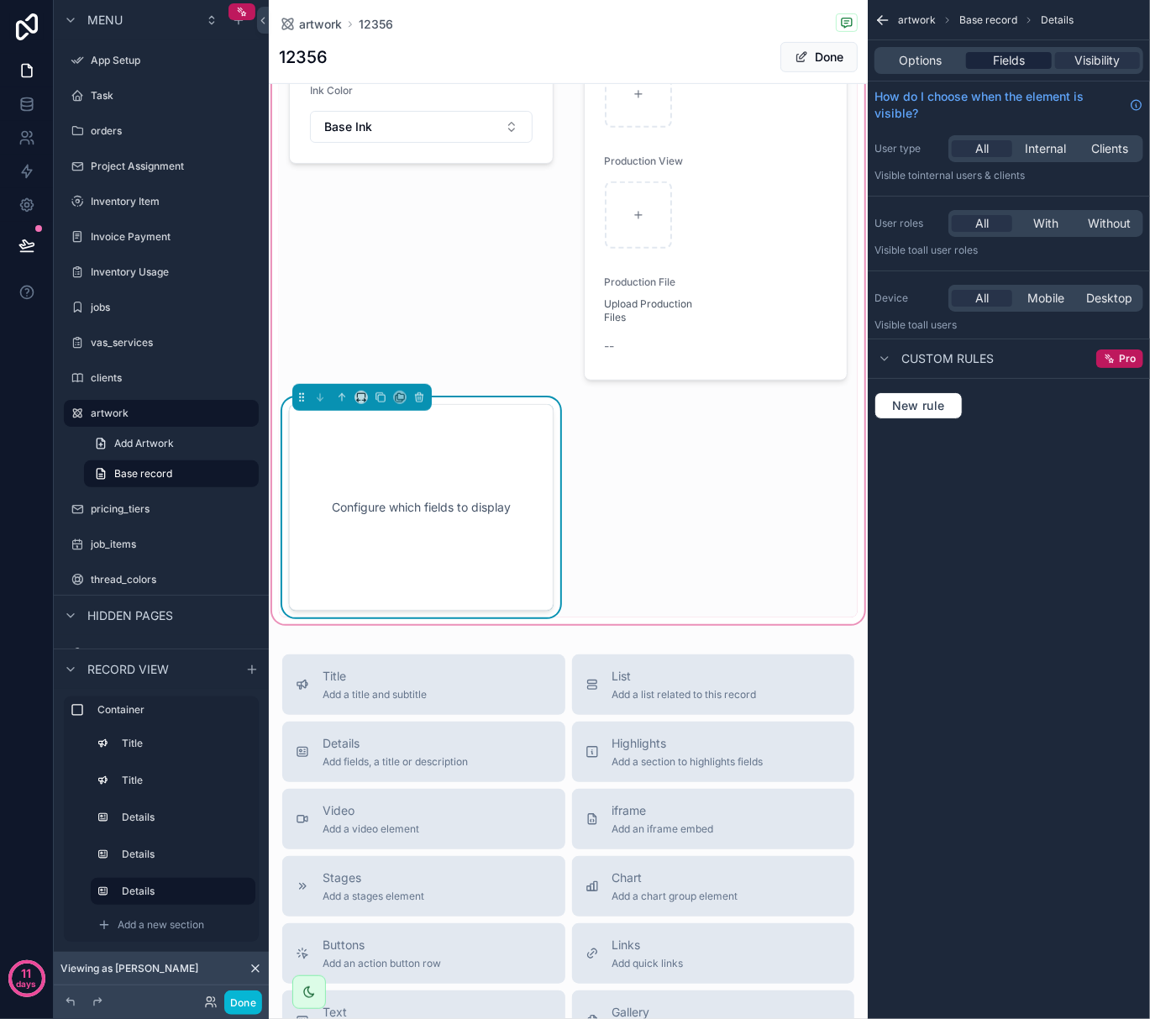
click at [1000, 58] on span "Fields" at bounding box center [1009, 60] width 32 height 17
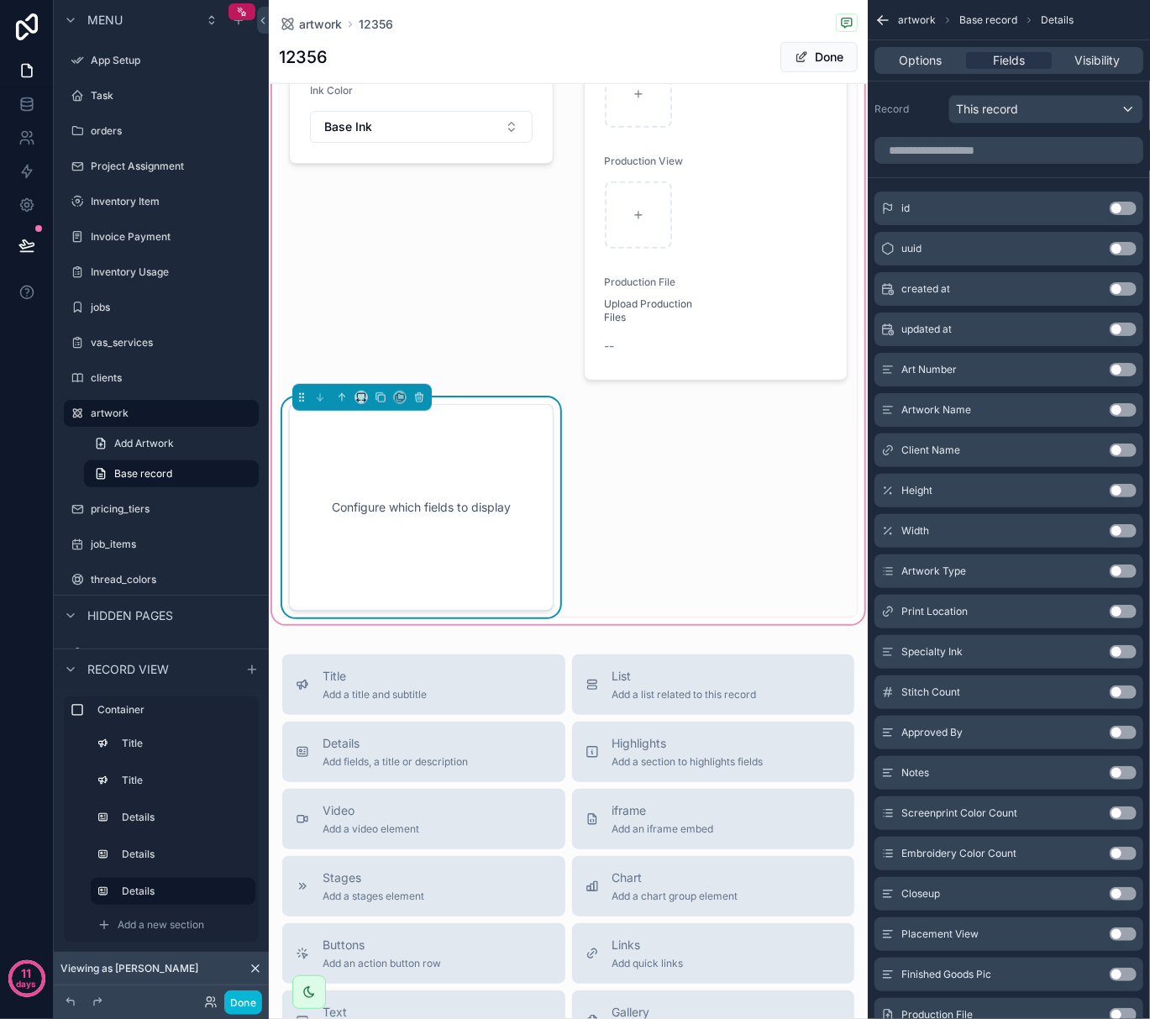
click at [1119, 495] on button "Use setting" at bounding box center [1123, 490] width 27 height 13
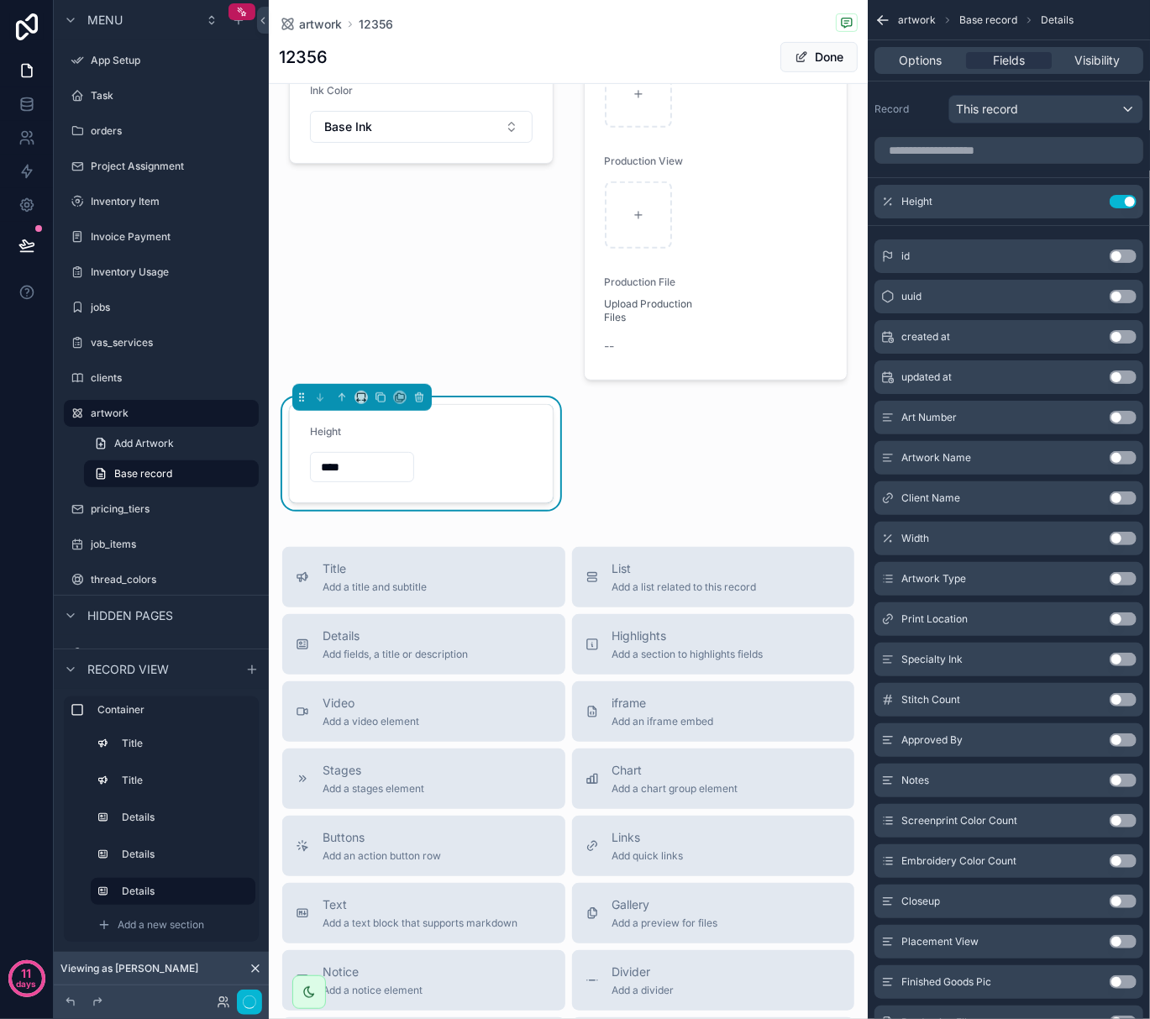
click at [1123, 536] on button "Use setting" at bounding box center [1123, 538] width 27 height 13
click at [1130, 702] on button "Use setting" at bounding box center [1123, 699] width 27 height 13
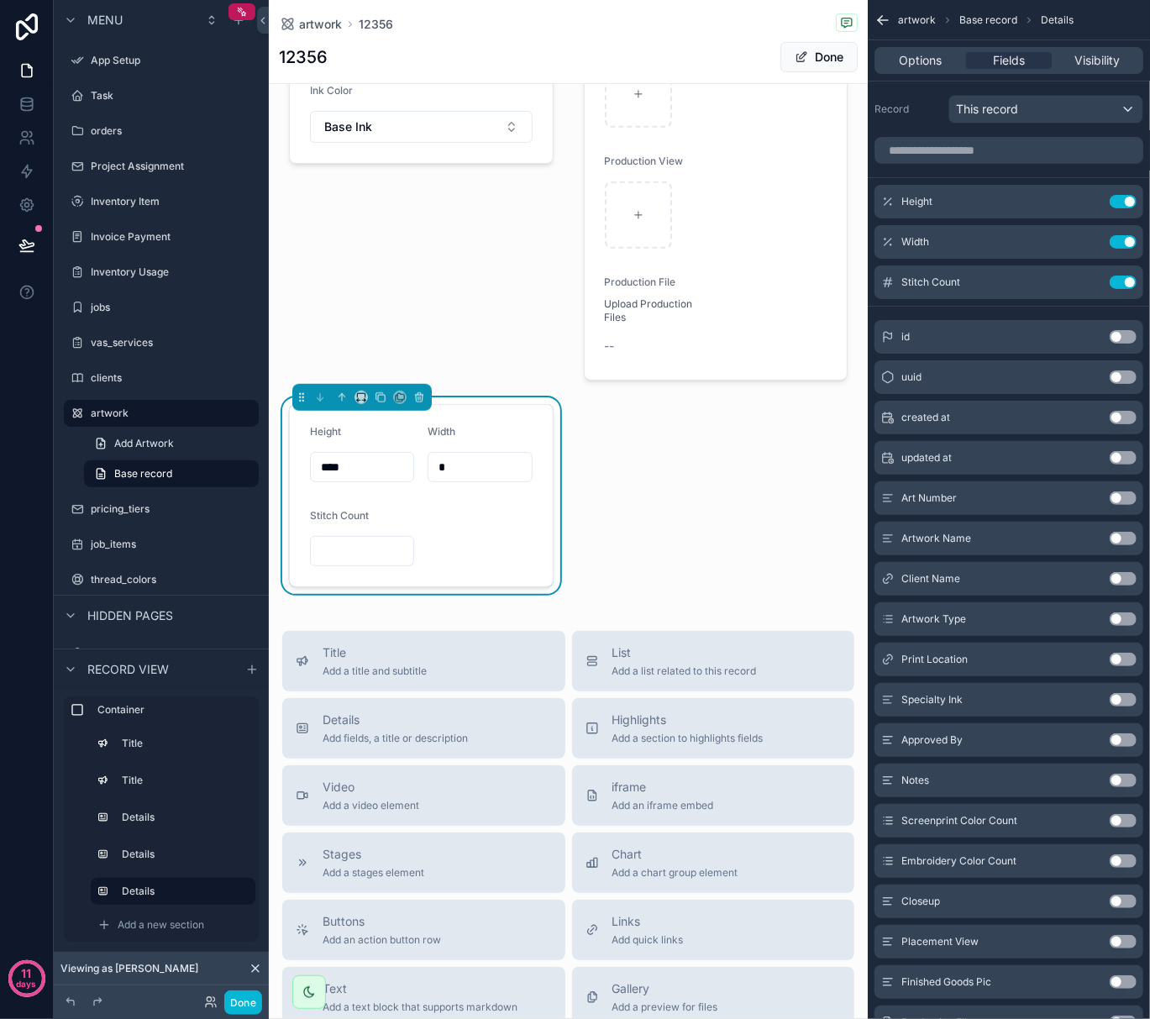
click at [1130, 859] on button "Use setting" at bounding box center [1123, 861] width 27 height 13
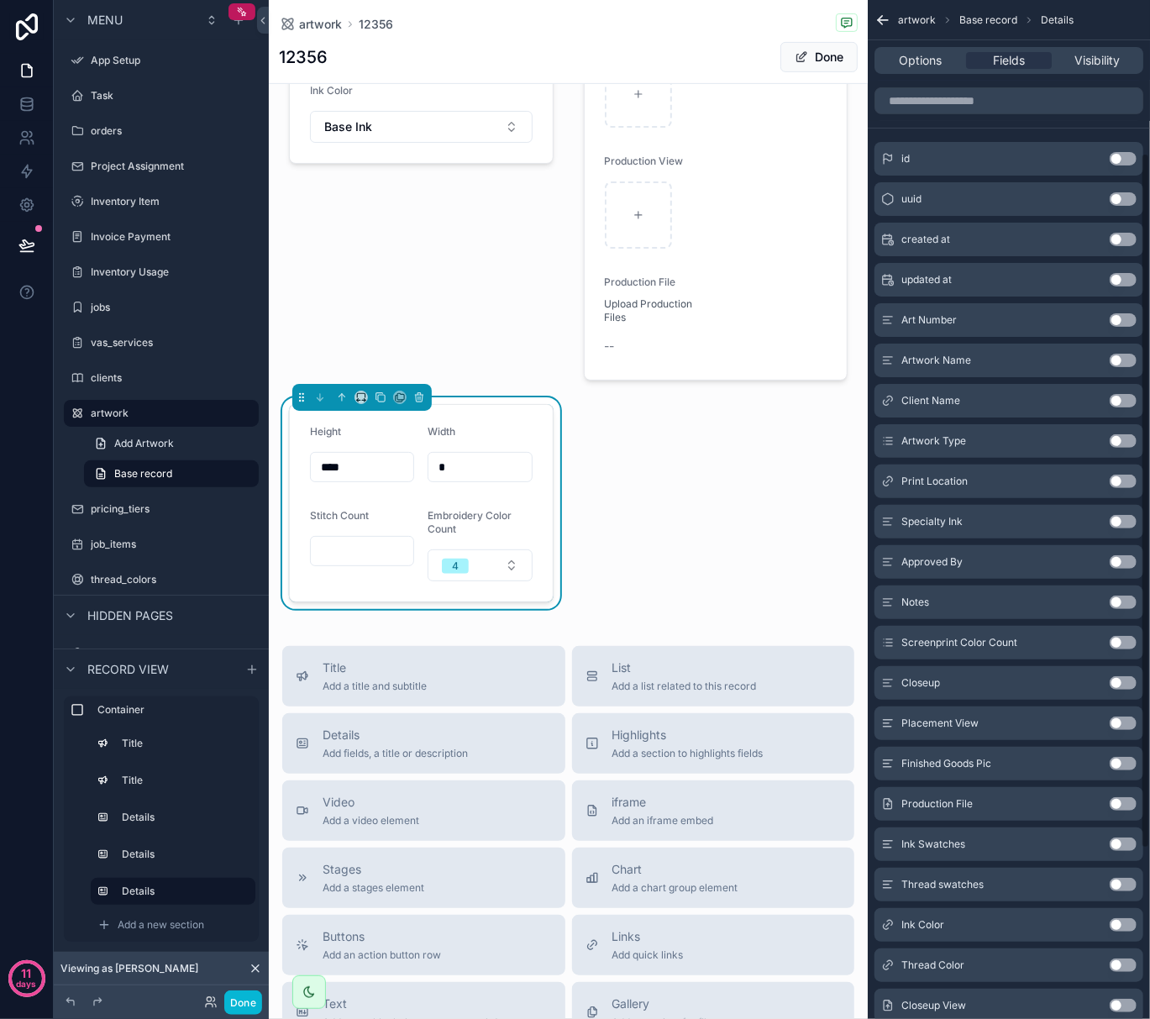
scroll to position [224, 0]
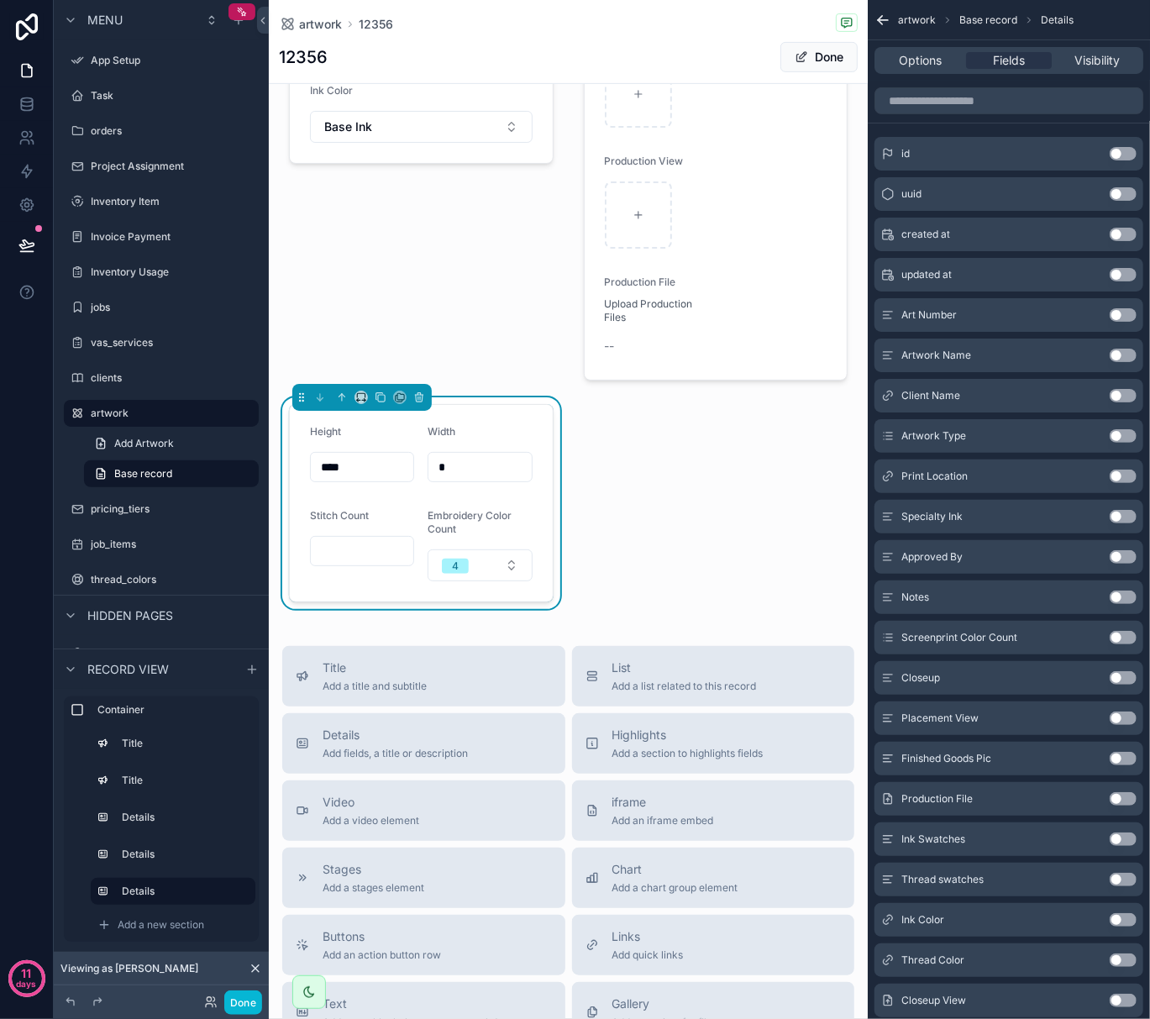
click at [1126, 959] on button "Use setting" at bounding box center [1123, 960] width 27 height 13
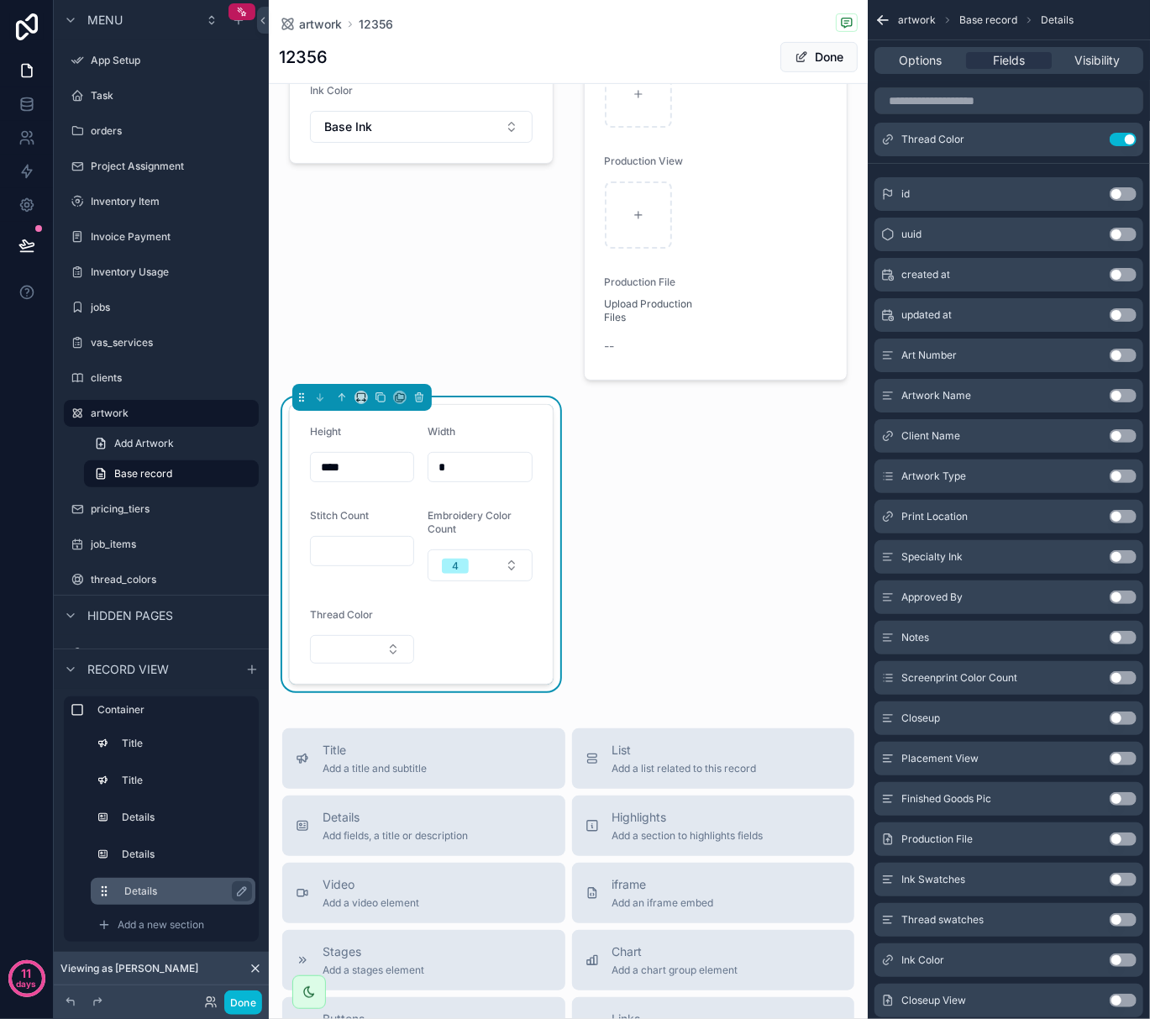
click at [161, 889] on label "Details" at bounding box center [183, 891] width 118 height 13
click at [234, 892] on button "scrollable content" at bounding box center [242, 891] width 20 height 20
click at [1101, 74] on div "Options Fields Visibility" at bounding box center [1009, 60] width 282 height 40
click at [1104, 67] on span "Visibility" at bounding box center [1097, 60] width 45 height 17
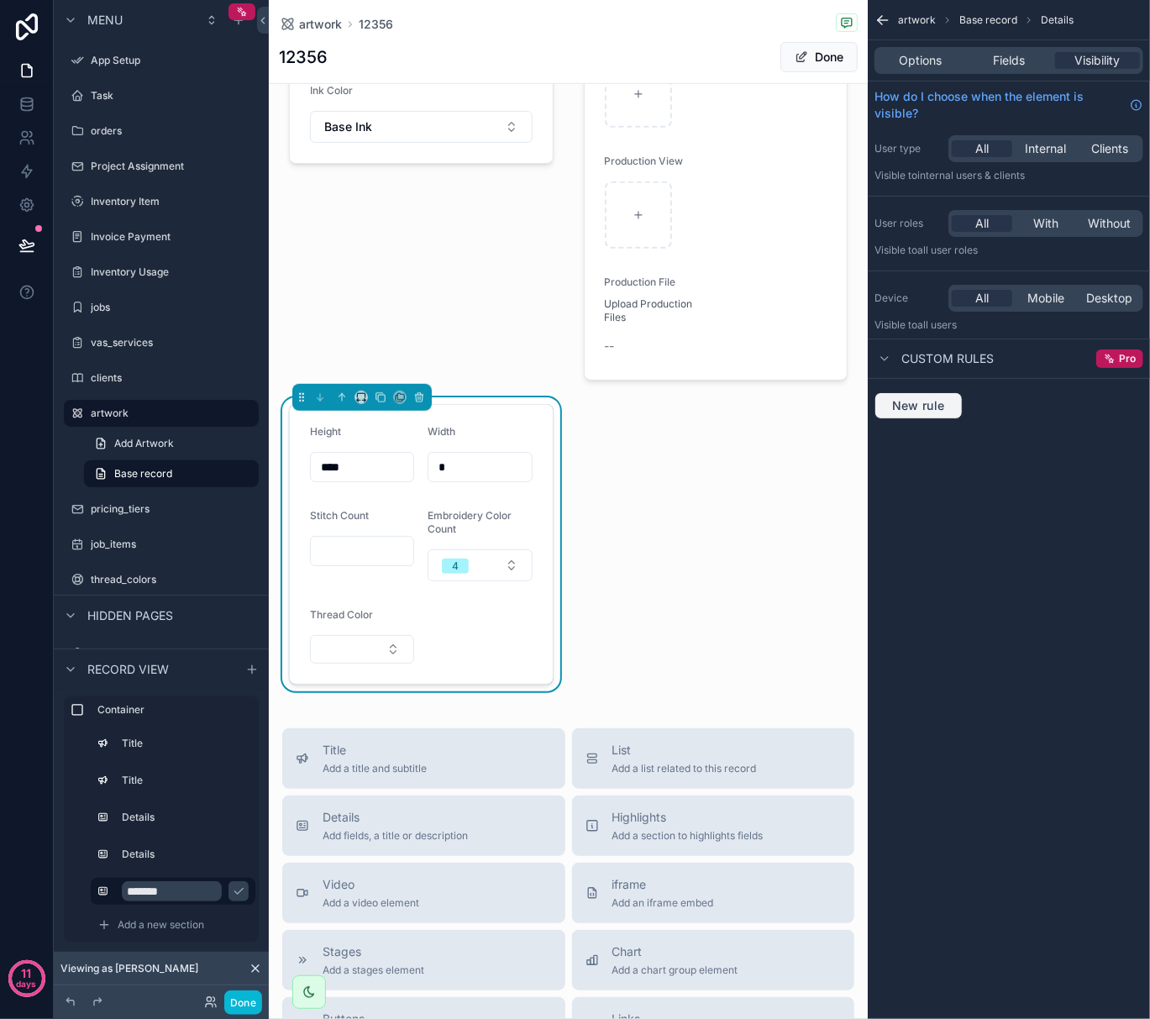
click at [932, 411] on span "New rule" at bounding box center [919, 405] width 66 height 15
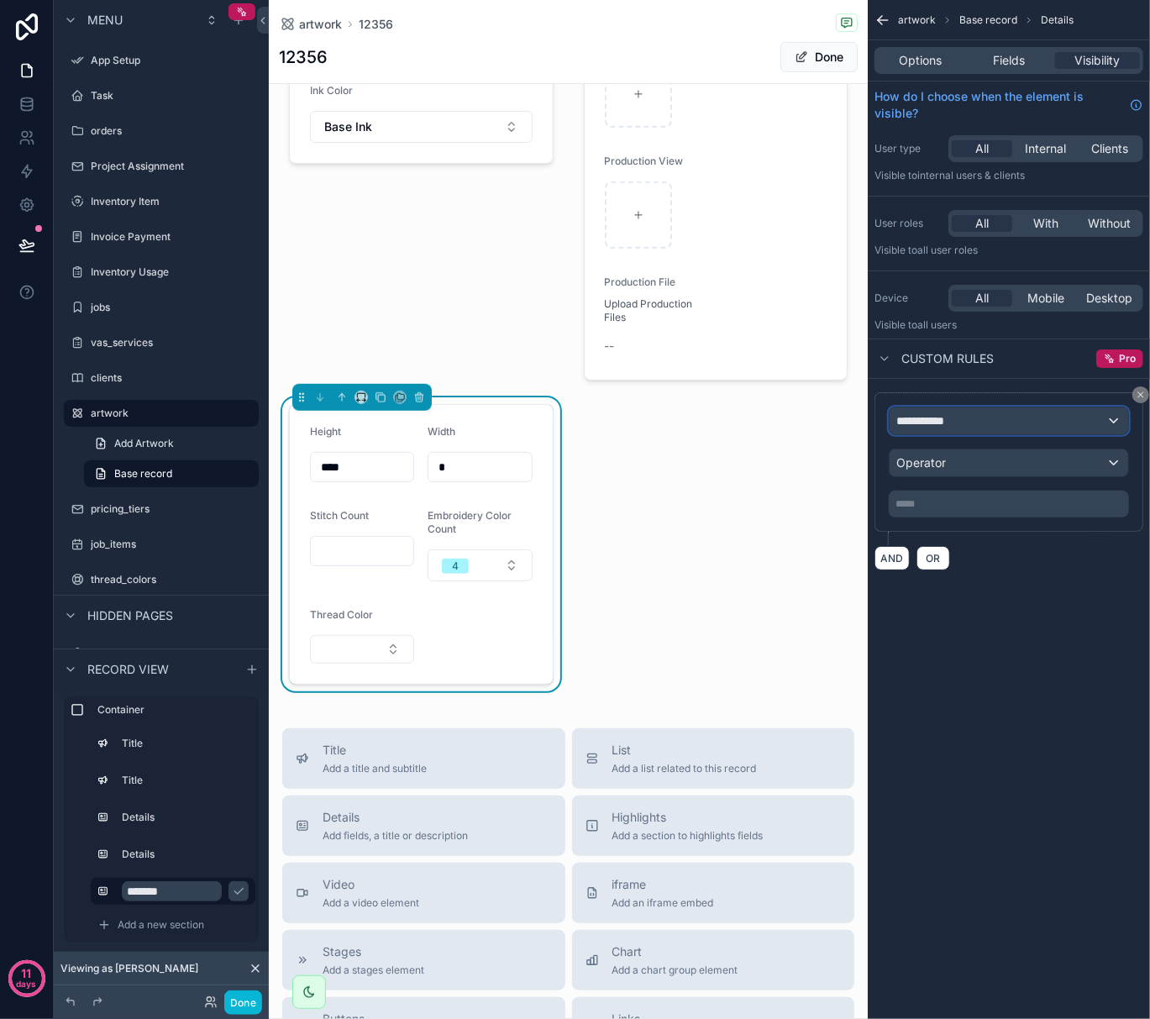
click at [938, 421] on span "**********" at bounding box center [928, 421] width 62 height 17
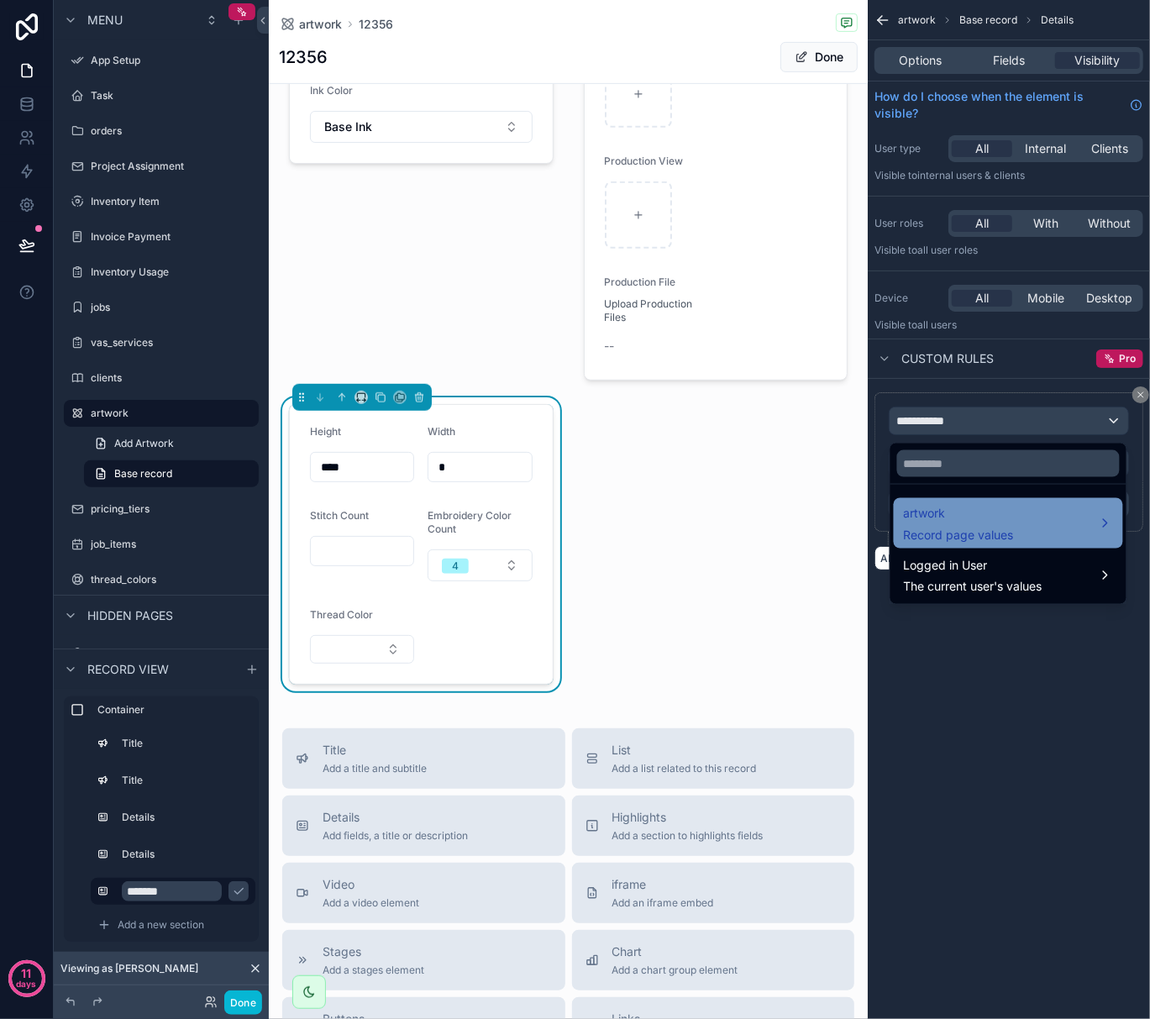
click at [931, 499] on div "artwork Record page values" at bounding box center [1008, 523] width 229 height 50
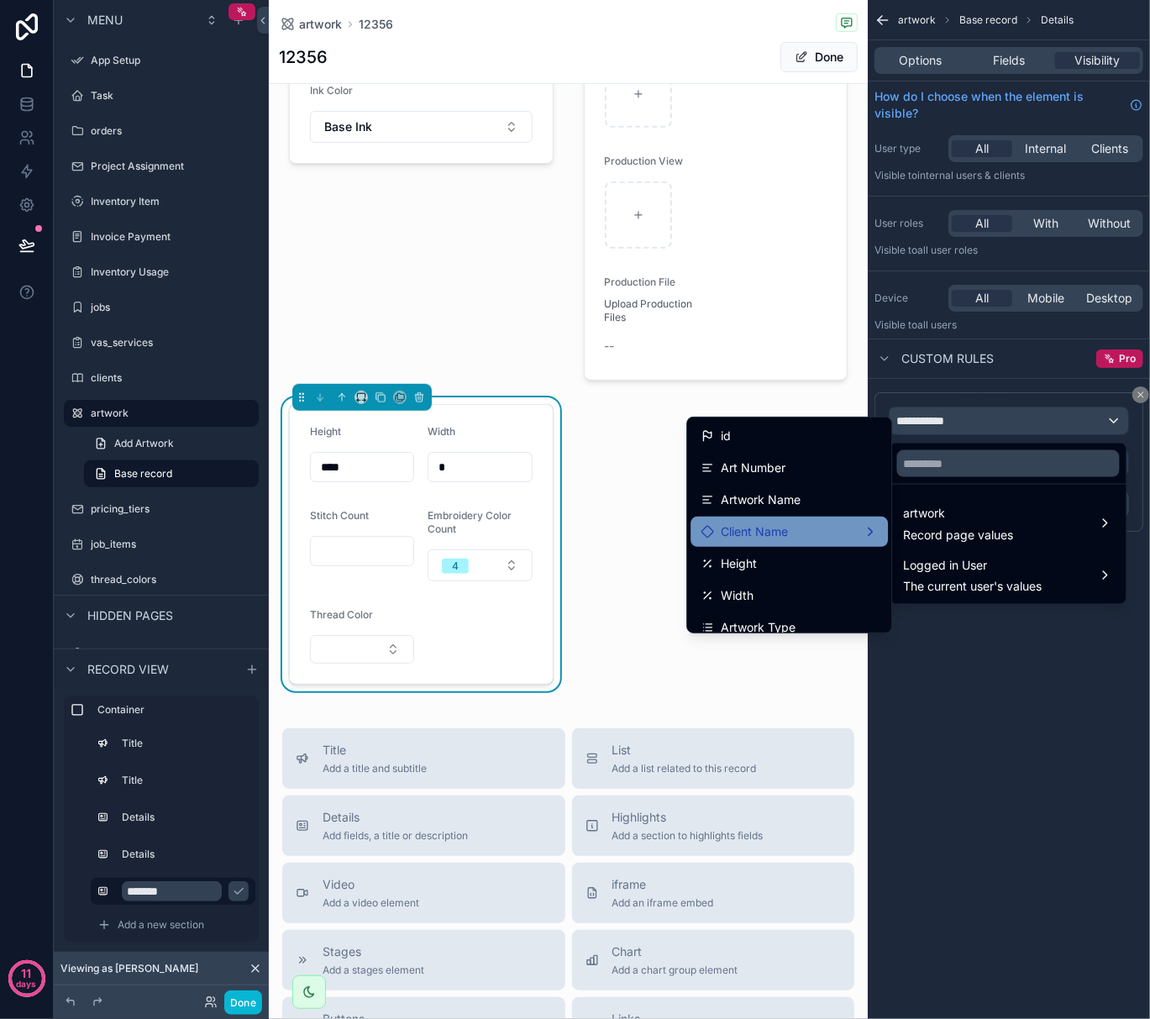
scroll to position [112, 0]
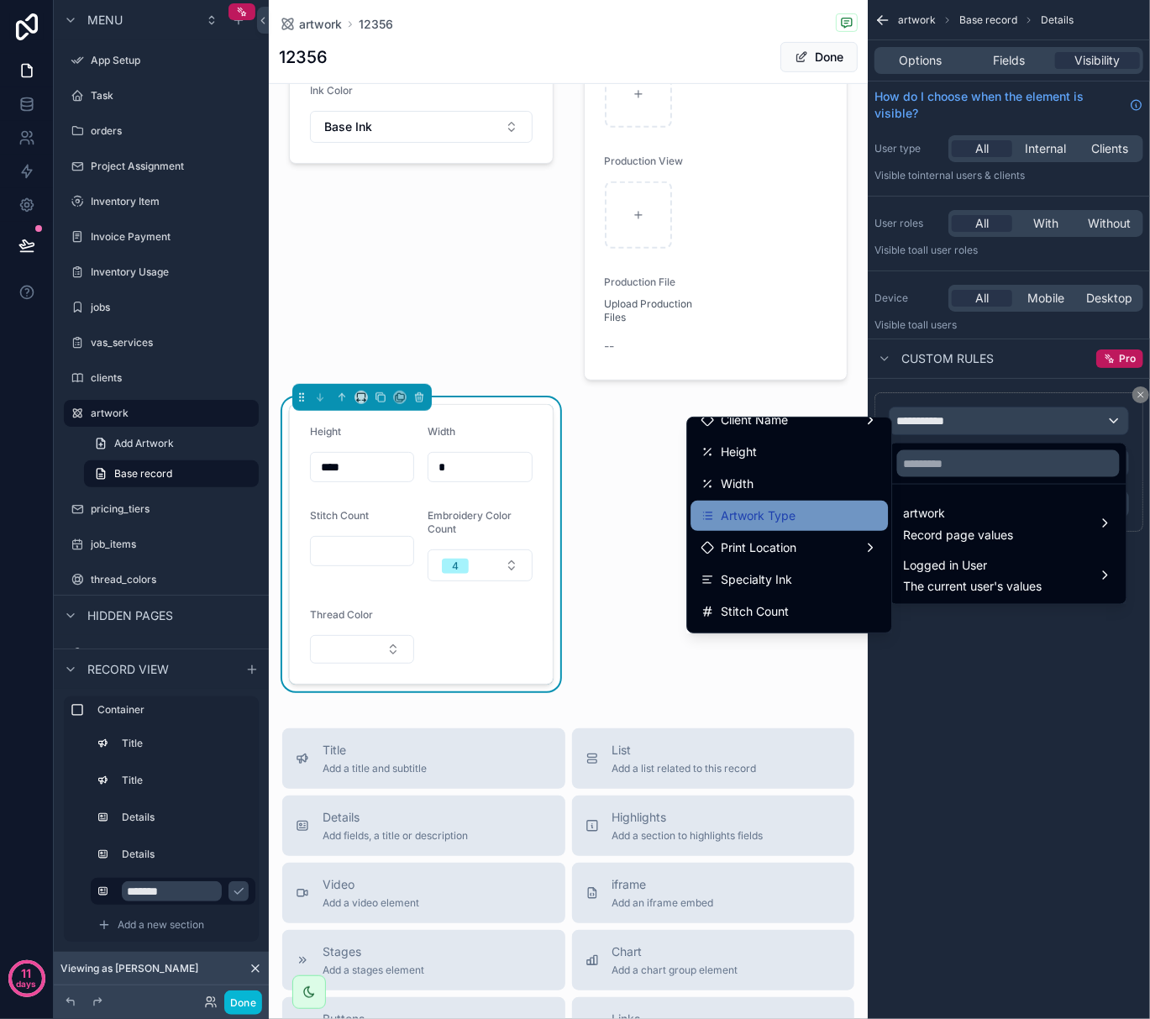
click at [777, 515] on div "Artwork Type" at bounding box center [789, 516] width 177 height 20
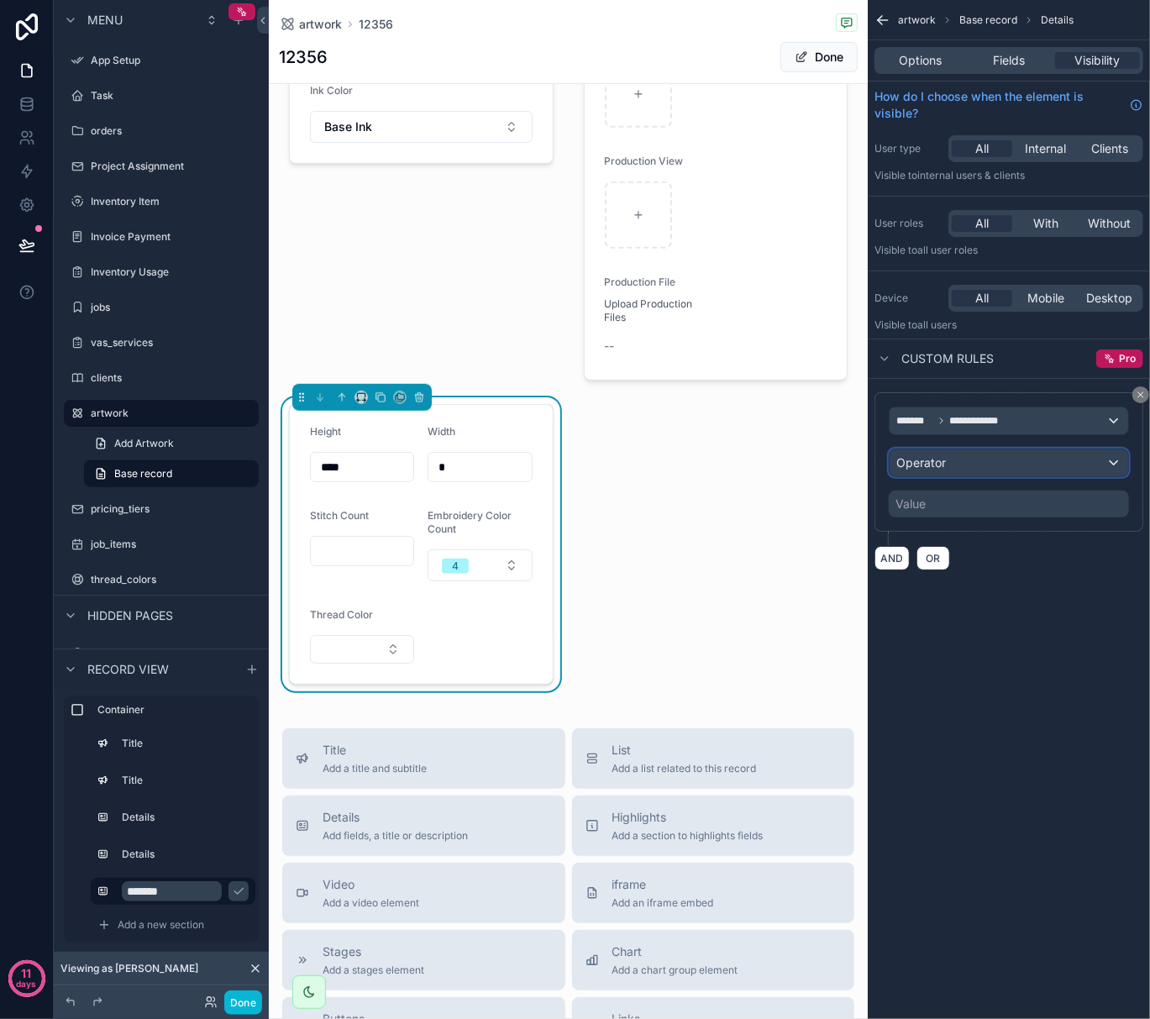
click at [946, 465] on span "Operator" at bounding box center [922, 462] width 50 height 14
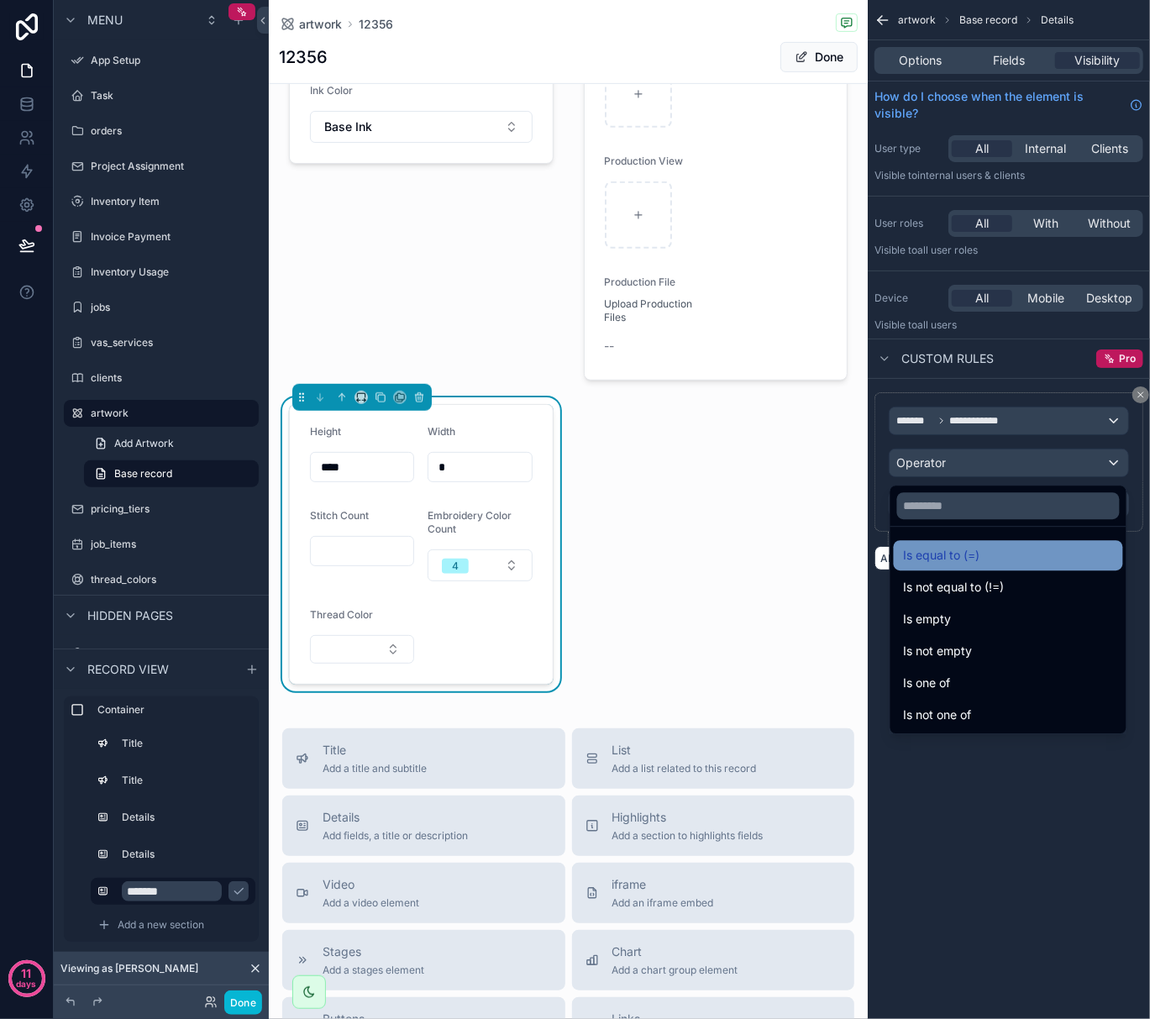
click at [958, 550] on span "Is equal to (=)" at bounding box center [942, 555] width 76 height 20
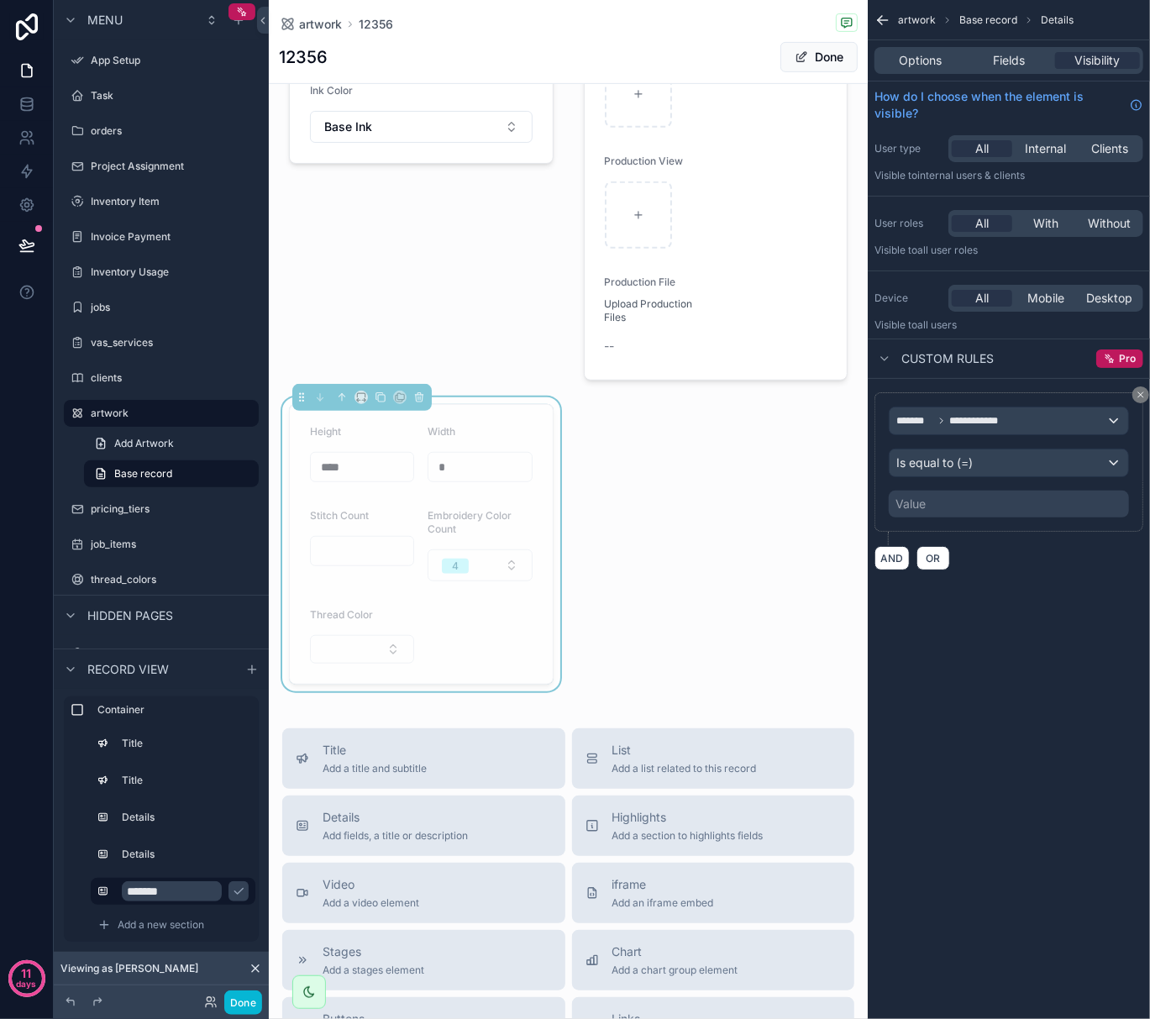
click at [958, 508] on div "Value" at bounding box center [1009, 504] width 240 height 27
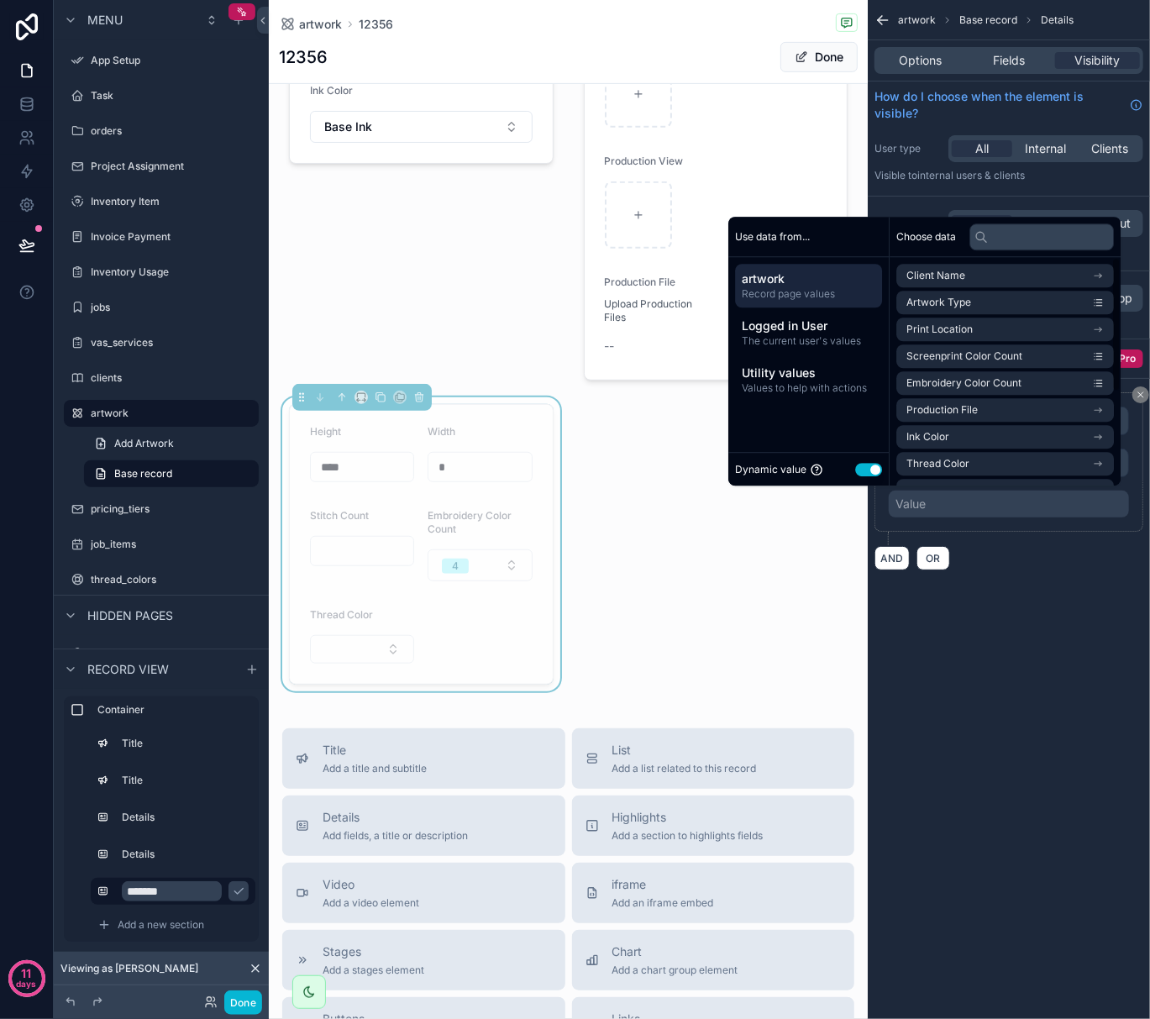
click at [860, 464] on button "Use setting" at bounding box center [868, 469] width 27 height 13
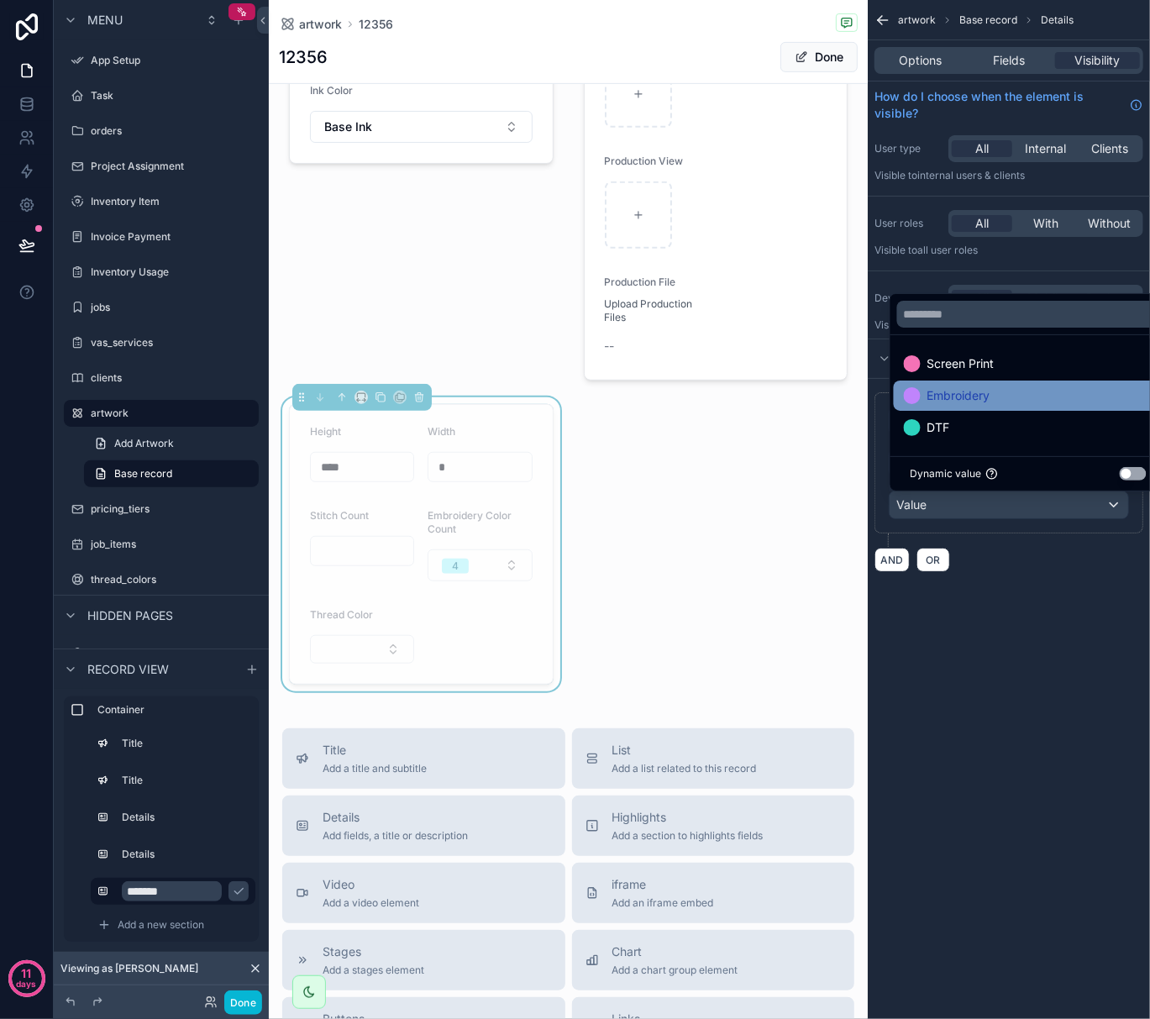
click at [918, 397] on div at bounding box center [912, 395] width 17 height 17
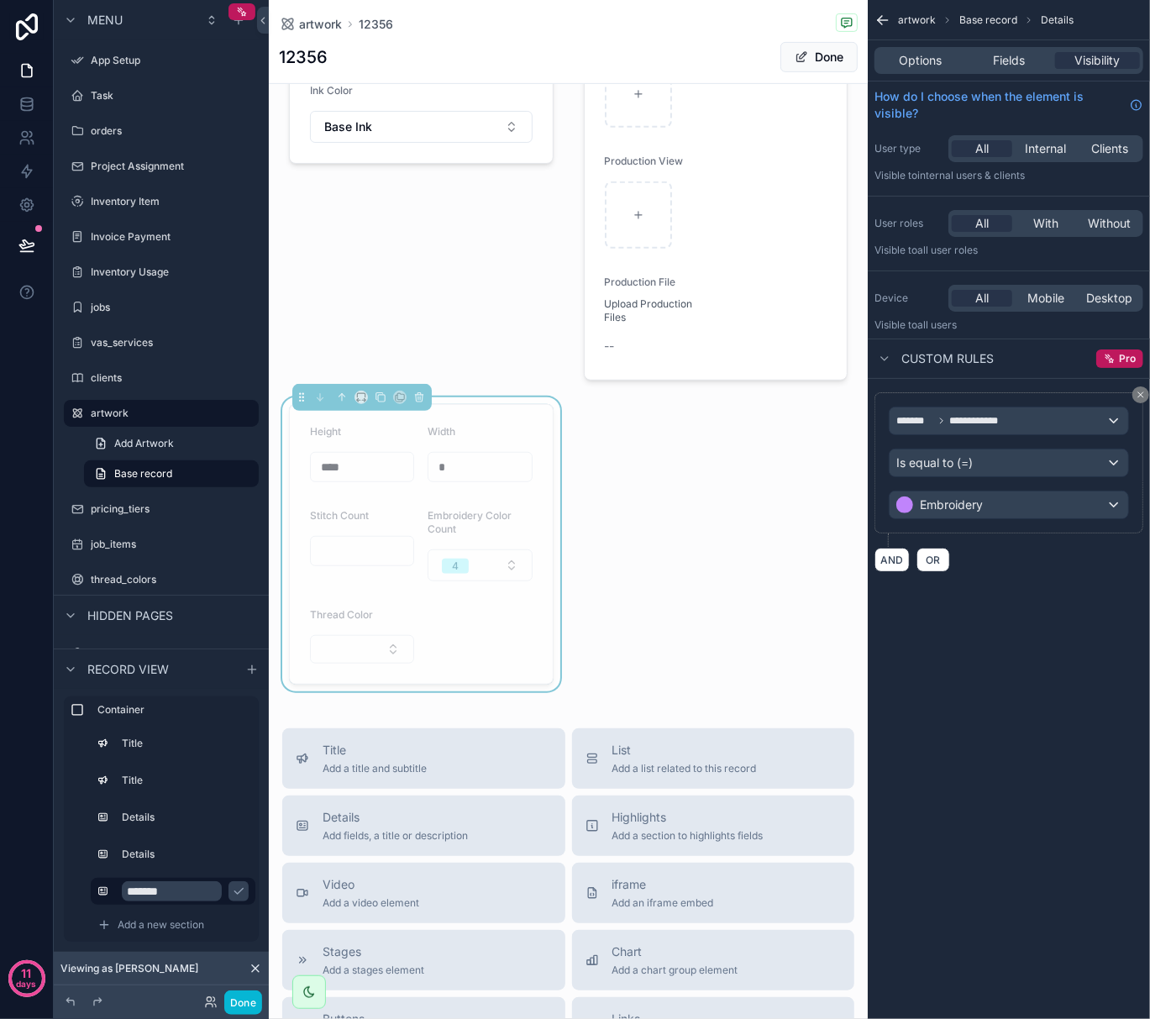
click at [978, 622] on div "**********" at bounding box center [1009, 509] width 282 height 1019
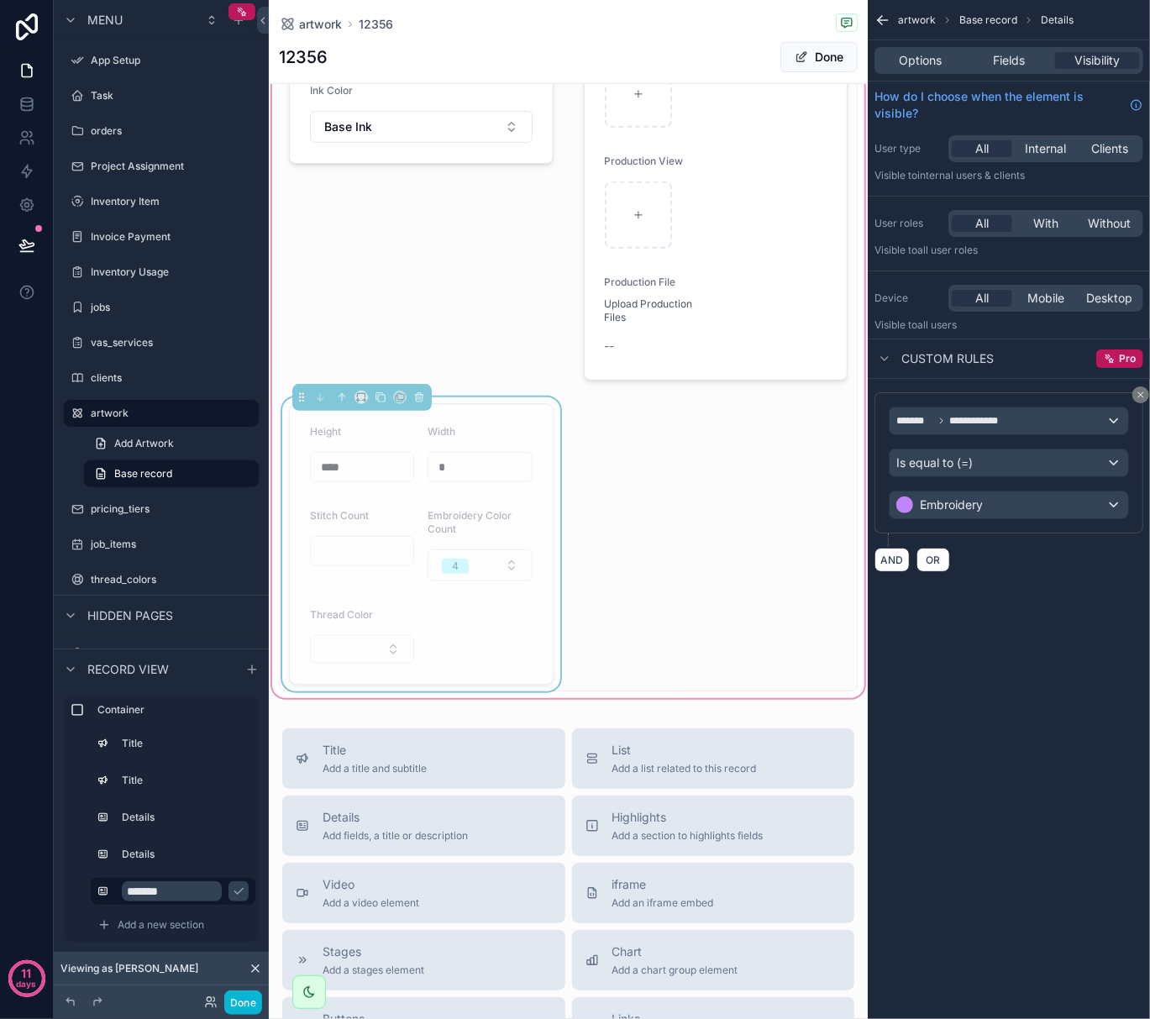
click at [699, 556] on div "Wax Family Printing 12356 Shirt - Left Chest When Worn Height **** Width * Scre…" at bounding box center [568, 223] width 579 height 938
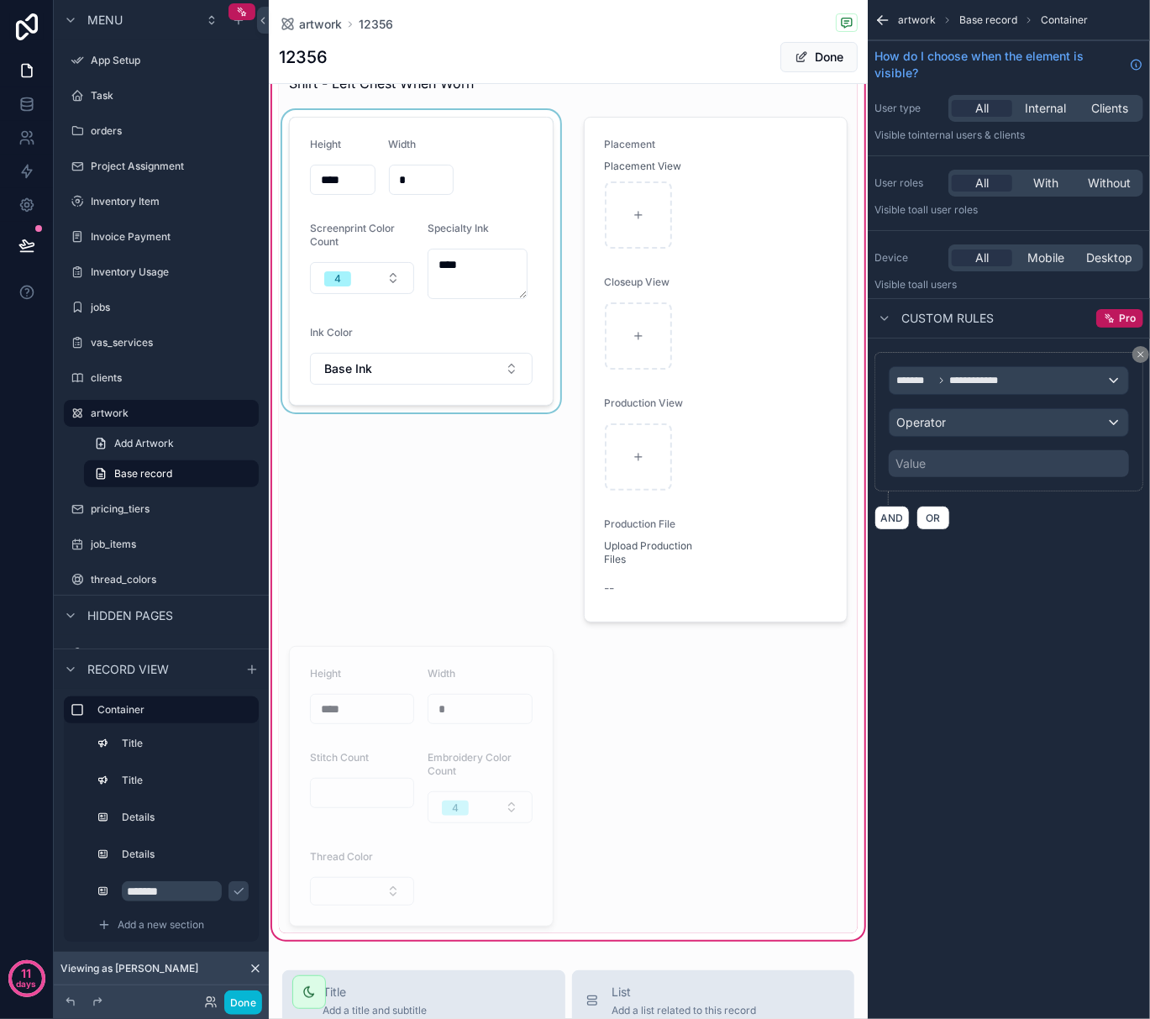
scroll to position [24, 0]
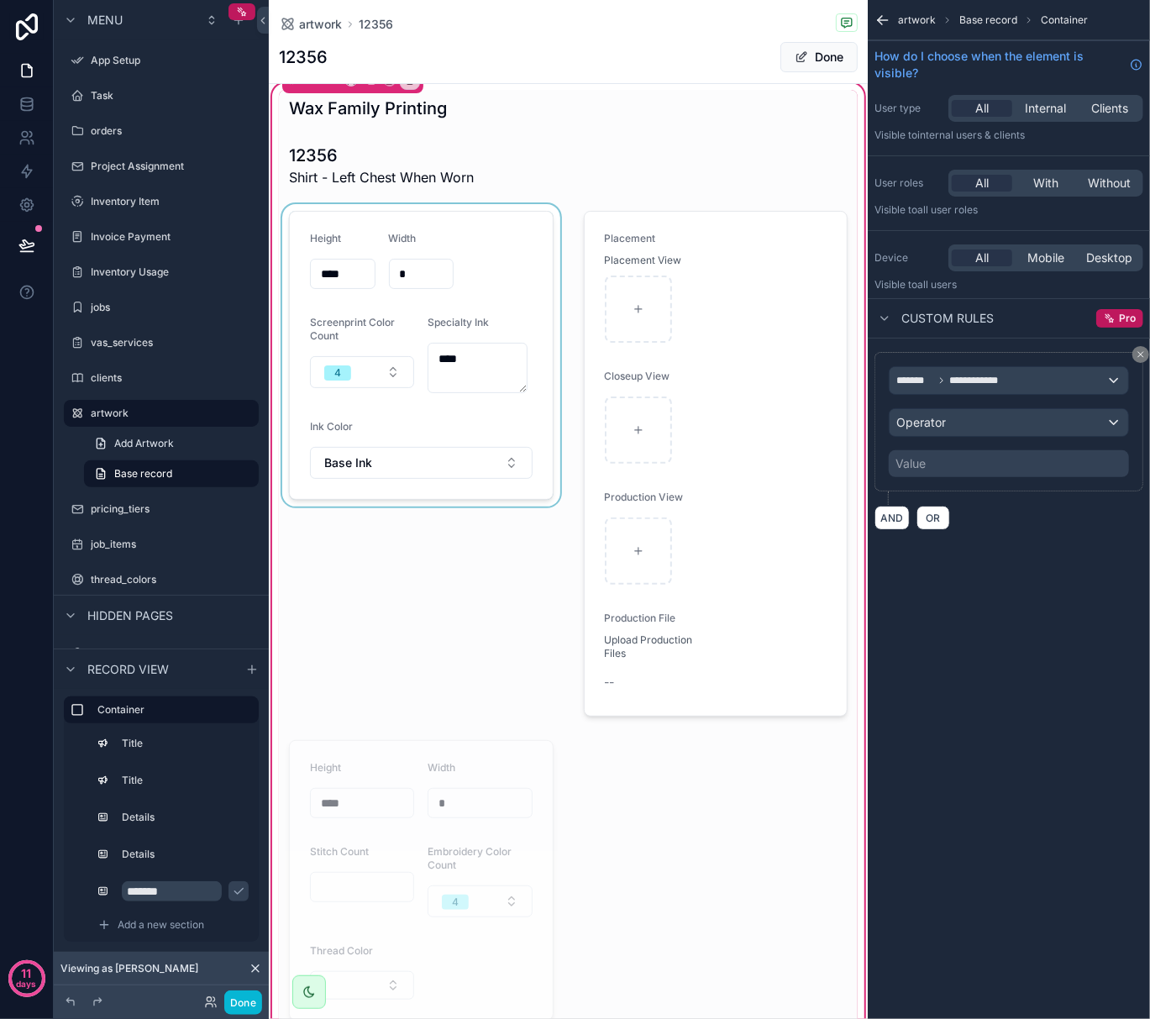
click at [408, 323] on div "scrollable content" at bounding box center [421, 463] width 285 height 519
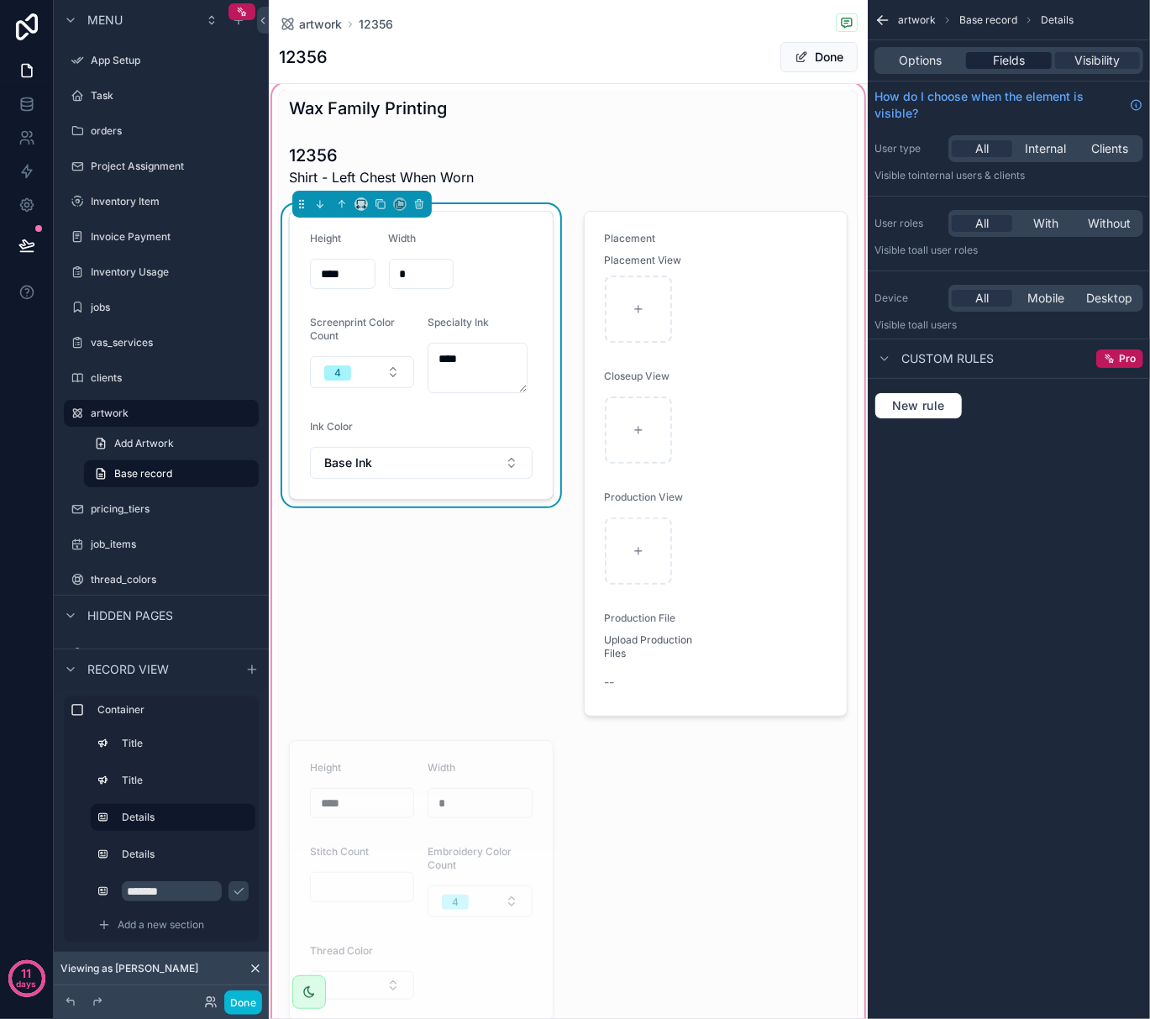
click at [1019, 68] on span "Fields" at bounding box center [1009, 60] width 32 height 17
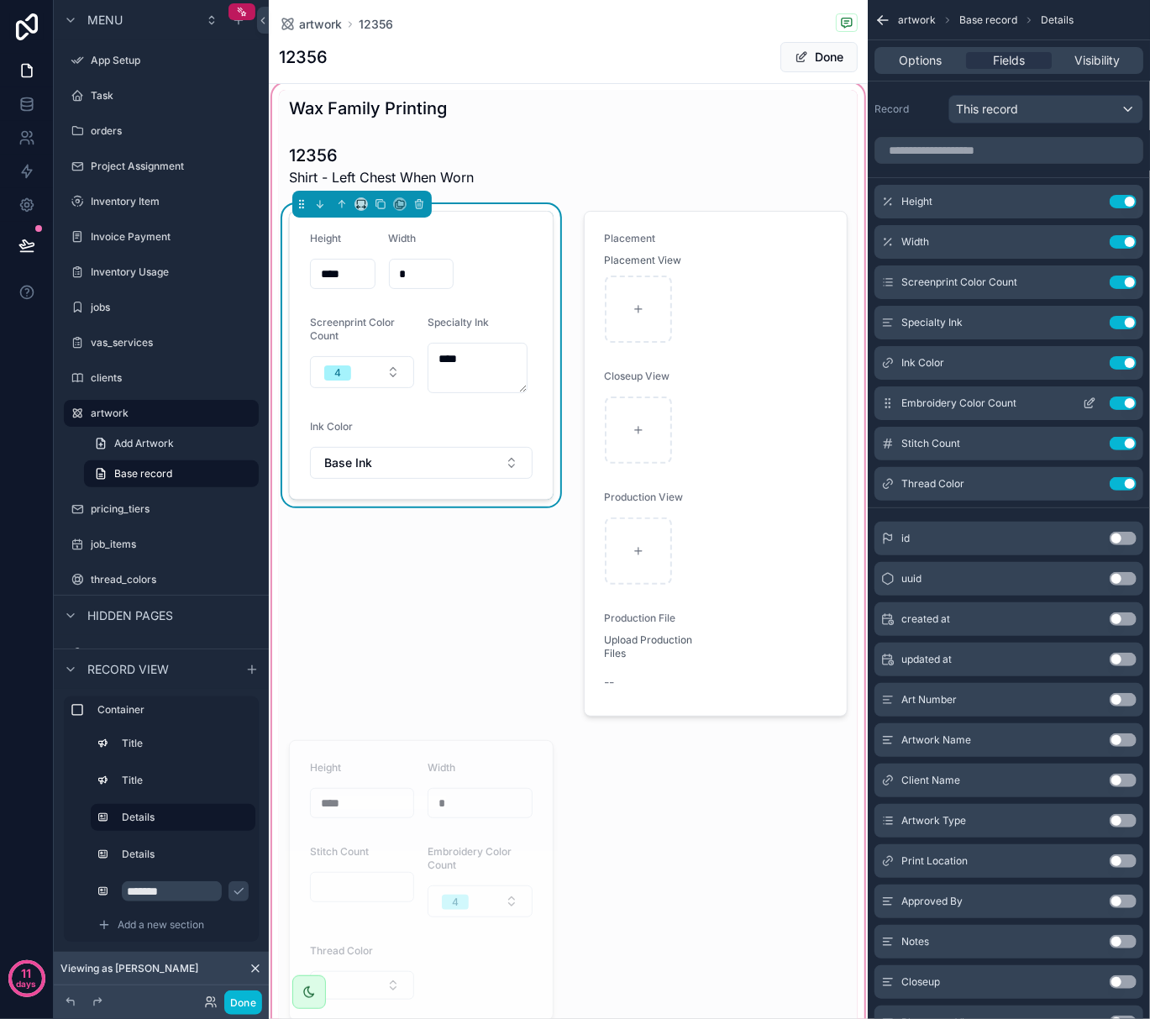
click at [1127, 402] on button "Use setting" at bounding box center [1123, 403] width 27 height 13
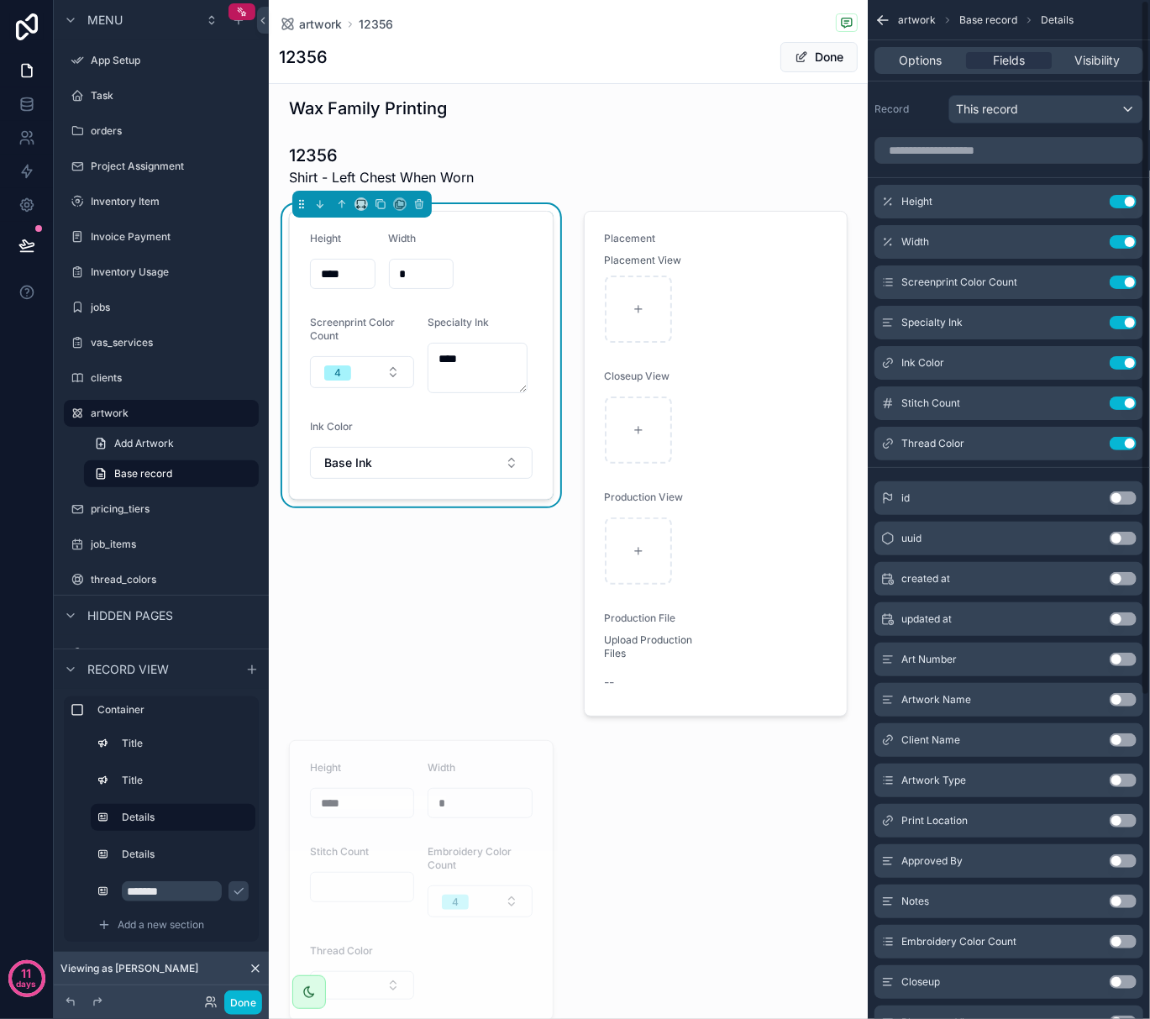
click at [1127, 402] on button "Use setting" at bounding box center [1123, 403] width 27 height 13
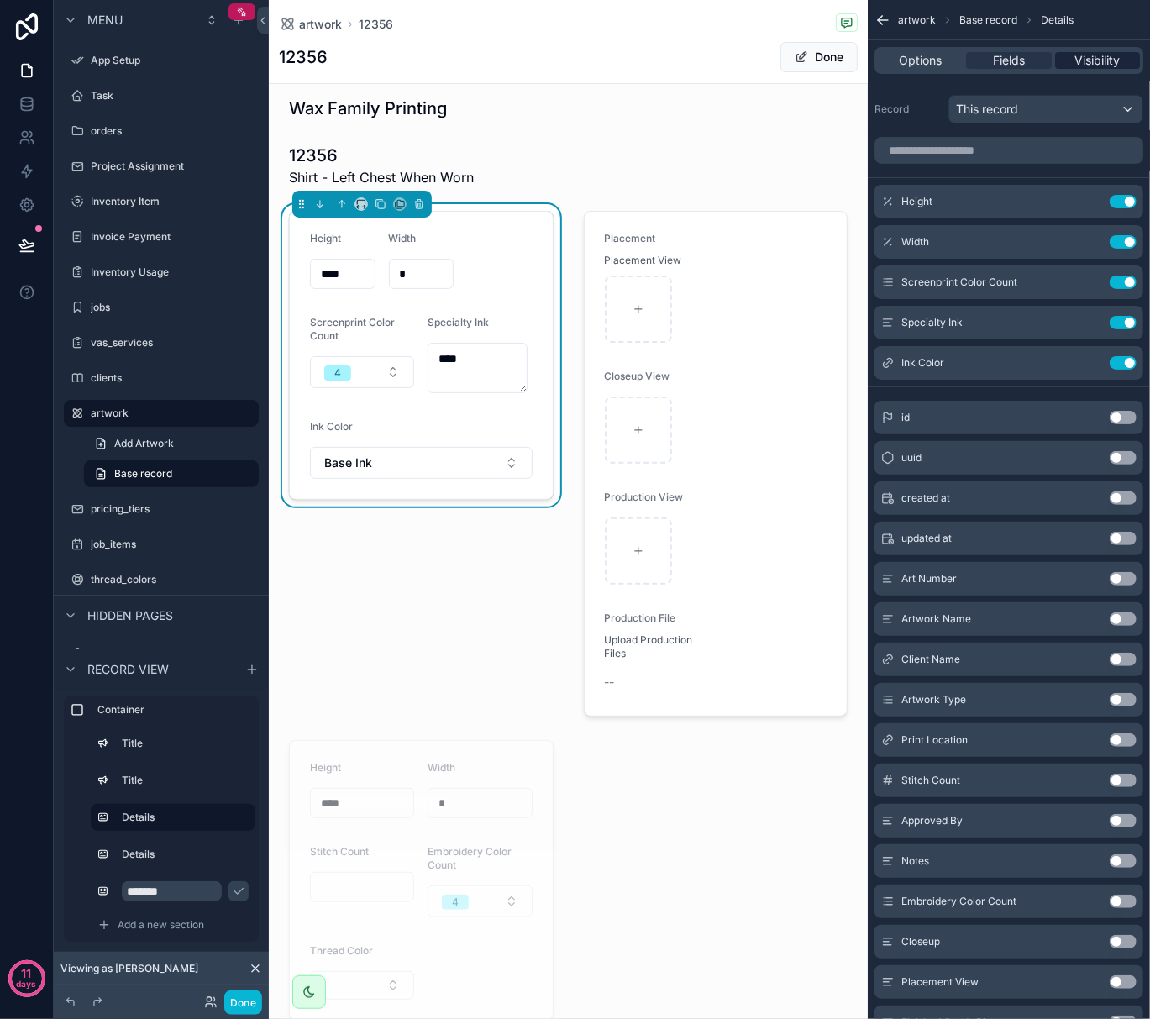
click at [1091, 68] on span "Visibility" at bounding box center [1097, 60] width 45 height 17
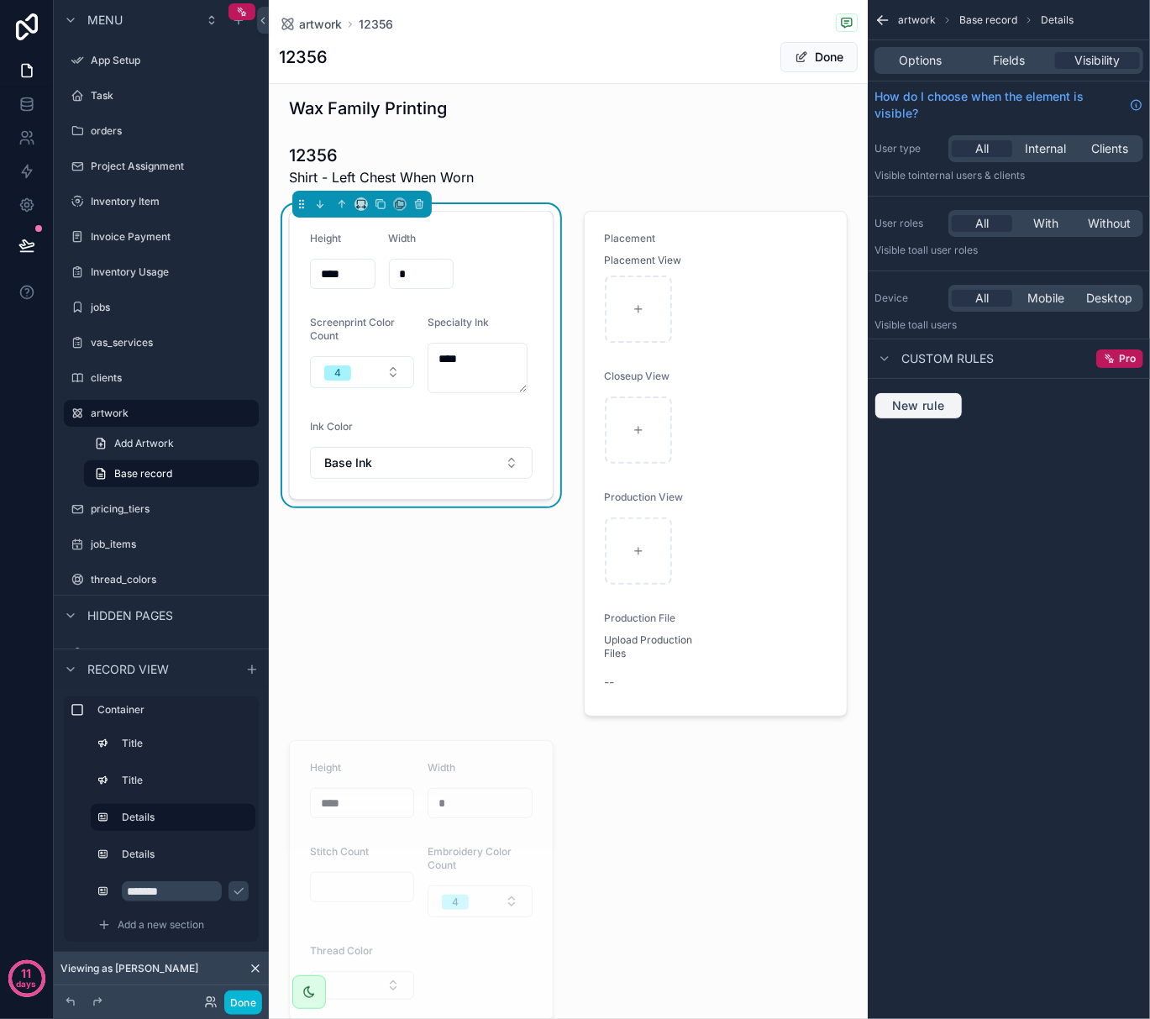
click at [938, 412] on span "New rule" at bounding box center [919, 405] width 66 height 15
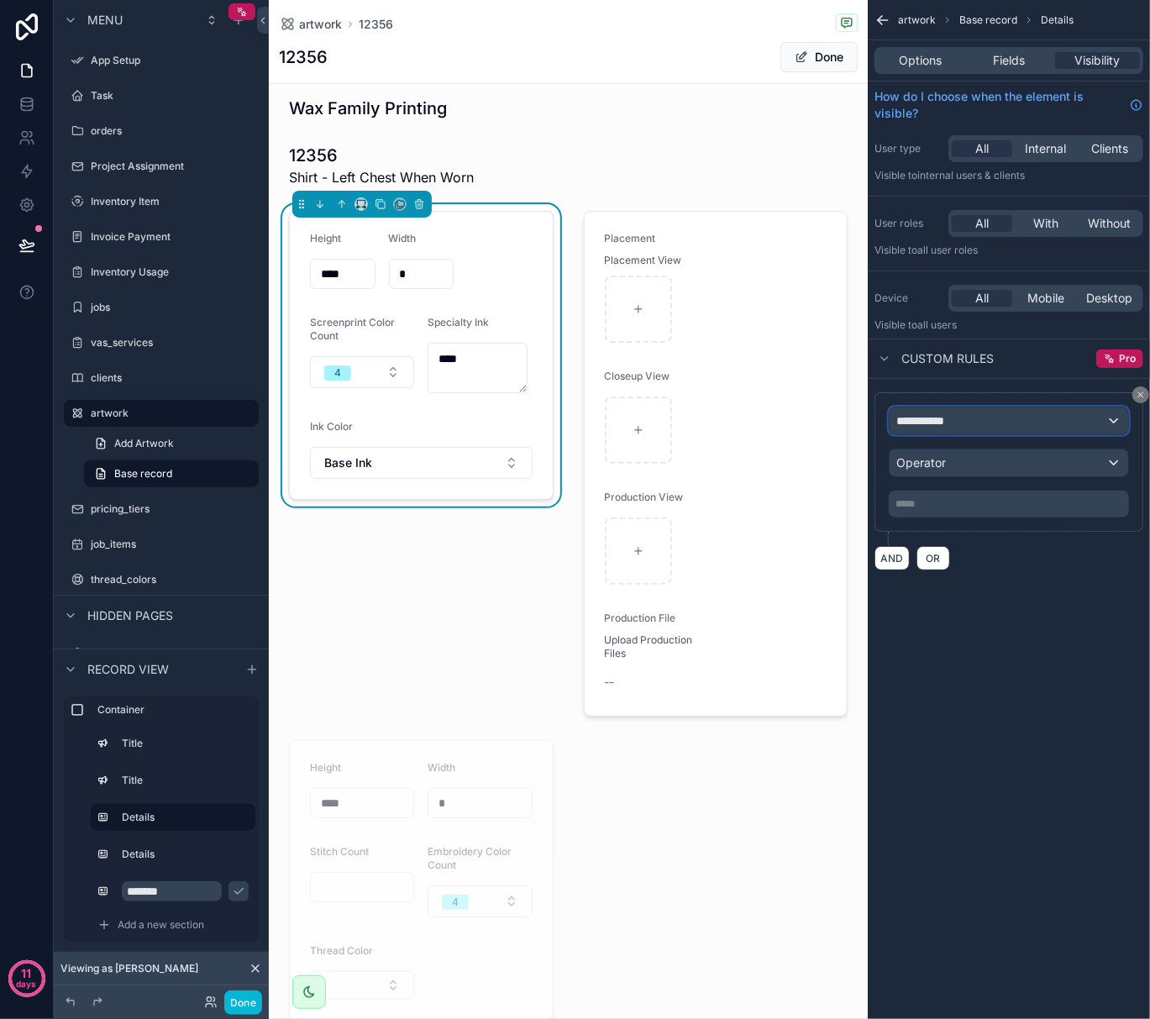
click at [946, 422] on span "**********" at bounding box center [928, 421] width 62 height 17
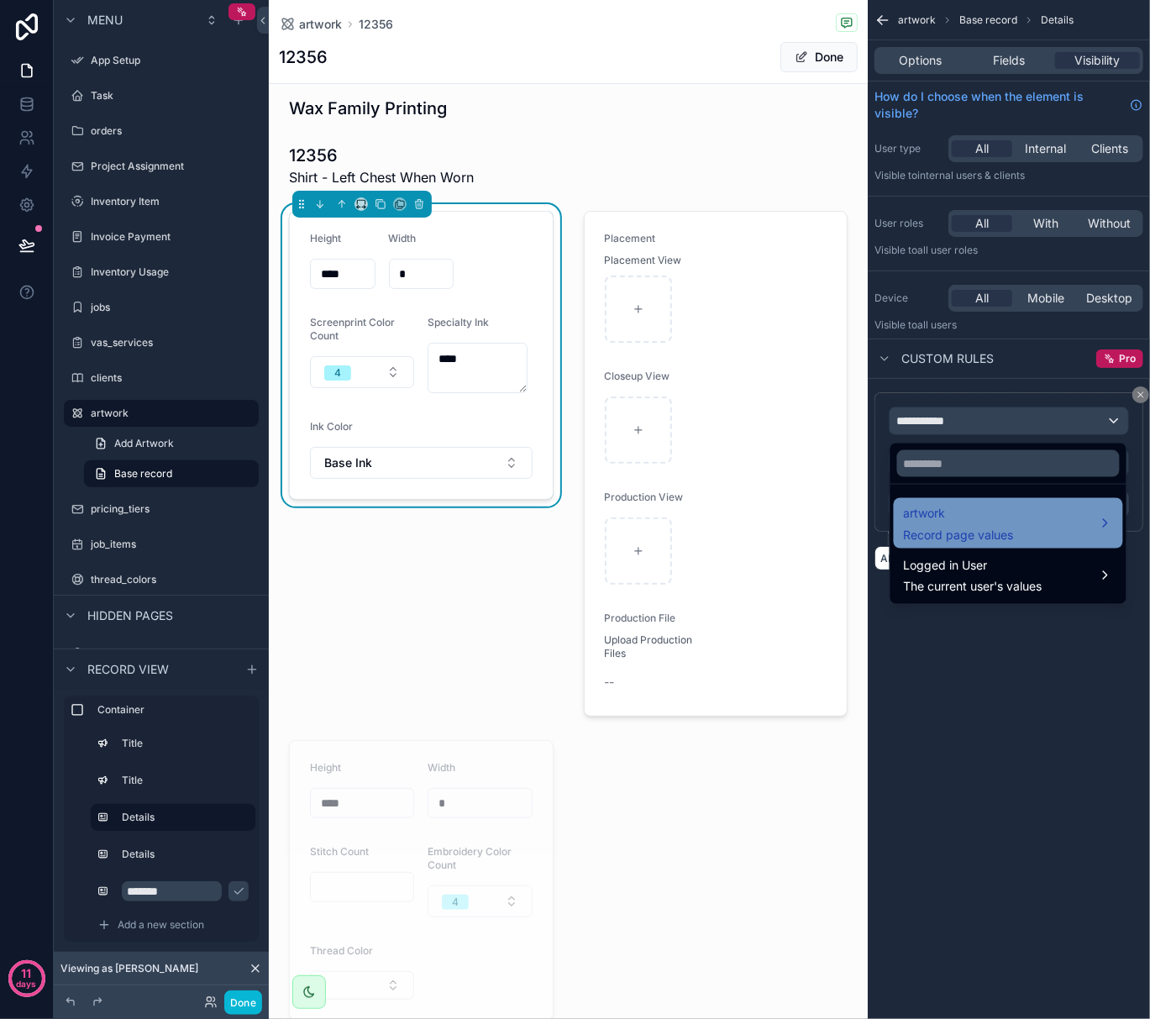
click at [958, 513] on span "artwork" at bounding box center [959, 513] width 110 height 20
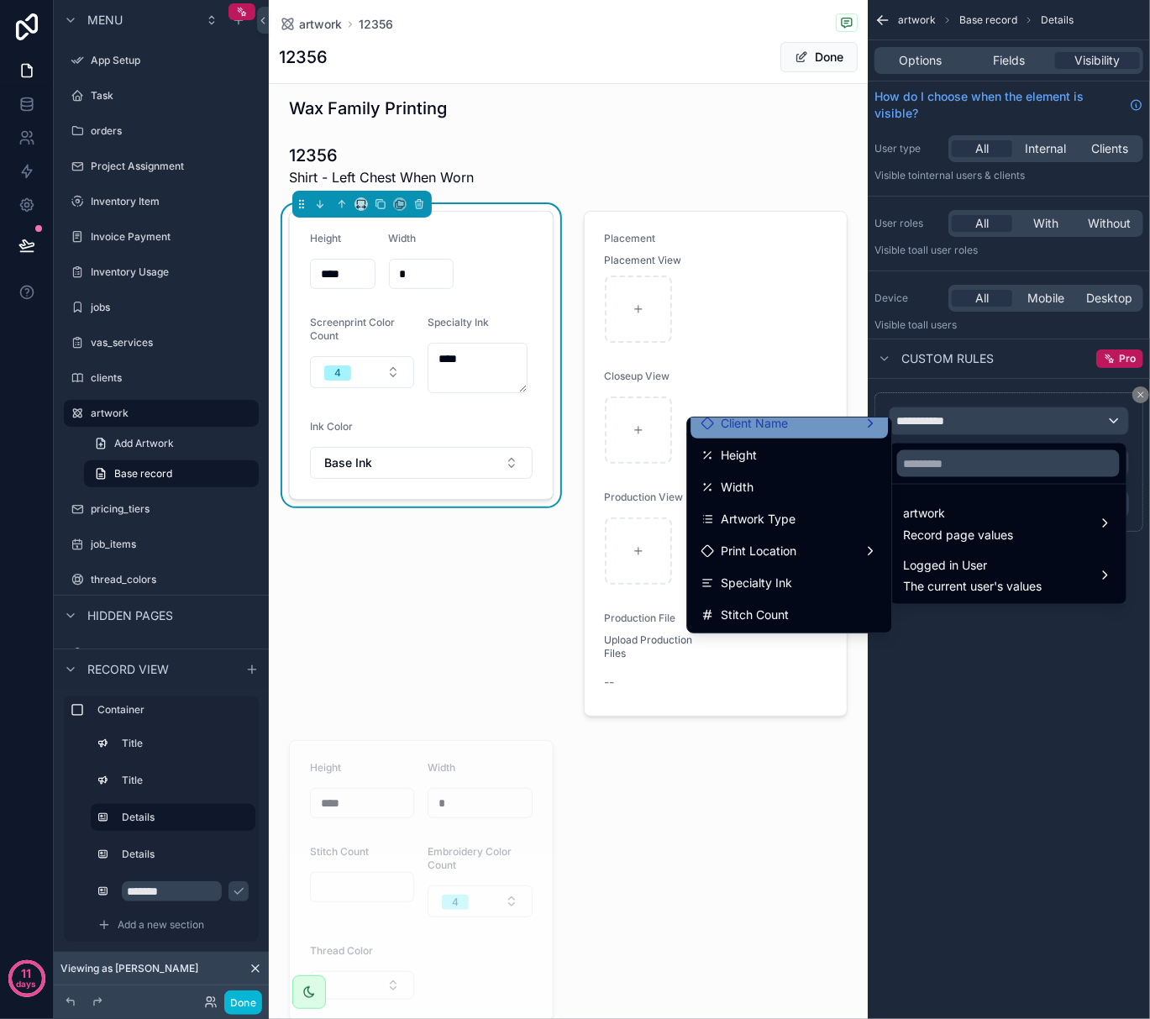
scroll to position [112, 0]
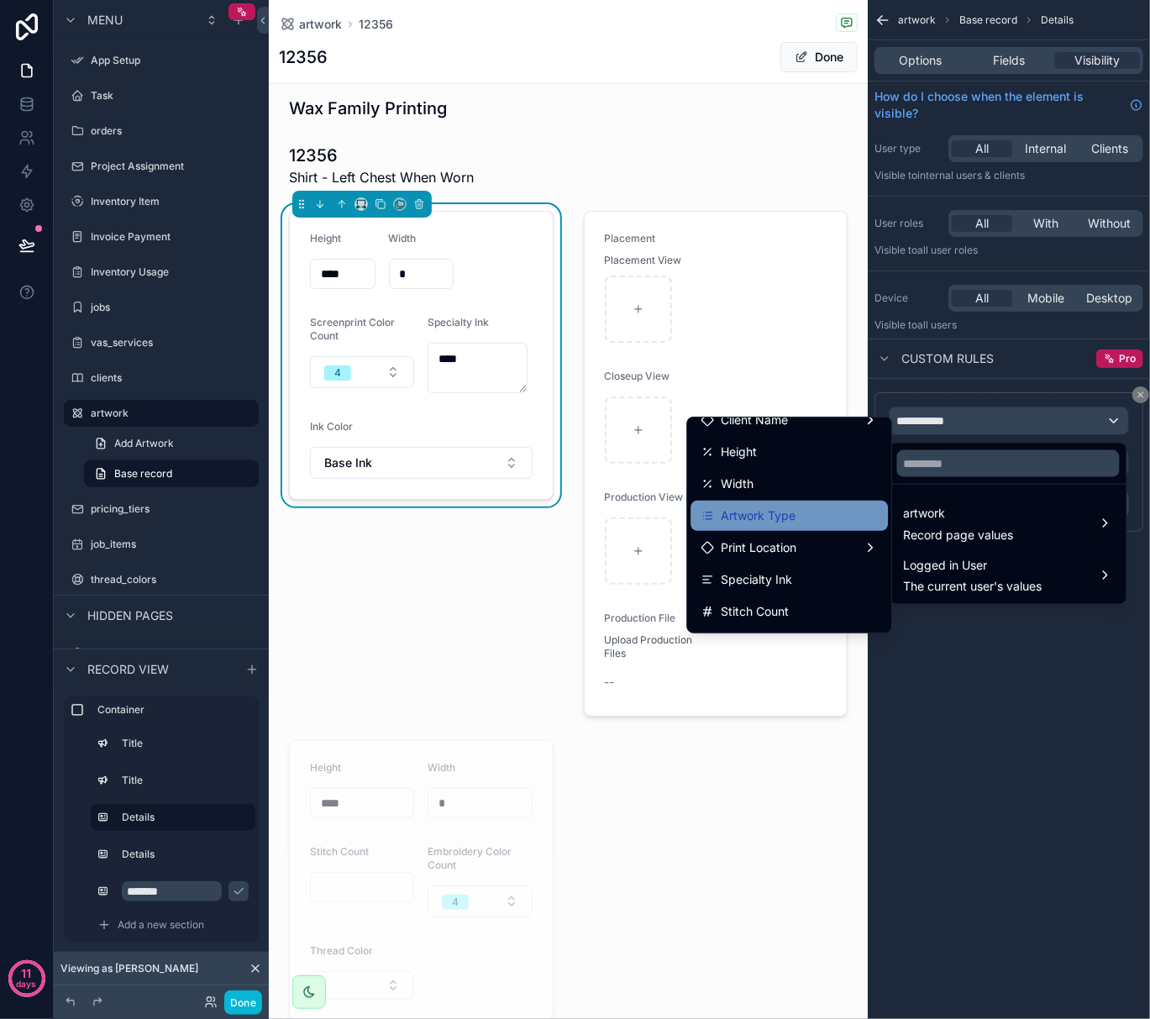
click at [780, 512] on div "Artwork Type" at bounding box center [789, 516] width 177 height 20
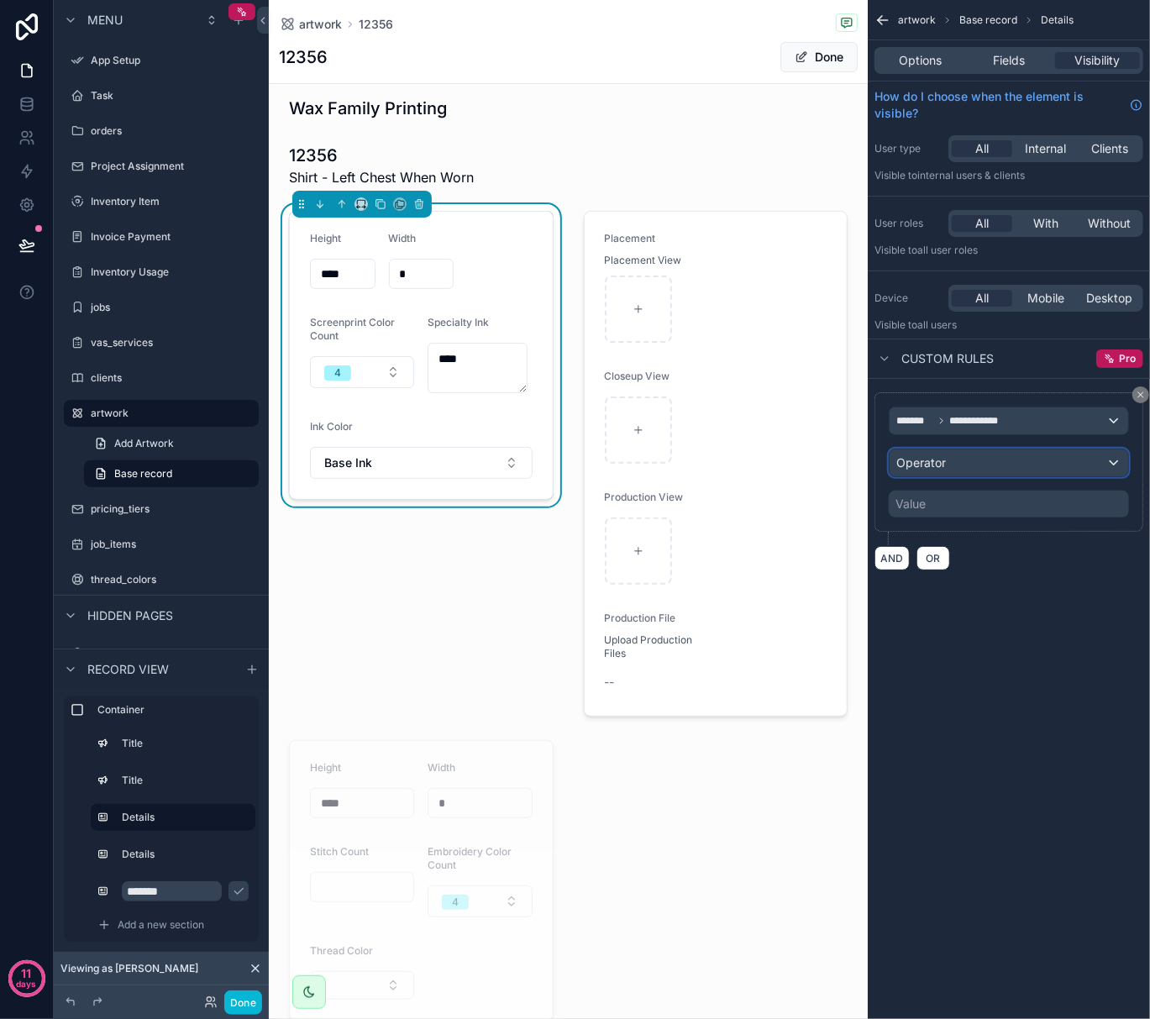
click at [971, 471] on div "Operator" at bounding box center [1009, 463] width 239 height 27
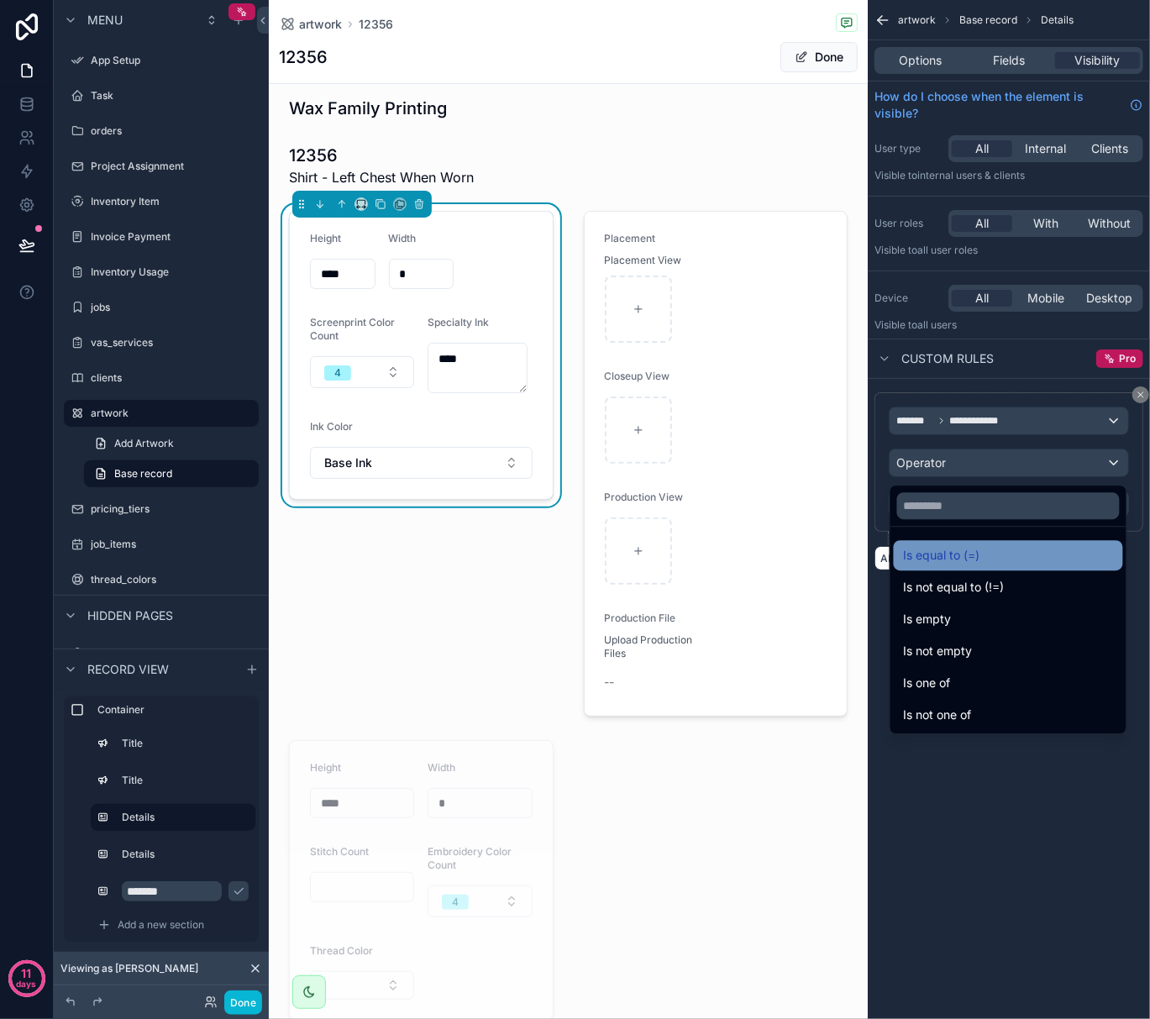
click at [943, 551] on span "Is equal to (=)" at bounding box center [942, 555] width 76 height 20
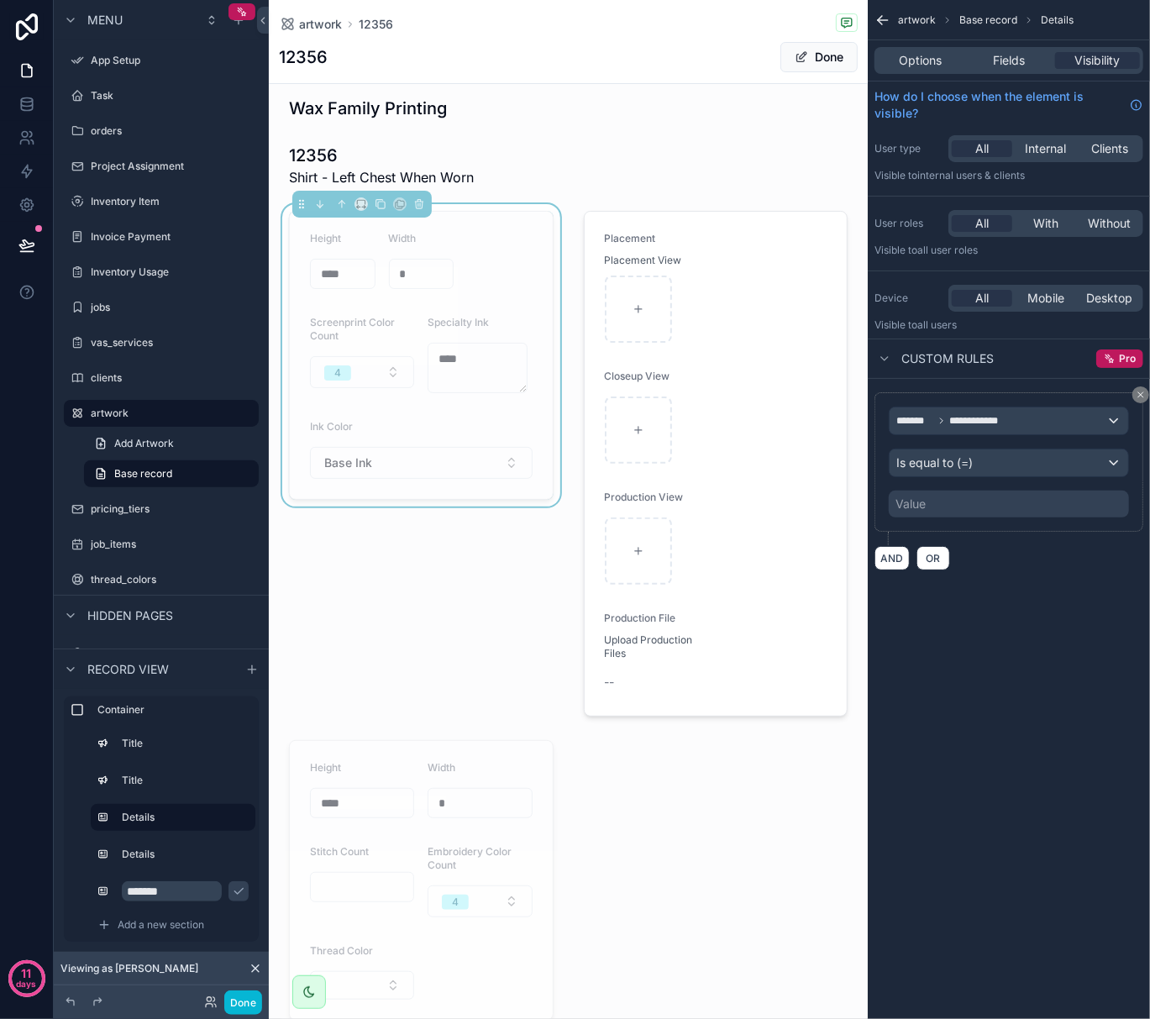
click at [936, 504] on div "Value" at bounding box center [1009, 504] width 240 height 27
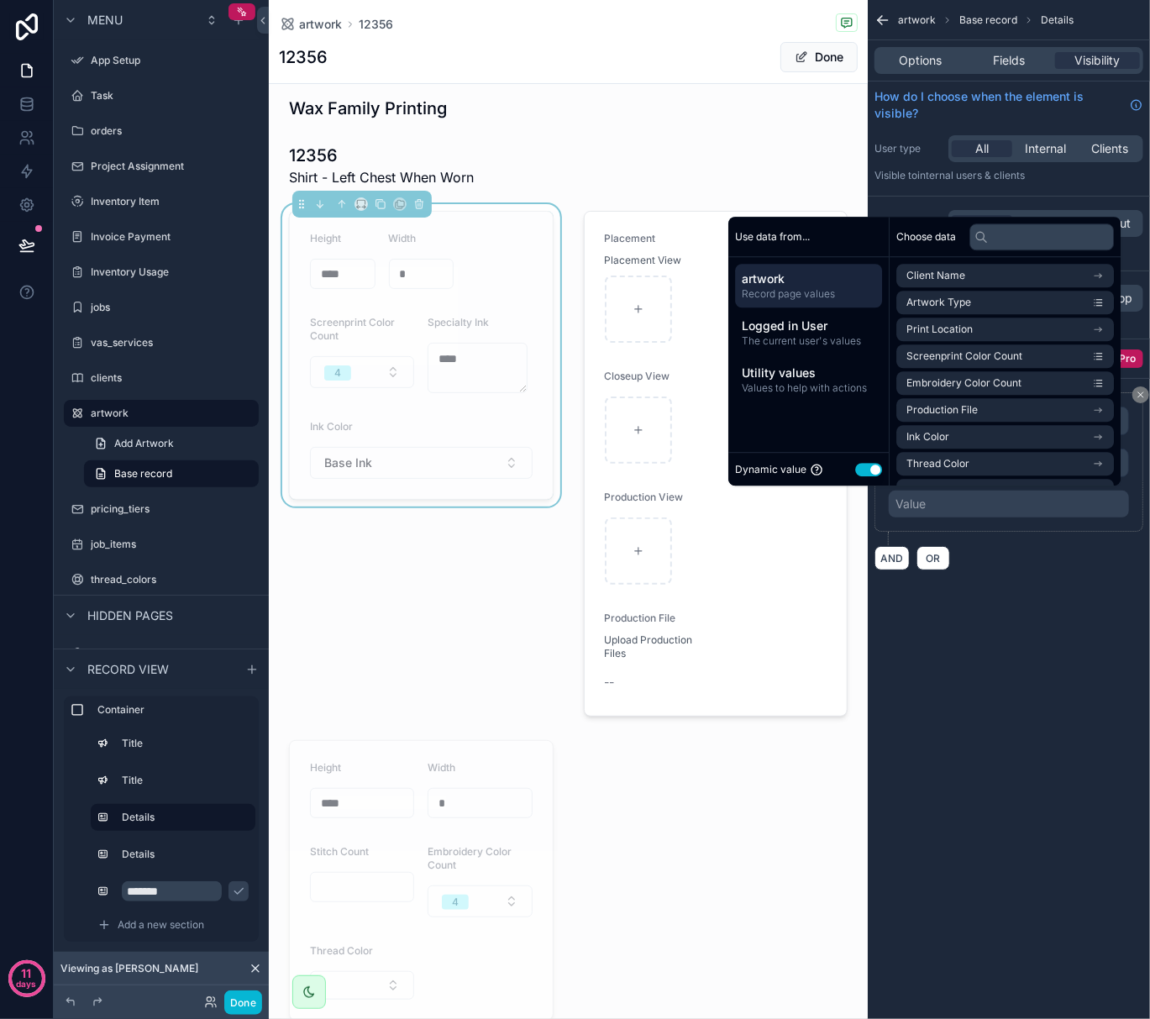
click at [857, 469] on button "Use setting" at bounding box center [868, 469] width 27 height 13
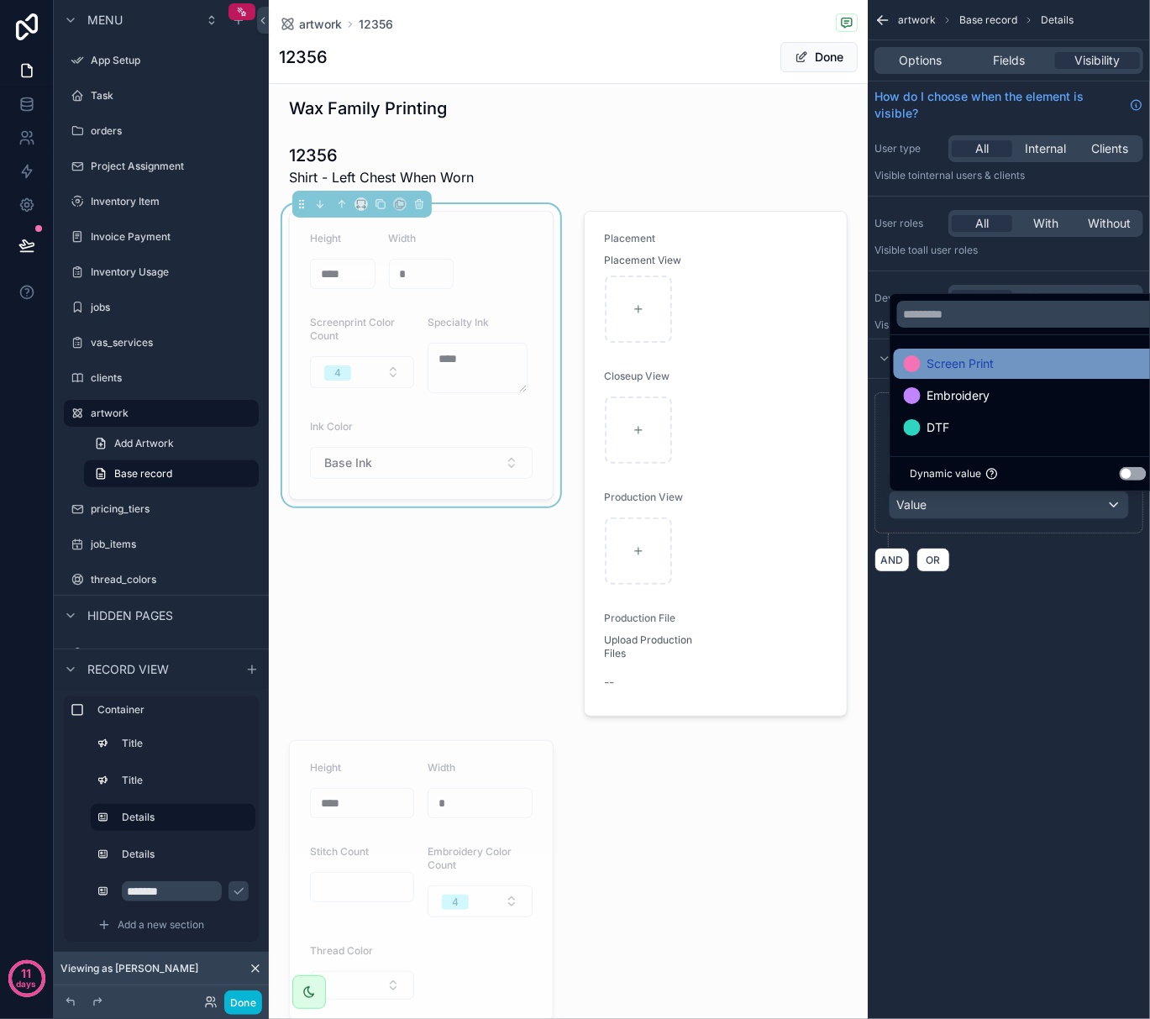
click at [946, 370] on span "Screen Print" at bounding box center [961, 364] width 67 height 20
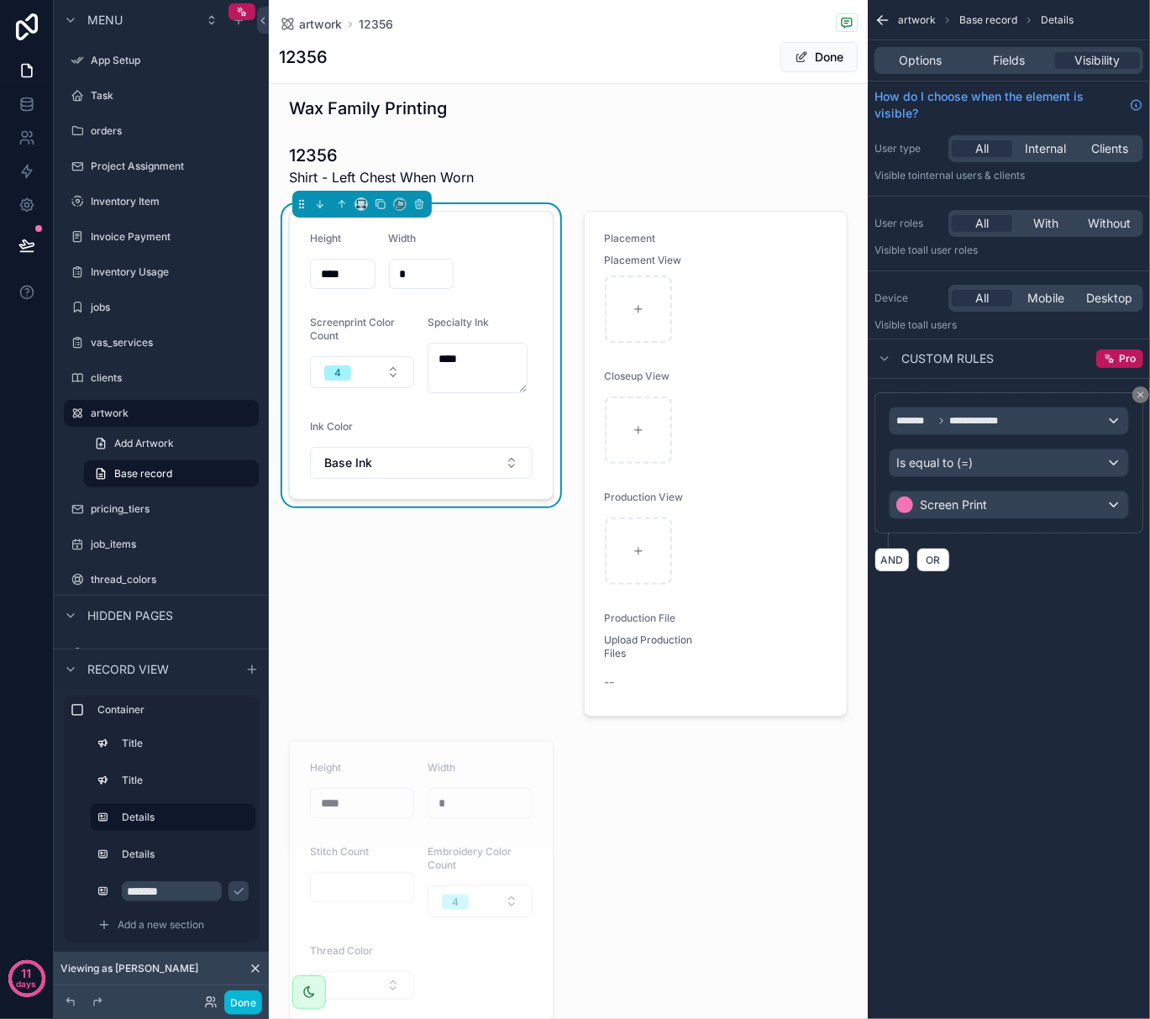
click at [972, 667] on div "**********" at bounding box center [1009, 509] width 282 height 1019
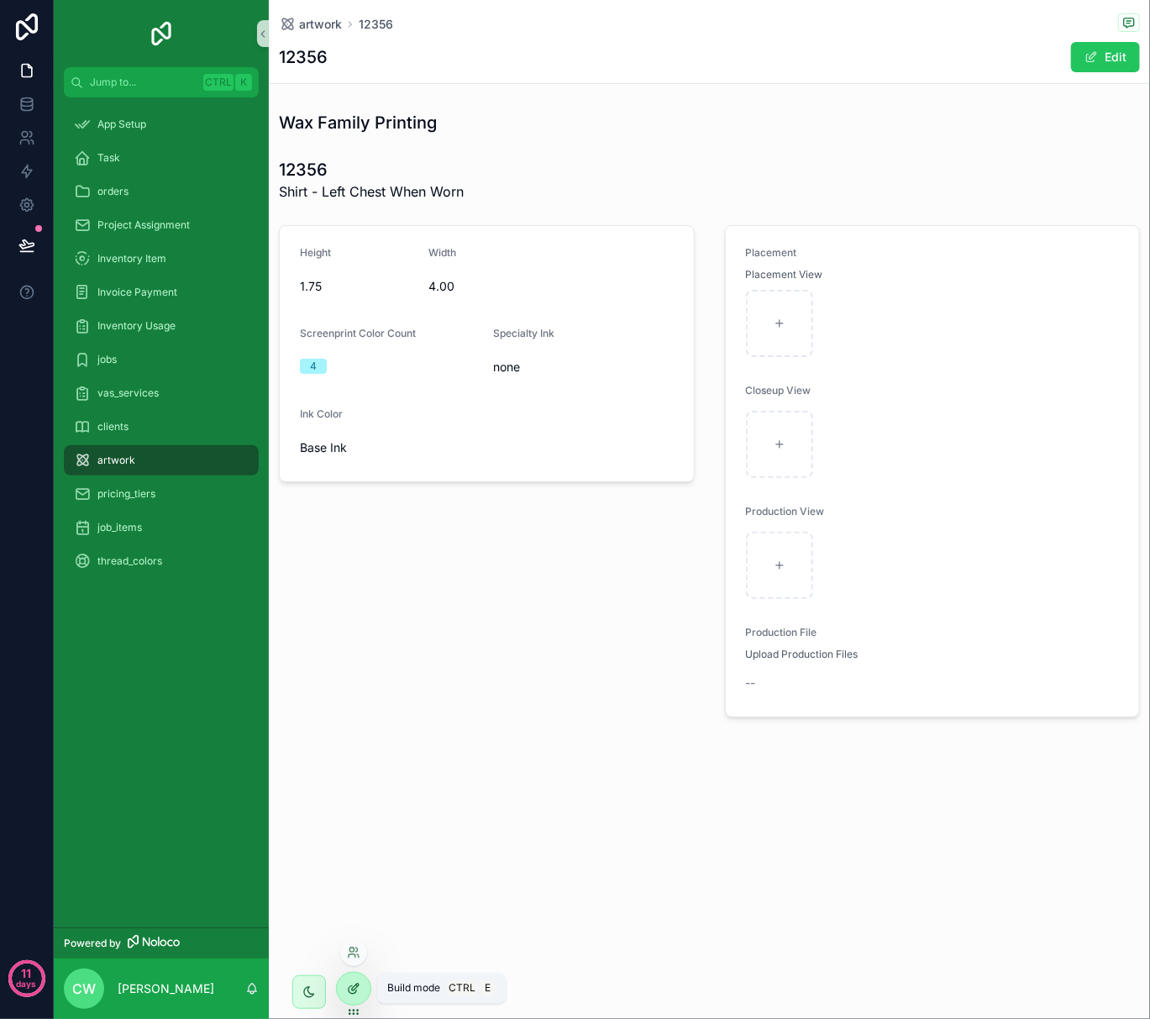
click at [365, 989] on div at bounding box center [354, 989] width 34 height 32
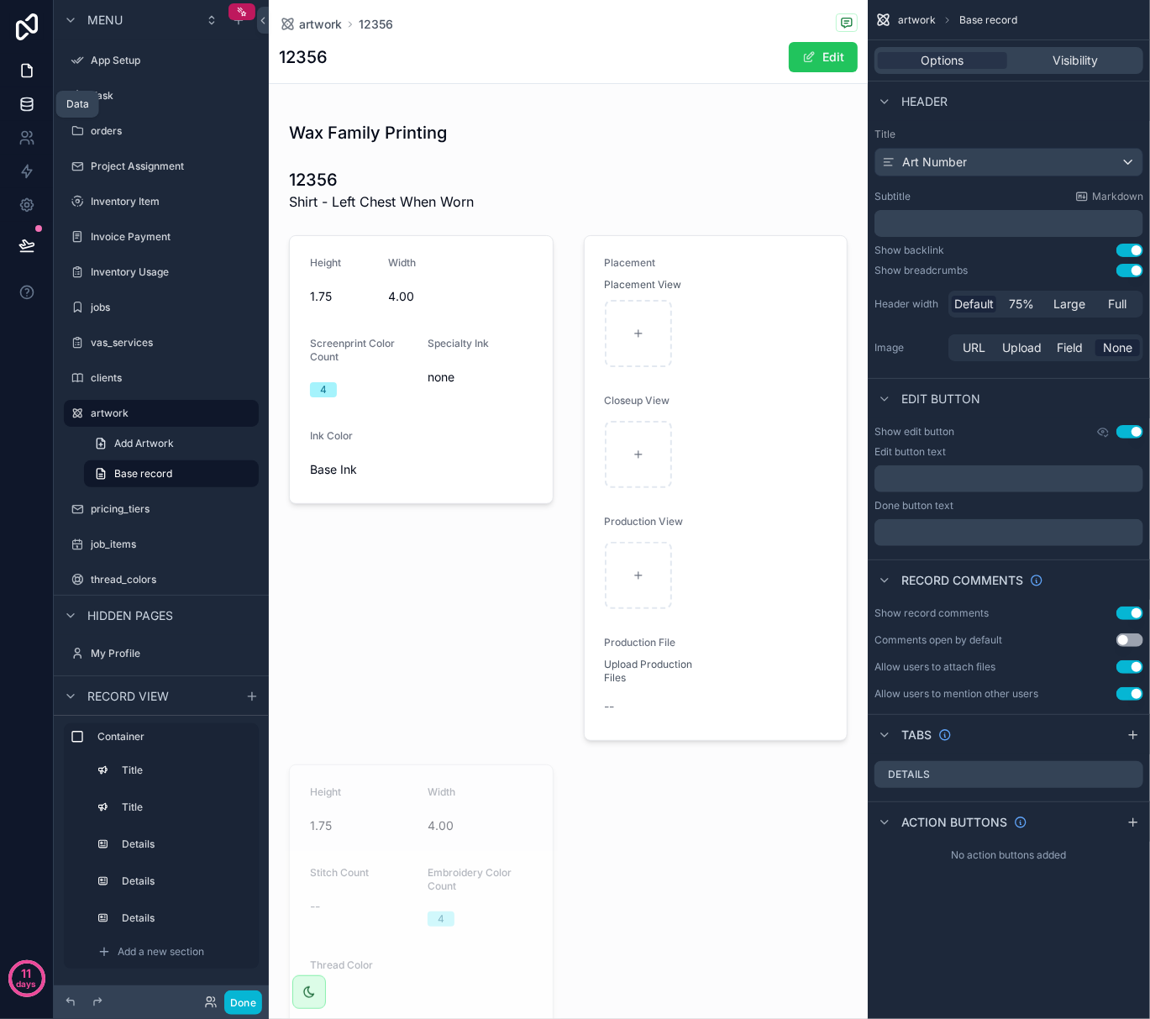
click at [25, 112] on icon at bounding box center [26, 104] width 17 height 17
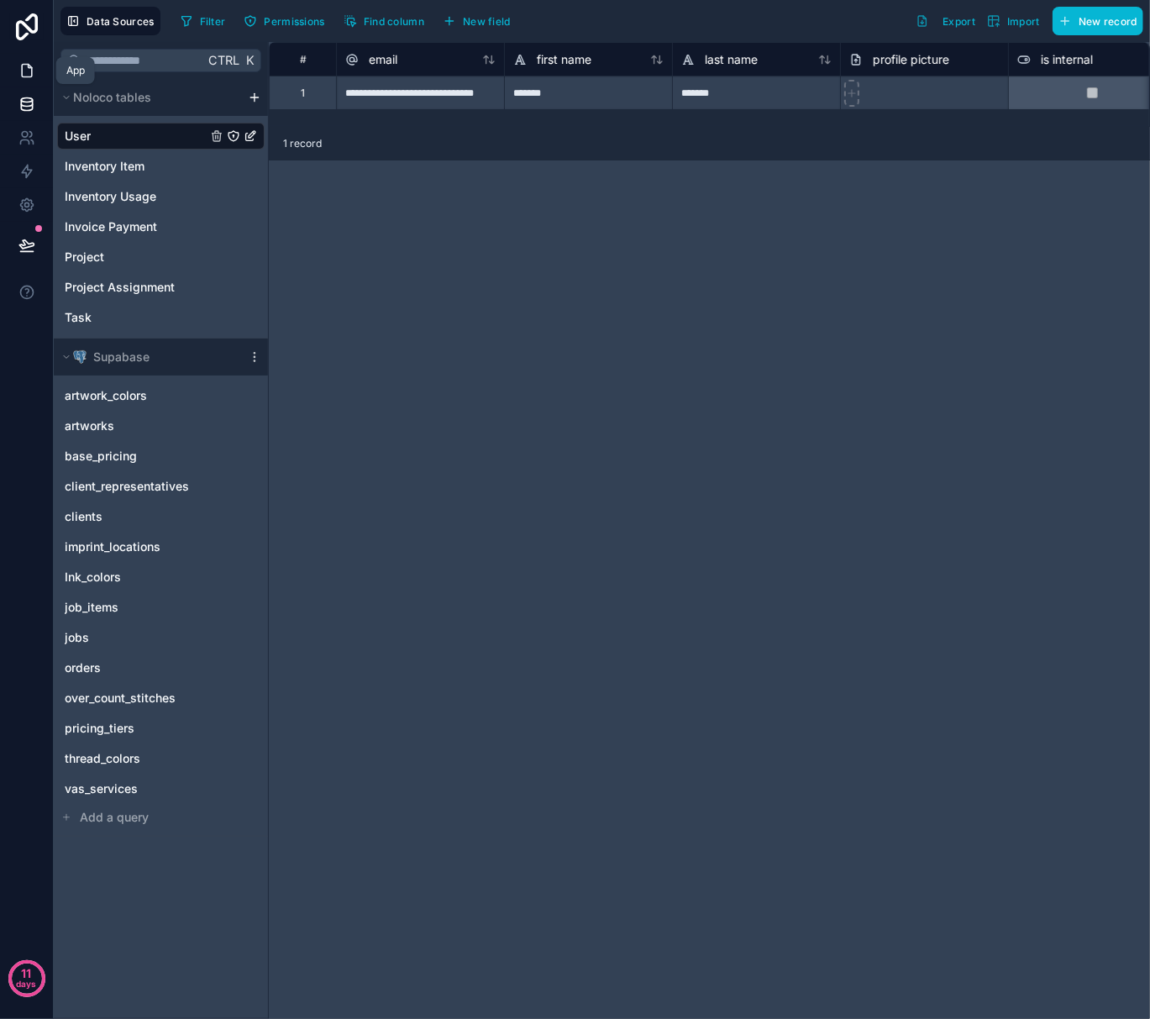
click at [24, 72] on icon at bounding box center [26, 70] width 17 height 17
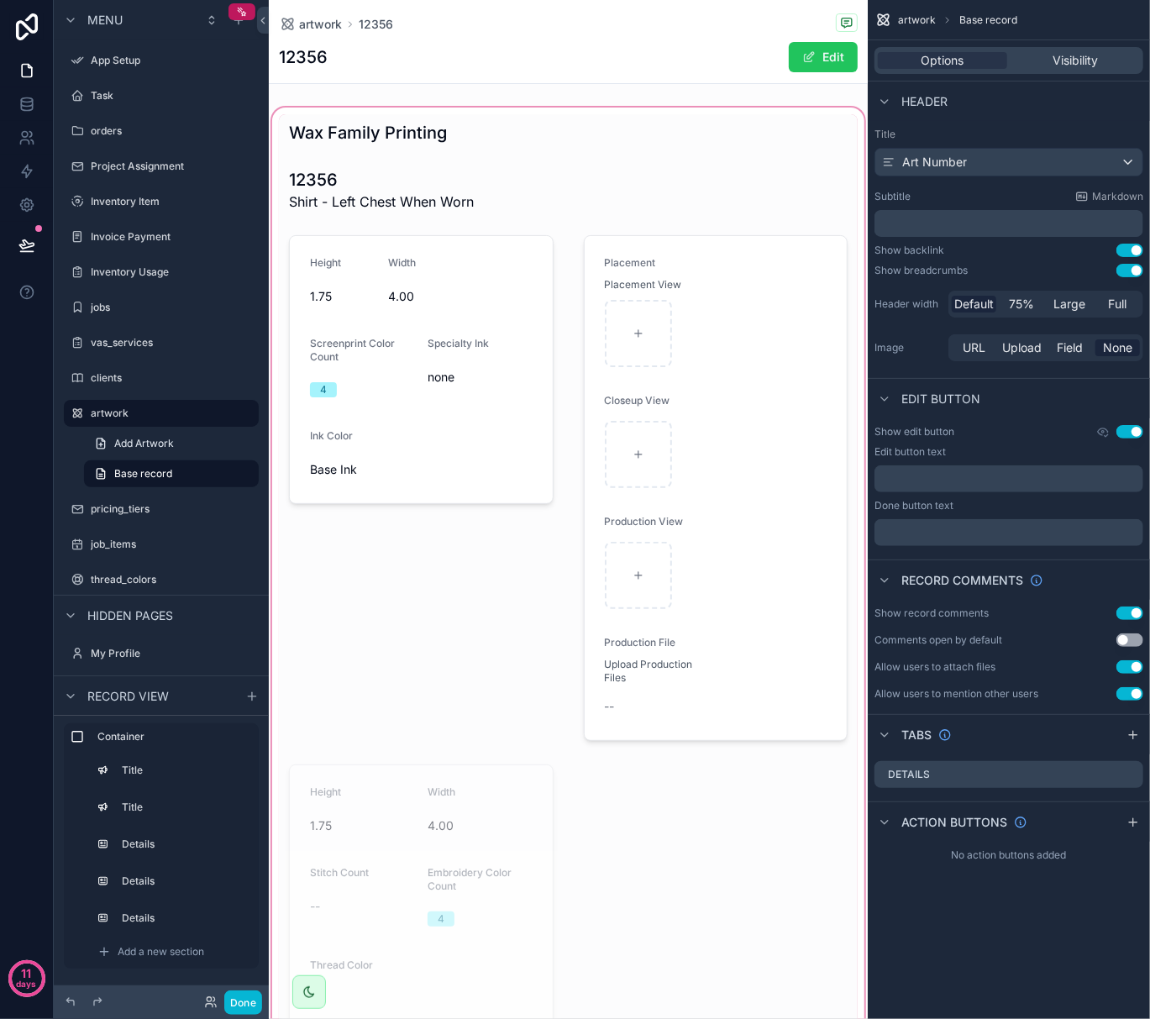
click at [367, 360] on div "scrollable content" at bounding box center [568, 577] width 599 height 946
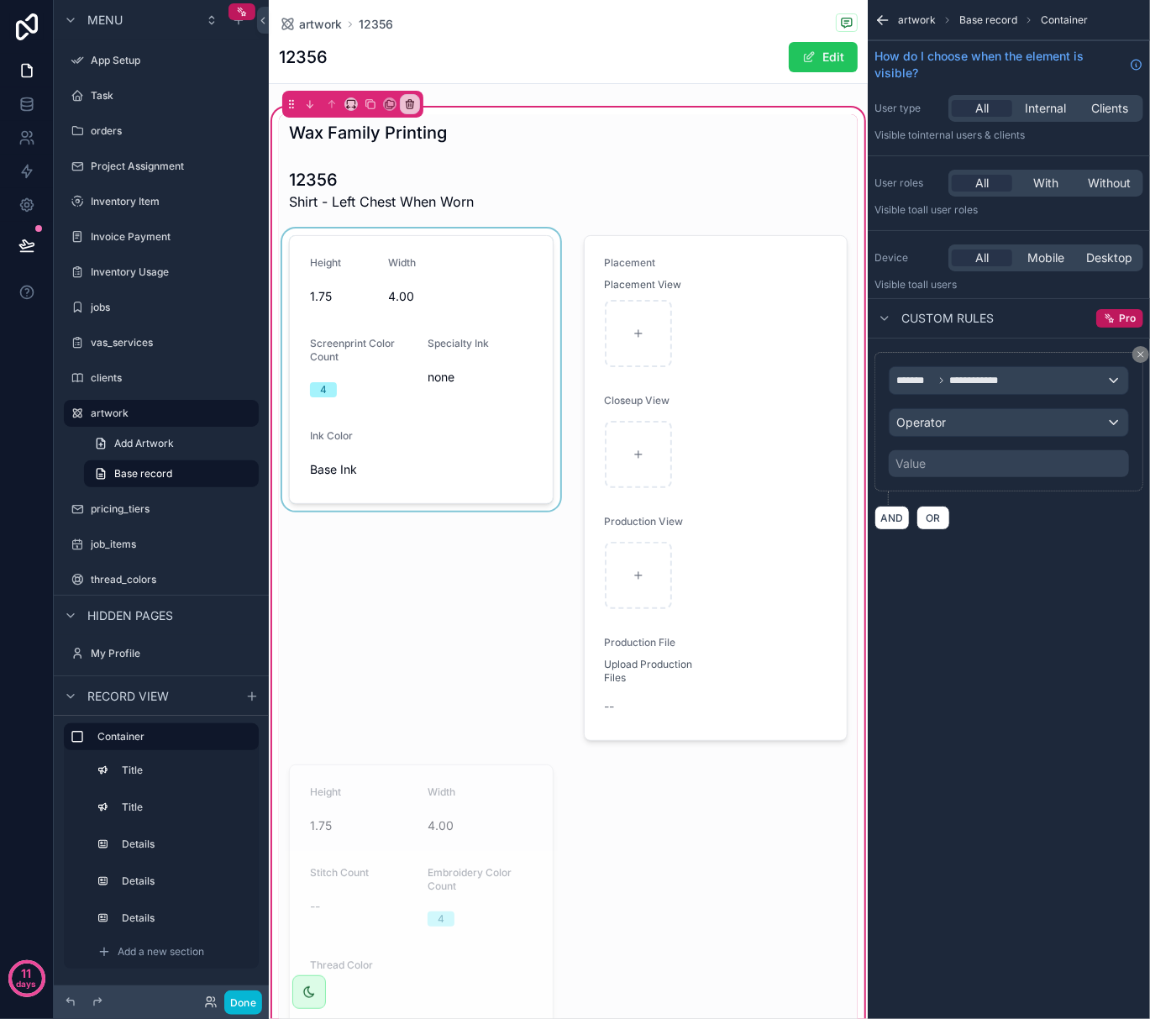
click at [518, 319] on div "scrollable content" at bounding box center [421, 488] width 285 height 519
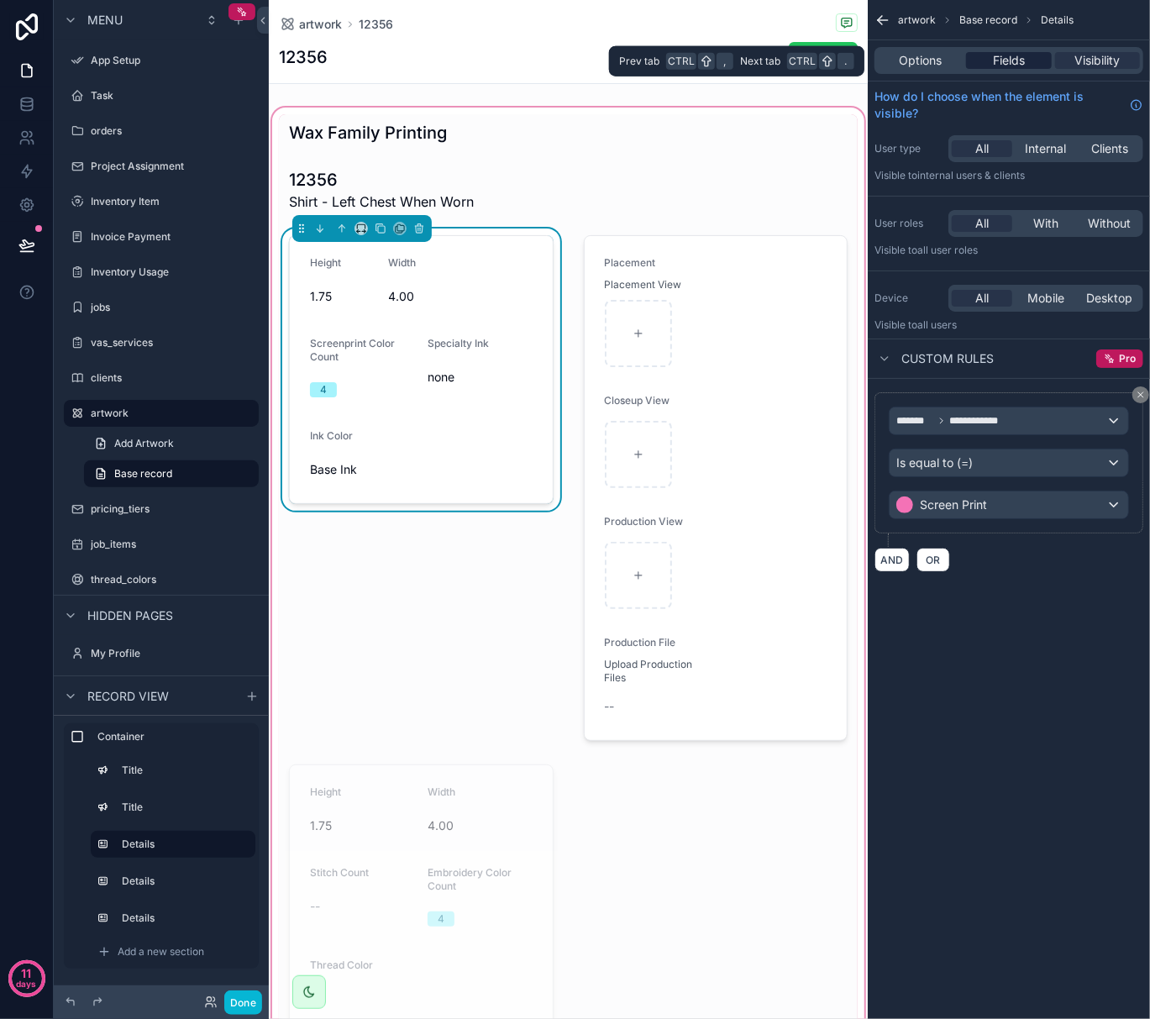
click at [990, 58] on div "Fields" at bounding box center [1008, 60] width 85 height 17
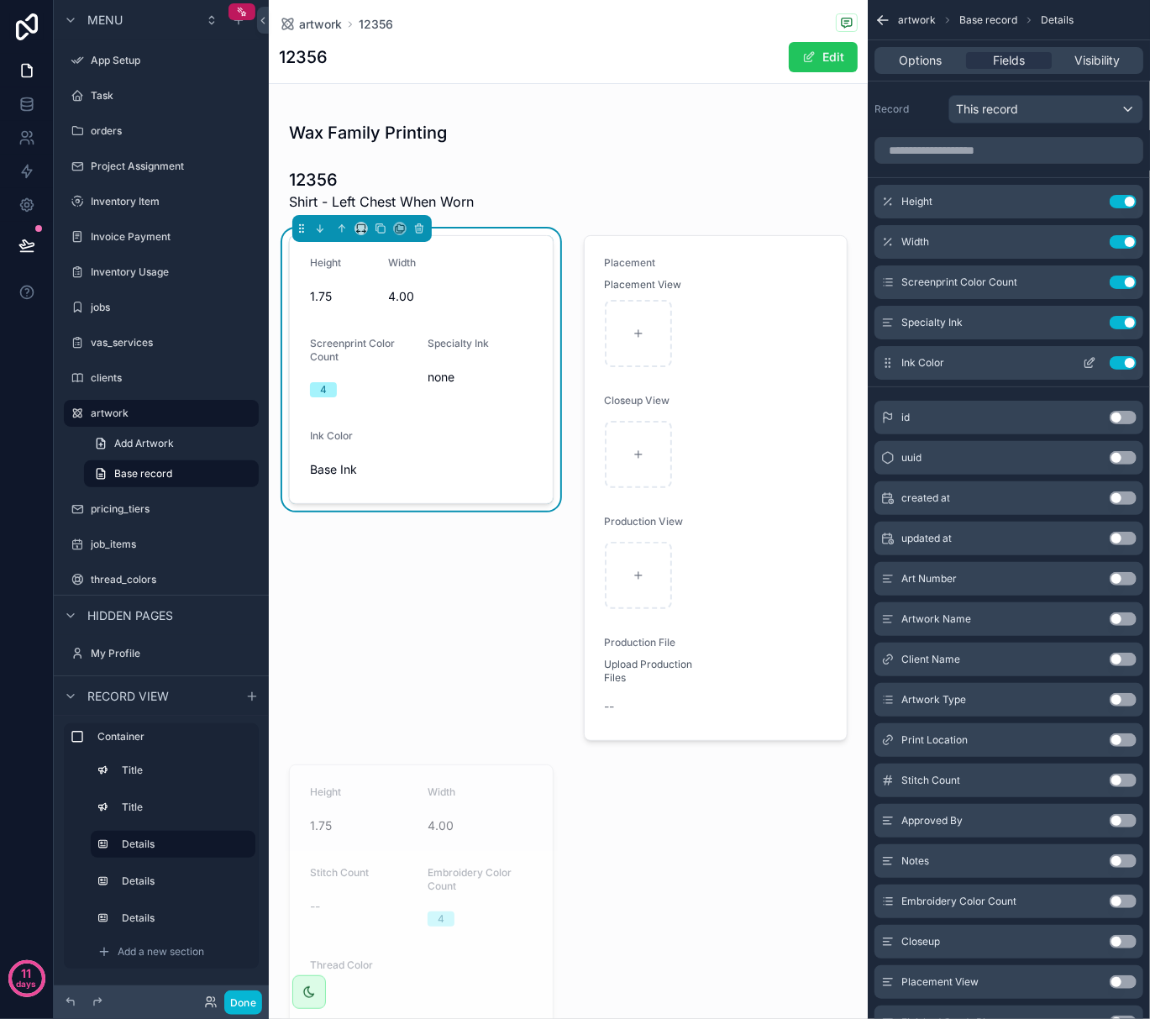
click at [1127, 363] on button "Use setting" at bounding box center [1123, 362] width 27 height 13
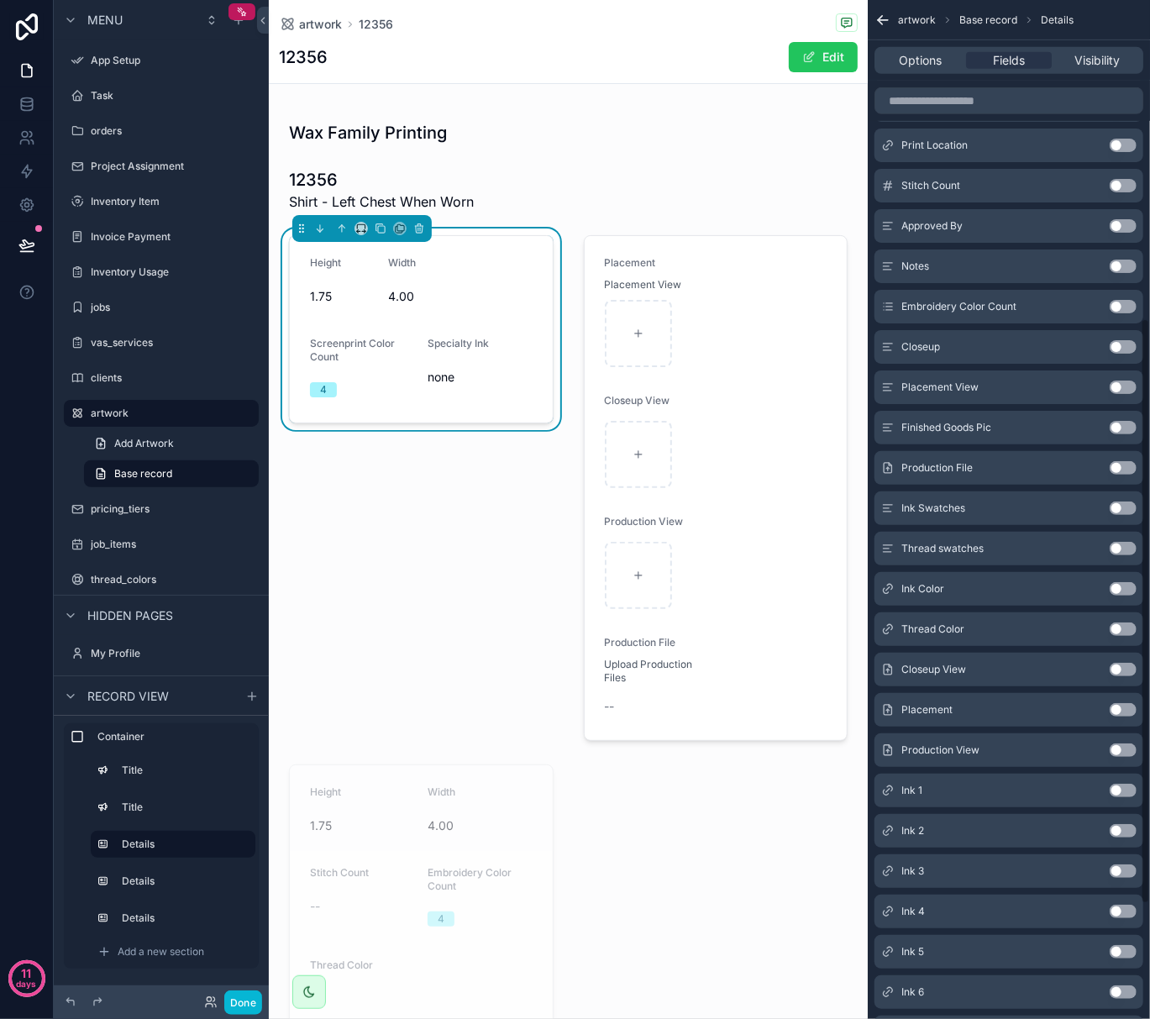
scroll to position [560, 0]
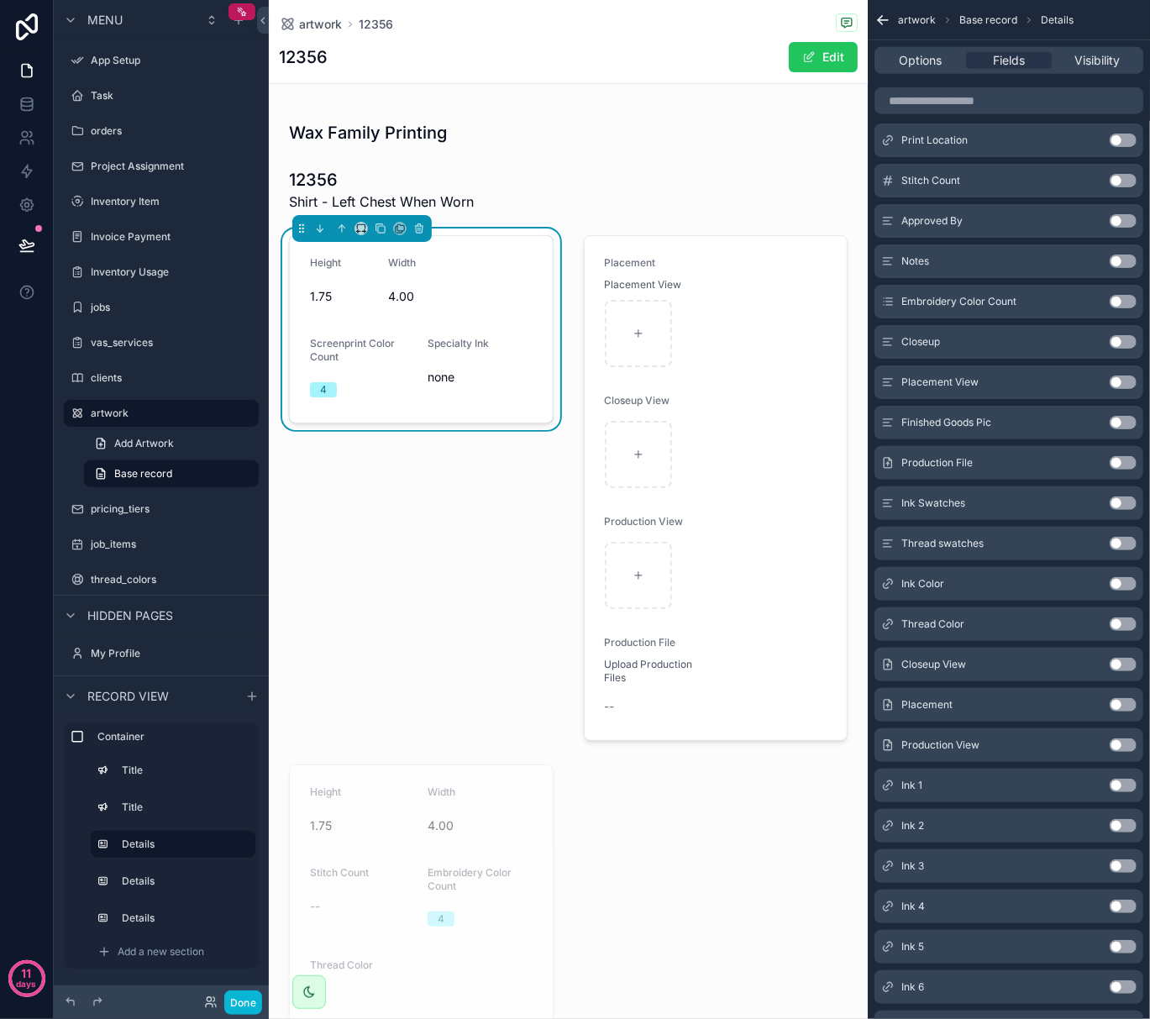
click at [1121, 786] on button "Use setting" at bounding box center [1123, 785] width 27 height 13
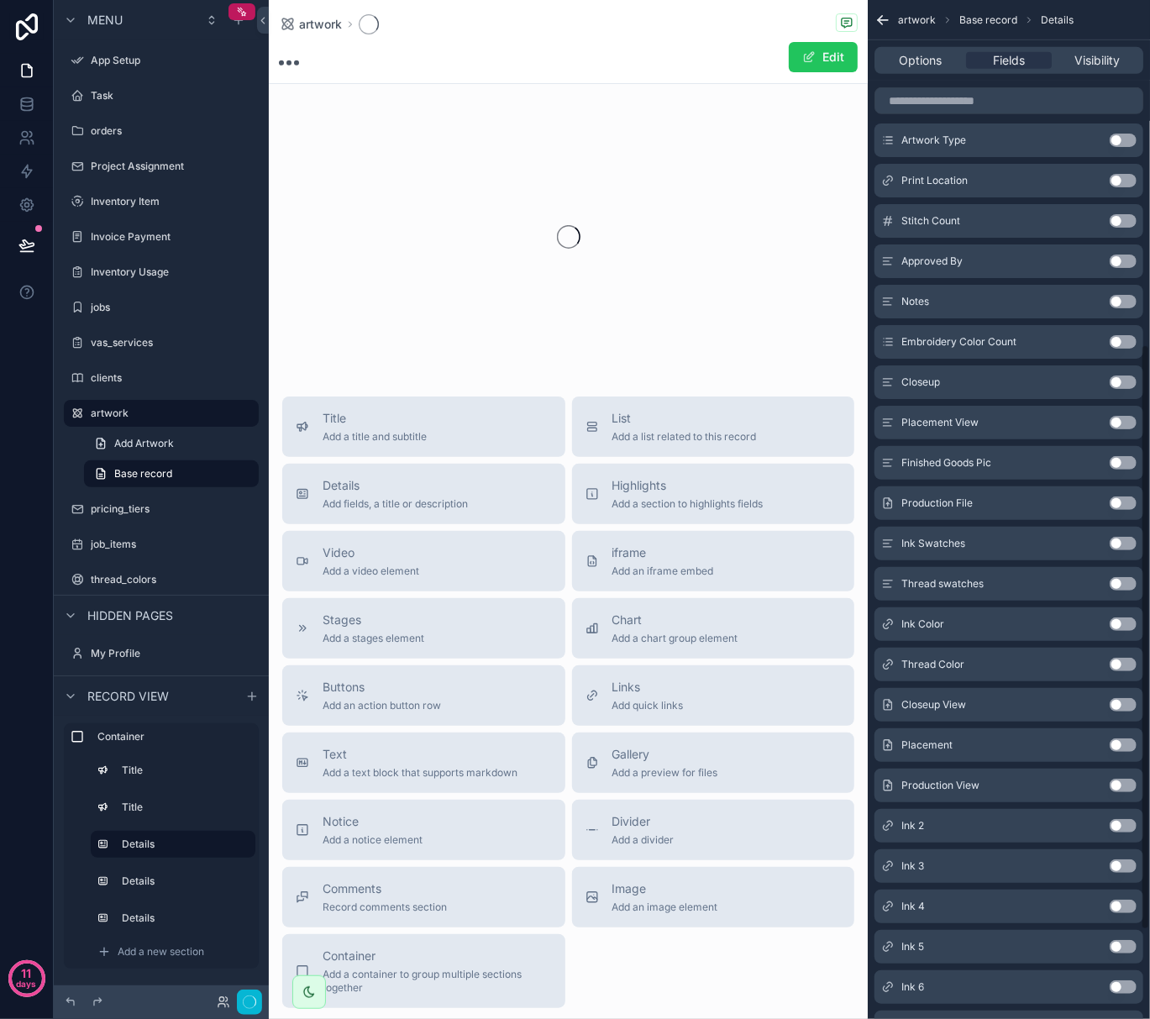
scroll to position [600, 0]
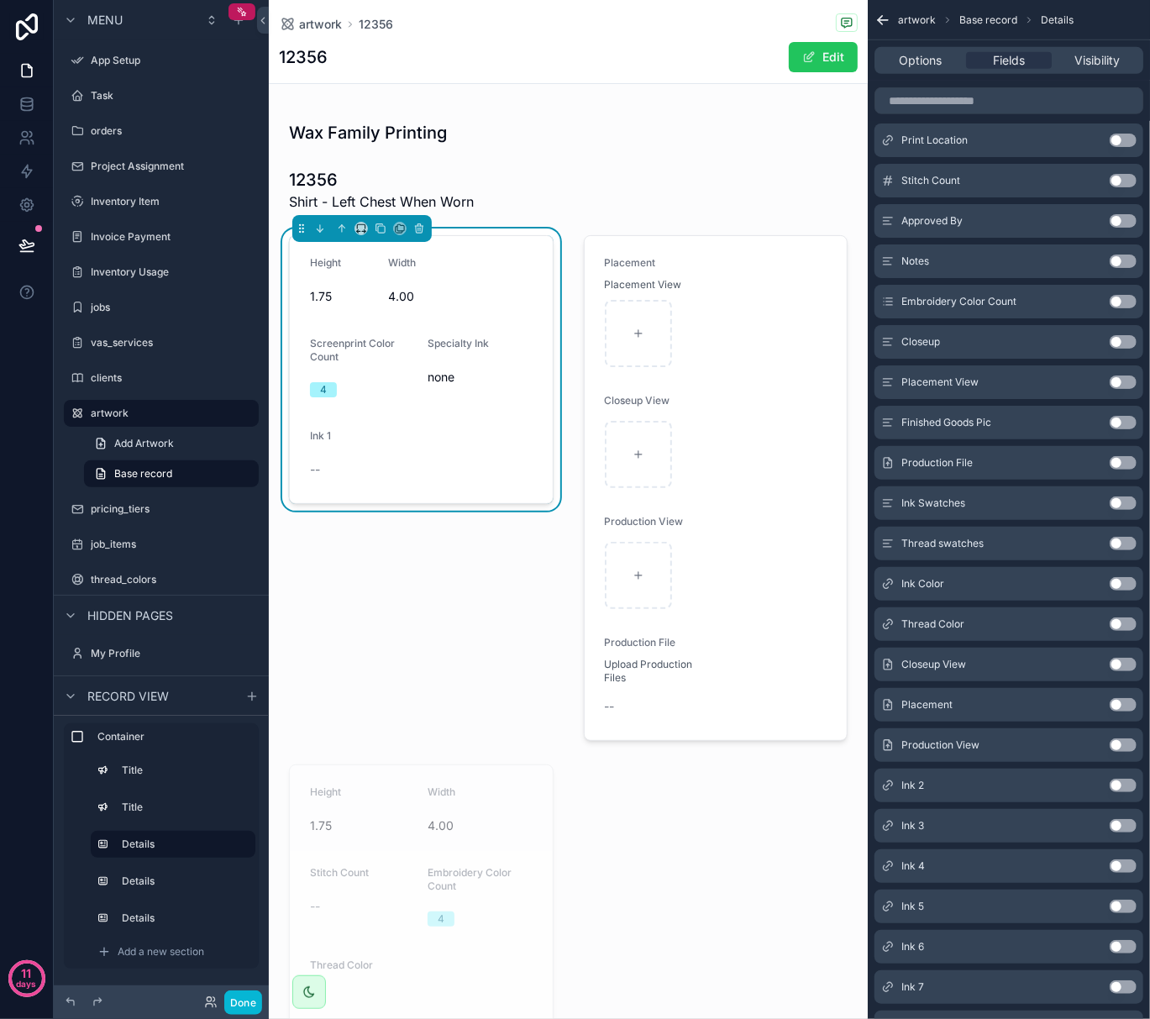
click at [1123, 786] on button "Use setting" at bounding box center [1123, 785] width 27 height 13
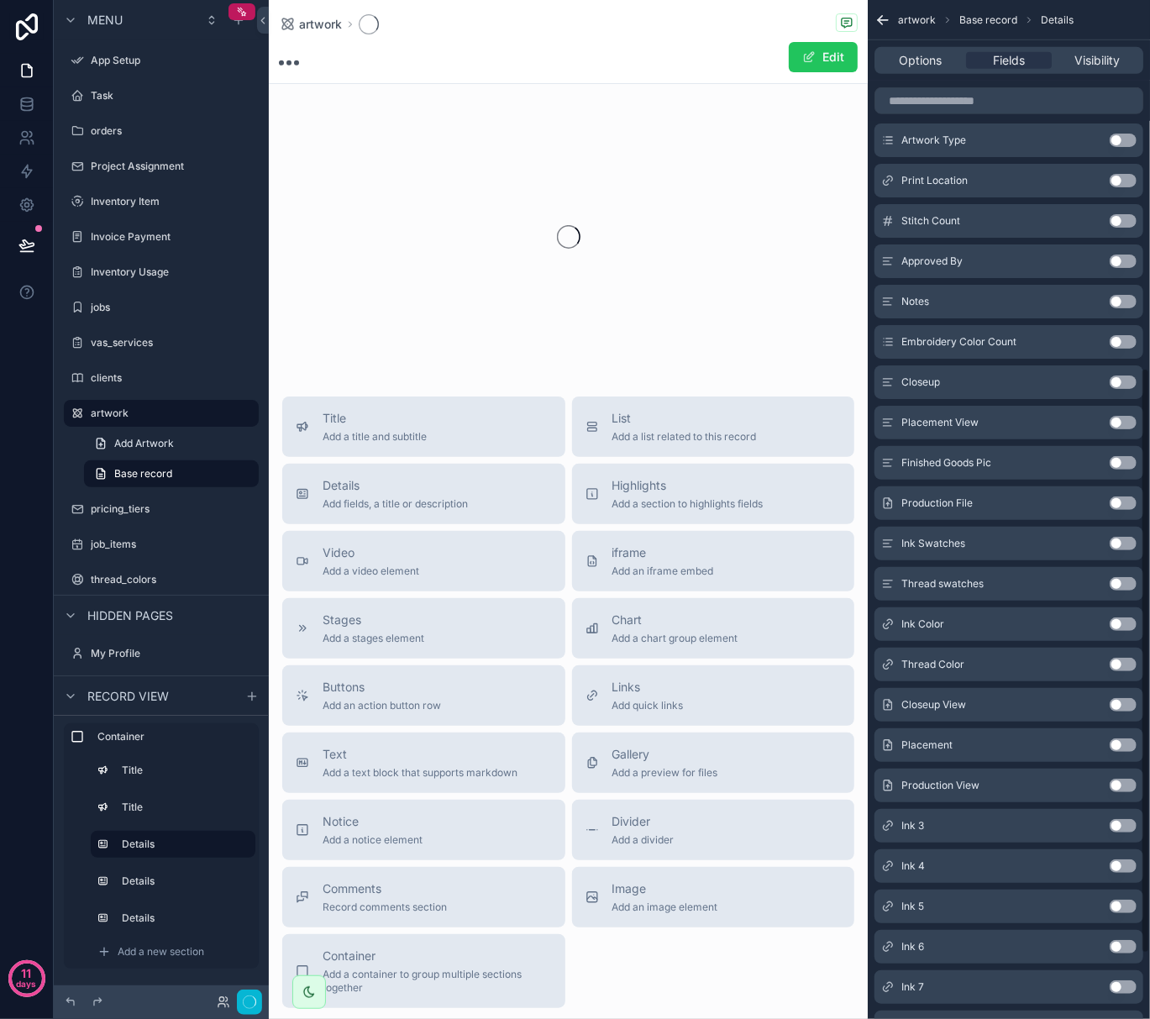
scroll to position [640, 0]
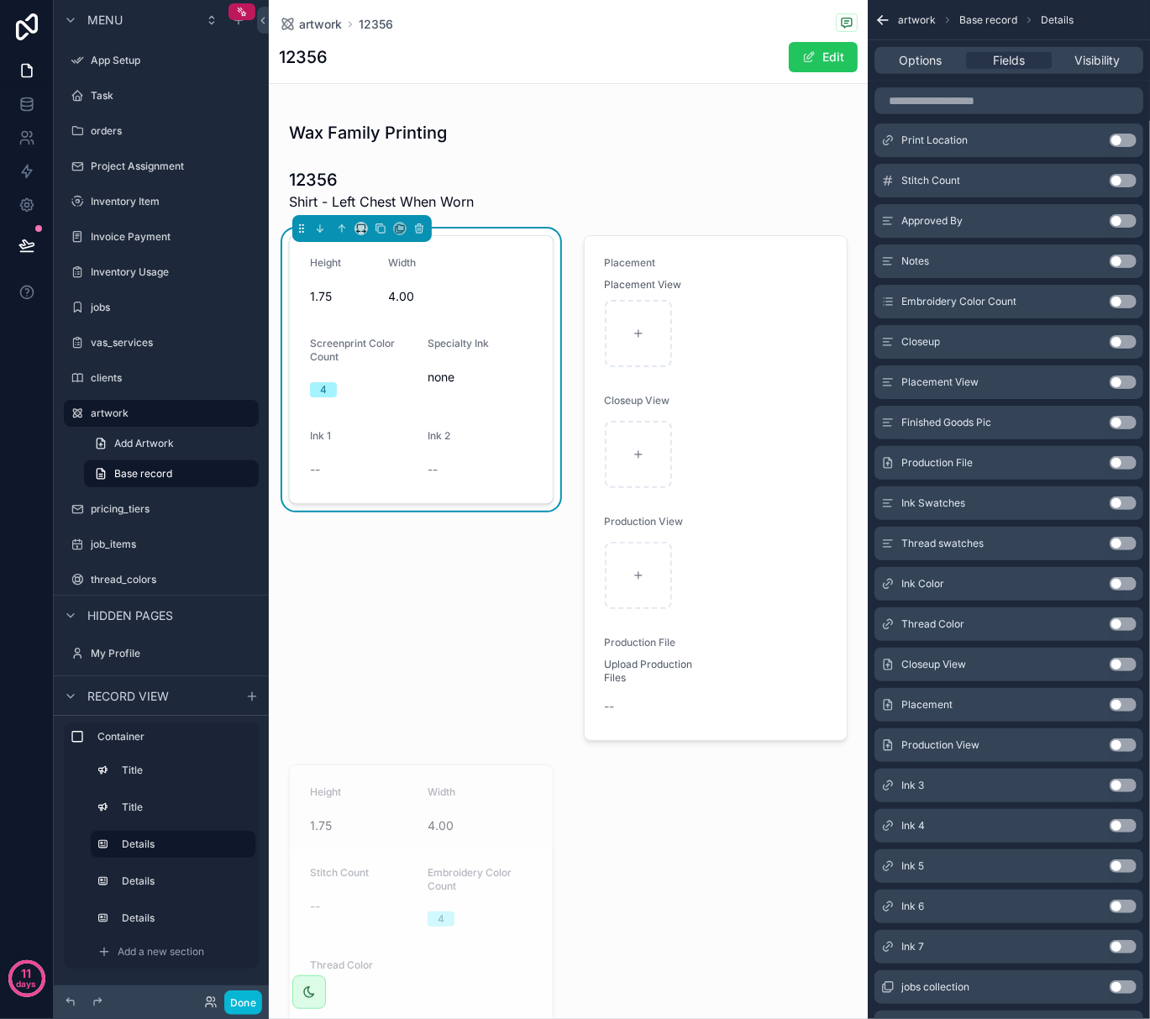
click at [1126, 788] on button "Use setting" at bounding box center [1123, 785] width 27 height 13
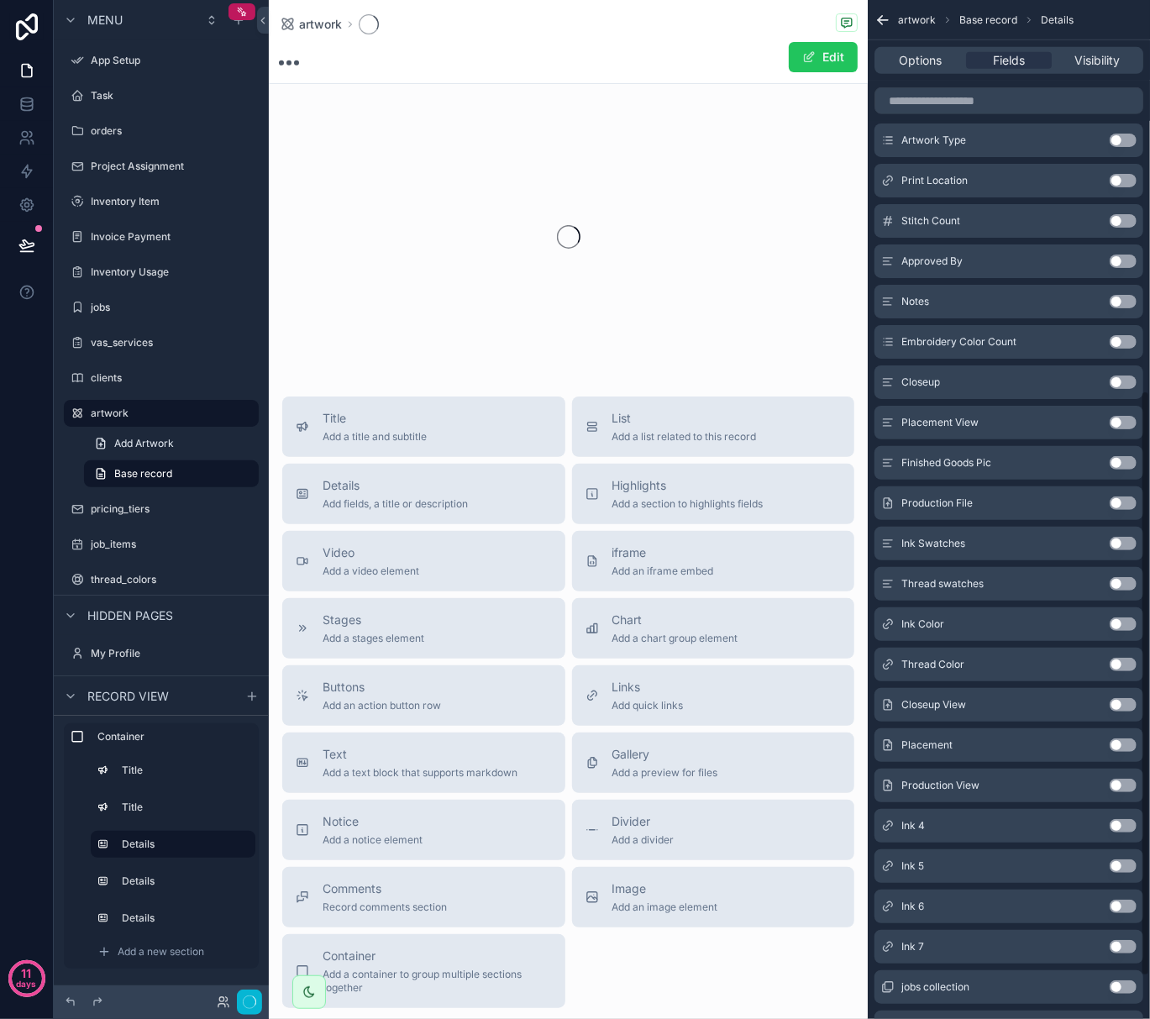
scroll to position [681, 0]
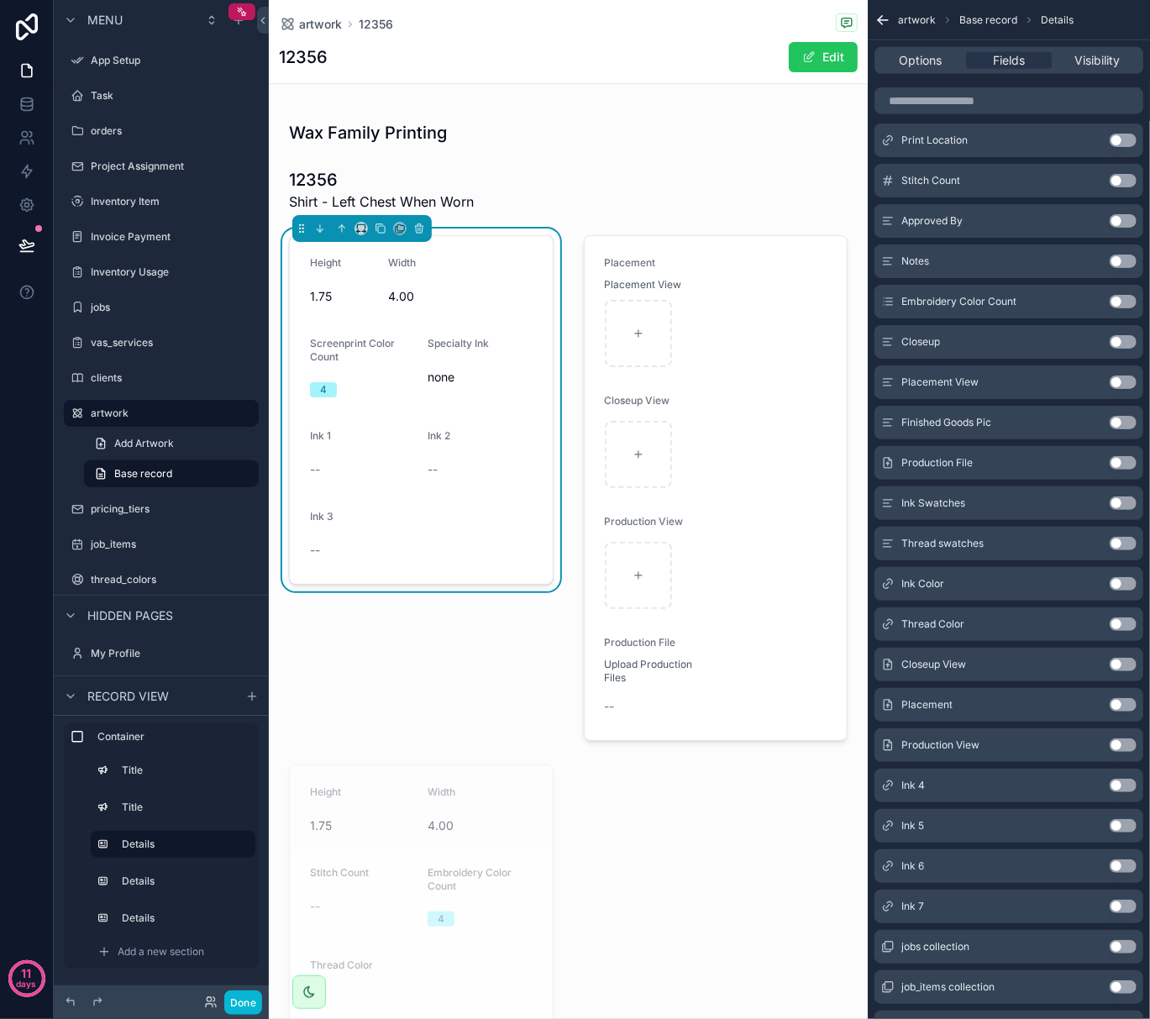
click at [1126, 787] on button "Use setting" at bounding box center [1123, 785] width 27 height 13
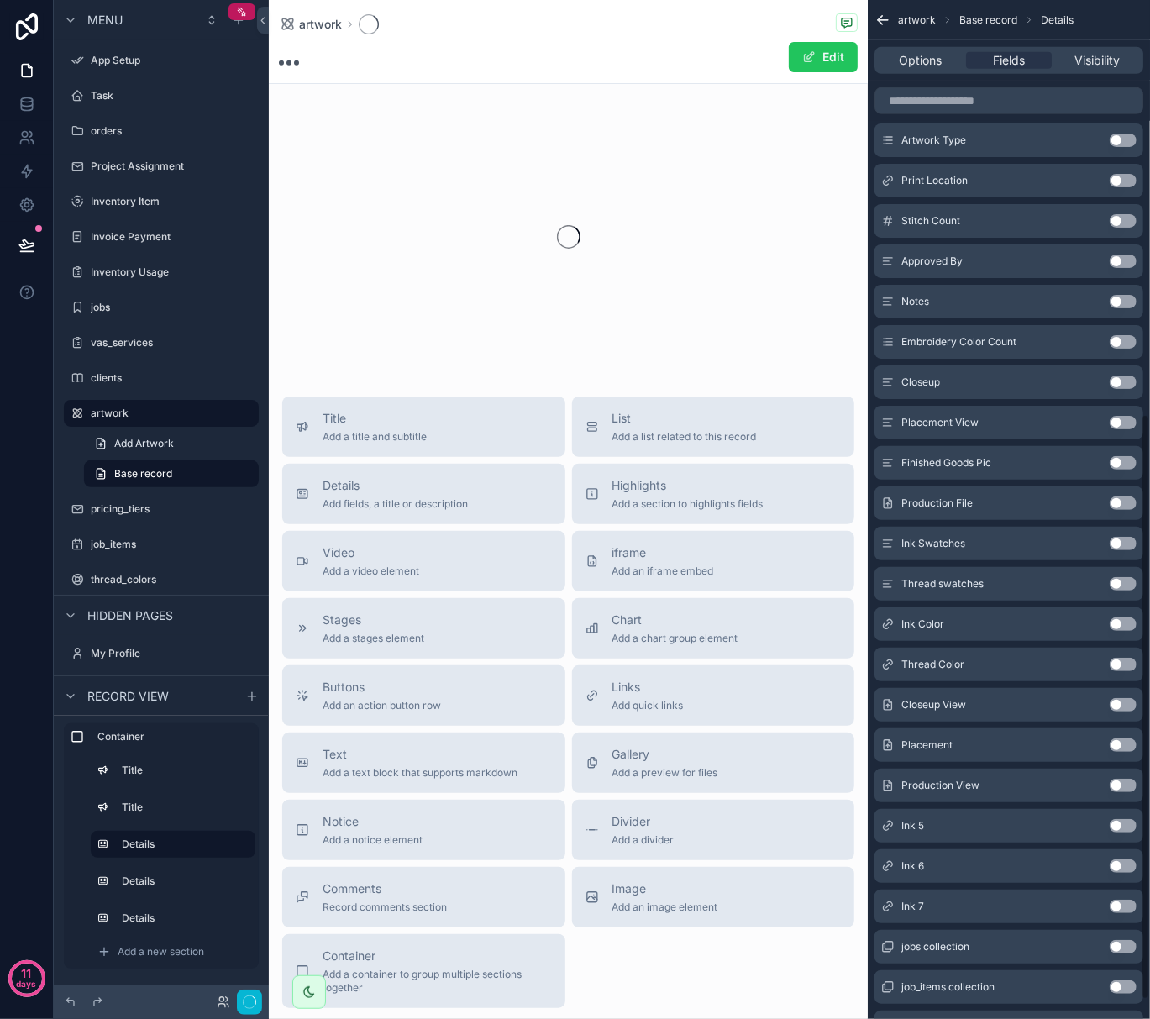
scroll to position [721, 0]
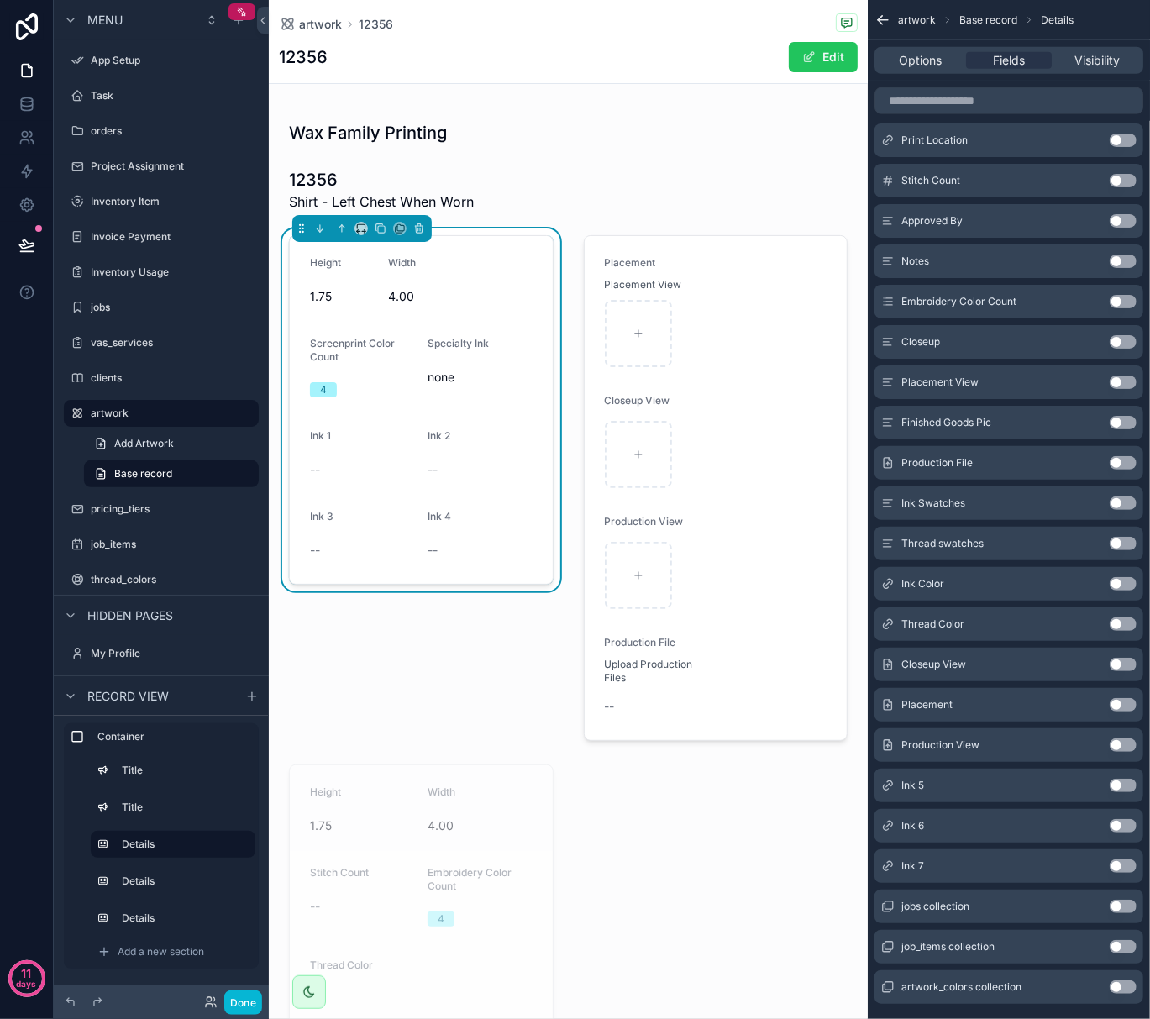
click at [1127, 786] on button "Use setting" at bounding box center [1123, 785] width 27 height 13
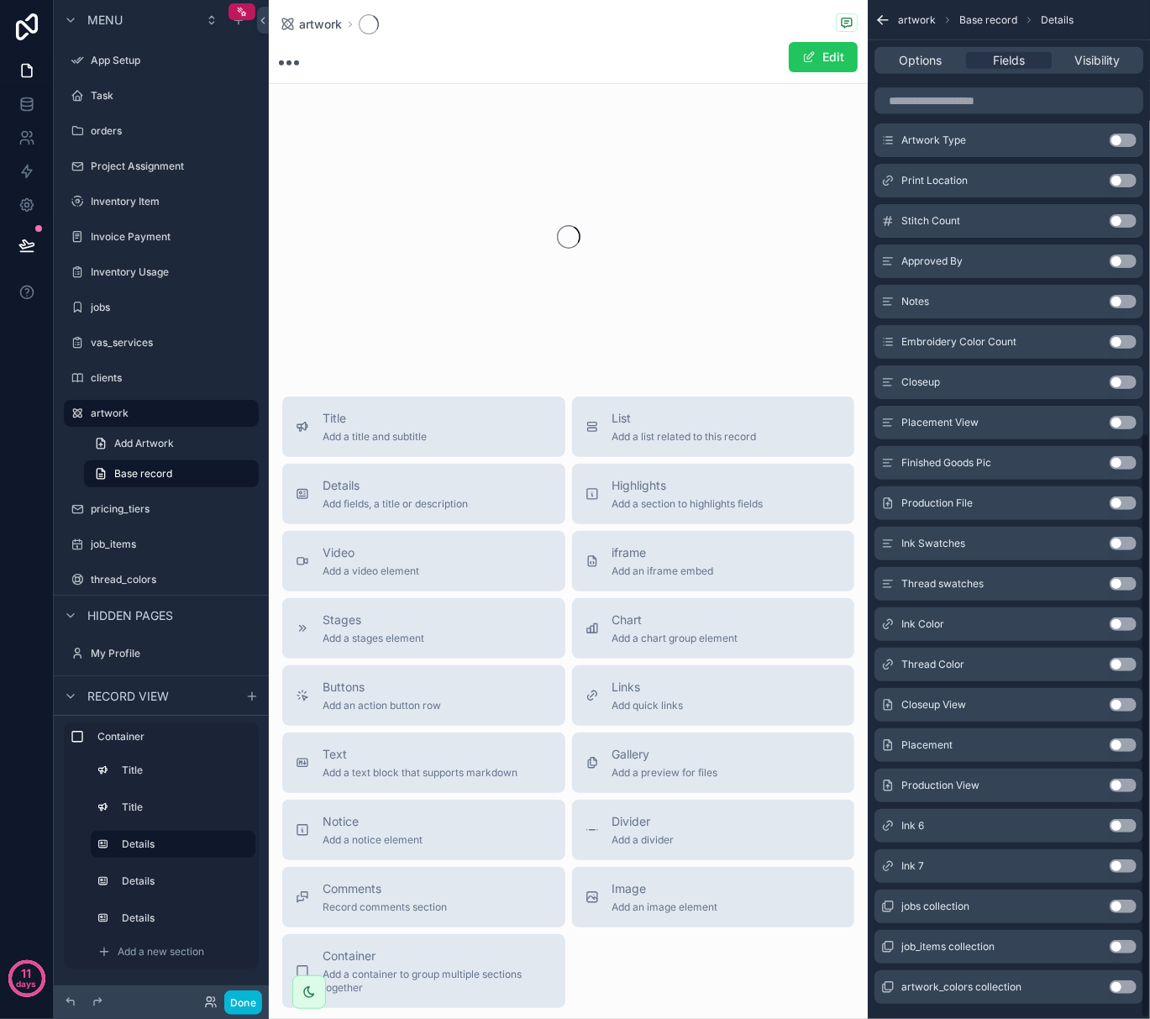
scroll to position [754, 0]
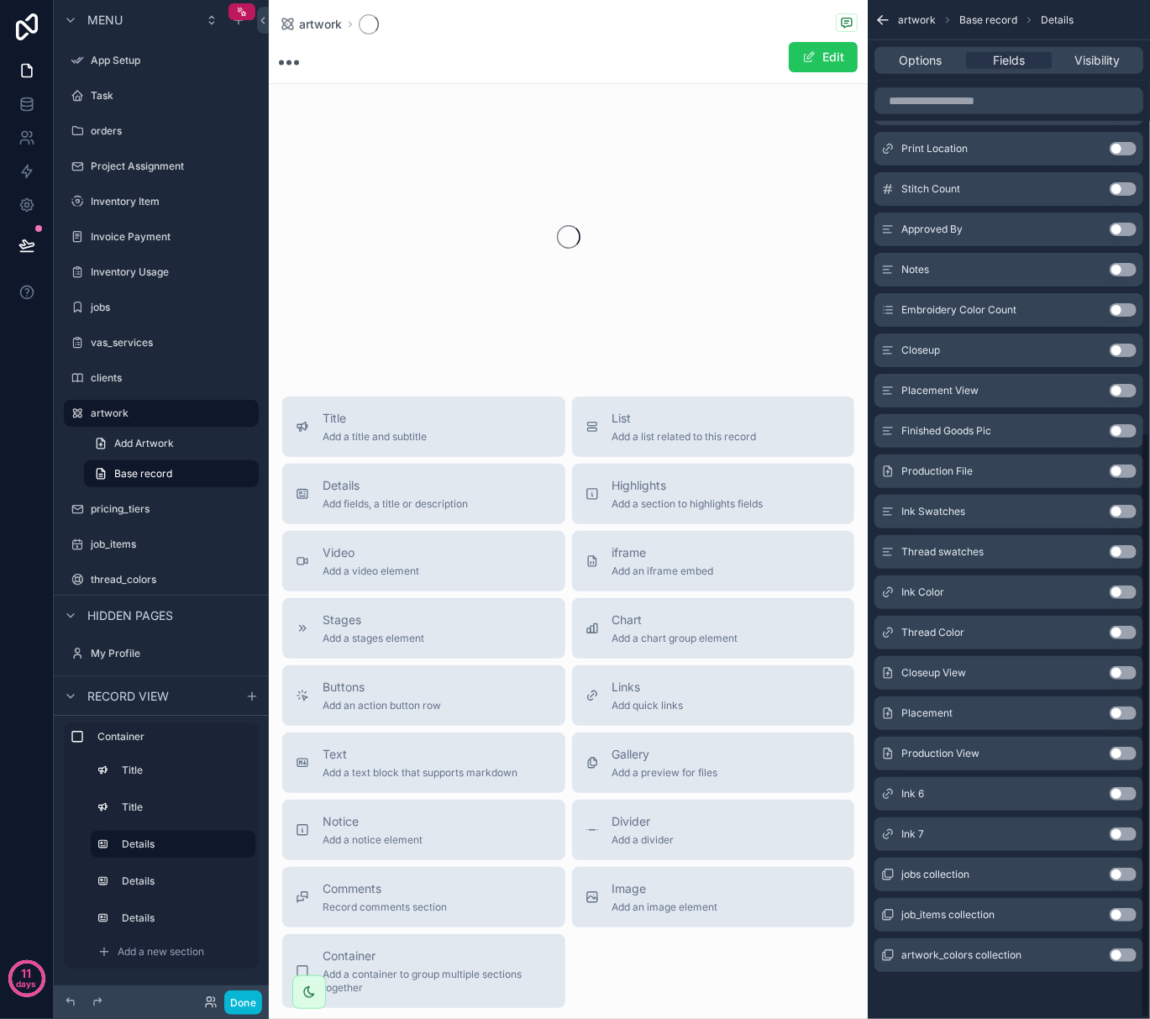
click at [1127, 786] on div "Ink 6 Use setting" at bounding box center [1009, 794] width 269 height 34
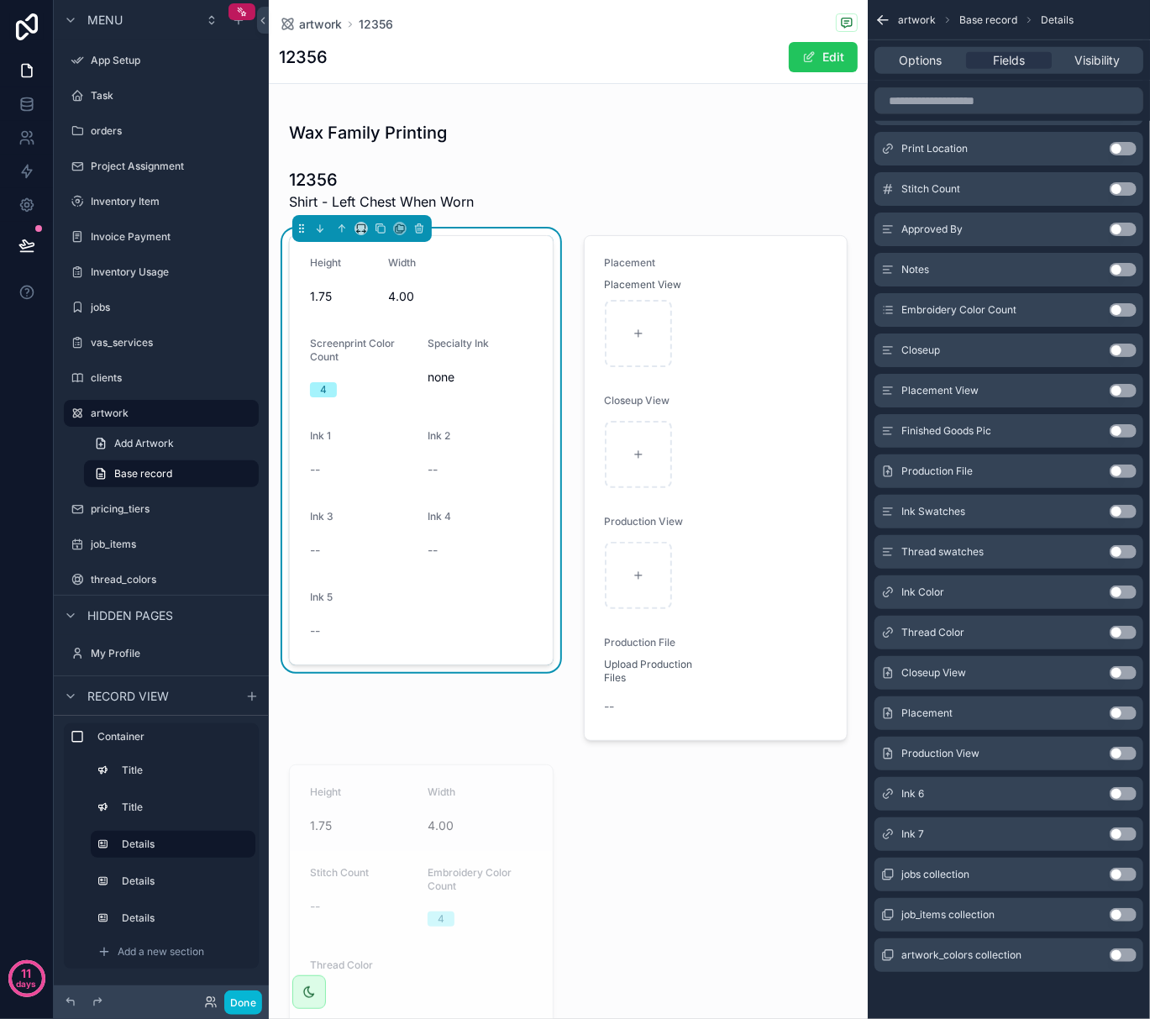
click at [1127, 791] on button "Use setting" at bounding box center [1123, 793] width 27 height 13
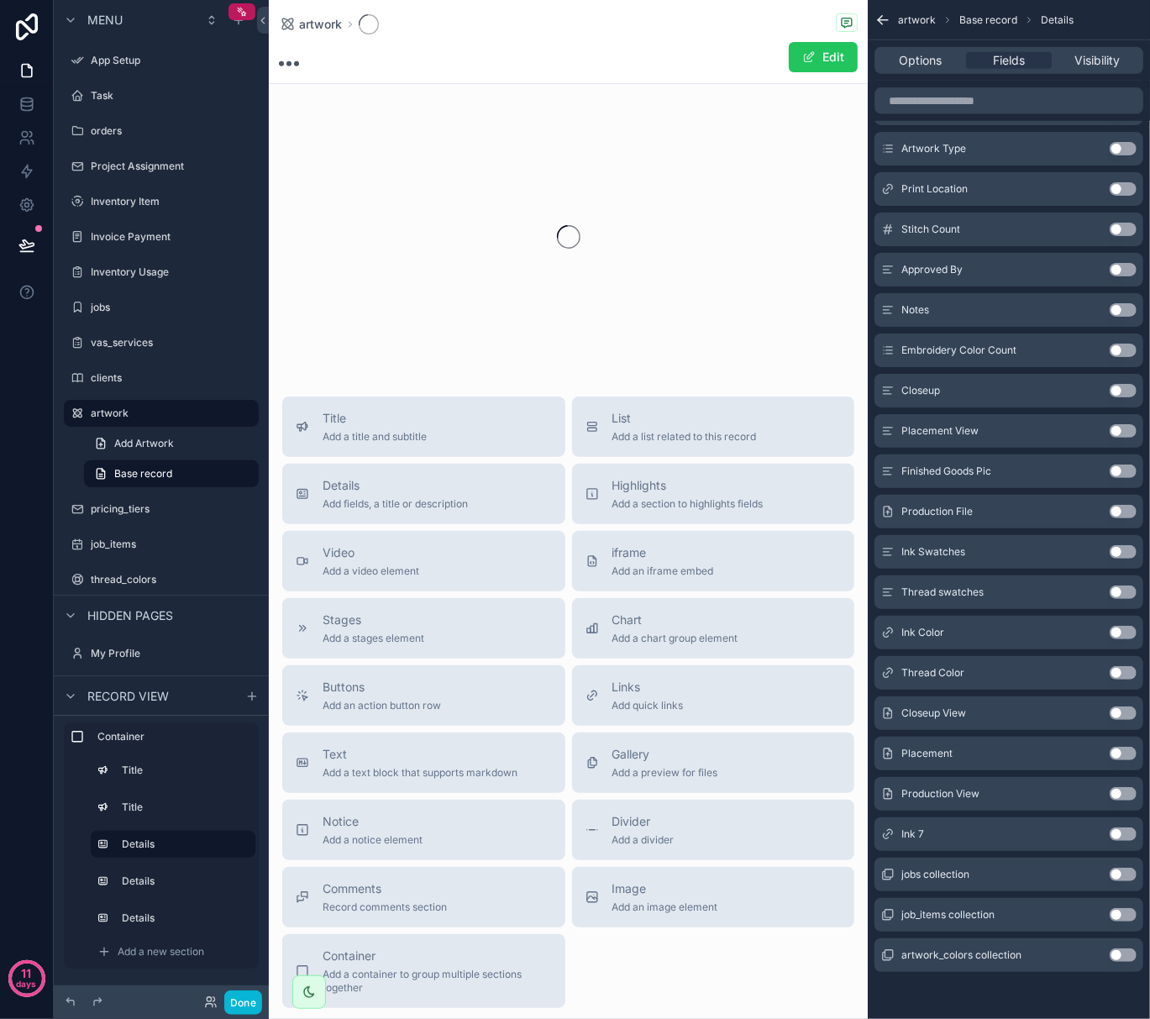
click at [1121, 837] on button "Use setting" at bounding box center [1123, 834] width 27 height 13
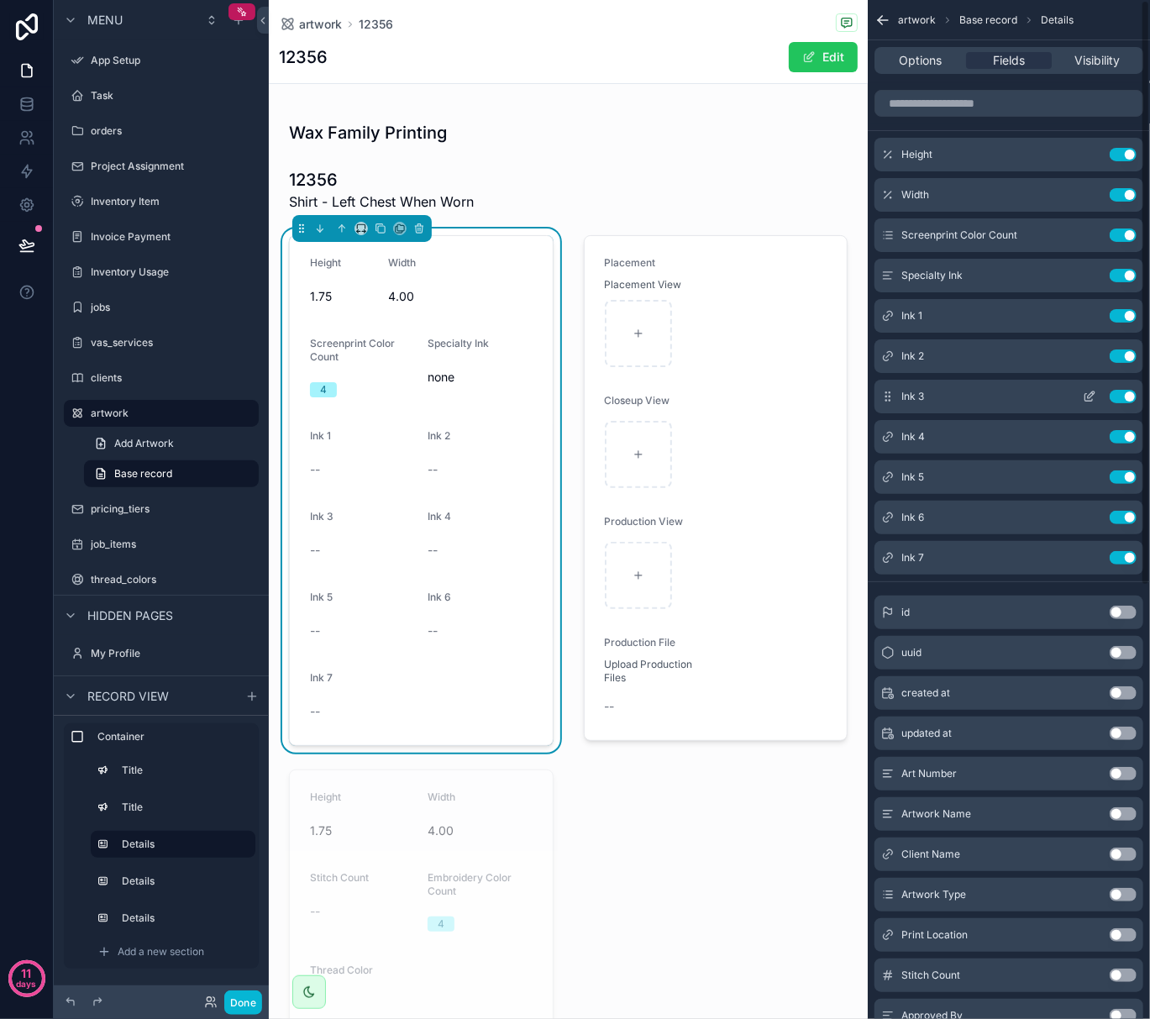
scroll to position [0, 0]
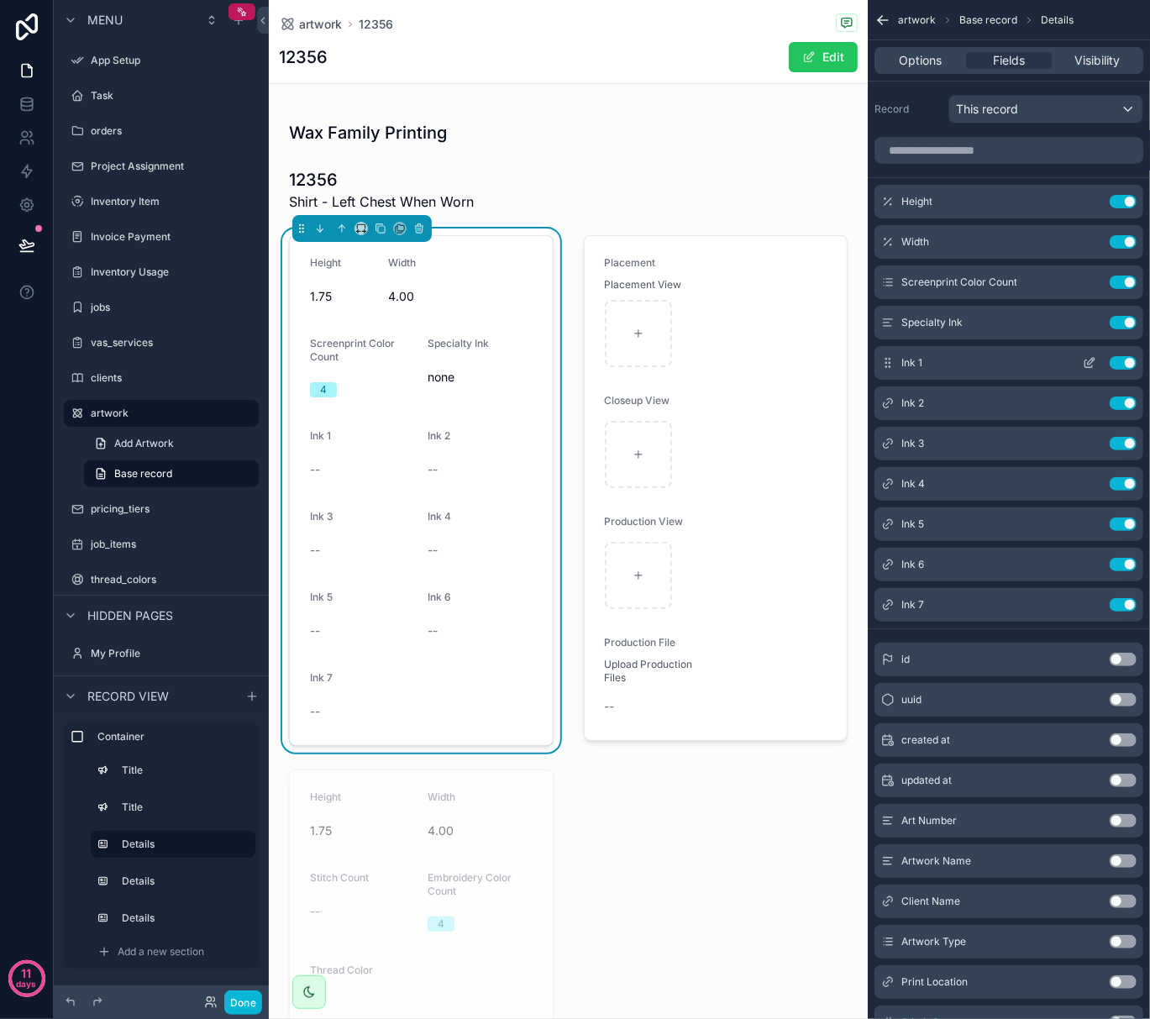
click at [1090, 361] on icon "scrollable content" at bounding box center [1091, 361] width 7 height 7
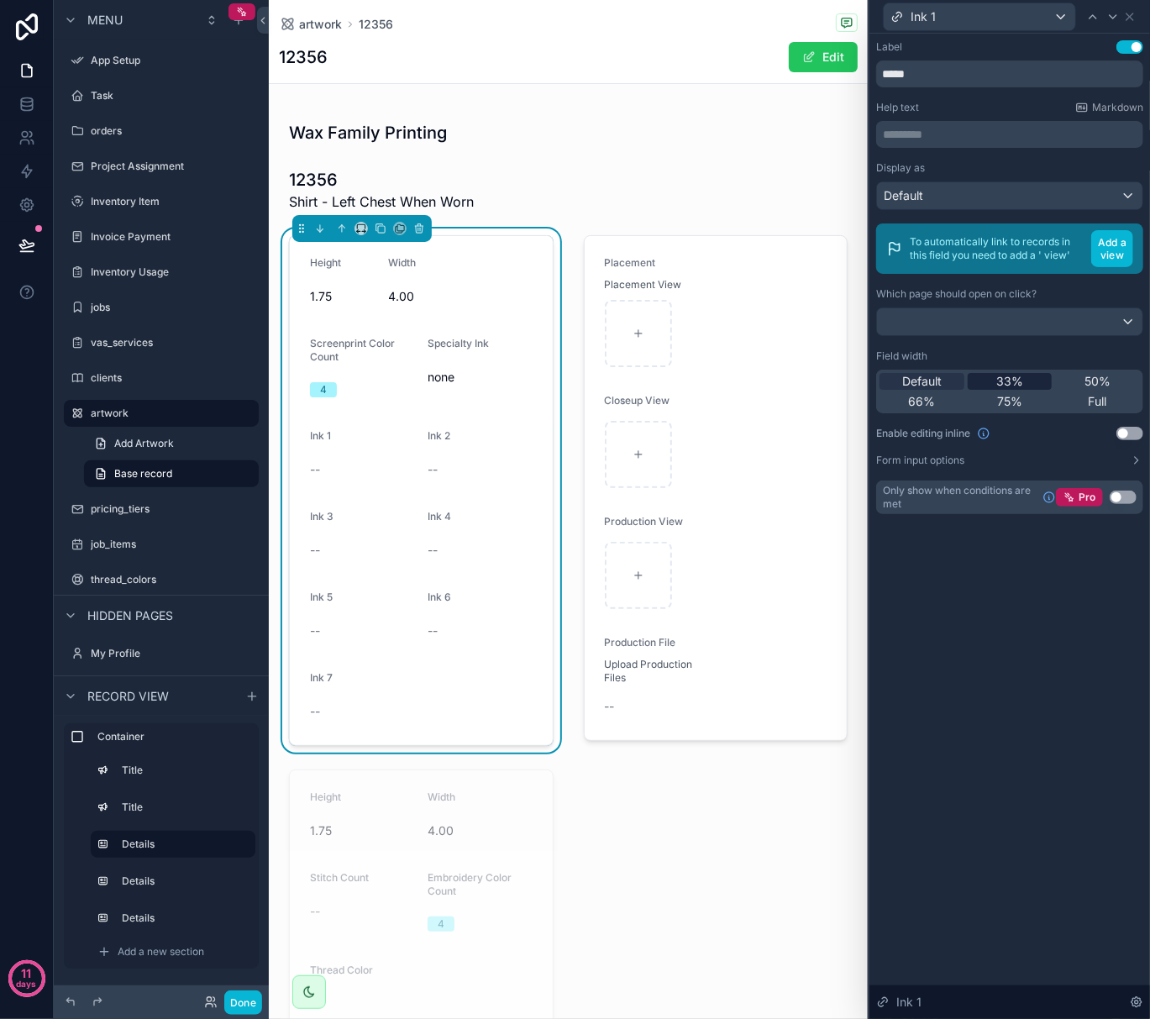
click at [1009, 387] on span "33%" at bounding box center [1010, 381] width 27 height 17
click at [1129, 430] on button "Use setting" at bounding box center [1130, 433] width 27 height 13
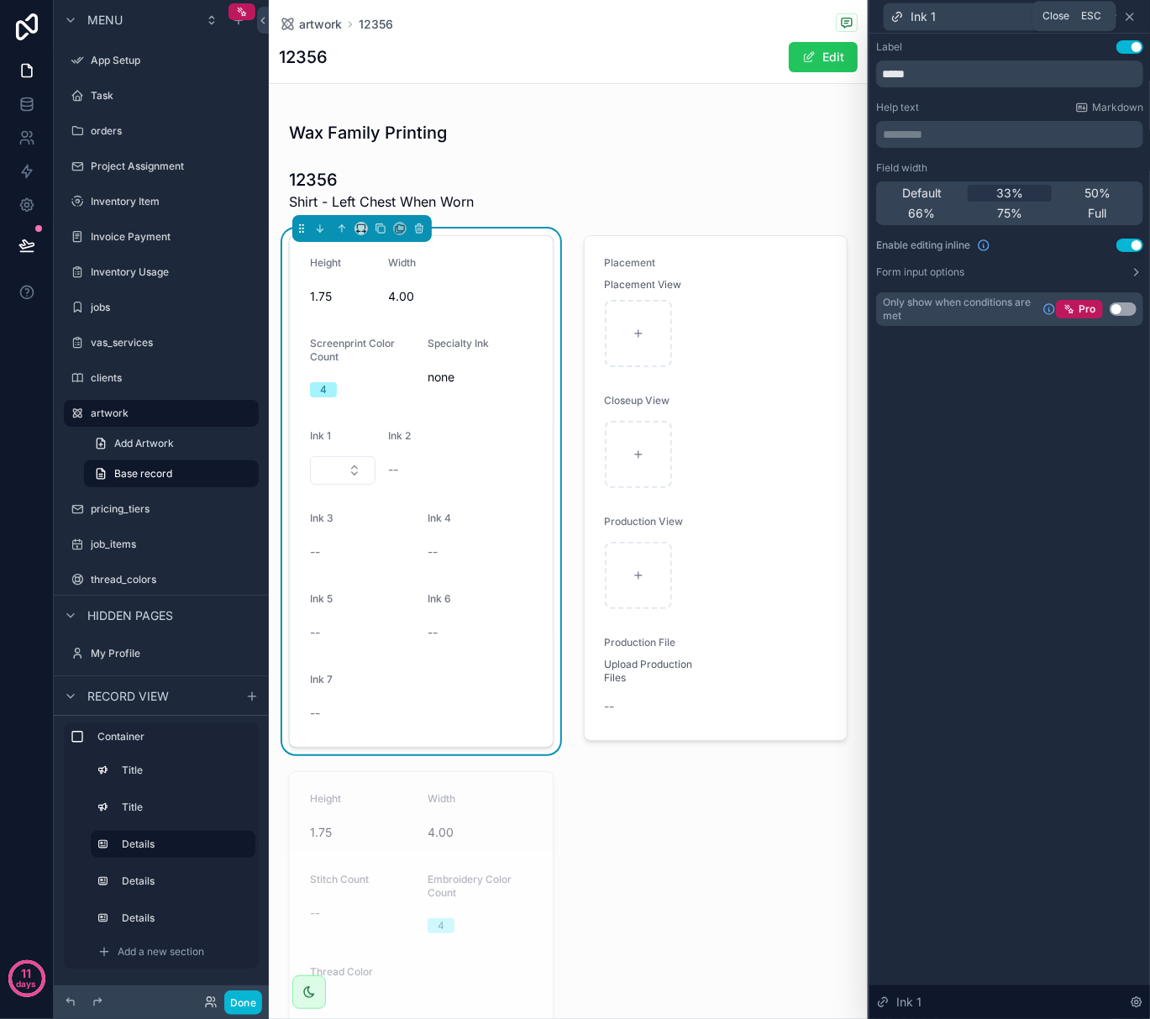
click at [1134, 17] on icon at bounding box center [1129, 16] width 13 height 13
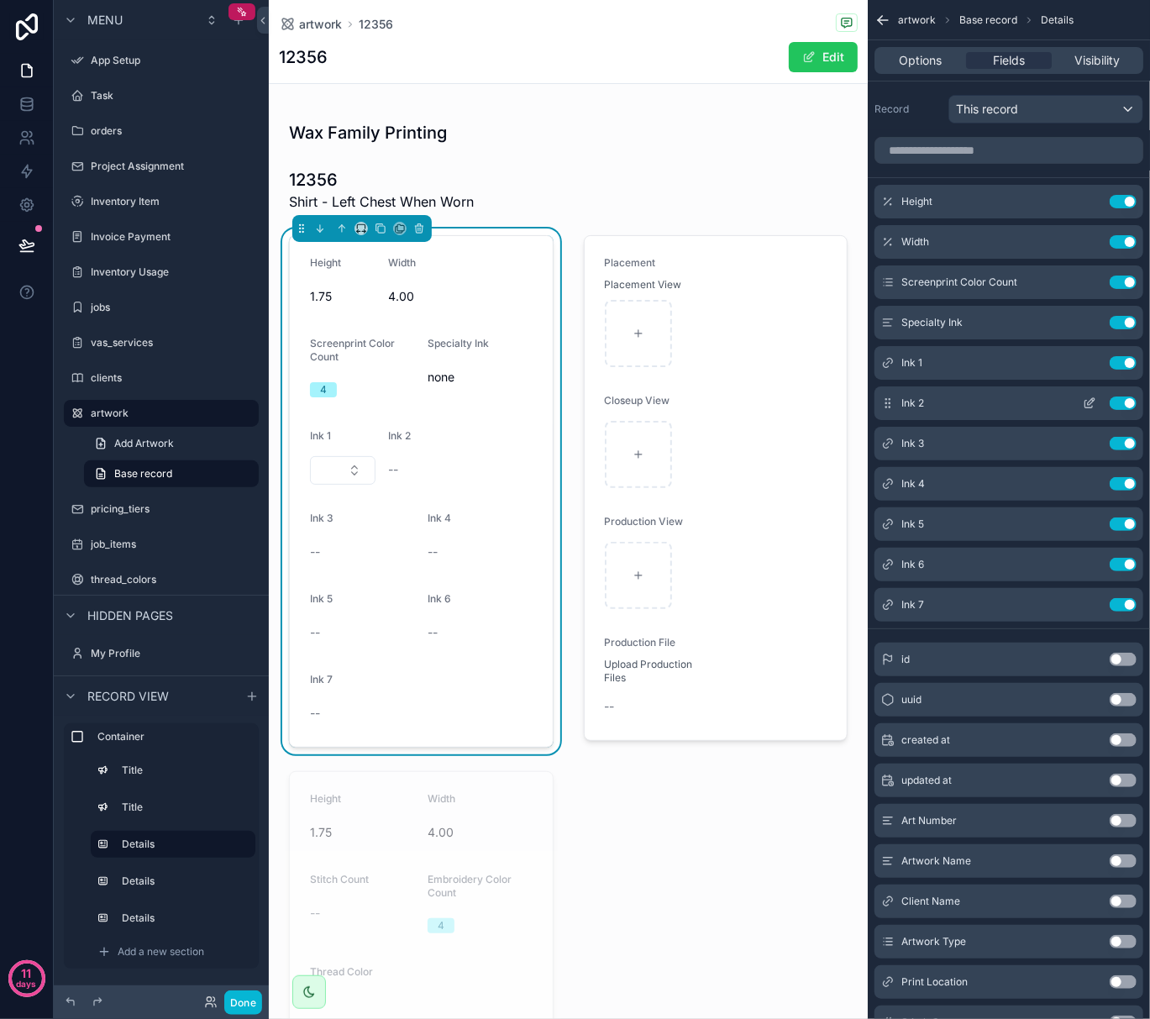
click at [1089, 404] on icon "scrollable content" at bounding box center [1091, 401] width 7 height 7
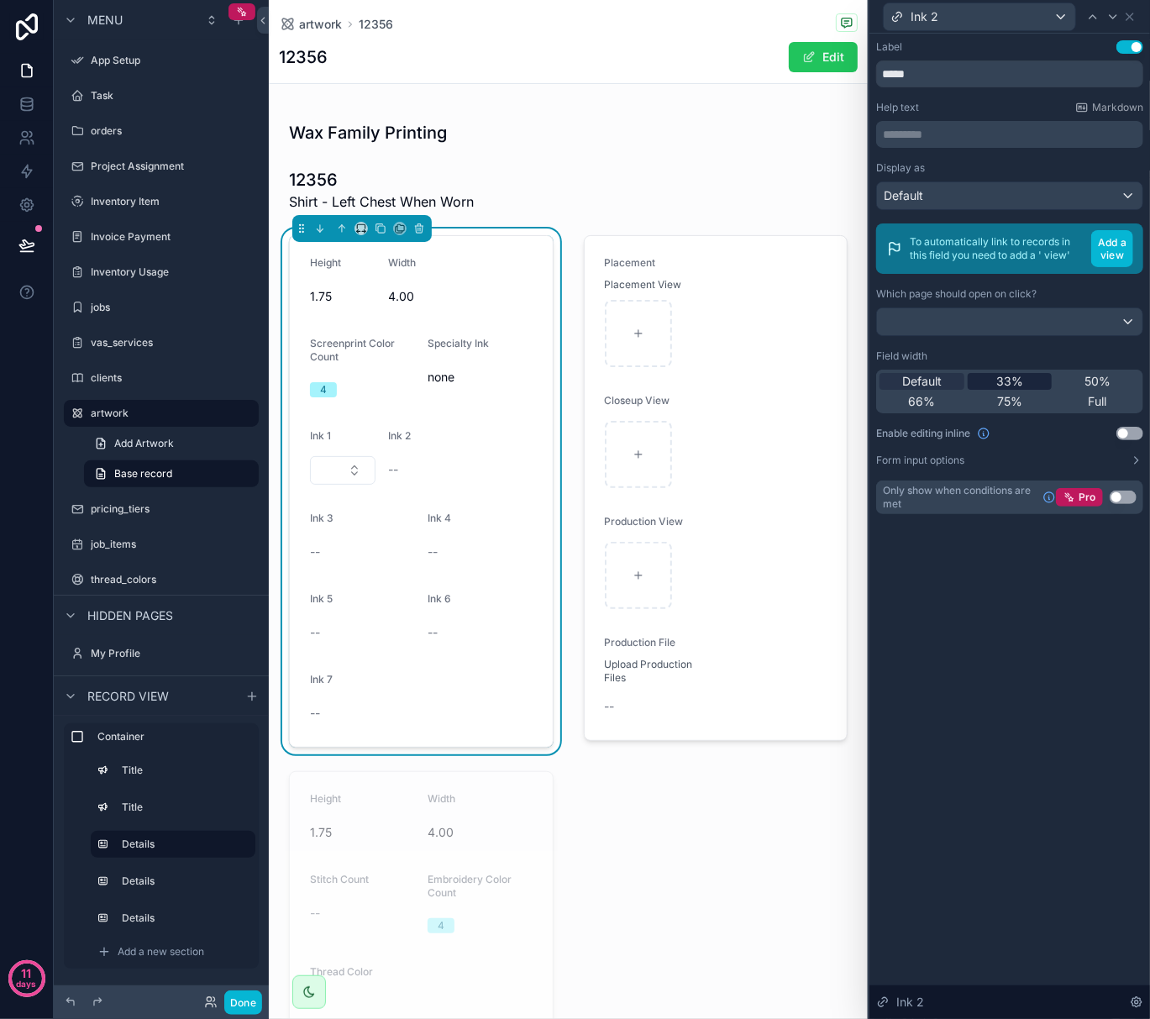
click at [1029, 380] on div "33%" at bounding box center [1010, 381] width 85 height 17
click at [1118, 435] on button "Use setting" at bounding box center [1130, 433] width 27 height 13
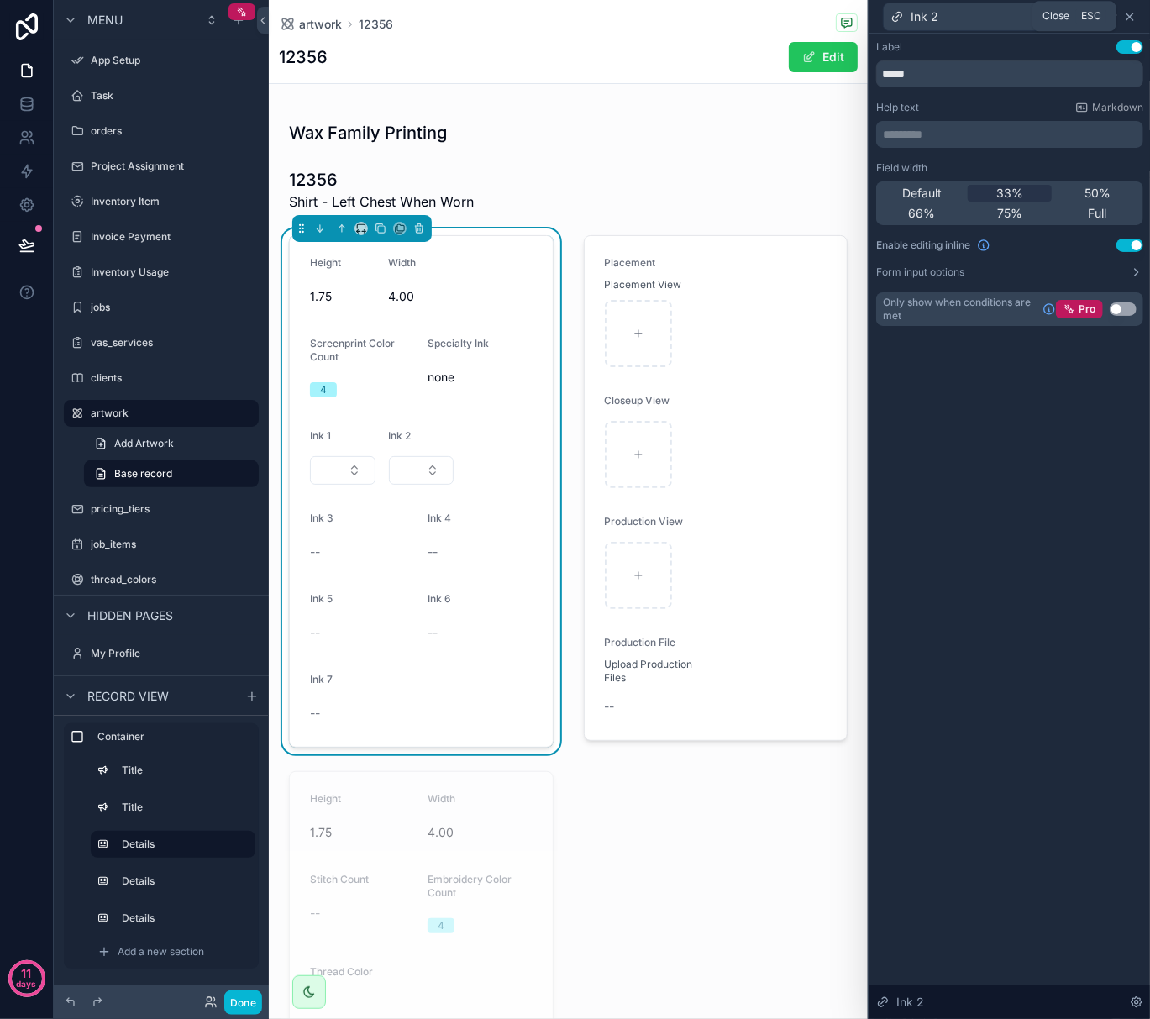
click at [1123, 12] on icon at bounding box center [1129, 16] width 13 height 13
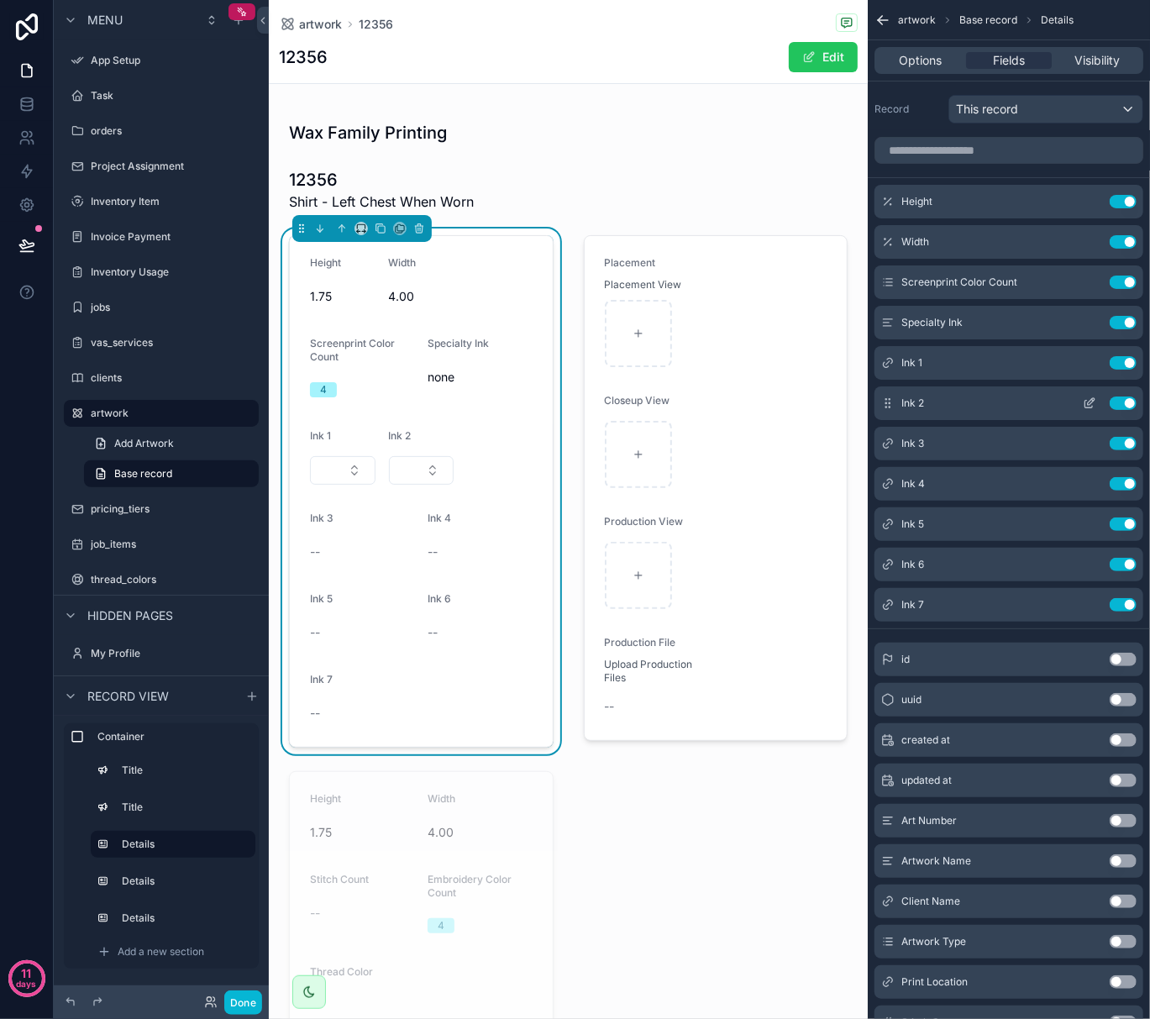
click at [1083, 403] on icon "scrollable content" at bounding box center [1089, 403] width 13 height 13
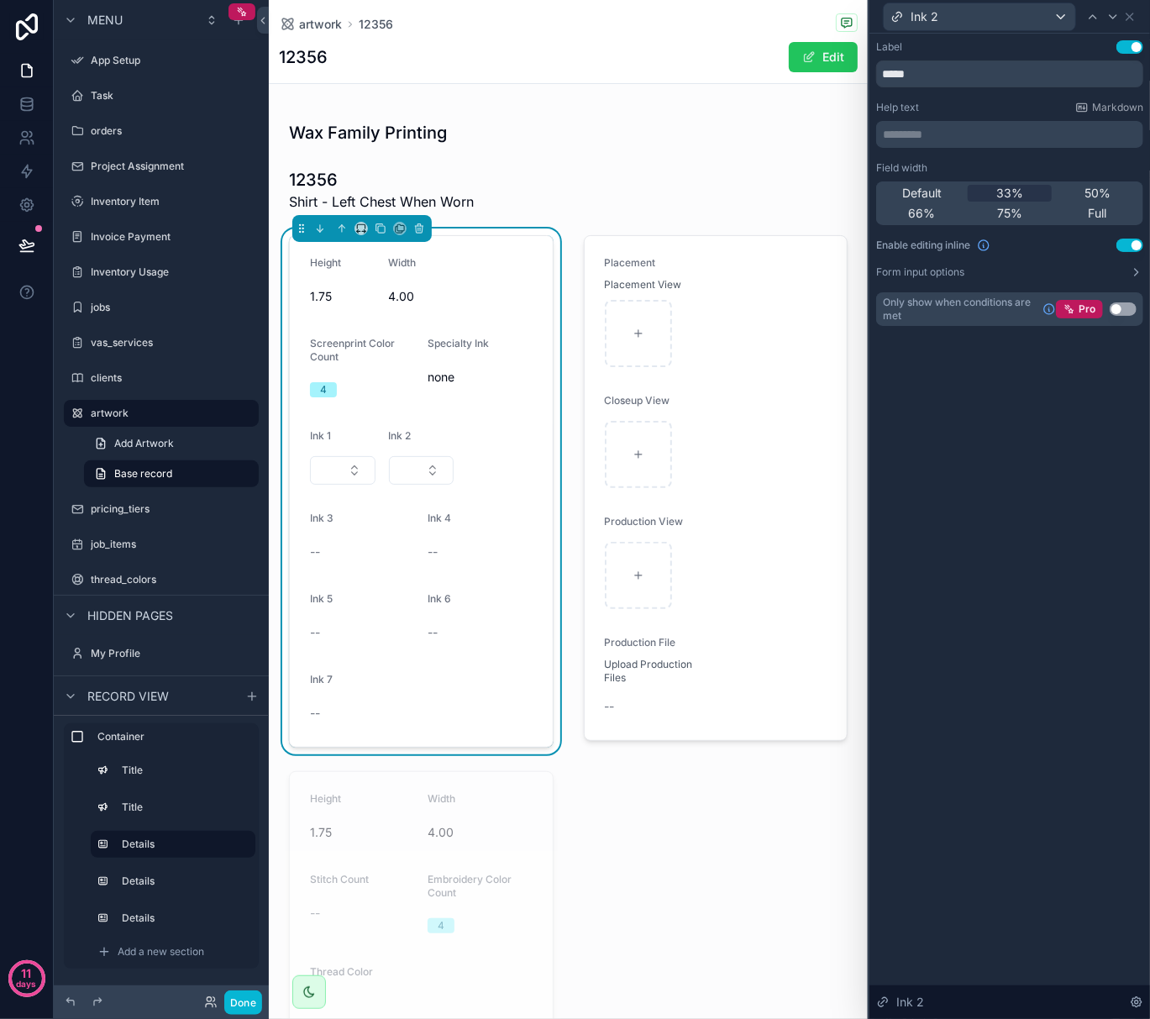
click at [1120, 308] on button "Use setting" at bounding box center [1123, 308] width 27 height 13
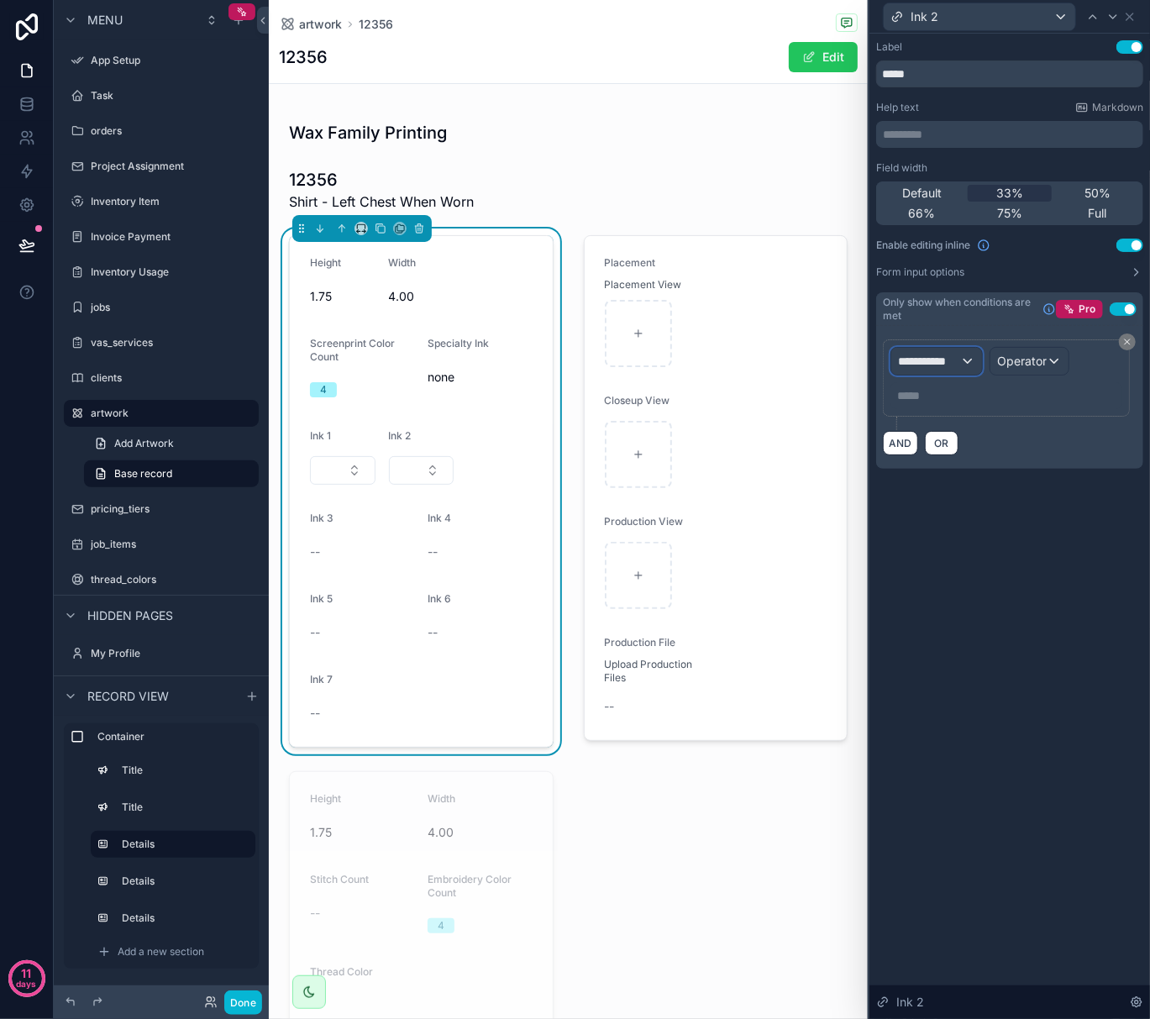
click at [965, 361] on div "**********" at bounding box center [937, 361] width 91 height 27
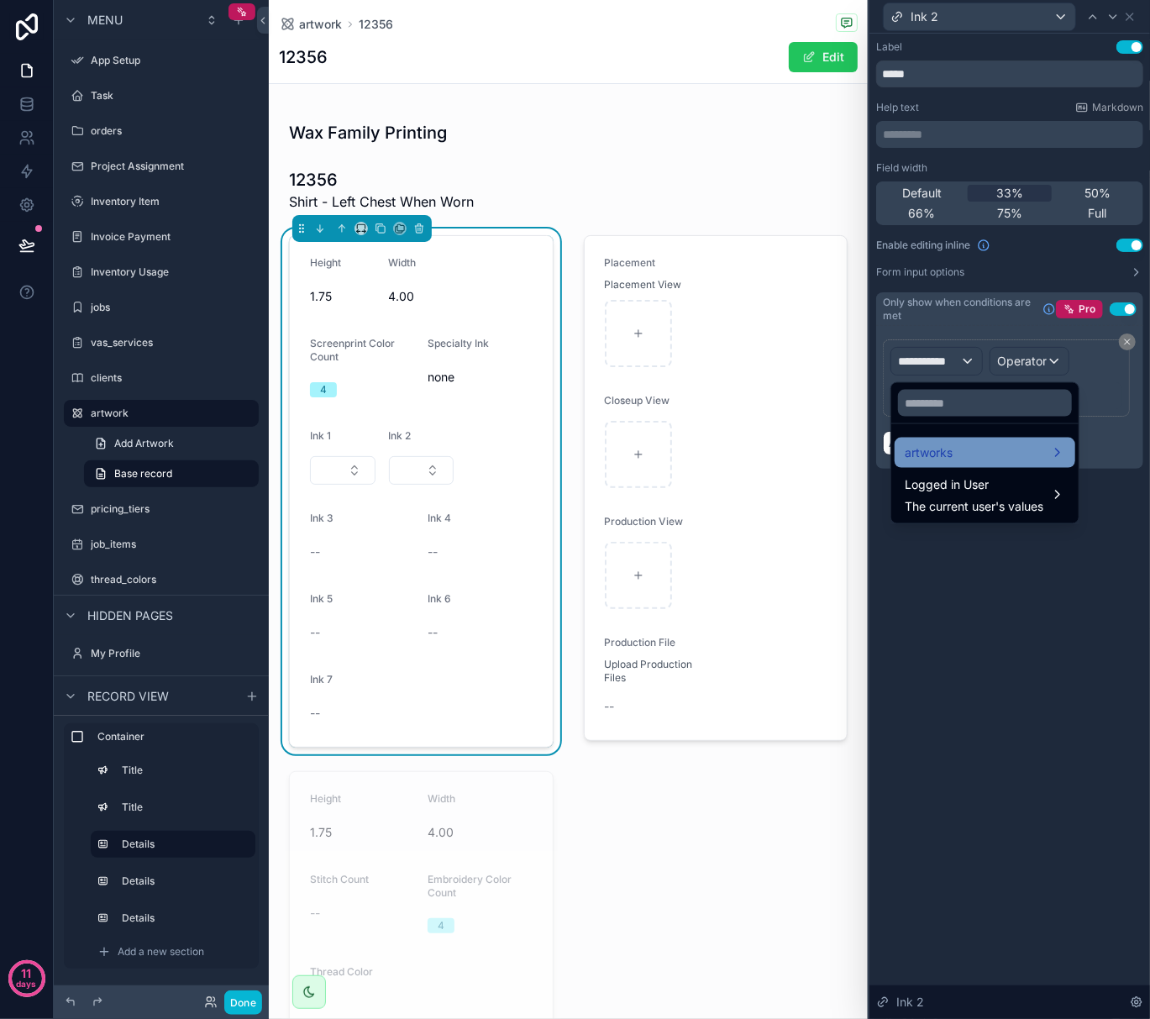
click at [952, 454] on span "artworks" at bounding box center [929, 453] width 48 height 20
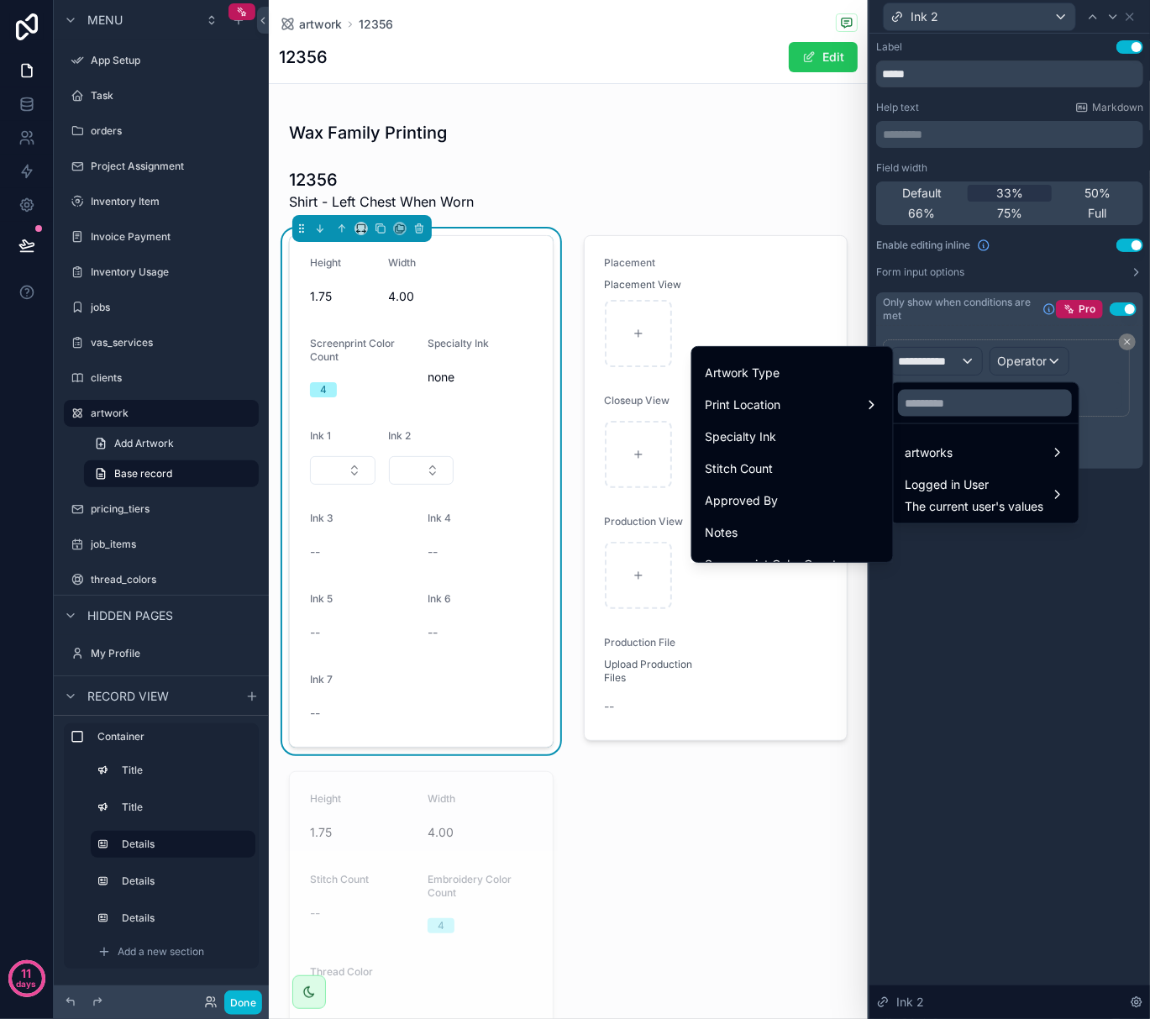
scroll to position [336, 0]
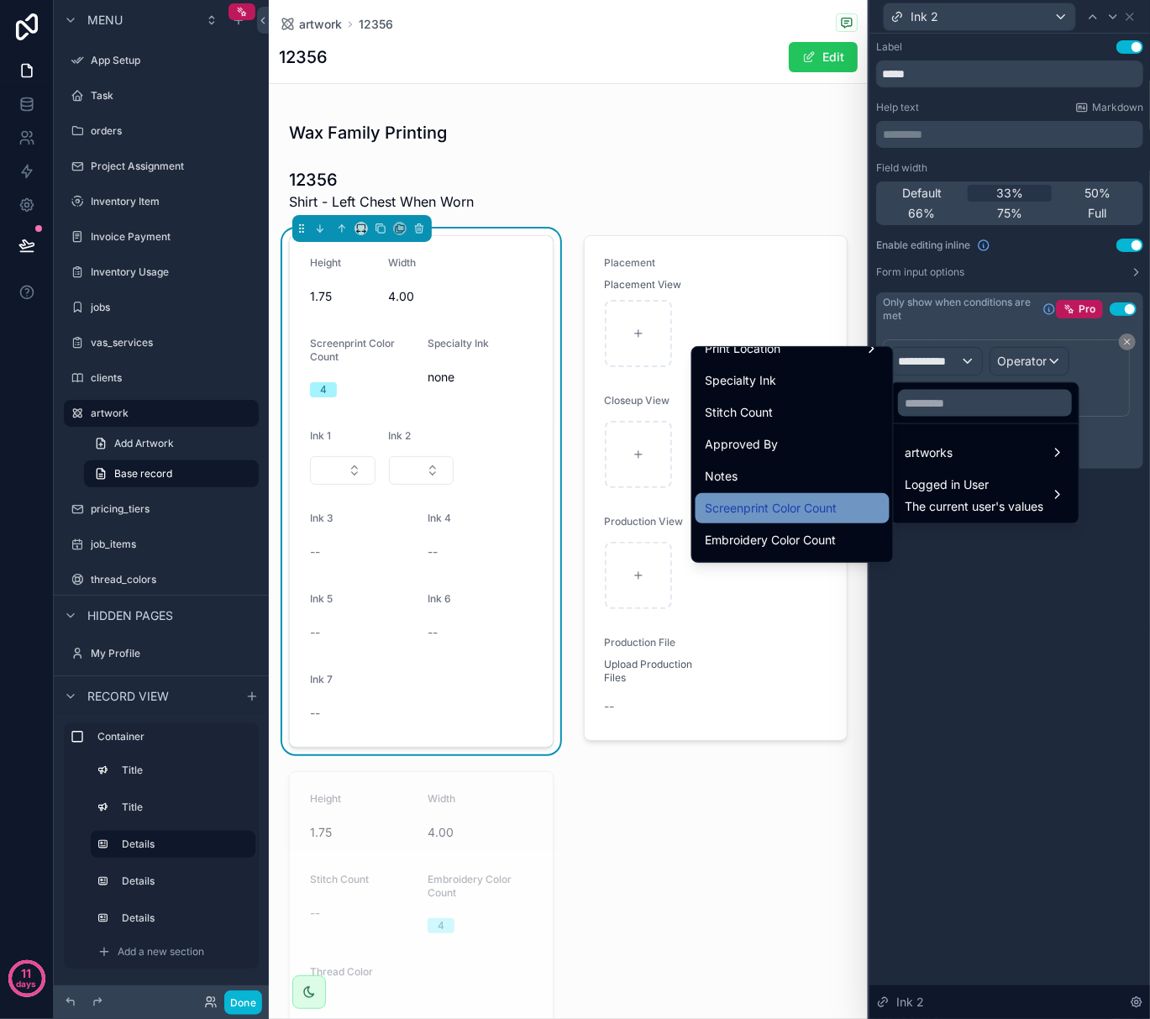
click at [750, 502] on span "Screenprint Color Count" at bounding box center [772, 508] width 132 height 20
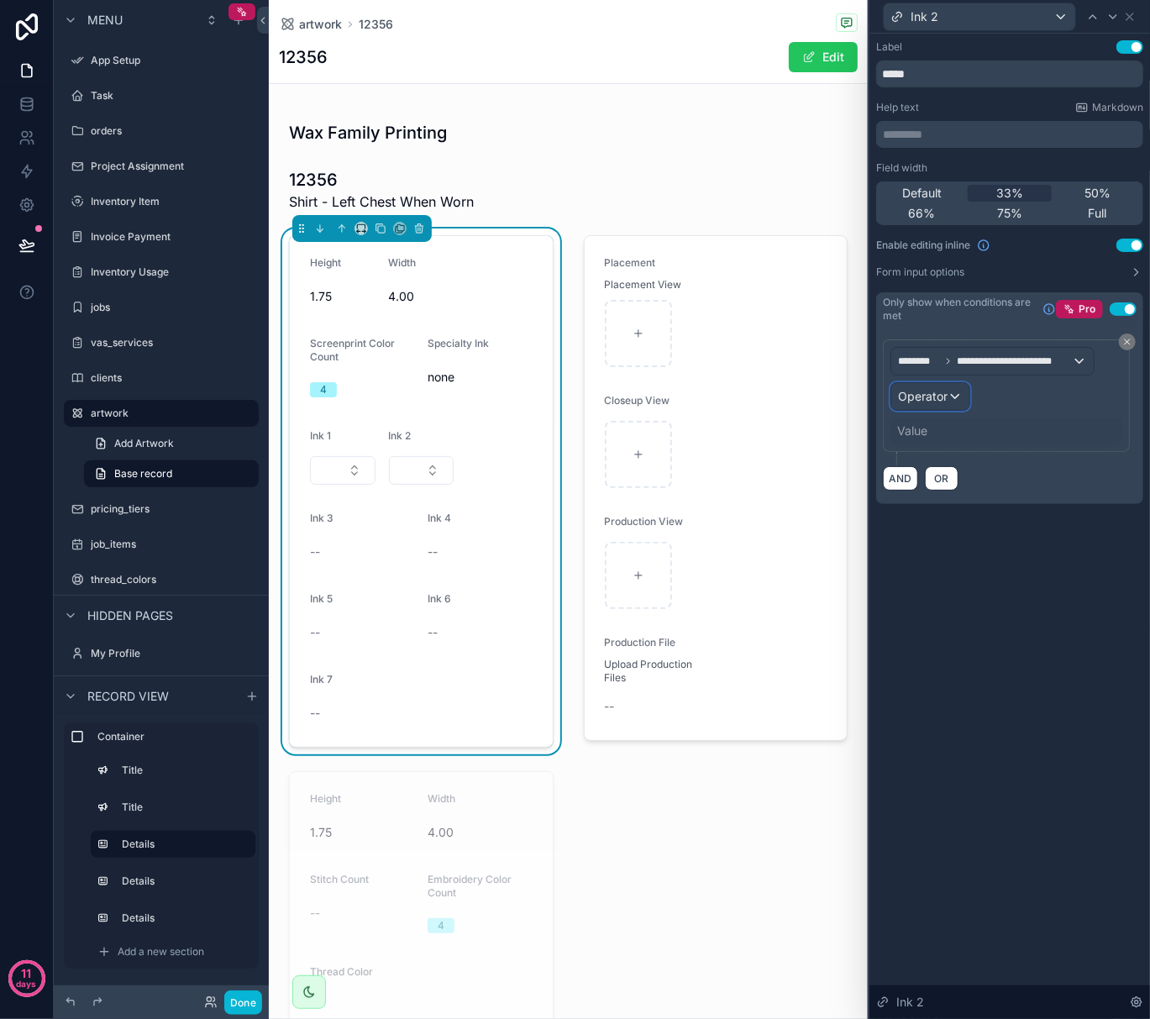
click at [948, 405] on span "Operator" at bounding box center [923, 396] width 50 height 17
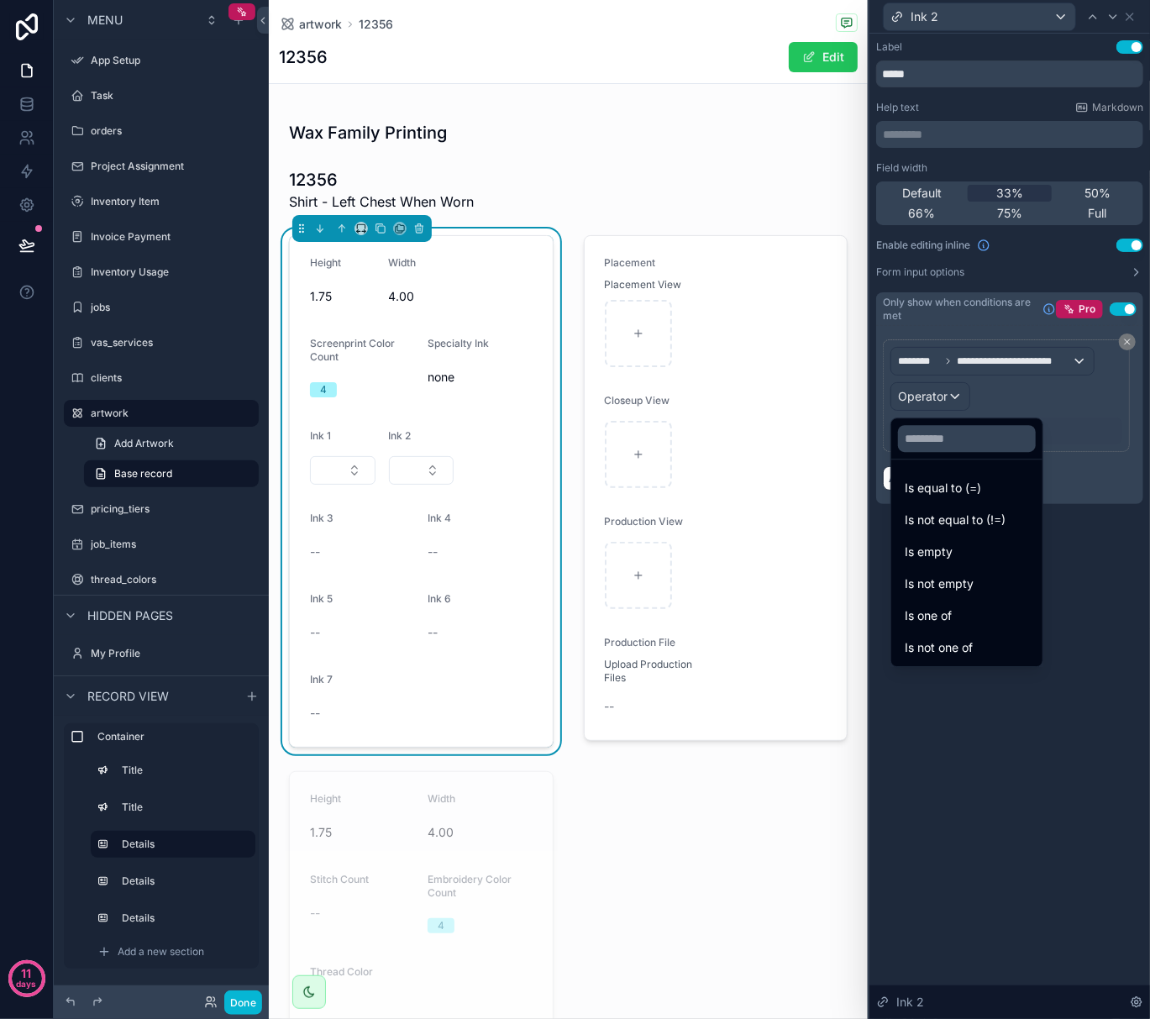
click at [996, 730] on div at bounding box center [1010, 509] width 281 height 1019
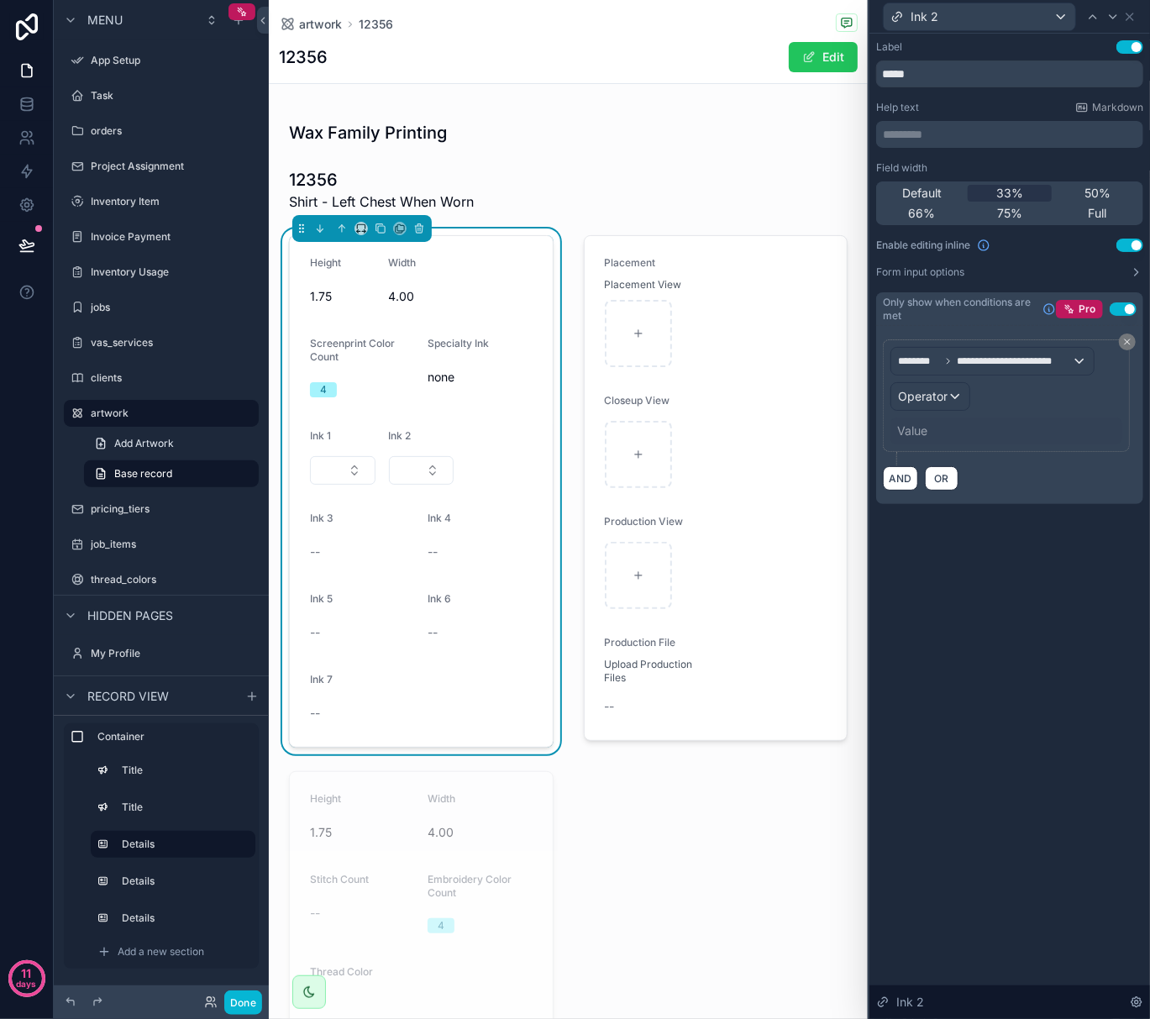
click at [1123, 308] on button "Use setting" at bounding box center [1123, 308] width 27 height 13
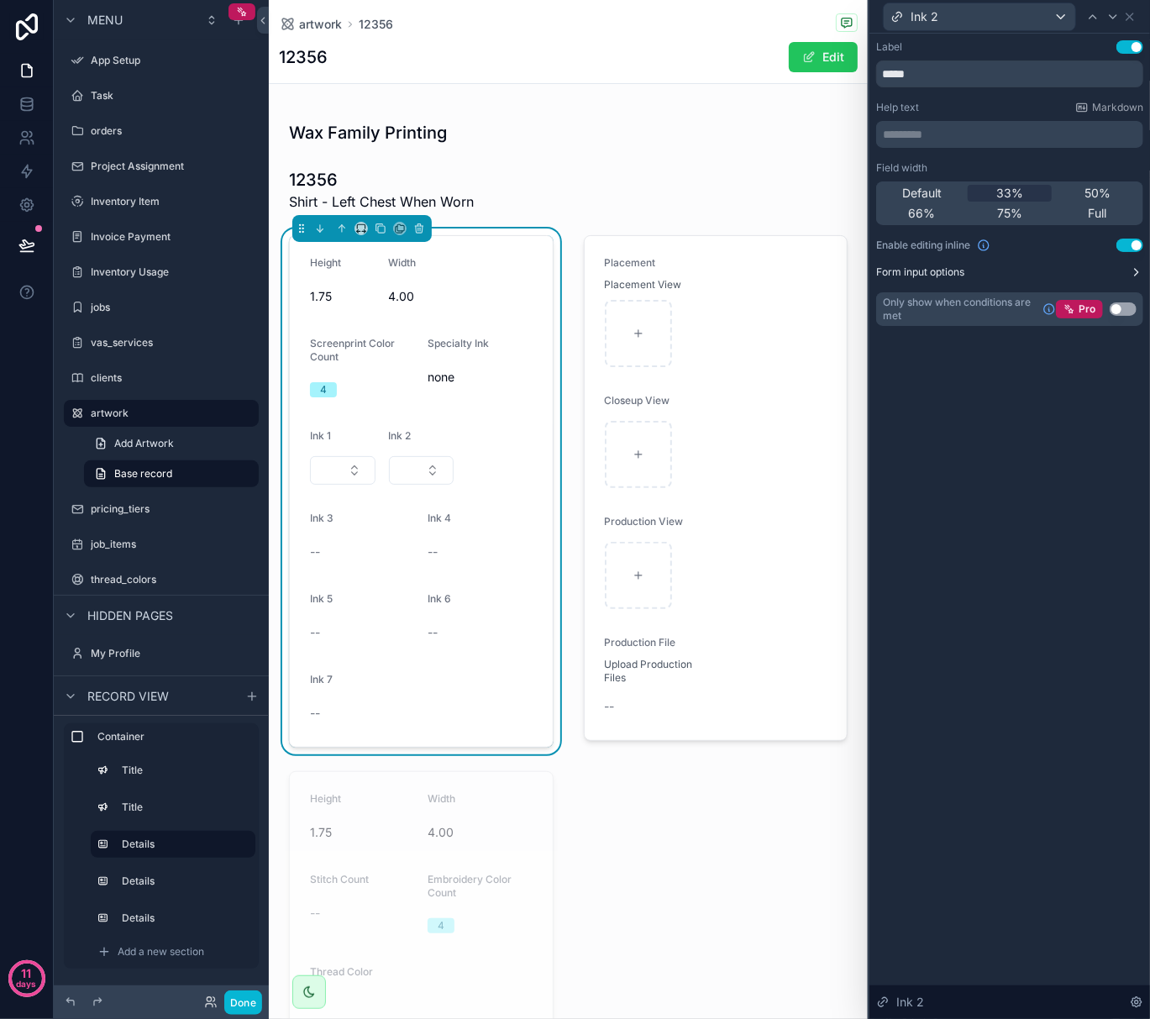
click at [952, 272] on label "Form input options" at bounding box center [920, 272] width 88 height 13
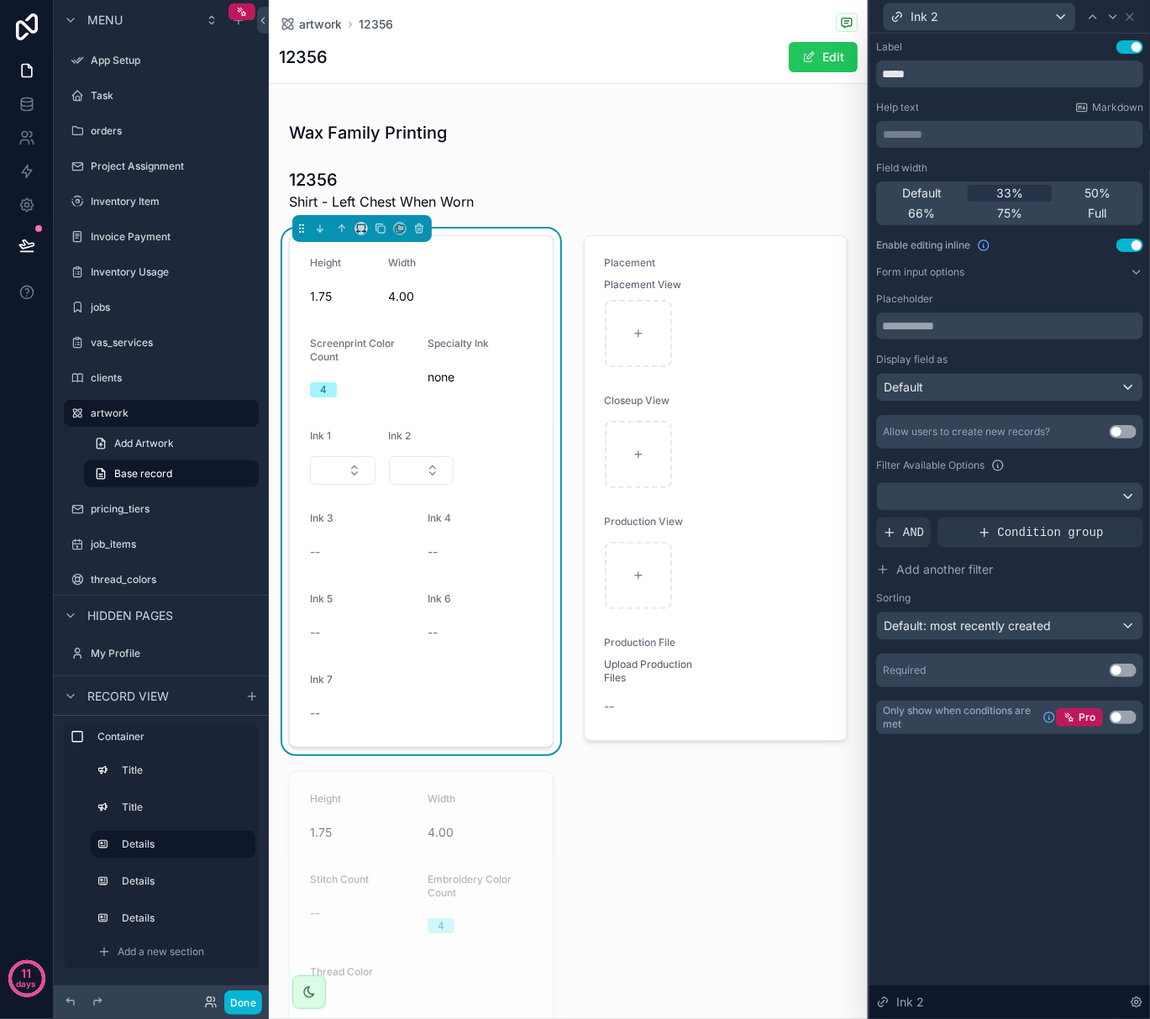
click at [1123, 434] on button "Use setting" at bounding box center [1123, 431] width 27 height 13
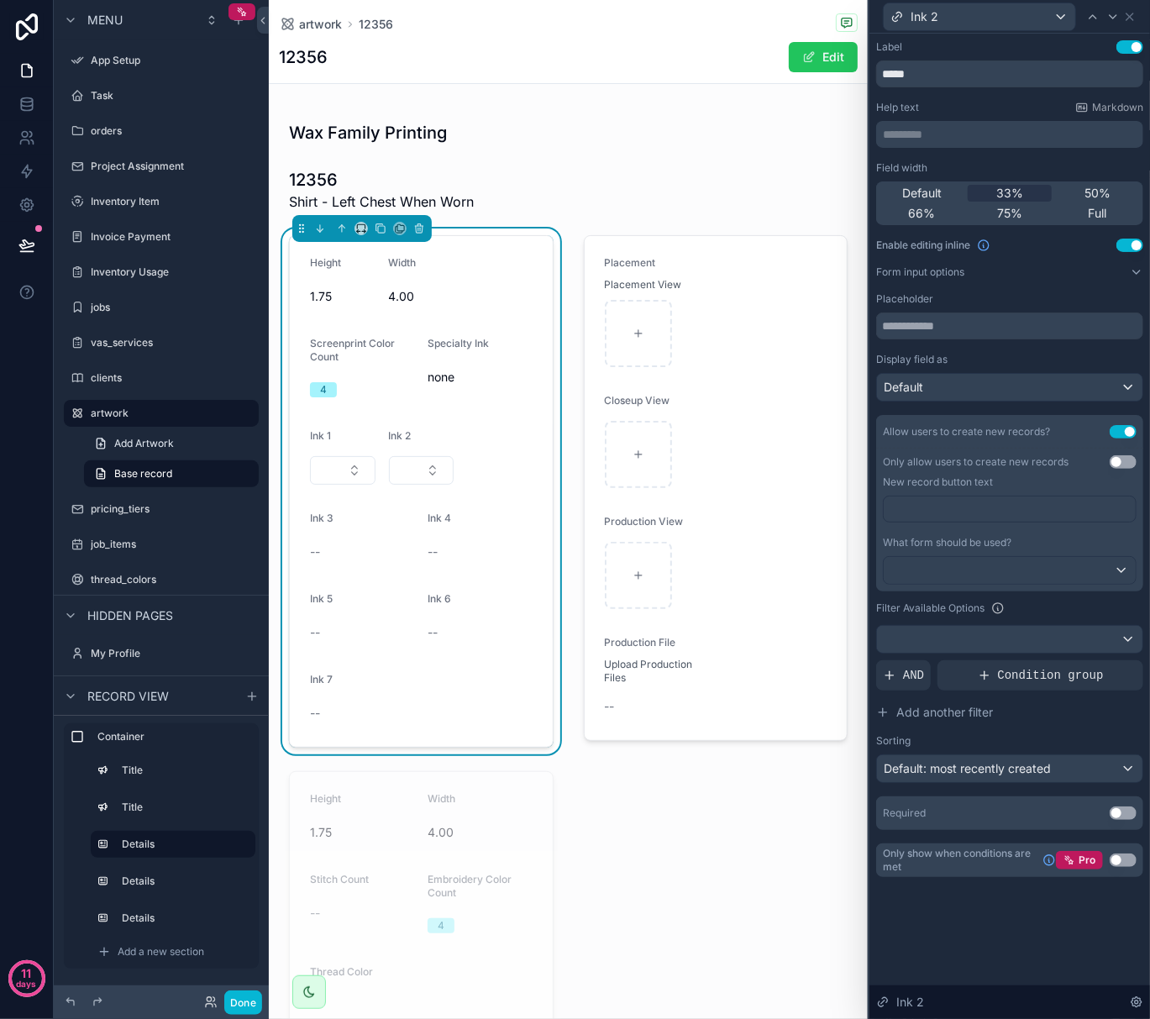
click at [993, 502] on p "﻿" at bounding box center [1012, 509] width 242 height 17
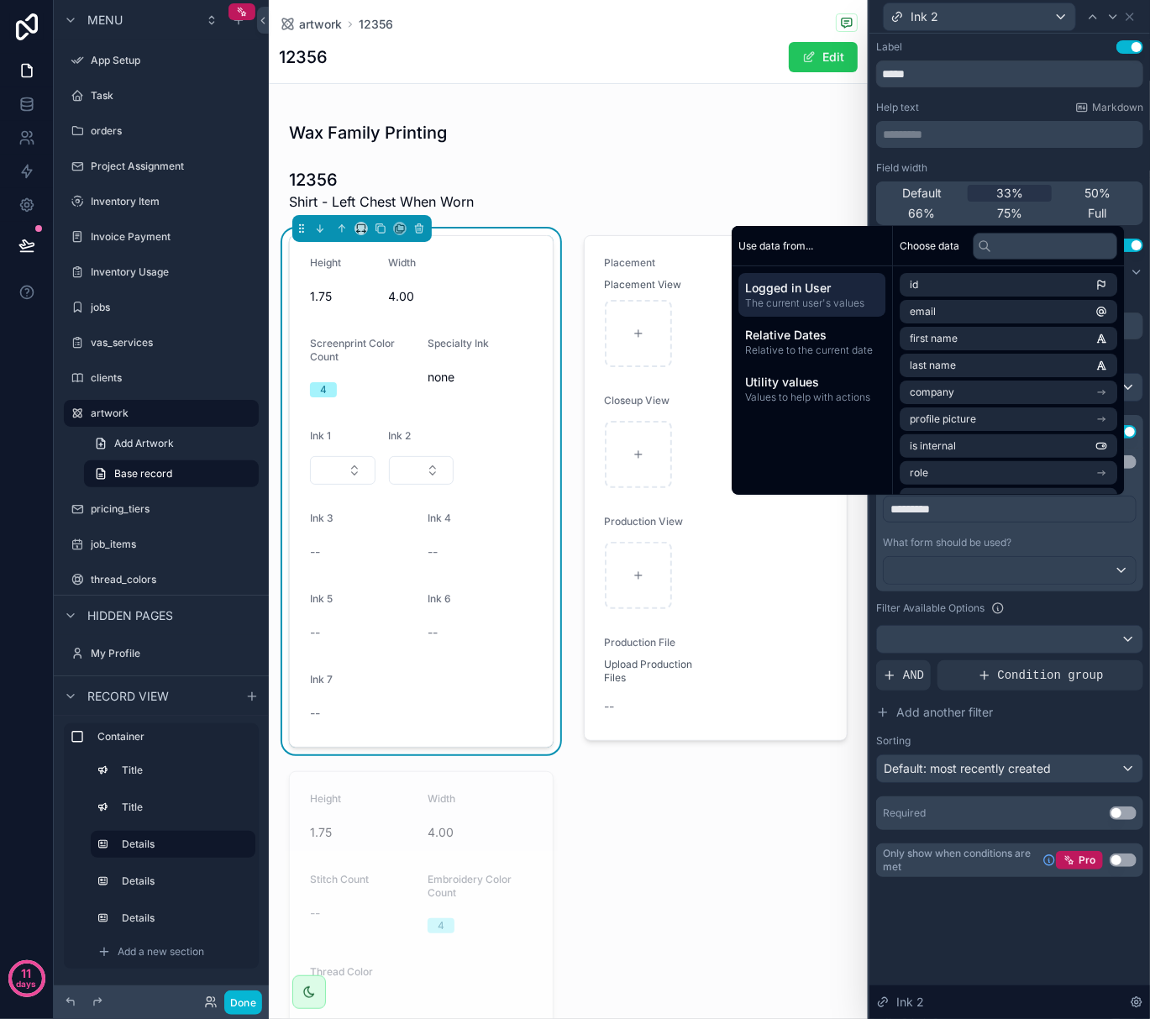
click at [939, 926] on div "Label Use setting ***** Help text Markdown ********* ﻿ Field width Default 33% …" at bounding box center [1010, 527] width 281 height 986
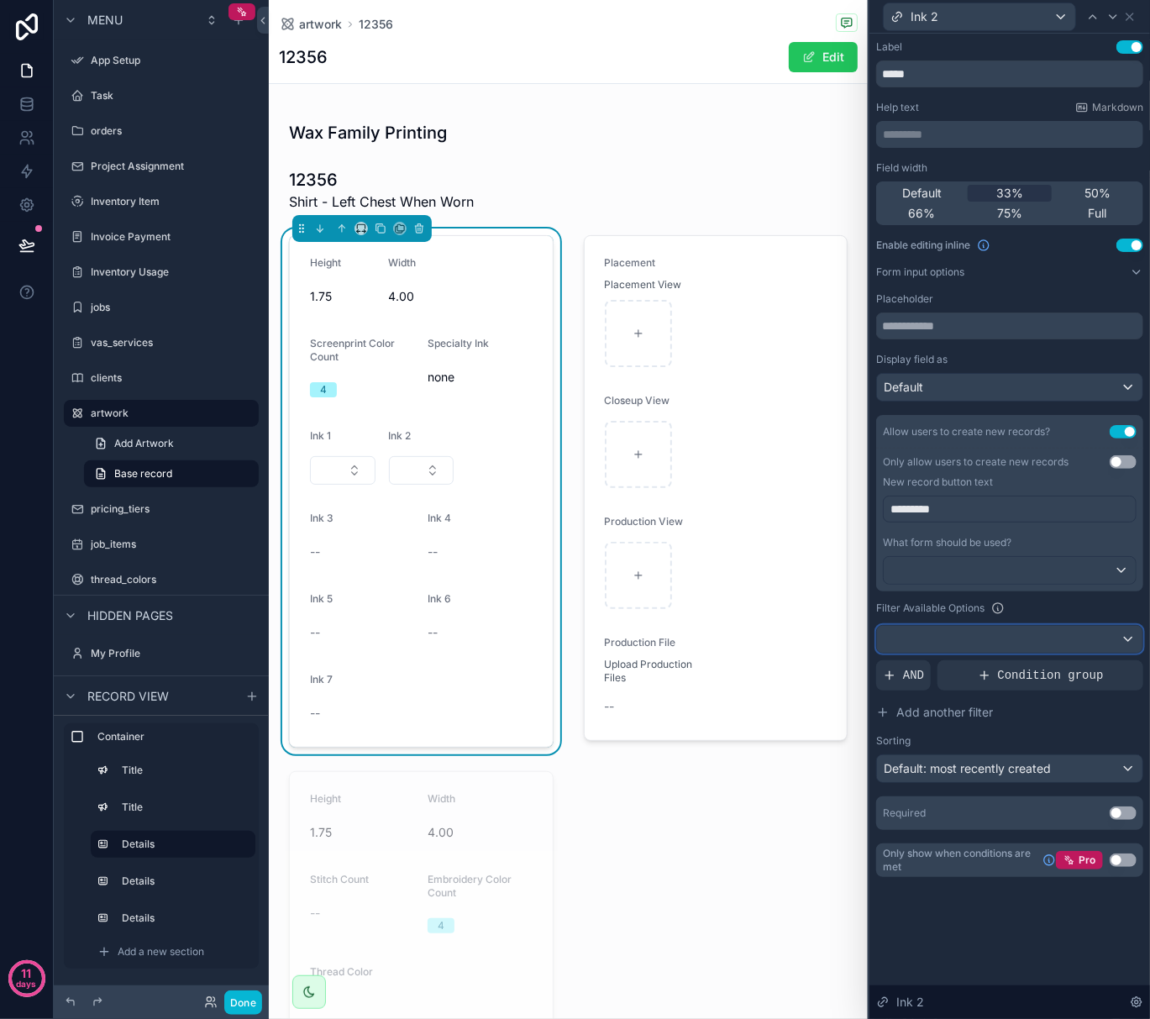
click at [926, 646] on div at bounding box center [1010, 639] width 266 height 27
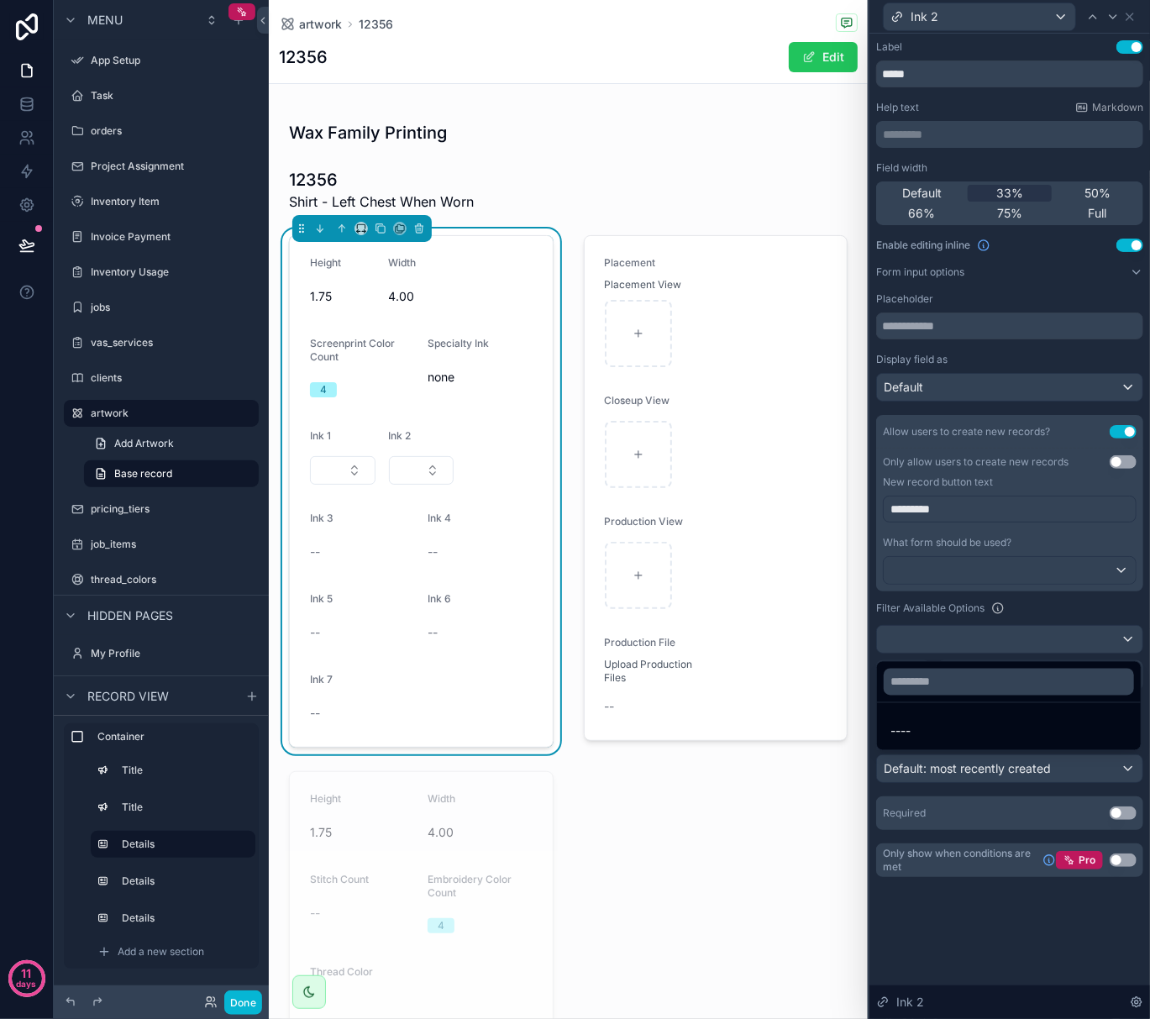
click at [1054, 609] on div at bounding box center [1010, 509] width 281 height 1019
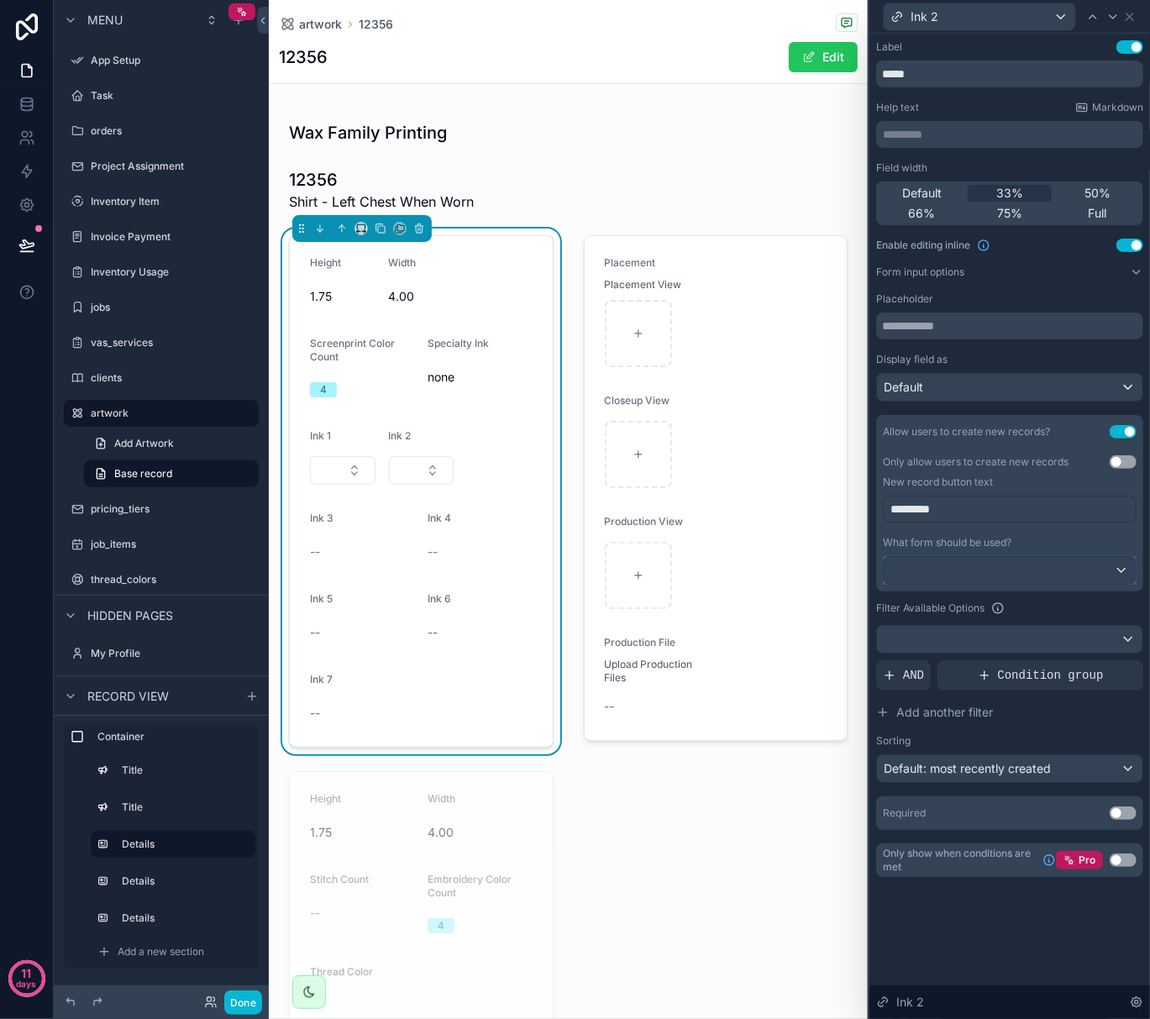
click at [1039, 565] on div at bounding box center [1010, 570] width 252 height 27
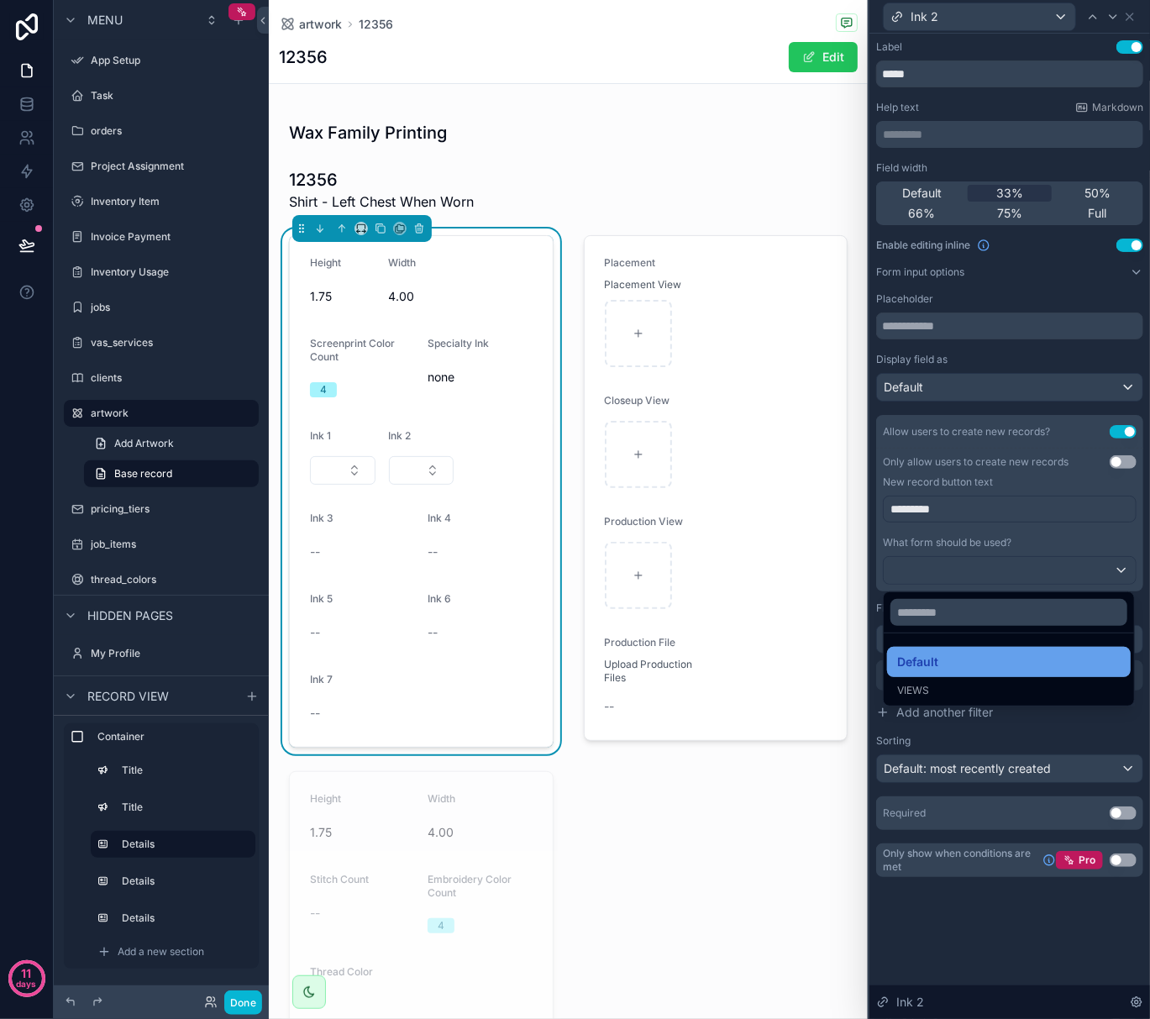
click at [1013, 660] on div "Default" at bounding box center [1009, 662] width 224 height 20
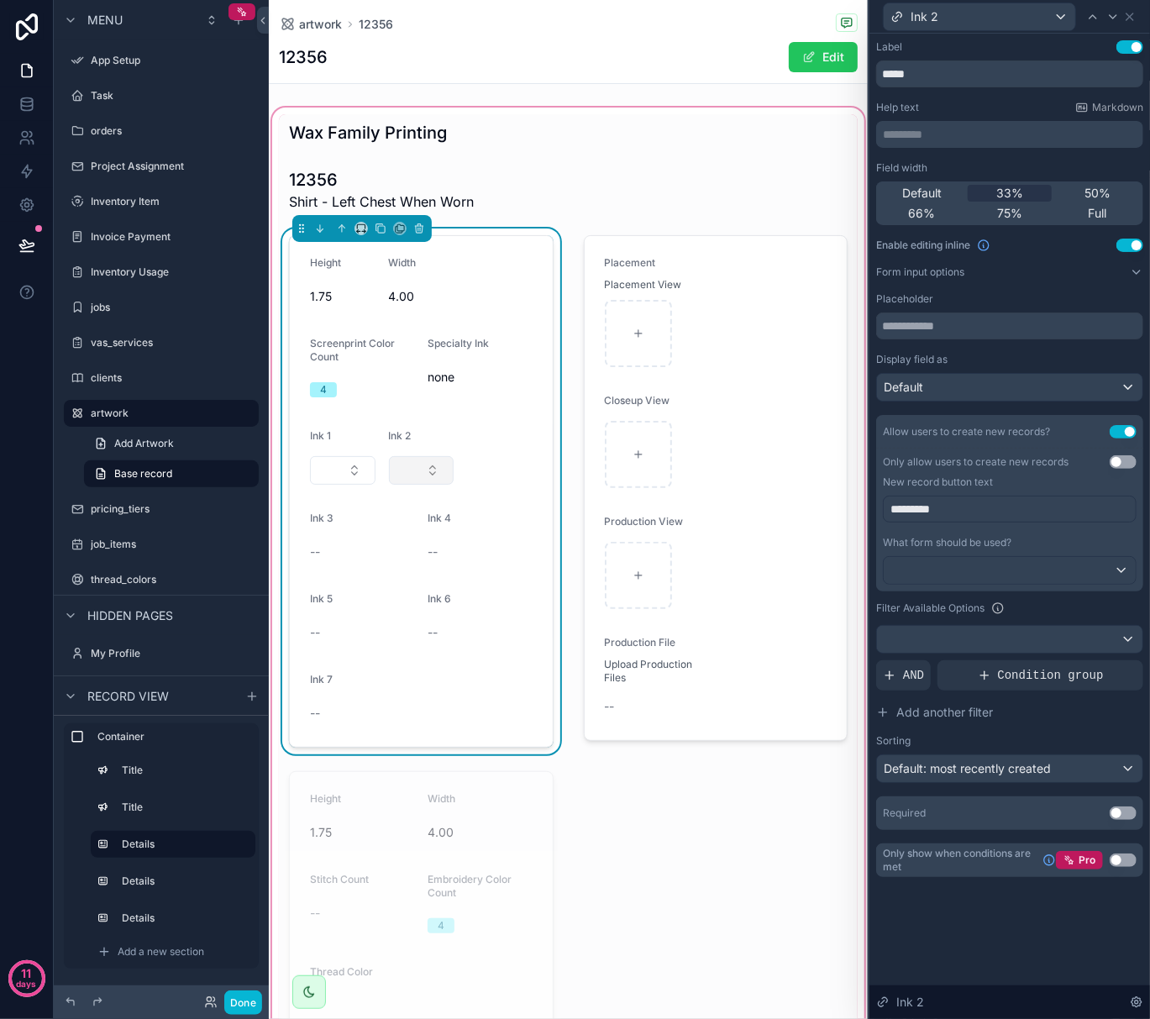
click at [411, 474] on button "Select Button" at bounding box center [422, 470] width 66 height 29
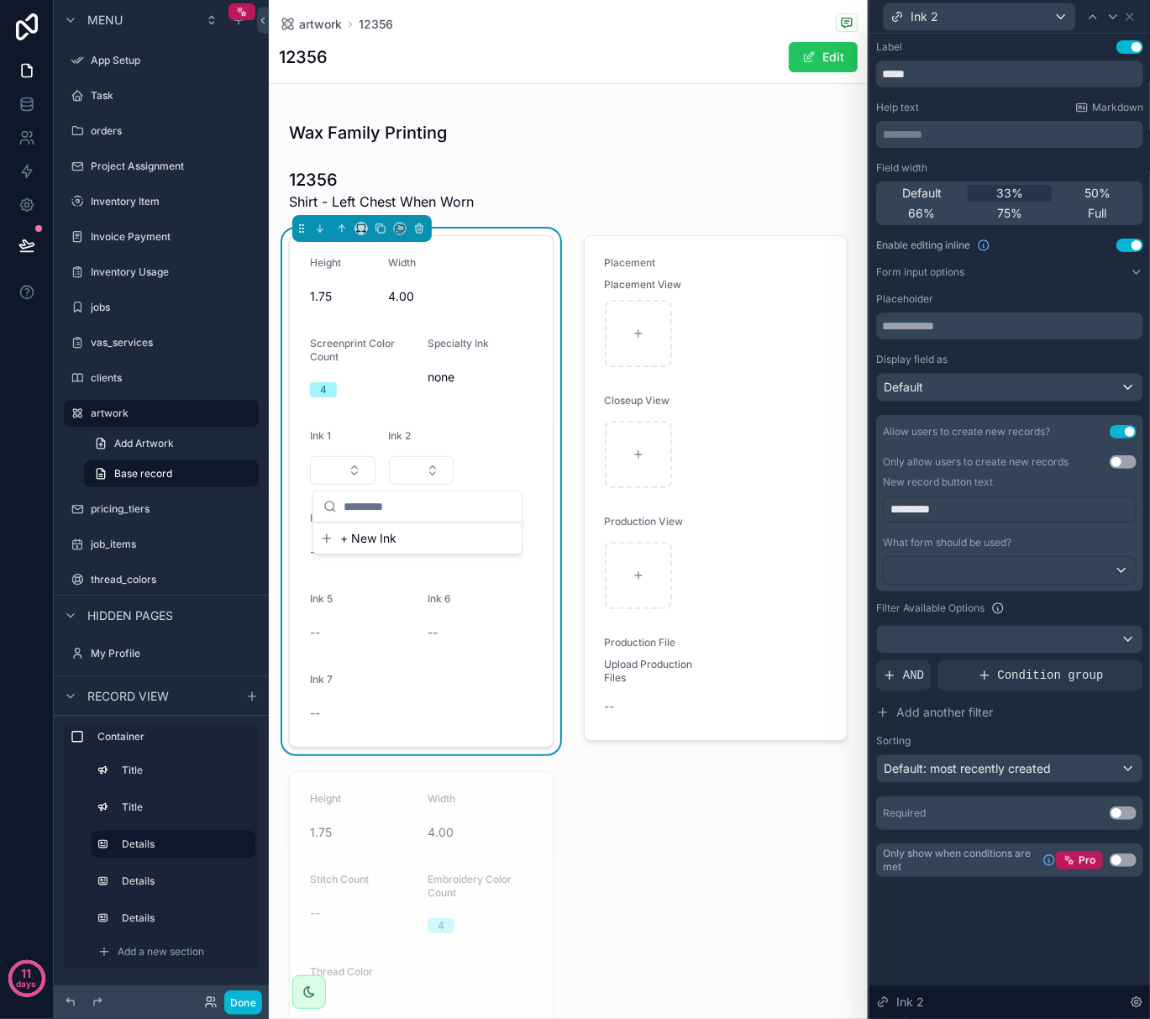
click at [1057, 602] on div "Filter Available Options" at bounding box center [1009, 608] width 267 height 20
click at [966, 644] on div at bounding box center [1010, 639] width 266 height 27
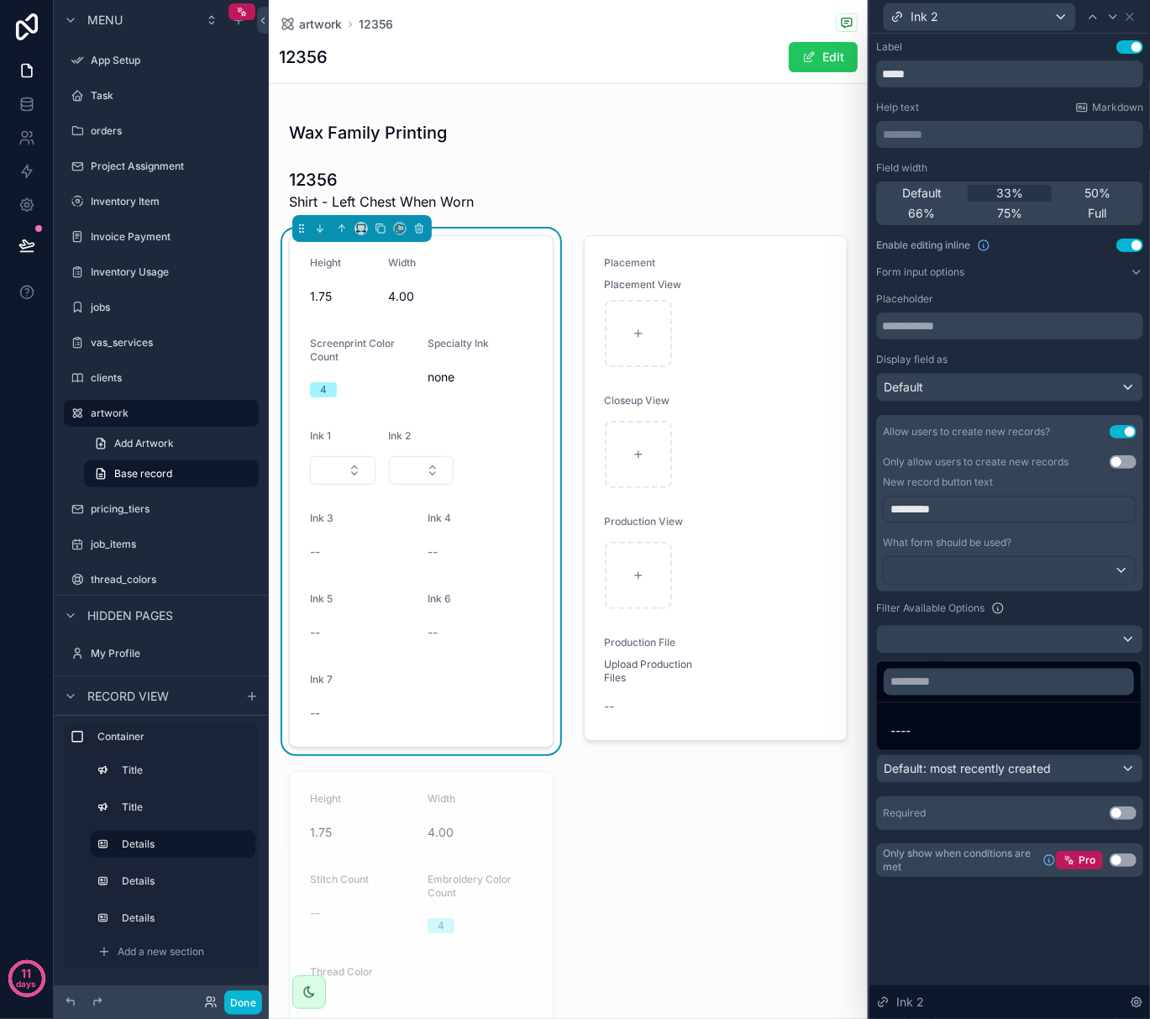
click at [998, 608] on div at bounding box center [1010, 509] width 281 height 1019
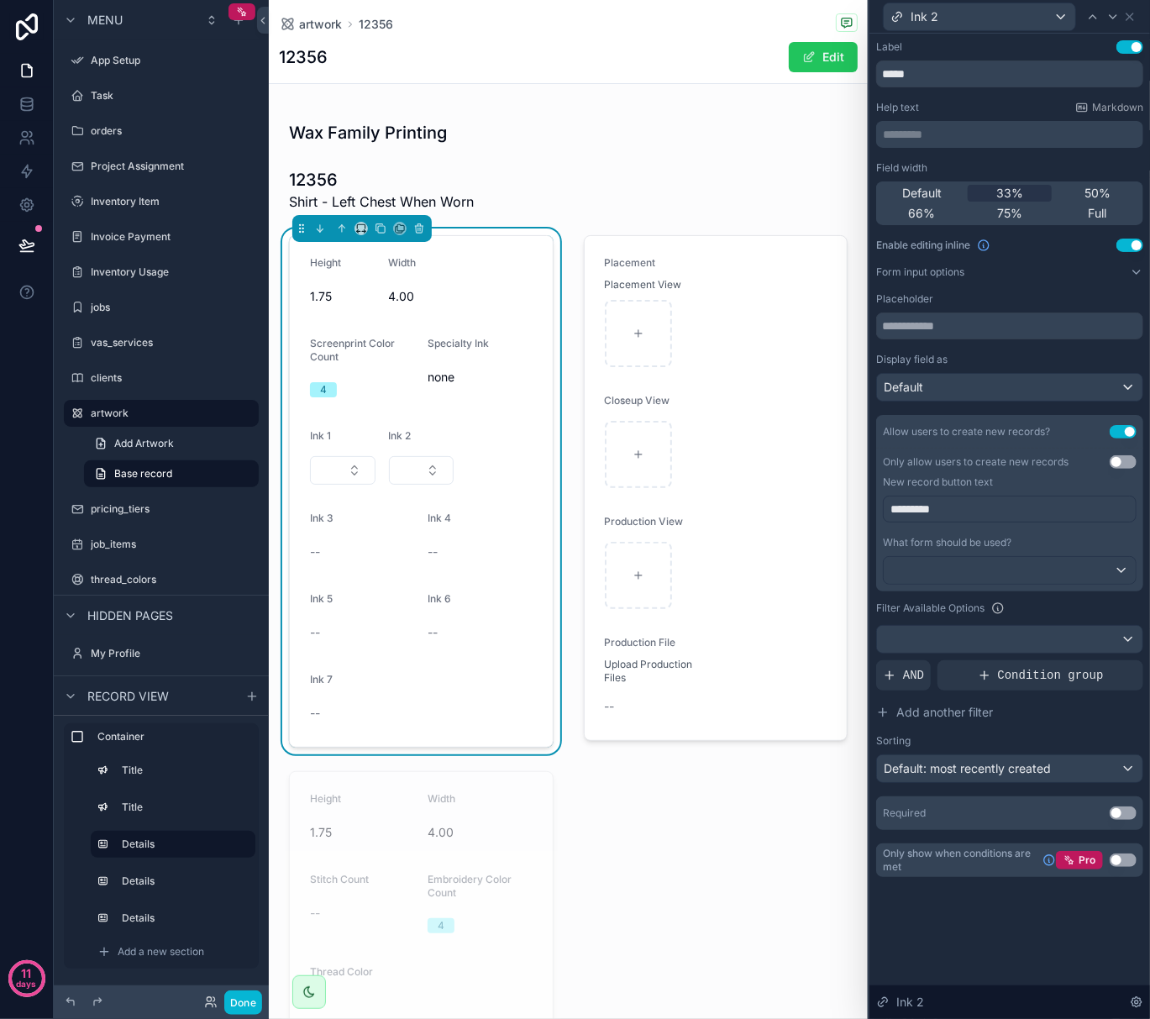
click at [1033, 613] on div "Filter Available Options" at bounding box center [1009, 608] width 267 height 20
click at [1123, 864] on button "Use setting" at bounding box center [1123, 860] width 27 height 13
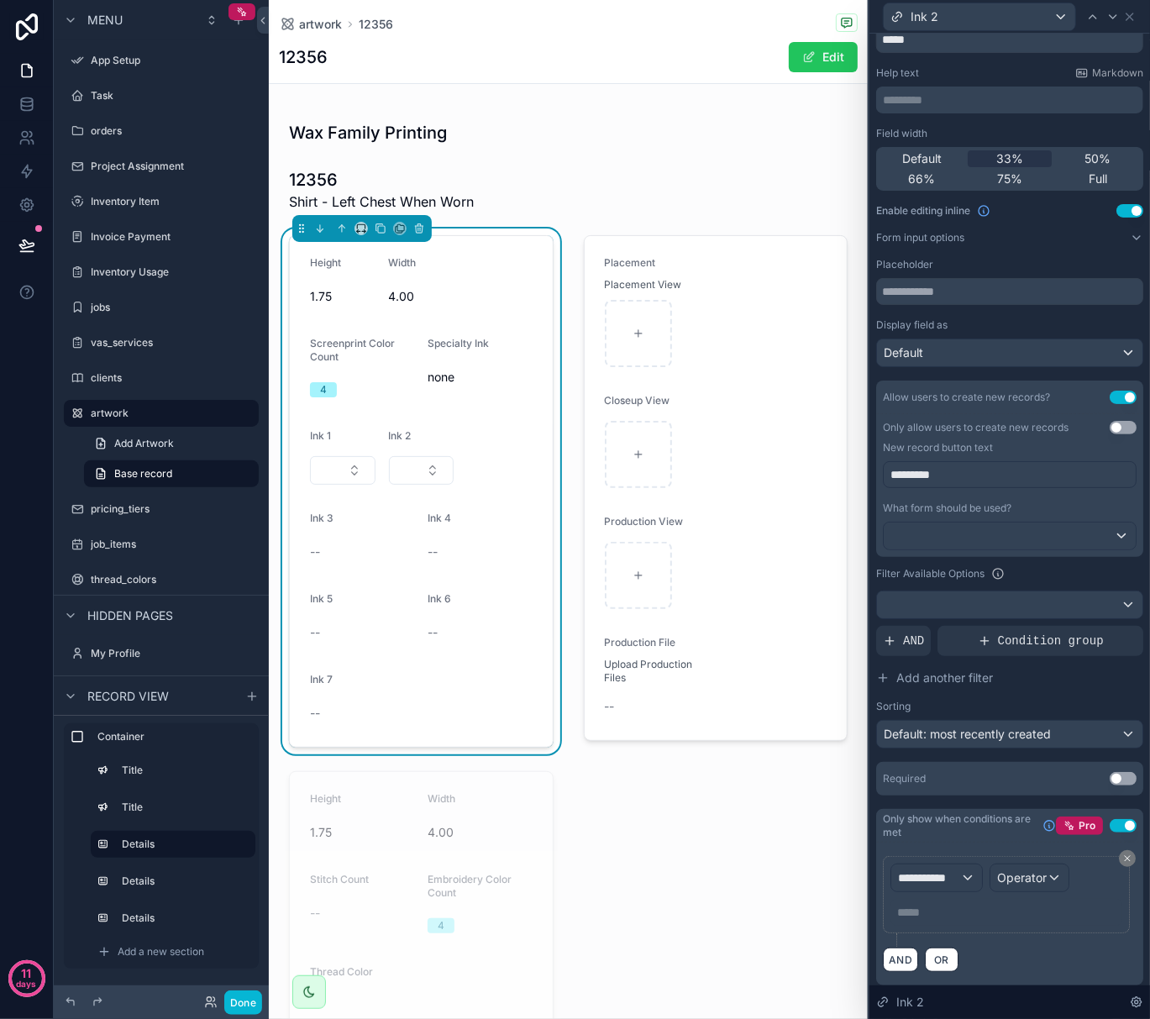
scroll to position [45, 0]
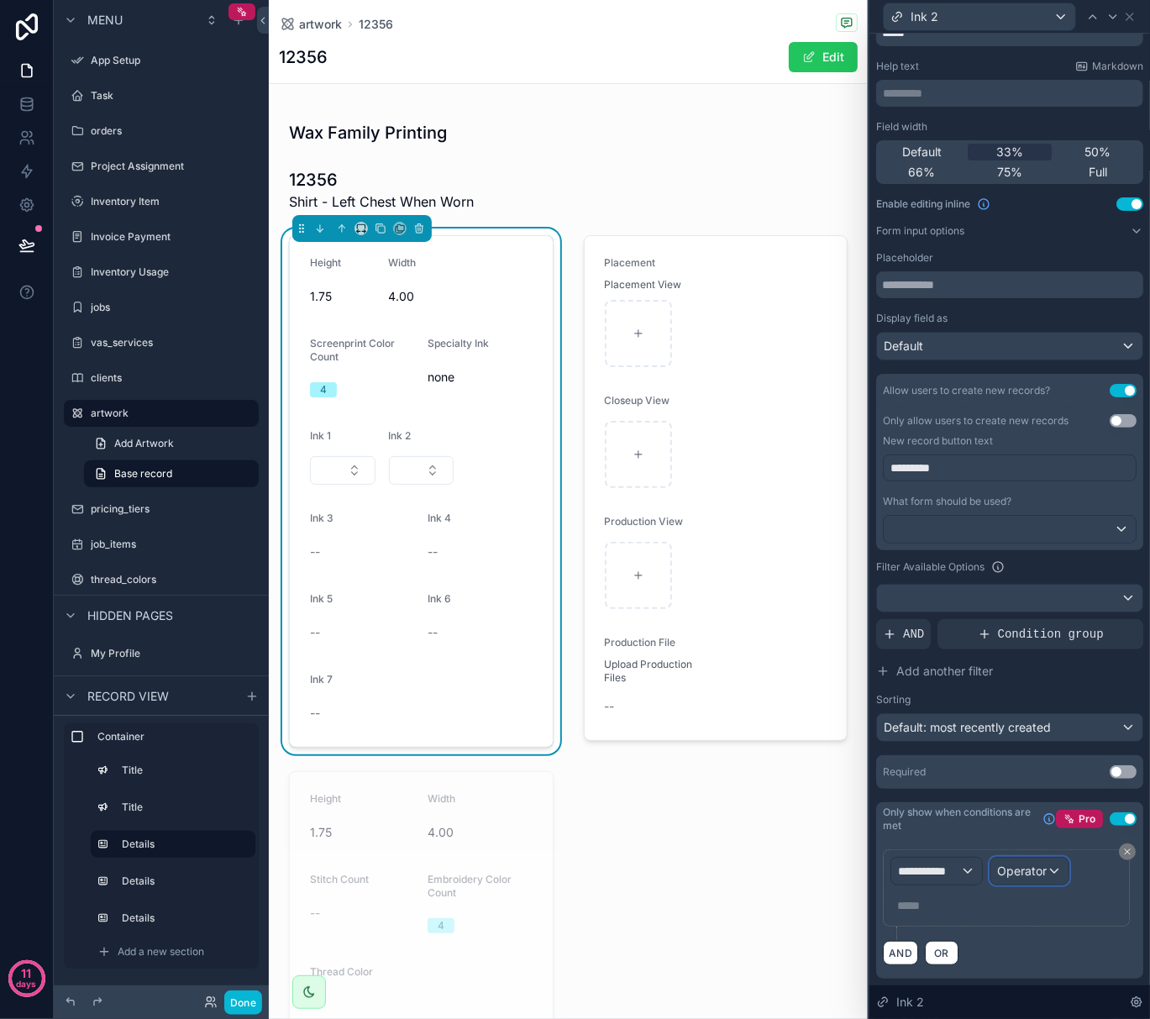
click at [1019, 871] on span "Operator" at bounding box center [1022, 871] width 50 height 14
click at [959, 865] on div at bounding box center [1010, 509] width 281 height 1019
click at [959, 865] on span "**********" at bounding box center [929, 871] width 62 height 17
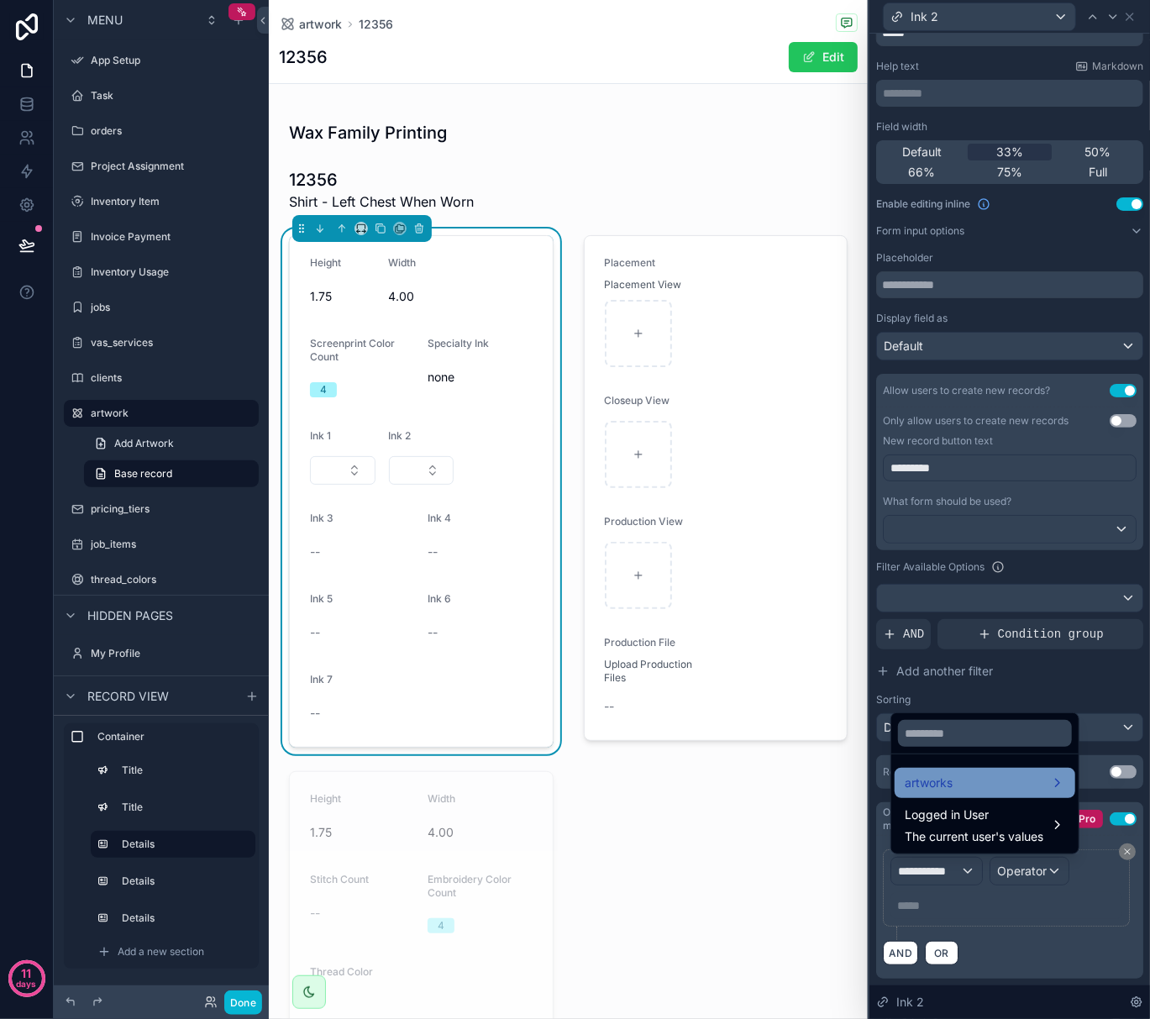
click at [979, 787] on div "artworks" at bounding box center [985, 783] width 160 height 20
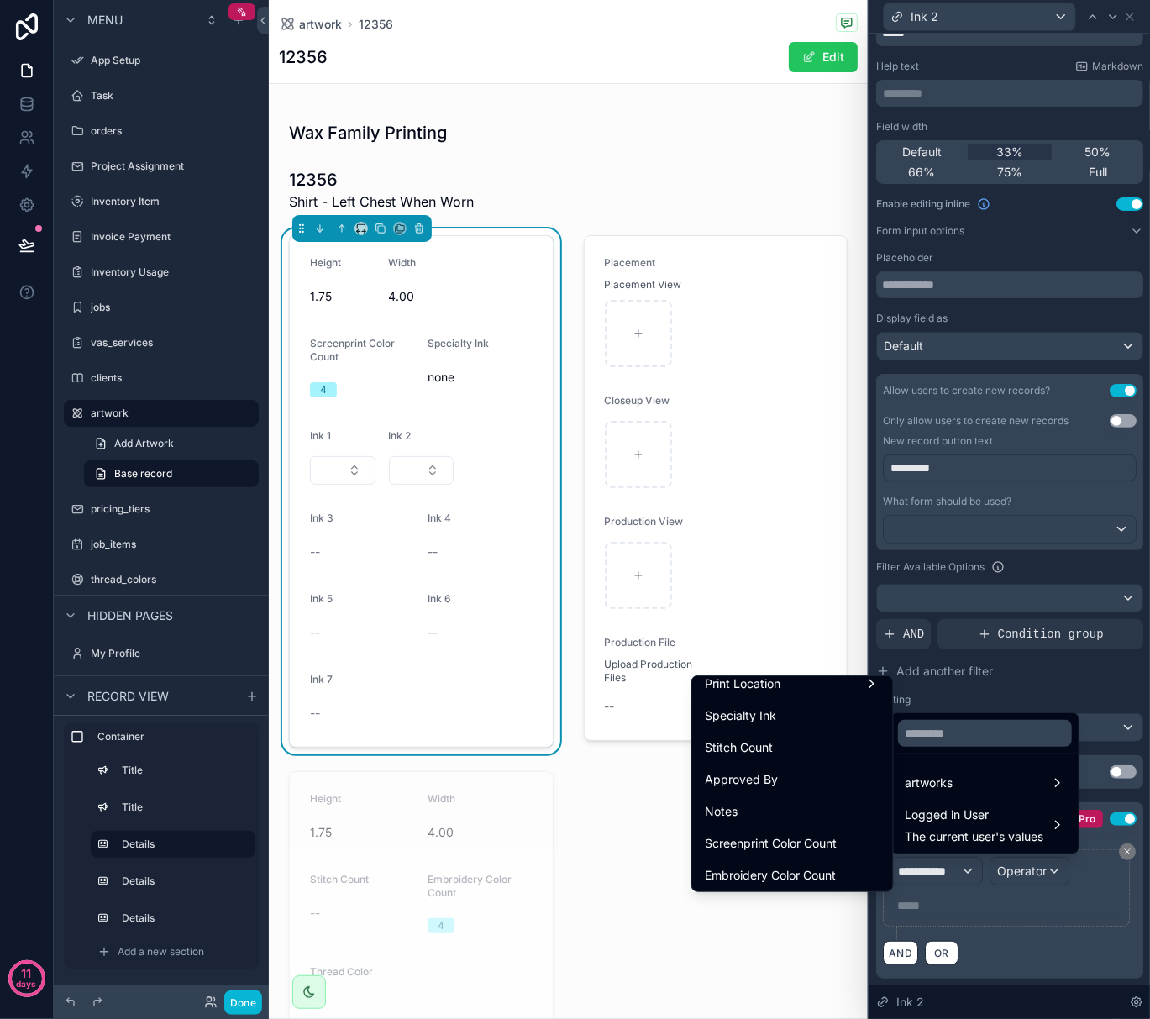
scroll to position [336, 0]
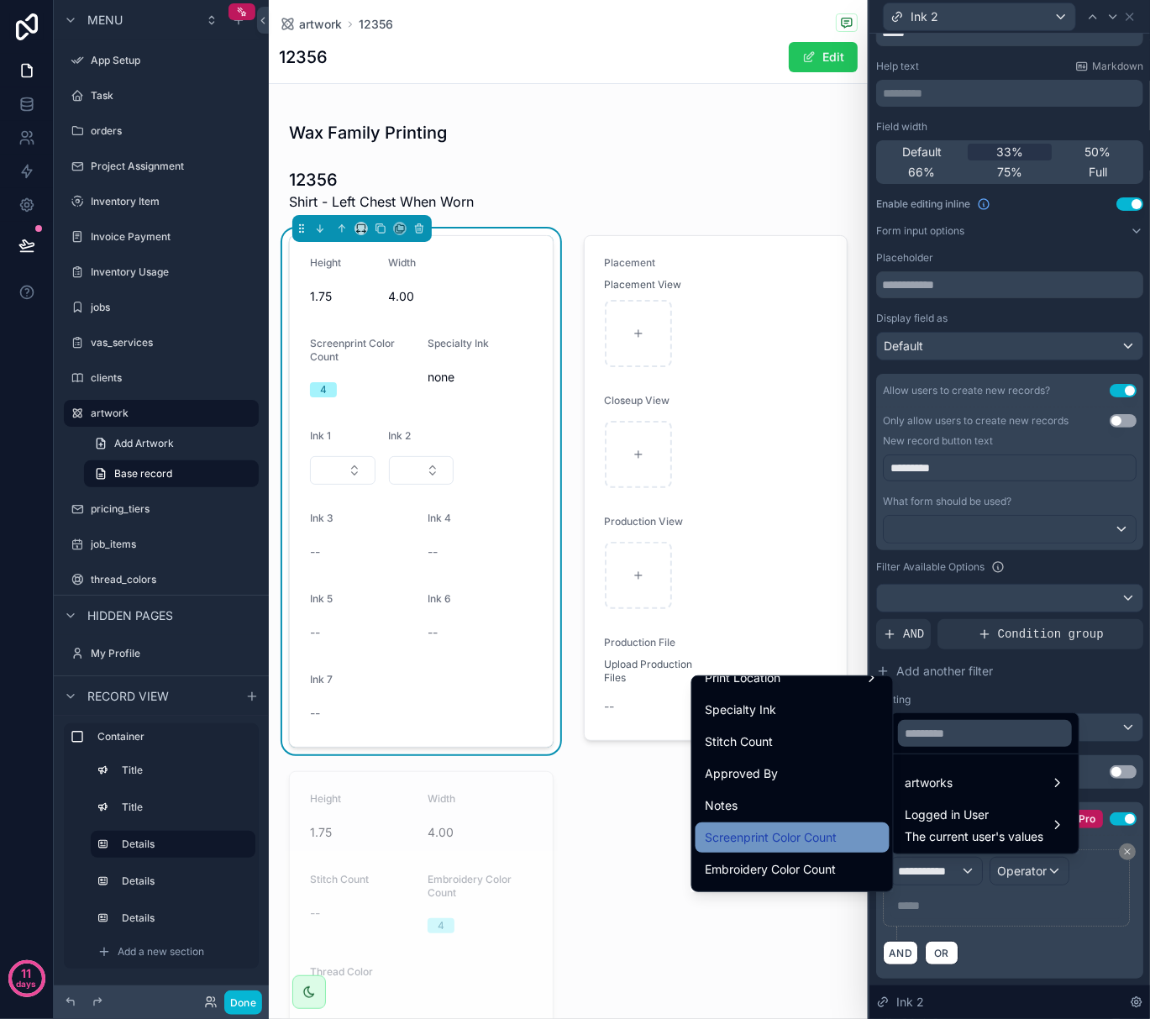
click at [775, 830] on span "Screenprint Color Count" at bounding box center [772, 838] width 132 height 20
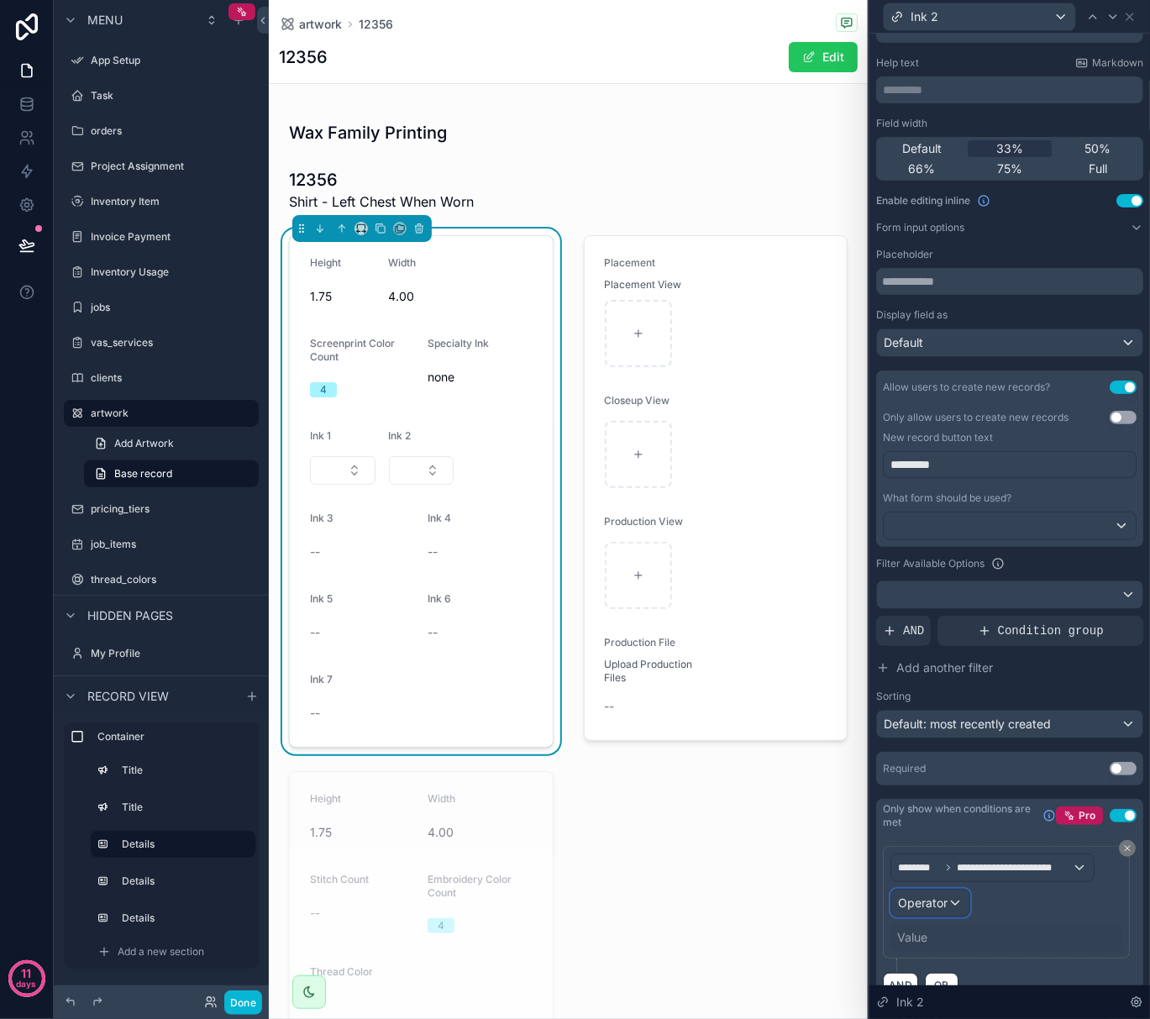
click at [949, 907] on div "Operator" at bounding box center [931, 903] width 78 height 27
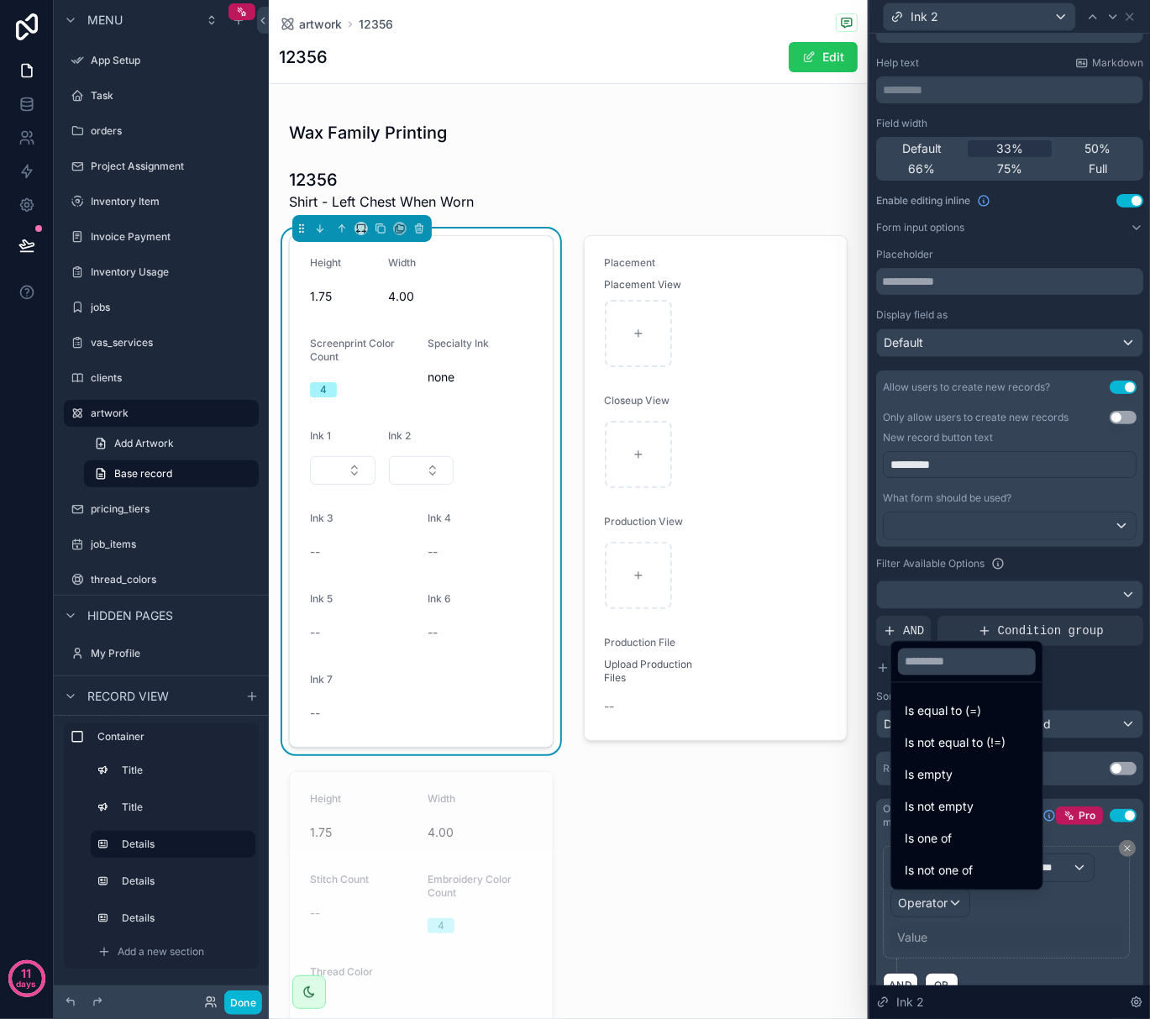
click at [1023, 932] on div at bounding box center [1010, 509] width 281 height 1019
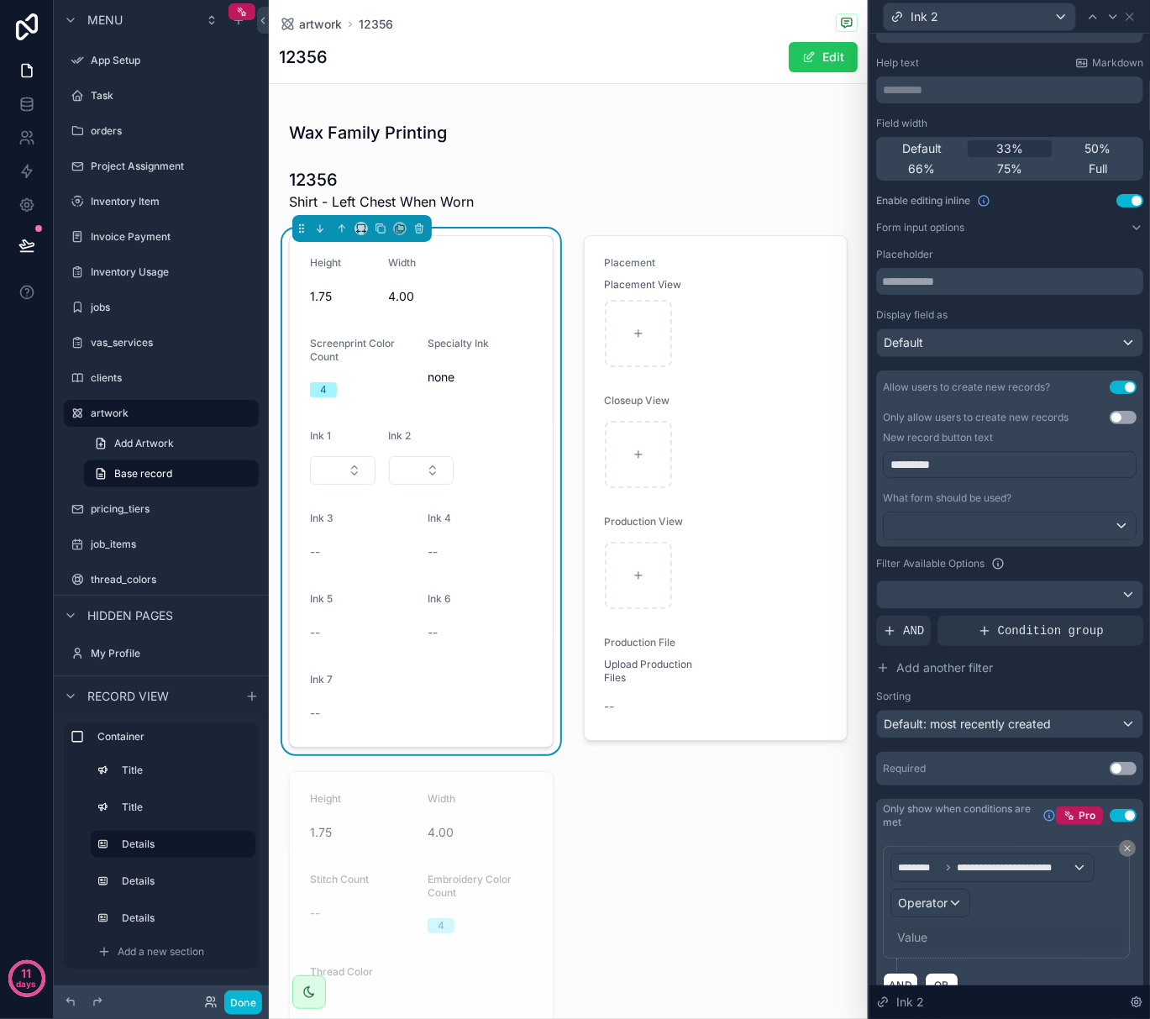
click at [1110, 814] on button "Use setting" at bounding box center [1123, 815] width 27 height 13
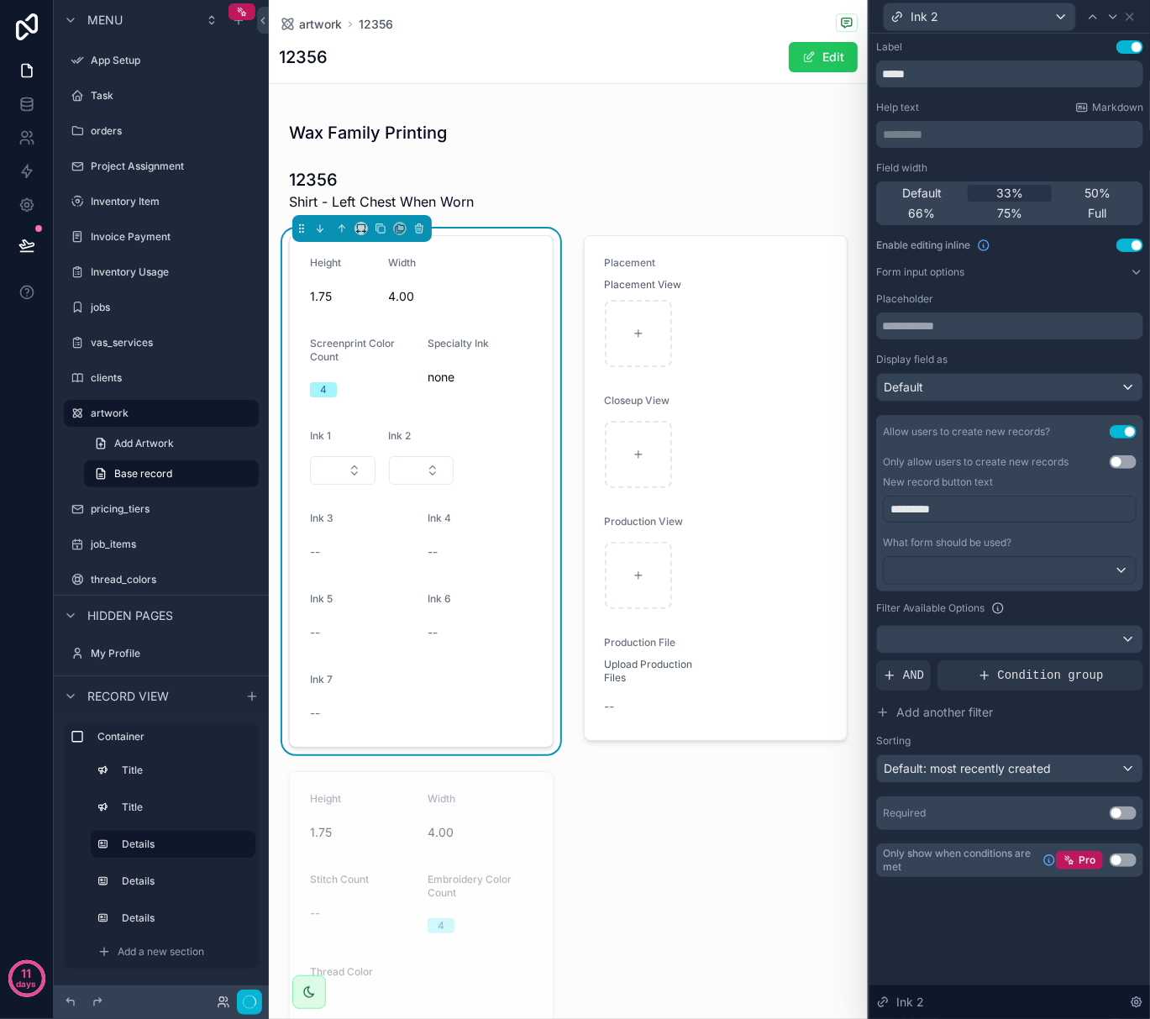
scroll to position [0, 0]
click at [1131, 20] on icon at bounding box center [1129, 16] width 13 height 13
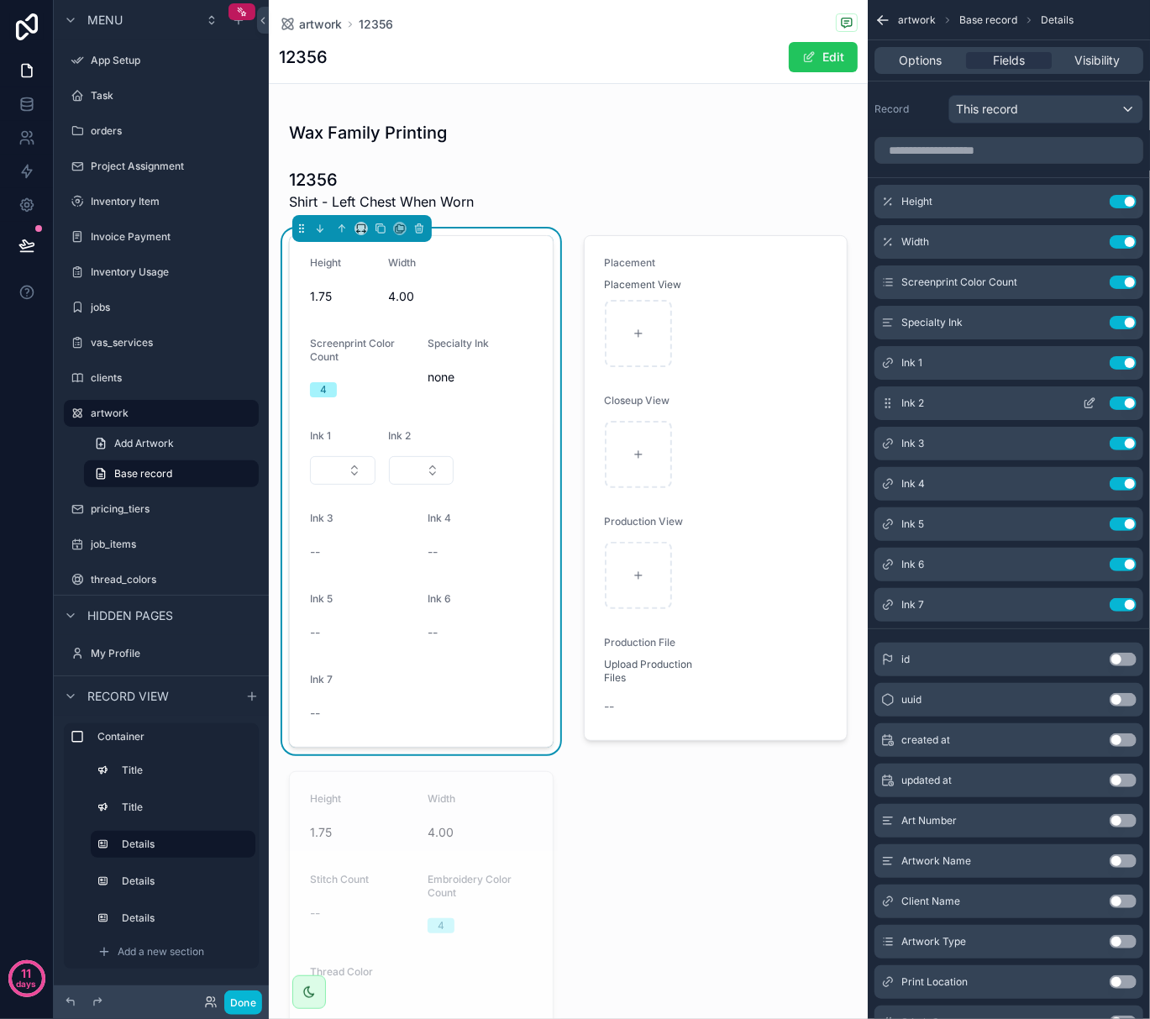
click at [1091, 400] on icon "scrollable content" at bounding box center [1089, 403] width 13 height 13
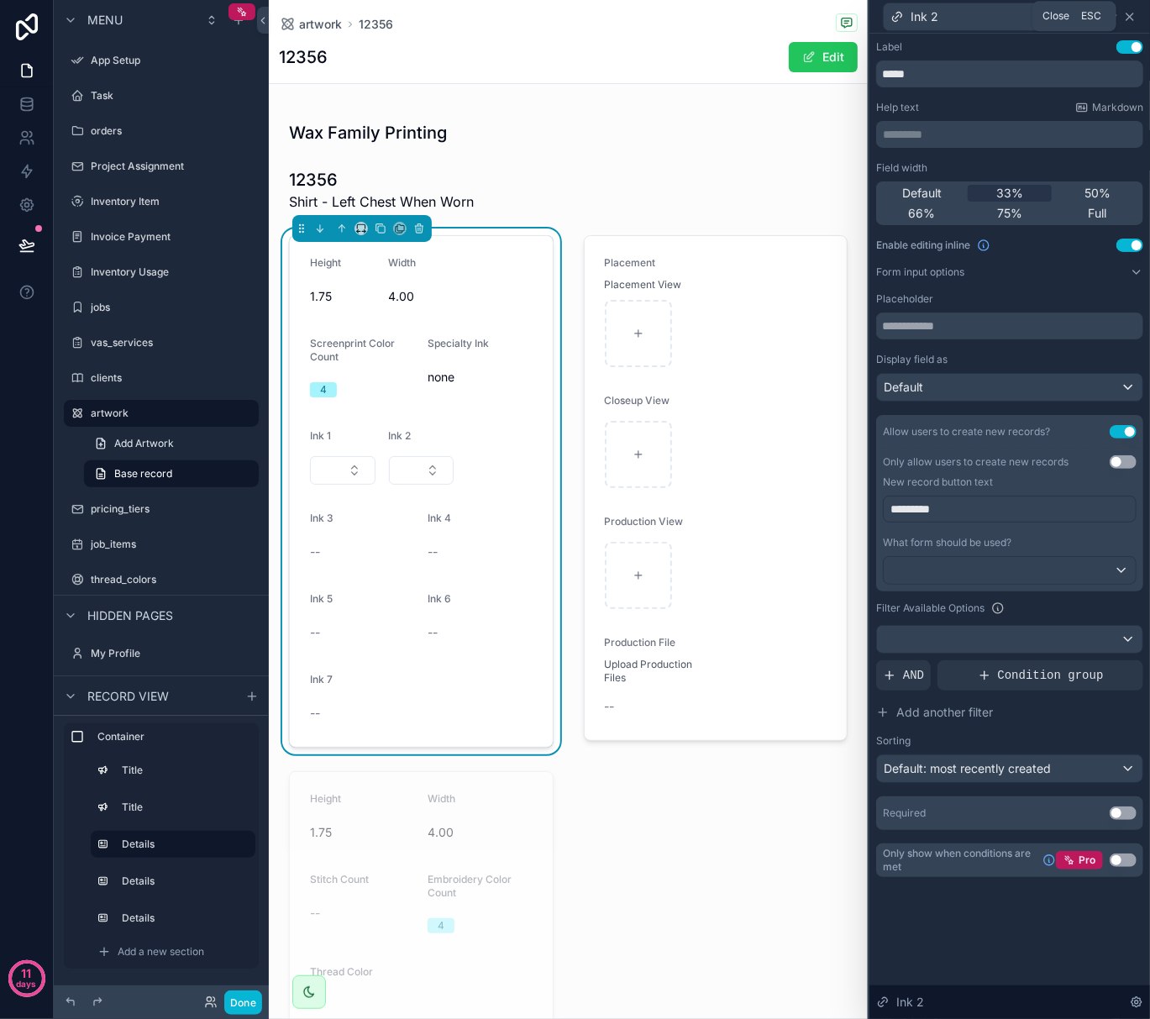
click at [1124, 18] on icon at bounding box center [1129, 16] width 13 height 13
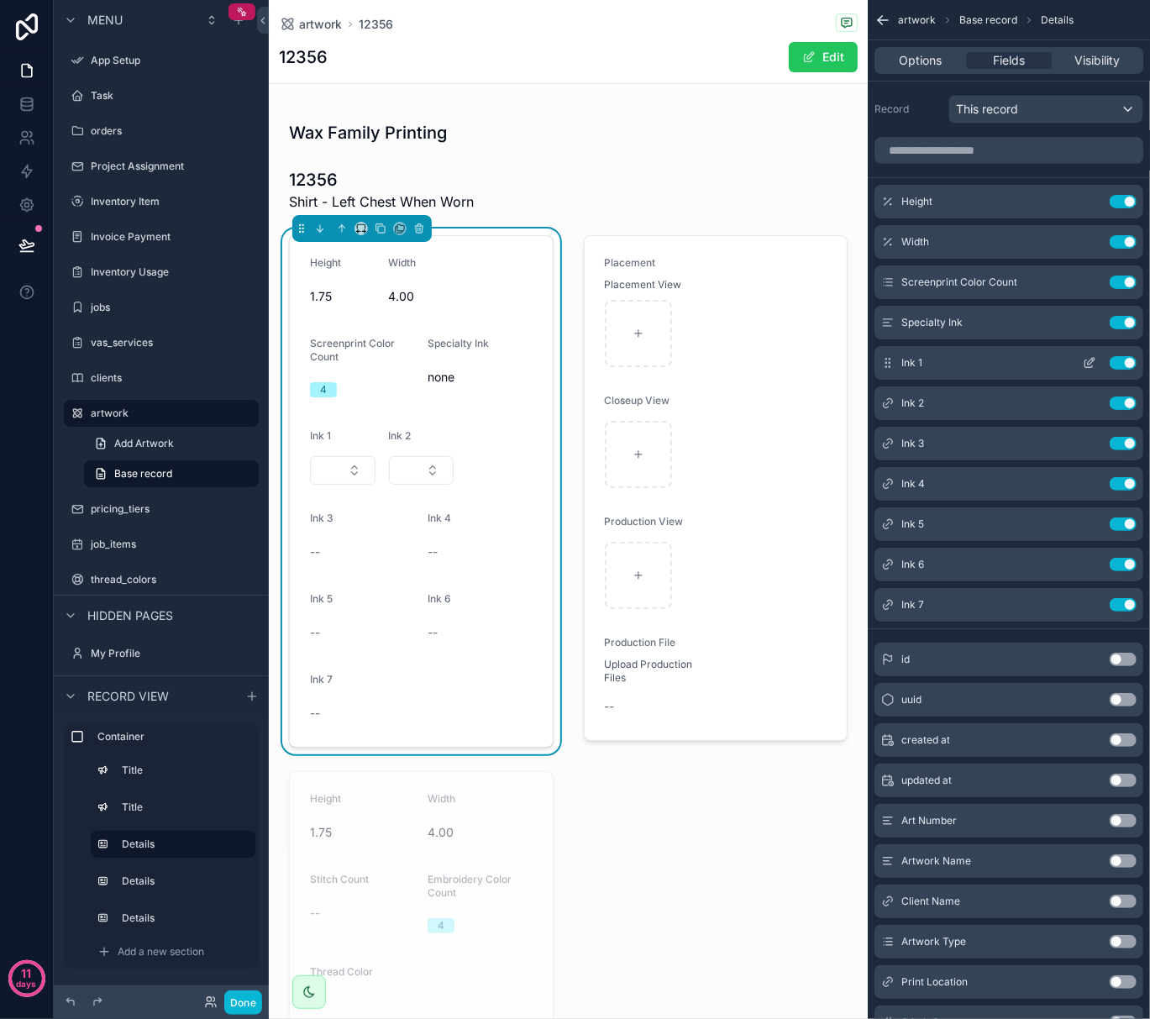
click at [1086, 360] on icon "scrollable content" at bounding box center [1089, 362] width 13 height 13
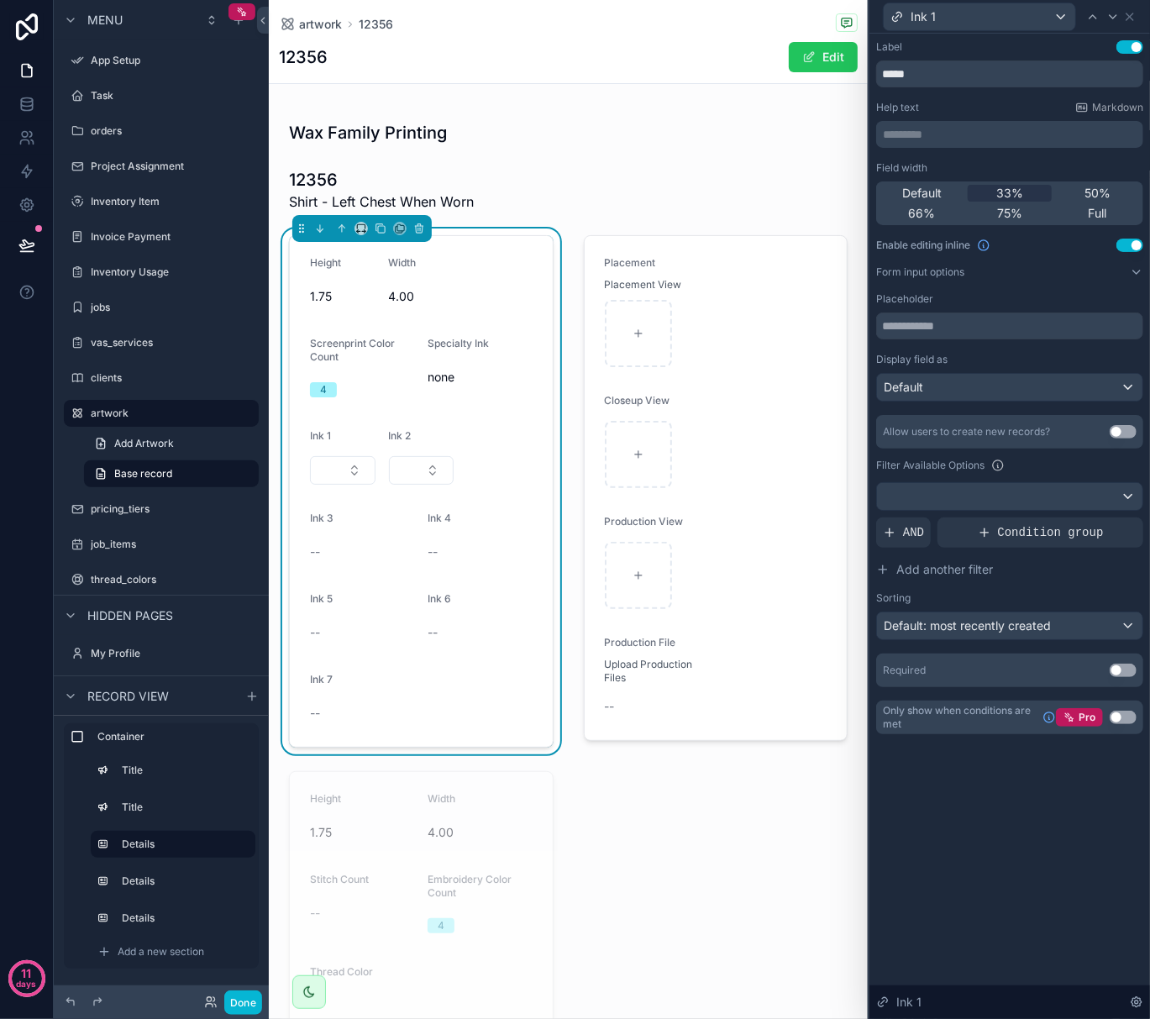
click at [1123, 434] on button "Use setting" at bounding box center [1123, 431] width 27 height 13
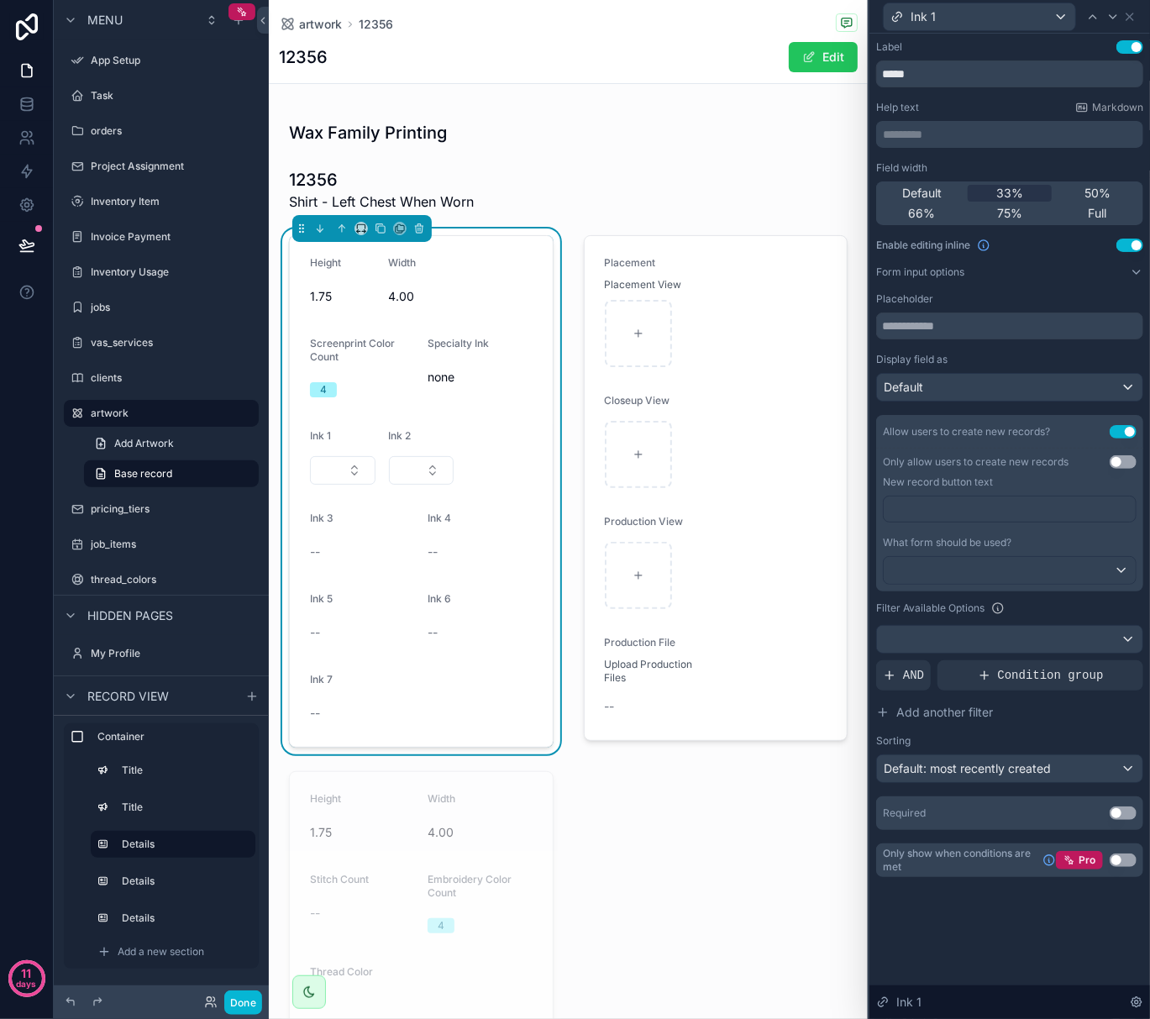
click at [1003, 505] on p "﻿" at bounding box center [1012, 509] width 242 height 17
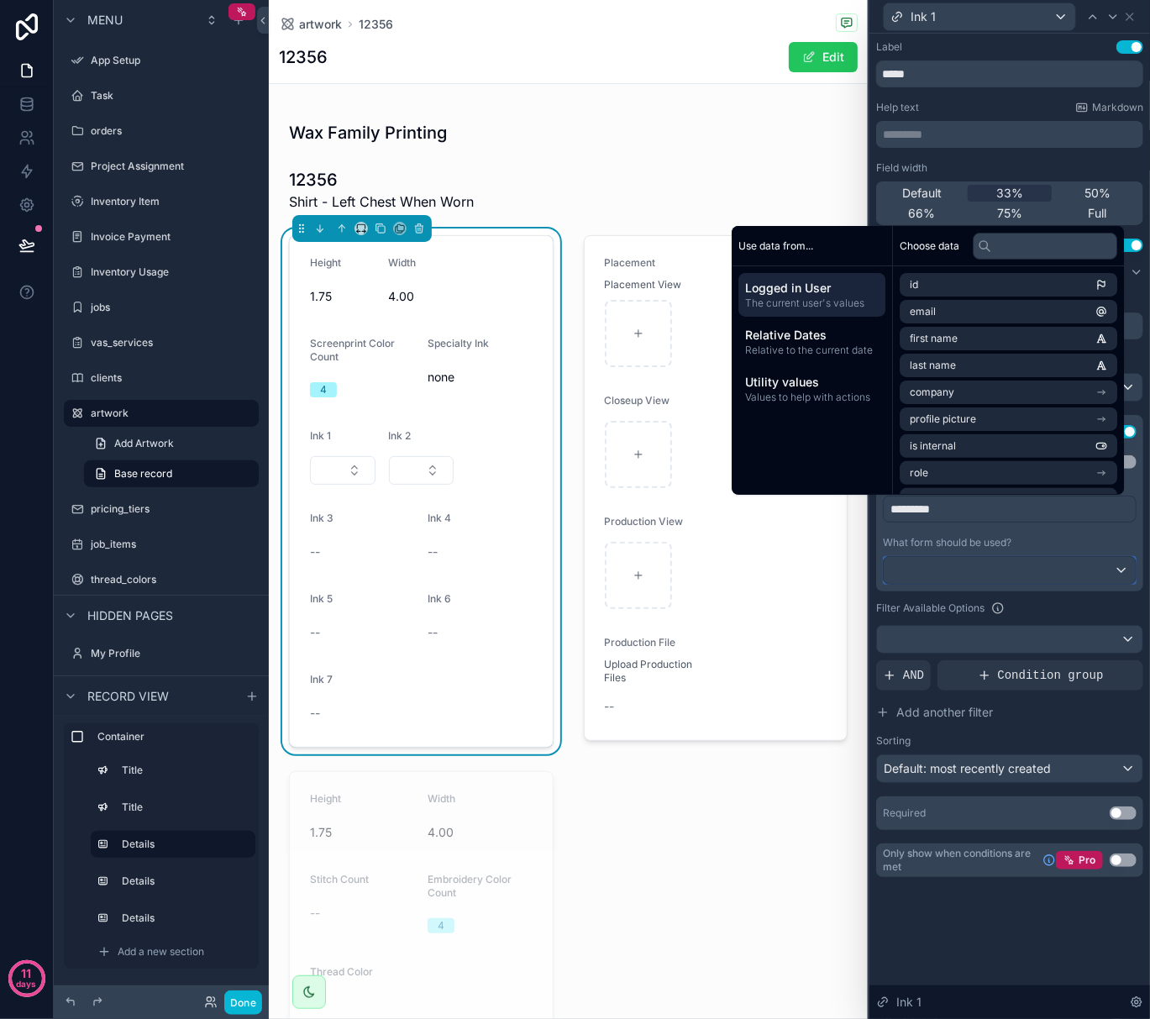
click at [993, 576] on div at bounding box center [1010, 570] width 252 height 27
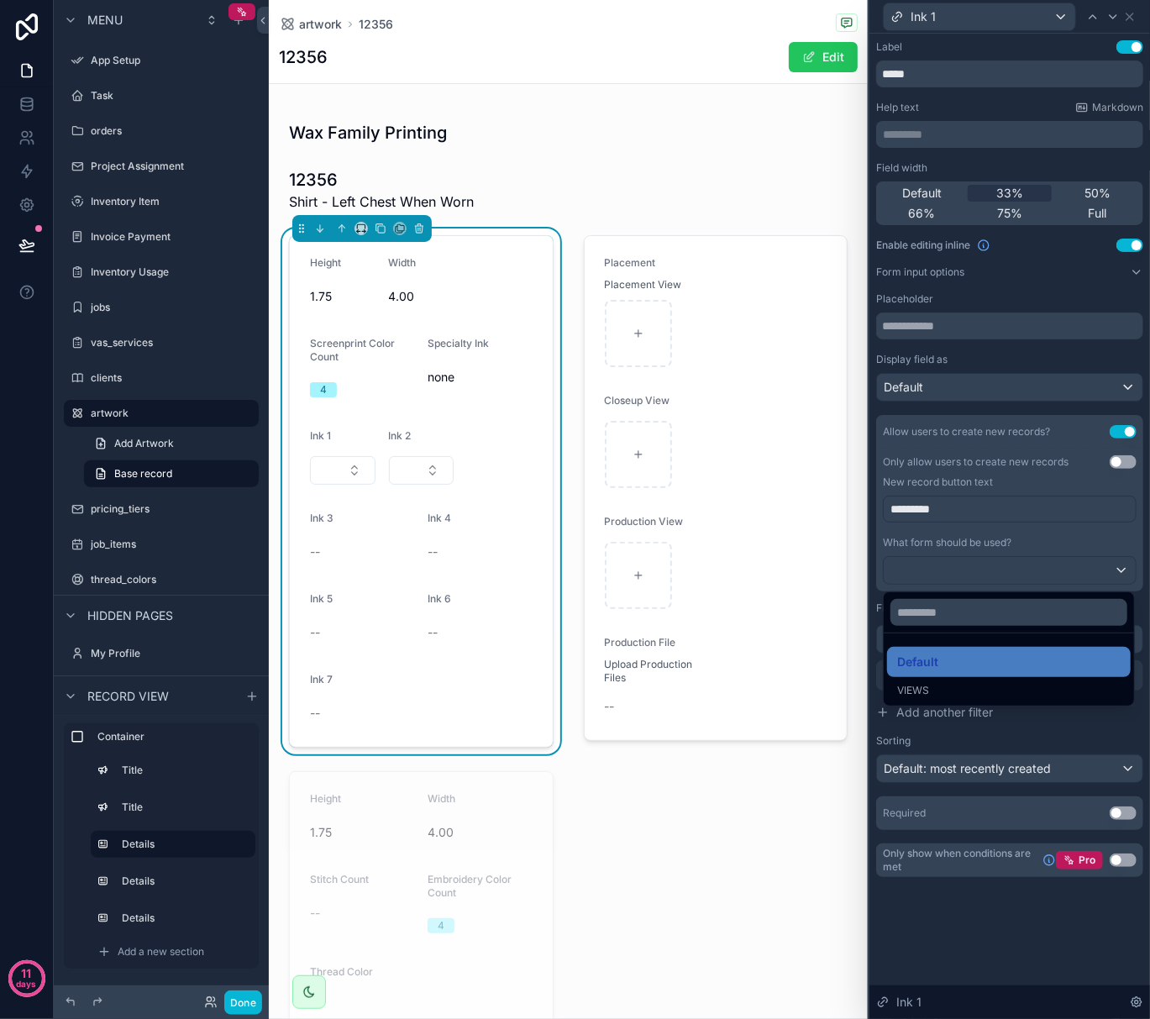
click at [993, 576] on div at bounding box center [1010, 509] width 281 height 1019
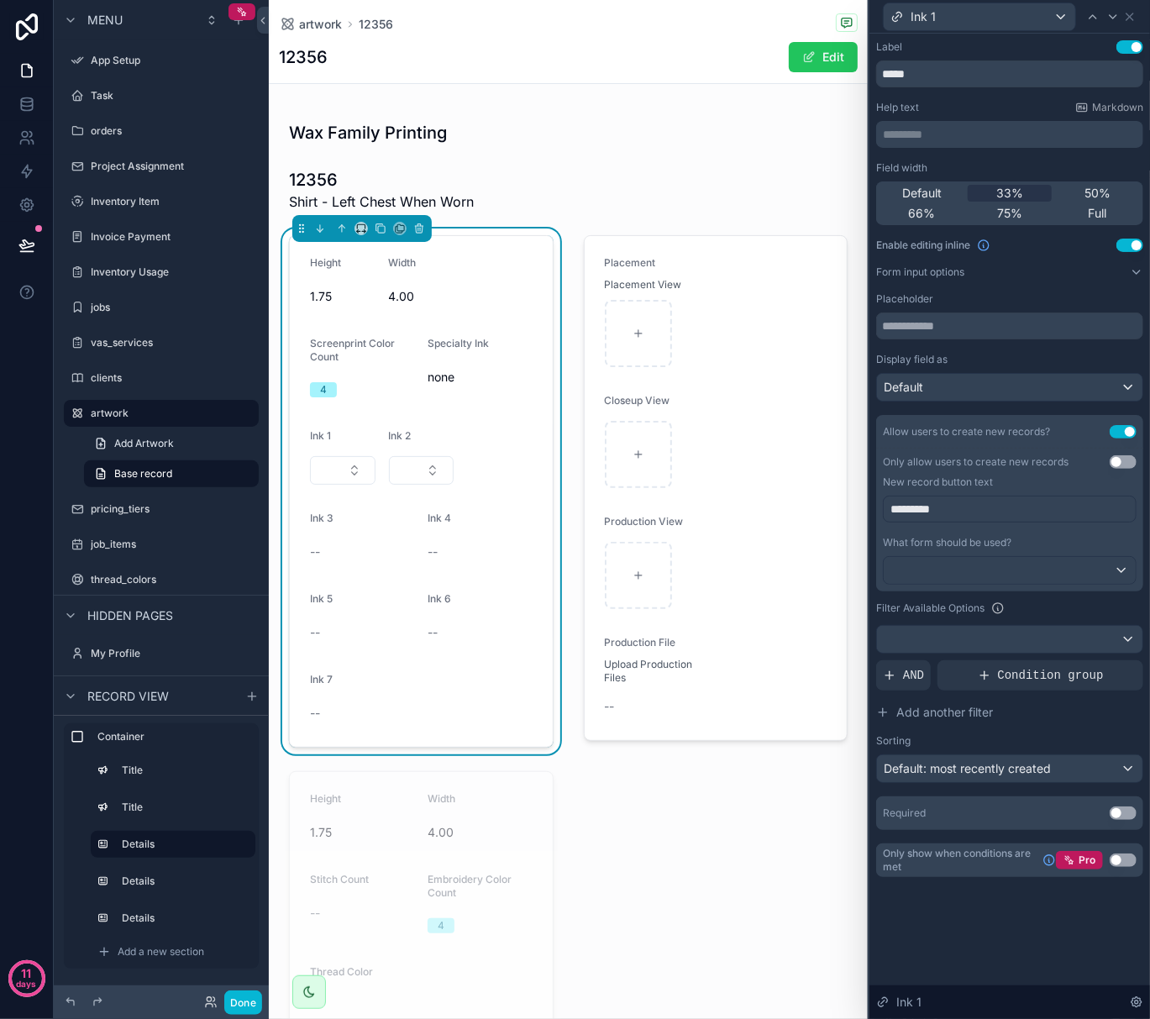
click at [1046, 923] on div "Label Use setting ***** Help text Markdown ********* ﻿ Field width Default 33% …" at bounding box center [1010, 527] width 281 height 986
click at [1131, 18] on icon at bounding box center [1129, 16] width 13 height 13
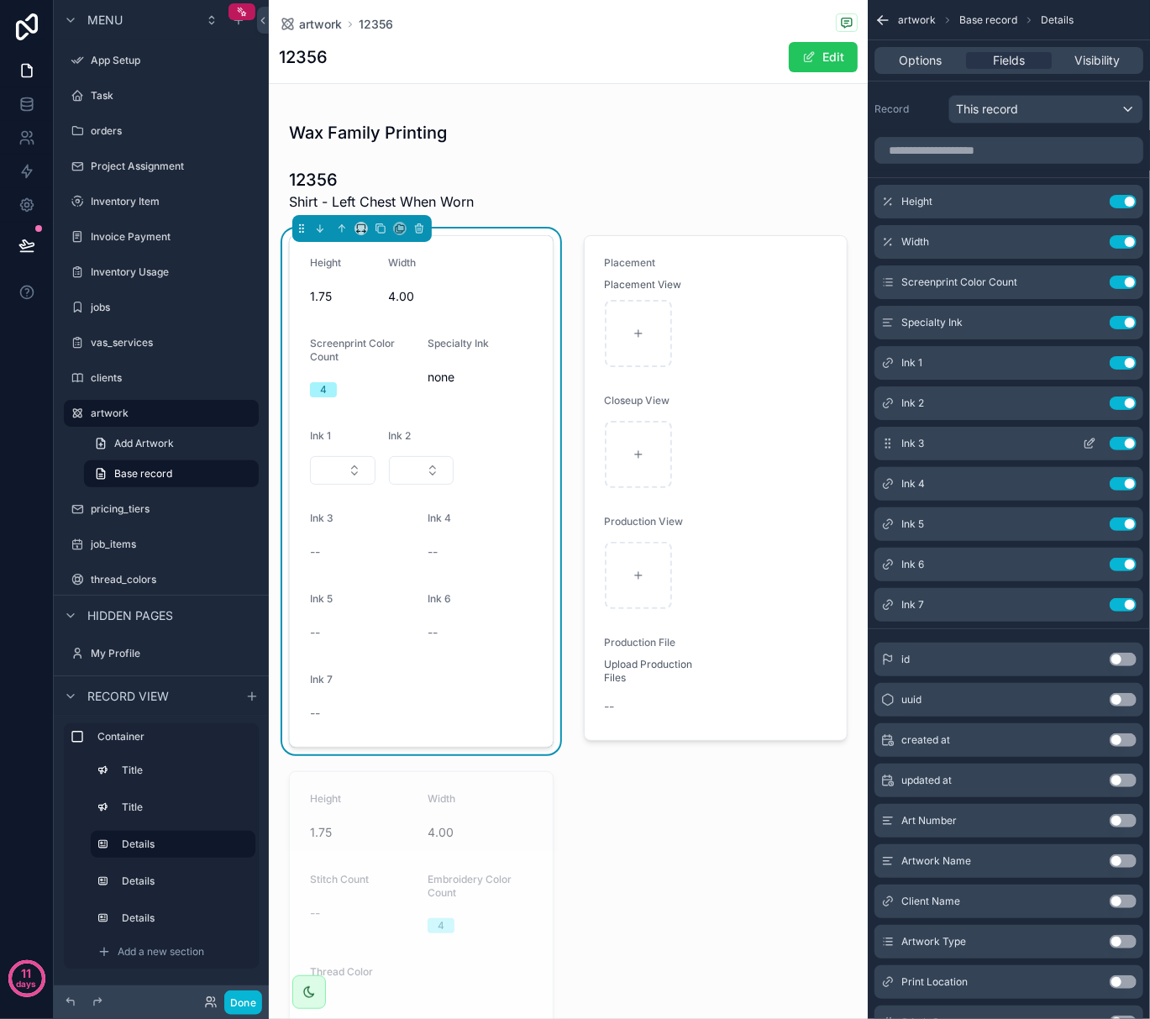
click at [1094, 444] on icon "scrollable content" at bounding box center [1089, 443] width 13 height 13
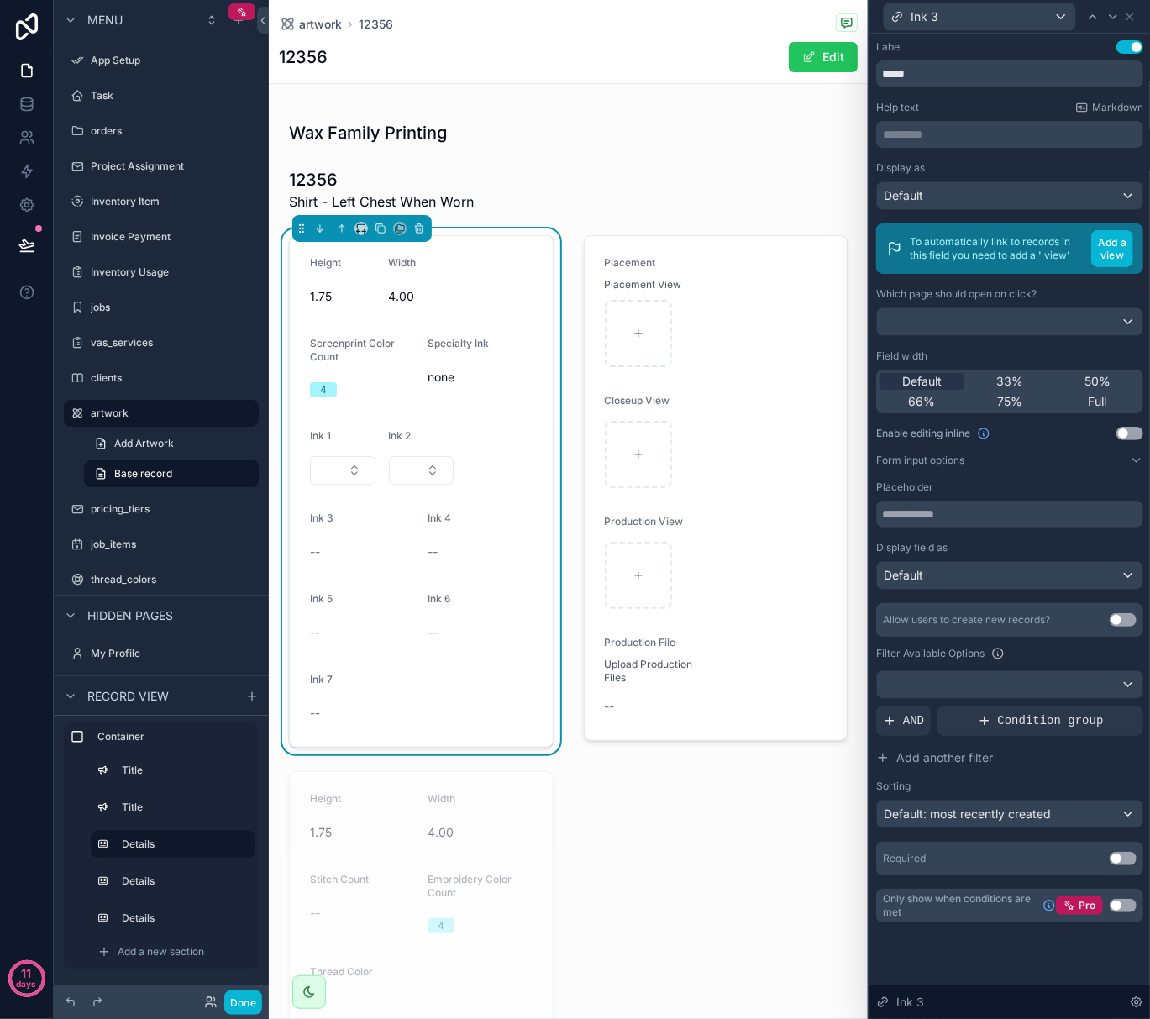
click at [1129, 435] on button "Use setting" at bounding box center [1130, 433] width 27 height 13
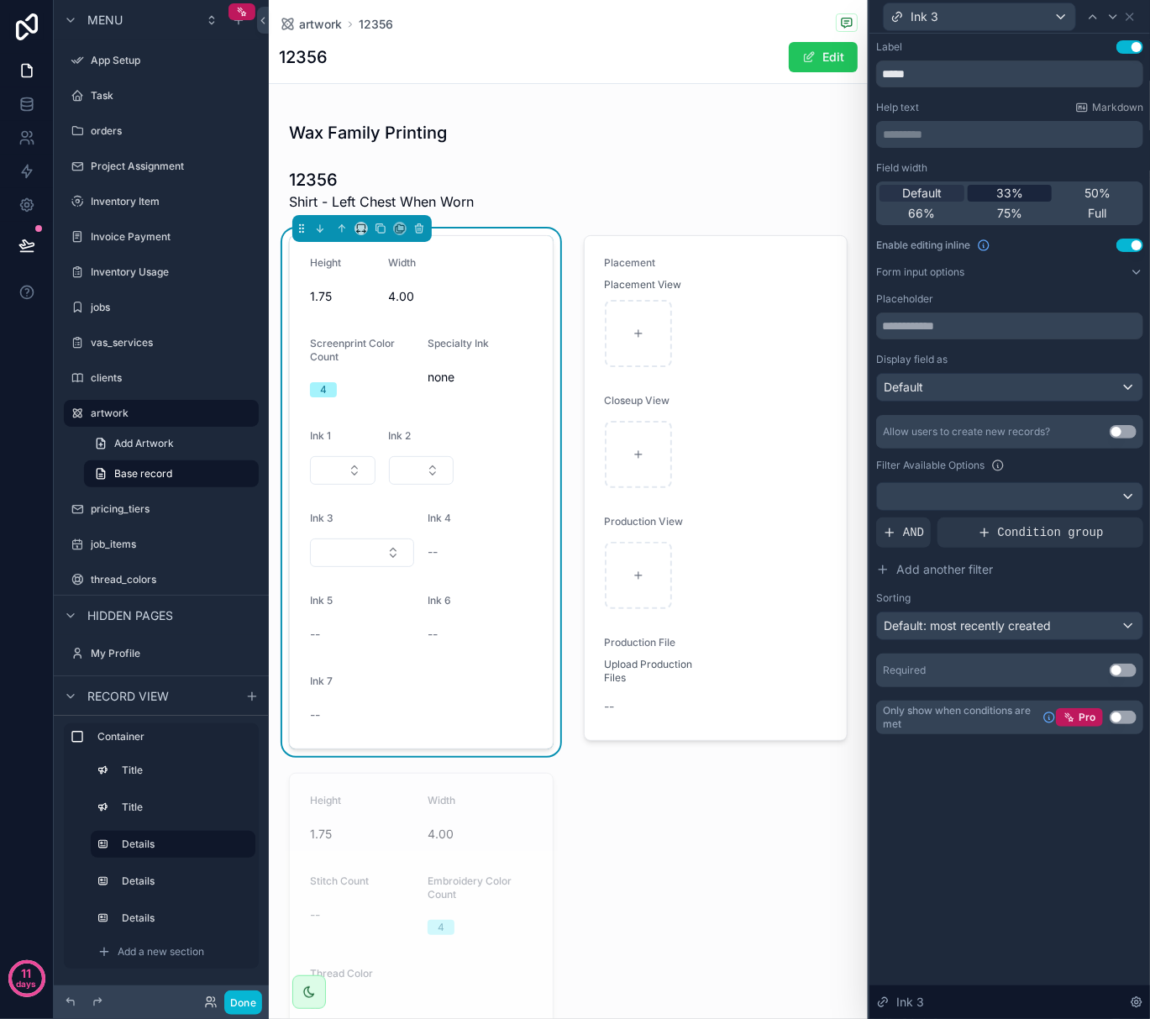
click at [1013, 186] on span "33%" at bounding box center [1010, 193] width 27 height 17
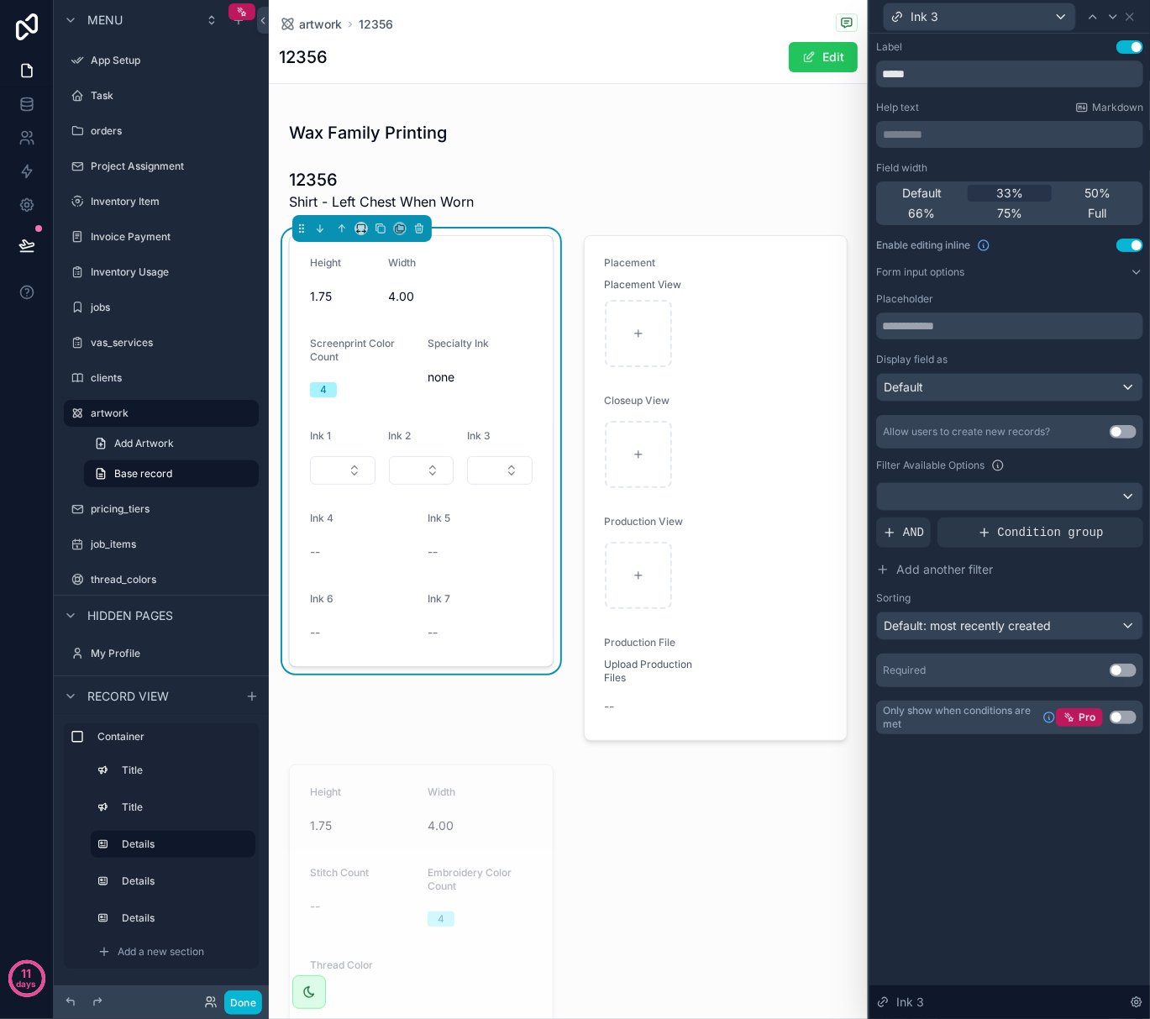
click at [1129, 431] on button "Use setting" at bounding box center [1123, 431] width 27 height 13
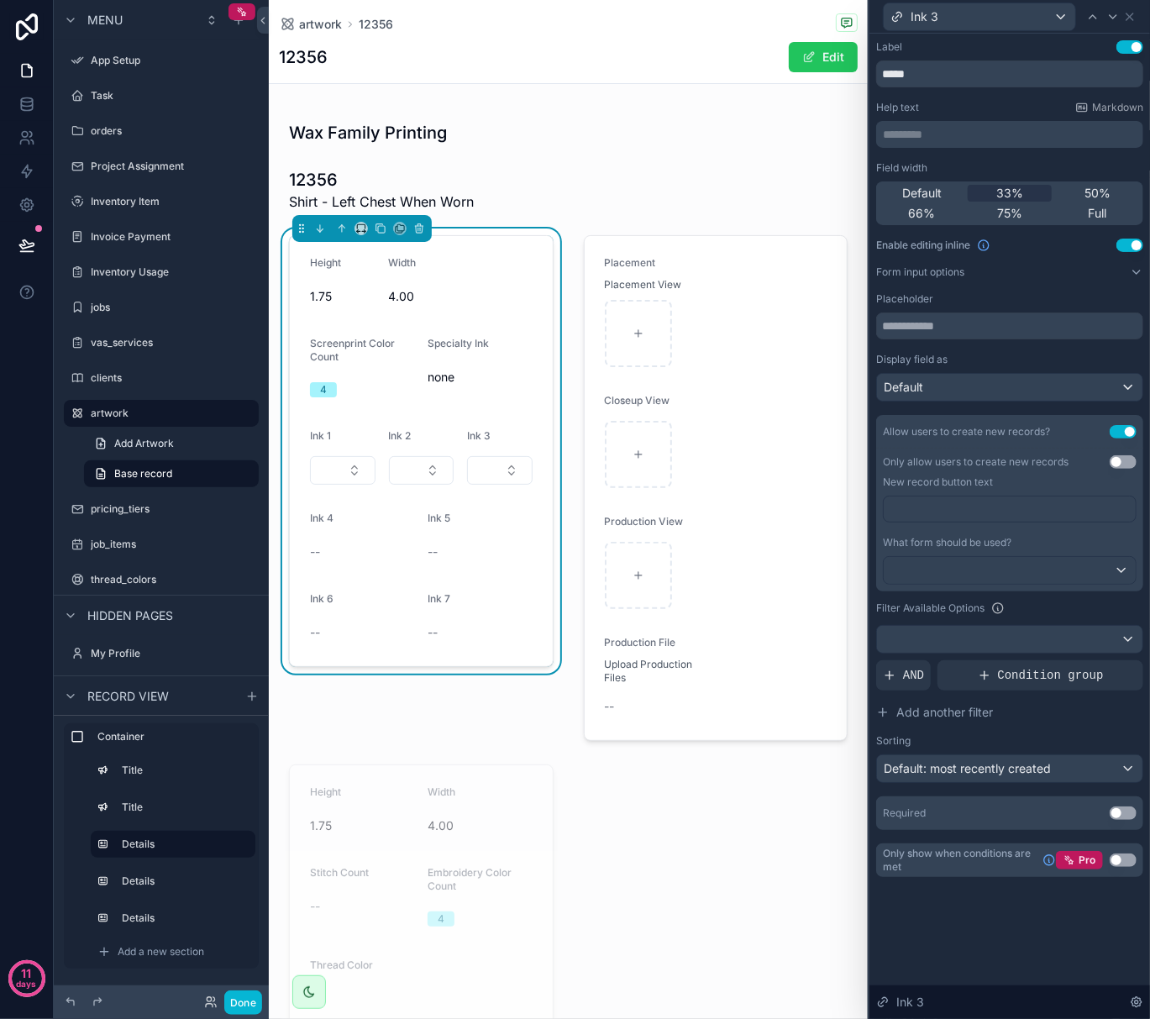
click at [1037, 514] on p "﻿" at bounding box center [1012, 509] width 242 height 17
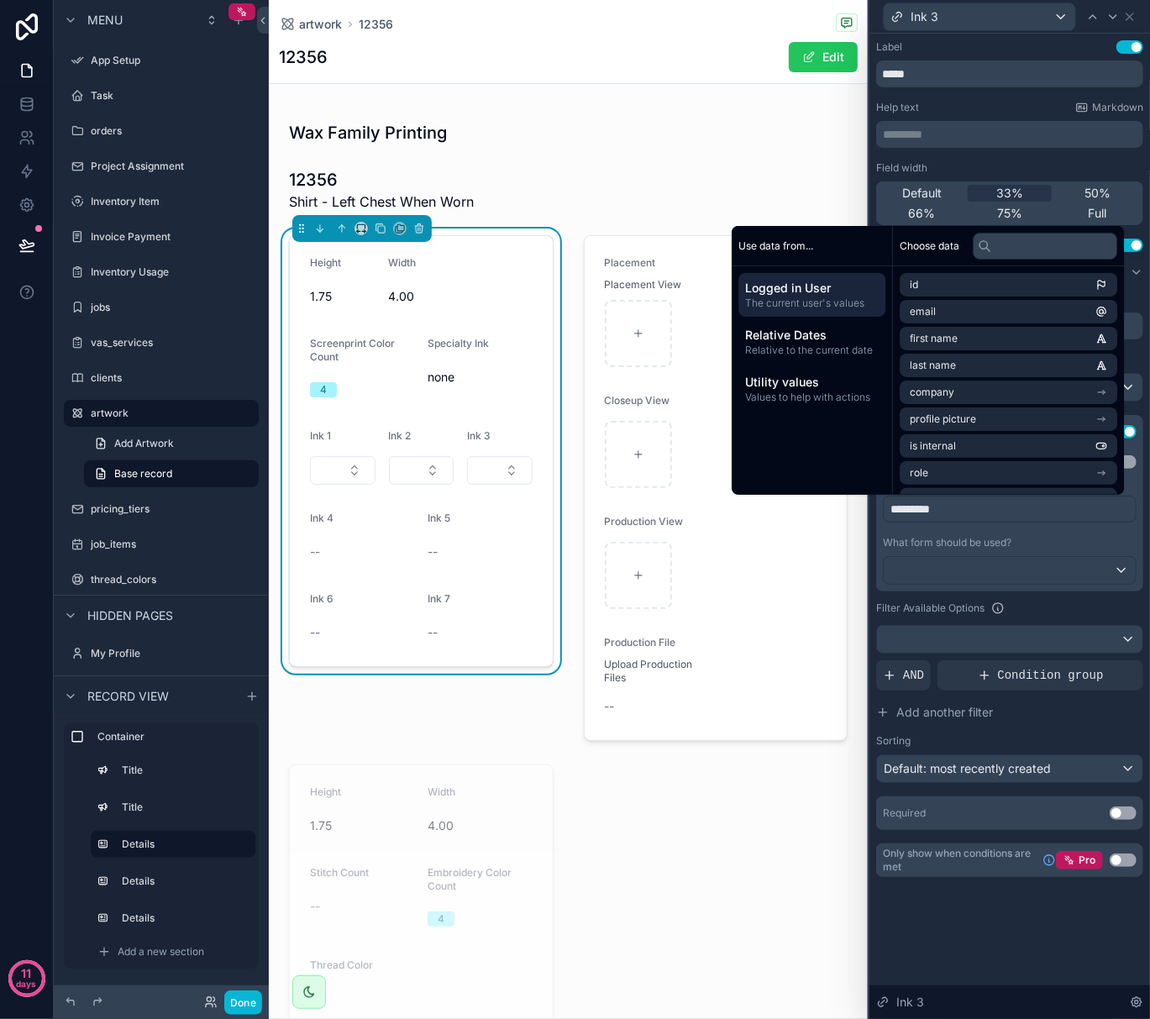
click at [1022, 936] on div "Label Use setting ***** Help text Markdown ********* ﻿ Field width Default 33% …" at bounding box center [1010, 527] width 281 height 986
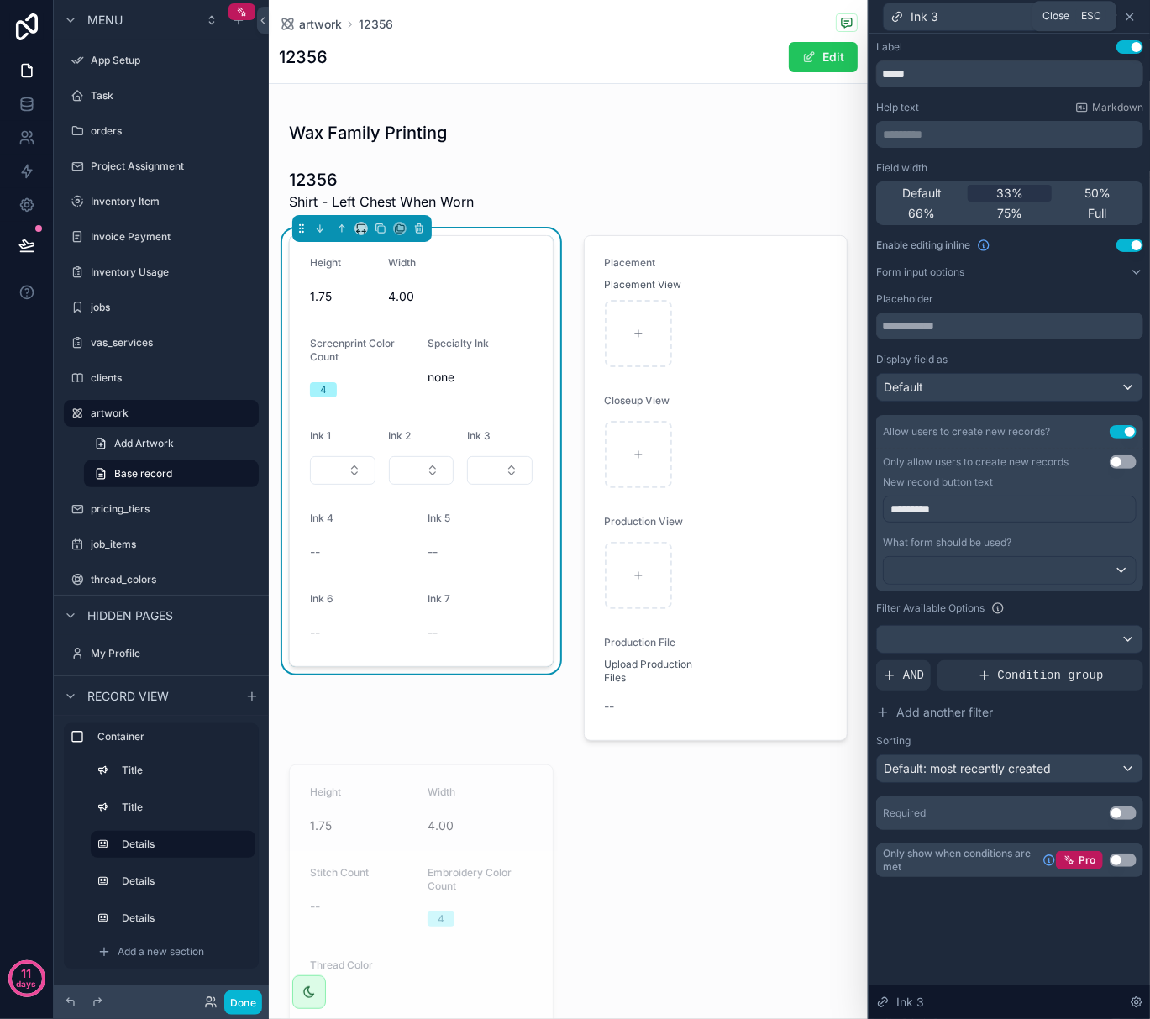
click at [1127, 18] on icon at bounding box center [1130, 16] width 7 height 7
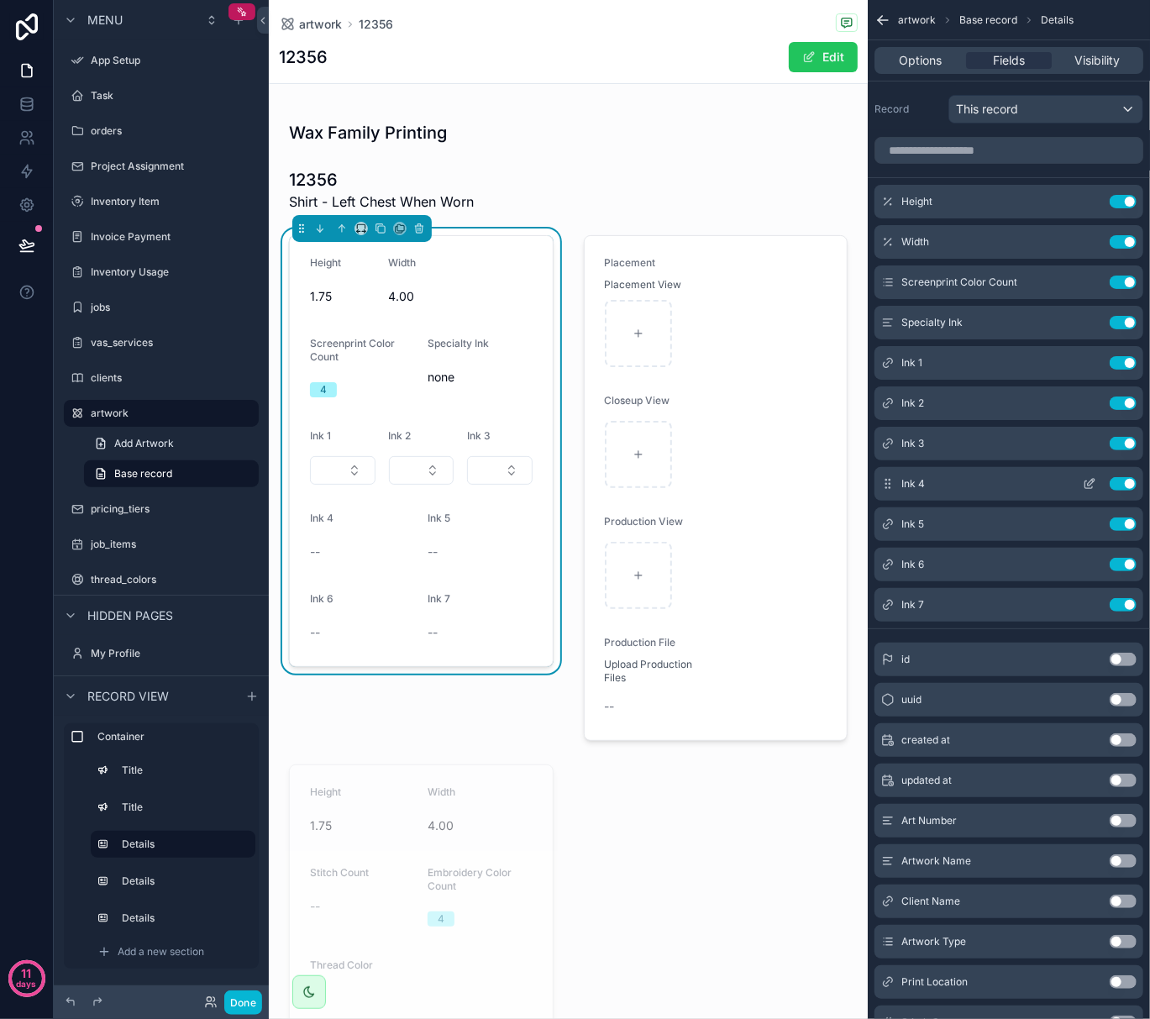
click at [1091, 481] on icon "scrollable content" at bounding box center [1089, 483] width 13 height 13
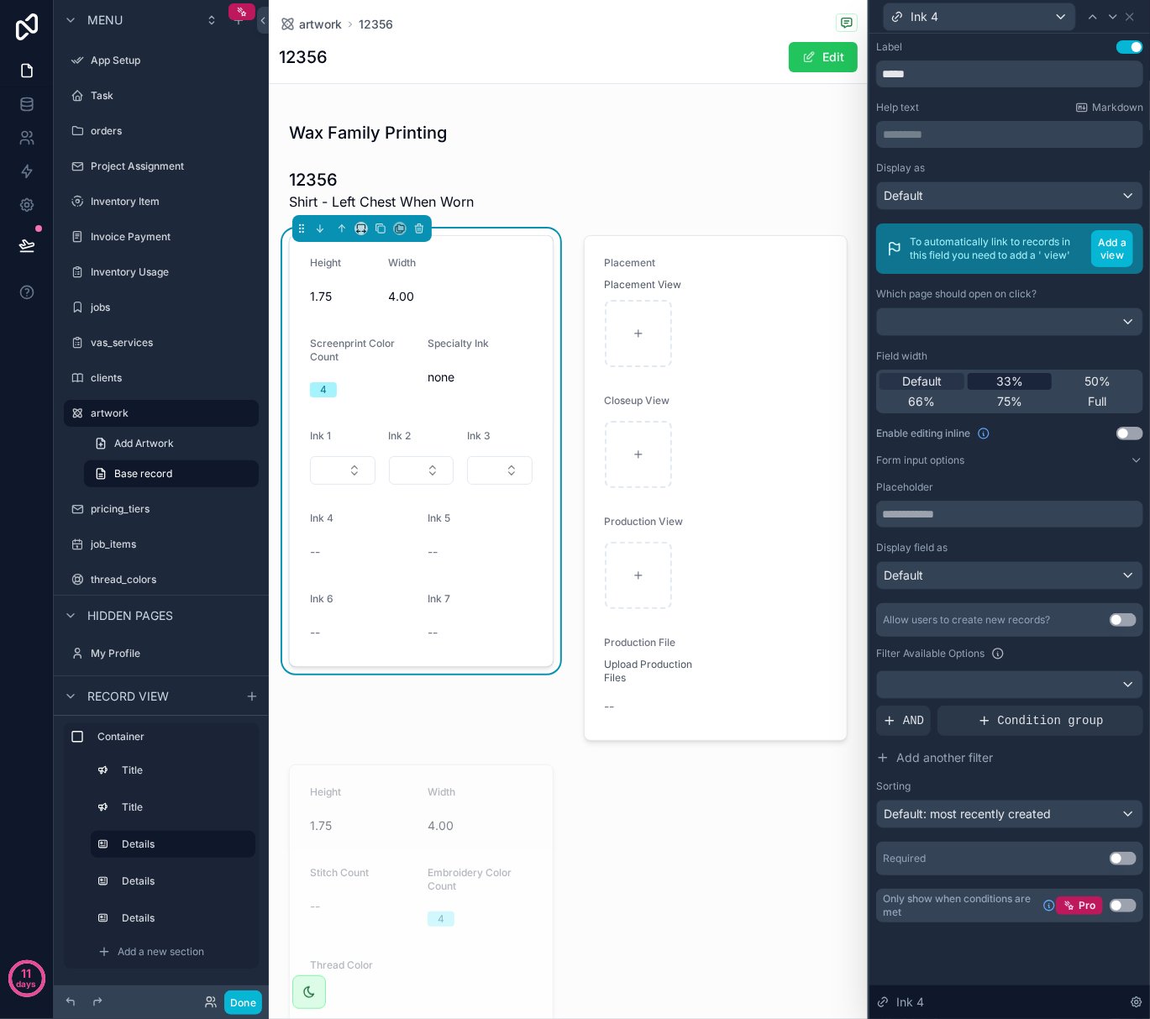
click at [1017, 381] on span "33%" at bounding box center [1010, 381] width 27 height 17
click at [1129, 464] on button "Form input options" at bounding box center [1009, 460] width 267 height 13
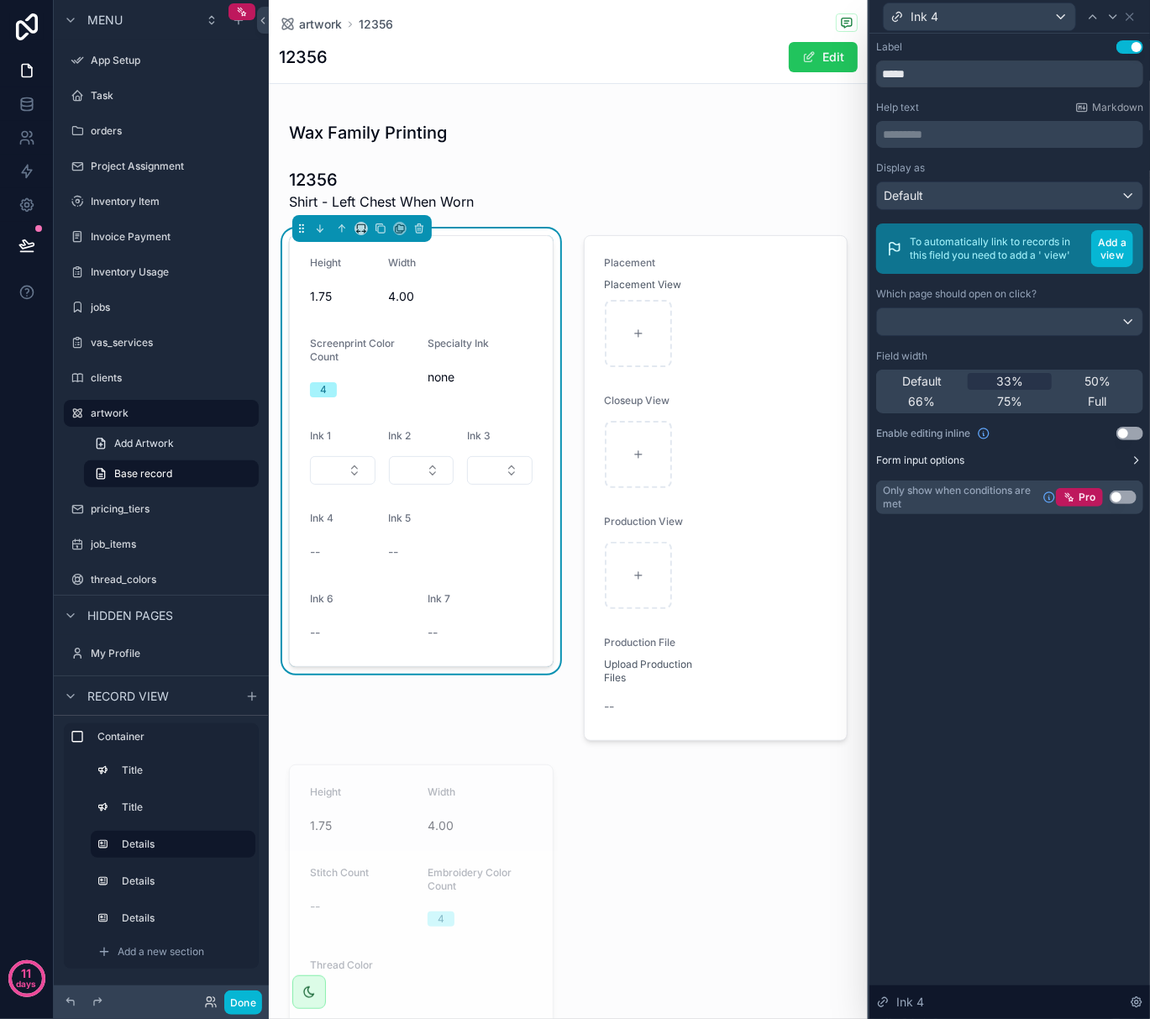
click at [1129, 464] on button "Form input options" at bounding box center [1009, 460] width 267 height 13
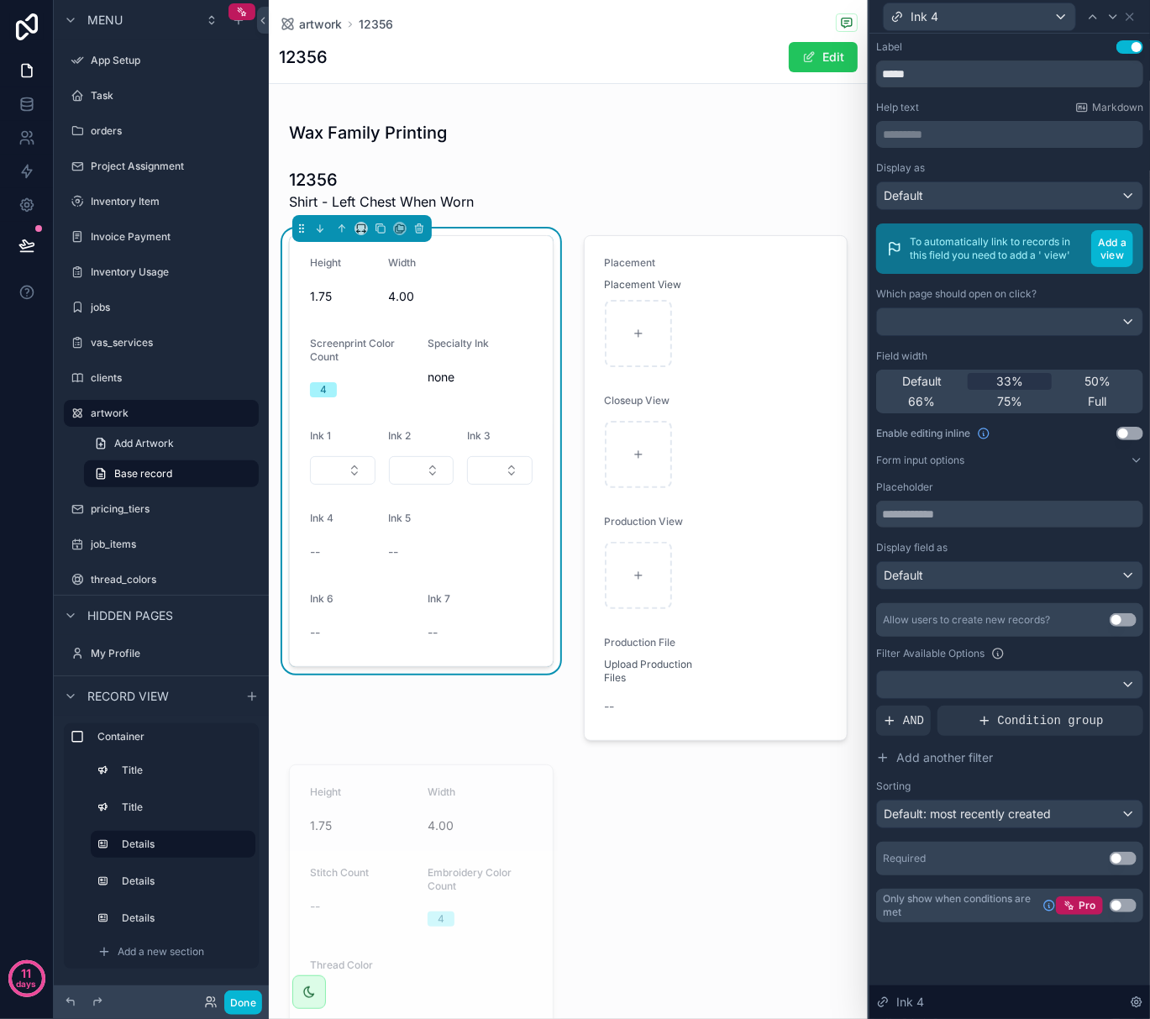
click at [1133, 430] on button "Use setting" at bounding box center [1130, 433] width 27 height 13
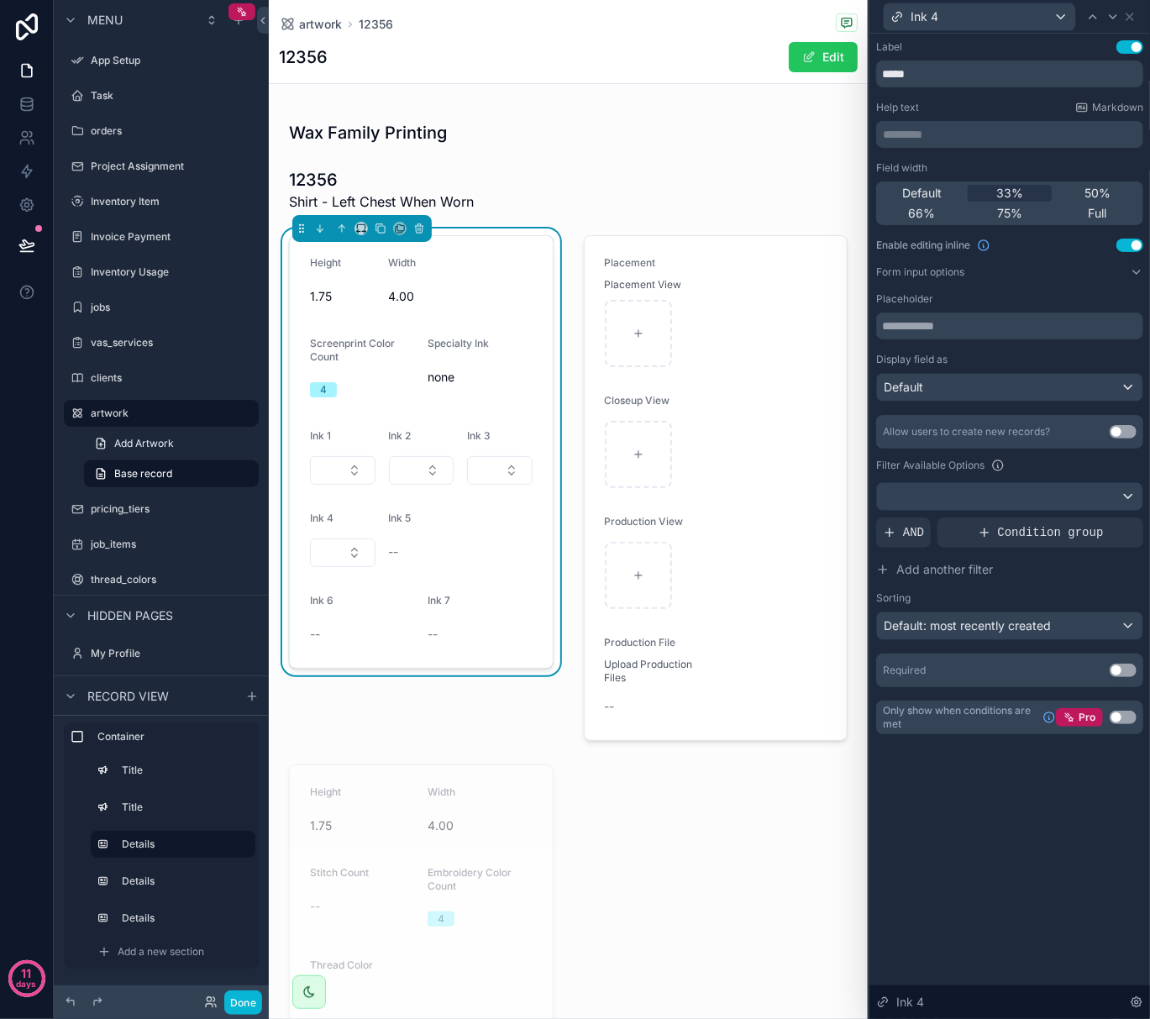
click at [1123, 432] on button "Use setting" at bounding box center [1123, 431] width 27 height 13
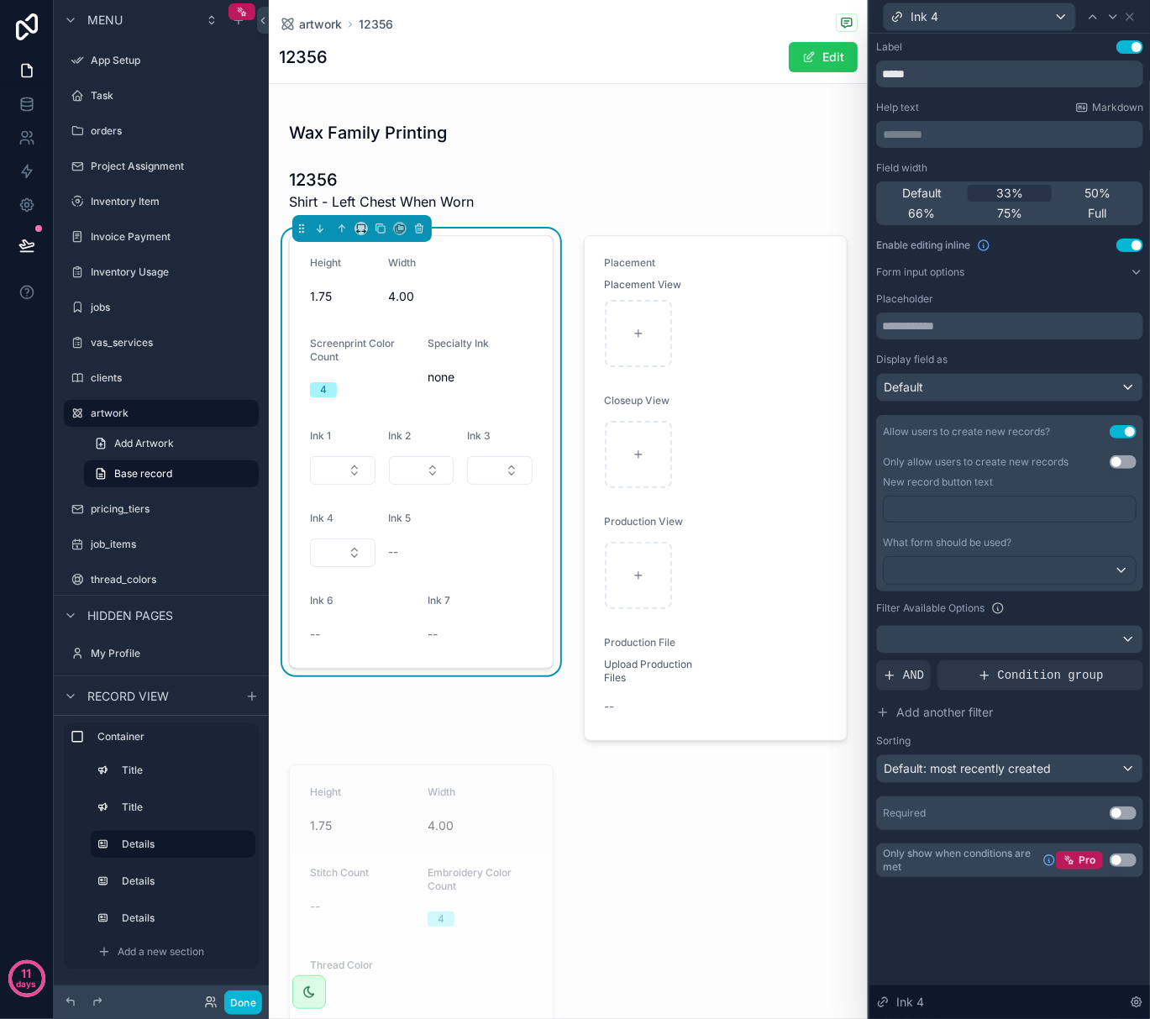
click at [1020, 502] on p "﻿" at bounding box center [1012, 509] width 242 height 17
click at [1040, 610] on div "Filter Available Options" at bounding box center [1009, 608] width 267 height 20
click at [1027, 578] on div at bounding box center [1010, 570] width 252 height 27
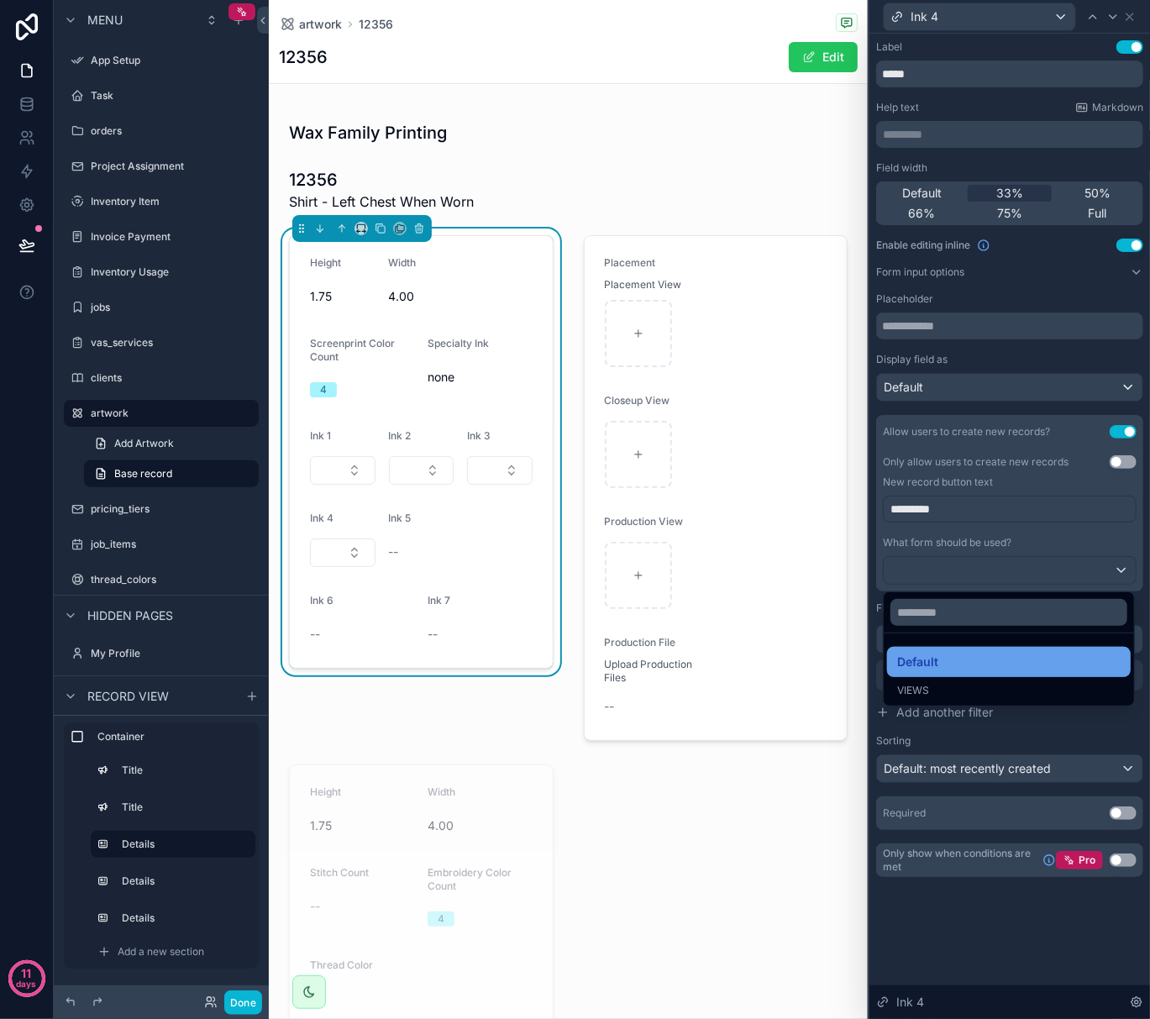
click at [999, 664] on div "Default" at bounding box center [1009, 662] width 224 height 20
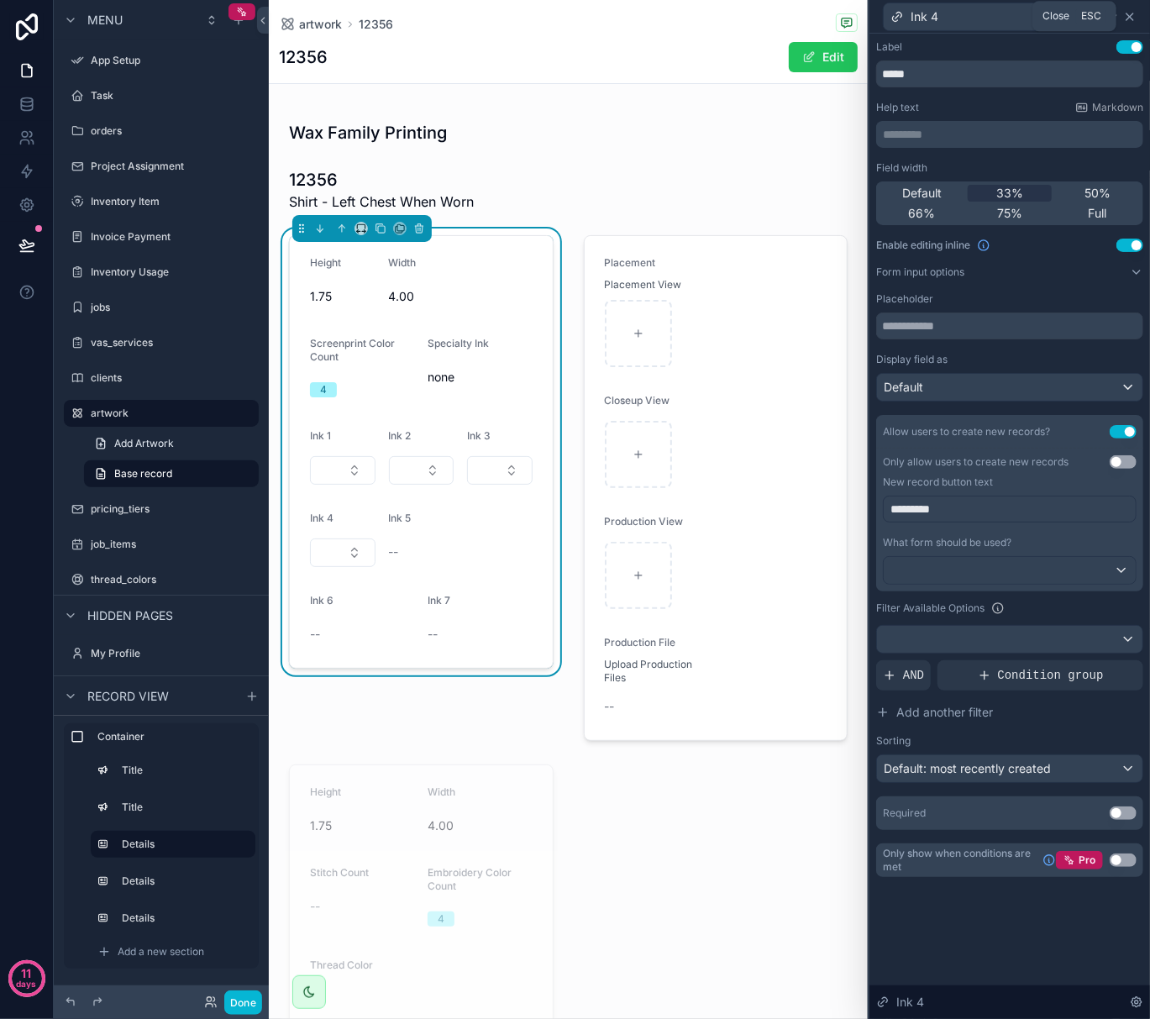
click at [1131, 17] on icon at bounding box center [1130, 16] width 7 height 7
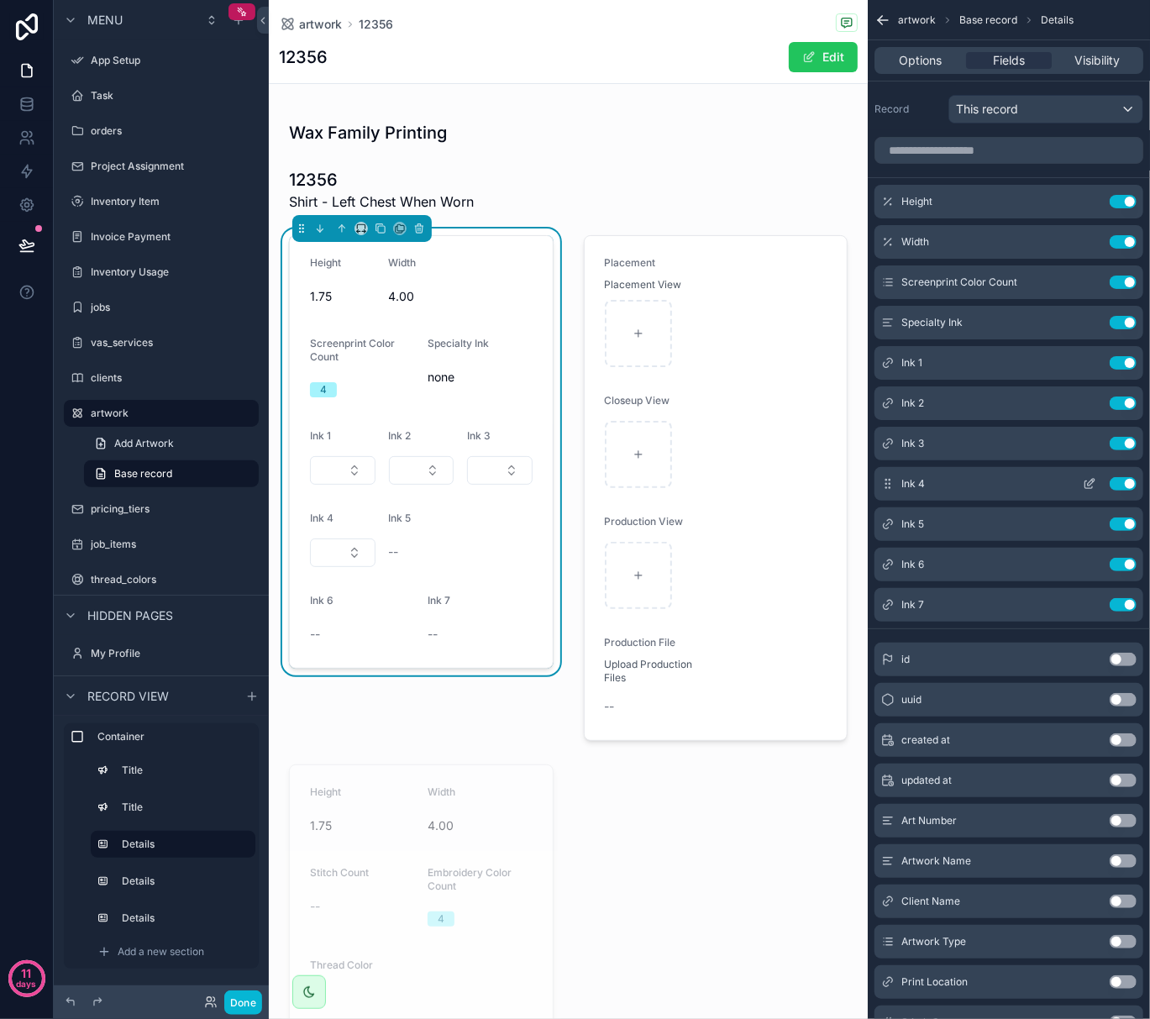
click at [1081, 487] on button "scrollable content" at bounding box center [1089, 483] width 27 height 13
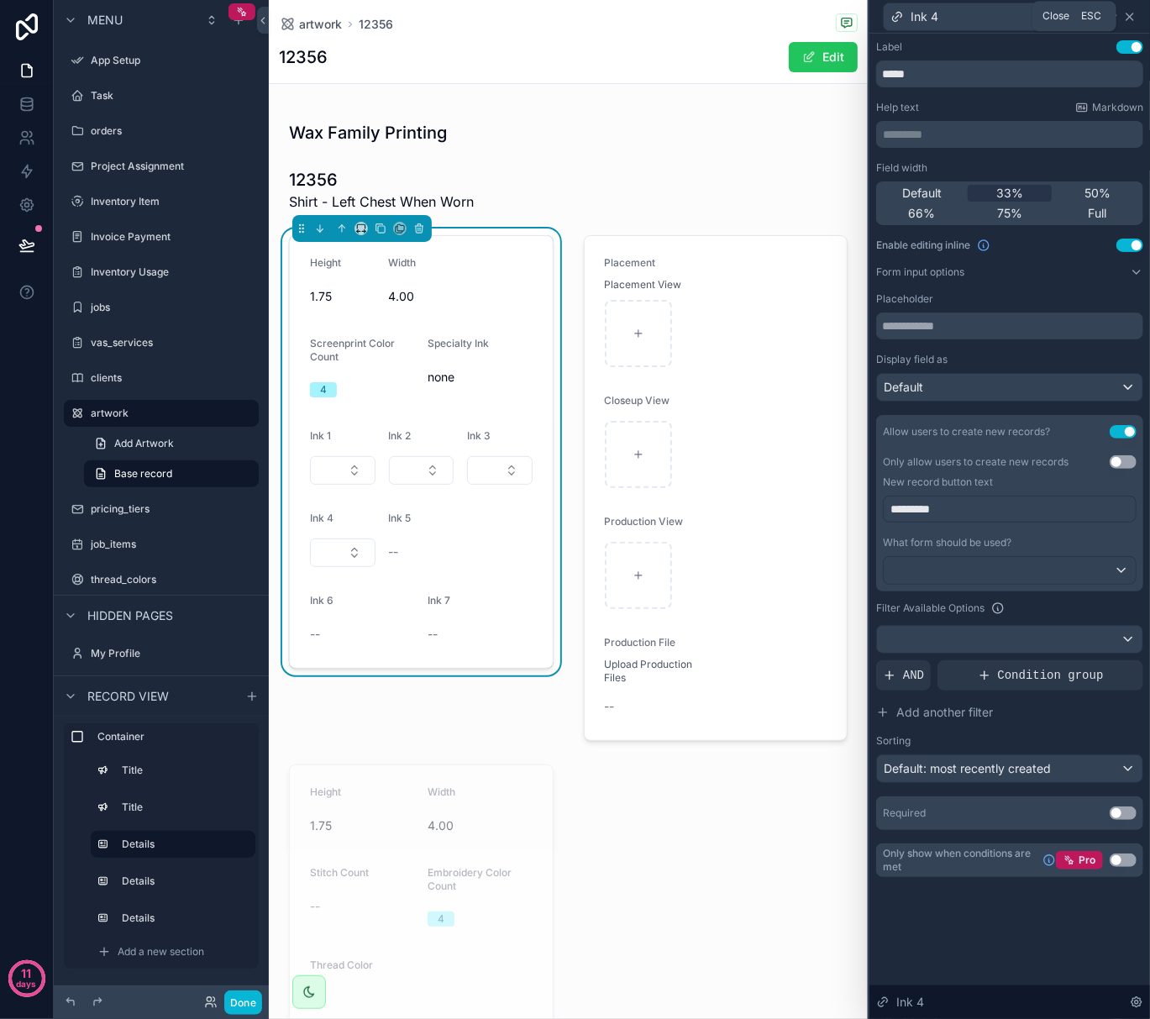
click at [1134, 11] on icon at bounding box center [1129, 16] width 13 height 13
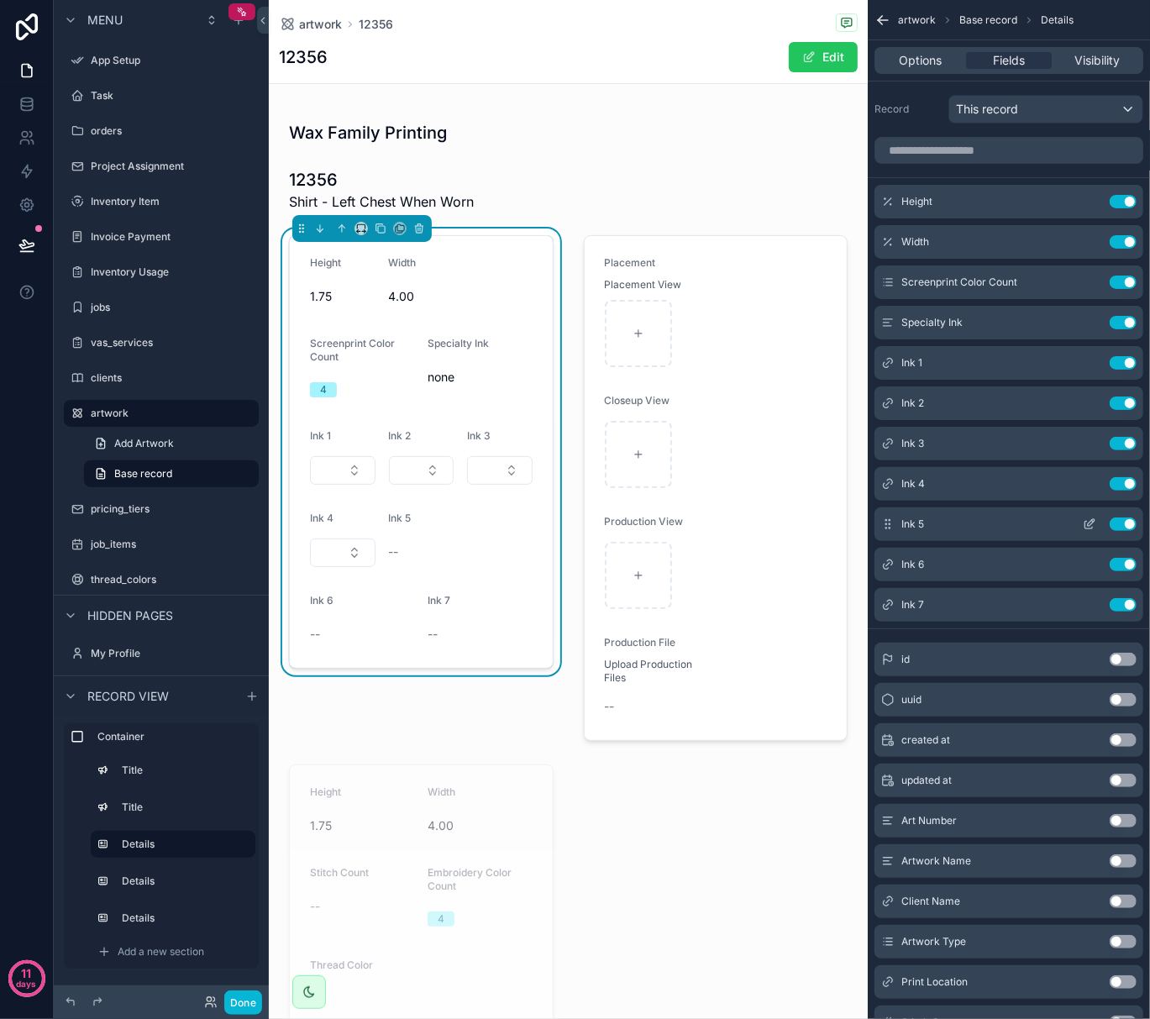
click at [1087, 531] on icon "scrollable content" at bounding box center [1089, 524] width 13 height 13
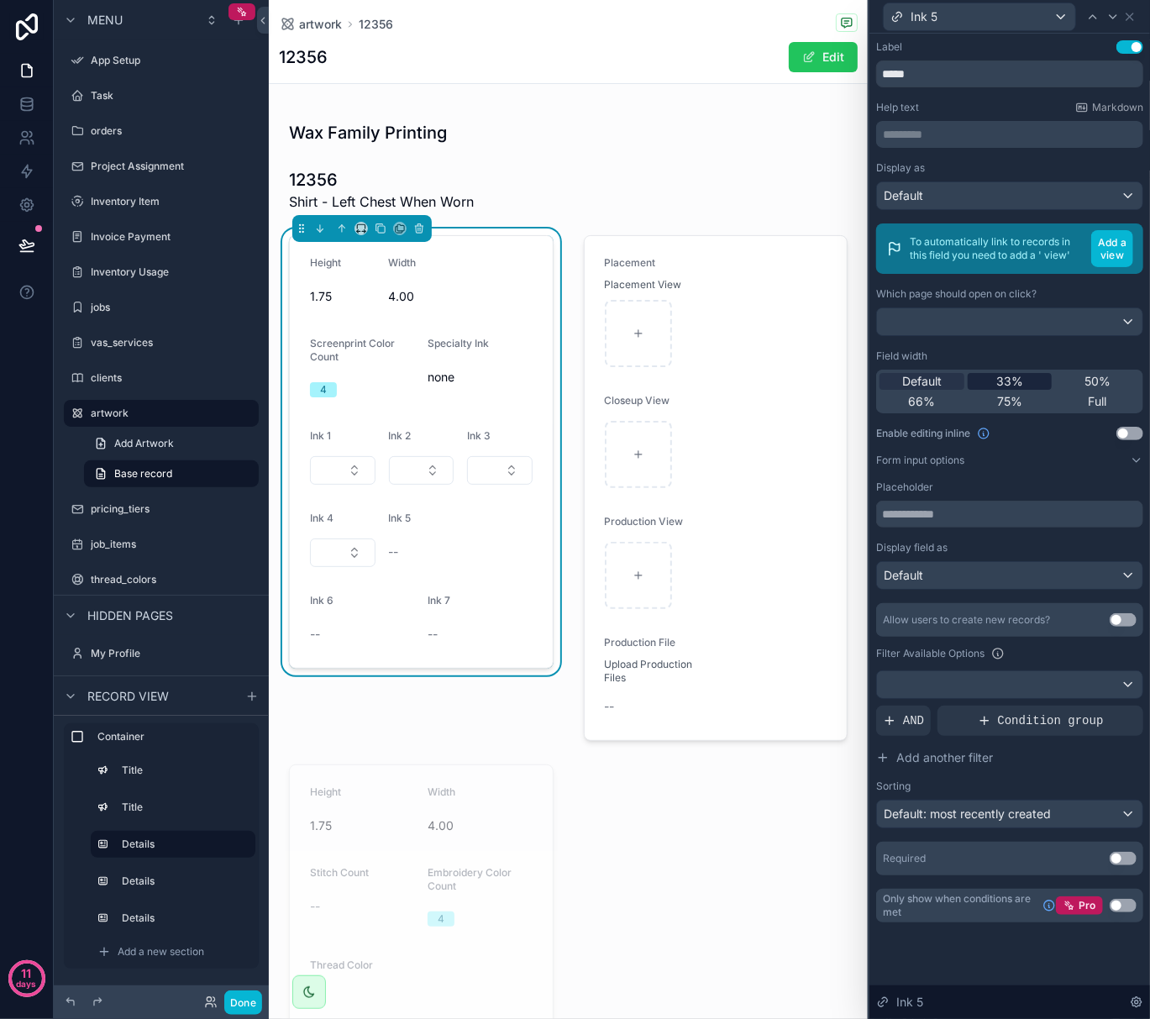
click at [1009, 385] on span "33%" at bounding box center [1010, 381] width 27 height 17
click at [1131, 434] on button "Use setting" at bounding box center [1130, 433] width 27 height 13
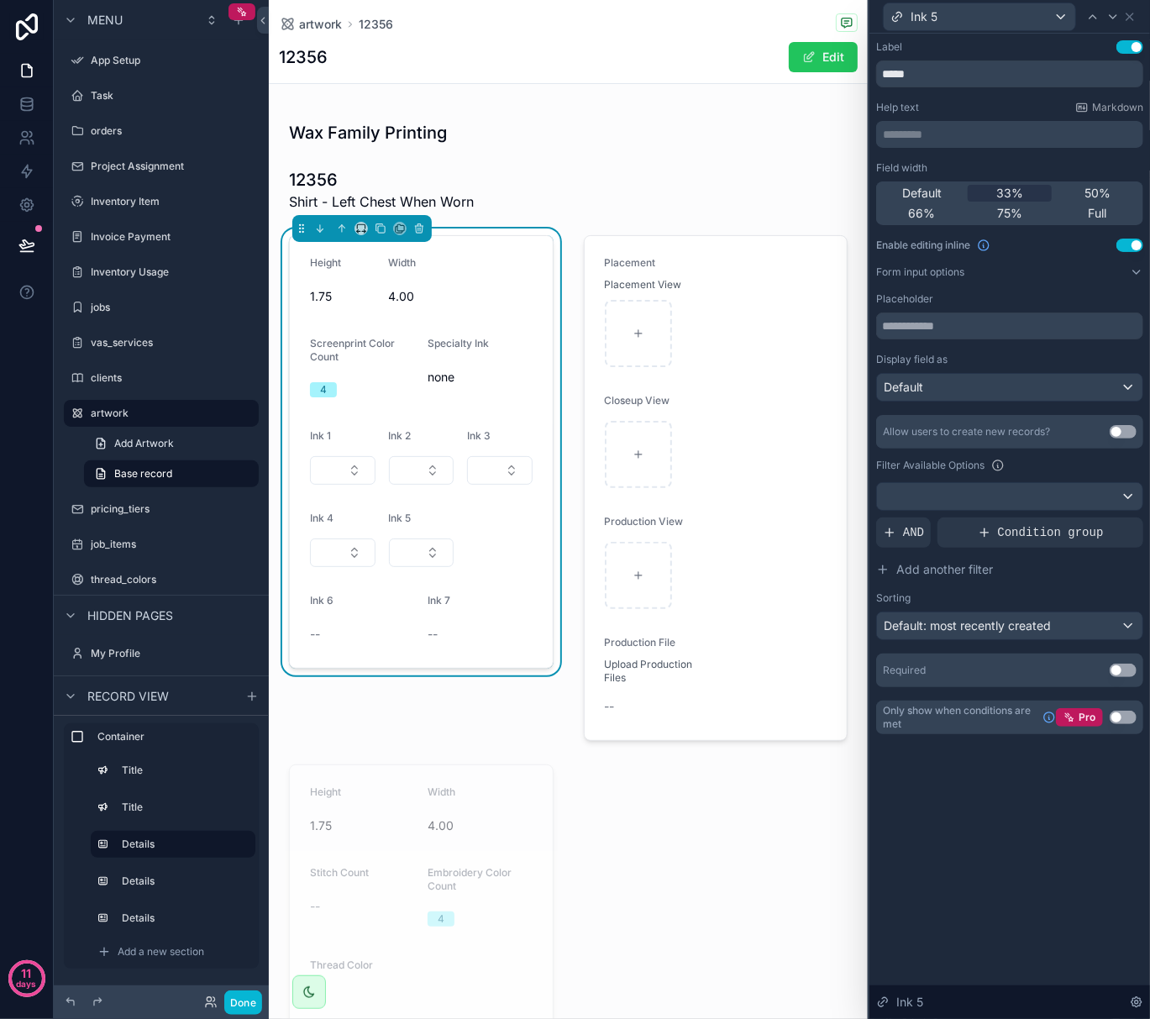
click at [1121, 437] on button "Use setting" at bounding box center [1123, 431] width 27 height 13
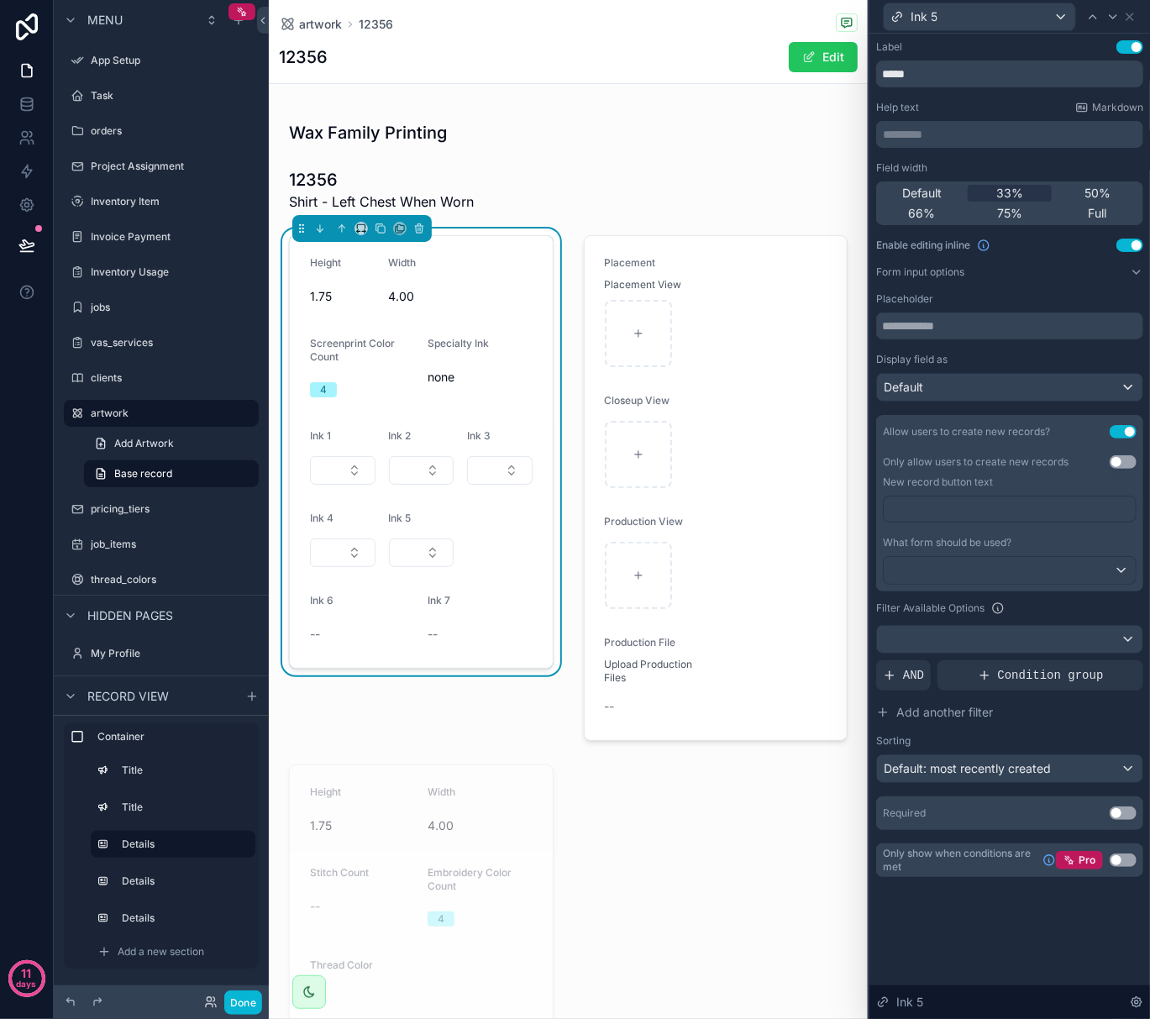
click at [1025, 513] on p "﻿" at bounding box center [1012, 509] width 242 height 17
click at [1023, 934] on div "Label Use setting ***** Help text Markdown ********* ﻿ Field width Default 33% …" at bounding box center [1010, 527] width 281 height 986
click at [1131, 17] on icon at bounding box center [1130, 16] width 7 height 7
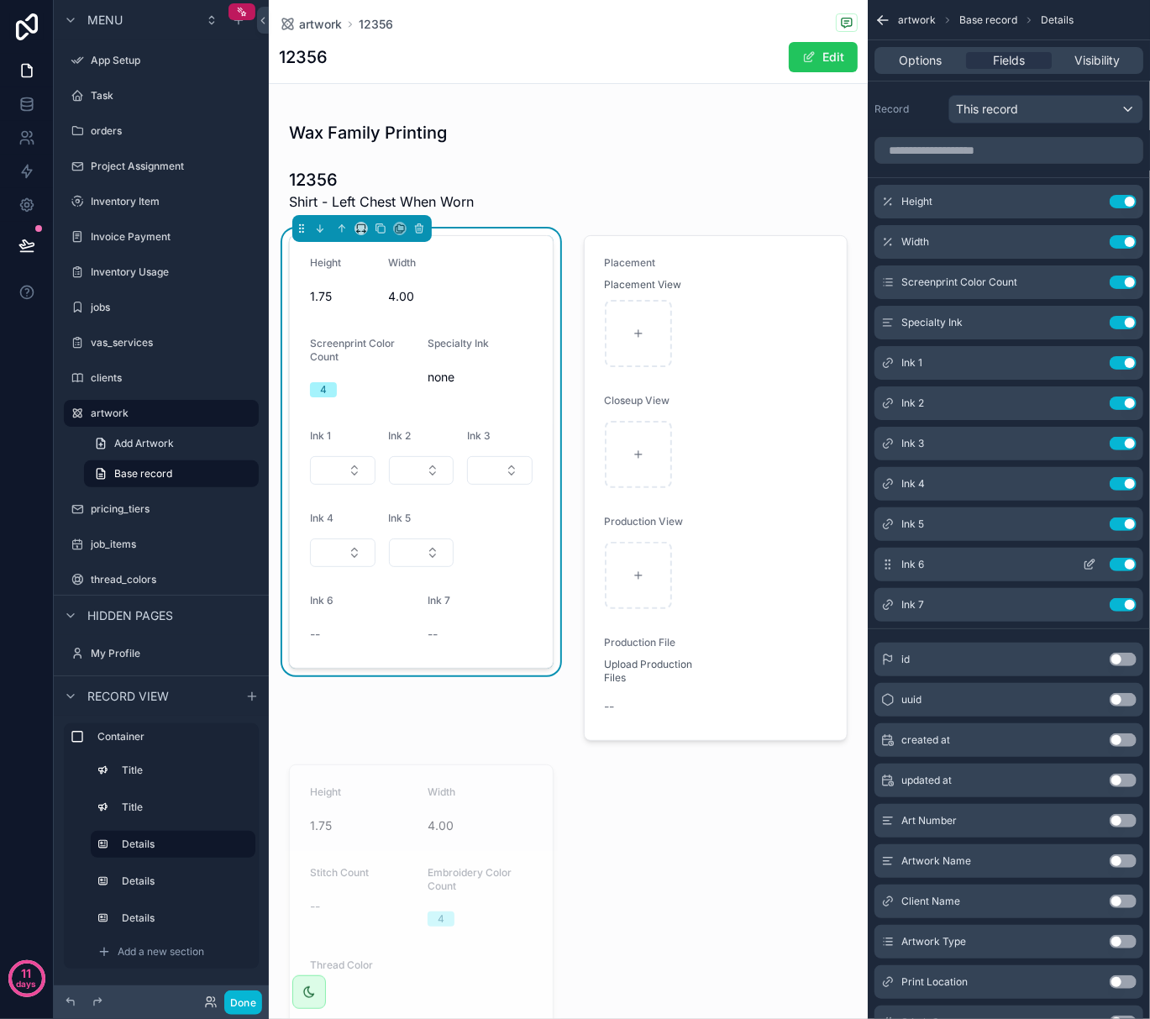
click at [1094, 565] on icon "scrollable content" at bounding box center [1089, 564] width 13 height 13
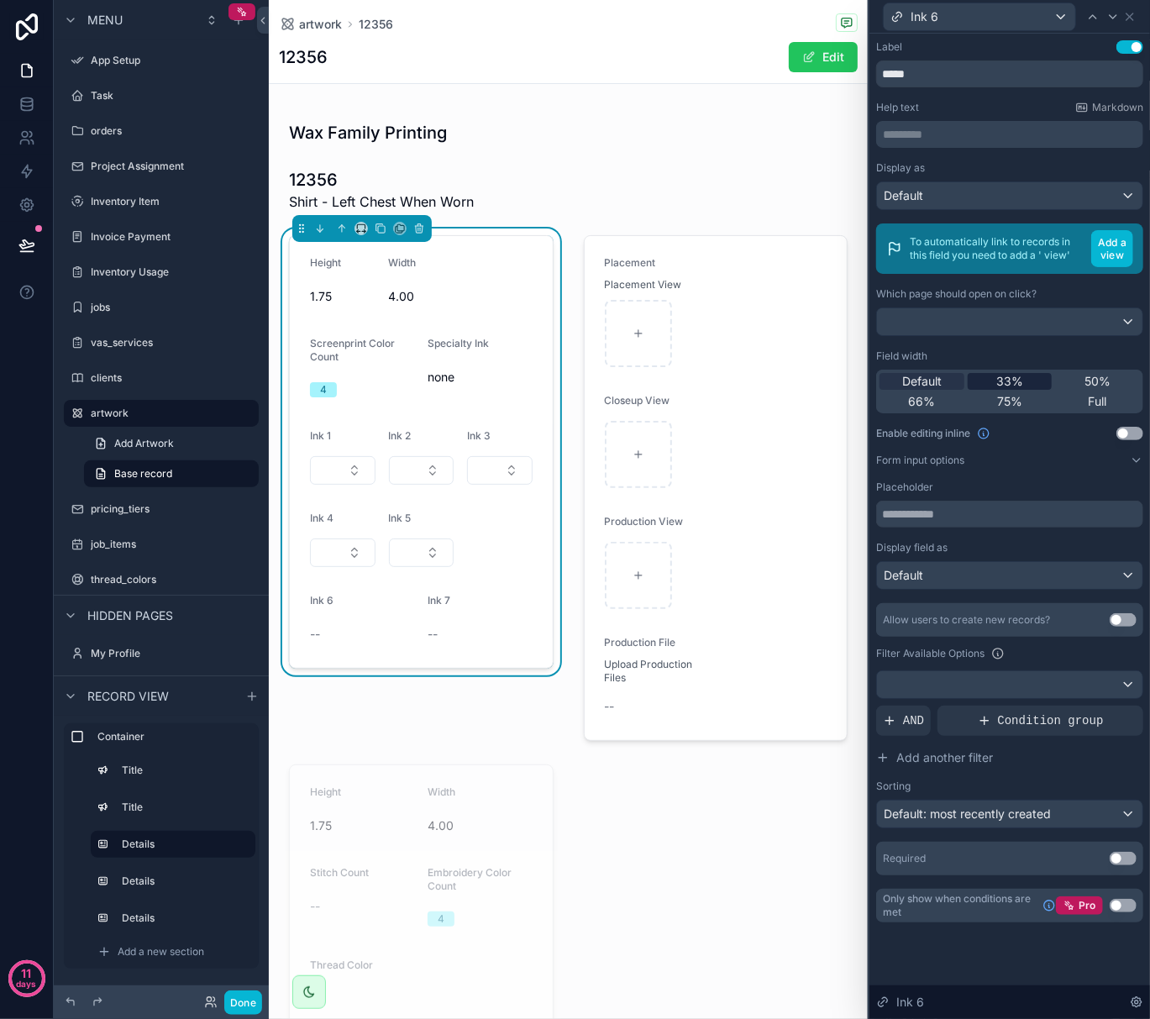
click at [1006, 381] on span "33%" at bounding box center [1010, 381] width 27 height 17
click at [1123, 437] on button "Use setting" at bounding box center [1130, 433] width 27 height 13
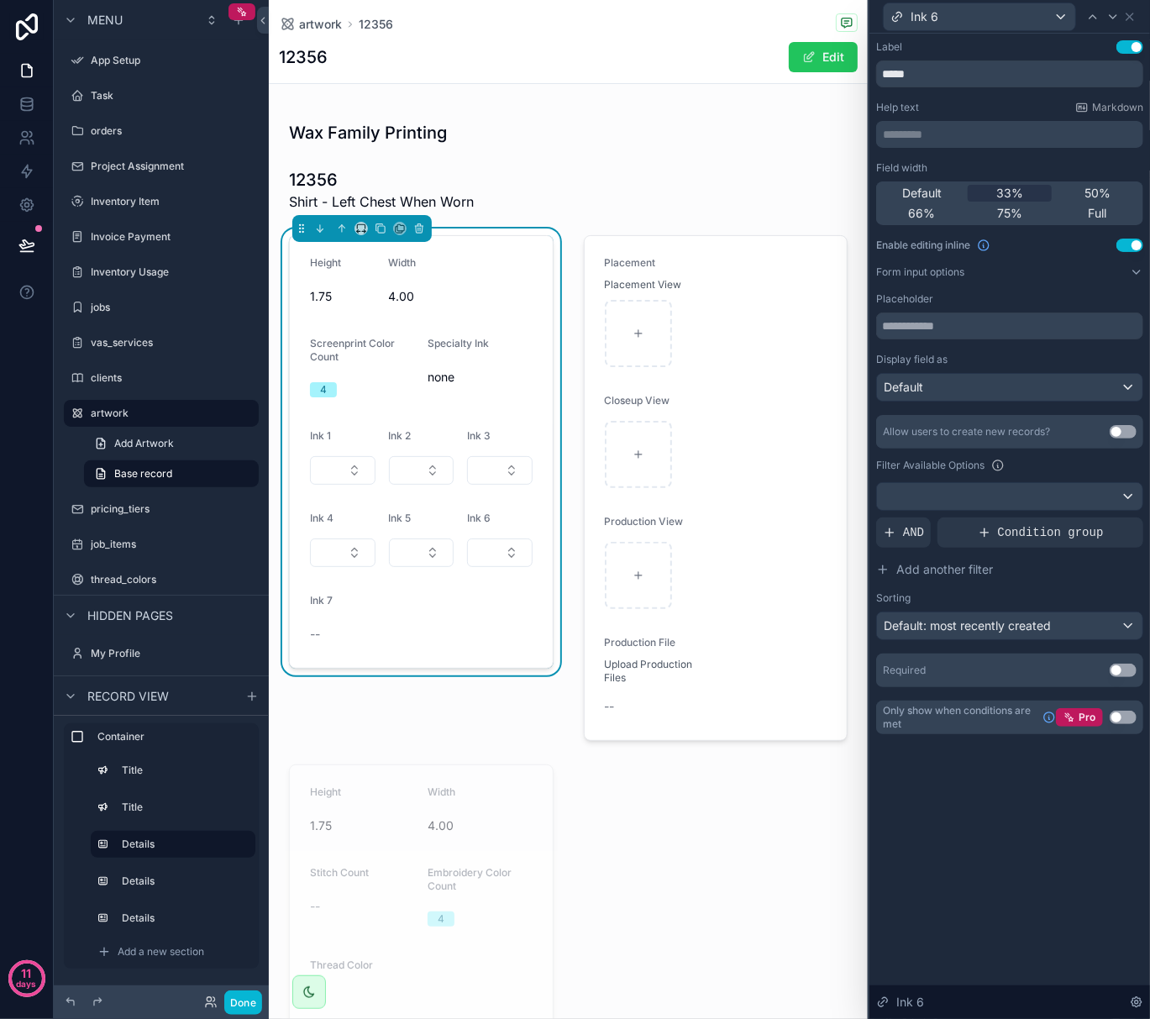
click at [1123, 435] on button "Use setting" at bounding box center [1123, 431] width 27 height 13
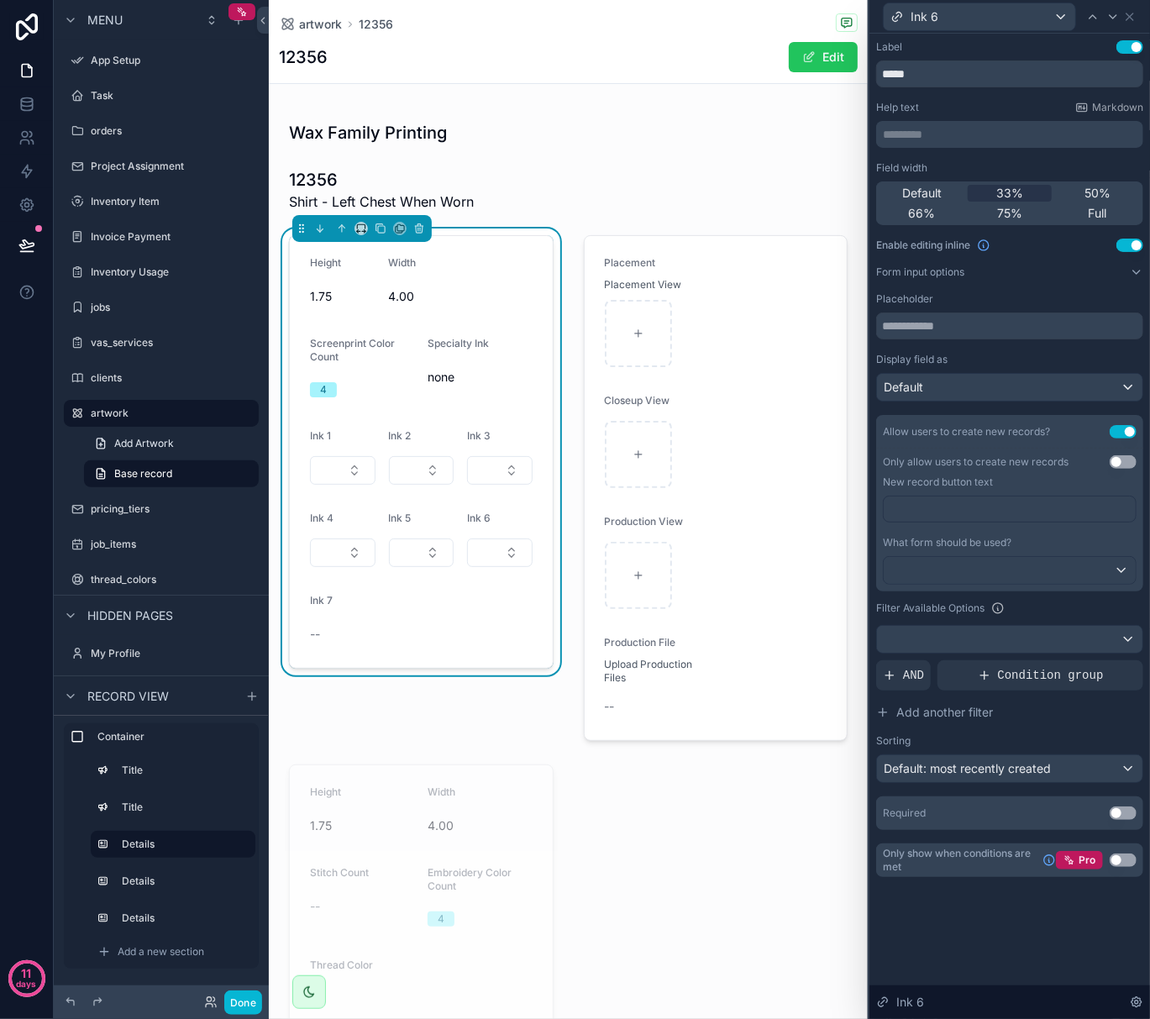
click at [1018, 506] on p "﻿" at bounding box center [1012, 509] width 242 height 17
click at [1030, 607] on div "Filter Available Options" at bounding box center [1009, 608] width 267 height 20
click at [1124, 18] on icon at bounding box center [1129, 16] width 13 height 13
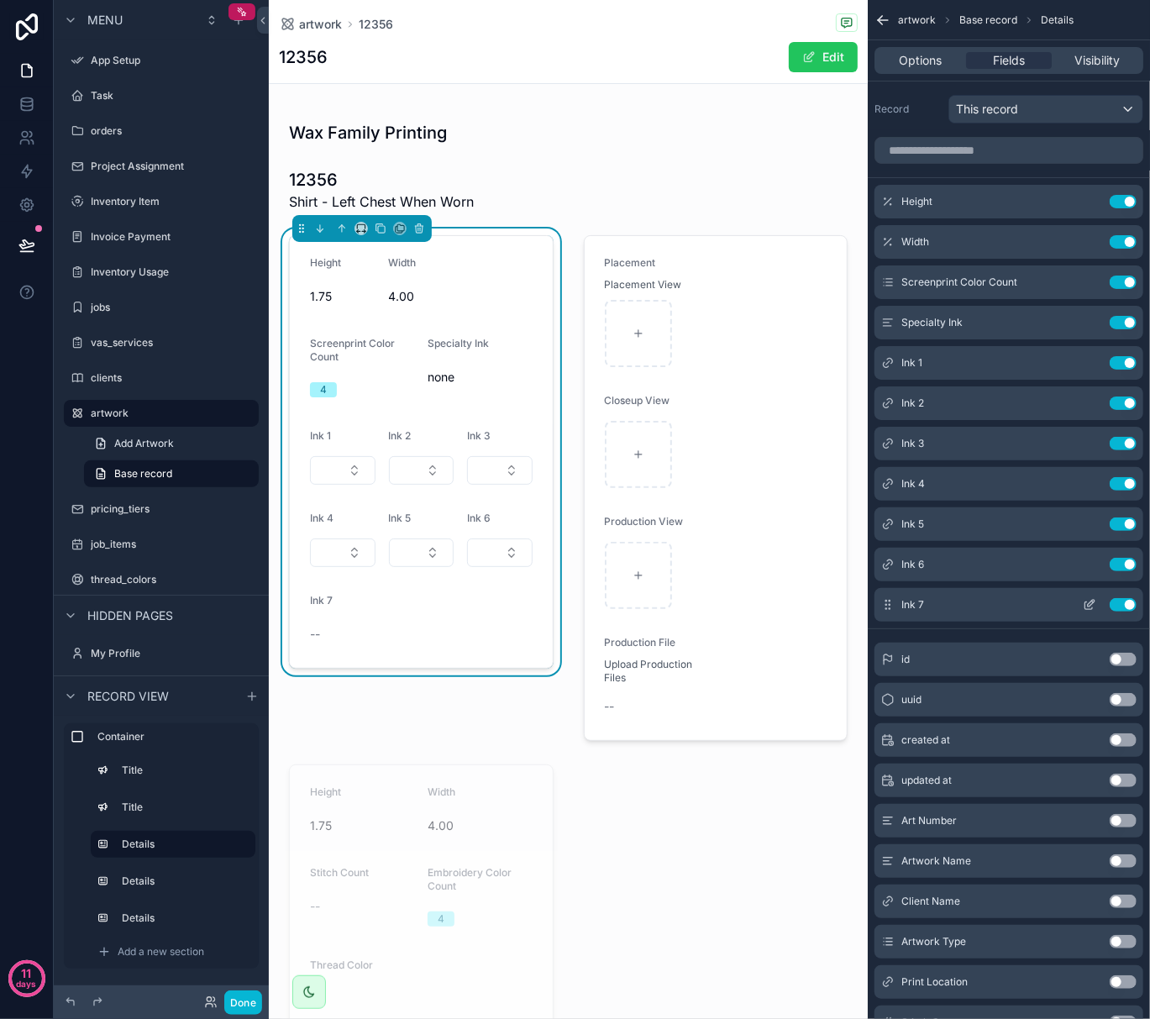
click at [1086, 602] on icon "scrollable content" at bounding box center [1089, 604] width 13 height 13
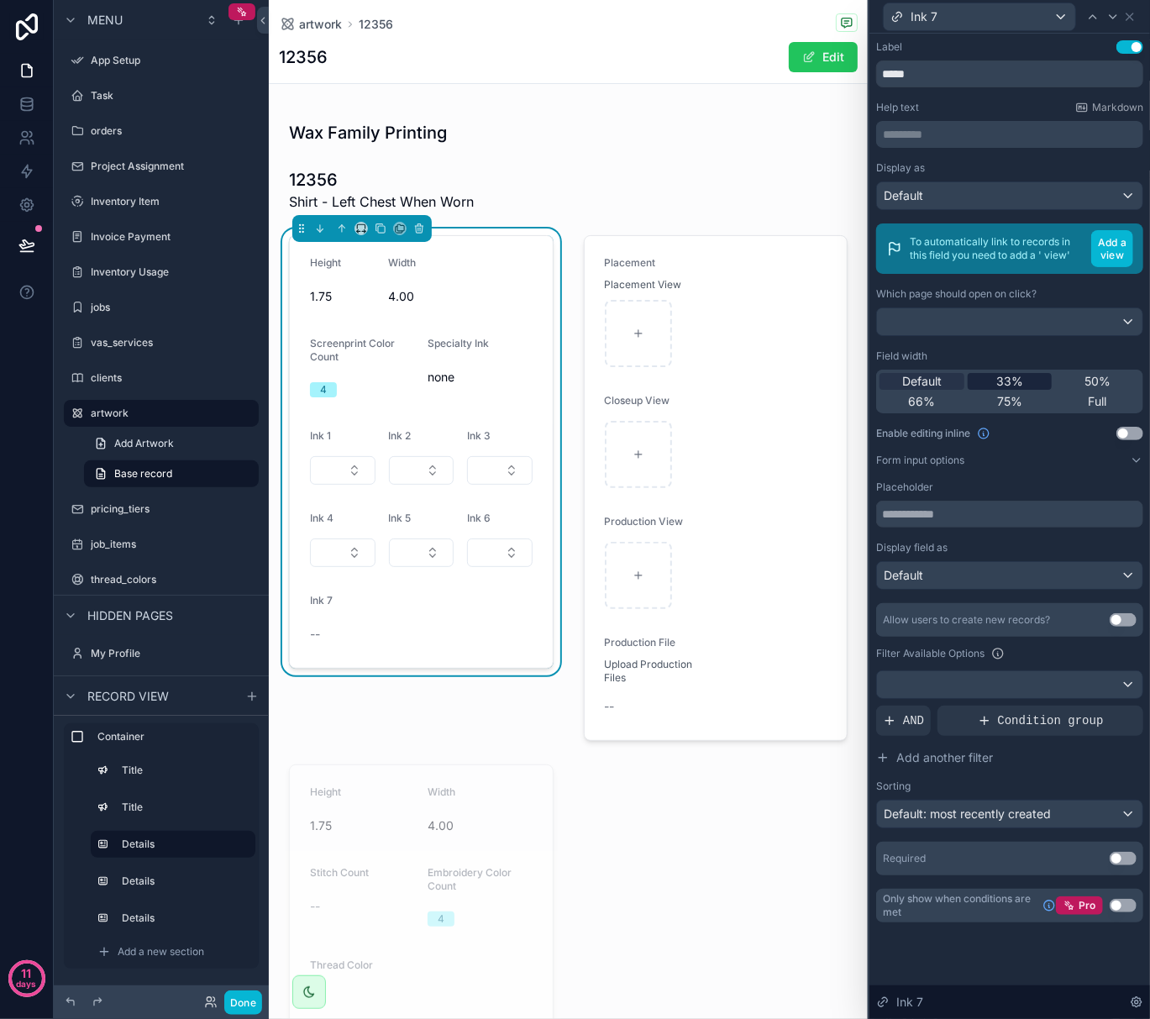
click at [1012, 385] on span "33%" at bounding box center [1010, 381] width 27 height 17
click at [1138, 434] on button "Use setting" at bounding box center [1130, 433] width 27 height 13
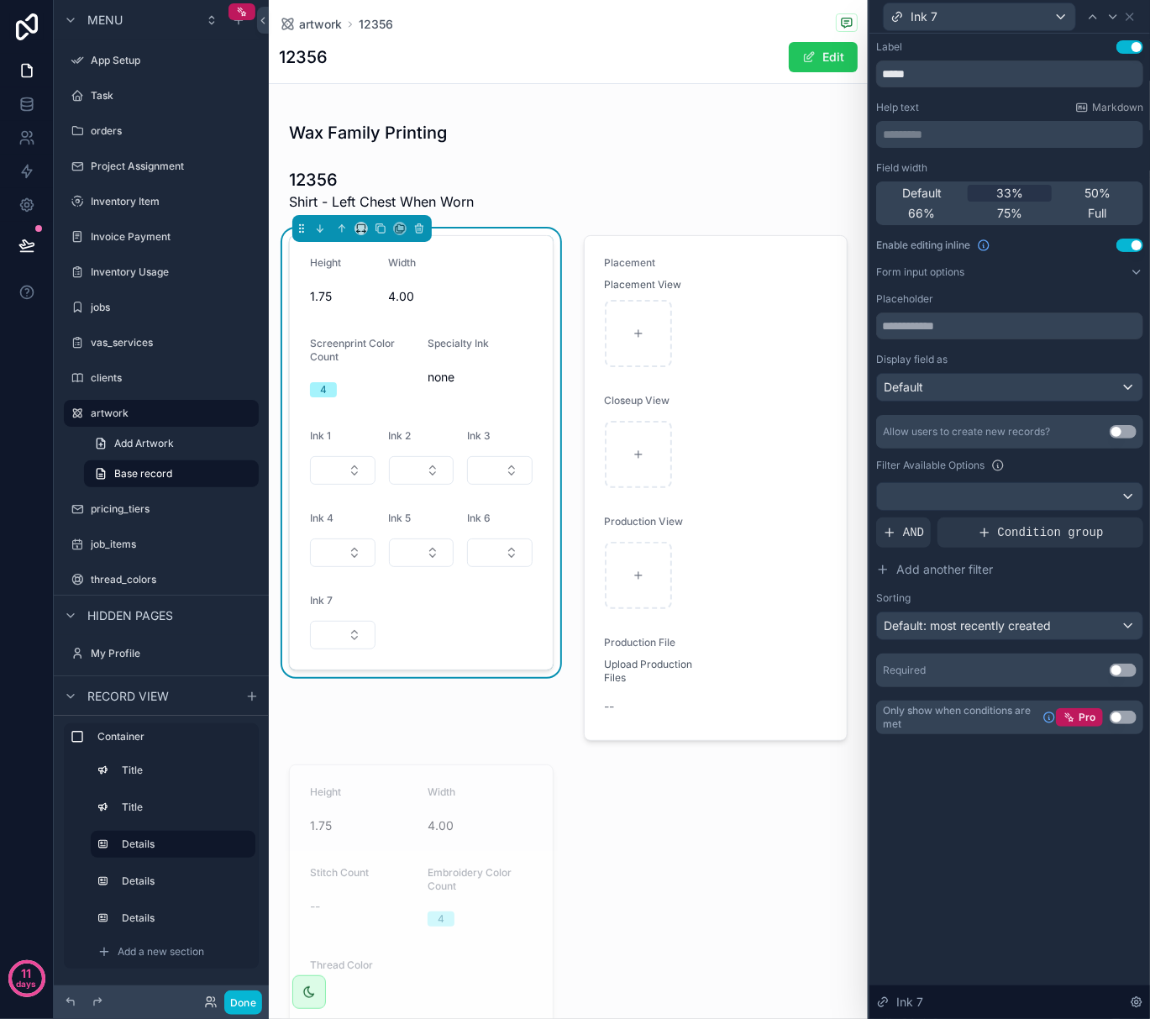
click at [1126, 434] on button "Use setting" at bounding box center [1123, 431] width 27 height 13
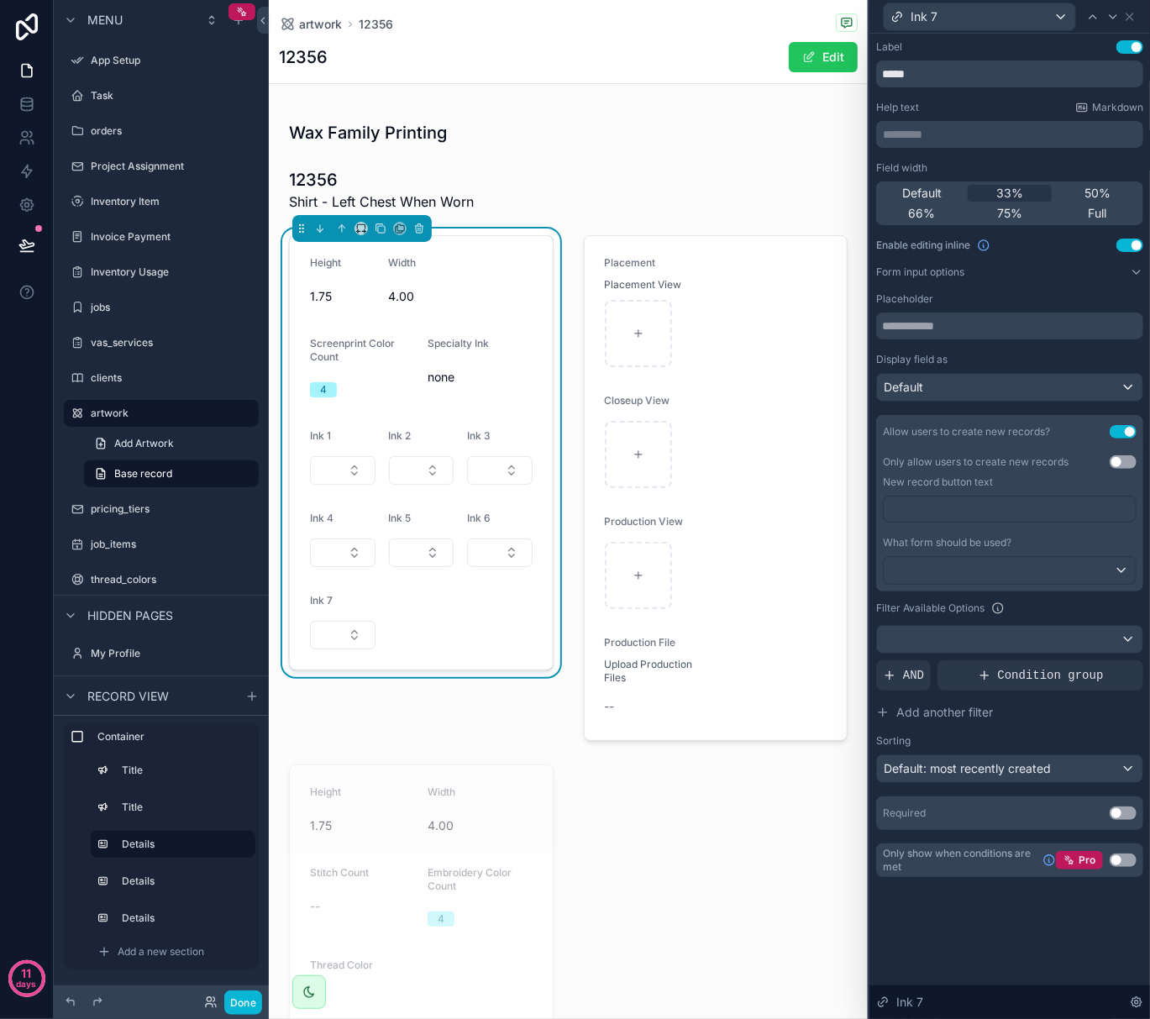
click at [996, 504] on p "﻿" at bounding box center [1012, 509] width 242 height 17
click at [1032, 941] on div "Label Use setting ***** Help text Markdown ********* ﻿ Field width Default 33% …" at bounding box center [1010, 527] width 281 height 986
click at [1134, 21] on icon at bounding box center [1129, 16] width 13 height 13
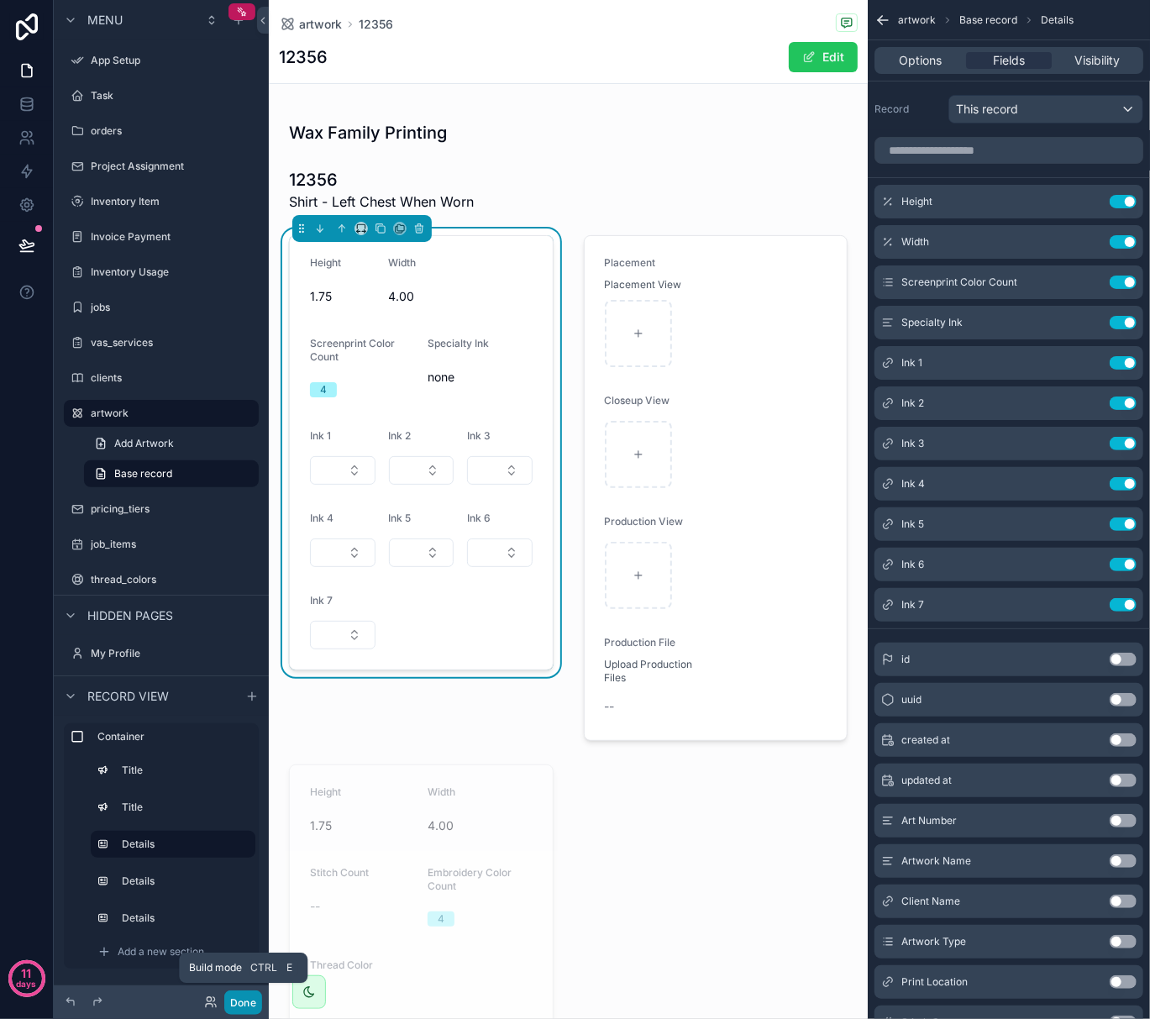
click at [242, 1006] on button "Done" at bounding box center [243, 1003] width 38 height 24
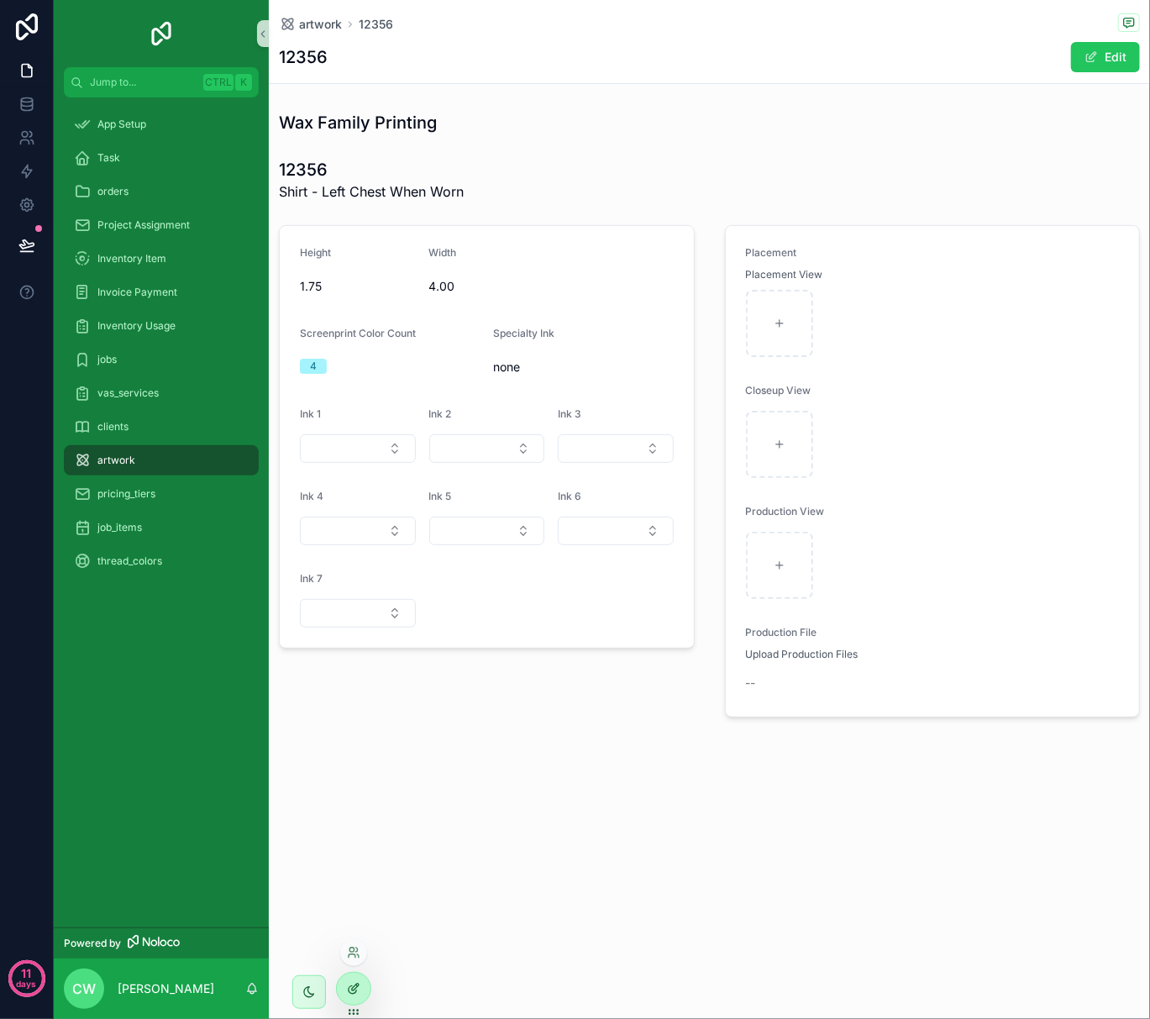
click at [348, 997] on div at bounding box center [354, 989] width 34 height 32
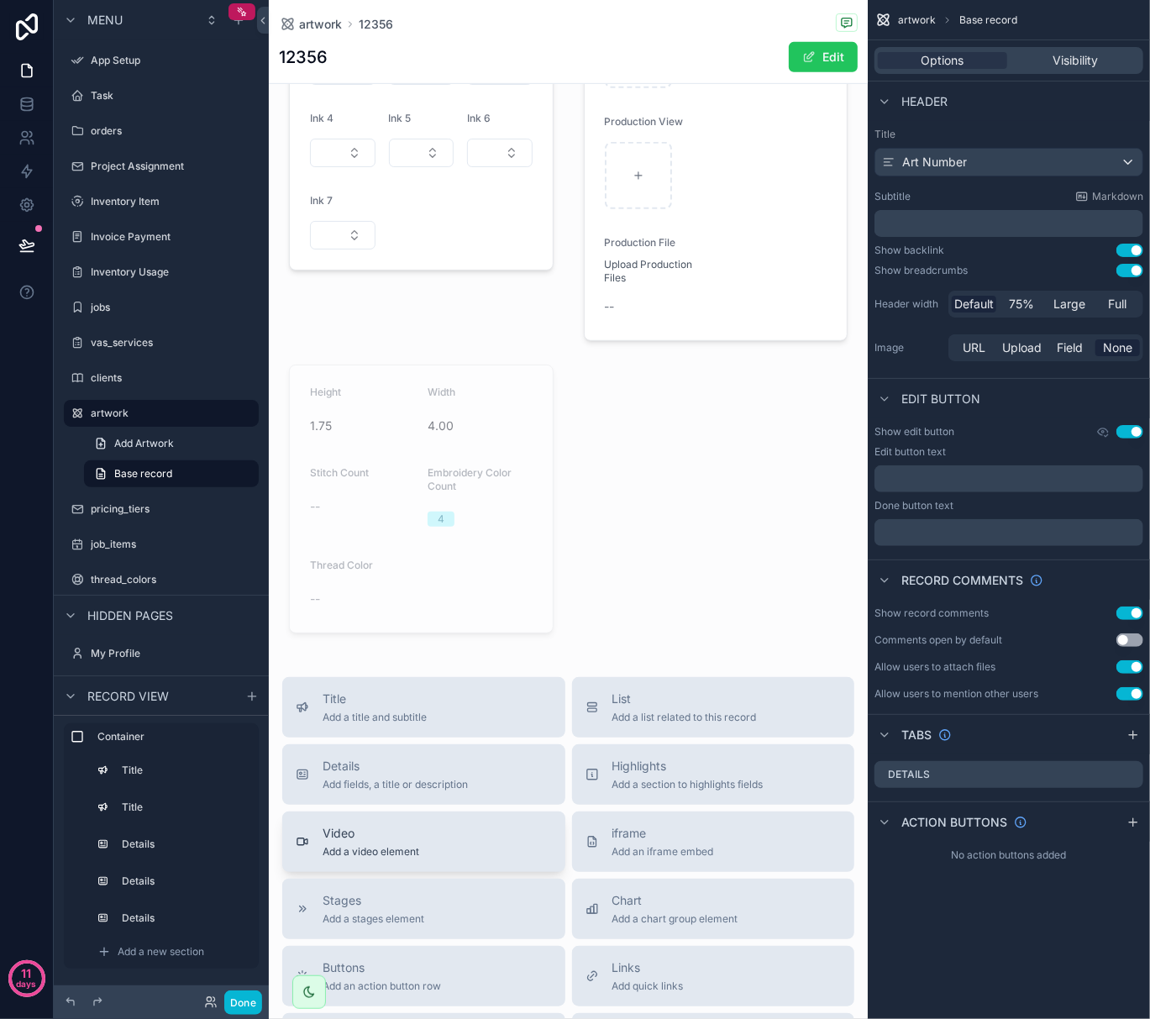
scroll to position [448, 0]
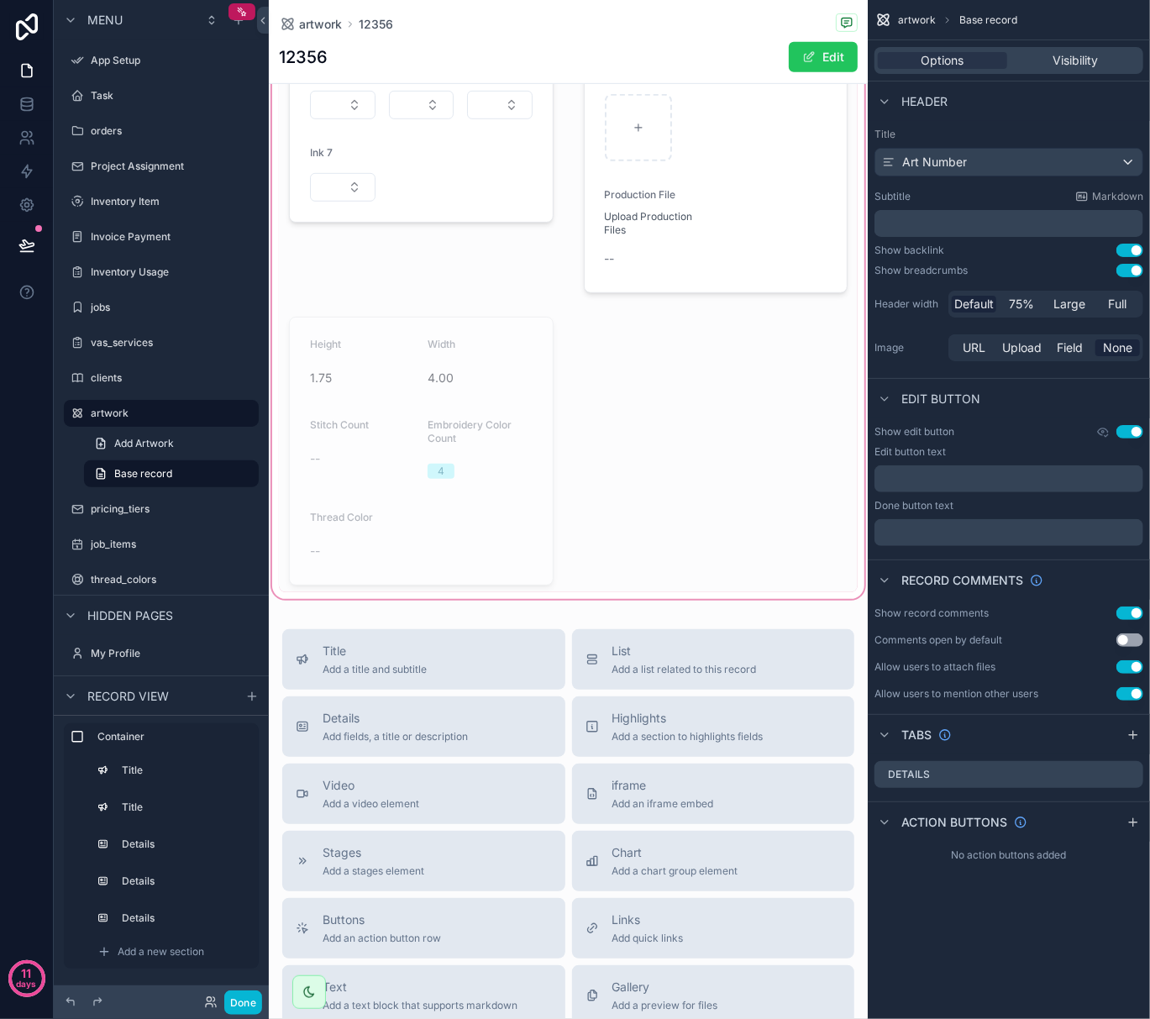
click at [468, 495] on div "scrollable content" at bounding box center [568, 129] width 599 height 946
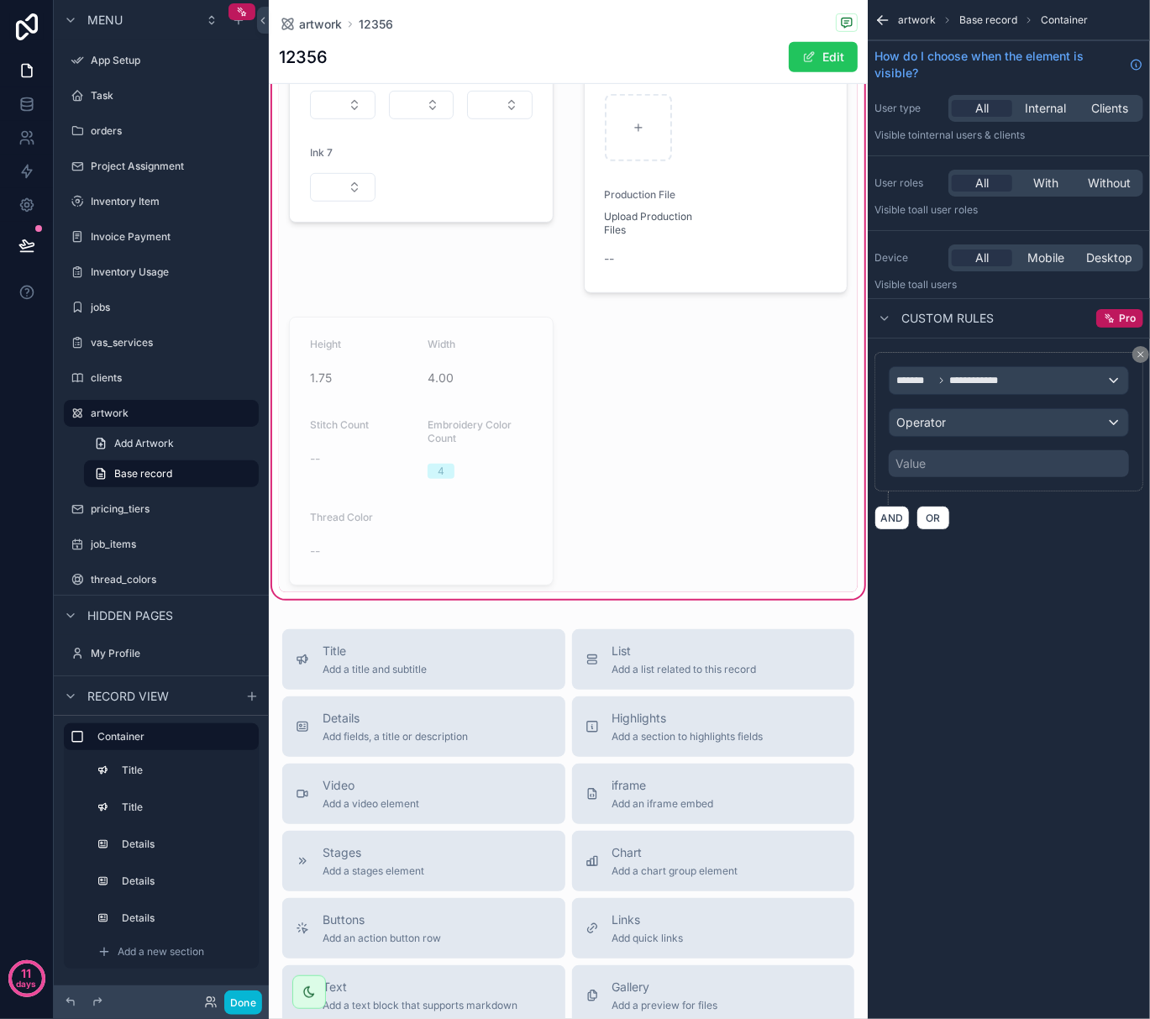
click at [468, 495] on div "scrollable content" at bounding box center [421, 451] width 285 height 282
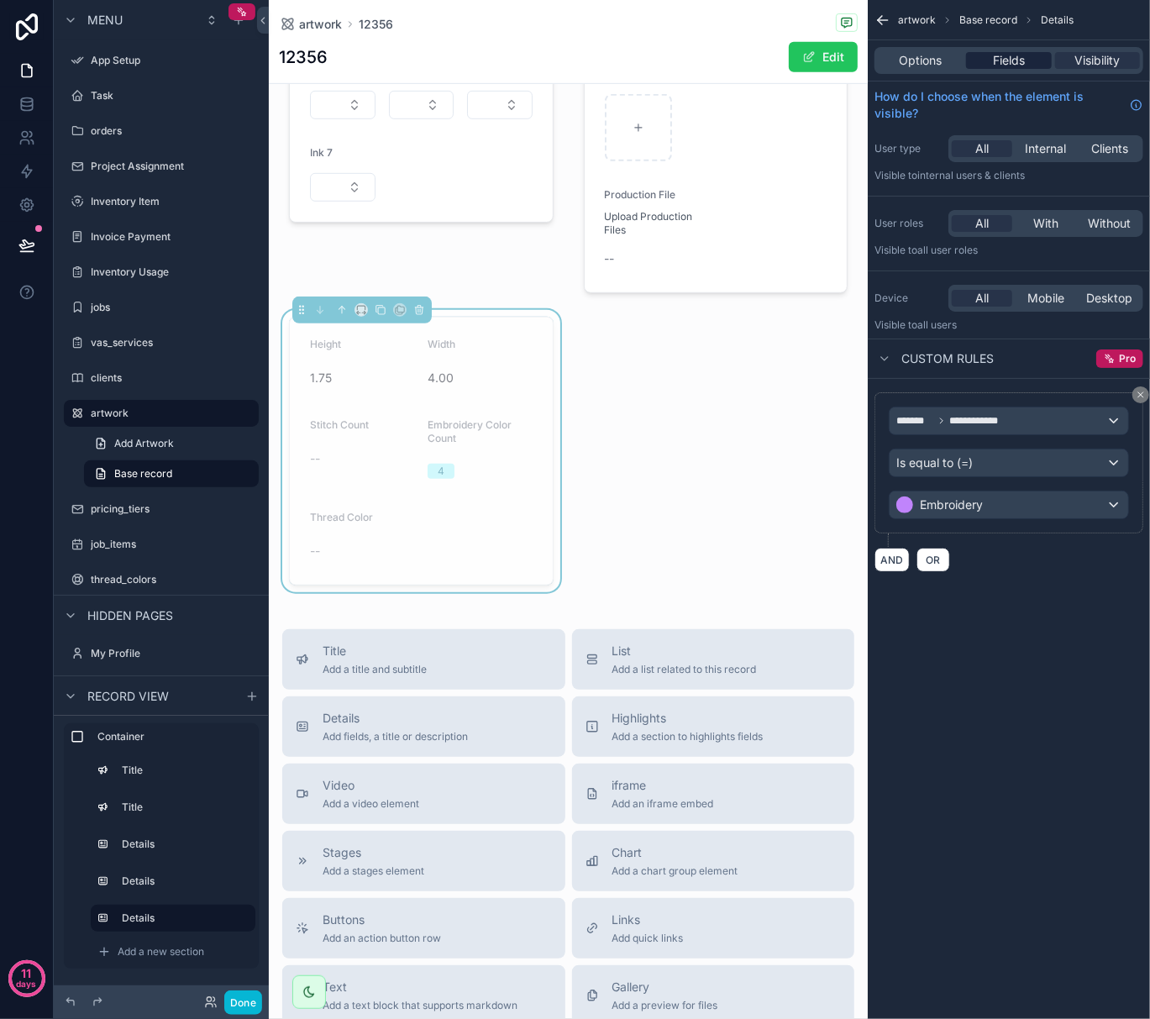
click at [1000, 60] on span "Fields" at bounding box center [1009, 60] width 32 height 17
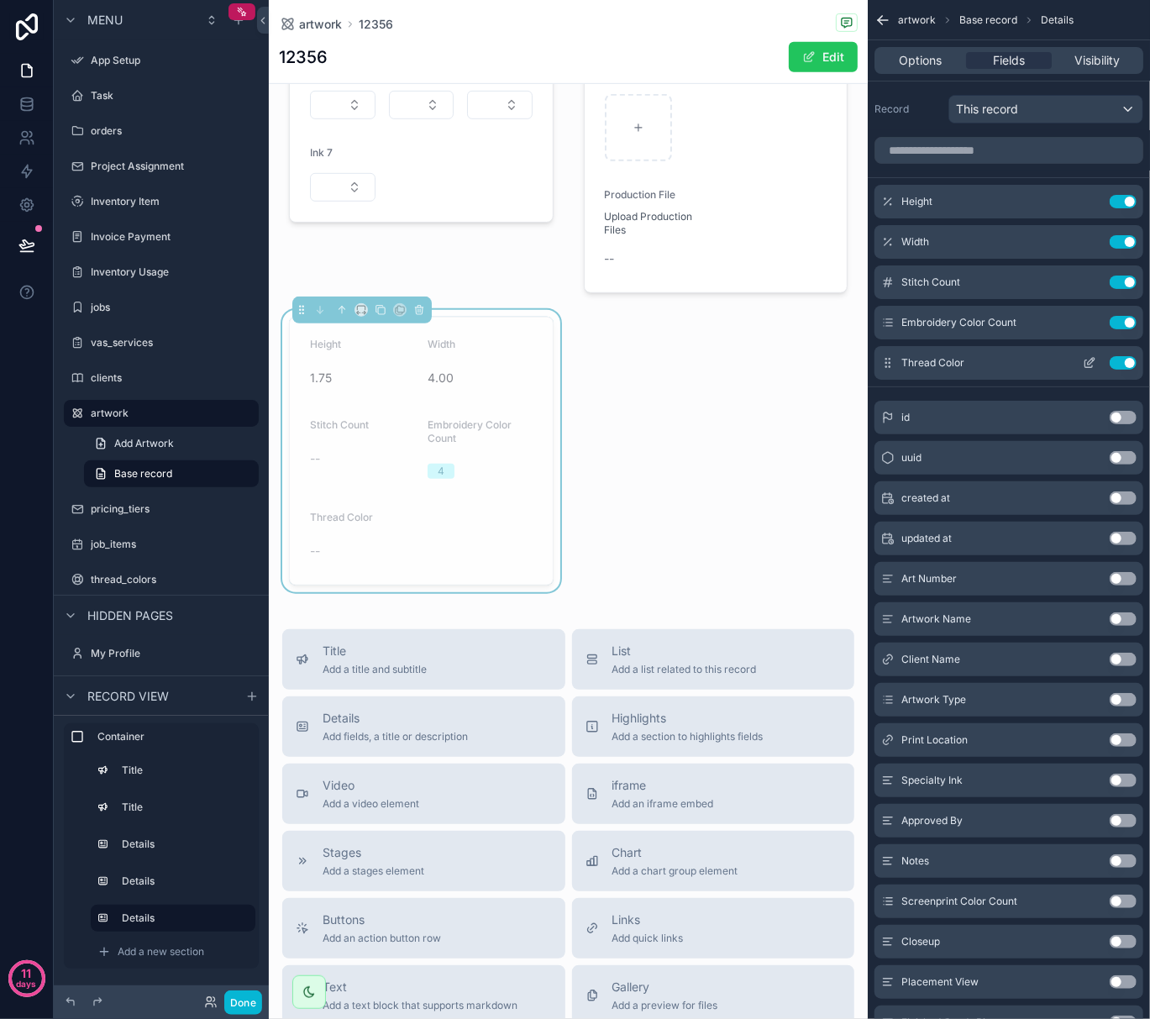
click at [1123, 366] on button "Use setting" at bounding box center [1123, 362] width 27 height 13
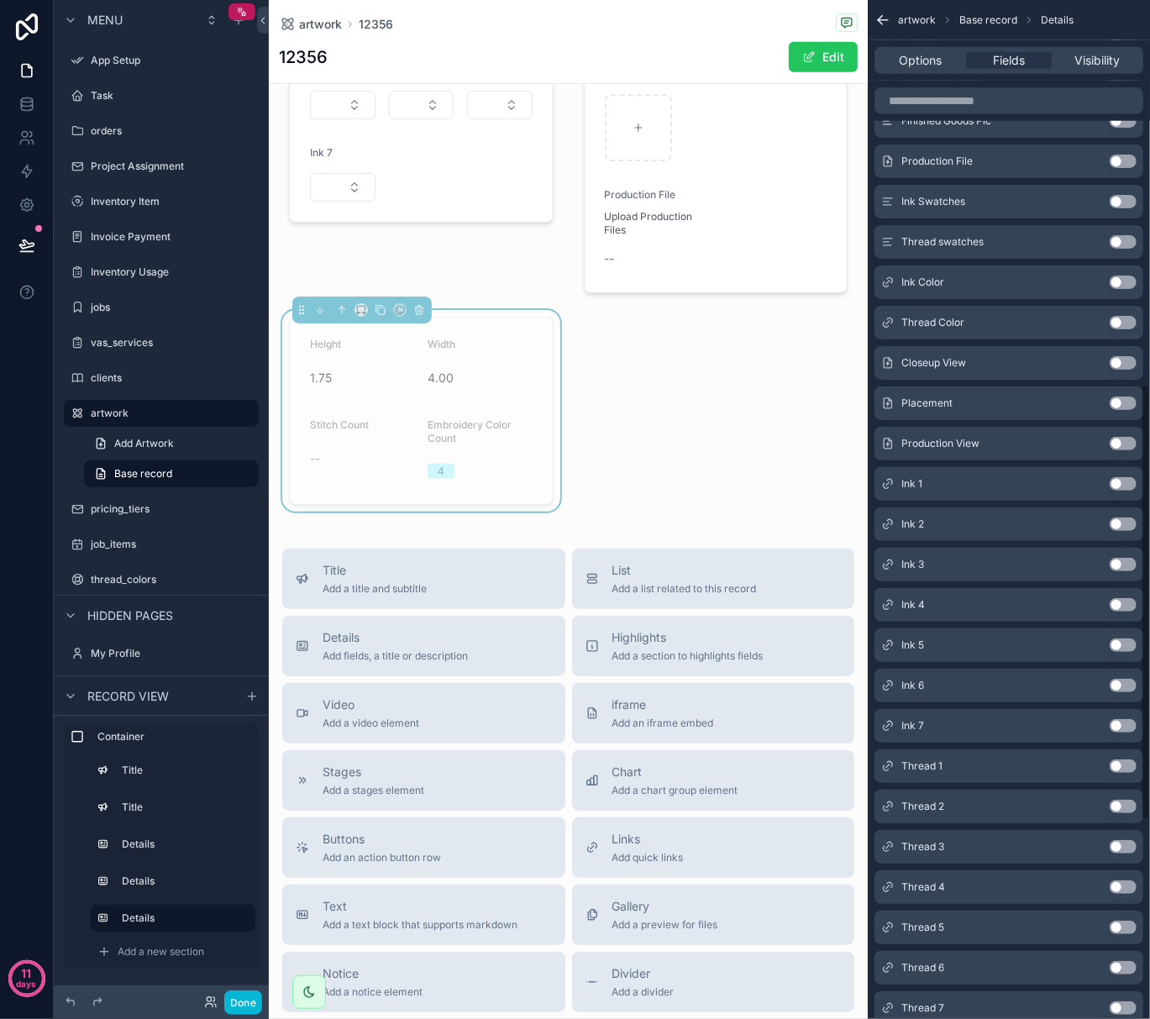
scroll to position [896, 0]
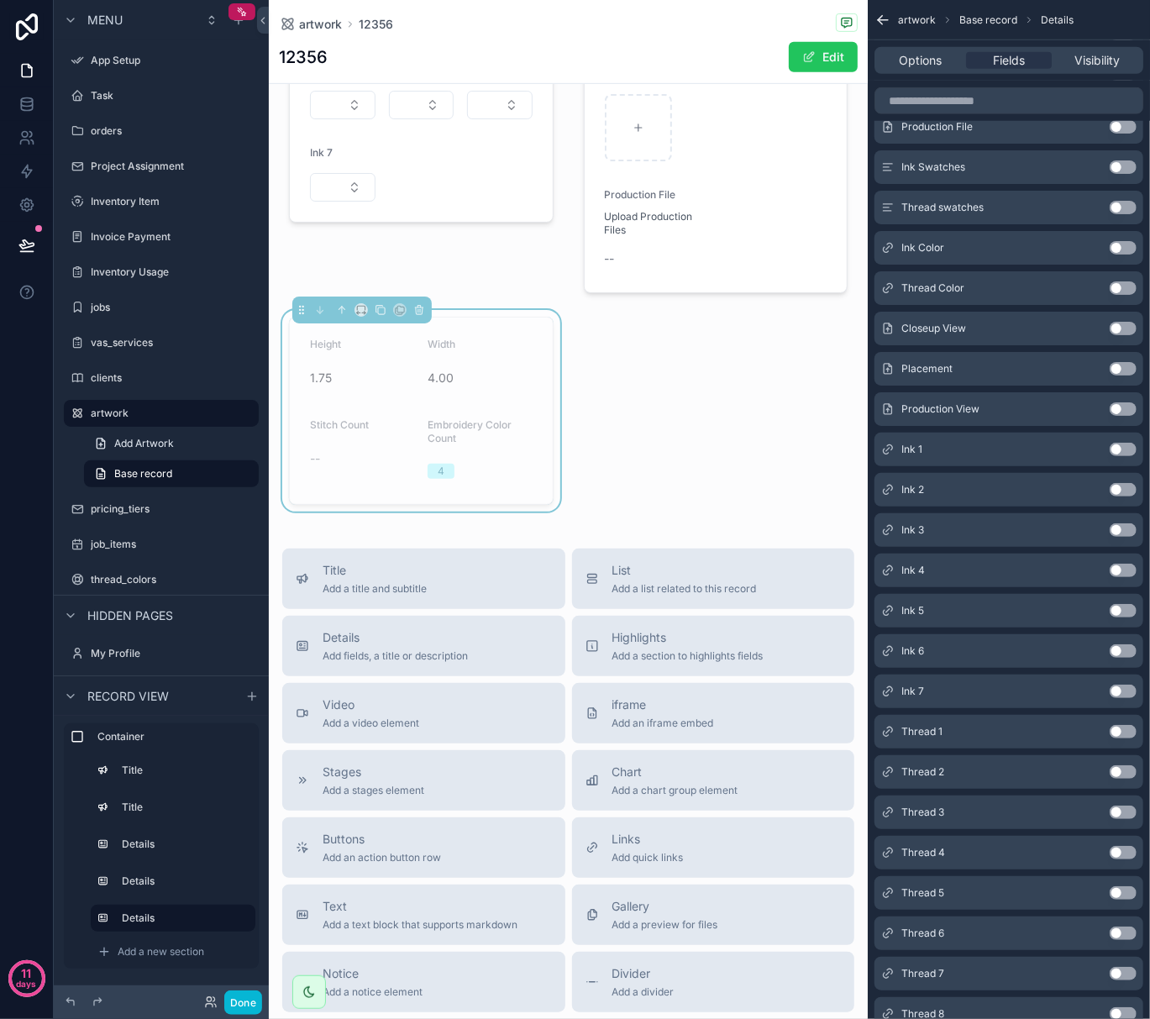
click at [1118, 731] on button "Use setting" at bounding box center [1123, 731] width 27 height 13
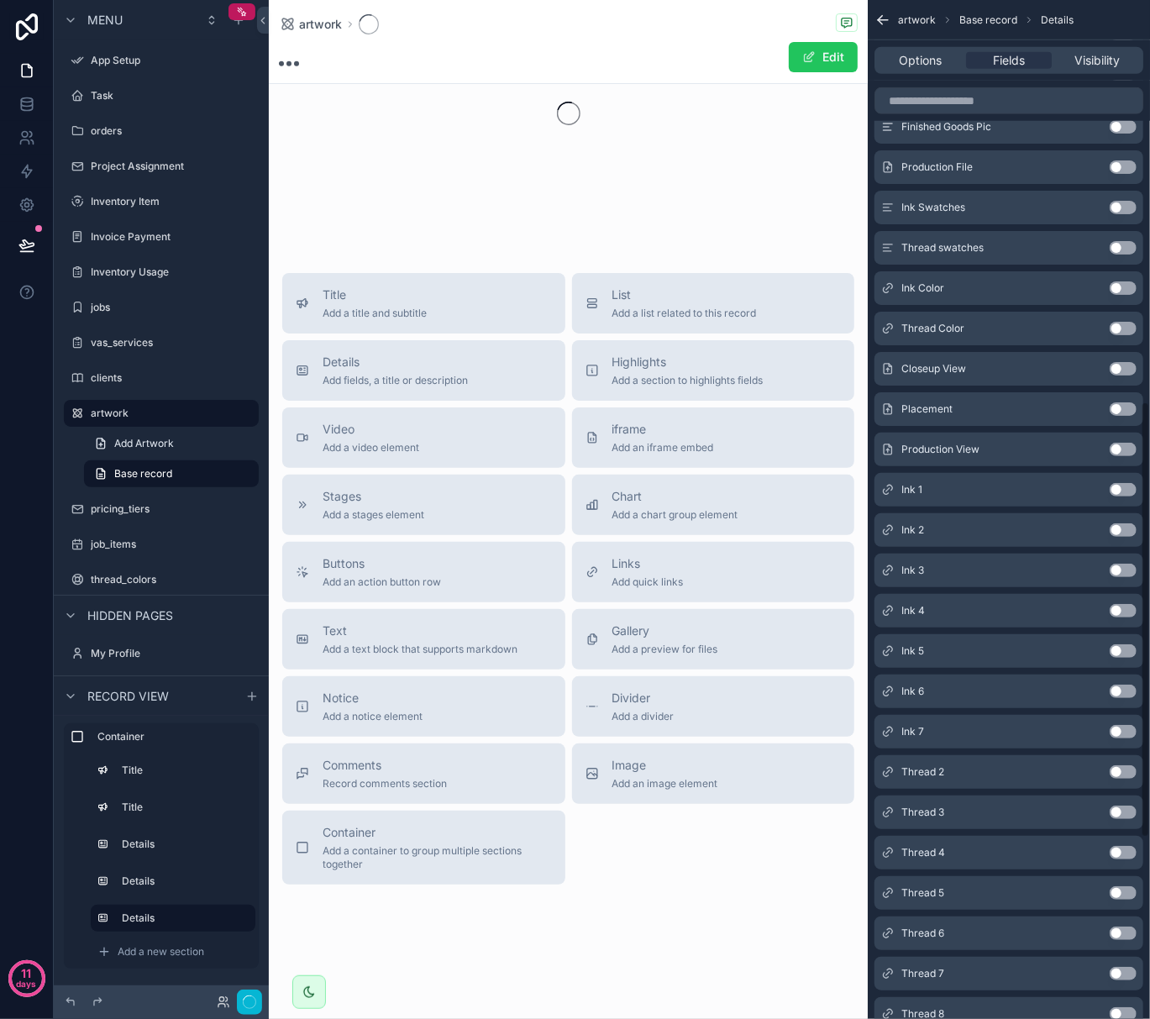
scroll to position [936, 0]
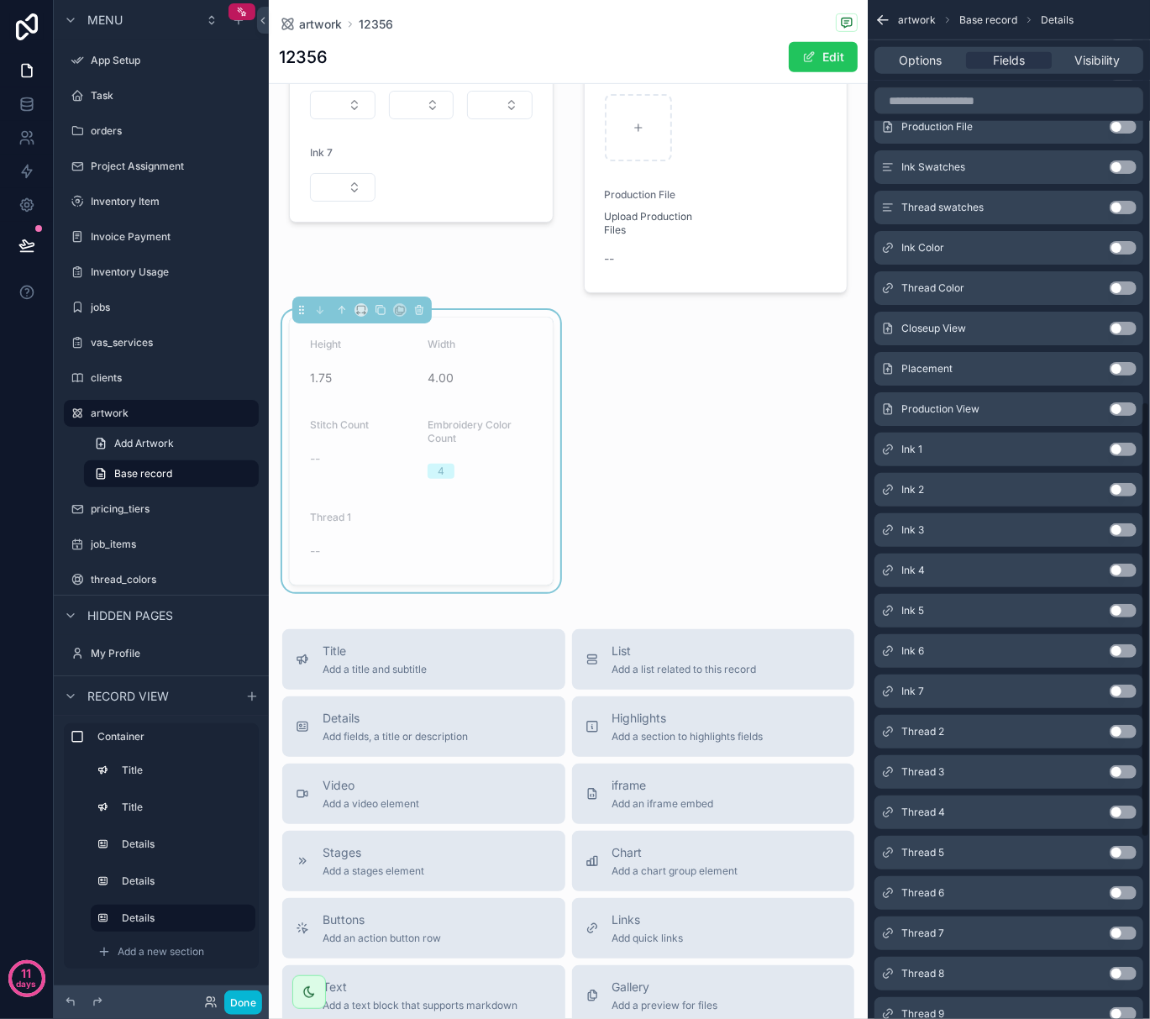
click at [1118, 731] on button "Use setting" at bounding box center [1123, 731] width 27 height 13
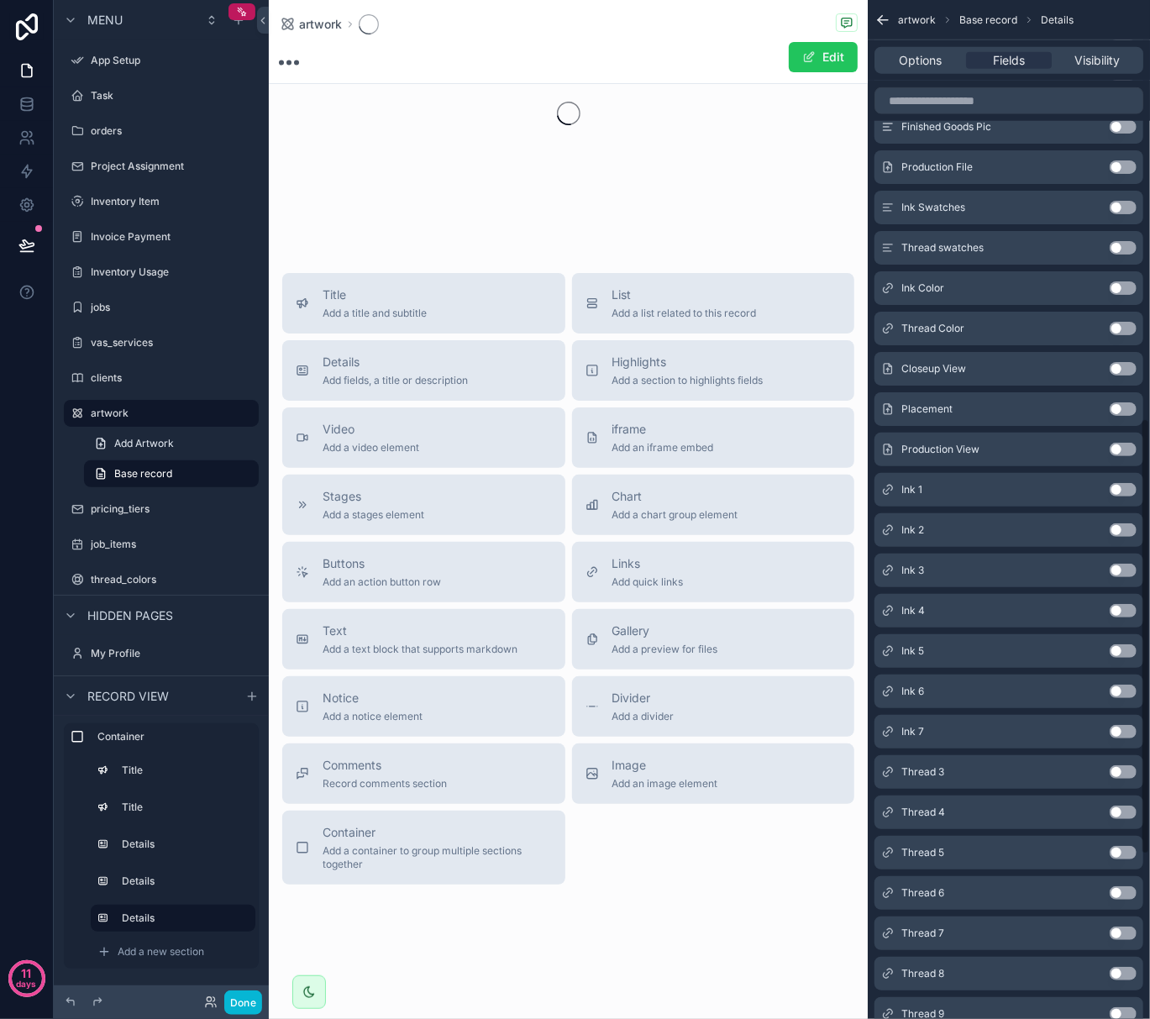
scroll to position [976, 0]
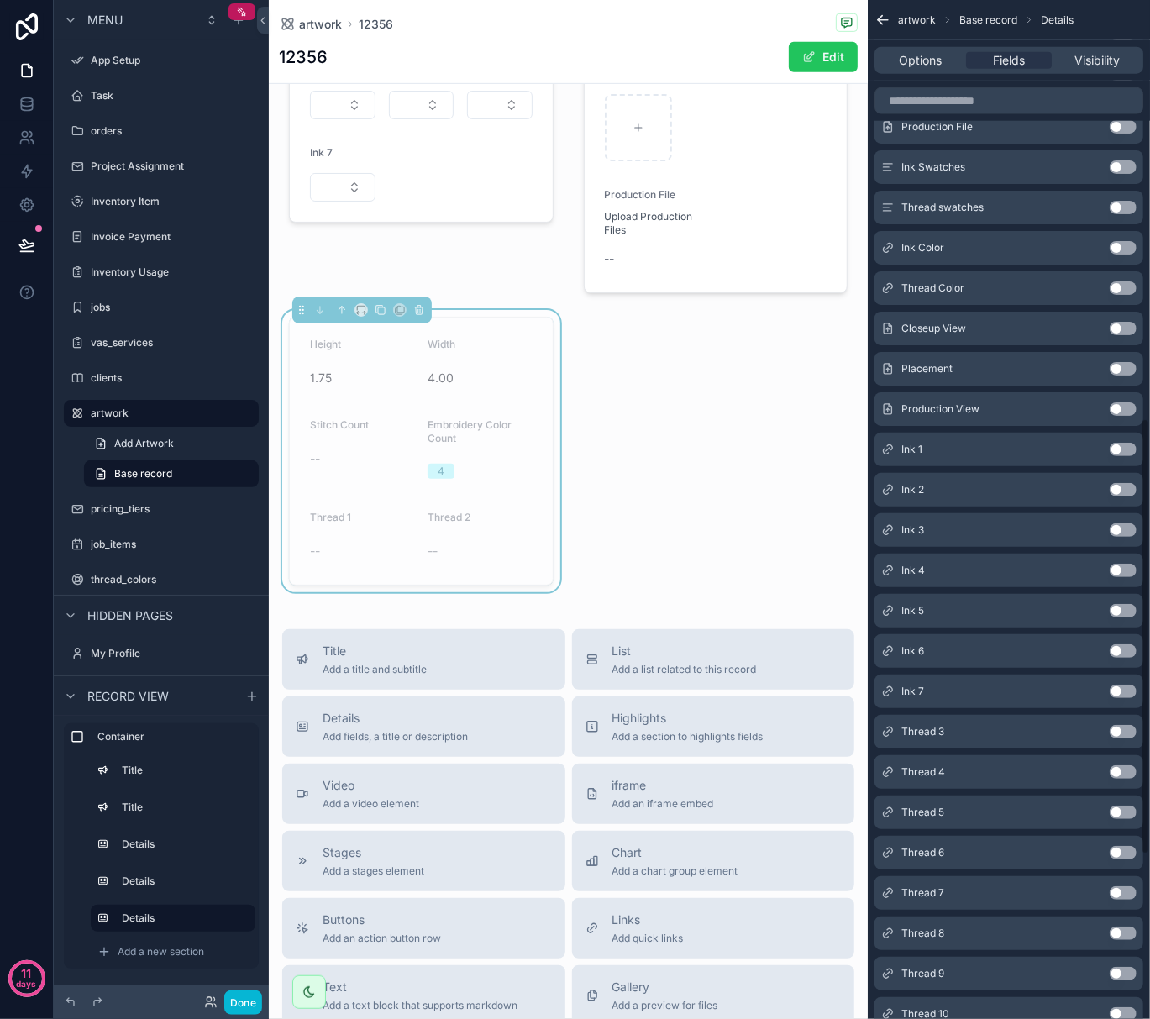
click at [1118, 731] on button "Use setting" at bounding box center [1123, 731] width 27 height 13
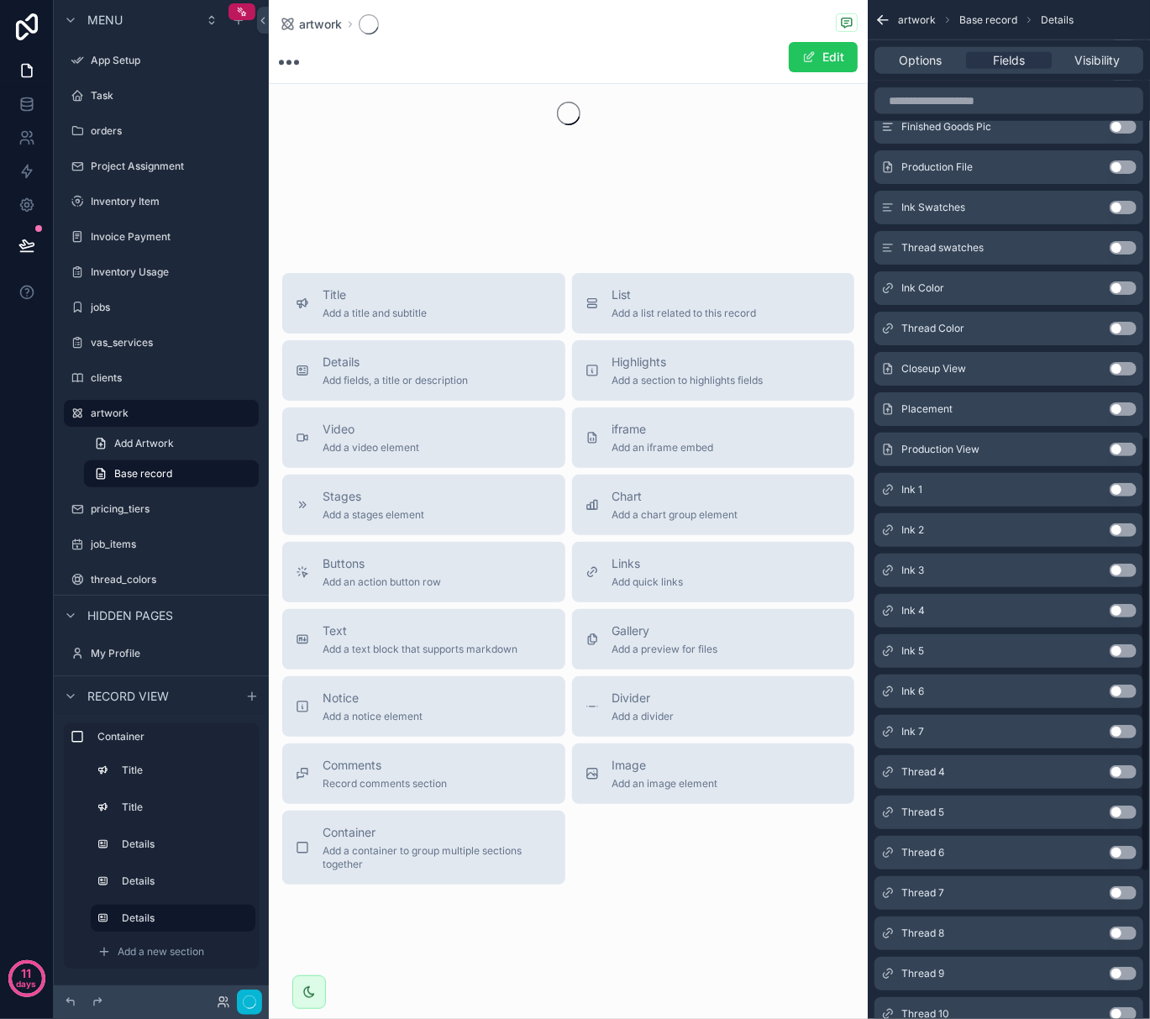
scroll to position [1017, 0]
click at [1118, 731] on button "Use setting" at bounding box center [1123, 731] width 27 height 13
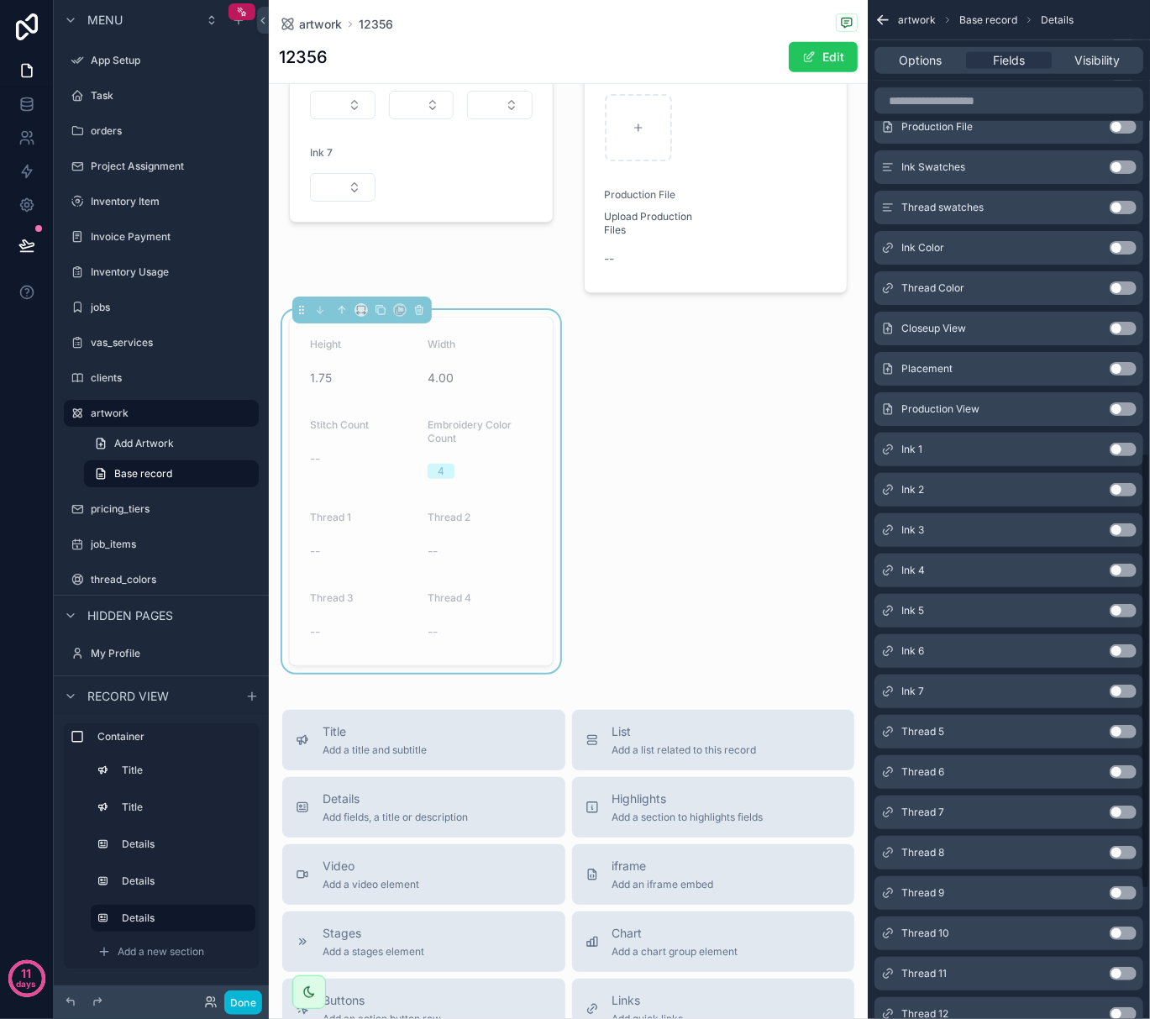
click at [1118, 731] on button "Use setting" at bounding box center [1123, 731] width 27 height 13
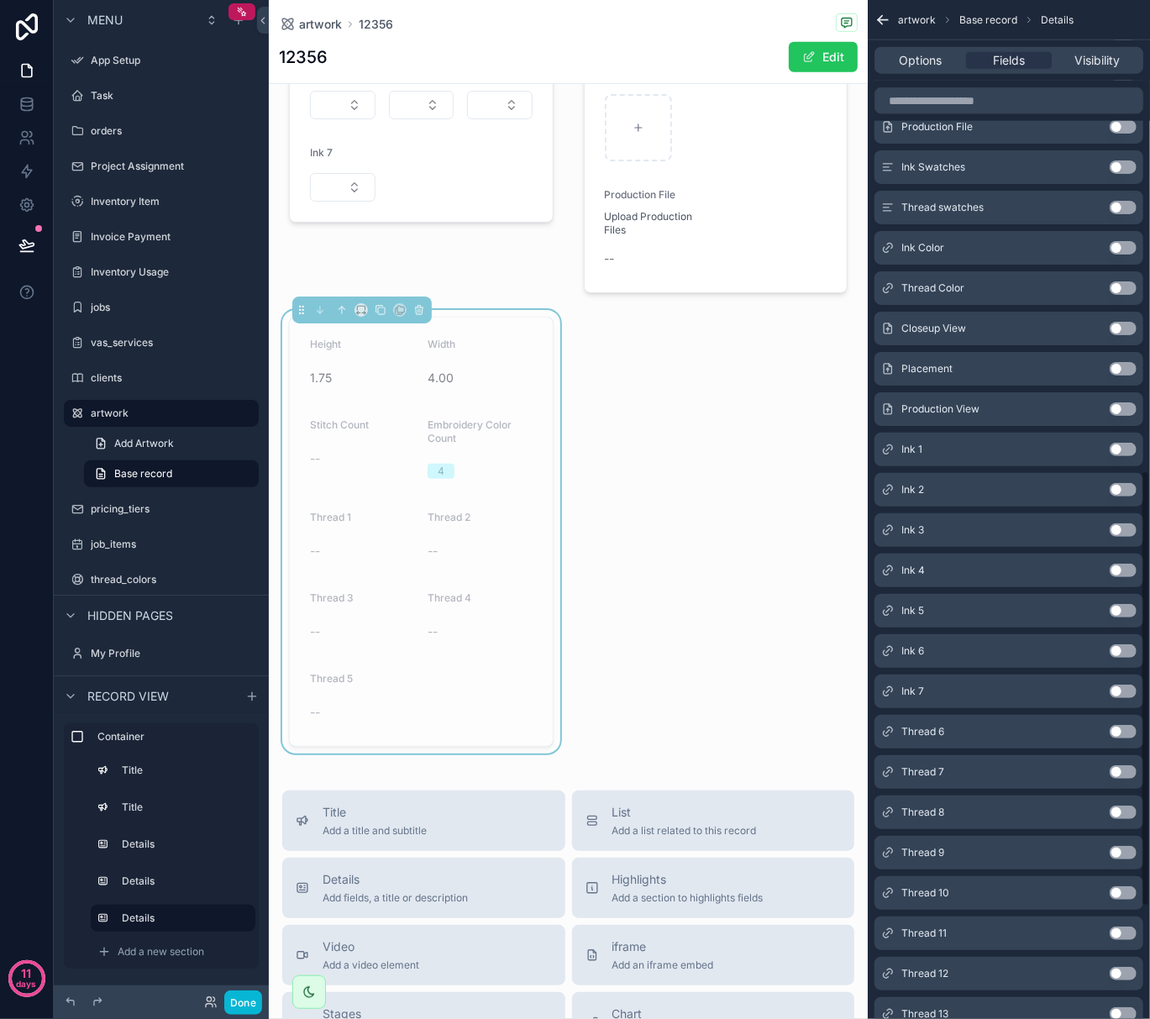
click at [1118, 731] on button "Use setting" at bounding box center [1123, 731] width 27 height 13
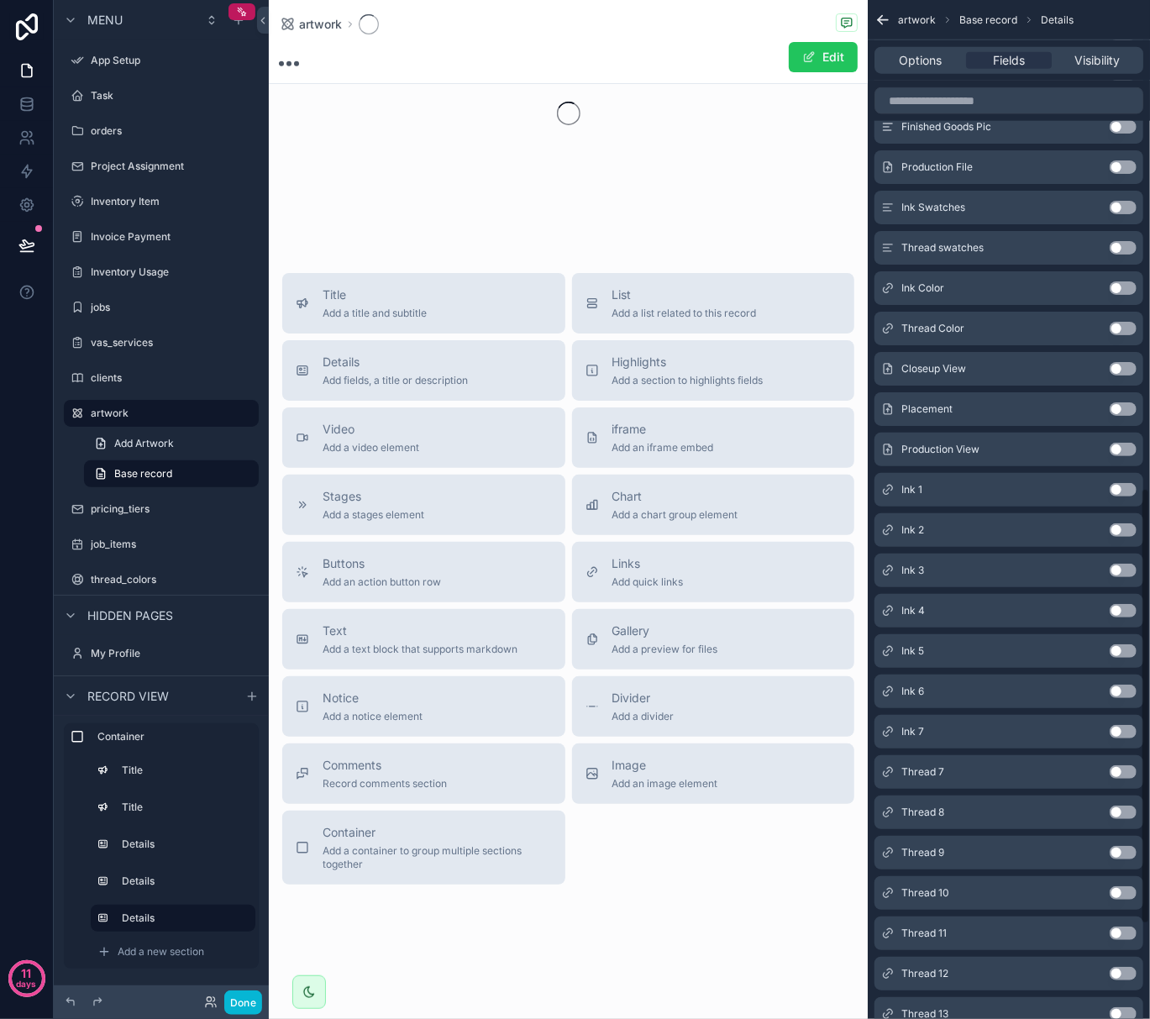
scroll to position [1138, 0]
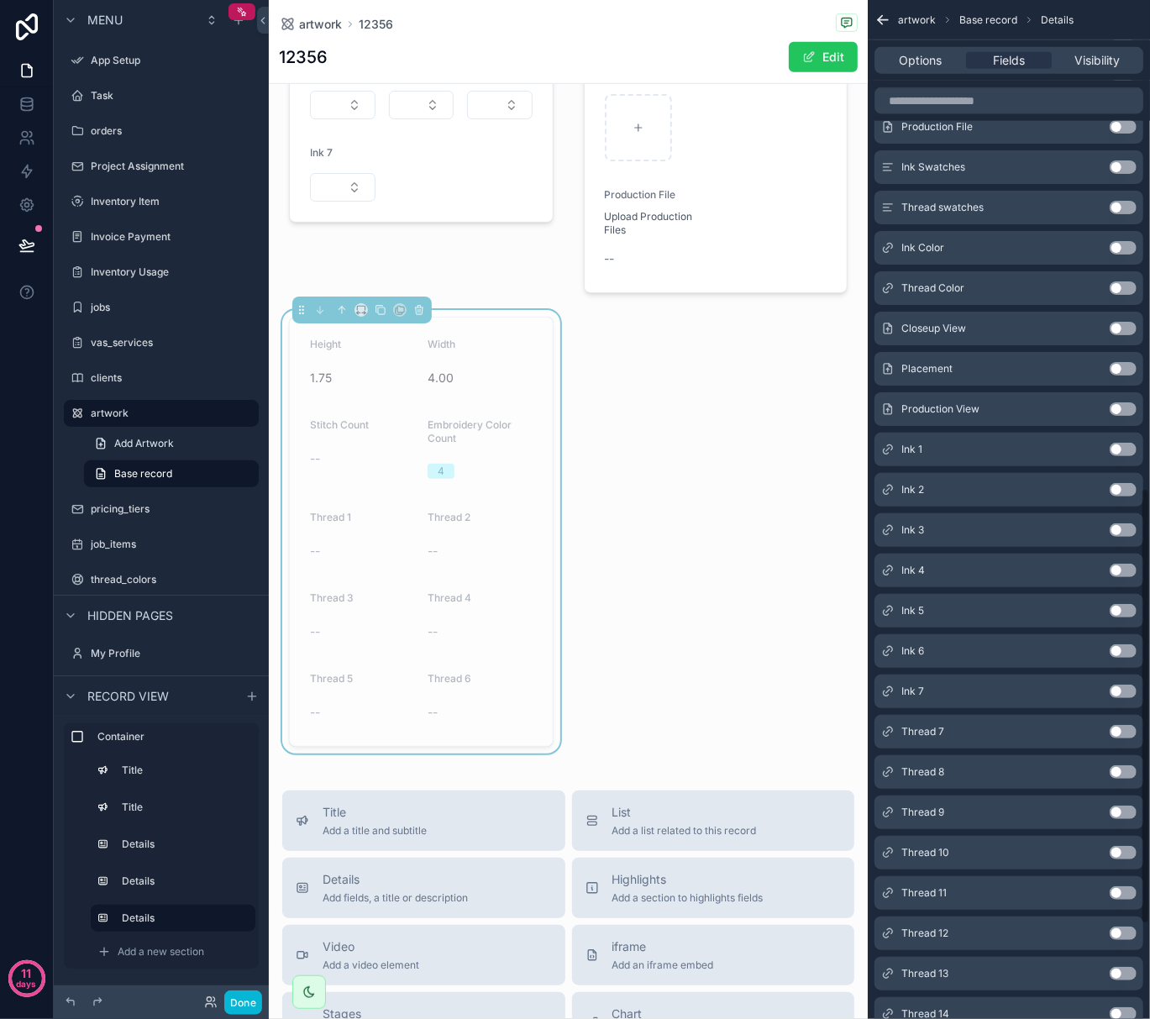
click at [1118, 731] on button "Use setting" at bounding box center [1123, 731] width 27 height 13
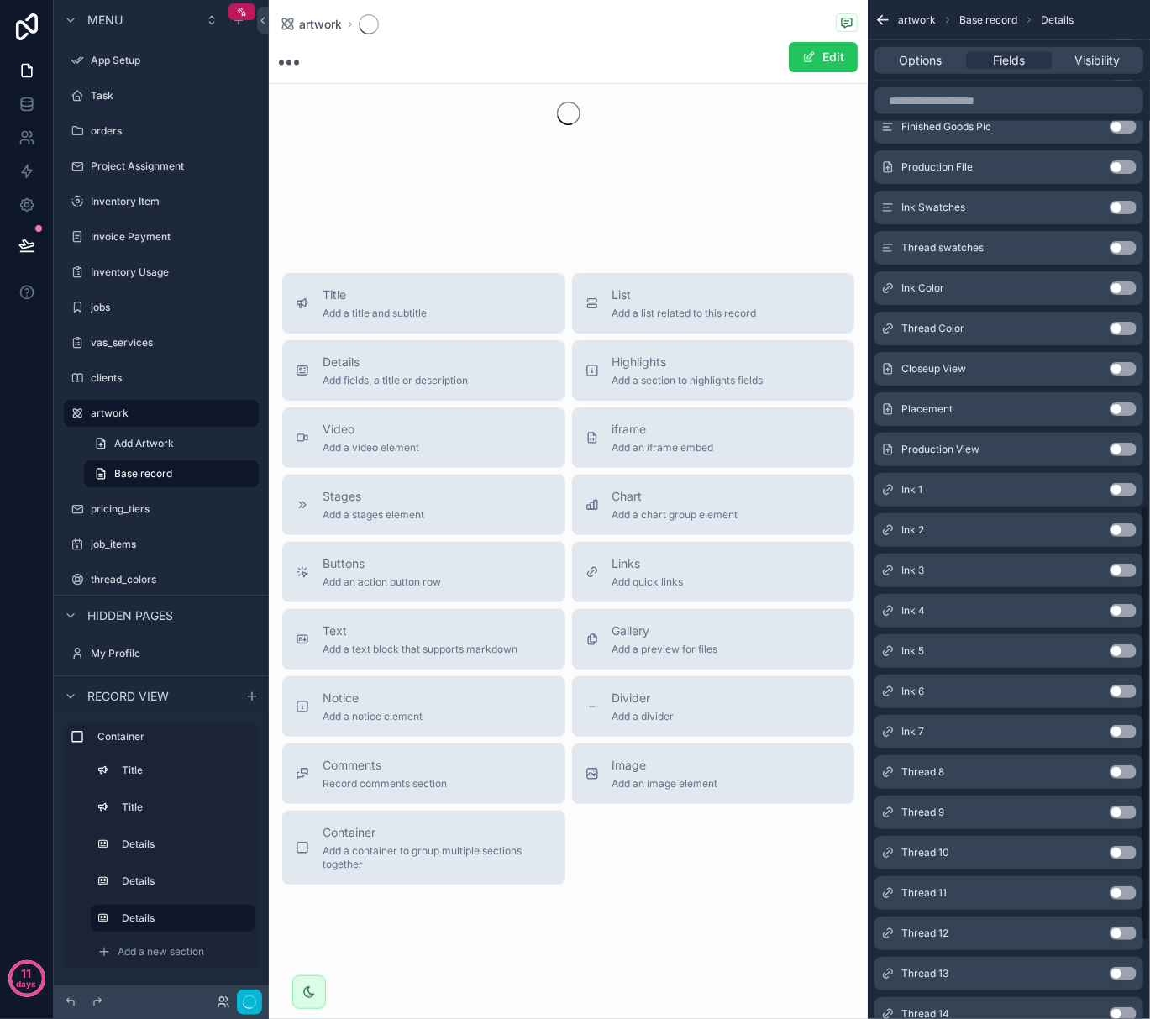
scroll to position [1178, 0]
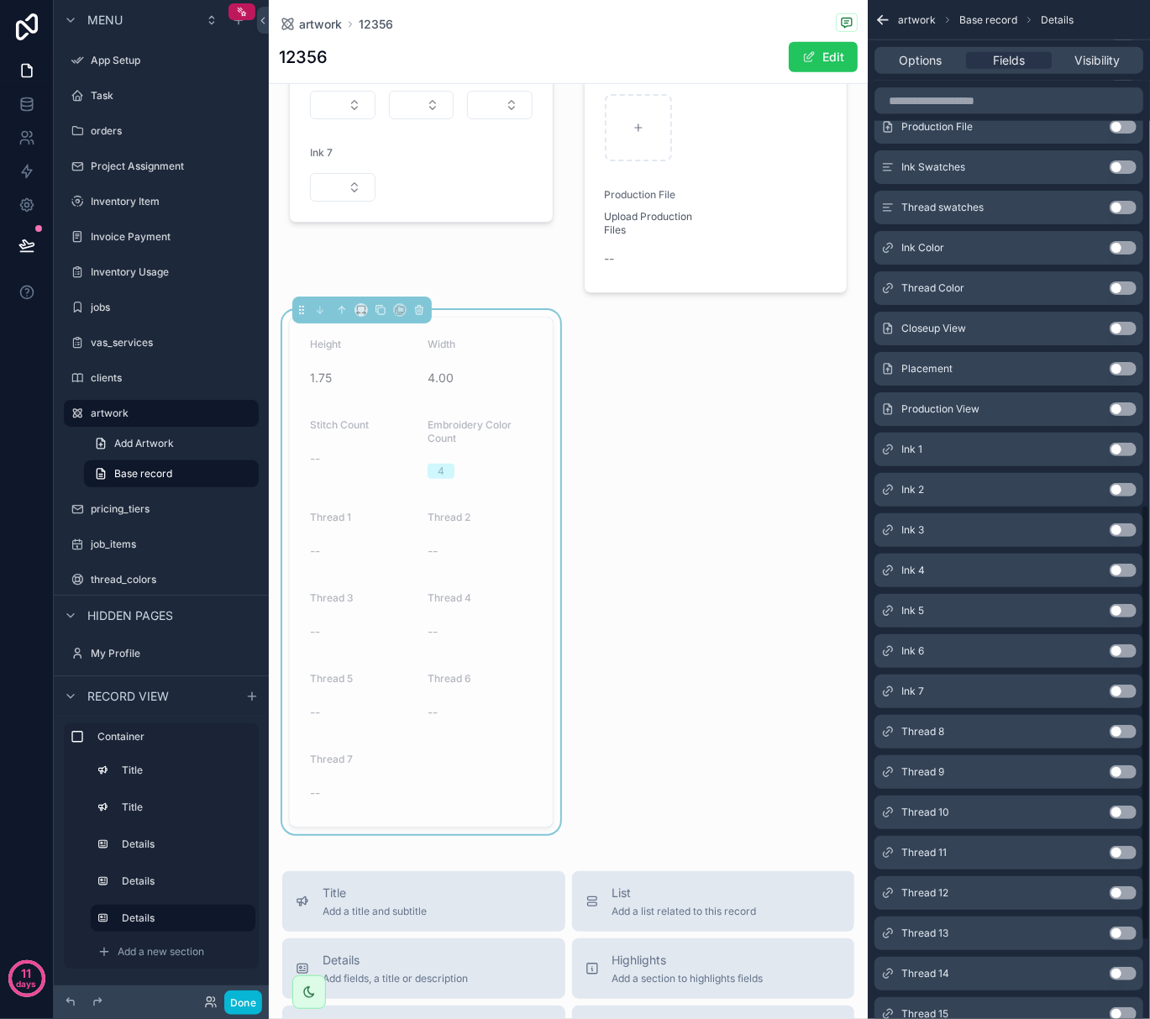
click at [1118, 731] on button "Use setting" at bounding box center [1123, 731] width 27 height 13
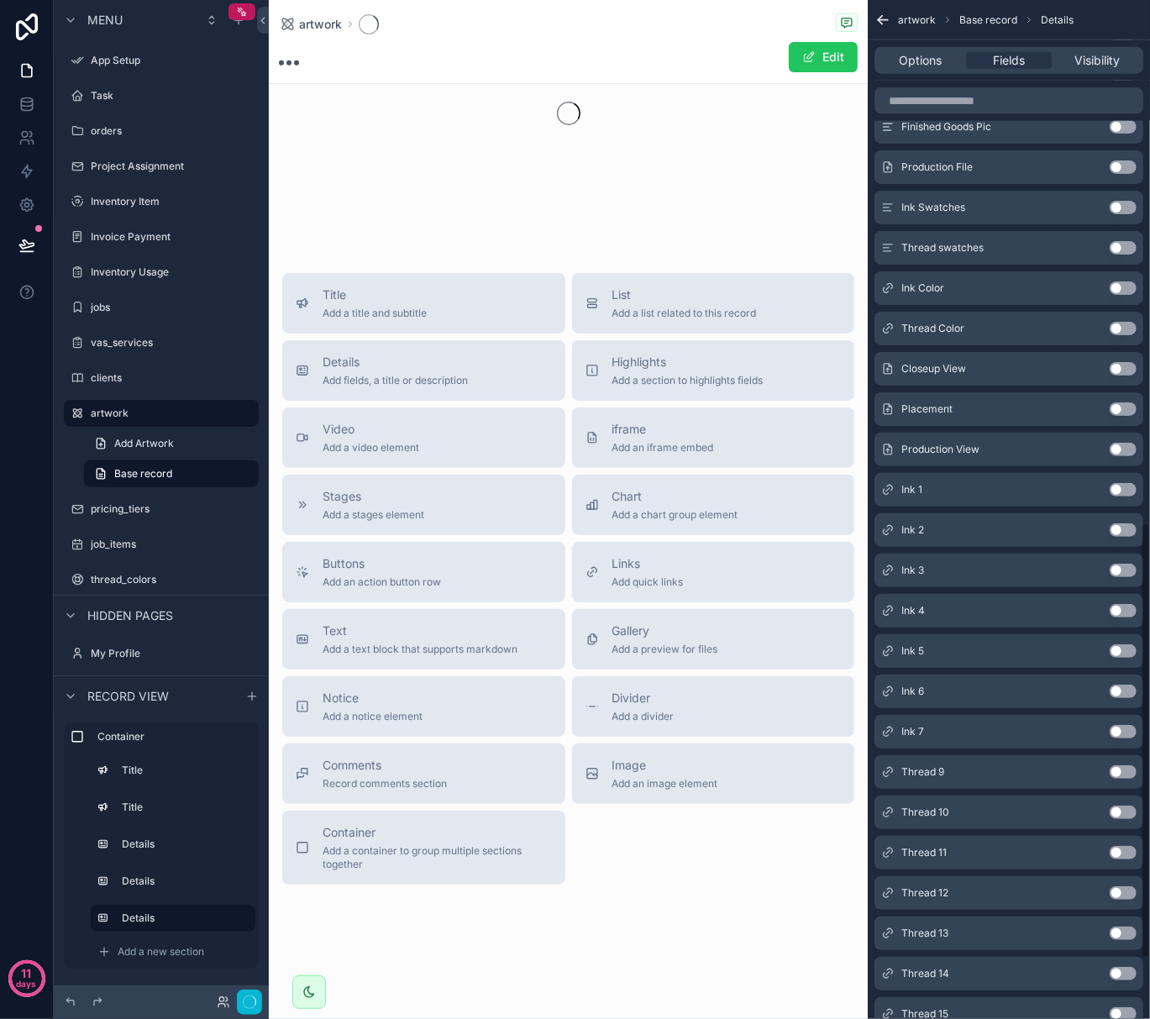
scroll to position [124, 0]
click at [1118, 731] on button "Use setting" at bounding box center [1123, 731] width 27 height 13
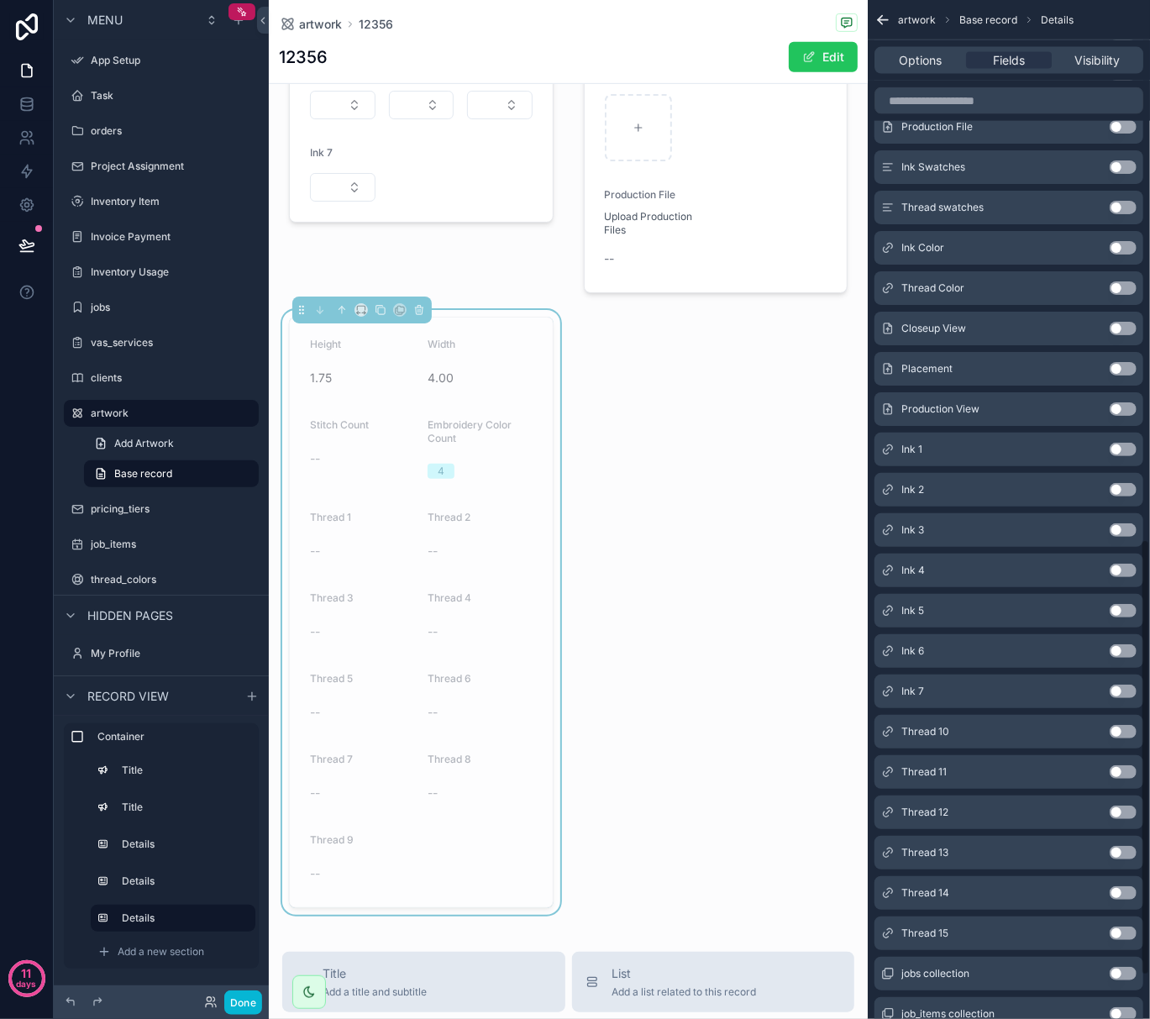
click at [1118, 731] on button "Use setting" at bounding box center [1123, 731] width 27 height 13
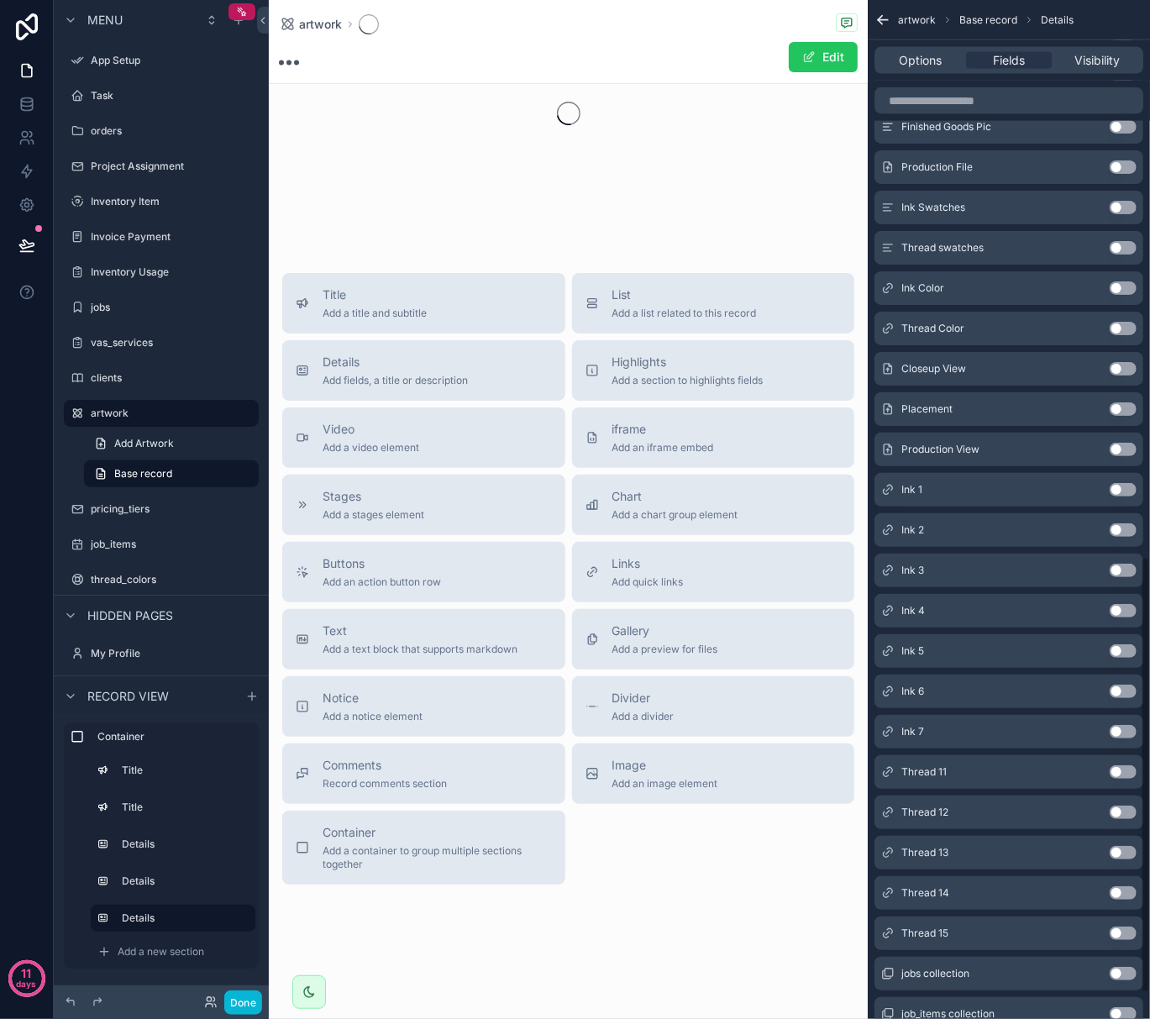
scroll to position [1299, 0]
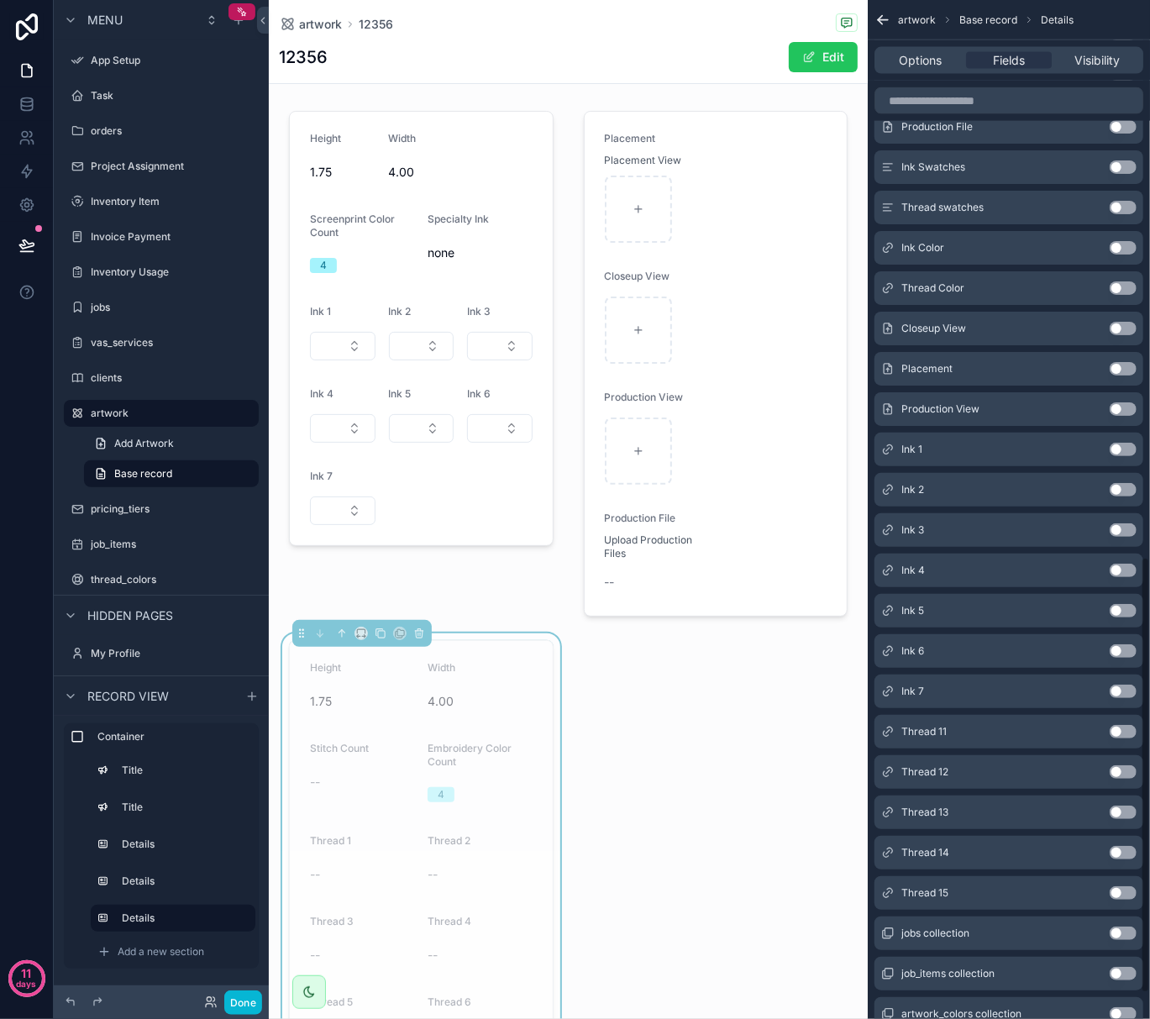
click at [1118, 731] on button "Use setting" at bounding box center [1123, 731] width 27 height 13
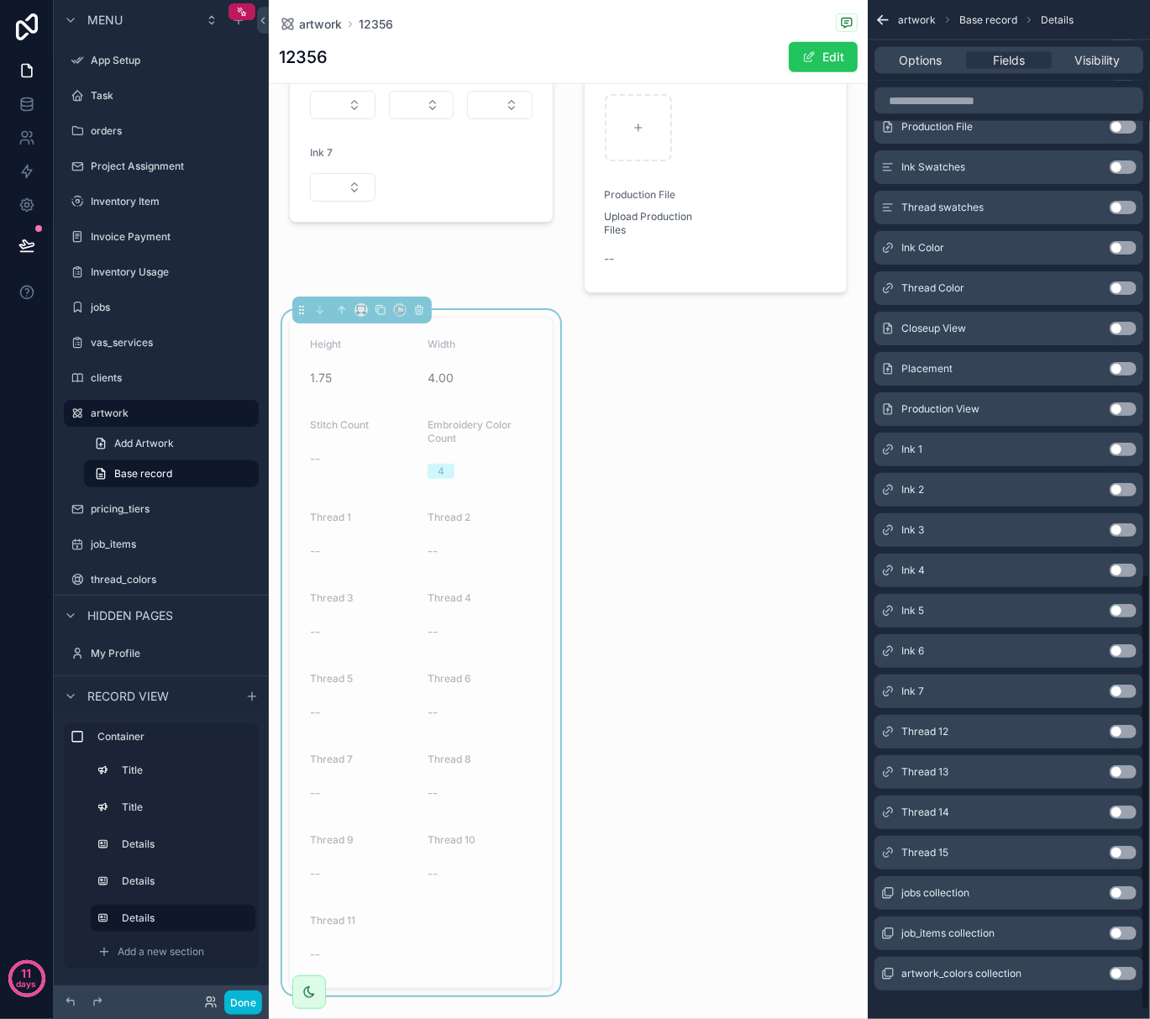
click at [1118, 731] on button "Use setting" at bounding box center [1123, 731] width 27 height 13
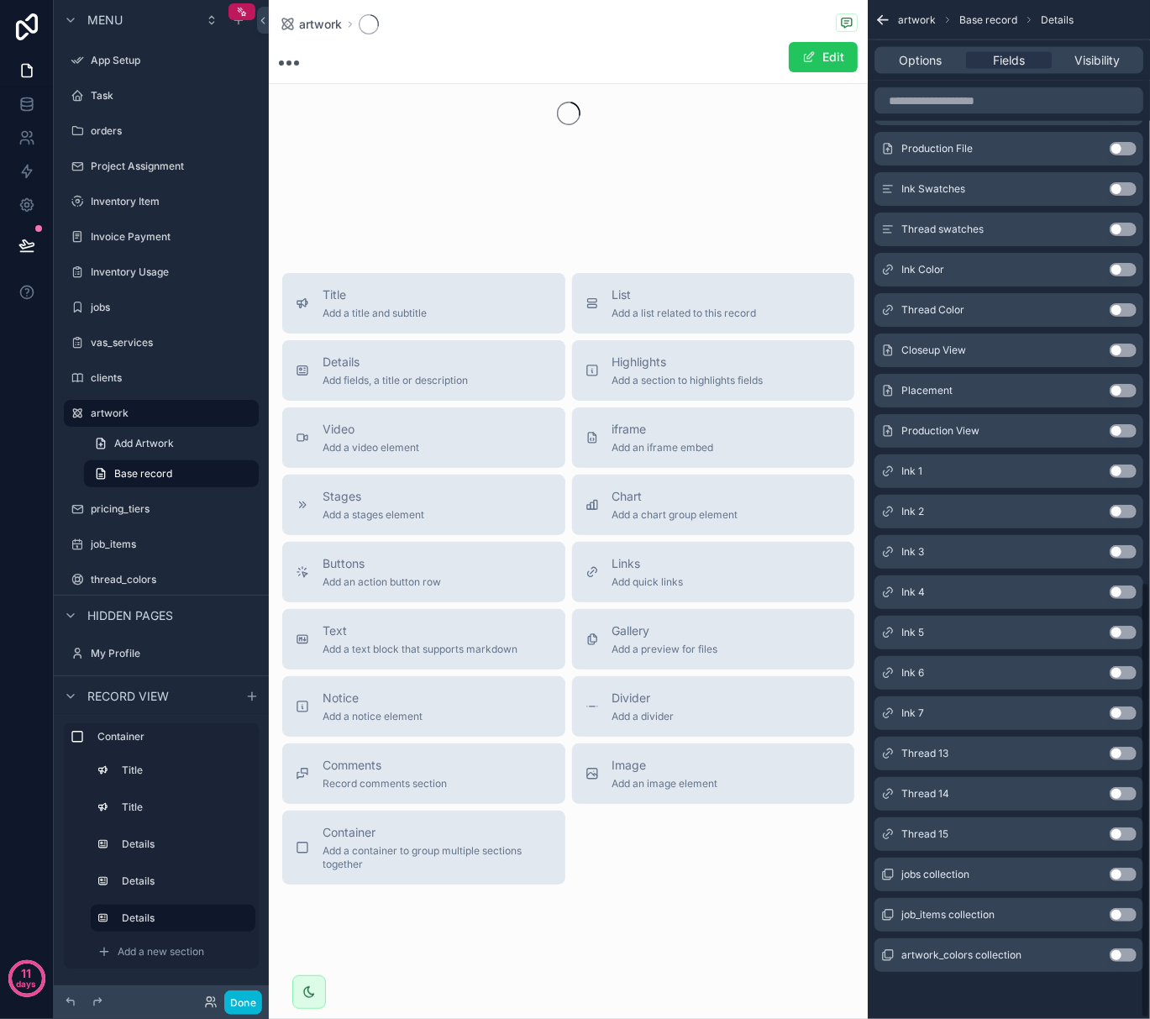
scroll to position [448, 0]
click at [1118, 731] on div "id Use setting uuid Use setting created at Use setting updated at Use setting A…" at bounding box center [1009, 226] width 282 height 1492
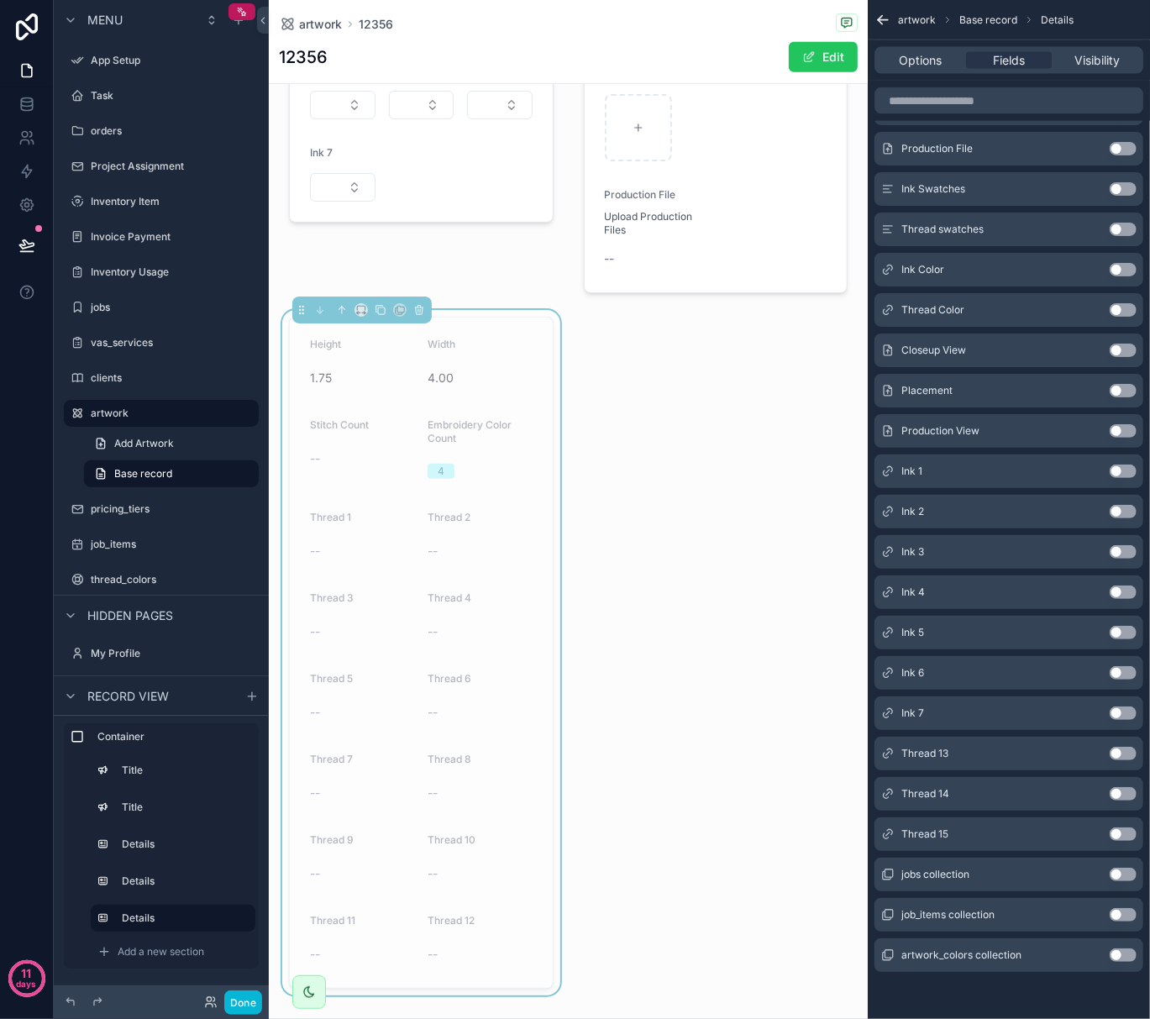
click at [1123, 755] on button "Use setting" at bounding box center [1123, 753] width 27 height 13
click at [1114, 793] on button "Use setting" at bounding box center [1123, 793] width 27 height 13
click at [1119, 835] on button "Use setting" at bounding box center [1123, 834] width 27 height 13
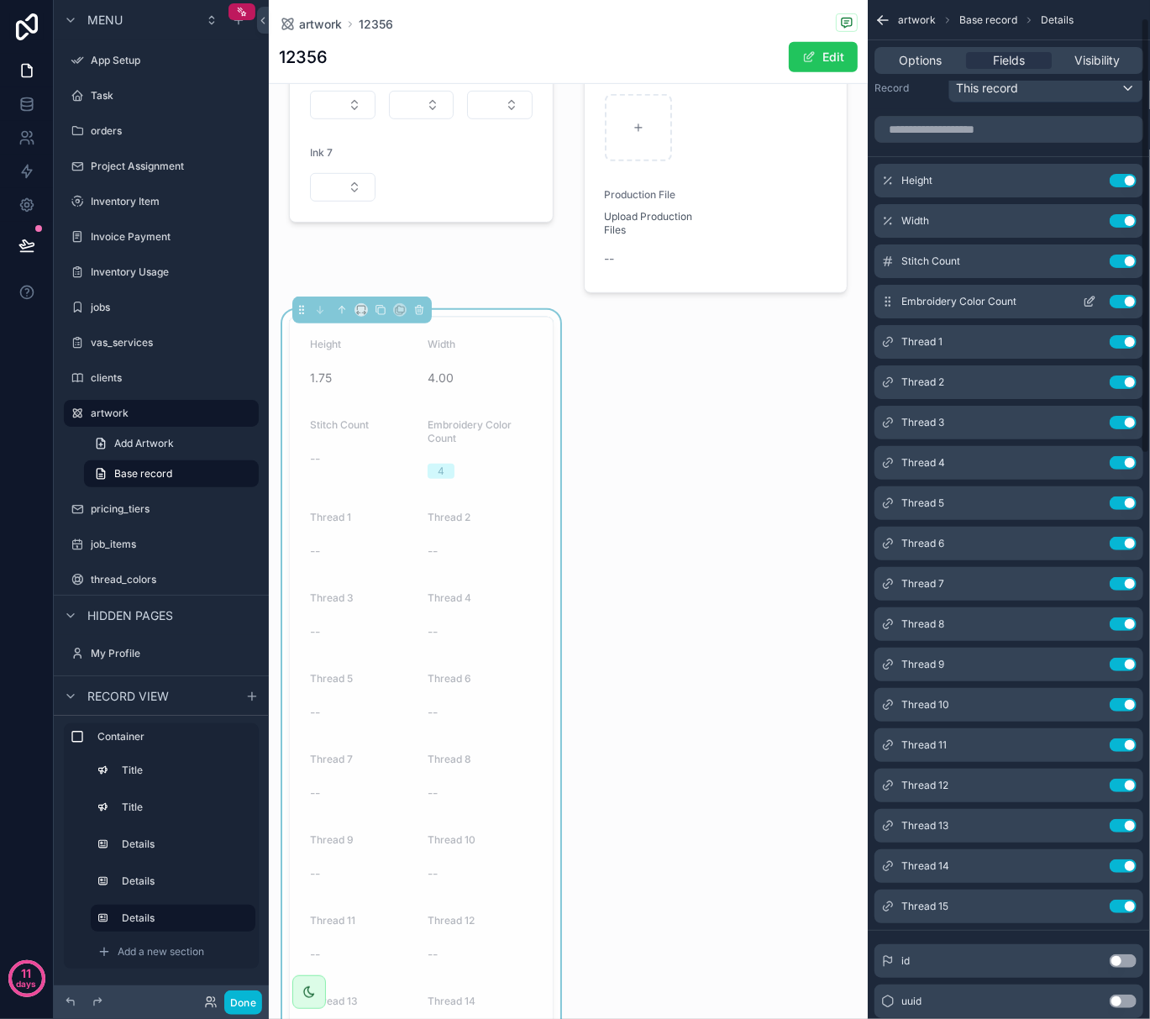
scroll to position [0, 0]
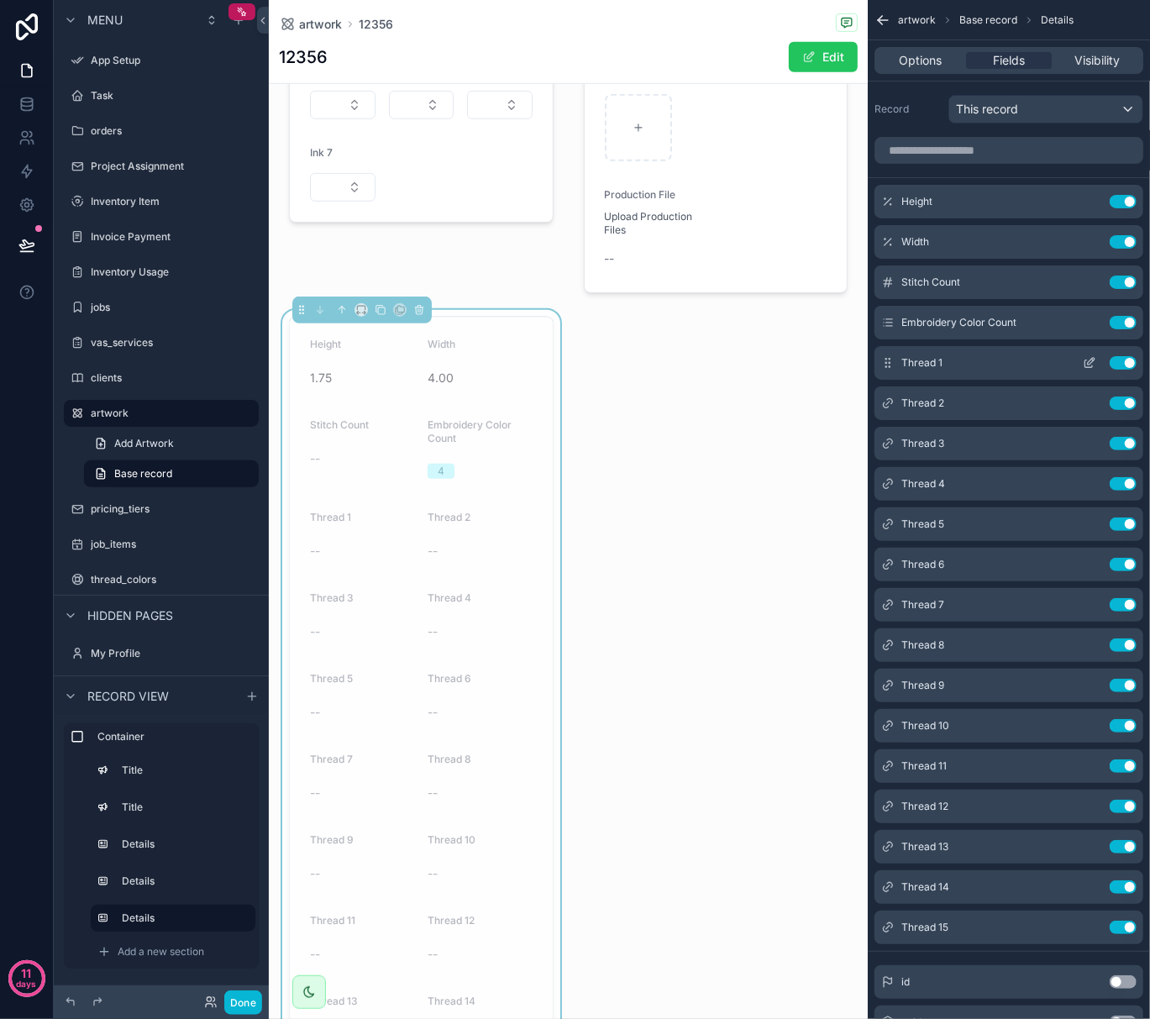
click at [1082, 365] on button "scrollable content" at bounding box center [1089, 362] width 27 height 13
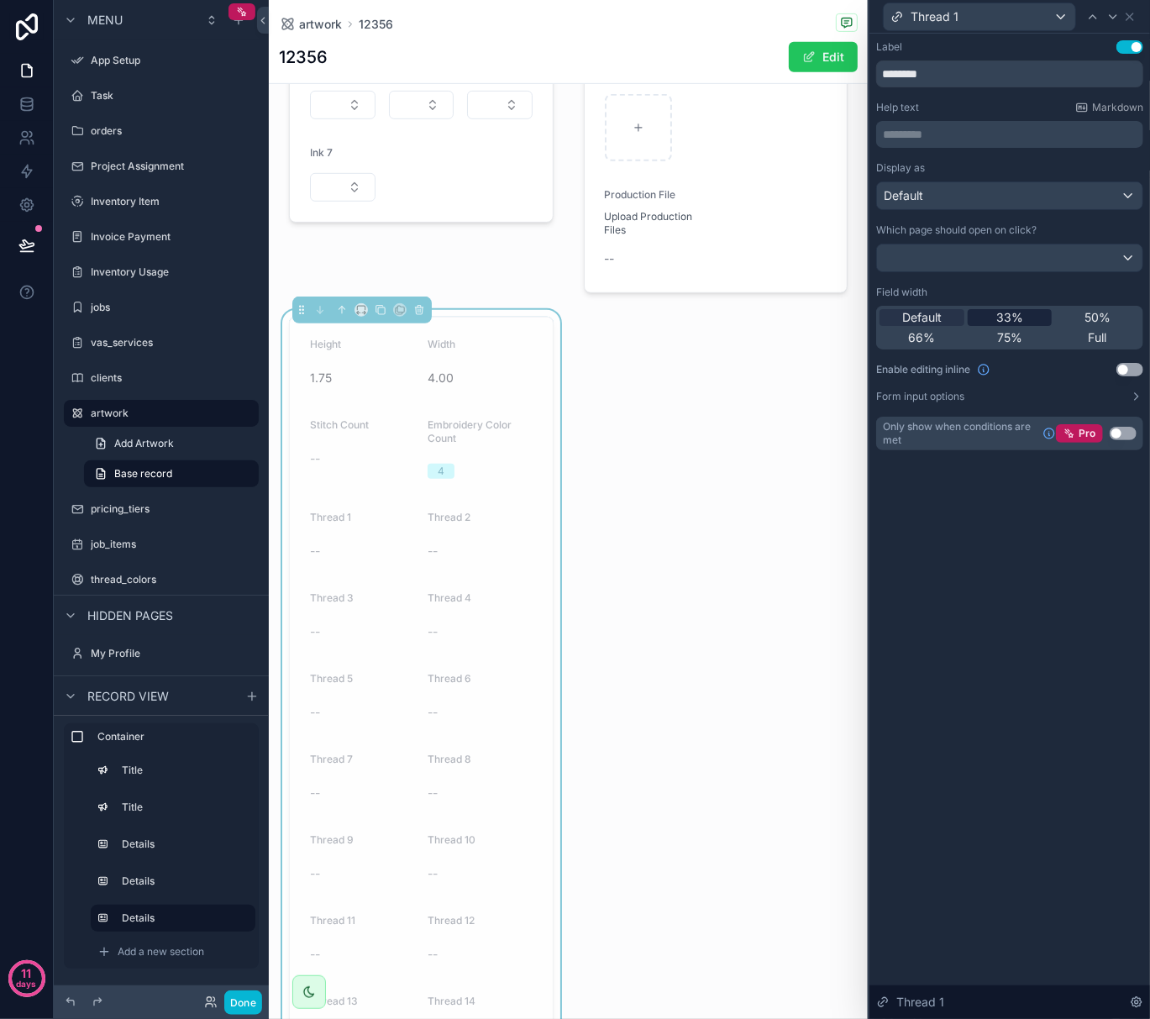
click at [1010, 318] on span "33%" at bounding box center [1010, 317] width 27 height 17
click at [1123, 368] on button "Use setting" at bounding box center [1130, 369] width 27 height 13
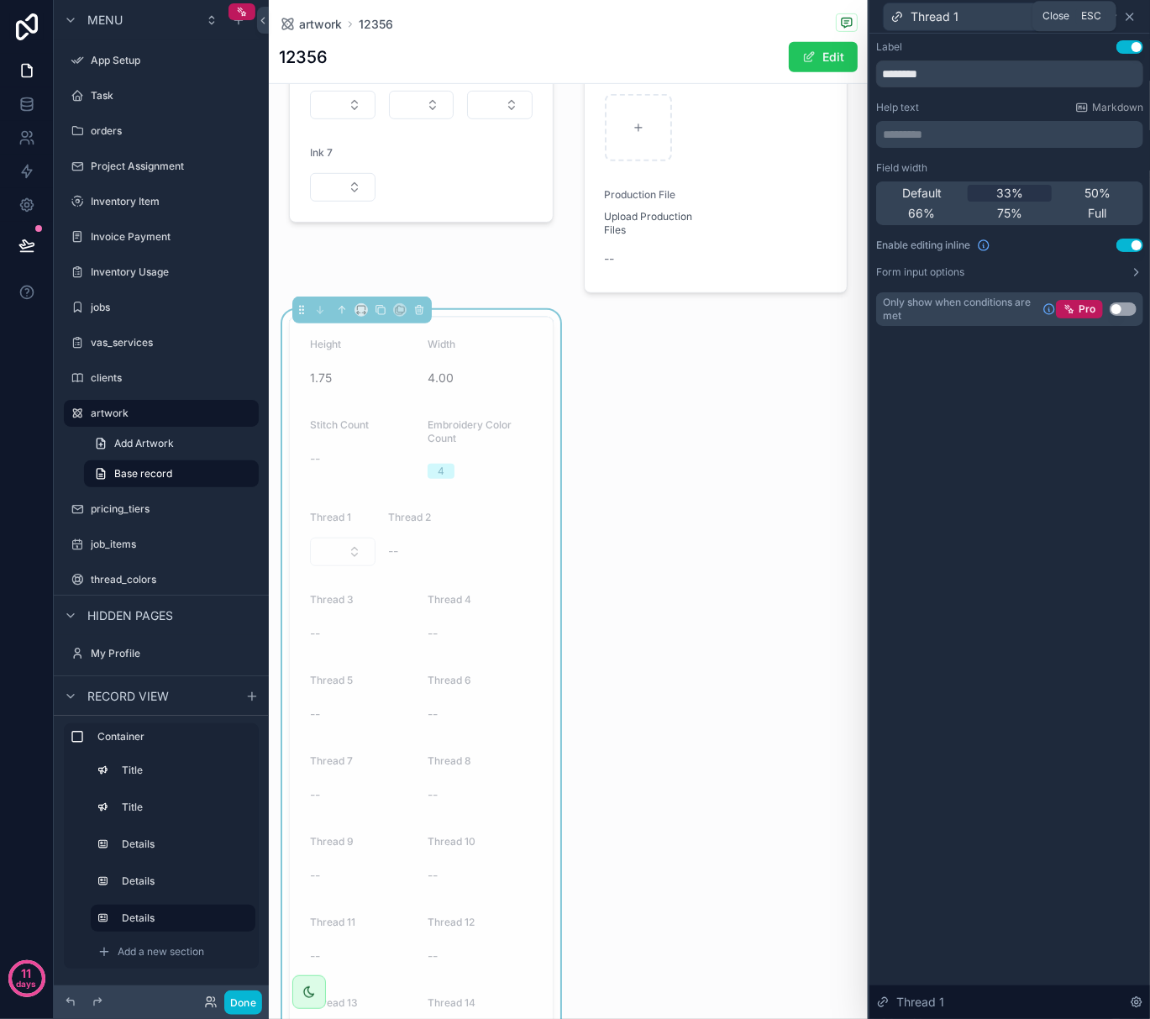
click at [1133, 18] on icon at bounding box center [1130, 16] width 7 height 7
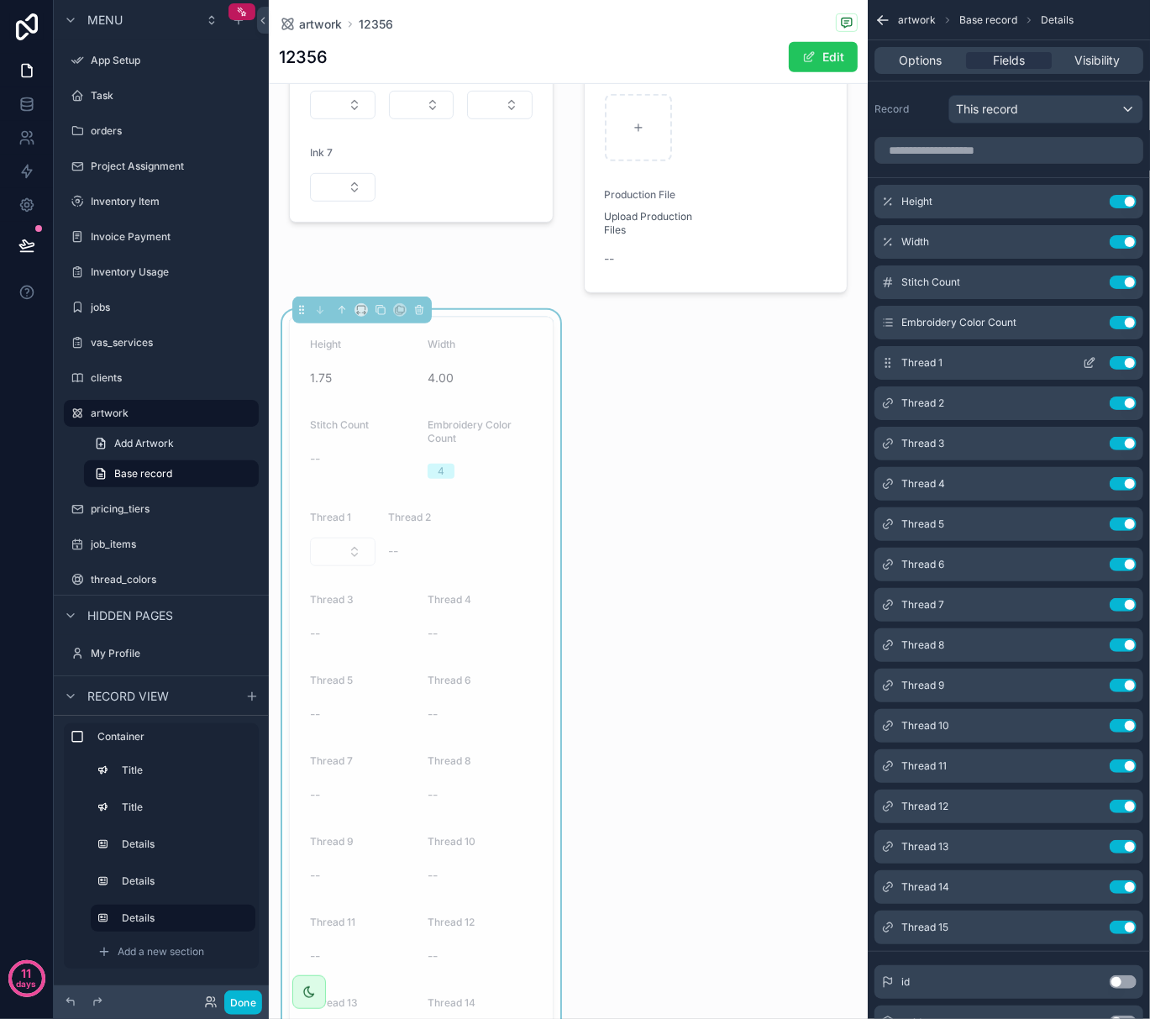
click at [1086, 361] on icon "scrollable content" at bounding box center [1090, 364] width 8 height 8
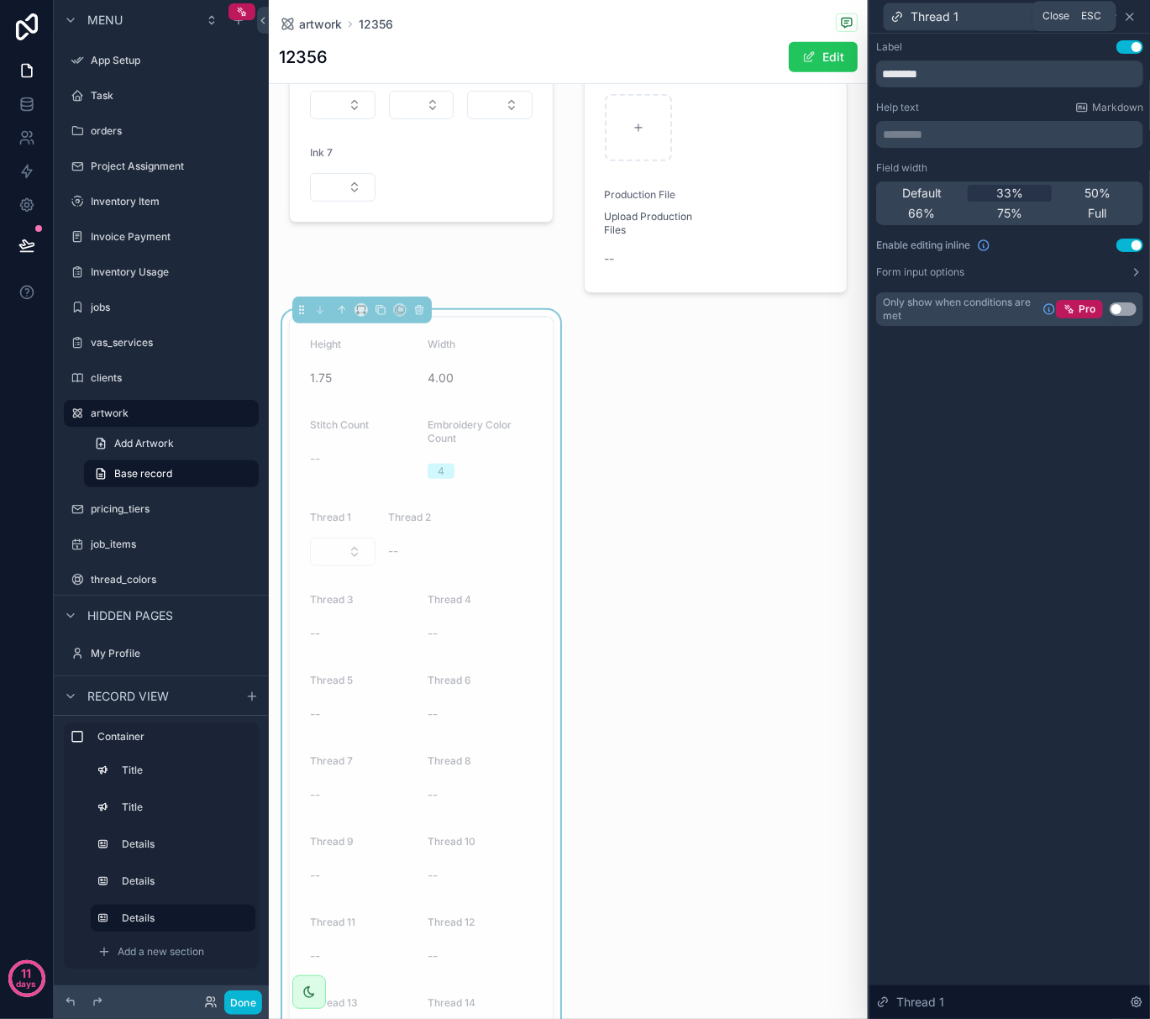
click at [1126, 20] on icon at bounding box center [1129, 16] width 13 height 13
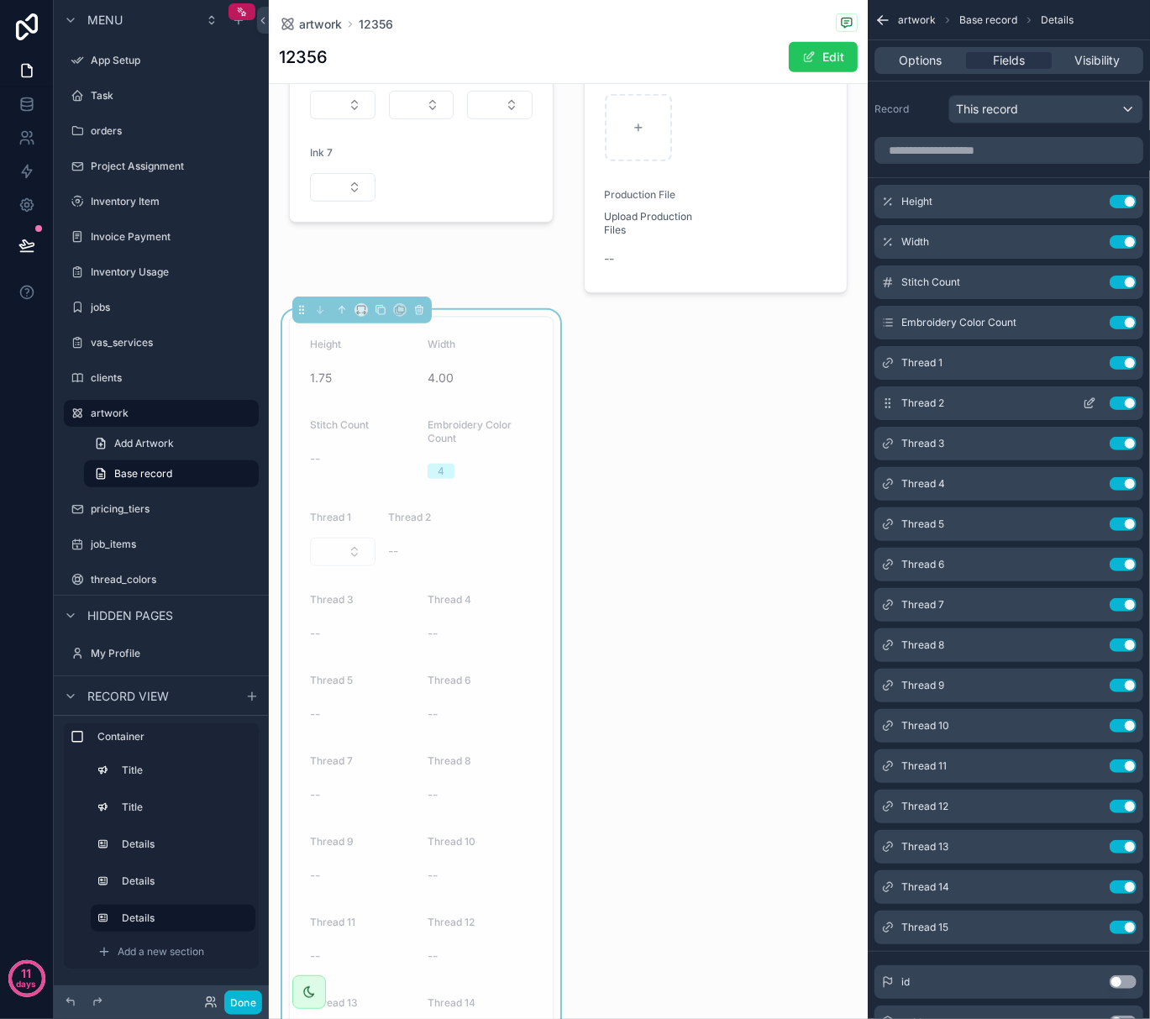
click at [1093, 404] on icon "scrollable content" at bounding box center [1089, 403] width 13 height 13
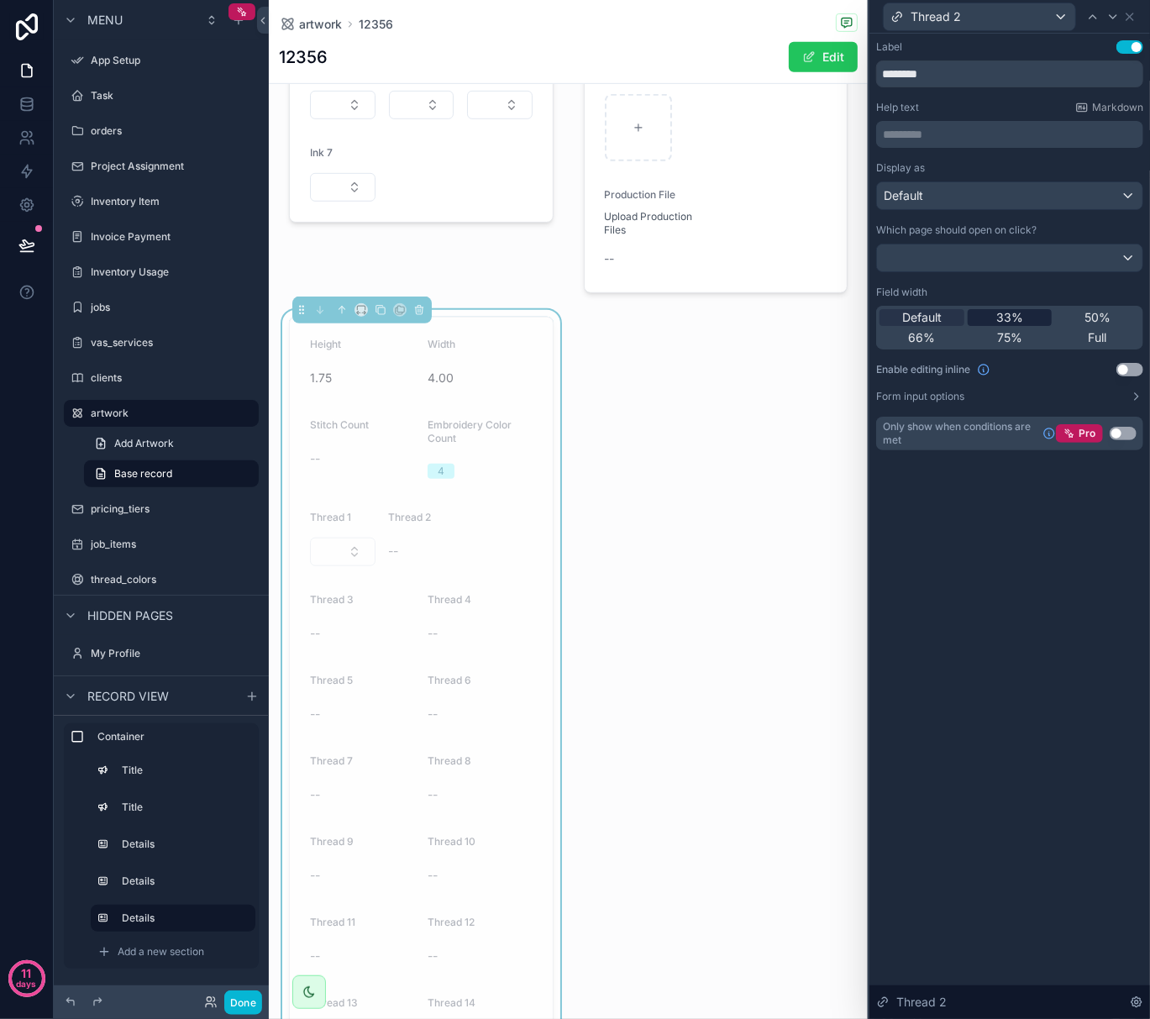
click at [1017, 313] on span "33%" at bounding box center [1010, 317] width 27 height 17
click at [1131, 374] on button "Use setting" at bounding box center [1130, 369] width 27 height 13
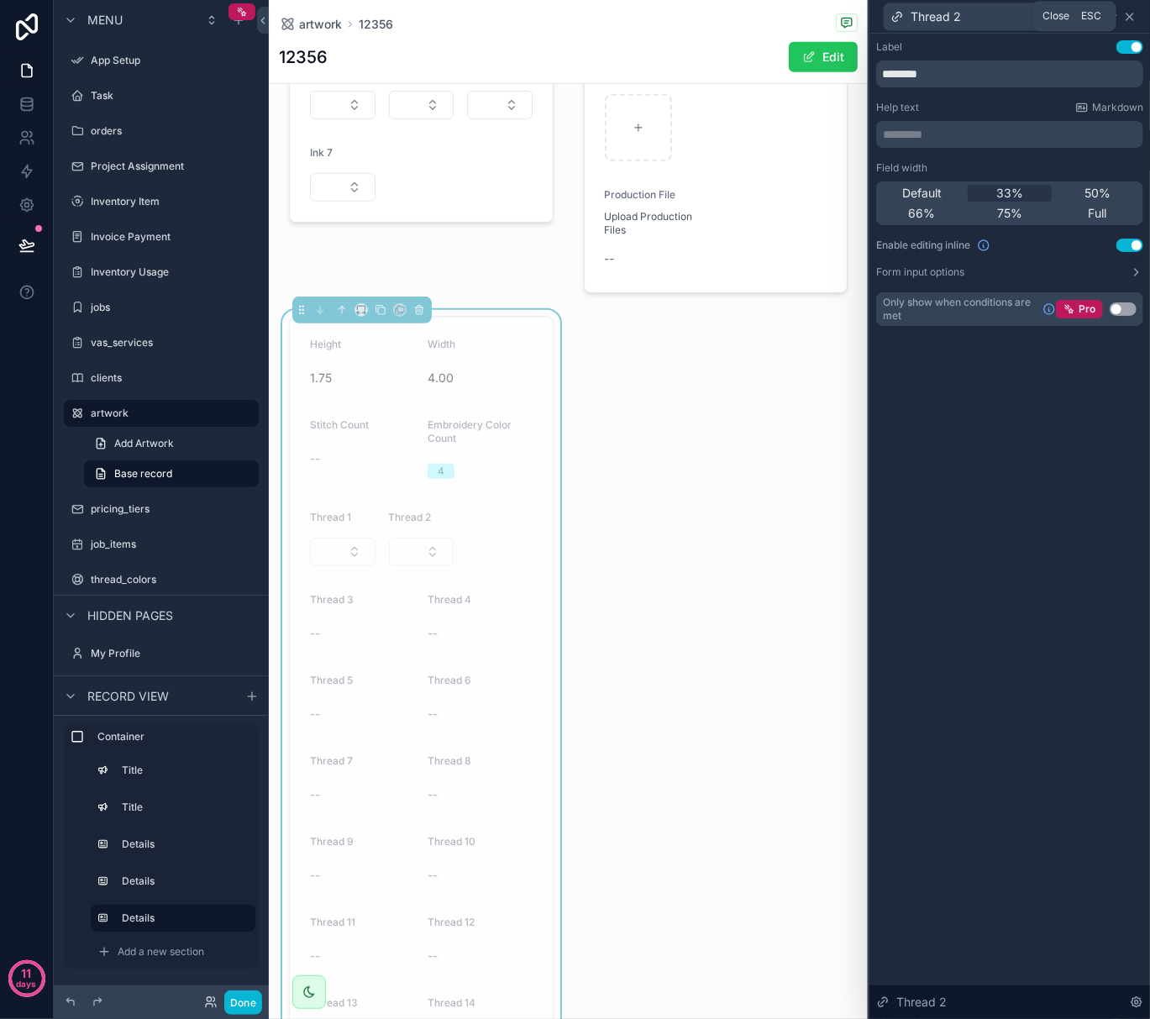
click at [1124, 12] on icon at bounding box center [1129, 16] width 13 height 13
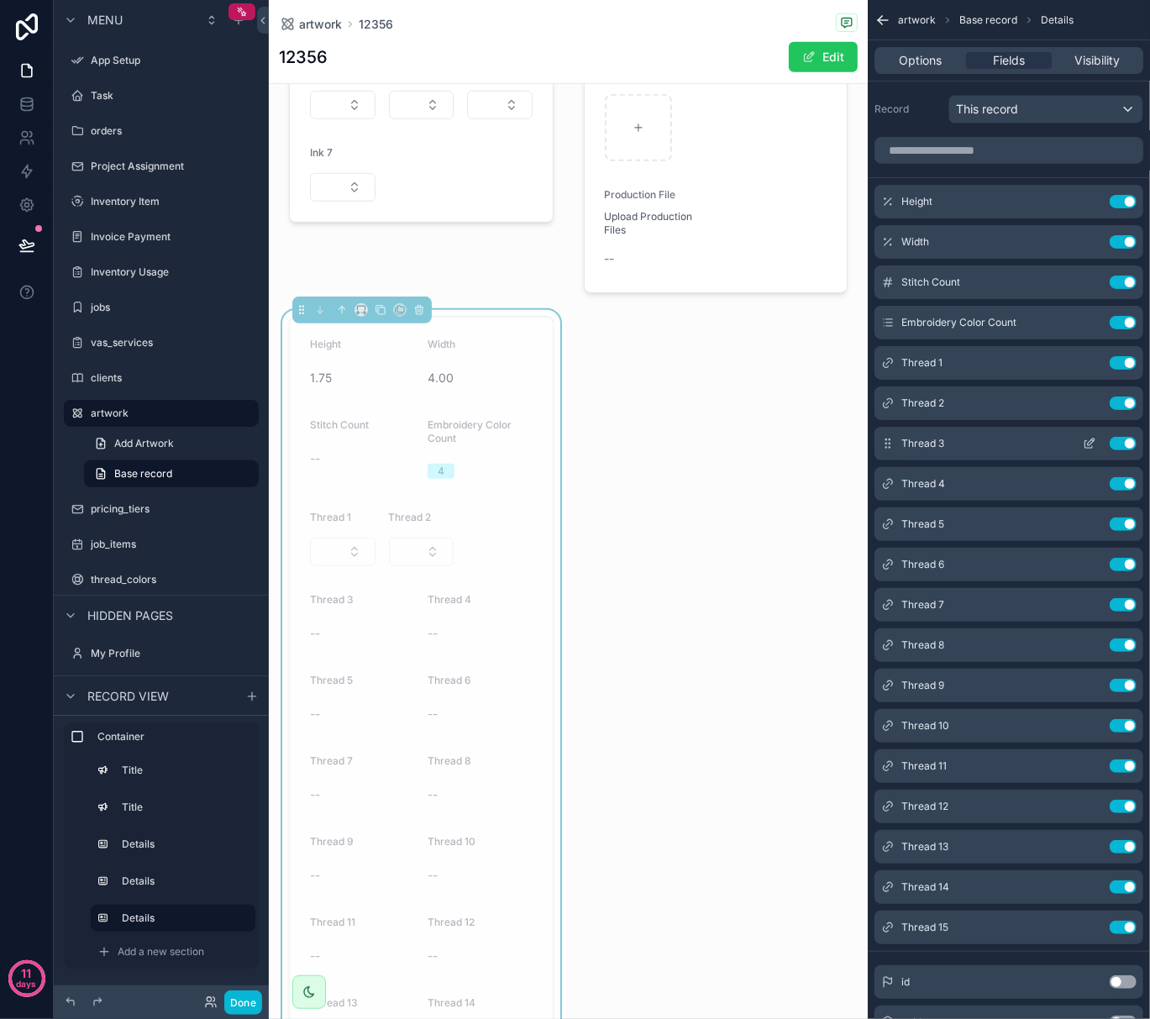
click at [1086, 444] on icon "scrollable content" at bounding box center [1090, 445] width 8 height 8
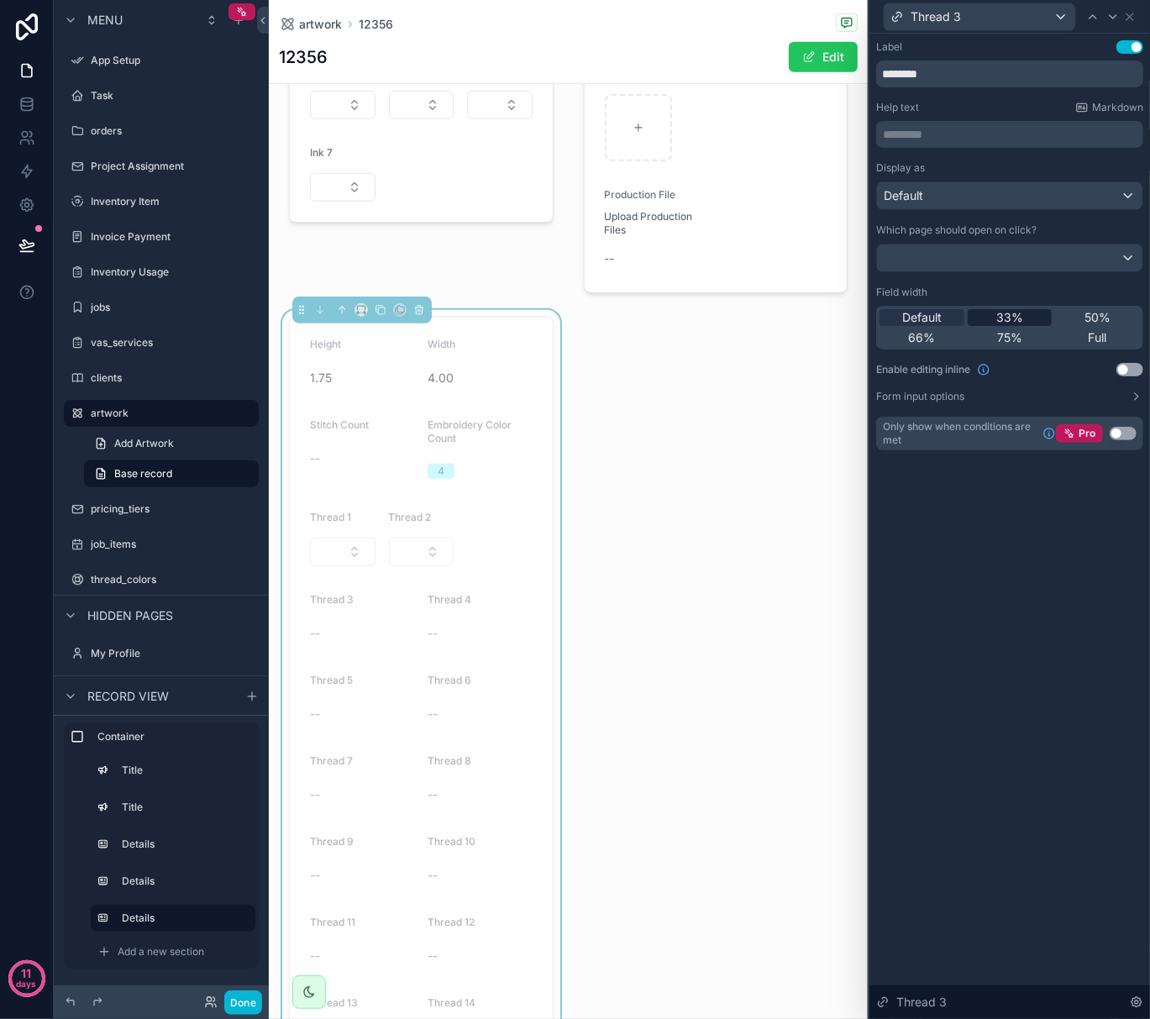
click at [1016, 316] on span "33%" at bounding box center [1010, 317] width 27 height 17
click at [1133, 364] on button "Use setting" at bounding box center [1130, 369] width 27 height 13
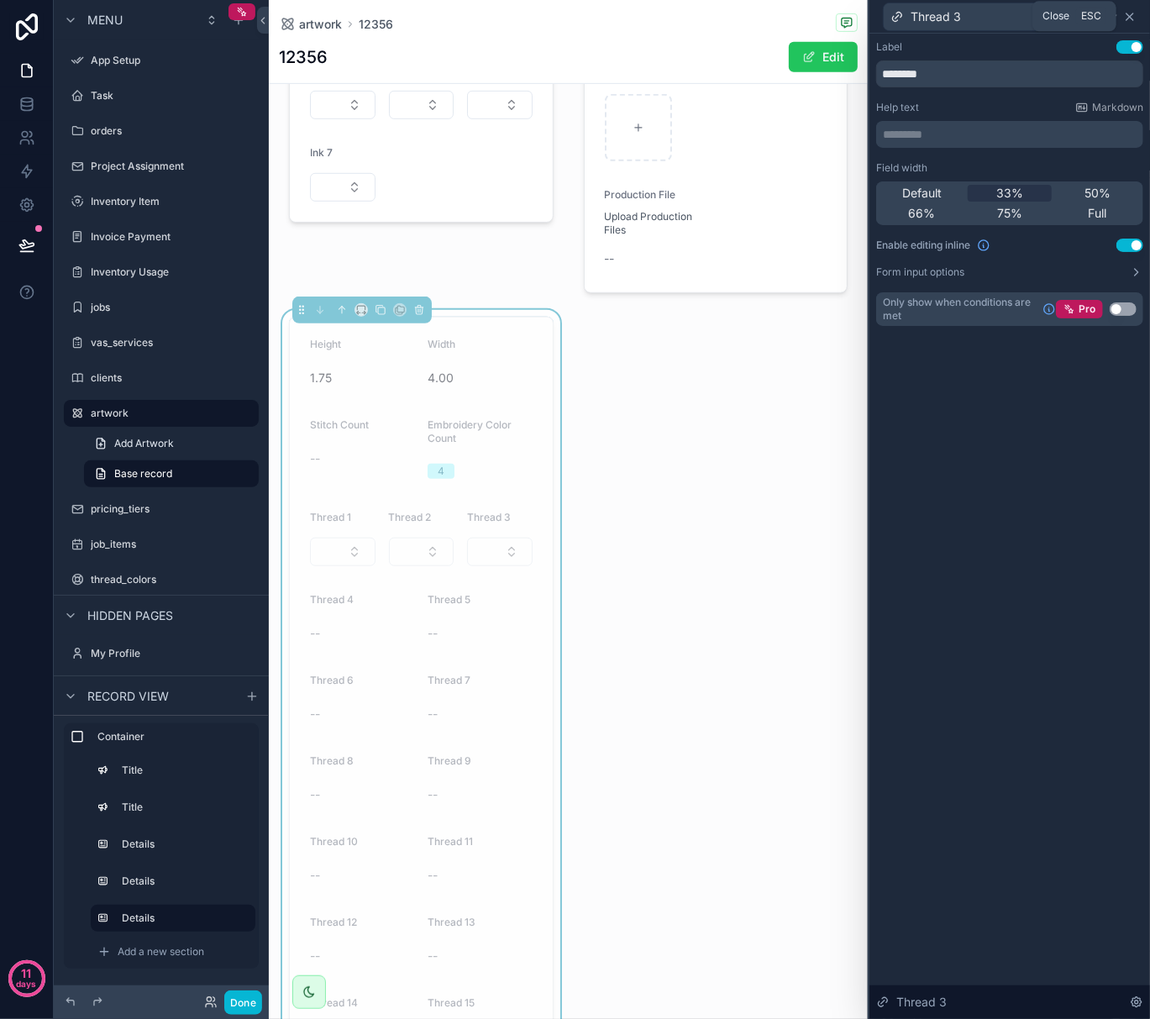
click at [1136, 18] on icon at bounding box center [1129, 16] width 13 height 13
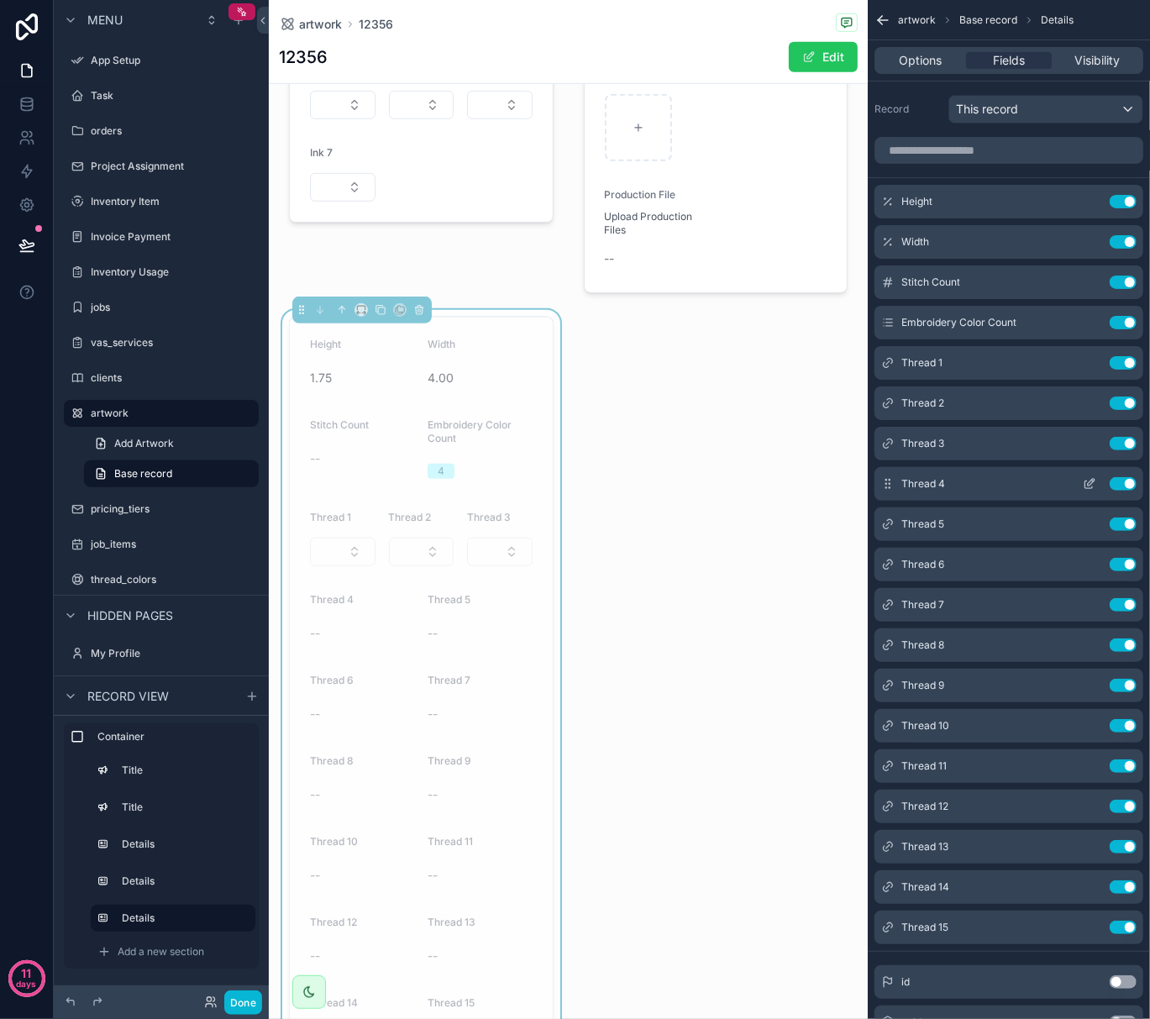
click at [1096, 482] on icon "scrollable content" at bounding box center [1089, 483] width 13 height 13
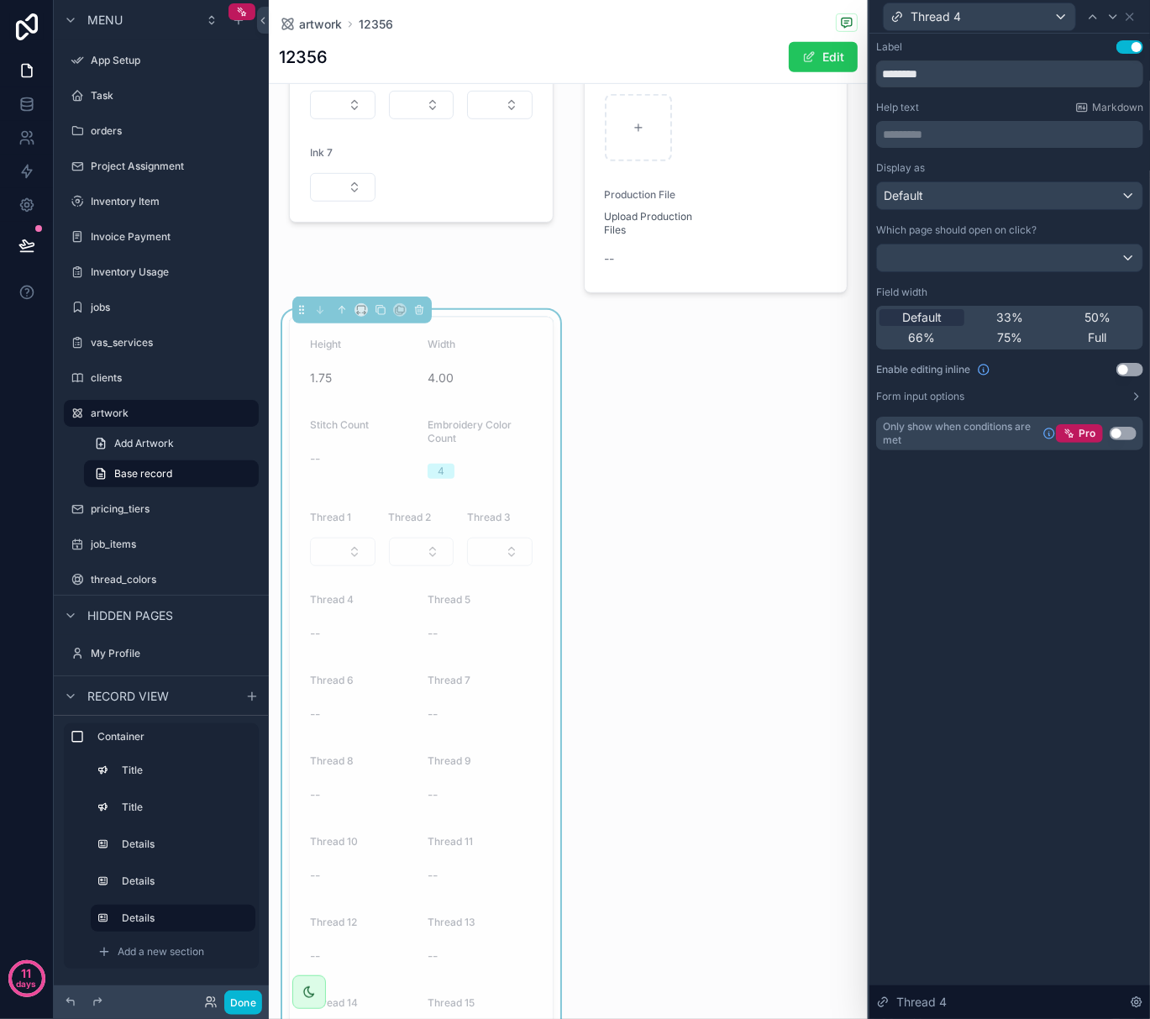
click at [1013, 309] on div "Default 33% 50% 66% 75% Full" at bounding box center [1009, 328] width 267 height 44
click at [1013, 311] on span "33%" at bounding box center [1010, 317] width 27 height 17
click at [1133, 365] on button "Use setting" at bounding box center [1130, 369] width 27 height 13
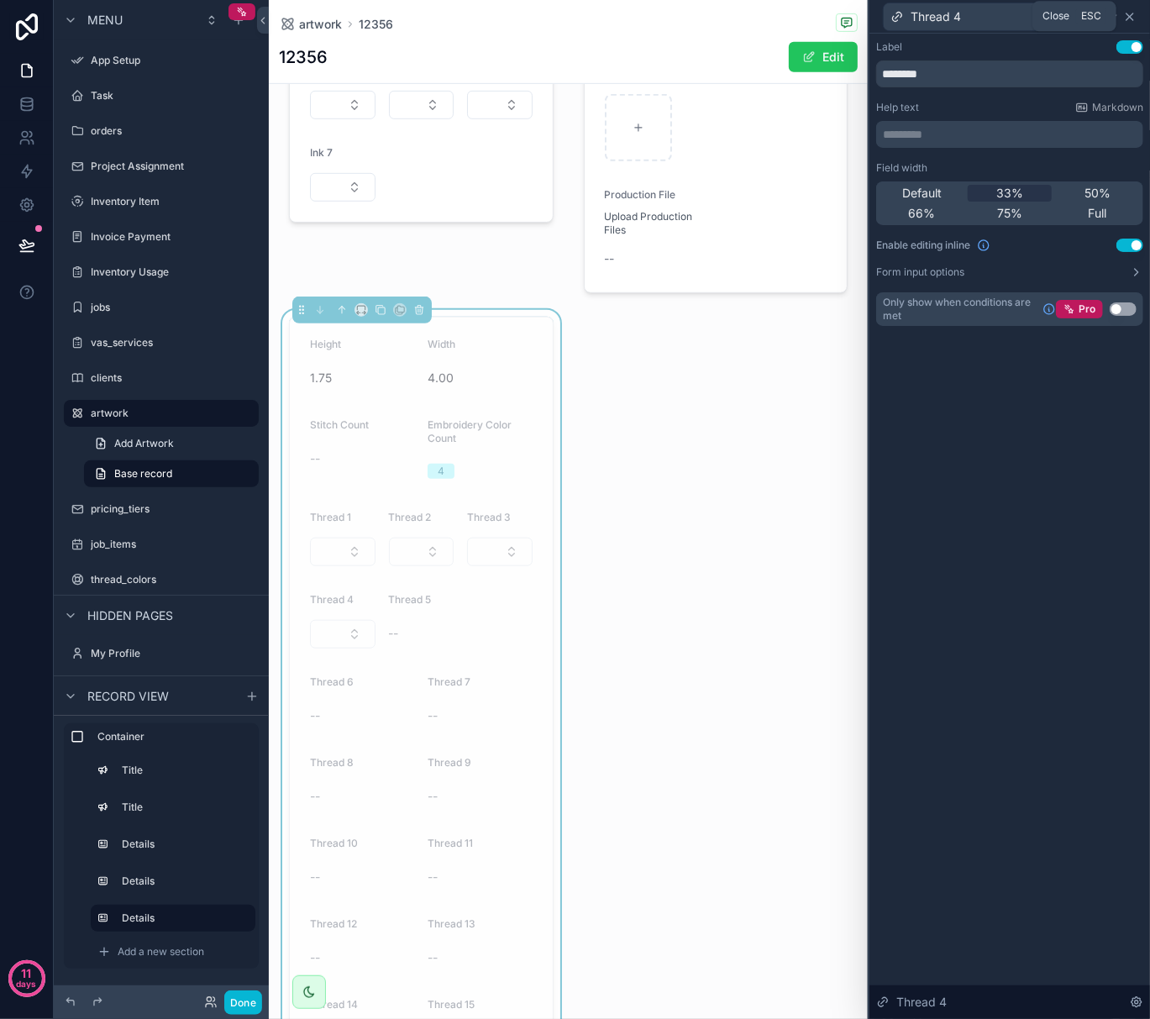
click at [1129, 18] on icon at bounding box center [1129, 16] width 13 height 13
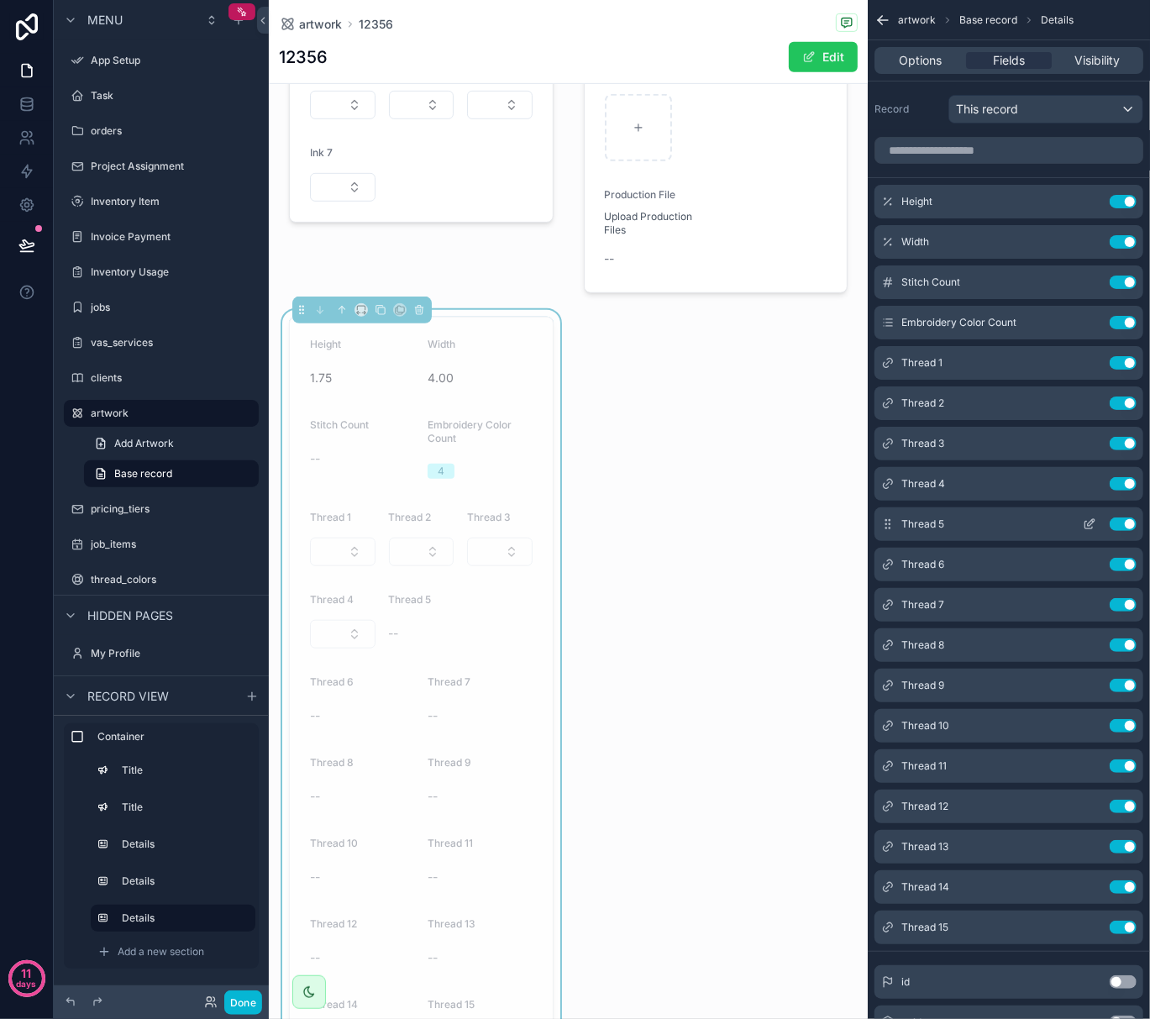
click at [1087, 521] on icon "scrollable content" at bounding box center [1089, 524] width 13 height 13
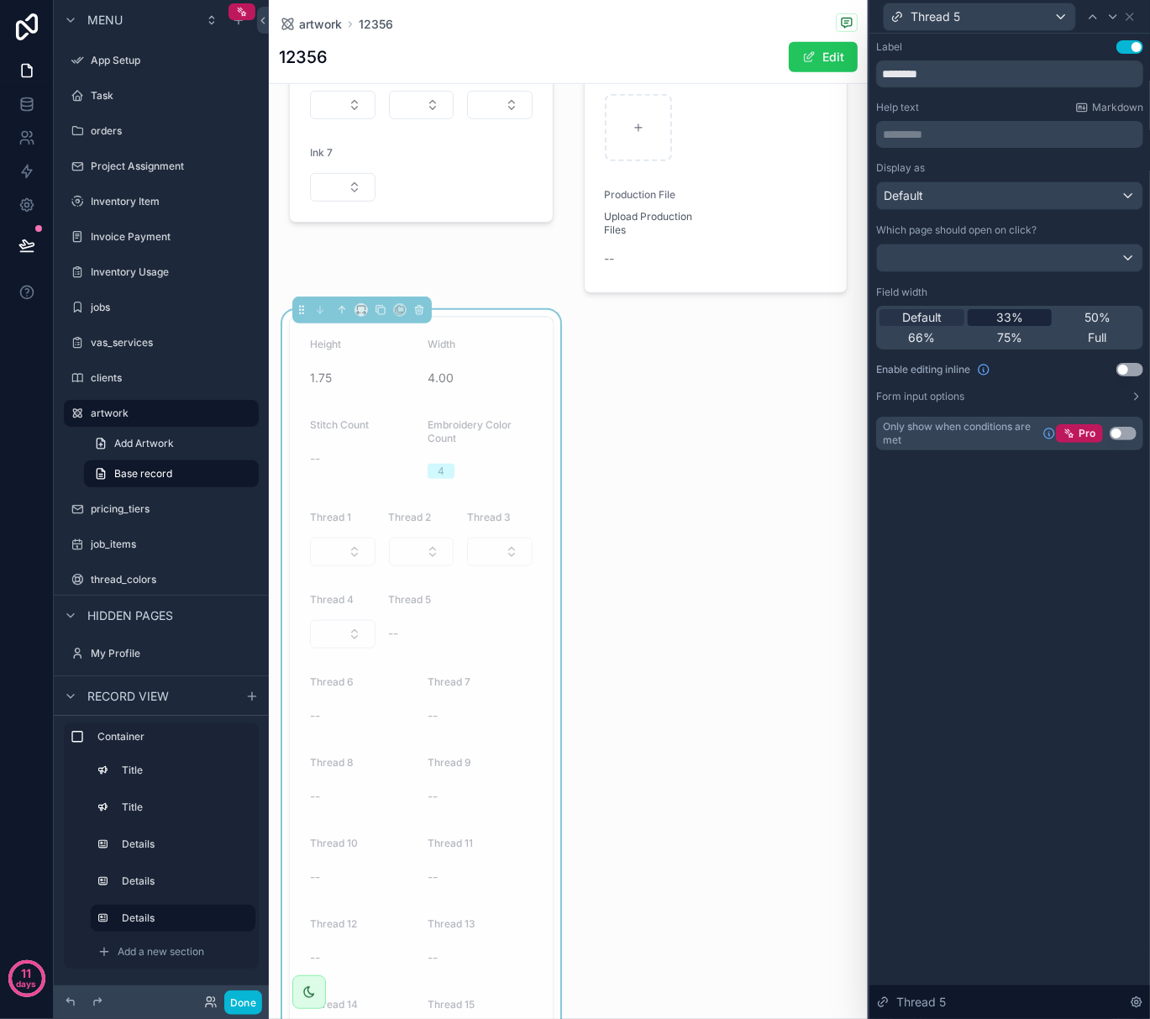
click at [1010, 318] on span "33%" at bounding box center [1010, 317] width 27 height 17
click at [1137, 373] on button "Use setting" at bounding box center [1130, 369] width 27 height 13
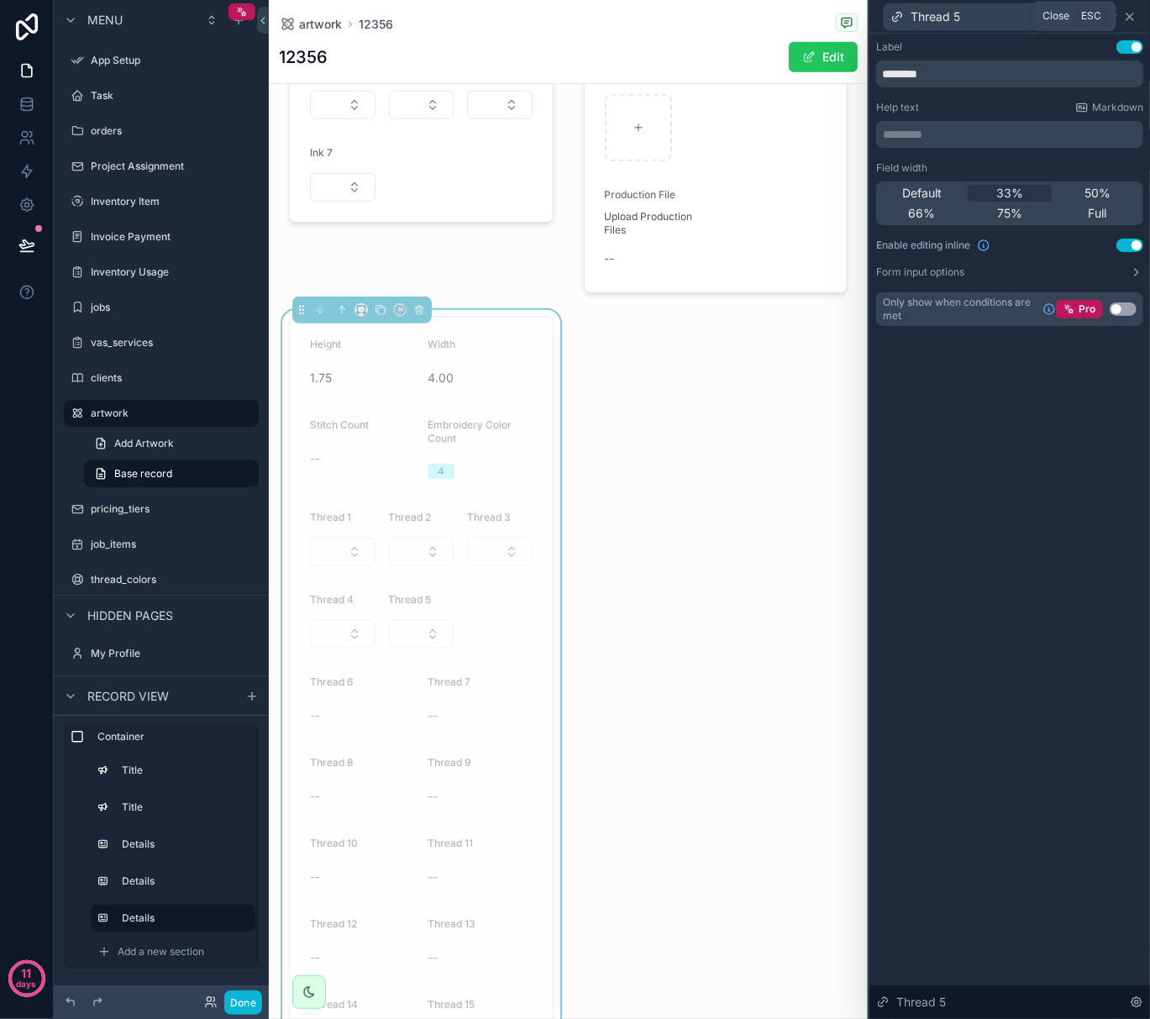
click at [1134, 18] on icon at bounding box center [1130, 16] width 7 height 7
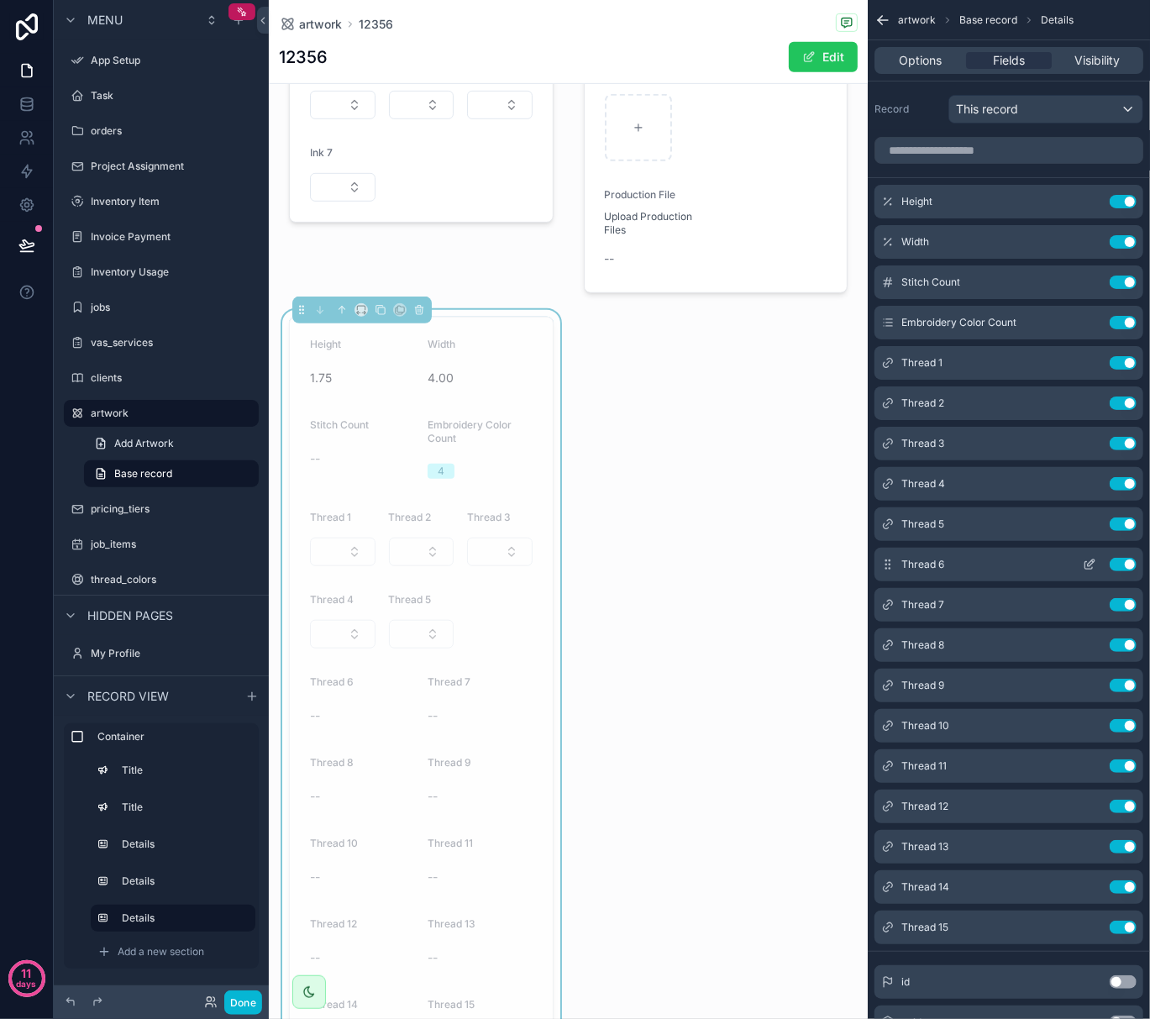
click at [1097, 571] on button "scrollable content" at bounding box center [1089, 564] width 27 height 13
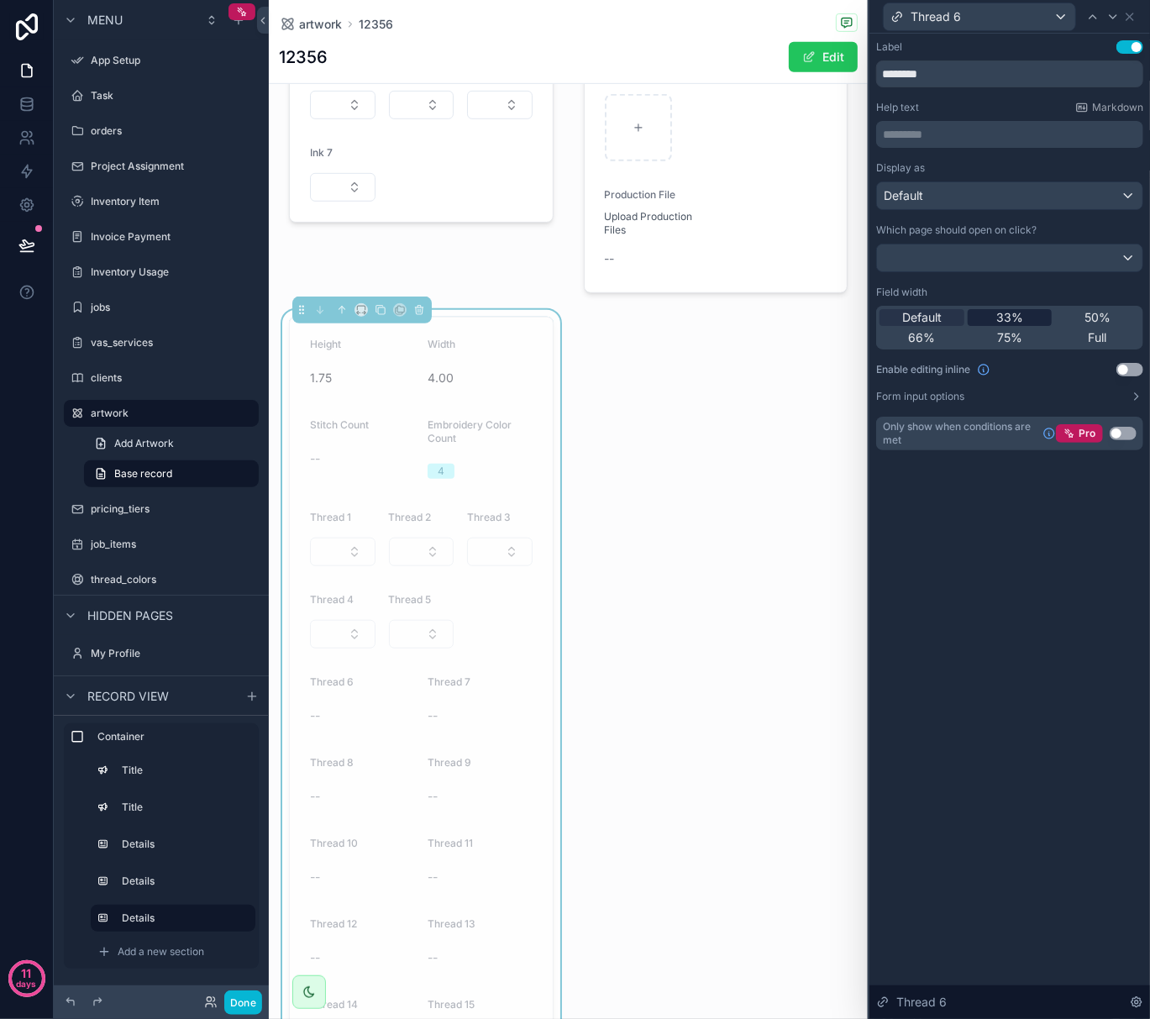
click at [1016, 316] on span "33%" at bounding box center [1010, 317] width 27 height 17
click at [1143, 371] on button "Use setting" at bounding box center [1130, 369] width 27 height 13
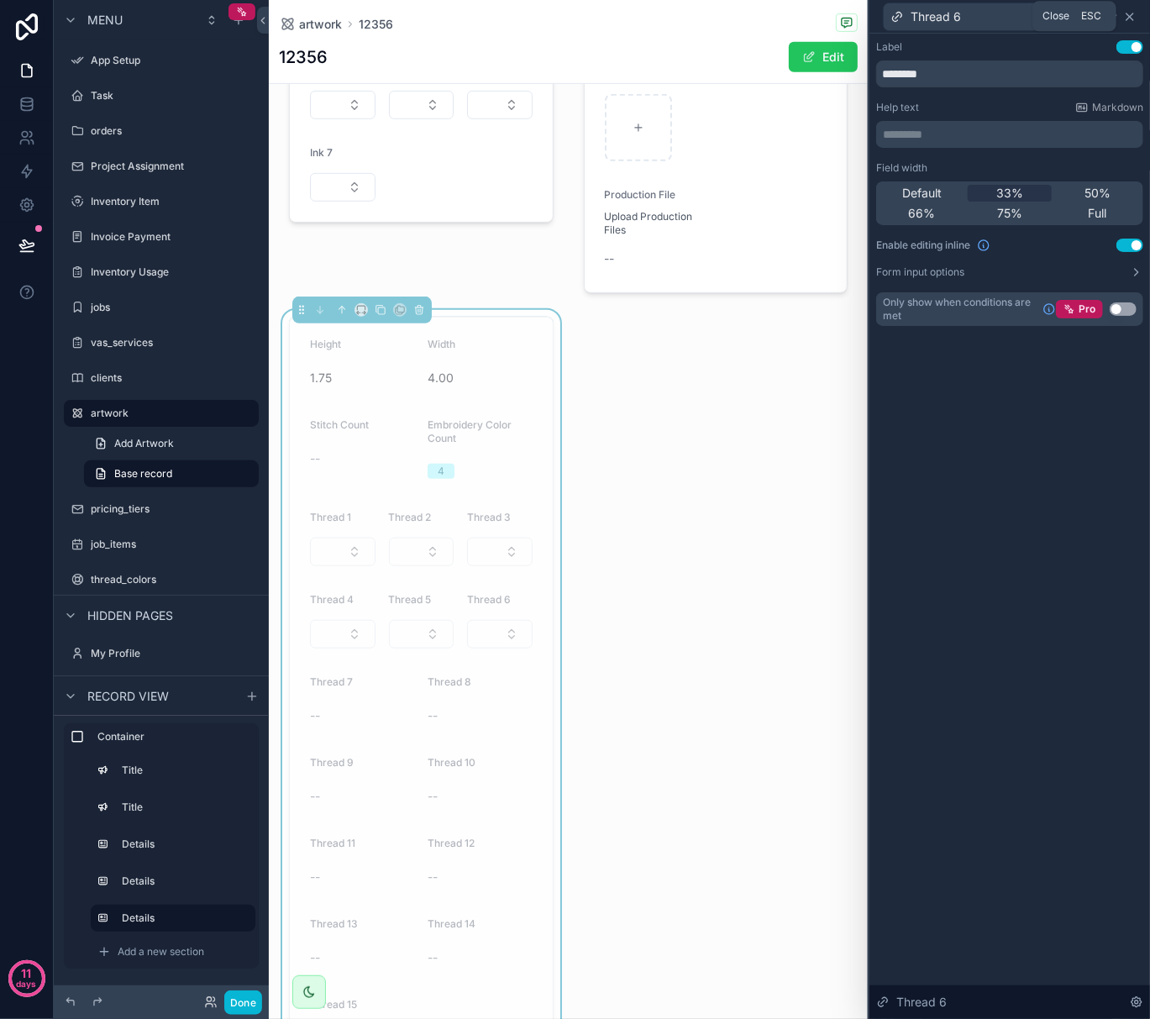
click at [1134, 18] on icon at bounding box center [1130, 16] width 7 height 7
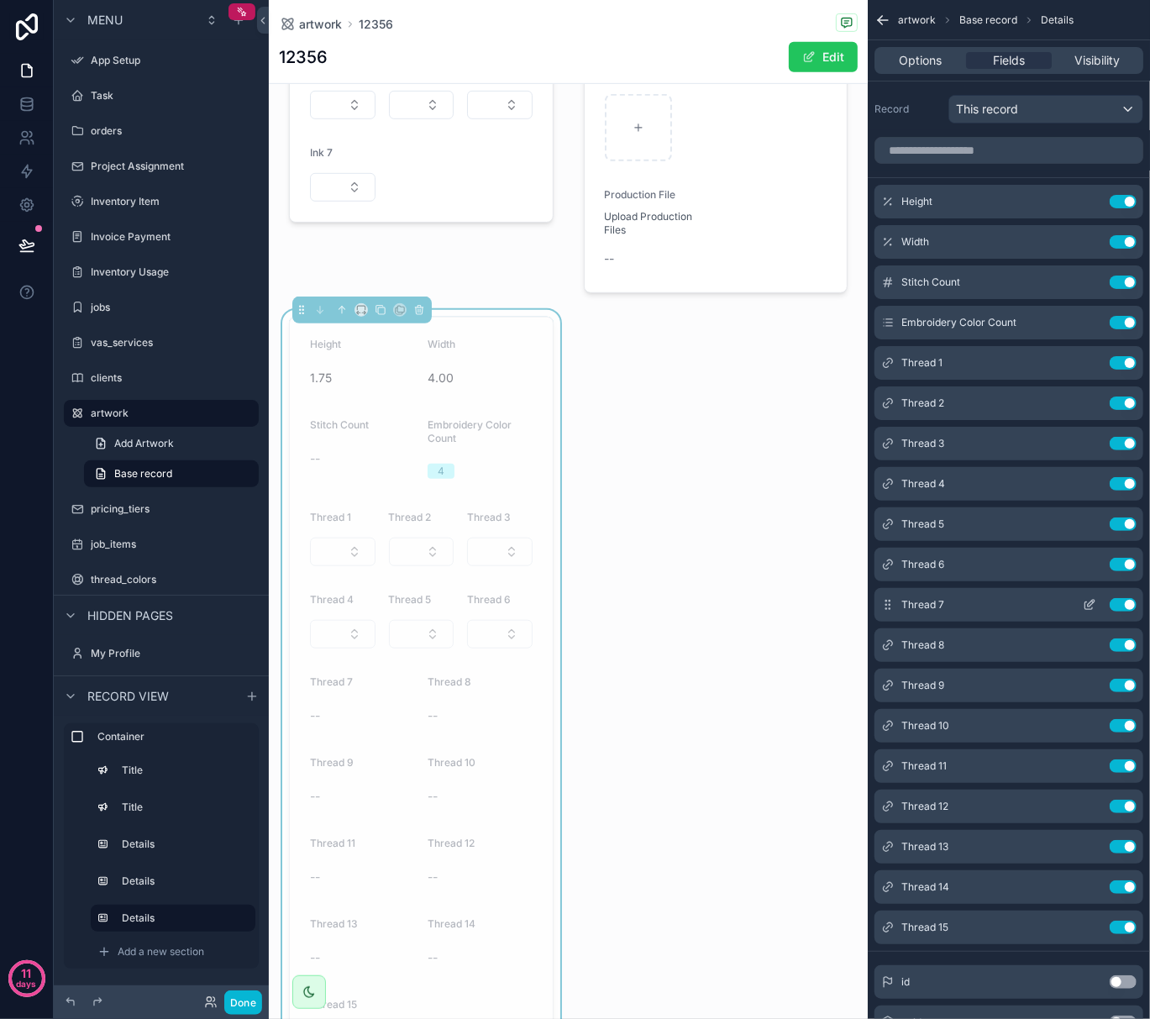
click at [1092, 612] on icon "scrollable content" at bounding box center [1089, 604] width 13 height 13
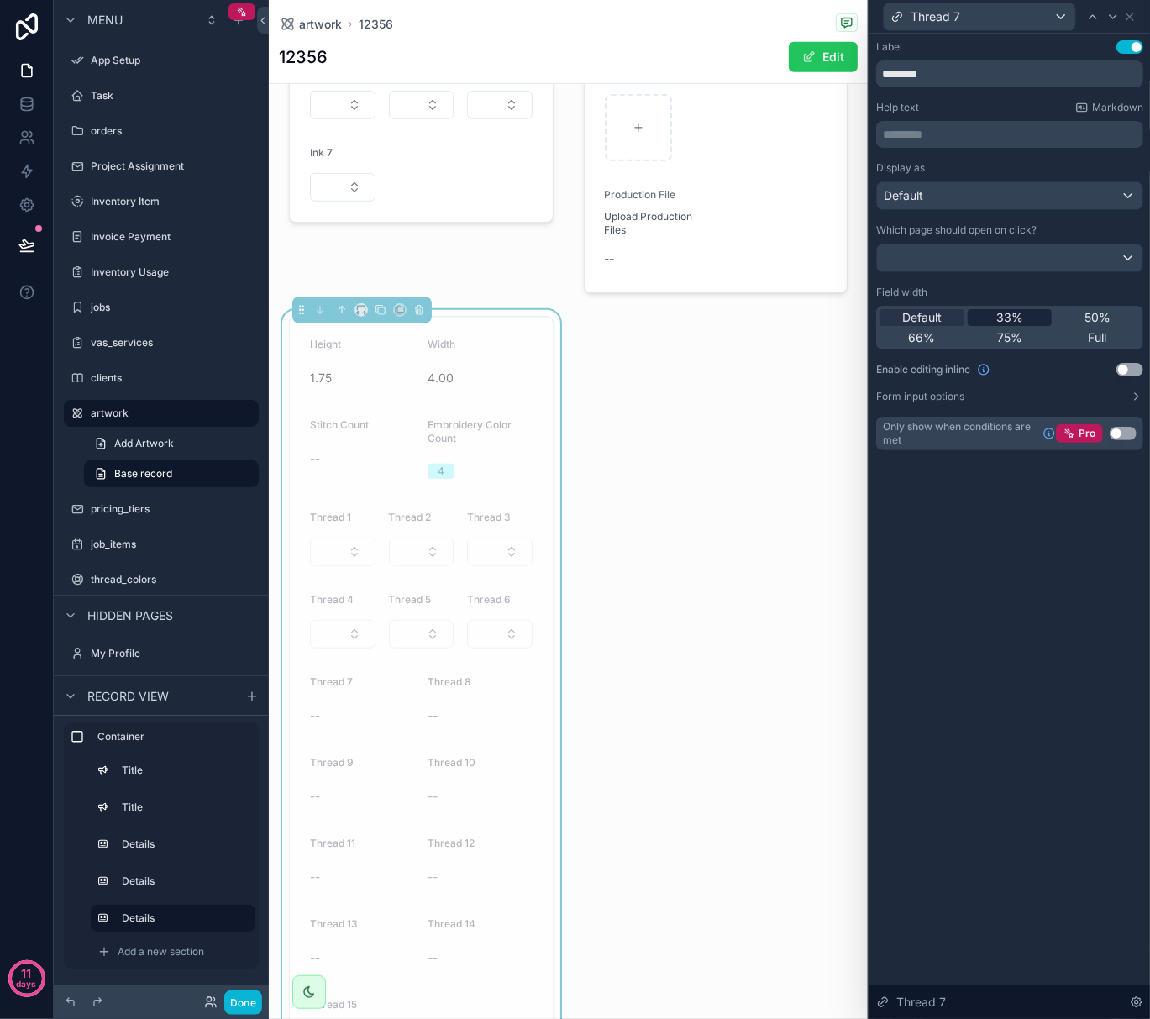
click at [1012, 313] on span "33%" at bounding box center [1010, 317] width 27 height 17
click at [1118, 367] on button "Use setting" at bounding box center [1130, 369] width 27 height 13
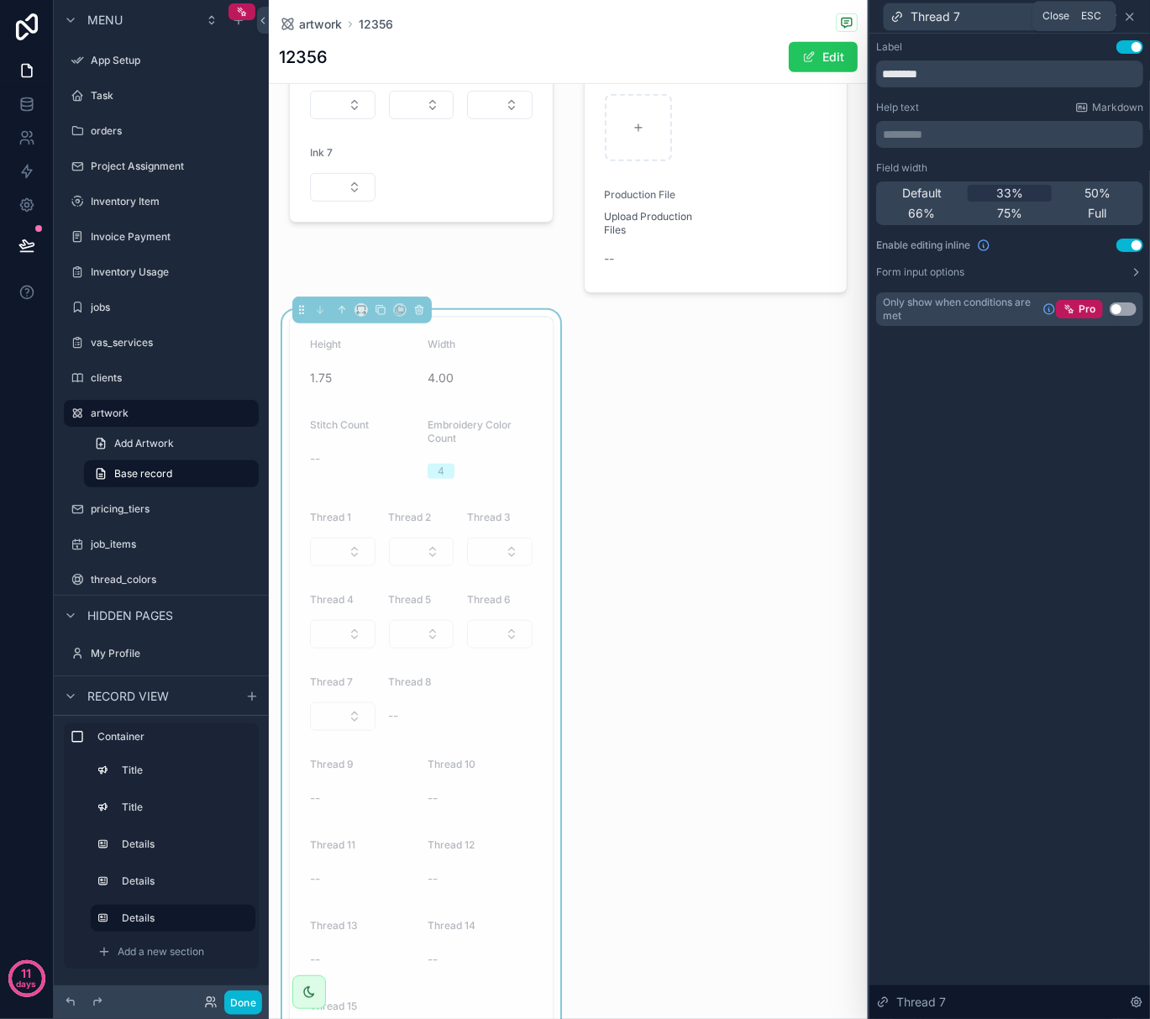
click at [1129, 15] on icon at bounding box center [1130, 16] width 7 height 7
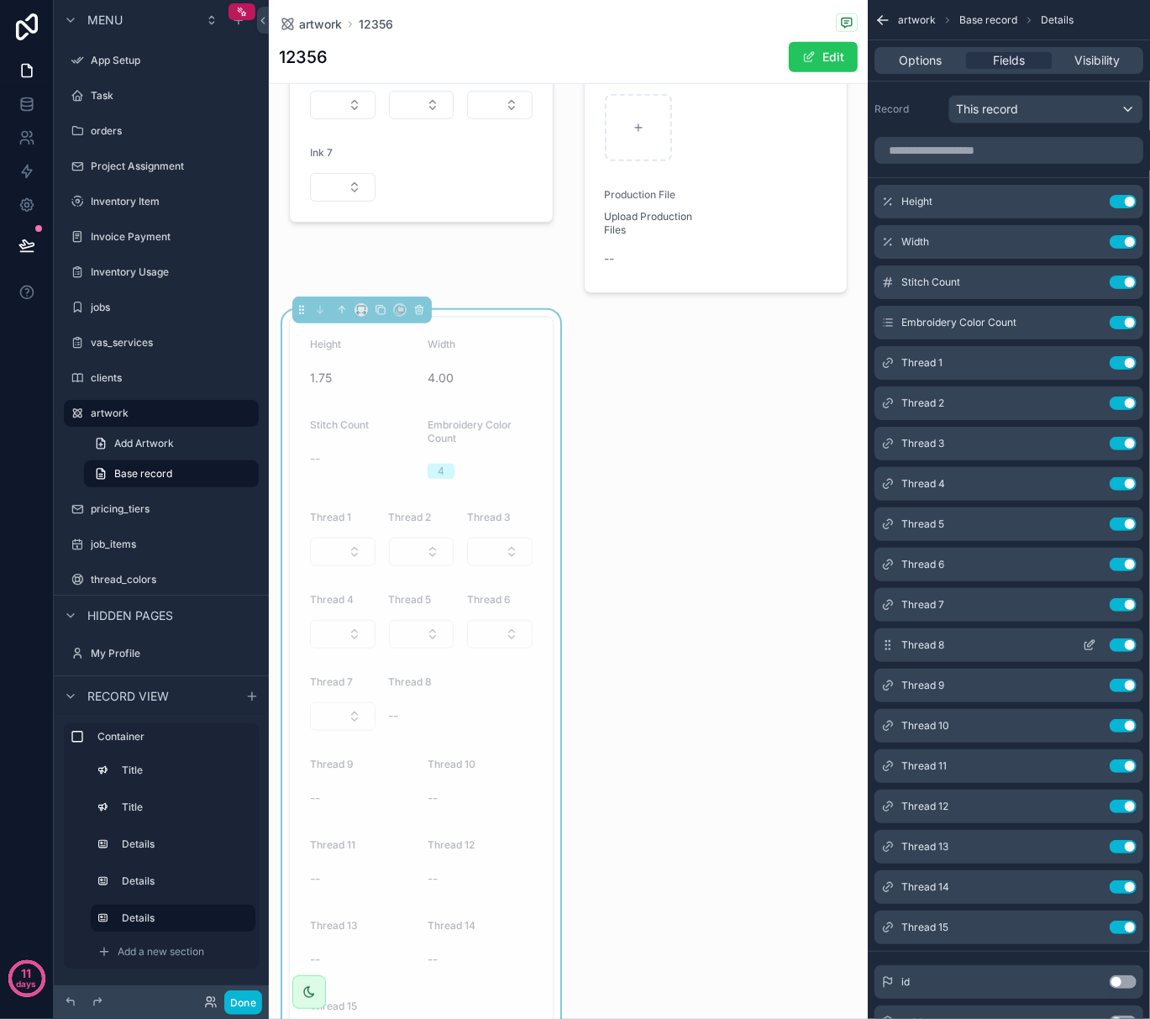
click at [1089, 647] on icon "scrollable content" at bounding box center [1091, 643] width 7 height 7
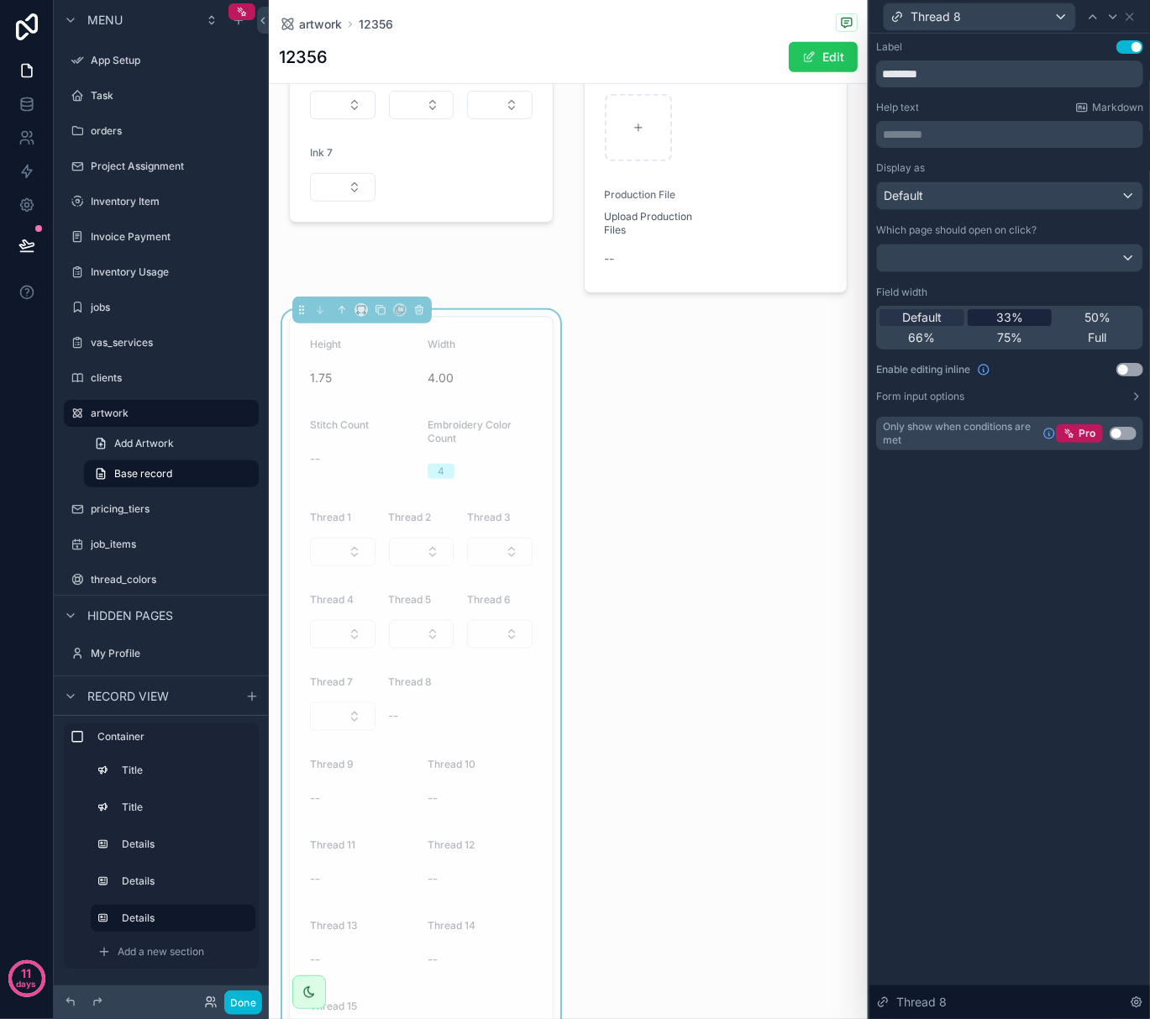
click at [1019, 319] on span "33%" at bounding box center [1010, 317] width 27 height 17
click at [1121, 371] on button "Use setting" at bounding box center [1130, 369] width 27 height 13
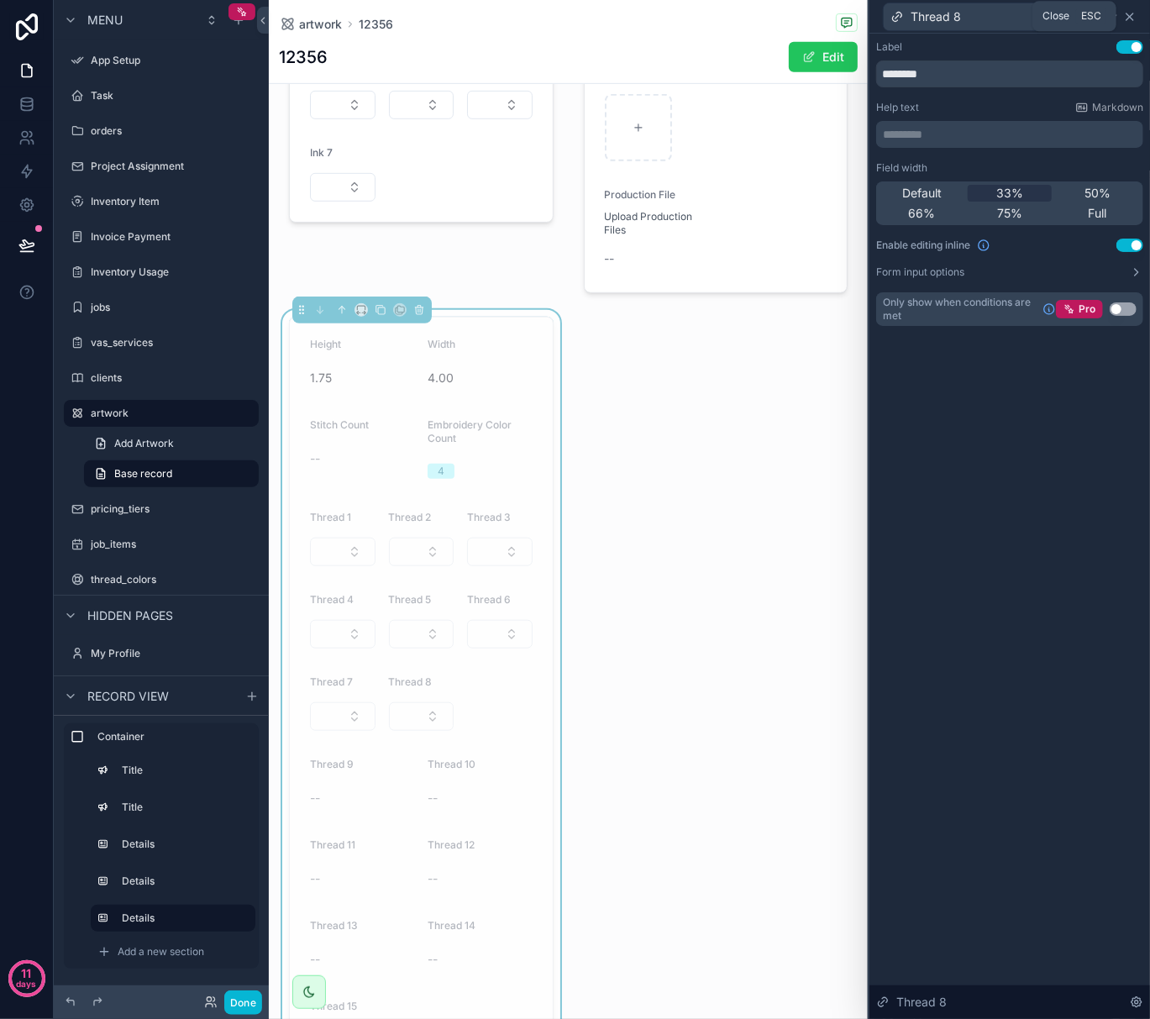
click at [1134, 15] on icon at bounding box center [1129, 16] width 13 height 13
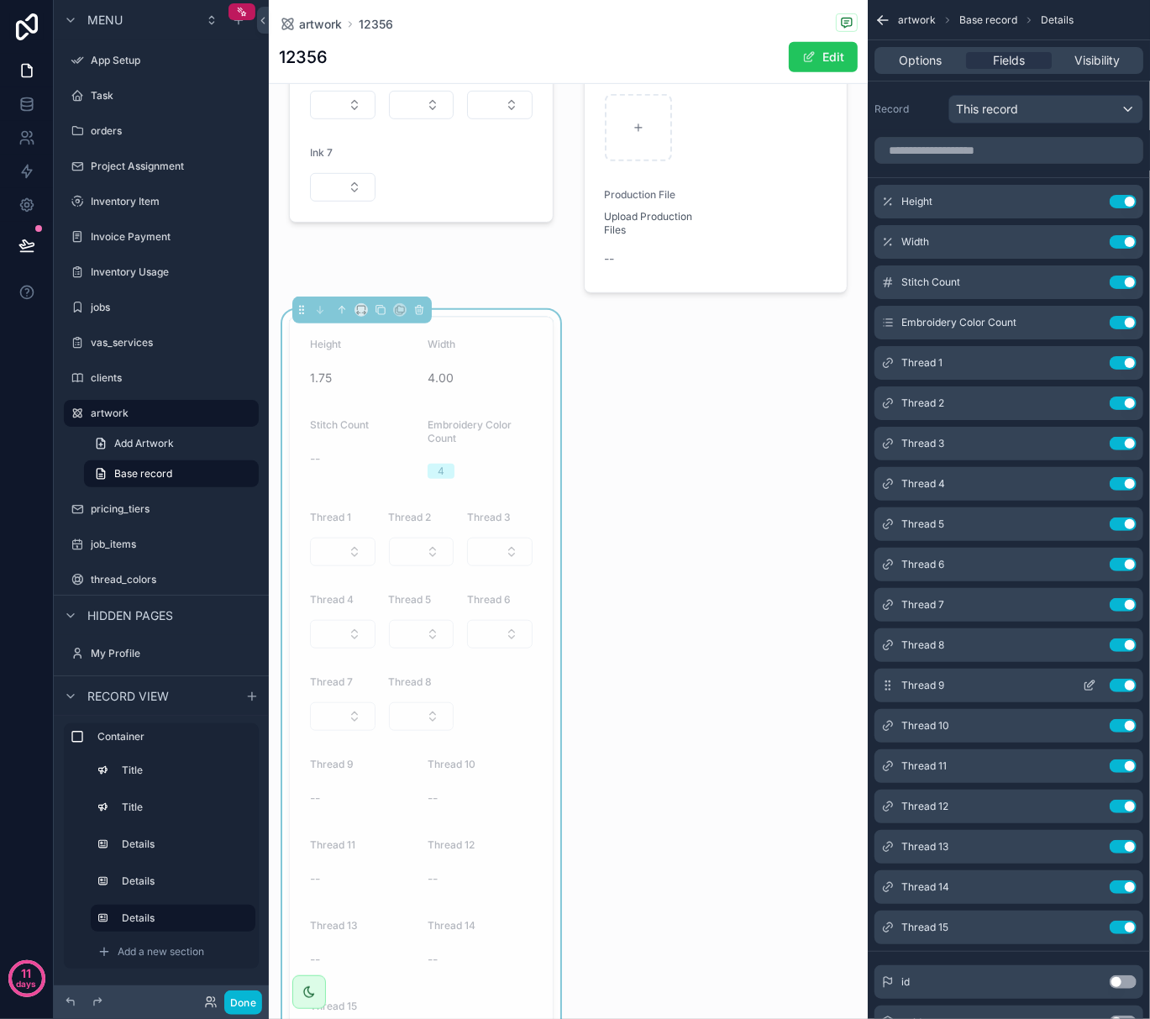
click at [1090, 684] on icon "scrollable content" at bounding box center [1091, 684] width 7 height 7
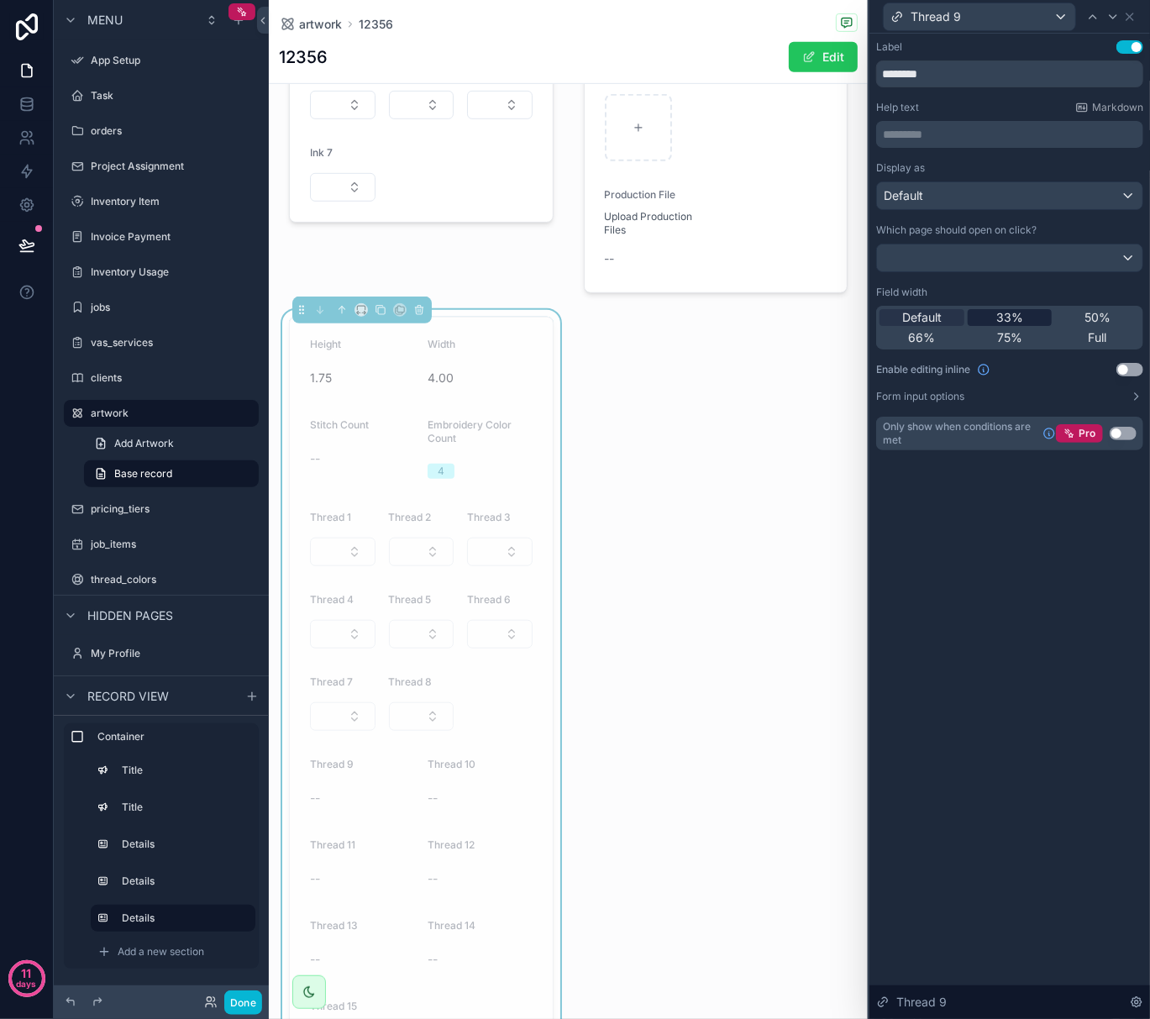
click at [1013, 323] on span "33%" at bounding box center [1010, 317] width 27 height 17
click at [1131, 374] on button "Use setting" at bounding box center [1130, 369] width 27 height 13
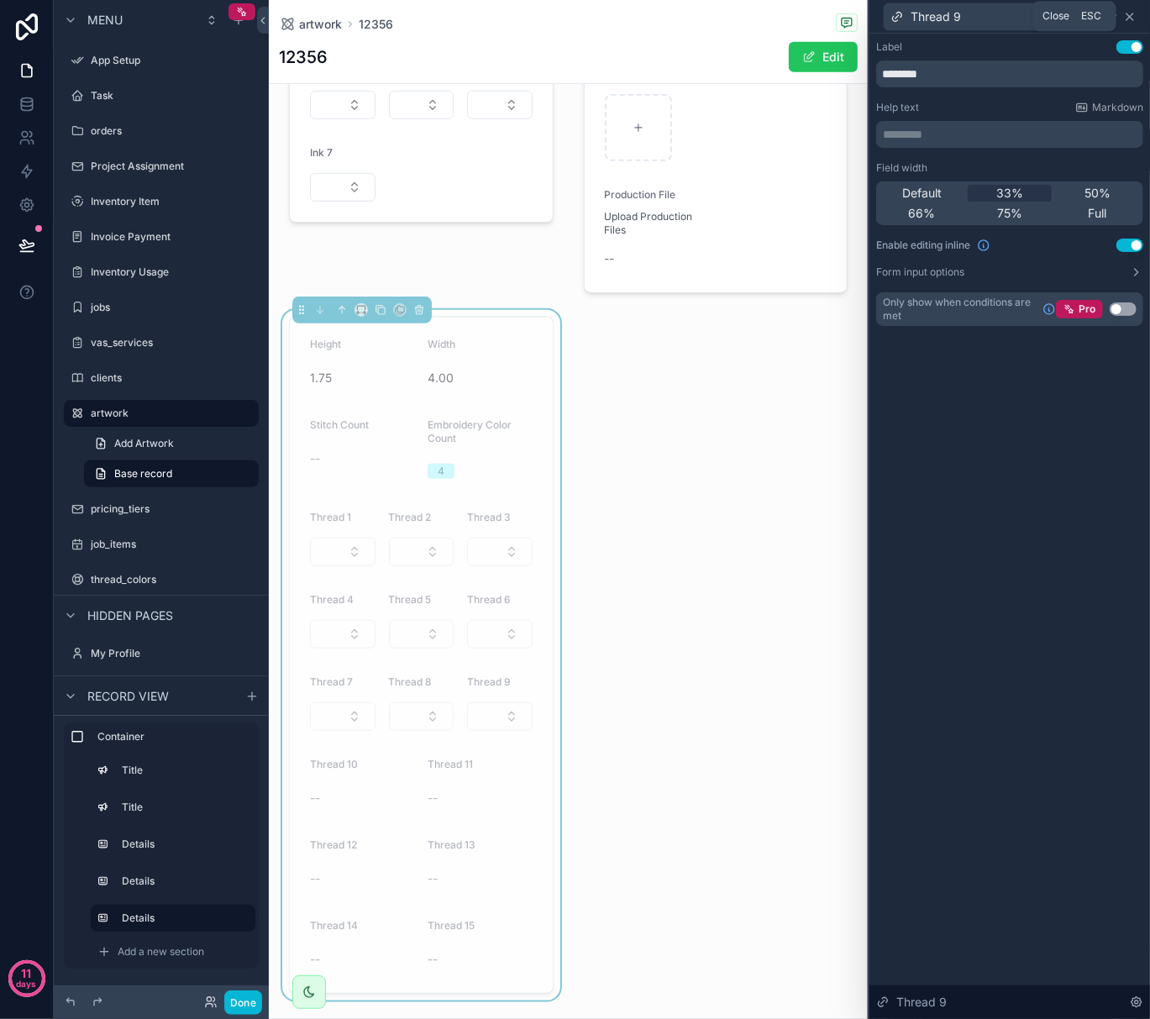
click at [1134, 13] on icon at bounding box center [1130, 16] width 7 height 7
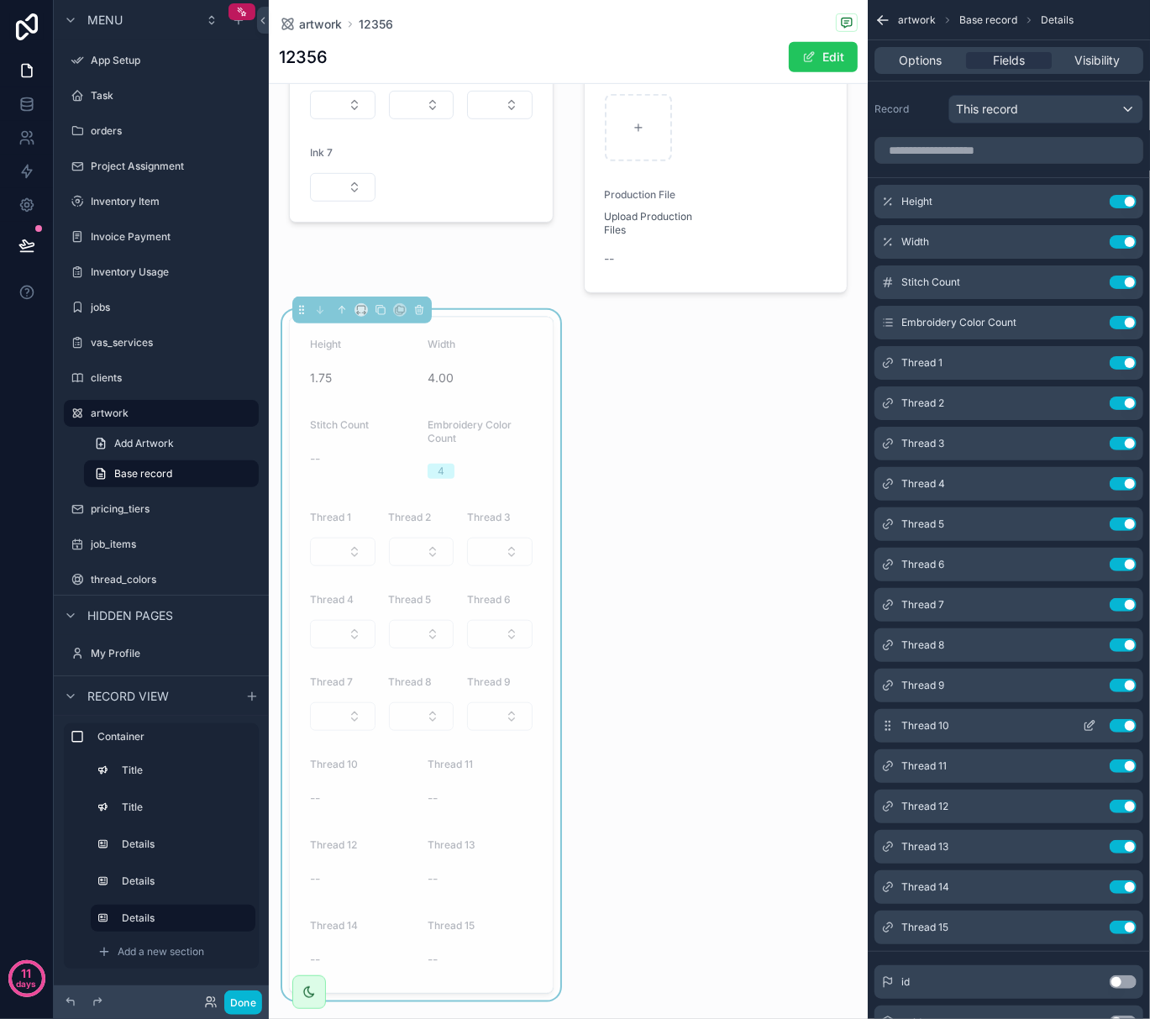
click at [1086, 724] on icon "scrollable content" at bounding box center [1090, 727] width 8 height 8
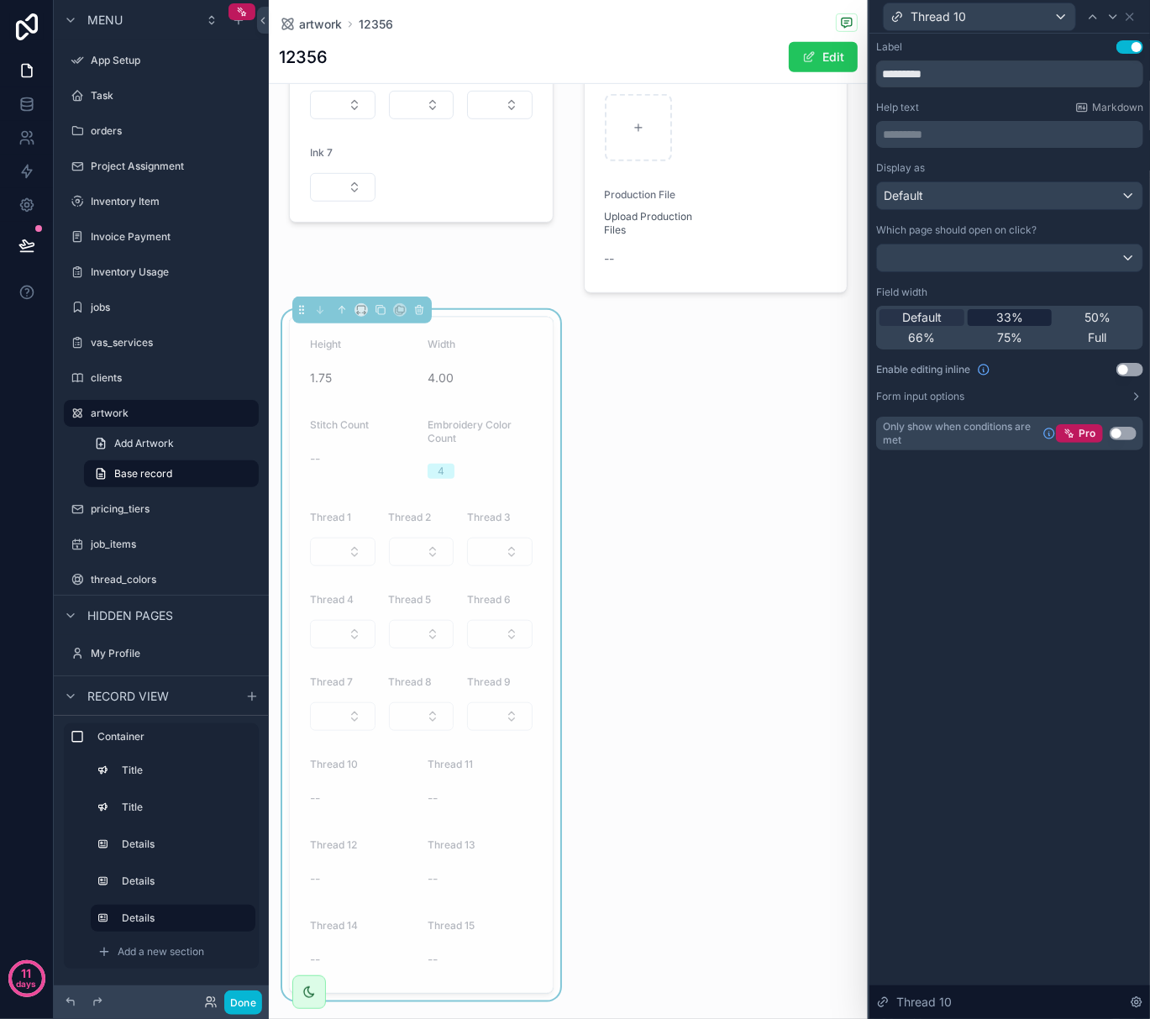
click at [1013, 313] on span "33%" at bounding box center [1010, 317] width 27 height 17
click at [1133, 366] on button "Use setting" at bounding box center [1130, 369] width 27 height 13
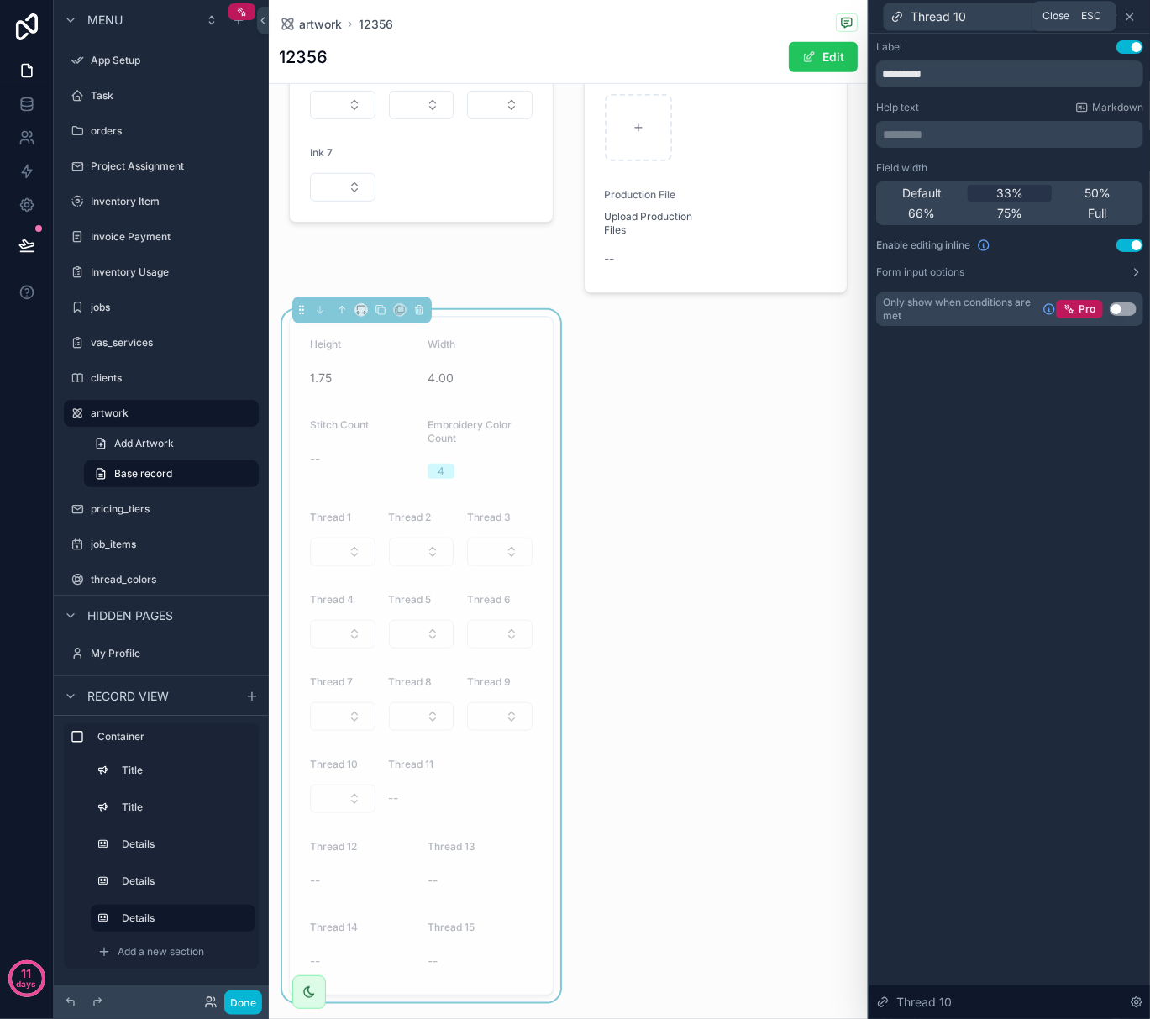
click at [1134, 15] on icon at bounding box center [1129, 16] width 13 height 13
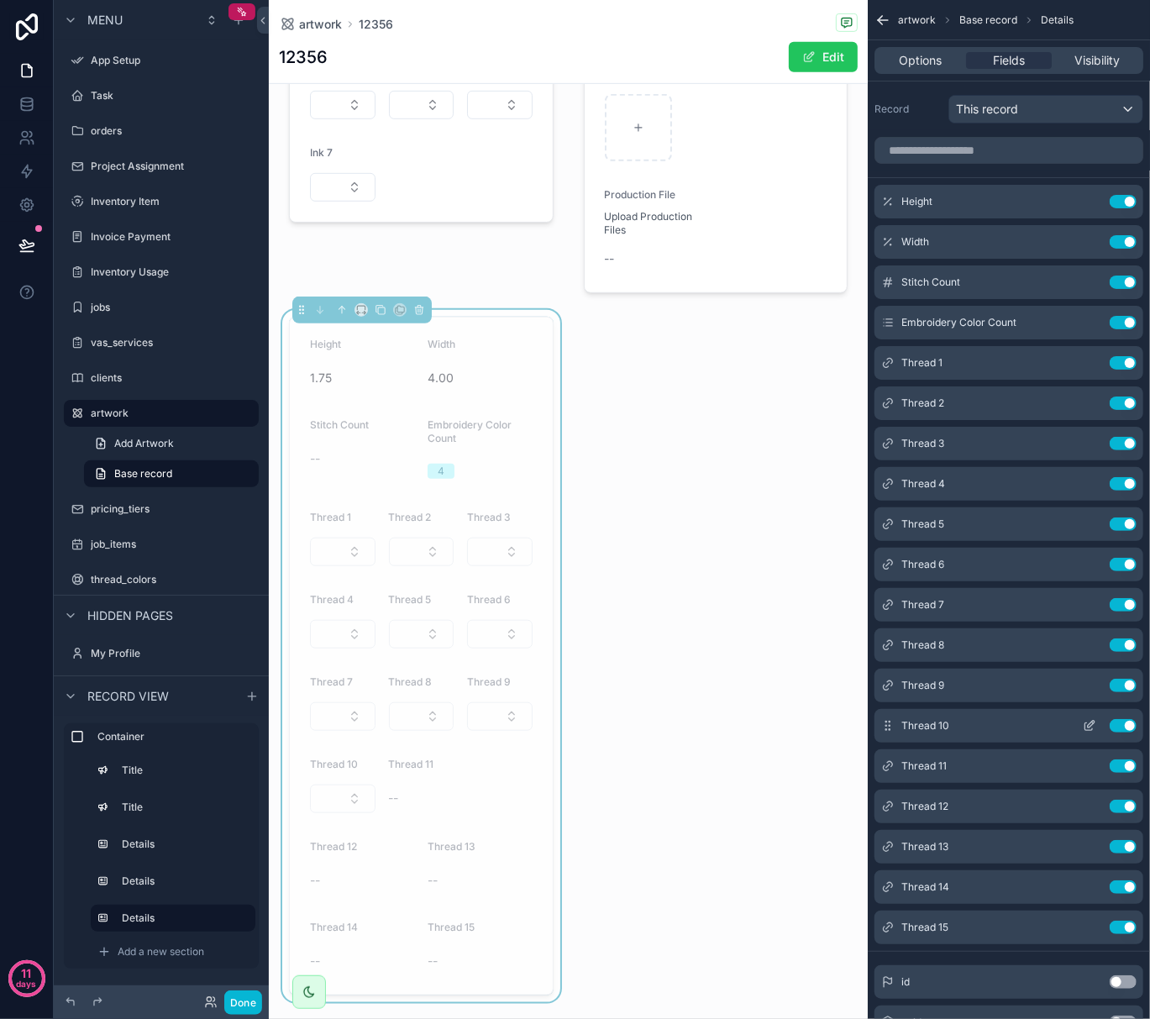
click at [1089, 728] on icon "scrollable content" at bounding box center [1091, 724] width 7 height 7
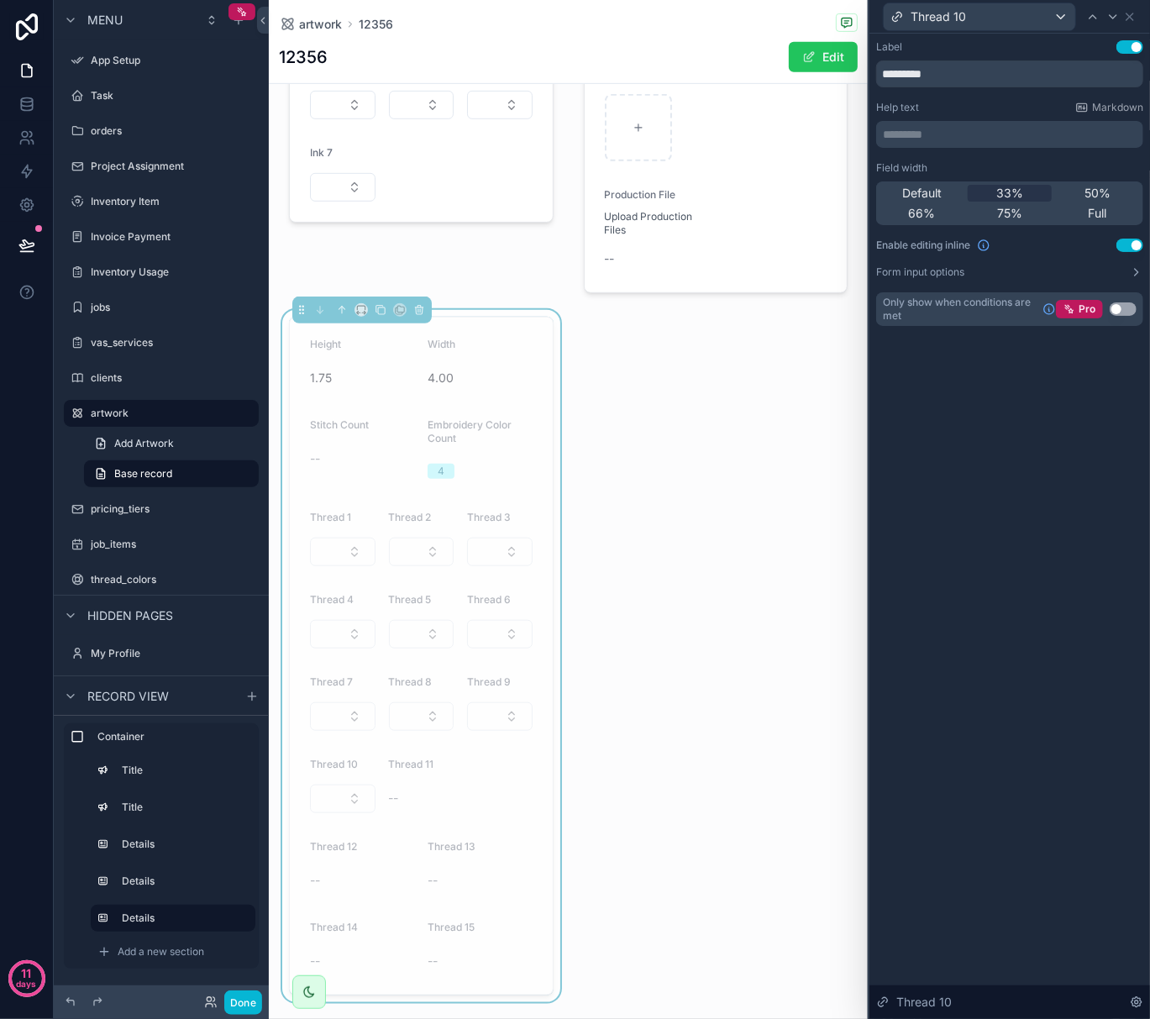
click at [1124, 24] on div "Thread 10" at bounding box center [1009, 16] width 267 height 33
click at [1133, 18] on icon at bounding box center [1130, 16] width 7 height 7
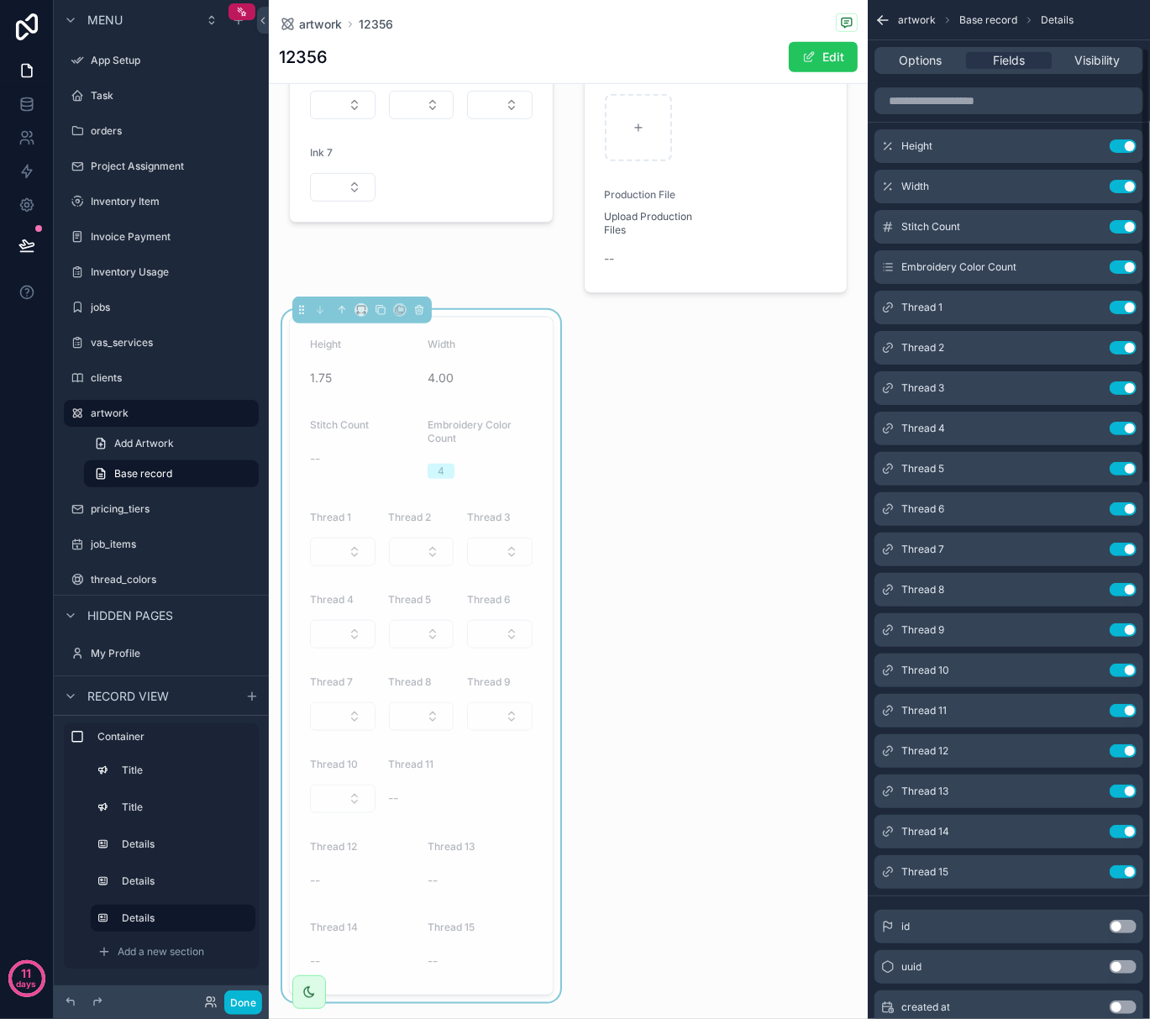
scroll to position [112, 0]
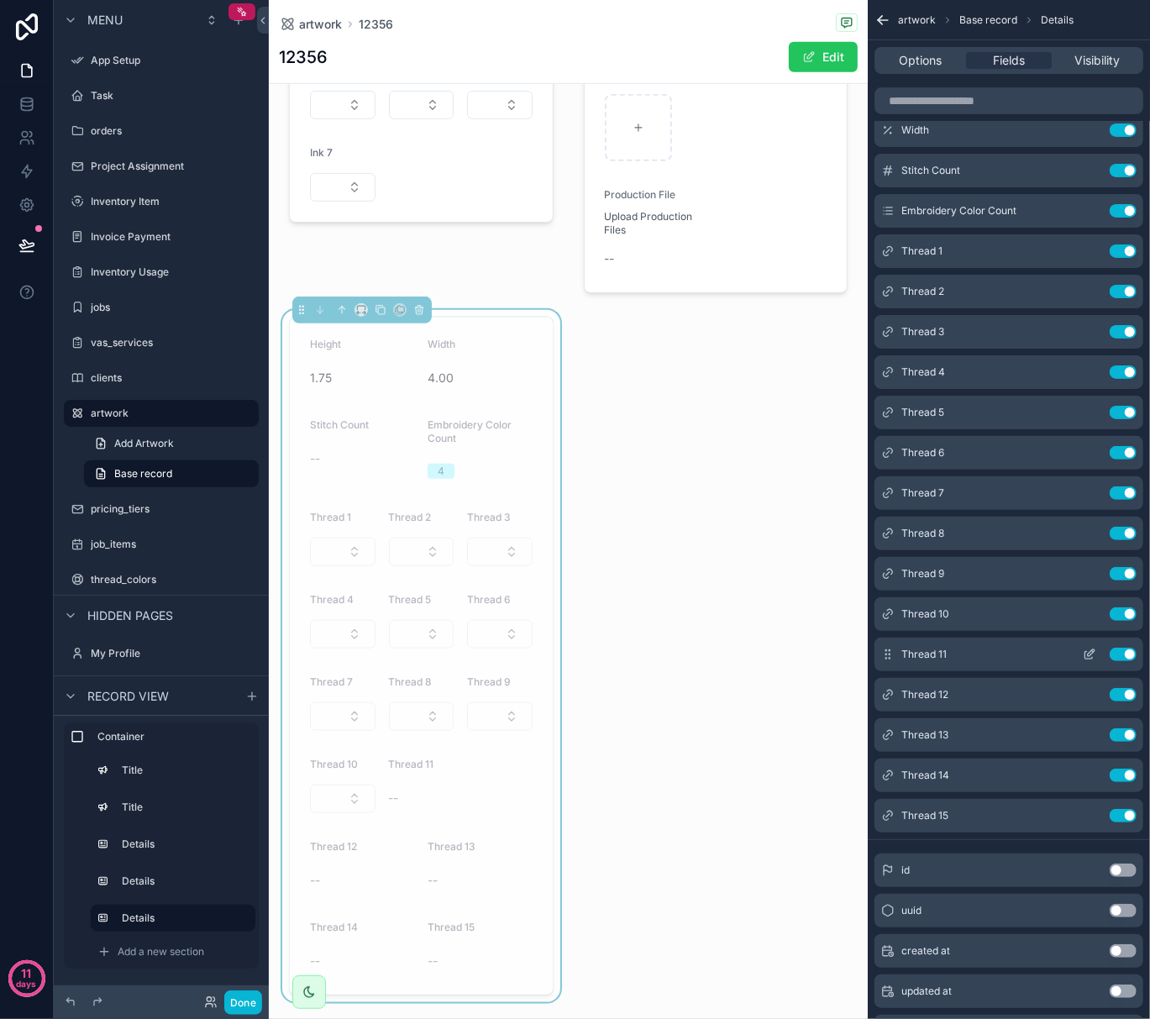
click at [1086, 650] on icon "scrollable content" at bounding box center [1089, 654] width 13 height 13
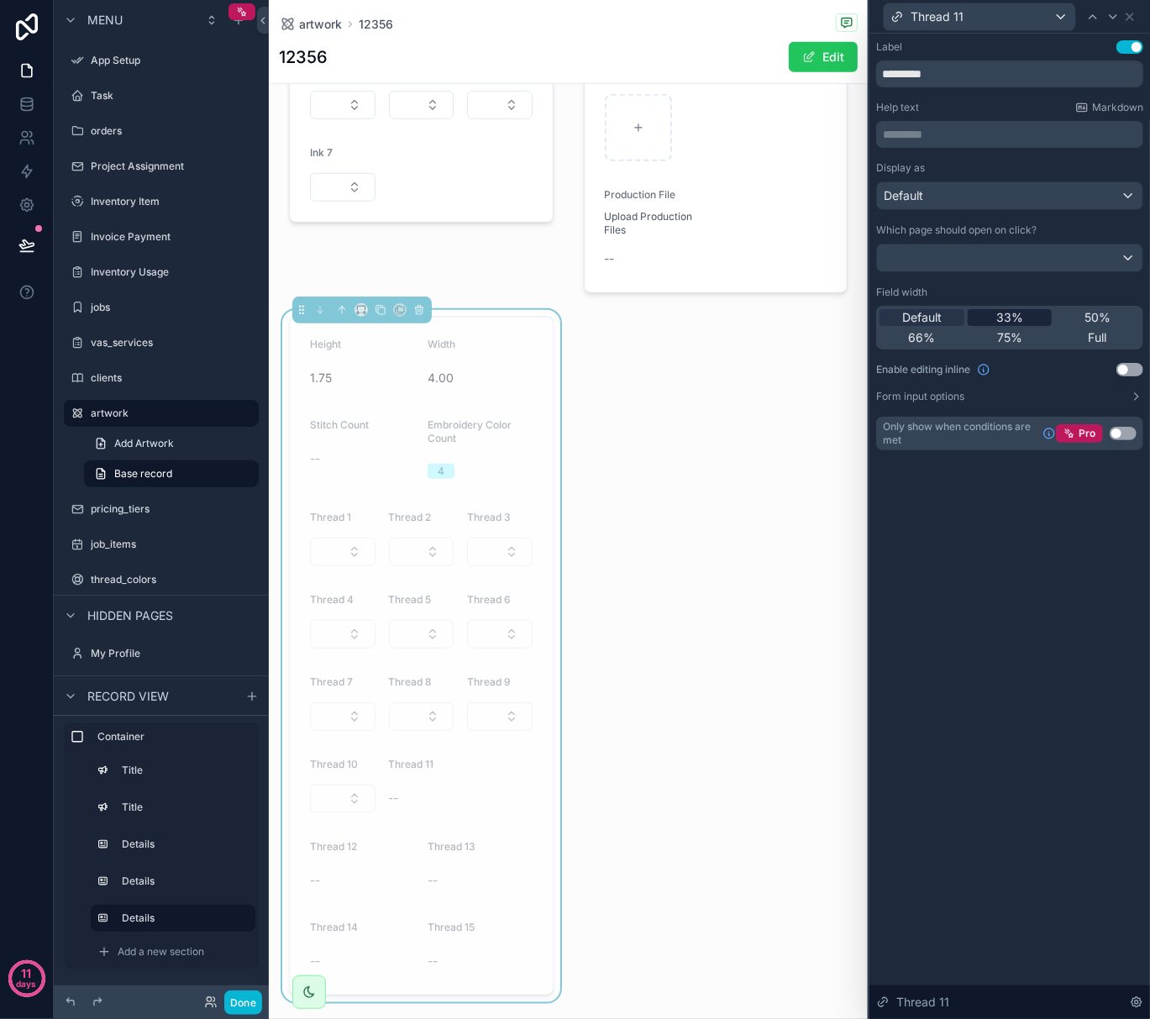
click at [1007, 323] on span "33%" at bounding box center [1010, 317] width 27 height 17
click at [1136, 371] on button "Use setting" at bounding box center [1130, 369] width 27 height 13
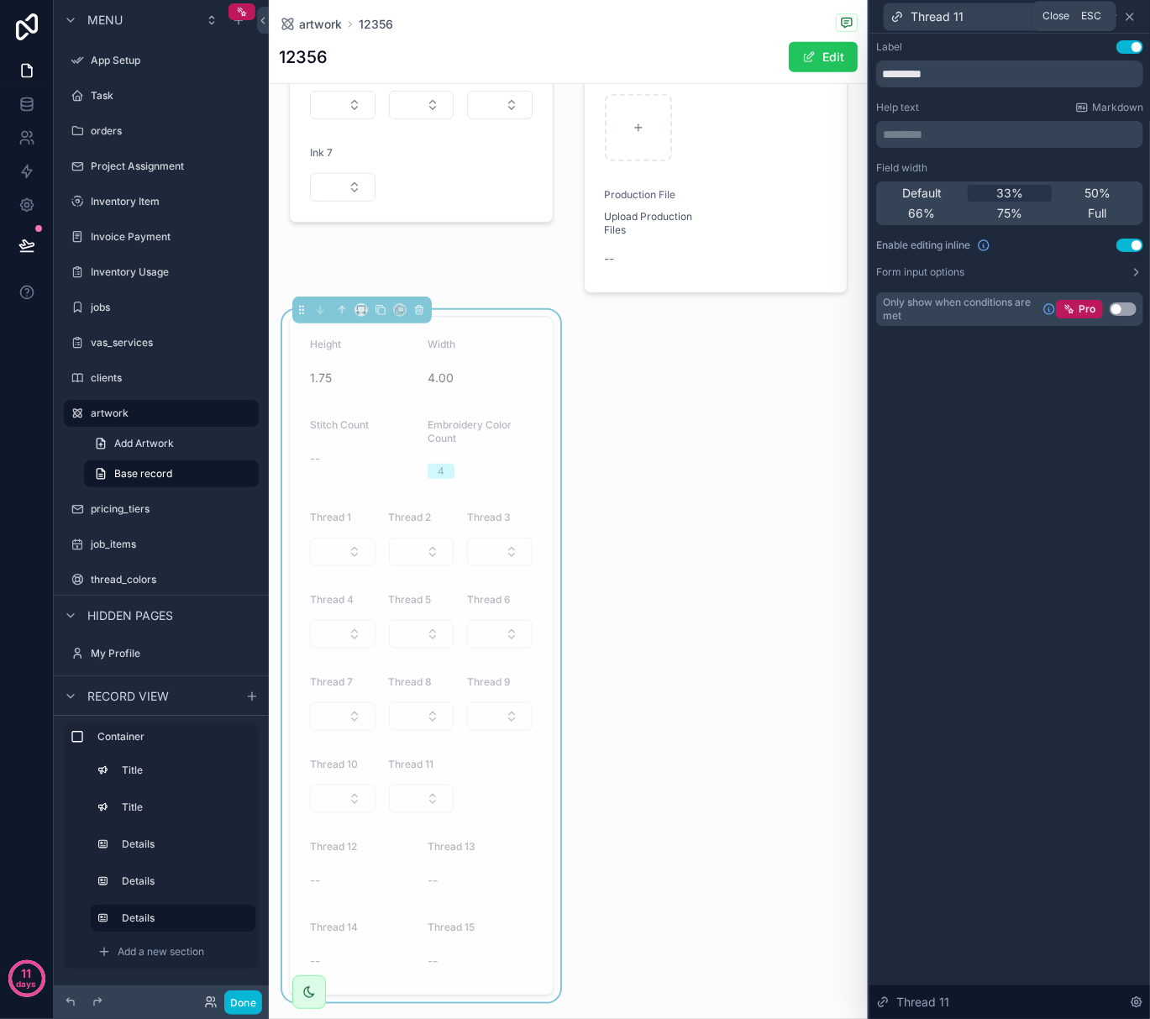
click at [1134, 15] on icon at bounding box center [1129, 16] width 13 height 13
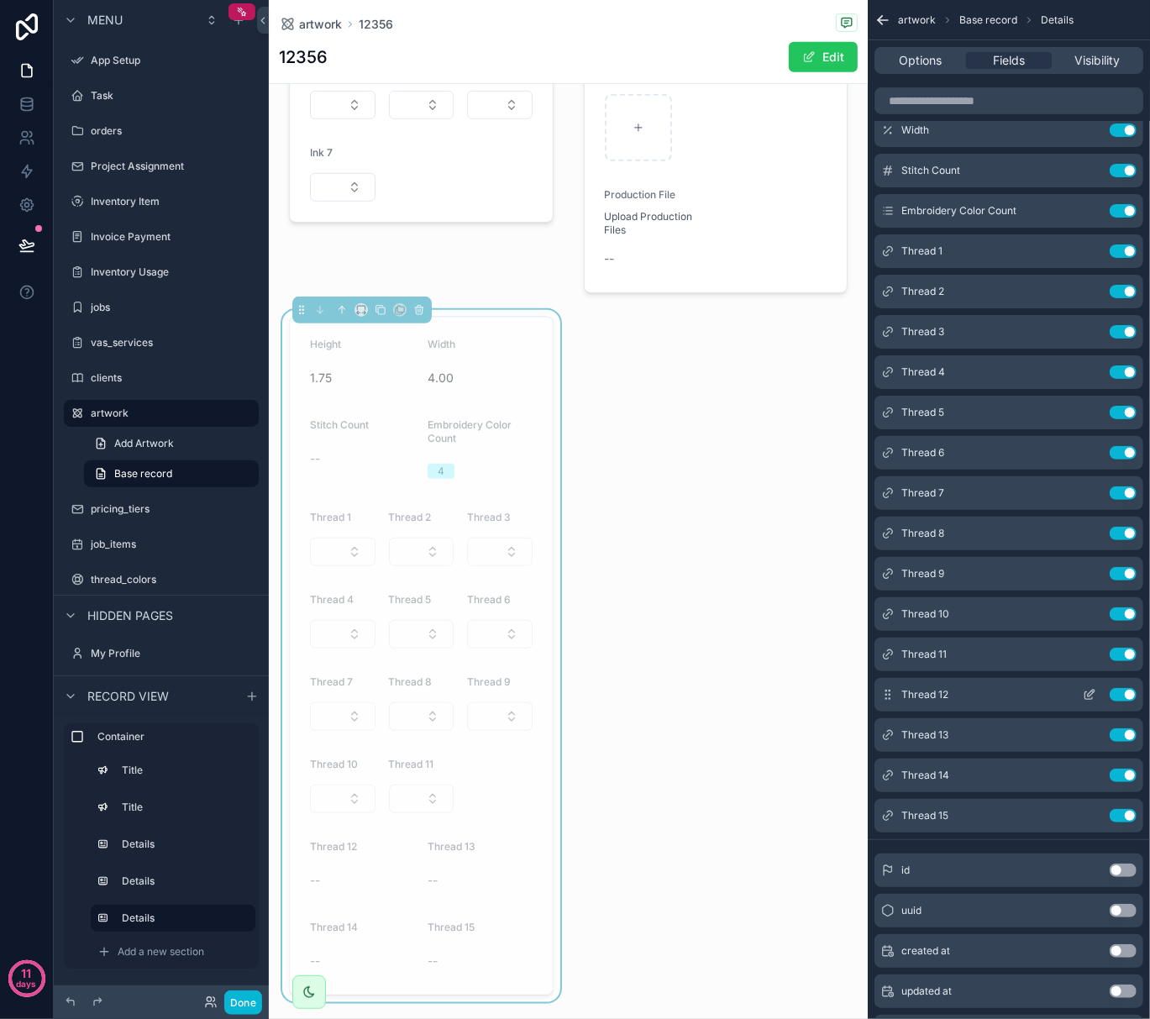
click at [1092, 696] on icon "scrollable content" at bounding box center [1091, 693] width 7 height 7
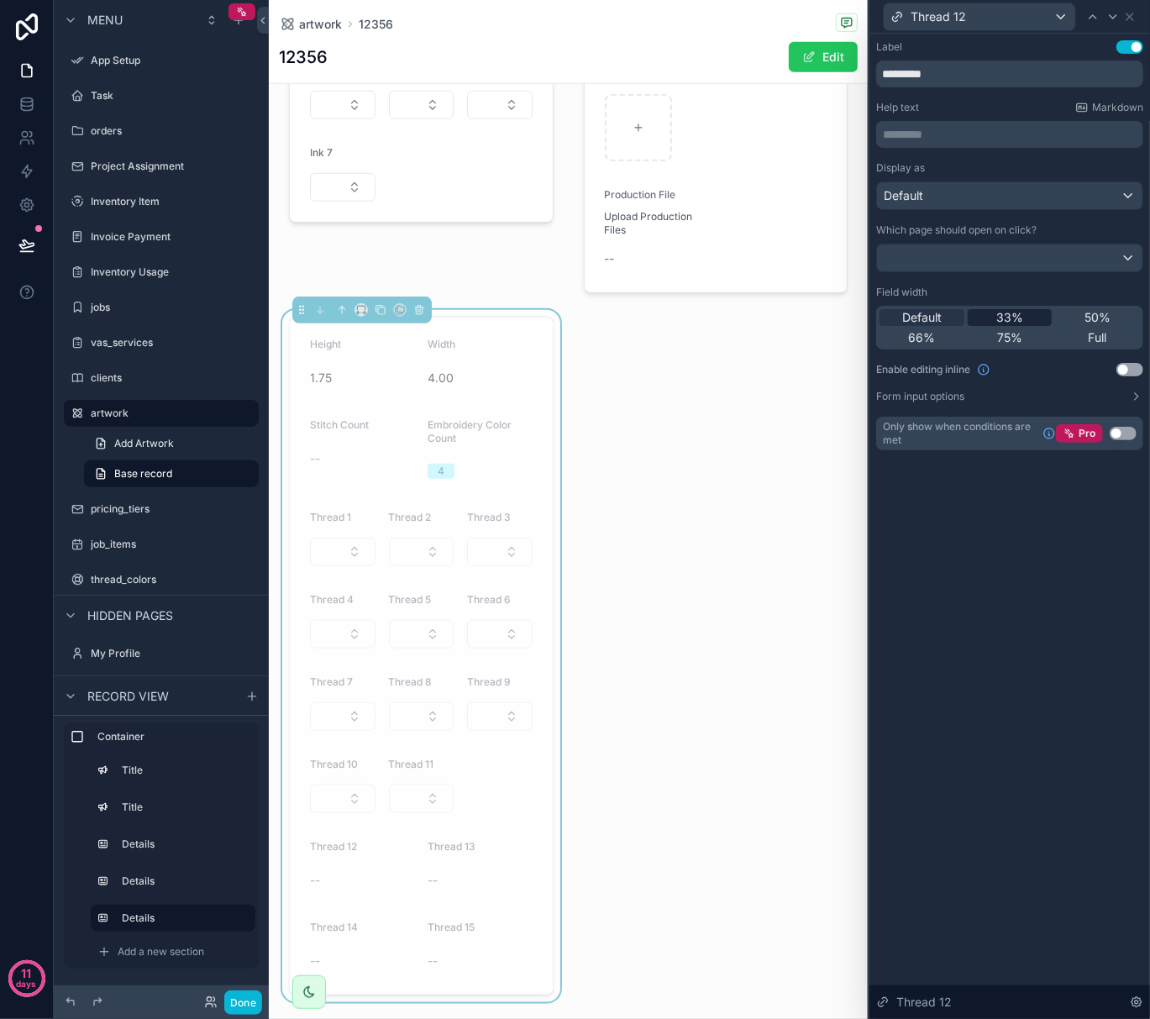
click at [1025, 316] on div "33%" at bounding box center [1010, 317] width 85 height 17
click at [1134, 370] on button "Use setting" at bounding box center [1130, 369] width 27 height 13
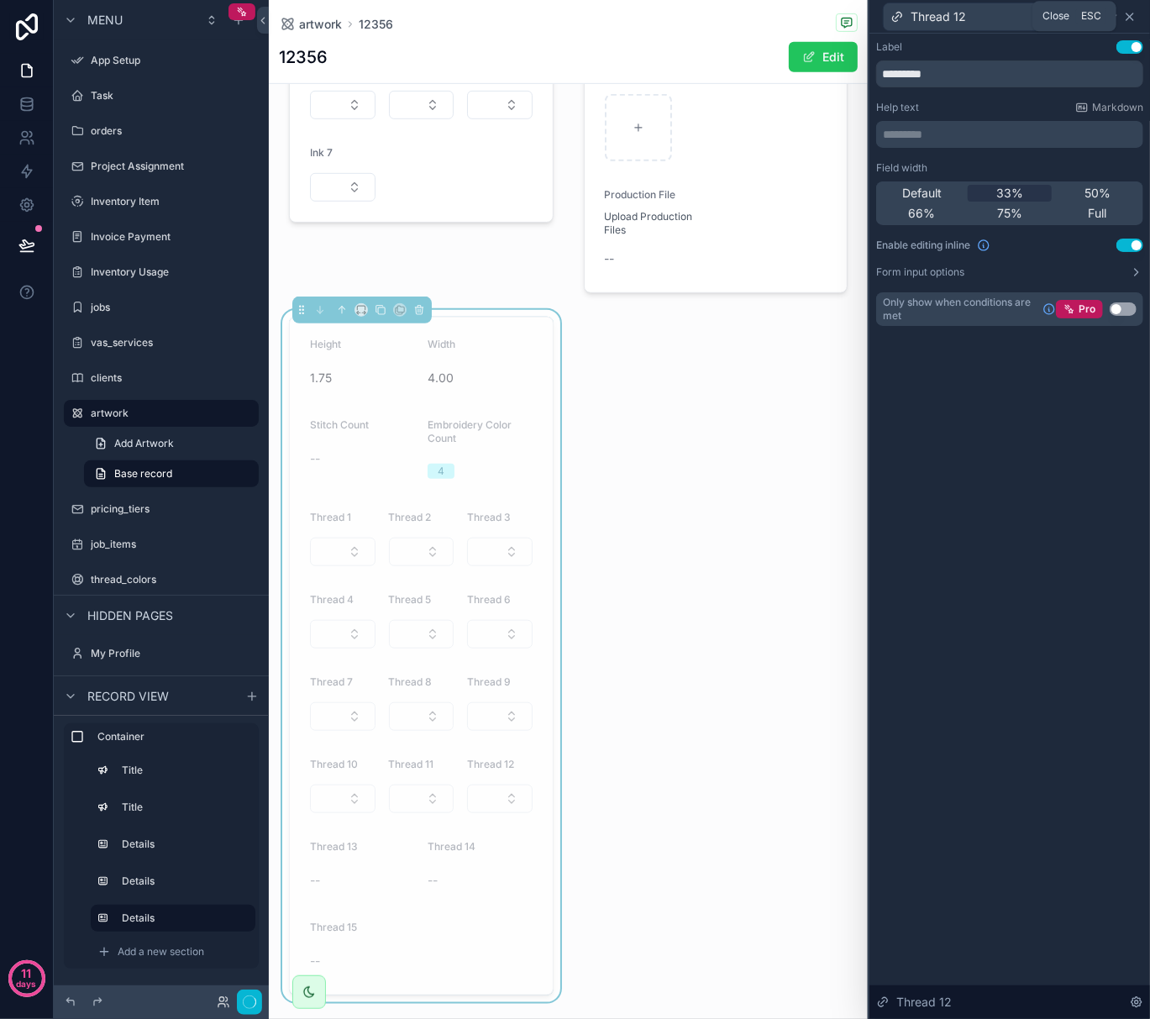
click at [1133, 15] on icon at bounding box center [1129, 16] width 13 height 13
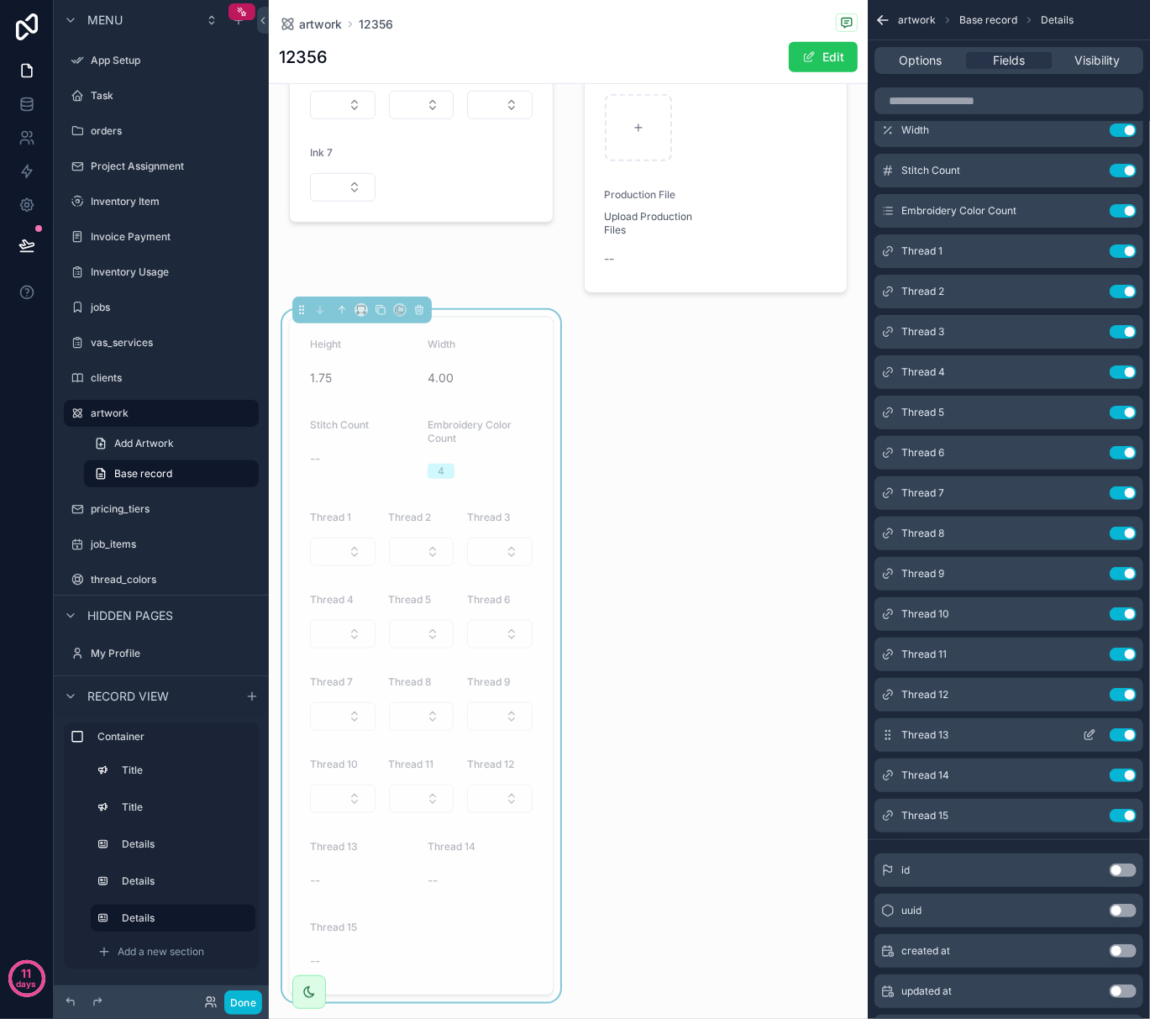
click at [1087, 730] on icon "scrollable content" at bounding box center [1089, 735] width 13 height 13
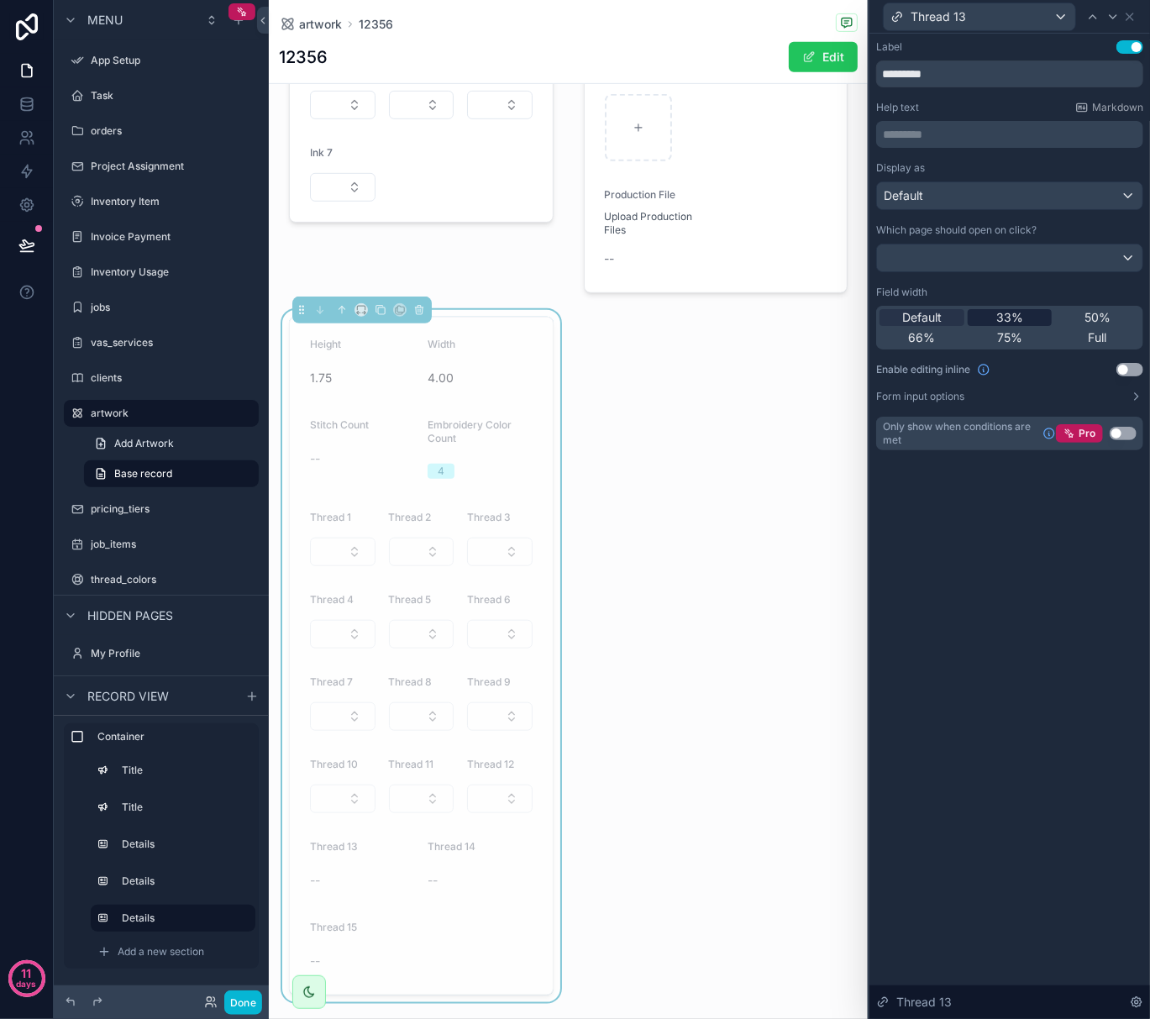
click at [1035, 318] on div "33%" at bounding box center [1010, 317] width 85 height 17
click at [1136, 370] on button "Use setting" at bounding box center [1130, 369] width 27 height 13
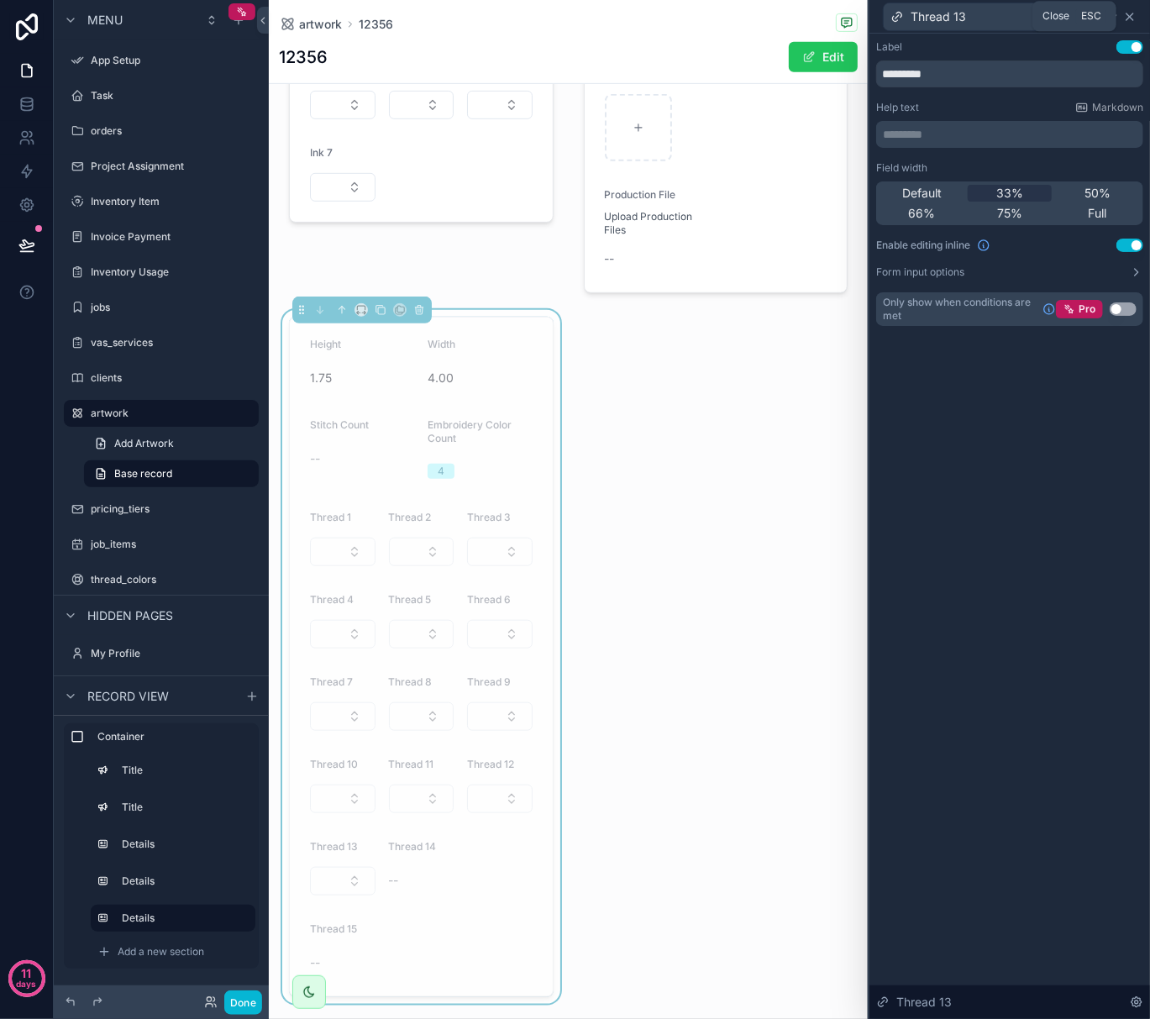
click at [1131, 15] on icon at bounding box center [1130, 16] width 7 height 7
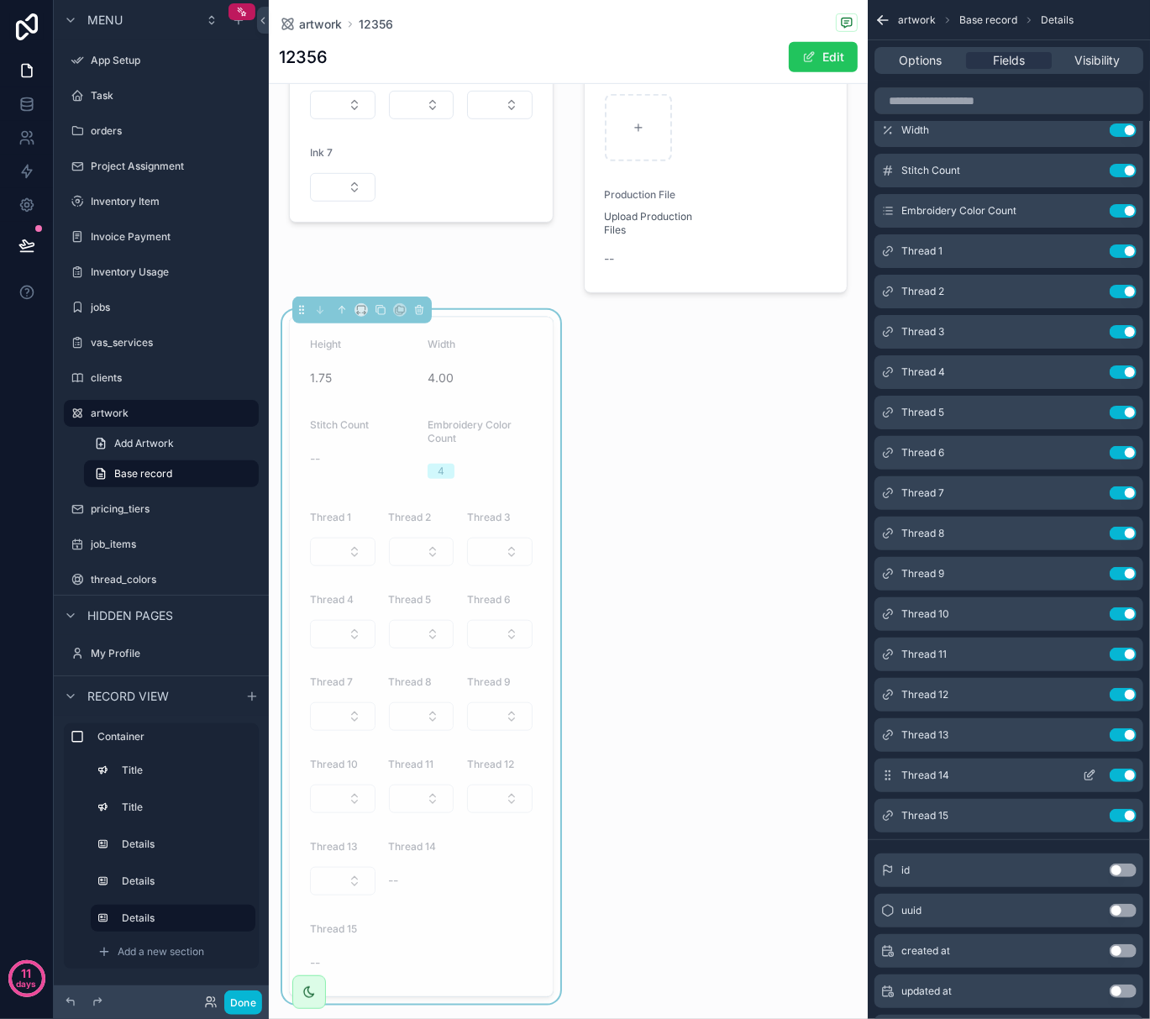
click at [1097, 774] on button "scrollable content" at bounding box center [1089, 775] width 27 height 13
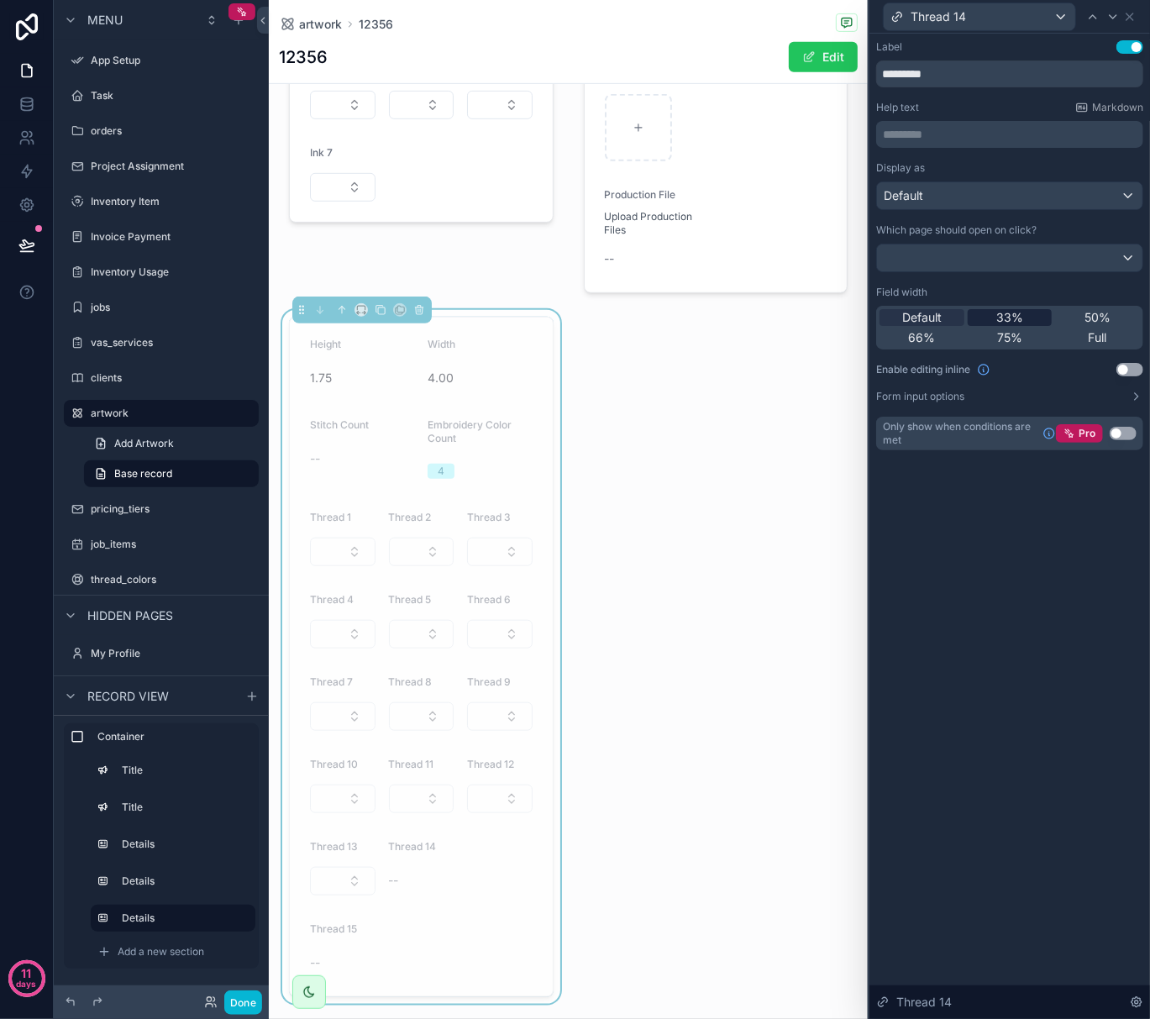
click at [1018, 317] on span "33%" at bounding box center [1010, 317] width 27 height 17
click at [1133, 370] on button "Use setting" at bounding box center [1130, 369] width 27 height 13
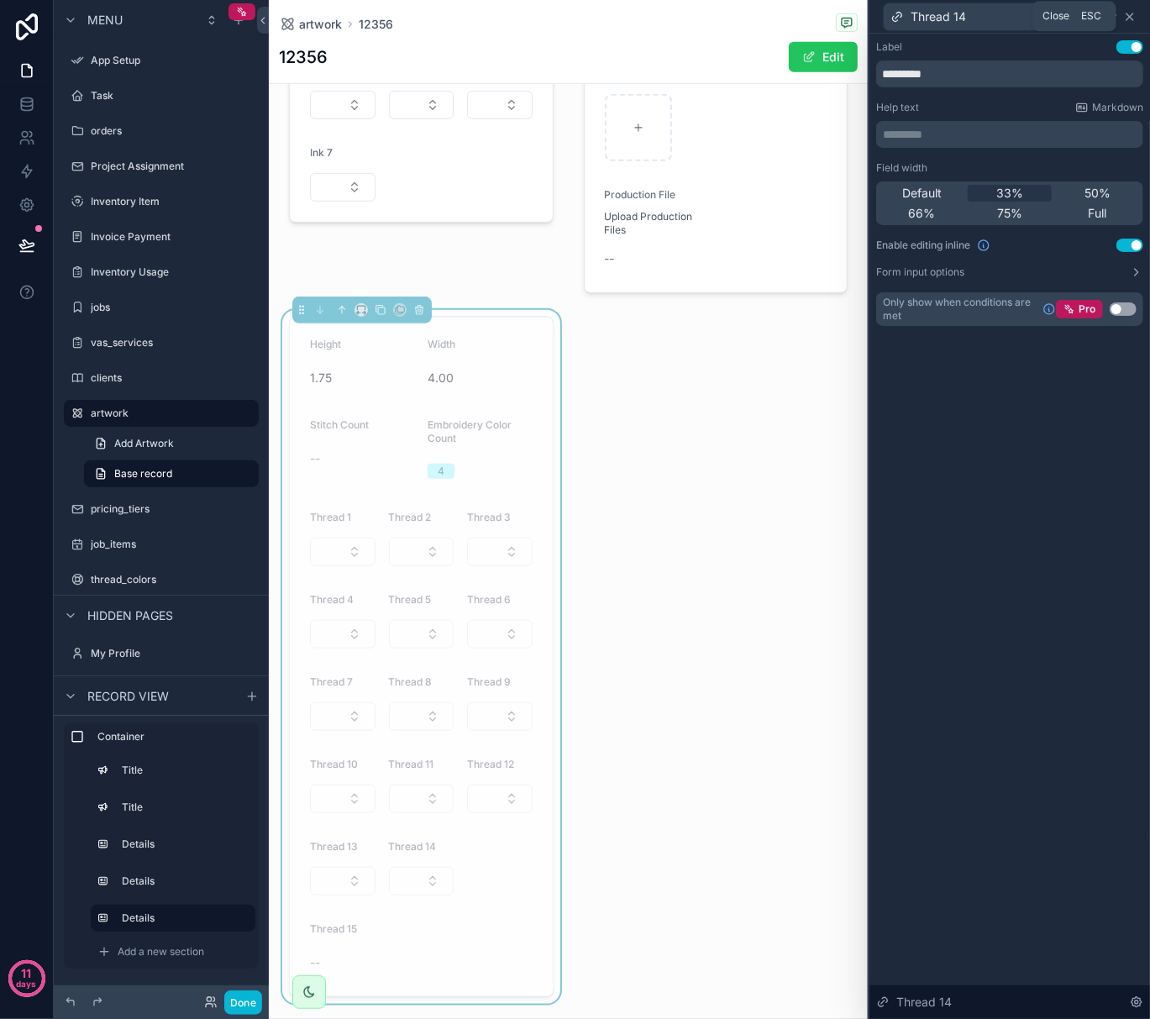
click at [1130, 14] on icon at bounding box center [1129, 16] width 13 height 13
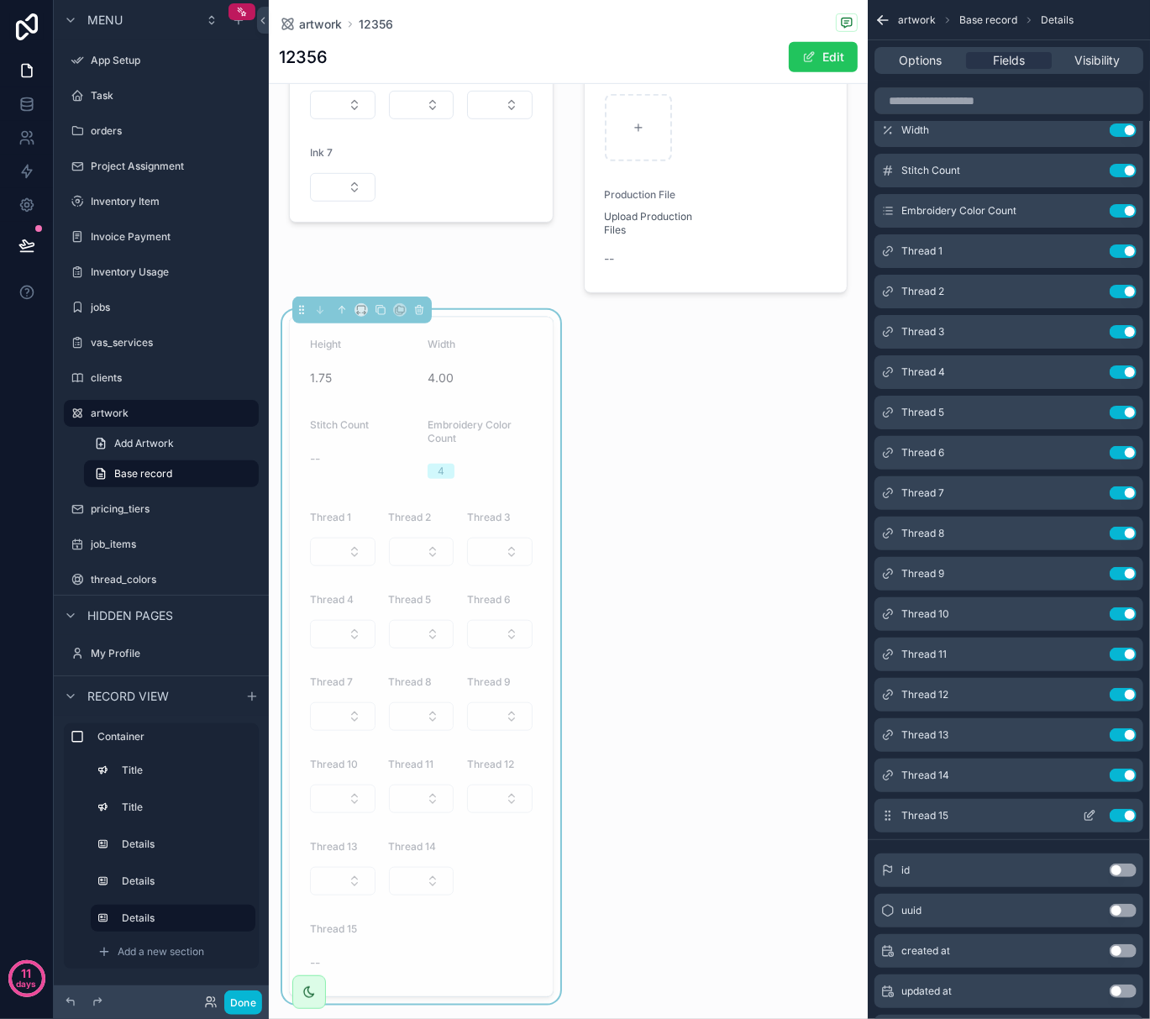
click at [1081, 817] on button "scrollable content" at bounding box center [1089, 815] width 27 height 13
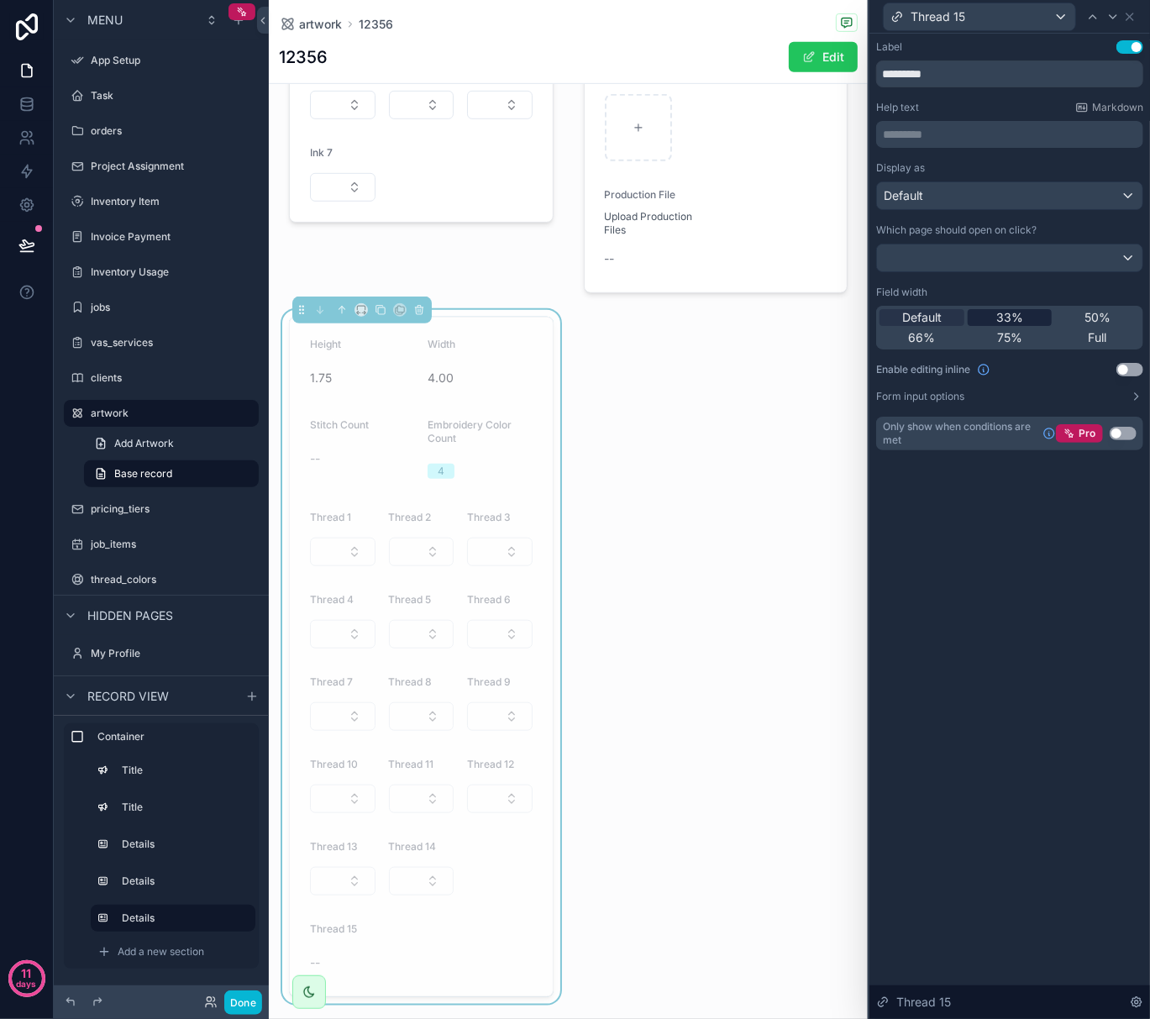
click at [1010, 320] on span "33%" at bounding box center [1010, 317] width 27 height 17
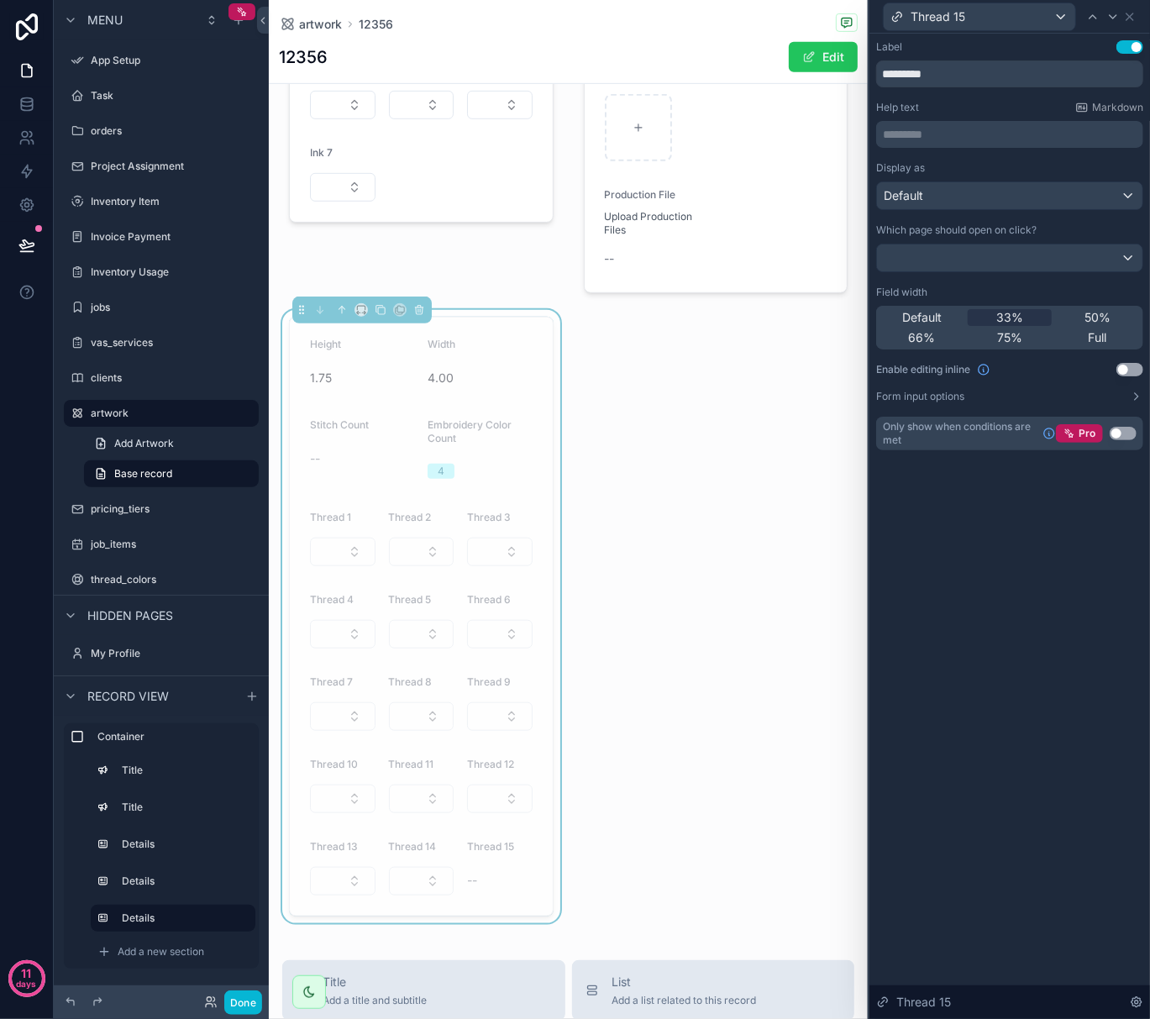
click at [1127, 368] on button "Use setting" at bounding box center [1130, 369] width 27 height 13
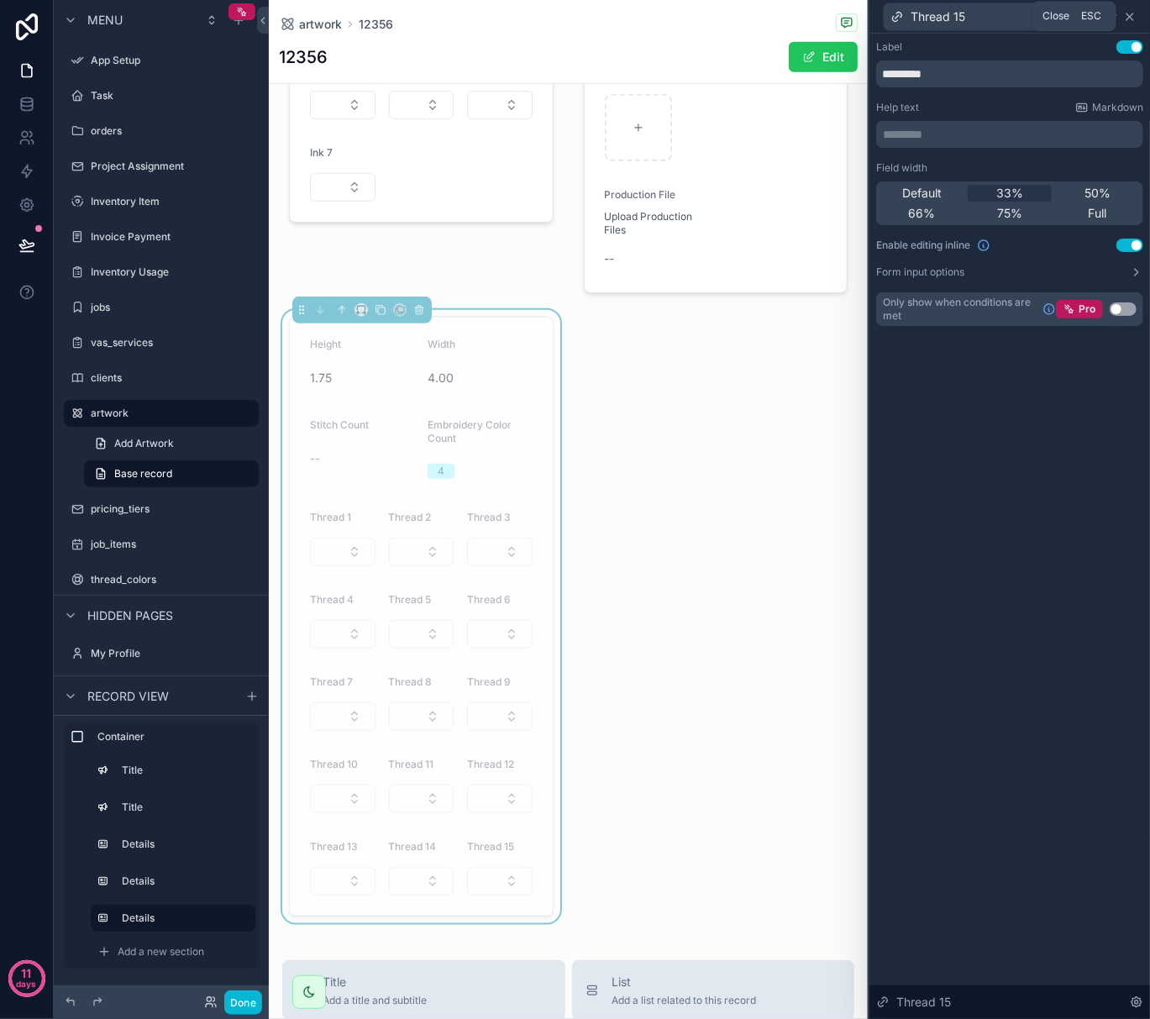
click at [1134, 18] on icon at bounding box center [1129, 16] width 13 height 13
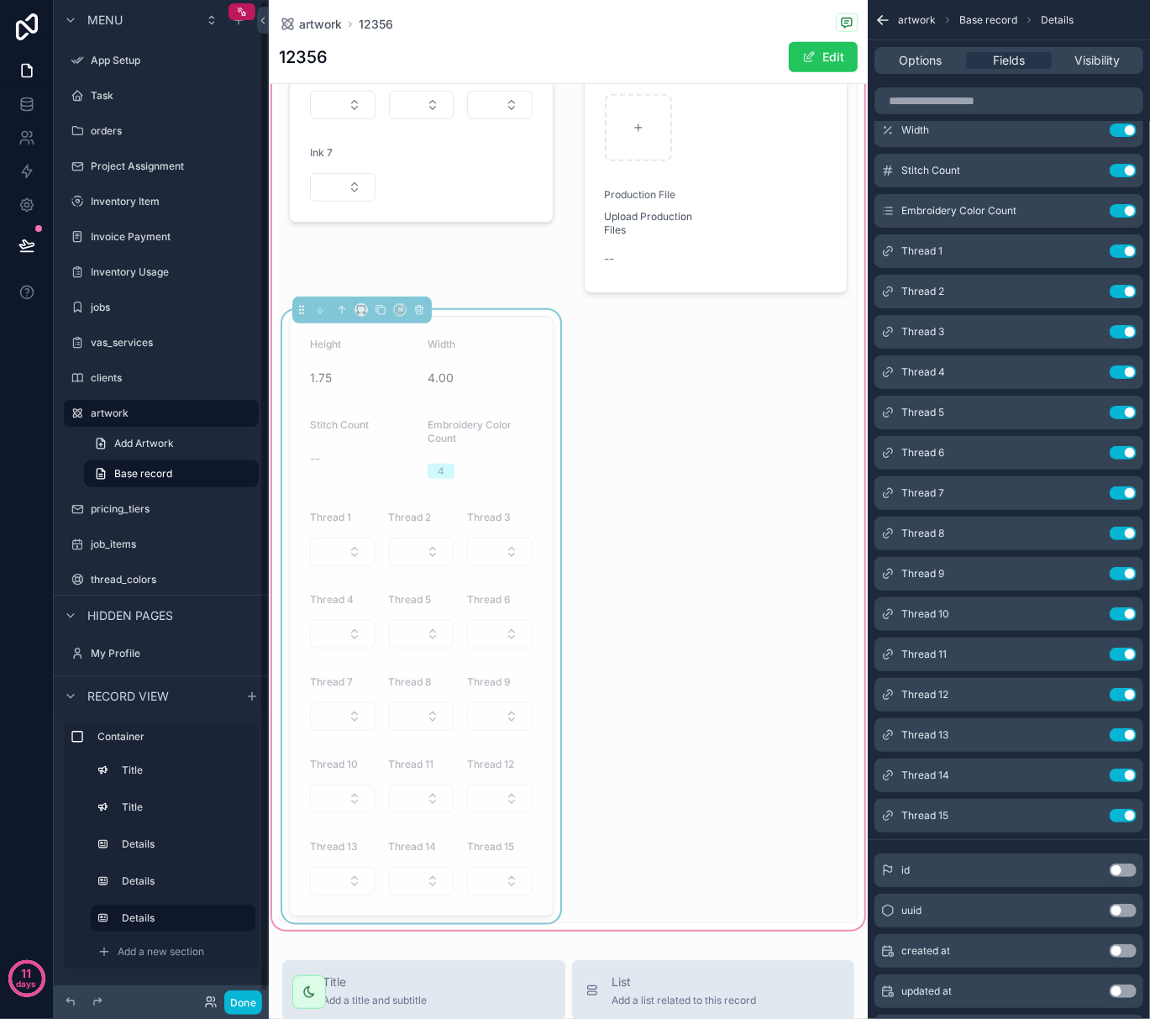
click at [724, 555] on div "Wax Family Printing 12356 Shirt - Left Chest When Worn Height 1.75 Width 4.00 S…" at bounding box center [568, 294] width 579 height 1257
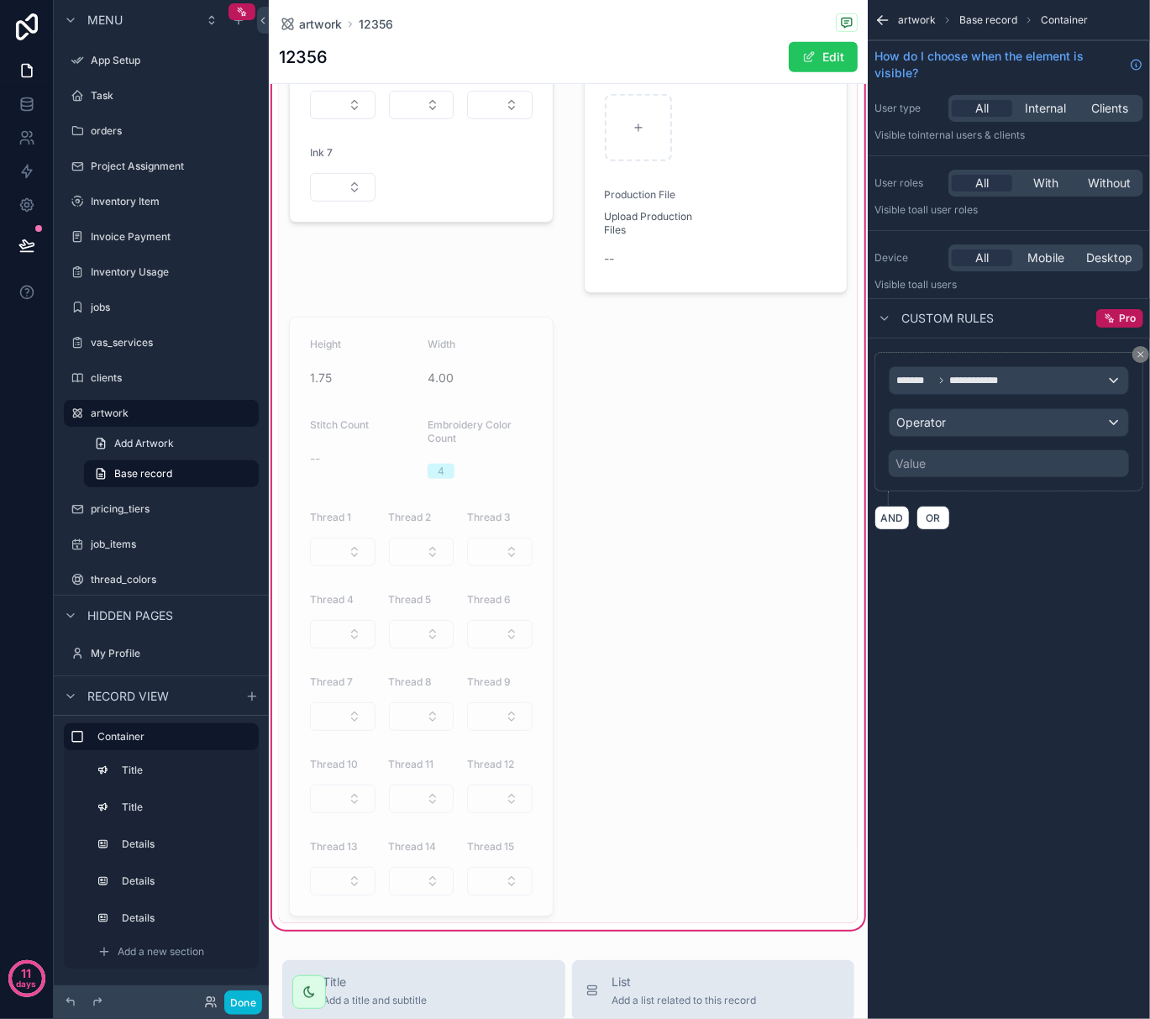
scroll to position [0, 0]
click at [956, 380] on span "**********" at bounding box center [982, 380] width 65 height 13
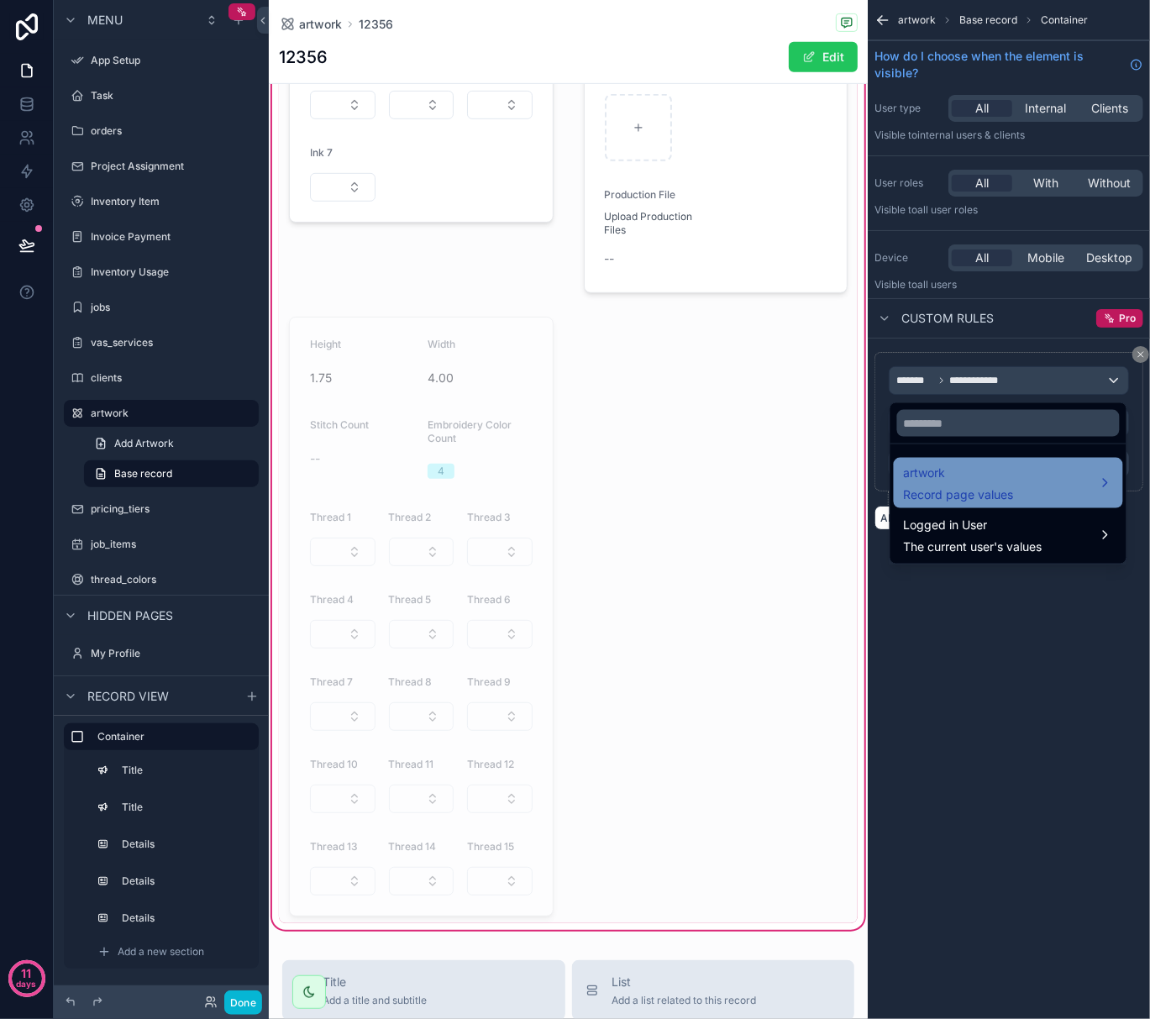
click at [953, 478] on span "artwork" at bounding box center [959, 473] width 110 height 20
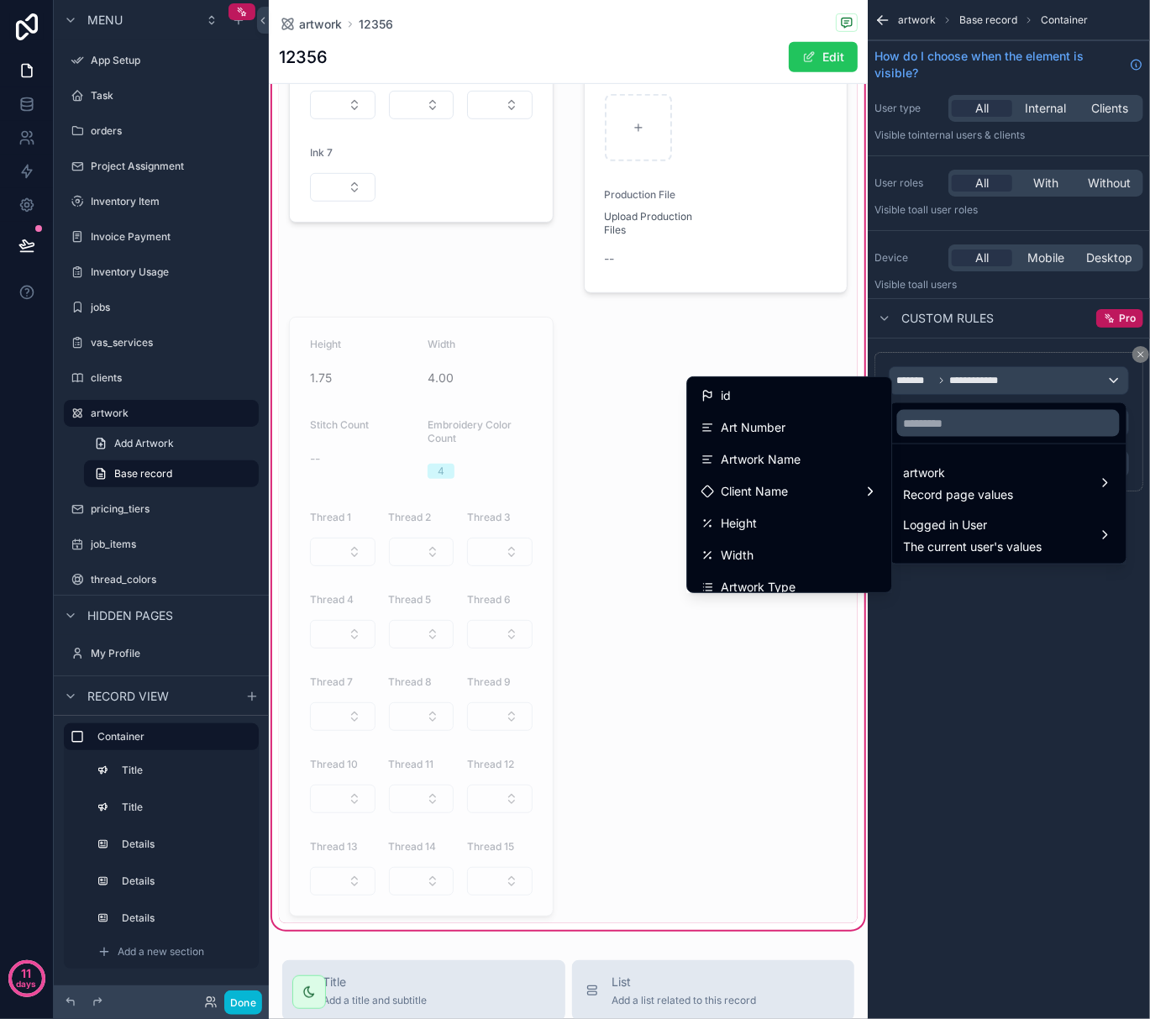
click at [999, 692] on div "scrollable content" at bounding box center [575, 509] width 1150 height 1019
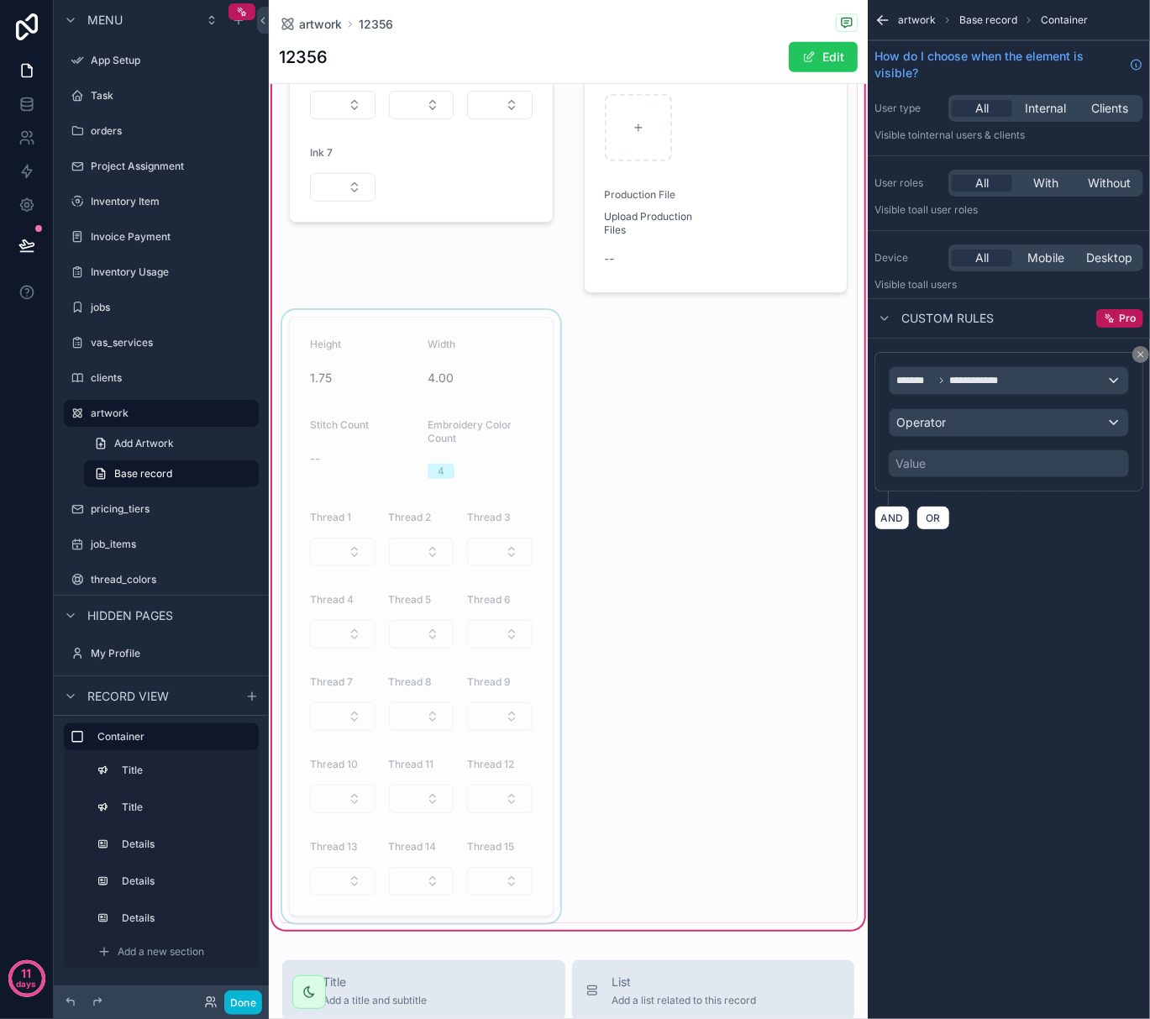
click at [491, 646] on div "scrollable content" at bounding box center [421, 616] width 285 height 613
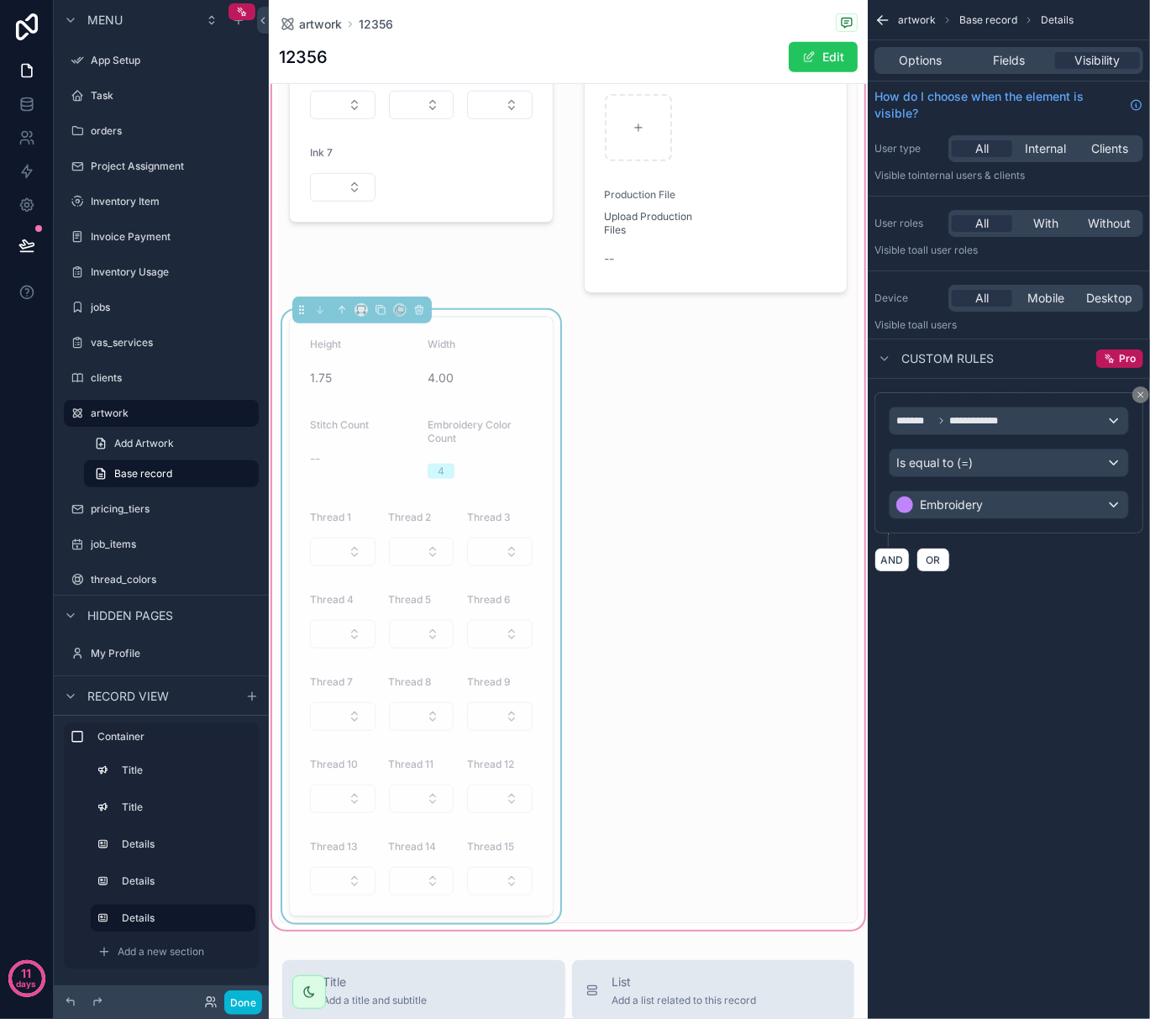
click at [491, 646] on button "Select Button" at bounding box center [500, 634] width 66 height 29
click at [508, 599] on div "Thread 6" at bounding box center [500, 603] width 66 height 20
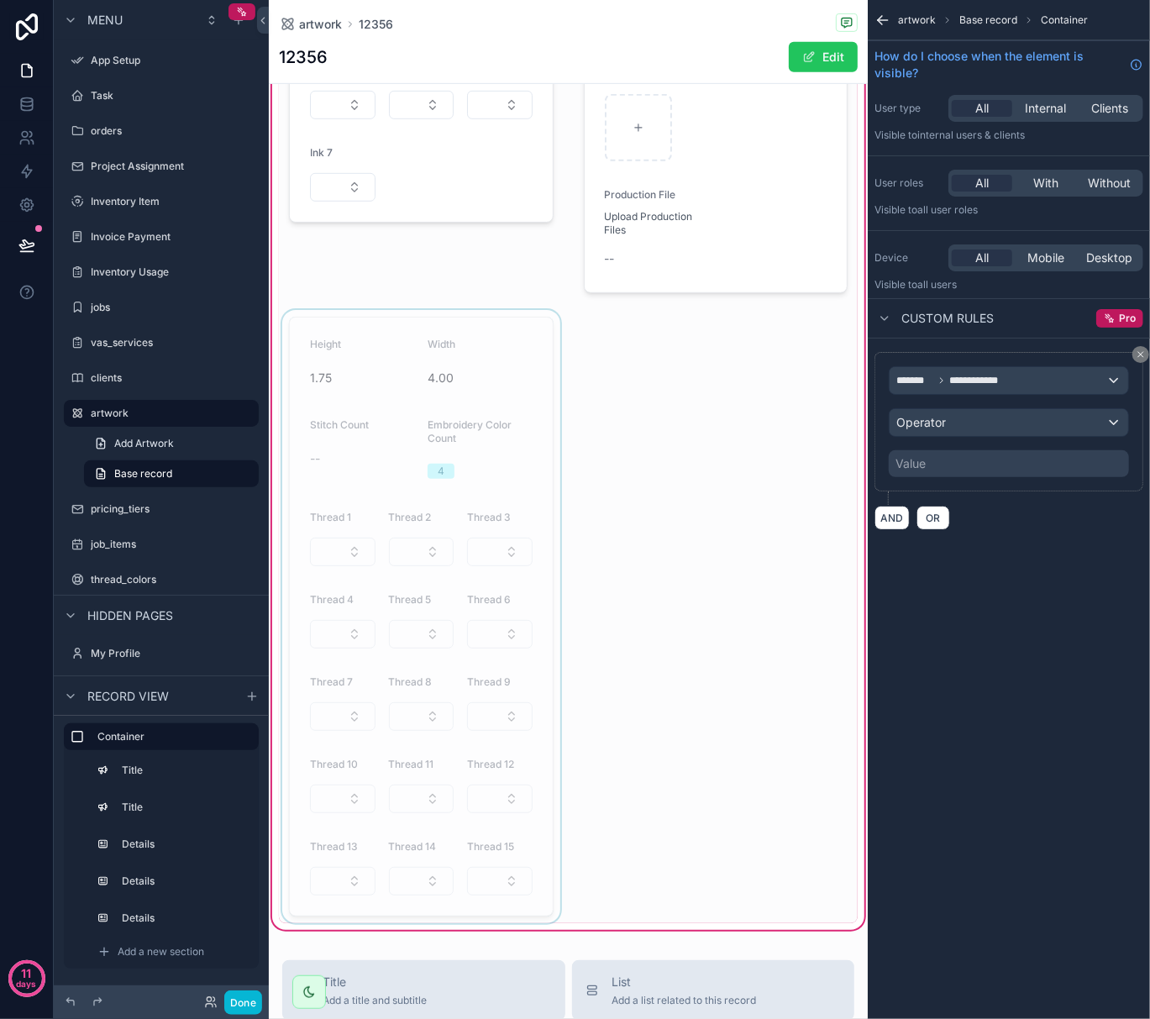
click at [502, 642] on div "scrollable content" at bounding box center [421, 616] width 285 height 613
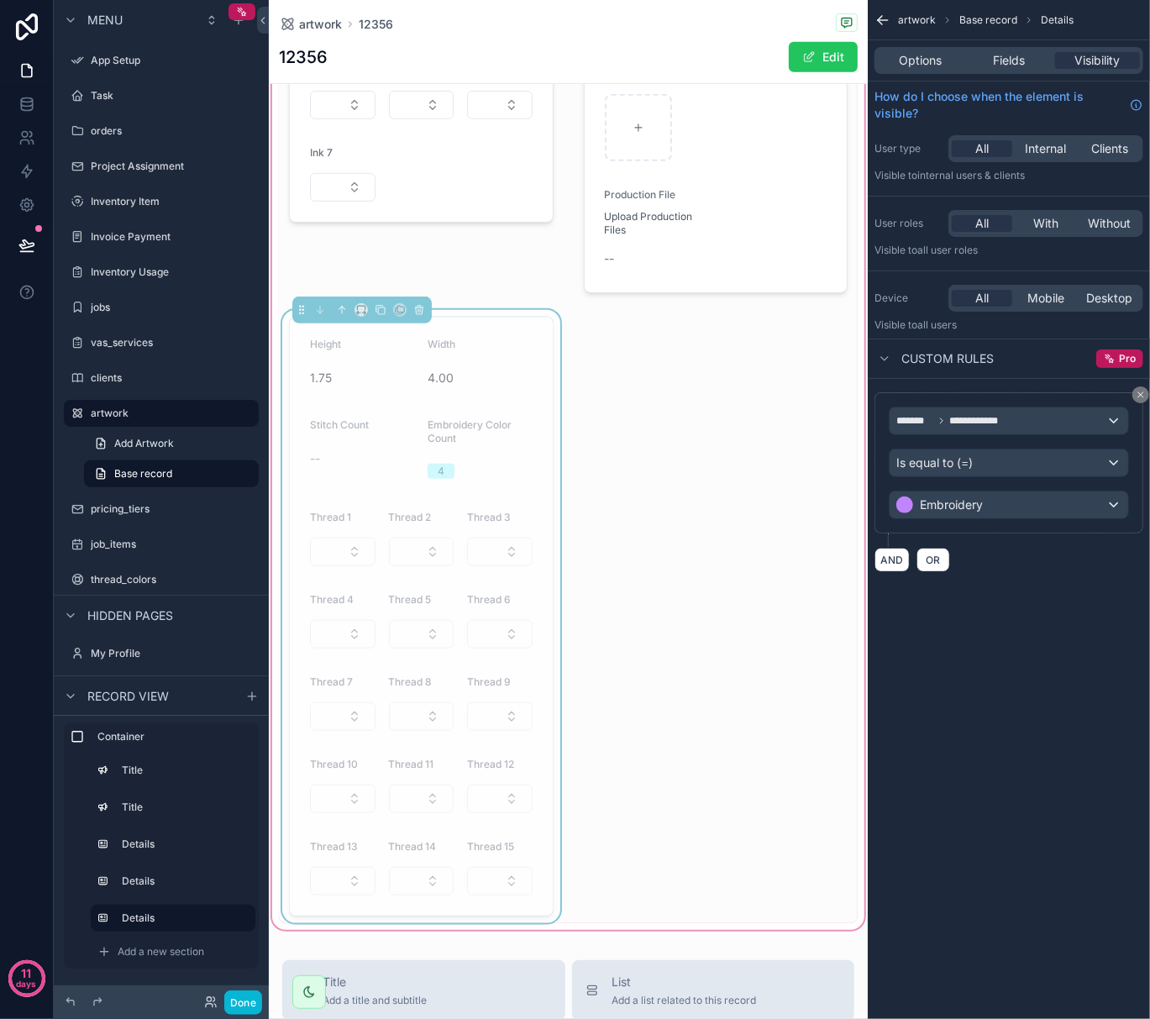
click at [502, 642] on button "Select Button" at bounding box center [500, 634] width 66 height 29
click at [582, 637] on div "Wax Family Printing 12356 Shirt - Left Chest When Worn Height 1.75 Width 4.00 S…" at bounding box center [568, 294] width 579 height 1257
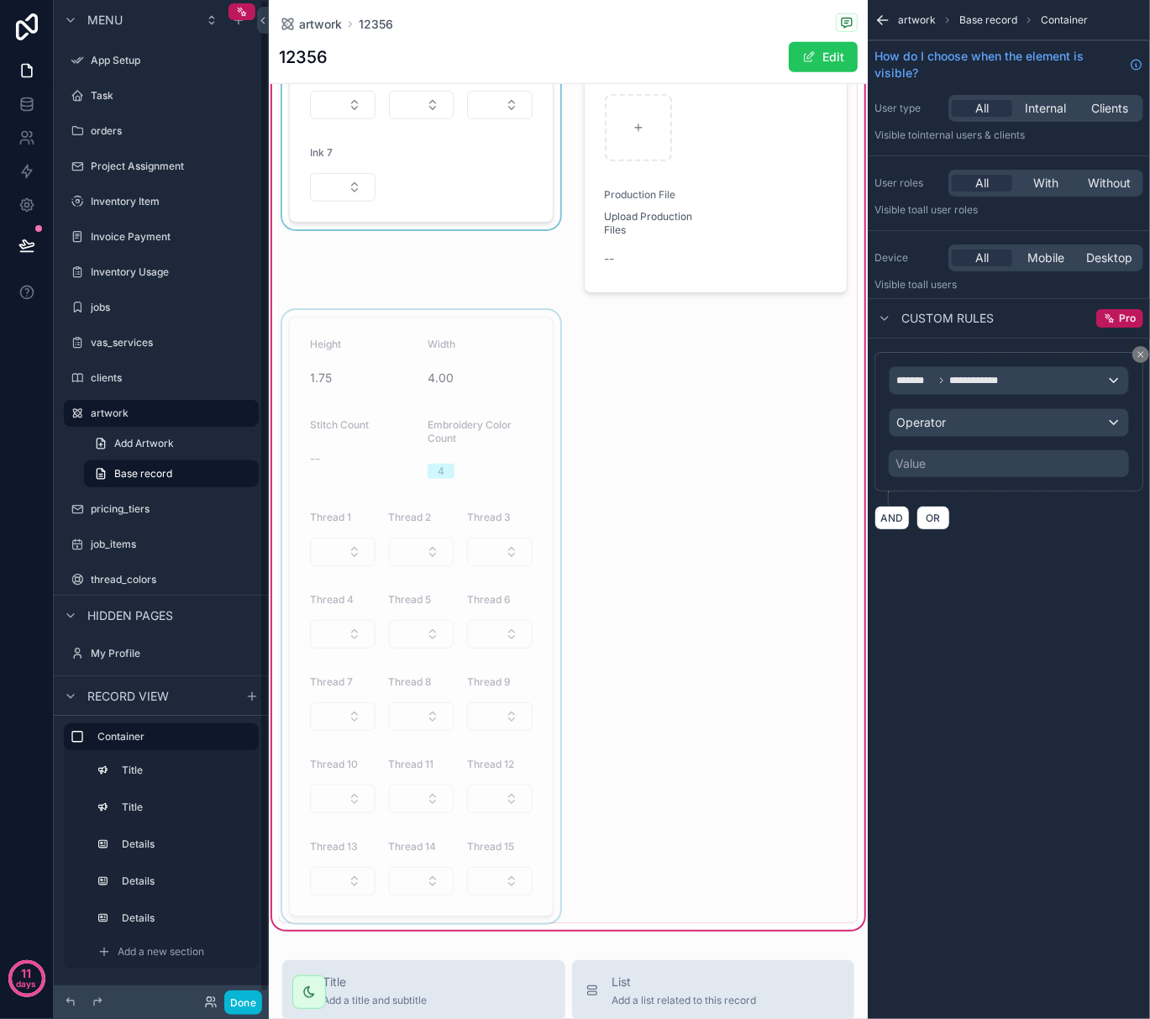
click at [336, 185] on div "scrollable content" at bounding box center [421, 40] width 285 height 519
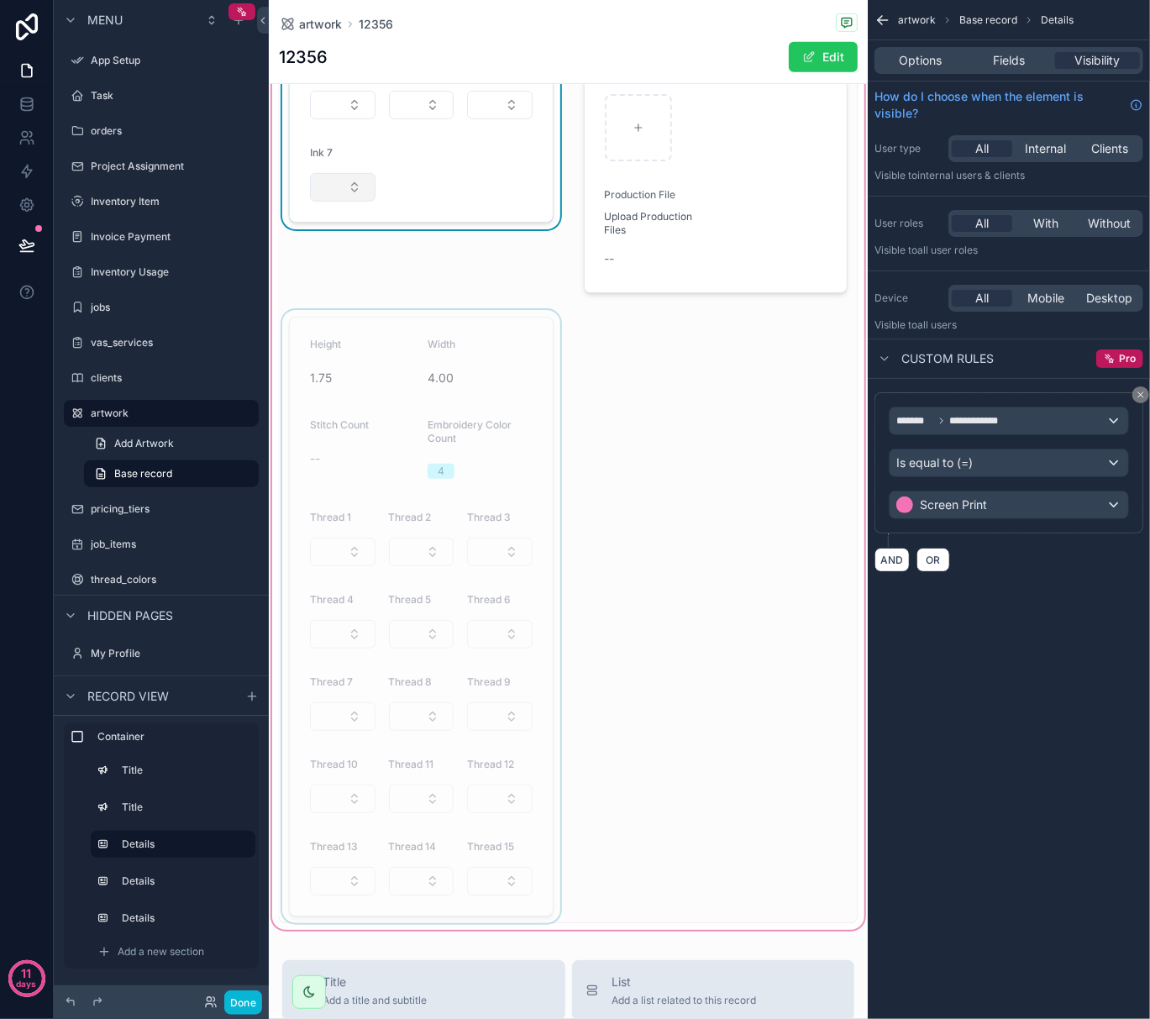
click at [350, 192] on button "Select Button" at bounding box center [343, 187] width 66 height 29
click at [632, 475] on div "Wax Family Printing 12356 Shirt - Left Chest When Worn Height 1.75 Width 4.00 S…" at bounding box center [568, 294] width 579 height 1257
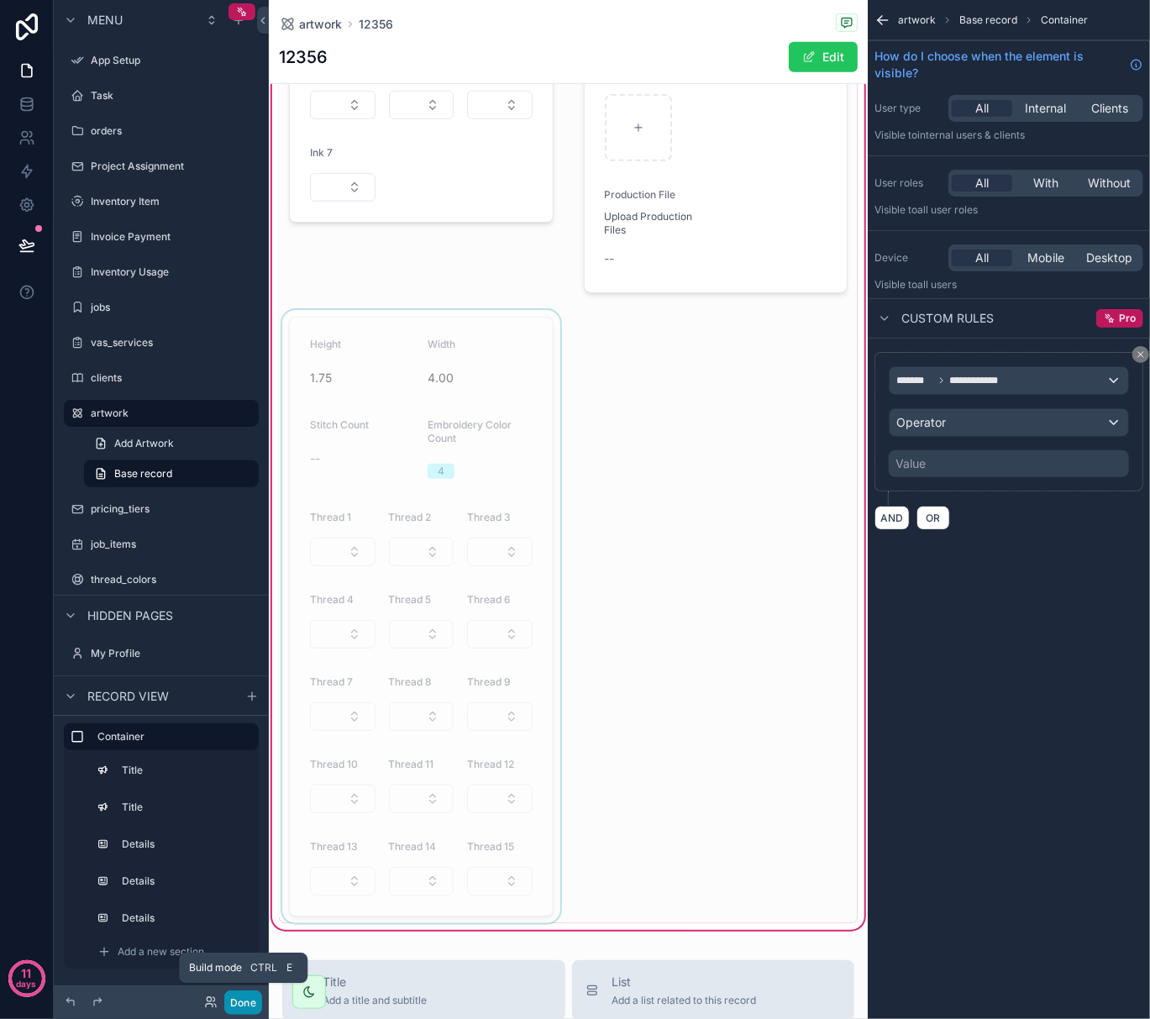
click at [253, 1002] on button "Done" at bounding box center [243, 1003] width 38 height 24
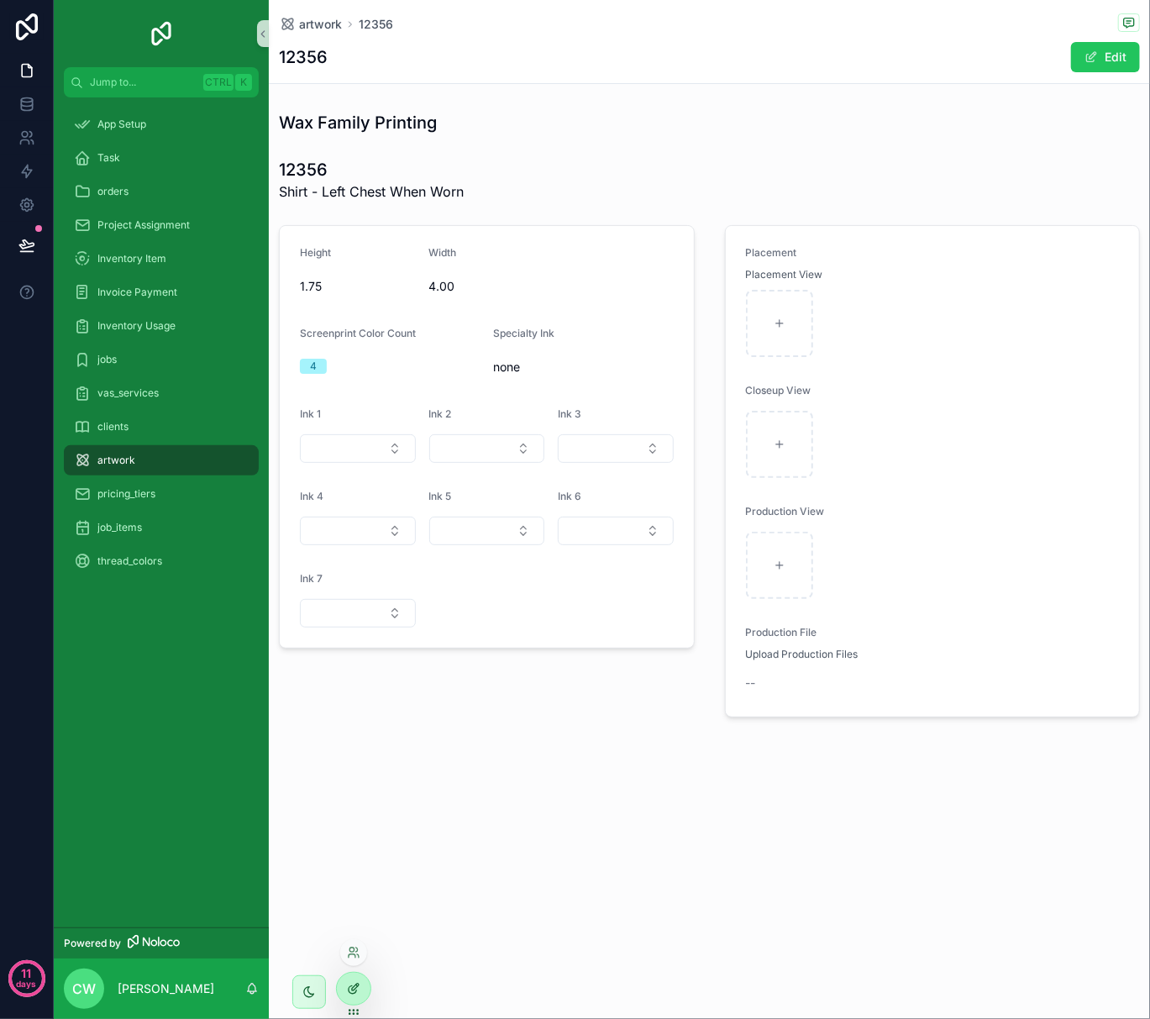
click at [355, 986] on icon at bounding box center [353, 988] width 13 height 13
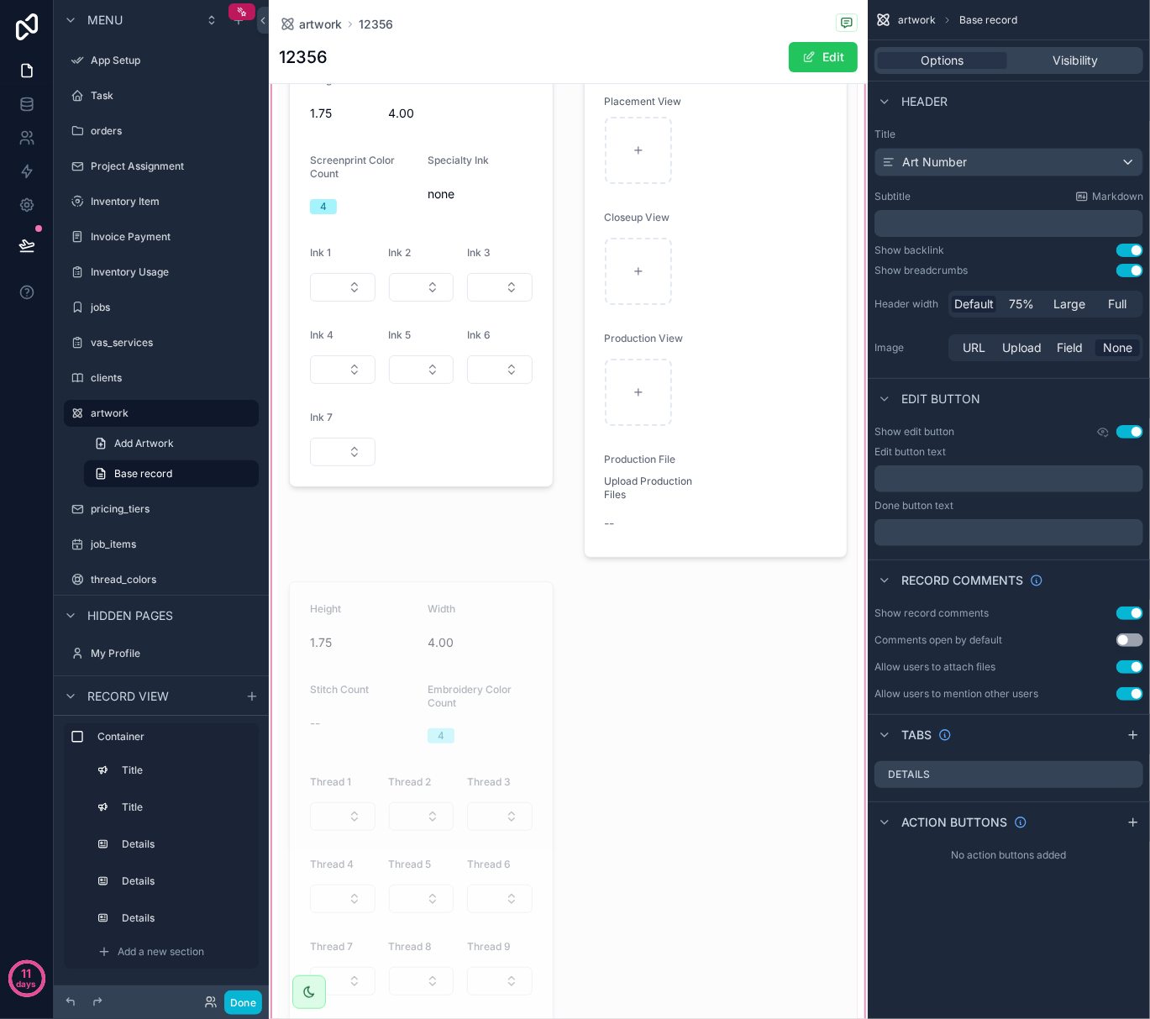
scroll to position [224, 0]
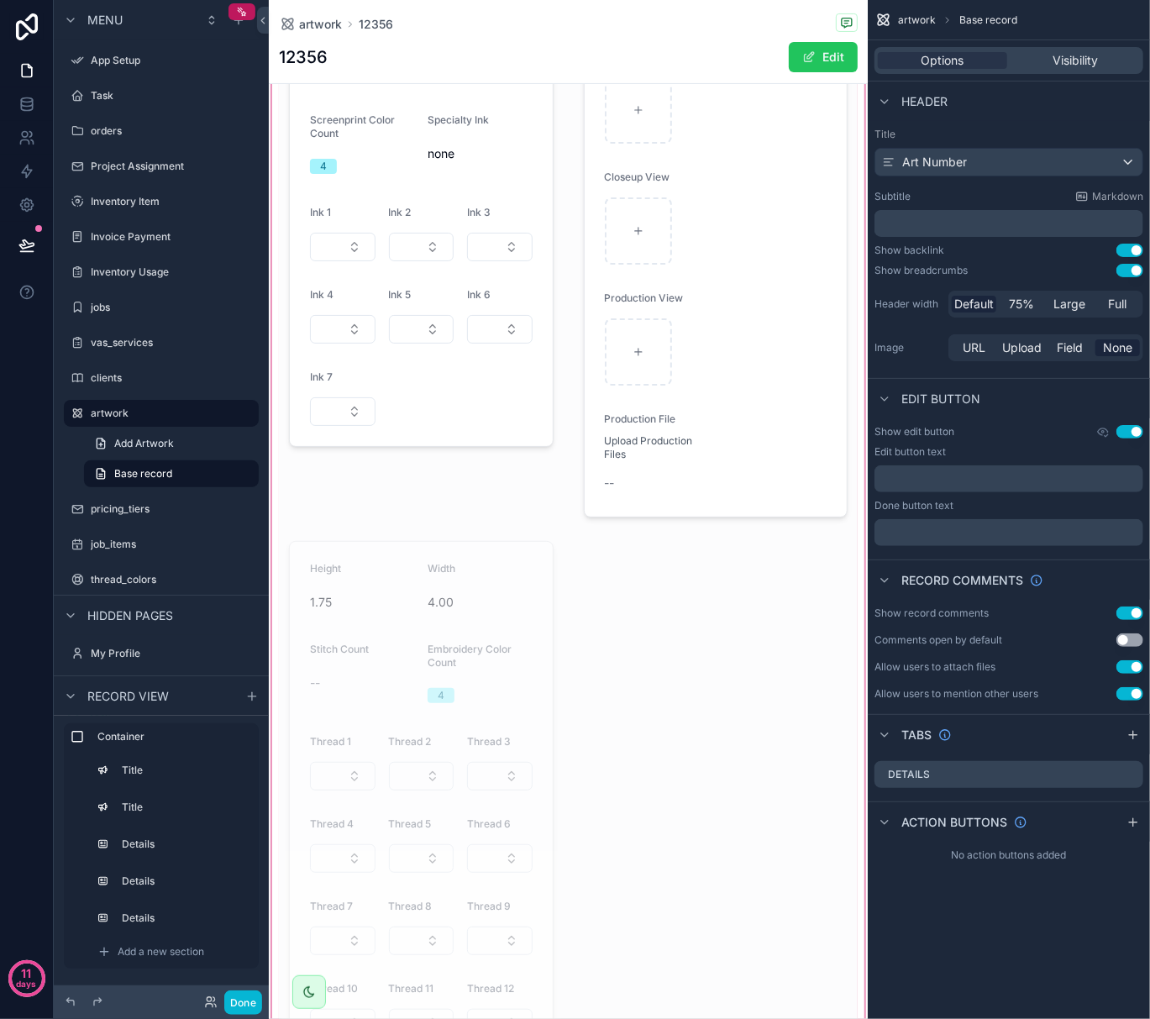
click at [511, 775] on div "scrollable content" at bounding box center [568, 519] width 599 height 1277
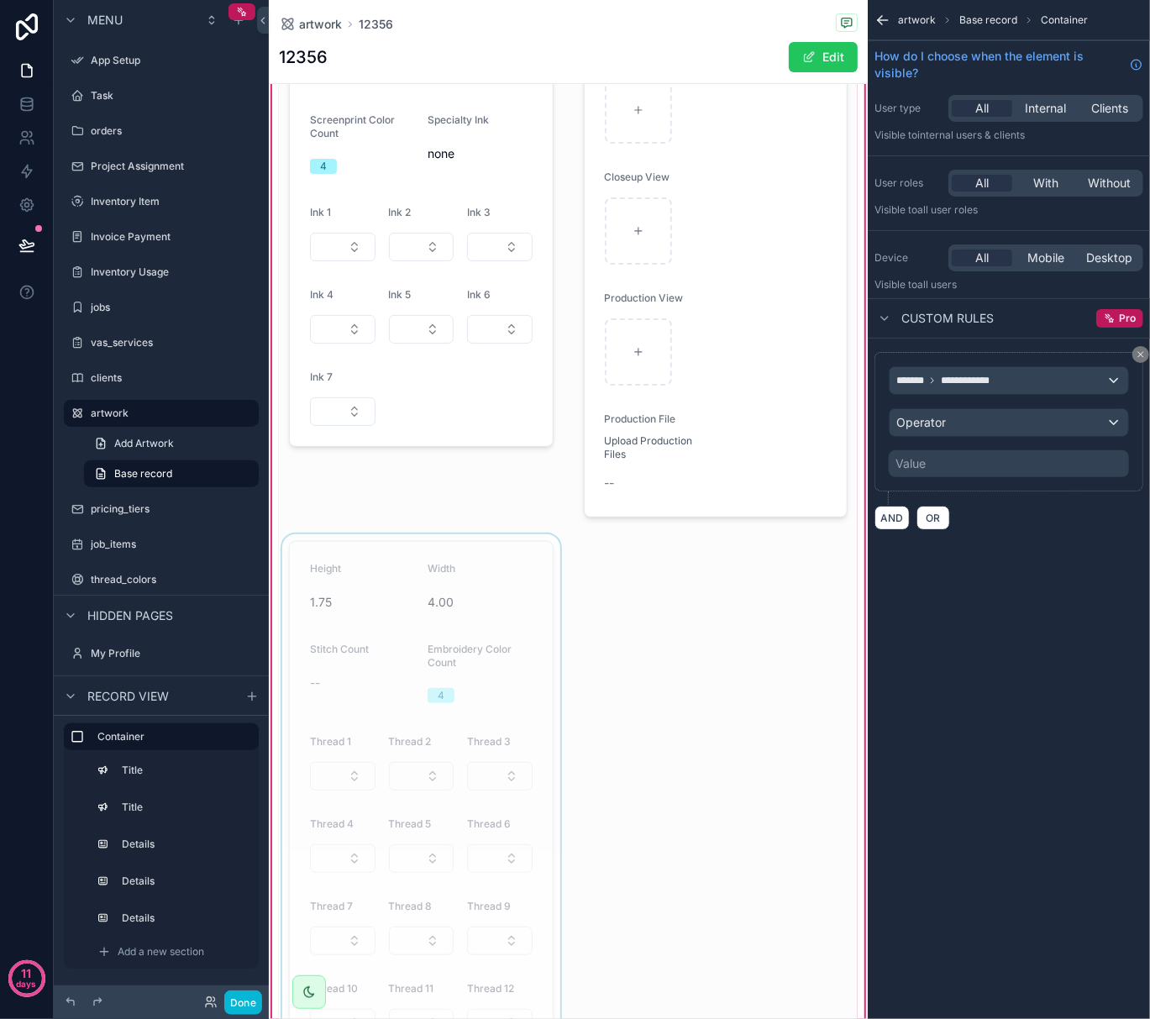
click at [502, 775] on div "scrollable content" at bounding box center [421, 840] width 285 height 613
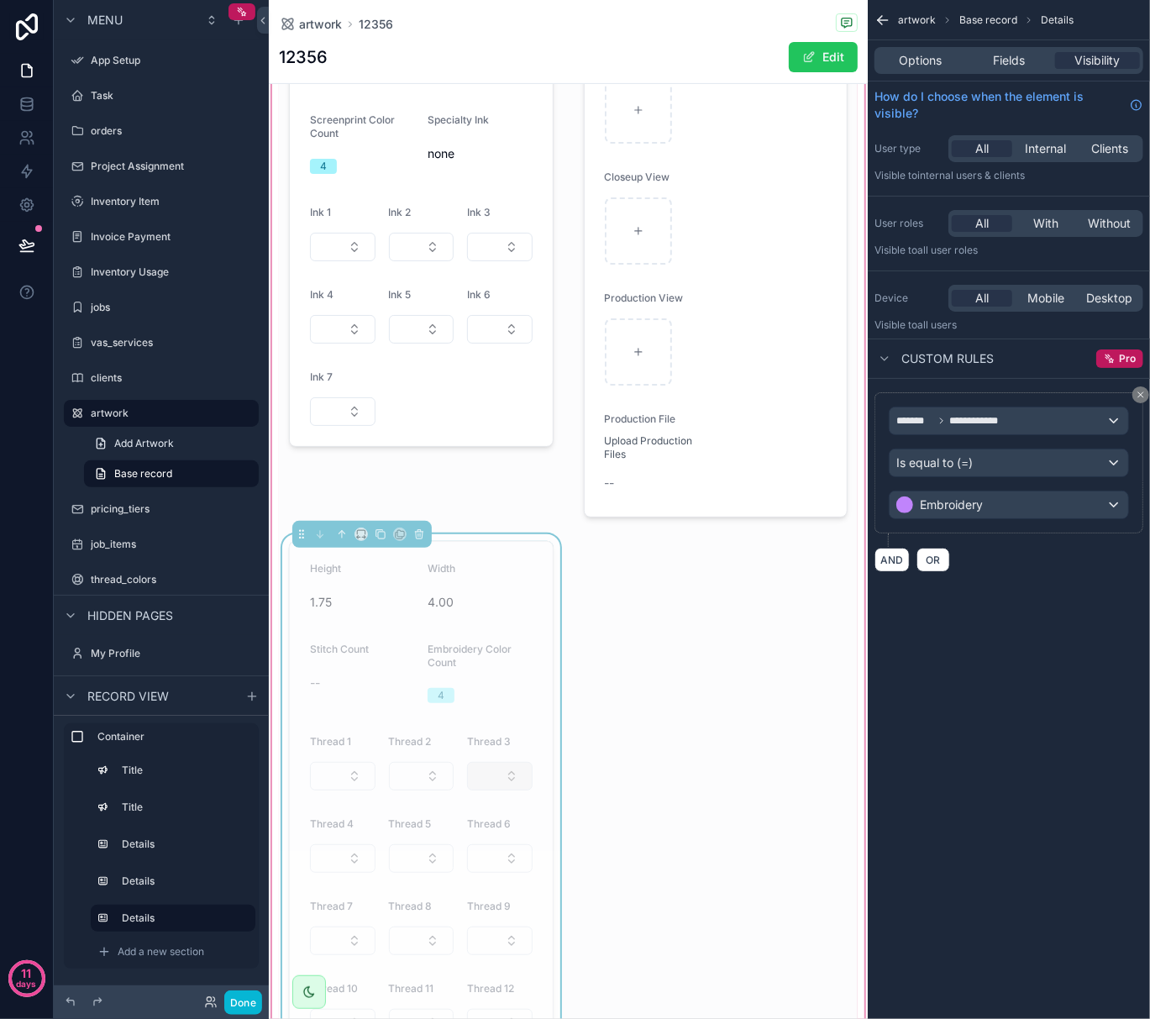
click at [497, 780] on button "Select Button" at bounding box center [500, 776] width 66 height 29
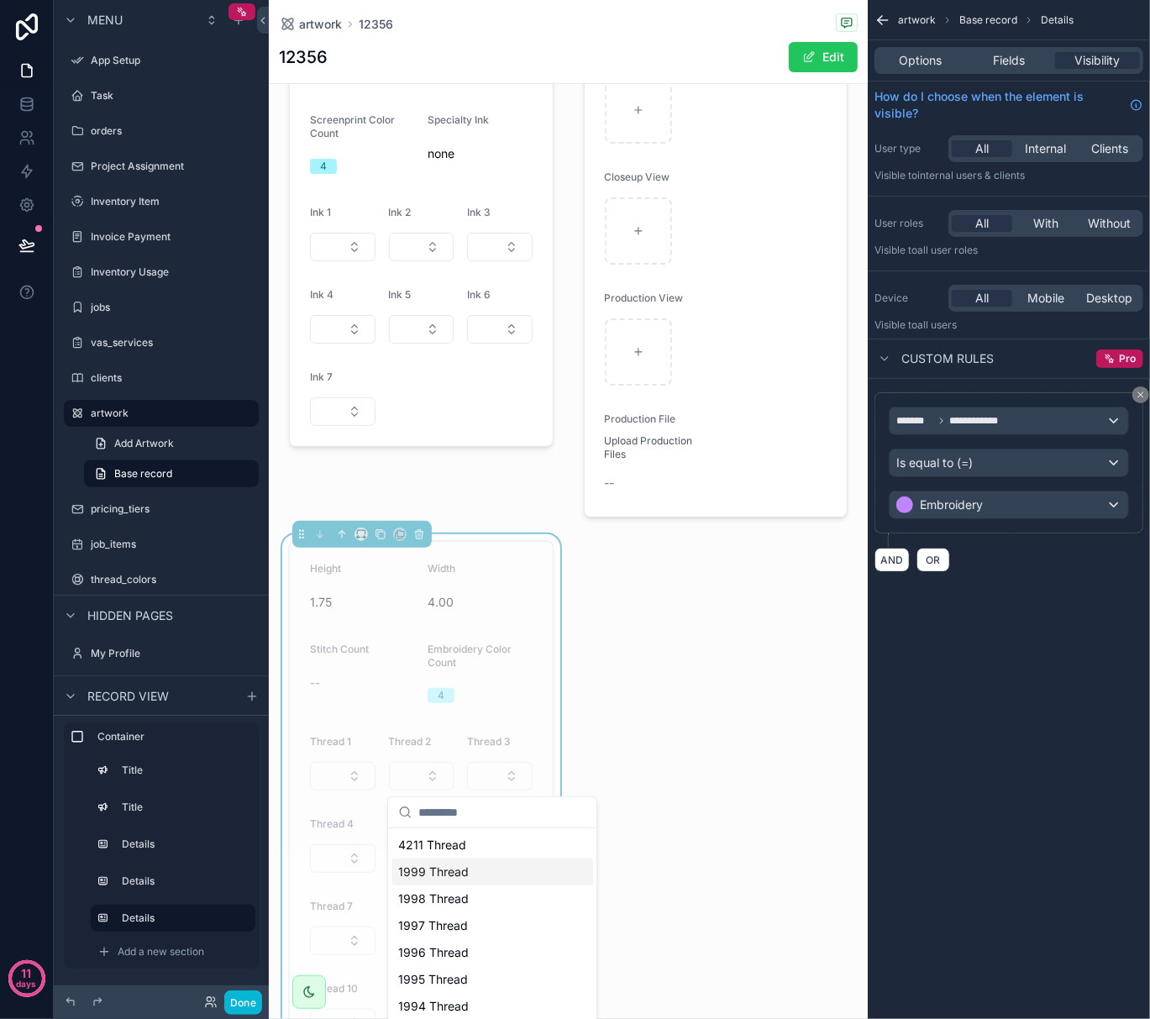
click at [496, 871] on div "1999 Thread" at bounding box center [493, 872] width 202 height 27
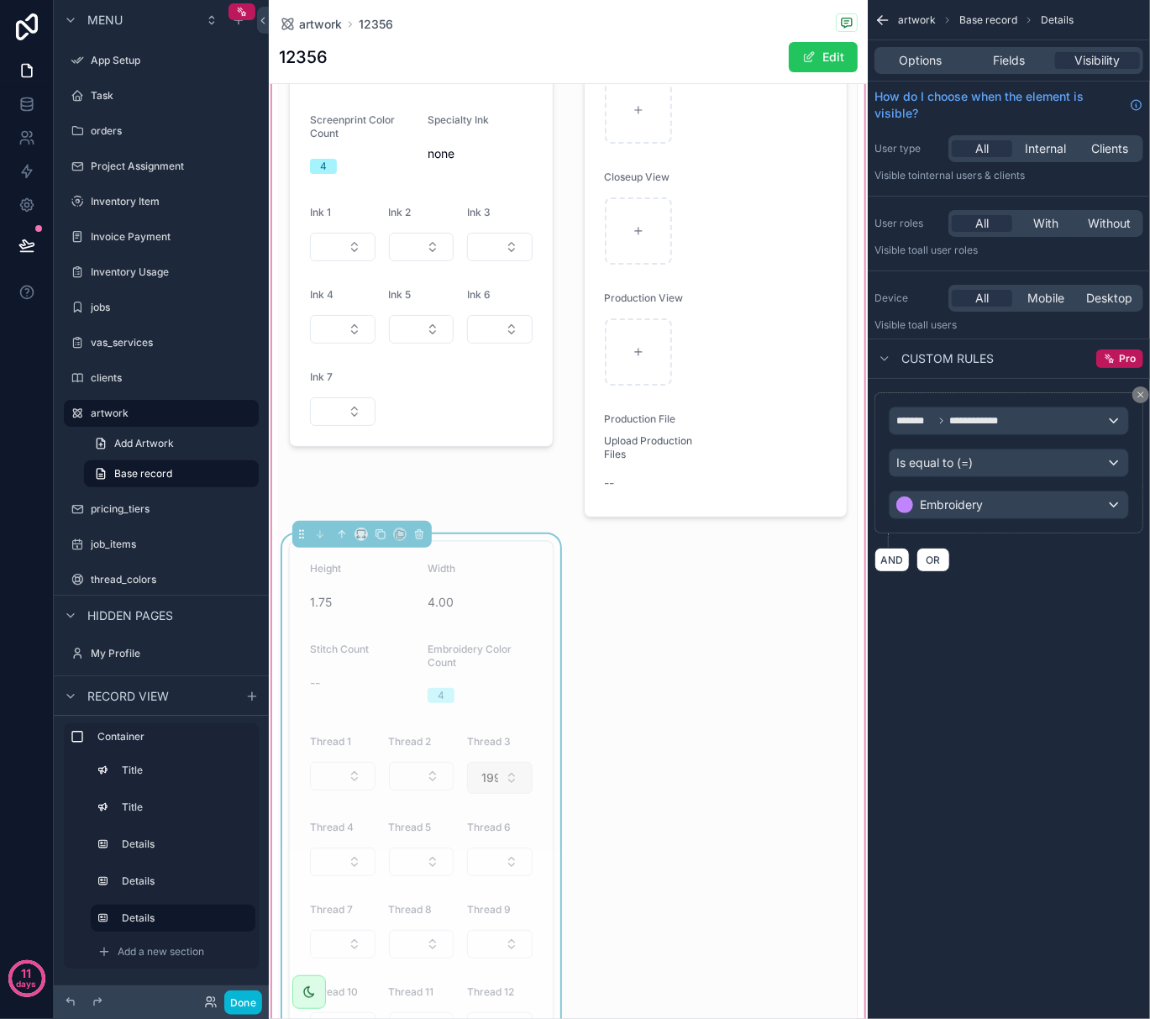
click at [502, 774] on button "1999 Thread" at bounding box center [500, 778] width 66 height 32
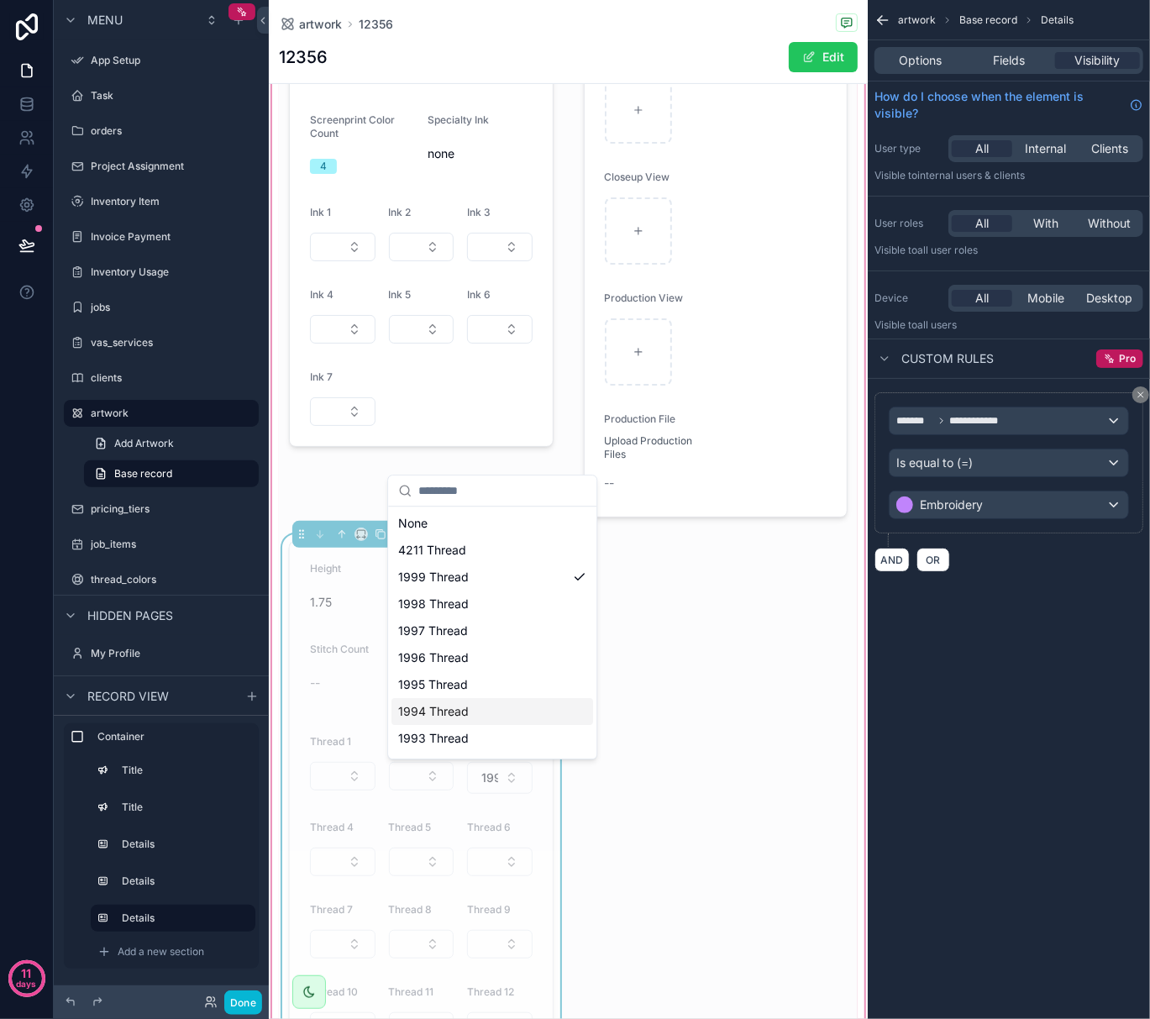
click at [670, 709] on div "Wax Family Printing 12356 Shirt - Left Chest When Worn Height 1.75 Width 4.00 S…" at bounding box center [568, 521] width 579 height 1260
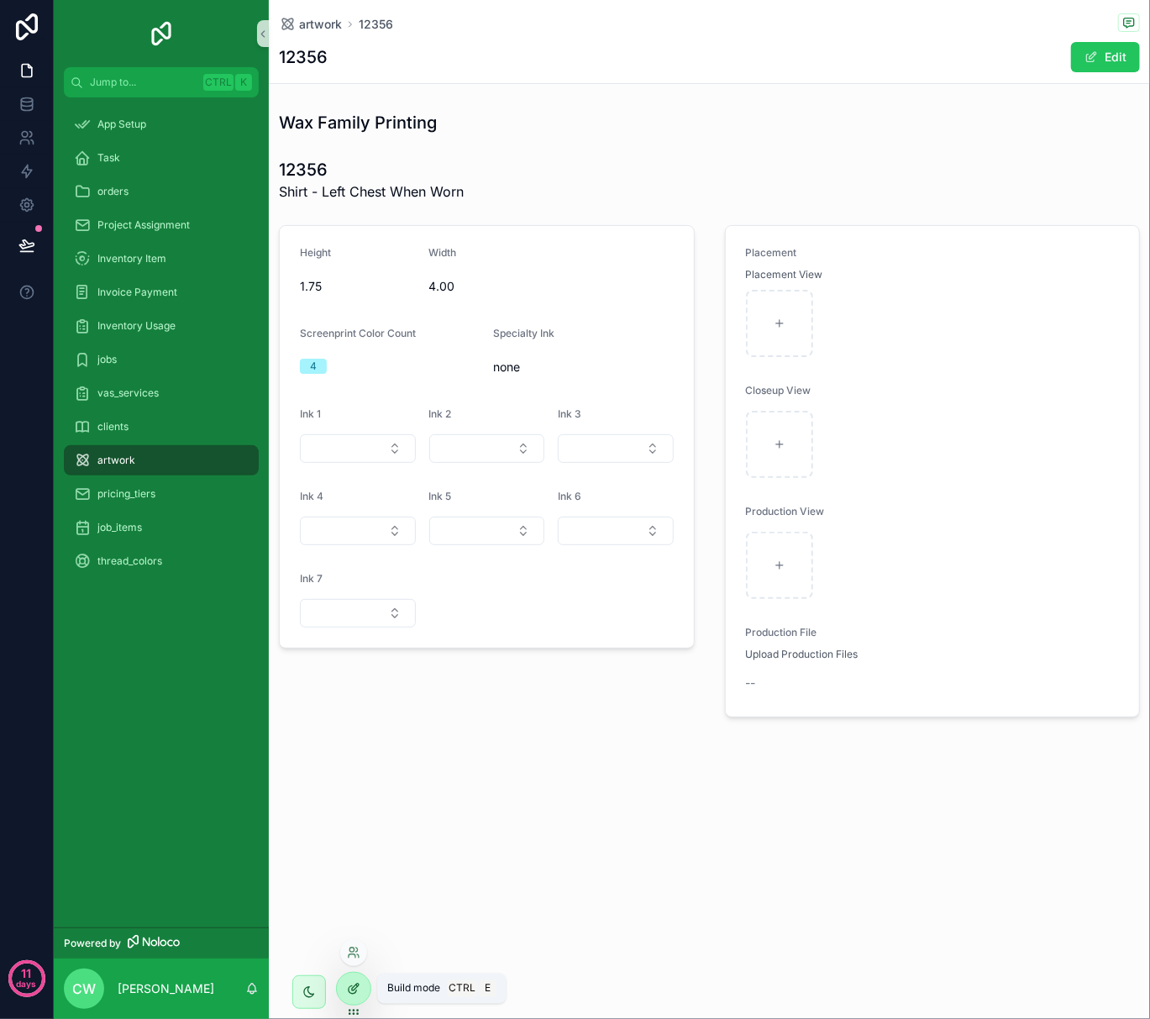
click at [360, 980] on div at bounding box center [354, 989] width 34 height 32
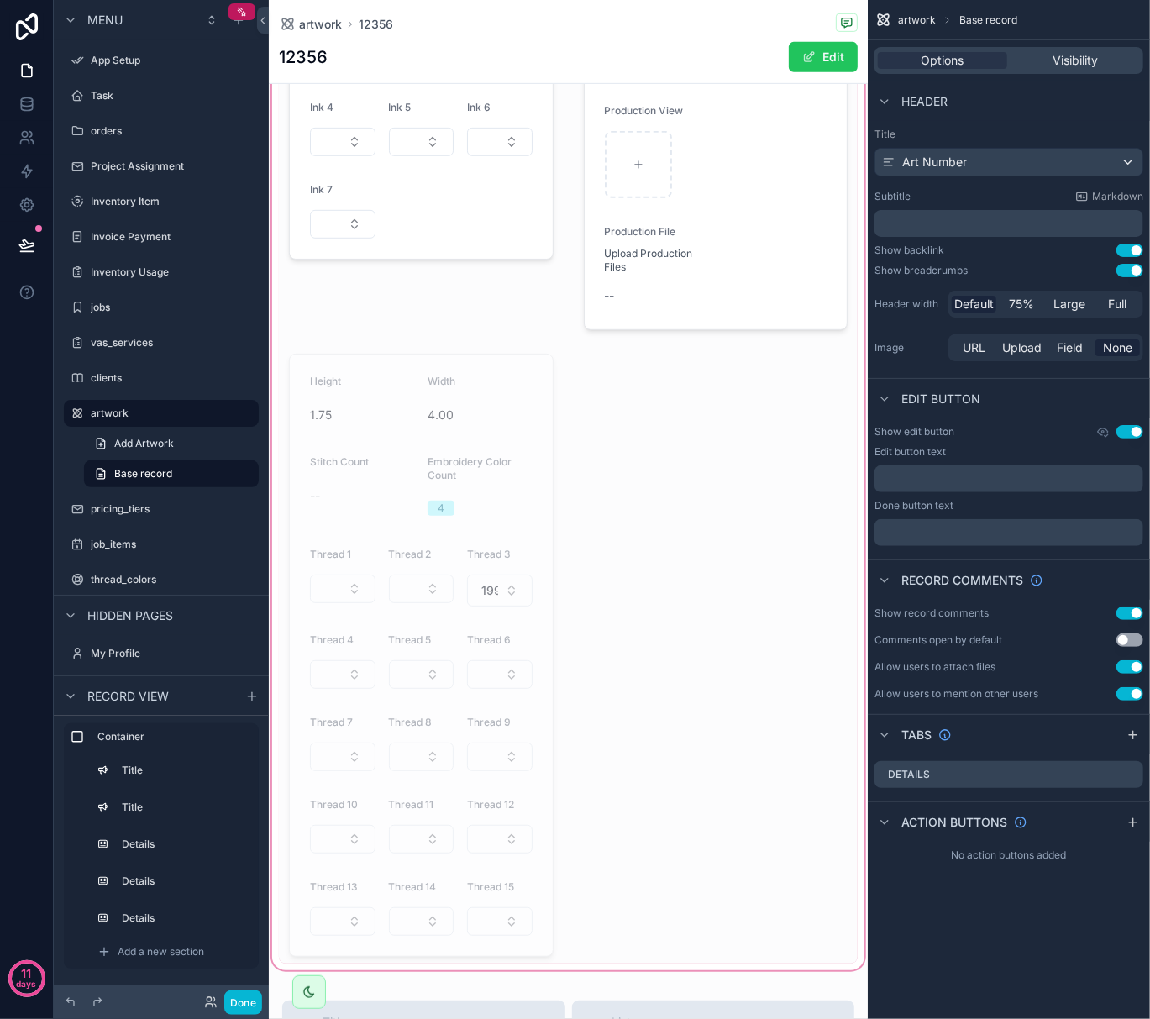
scroll to position [448, 0]
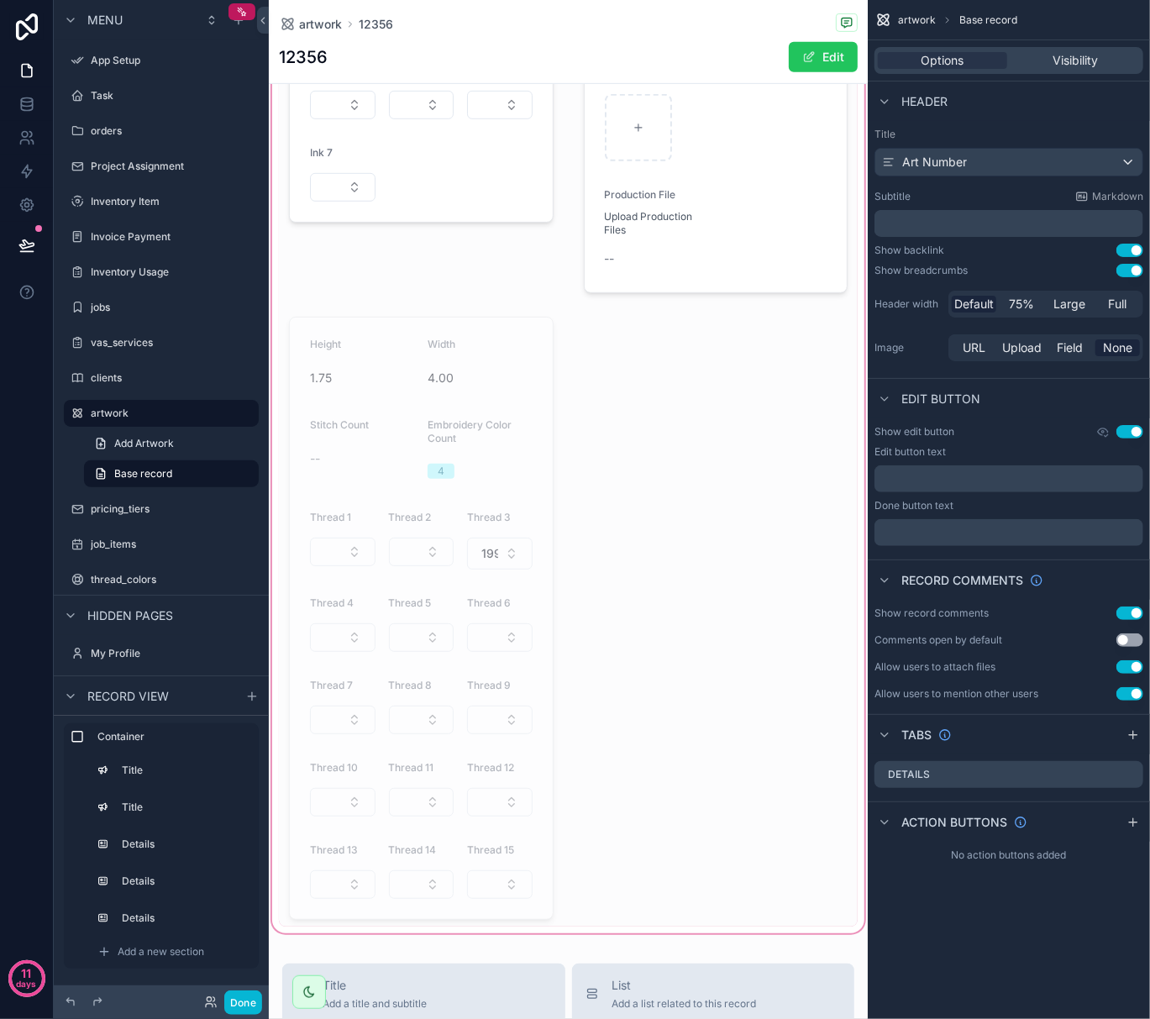
click at [481, 555] on div "scrollable content" at bounding box center [568, 296] width 599 height 1281
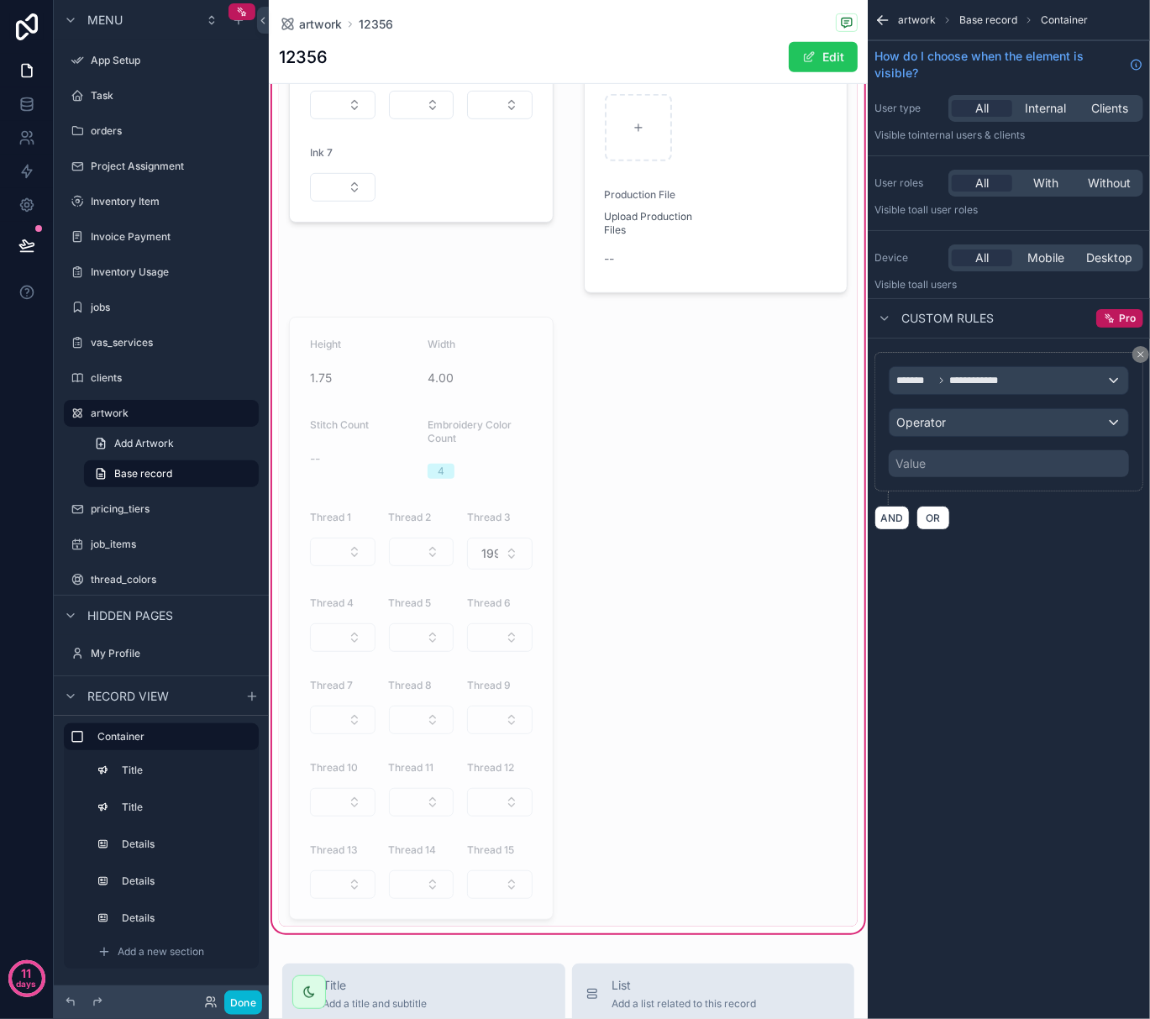
click at [481, 555] on div "scrollable content" at bounding box center [421, 618] width 285 height 617
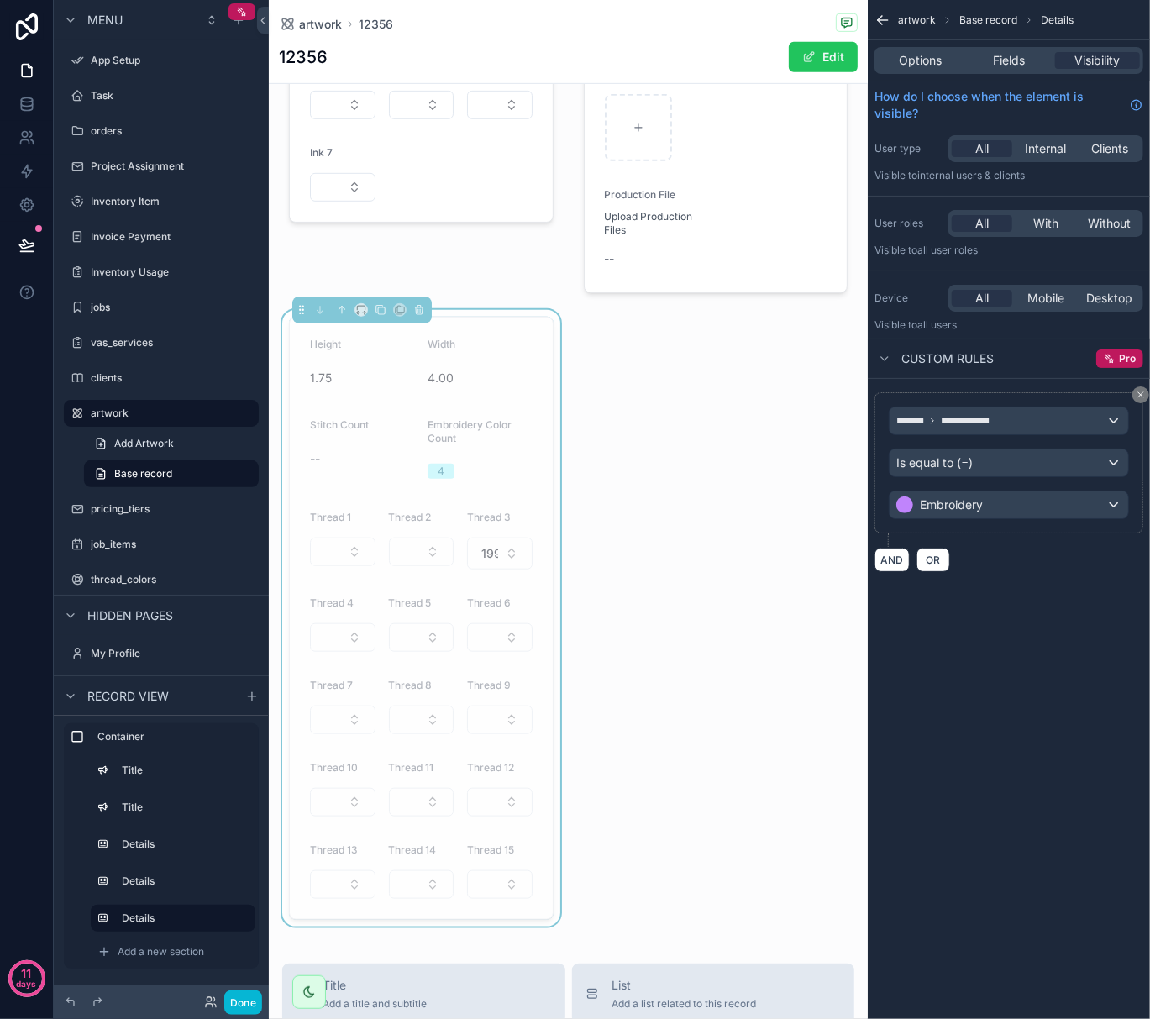
click at [481, 555] on span "1999 Thread" at bounding box center [489, 553] width 17 height 17
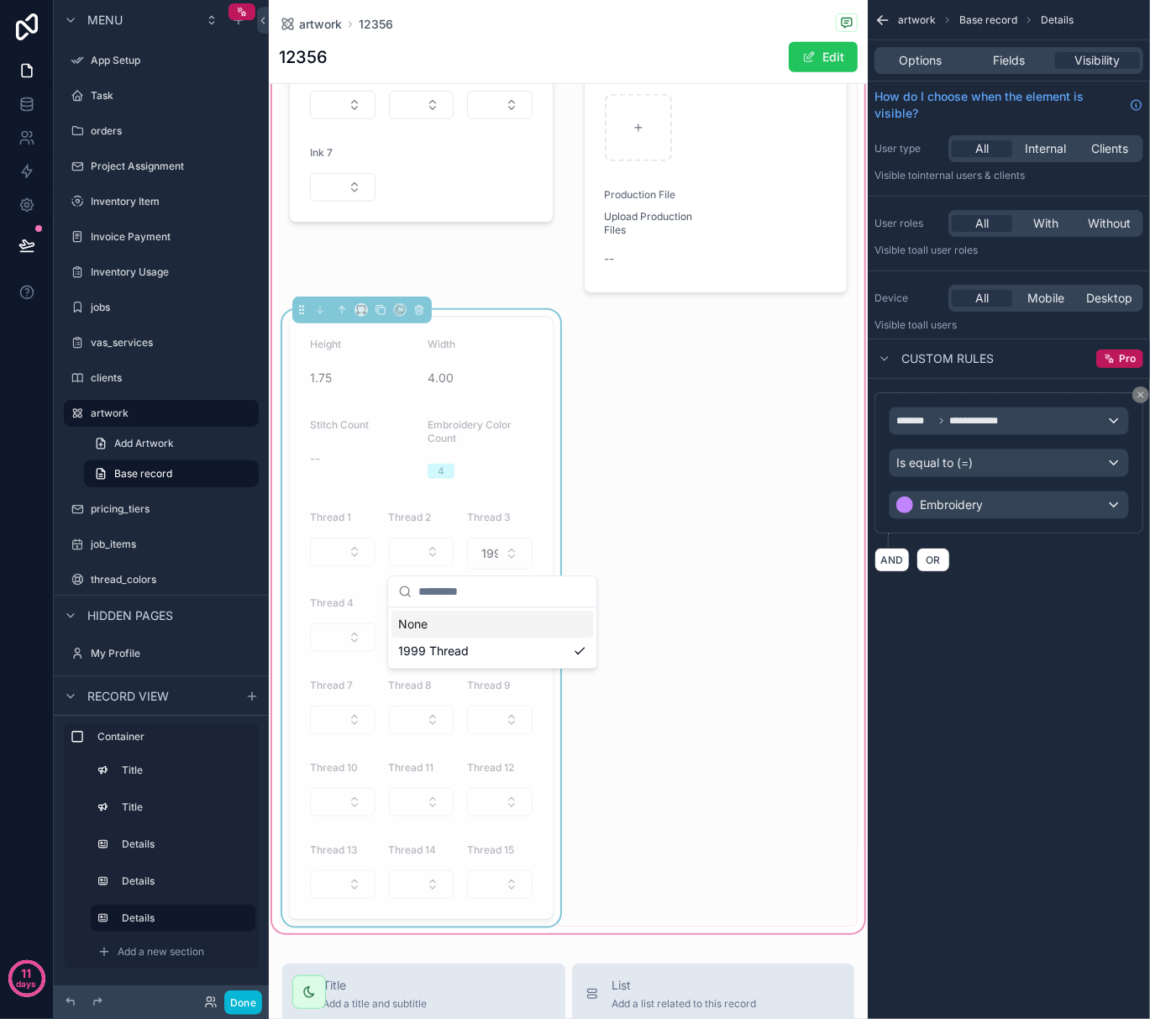
click at [784, 586] on div "Wax Family Printing 12356 Shirt - Left Chest When Worn Height 1.75 Width 4.00 S…" at bounding box center [568, 296] width 579 height 1260
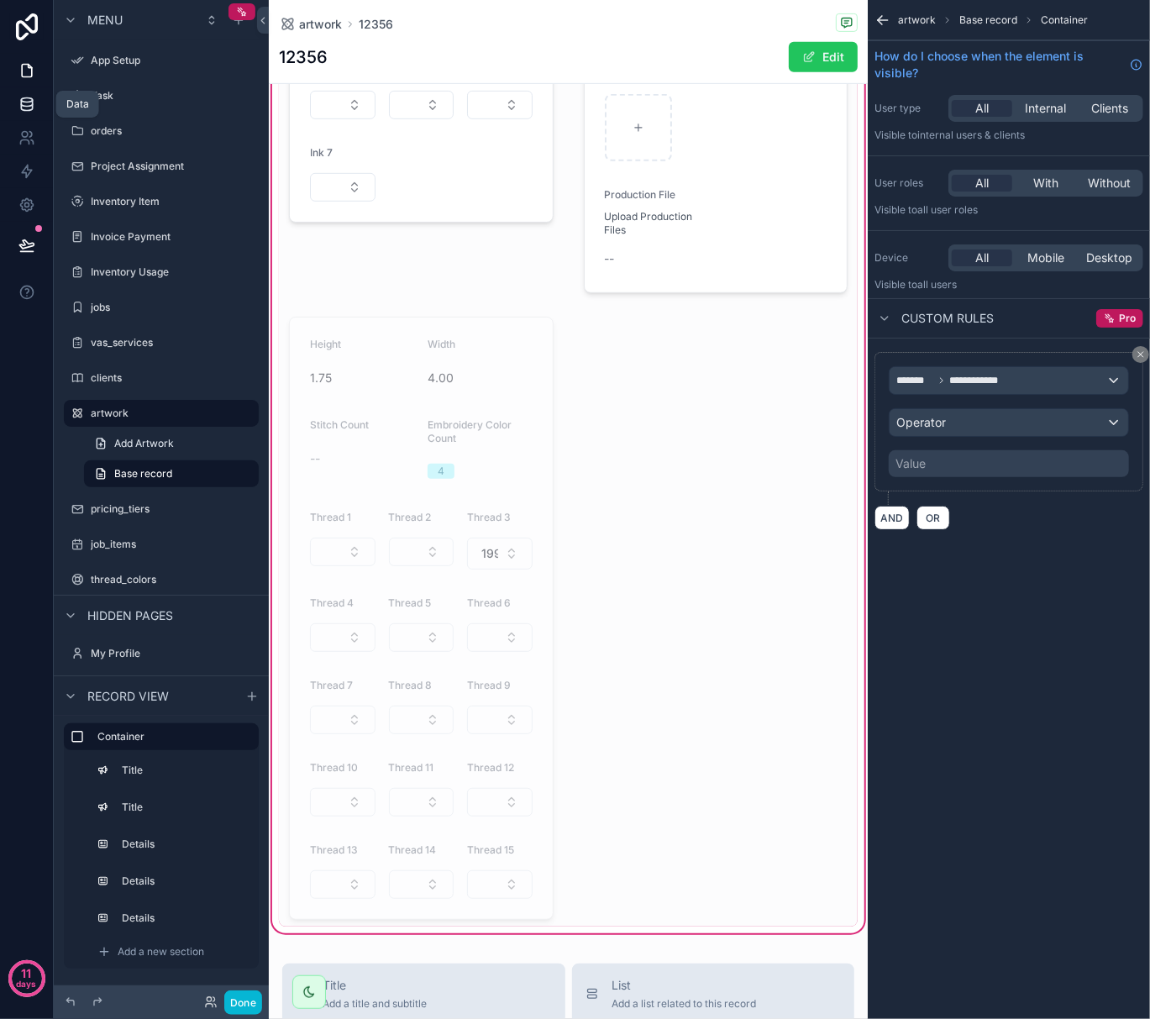
click at [29, 111] on icon at bounding box center [26, 107] width 11 height 7
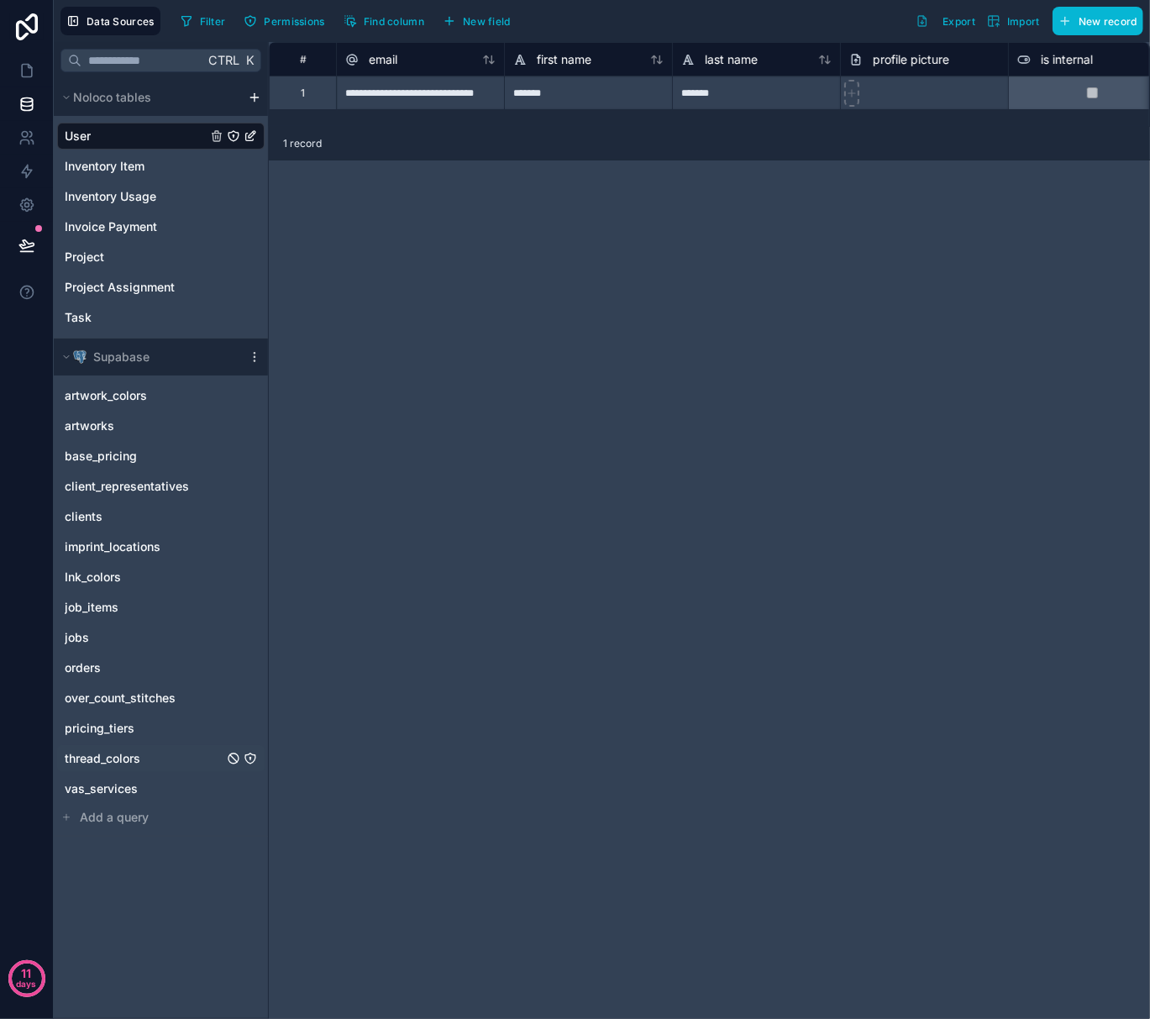
click at [109, 755] on span "thread_colors" at bounding box center [103, 758] width 76 height 17
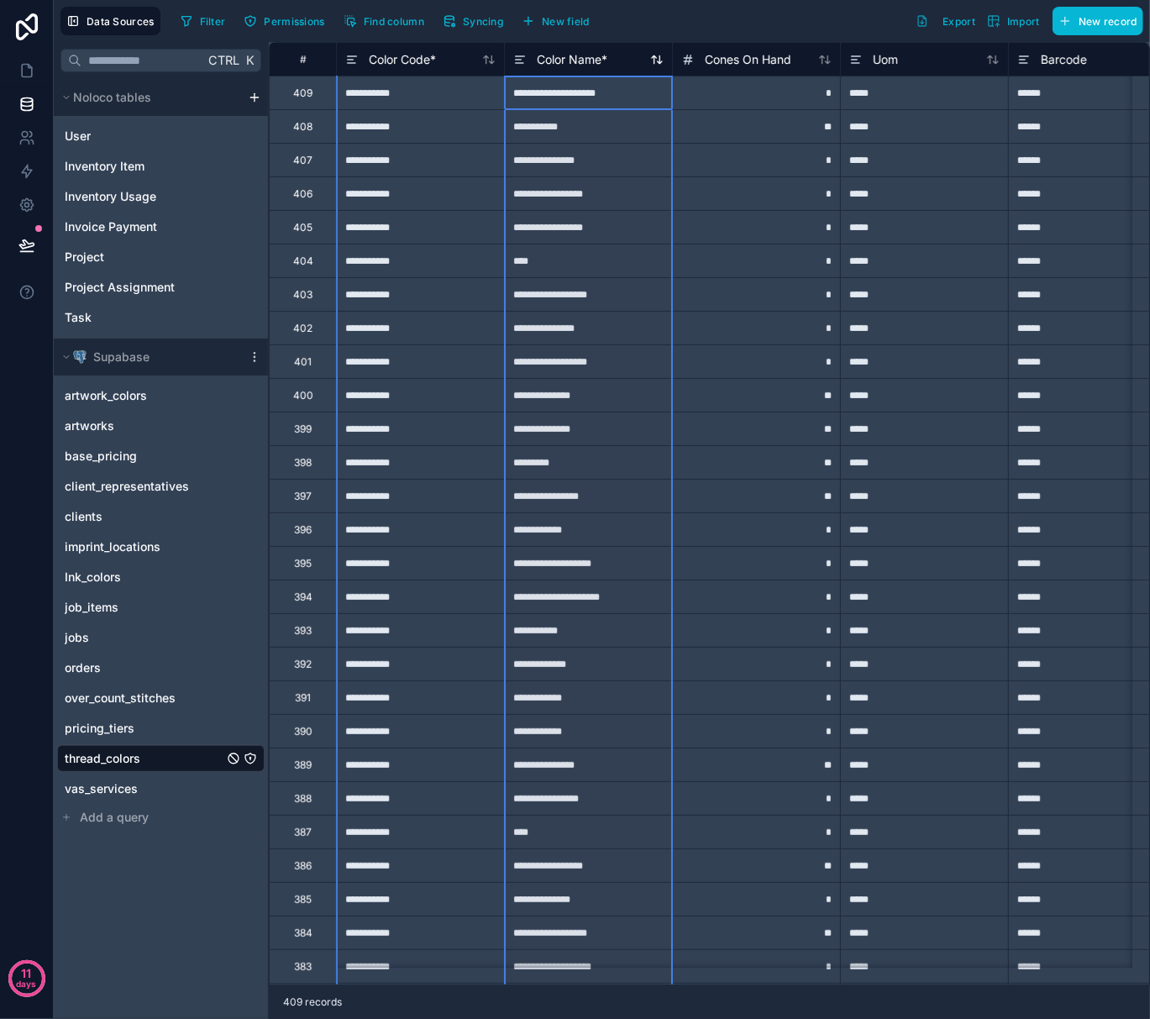
click at [576, 66] on span "Color Name *" at bounding box center [572, 59] width 71 height 17
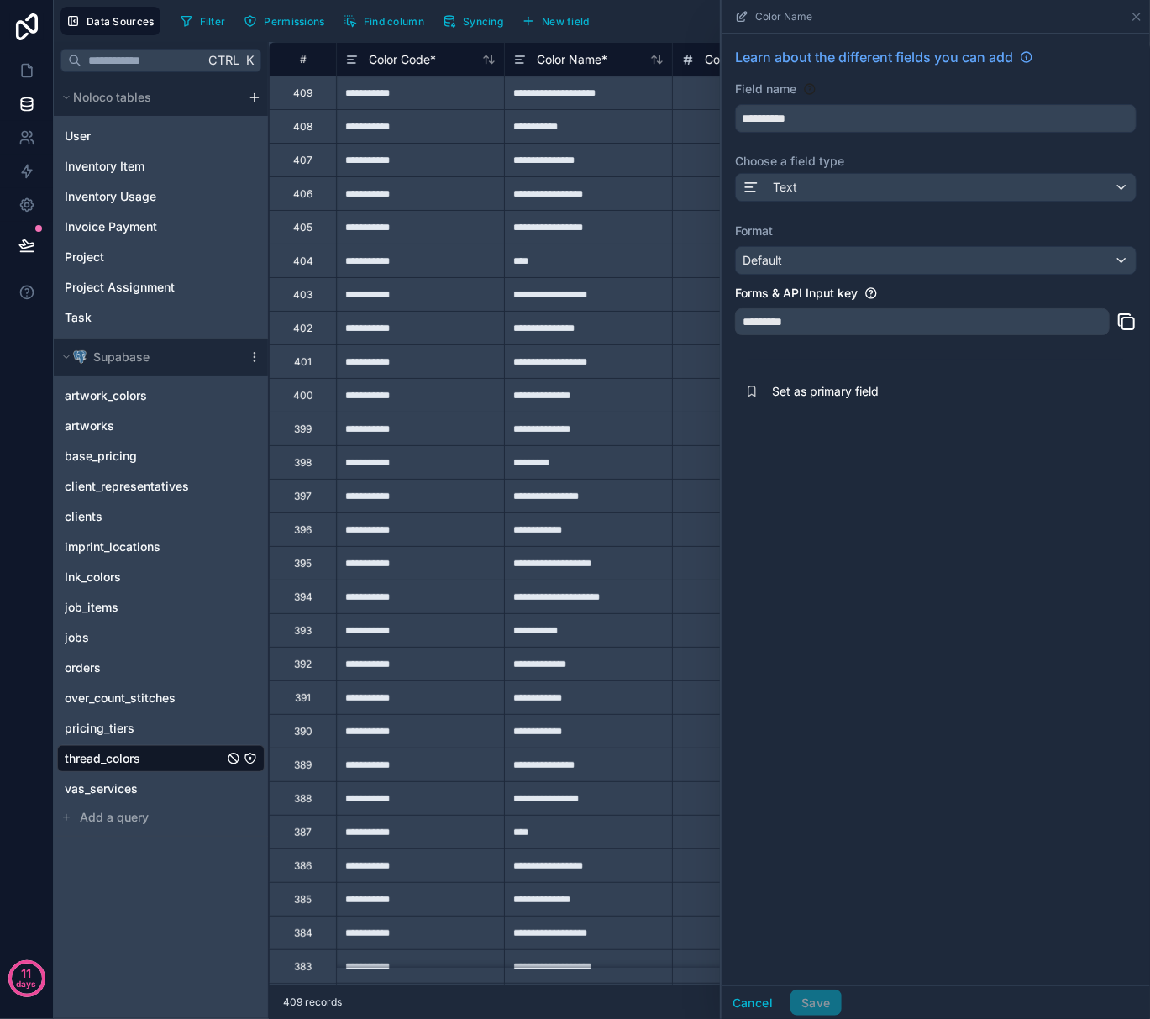
click at [888, 329] on div "*********" at bounding box center [922, 321] width 375 height 27
click at [901, 327] on div "*********" at bounding box center [922, 321] width 375 height 27
click at [871, 266] on div "Default" at bounding box center [936, 260] width 400 height 27
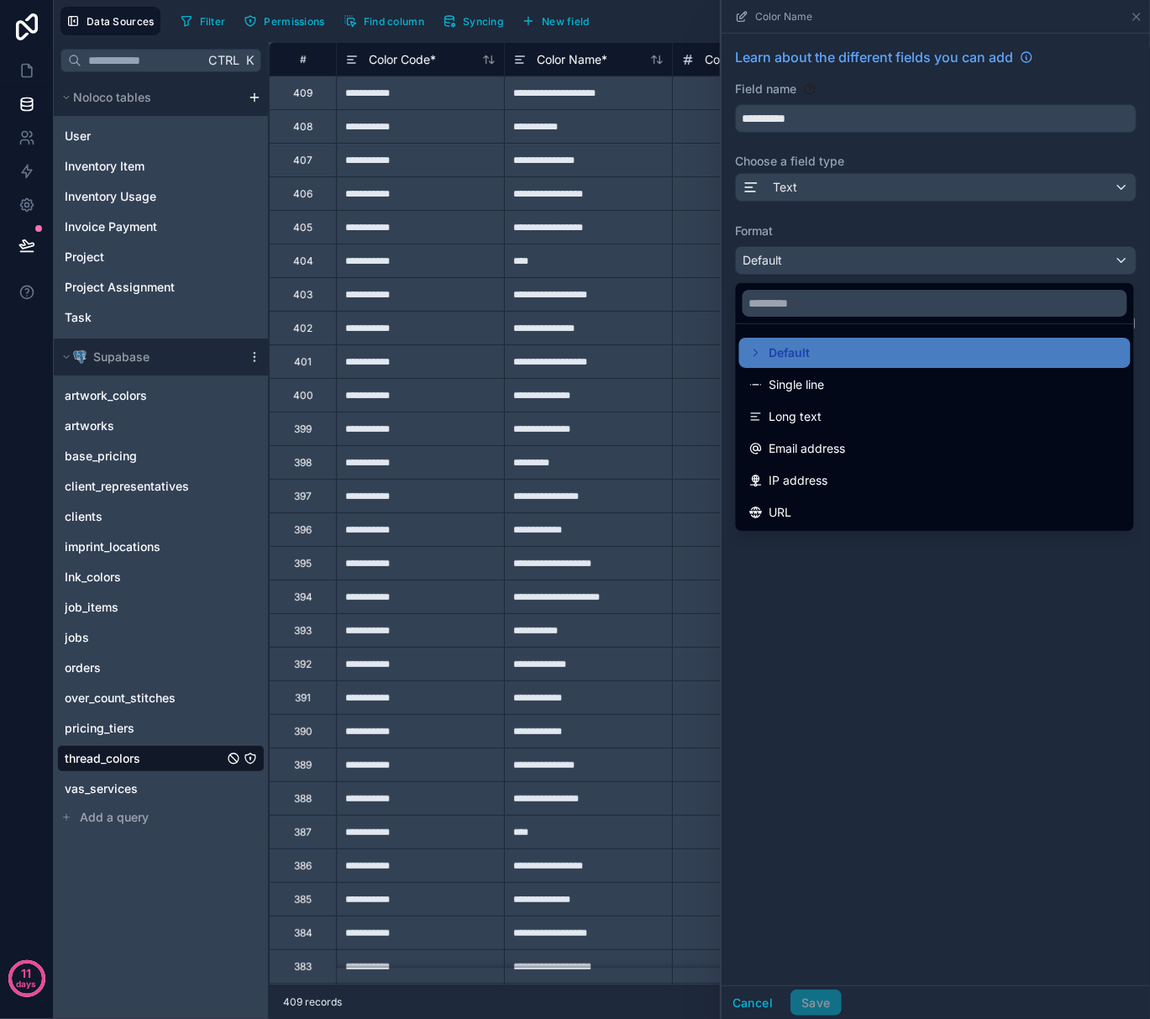
click at [871, 266] on div at bounding box center [936, 509] width 429 height 1019
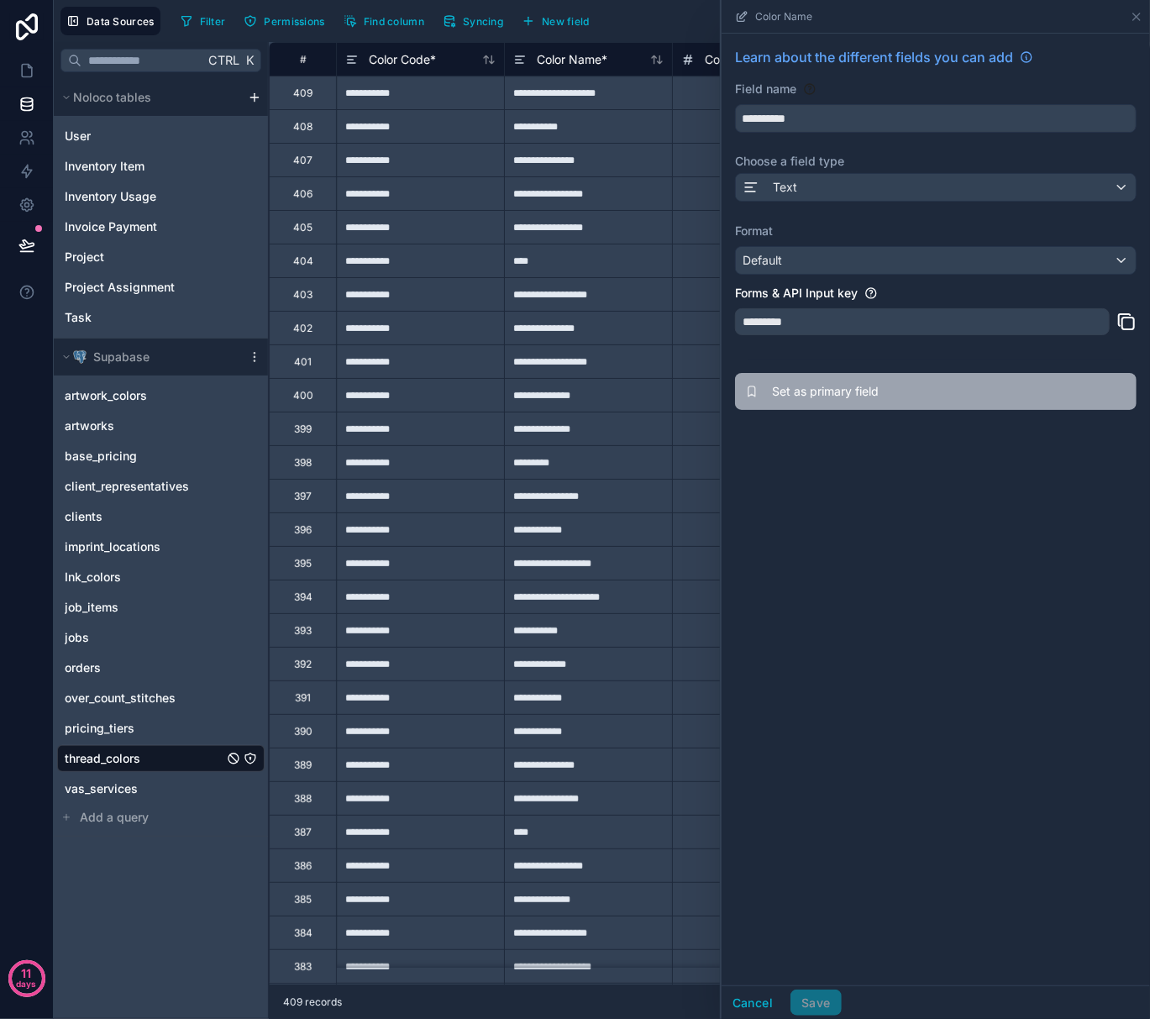
click at [815, 394] on span "Set as primary field" at bounding box center [893, 391] width 242 height 17
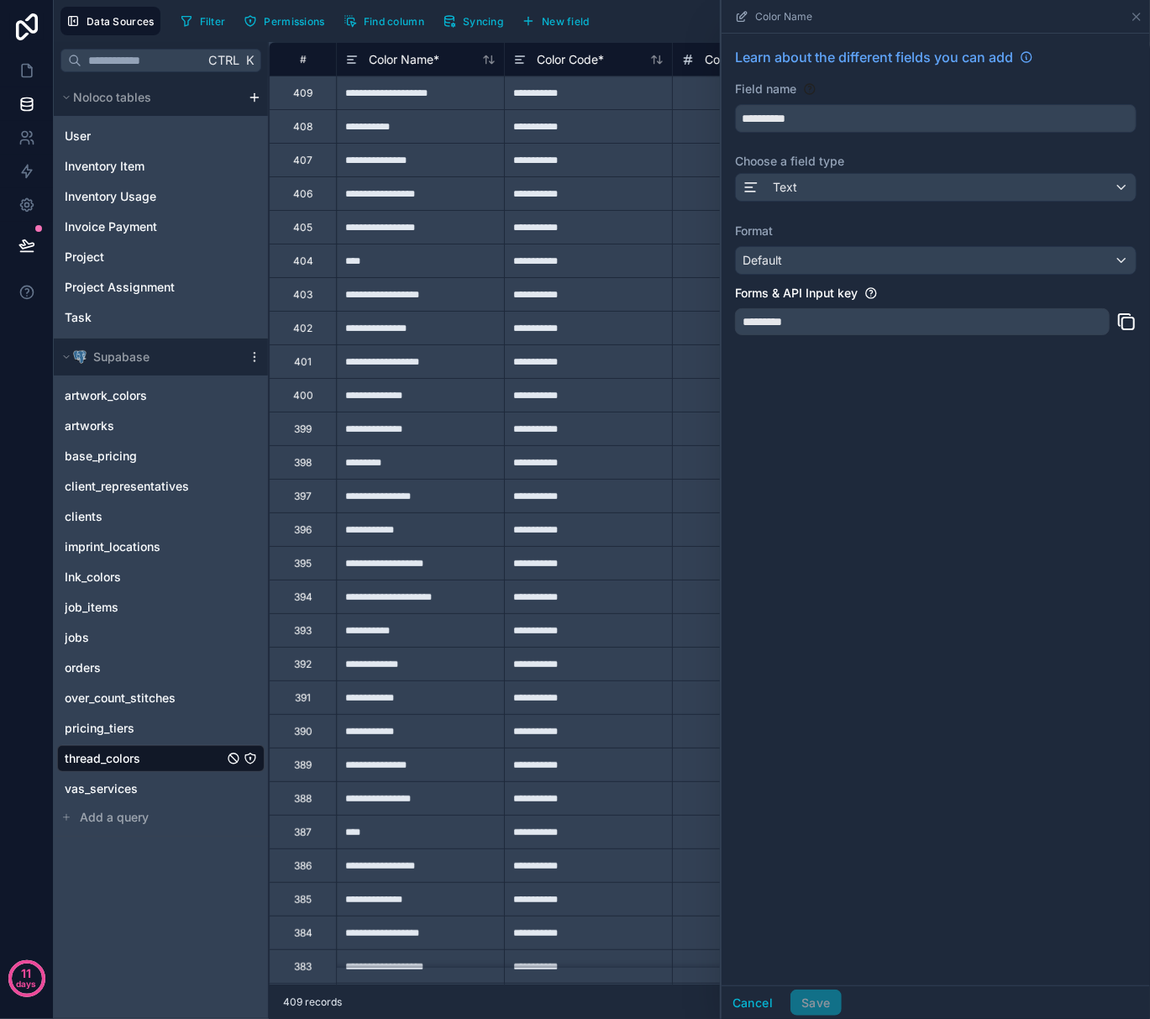
click at [986, 576] on div "**********" at bounding box center [936, 510] width 429 height 952
click at [1138, 18] on icon at bounding box center [1136, 16] width 13 height 13
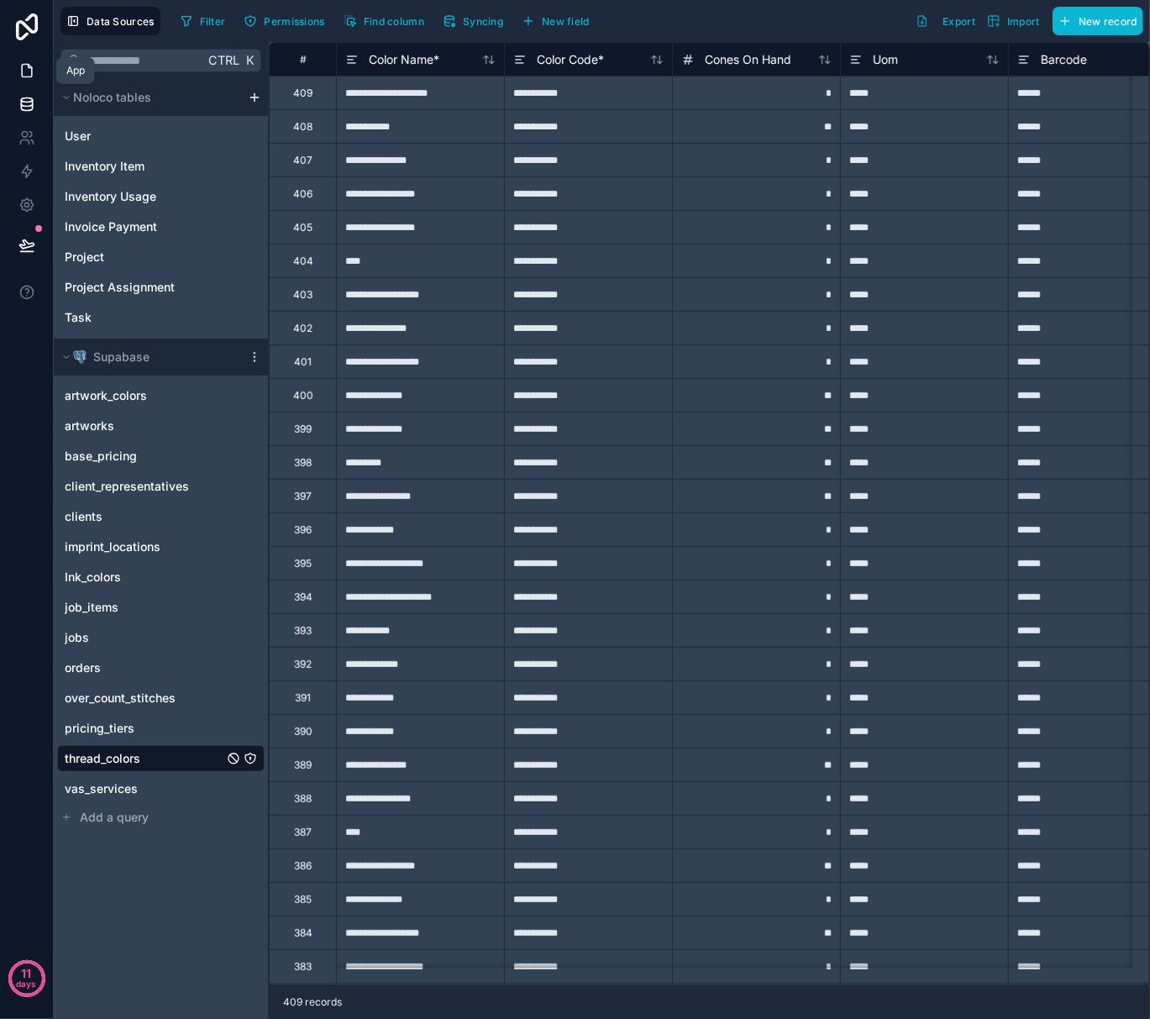
click at [30, 71] on icon at bounding box center [26, 70] width 17 height 17
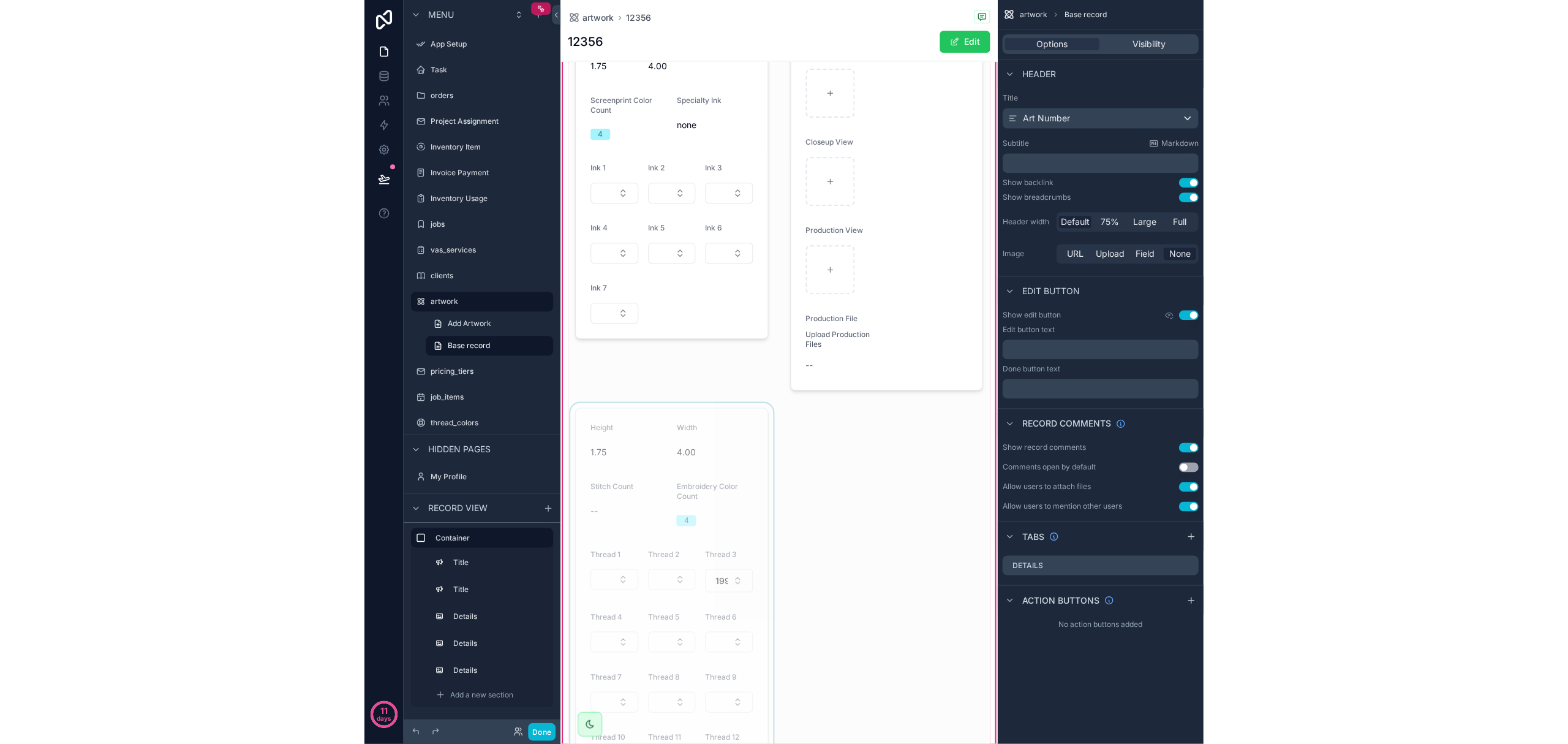
scroll to position [163, 0]
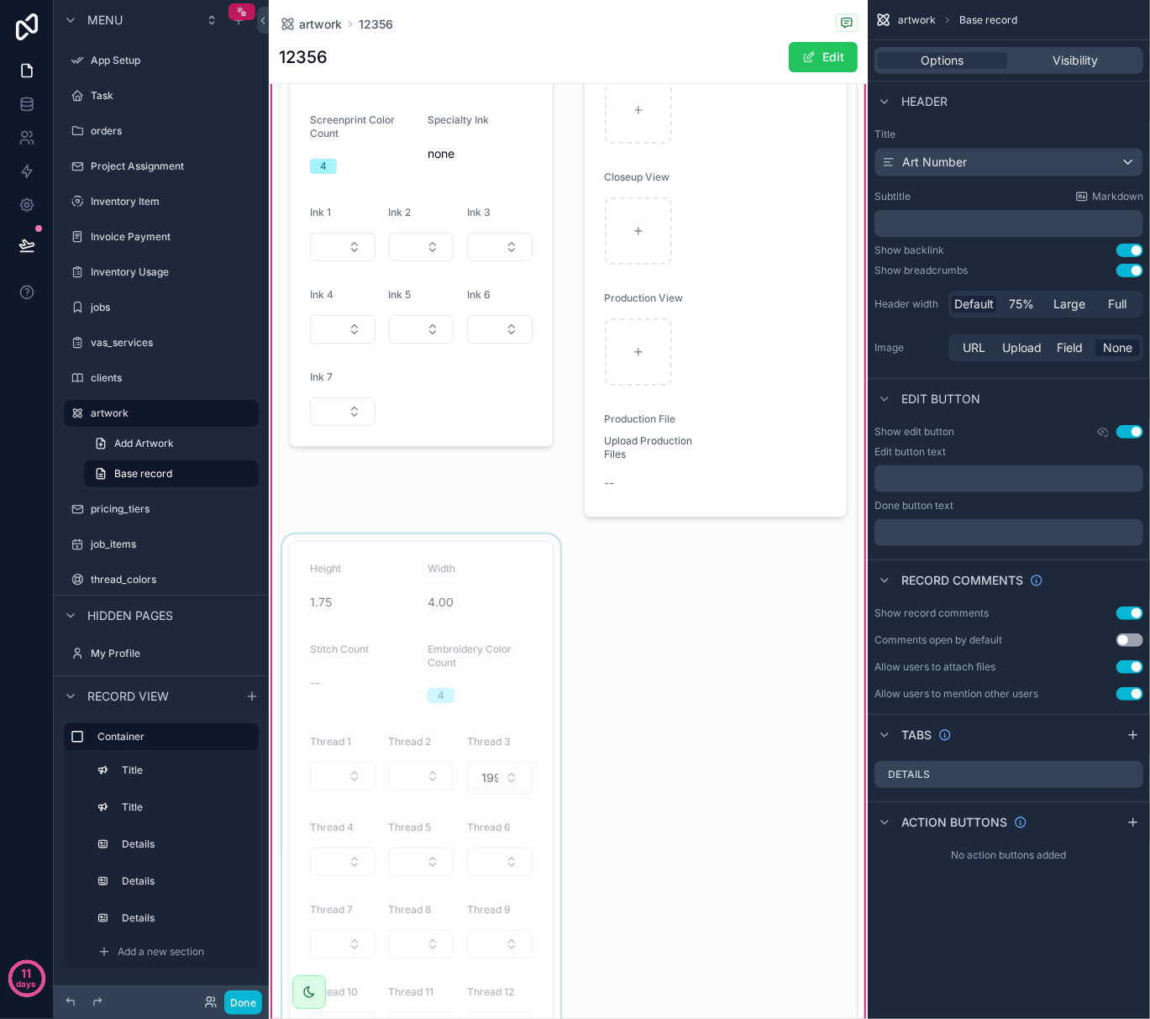
click at [422, 778] on div "scrollable content" at bounding box center [421, 842] width 285 height 617
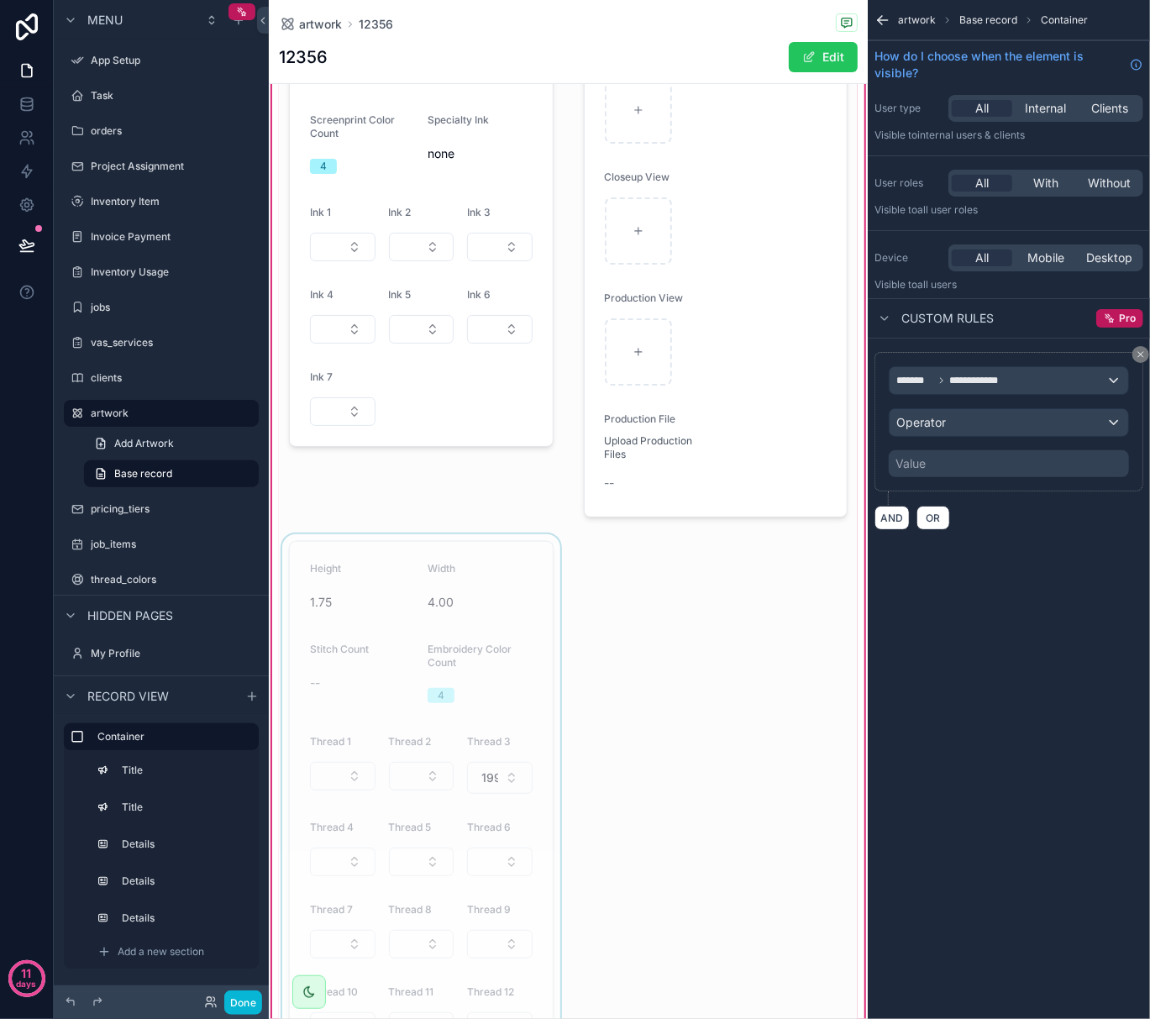
click at [422, 778] on div "scrollable content" at bounding box center [421, 842] width 285 height 617
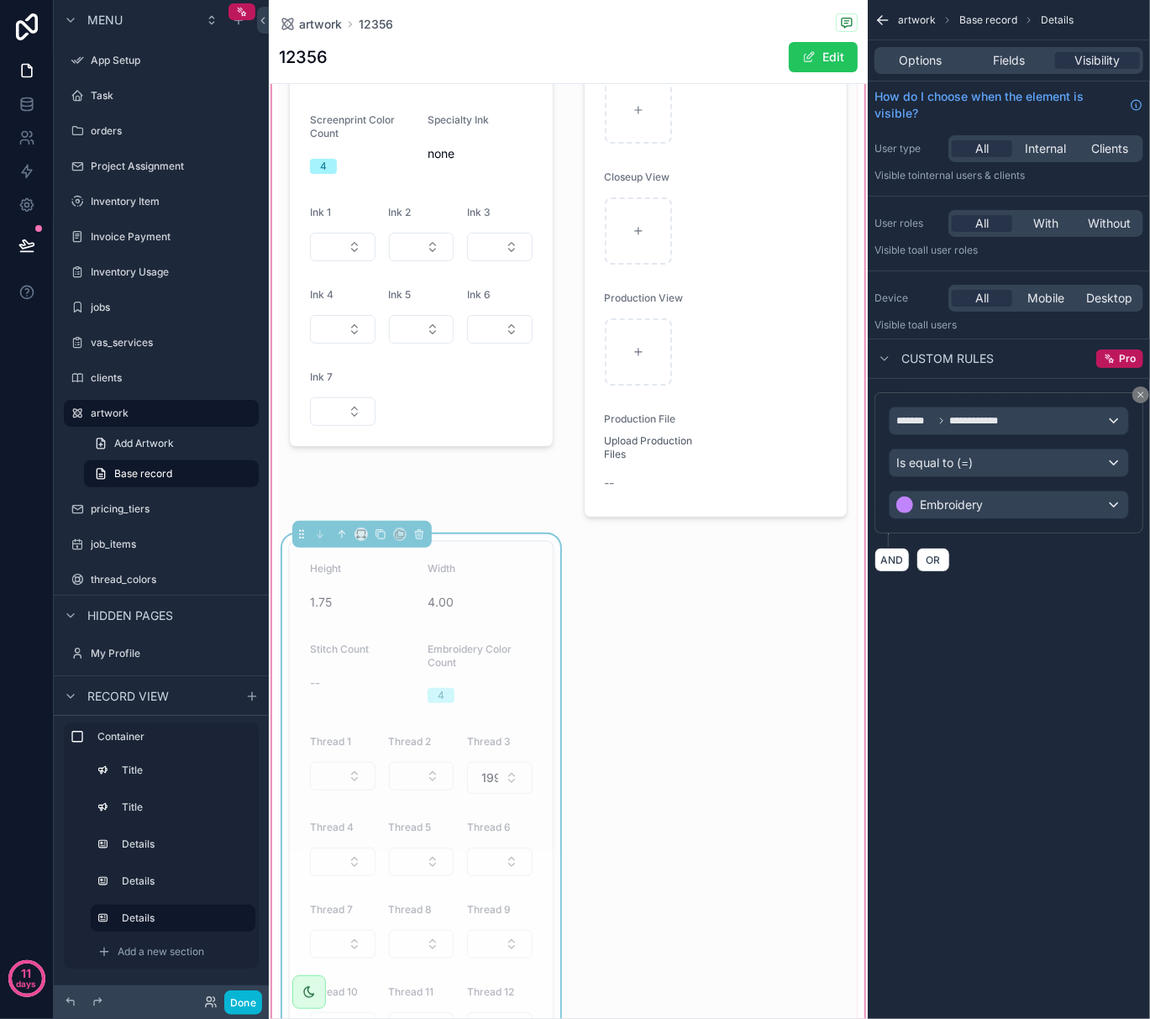
click at [422, 778] on button "Select Button" at bounding box center [422, 776] width 66 height 29
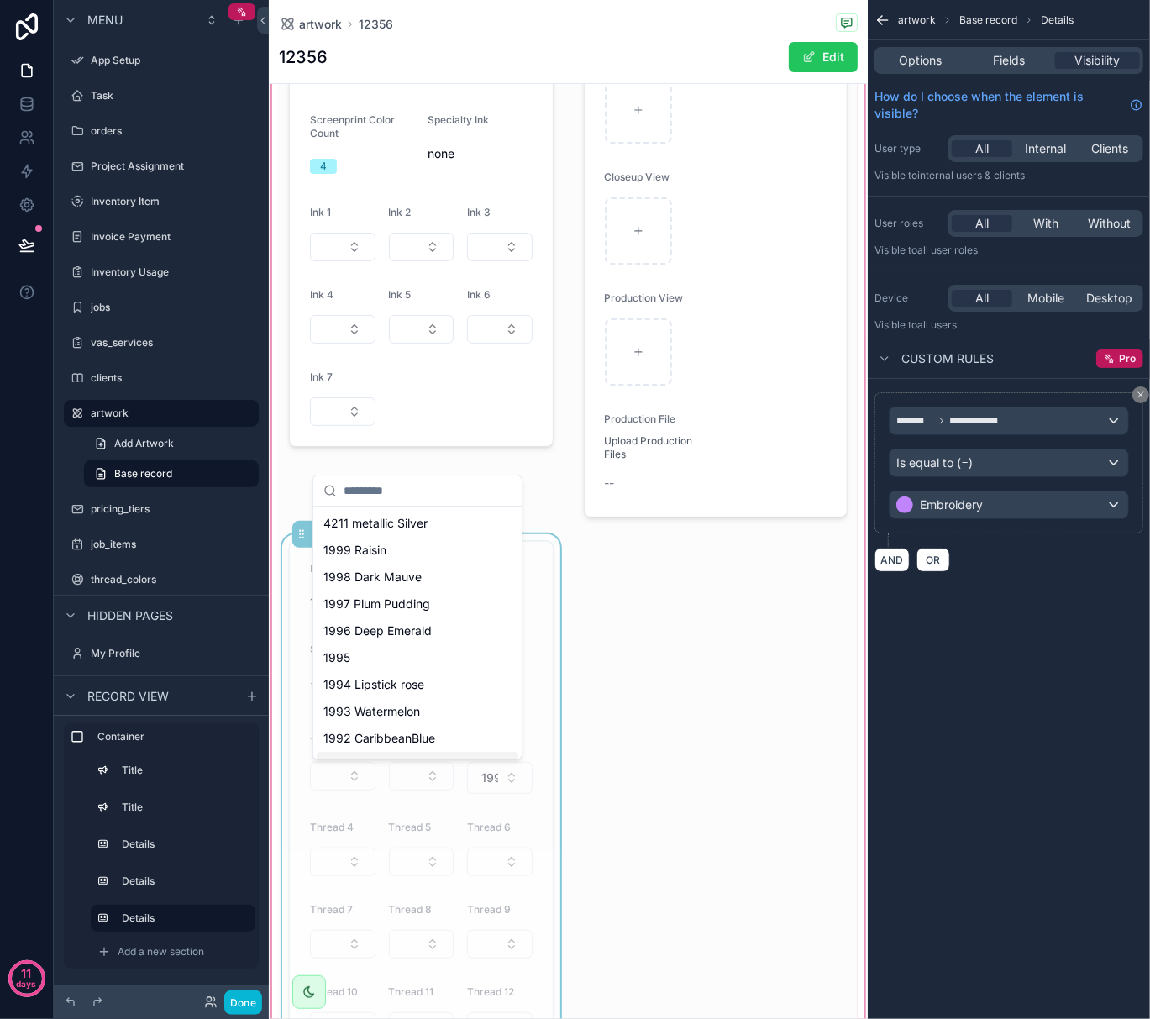
click at [775, 709] on div "Wax Family Printing 12356 Shirt - Left Chest When Worn Height 1.75 Width 4.00 S…" at bounding box center [568, 521] width 579 height 1260
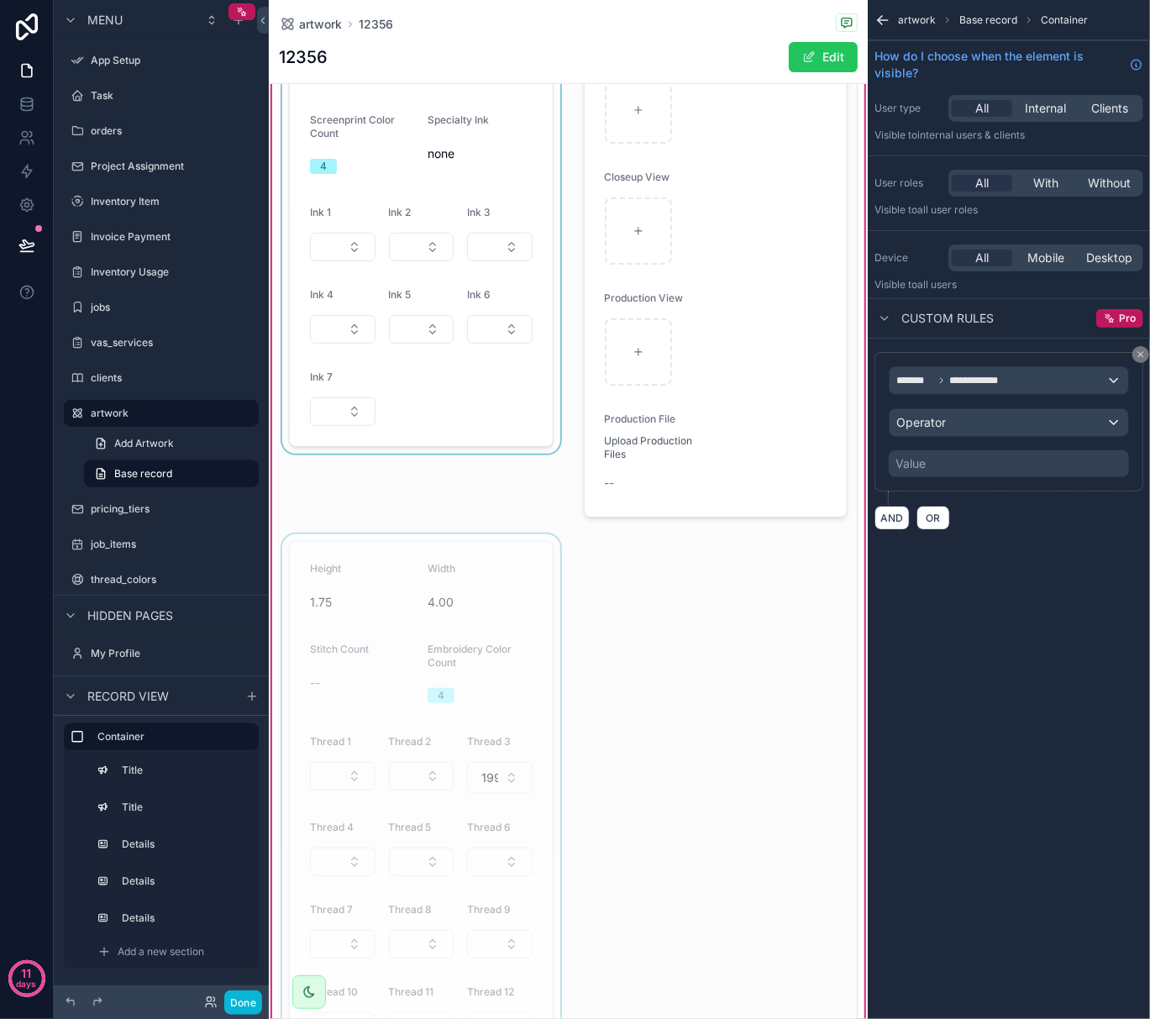
click at [350, 255] on div "scrollable content" at bounding box center [421, 264] width 285 height 519
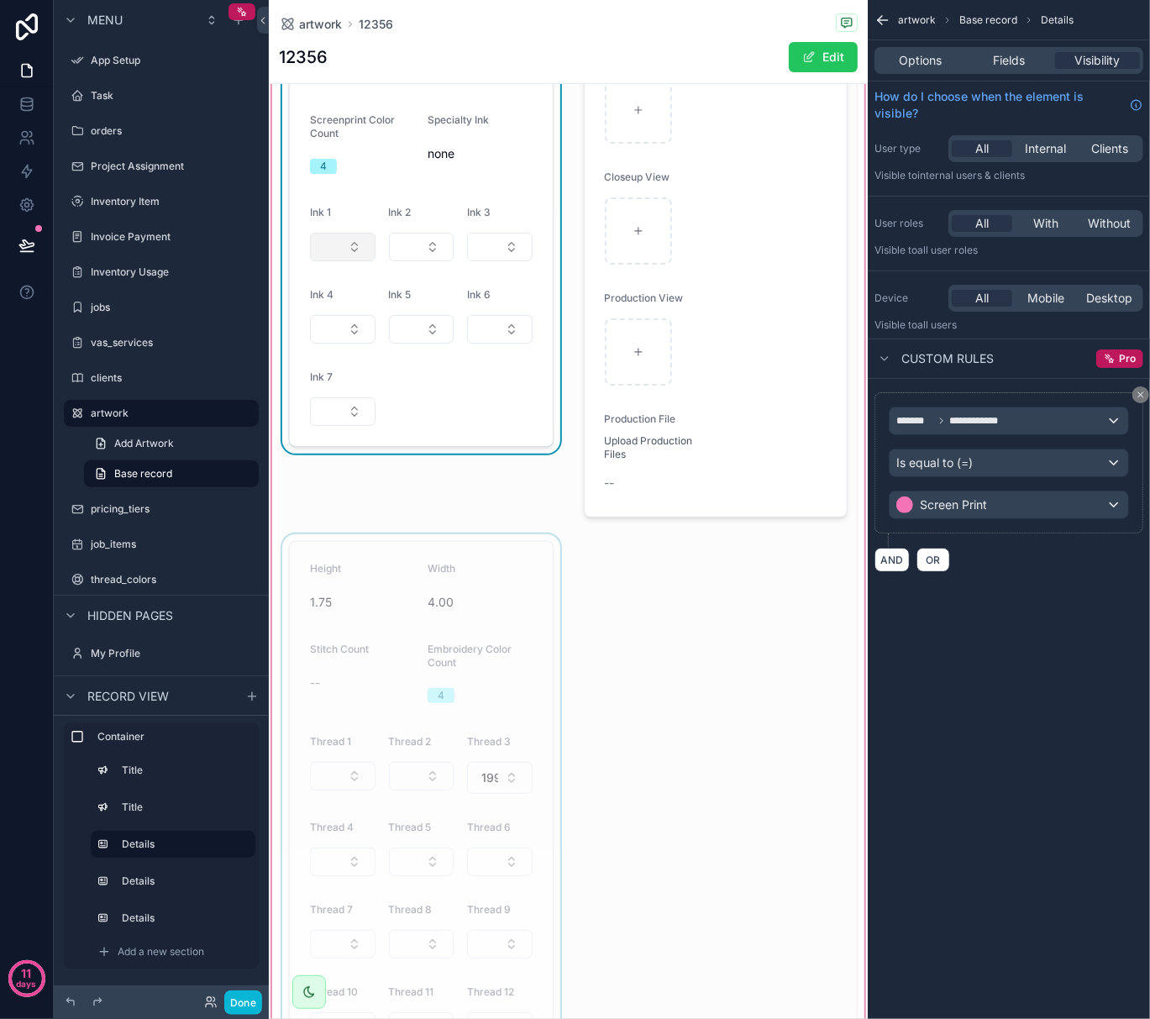
click at [351, 255] on button "Select Button" at bounding box center [343, 247] width 66 height 29
type input "*"
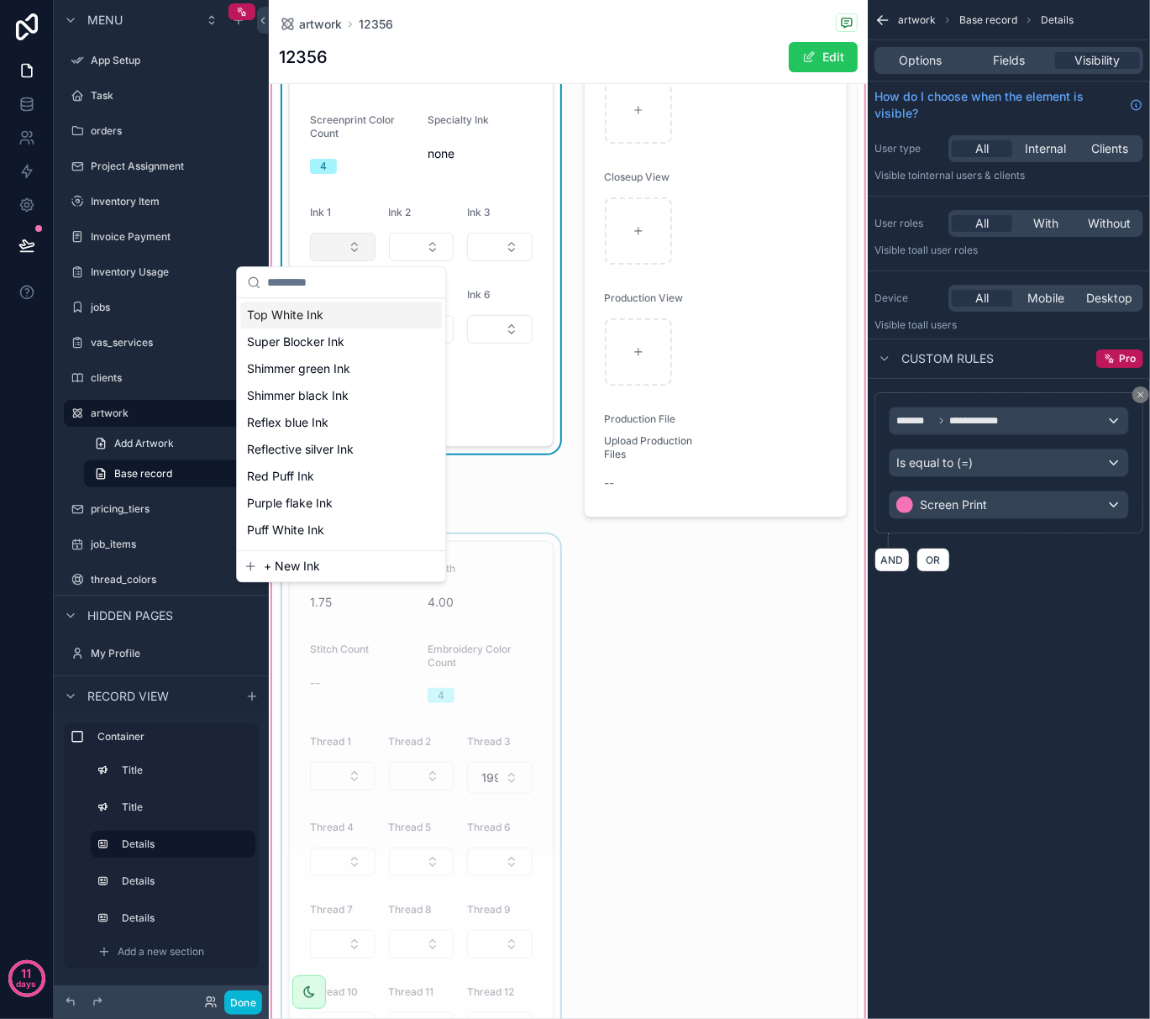
click at [329, 250] on button "Select Button" at bounding box center [343, 247] width 66 height 29
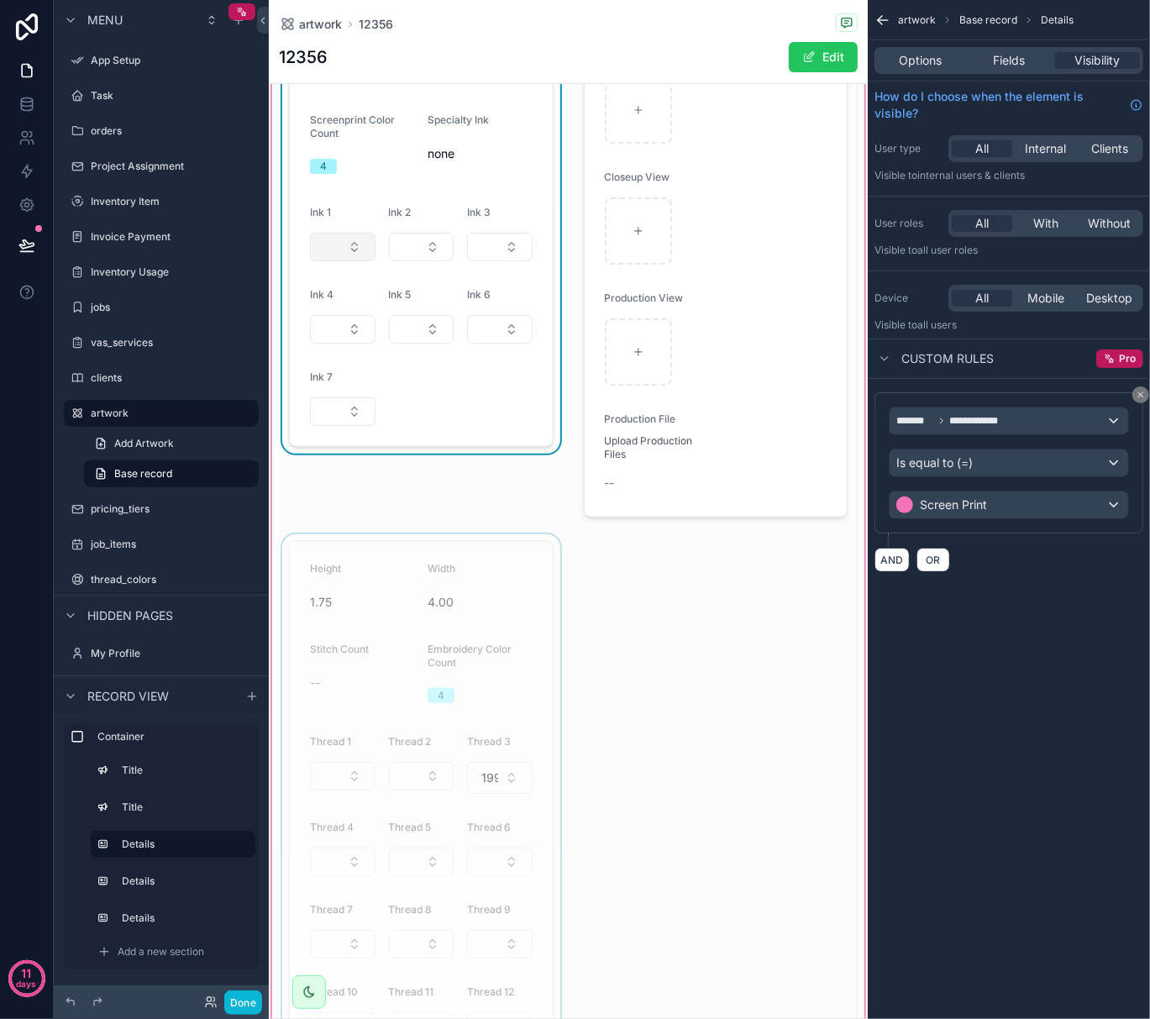
click at [329, 250] on button "Select Button" at bounding box center [343, 247] width 66 height 29
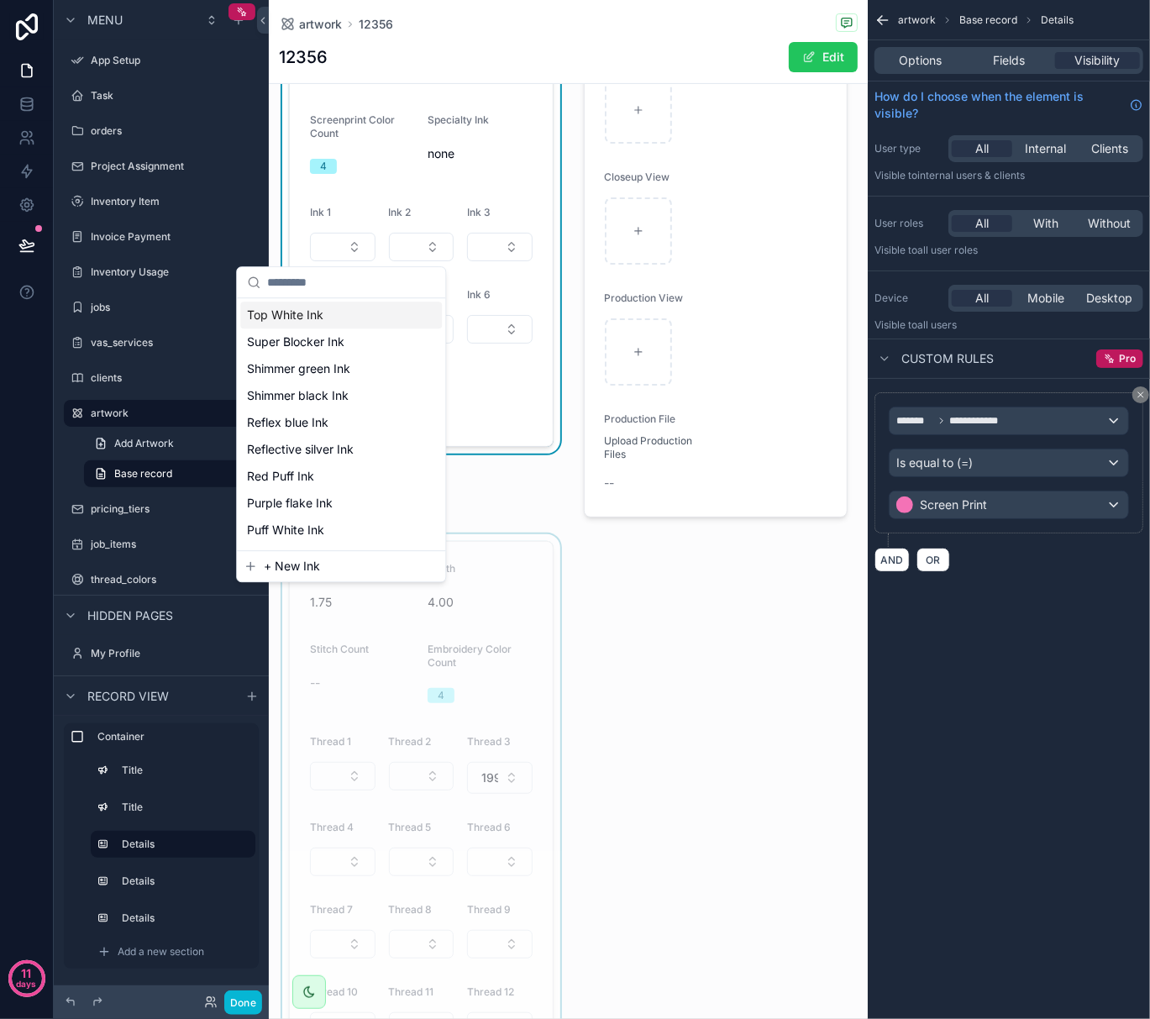
click at [321, 297] on input "scrollable content" at bounding box center [351, 282] width 168 height 30
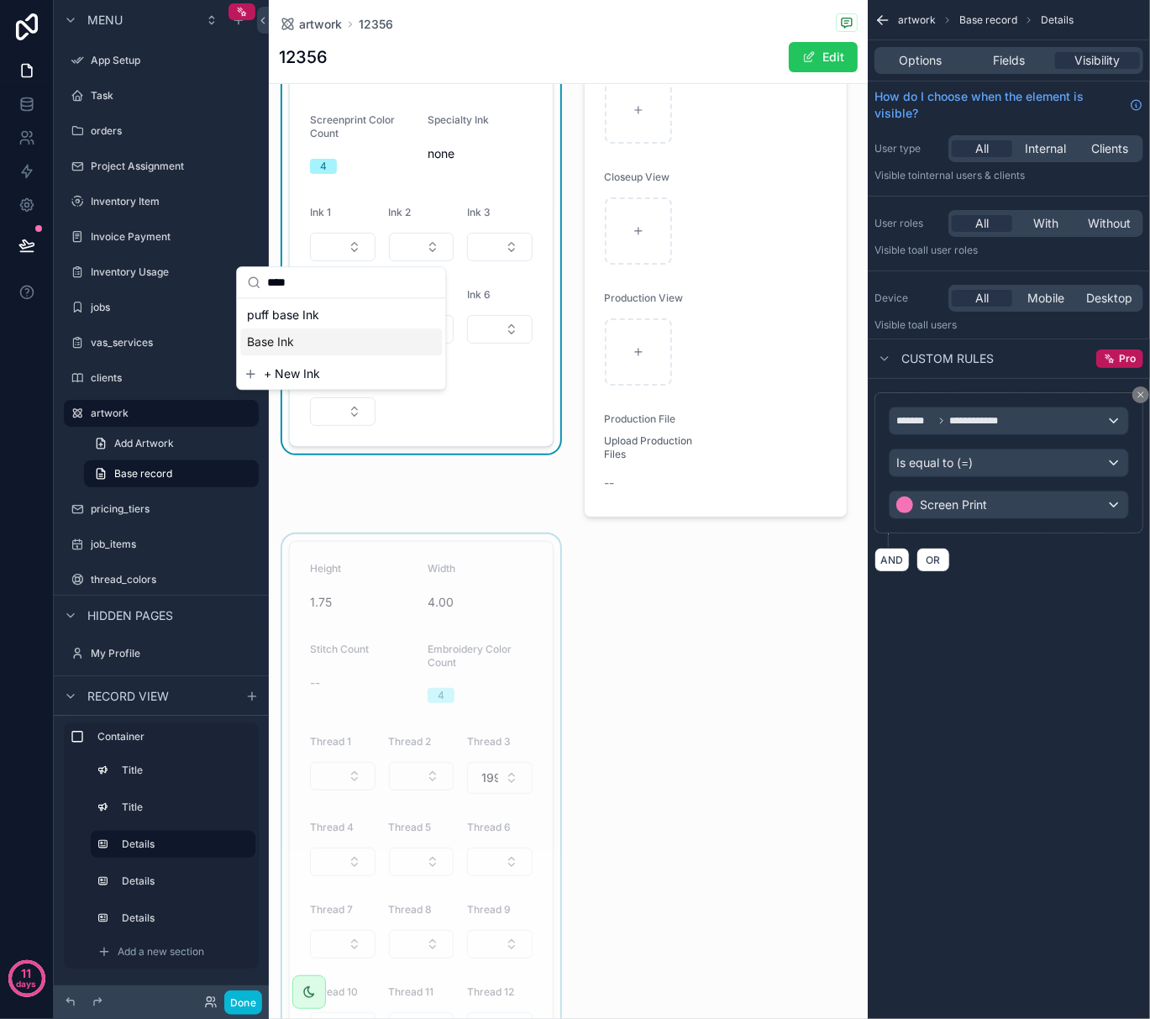
type input "****"
click at [293, 341] on span "Base Ink" at bounding box center [270, 342] width 47 height 17
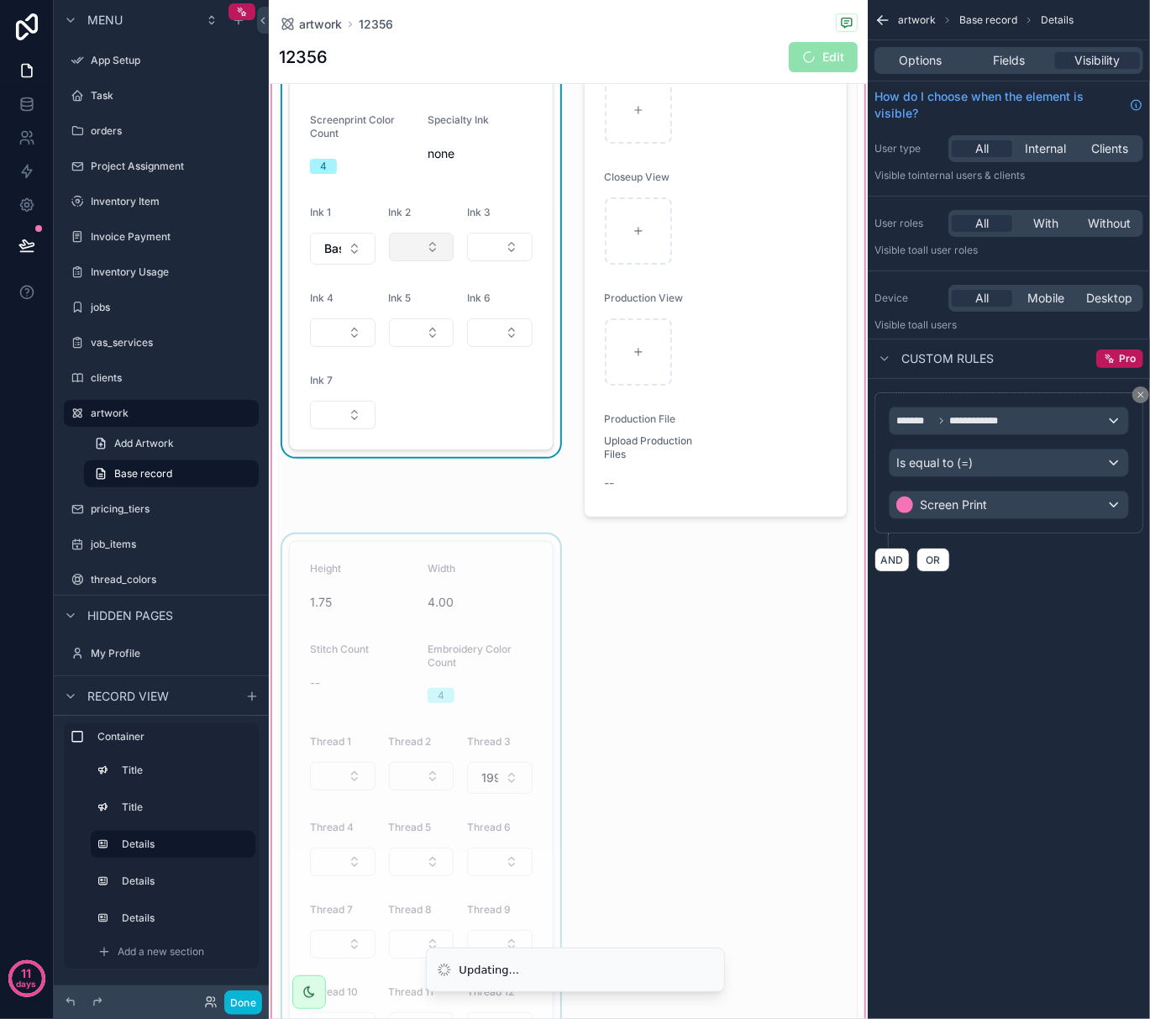
click at [417, 253] on button "Select Button" at bounding box center [422, 247] width 66 height 29
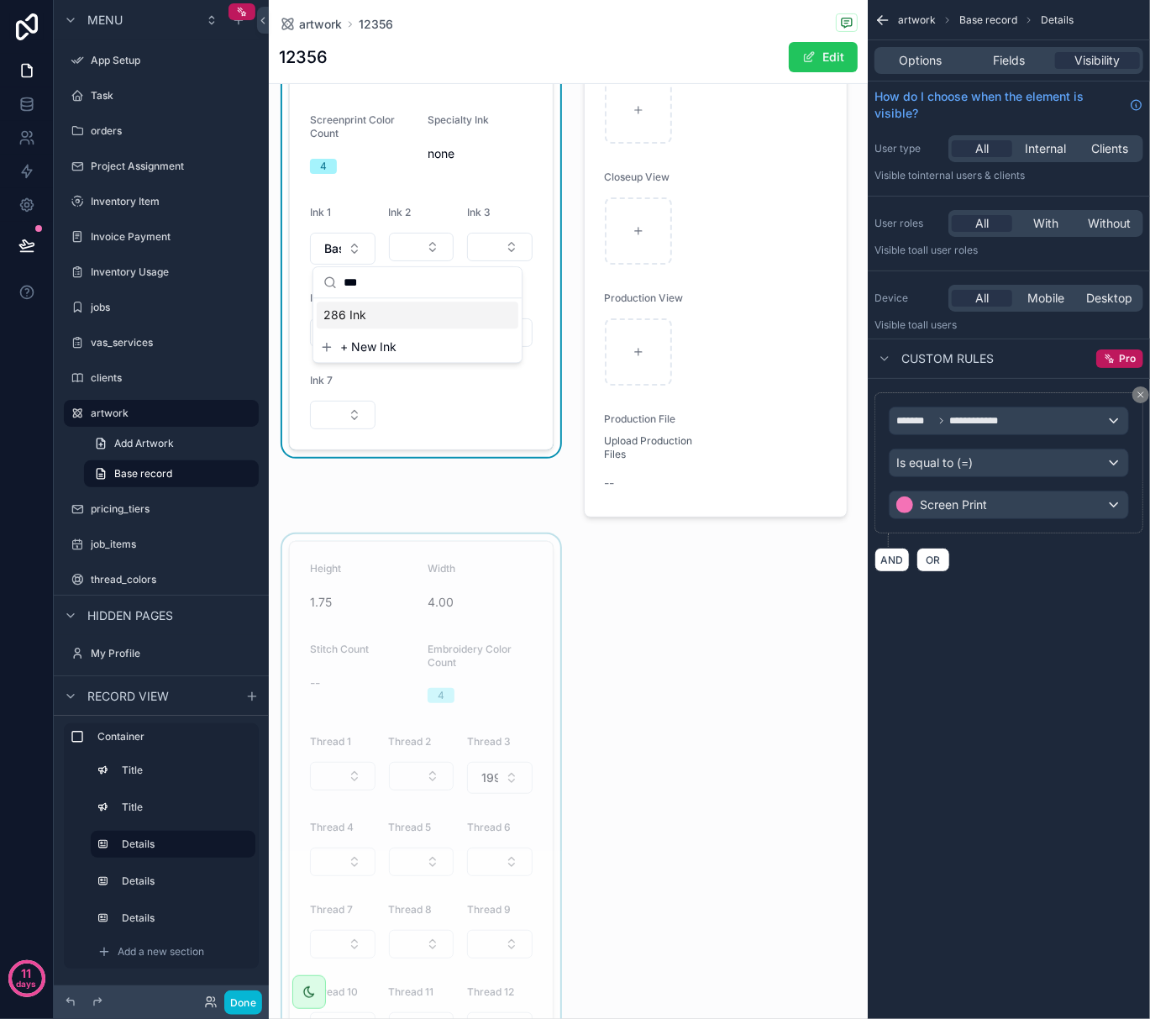
type input "***"
click at [365, 319] on span "286 Ink" at bounding box center [344, 315] width 43 height 17
click at [25, 103] on icon at bounding box center [26, 104] width 17 height 17
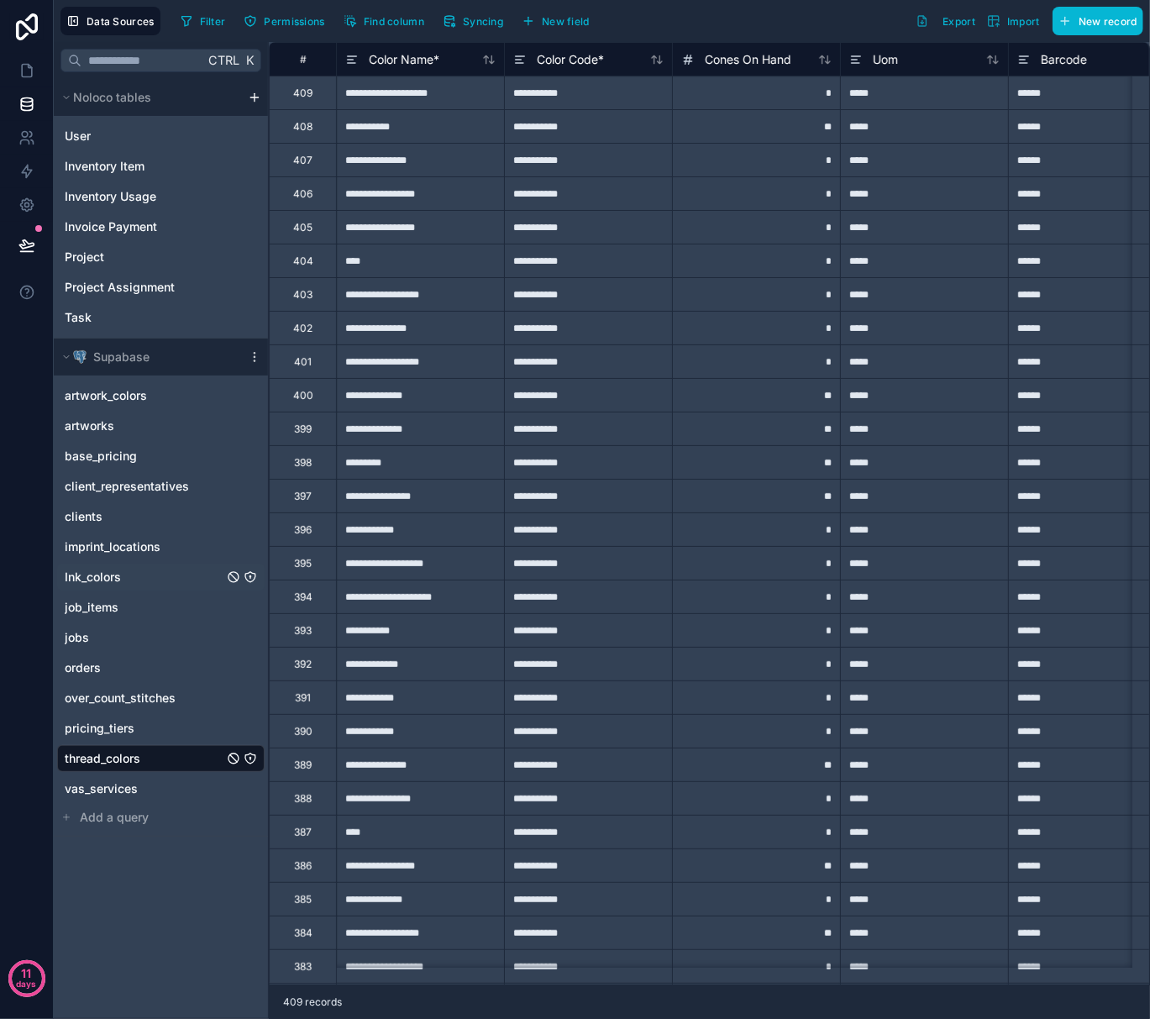
click at [112, 576] on span "Ink_colors" at bounding box center [93, 577] width 56 height 17
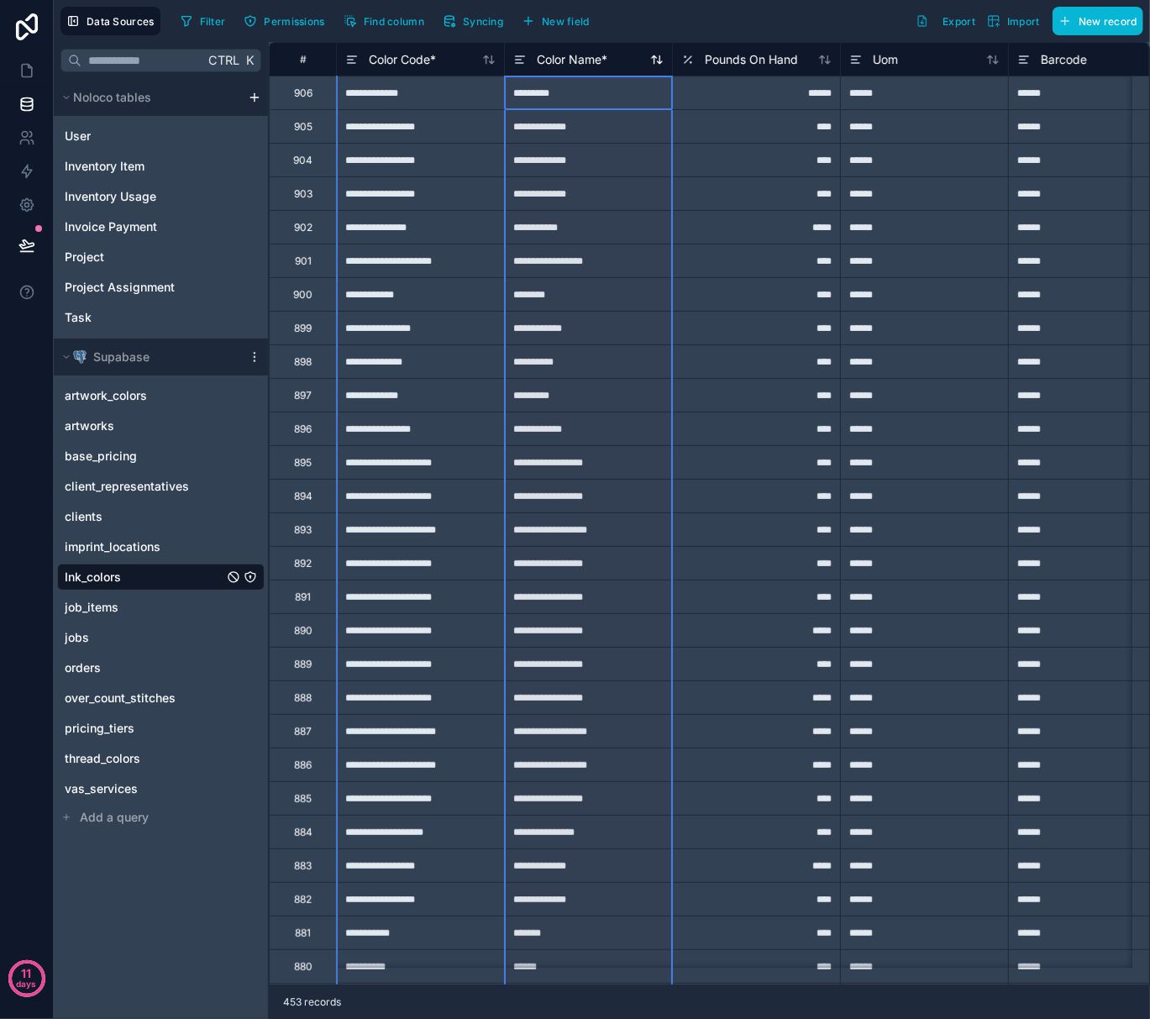
click at [582, 66] on span "Color Name *" at bounding box center [572, 59] width 71 height 17
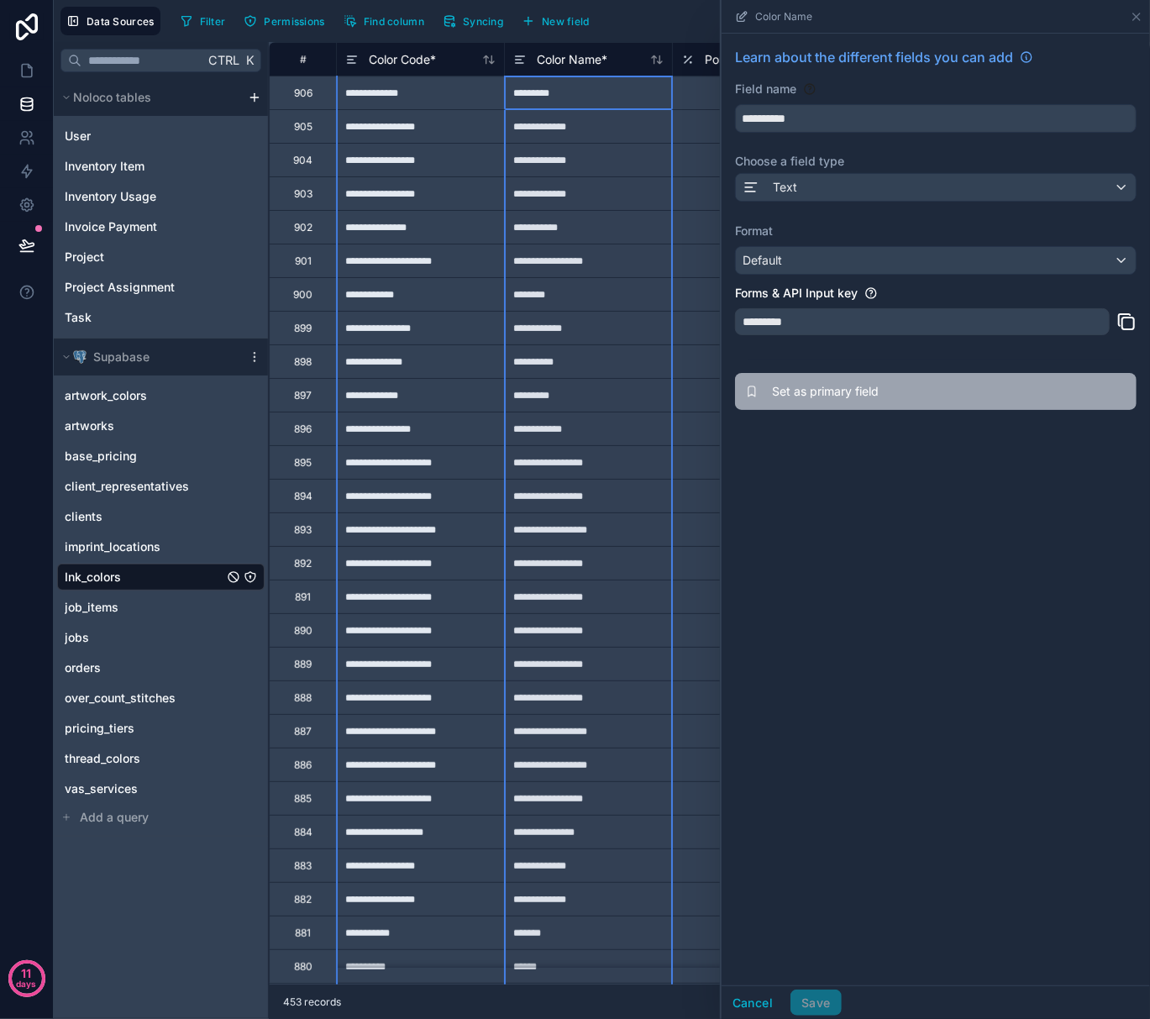
click at [811, 388] on span "Set as primary field" at bounding box center [893, 391] width 242 height 17
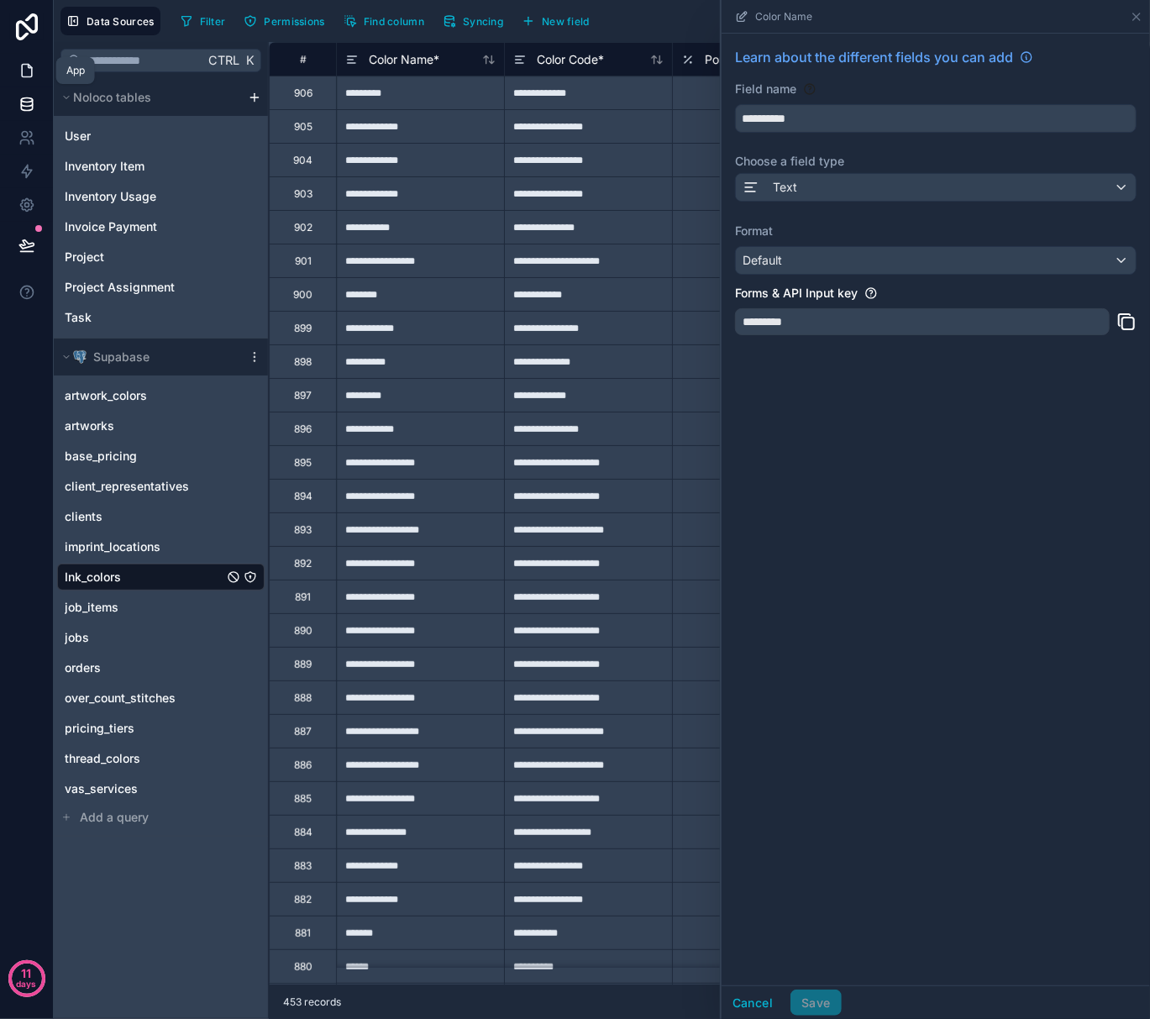
click at [37, 67] on link at bounding box center [26, 71] width 53 height 34
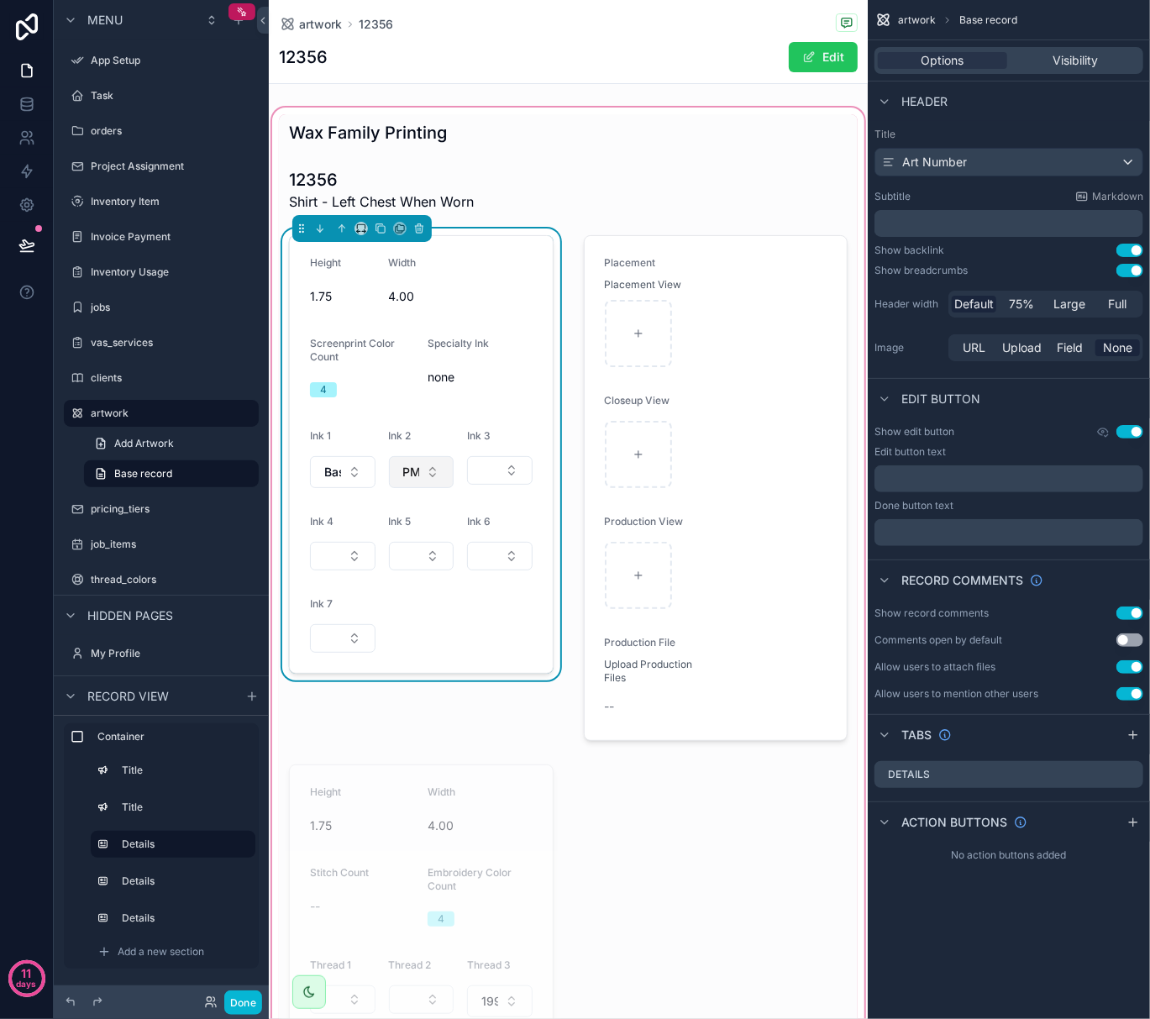
click at [427, 476] on button "PMS 286 C" at bounding box center [422, 472] width 66 height 32
type input "***"
click at [485, 464] on button "Select Button" at bounding box center [500, 470] width 66 height 29
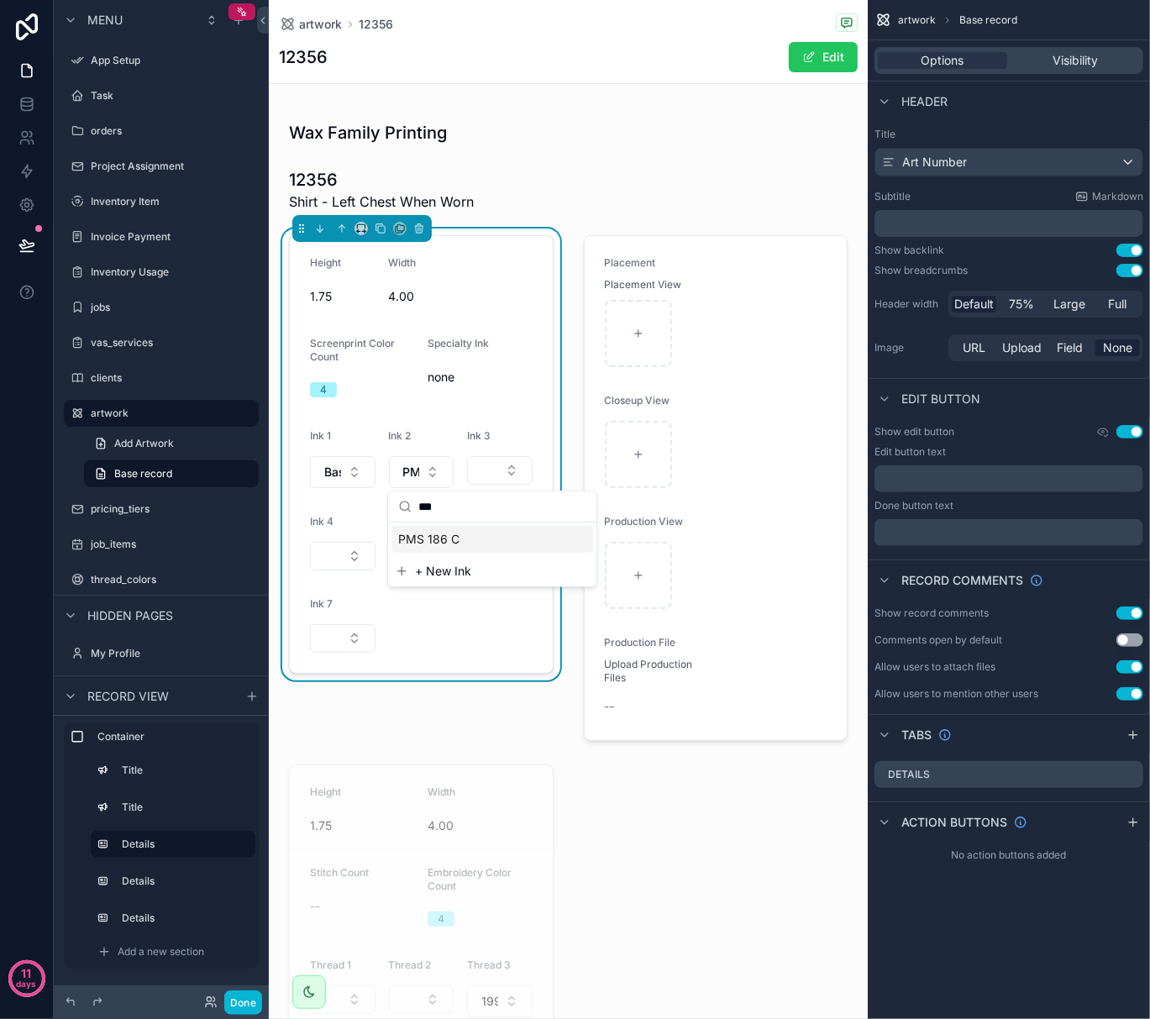
type input "***"
click at [439, 544] on span "PMS 186 C" at bounding box center [428, 539] width 61 height 17
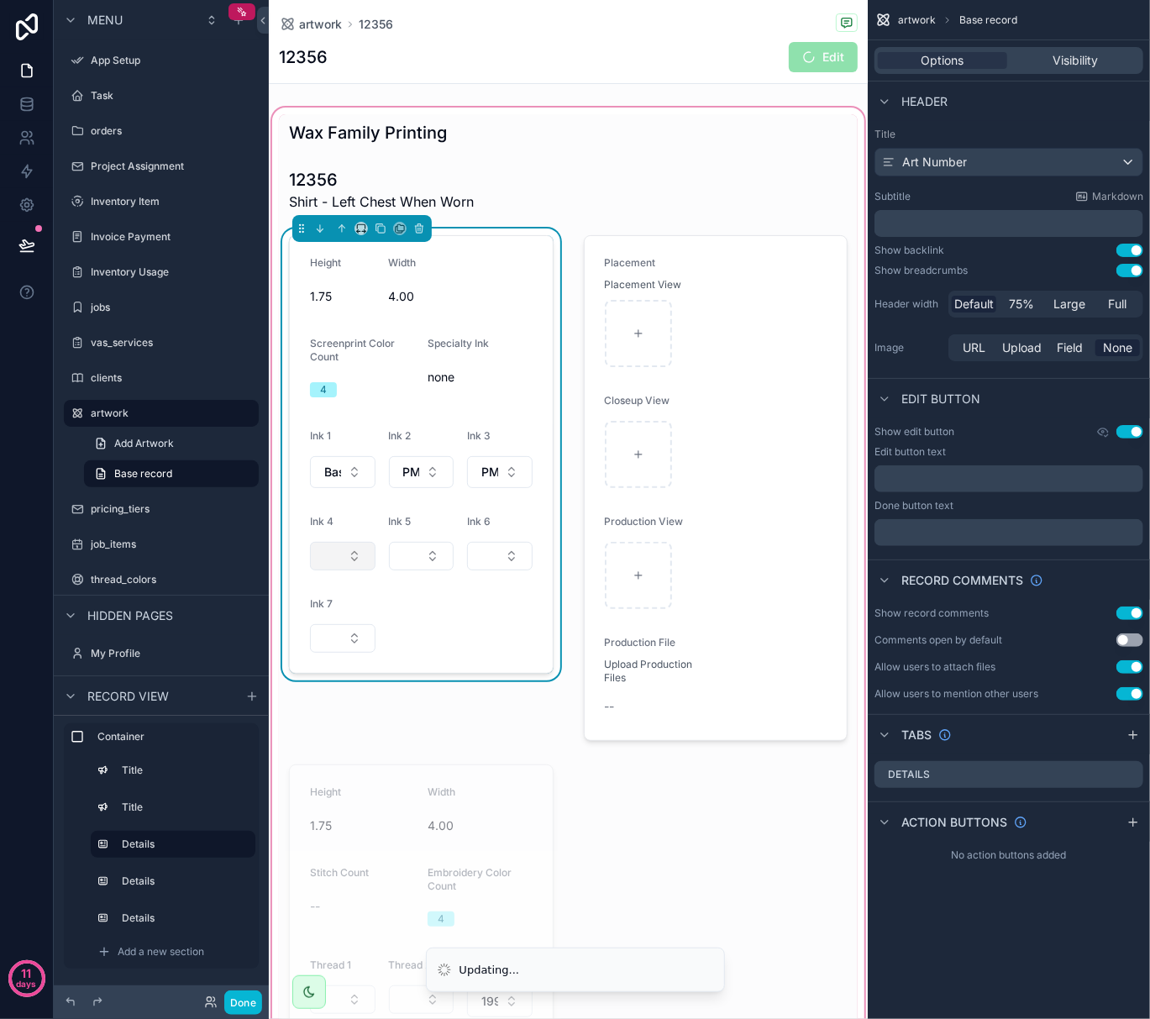
click at [344, 555] on button "Select Button" at bounding box center [343, 556] width 66 height 29
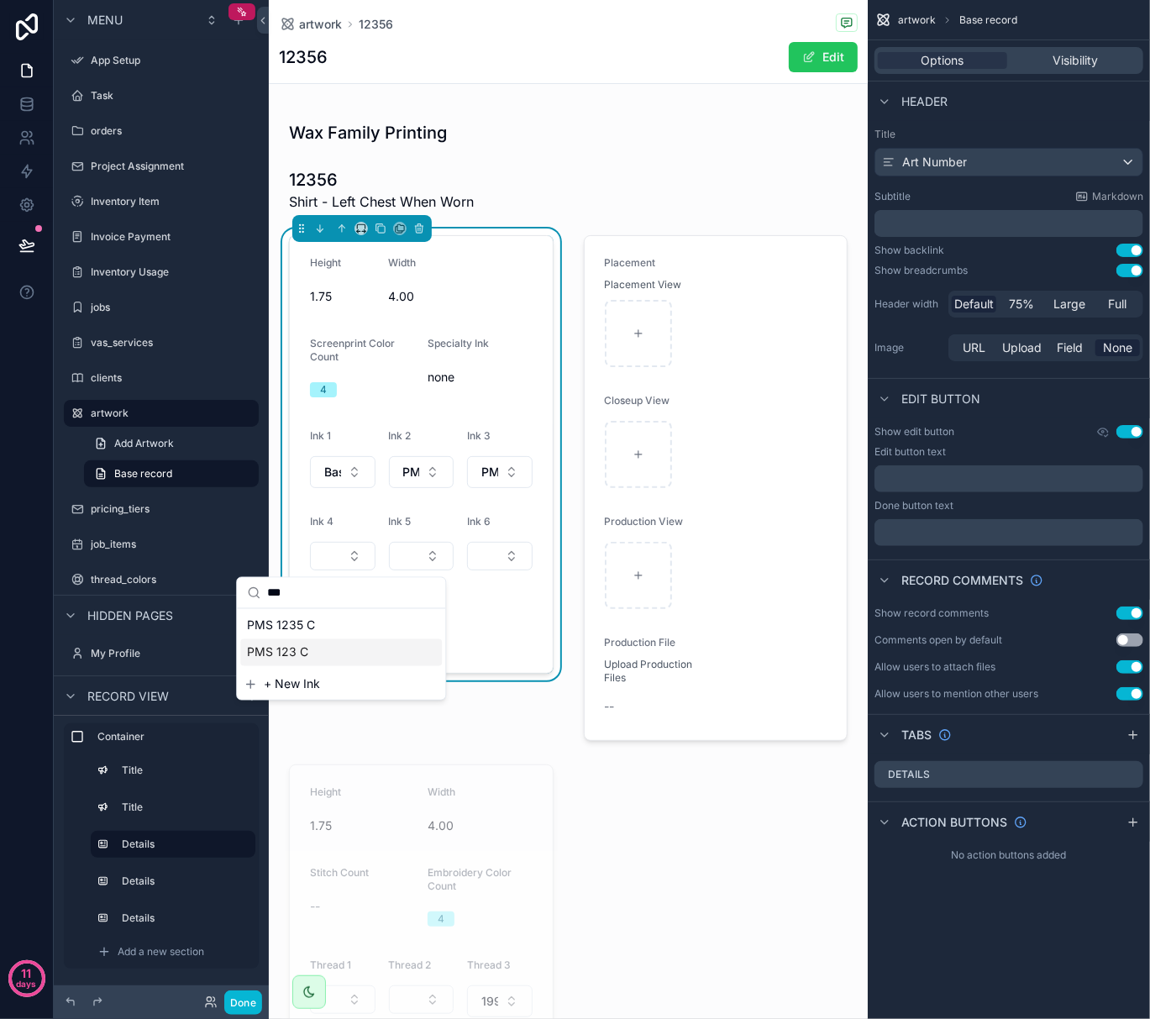
type input "***"
click at [304, 647] on span "PMS 123 C" at bounding box center [277, 652] width 61 height 17
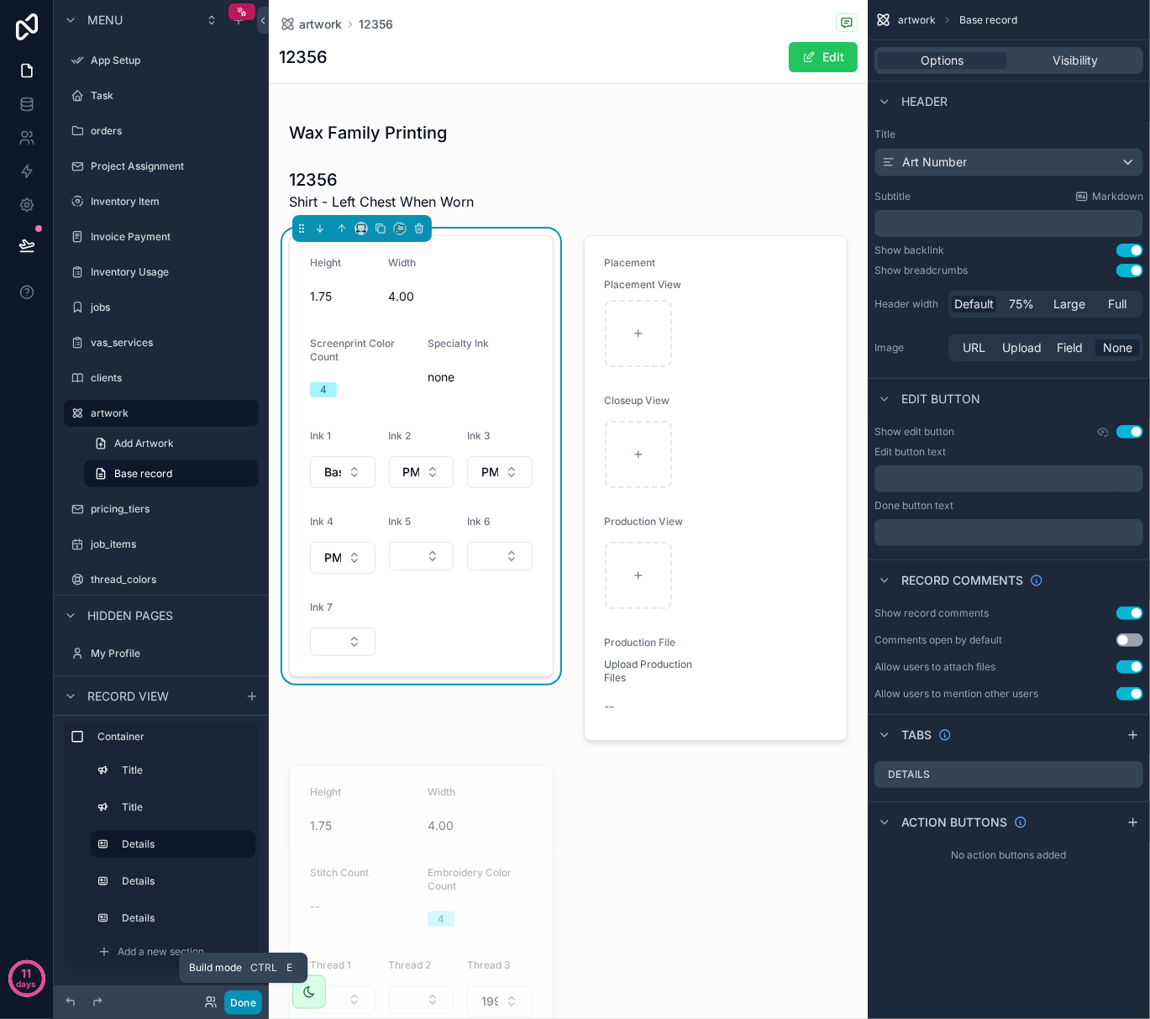
click at [245, 998] on button "Done" at bounding box center [243, 1003] width 38 height 24
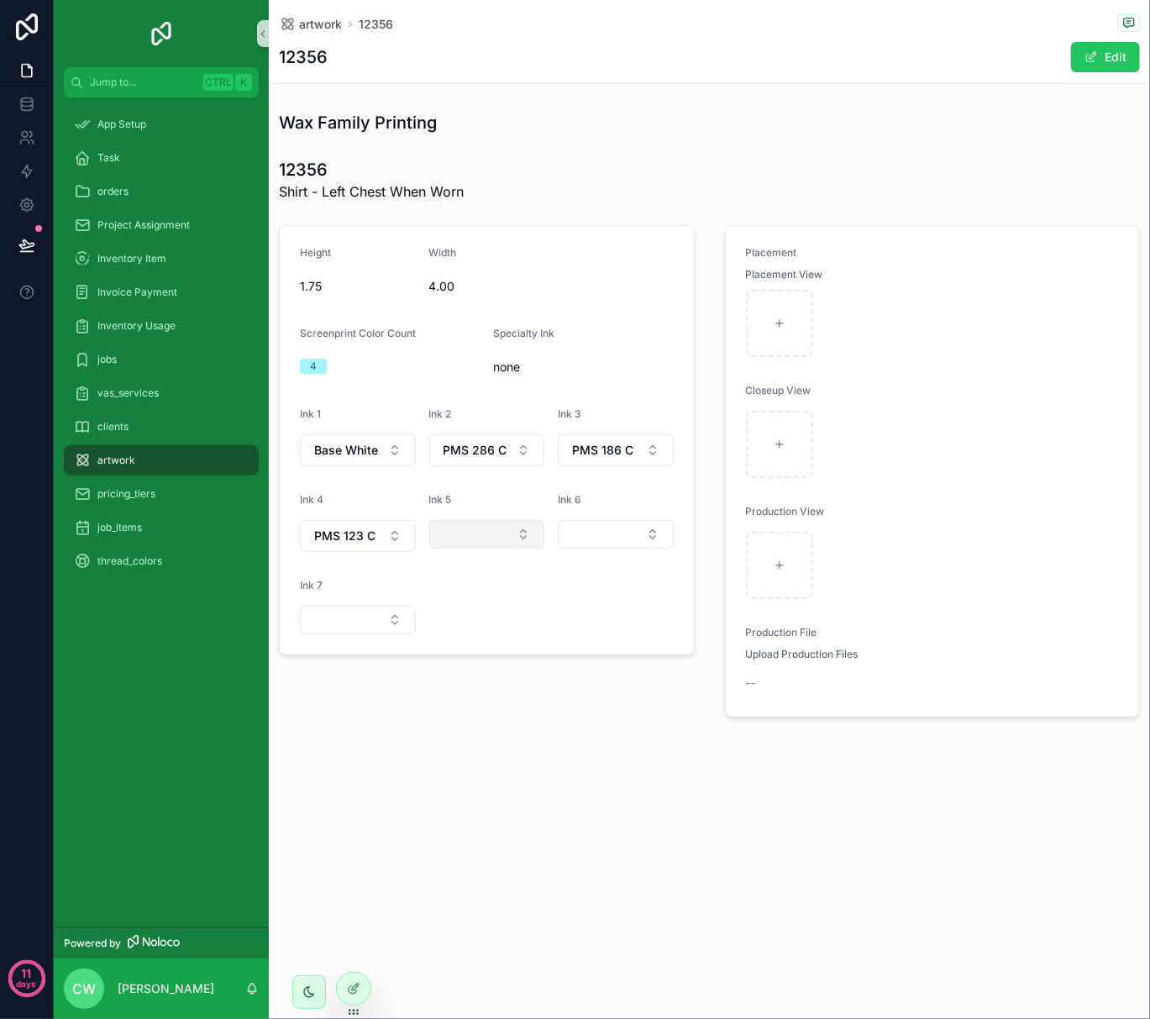
click at [454, 543] on button "Select Button" at bounding box center [487, 534] width 116 height 29
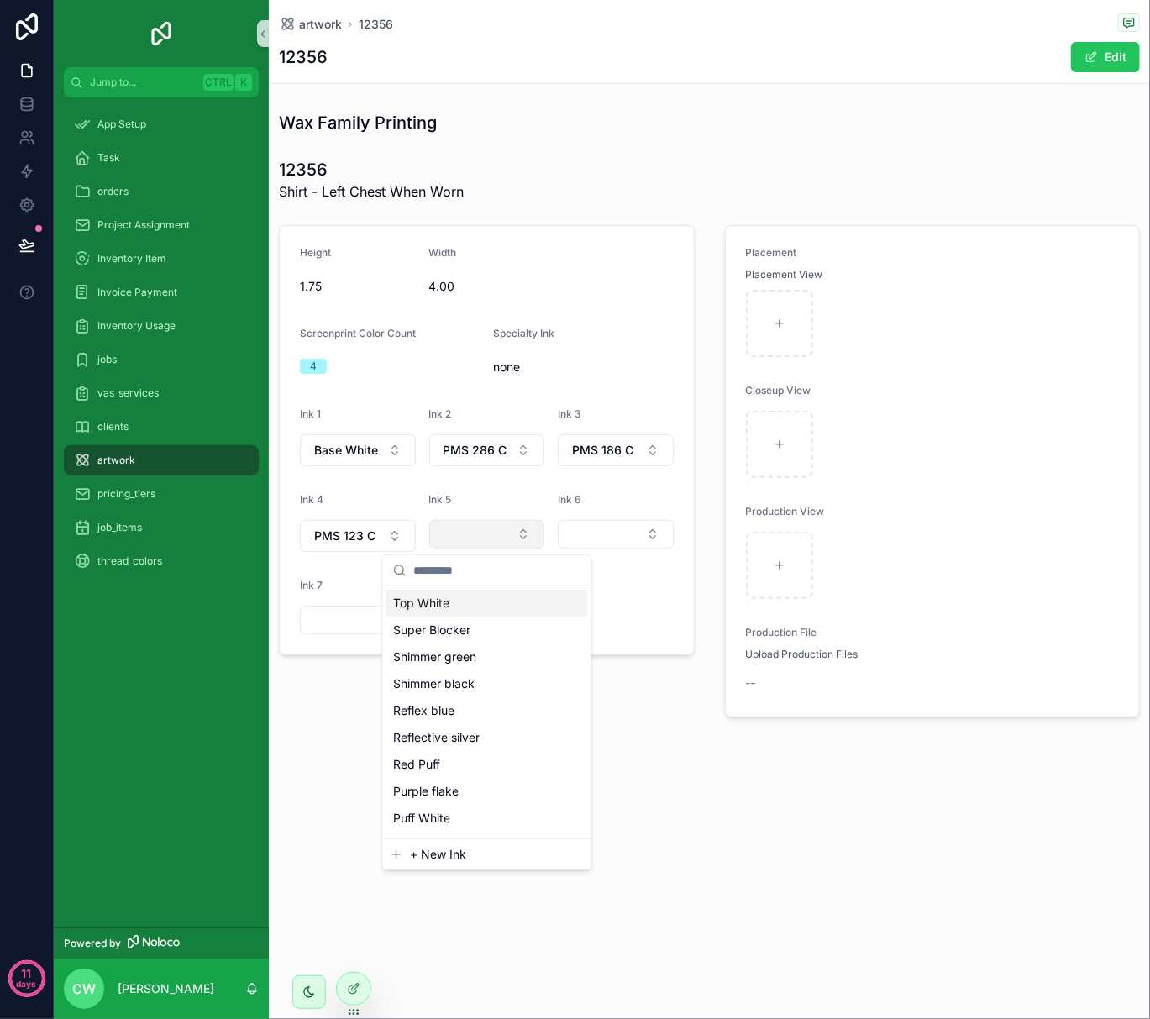
click at [454, 543] on button "Select Button" at bounding box center [487, 534] width 116 height 29
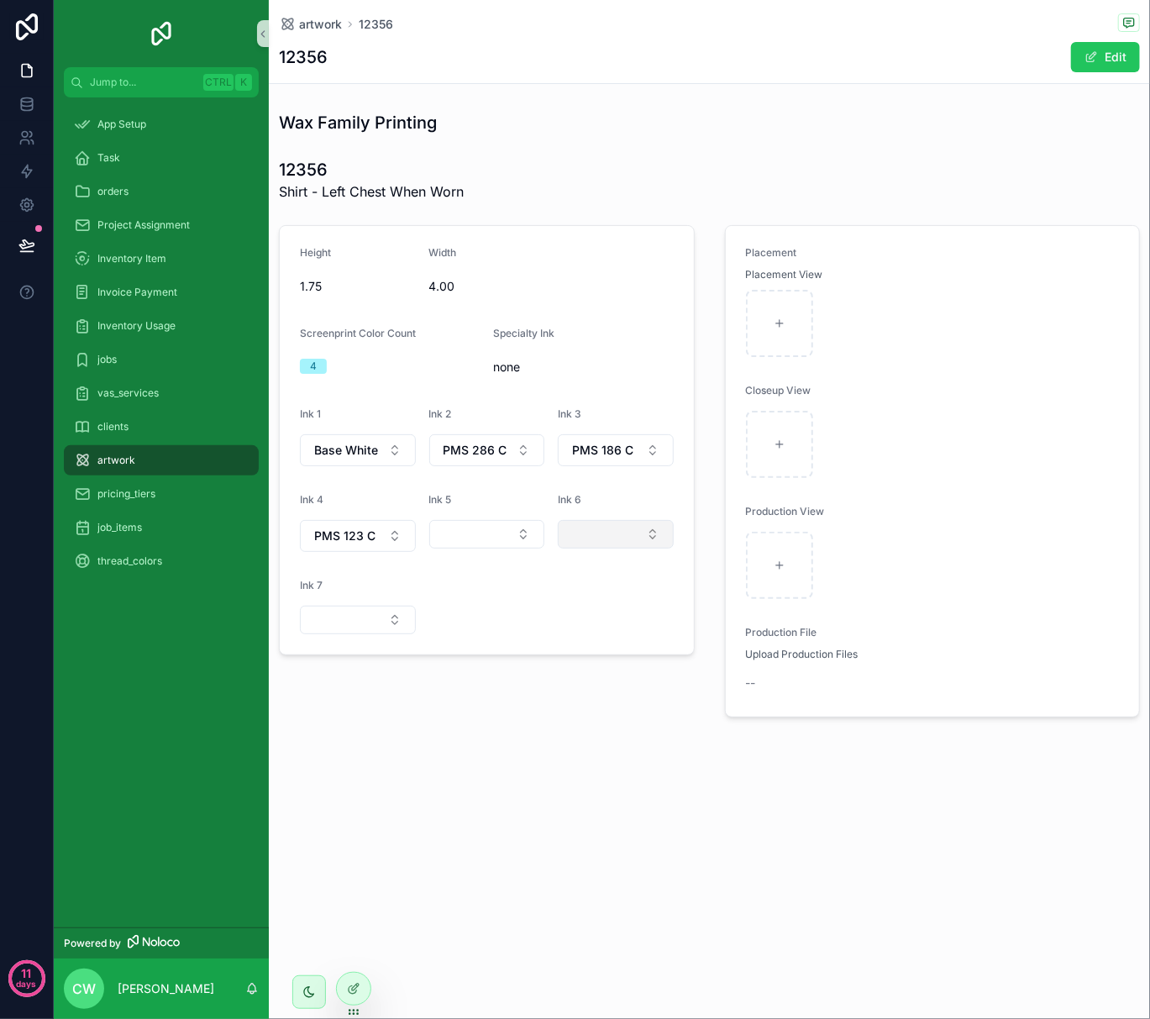
click at [572, 538] on button "Select Button" at bounding box center [616, 534] width 116 height 29
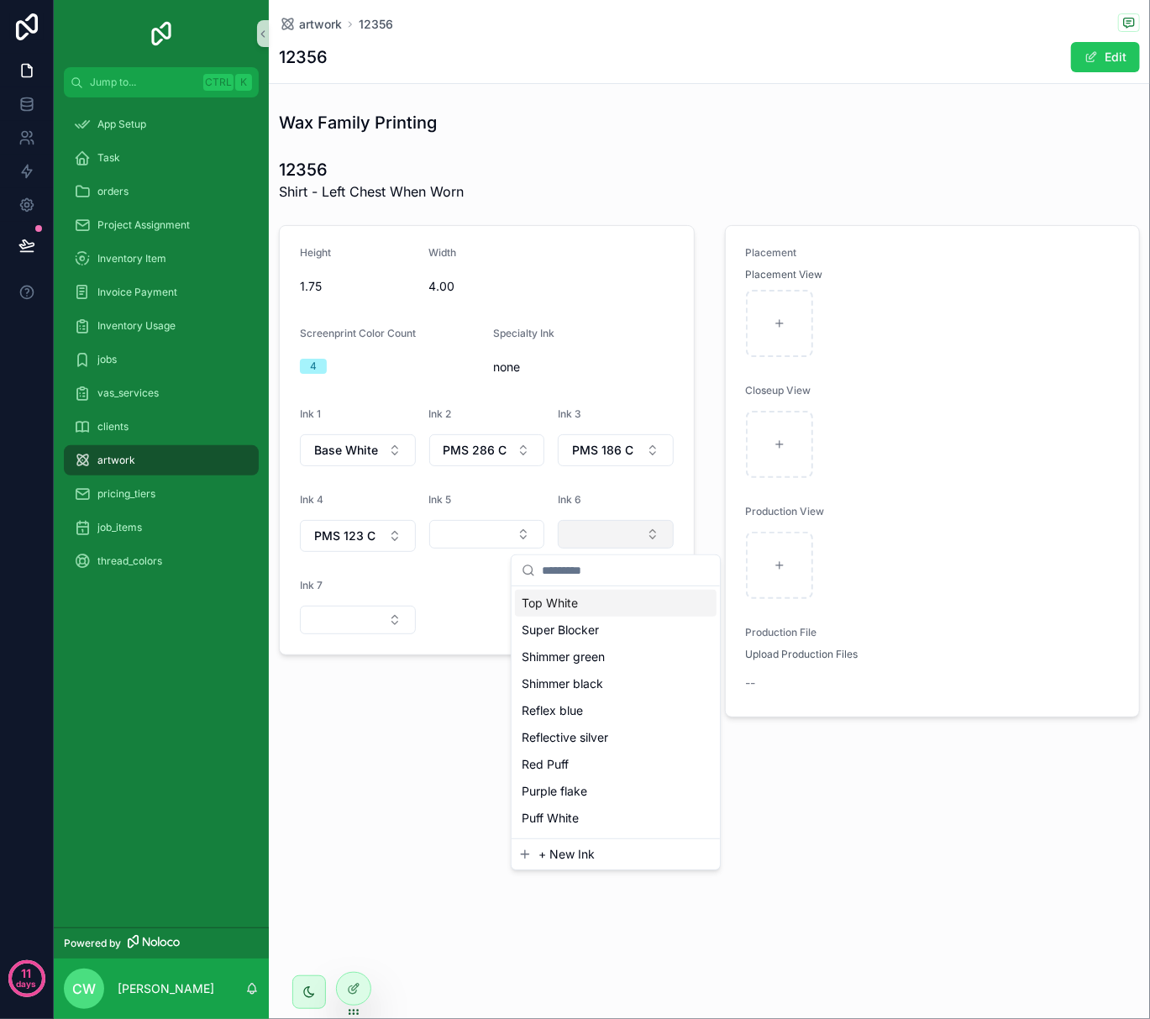
click at [572, 538] on button "Select Button" at bounding box center [616, 534] width 116 height 29
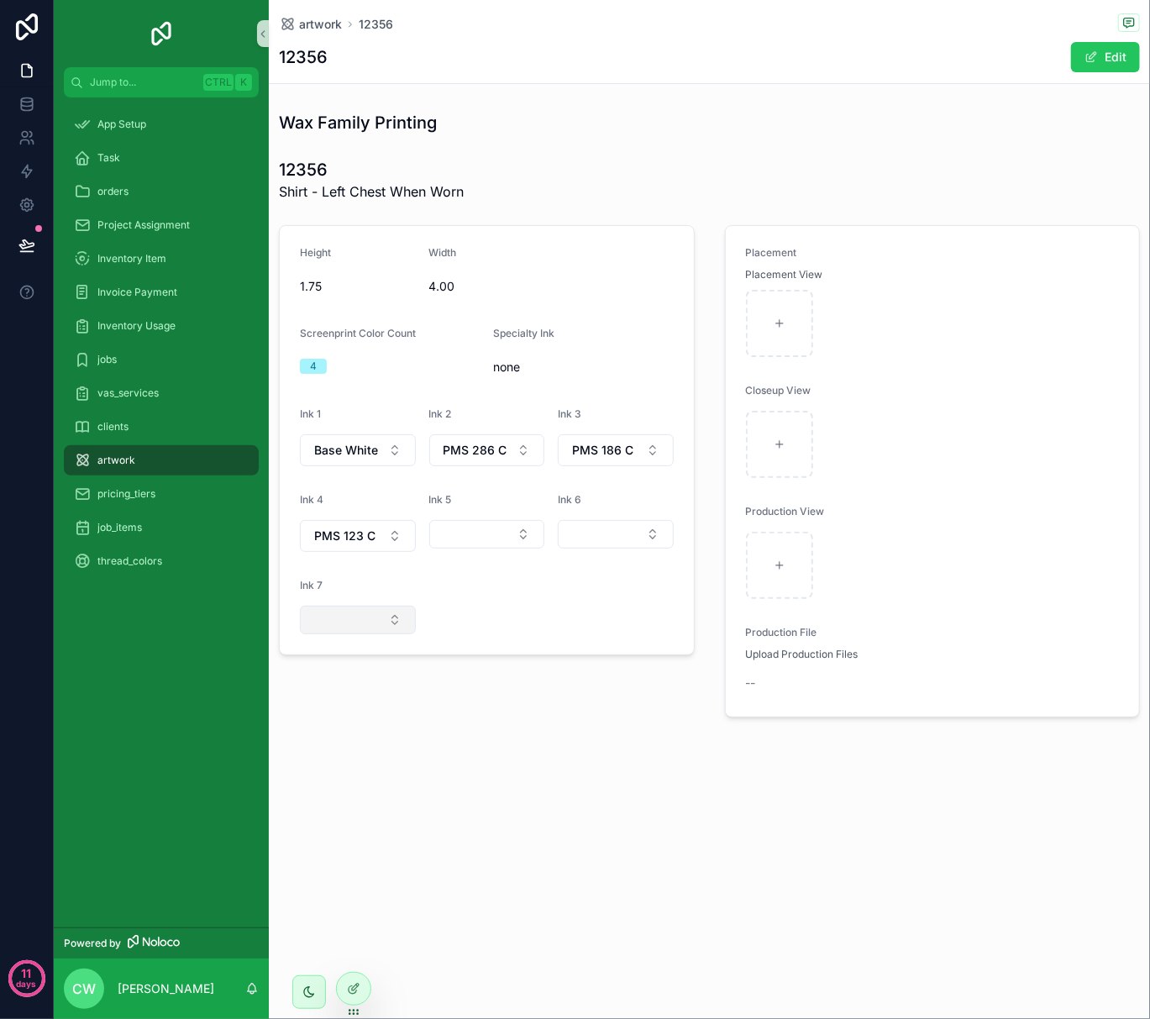
click at [383, 620] on button "Select Button" at bounding box center [358, 620] width 116 height 29
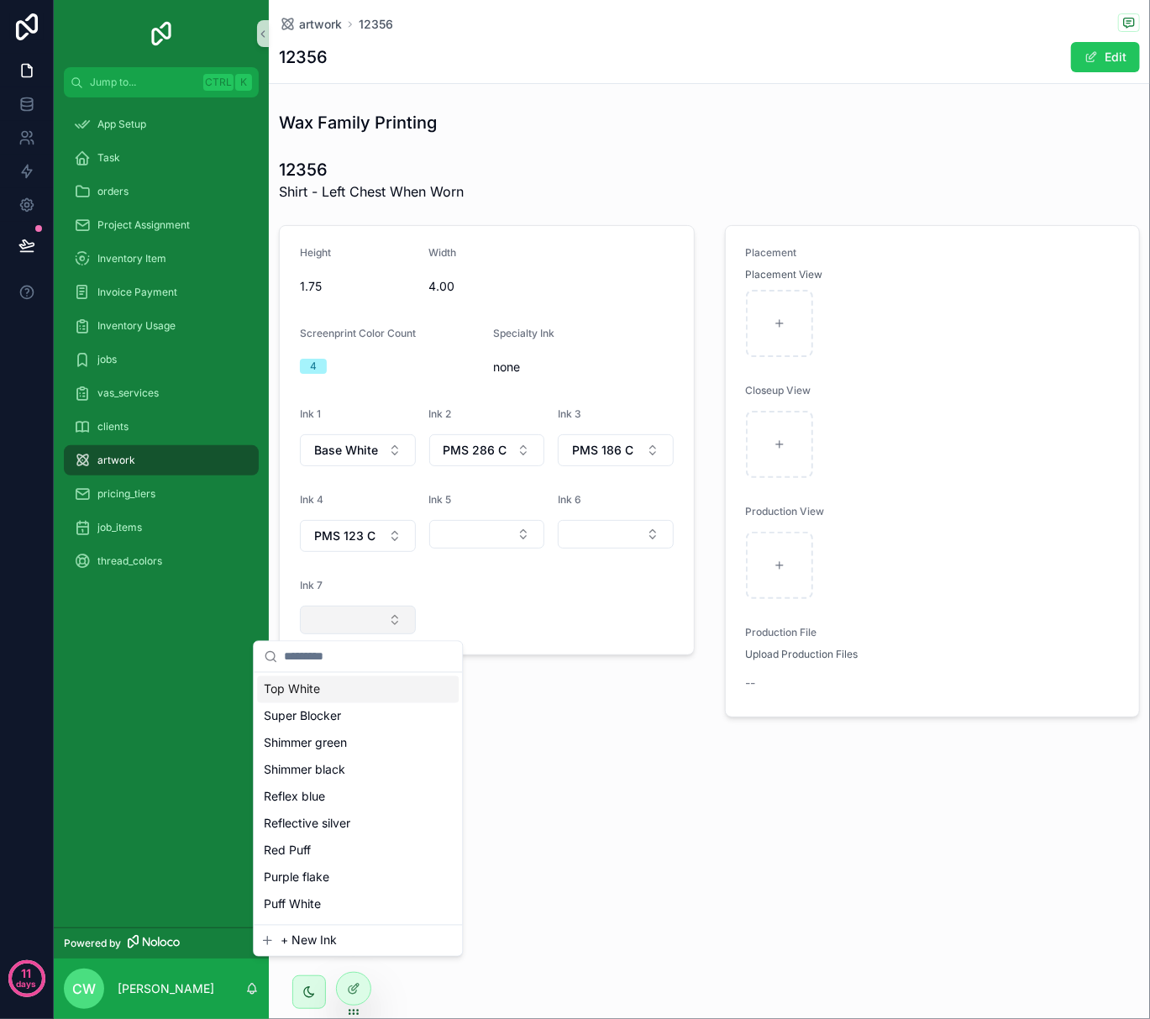
click at [383, 620] on button "Select Button" at bounding box center [358, 620] width 116 height 29
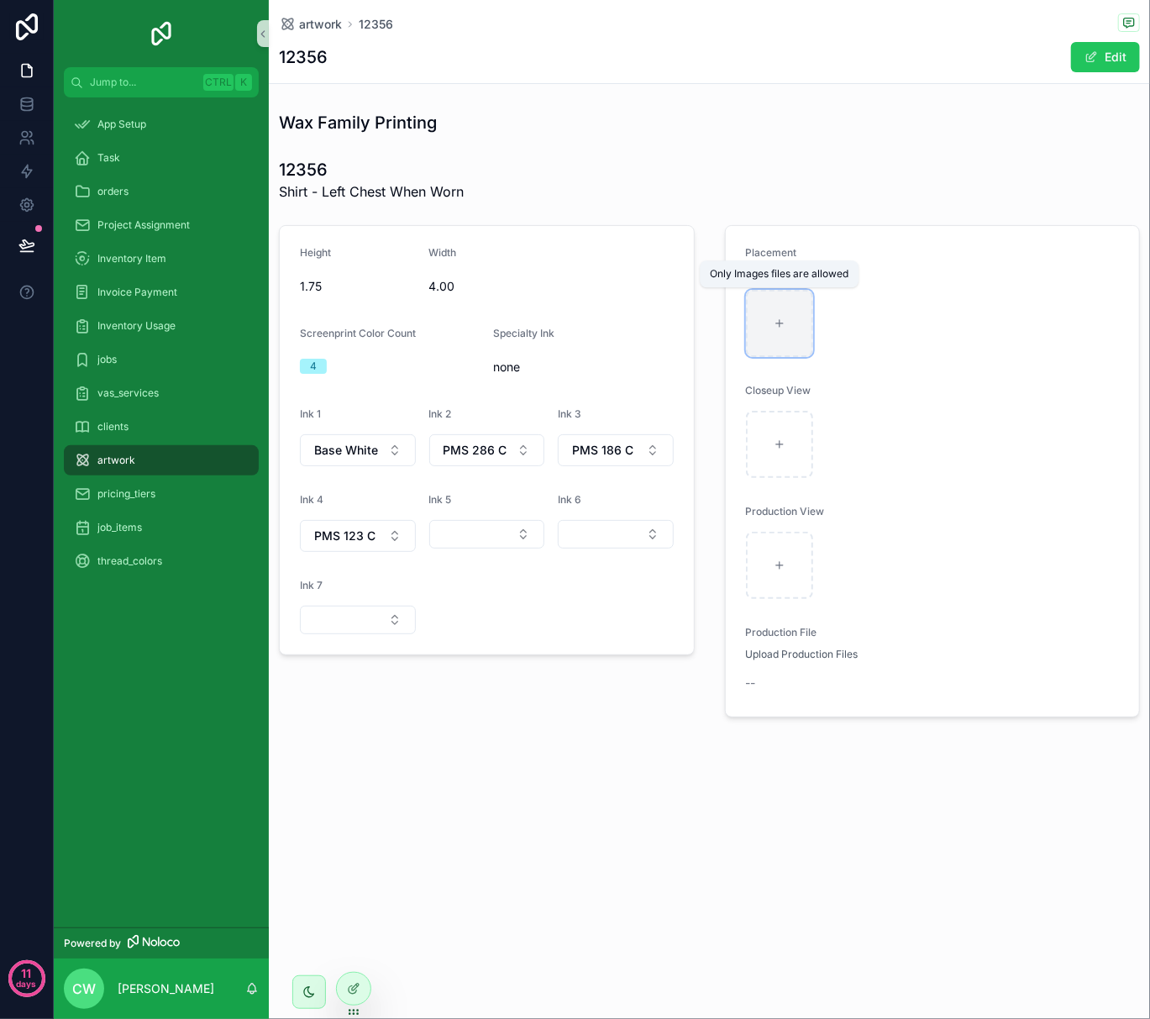
click at [775, 318] on icon "scrollable content" at bounding box center [780, 324] width 12 height 12
type input "**********"
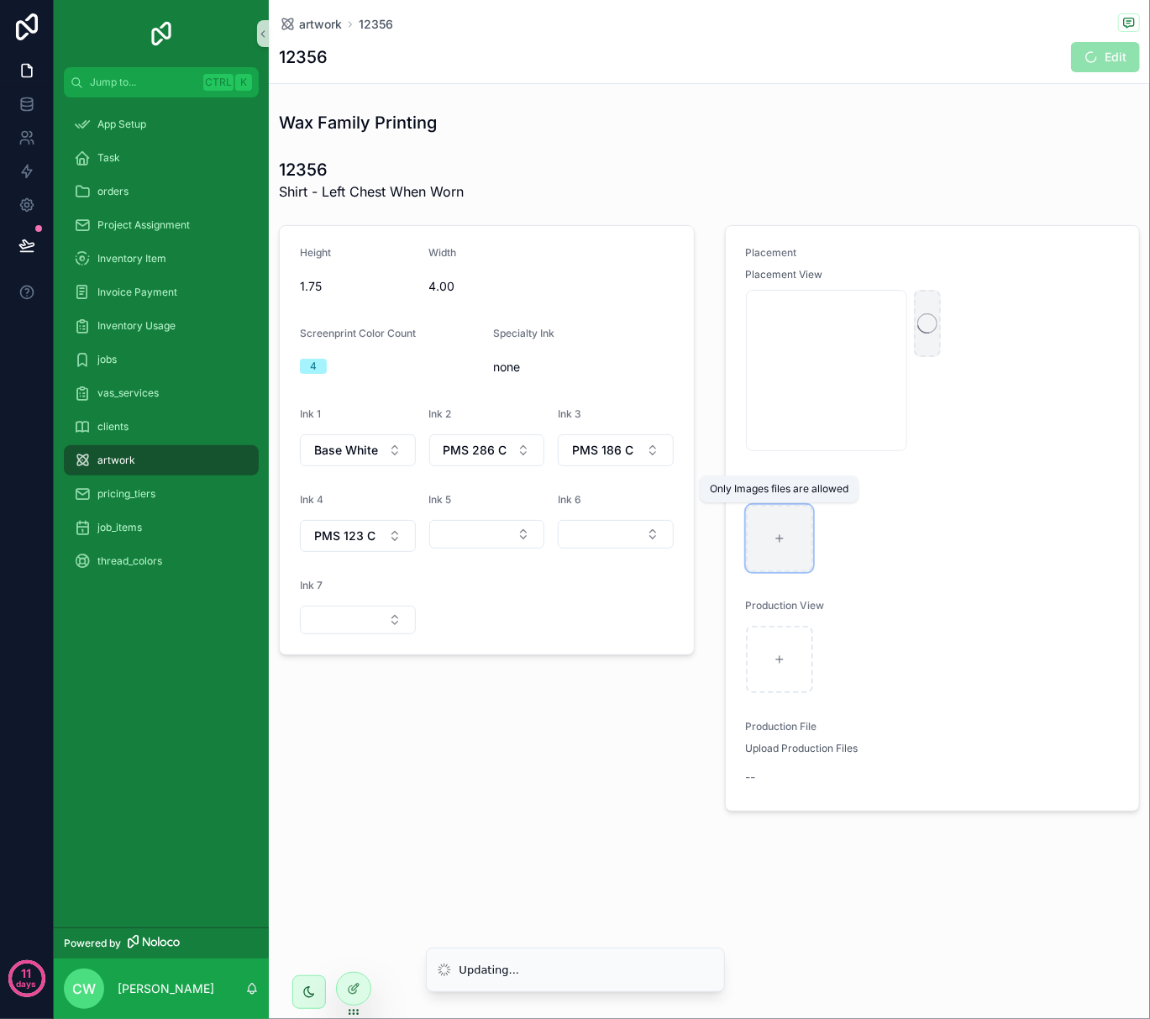
click at [790, 533] on div "scrollable content" at bounding box center [779, 538] width 67 height 67
type input "**********"
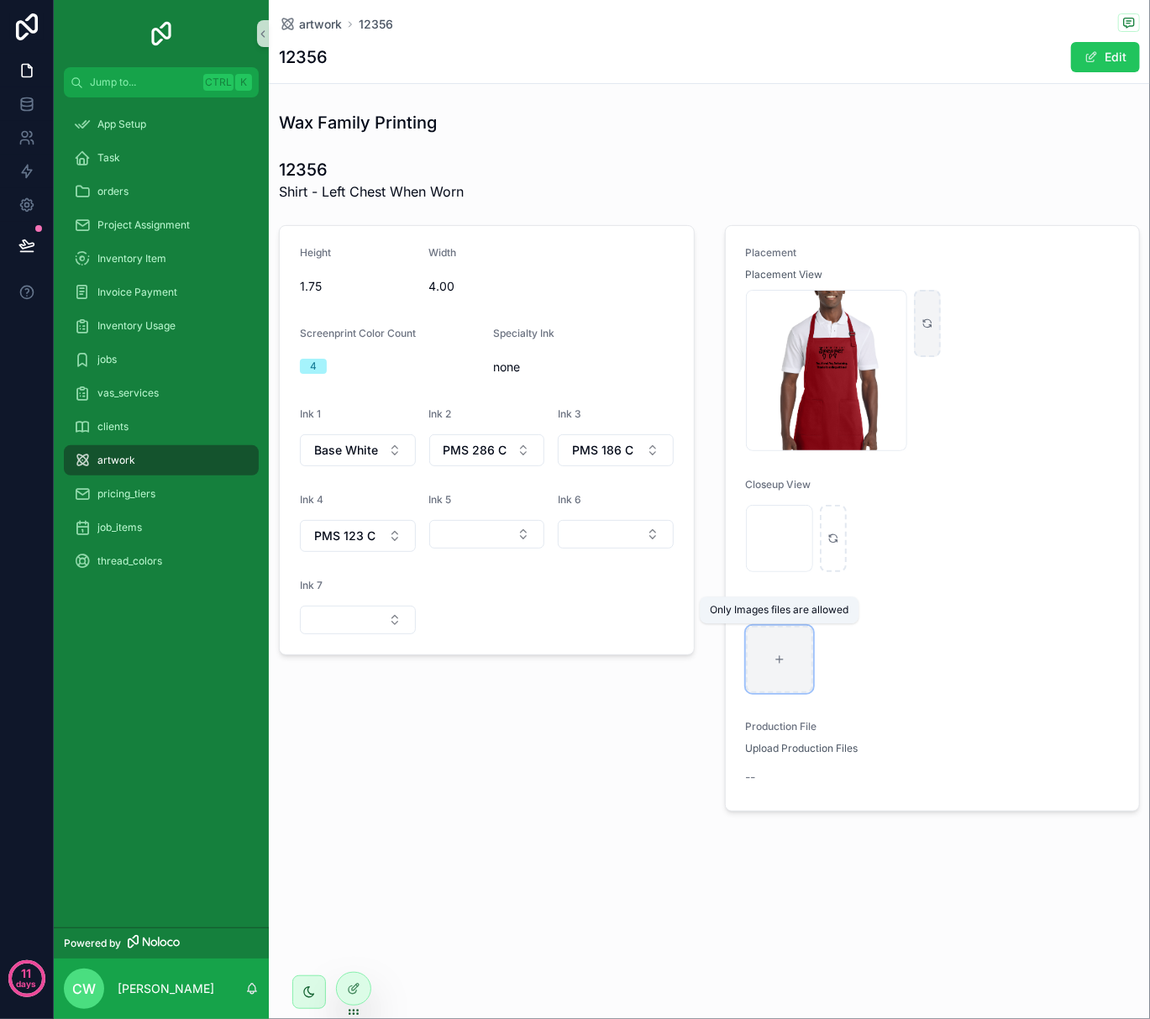
click at [780, 659] on icon "scrollable content" at bounding box center [780, 659] width 0 height 7
type input "**********"
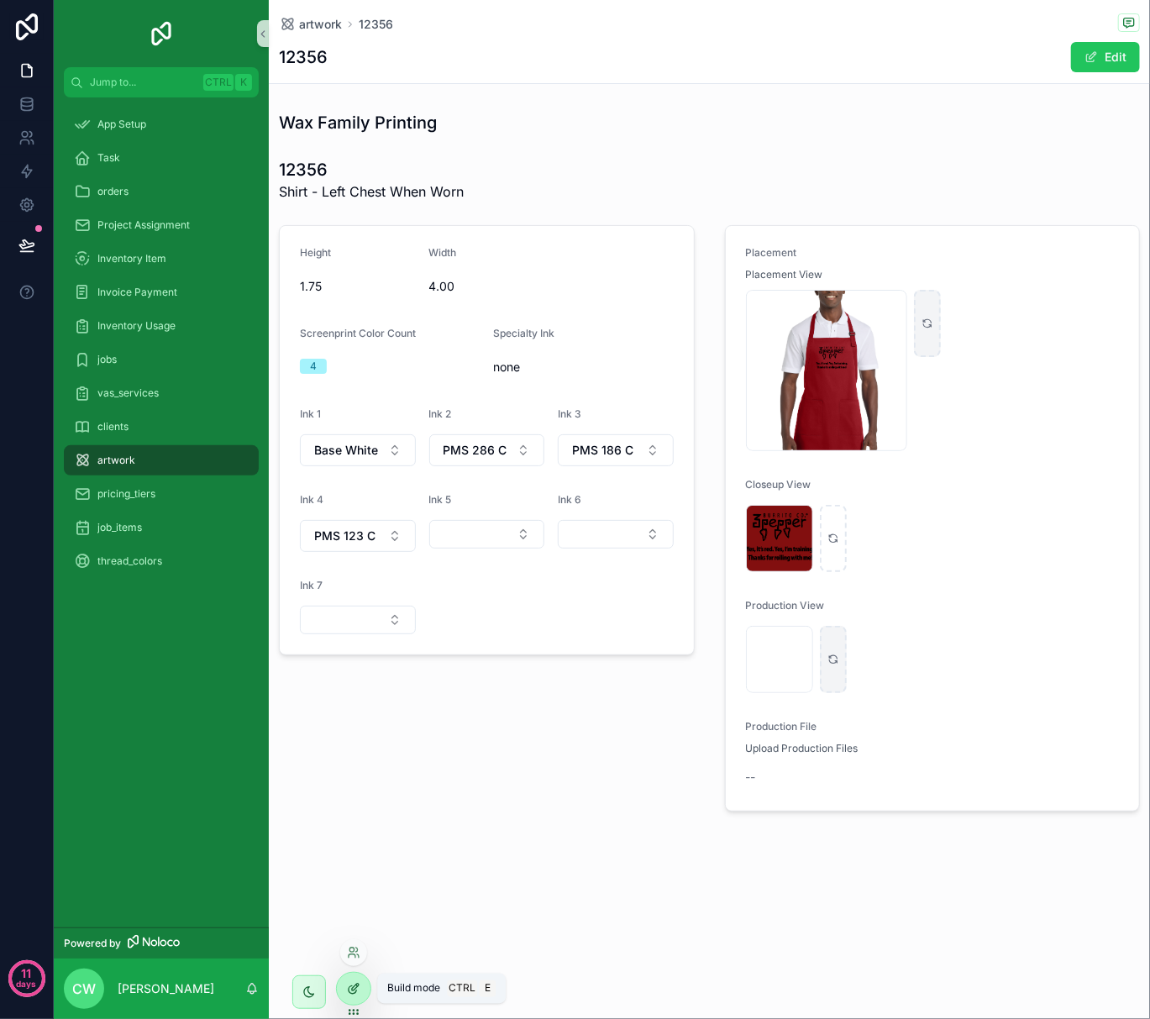
click at [357, 993] on icon at bounding box center [353, 988] width 13 height 13
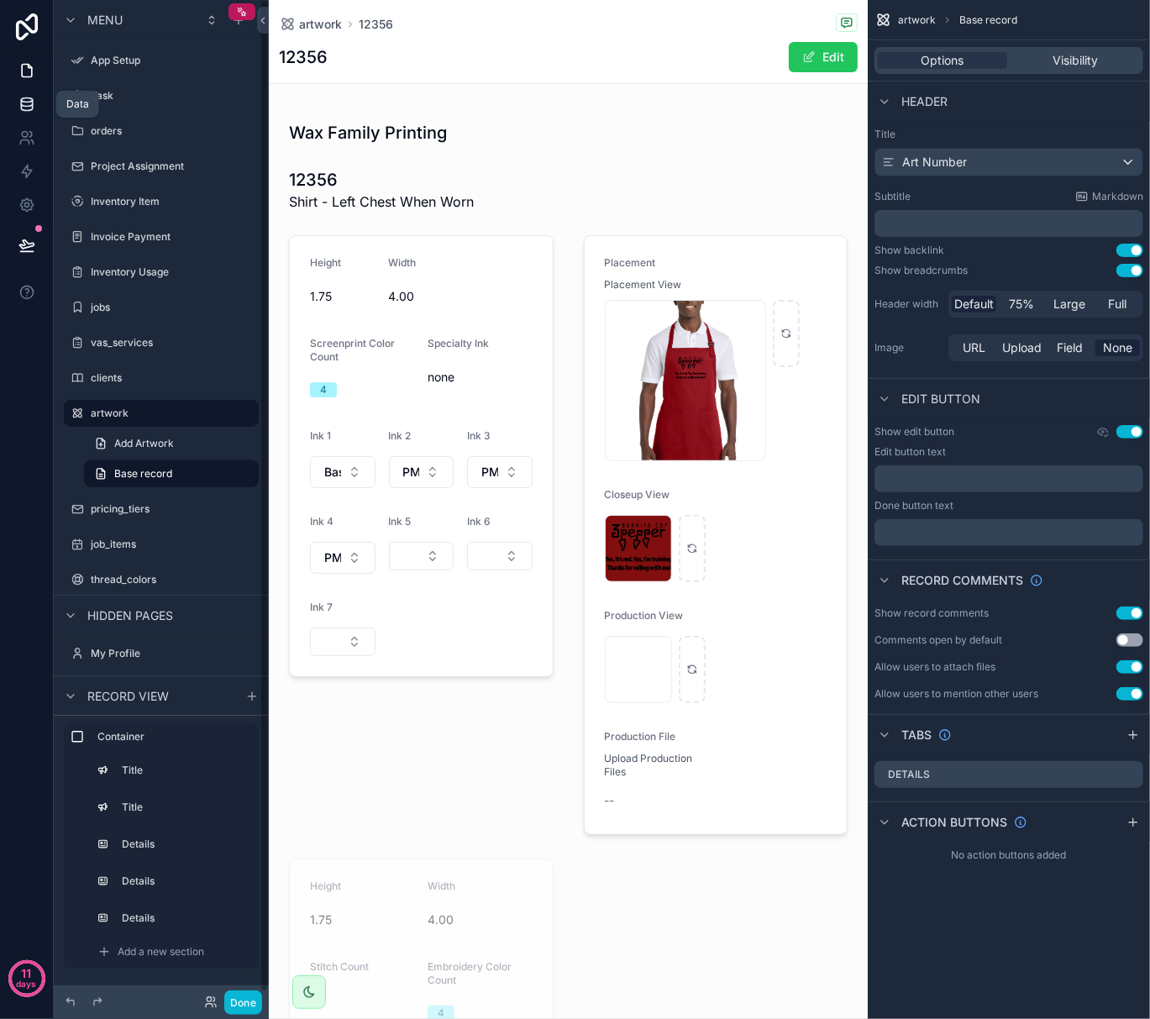
click at [40, 99] on link at bounding box center [26, 104] width 53 height 34
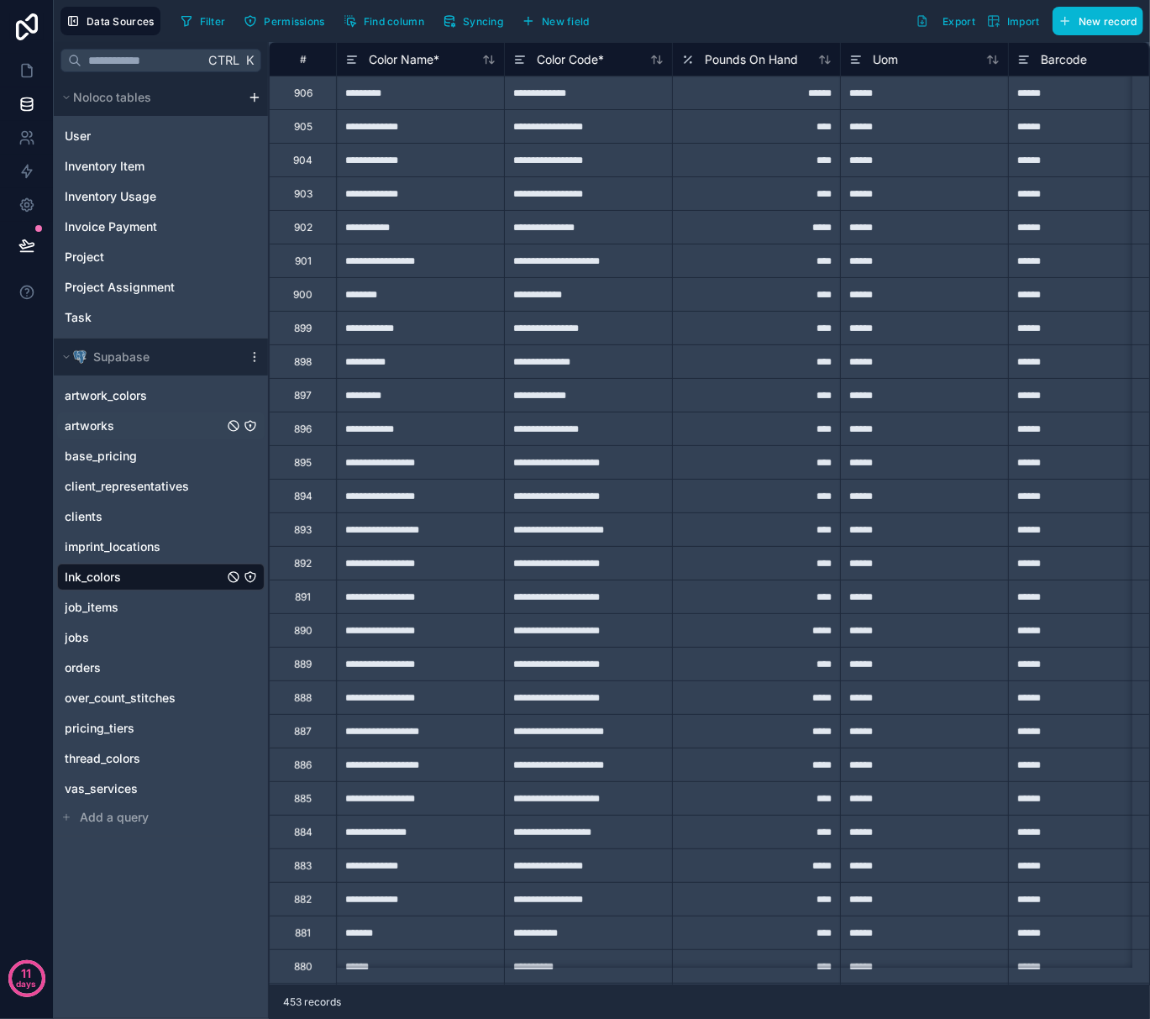
click at [132, 418] on div "artworks" at bounding box center [161, 426] width 208 height 27
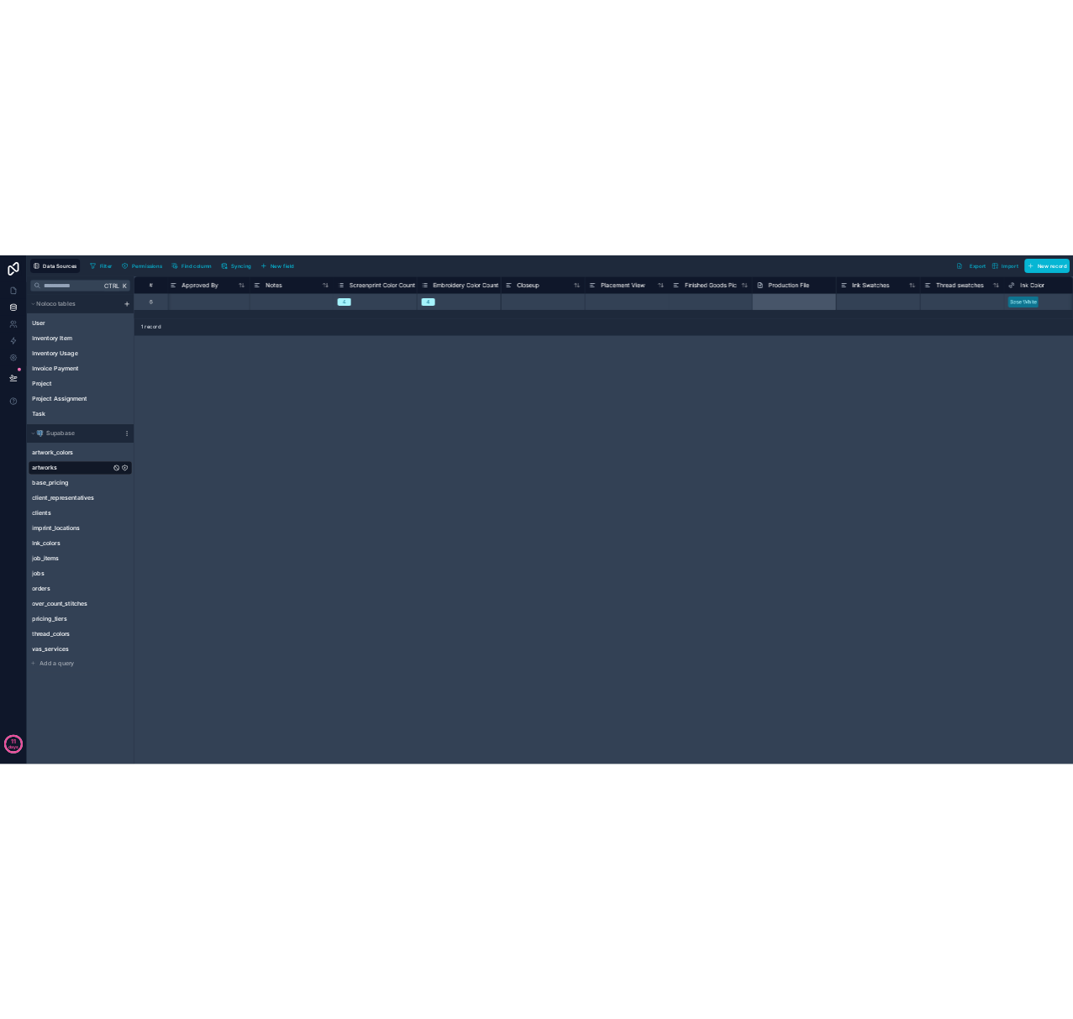
scroll to position [0, 1544]
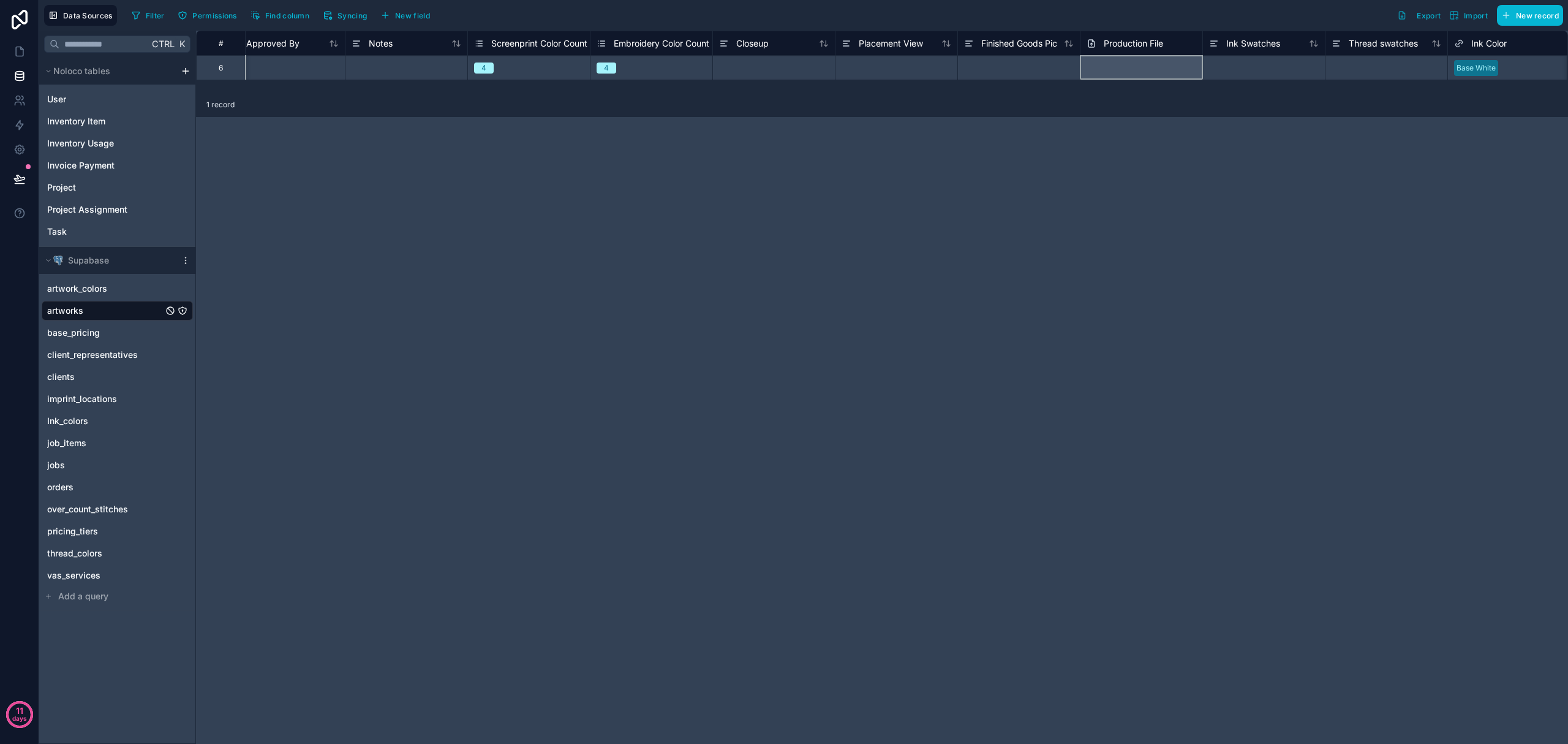
click at [838, 44] on span "Production File" at bounding box center [1134, 43] width 60 height 12
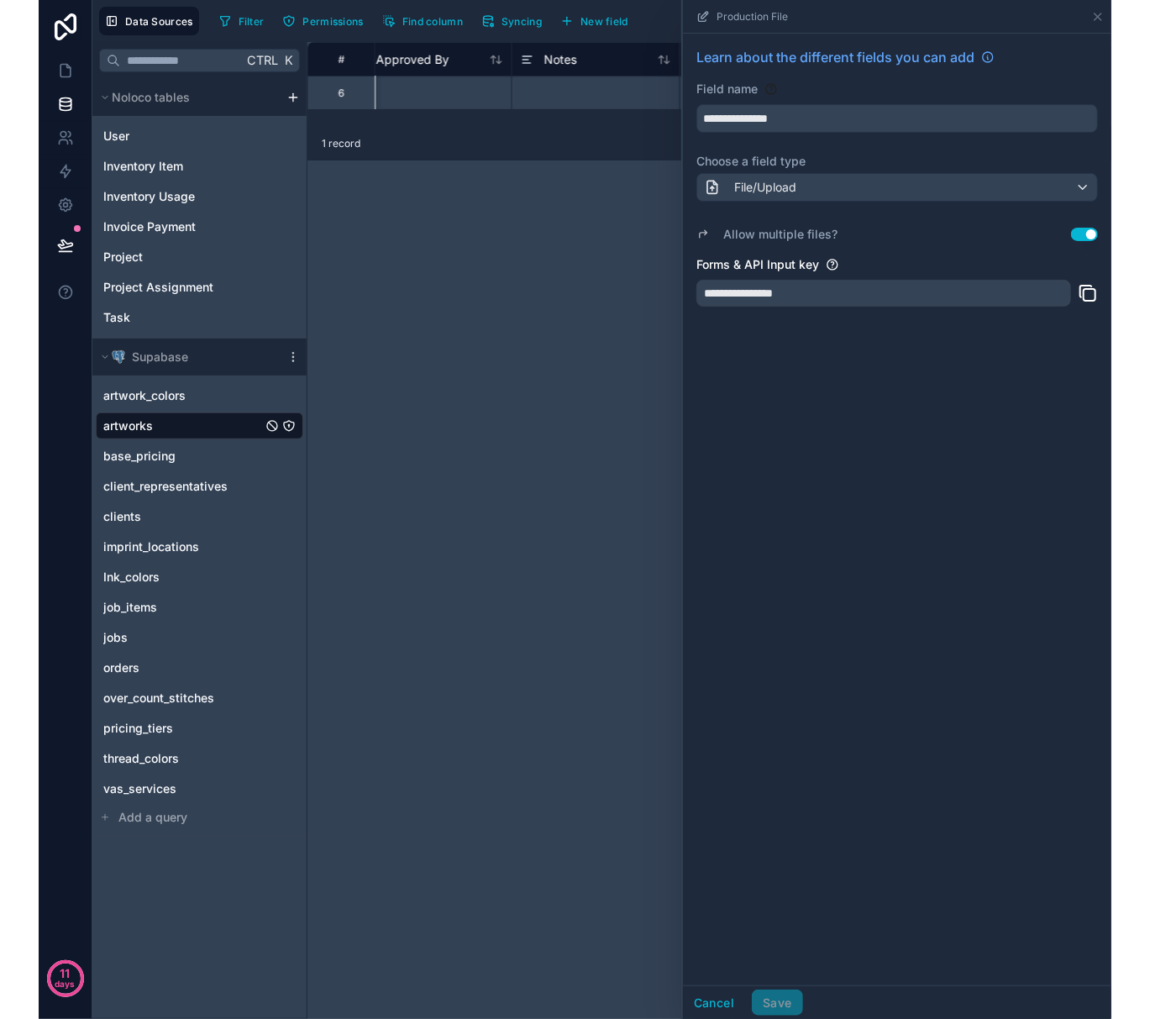
scroll to position [0, 2122]
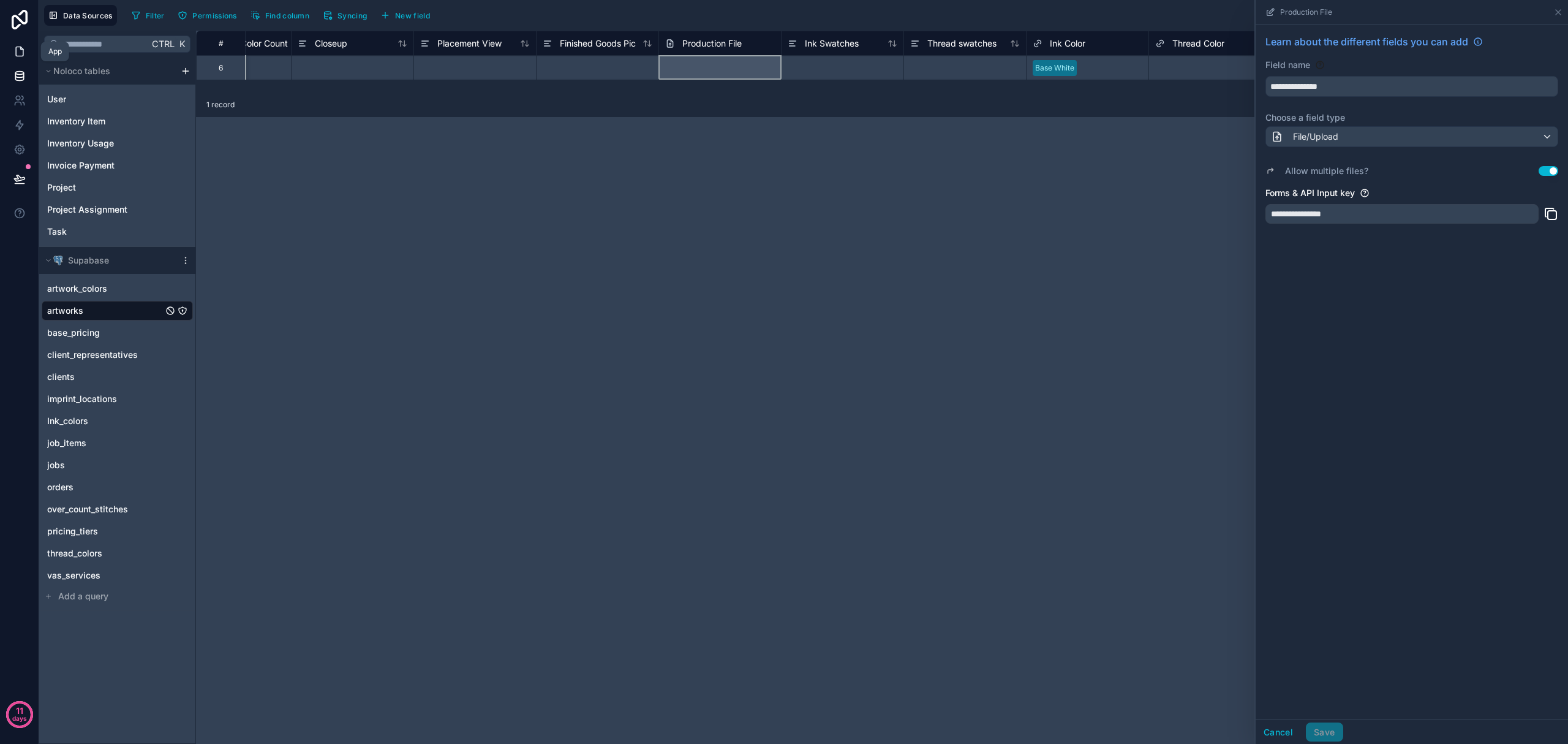
click at [12, 55] on link at bounding box center [19, 52] width 39 height 25
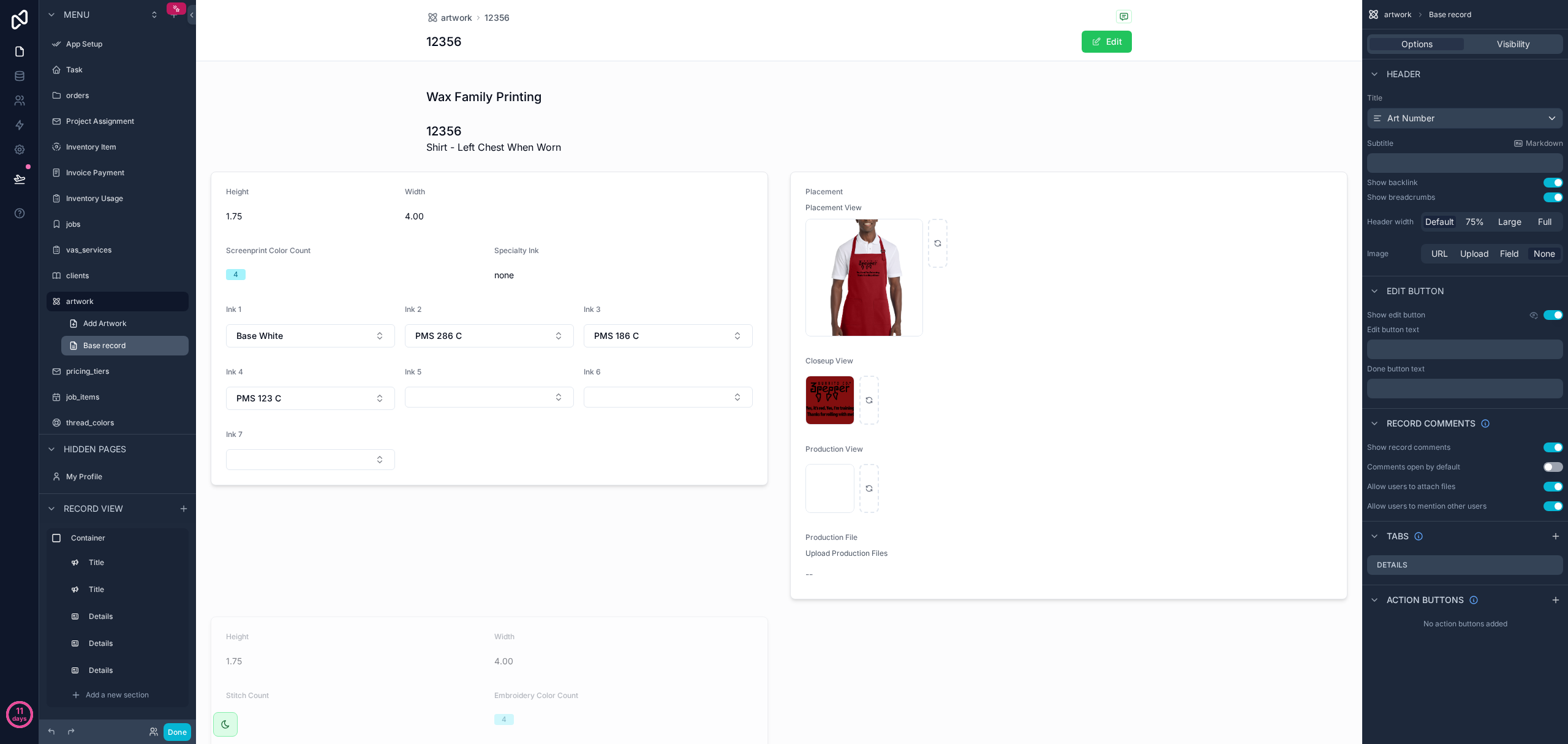
click at [101, 349] on span "Base record" at bounding box center [104, 345] width 42 height 9
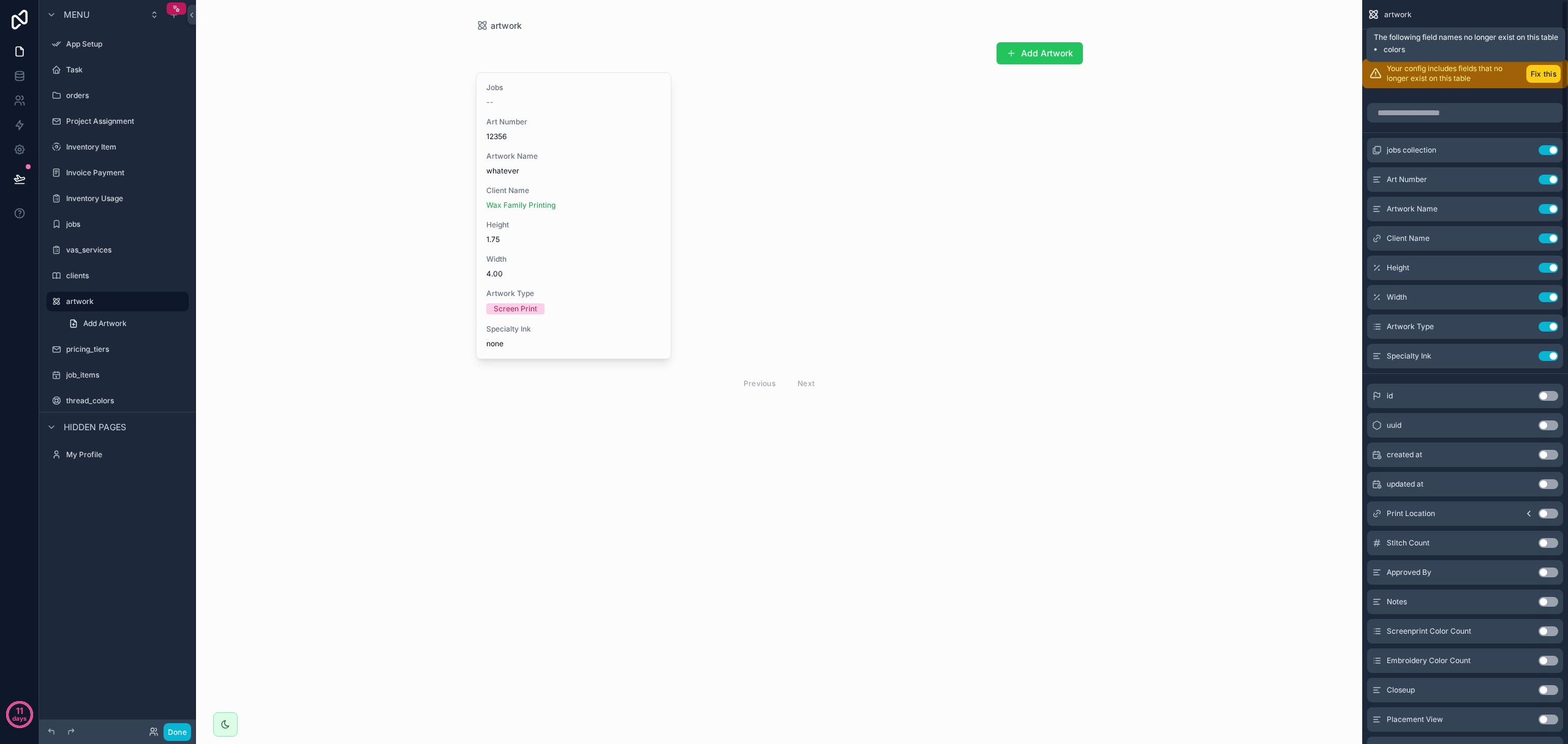
click at [838, 79] on button "Fix this" at bounding box center [1543, 74] width 34 height 18
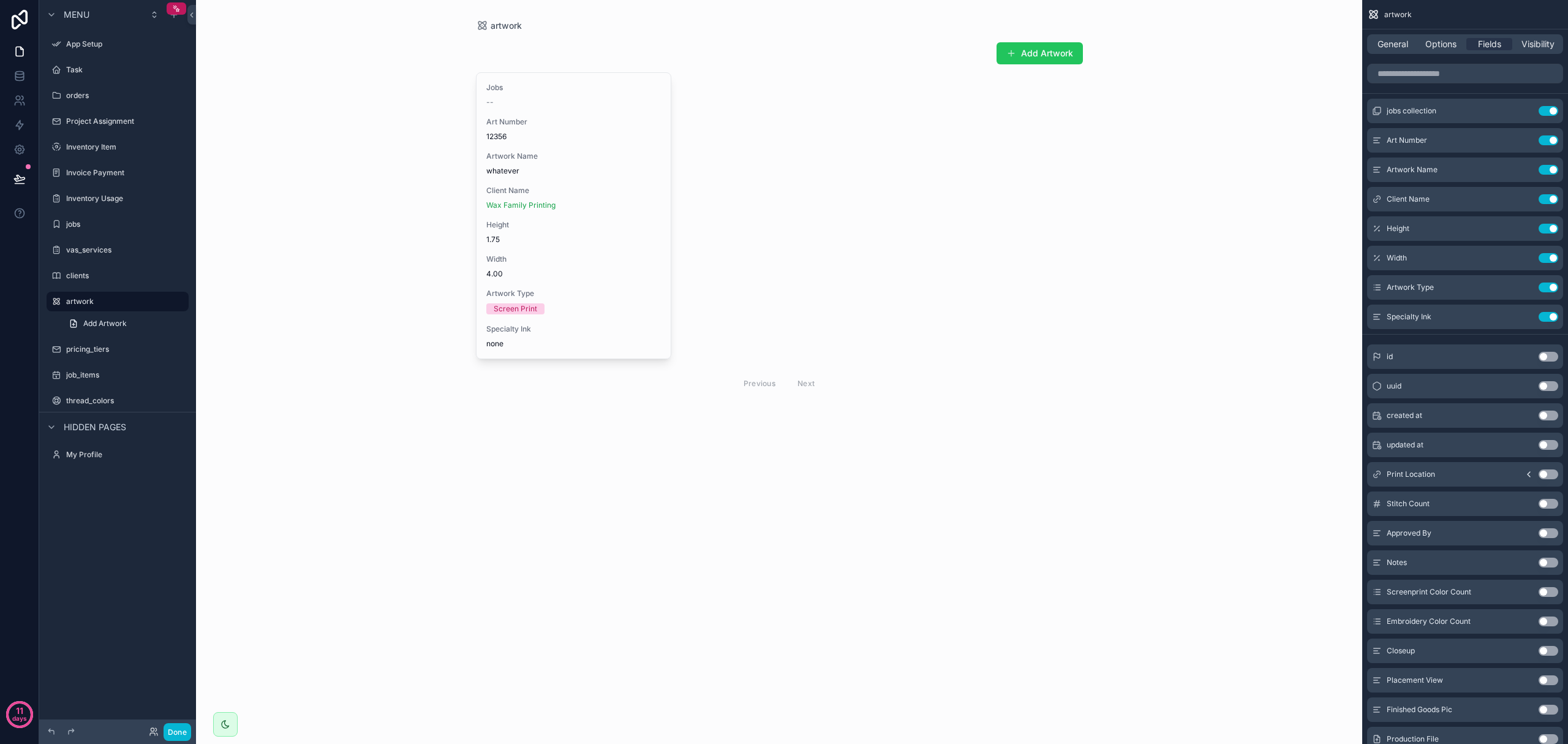
click at [563, 241] on div "scrollable content" at bounding box center [779, 218] width 627 height 437
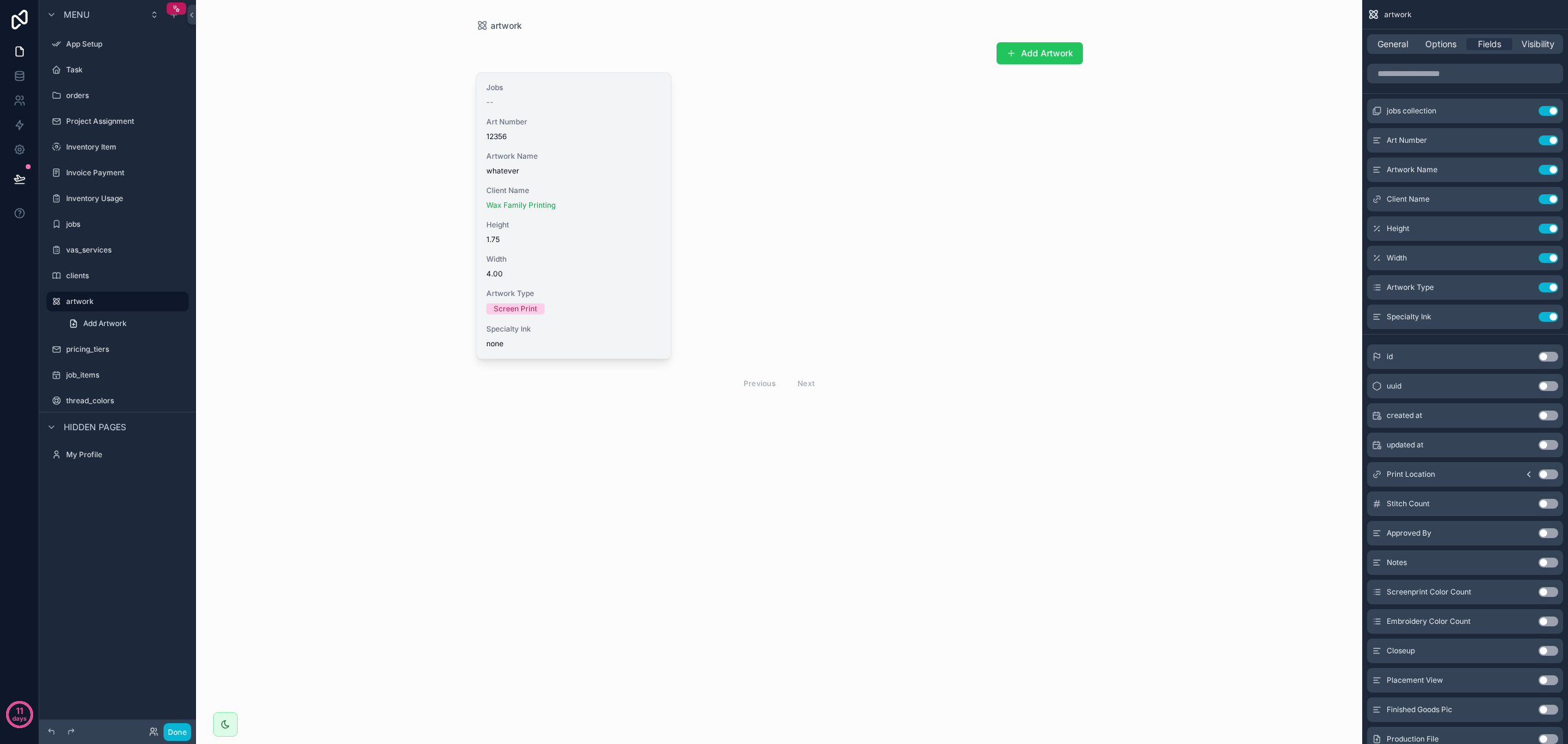
click at [563, 217] on div "Jobs -- Art Number 12356 Artwork Name whatever Client Name Wax Family Printing …" at bounding box center [574, 216] width 195 height 286
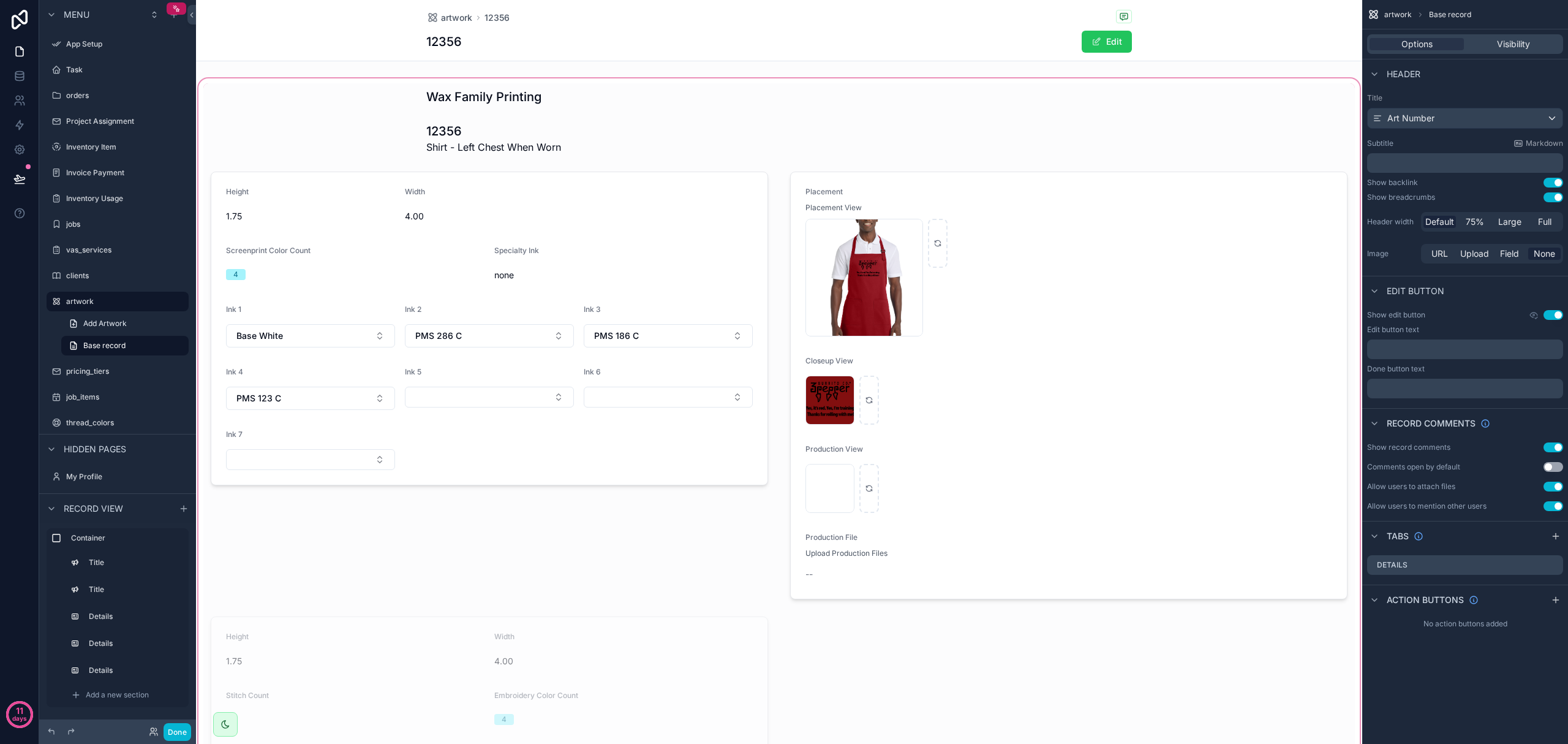
click at [838, 324] on div "scrollable content" at bounding box center [779, 567] width 1166 height 984
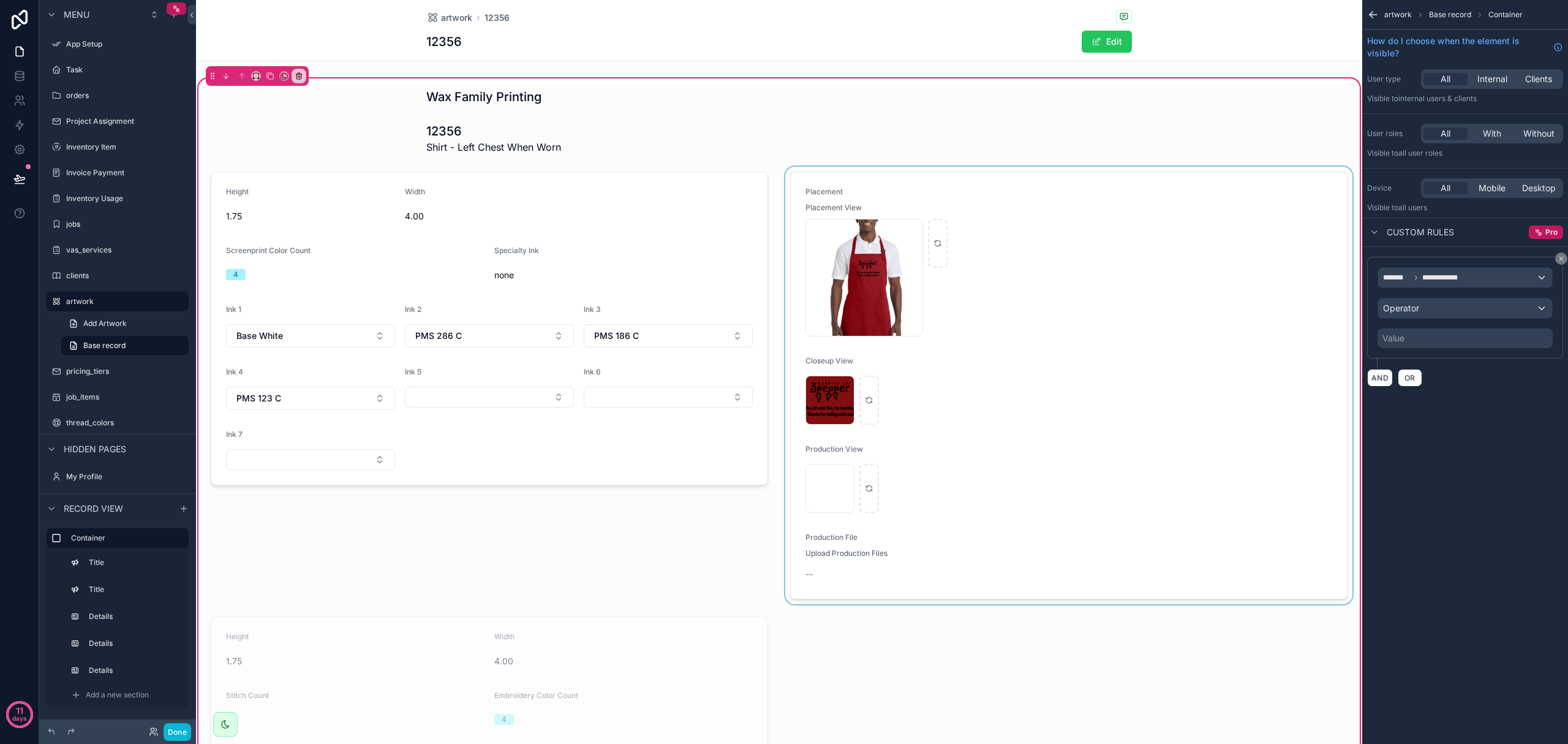
click at [838, 549] on div "scrollable content" at bounding box center [1069, 386] width 572 height 438
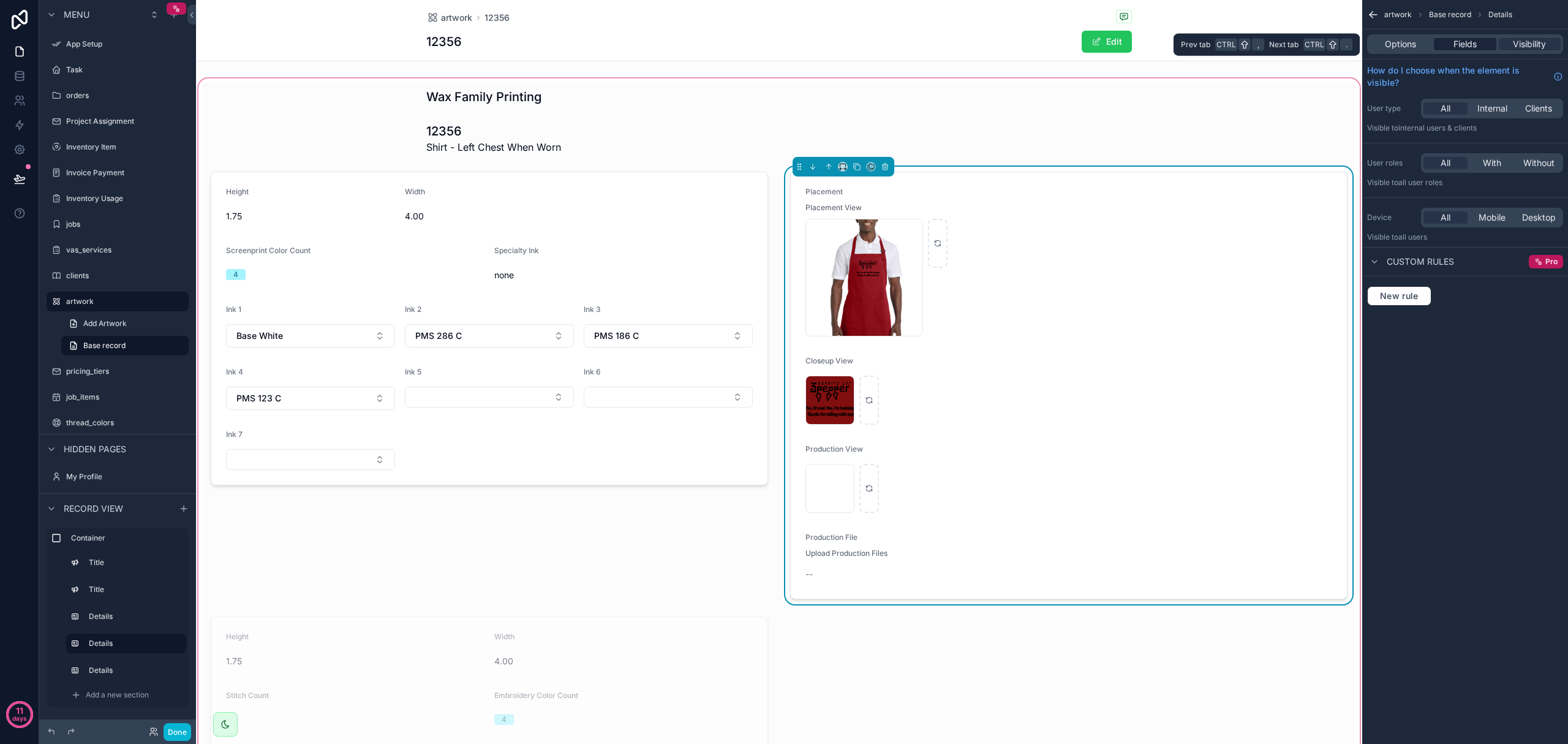
click at [838, 40] on span "Fields" at bounding box center [1465, 44] width 23 height 12
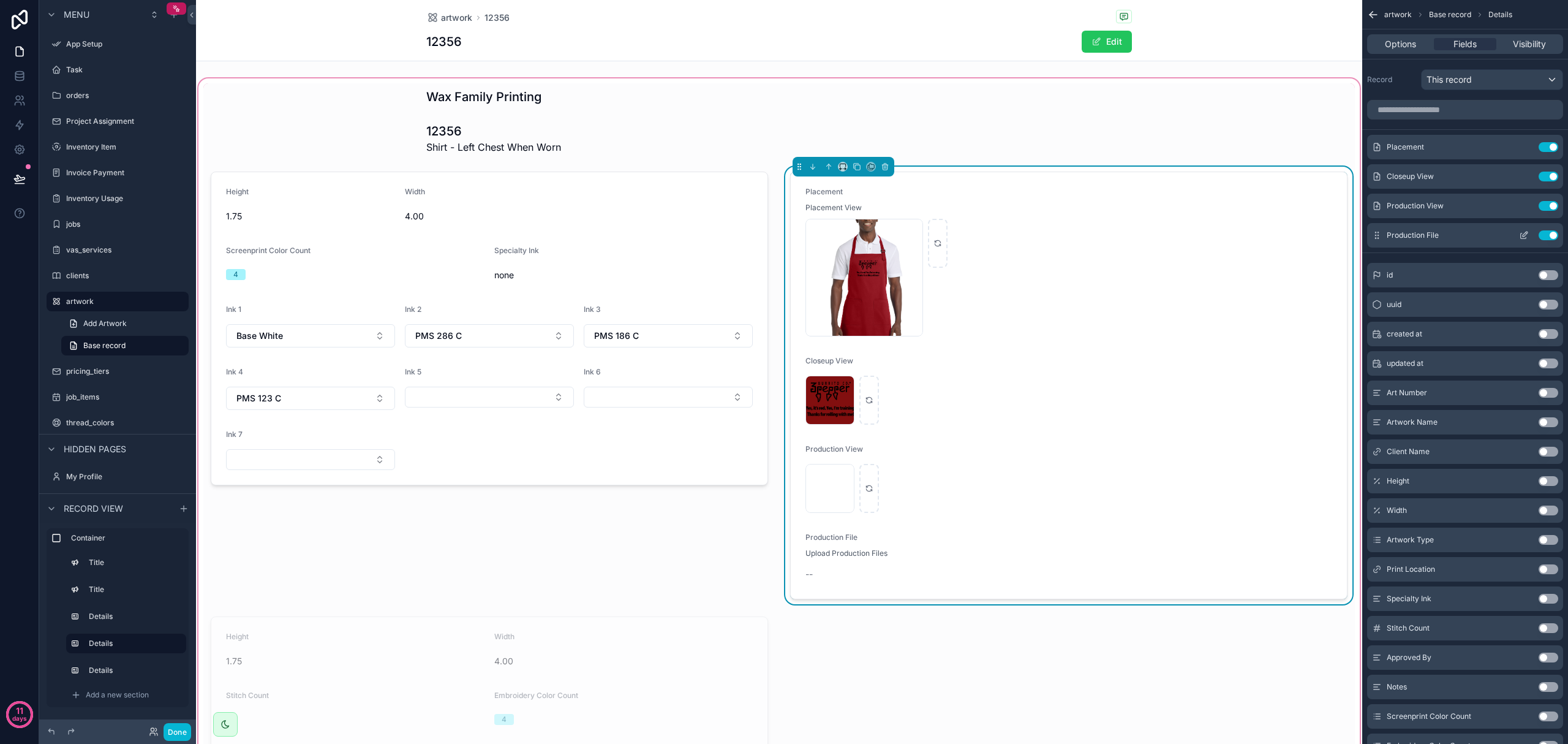
click at [838, 233] on icon "scrollable content" at bounding box center [1524, 235] width 9 height 9
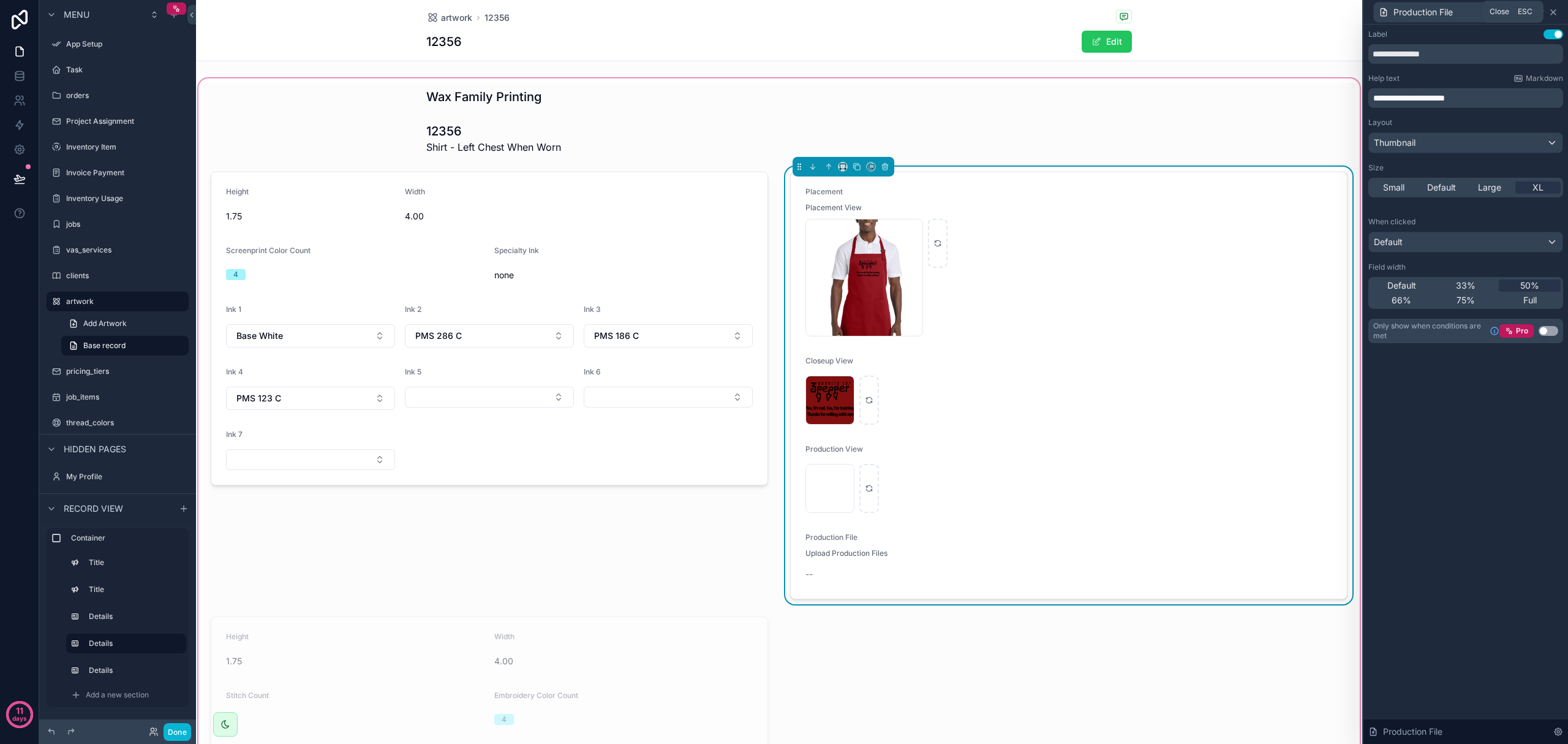
click at [838, 13] on icon at bounding box center [1553, 12] width 5 height 5
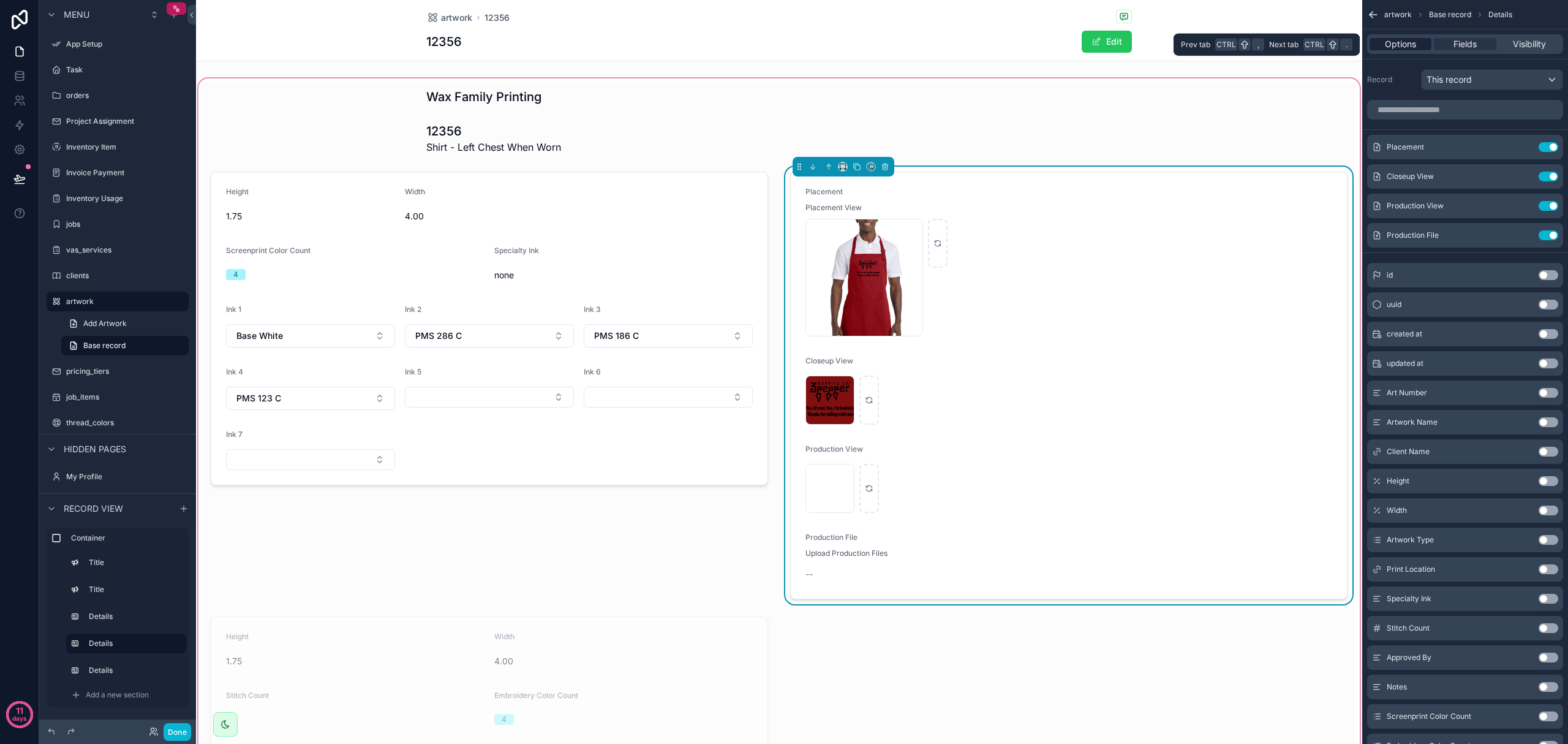
click at [838, 42] on div "Options" at bounding box center [1400, 44] width 62 height 12
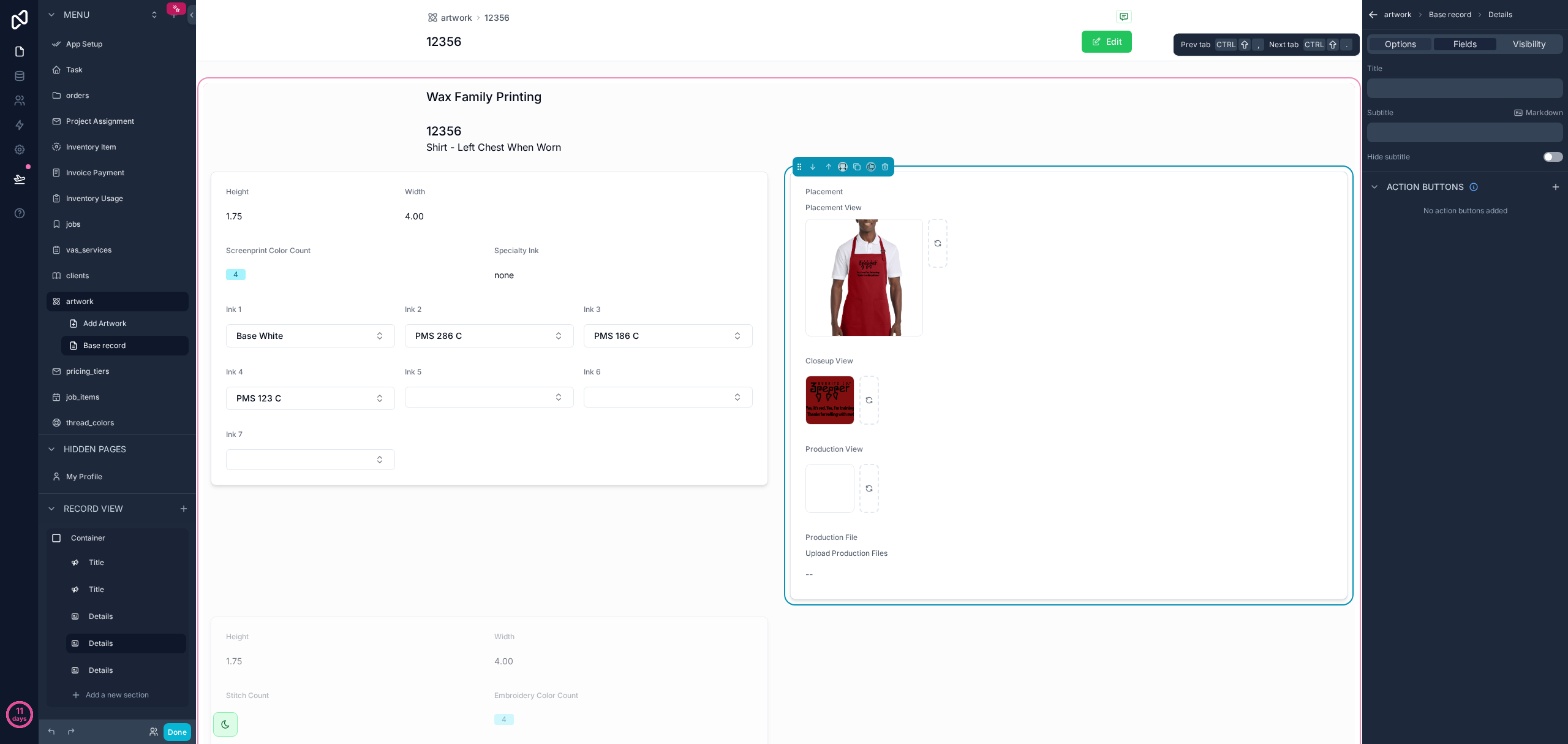
click at [838, 44] on span "Fields" at bounding box center [1465, 44] width 23 height 12
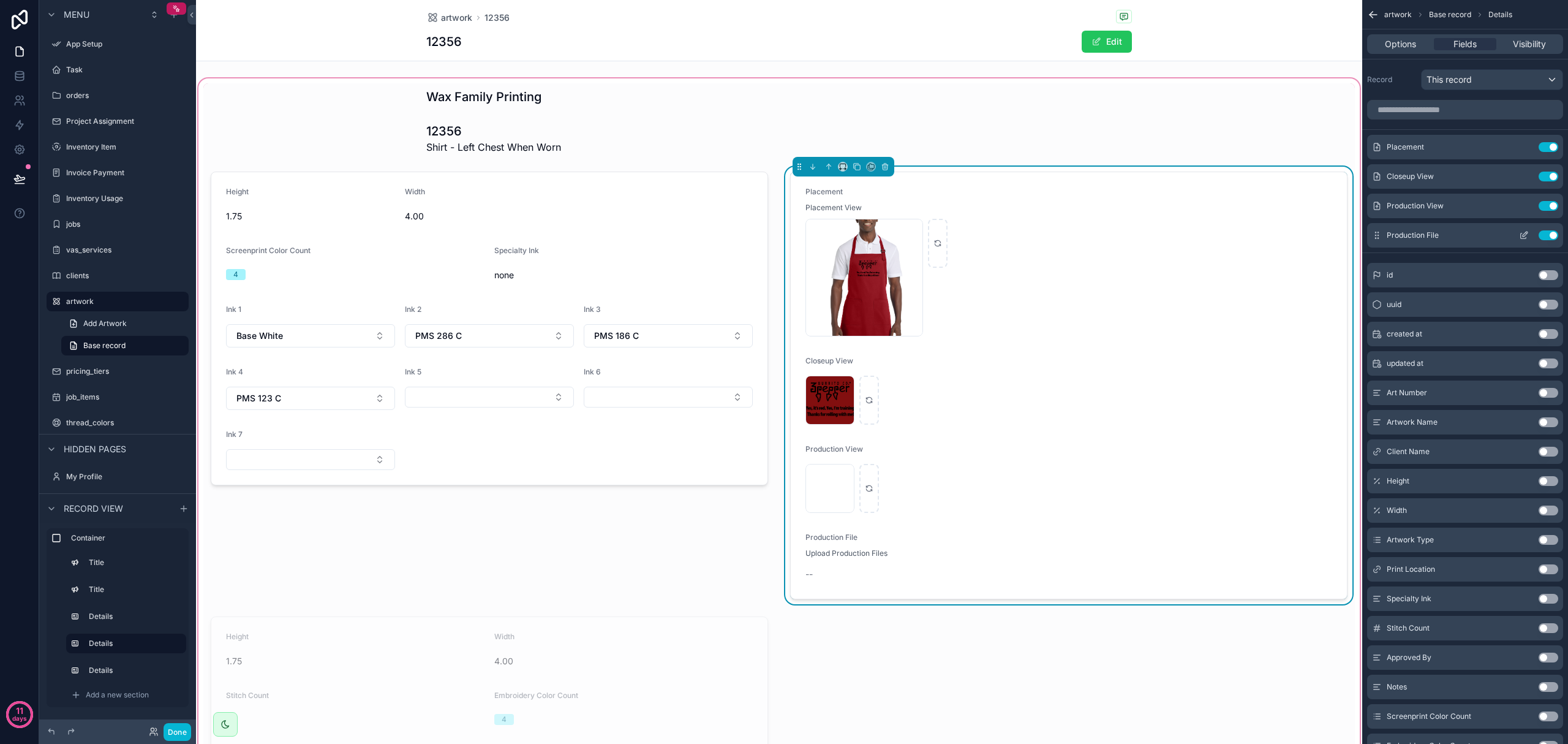
click at [838, 234] on icon "scrollable content" at bounding box center [1524, 235] width 9 height 9
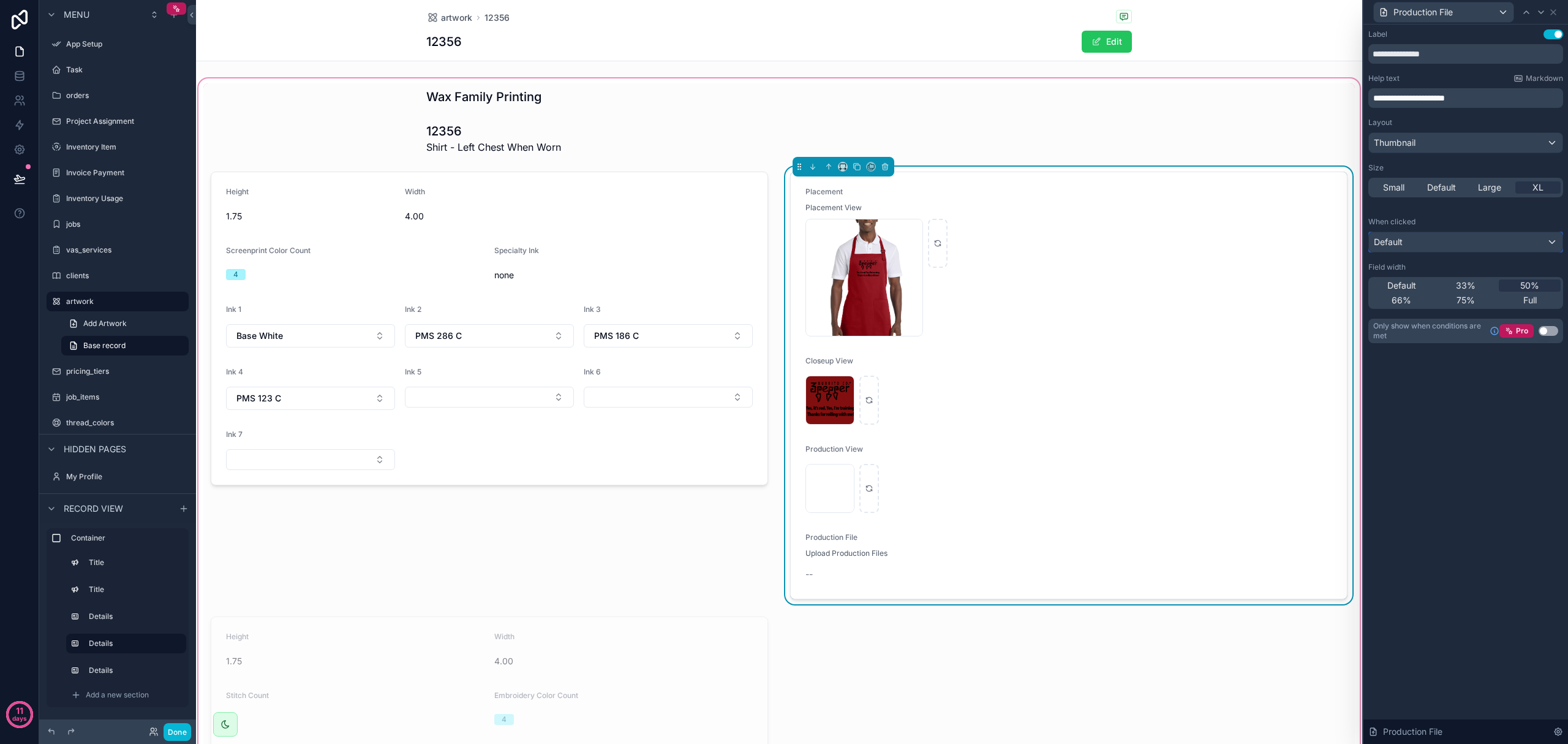
click at [838, 241] on div "Default" at bounding box center [1466, 241] width 194 height 20
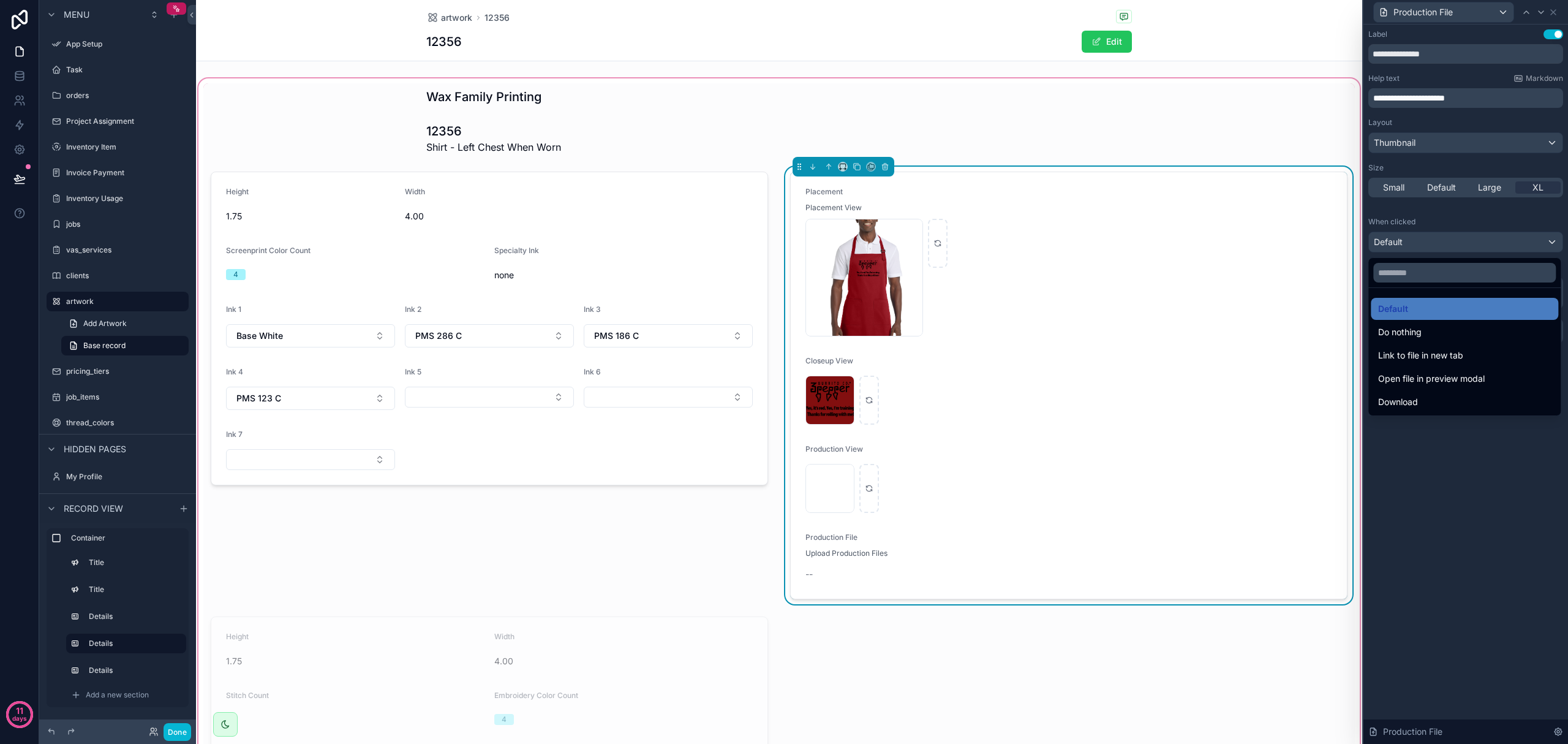
click at [838, 476] on div at bounding box center [1465, 372] width 205 height 744
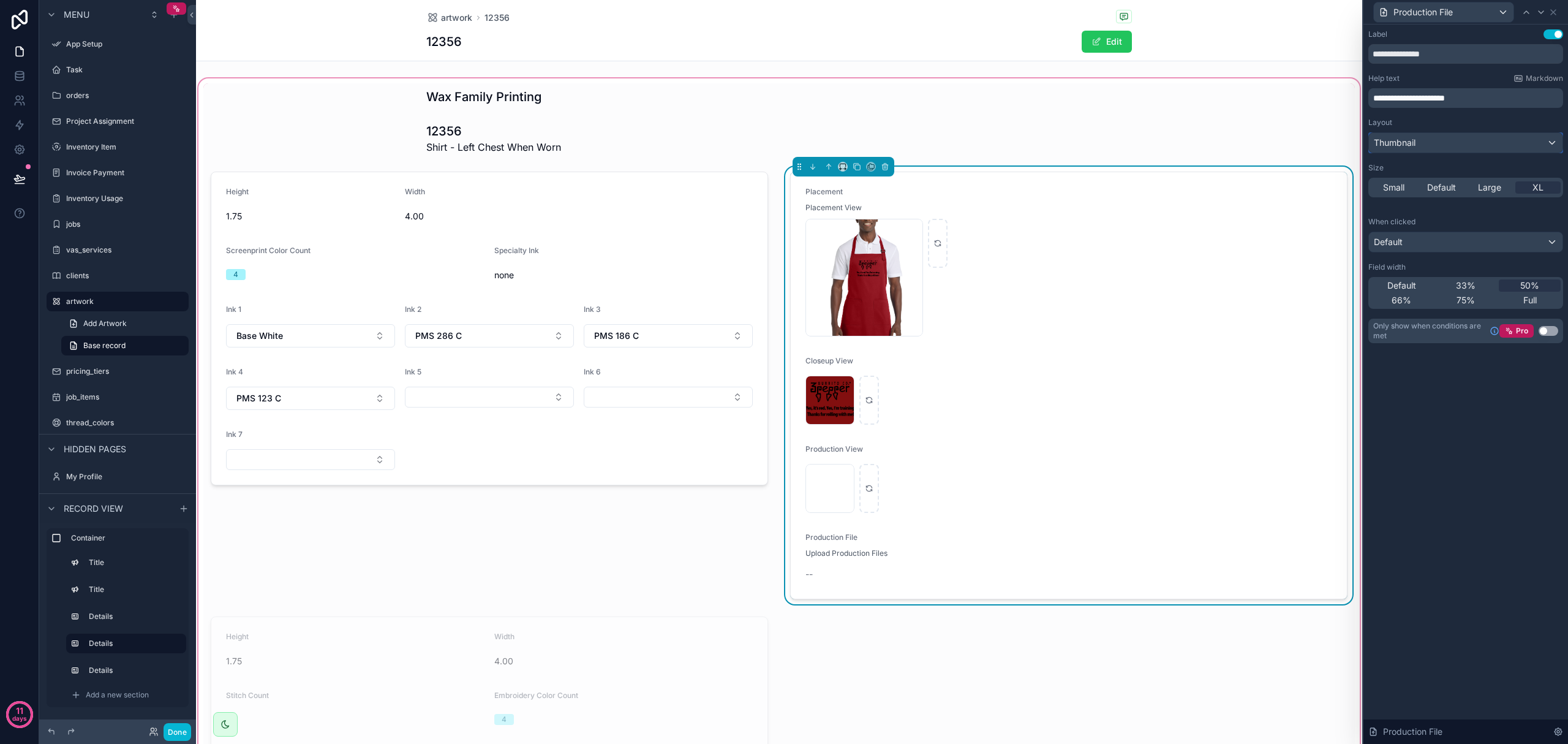
click at [838, 139] on div "Thumbnail" at bounding box center [1466, 142] width 194 height 20
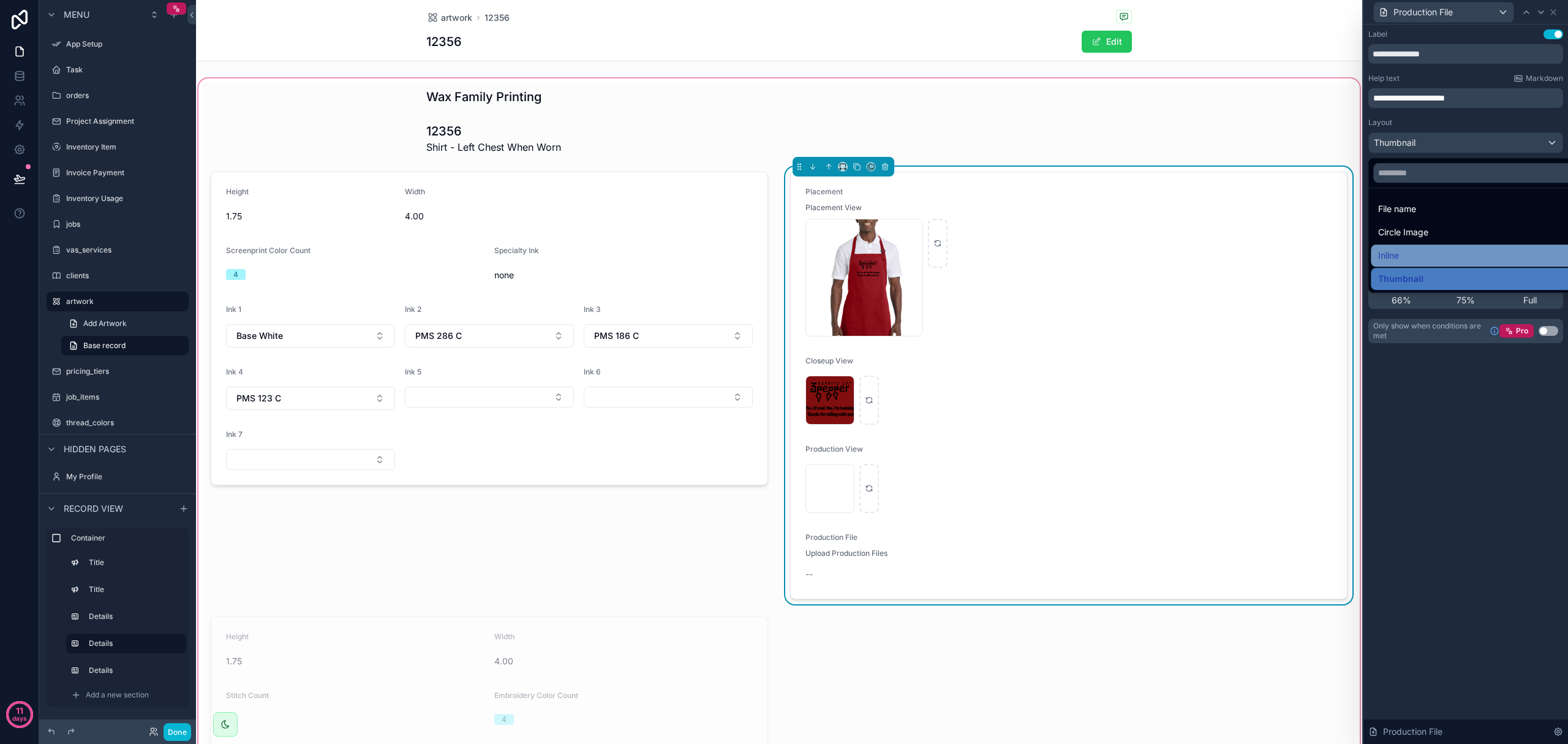
click at [838, 245] on div "Inline" at bounding box center [1478, 255] width 217 height 22
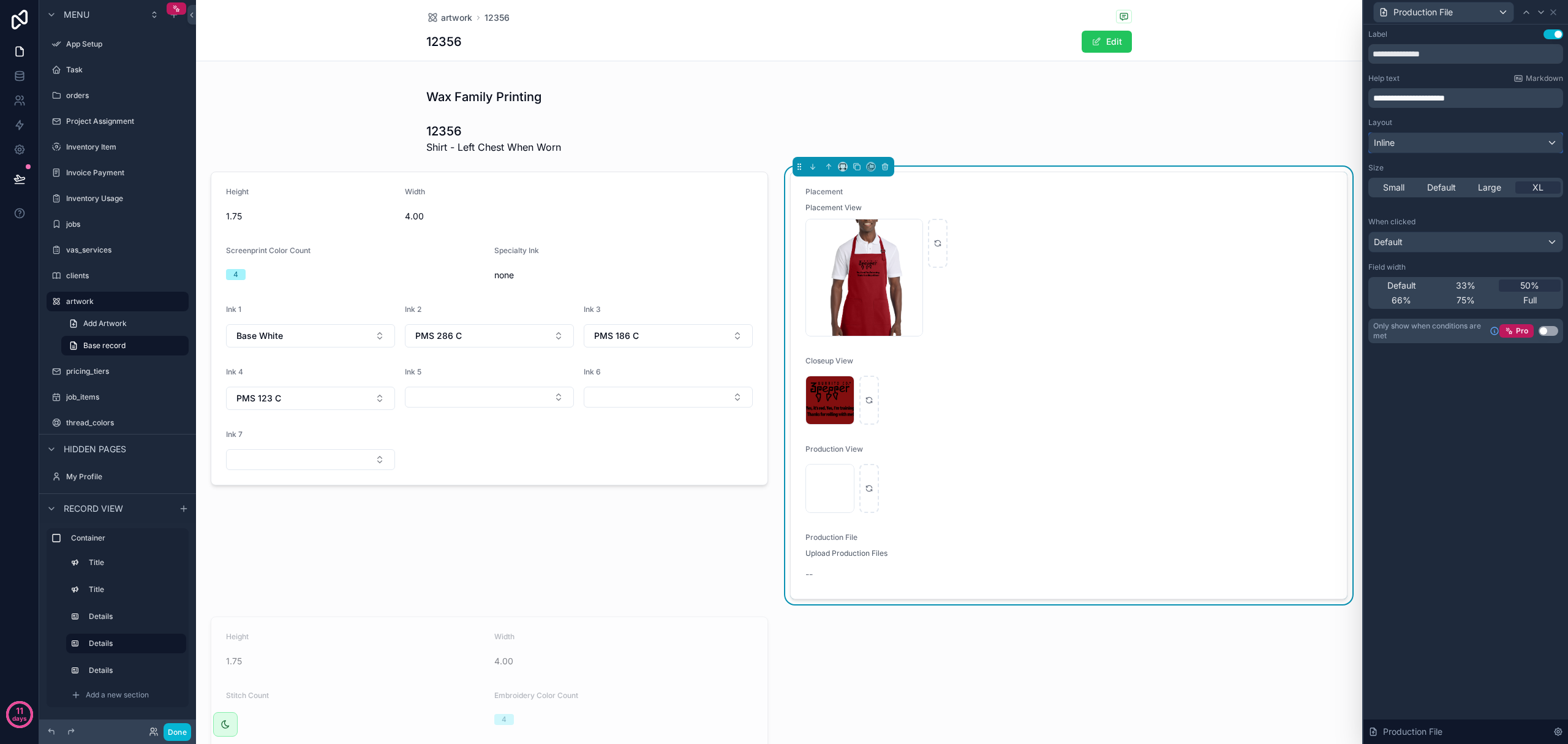
click at [838, 144] on div "Inline" at bounding box center [1466, 142] width 194 height 20
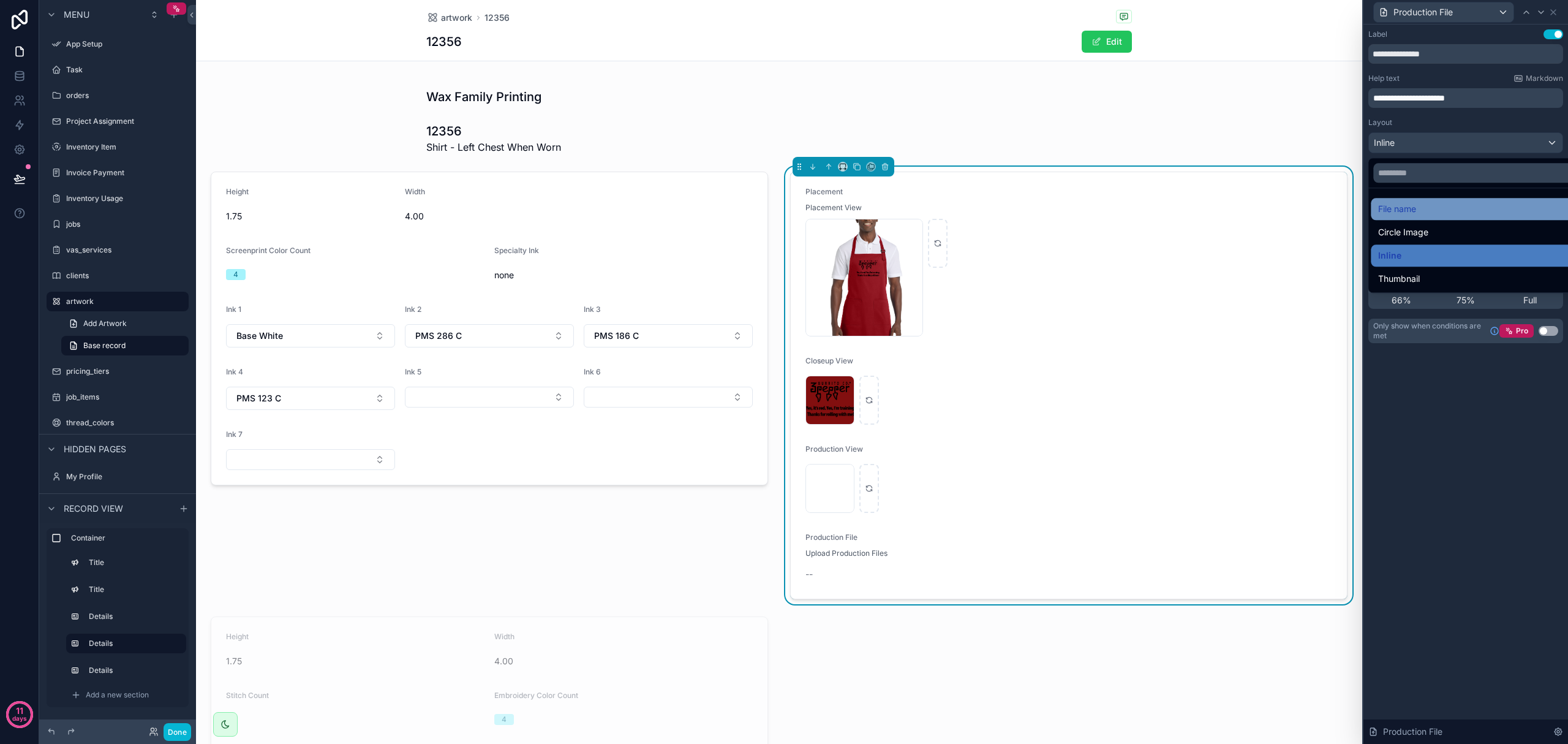
click at [838, 214] on div "File name" at bounding box center [1479, 209] width 202 height 15
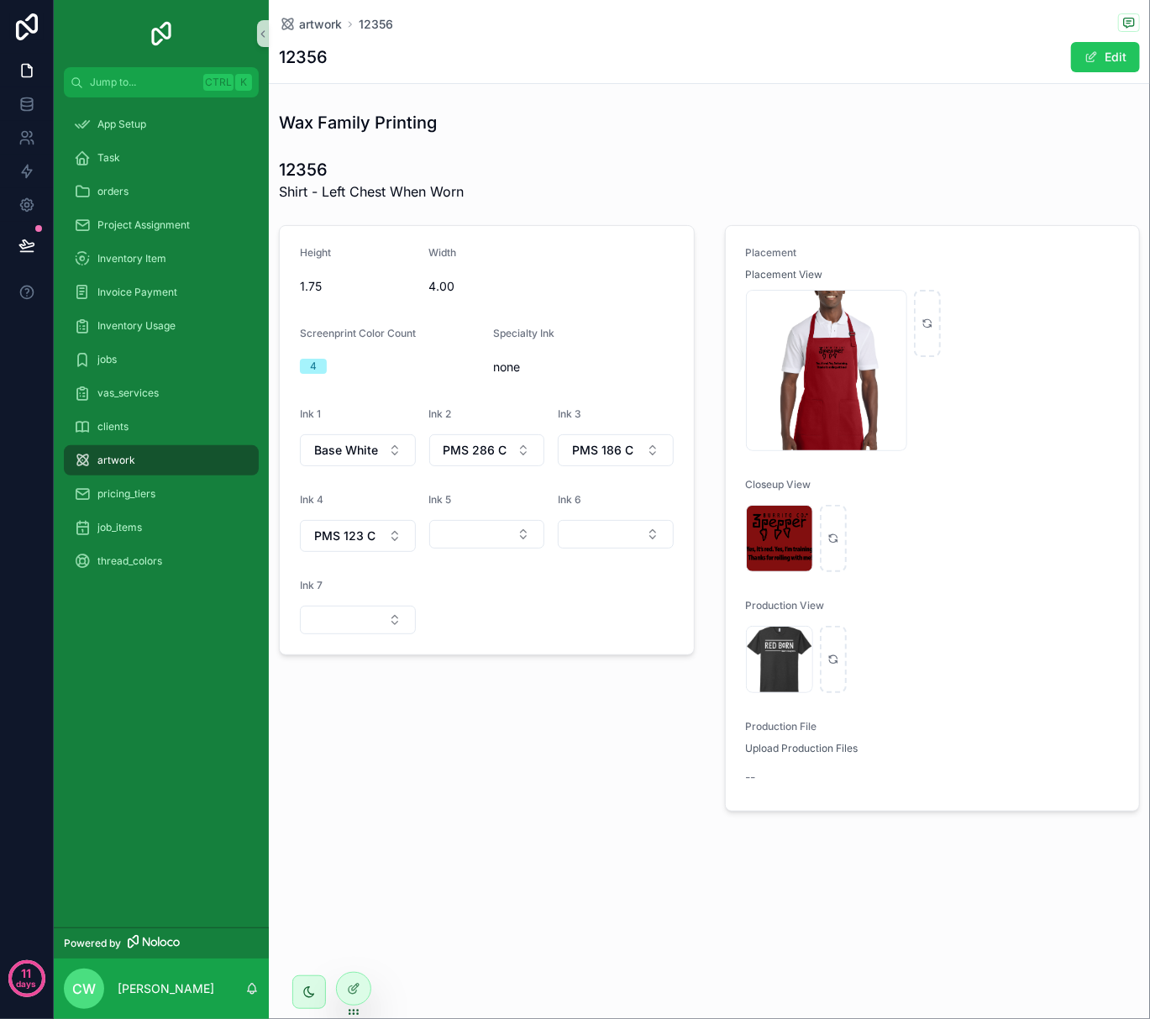
click at [788, 753] on span "Upload Production Files" at bounding box center [802, 748] width 113 height 13
click at [360, 988] on div at bounding box center [354, 989] width 34 height 32
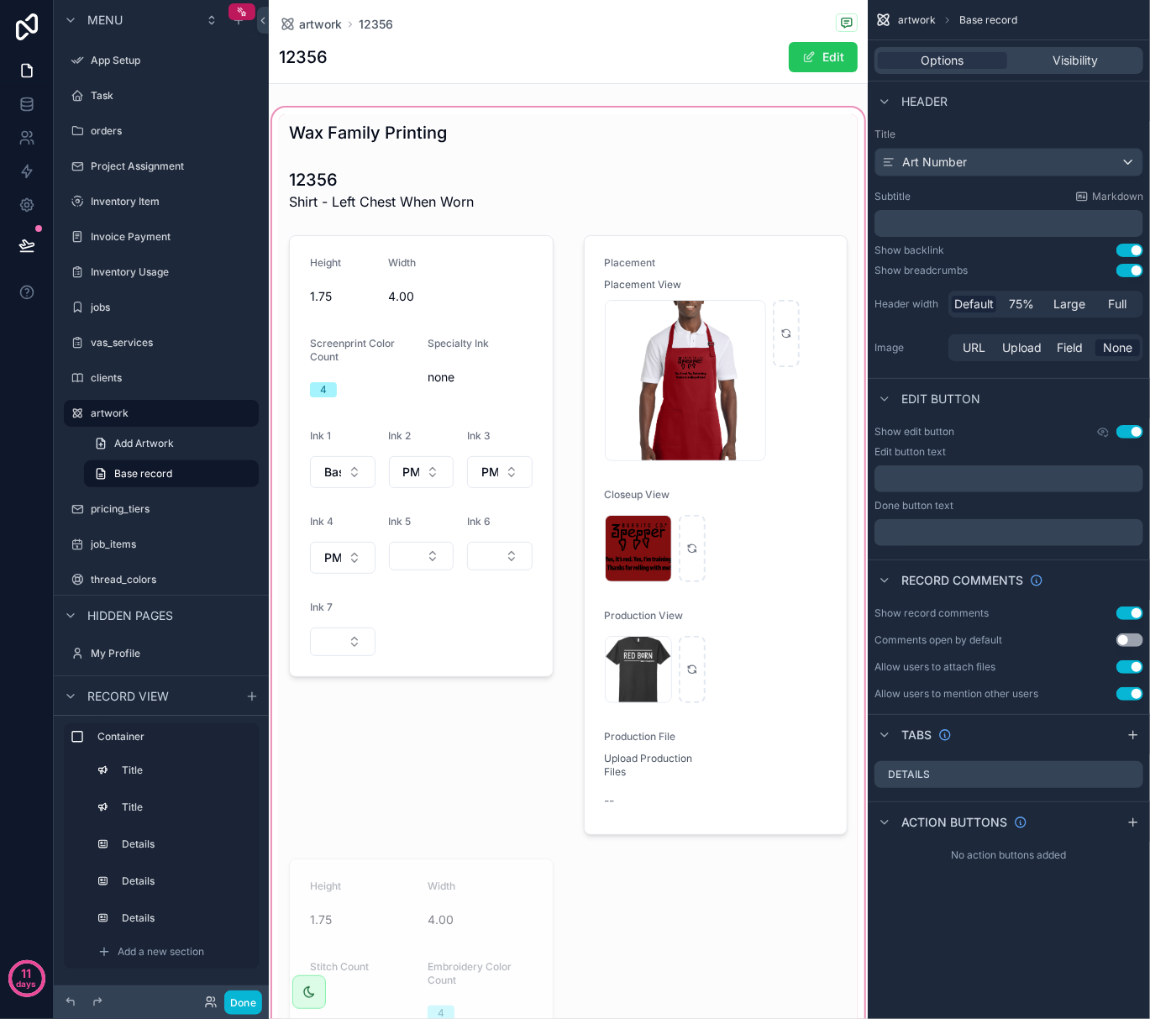
click at [635, 777] on div "scrollable content" at bounding box center [568, 791] width 599 height 1375
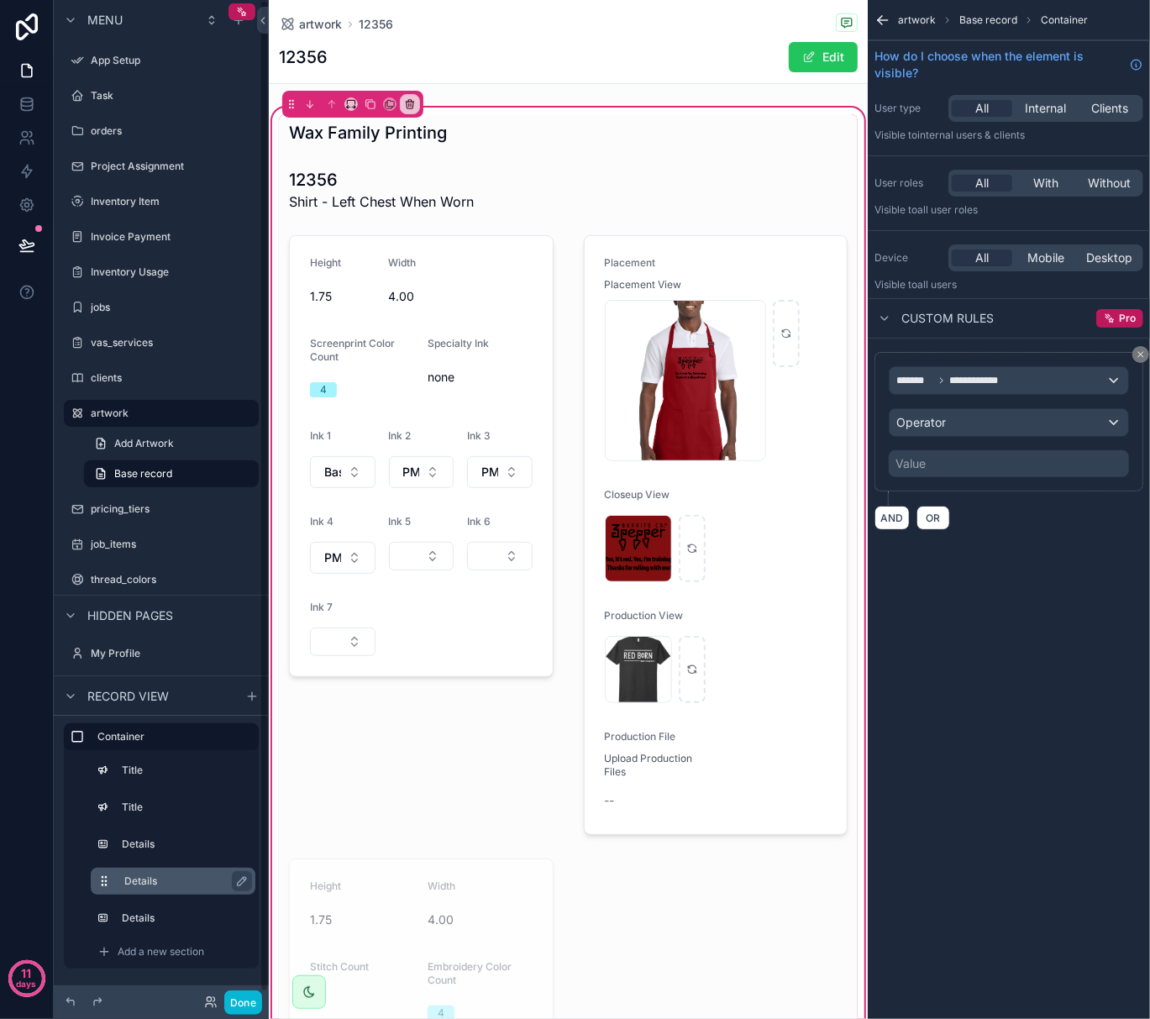
click at [172, 878] on label "Details" at bounding box center [183, 881] width 118 height 13
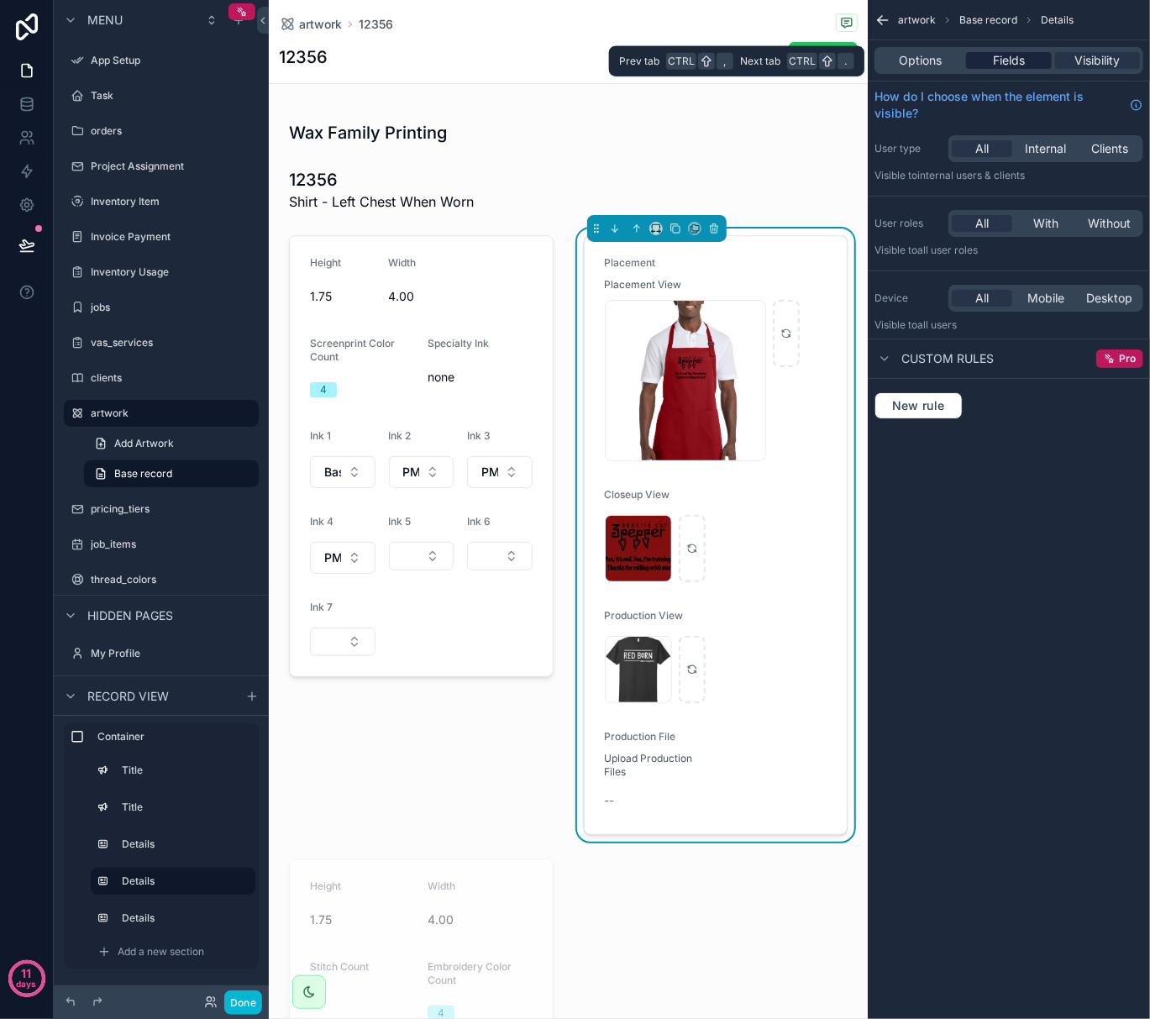
click at [1009, 64] on span "Fields" at bounding box center [1009, 60] width 32 height 17
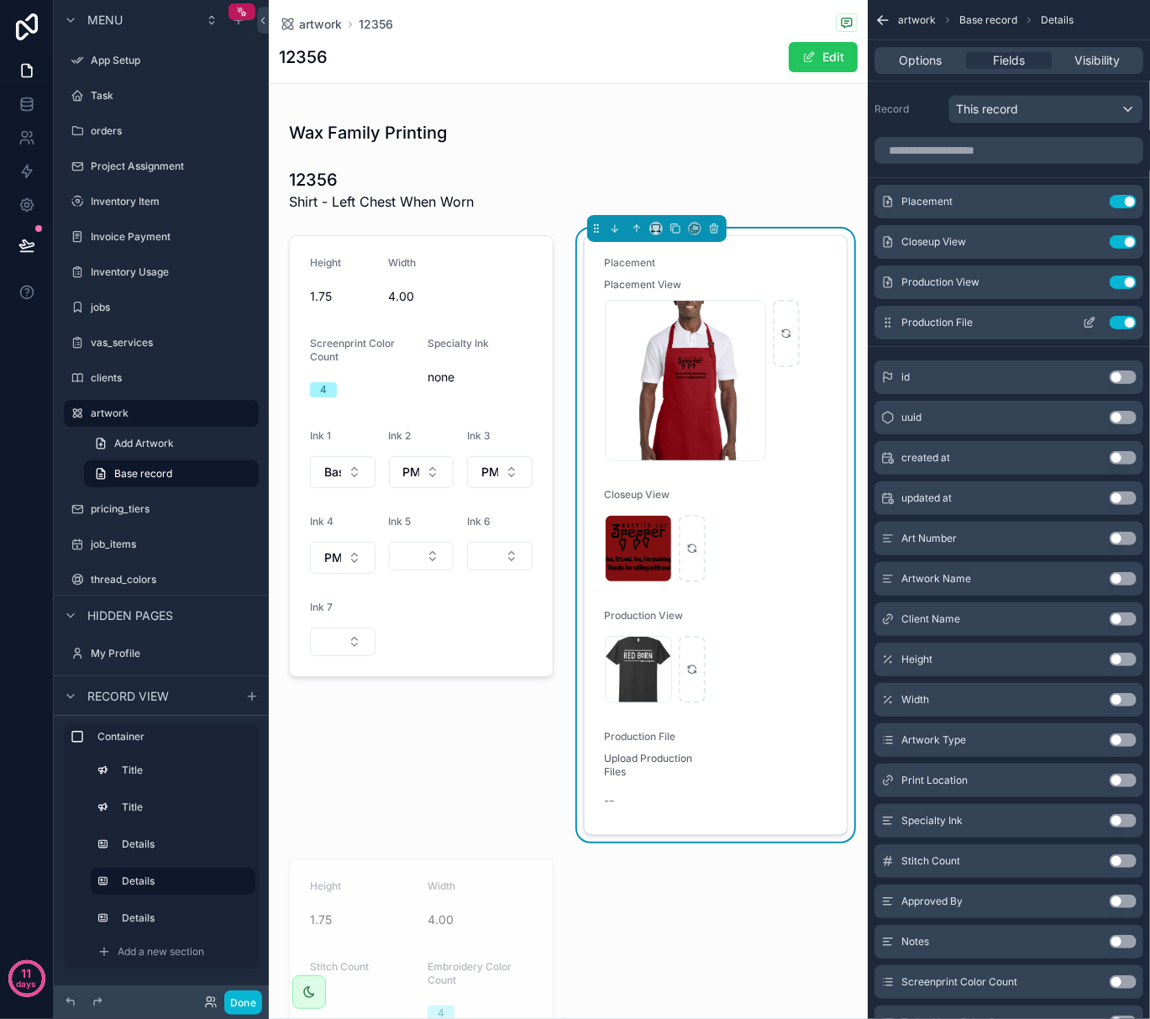
click at [1091, 327] on icon "scrollable content" at bounding box center [1089, 322] width 13 height 13
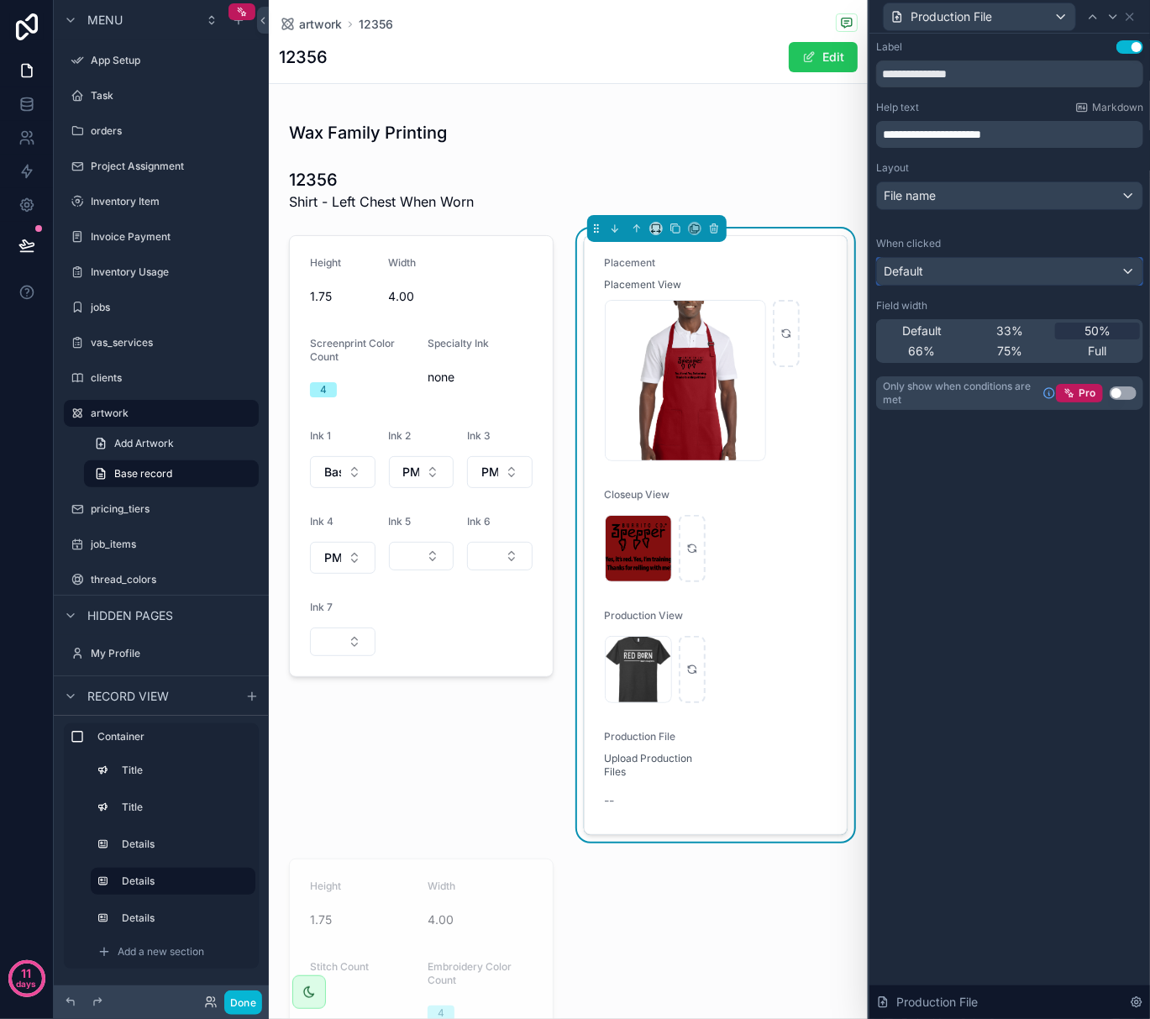
click at [986, 272] on div "Default" at bounding box center [1010, 271] width 266 height 27
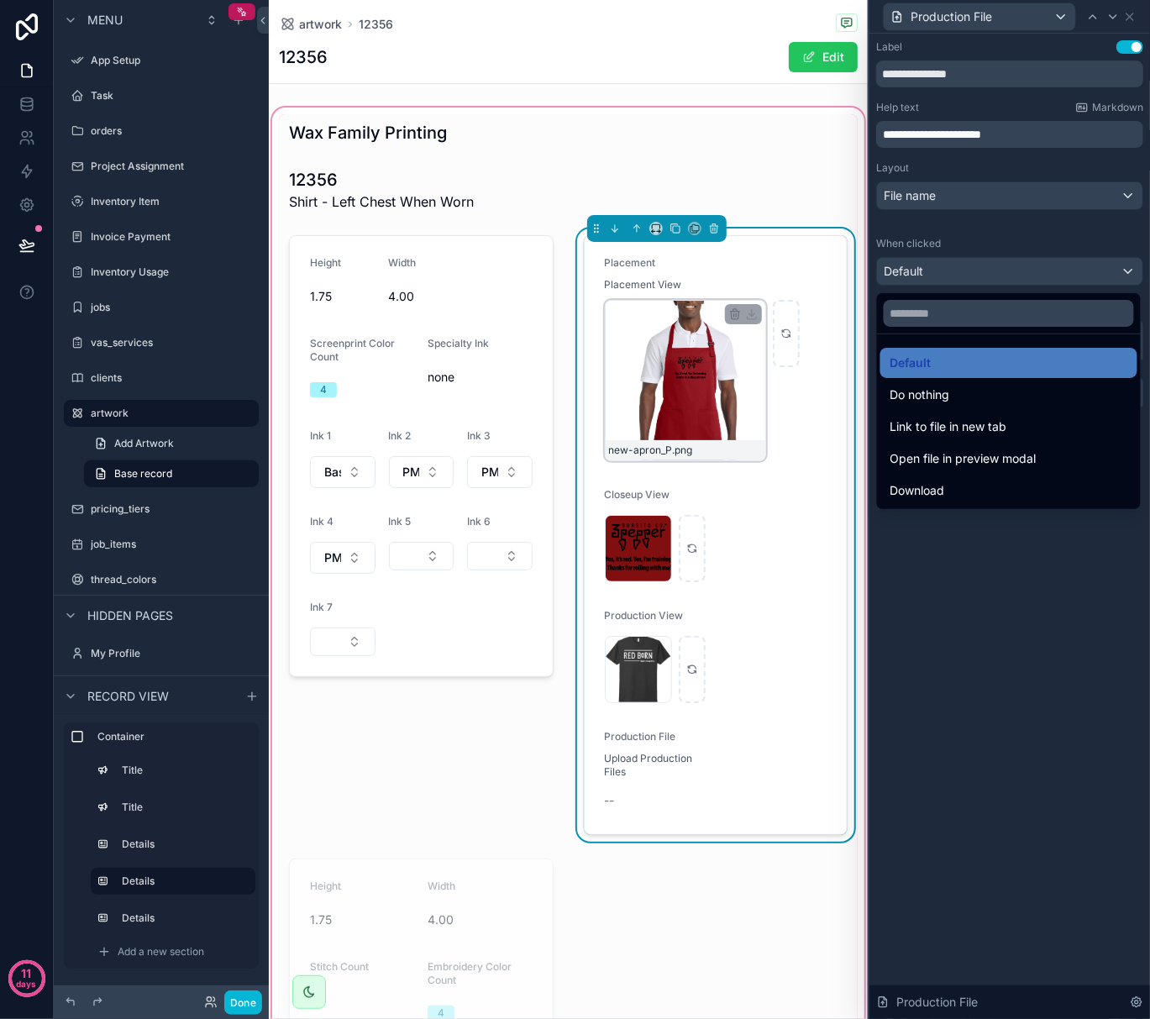
click at [645, 408] on div "new-apron_P .png" at bounding box center [685, 380] width 161 height 161
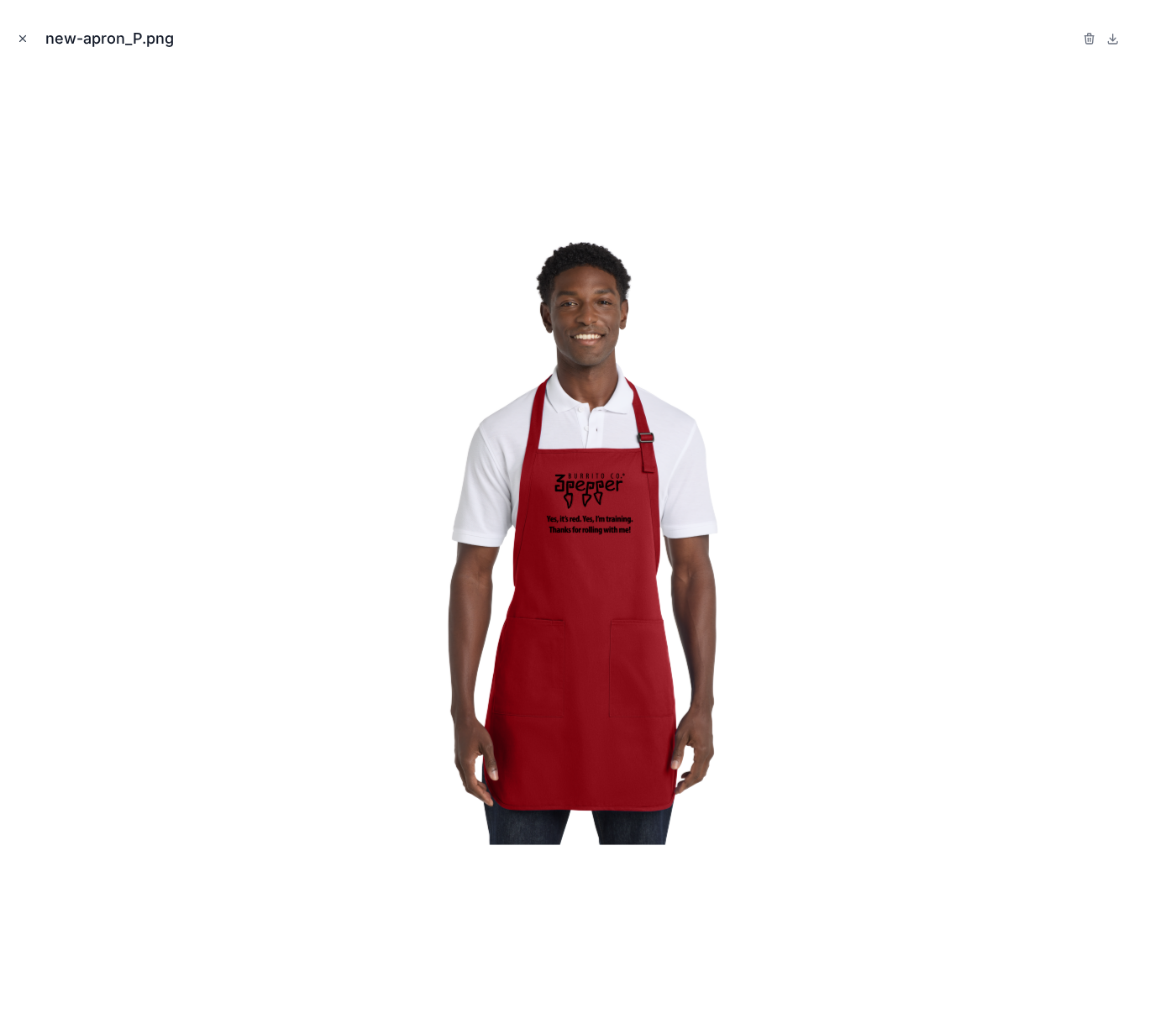
click at [27, 37] on icon "Close modal" at bounding box center [23, 39] width 12 height 12
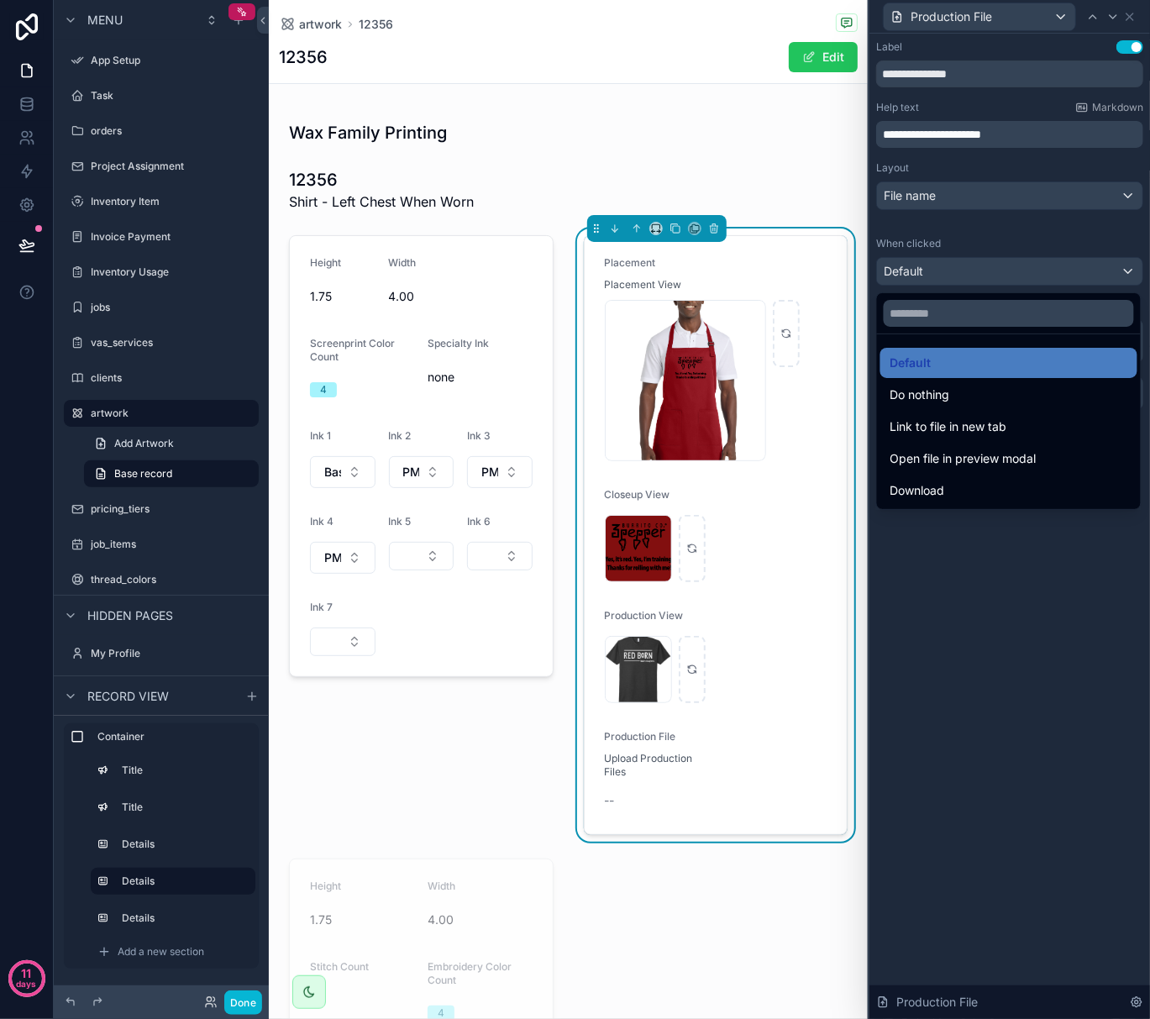
click at [1130, 15] on div at bounding box center [1010, 509] width 281 height 1019
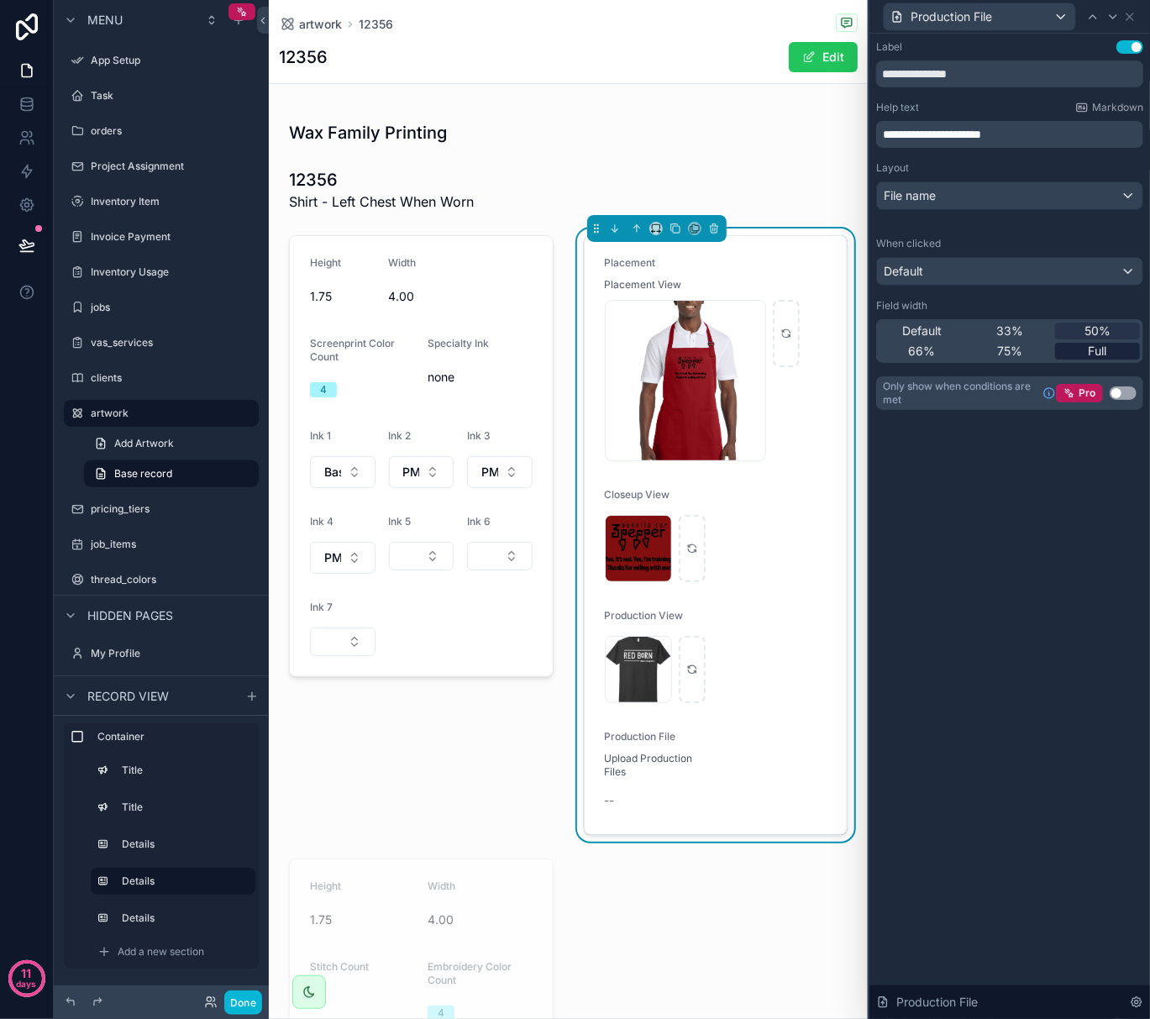
click at [1094, 346] on span "Full" at bounding box center [1098, 351] width 18 height 17
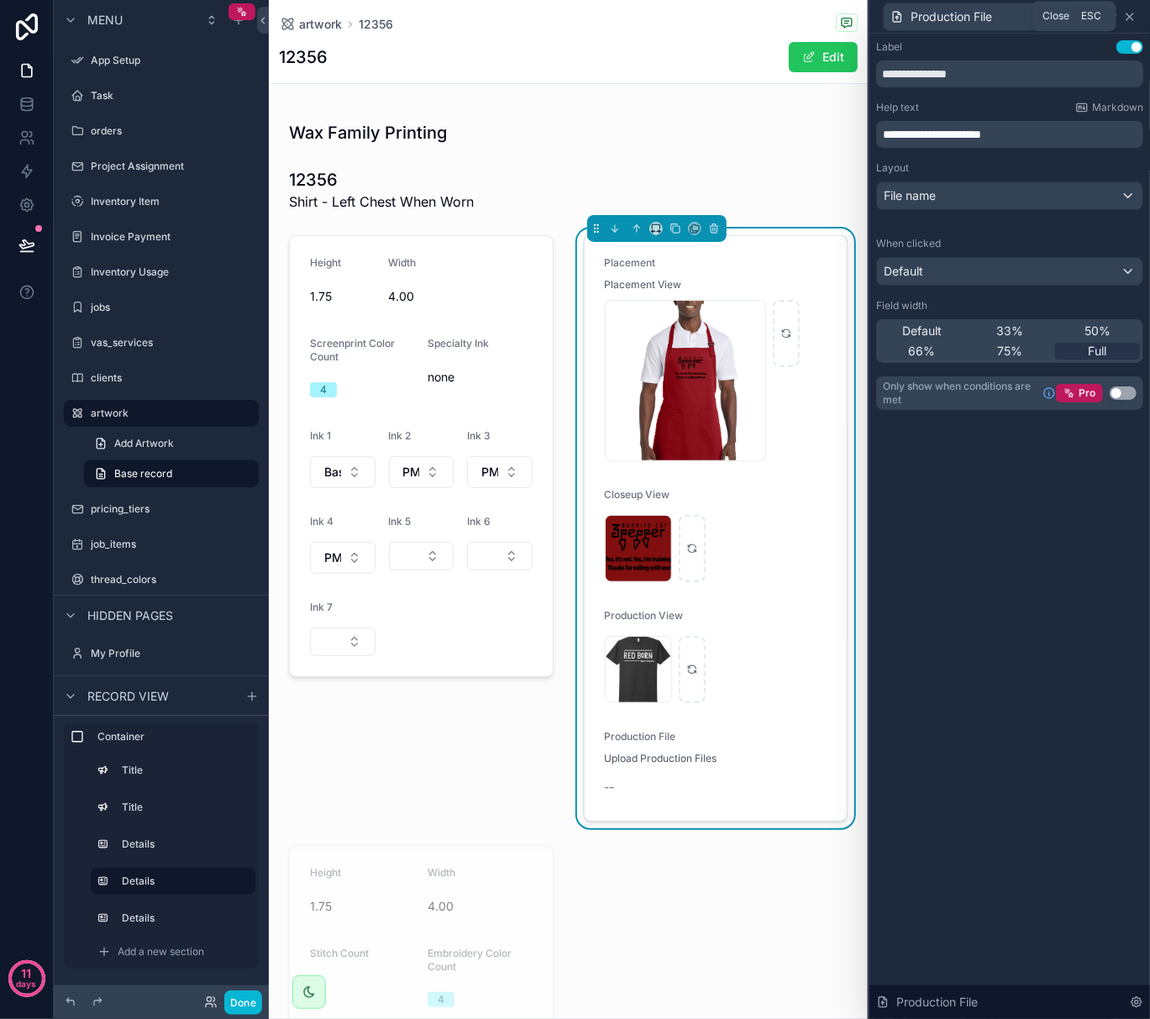
click at [1134, 14] on icon at bounding box center [1129, 16] width 13 height 13
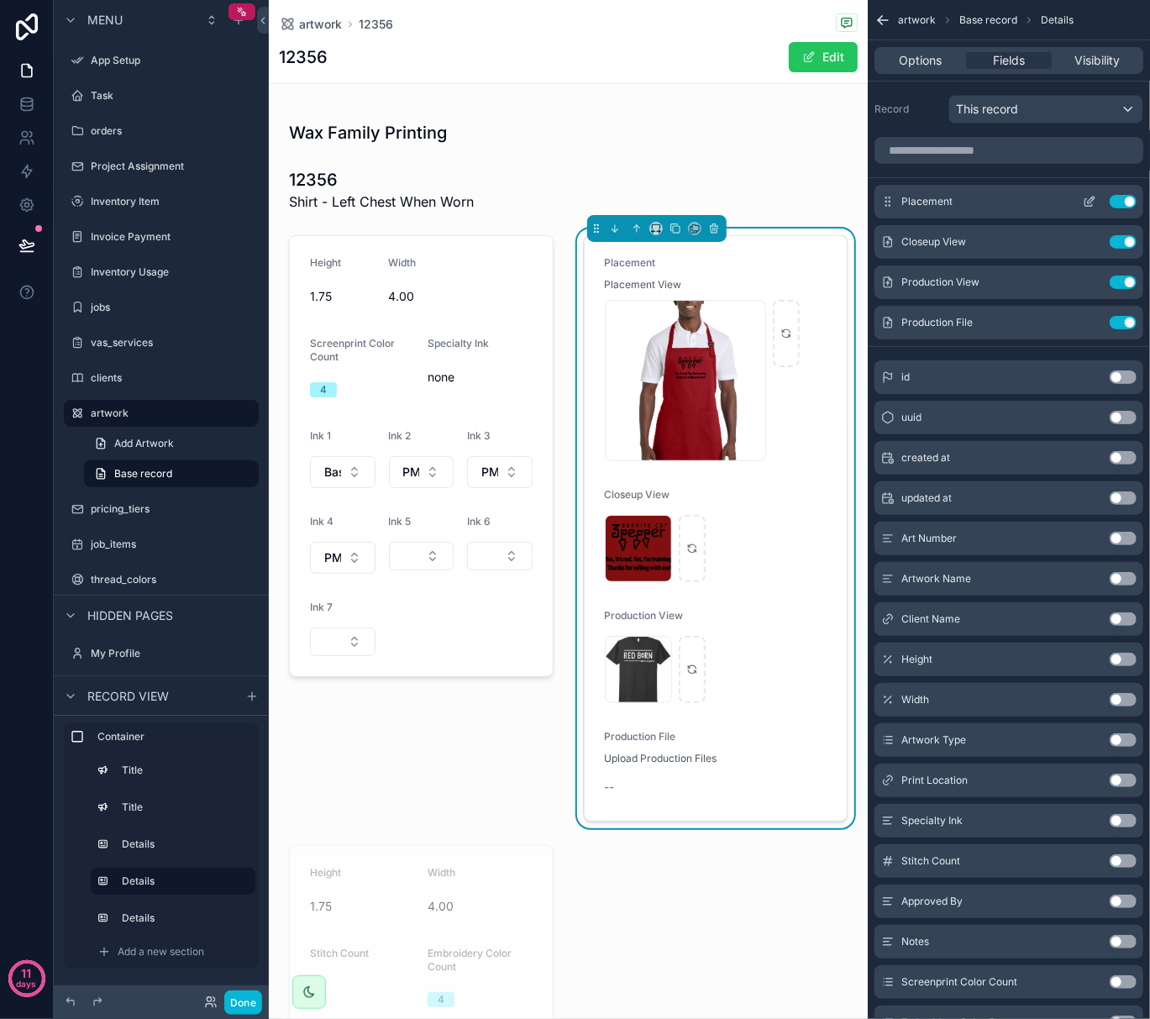
click at [1089, 202] on icon "scrollable content" at bounding box center [1091, 200] width 7 height 7
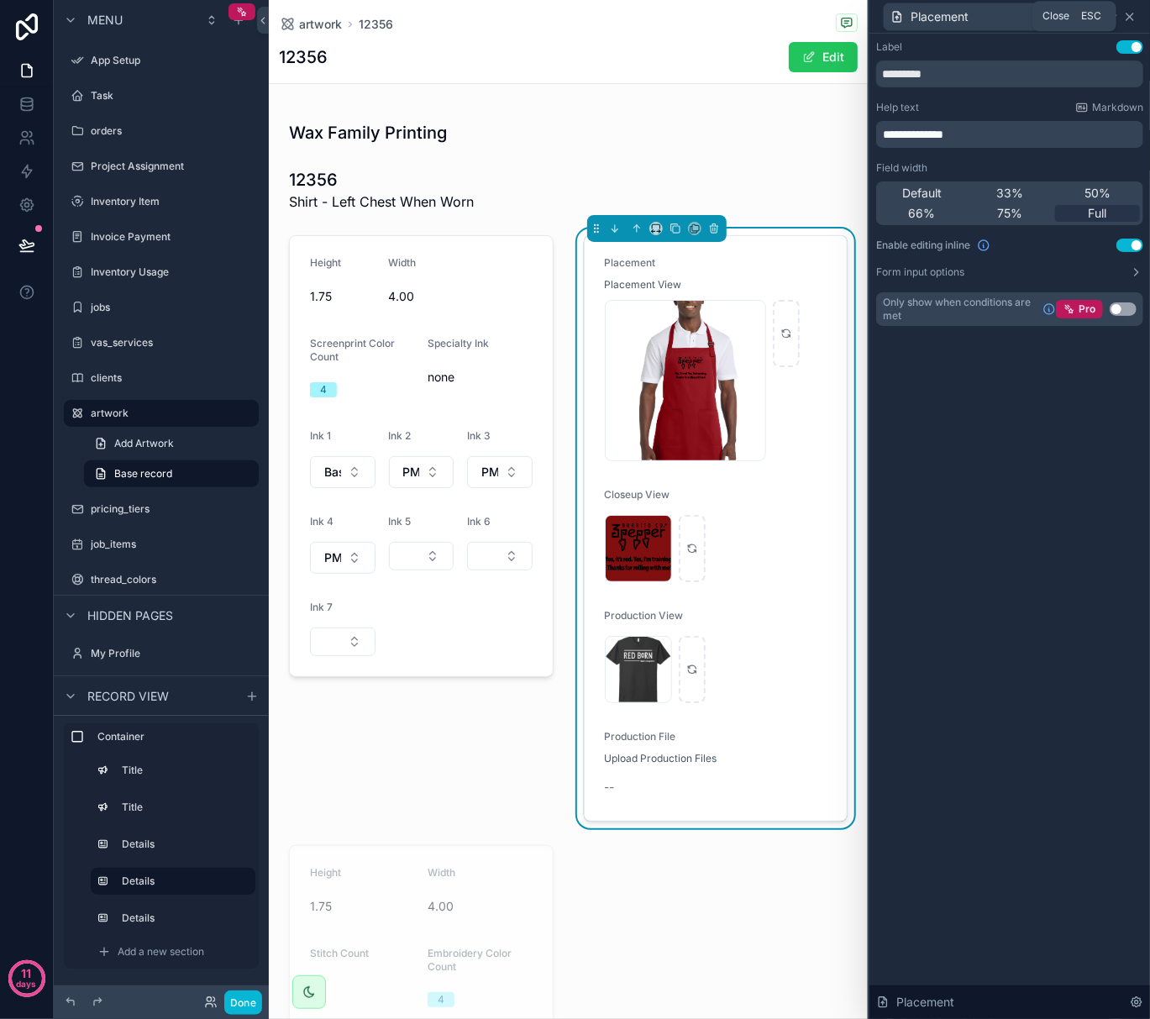
click at [1128, 13] on icon at bounding box center [1130, 16] width 7 height 7
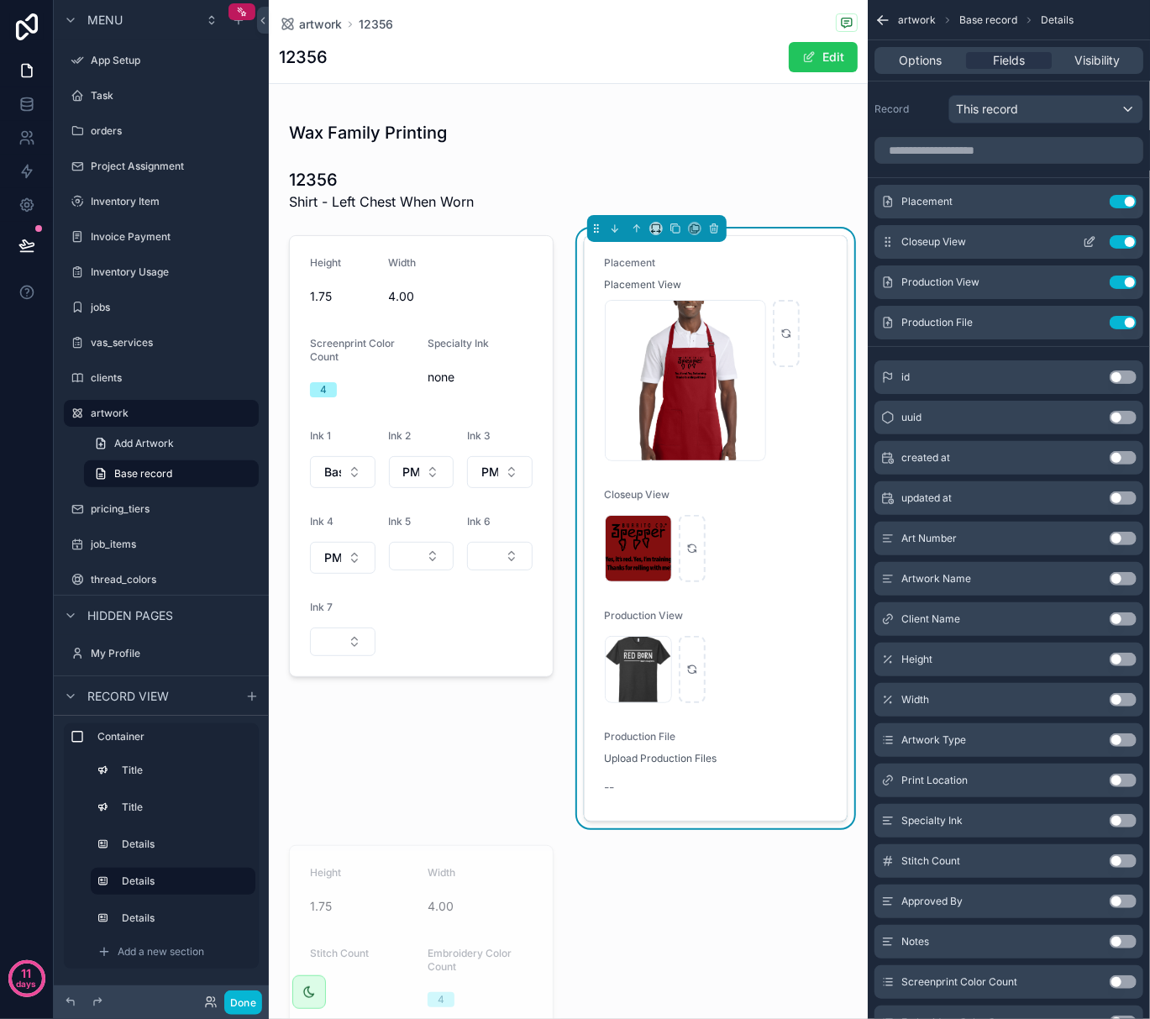
click at [1086, 236] on icon "scrollable content" at bounding box center [1089, 241] width 13 height 13
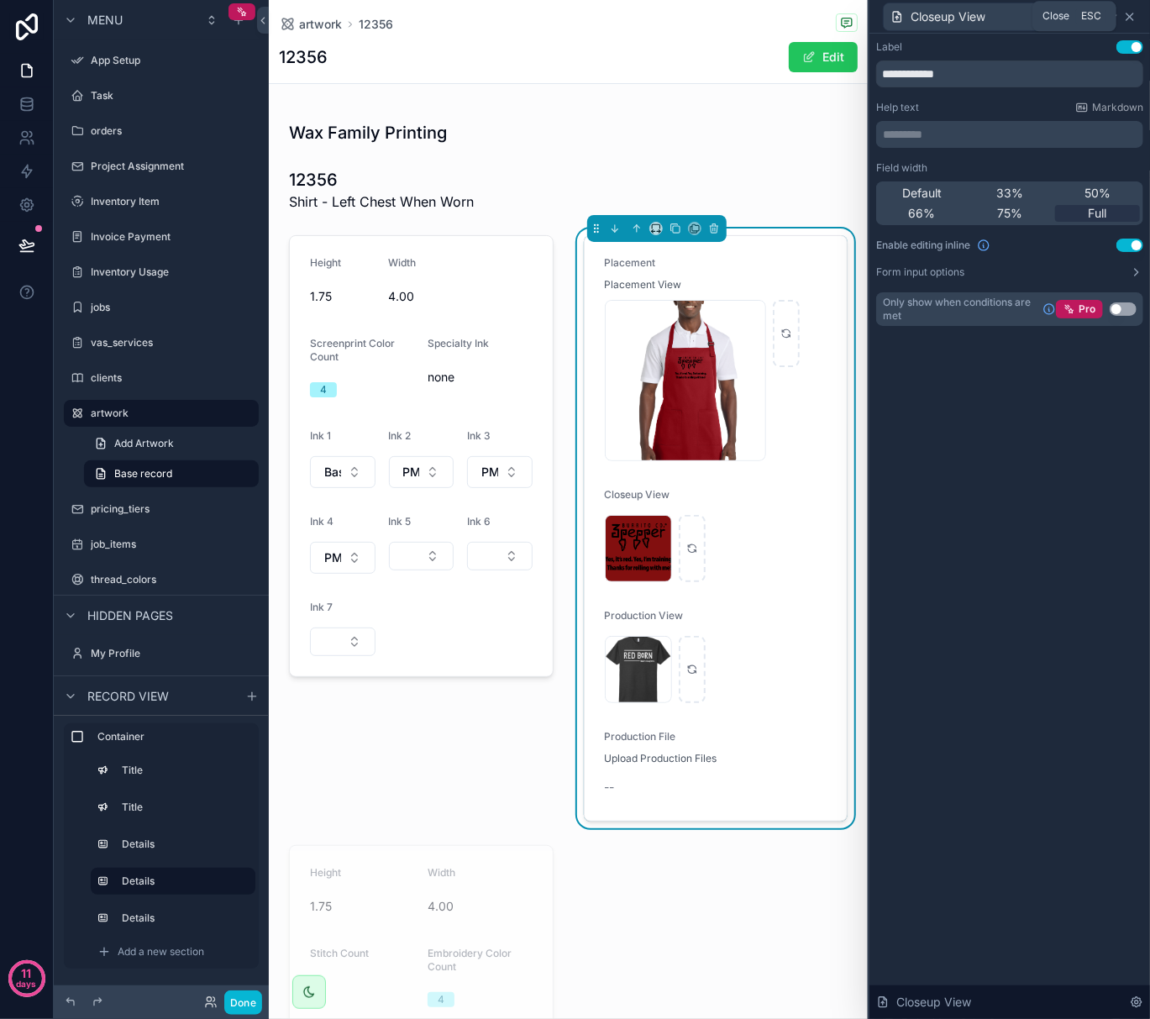
click at [1134, 17] on icon at bounding box center [1129, 16] width 13 height 13
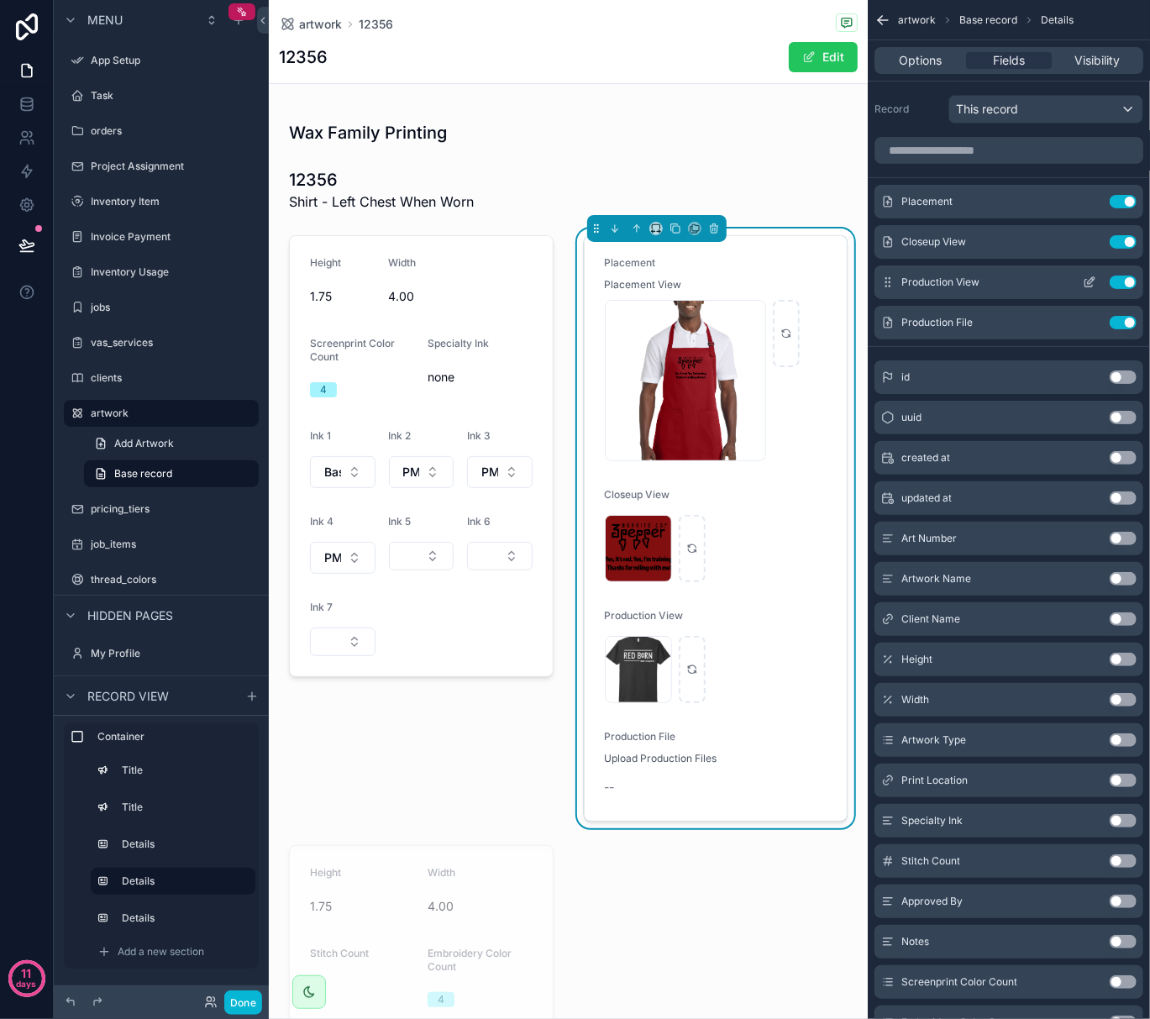
click at [1083, 279] on icon "scrollable content" at bounding box center [1089, 282] width 13 height 13
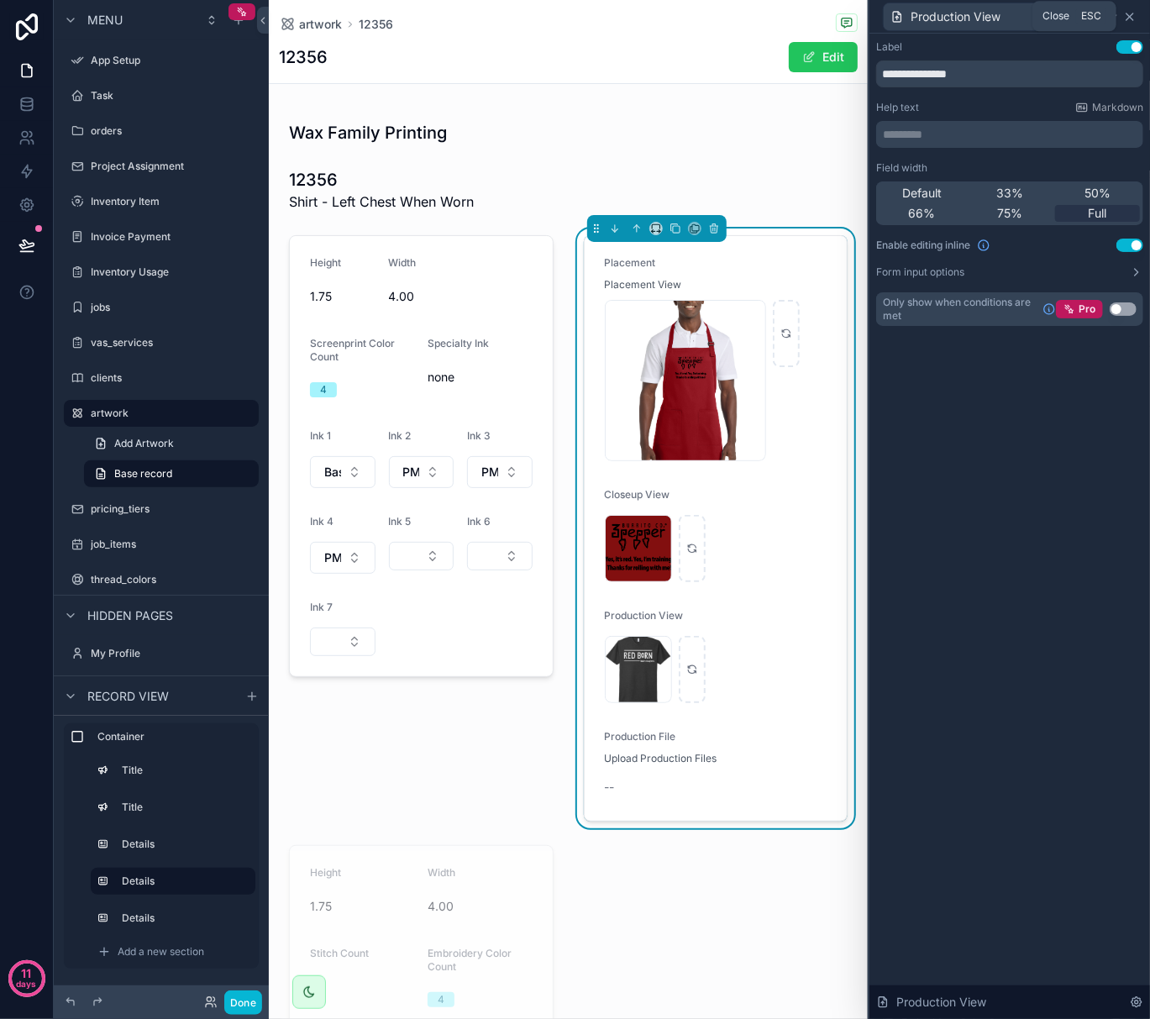
click at [1129, 14] on icon at bounding box center [1130, 16] width 7 height 7
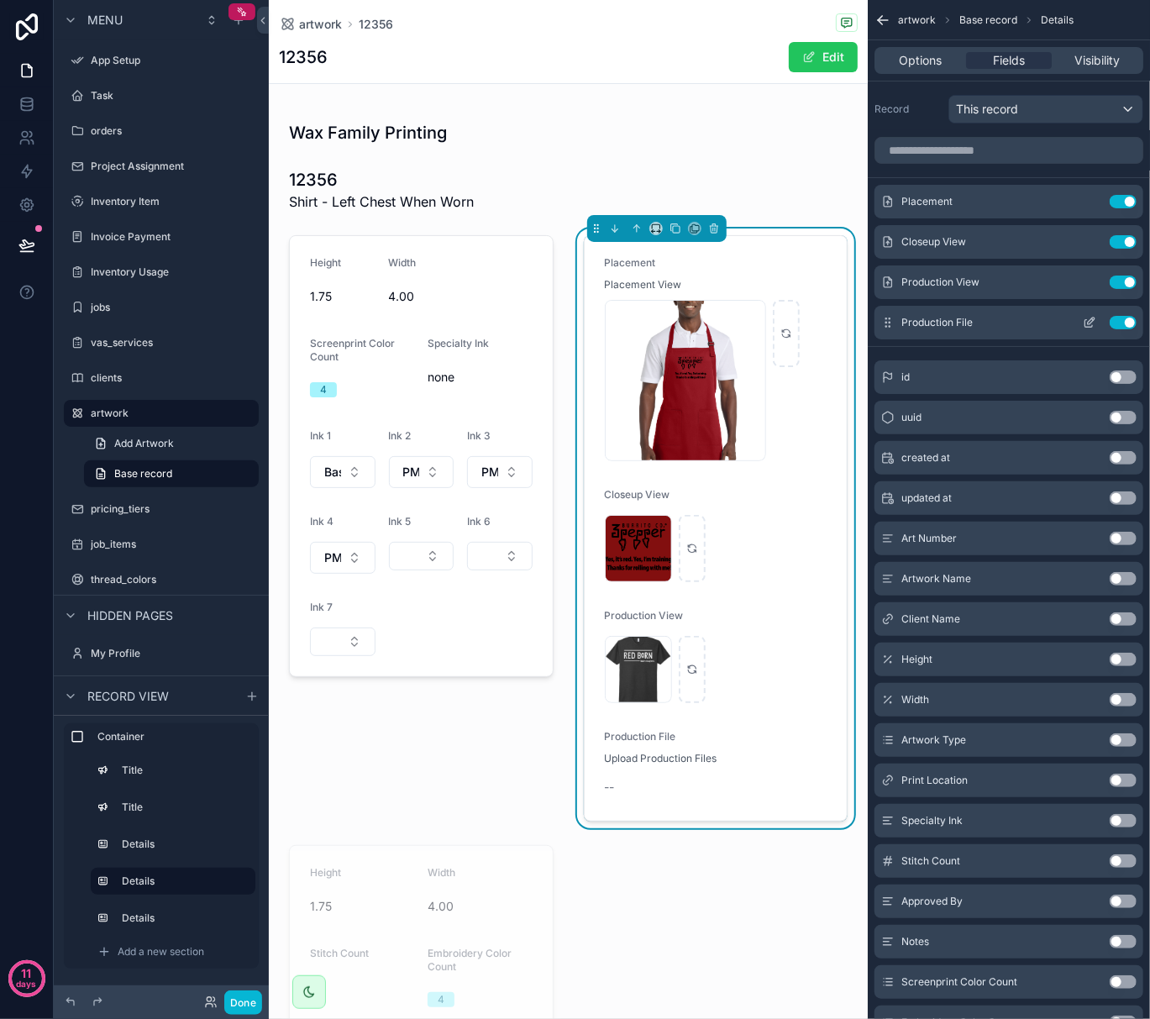
click at [1089, 317] on icon "scrollable content" at bounding box center [1089, 322] width 13 height 13
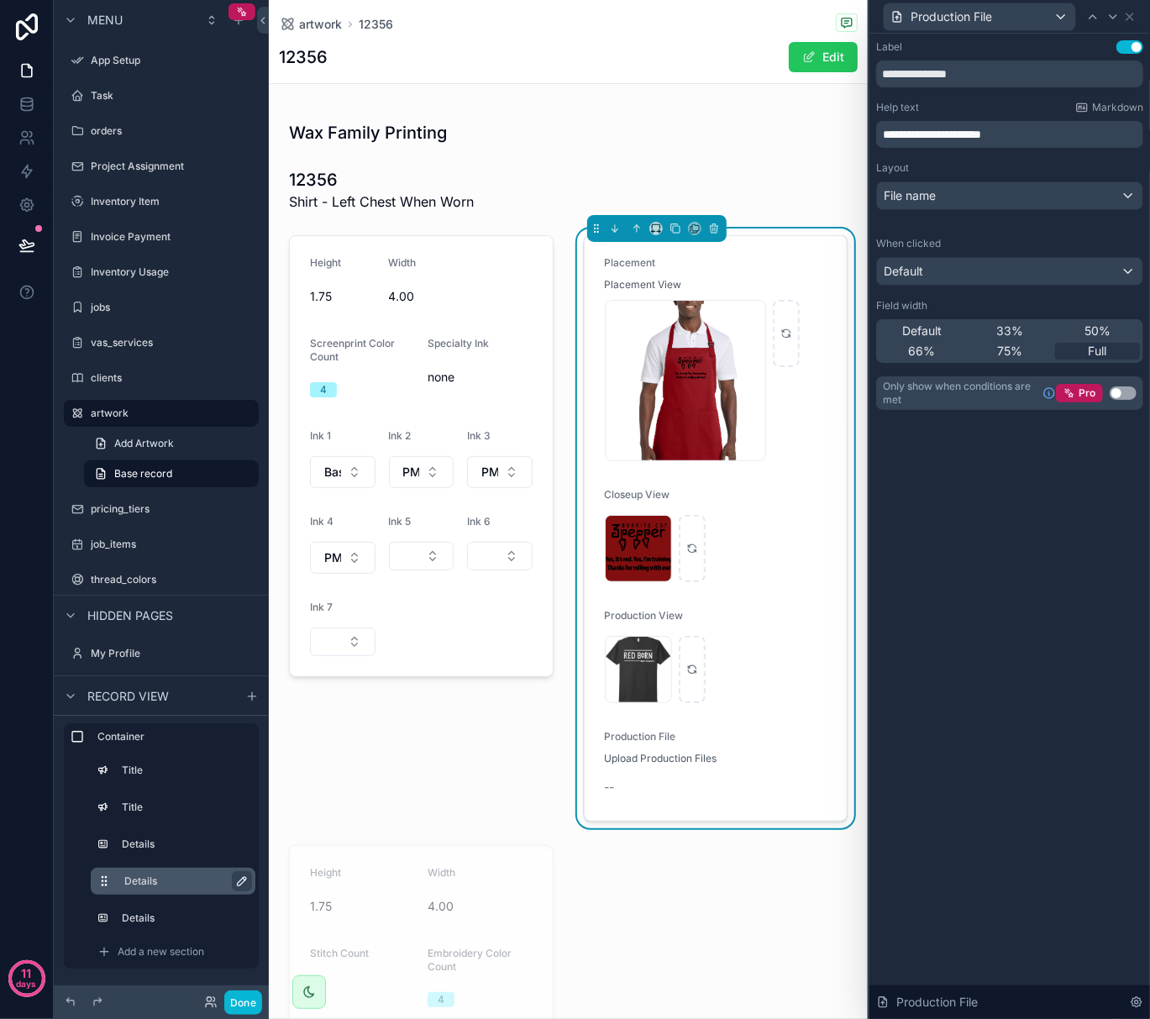
click at [236, 879] on icon "scrollable content" at bounding box center [241, 881] width 13 height 13
click at [1134, 10] on icon at bounding box center [1129, 16] width 13 height 13
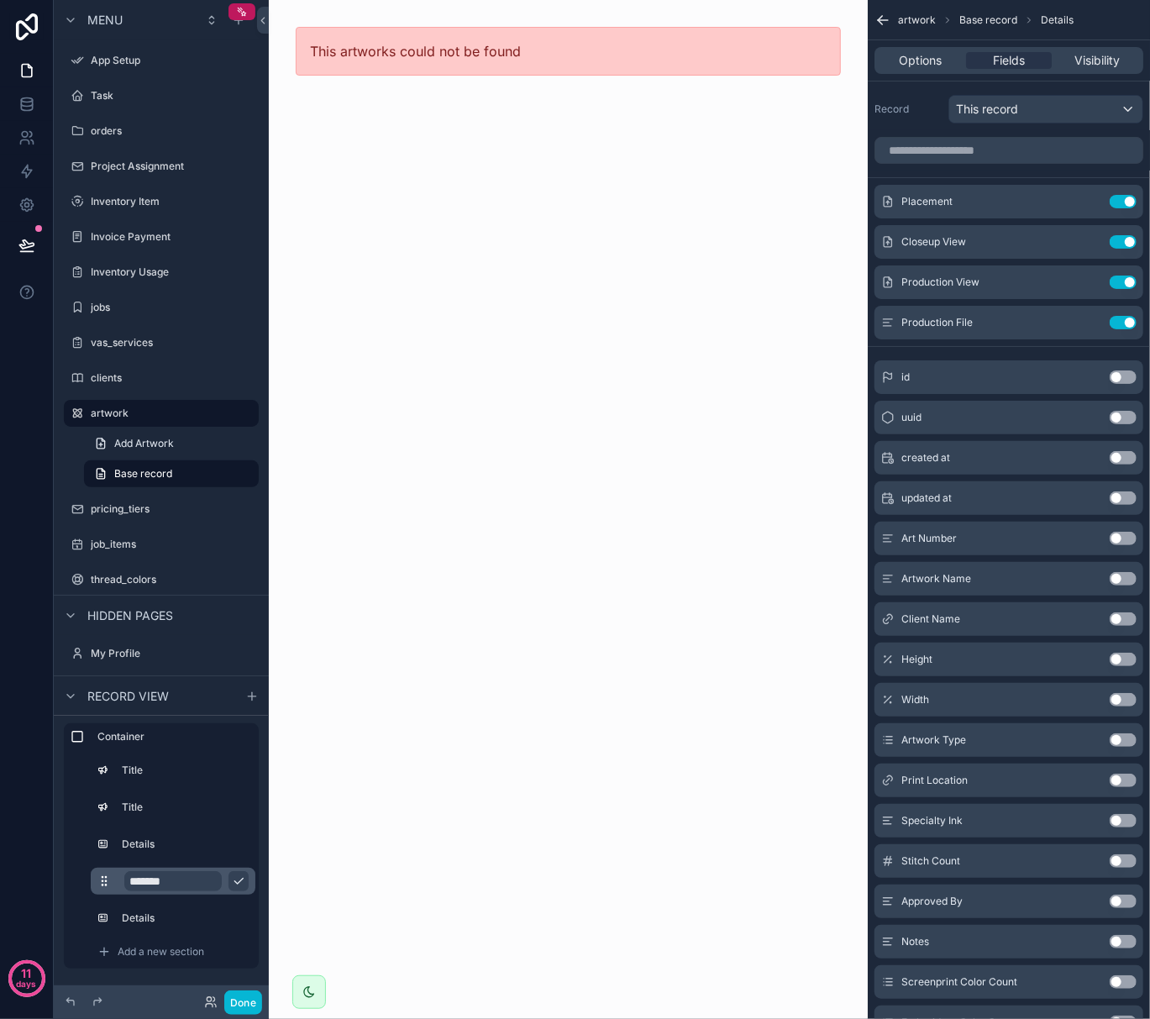
click at [543, 264] on div "This artworks could not be found" at bounding box center [568, 509] width 599 height 1019
click at [170, 435] on link "Add Artwork" at bounding box center [171, 443] width 175 height 27
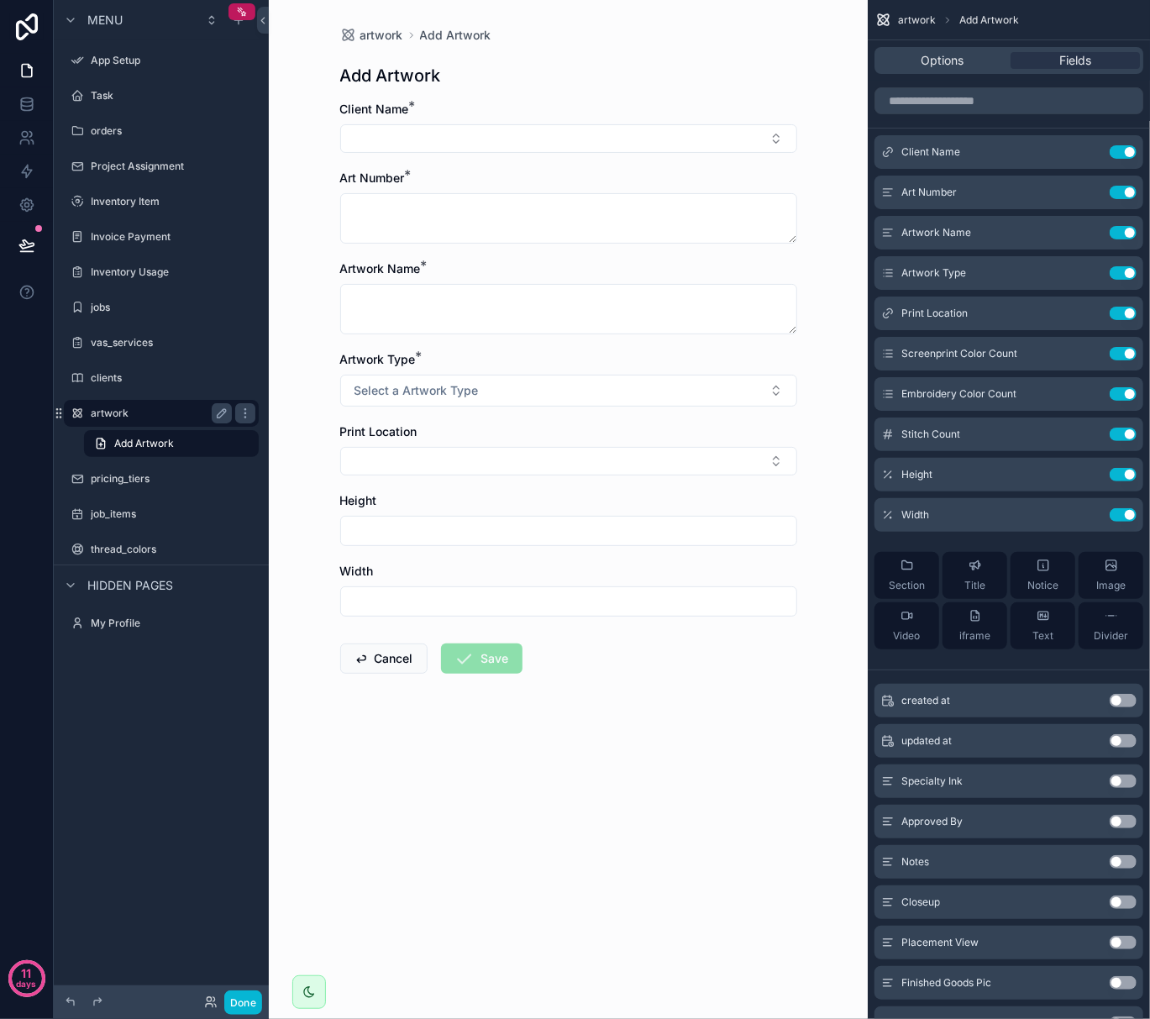
click at [170, 415] on label "artwork" at bounding box center [158, 413] width 134 height 13
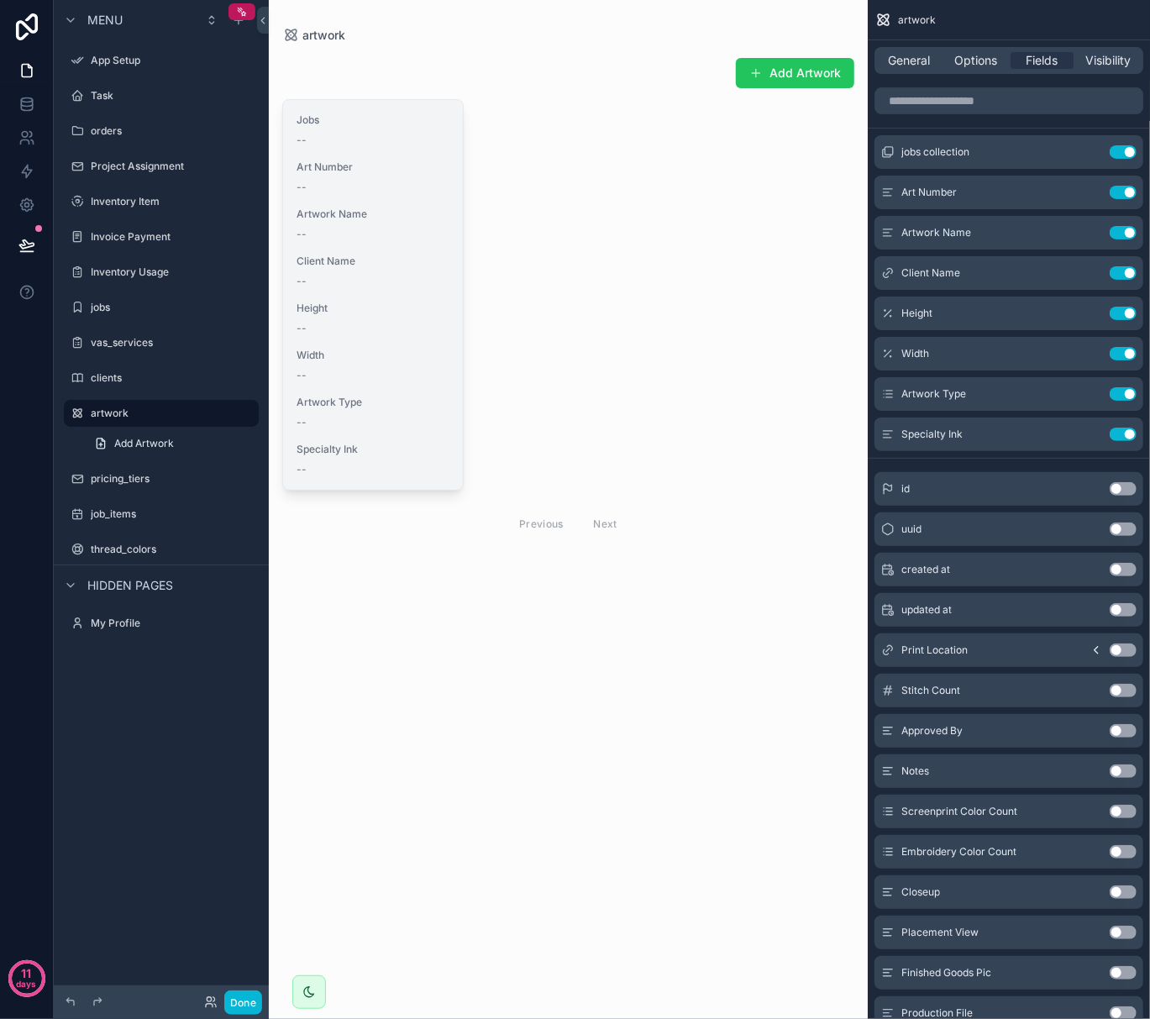
click at [394, 319] on div "Height --" at bounding box center [373, 319] width 153 height 34
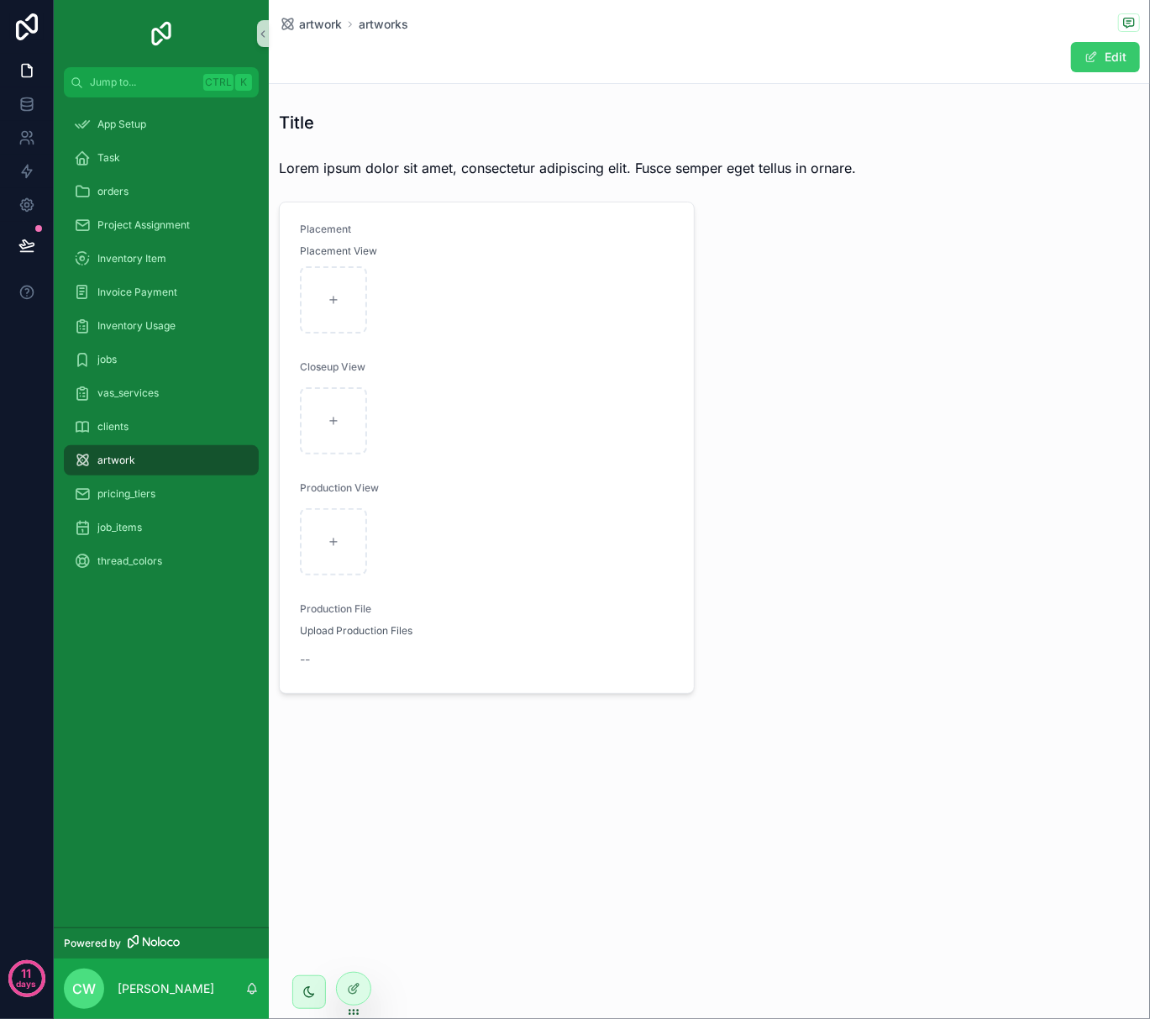
click at [1110, 49] on button "Edit" at bounding box center [1105, 57] width 69 height 30
click at [353, 313] on div "scrollable content" at bounding box center [333, 299] width 67 height 67
click at [363, 992] on div at bounding box center [354, 989] width 34 height 32
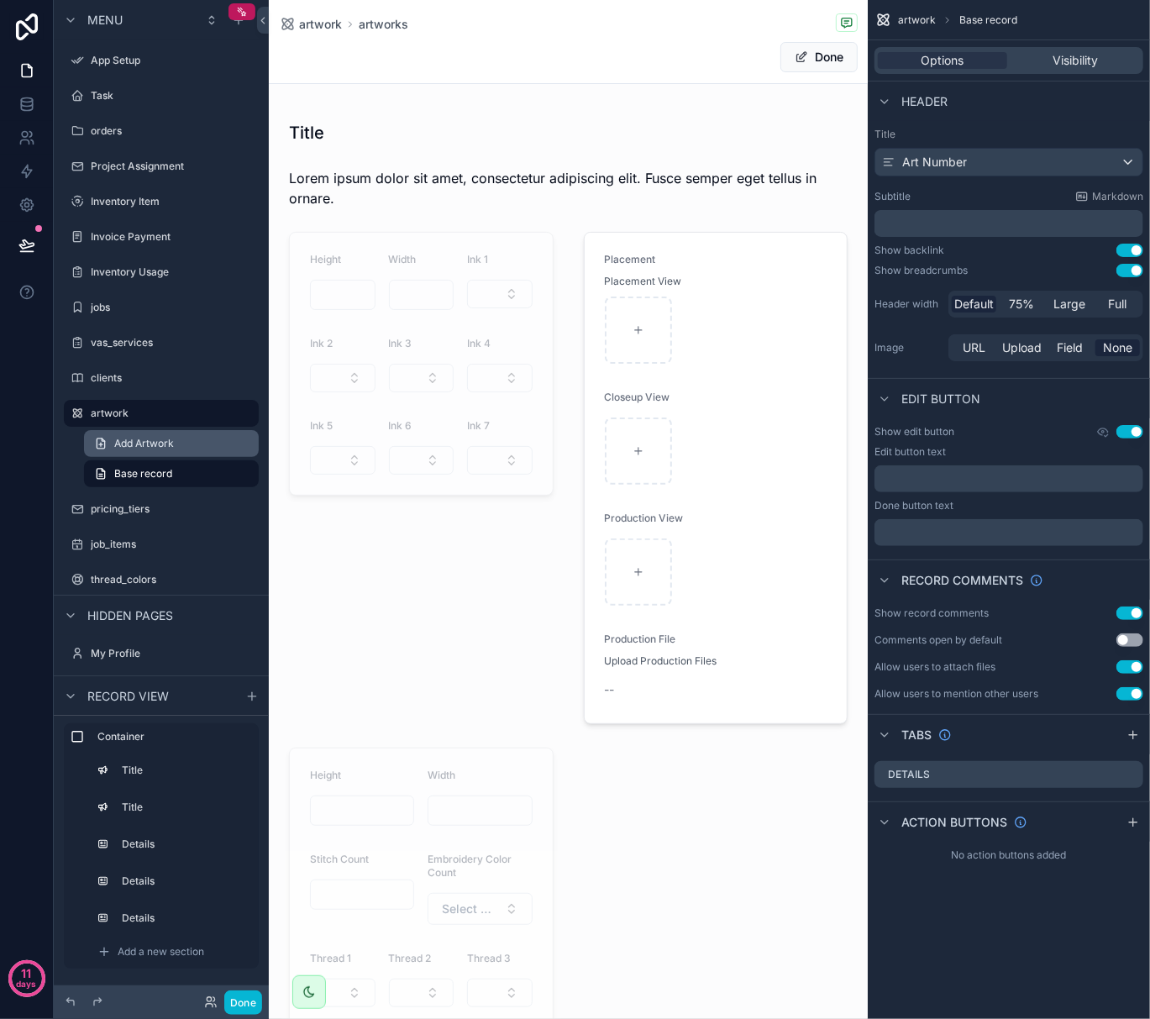
click at [176, 439] on link "Add Artwork" at bounding box center [171, 443] width 175 height 27
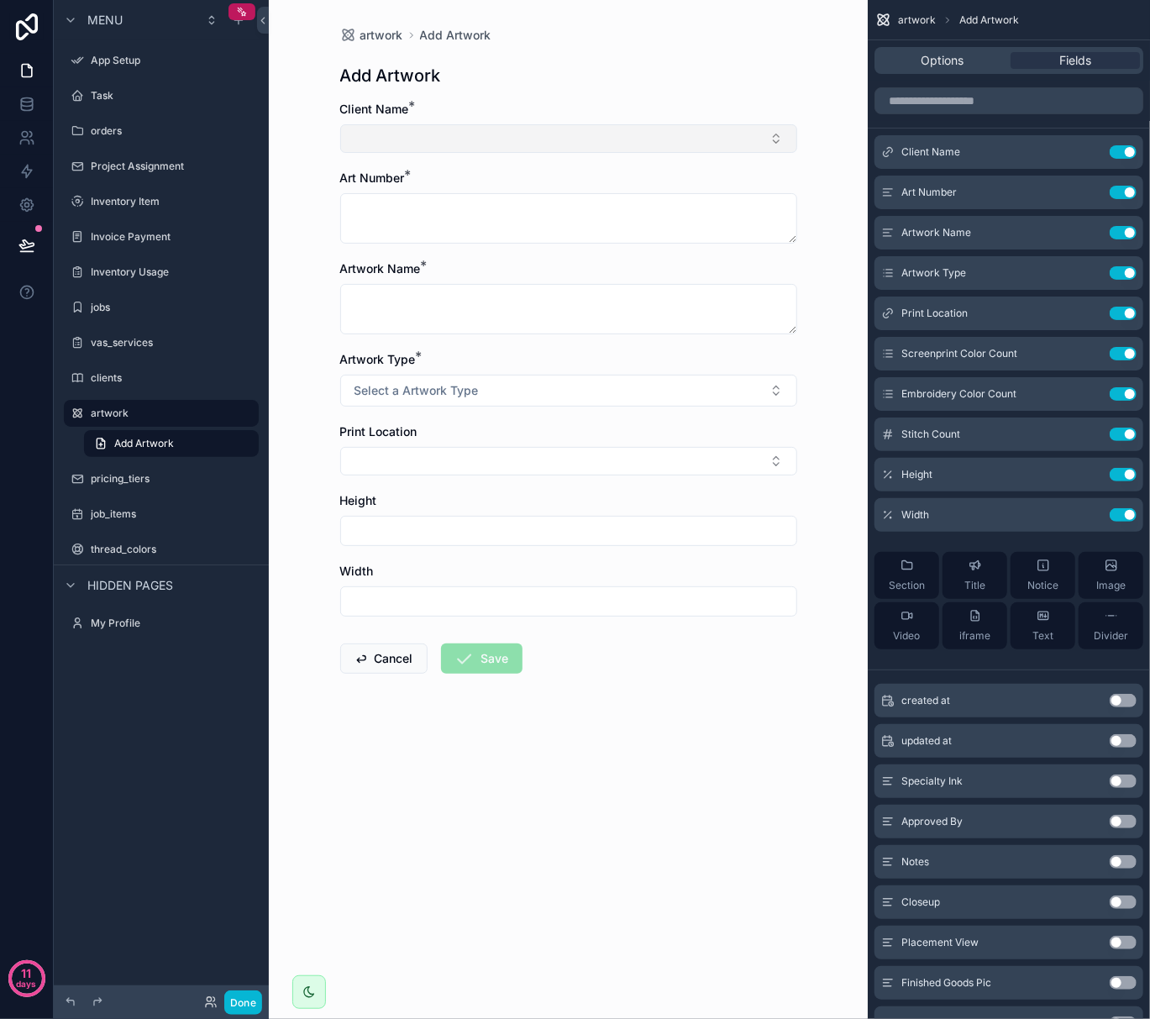
click at [374, 145] on button "Select Button" at bounding box center [568, 138] width 457 height 29
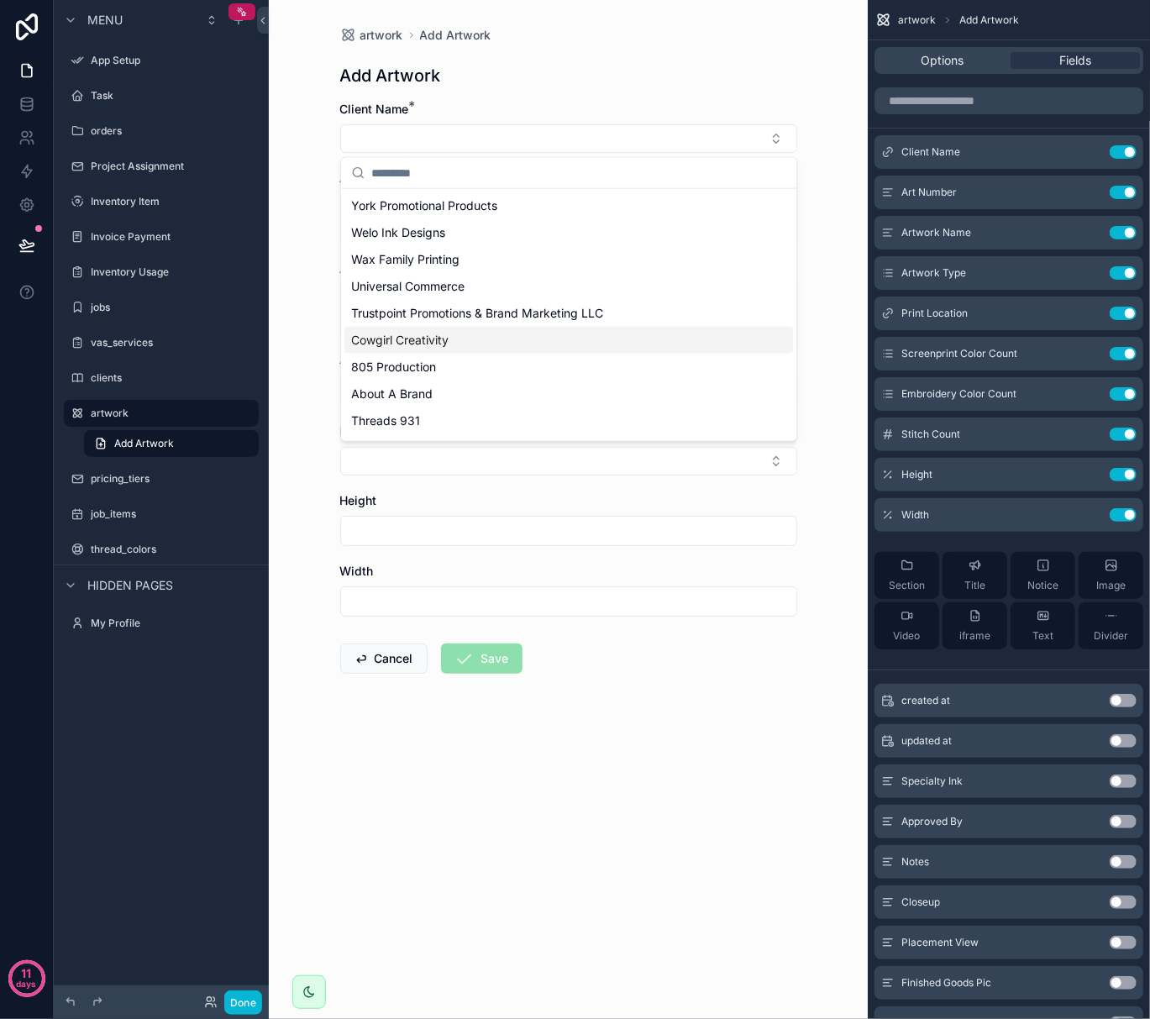
click at [411, 336] on span "Cowgirl Creativity" at bounding box center [399, 340] width 97 height 17
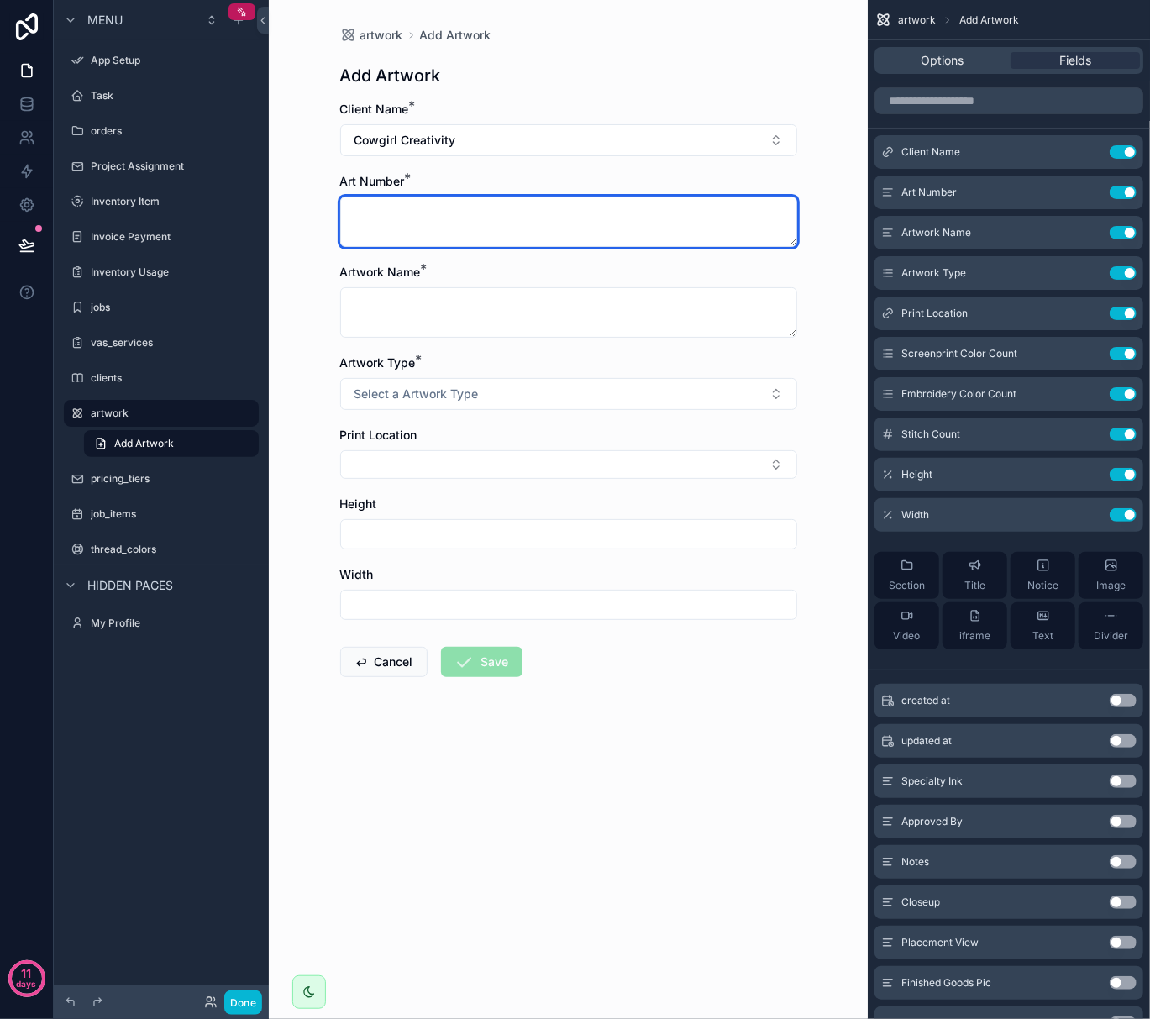
click at [437, 213] on textarea "scrollable content" at bounding box center [568, 222] width 457 height 50
click at [418, 217] on textarea "scrollable content" at bounding box center [568, 222] width 457 height 50
type textarea "****"
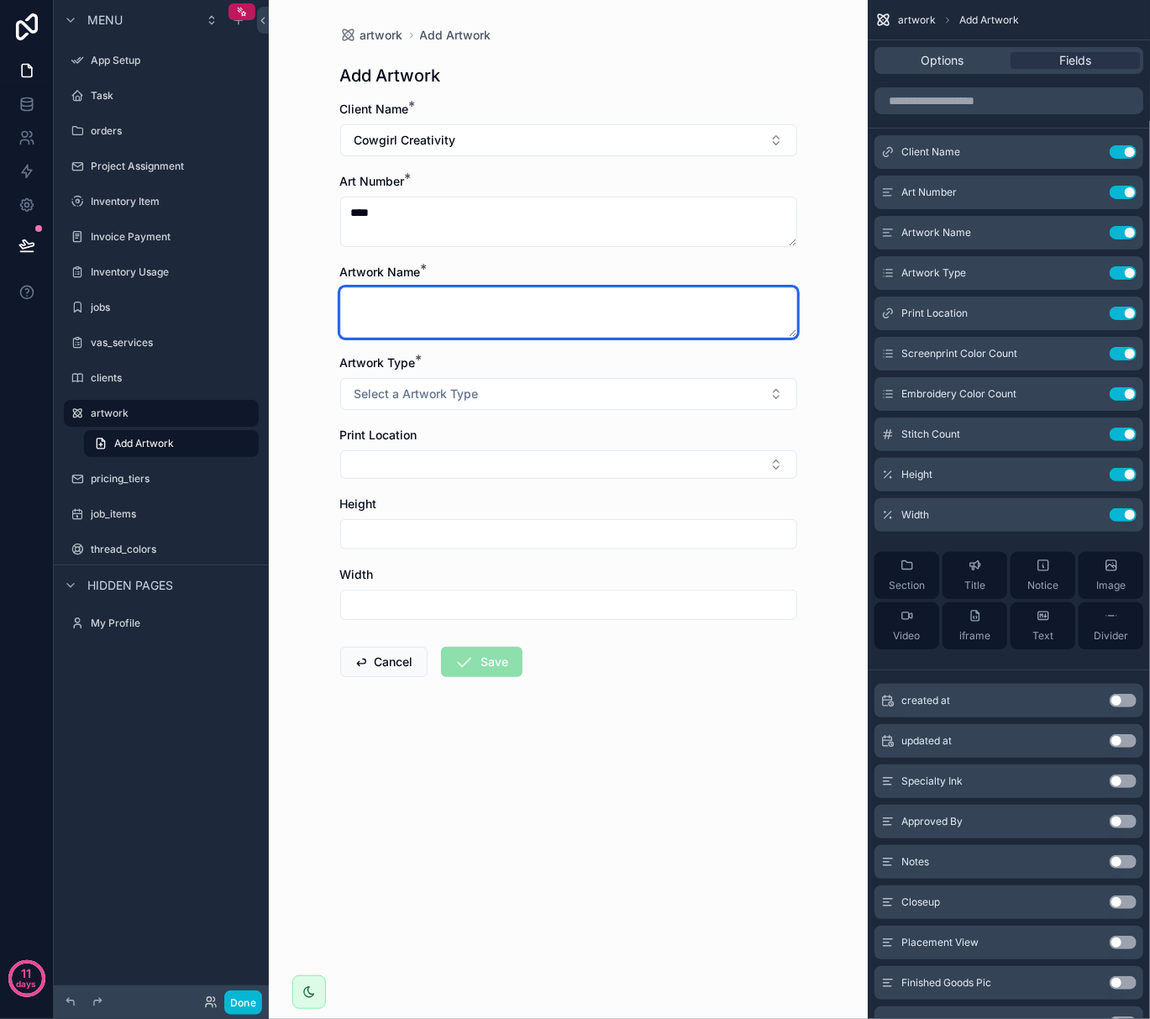
click at [415, 304] on textarea "scrollable content" at bounding box center [568, 312] width 457 height 50
type textarea "********"
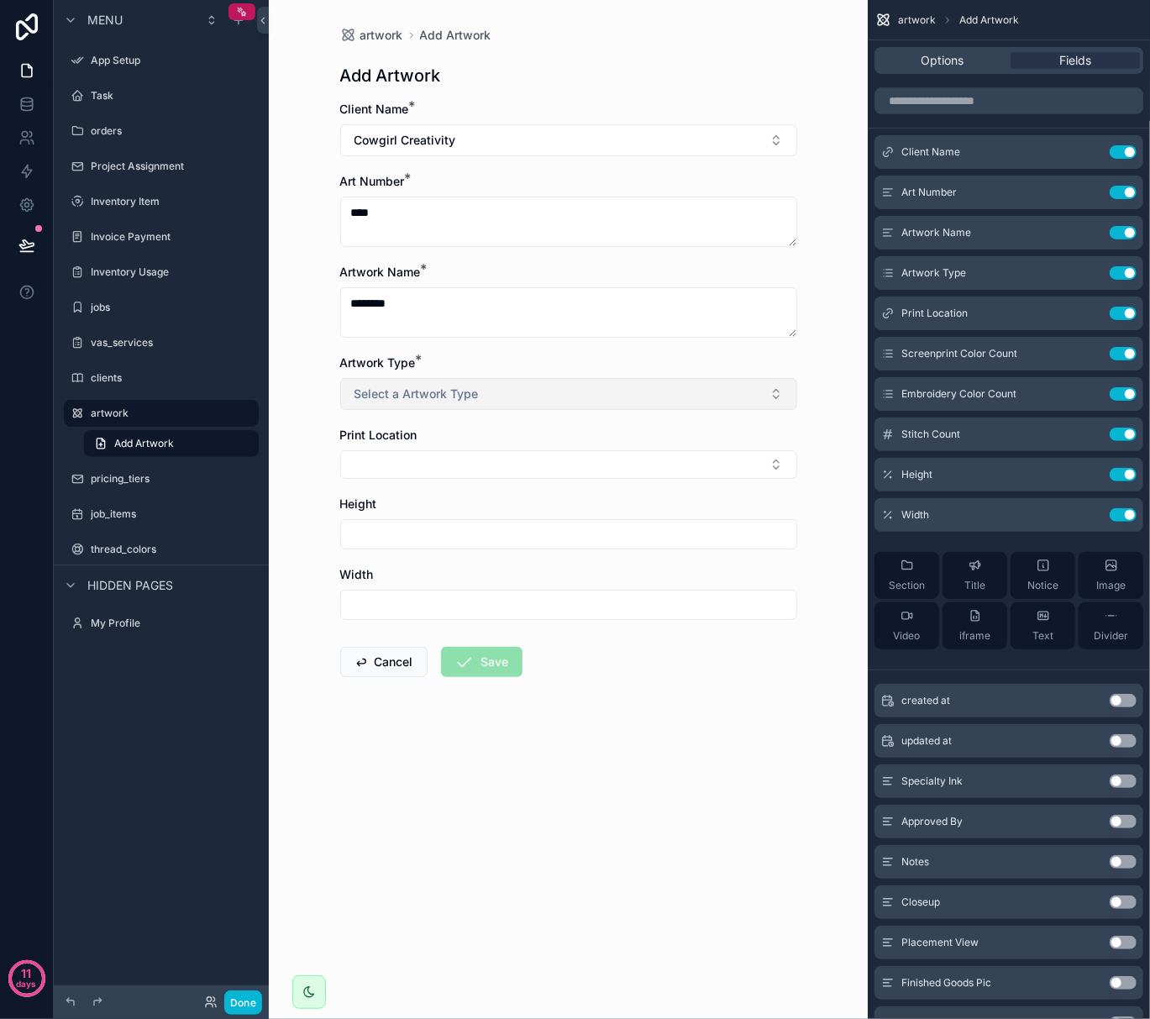
click at [451, 392] on span "Select a Artwork Type" at bounding box center [417, 394] width 124 height 17
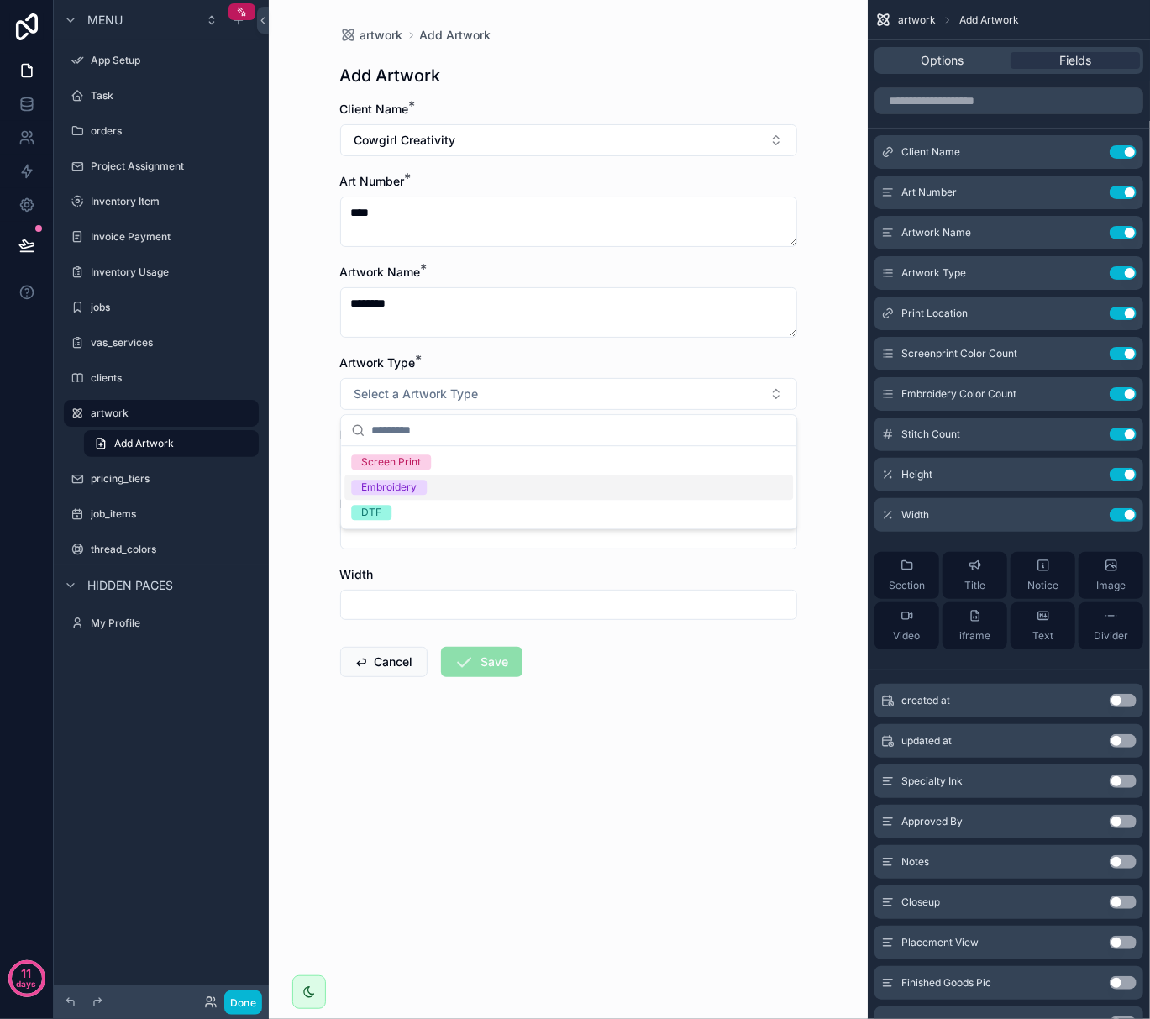
click at [452, 492] on div "Embroidery" at bounding box center [569, 487] width 449 height 25
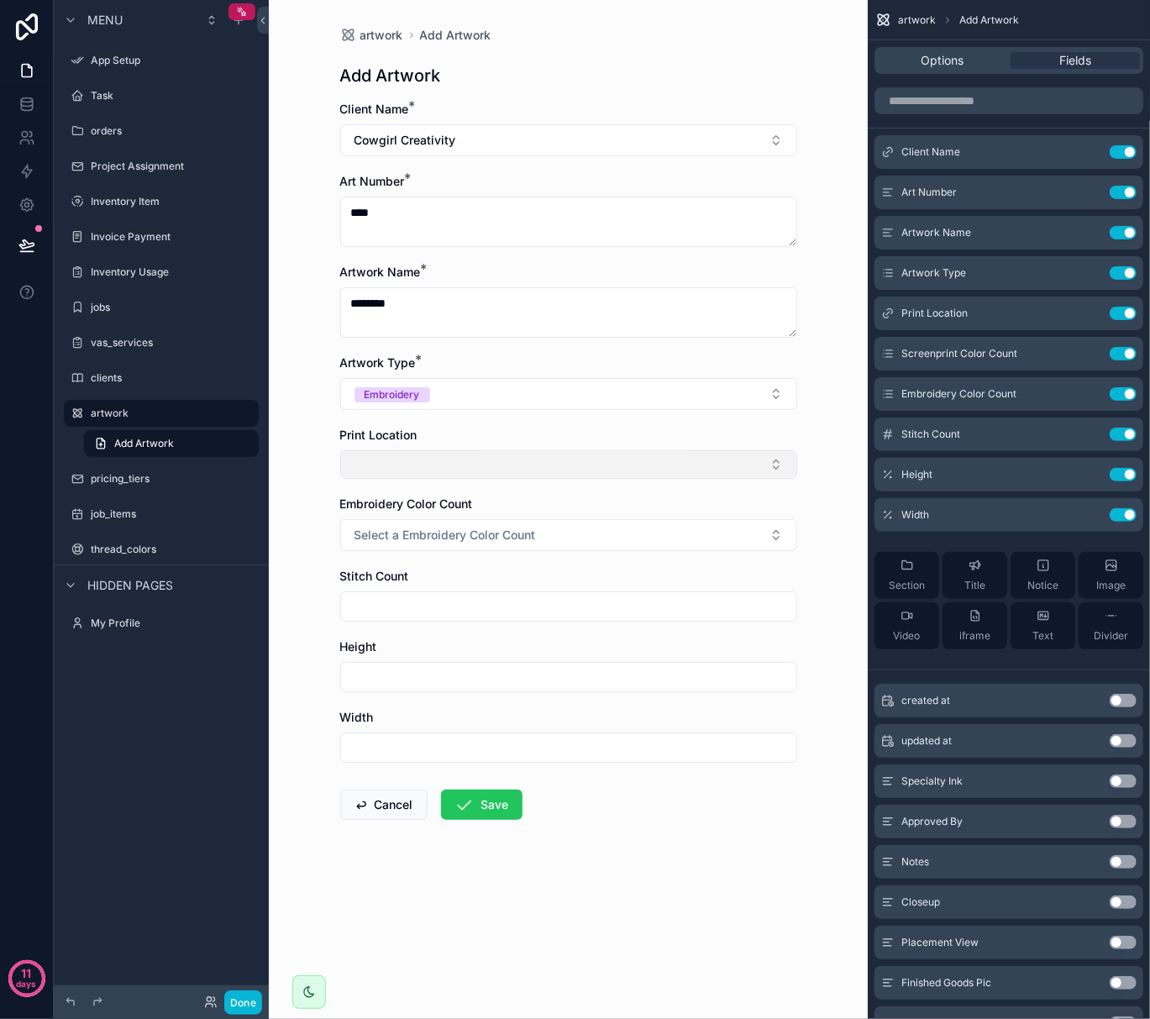
click at [459, 471] on button "Select Button" at bounding box center [568, 464] width 457 height 29
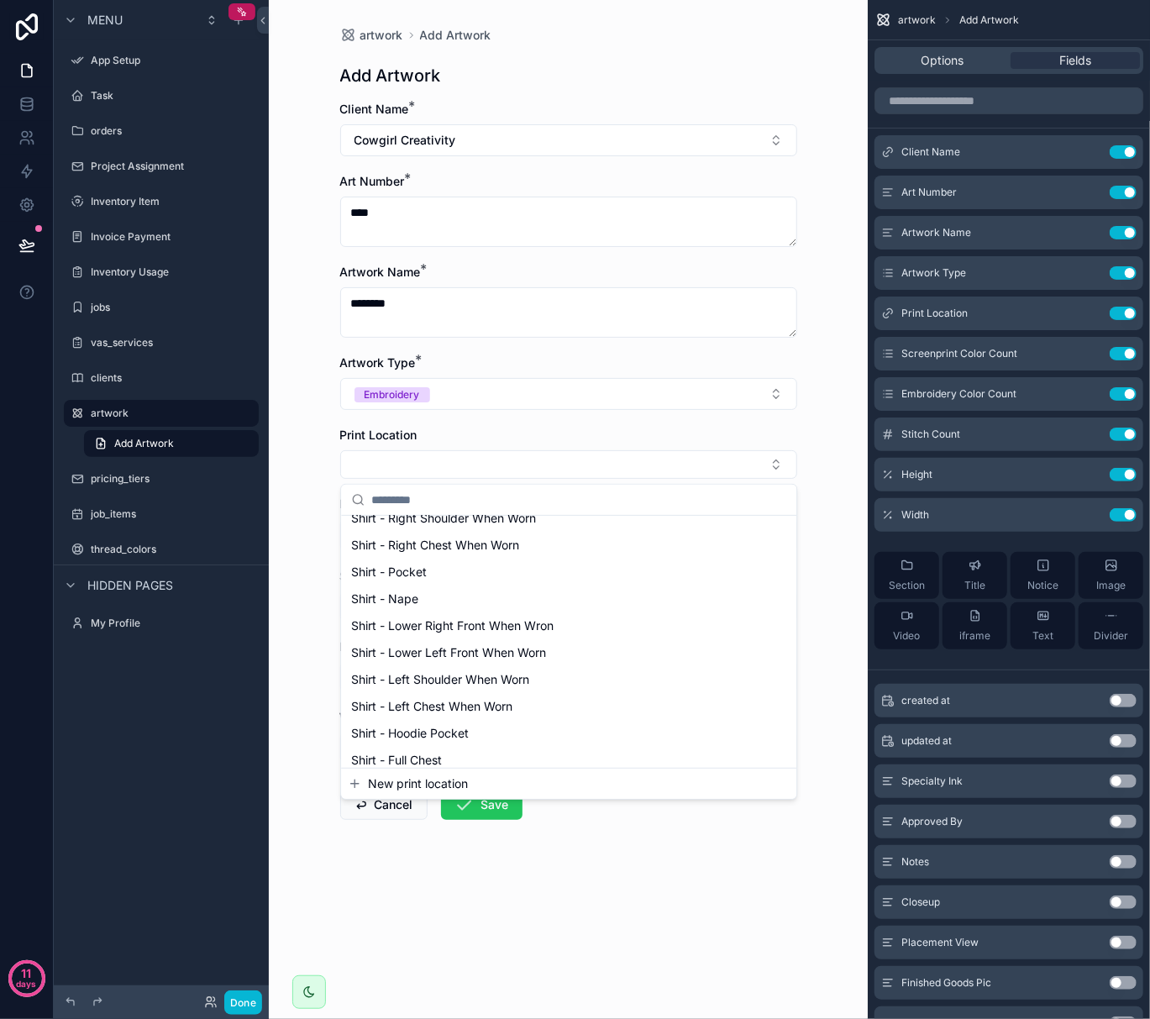
scroll to position [560, 0]
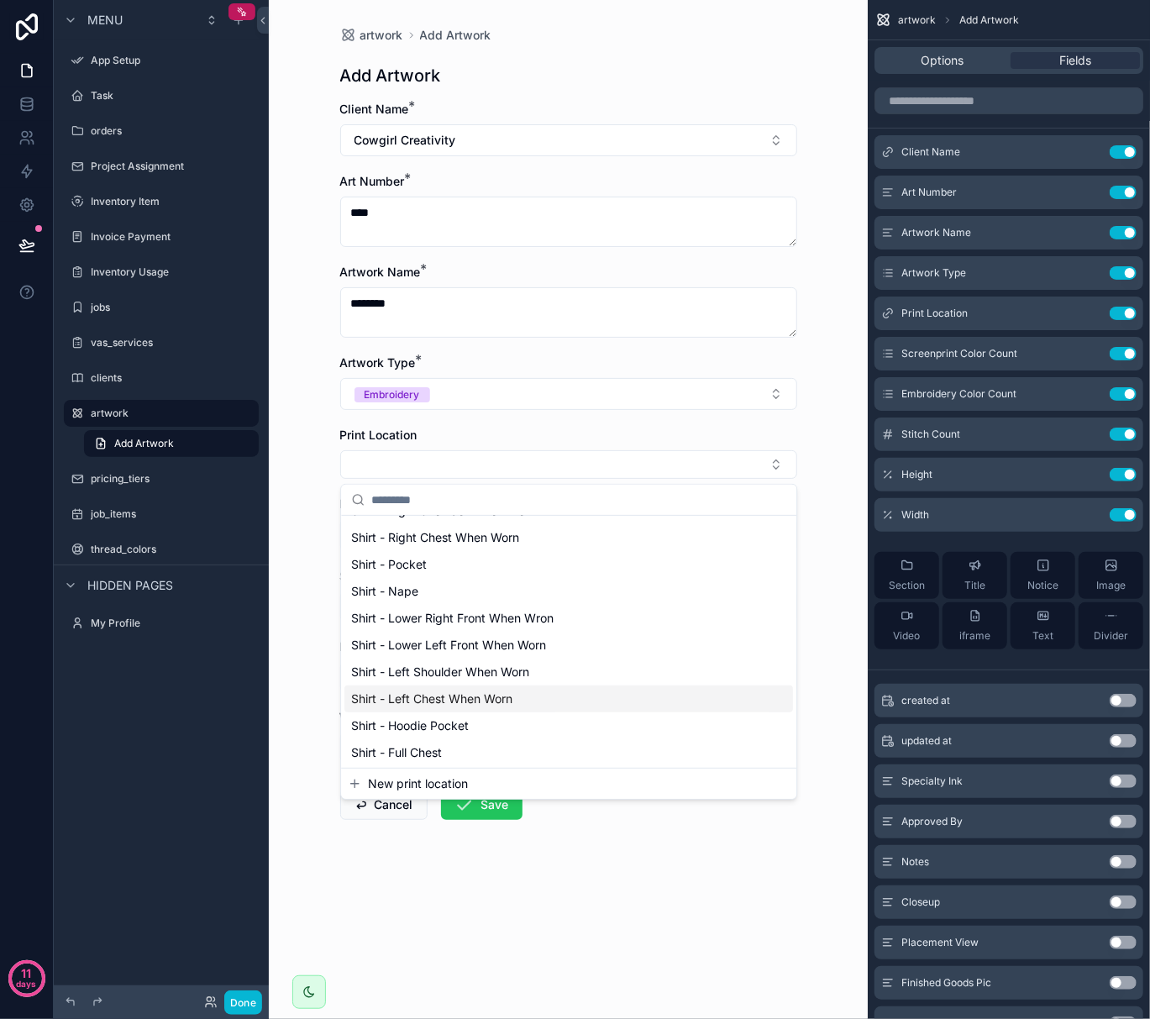
click at [447, 702] on span "Shirt - Left Chest When Worn" at bounding box center [431, 699] width 161 height 17
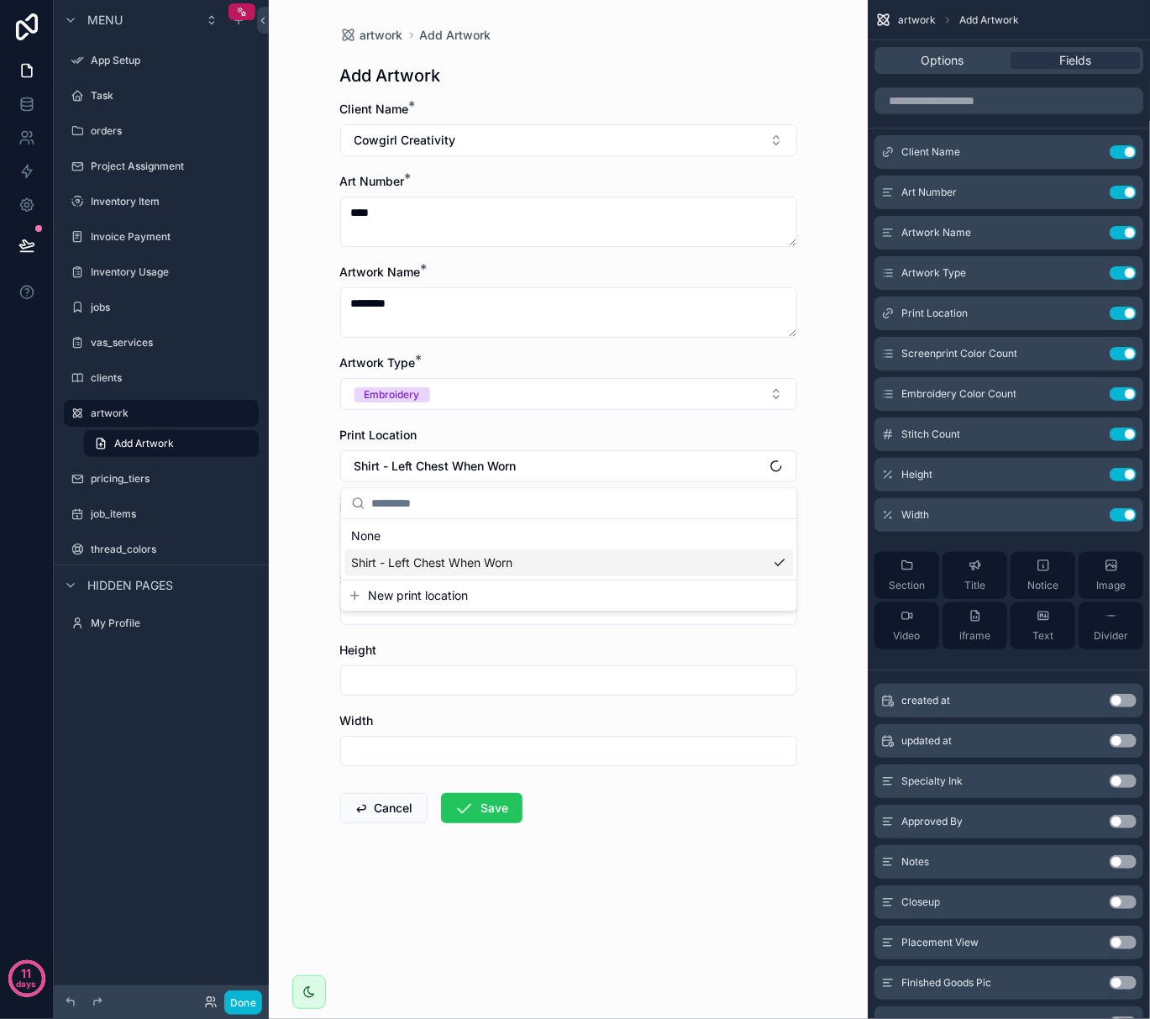
scroll to position [0, 0]
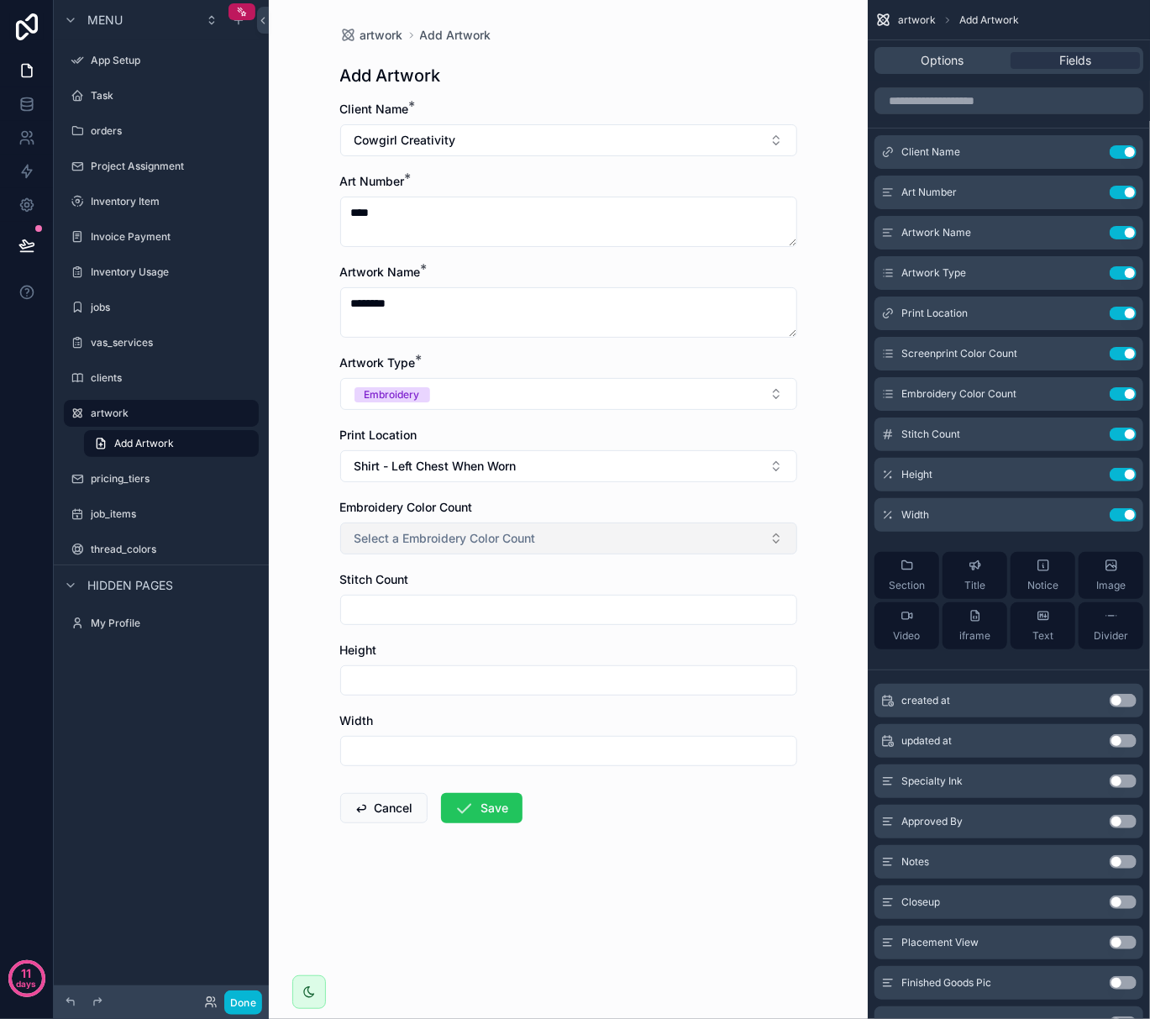
click at [455, 543] on span "Select a Embroidery Color Count" at bounding box center [445, 538] width 181 height 17
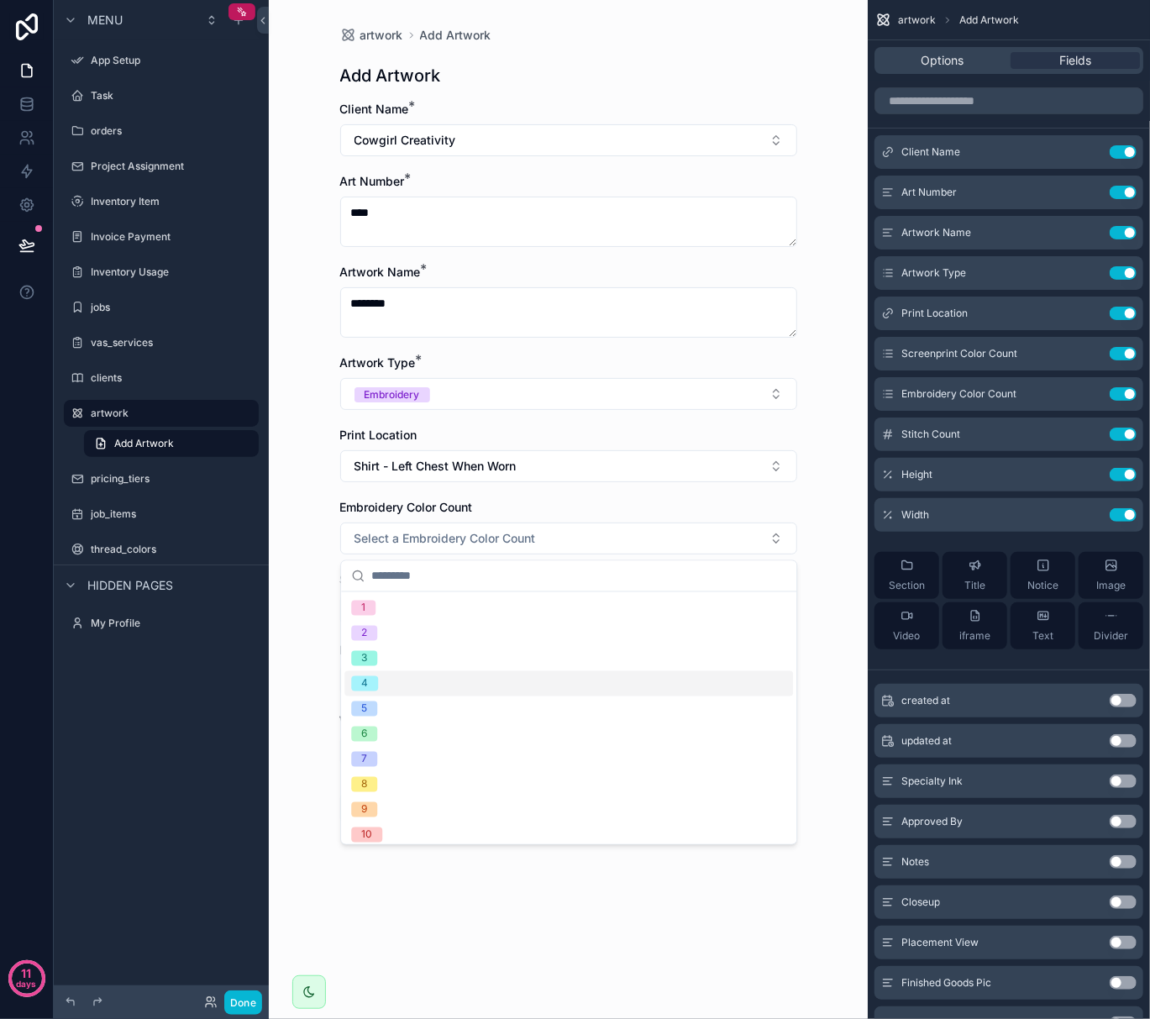
click at [411, 671] on div "4" at bounding box center [569, 683] width 449 height 25
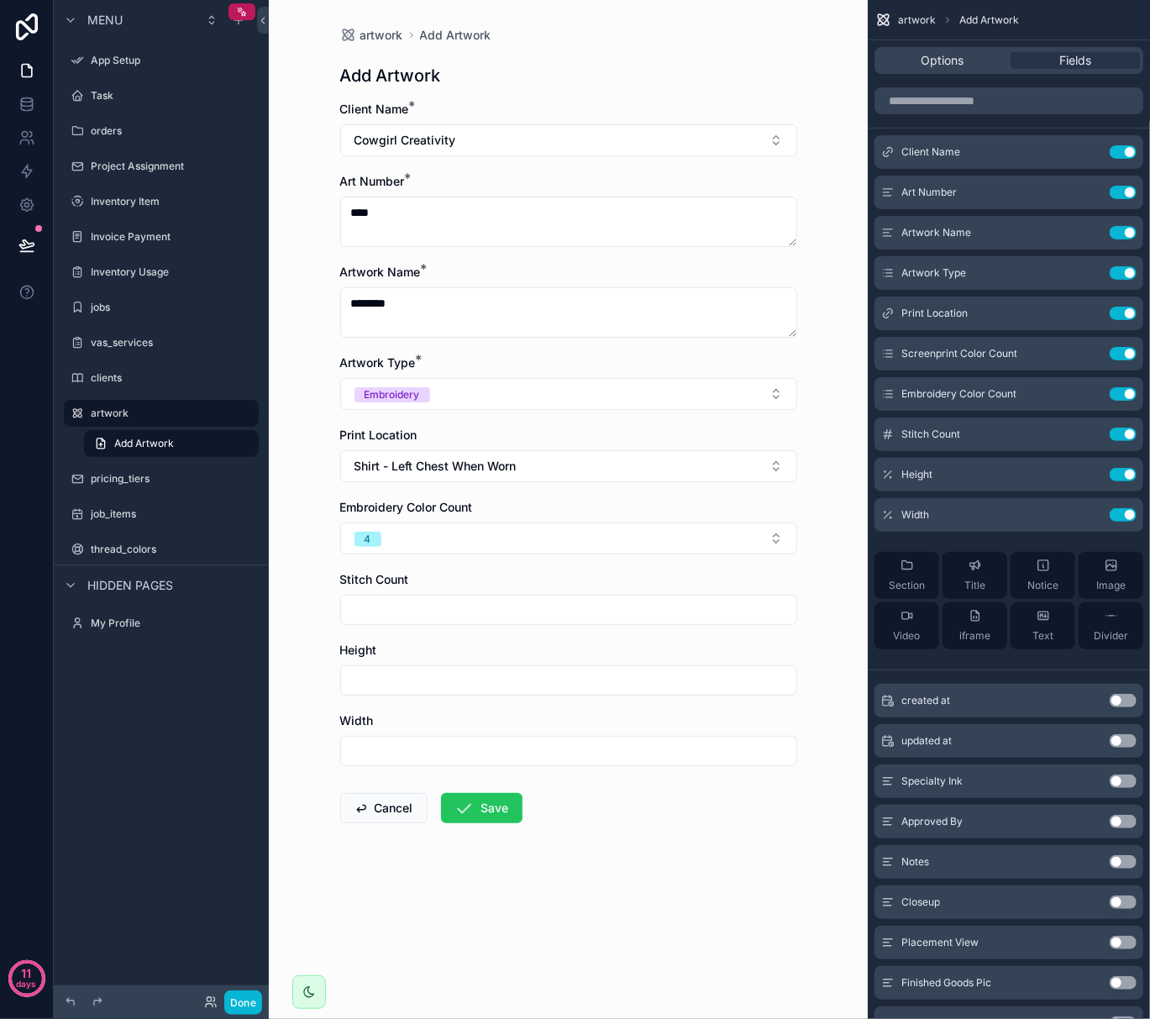
click at [420, 616] on input "scrollable content" at bounding box center [568, 610] width 455 height 24
type input "*****"
click at [420, 686] on input "scrollable content" at bounding box center [568, 681] width 455 height 24
type input "****"
click at [454, 756] on input "scrollable content" at bounding box center [568, 751] width 455 height 24
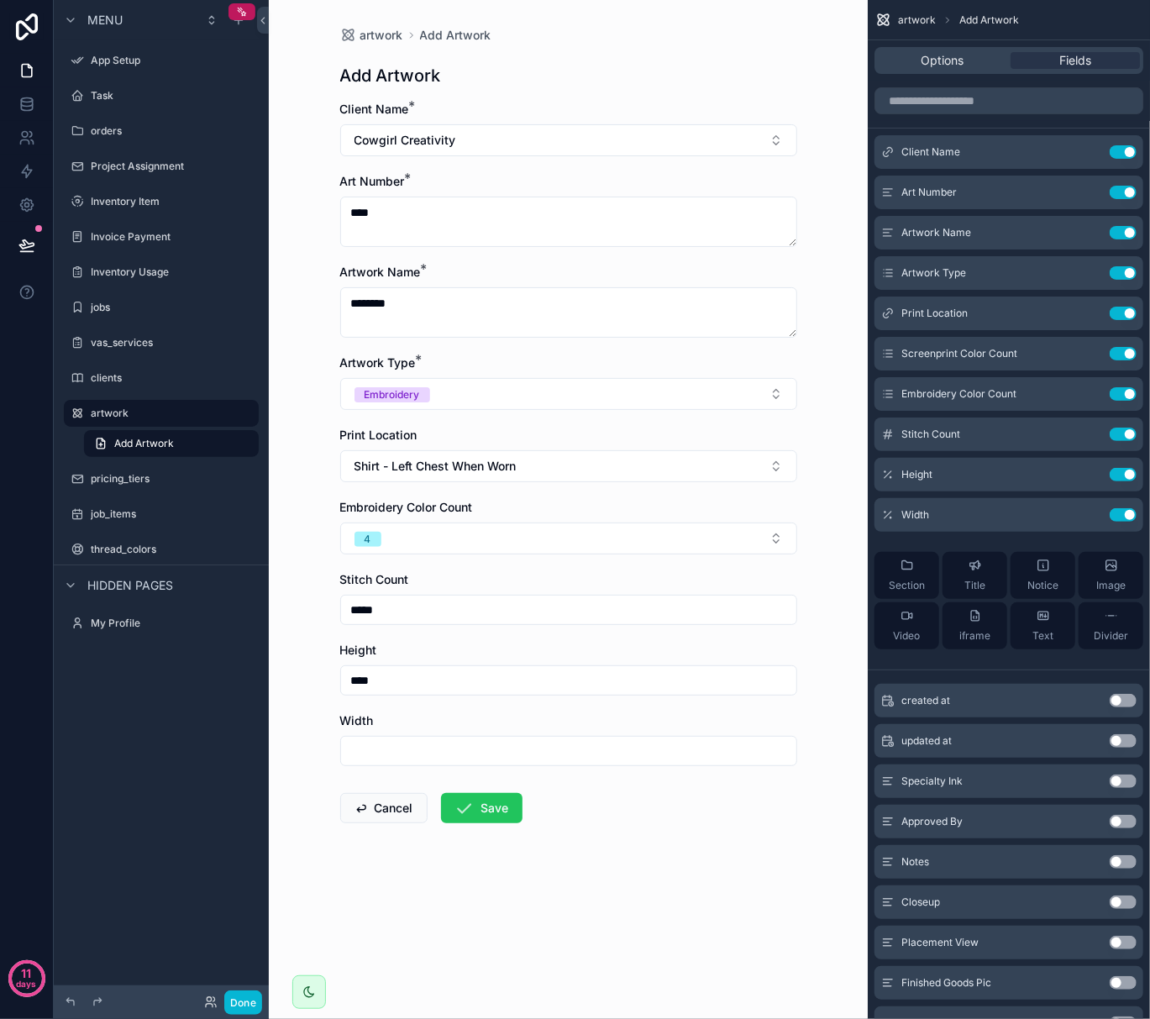
type input "*"
click at [486, 817] on button "Save" at bounding box center [482, 808] width 82 height 30
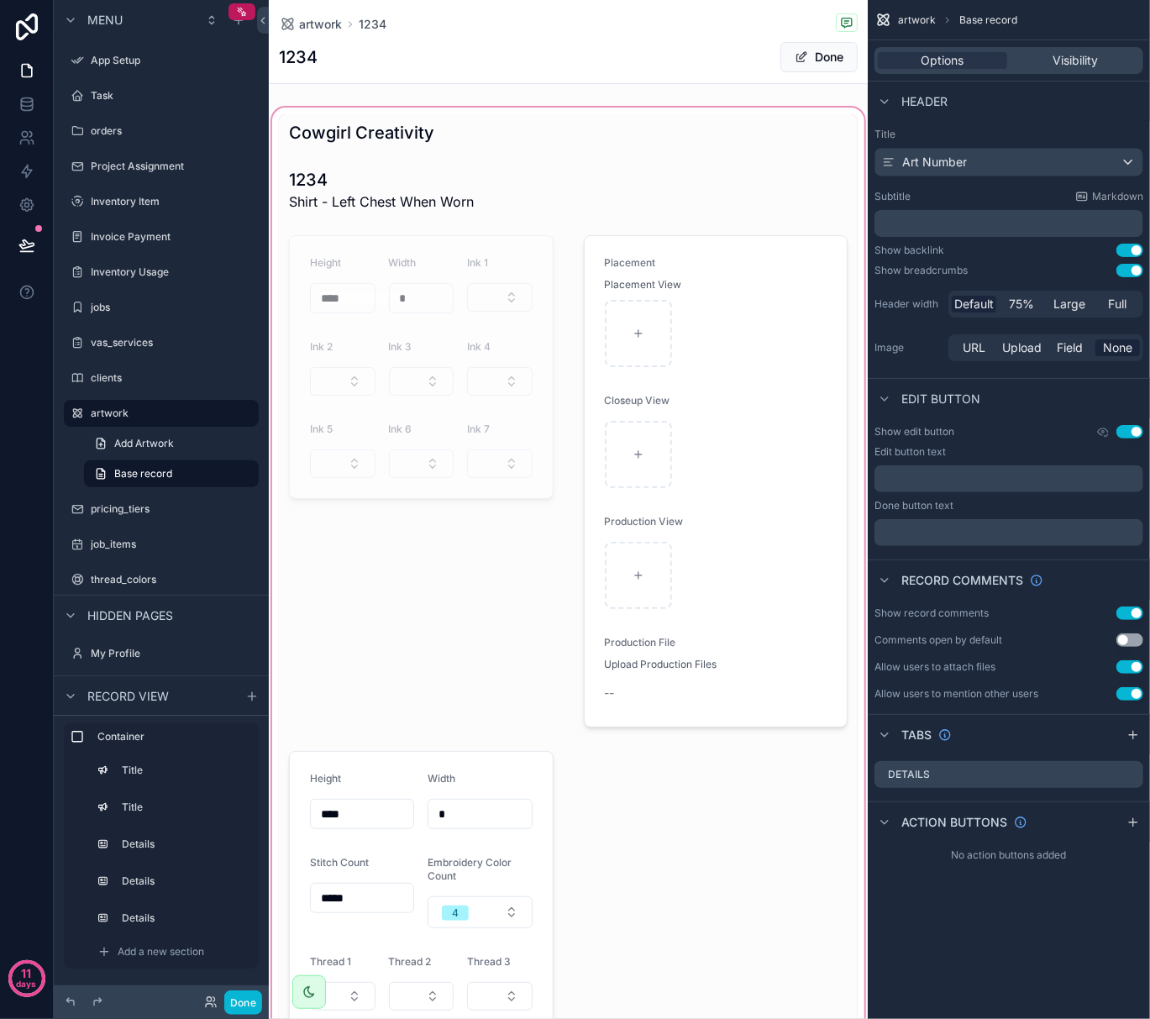
click at [623, 667] on div "scrollable content" at bounding box center [568, 741] width 599 height 1274
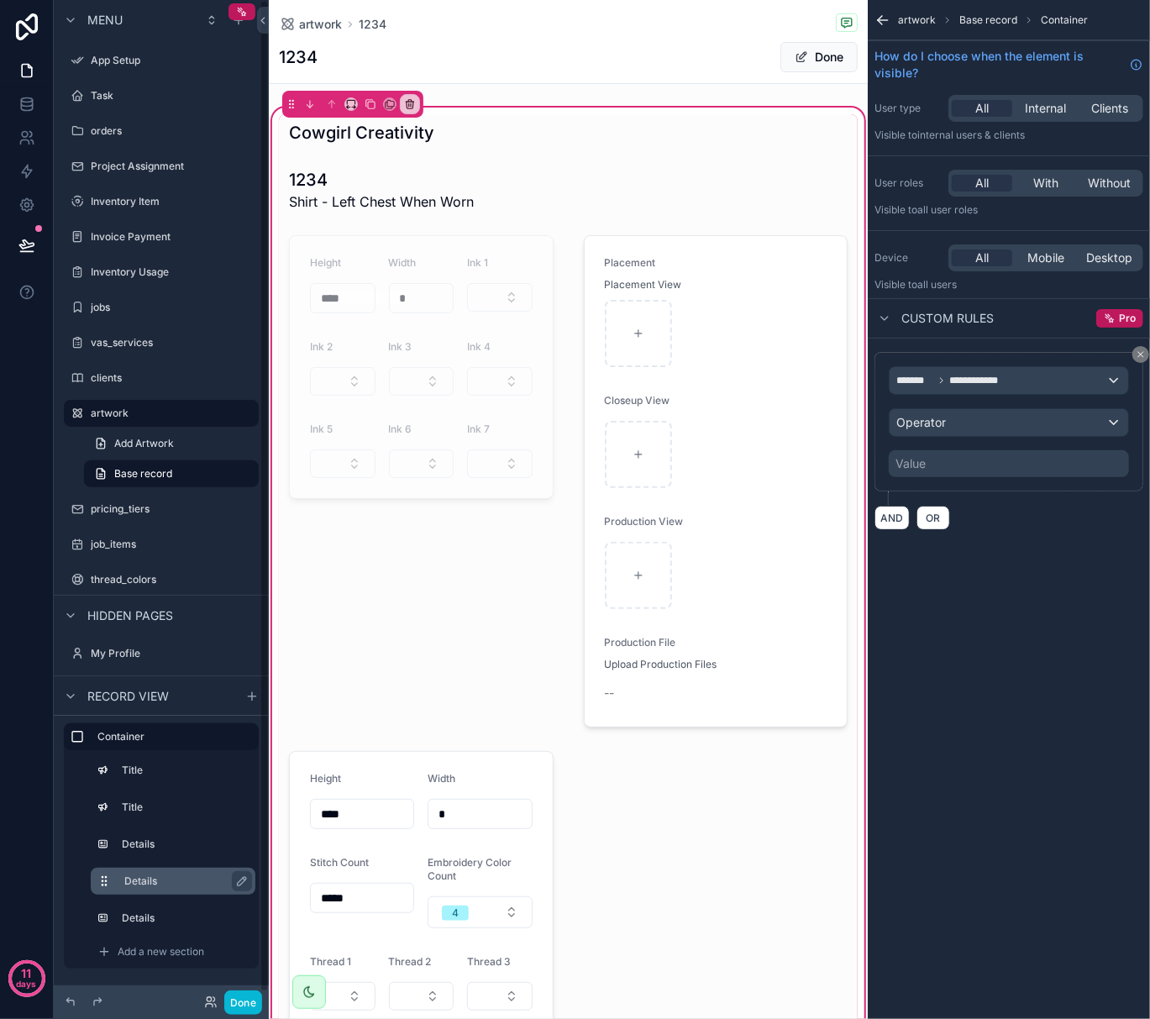
click at [142, 876] on label "Details" at bounding box center [183, 881] width 118 height 13
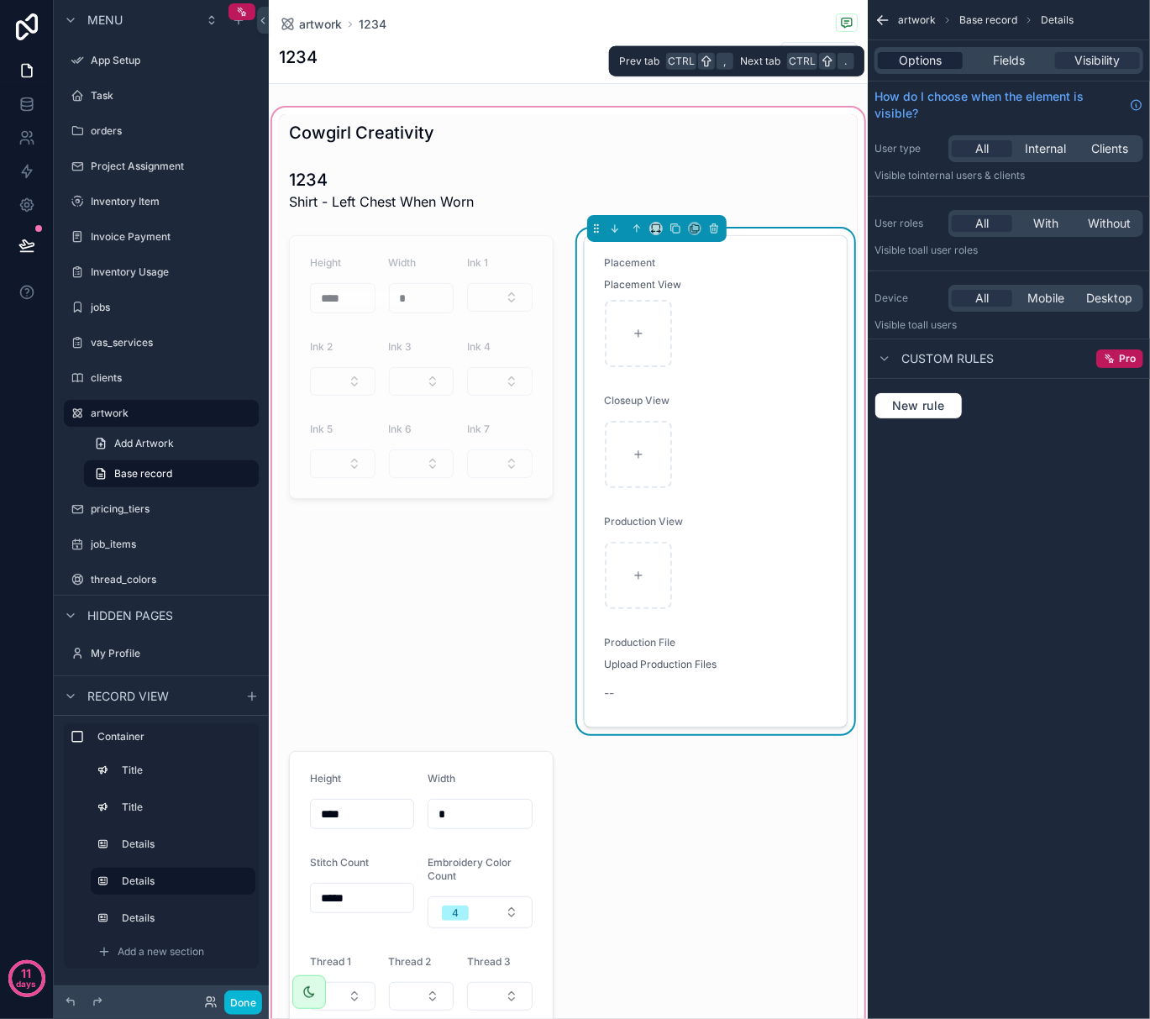
click at [939, 58] on span "Options" at bounding box center [920, 60] width 43 height 17
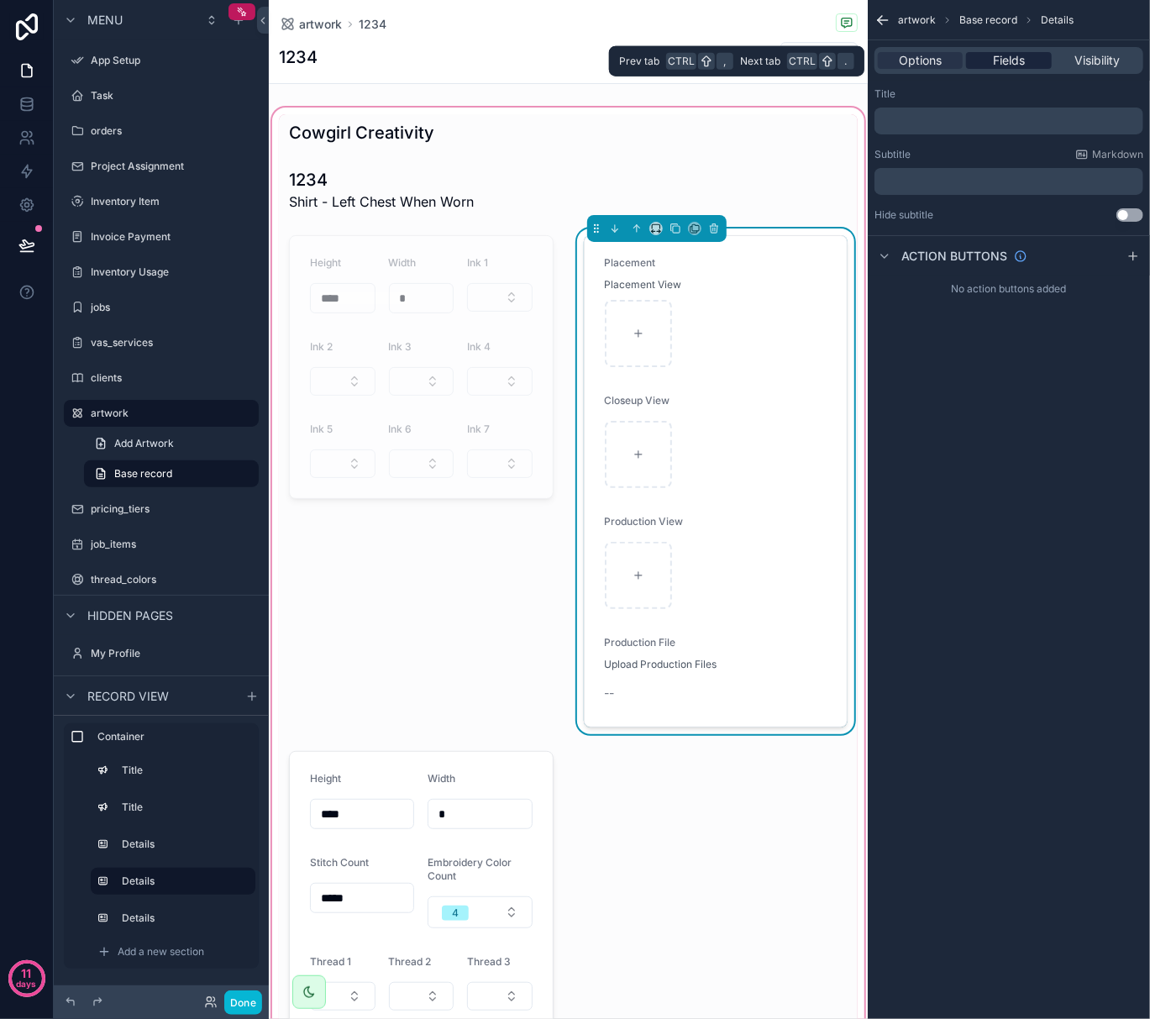
click at [1007, 57] on span "Fields" at bounding box center [1009, 60] width 32 height 17
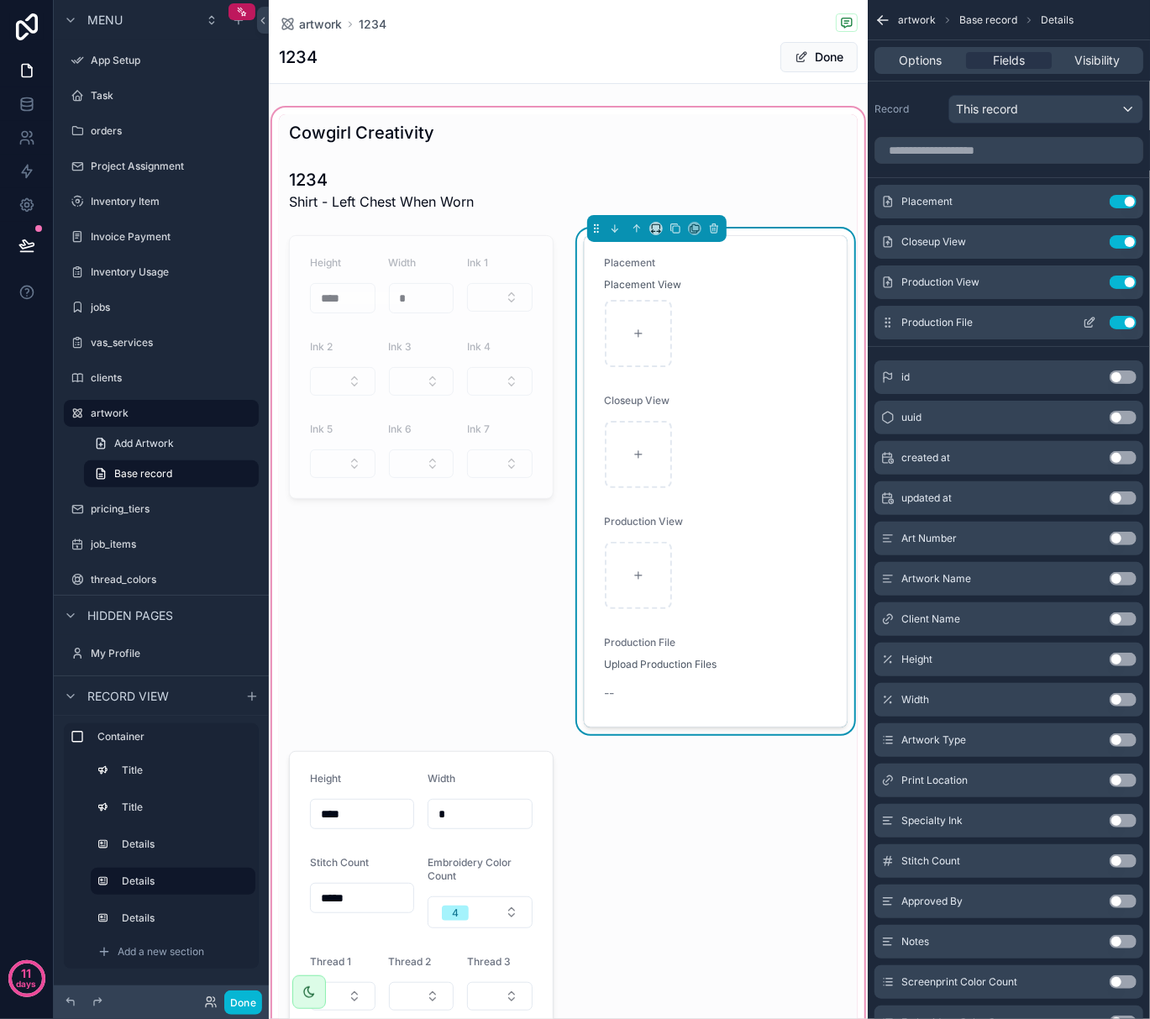
click at [1084, 327] on icon "scrollable content" at bounding box center [1089, 322] width 13 height 13
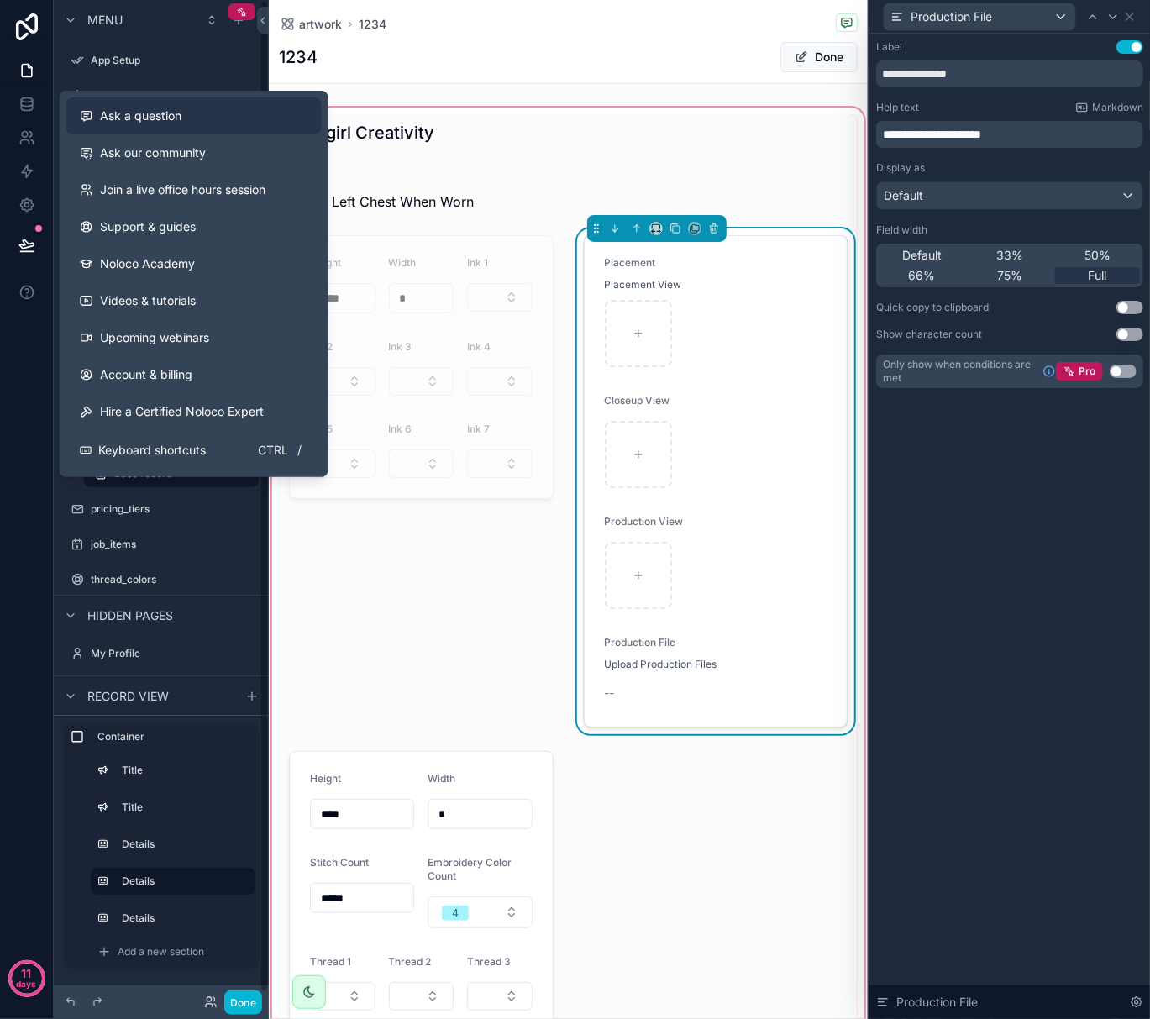
click at [129, 118] on span "Ask a question" at bounding box center [141, 116] width 82 height 17
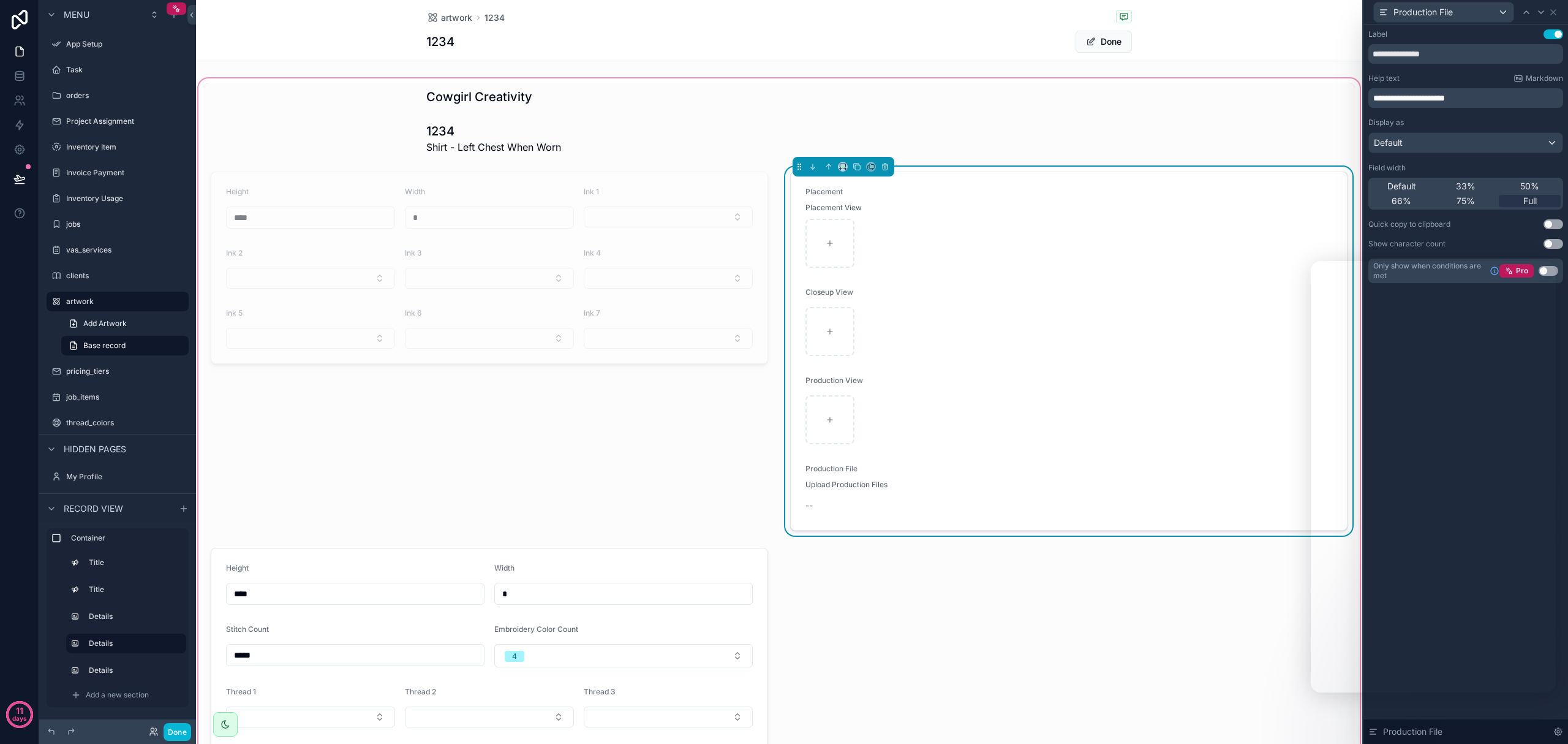
click at [838, 483] on div "Upload Production Files" at bounding box center [1069, 484] width 527 height 12
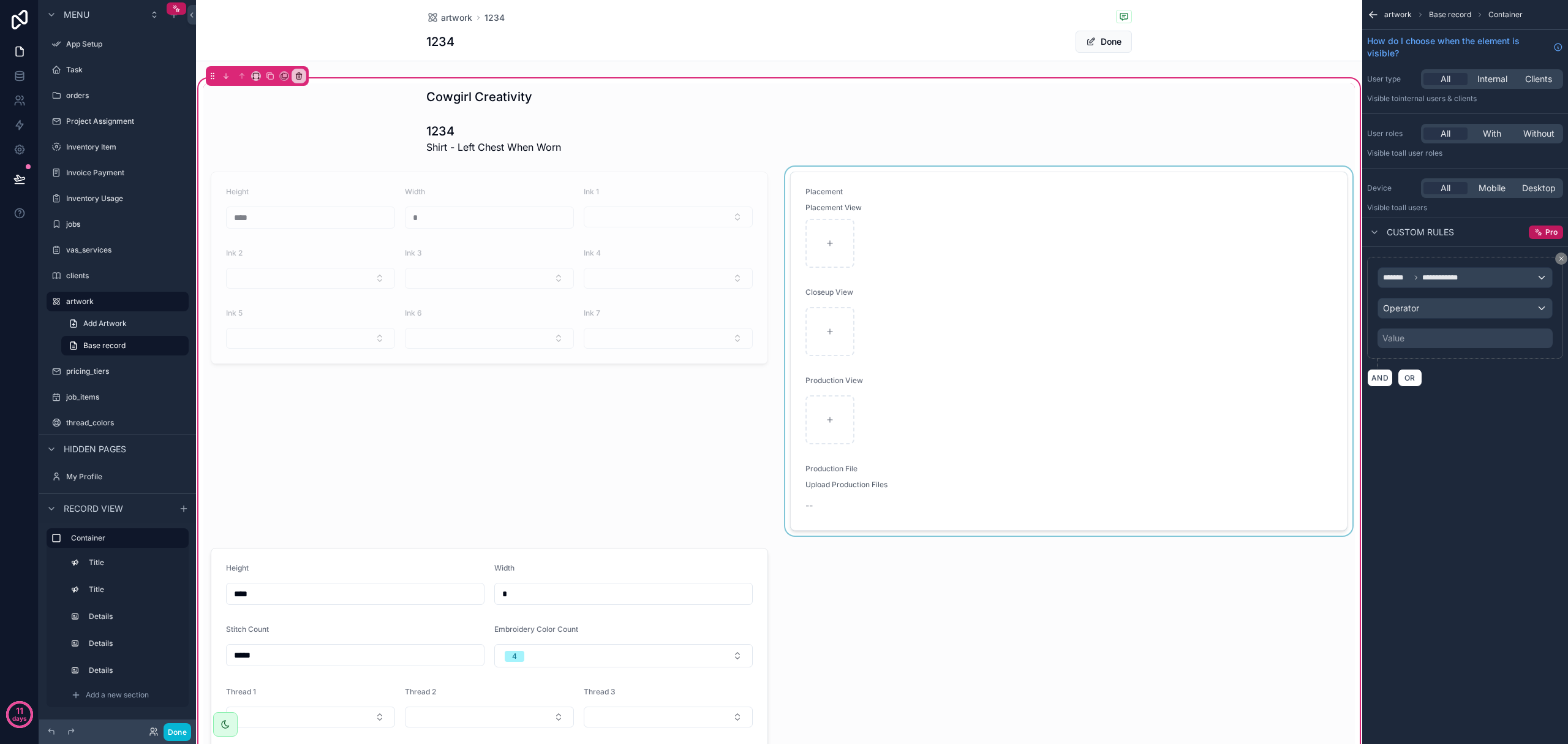
click at [838, 373] on div "scrollable content" at bounding box center [1069, 352] width 572 height 369
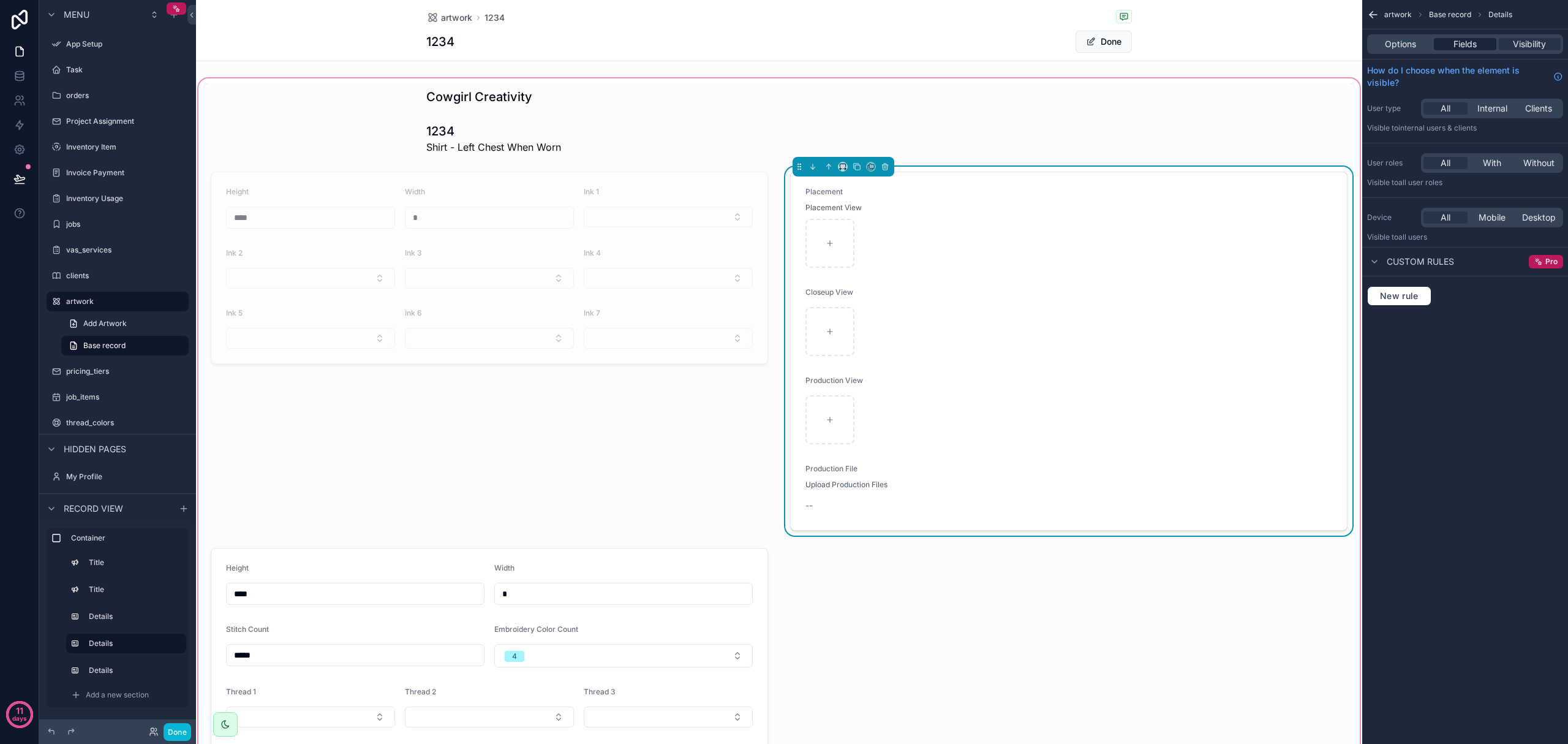
click at [838, 42] on span "Fields" at bounding box center [1465, 44] width 23 height 12
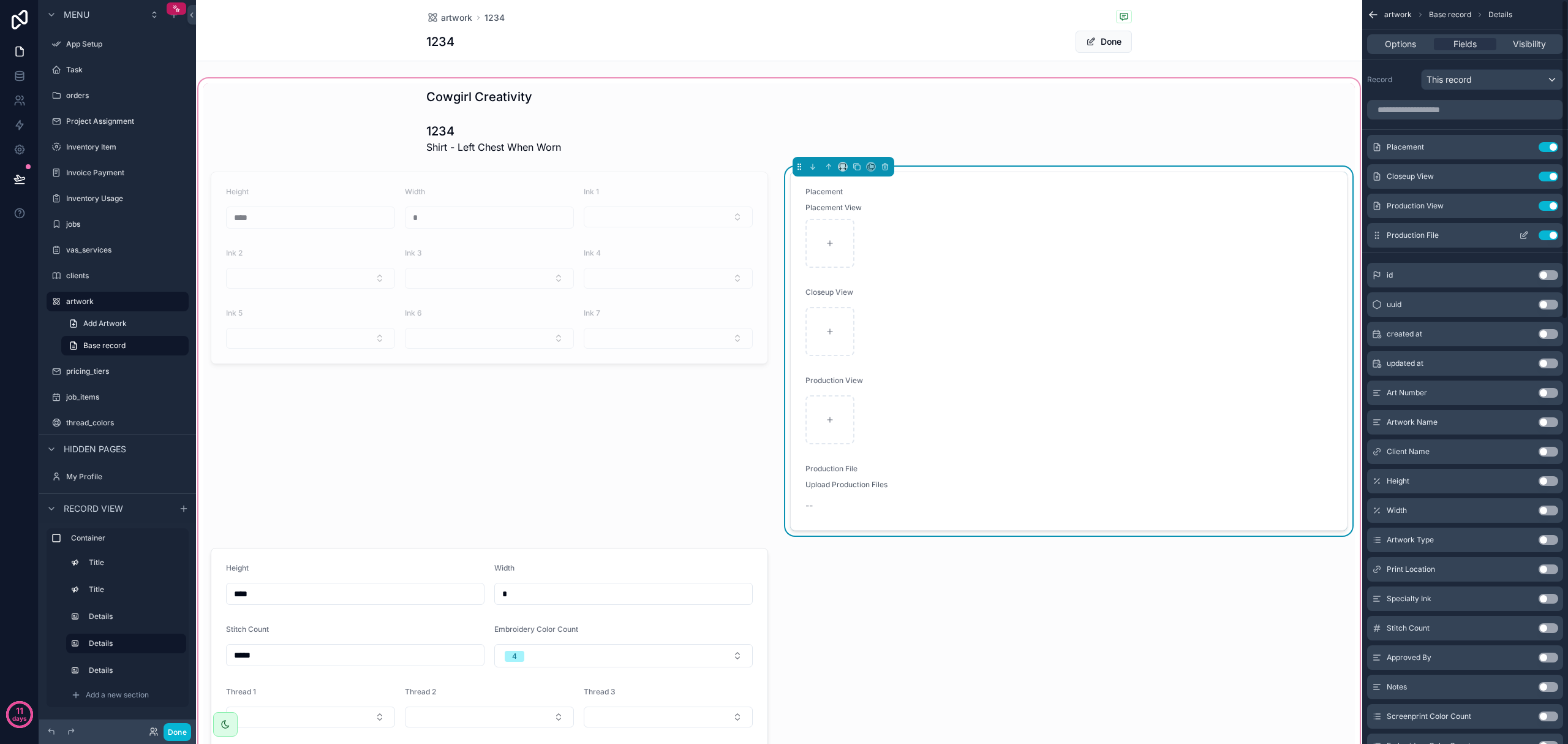
click at [838, 236] on button "Use setting" at bounding box center [1548, 235] width 20 height 9
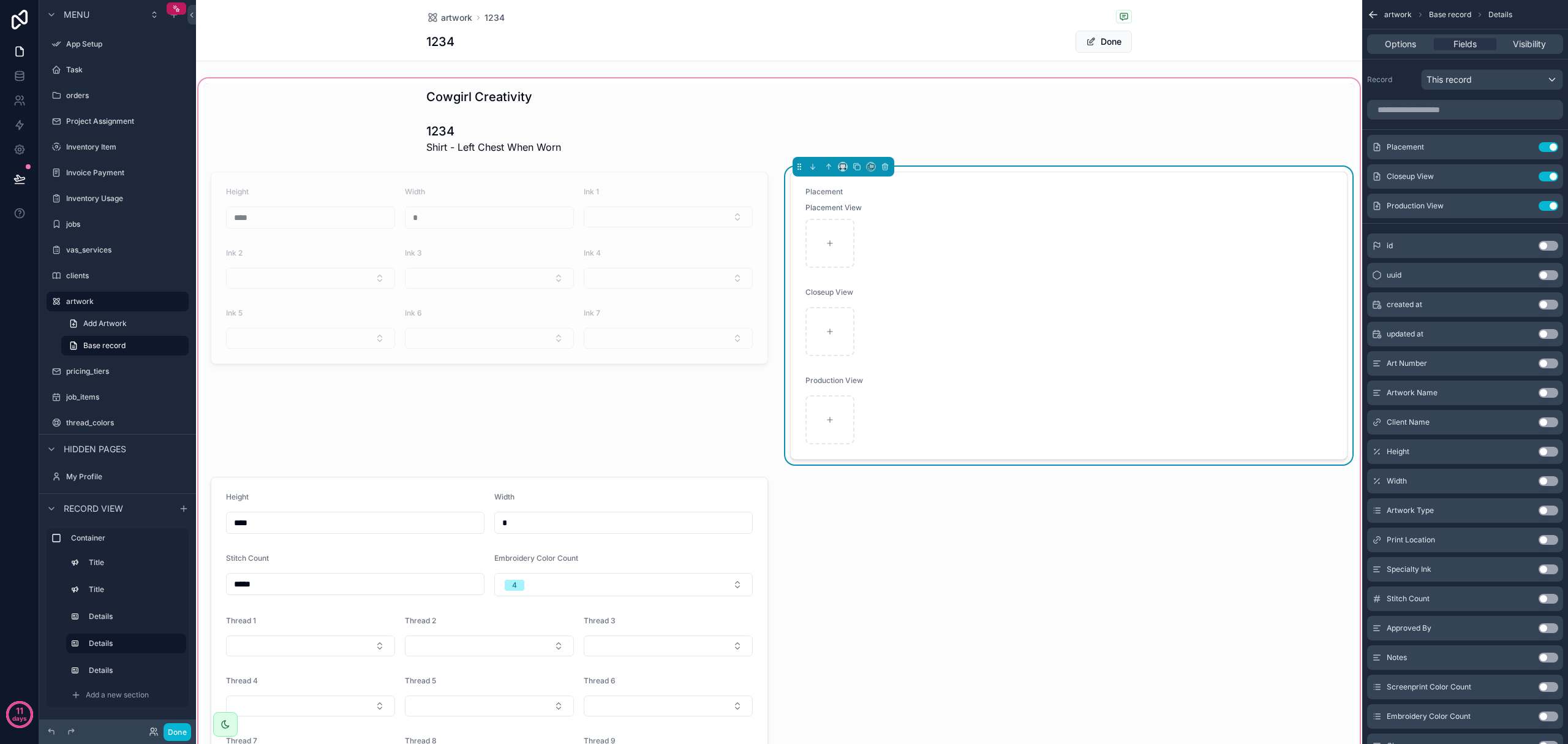
click at [838, 542] on div "Cowgirl Creativity 1234 Shirt - Left Chest When Worn Height **** Width * Ink 1 …" at bounding box center [779, 500] width 1152 height 834
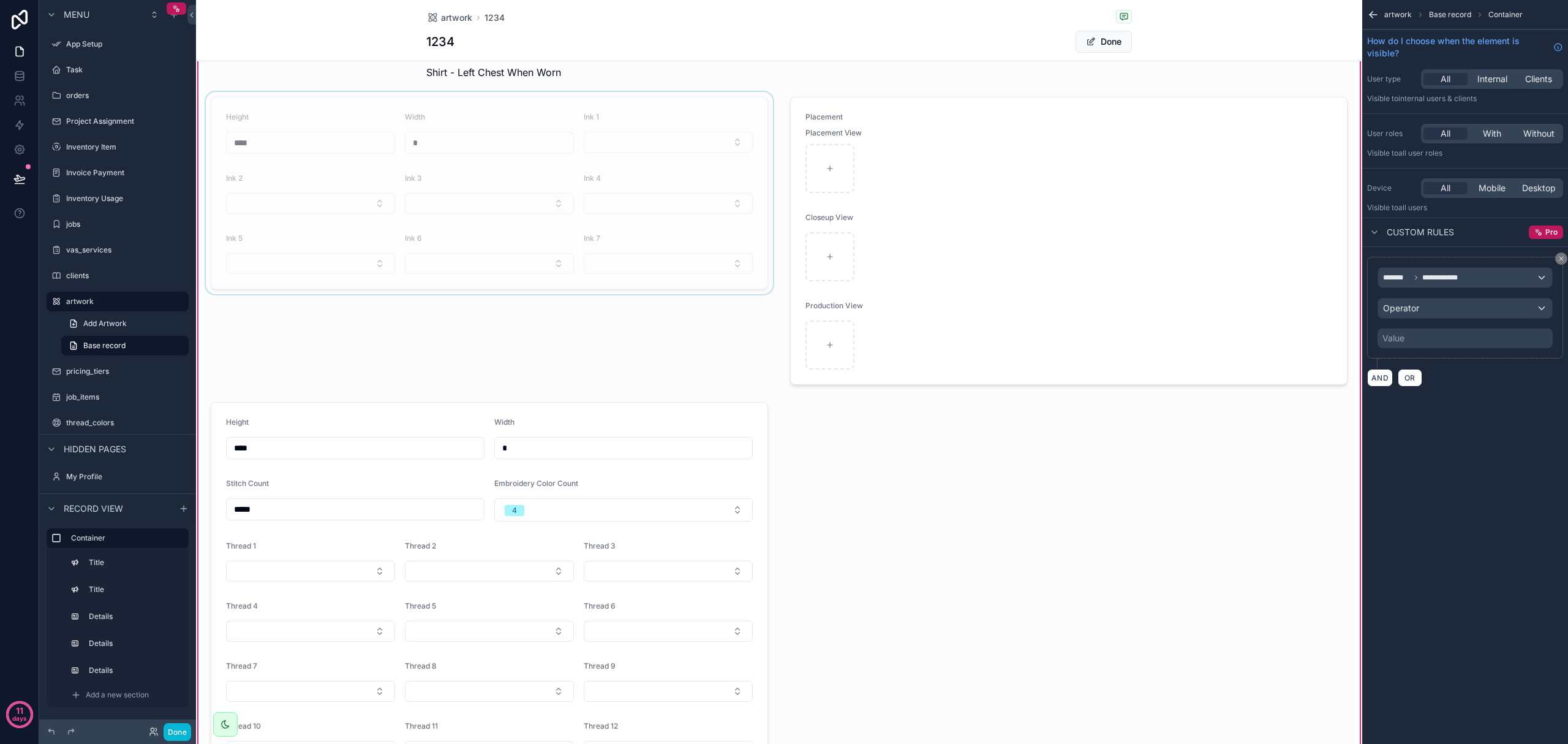
scroll to position [163, 0]
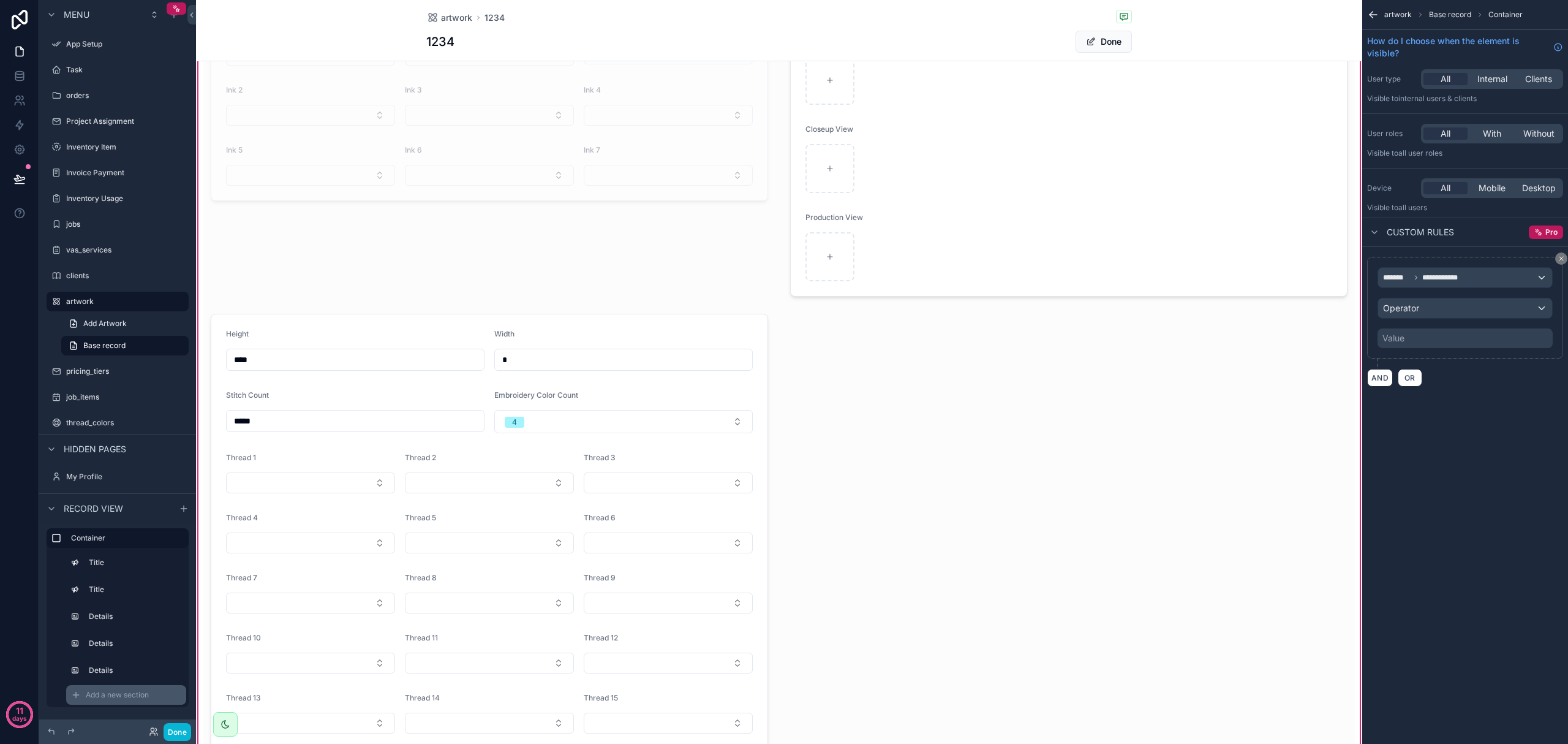
click at [153, 686] on div "Add a new section" at bounding box center [126, 694] width 120 height 20
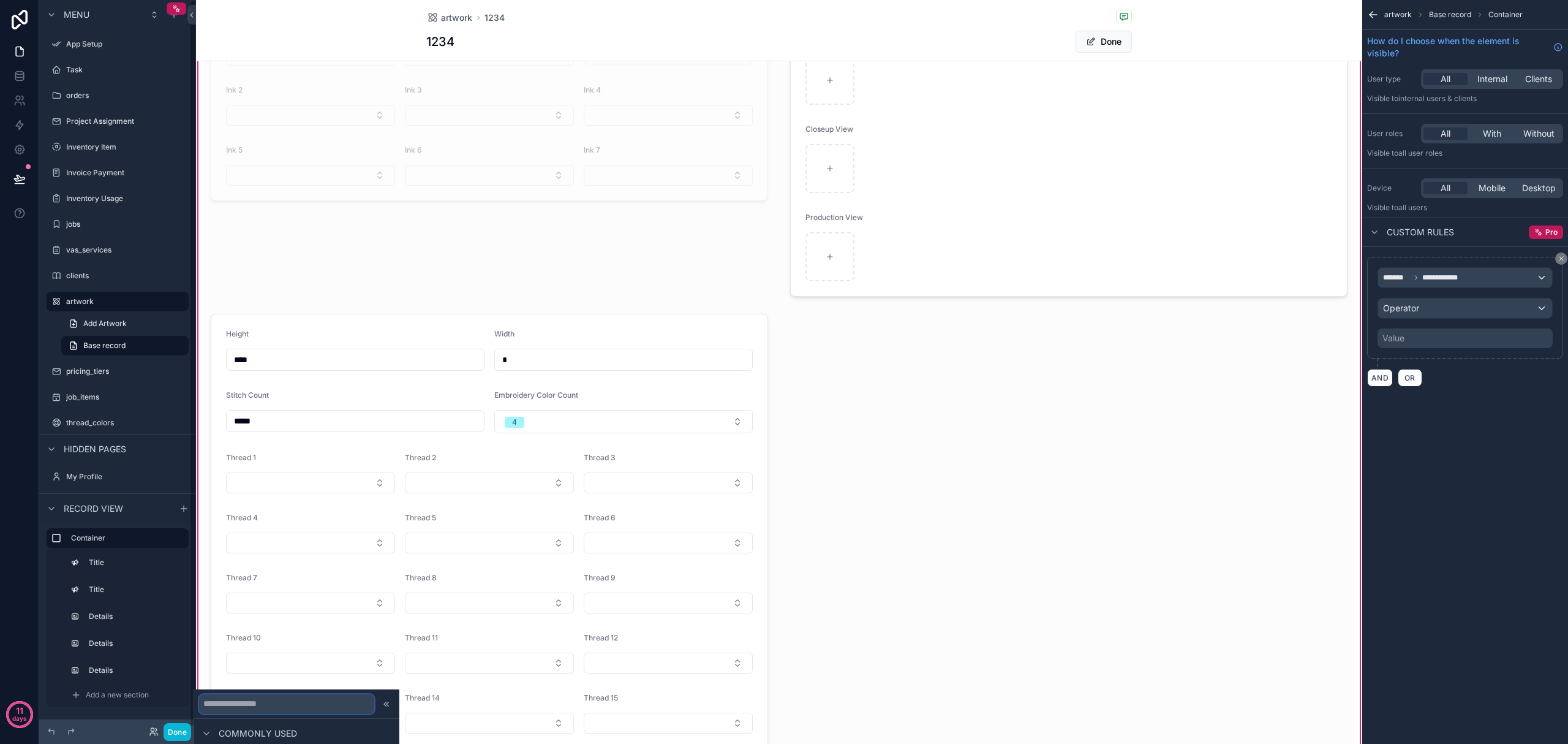
click at [217, 701] on input "text" at bounding box center [286, 704] width 175 height 20
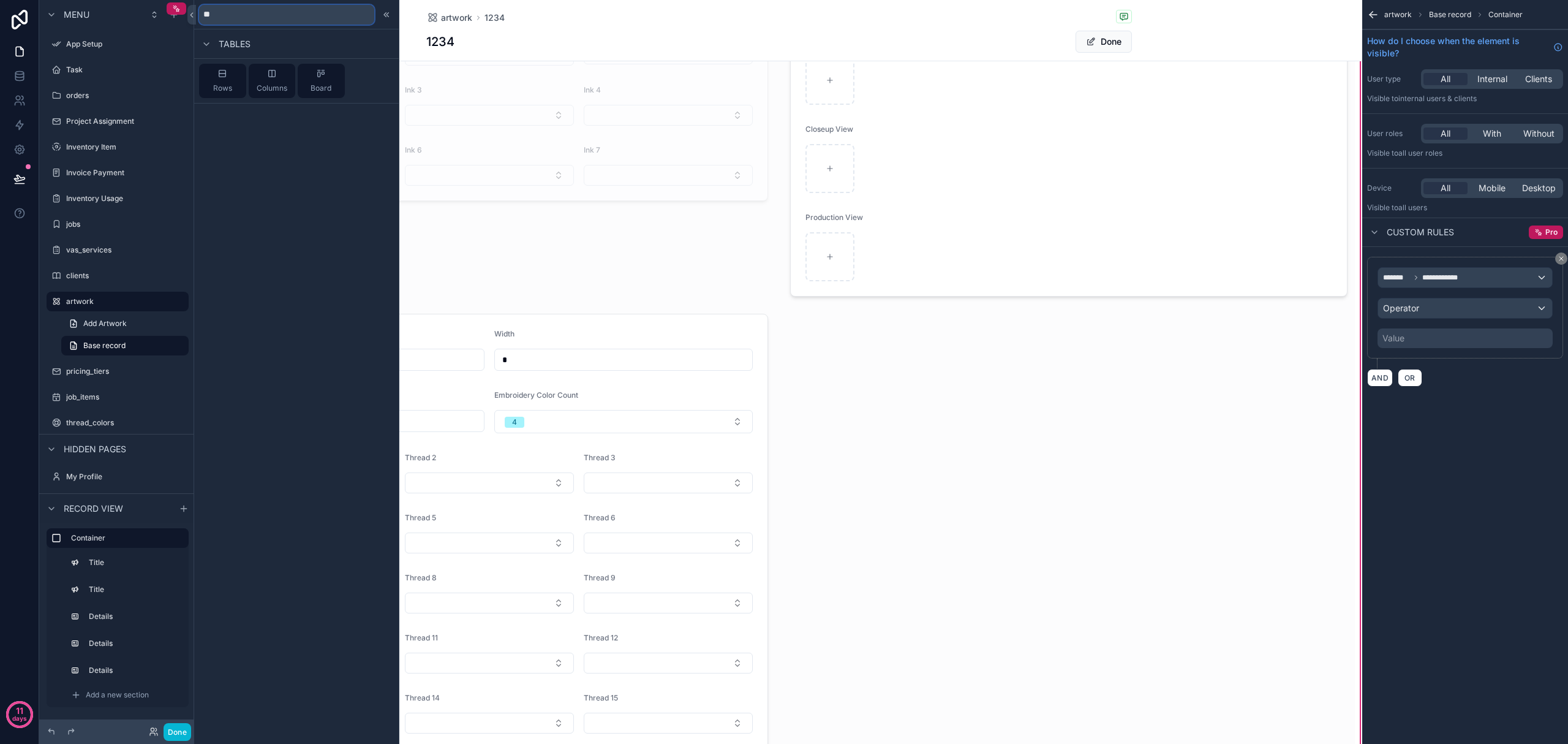
type input "*"
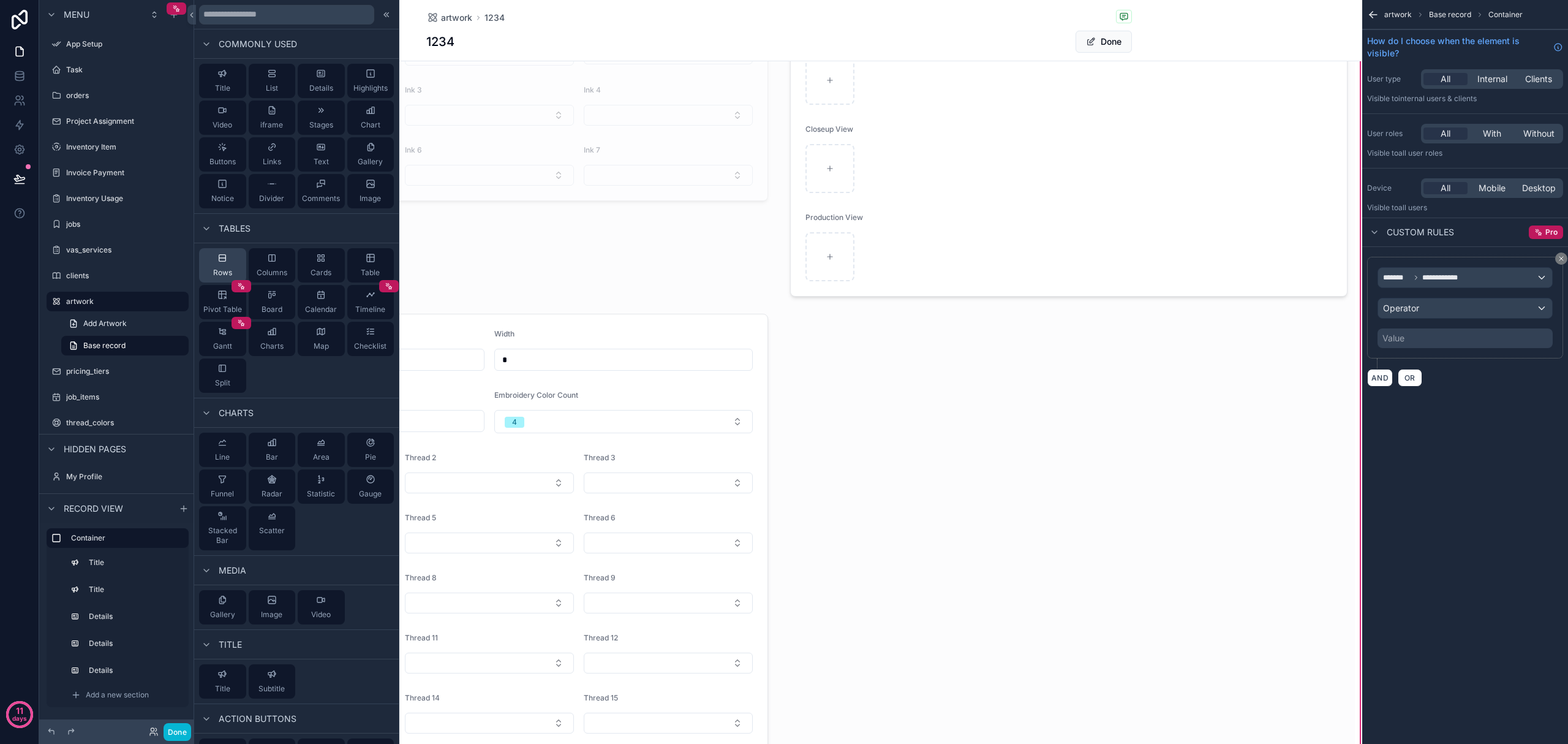
click at [230, 272] on span "Rows" at bounding box center [222, 272] width 19 height 9
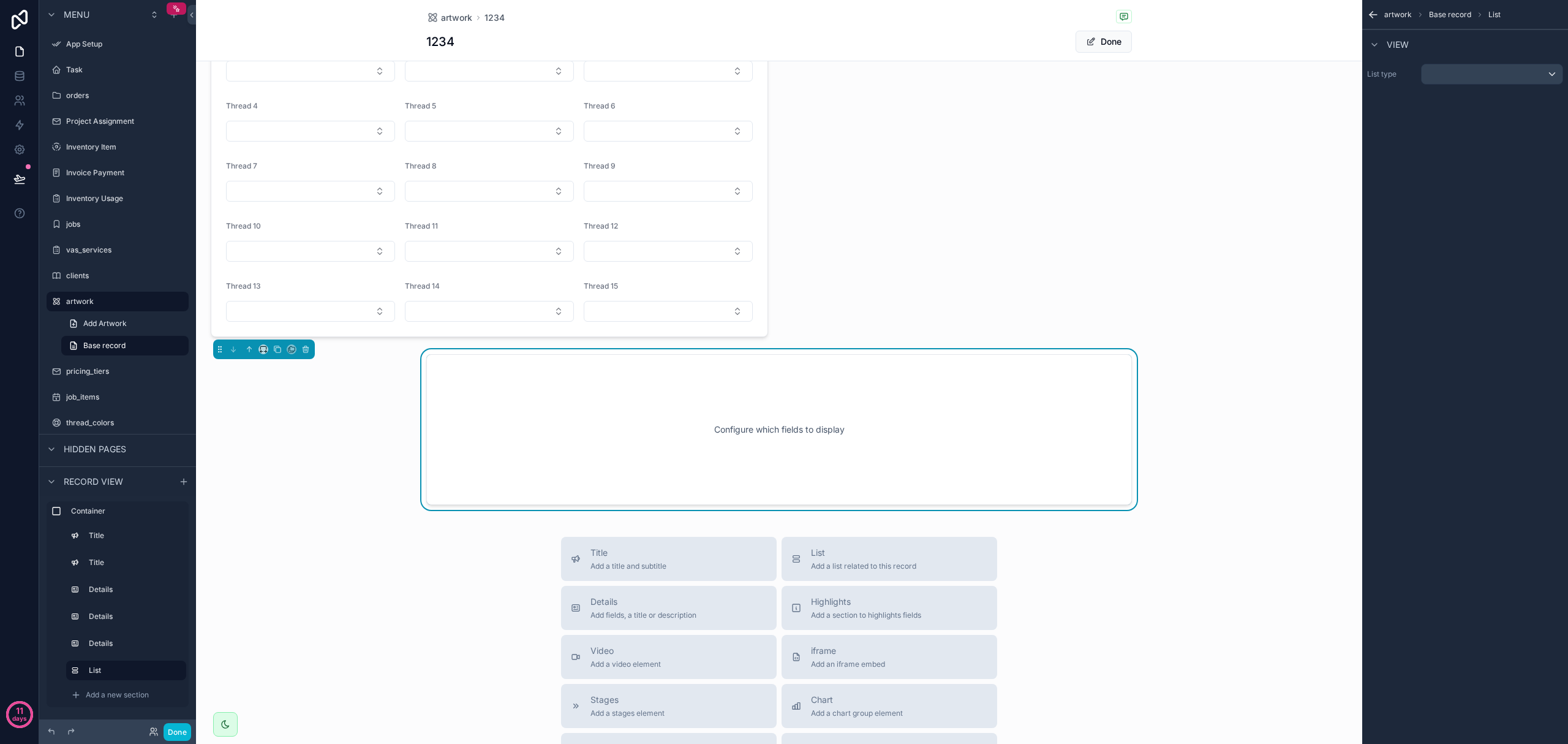
scroll to position [636, 0]
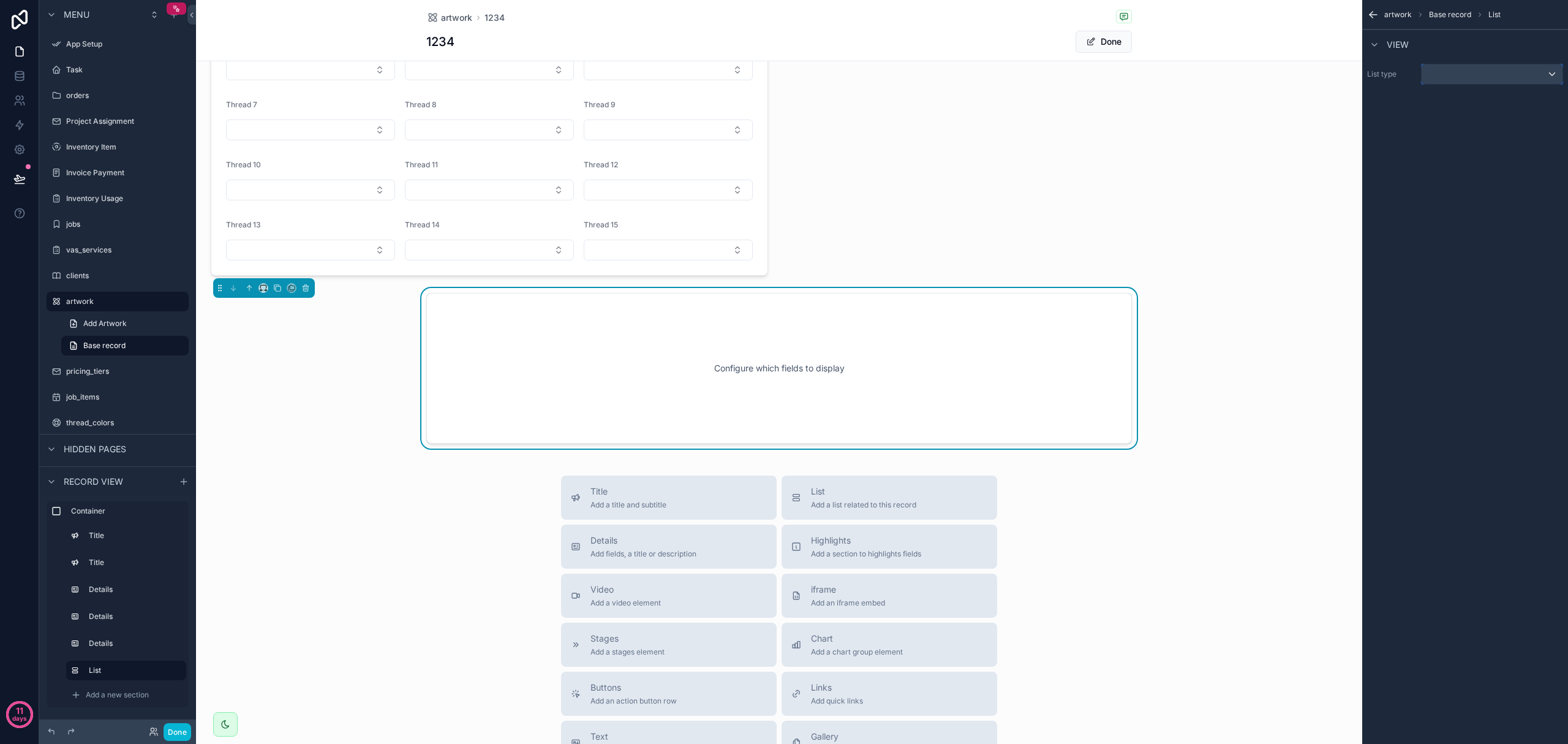
click at [838, 80] on div "scrollable content" at bounding box center [1491, 74] width 141 height 20
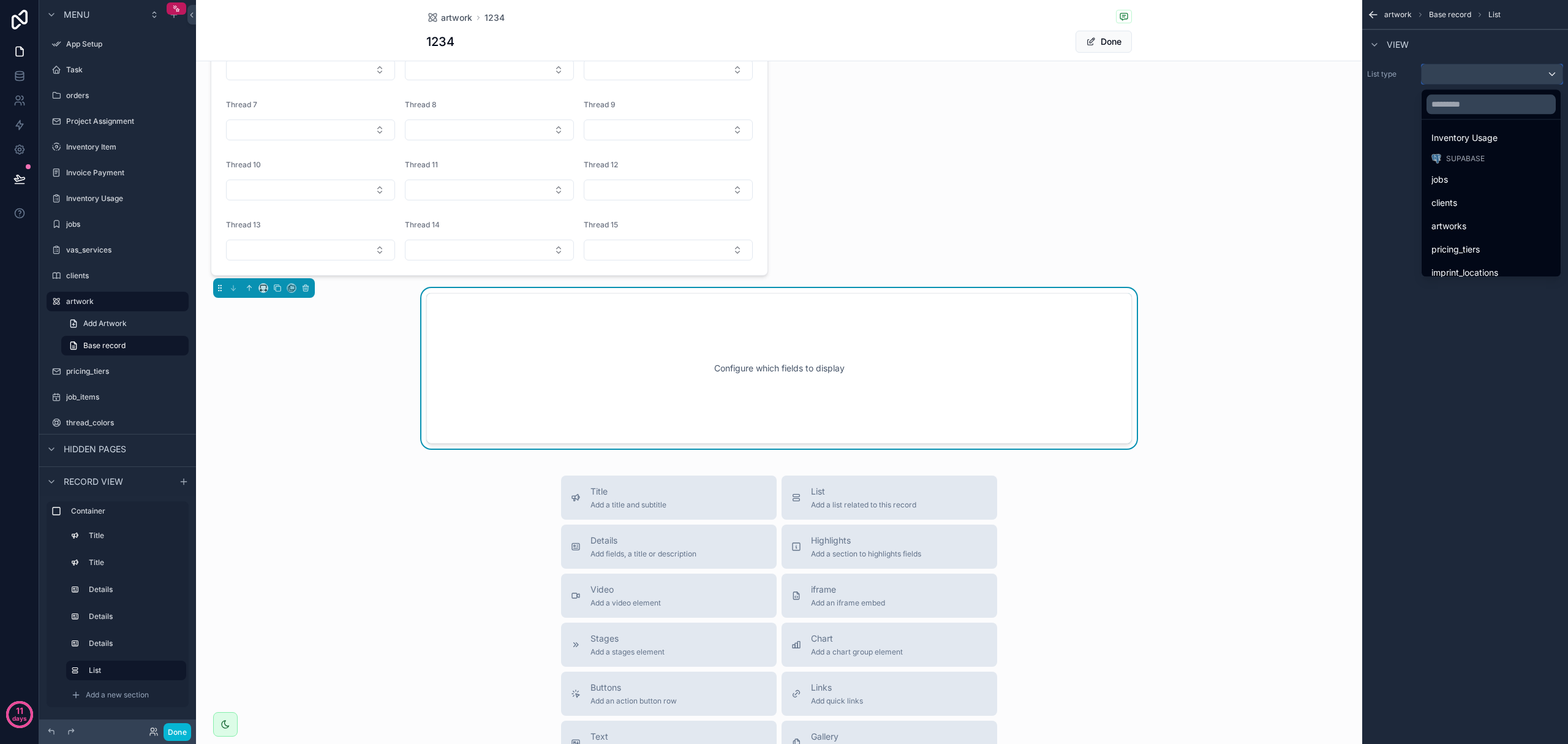
scroll to position [163, 0]
click at [838, 232] on div "artworks" at bounding box center [1491, 224] width 134 height 22
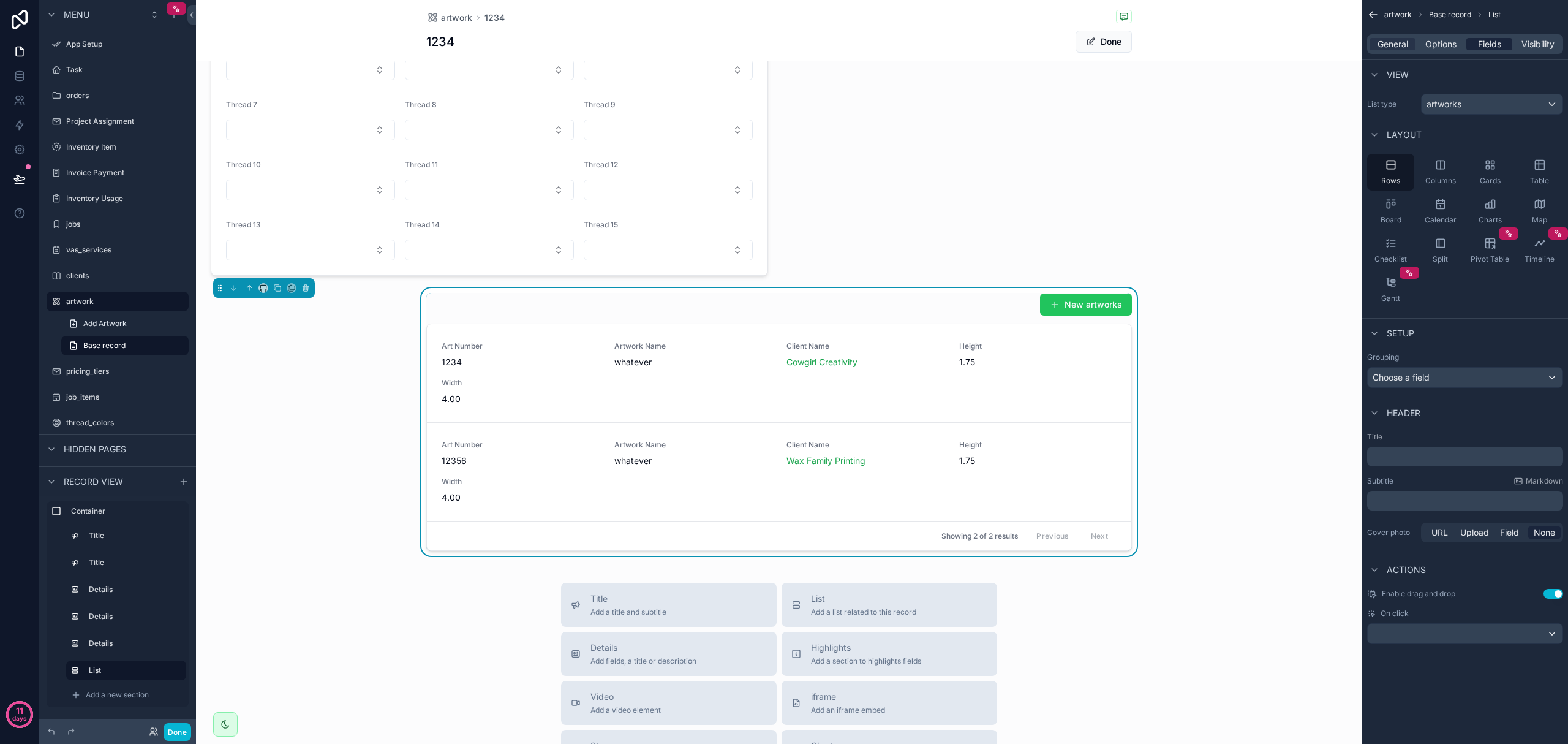
click at [838, 49] on span "Fields" at bounding box center [1490, 44] width 23 height 12
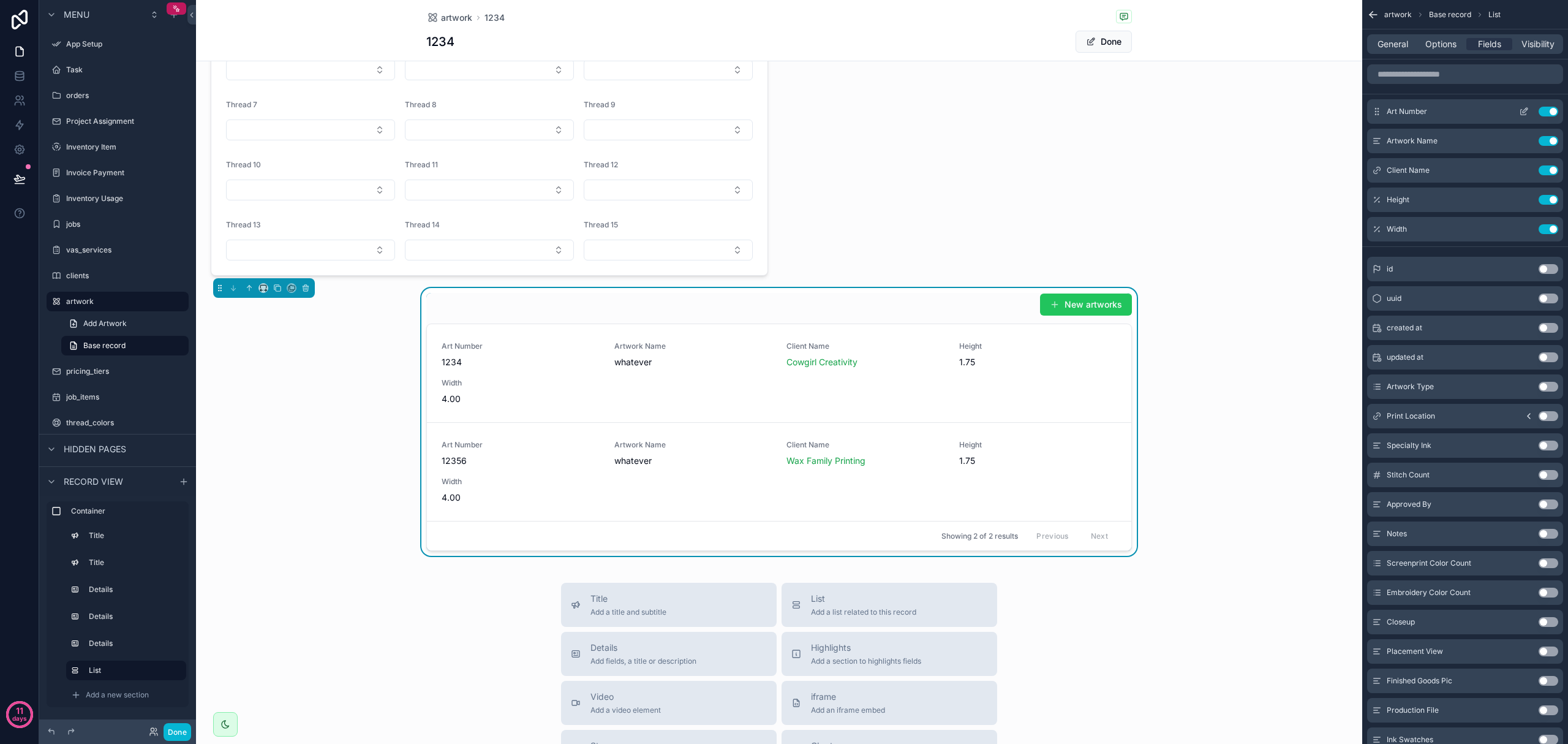
click at [838, 112] on button "Use setting" at bounding box center [1548, 111] width 20 height 9
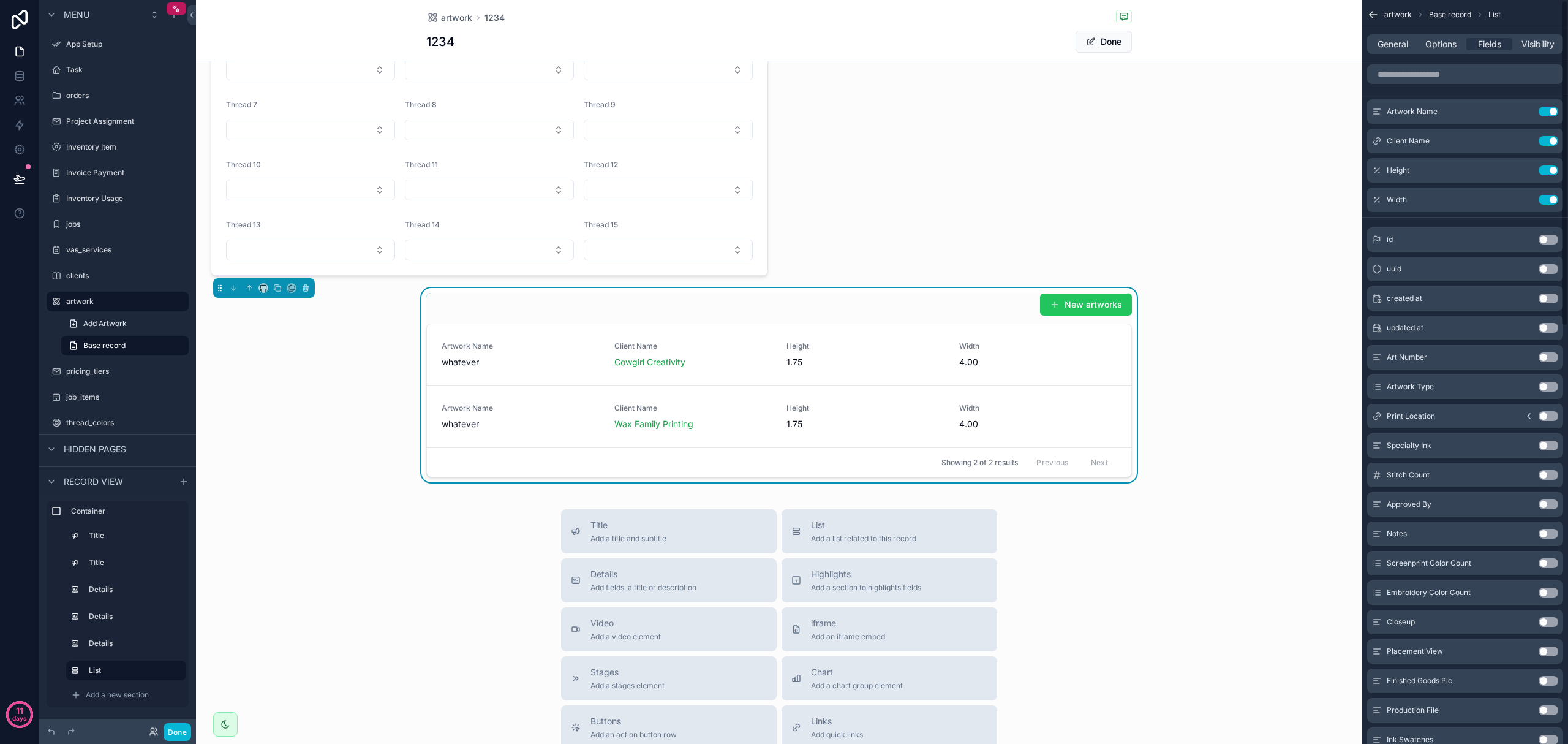
click at [838, 112] on button "Use setting" at bounding box center [1548, 111] width 20 height 9
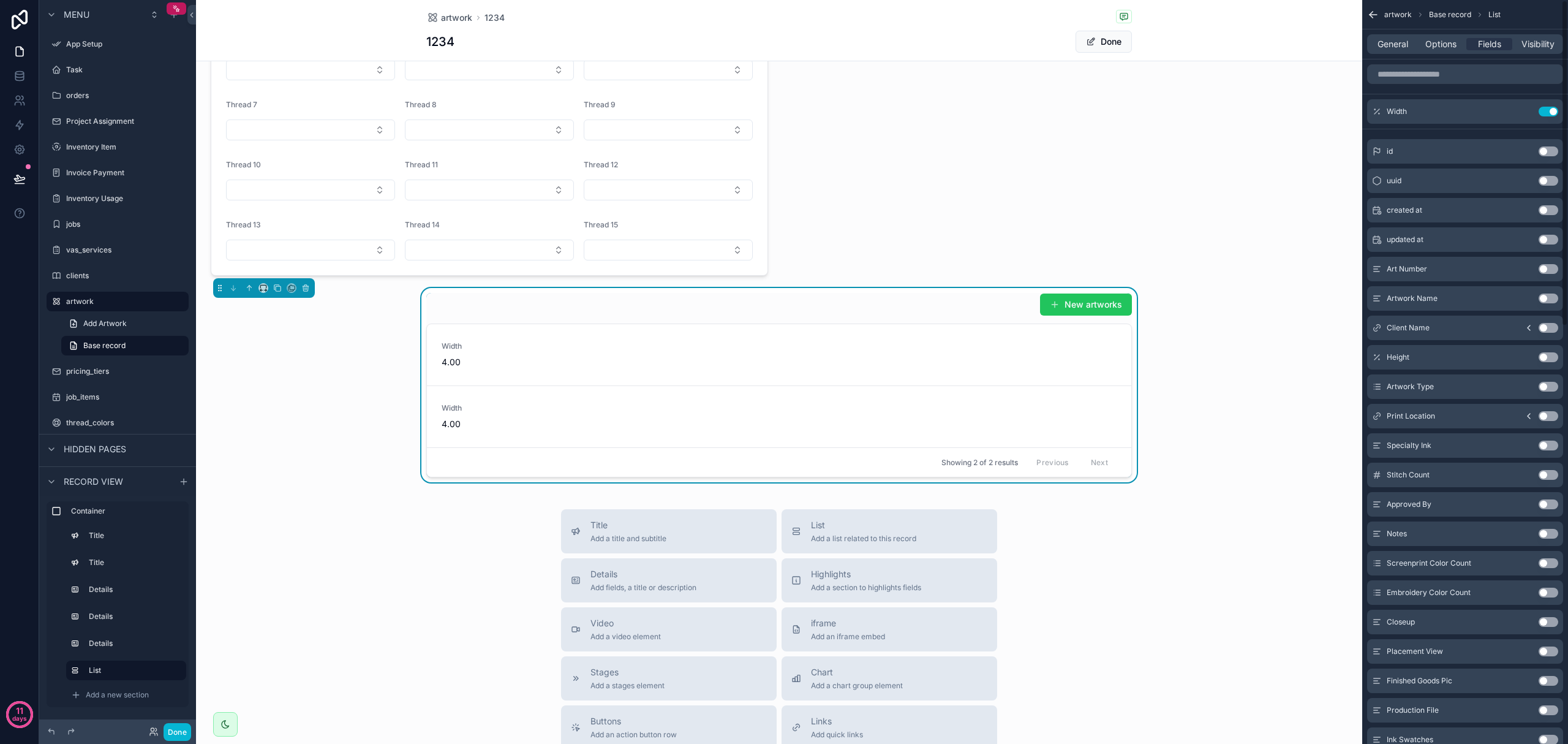
click at [838, 112] on button "Use setting" at bounding box center [1548, 111] width 20 height 9
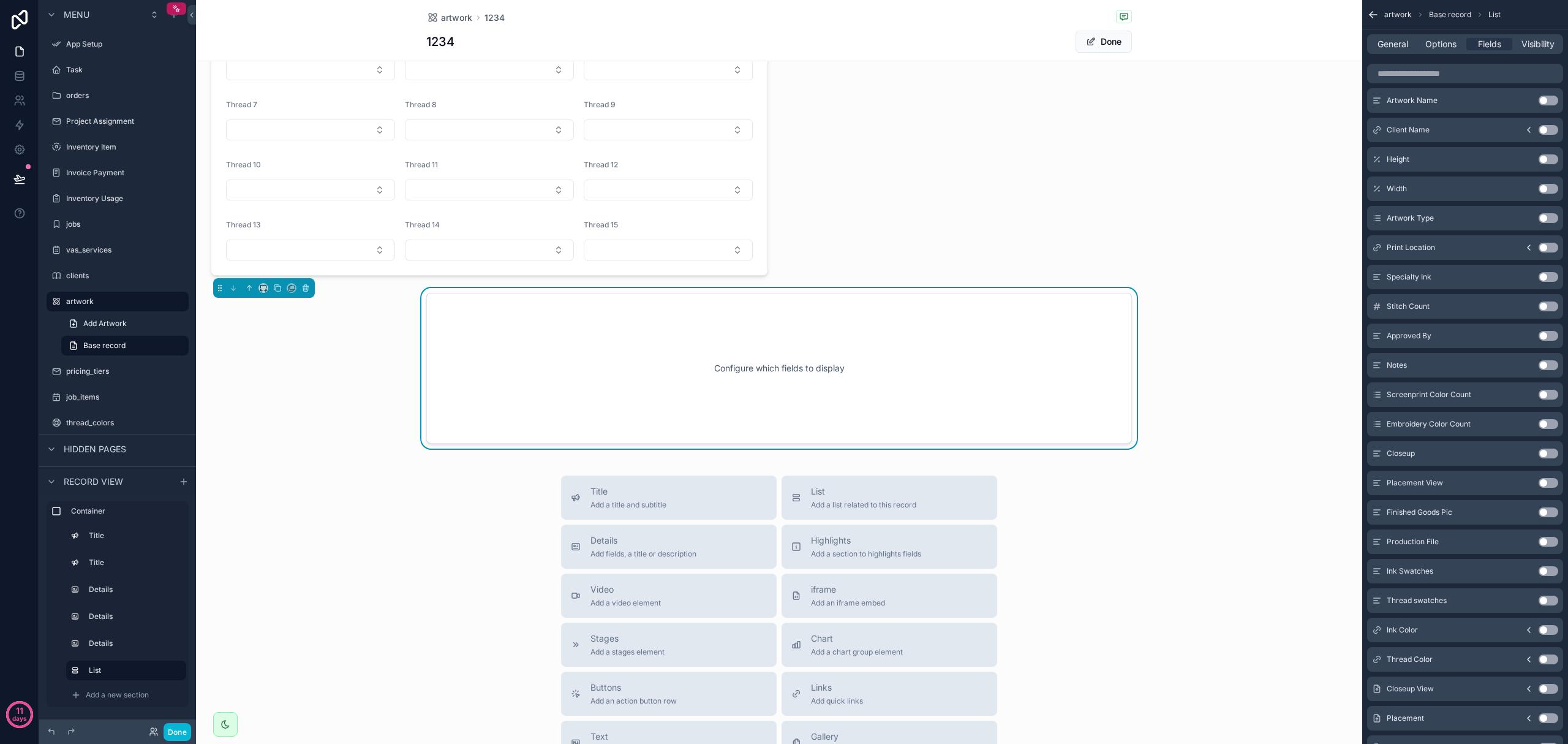
click at [838, 545] on button "Use setting" at bounding box center [1548, 541] width 20 height 9
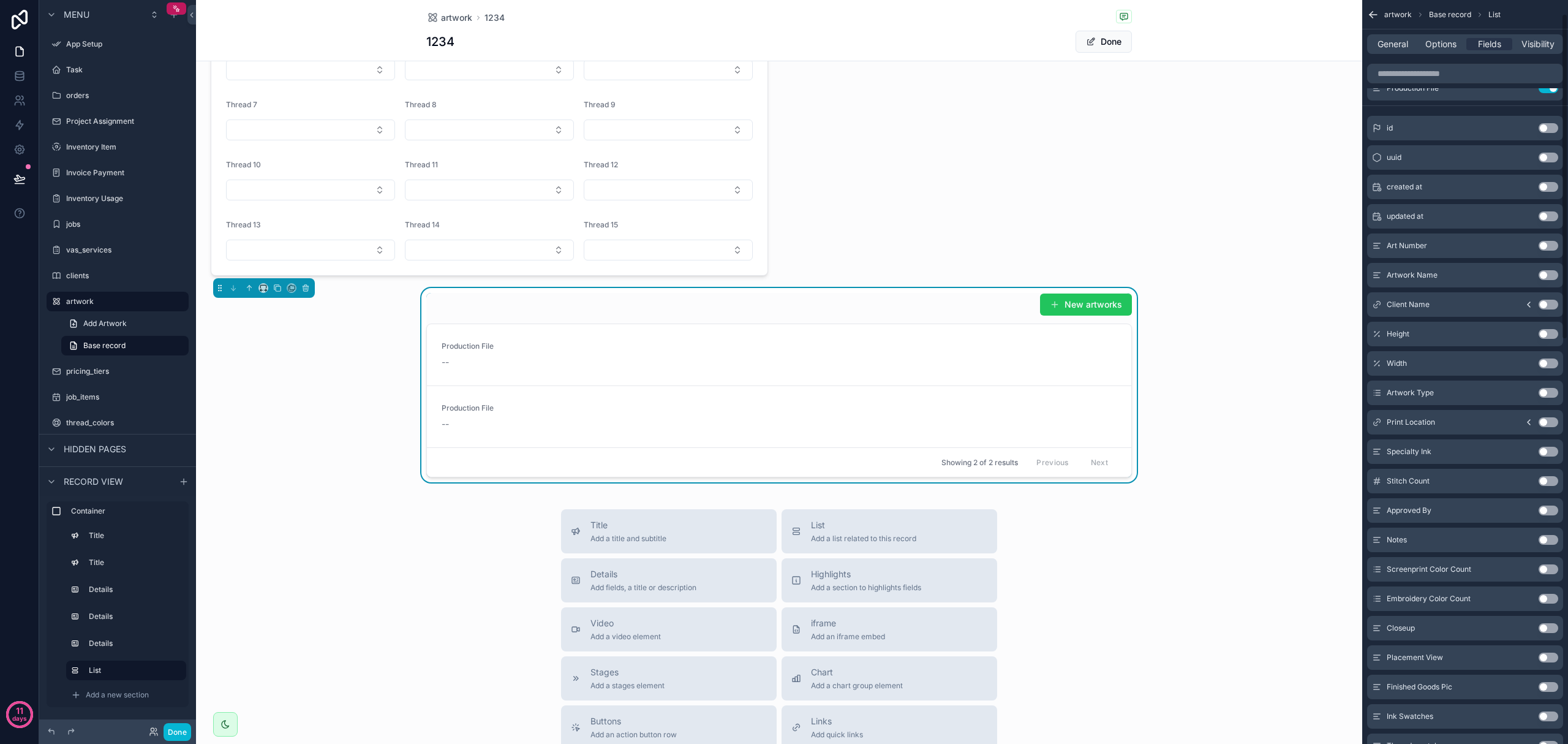
scroll to position [0, 0]
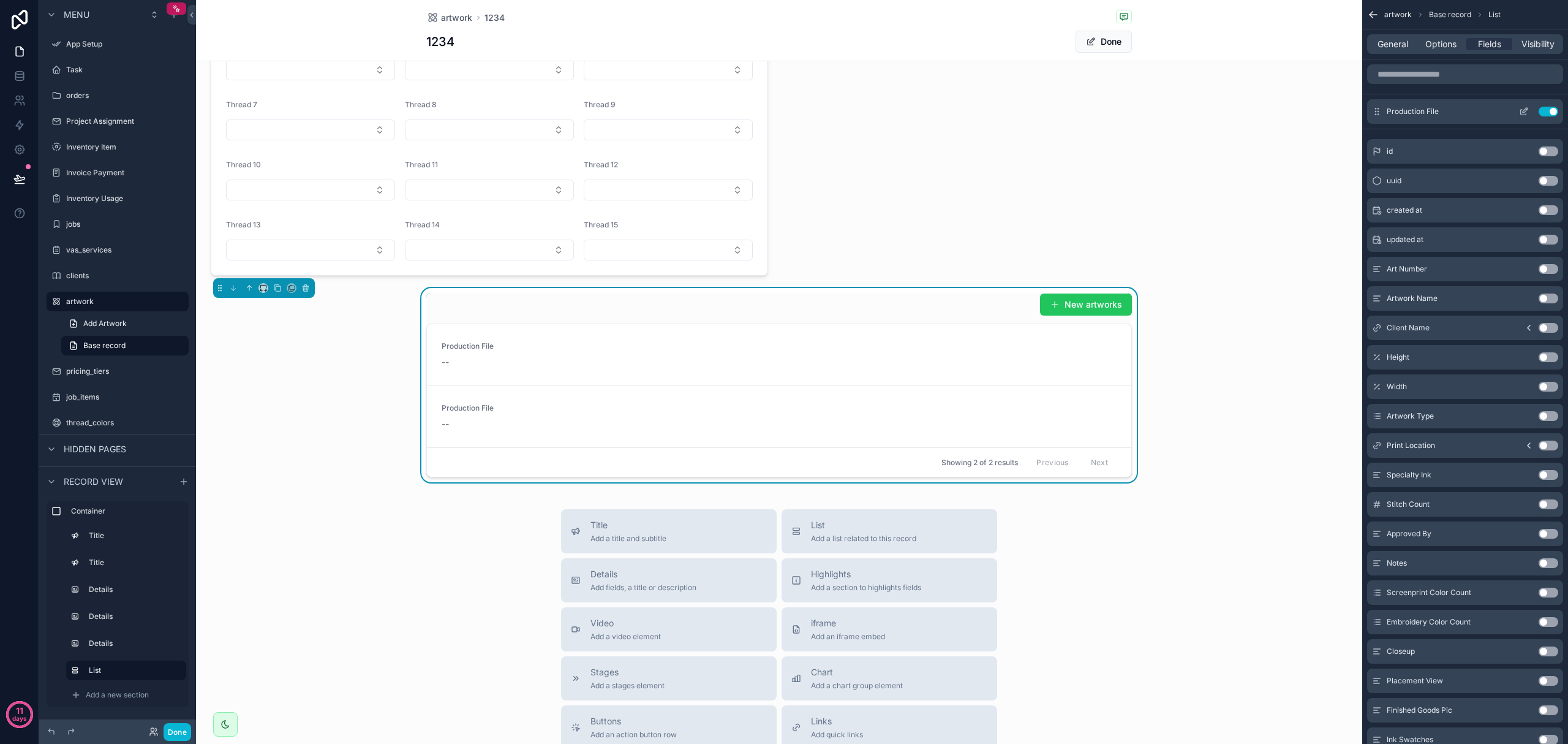
click at [838, 109] on icon "scrollable content" at bounding box center [1524, 111] width 9 height 9
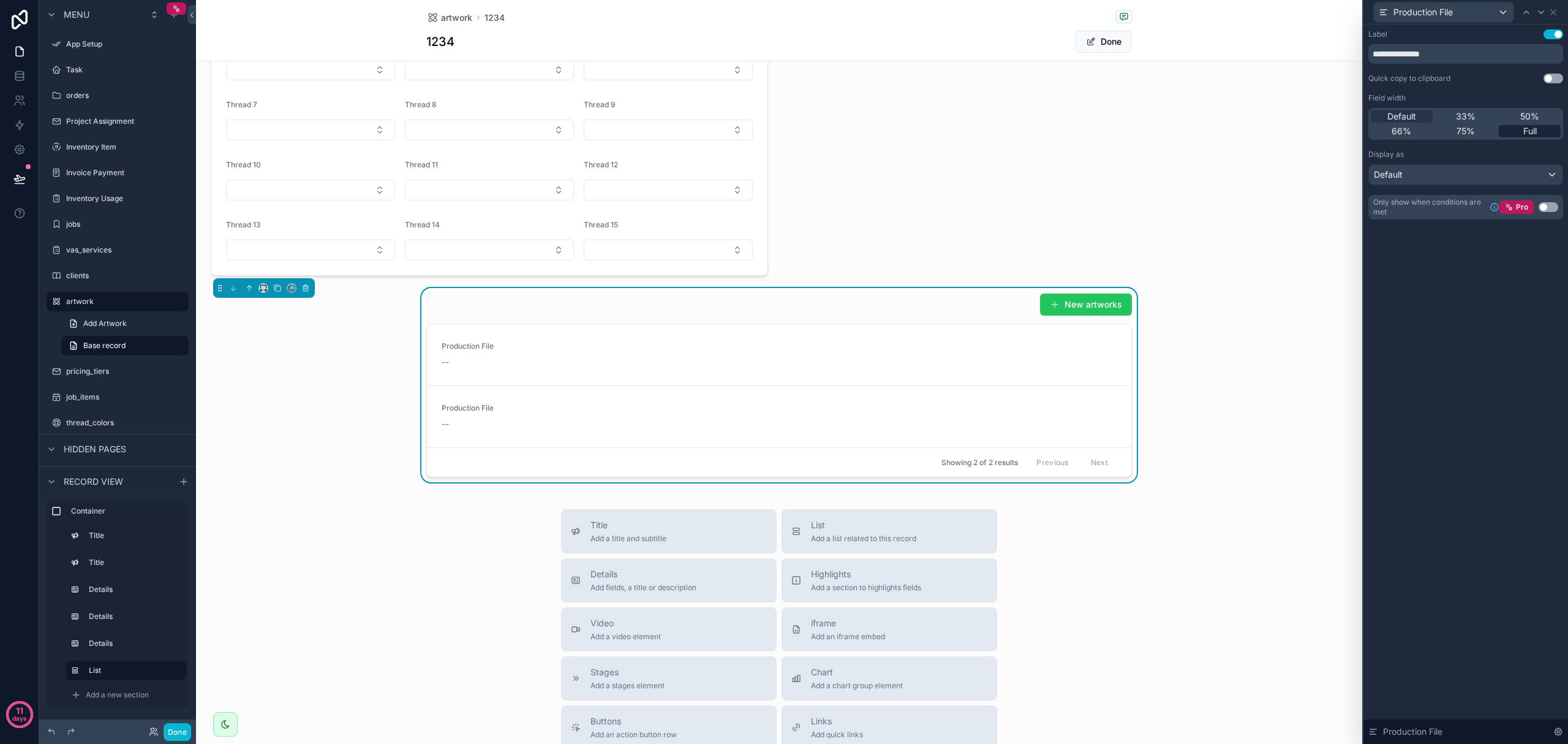
click at [838, 128] on div "Full" at bounding box center [1529, 131] width 62 height 12
click at [483, 295] on div "New artworks Production File -- Production File -- Showing 2 of 2 results Previ…" at bounding box center [779, 385] width 1152 height 194
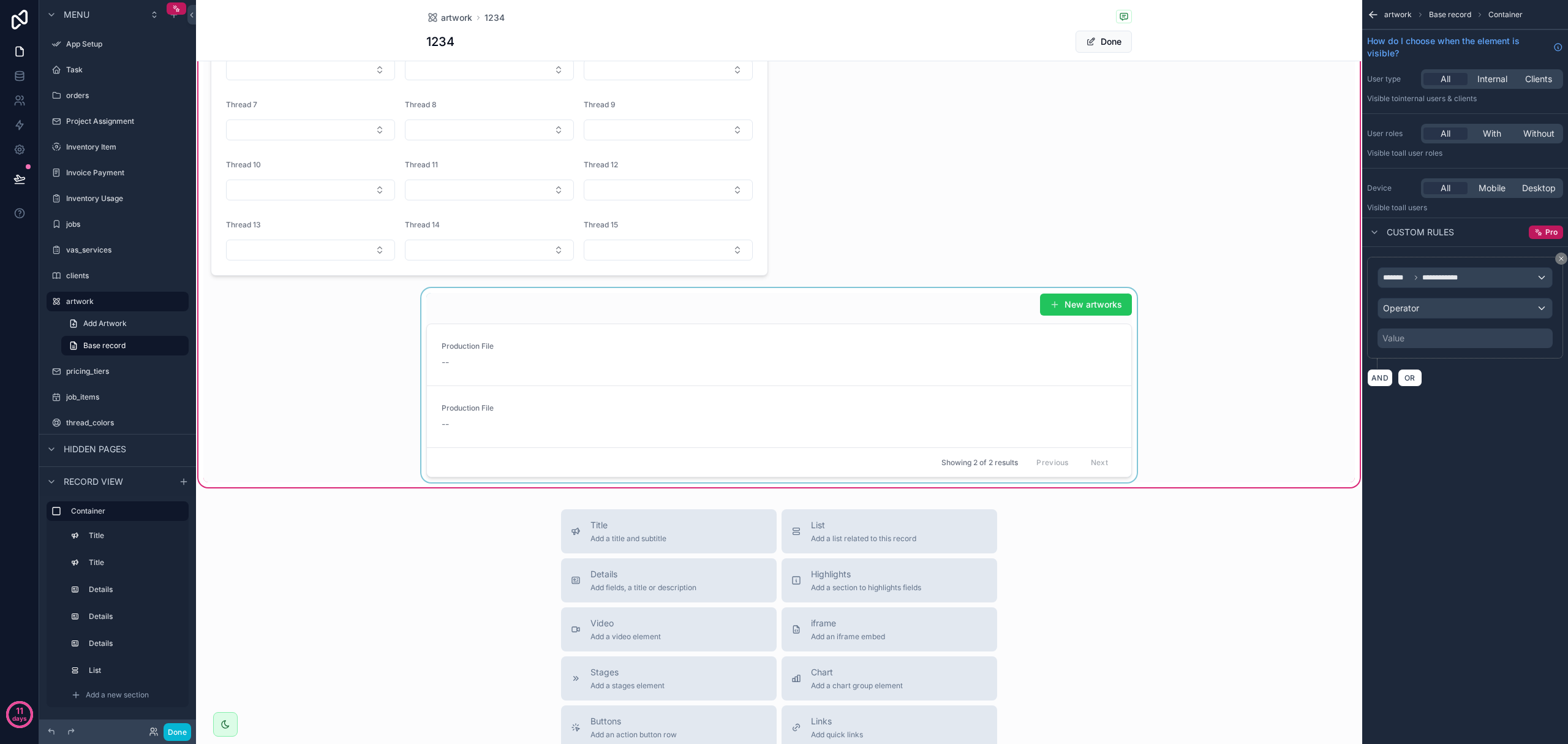
click at [511, 349] on div "scrollable content" at bounding box center [779, 385] width 1152 height 194
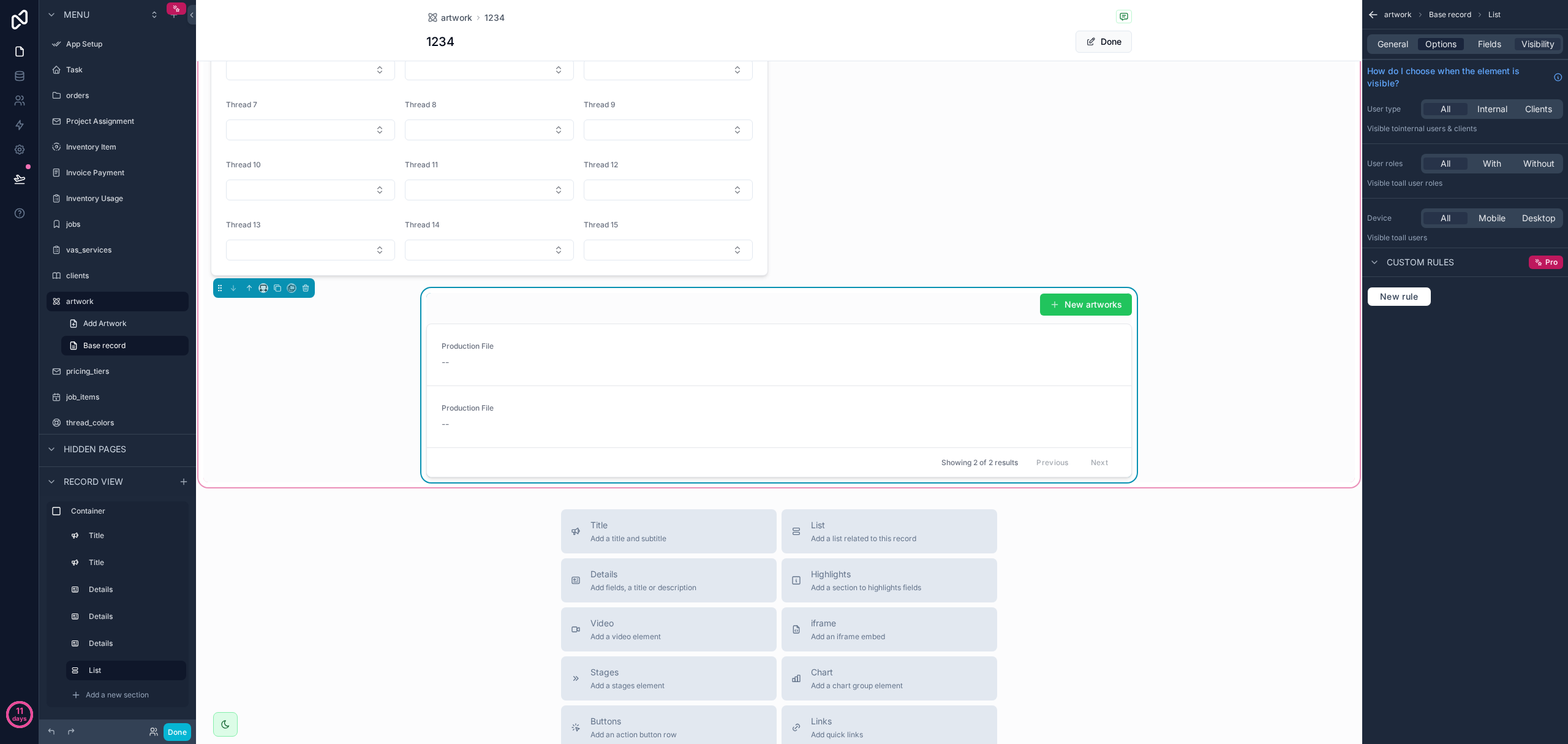
click at [838, 43] on span "Options" at bounding box center [1440, 44] width 31 height 12
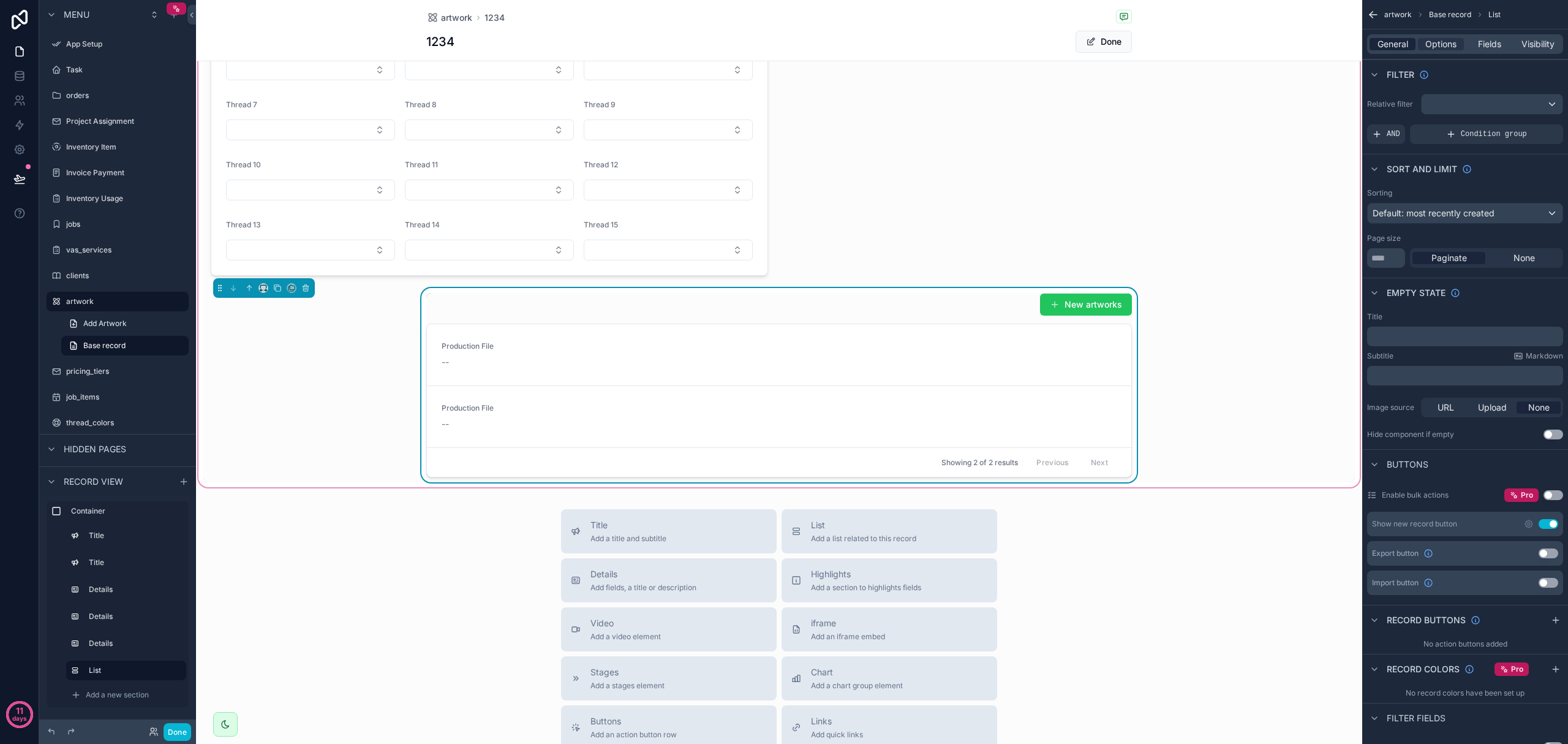
click at [838, 50] on span "General" at bounding box center [1393, 44] width 31 height 12
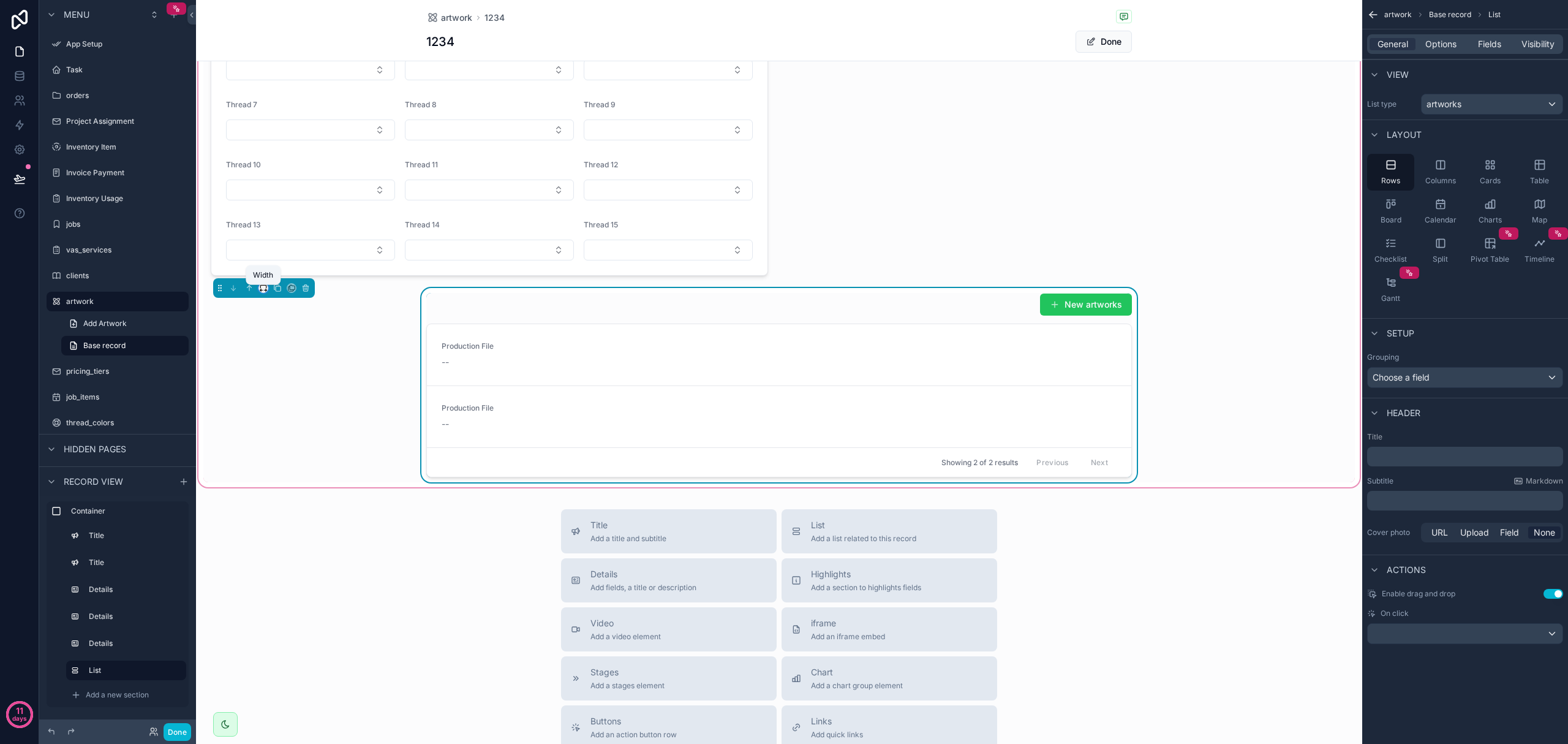
click at [261, 290] on icon "scrollable content" at bounding box center [263, 288] width 9 height 9
click at [302, 451] on span "Full width" at bounding box center [289, 454] width 38 height 15
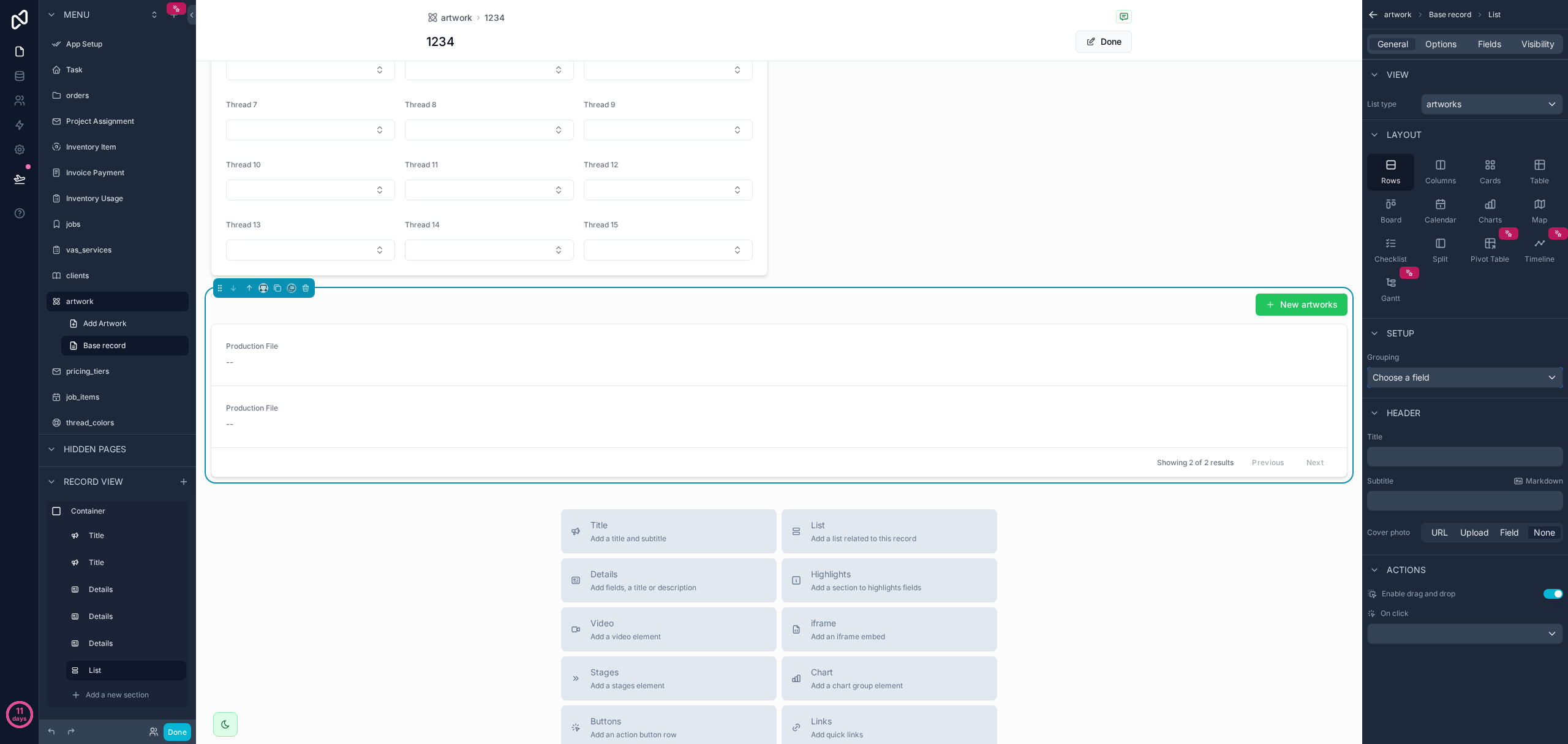
click at [838, 375] on div "Choose a field" at bounding box center [1464, 377] width 195 height 20
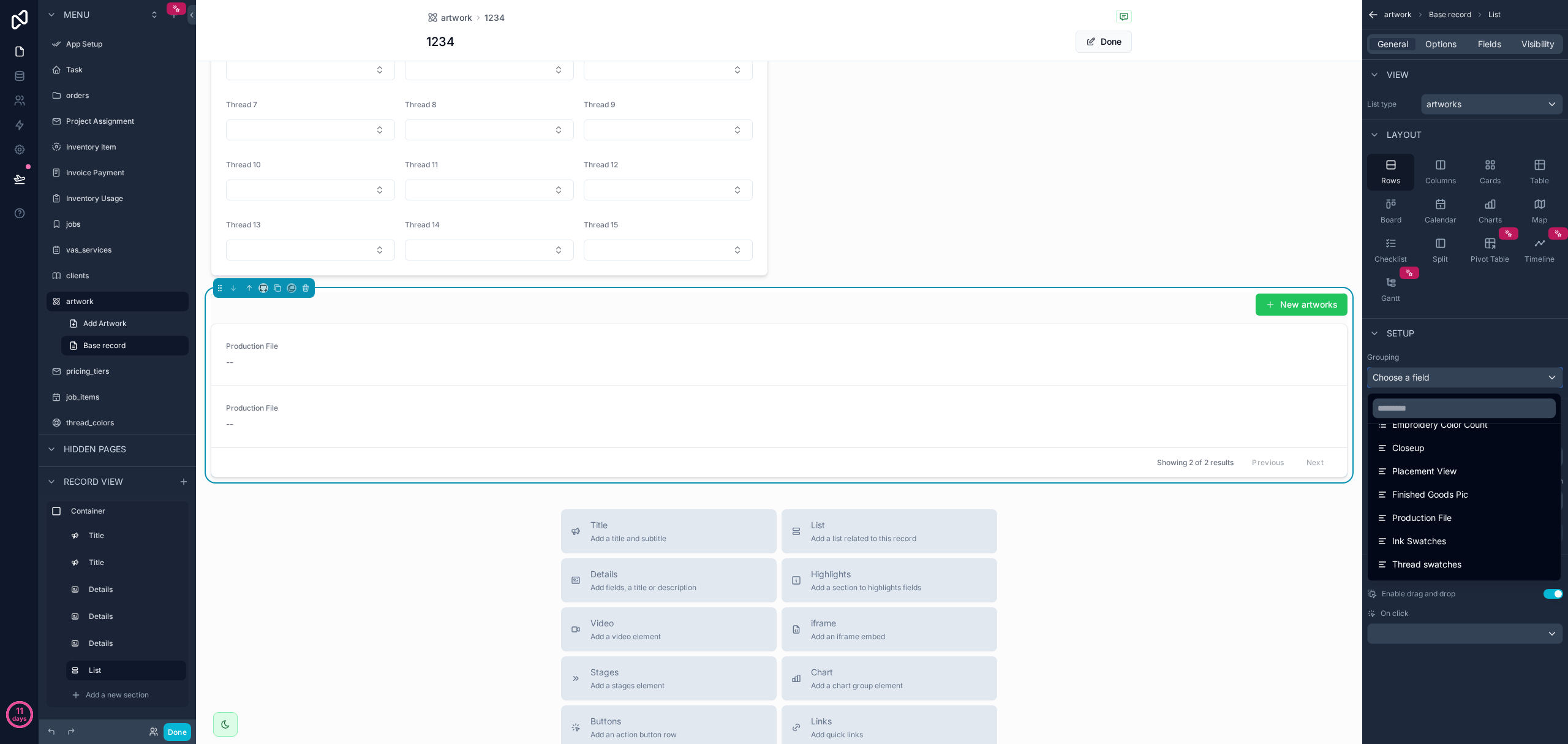
scroll to position [327, 0]
click at [838, 510] on span "Production File" at bounding box center [1422, 514] width 60 height 15
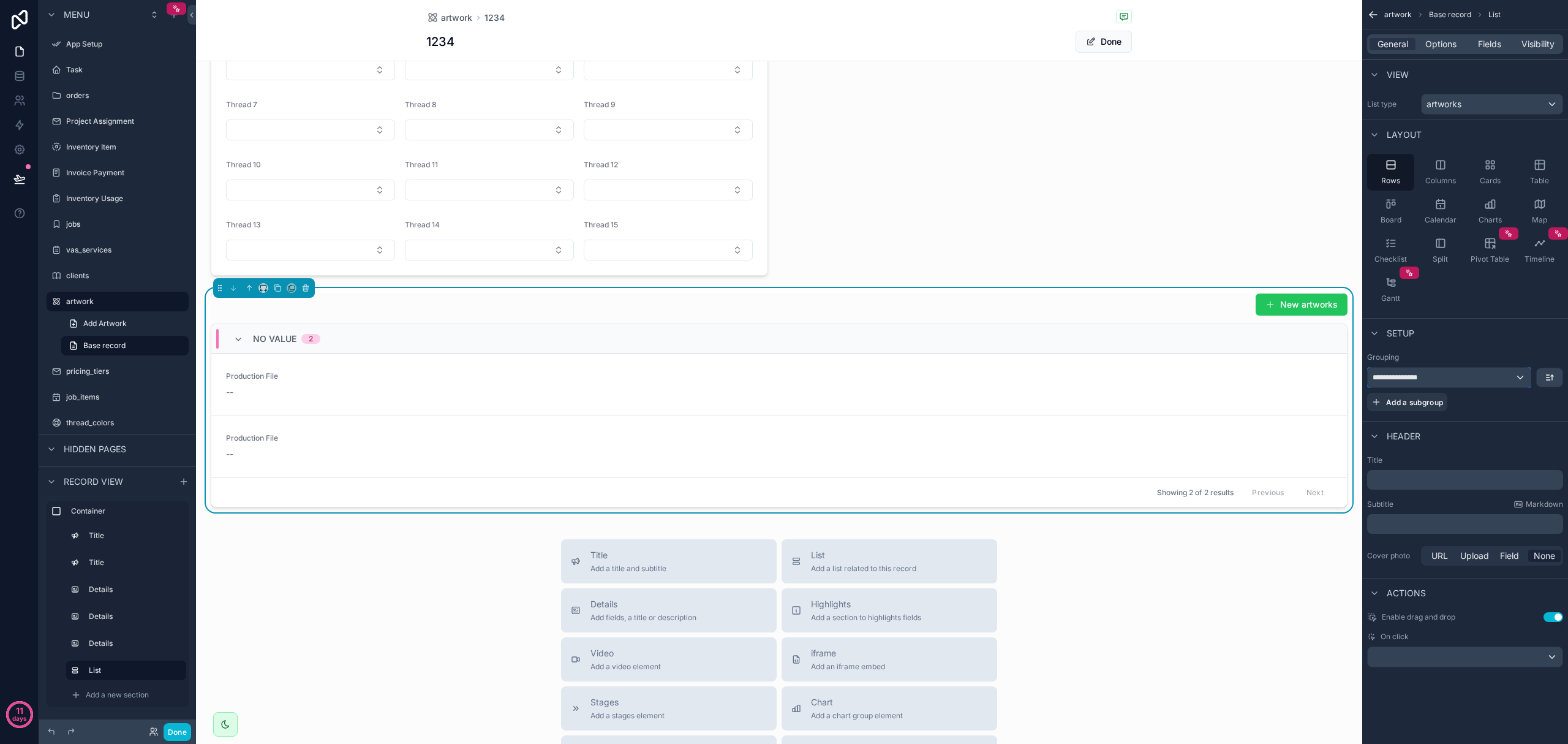
click at [838, 384] on div "**********" at bounding box center [1449, 377] width 163 height 20
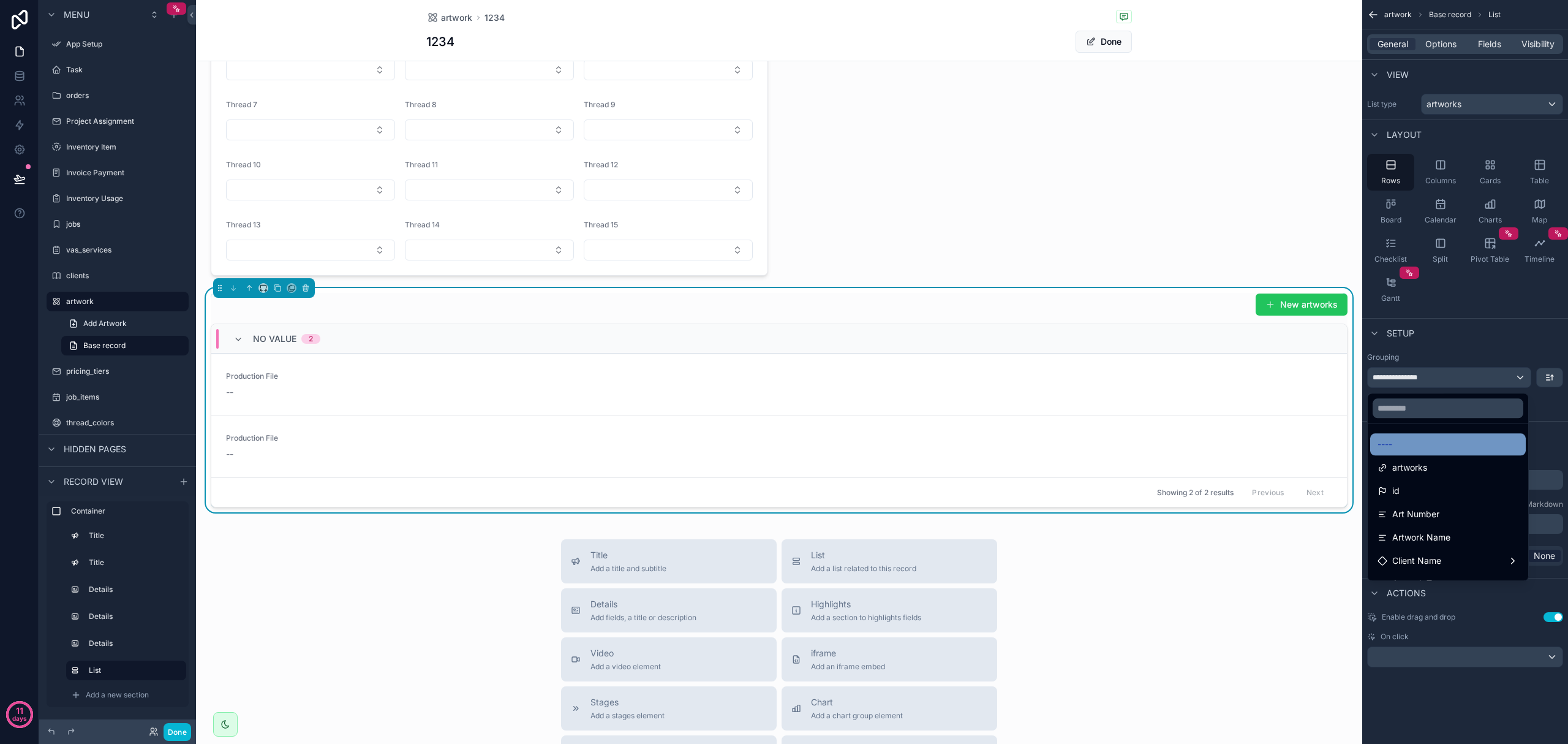
click at [838, 449] on div "----" at bounding box center [1448, 444] width 141 height 15
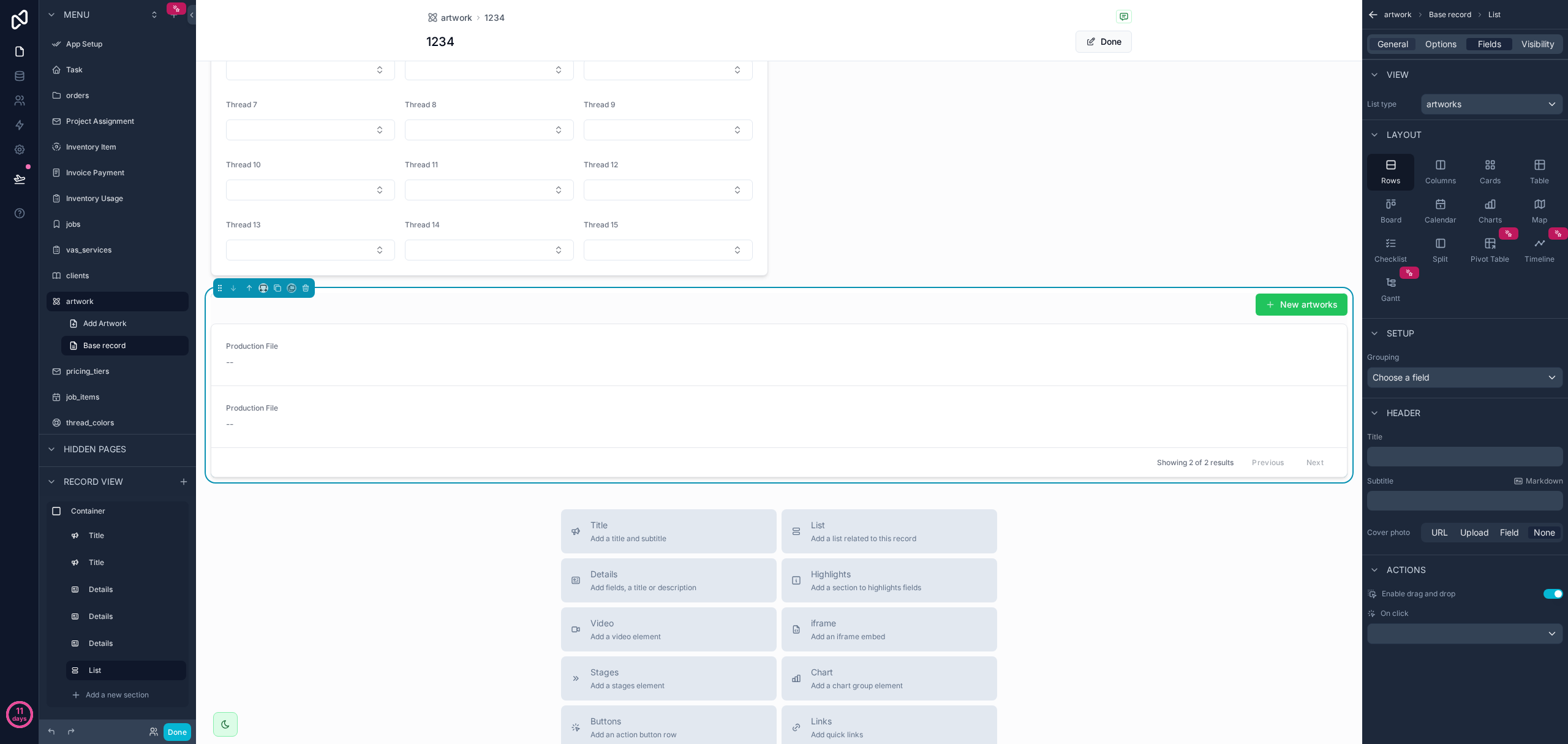
click at [838, 49] on span "Fields" at bounding box center [1490, 44] width 23 height 12
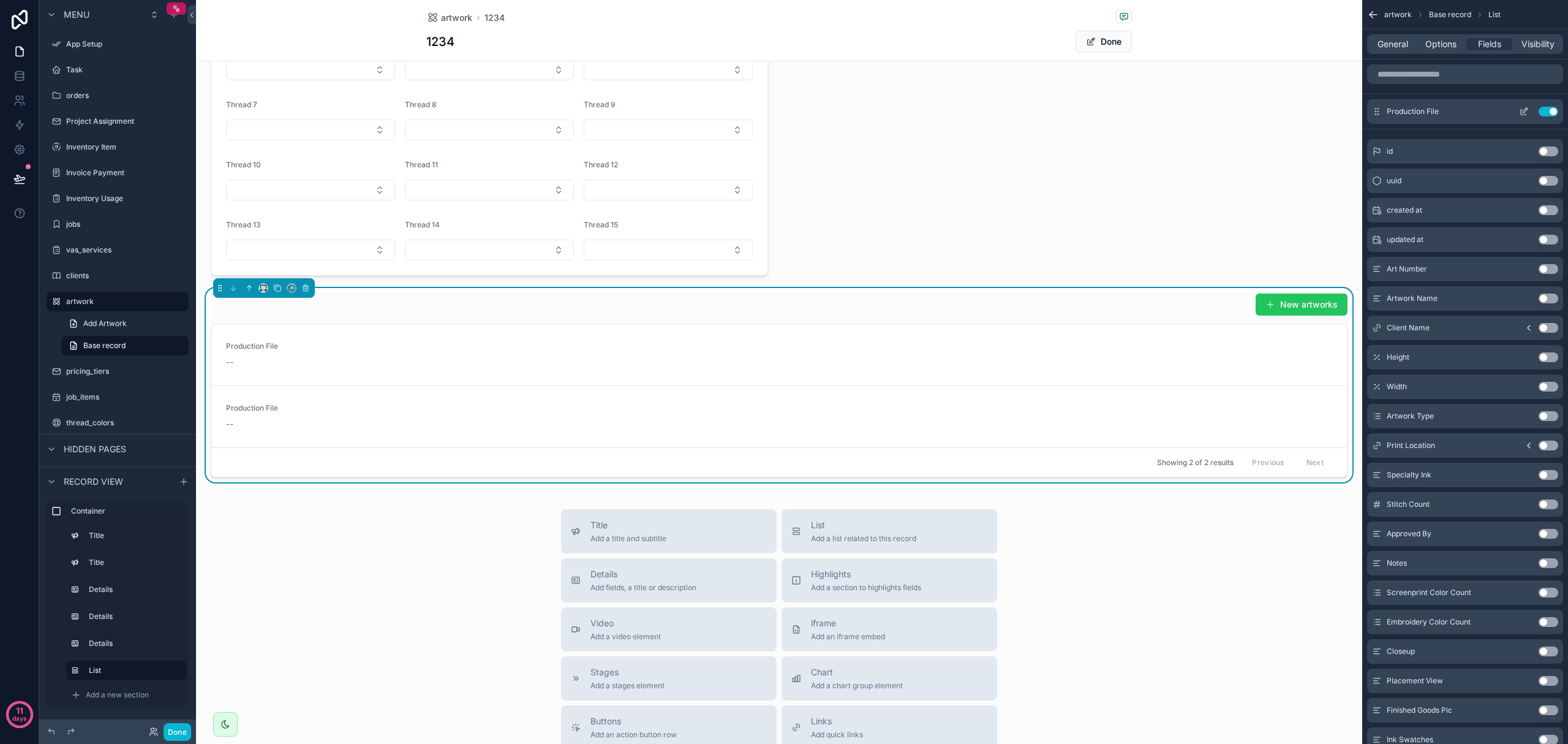
click at [838, 113] on icon "scrollable content" at bounding box center [1525, 110] width 5 height 5
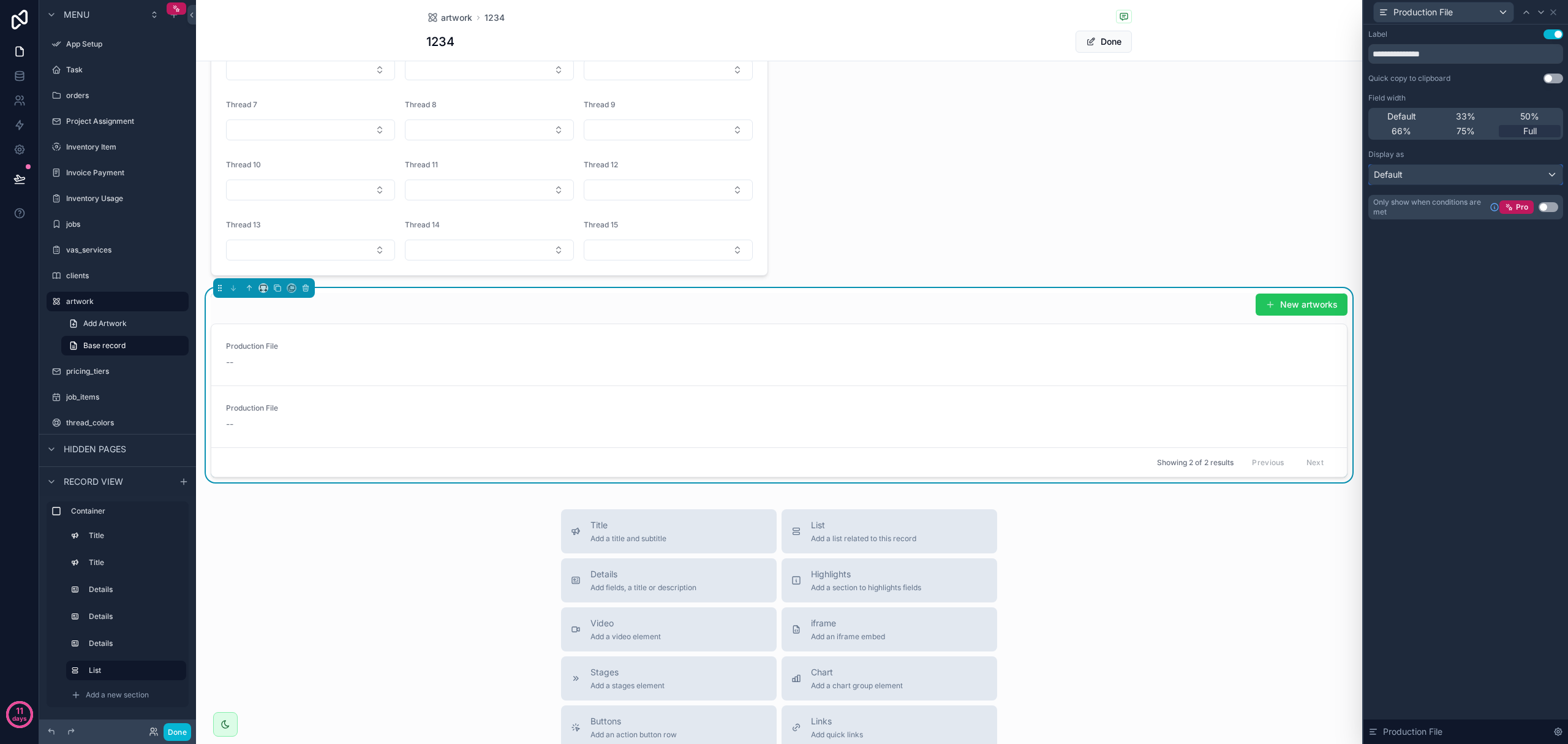
click at [838, 173] on div "Default" at bounding box center [1466, 174] width 194 height 20
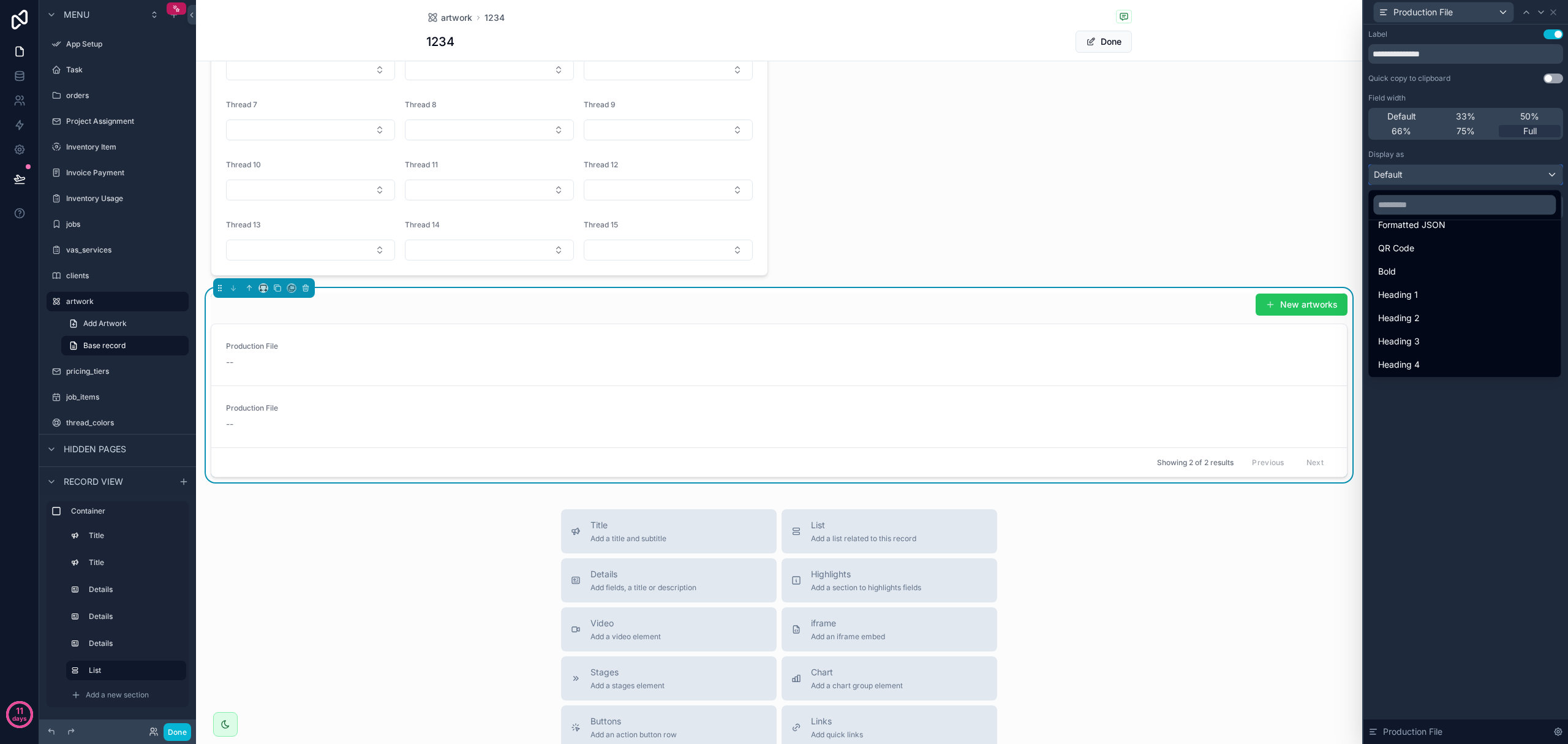
scroll to position [133, 0]
click at [838, 451] on div at bounding box center [1465, 372] width 205 height 744
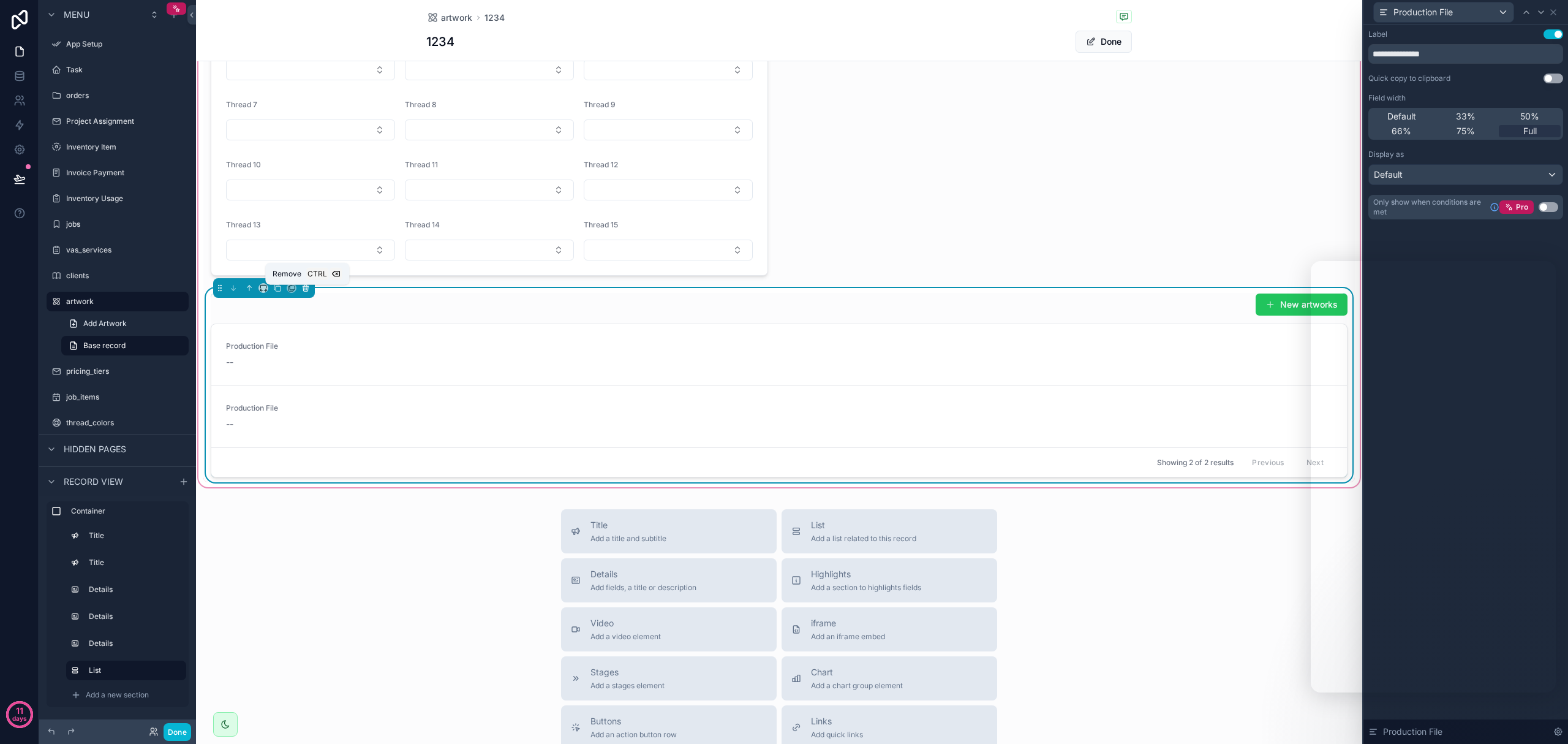
click at [308, 292] on icon "scrollable content" at bounding box center [305, 288] width 9 height 9
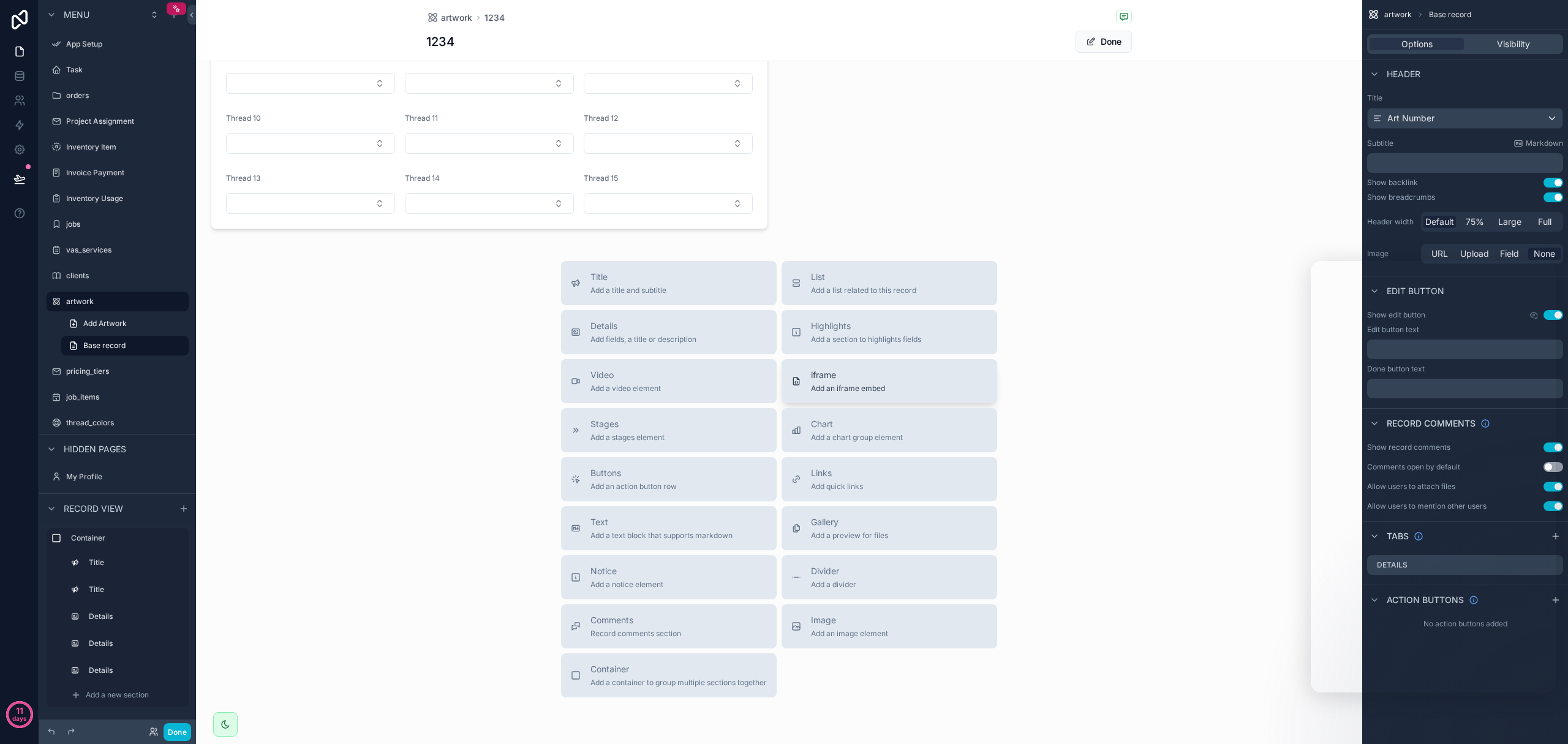
scroll to position [718, 0]
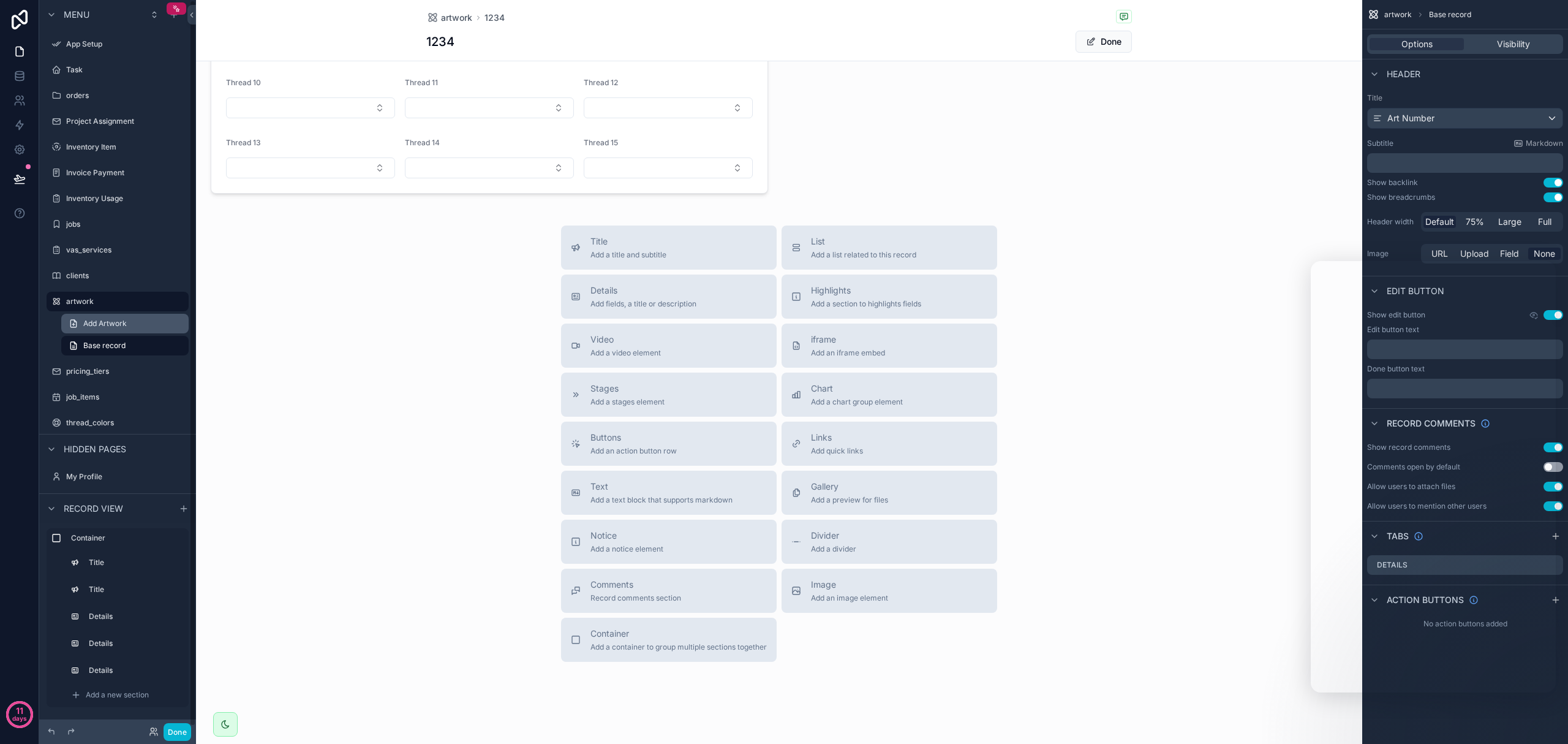
click at [137, 319] on link "Add Artwork" at bounding box center [125, 323] width 128 height 20
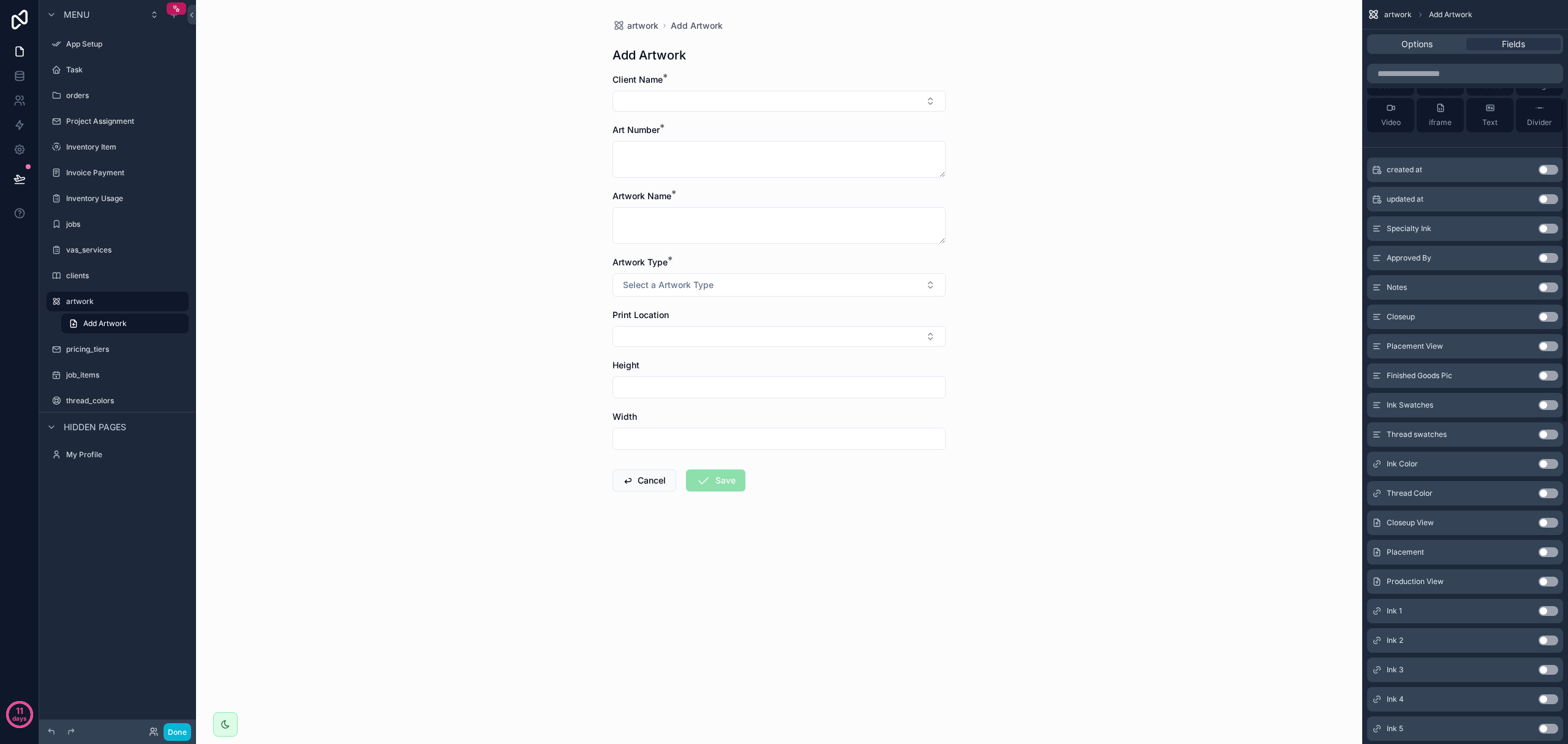
scroll to position [225, 0]
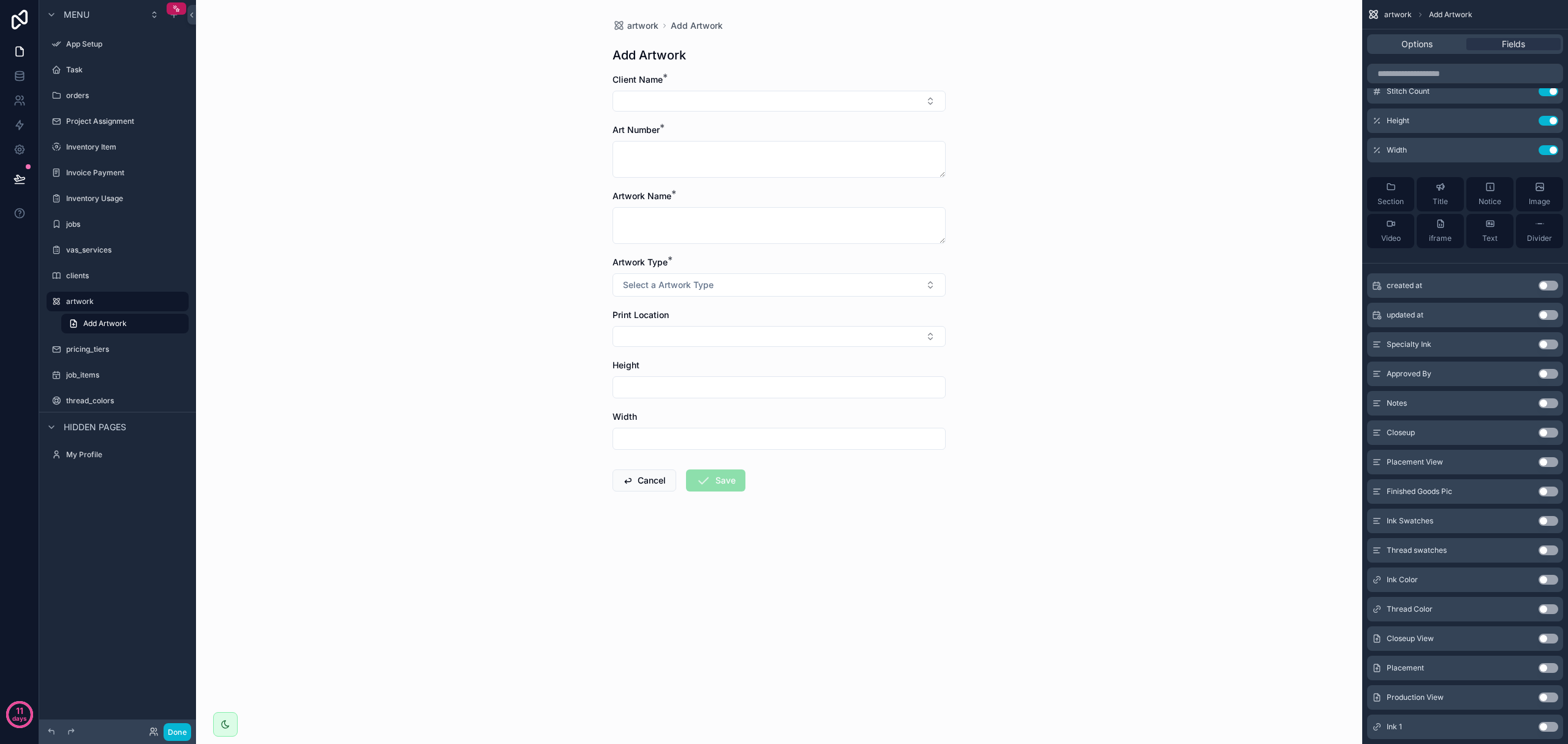
click at [761, 444] on input "scrollable content" at bounding box center [779, 439] width 332 height 18
click at [814, 467] on form "Client Name * Art Number * Artwork Name * Artwork Type * Select a Artwork Type …" at bounding box center [779, 322] width 333 height 497
click at [838, 45] on div "Fields" at bounding box center [1513, 44] width 94 height 12
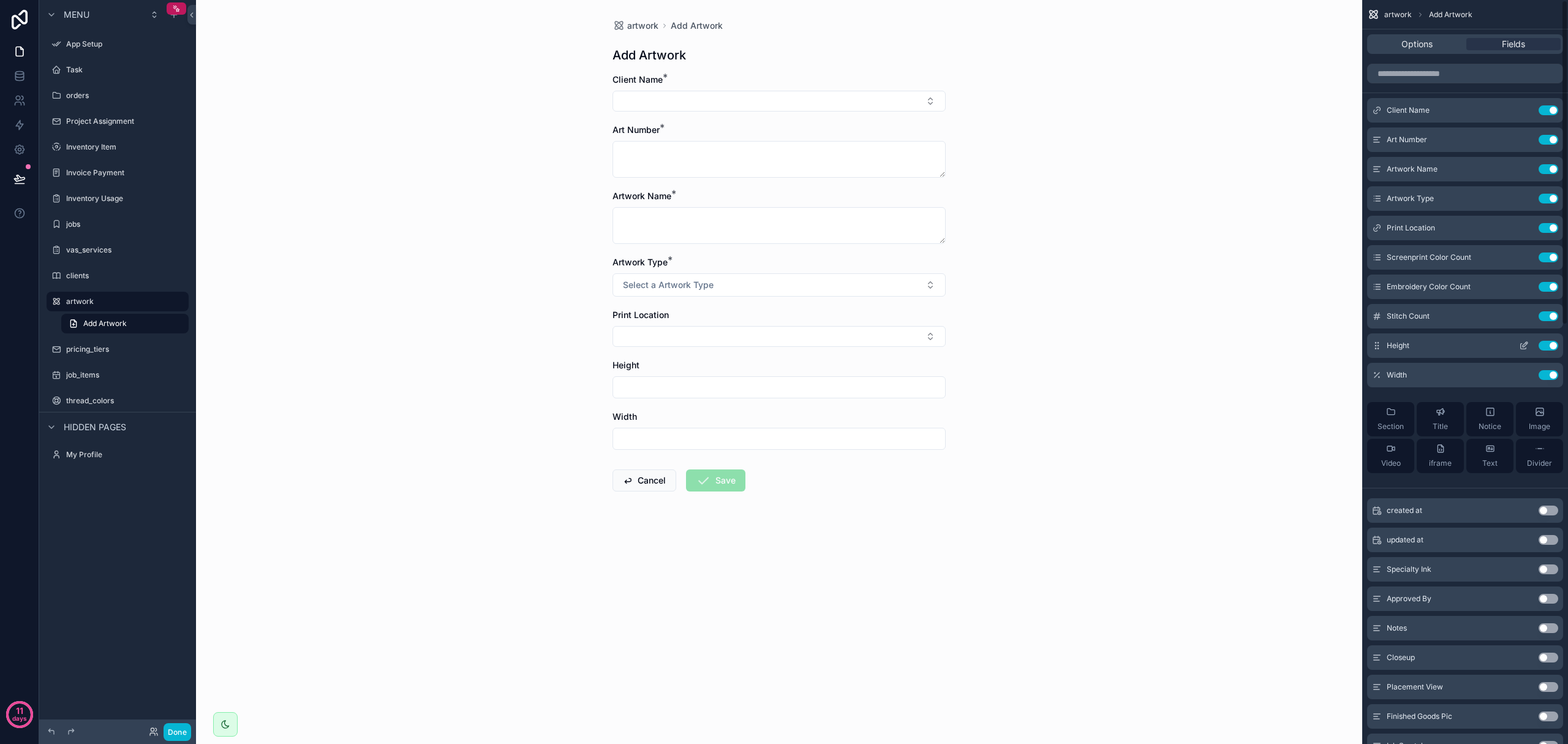
scroll to position [0, 0]
click at [838, 317] on button "Use setting" at bounding box center [1548, 317] width 20 height 9
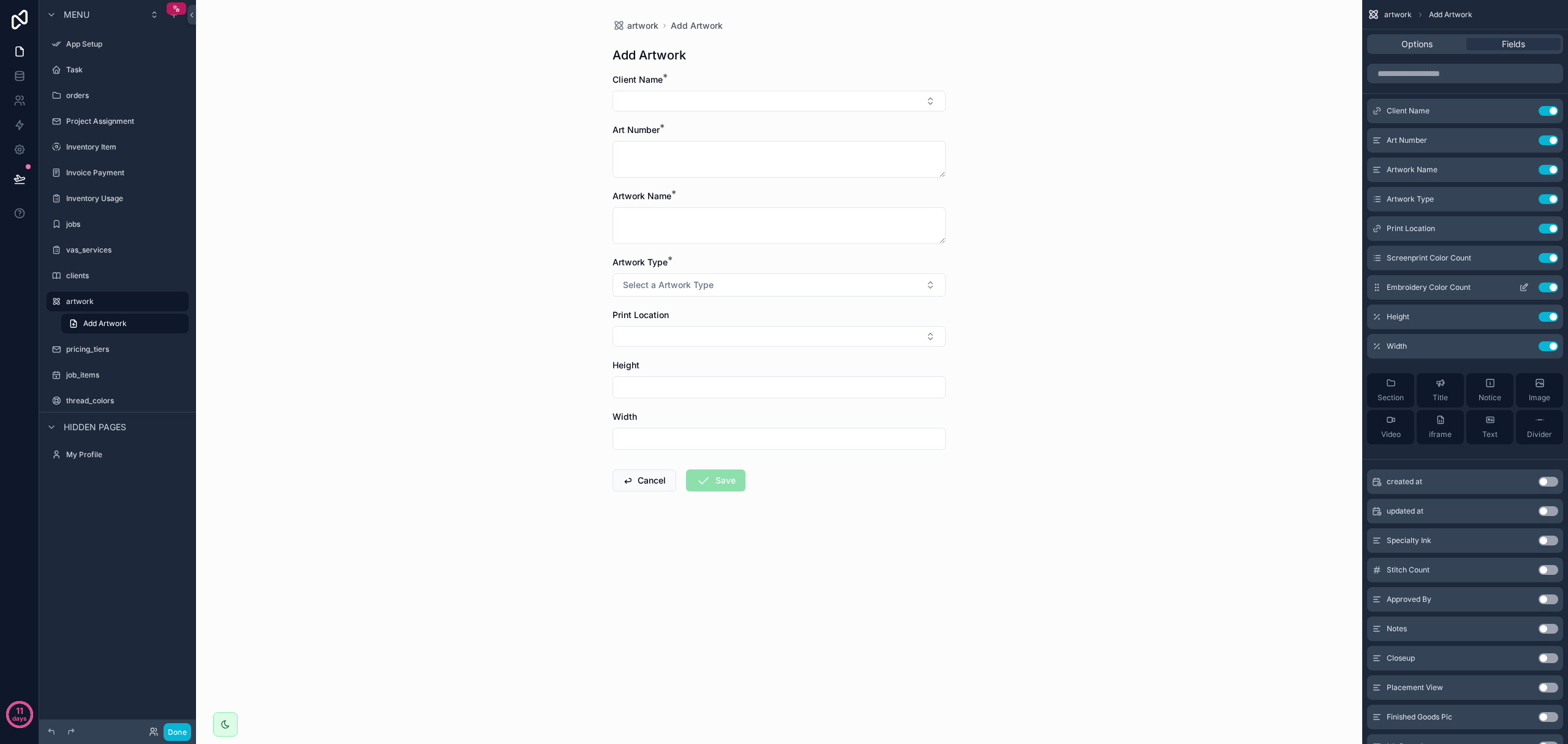
click at [838, 287] on button "Use setting" at bounding box center [1548, 287] width 20 height 9
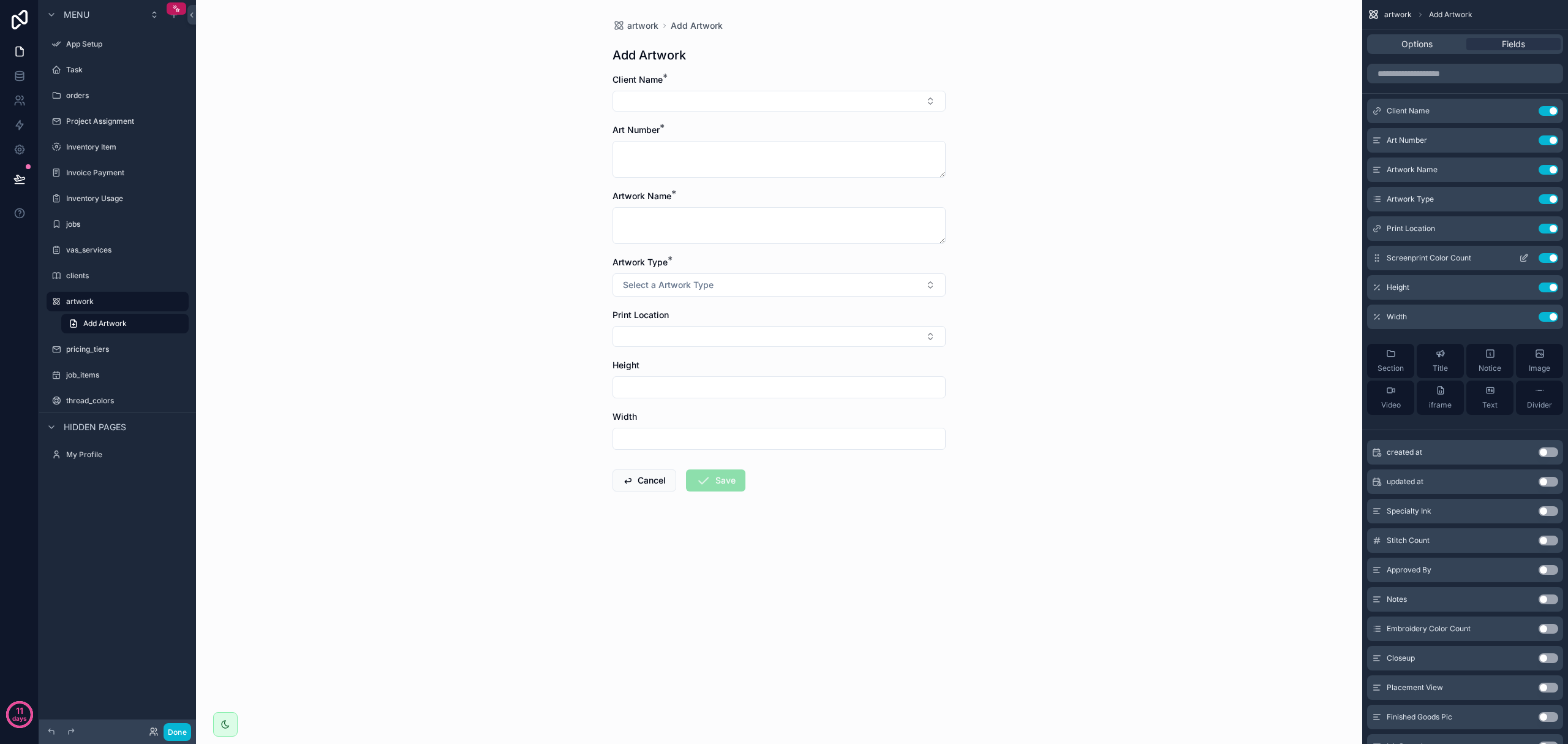
click at [838, 263] on button "Use setting" at bounding box center [1548, 257] width 20 height 9
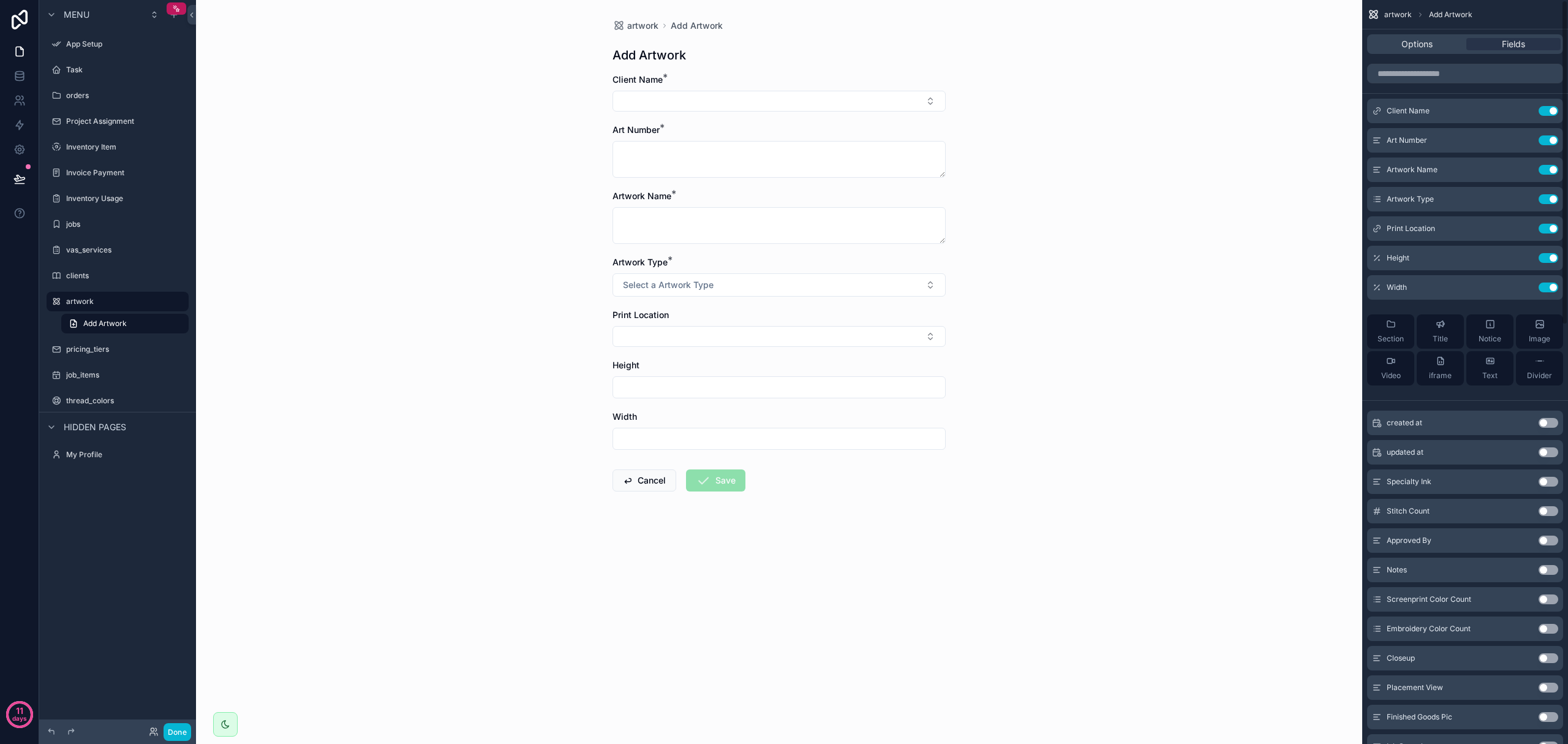
click at [838, 263] on button "Use setting" at bounding box center [1548, 257] width 20 height 9
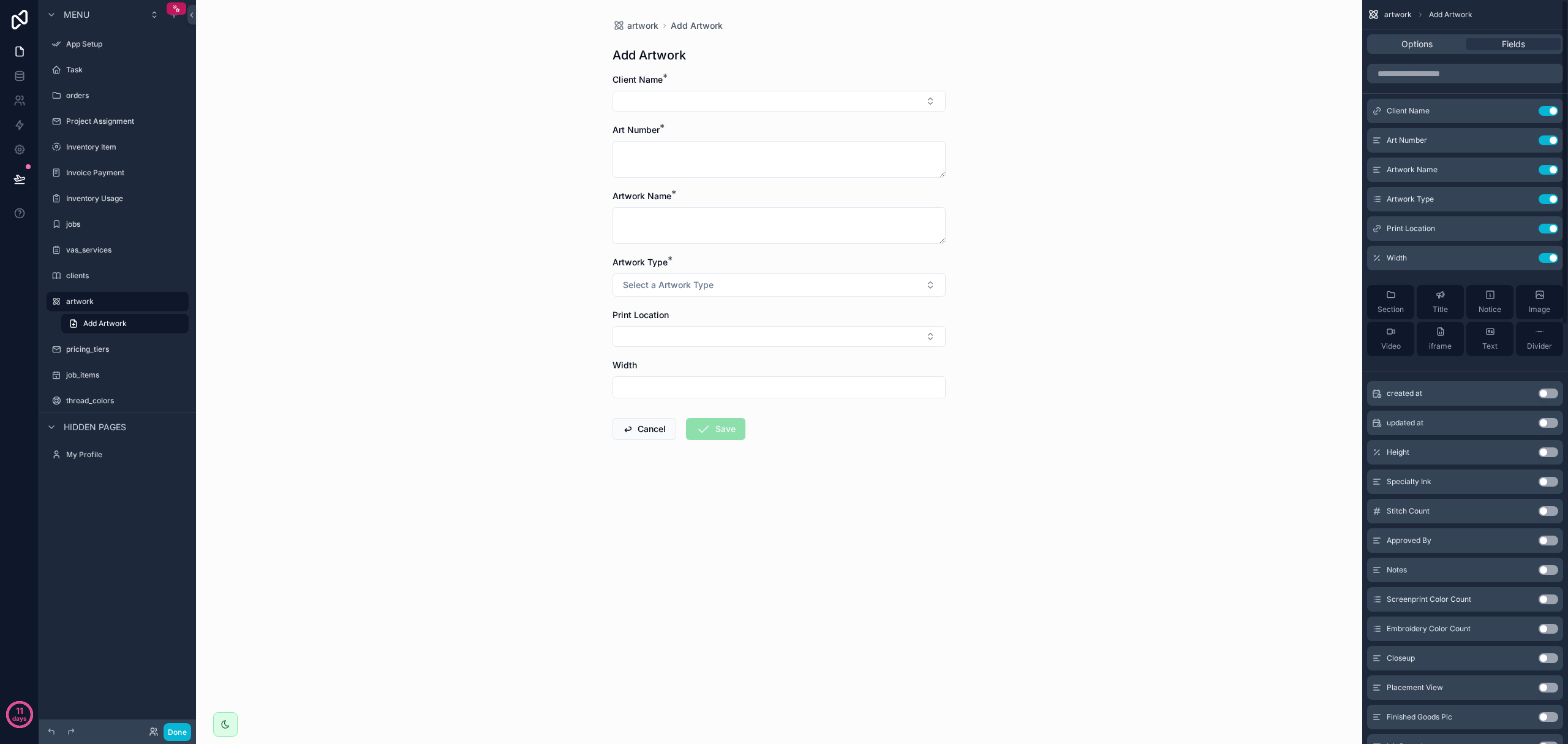
click at [838, 263] on button "Use setting" at bounding box center [1548, 257] width 20 height 9
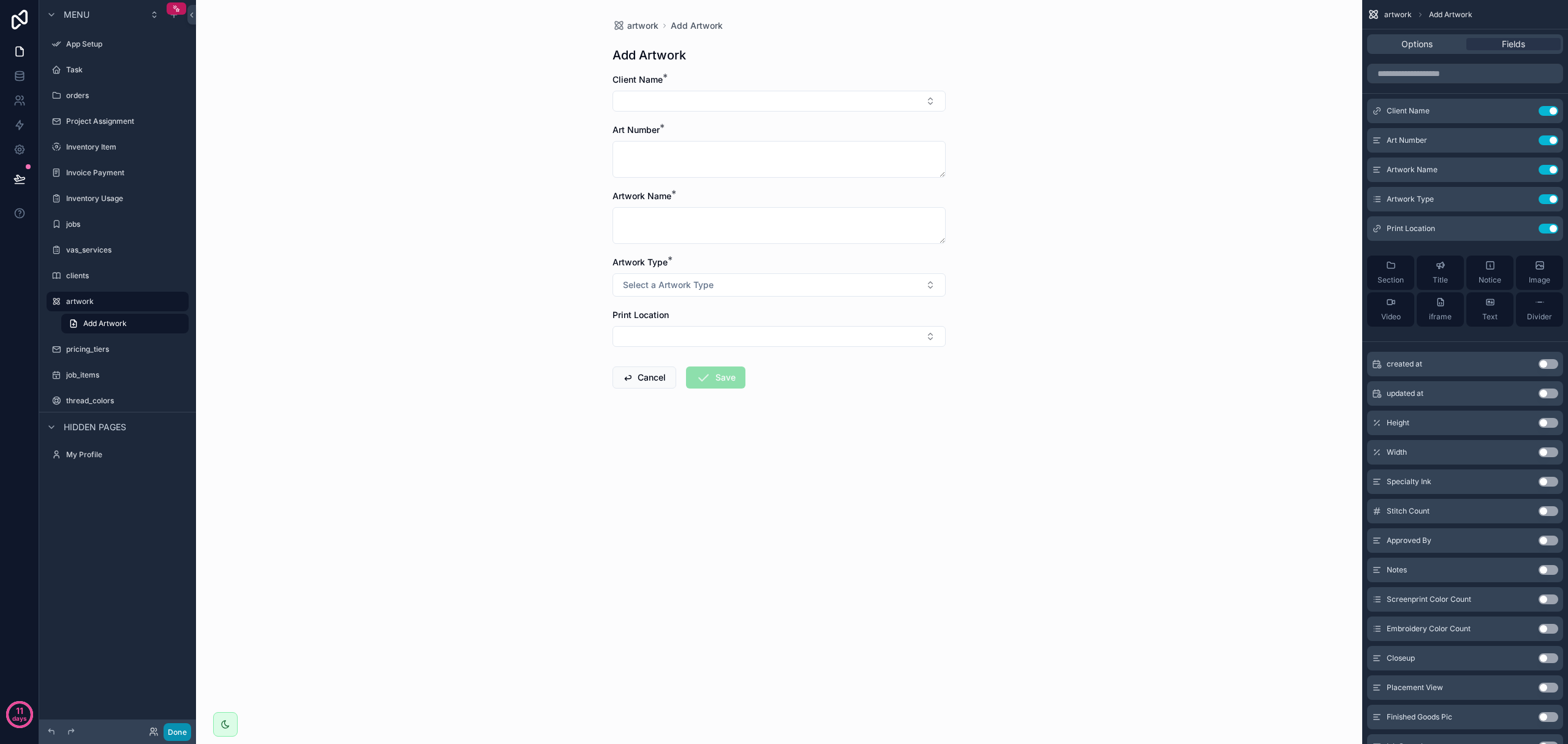
click at [172, 732] on button "Done" at bounding box center [177, 732] width 28 height 18
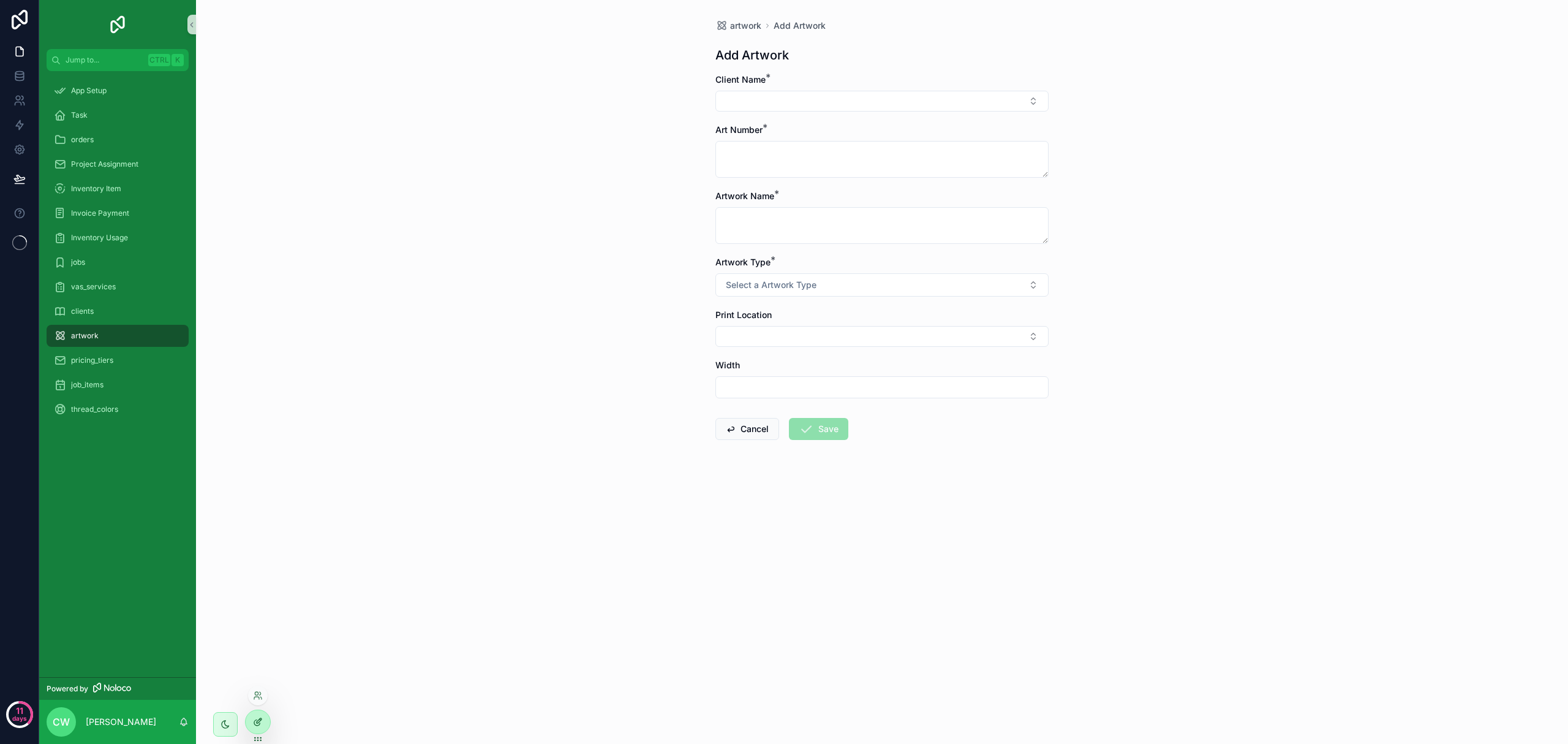
click at [261, 719] on icon at bounding box center [259, 721] width 5 height 5
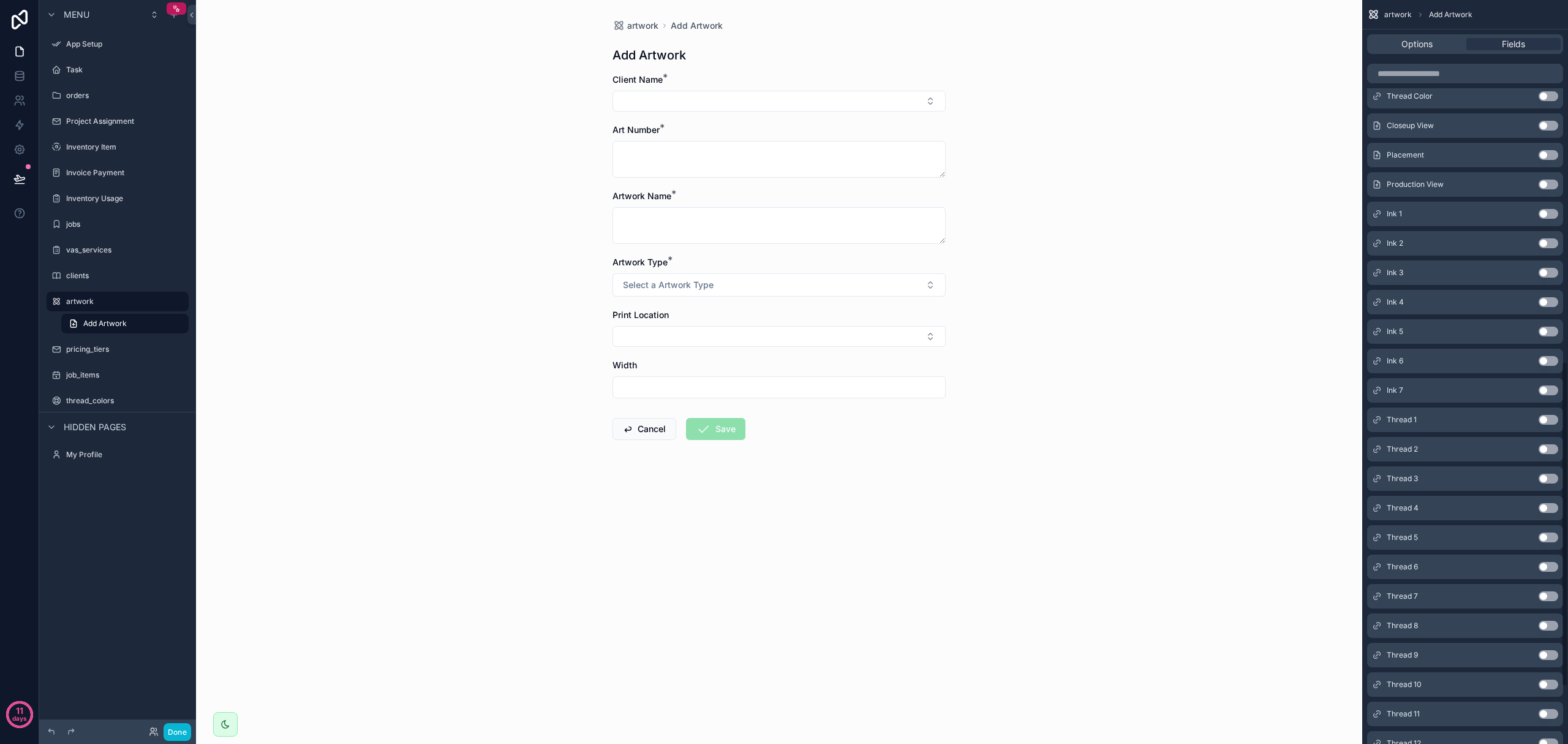
scroll to position [552, 0]
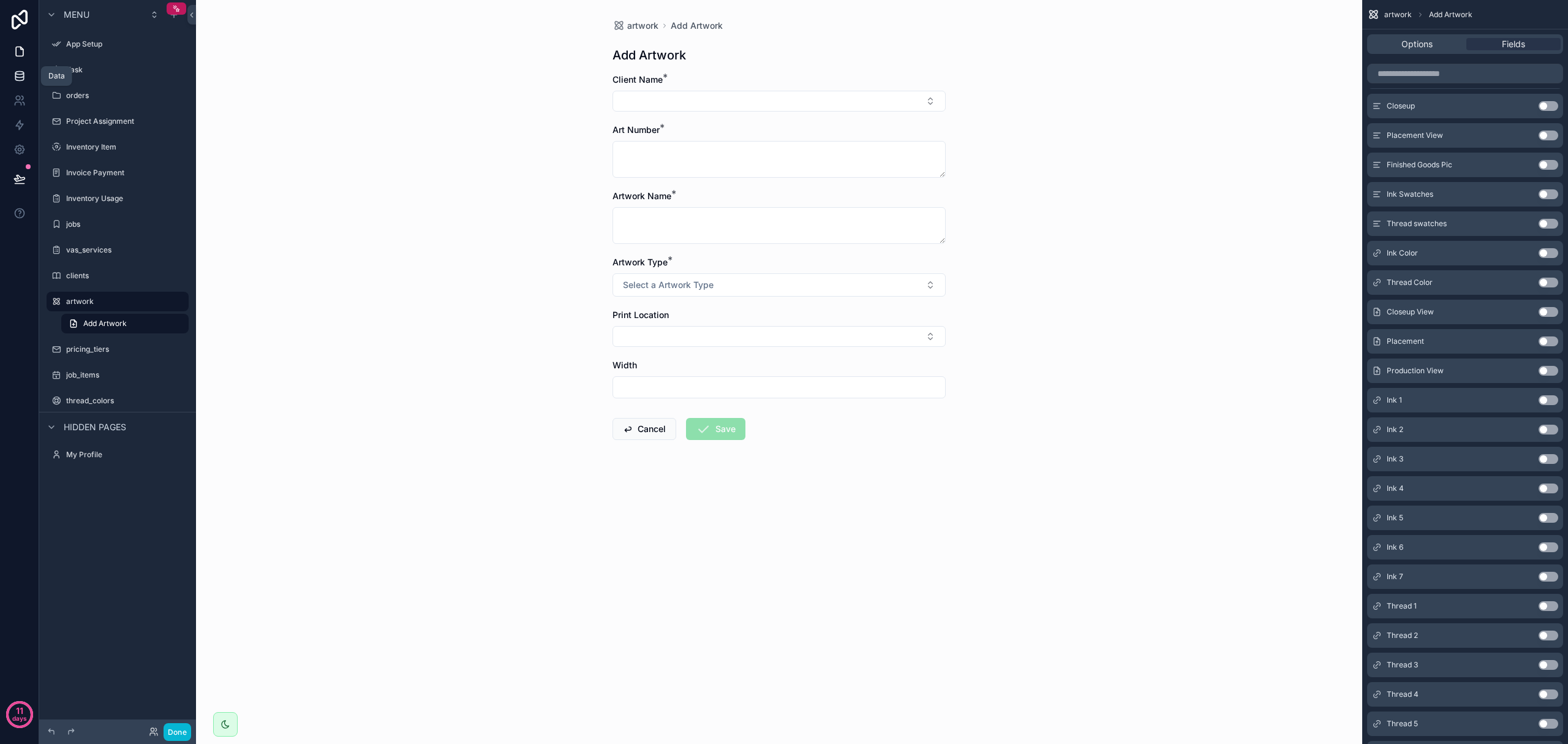
click at [25, 84] on link at bounding box center [19, 76] width 39 height 25
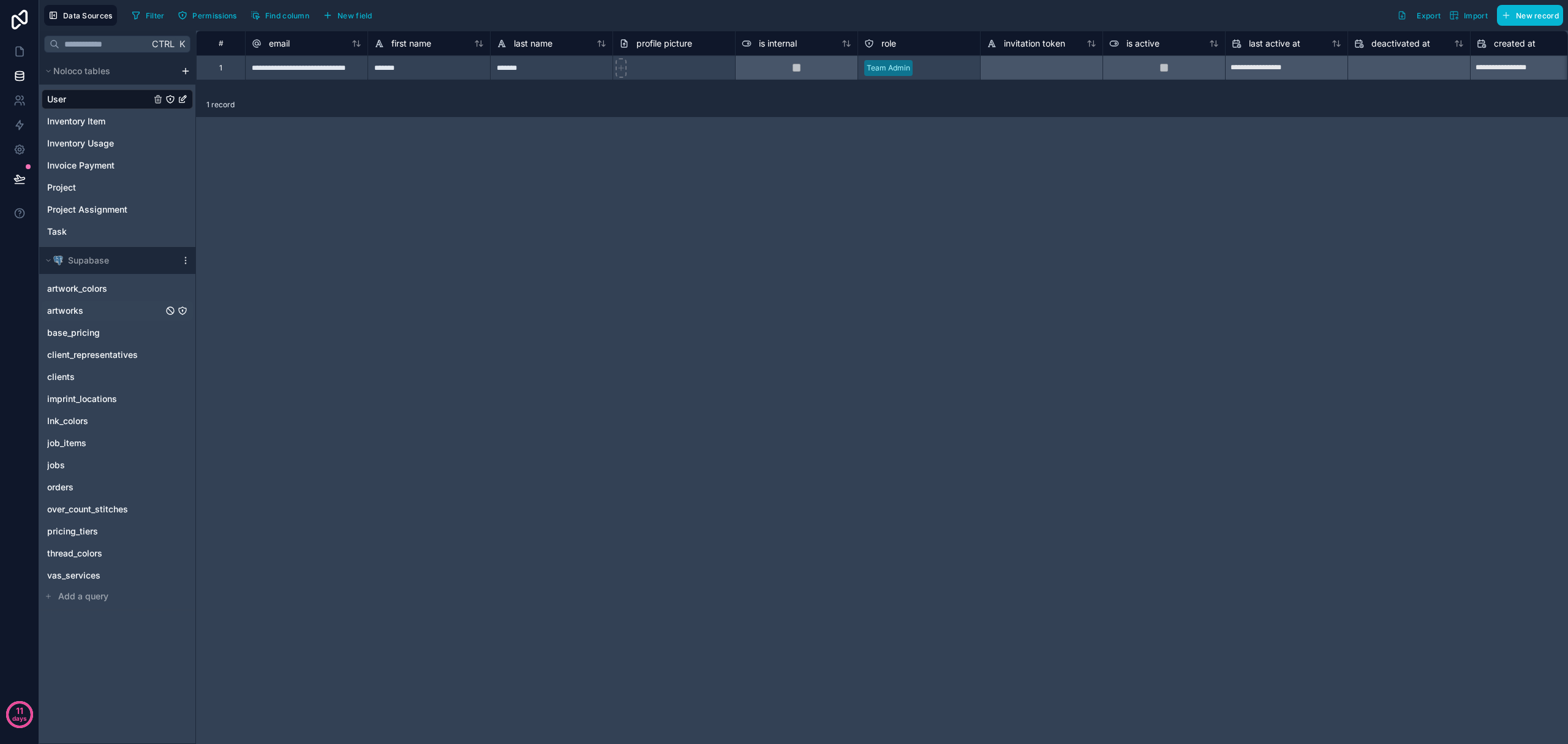
click at [81, 309] on span "artworks" at bounding box center [66, 311] width 36 height 12
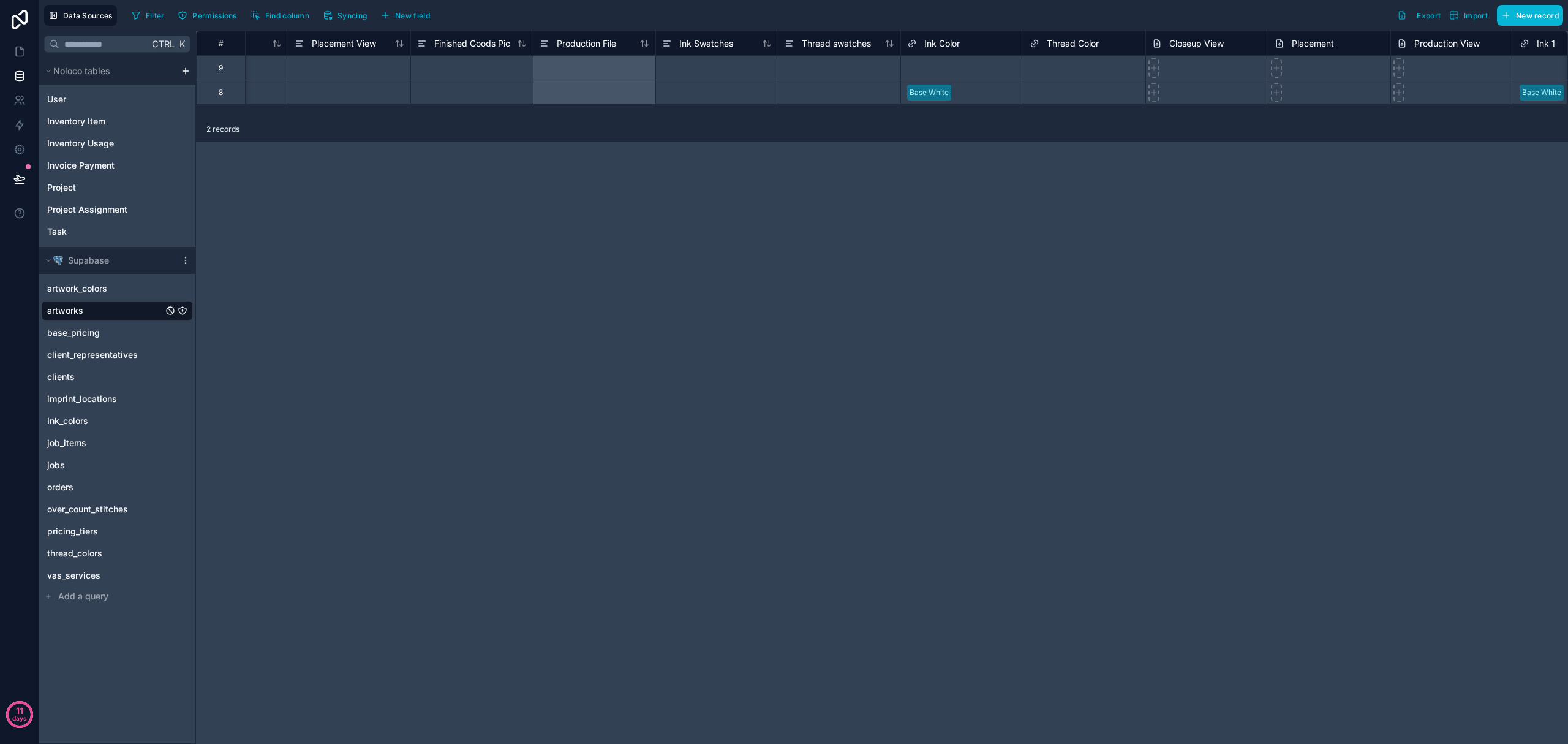
scroll to position [0, 1540]
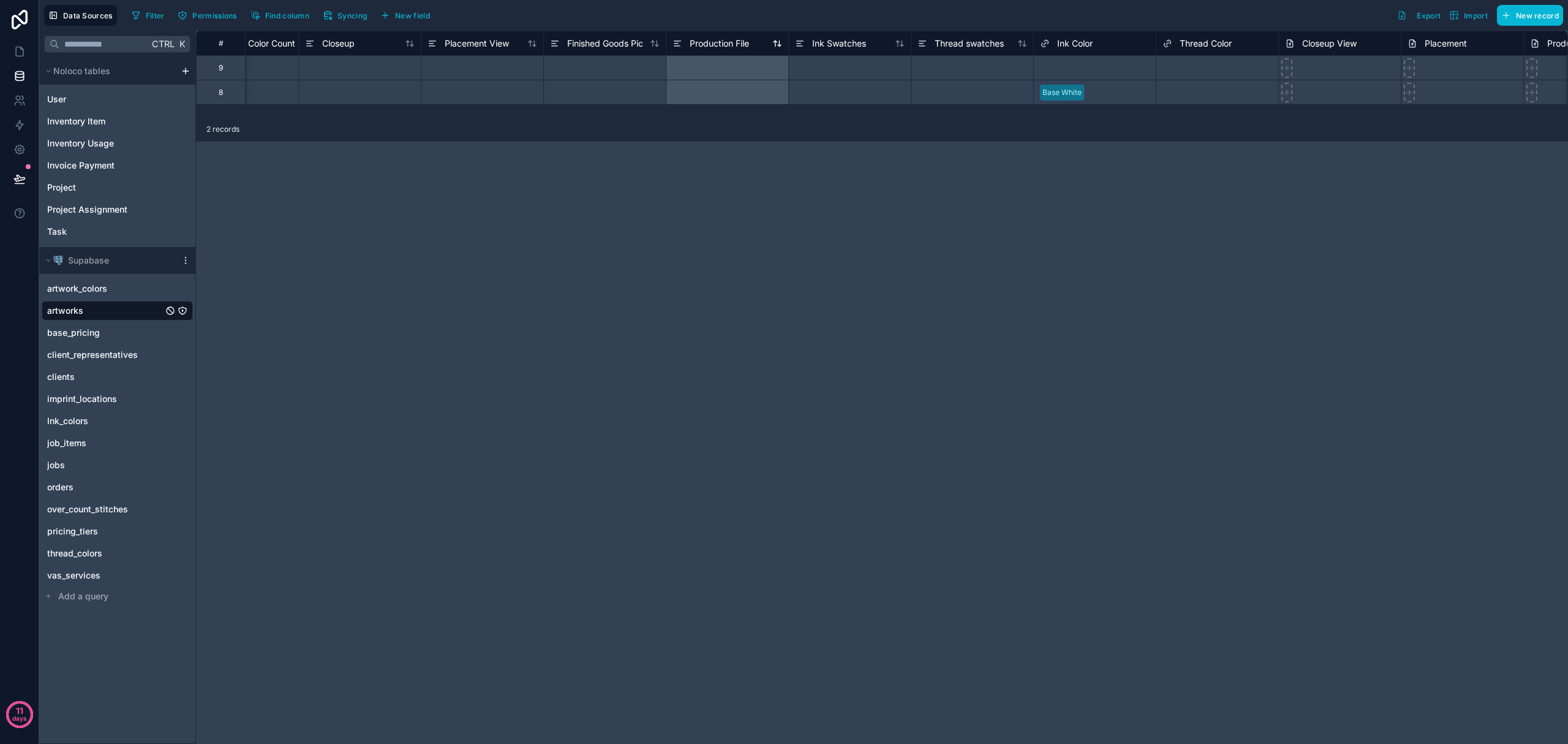
click at [748, 47] on span "Production File" at bounding box center [719, 43] width 60 height 12
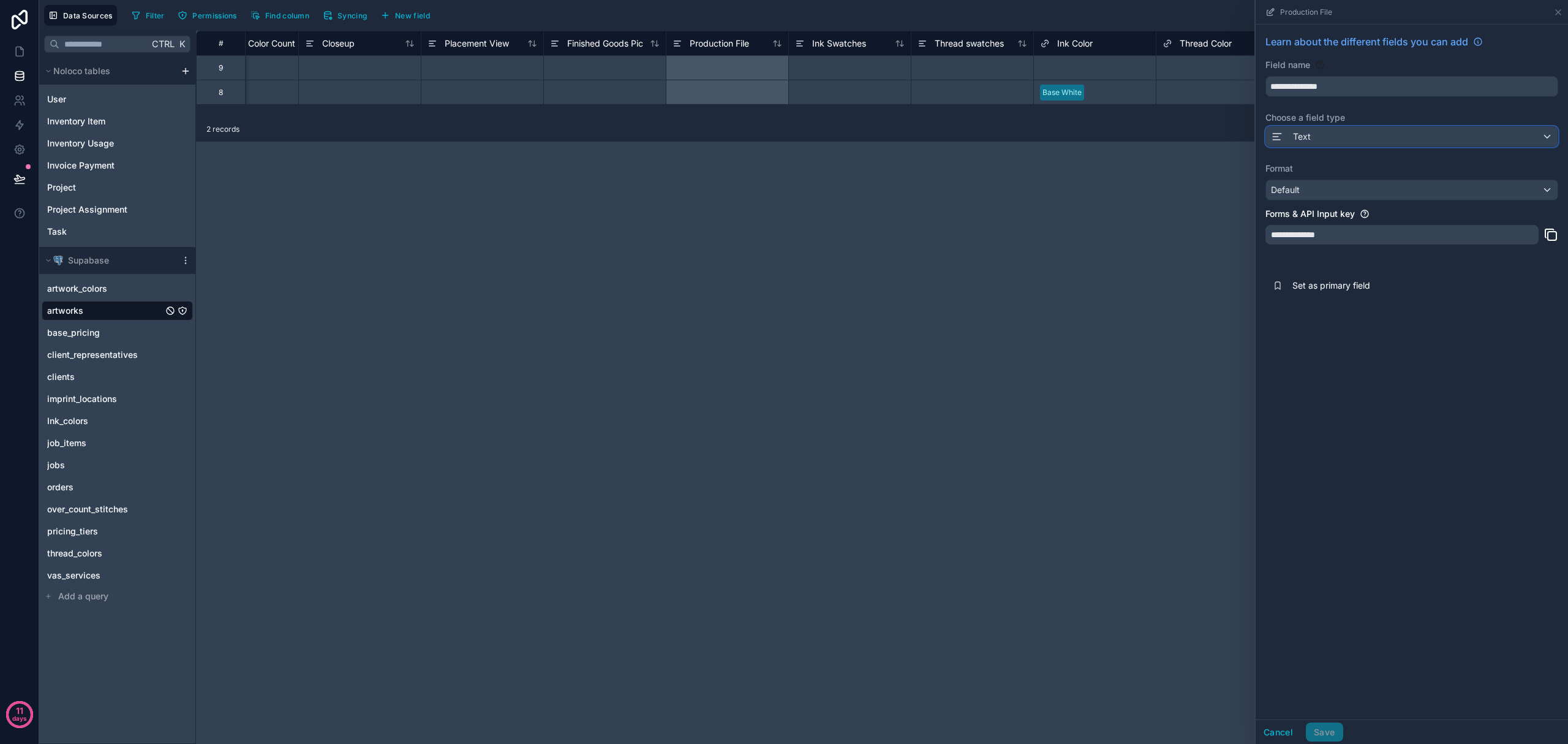
click at [1326, 136] on div "Text" at bounding box center [1412, 136] width 292 height 20
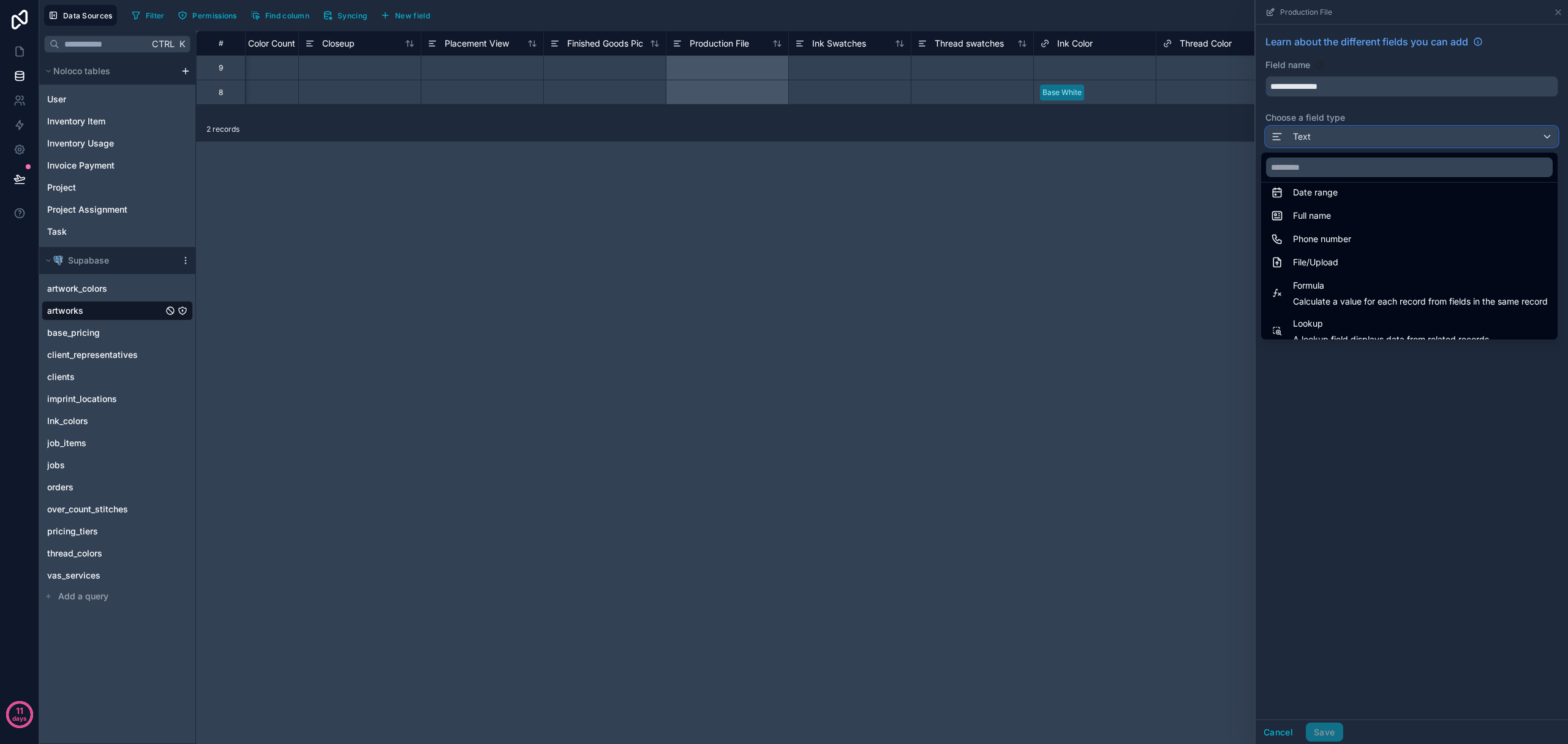
scroll to position [245, 0]
click at [1309, 260] on span "File/Upload" at bounding box center [1316, 261] width 45 height 15
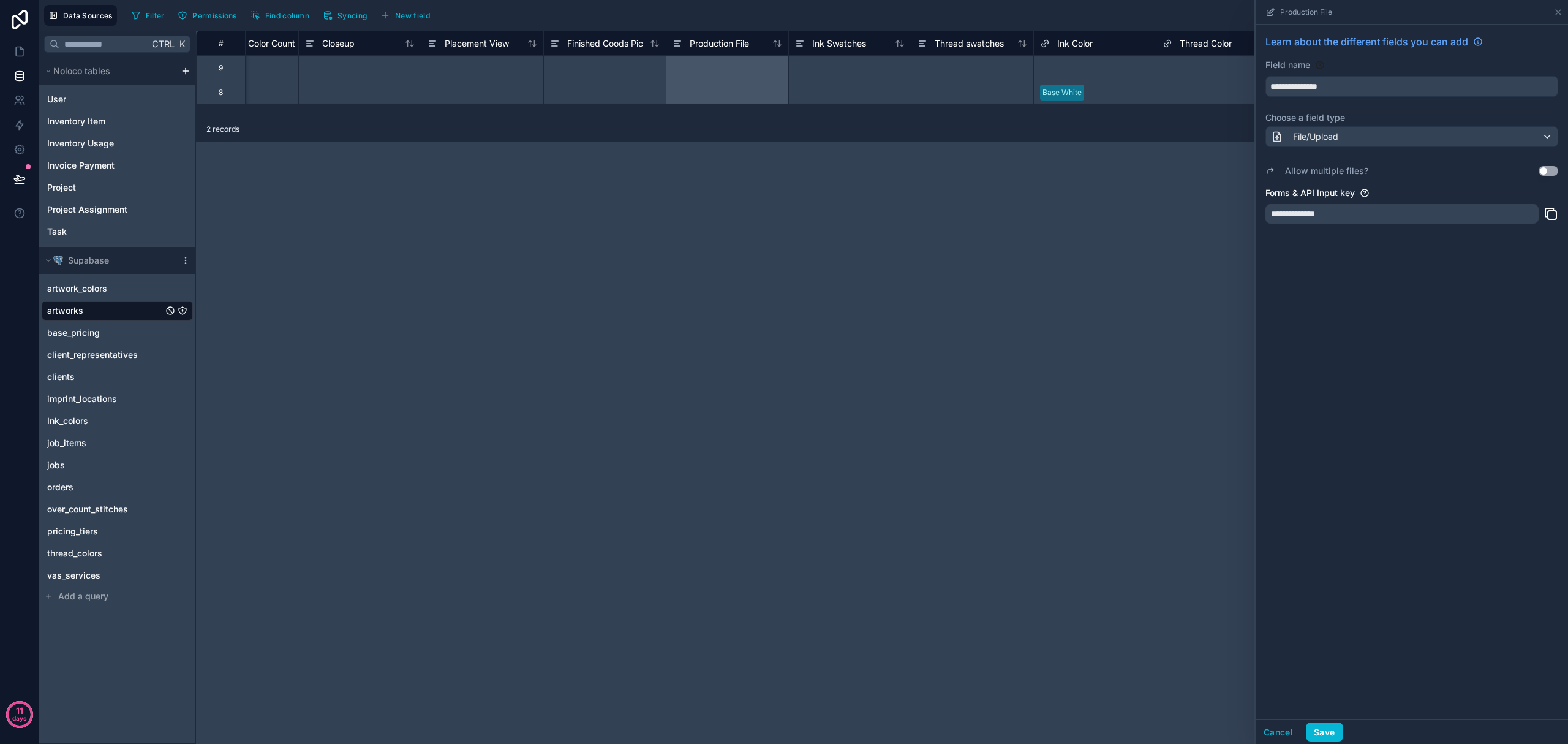
click at [1547, 172] on button "Use setting" at bounding box center [1548, 171] width 20 height 9
click at [1327, 732] on button "Save" at bounding box center [1324, 732] width 36 height 20
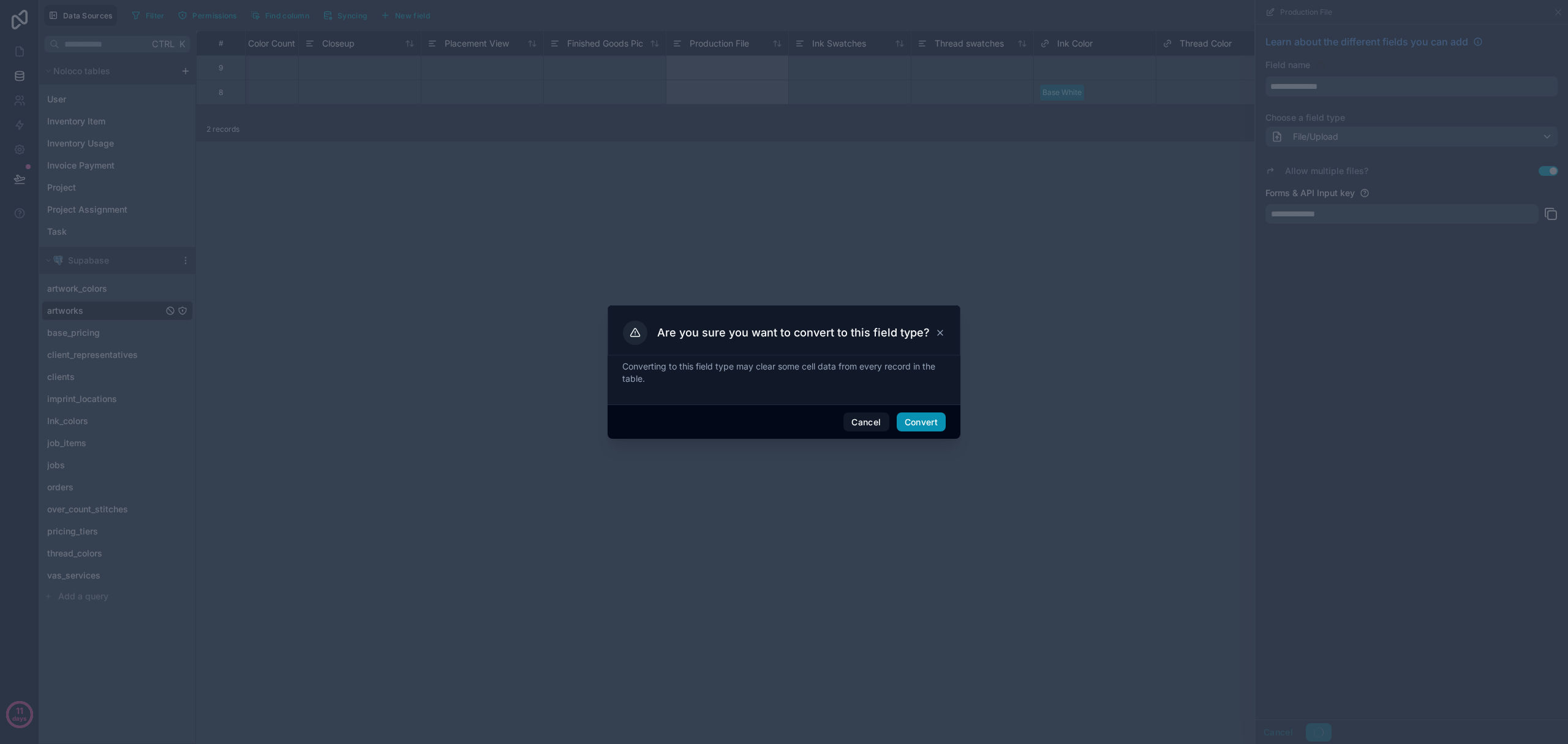
click at [924, 419] on button "Convert" at bounding box center [921, 422] width 49 height 20
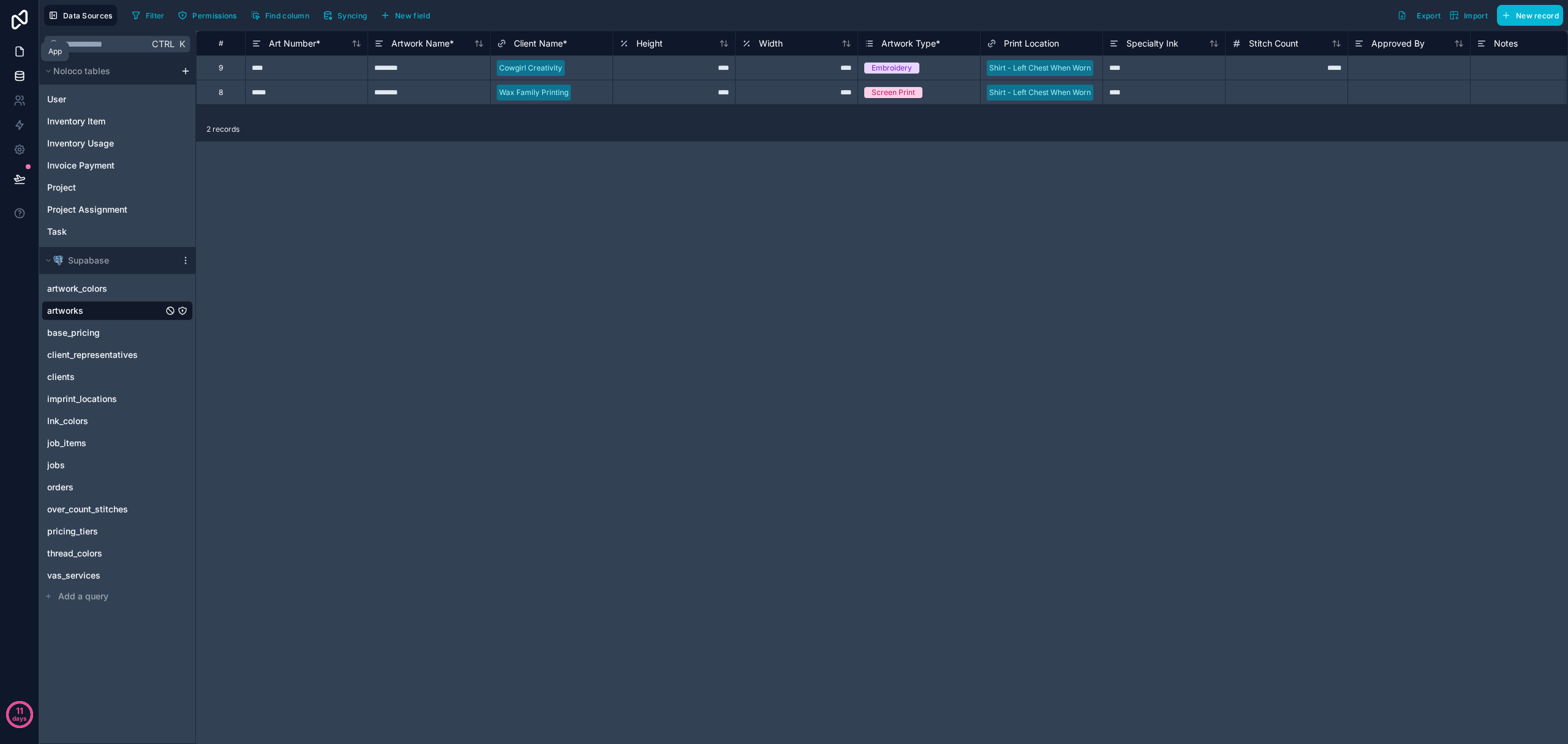
click at [26, 47] on link at bounding box center [19, 52] width 39 height 25
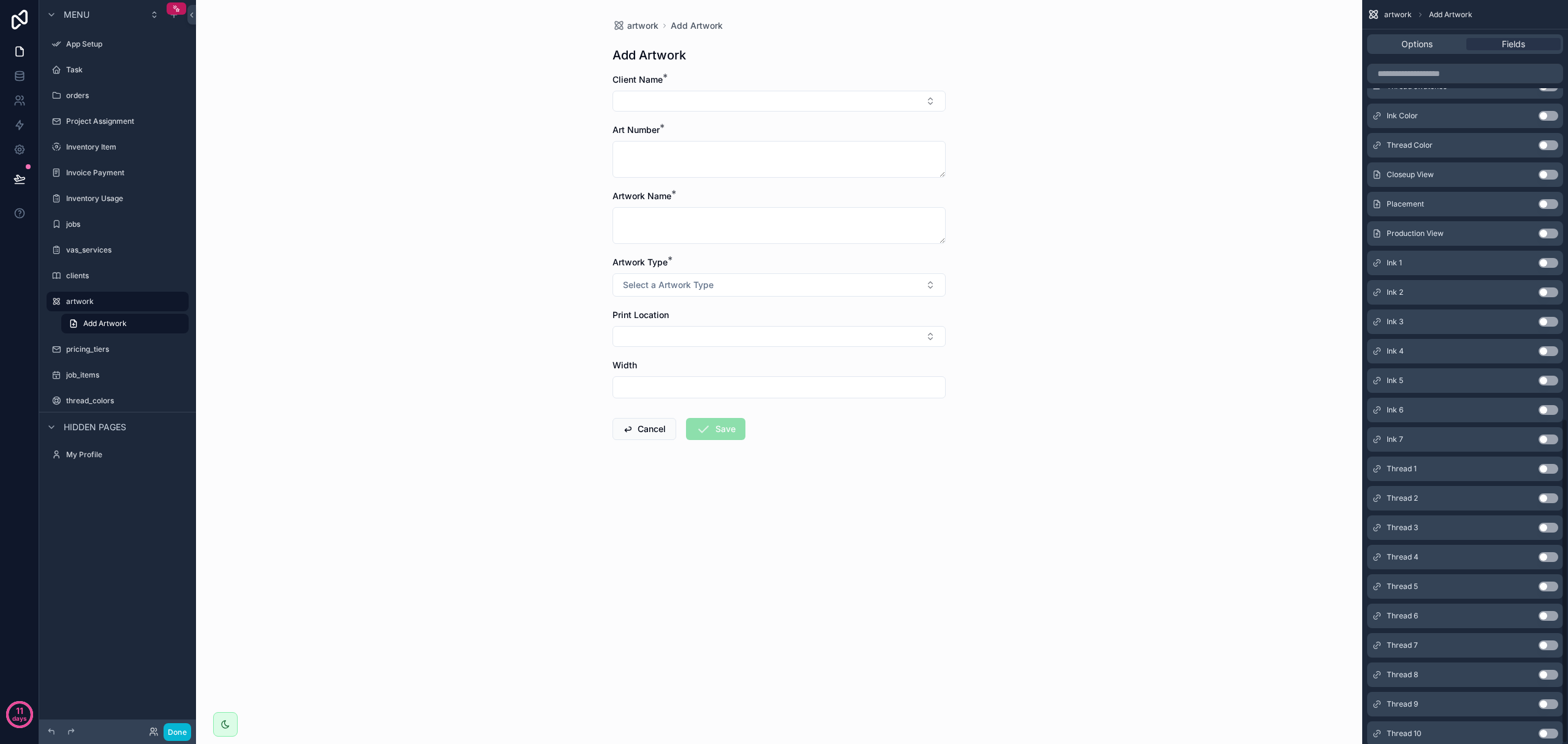
scroll to position [961, 0]
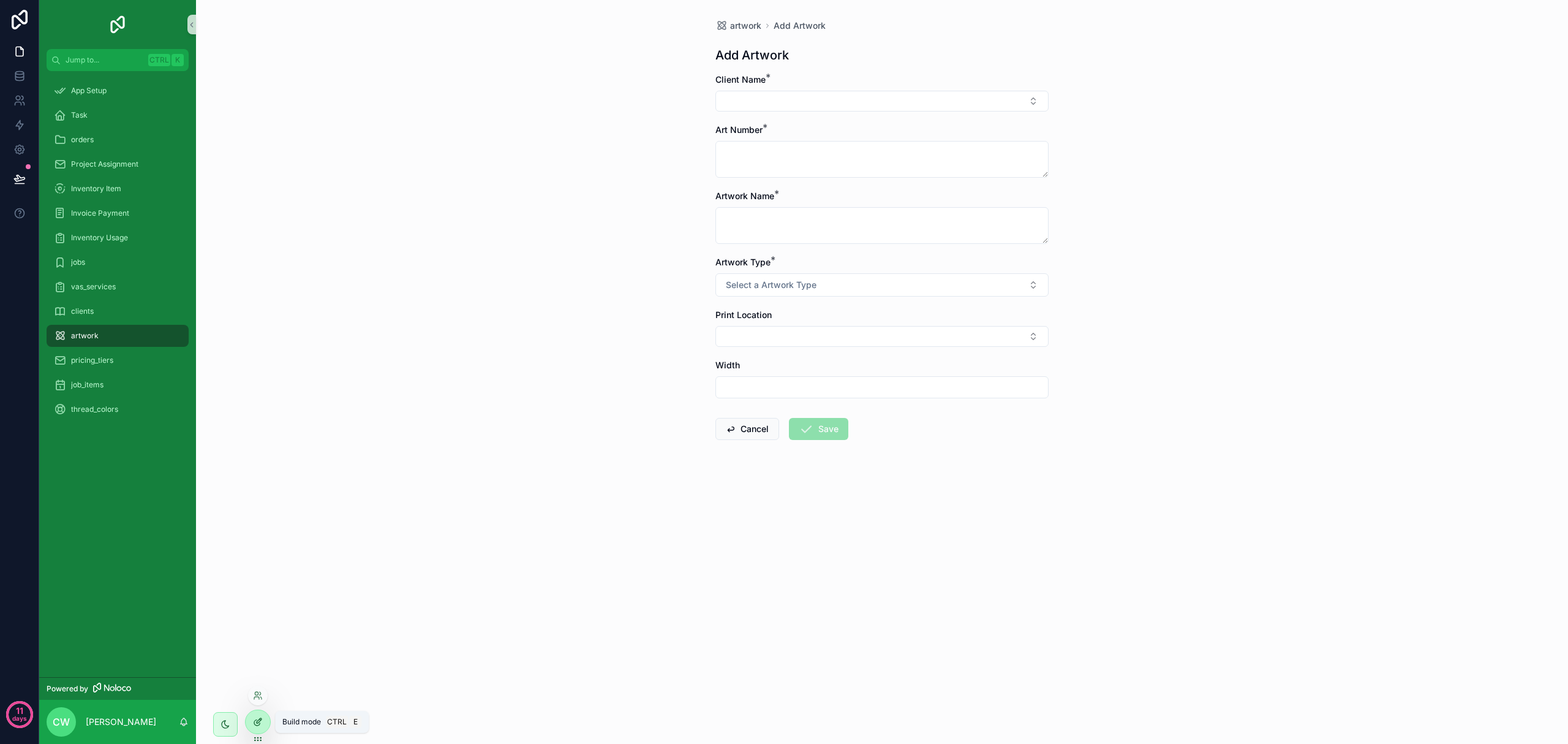
click at [265, 724] on div at bounding box center [258, 722] width 25 height 23
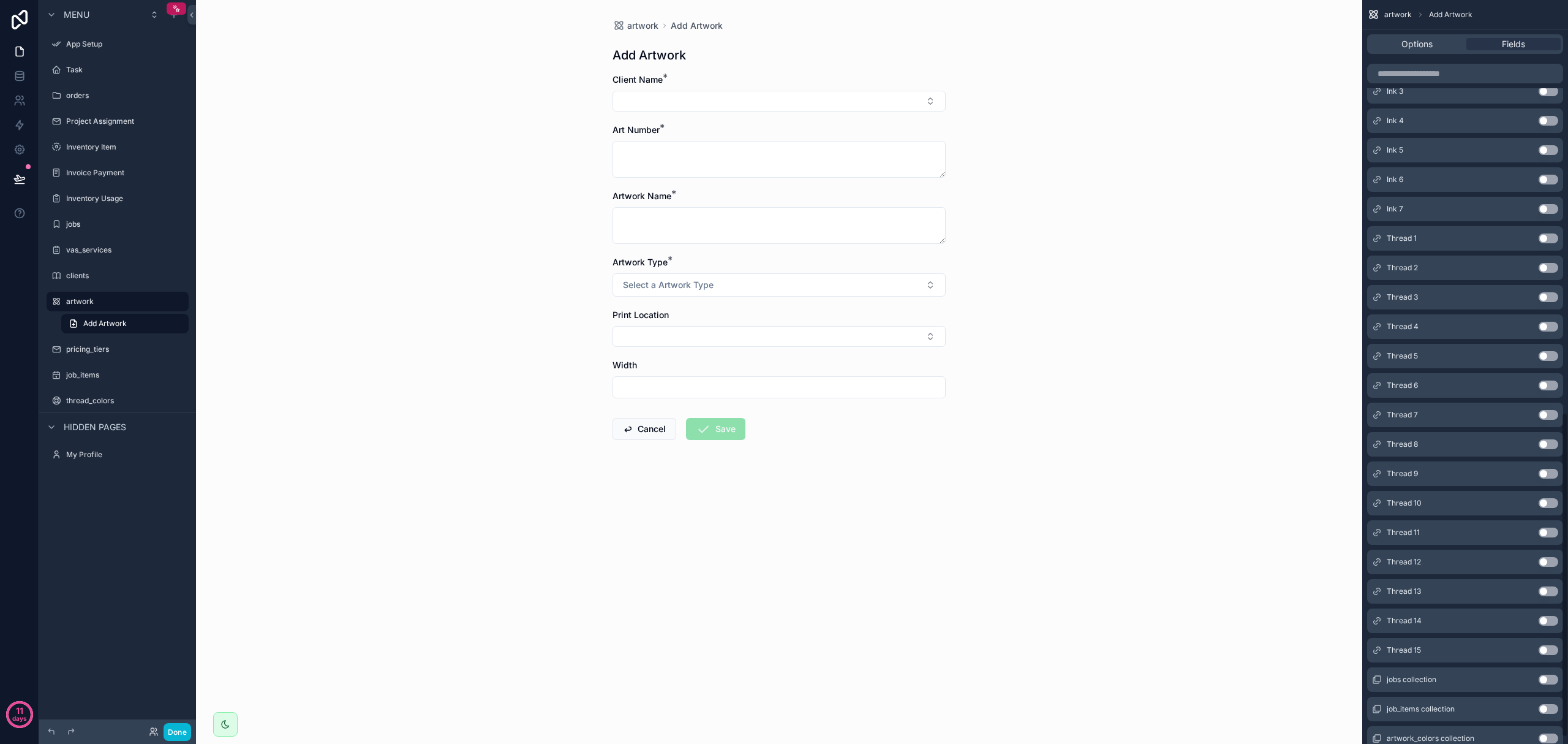
scroll to position [961, 0]
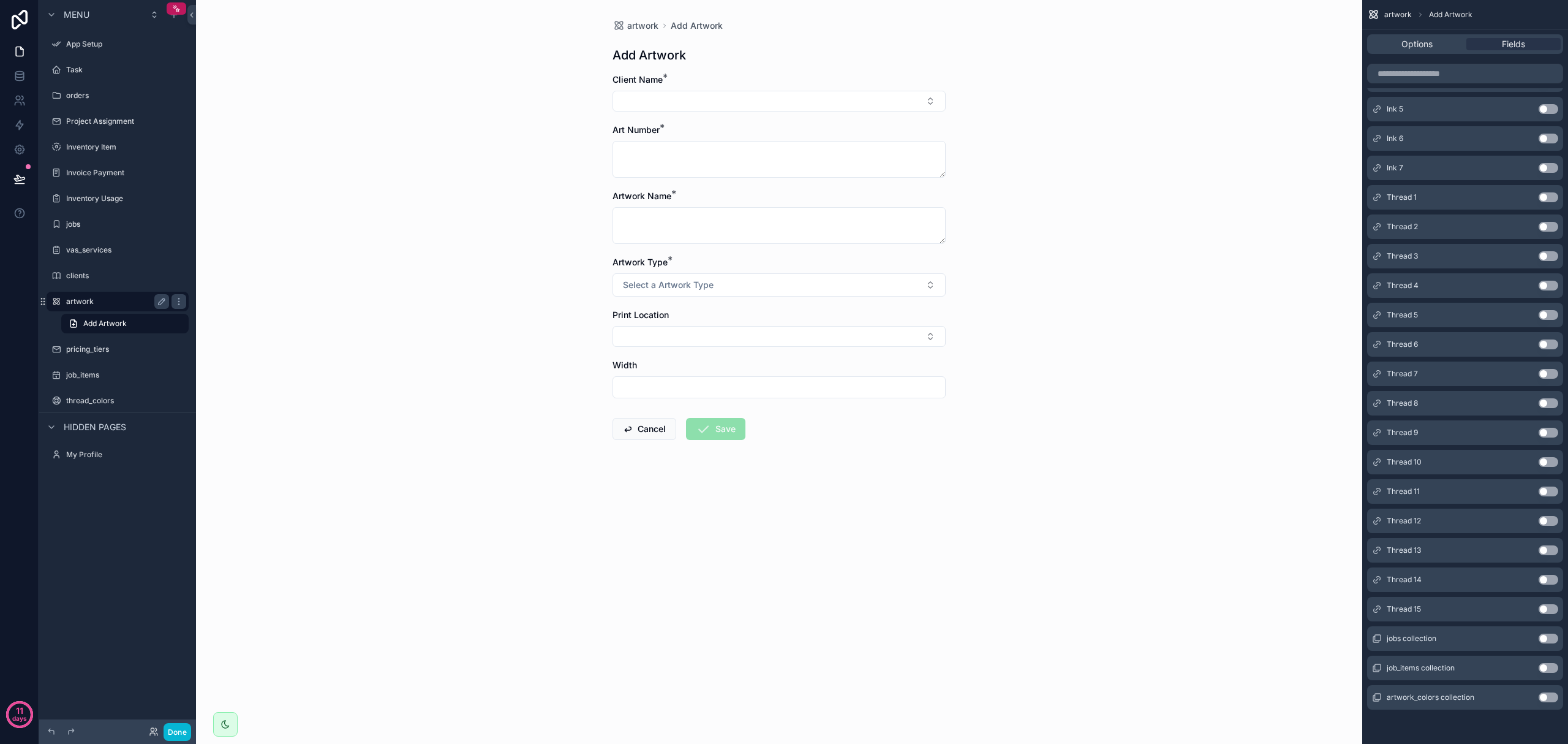
click at [117, 298] on label "artwork" at bounding box center [115, 301] width 98 height 9
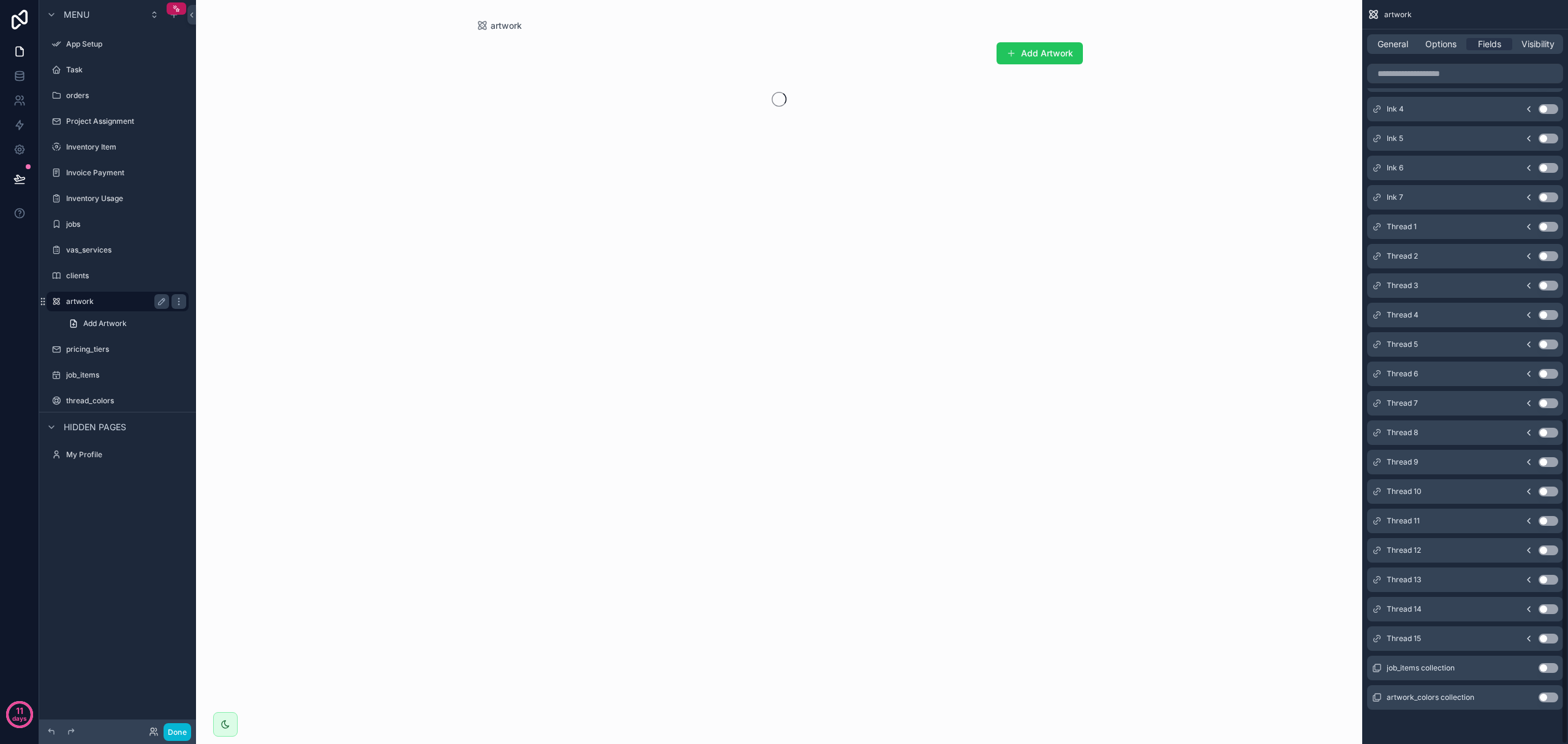
scroll to position [953, 0]
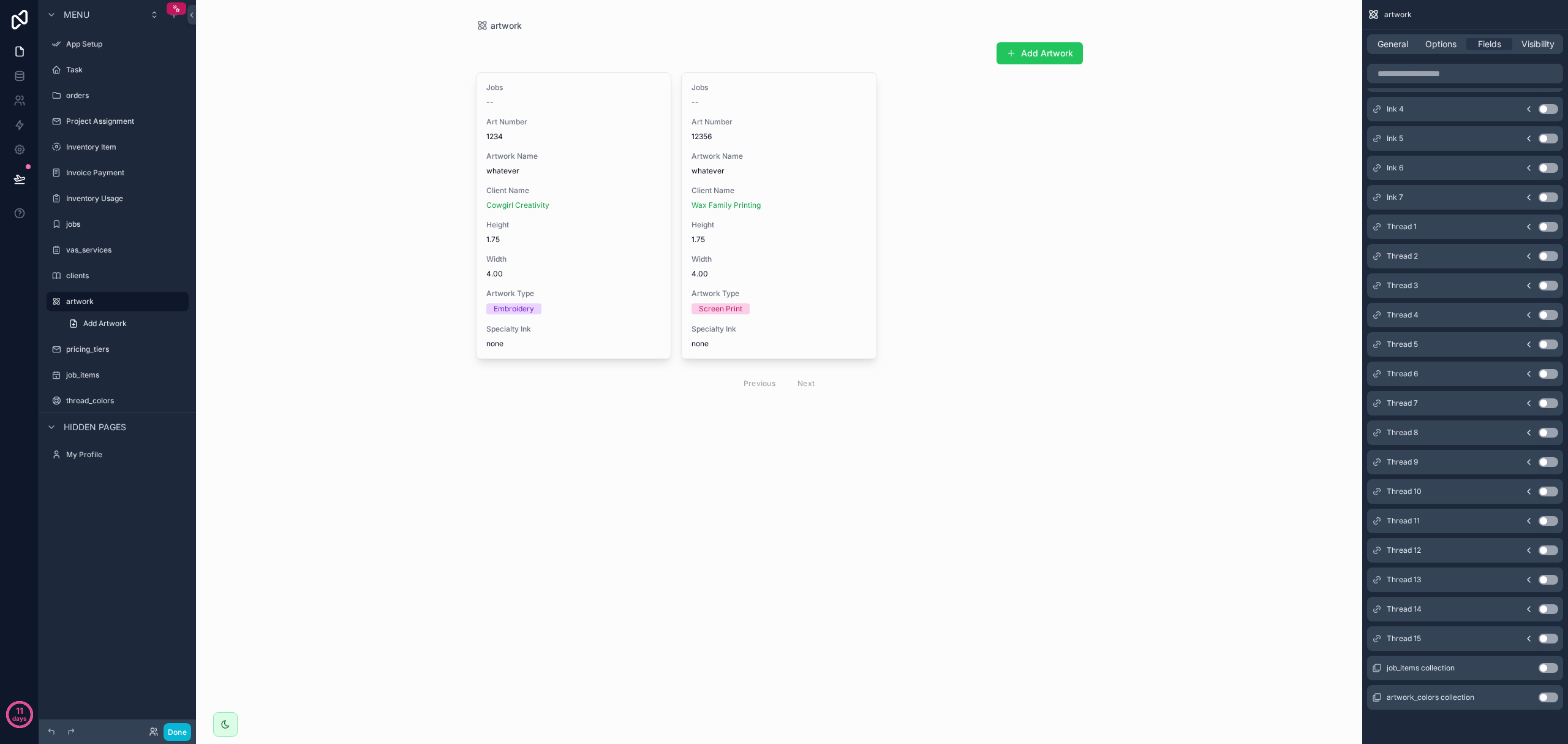
click at [781, 231] on div "scrollable content" at bounding box center [779, 218] width 627 height 437
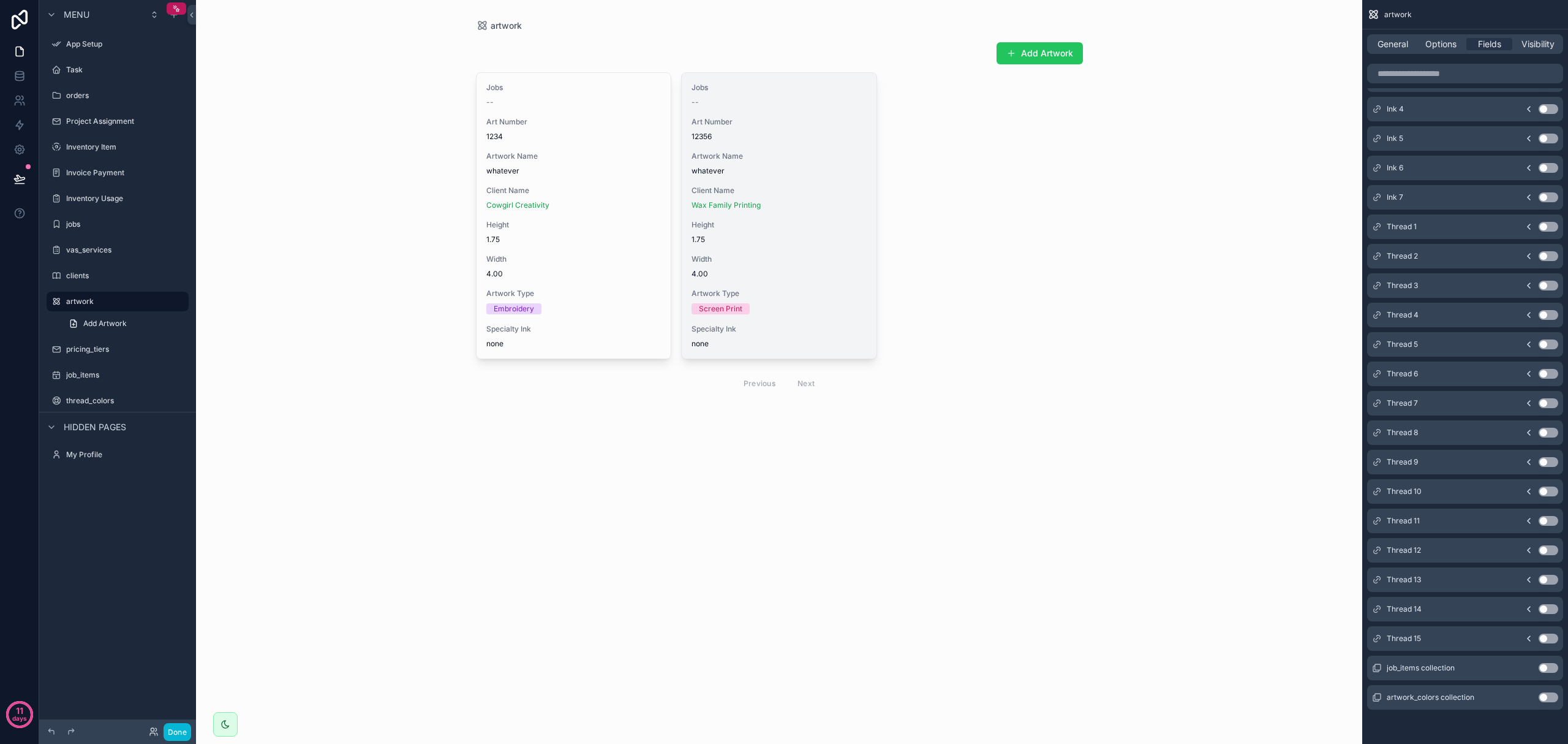
click at [756, 233] on div "Height 1.75" at bounding box center [779, 233] width 175 height 25
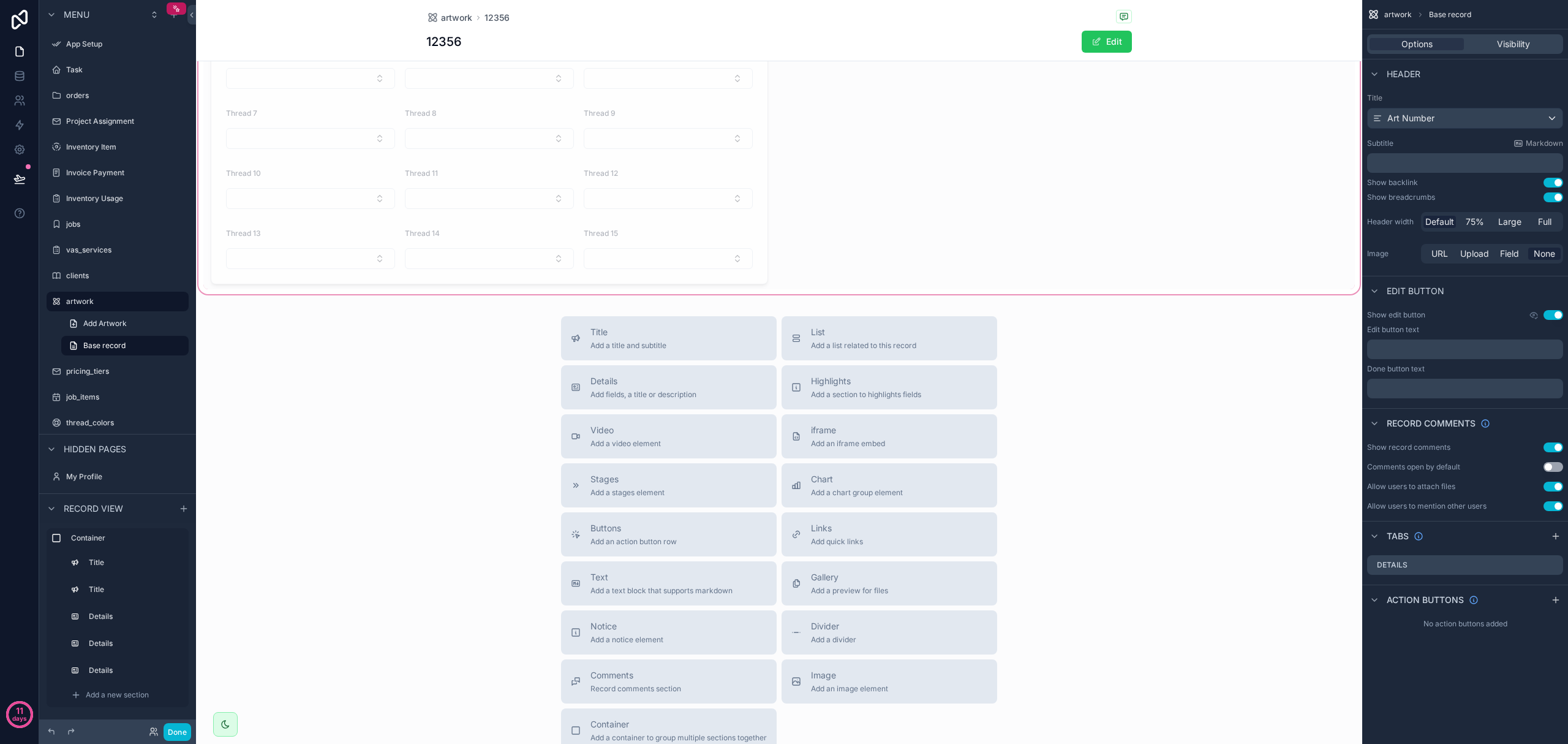
scroll to position [654, 0]
click at [828, 352] on button "List Add a list related to this record" at bounding box center [889, 335] width 216 height 44
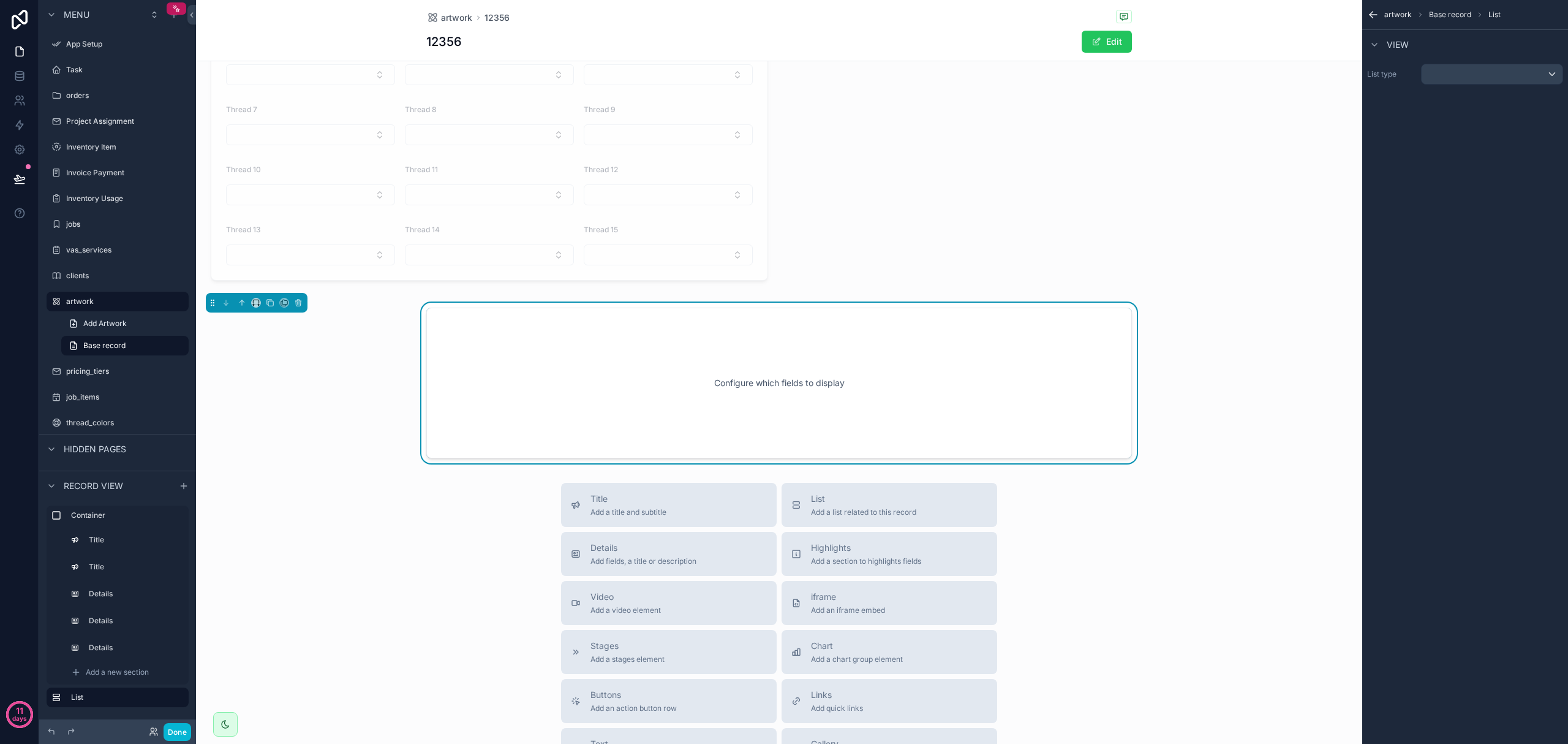
scroll to position [670, 0]
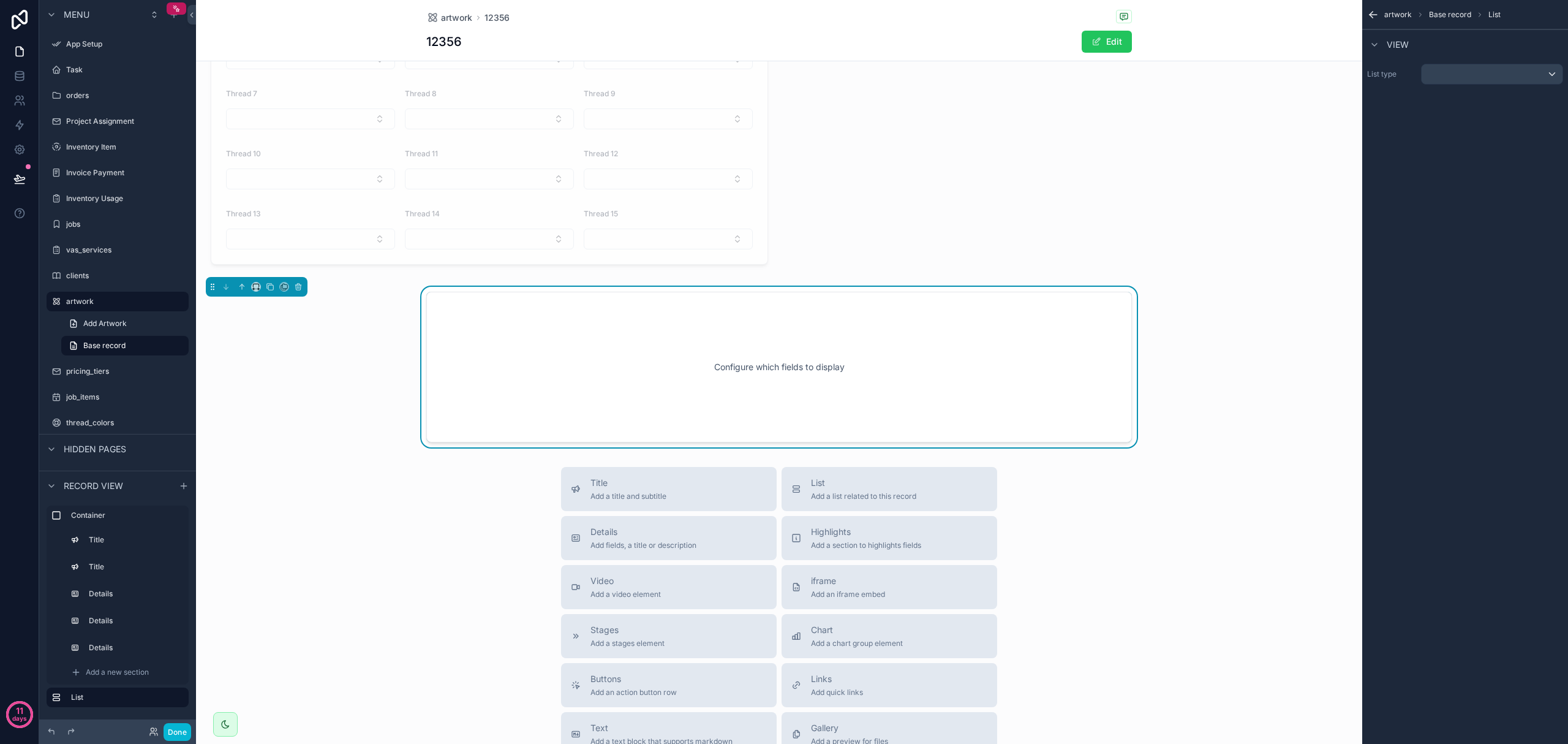
click at [864, 358] on div "Configure which fields to display" at bounding box center [779, 367] width 666 height 110
click at [1548, 71] on div "scrollable content" at bounding box center [1491, 74] width 141 height 20
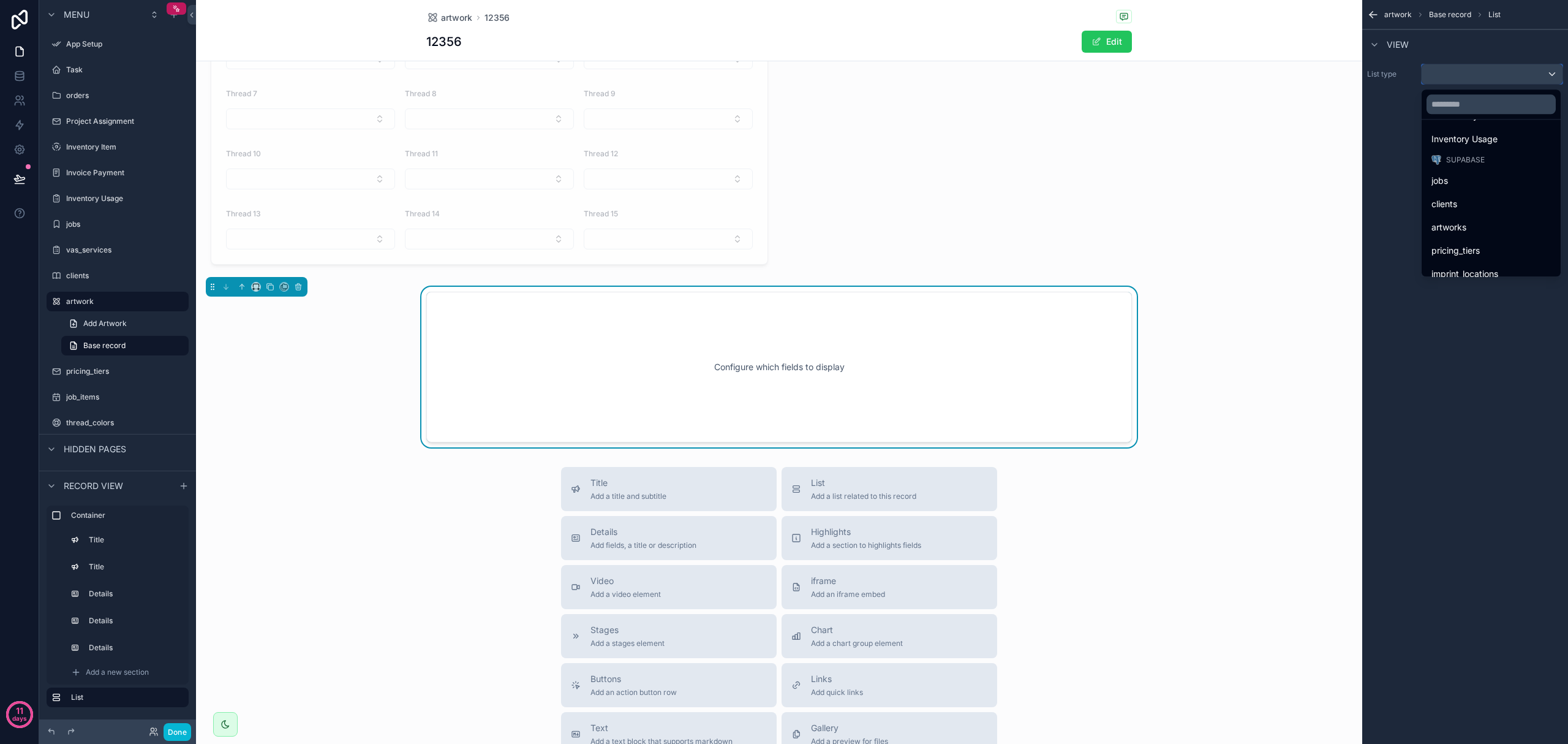
scroll to position [163, 0]
click at [1480, 225] on div "artworks" at bounding box center [1491, 224] width 120 height 15
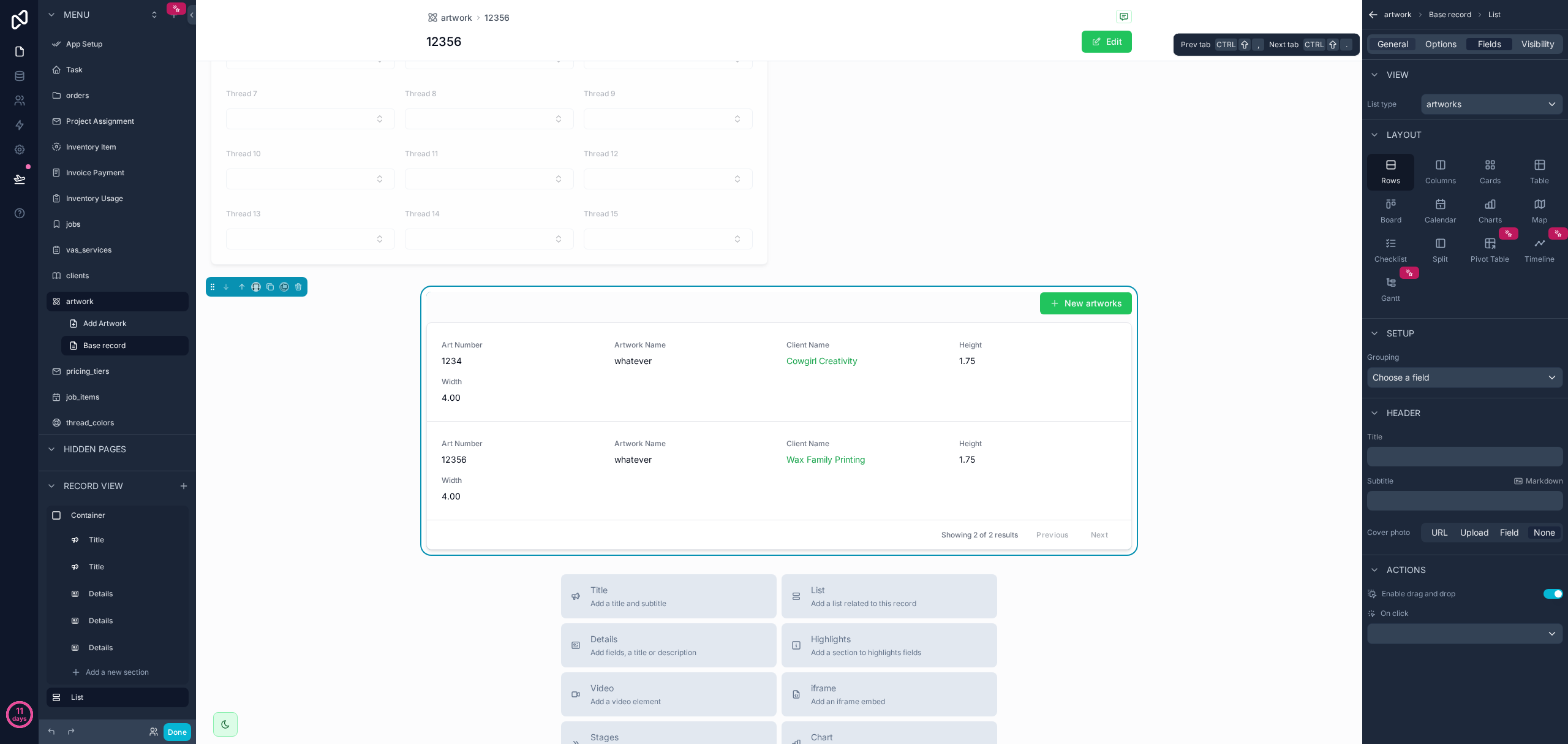
click at [1495, 44] on span "Fields" at bounding box center [1490, 44] width 23 height 12
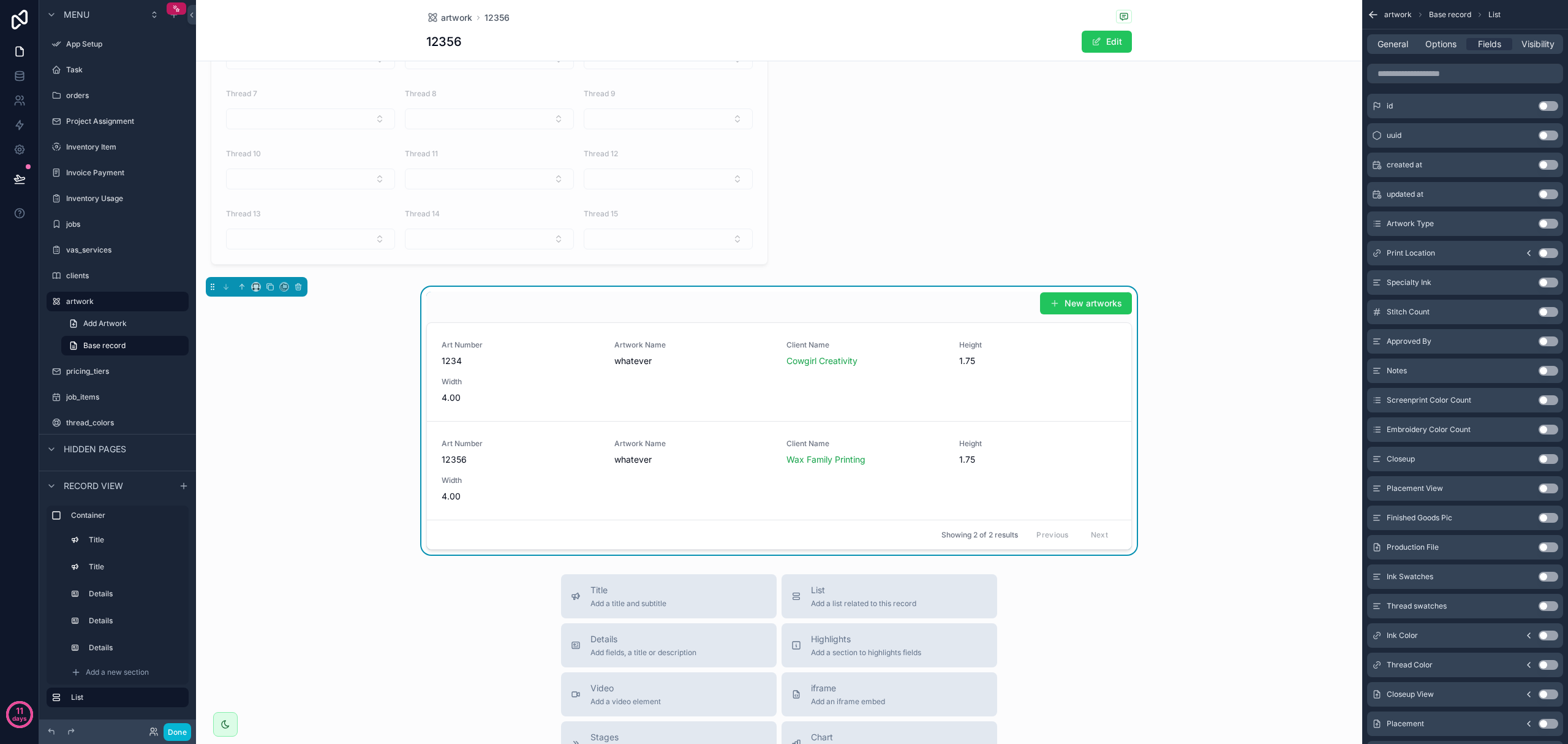
click at [1547, 547] on button "Use setting" at bounding box center [1548, 547] width 20 height 9
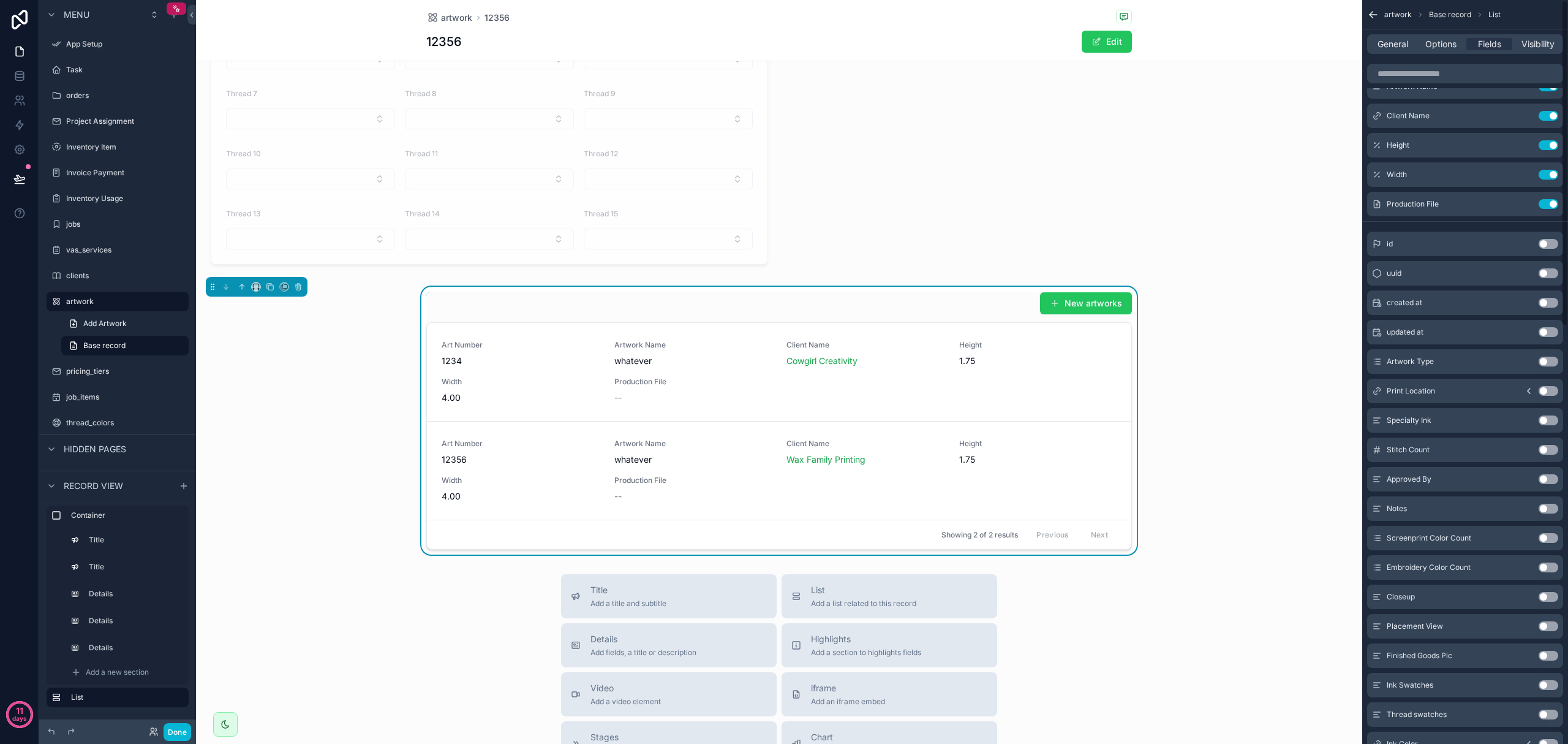
scroll to position [0, 0]
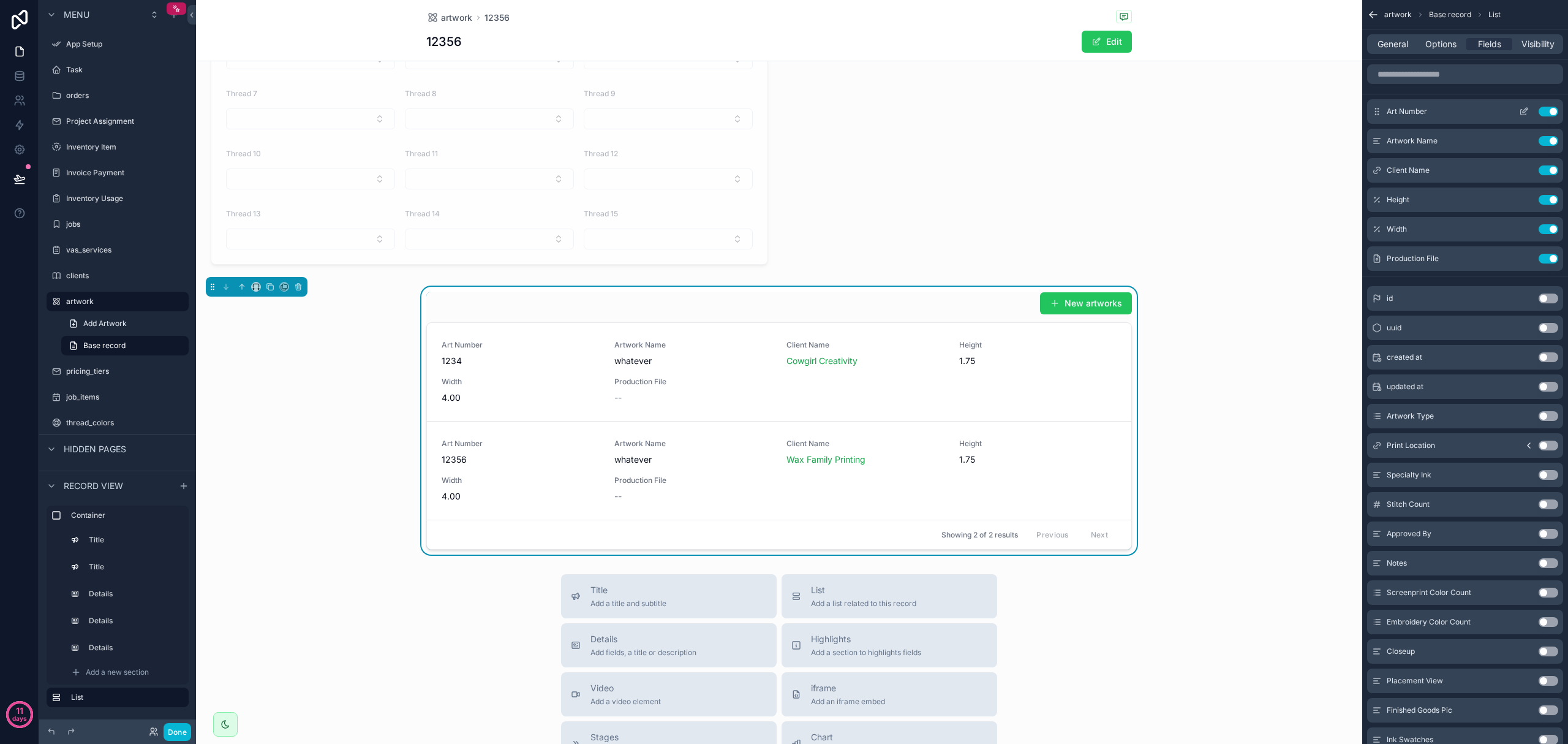
click at [1550, 109] on button "Use setting" at bounding box center [1548, 111] width 20 height 9
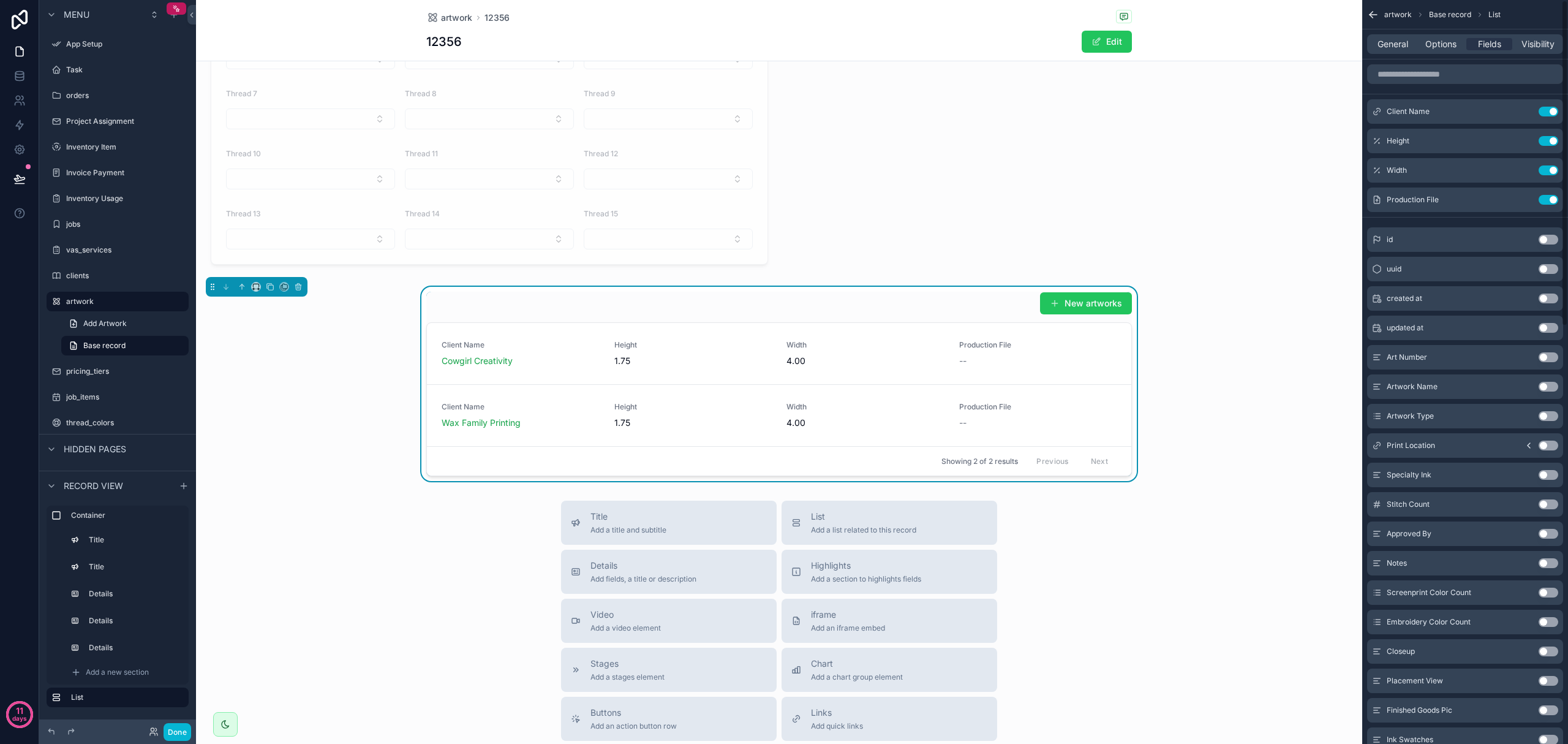
click at [1550, 109] on button "Use setting" at bounding box center [1548, 111] width 20 height 9
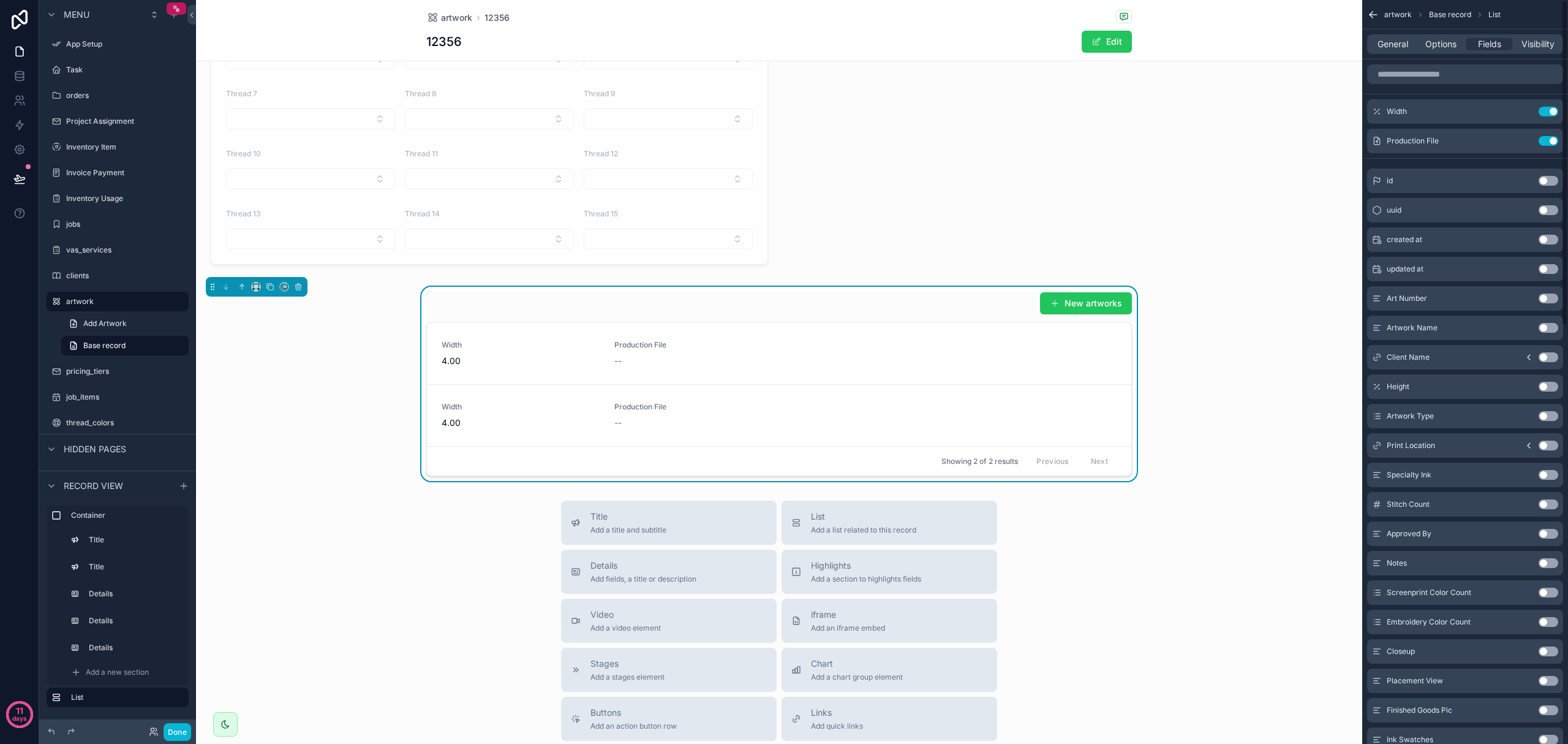
click at [1550, 109] on button "Use setting" at bounding box center [1548, 111] width 20 height 9
click at [1517, 113] on button "scrollable content" at bounding box center [1524, 111] width 20 height 9
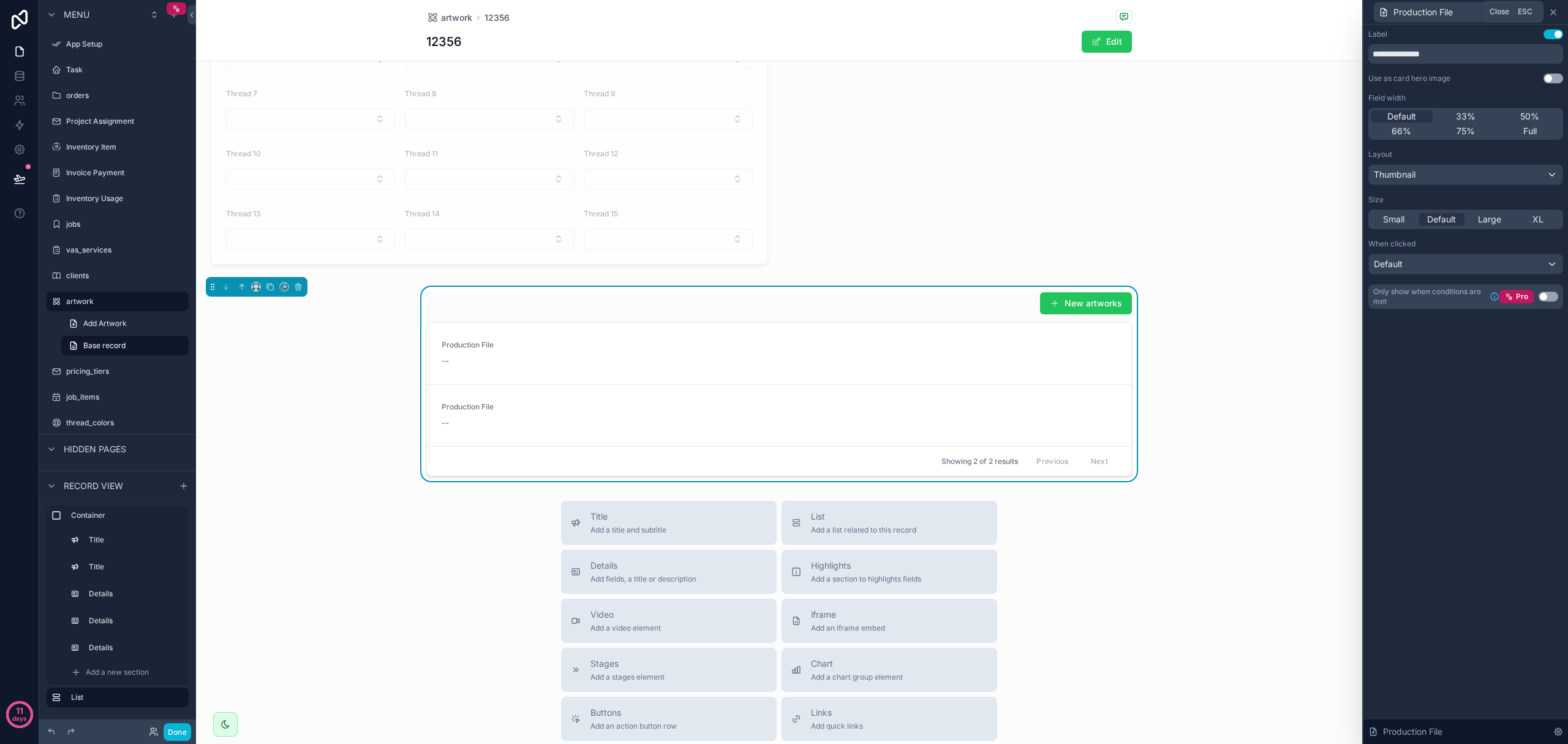
click at [1554, 10] on icon at bounding box center [1553, 12] width 5 height 5
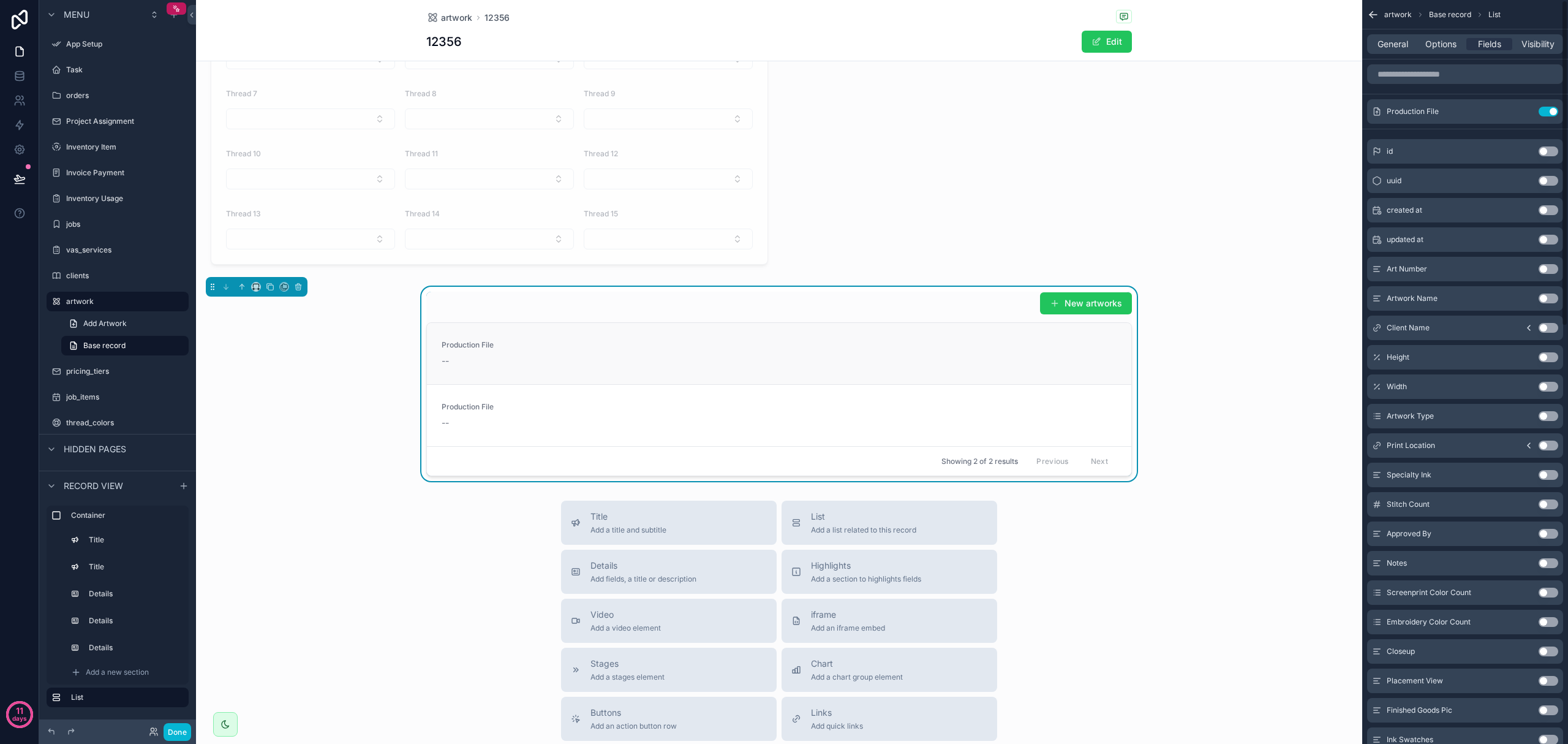
click at [550, 366] on div "--" at bounding box center [520, 361] width 158 height 12
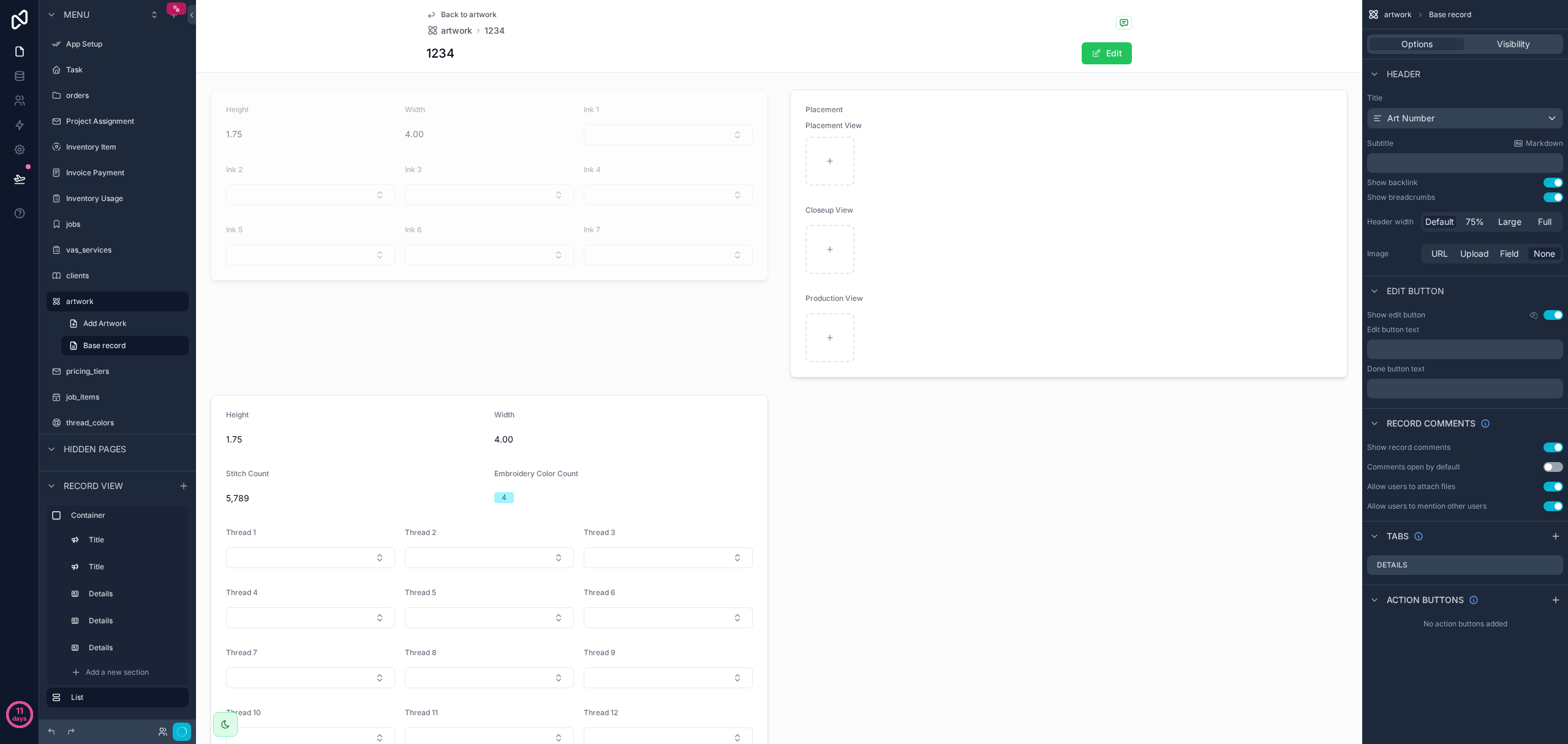
scroll to position [681, 0]
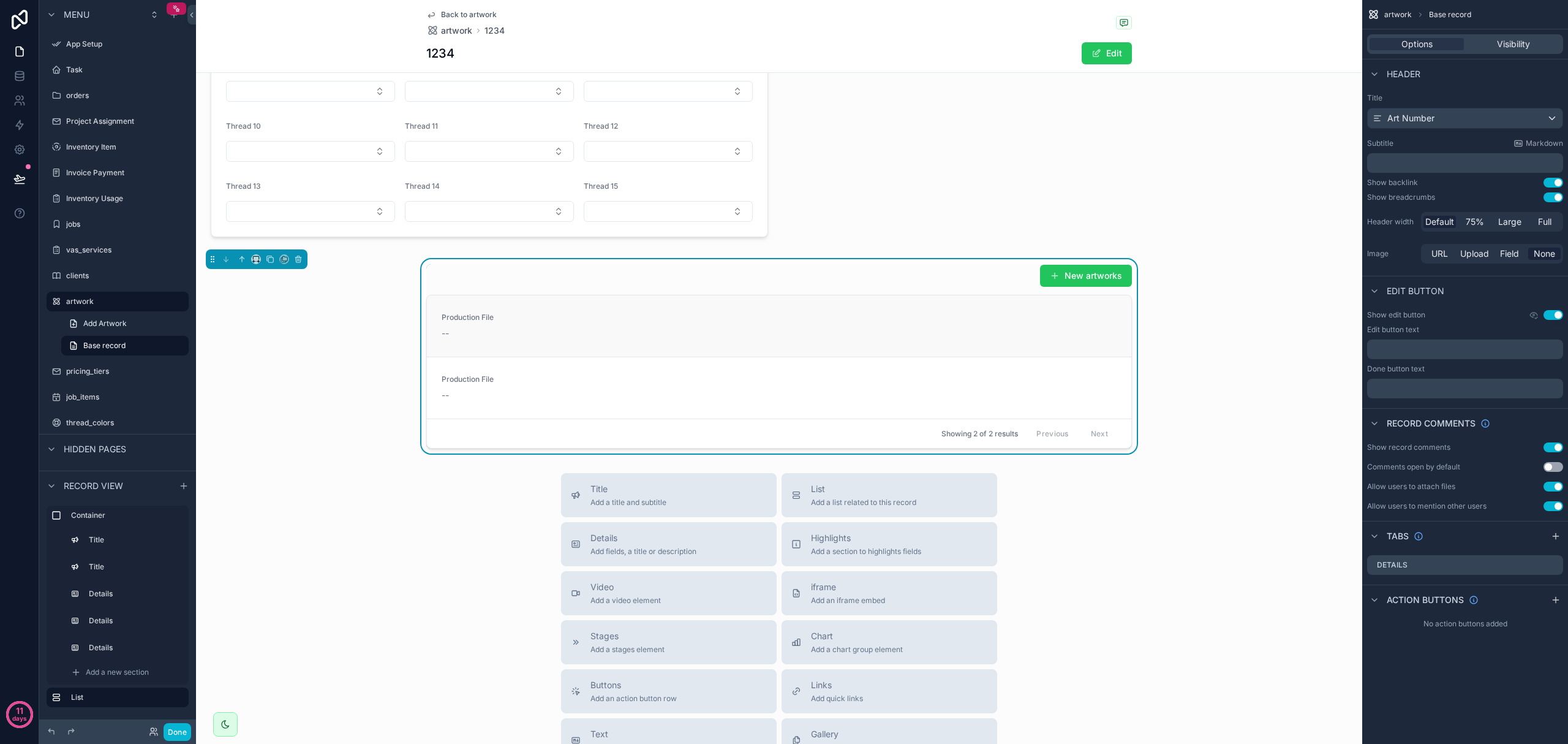
click at [631, 337] on div "Production File --" at bounding box center [779, 326] width 675 height 27
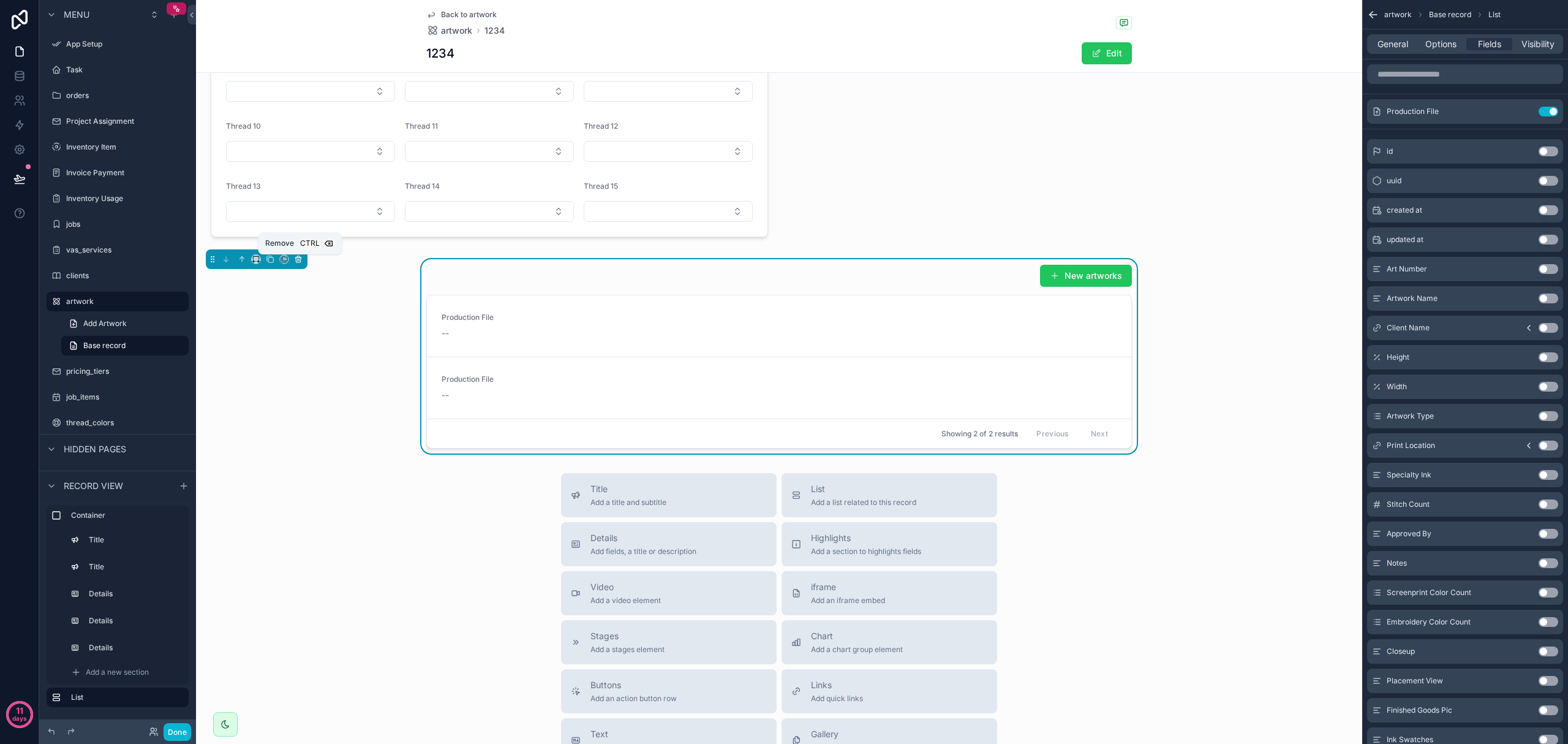
click at [299, 261] on icon "scrollable content" at bounding box center [299, 260] width 0 height 2
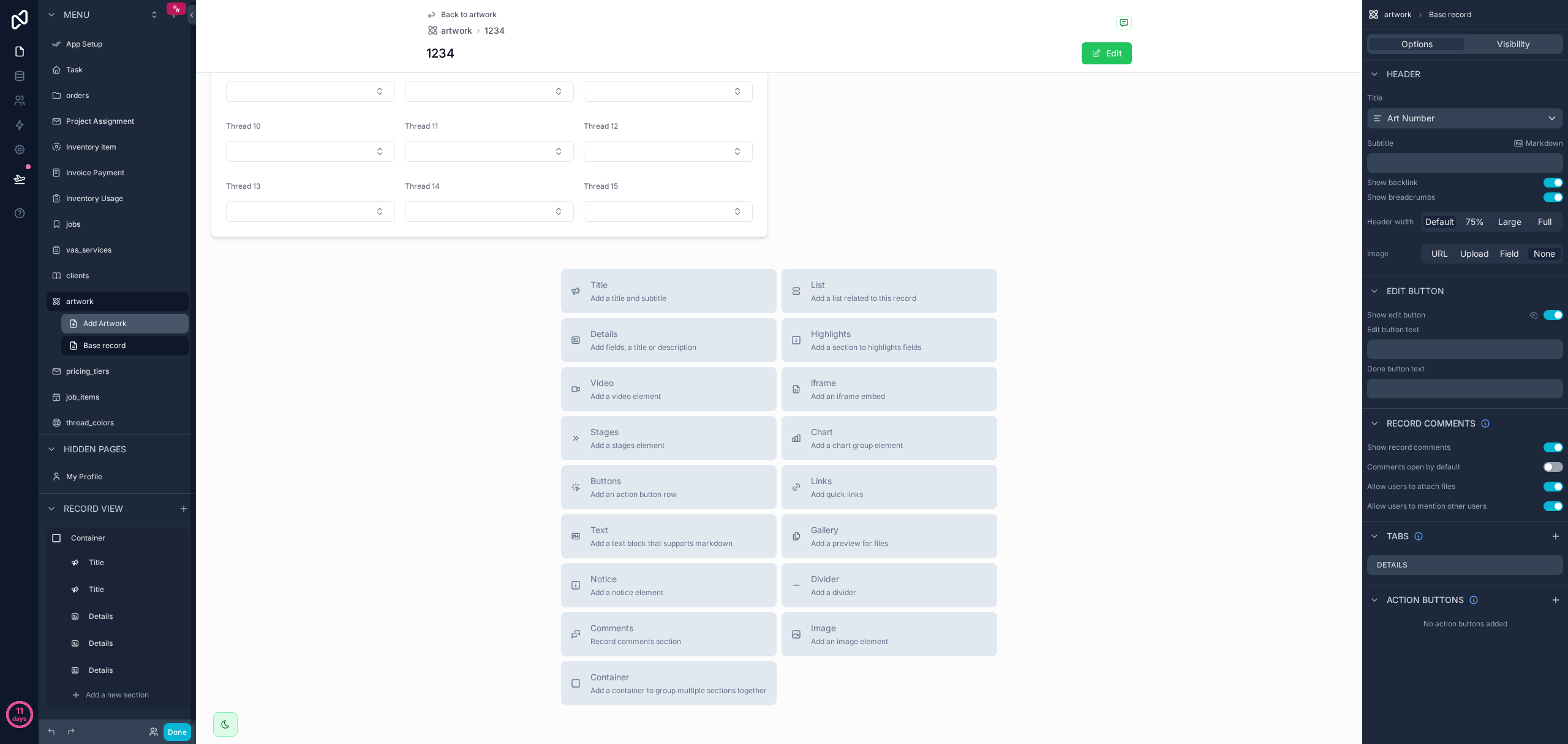
click at [152, 328] on link "Add Artwork" at bounding box center [125, 323] width 128 height 20
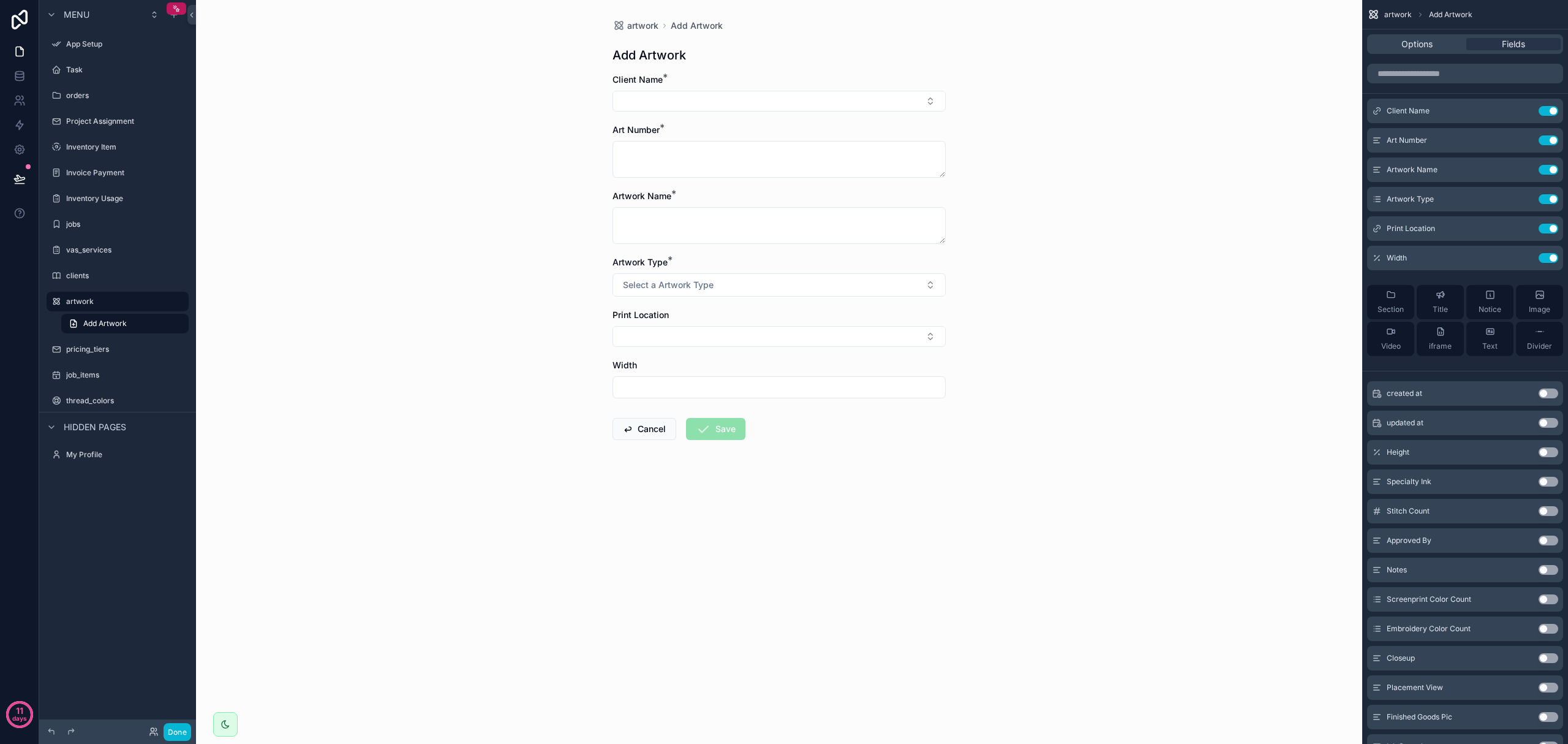
click at [833, 371] on div "Width" at bounding box center [779, 365] width 333 height 12
click at [676, 77] on div "Client Name *" at bounding box center [779, 80] width 333 height 12
click at [136, 326] on link "Add Artwork" at bounding box center [125, 323] width 128 height 20
click at [164, 319] on link "Add Artwork" at bounding box center [125, 323] width 128 height 20
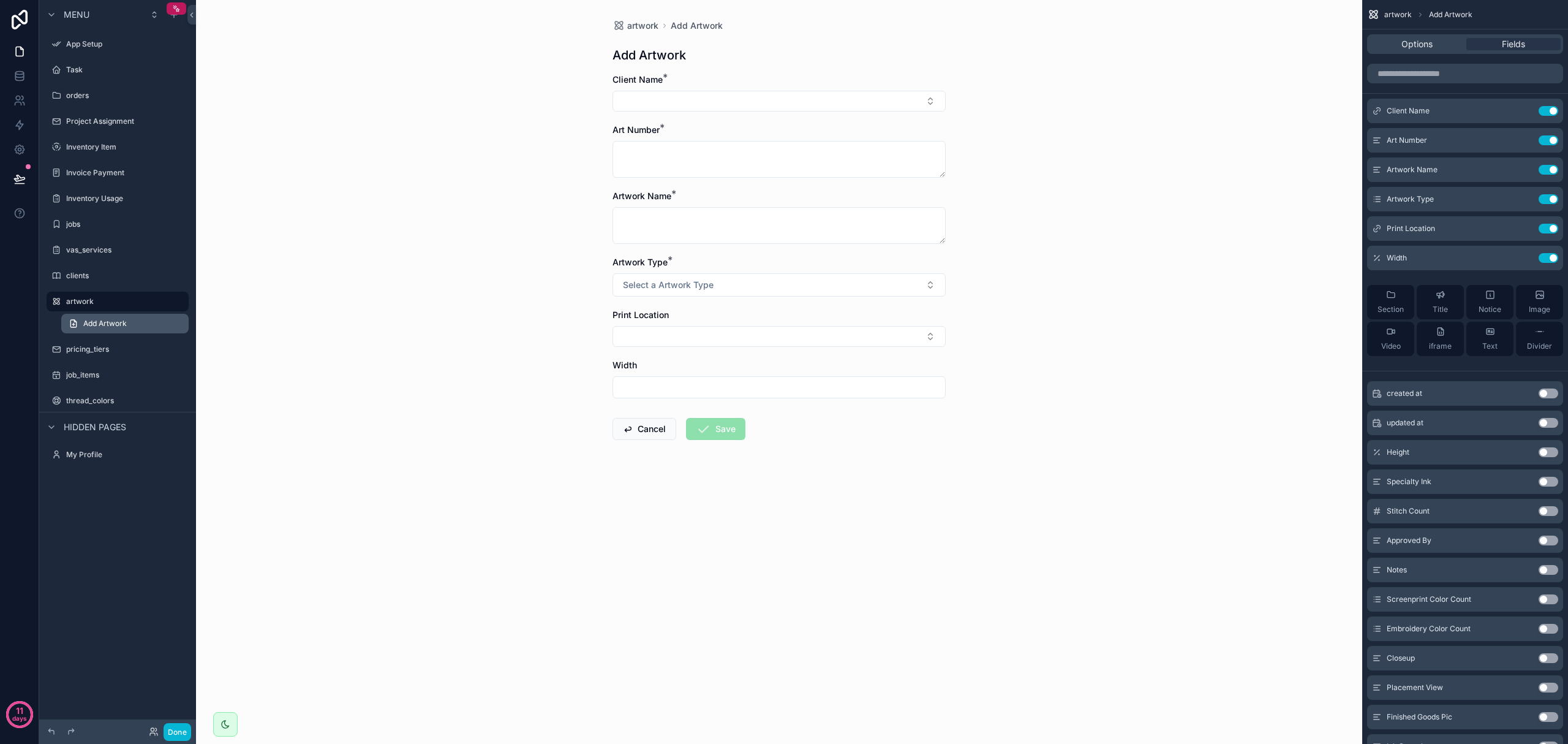
click at [169, 324] on link "Add Artwork" at bounding box center [125, 323] width 128 height 20
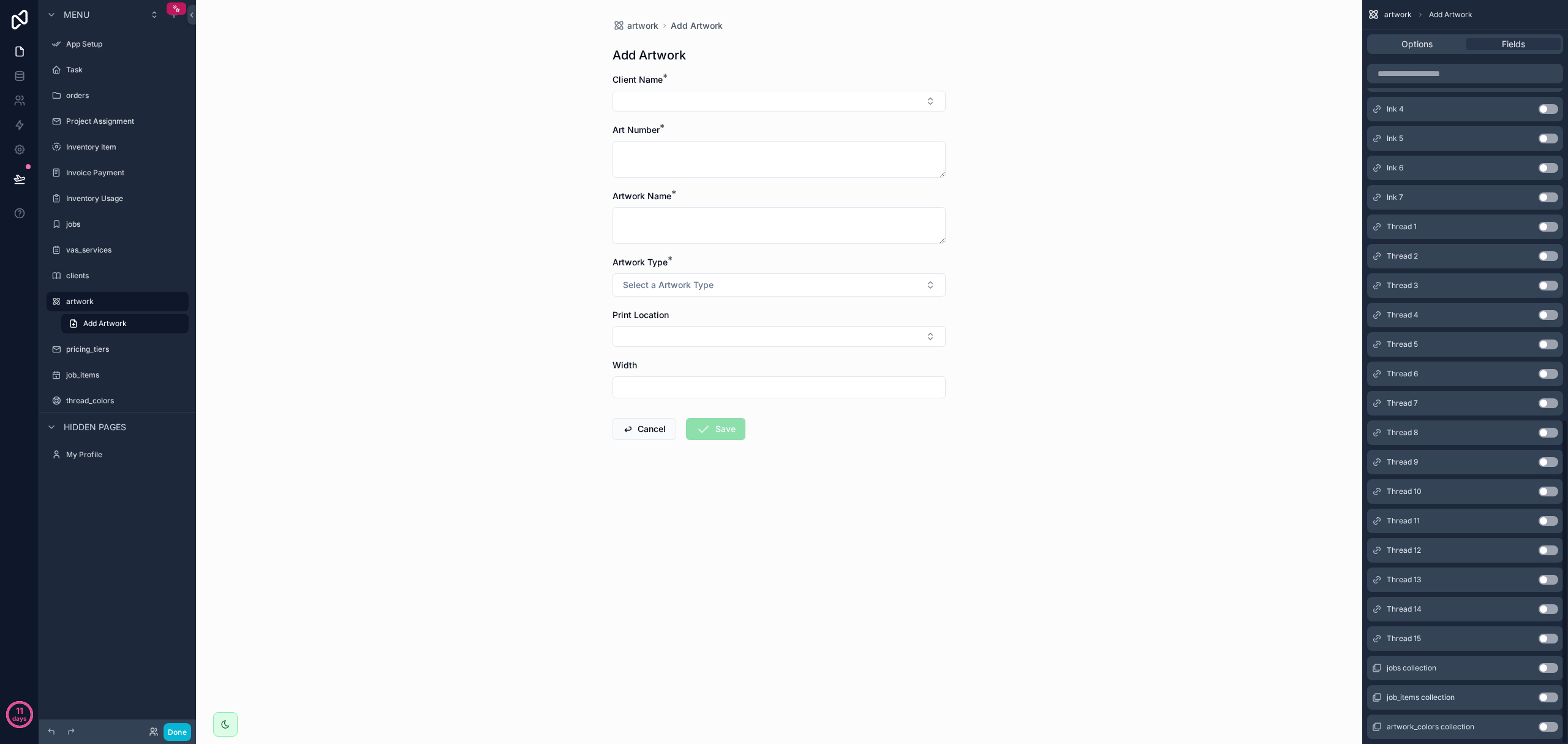
scroll to position [961, 0]
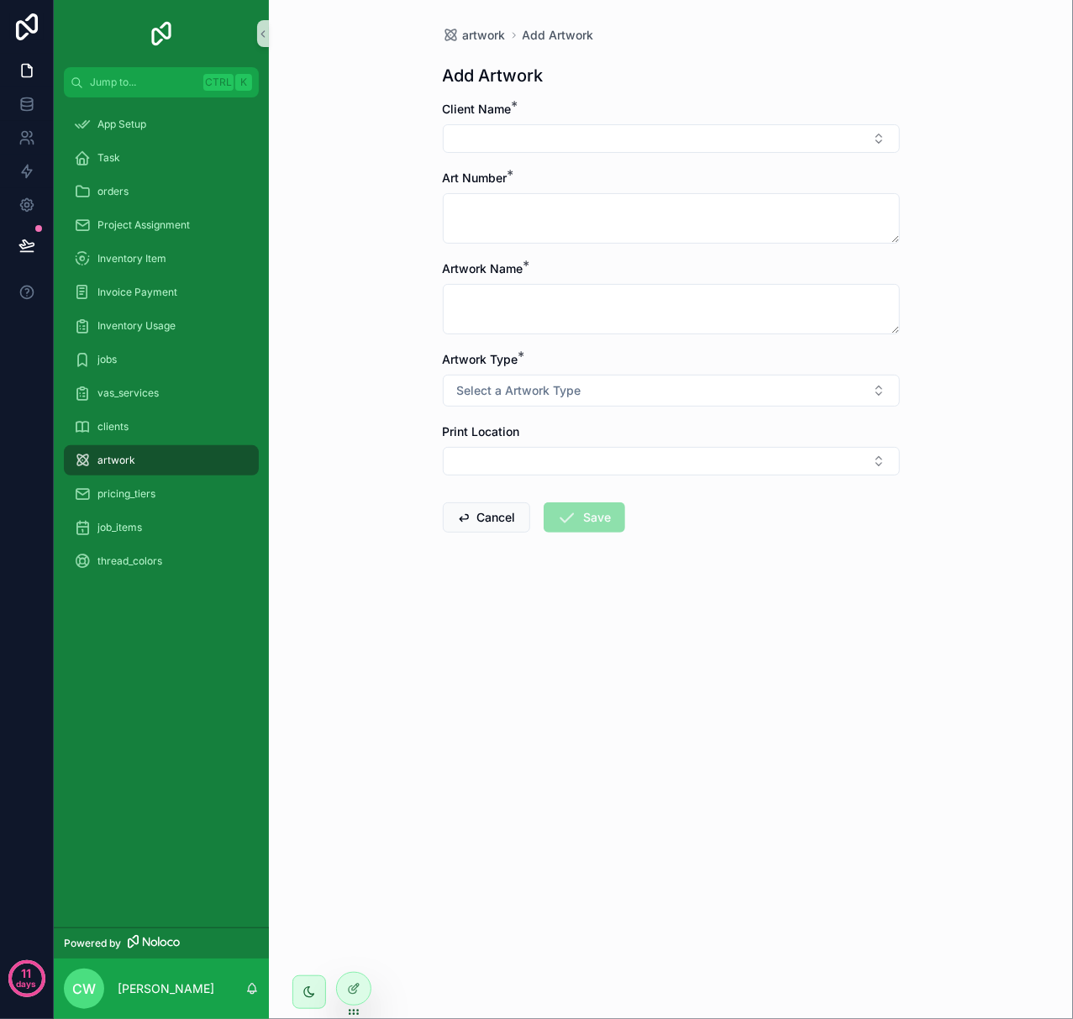
drag, startPoint x: 397, startPoint y: 400, endPoint x: 364, endPoint y: 351, distance: 58.7
click at [394, 398] on div "artwork Add Artwork Add Artwork Client Name * Art Number * Artwork Name * Artwo…" at bounding box center [671, 509] width 804 height 1019
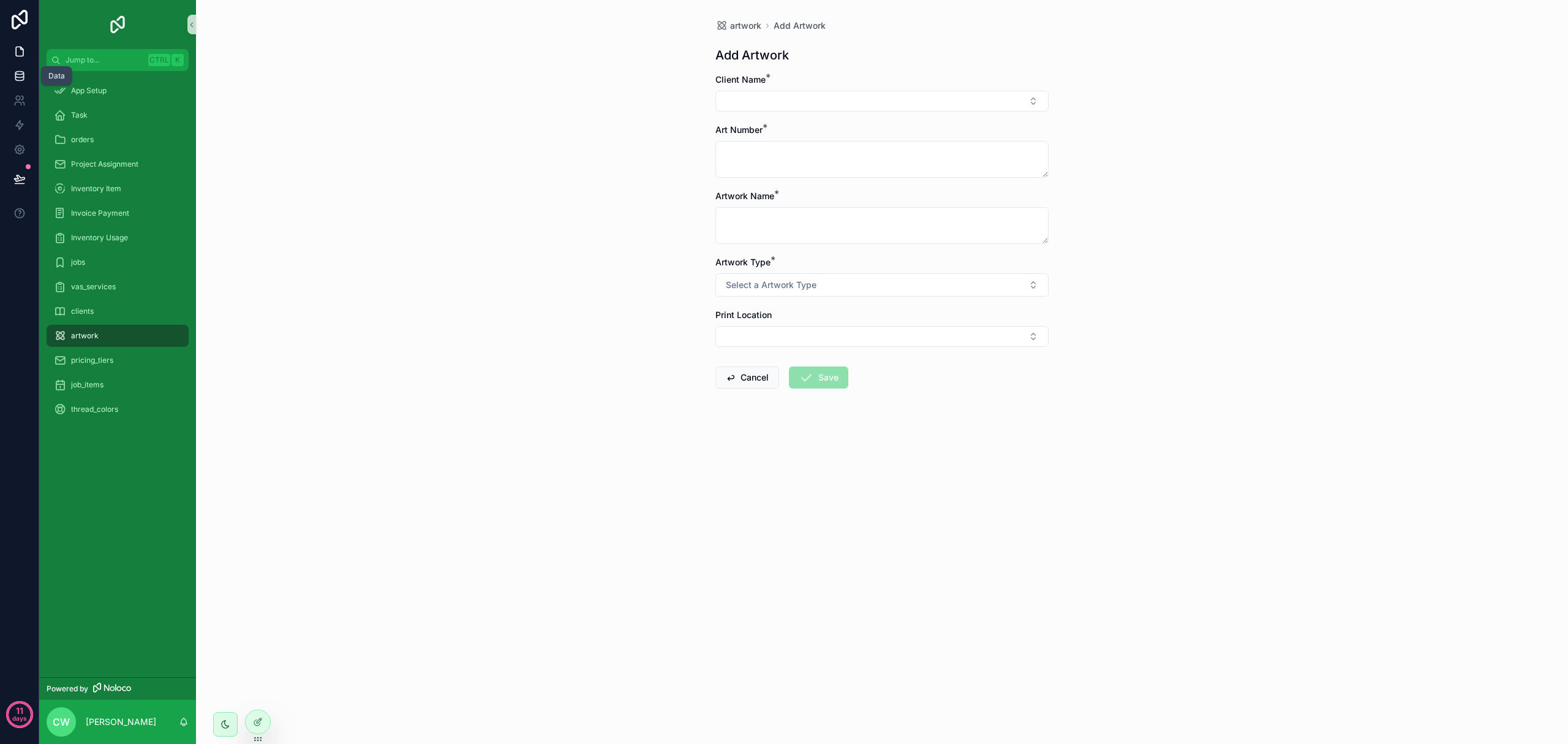
click at [17, 79] on icon at bounding box center [19, 76] width 12 height 12
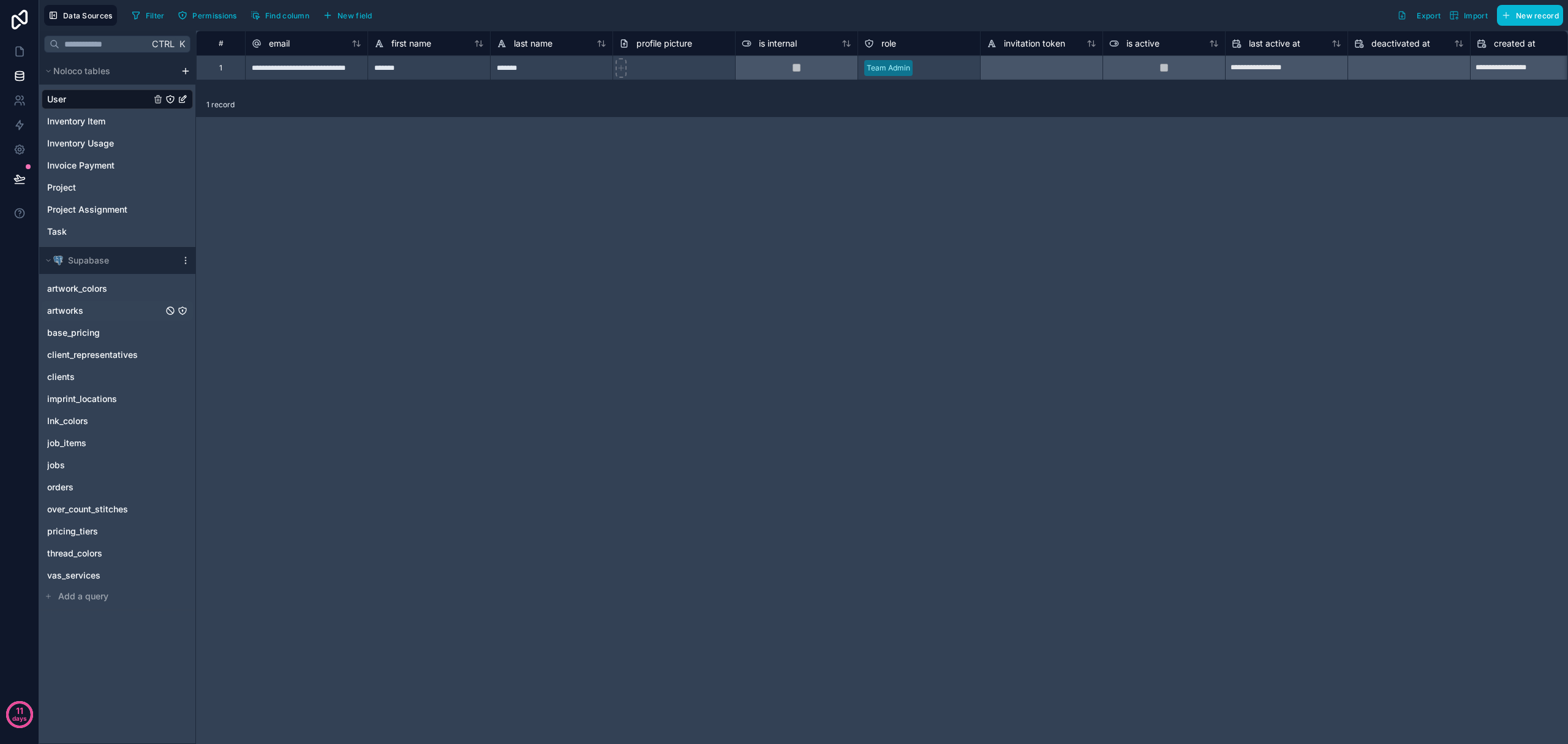
click at [61, 310] on span "artworks" at bounding box center [66, 311] width 36 height 12
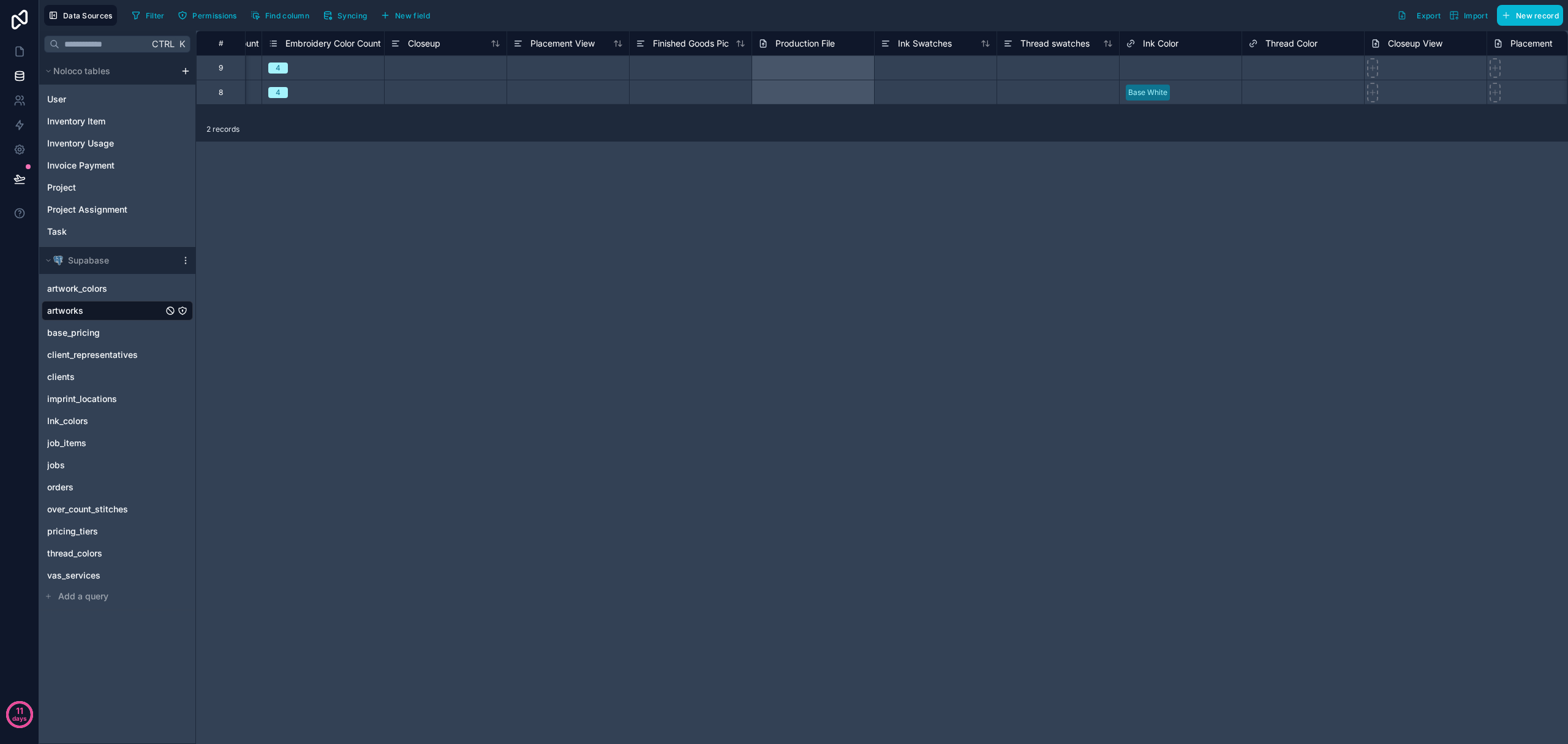
scroll to position [0, 1469]
drag, startPoint x: 817, startPoint y: 45, endPoint x: 858, endPoint y: 44, distance: 41.0
drag, startPoint x: 819, startPoint y: 44, endPoint x: 807, endPoint y: 52, distance: 14.4
click at [781, 52] on div "Production File" at bounding box center [797, 43] width 122 height 25
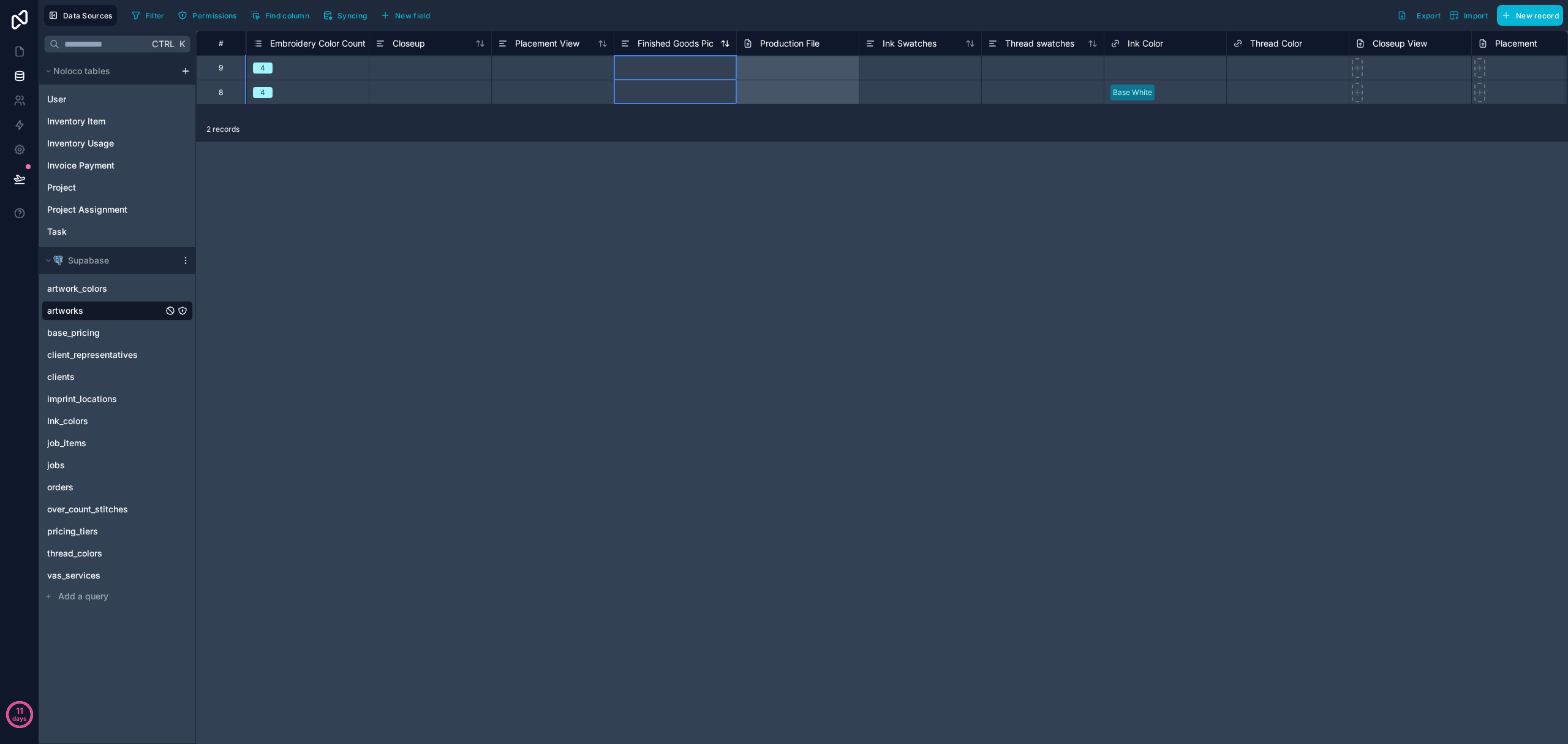
click at [703, 44] on span "Finished Goods Pic" at bounding box center [676, 43] width 76 height 12
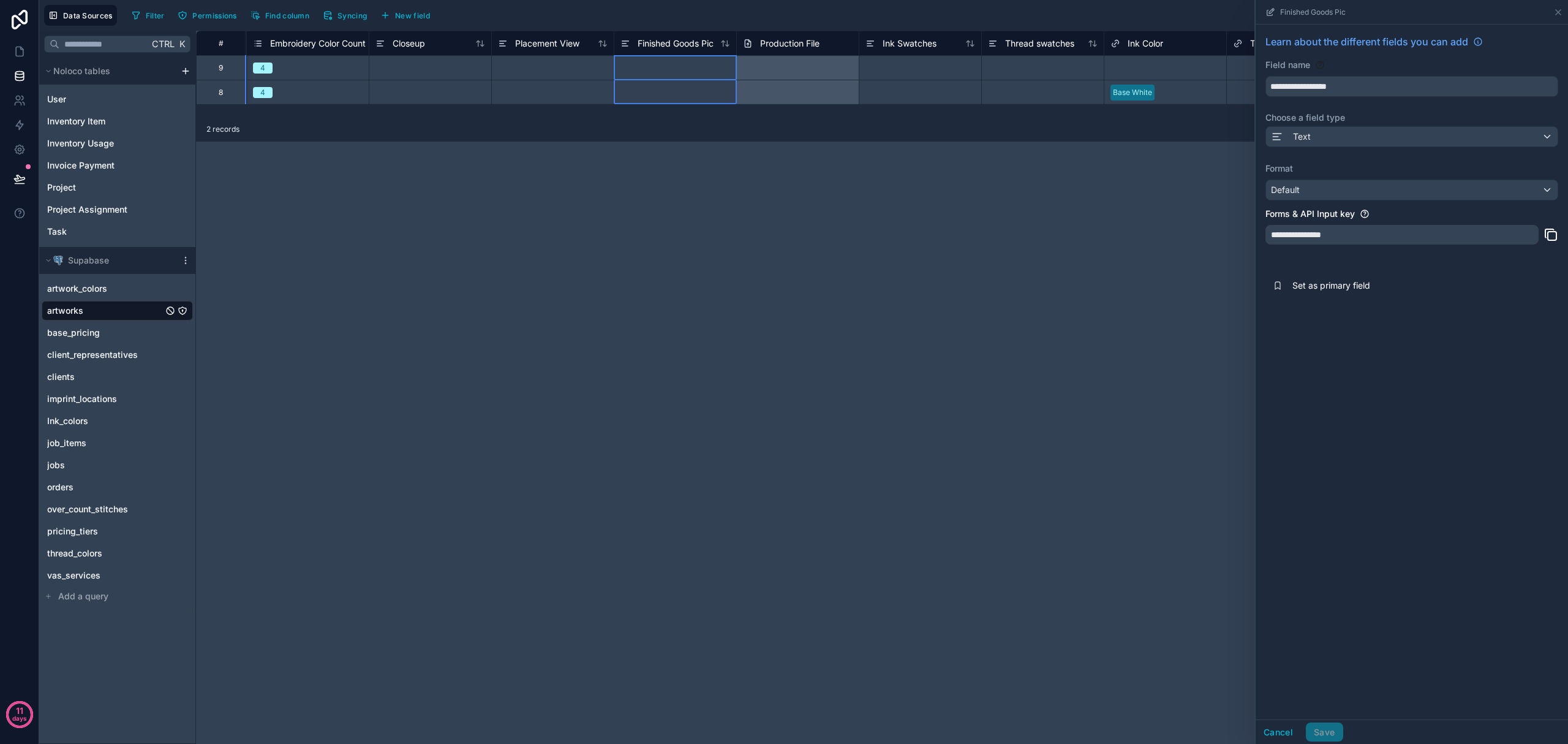
drag, startPoint x: 703, startPoint y: 44, endPoint x: 660, endPoint y: 332, distance: 291.2
click at [660, 332] on div "# Notes Screenprint Color Count Embroidery Color Count Closeup Placement View F…" at bounding box center [882, 387] width 1372 height 713
click at [781, 43] on span "Production File" at bounding box center [790, 43] width 60 height 12
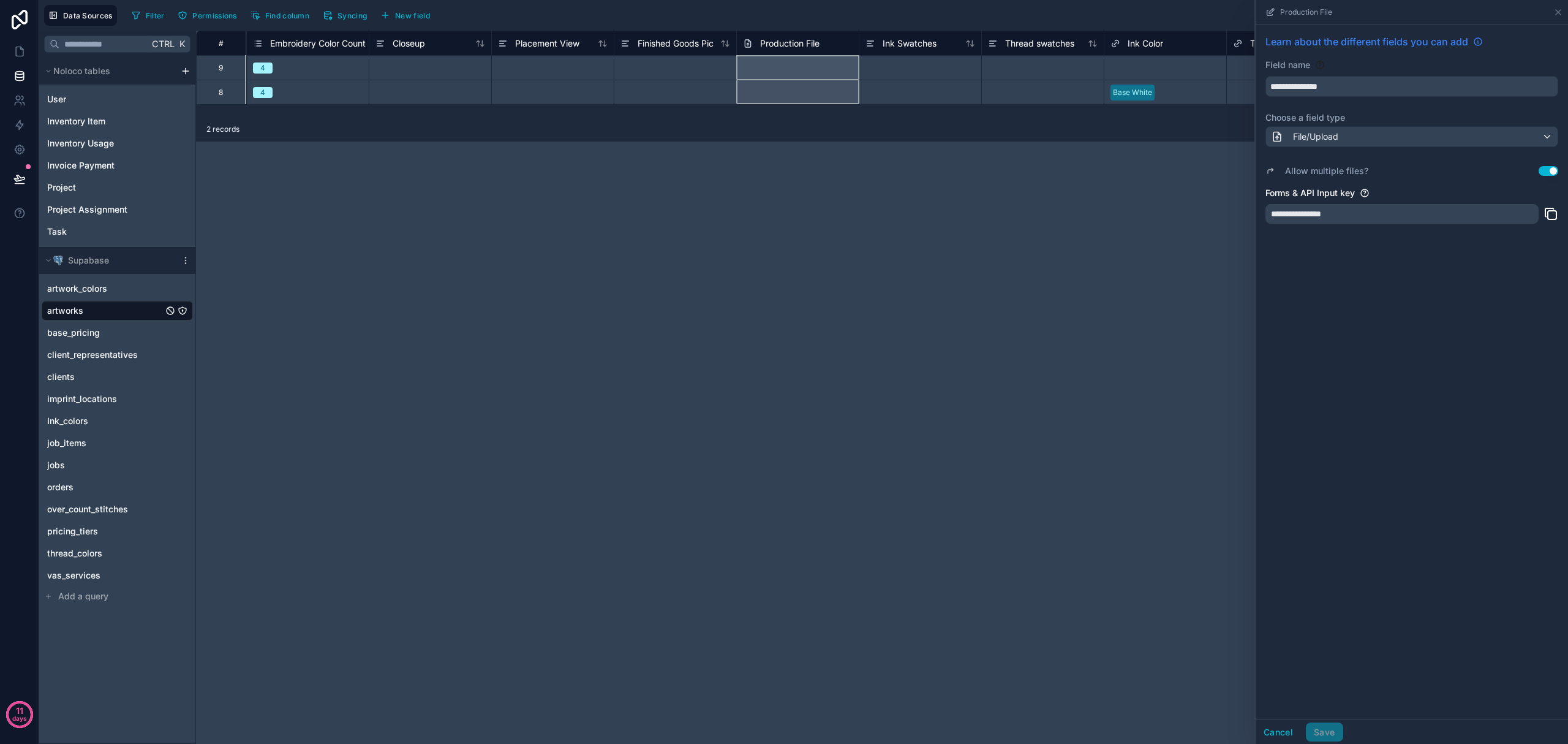
click at [781, 42] on icon at bounding box center [1478, 41] width 9 height 9
click at [23, 47] on icon at bounding box center [19, 51] width 12 height 12
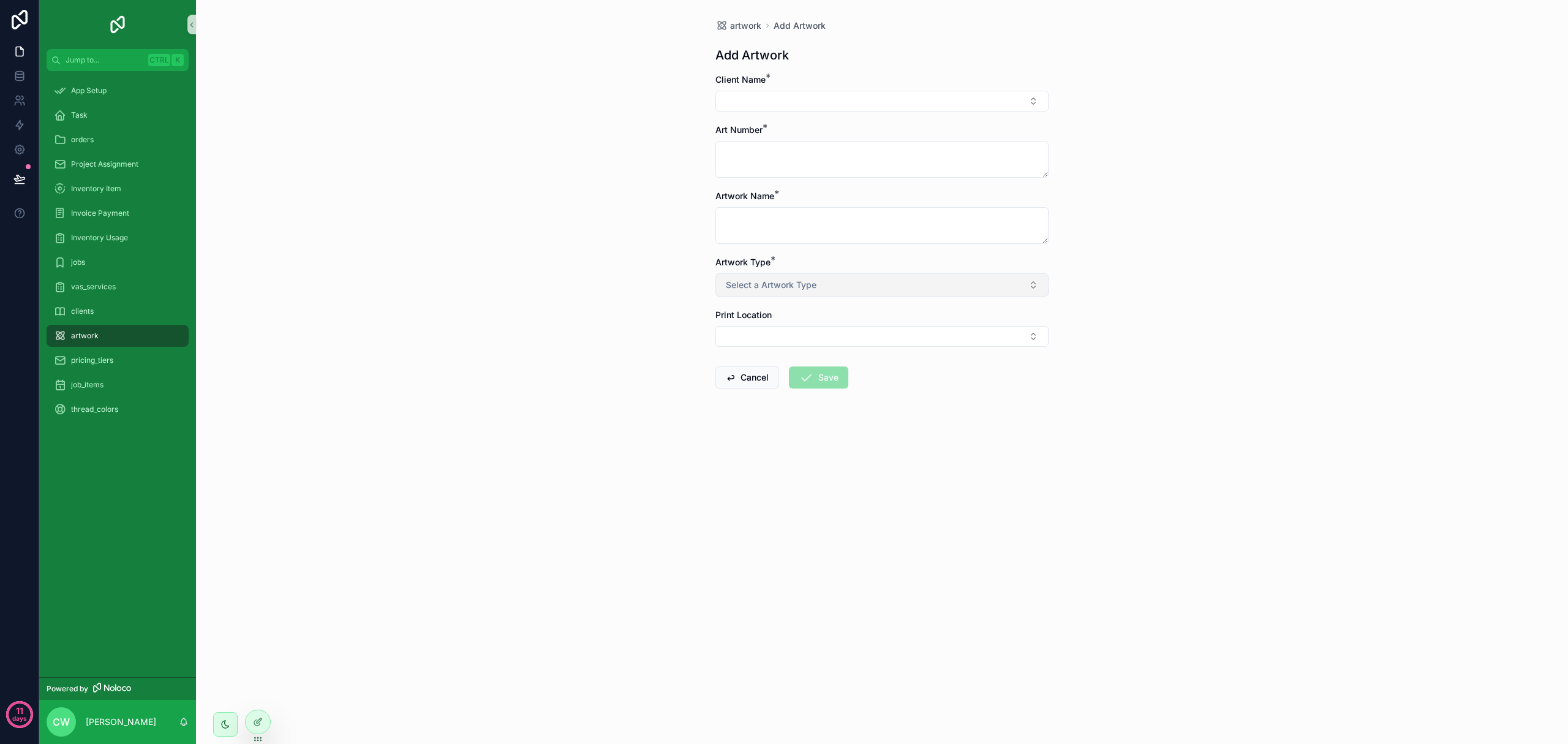
click at [781, 292] on button "Select a Artwork Type" at bounding box center [881, 285] width 333 height 23
click at [778, 355] on div "Embroidery" at bounding box center [882, 352] width 327 height 18
click at [256, 722] on icon at bounding box center [257, 721] width 9 height 9
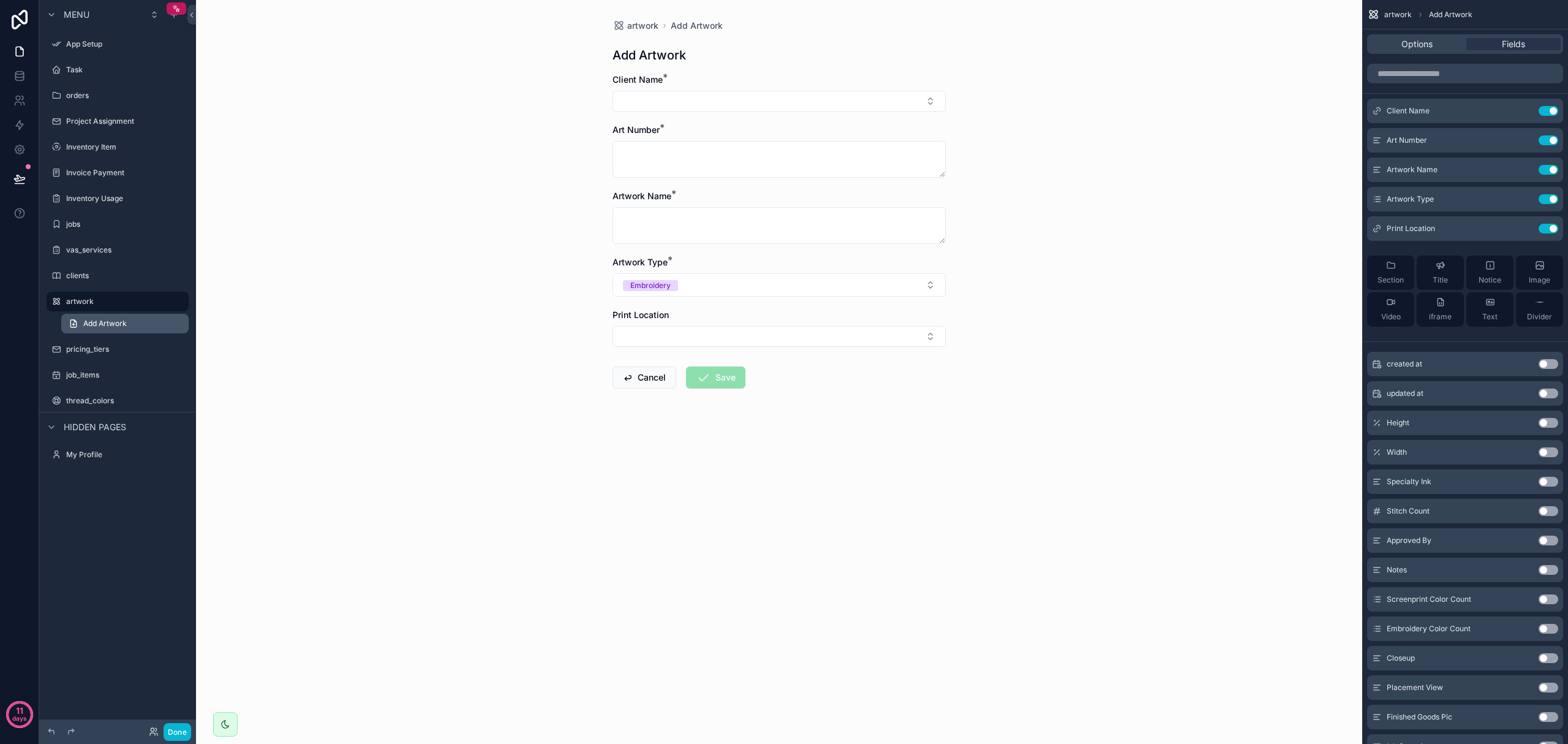
click at [128, 321] on link "Add Artwork" at bounding box center [125, 323] width 128 height 20
click at [113, 305] on label "artwork" at bounding box center [115, 301] width 98 height 9
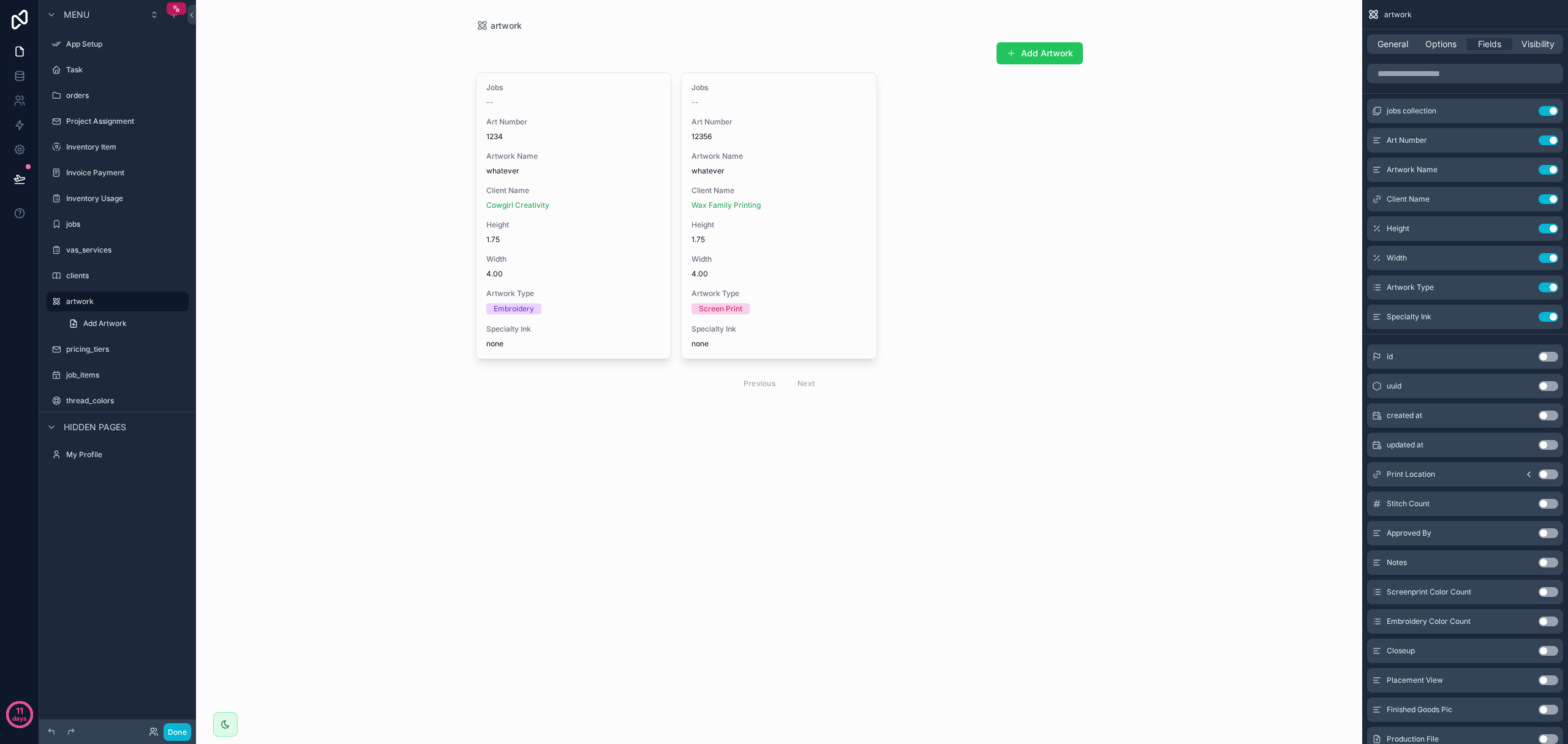
click at [723, 187] on div "scrollable content" at bounding box center [779, 218] width 627 height 437
click at [723, 187] on span "Client Name" at bounding box center [779, 190] width 175 height 9
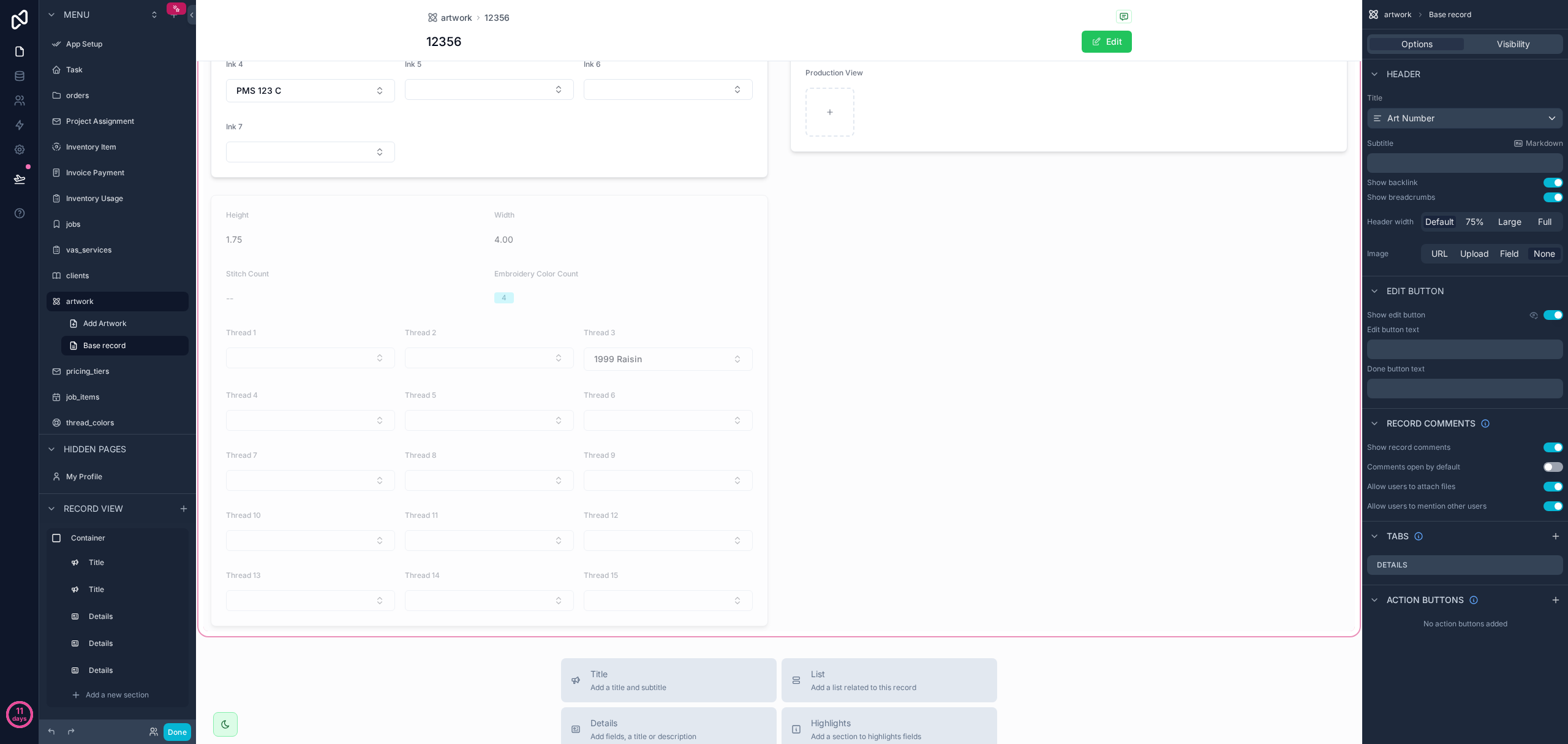
scroll to position [327, 0]
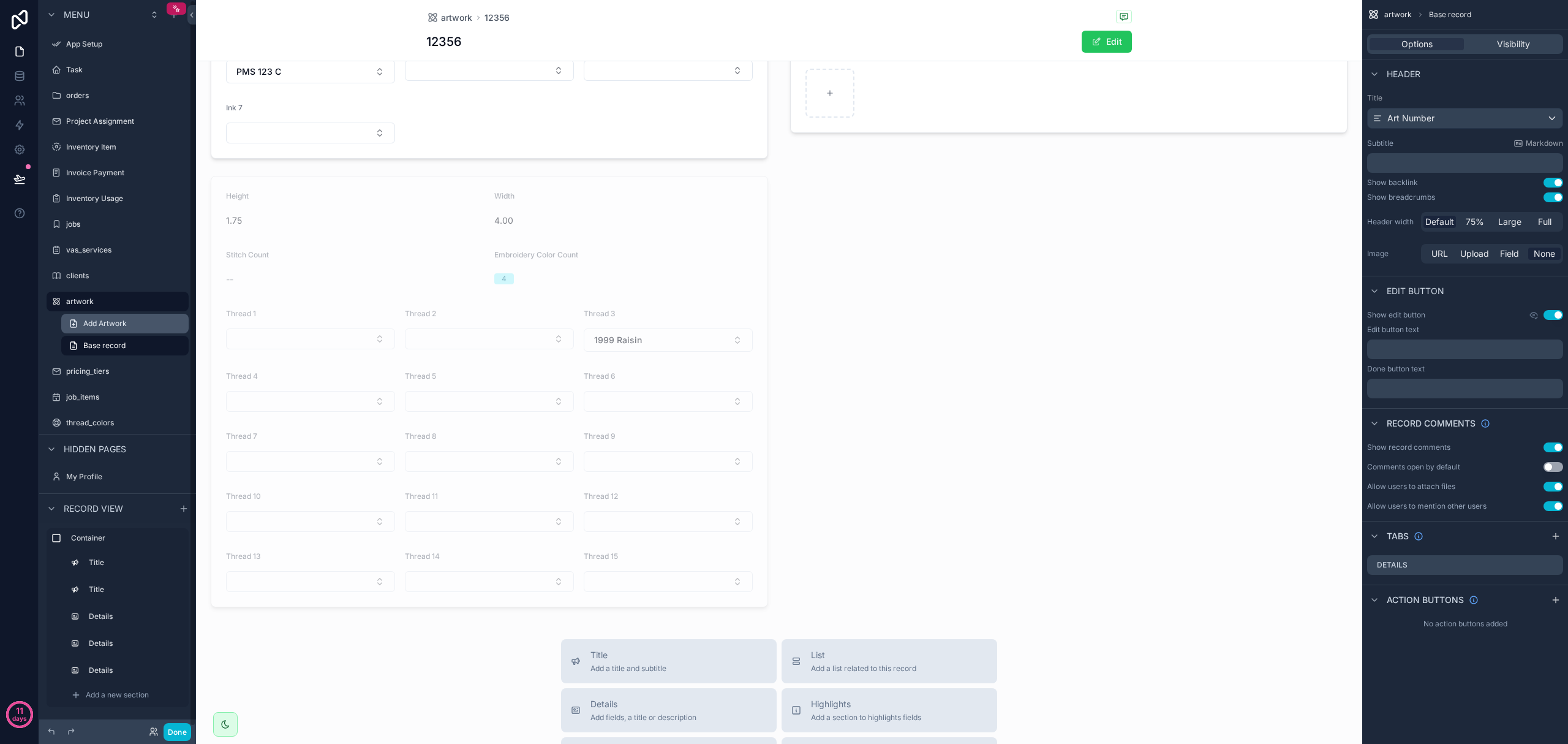
click at [114, 322] on span "Add Artwork" at bounding box center [105, 323] width 44 height 9
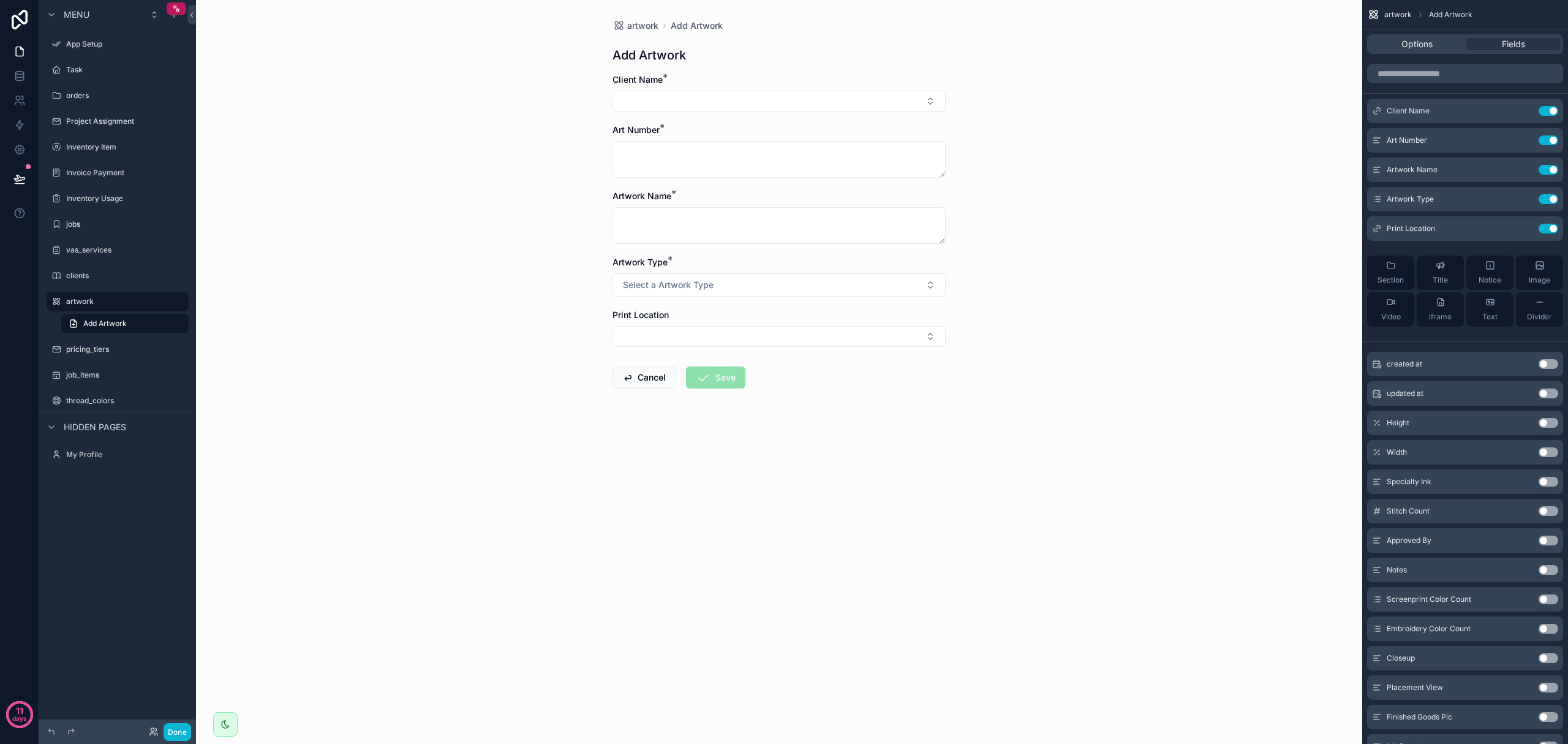
click at [781, 365] on form "Client Name * Art Number * Artwork Name * Artwork Type * Select a Artwork Type …" at bounding box center [779, 270] width 333 height 393
click at [130, 325] on link "Add Artwork" at bounding box center [125, 323] width 128 height 20
click at [781, 44] on span "Options" at bounding box center [1417, 44] width 31 height 12
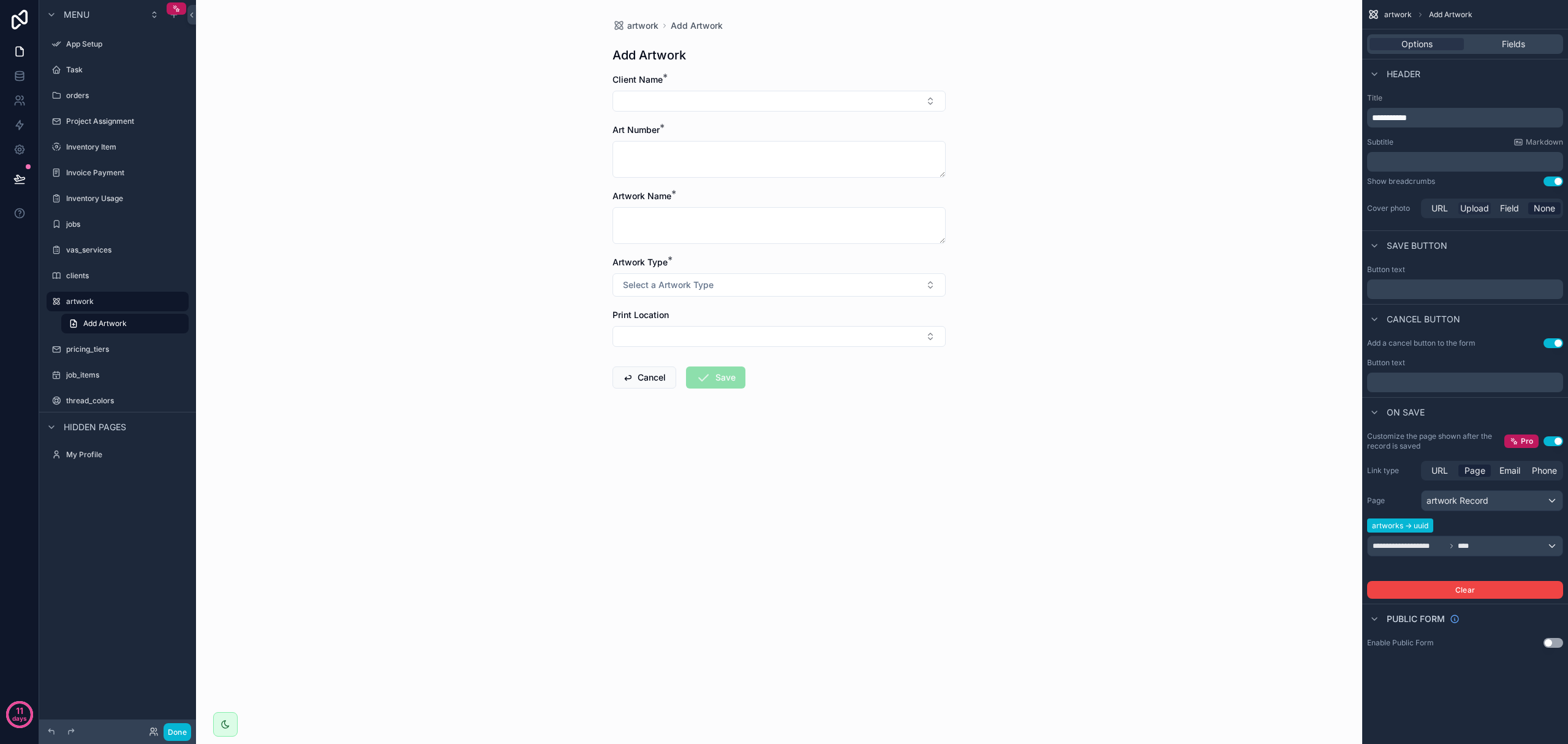
click at [781, 209] on span "Upload" at bounding box center [1474, 208] width 28 height 12
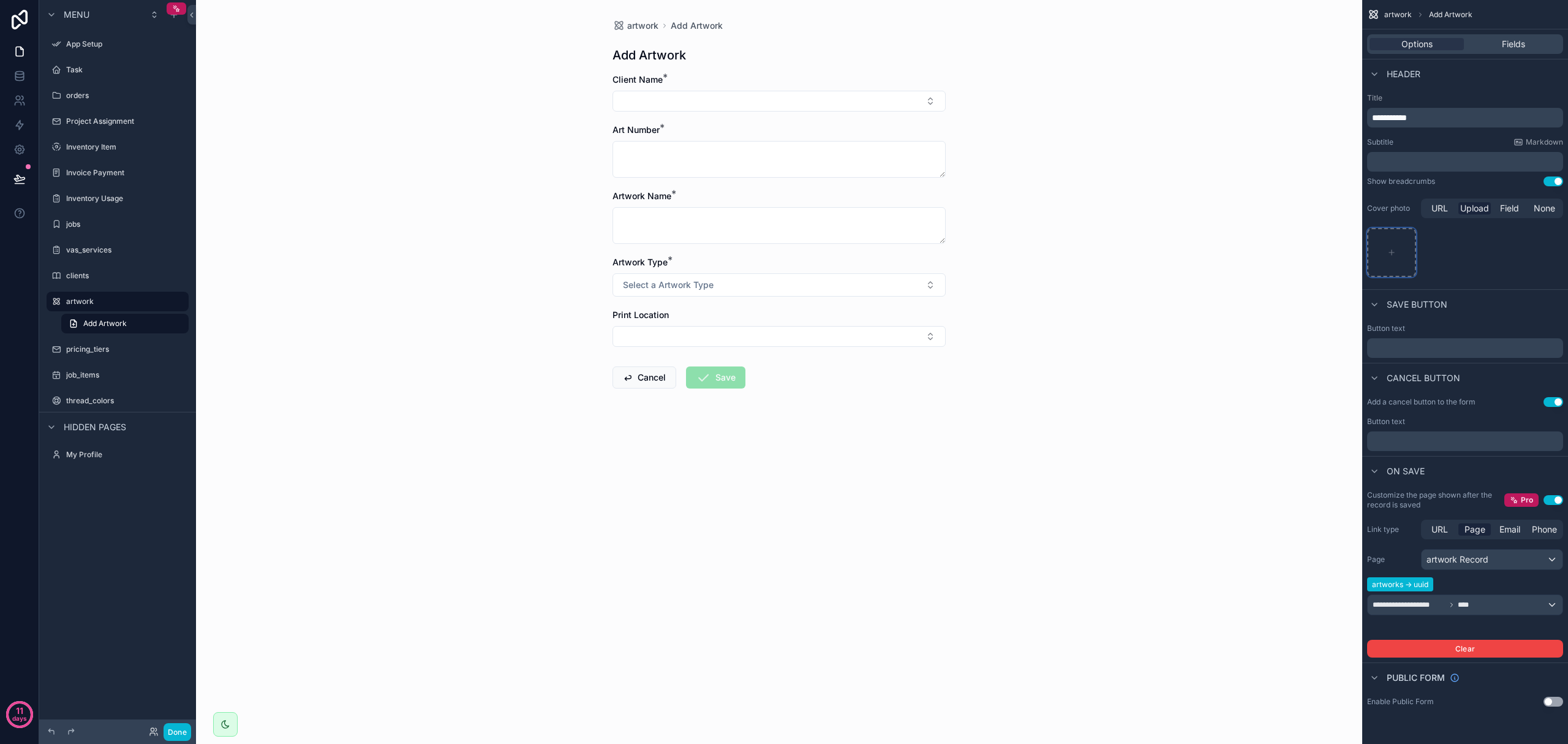
click at [781, 255] on div "scrollable content" at bounding box center [1391, 252] width 49 height 49
click at [781, 180] on button "Use setting" at bounding box center [1553, 181] width 20 height 9
click at [781, 206] on span "Field" at bounding box center [1510, 208] width 19 height 12
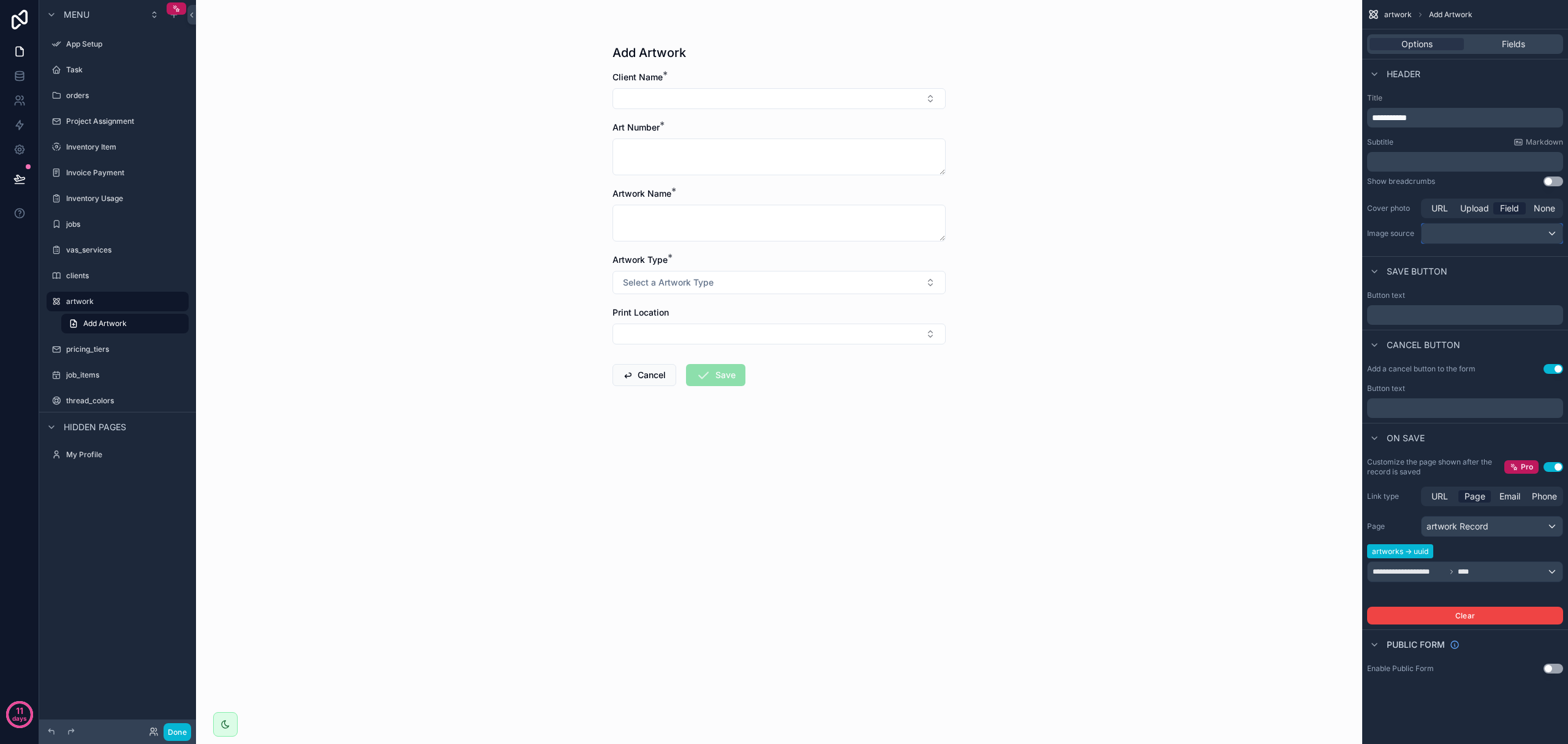
click at [781, 236] on div "scrollable content" at bounding box center [1491, 233] width 141 height 20
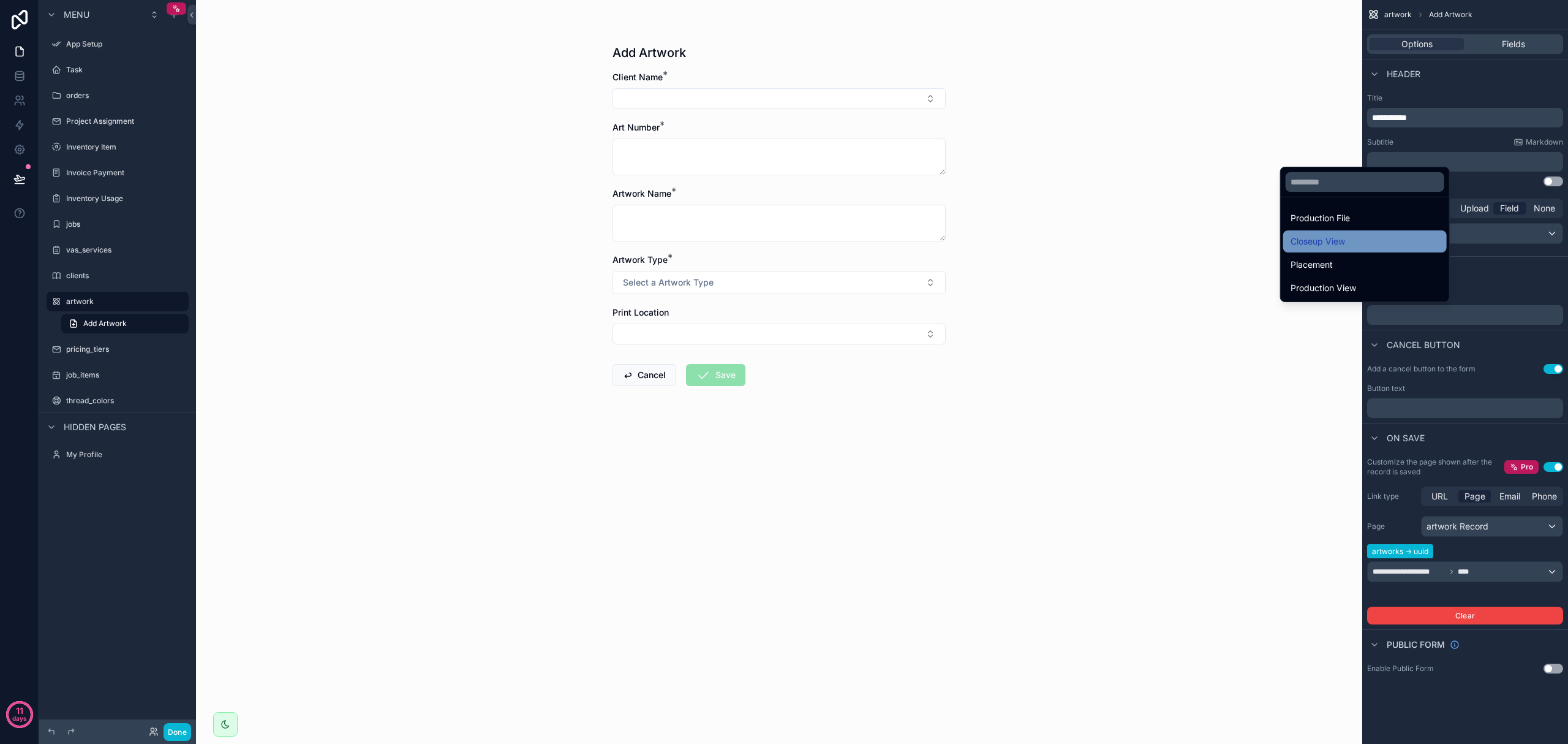
click at [781, 246] on span "Closeup View" at bounding box center [1317, 241] width 55 height 15
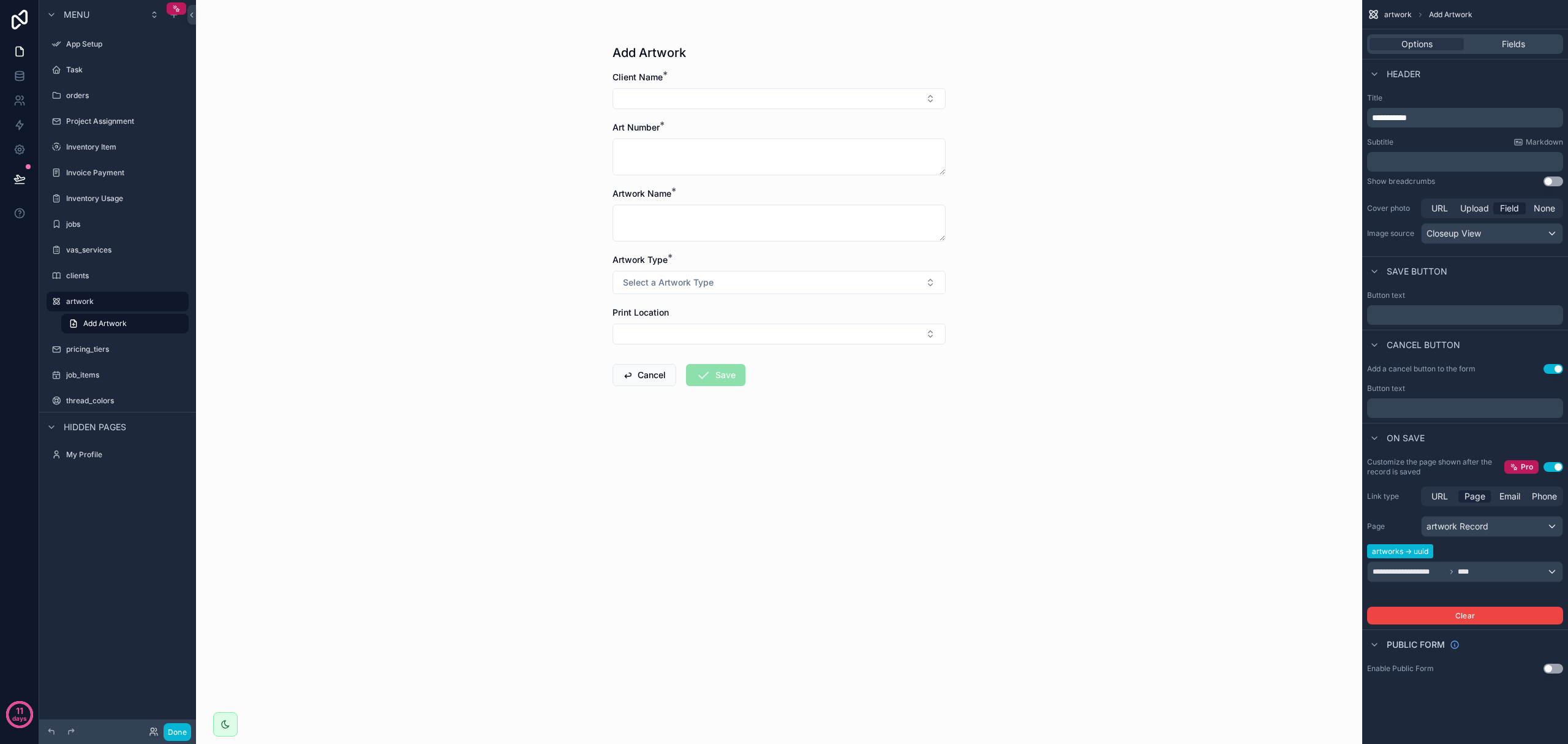
click at [781, 672] on button "Use setting" at bounding box center [1553, 668] width 20 height 9
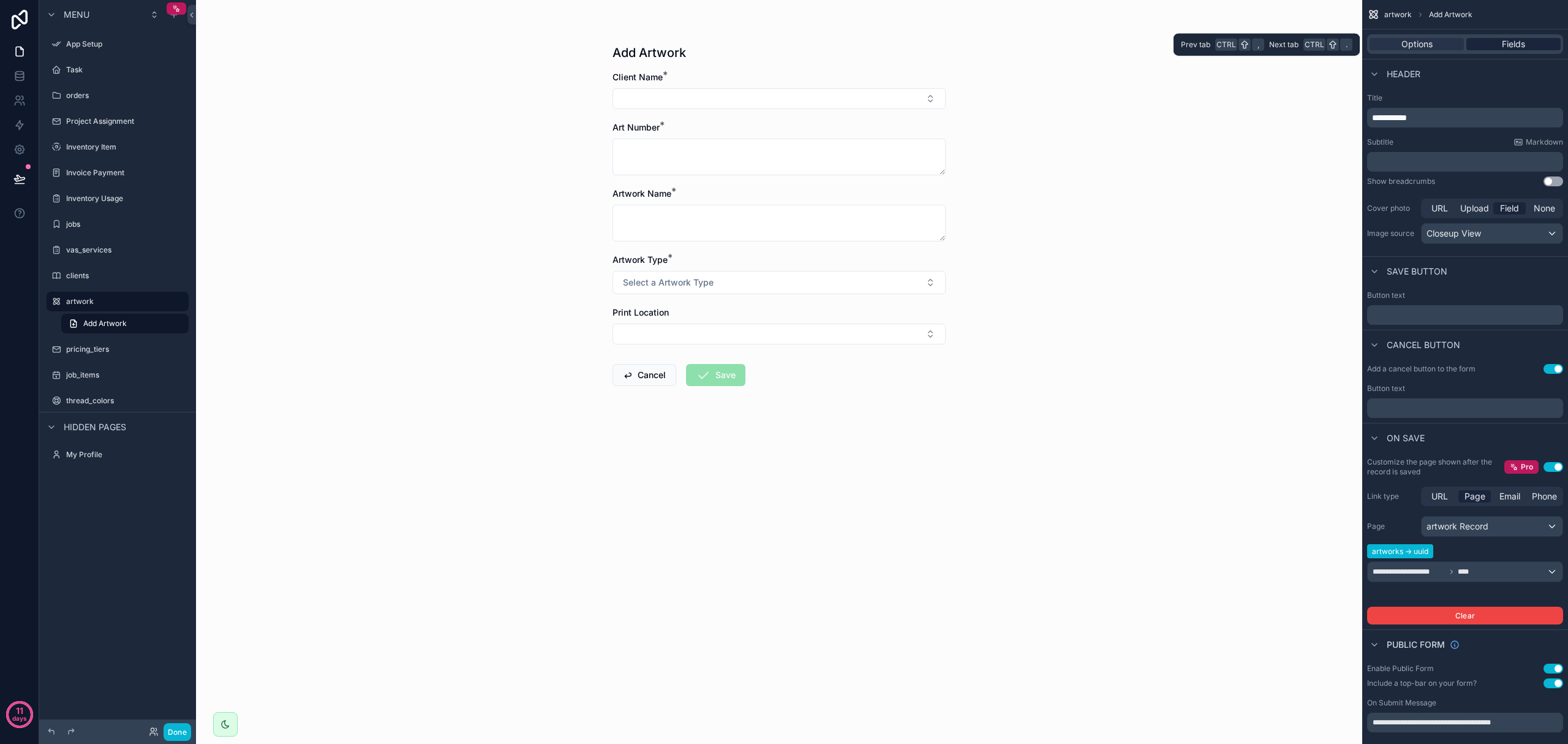
click at [781, 43] on div "Fields" at bounding box center [1513, 44] width 94 height 12
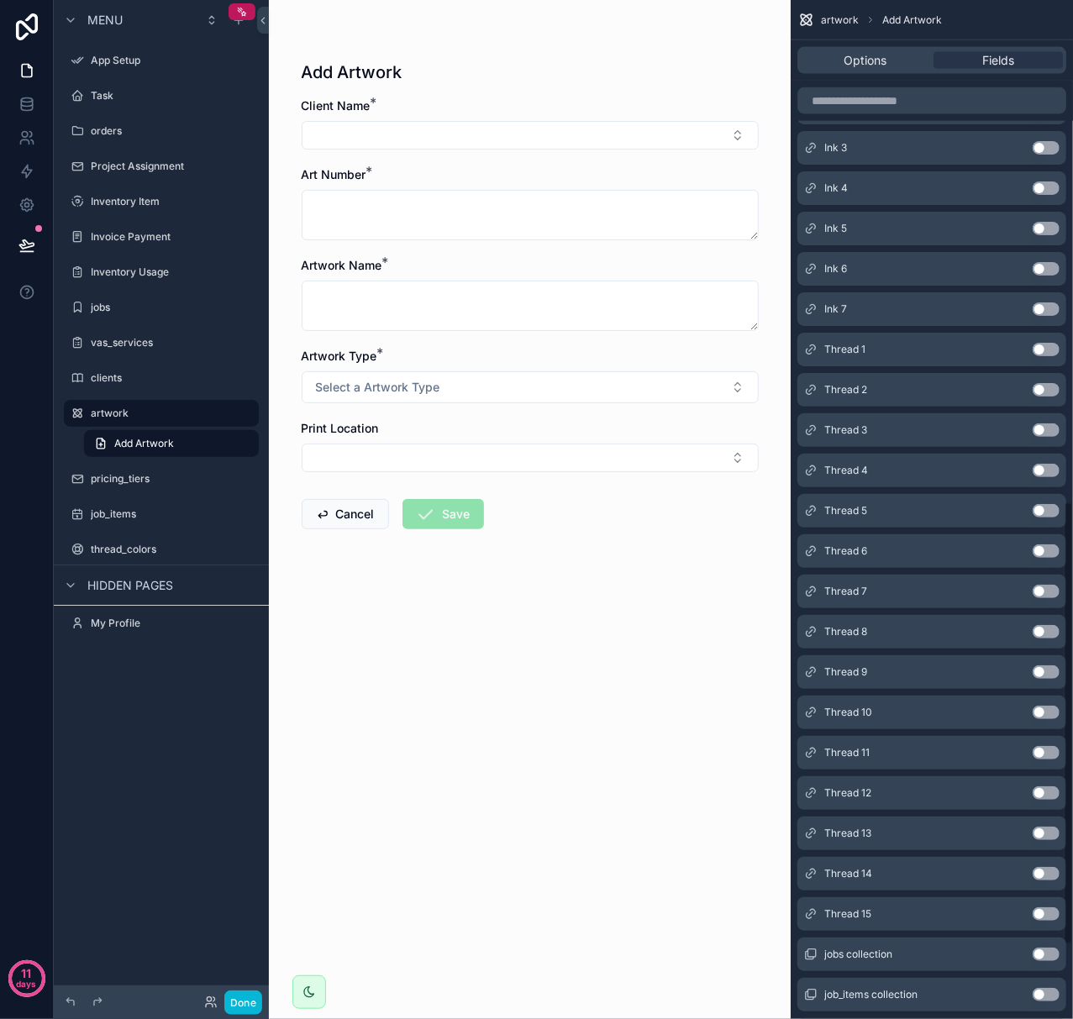
scroll to position [1318, 0]
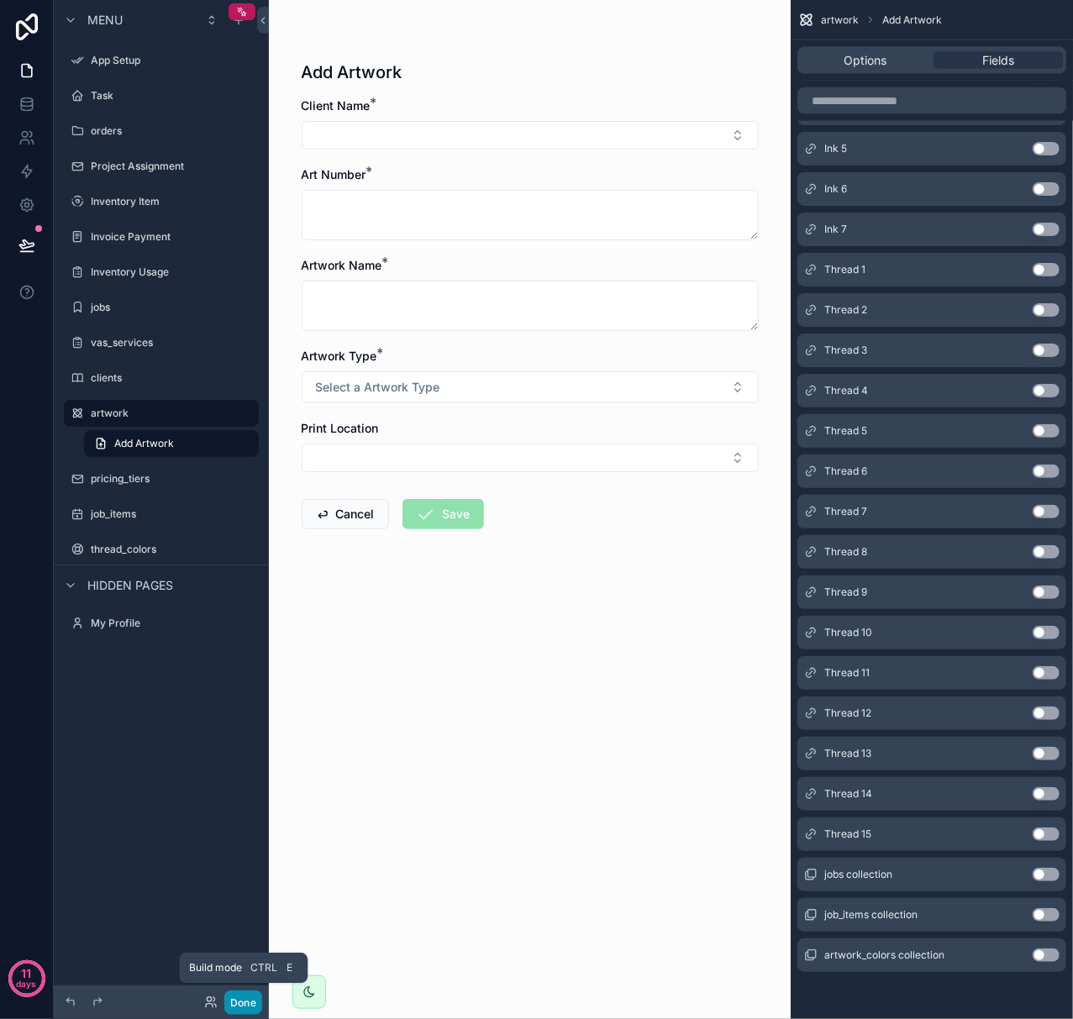
click at [230, 1000] on button "Done" at bounding box center [243, 1003] width 38 height 24
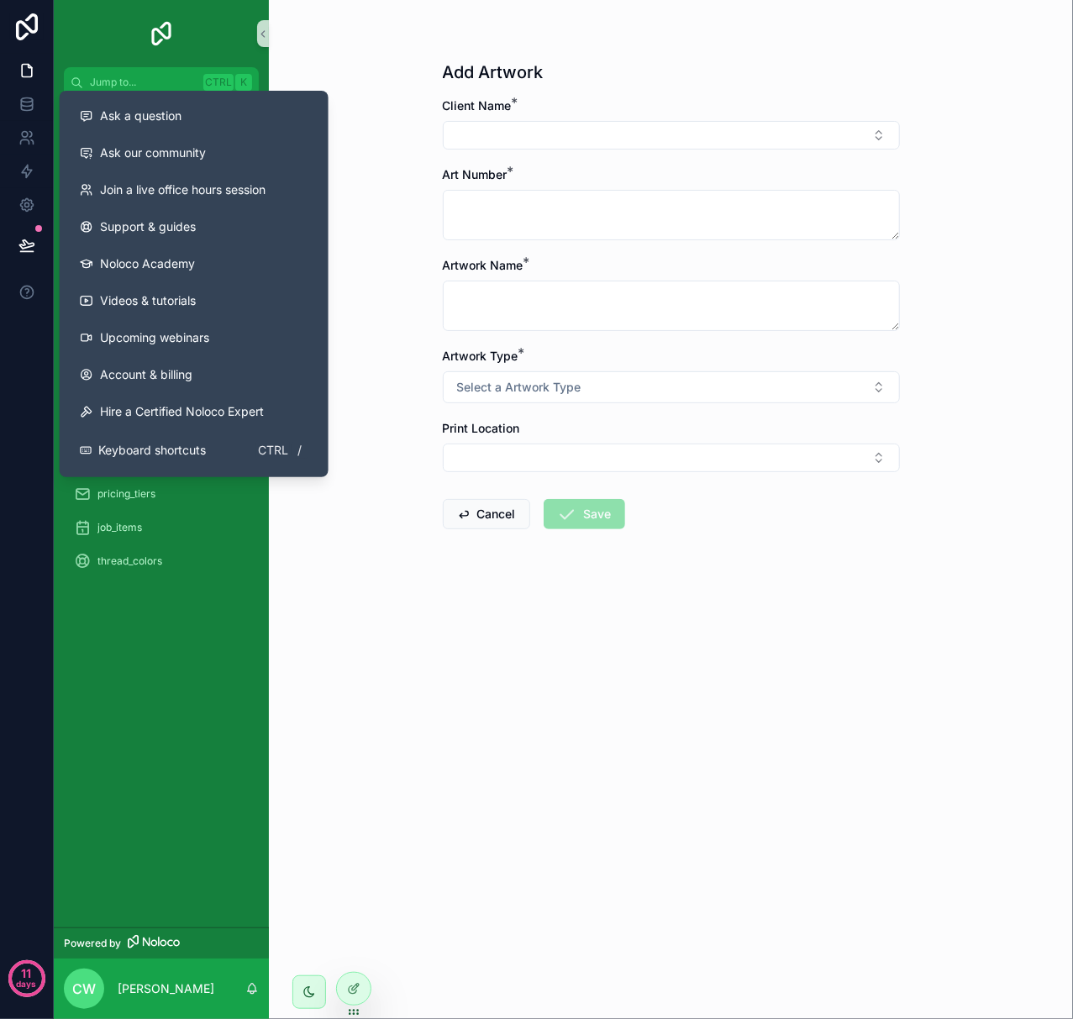
click at [229, 634] on div "App Setup Task orders Project Assignment Inventory Item Invoice Payment Invento…" at bounding box center [161, 512] width 215 height 830
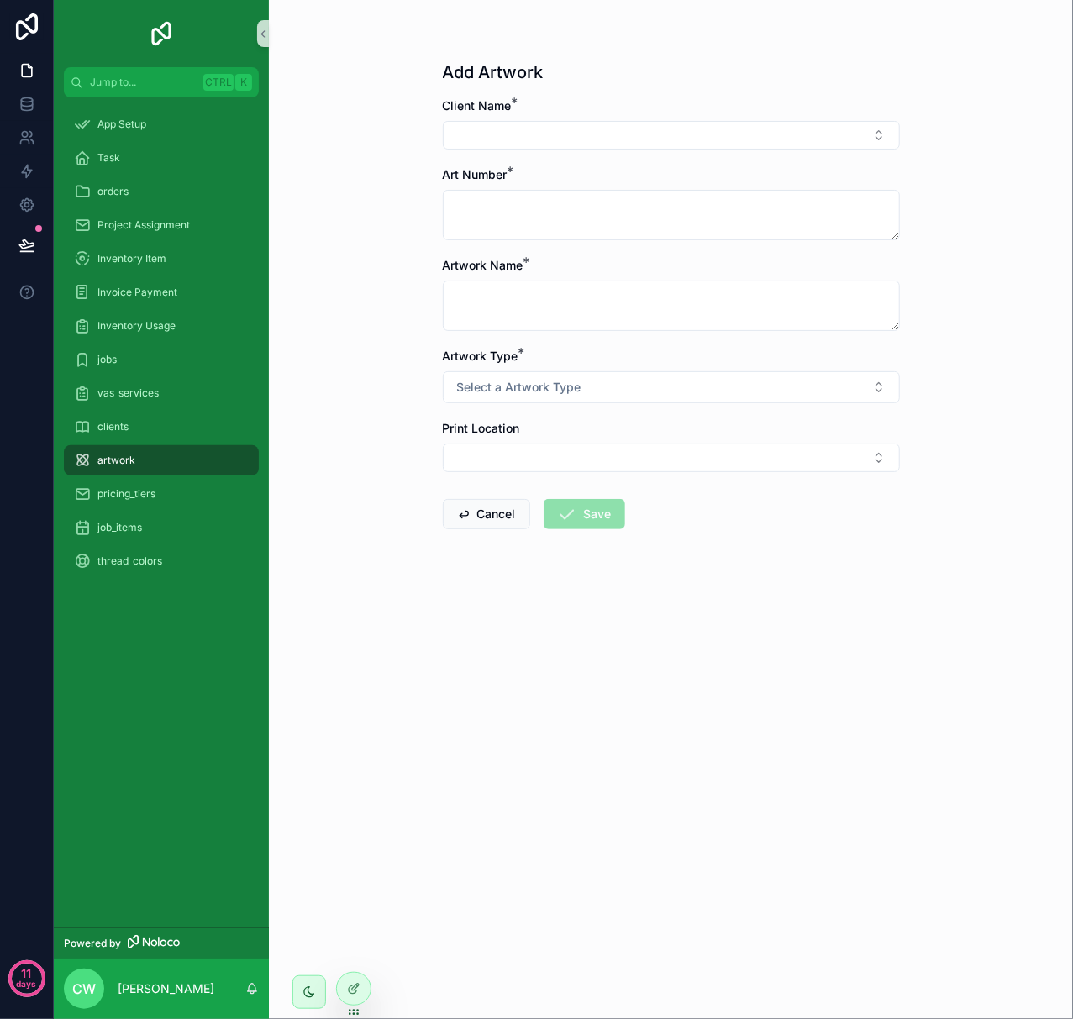
click at [156, 449] on div "artwork" at bounding box center [161, 460] width 175 height 27
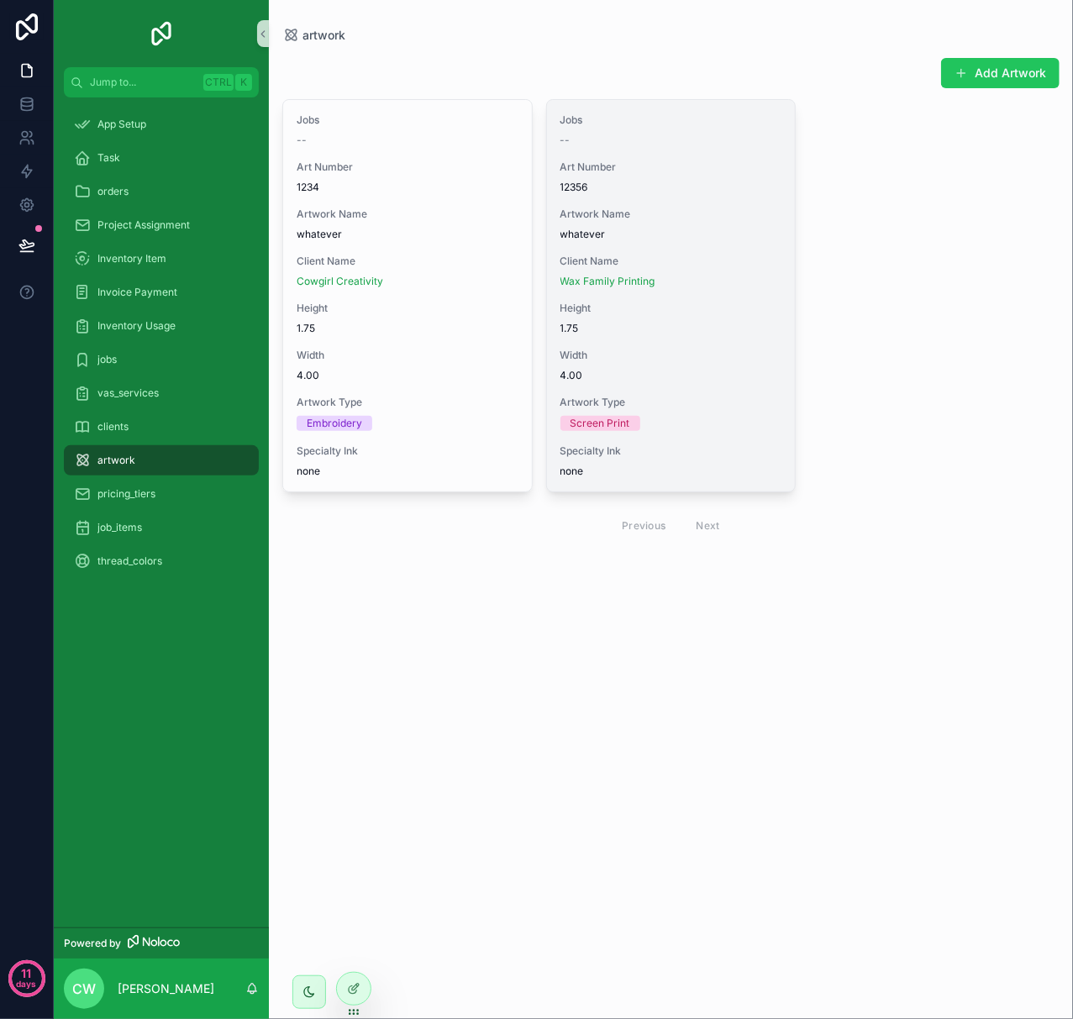
click at [573, 256] on span "Client Name" at bounding box center [671, 261] width 222 height 13
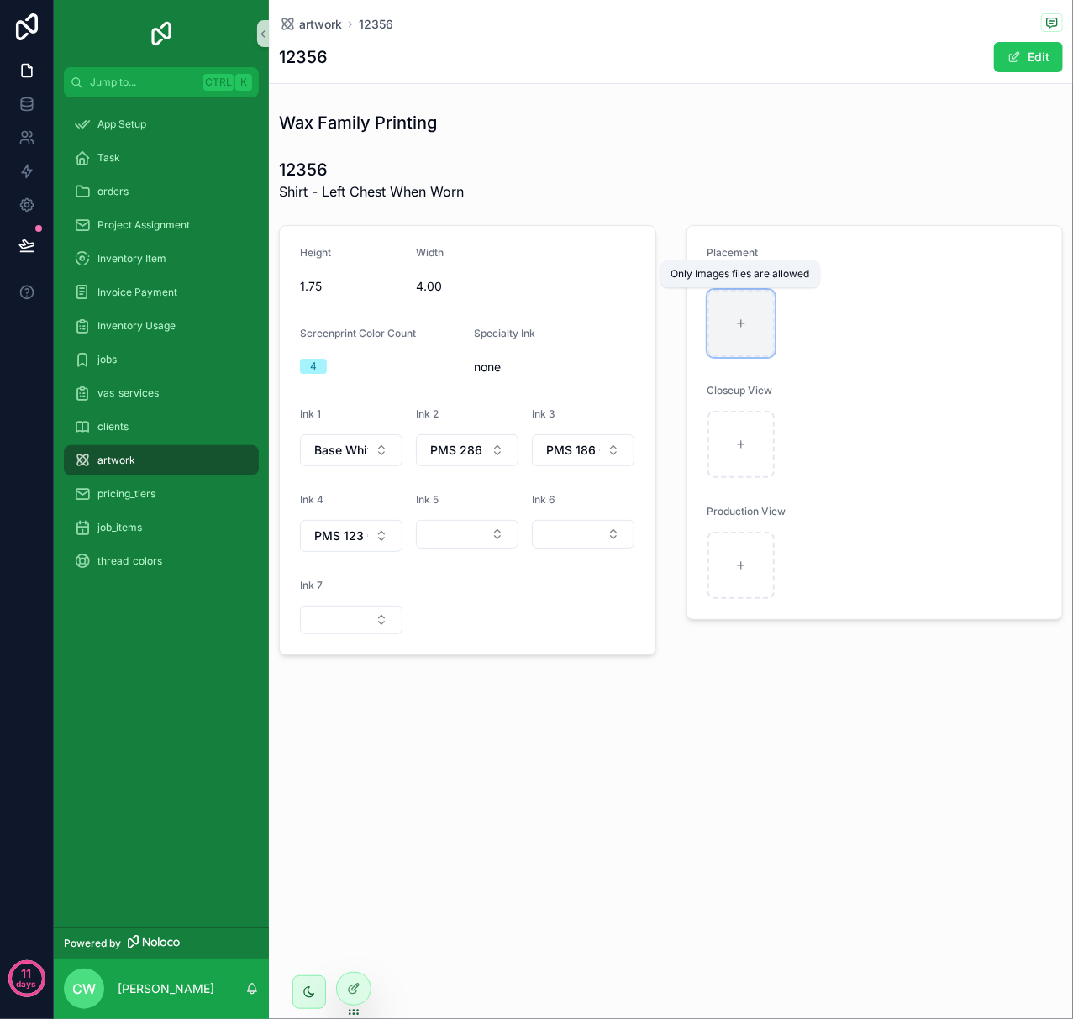
click at [750, 337] on div "scrollable content" at bounding box center [740, 323] width 67 height 67
type input "**********"
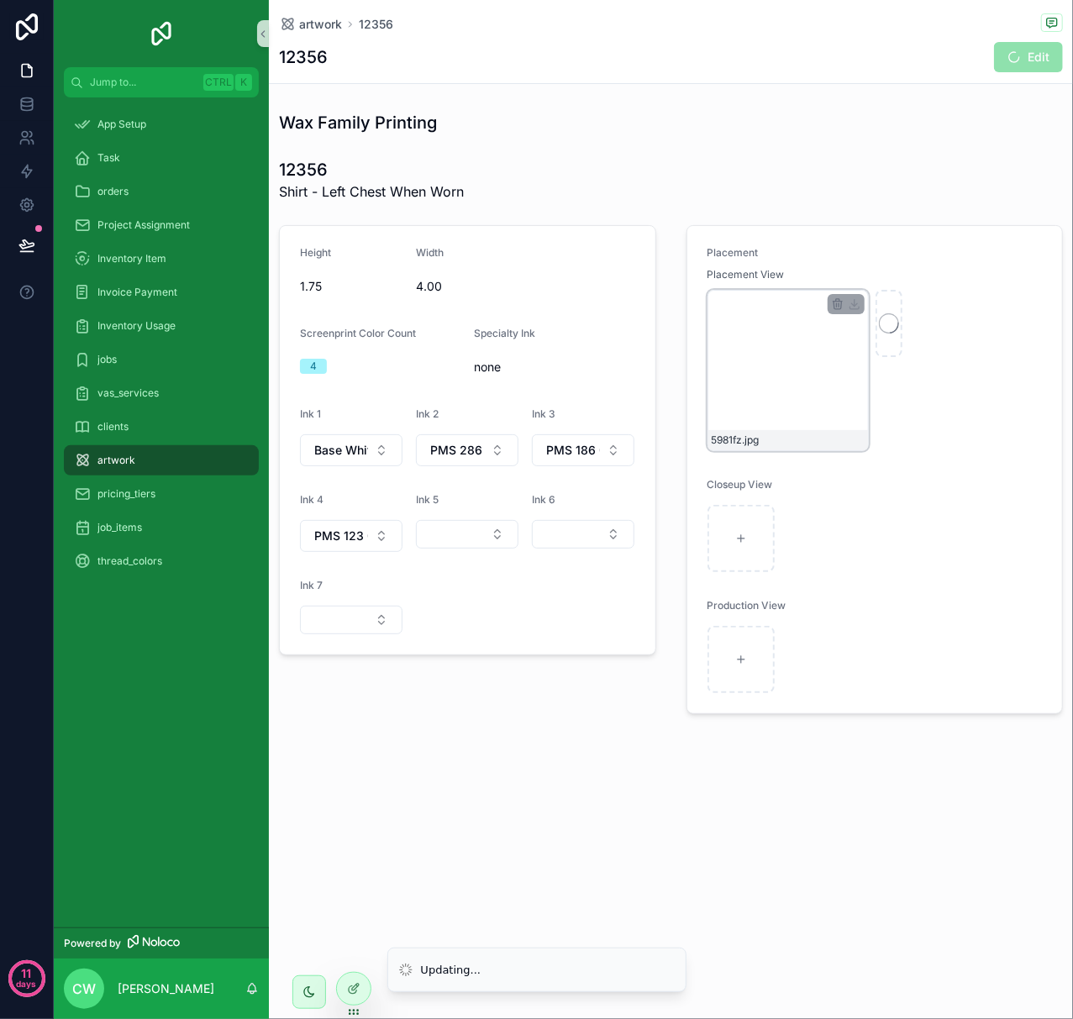
click at [765, 340] on div "5981fz .jpg" at bounding box center [787, 370] width 161 height 161
click at [834, 304] on icon "scrollable content" at bounding box center [837, 303] width 13 height 13
click at [871, 279] on icon "scrollable content" at bounding box center [872, 275] width 13 height 13
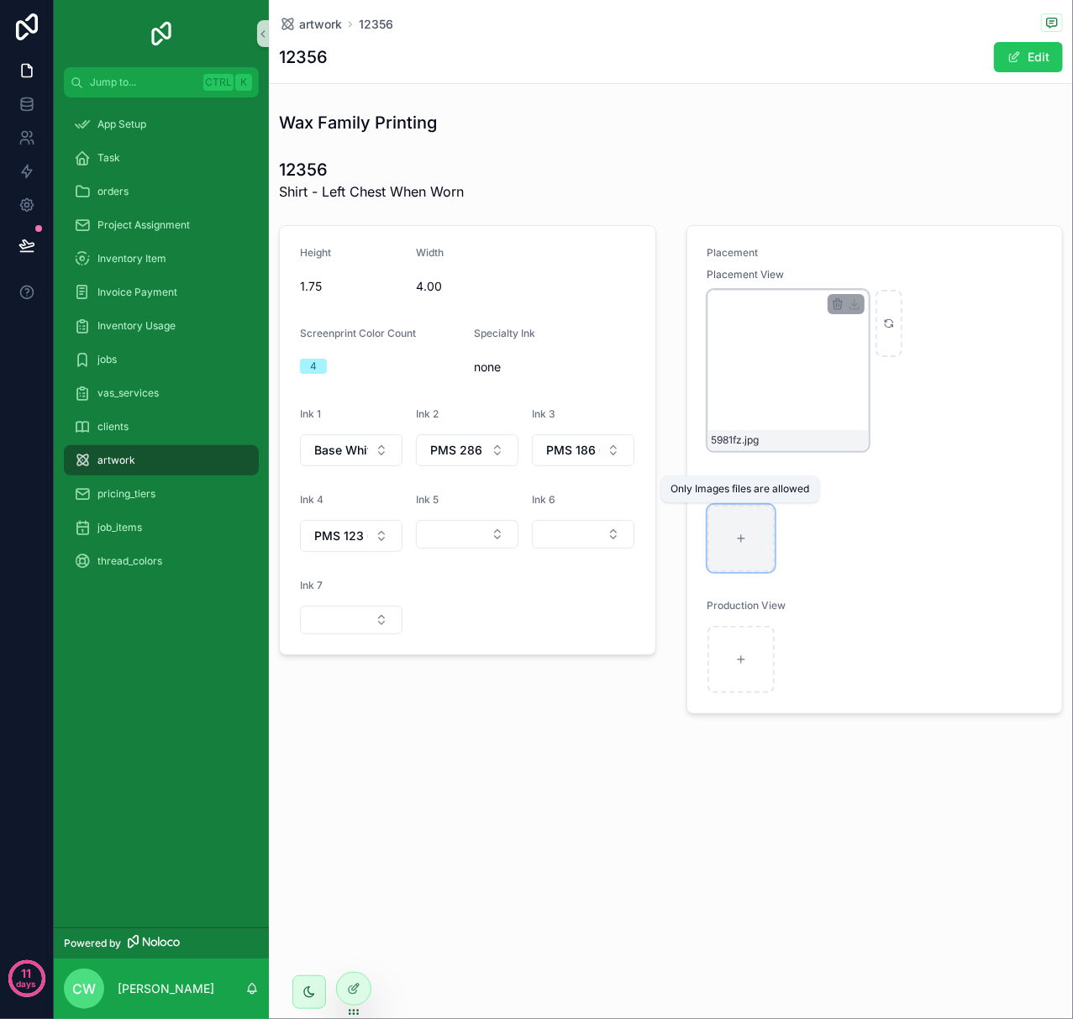
click at [753, 555] on div "scrollable content" at bounding box center [740, 538] width 67 height 67
type input "**********"
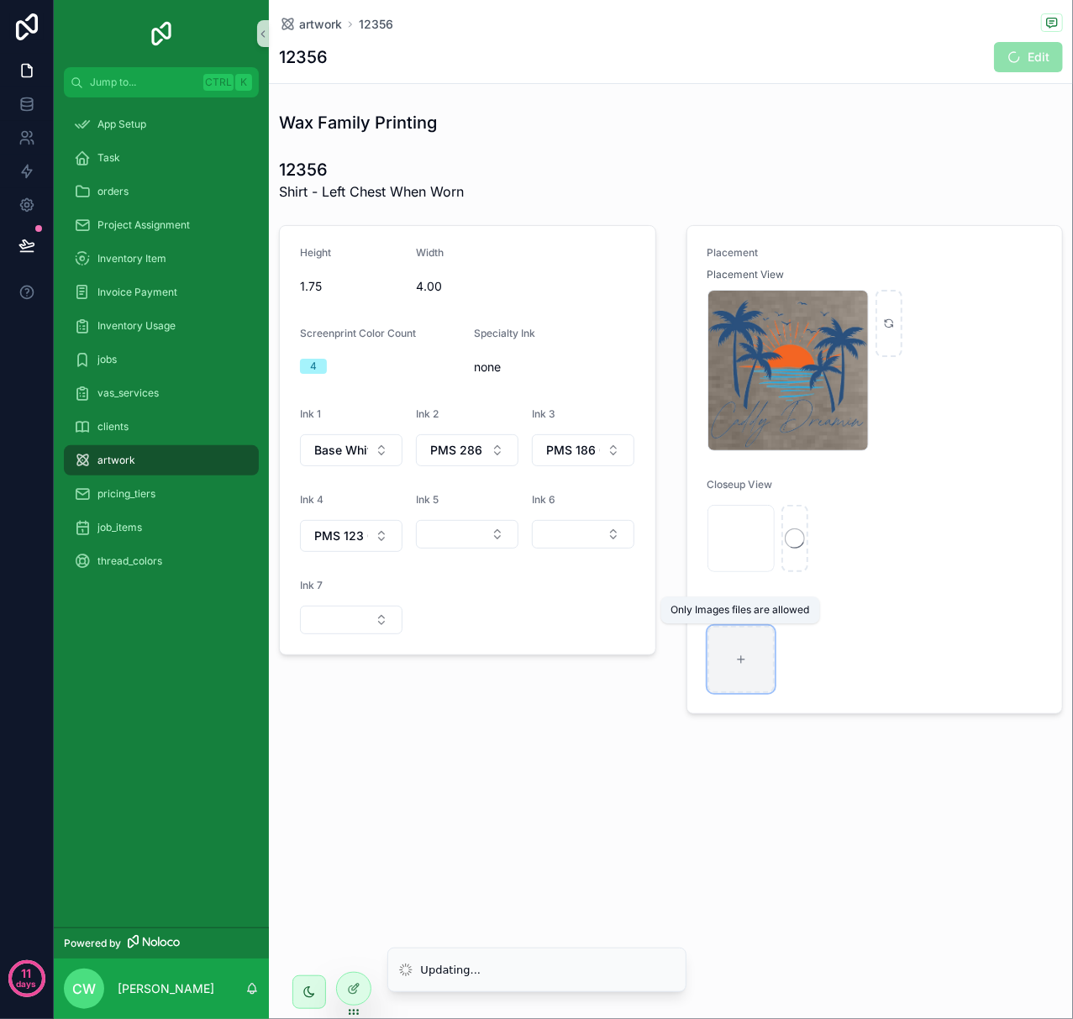
click at [760, 656] on div "scrollable content" at bounding box center [740, 659] width 67 height 67
type input "**********"
click at [839, 304] on icon "scrollable content" at bounding box center [837, 303] width 13 height 13
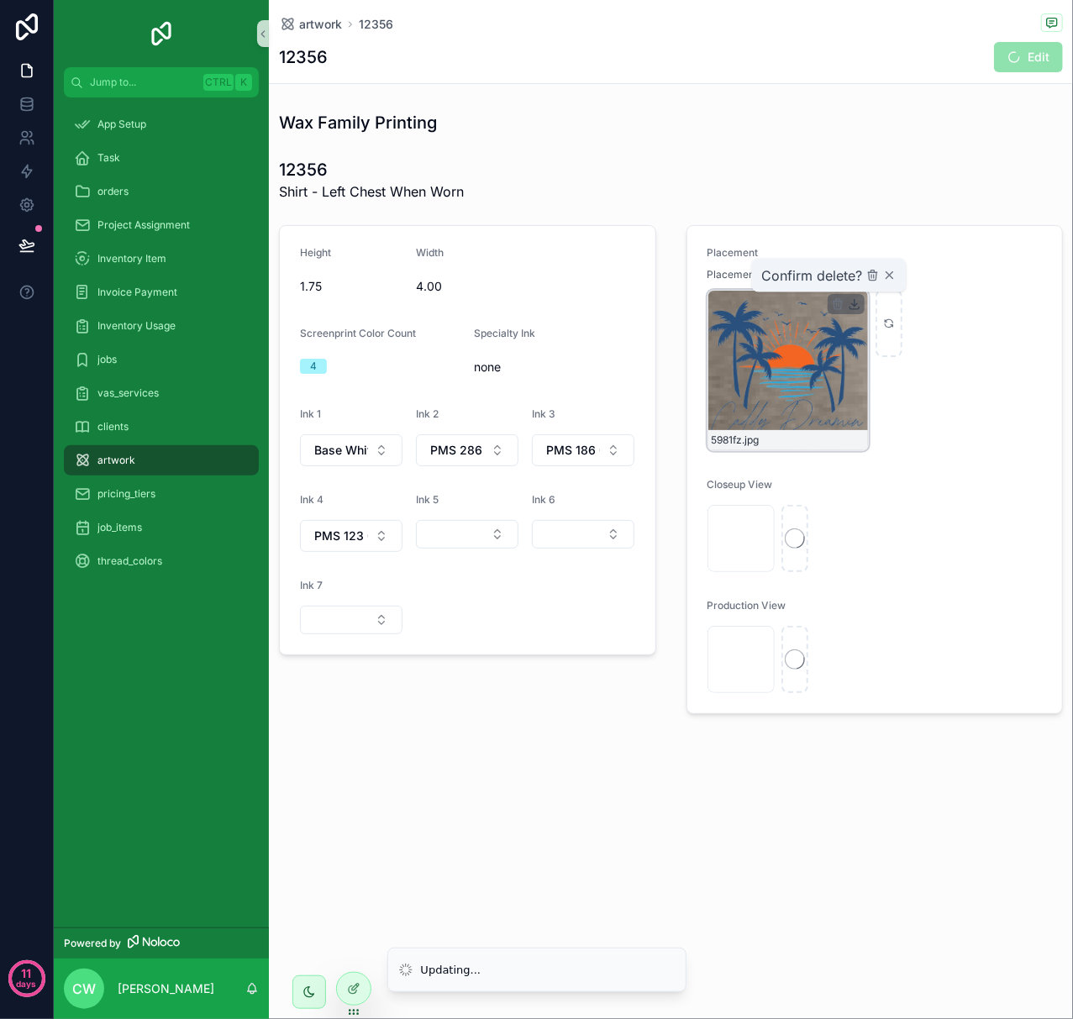
click at [855, 303] on icon "scrollable content" at bounding box center [855, 303] width 0 height 7
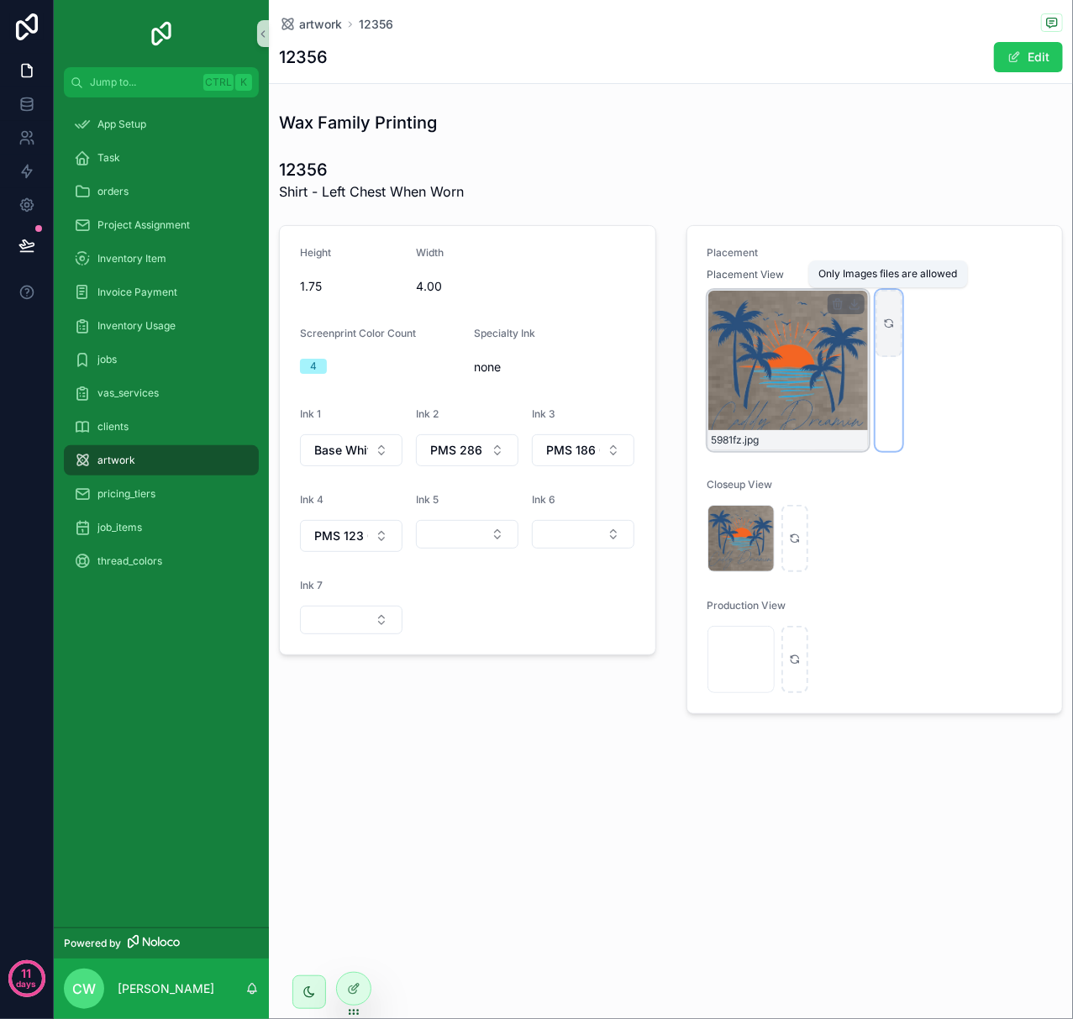
click at [891, 320] on icon "scrollable content" at bounding box center [889, 324] width 12 height 12
type input "**********"
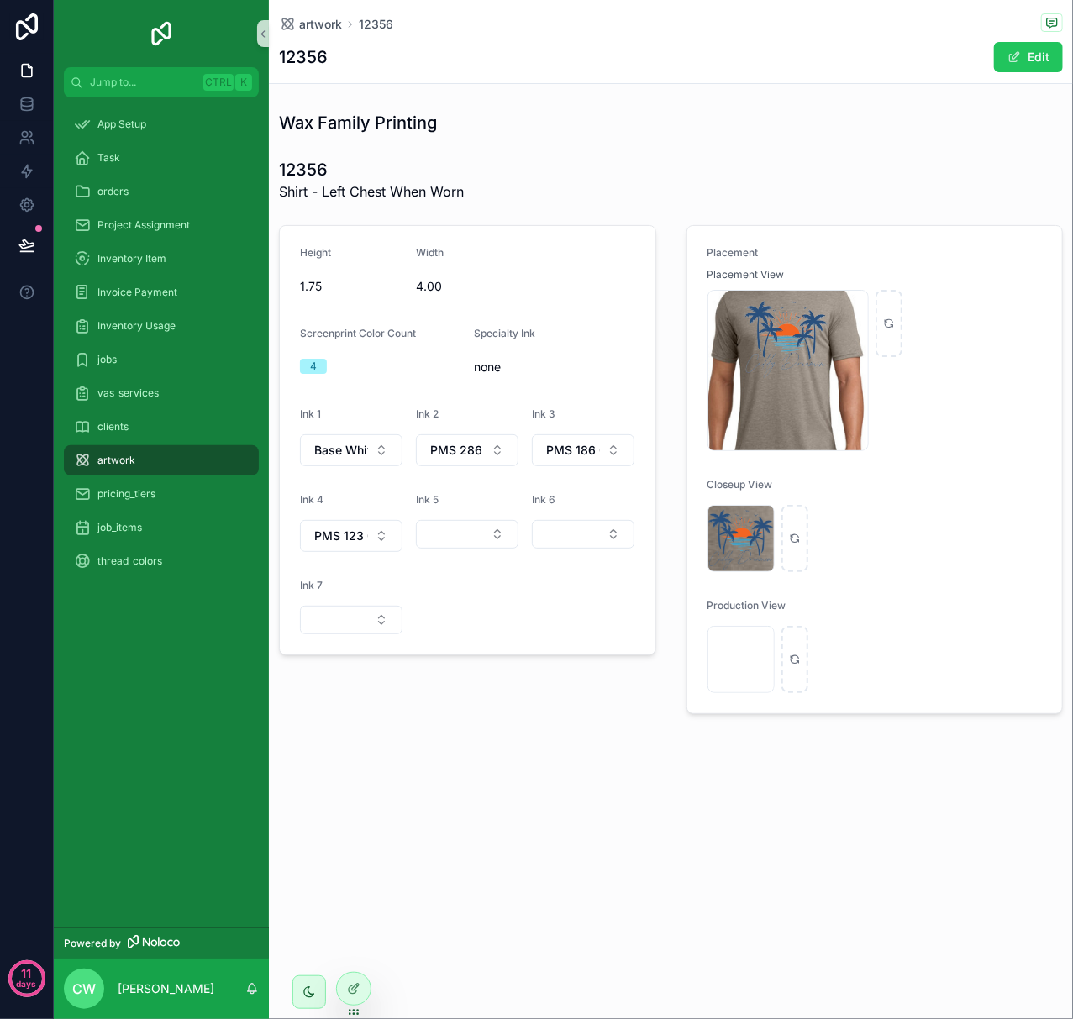
click at [116, 459] on span "artwork" at bounding box center [116, 460] width 38 height 13
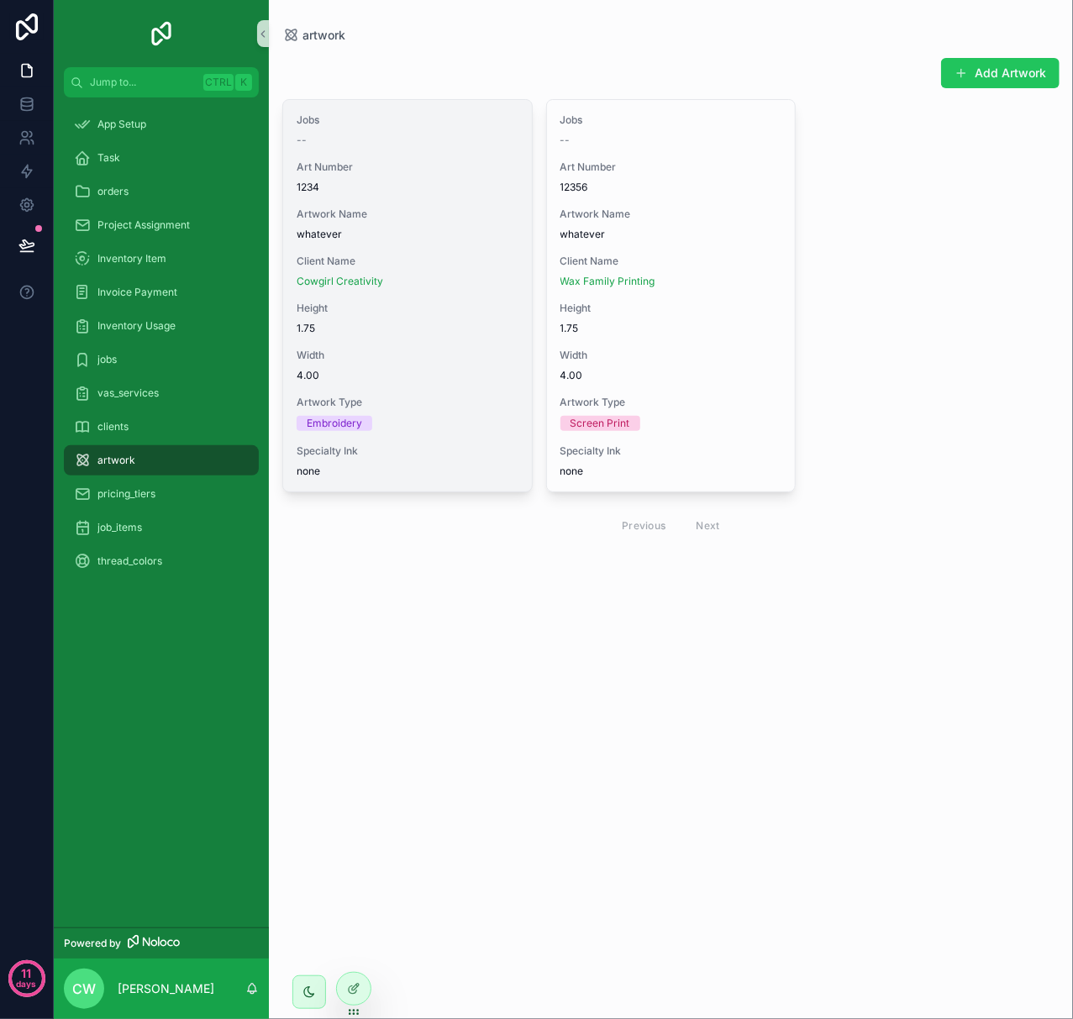
click at [383, 293] on div "Jobs -- Art Number 1234 Artwork Name whatever Client Name Cowgirl Creativity He…" at bounding box center [407, 296] width 249 height 392
